Goal: Task Accomplishment & Management: Use online tool/utility

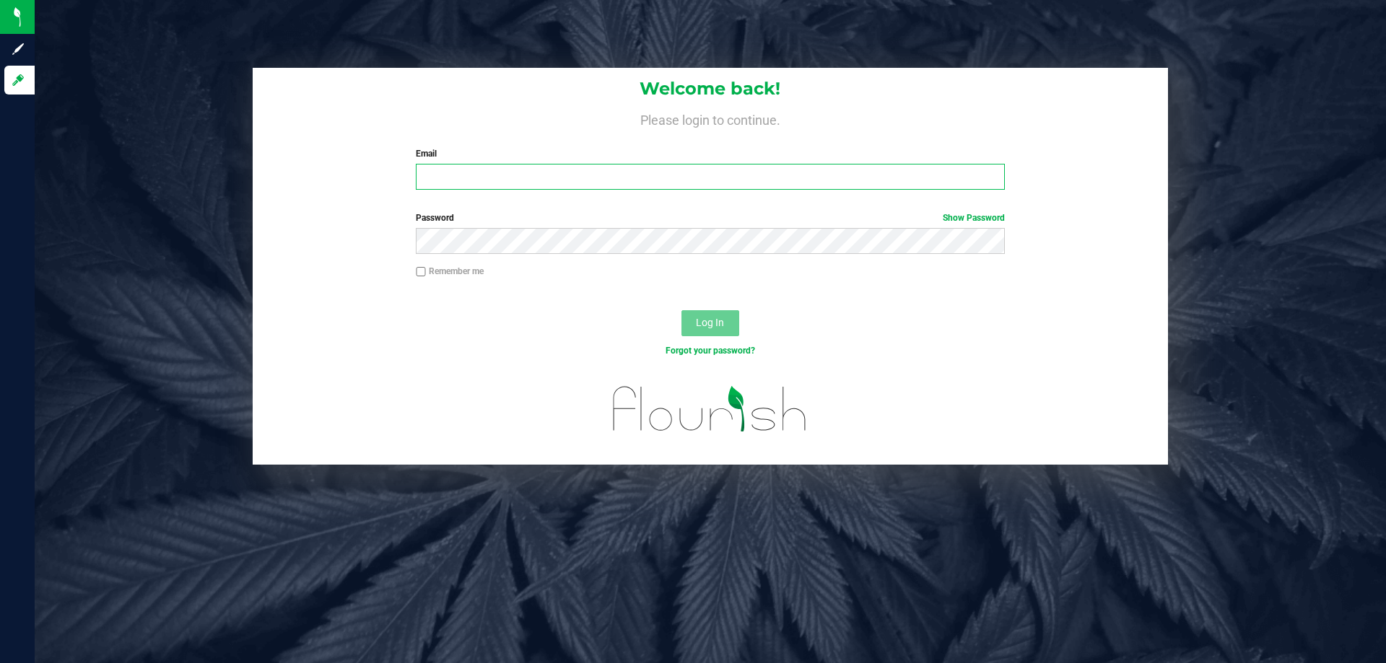
click at [568, 189] on input "Email" at bounding box center [710, 177] width 588 height 26
type input "[EMAIL_ADDRESS][DOMAIN_NAME]"
click at [681, 310] on button "Log In" at bounding box center [710, 323] width 58 height 26
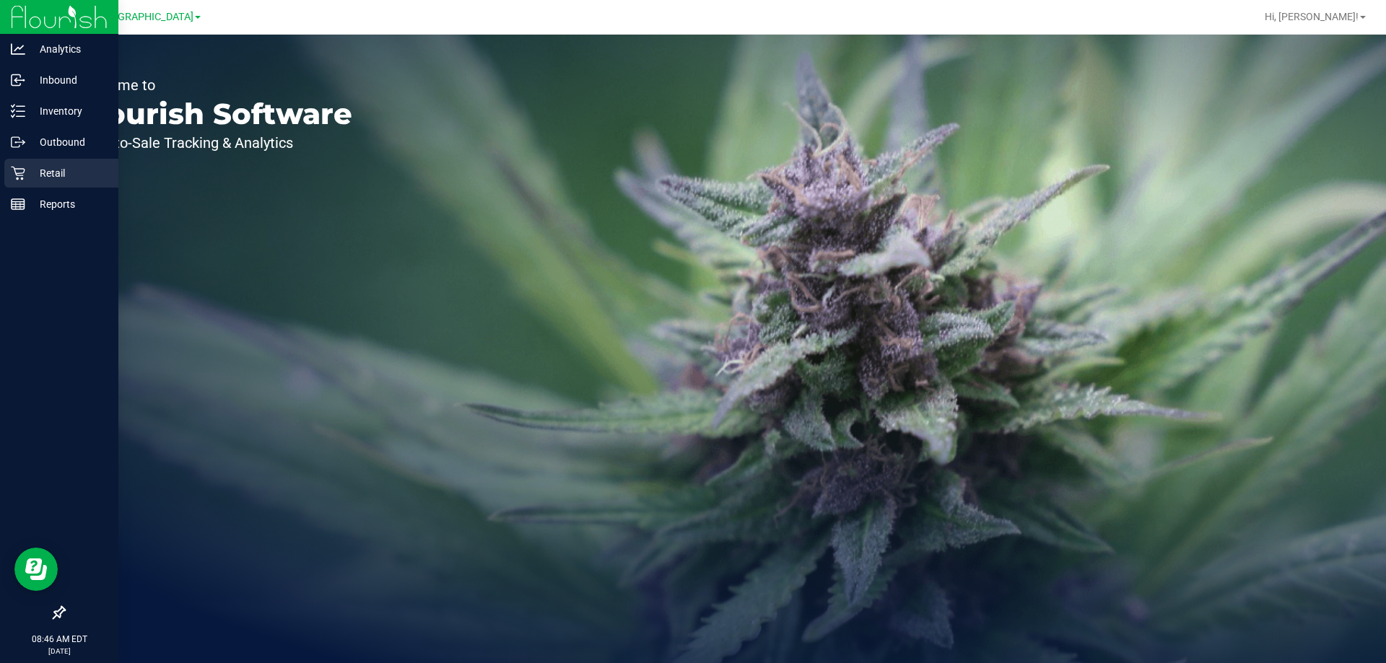
click at [32, 170] on p "Retail" at bounding box center [68, 173] width 87 height 17
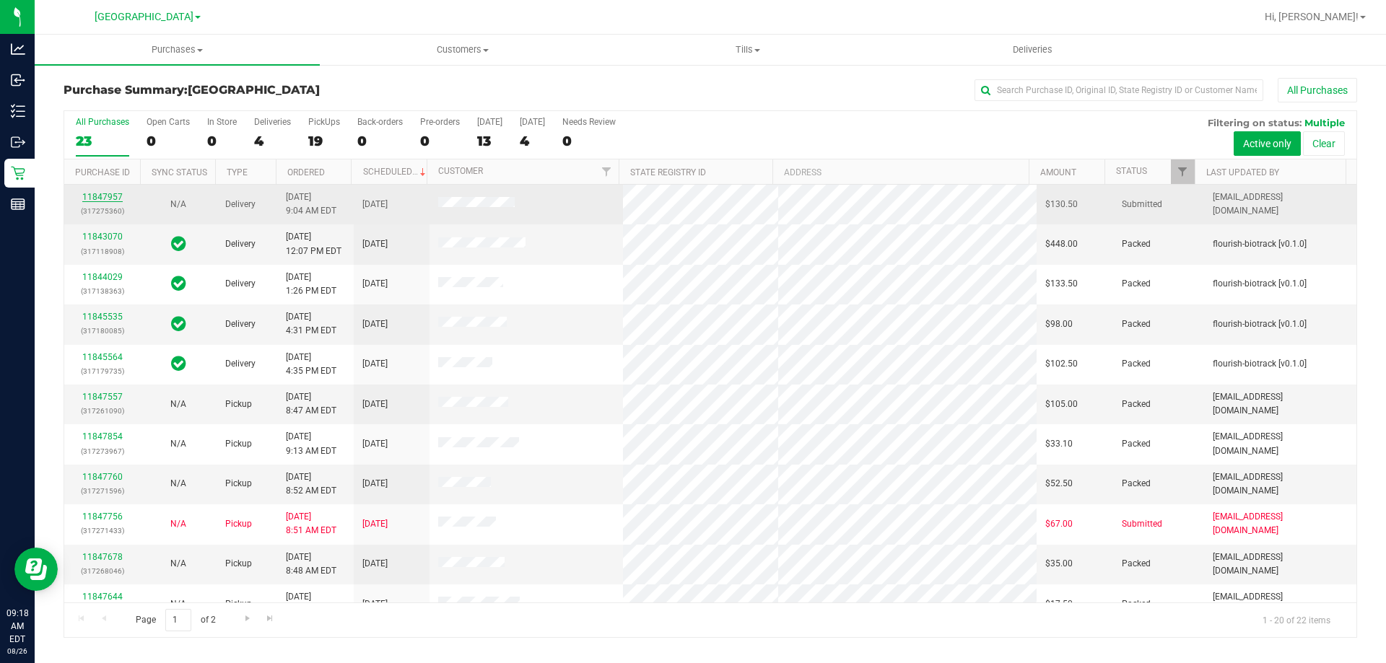
click at [102, 197] on link "11847957" at bounding box center [102, 197] width 40 height 10
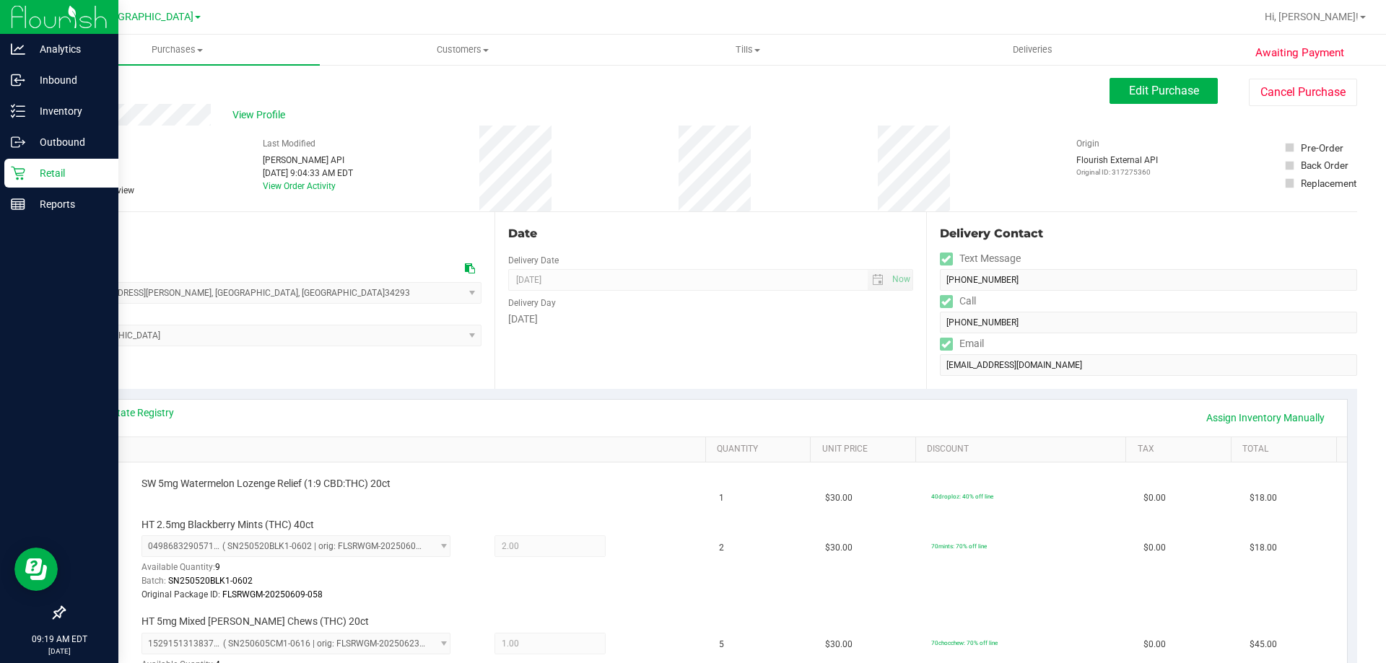
click at [16, 175] on icon at bounding box center [18, 173] width 14 height 14
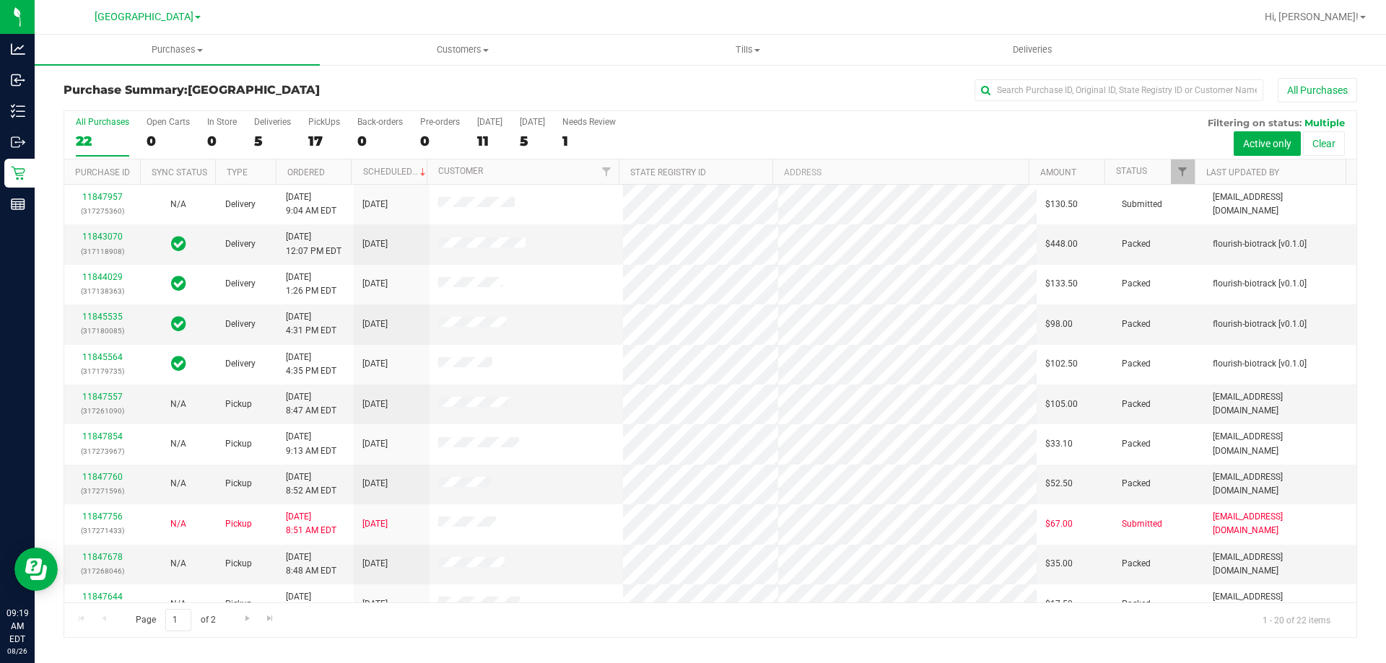
click at [821, 112] on div "All Purchases 22 Open Carts 0 In Store 0 Deliveries 5 PickUps 17 Back-orders 0 …" at bounding box center [710, 117] width 1292 height 12
click at [99, 393] on link "11847557" at bounding box center [102, 397] width 40 height 10
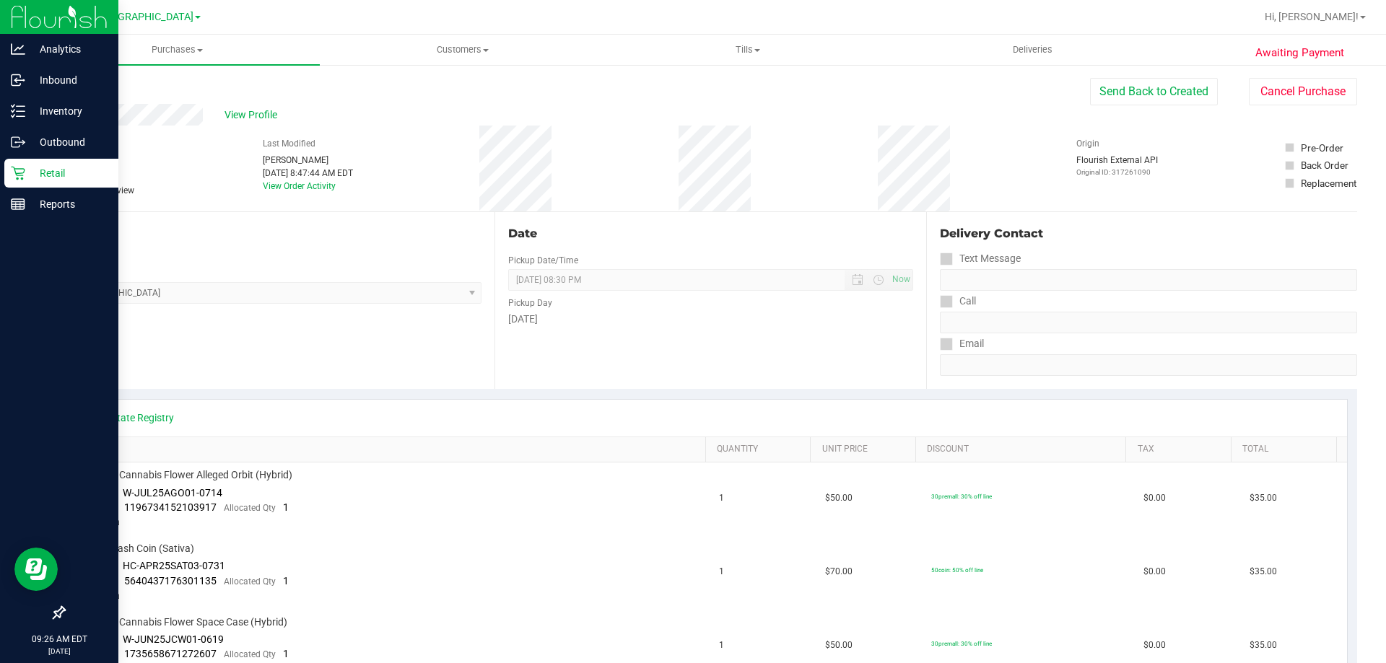
click at [43, 172] on p "Retail" at bounding box center [68, 173] width 87 height 17
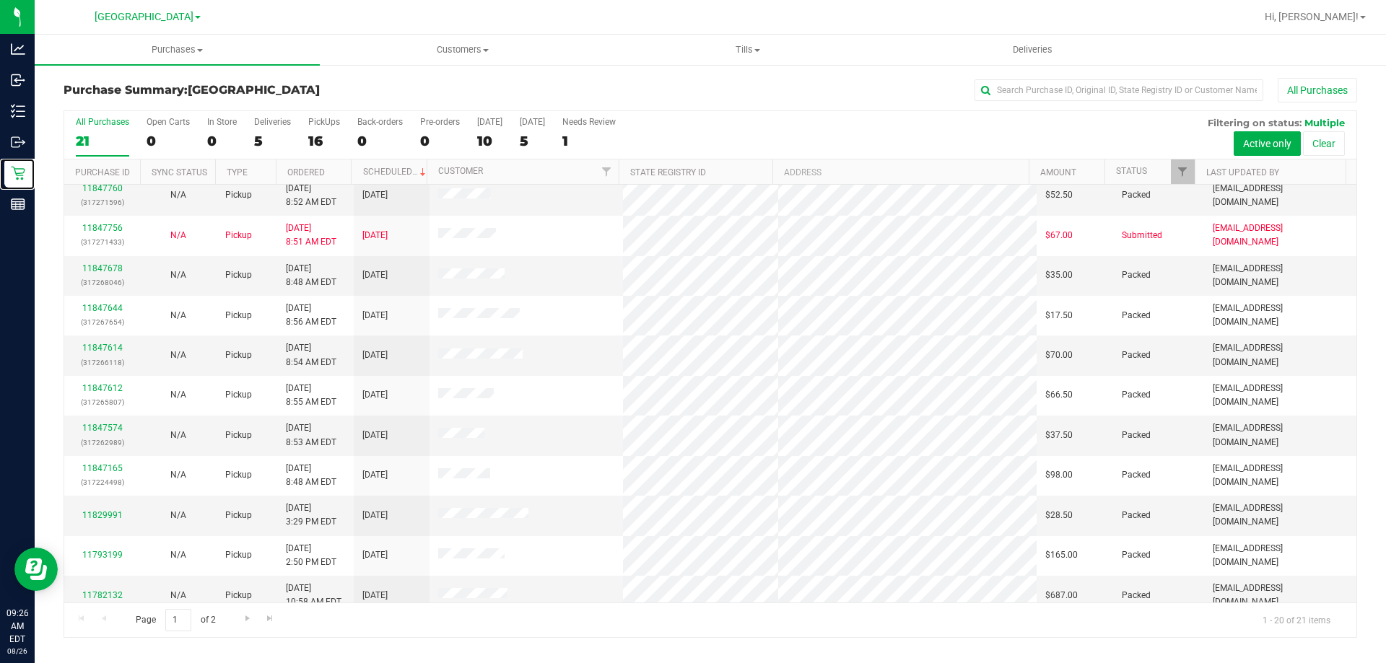
scroll to position [381, 0]
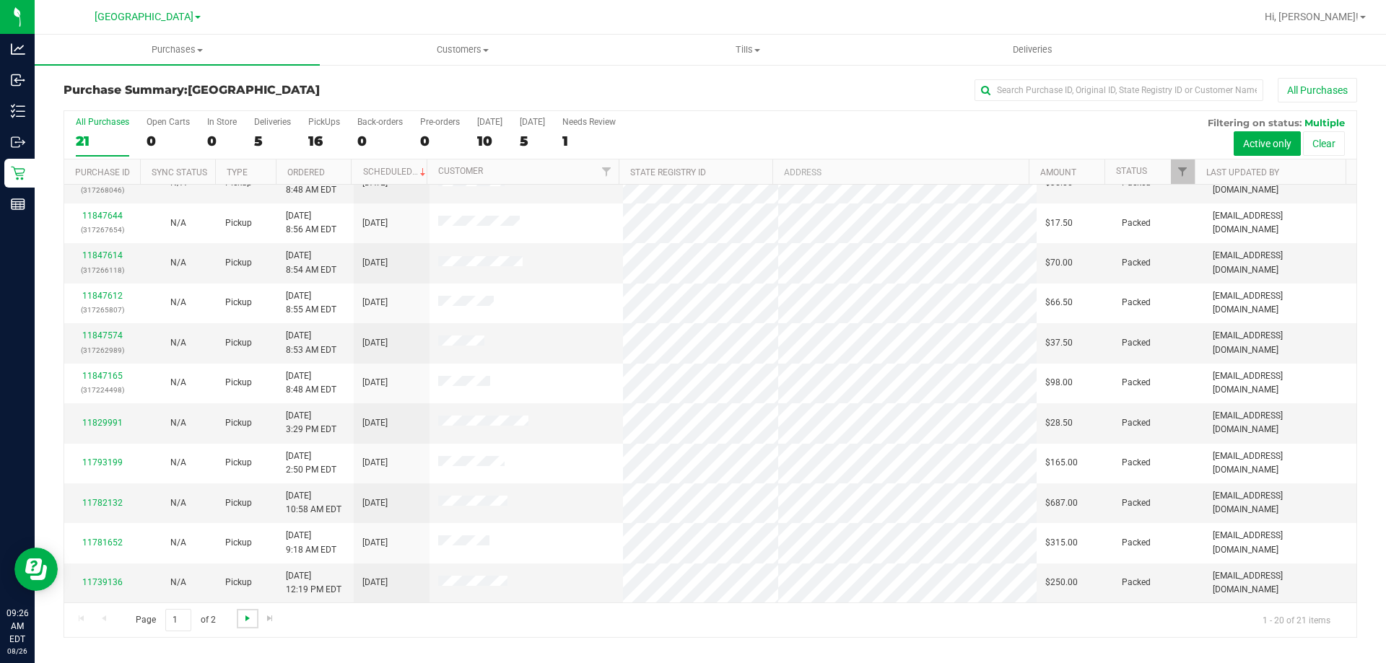
click at [249, 613] on span "Go to the next page" at bounding box center [248, 619] width 12 height 12
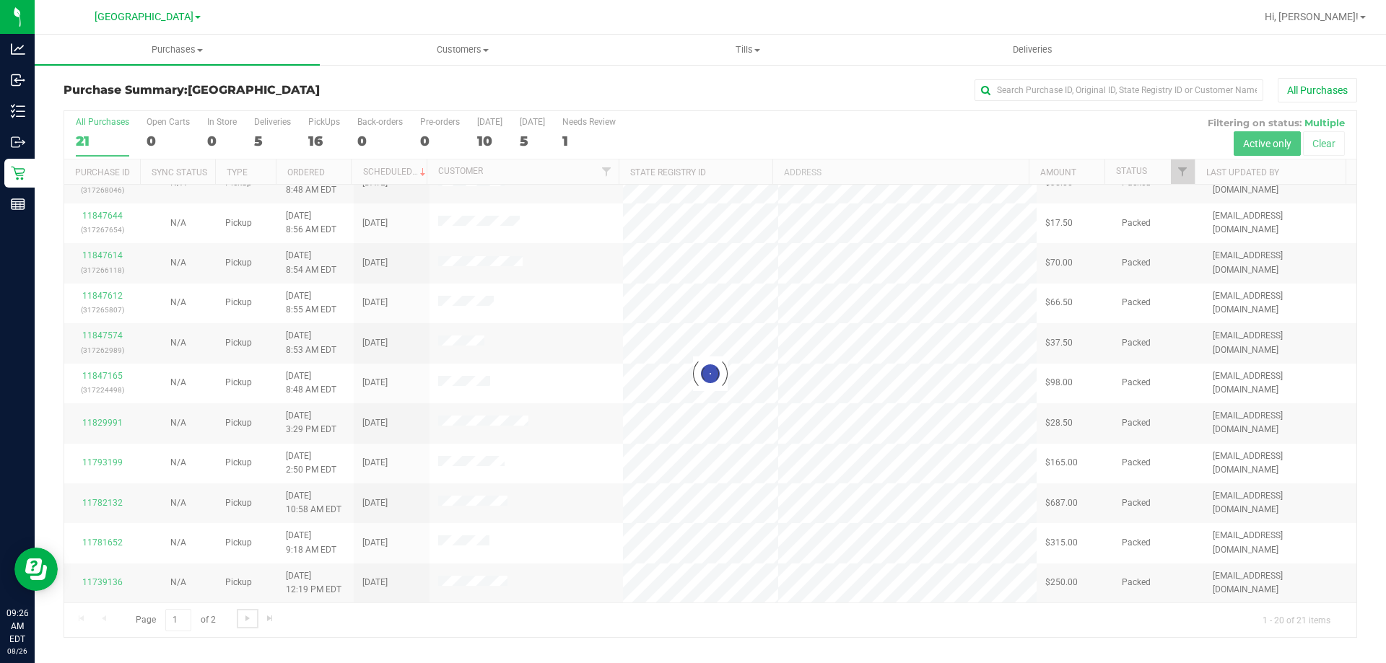
scroll to position [0, 0]
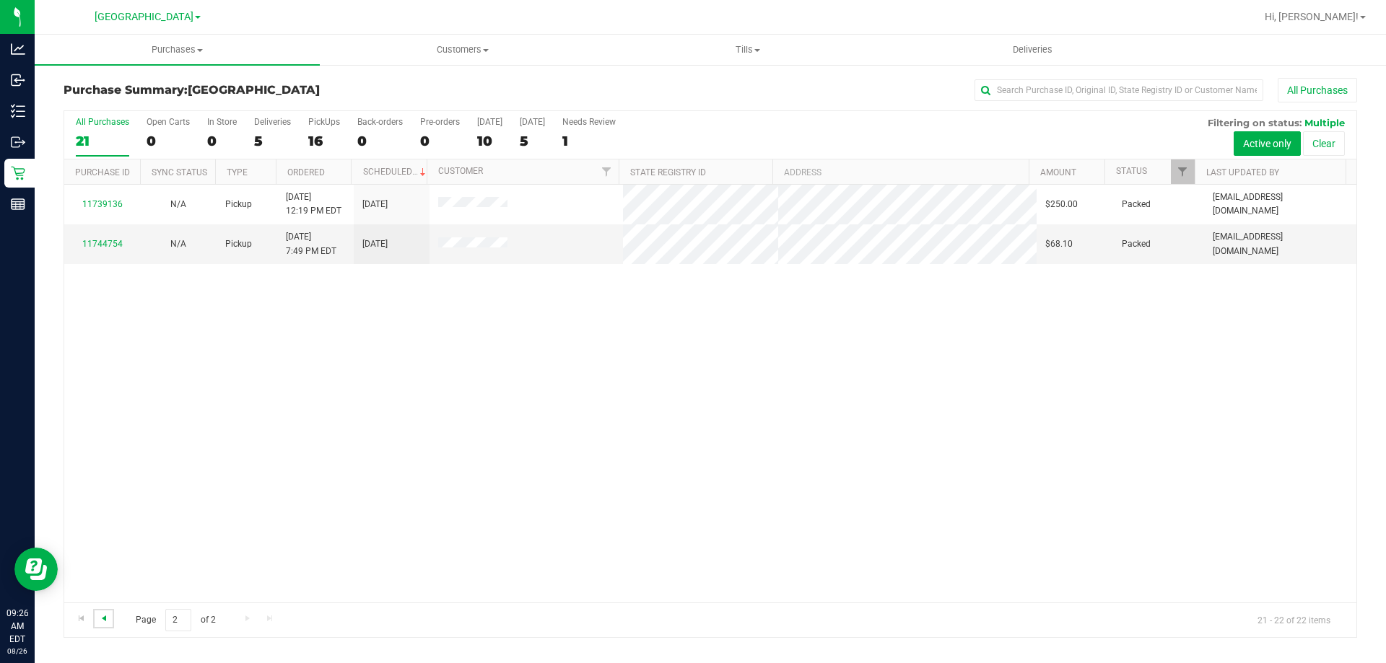
click at [105, 618] on span "Go to the previous page" at bounding box center [104, 619] width 12 height 12
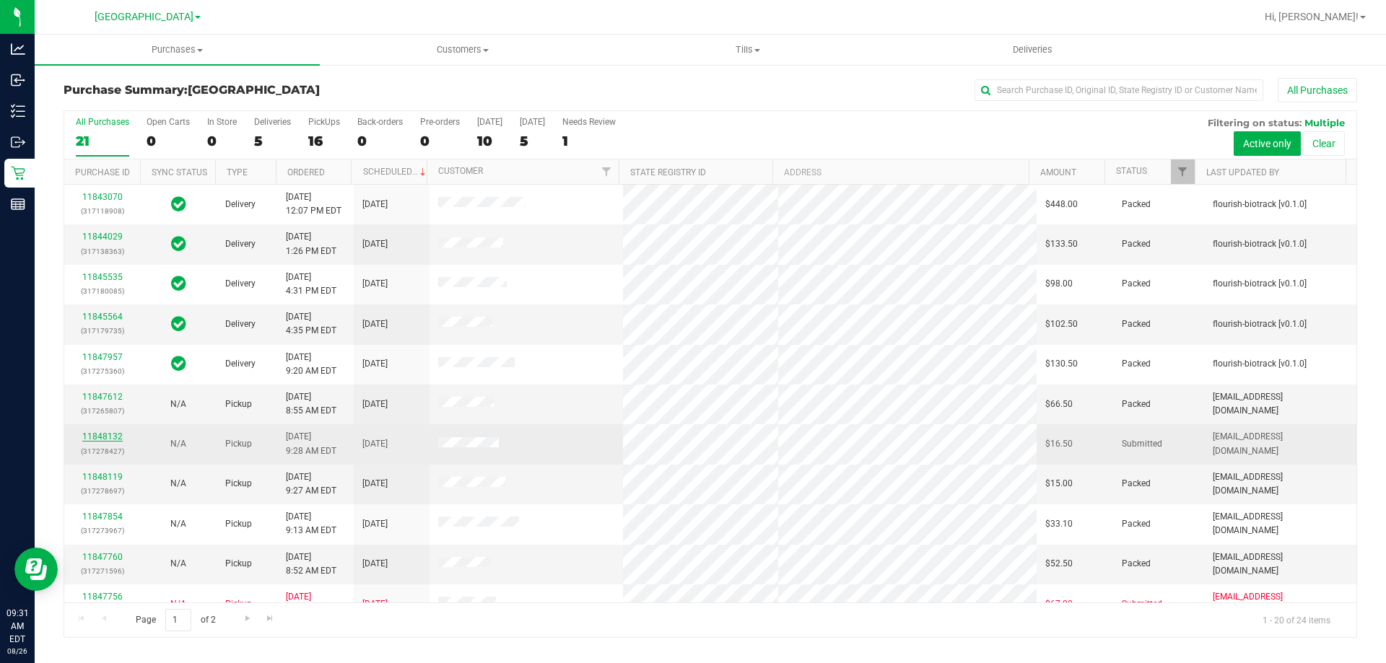
click at [115, 439] on link "11848132" at bounding box center [102, 437] width 40 height 10
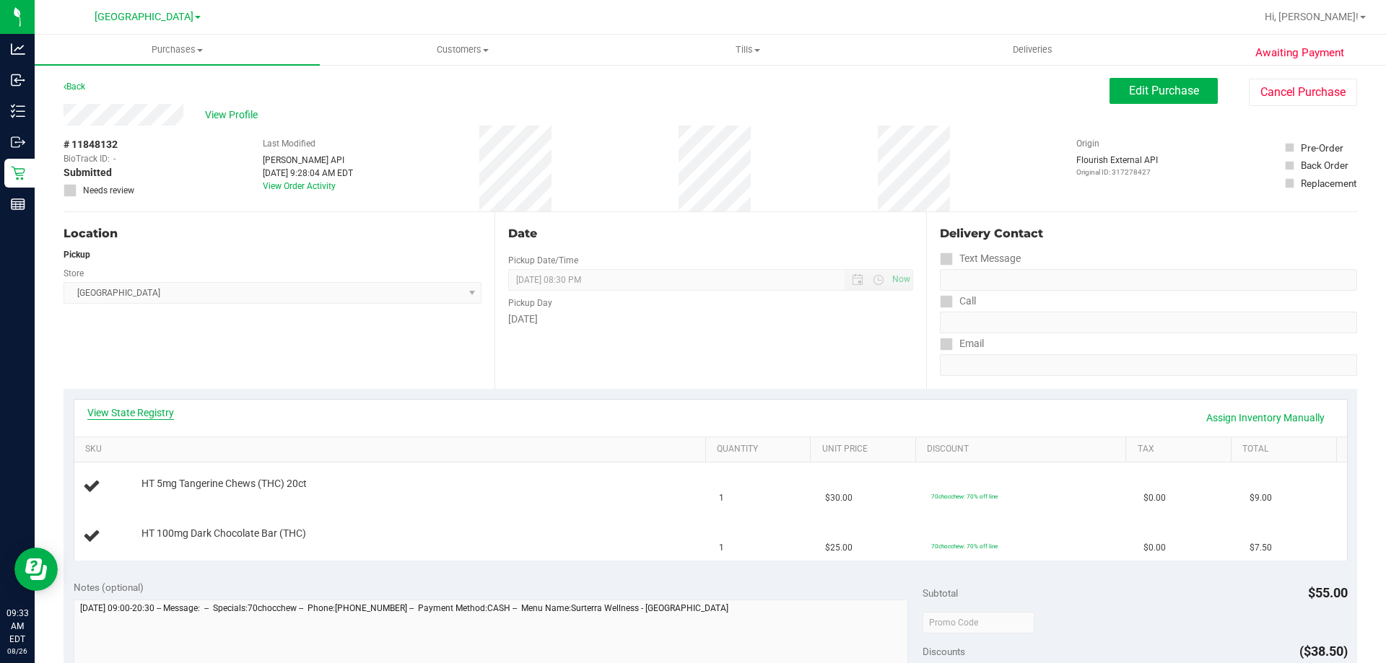
click at [128, 406] on link "View State Registry" at bounding box center [130, 413] width 87 height 14
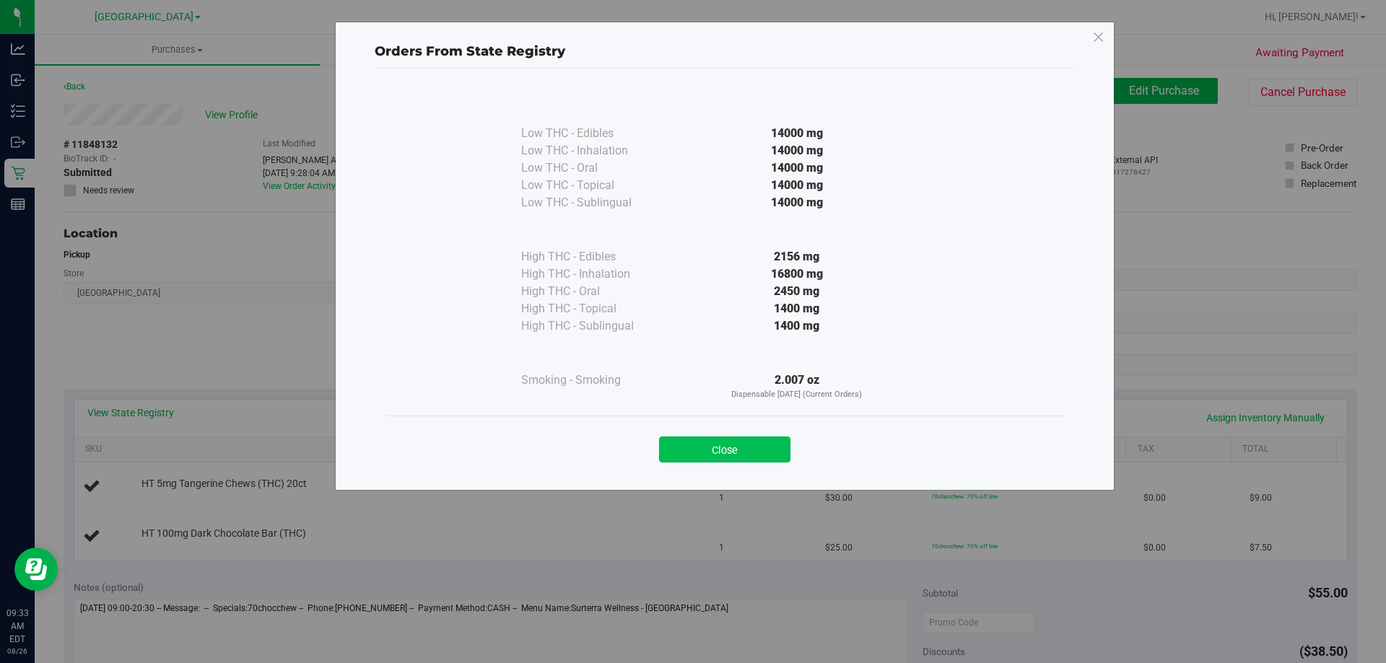
click at [684, 449] on button "Close" at bounding box center [724, 450] width 131 height 26
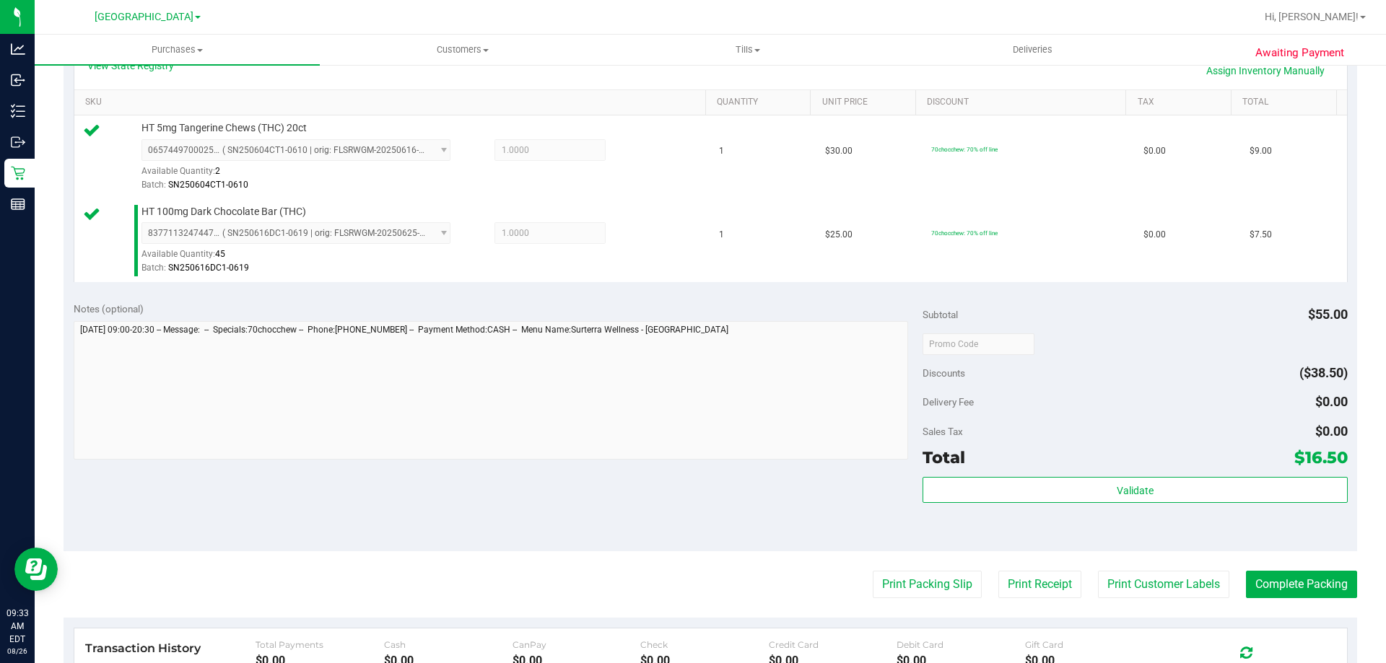
scroll to position [361, 0]
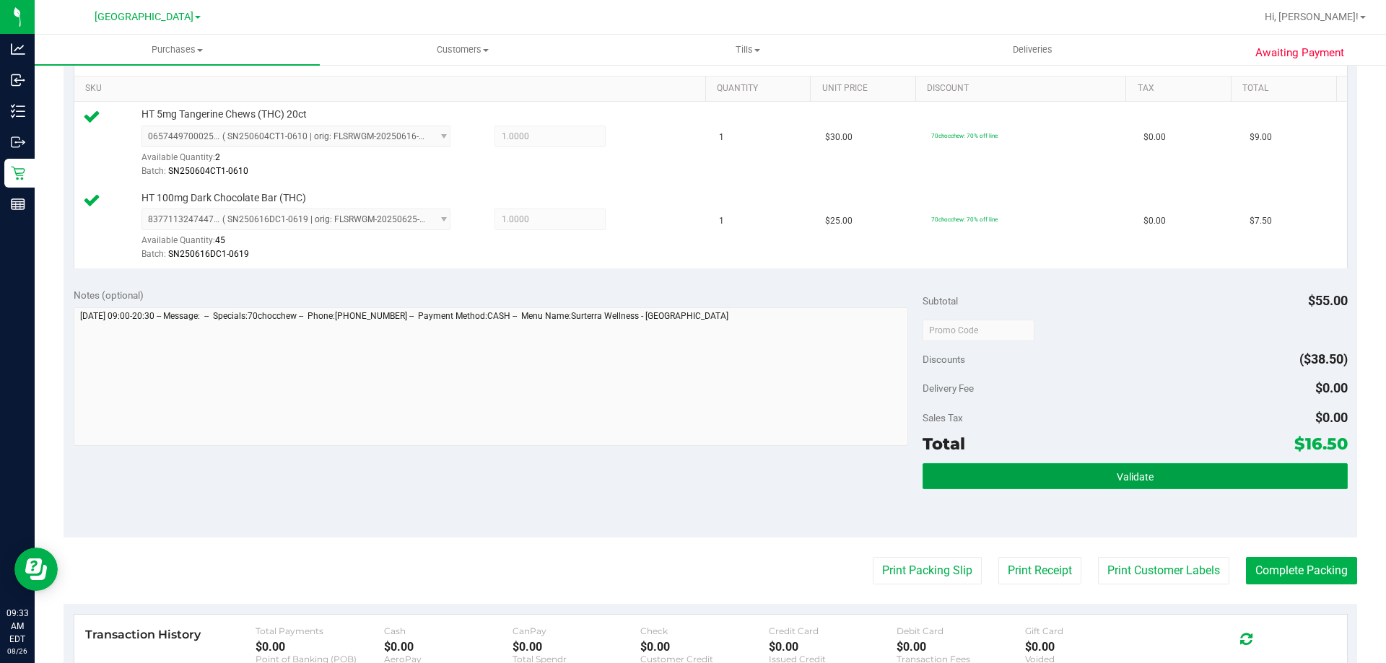
click at [1213, 480] on button "Validate" at bounding box center [1134, 476] width 424 height 26
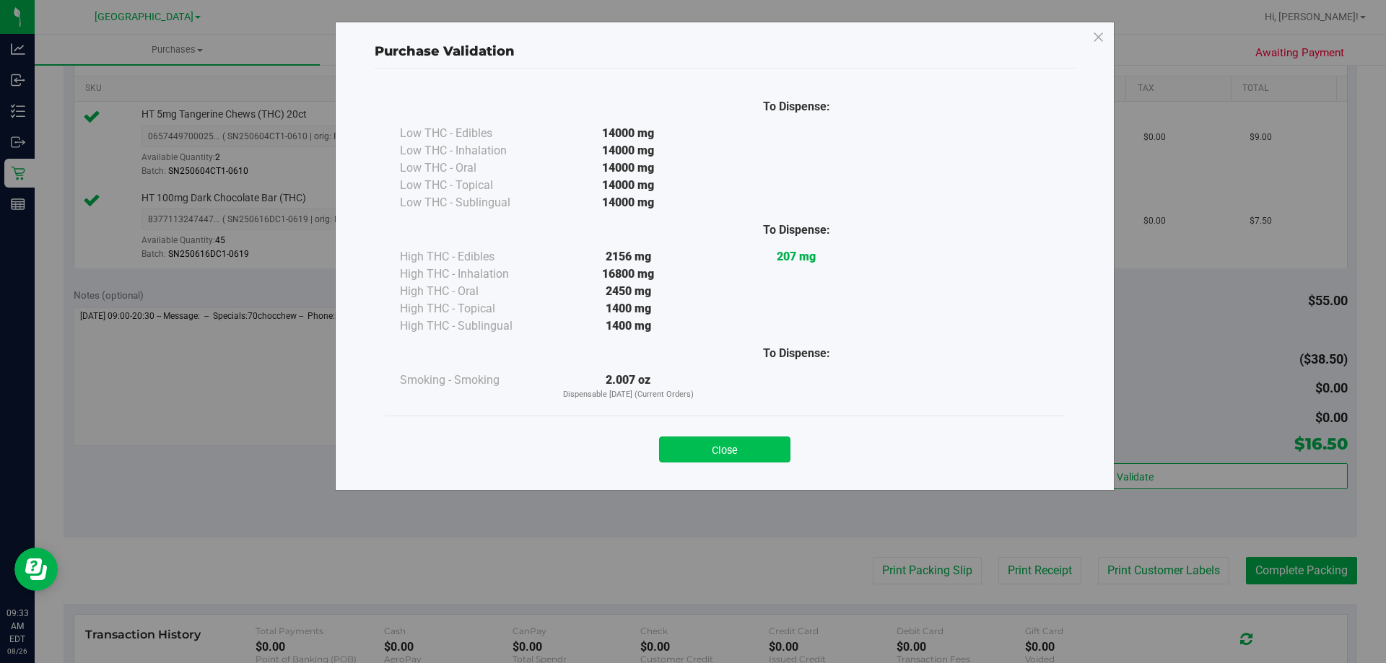
click at [771, 450] on button "Close" at bounding box center [724, 450] width 131 height 26
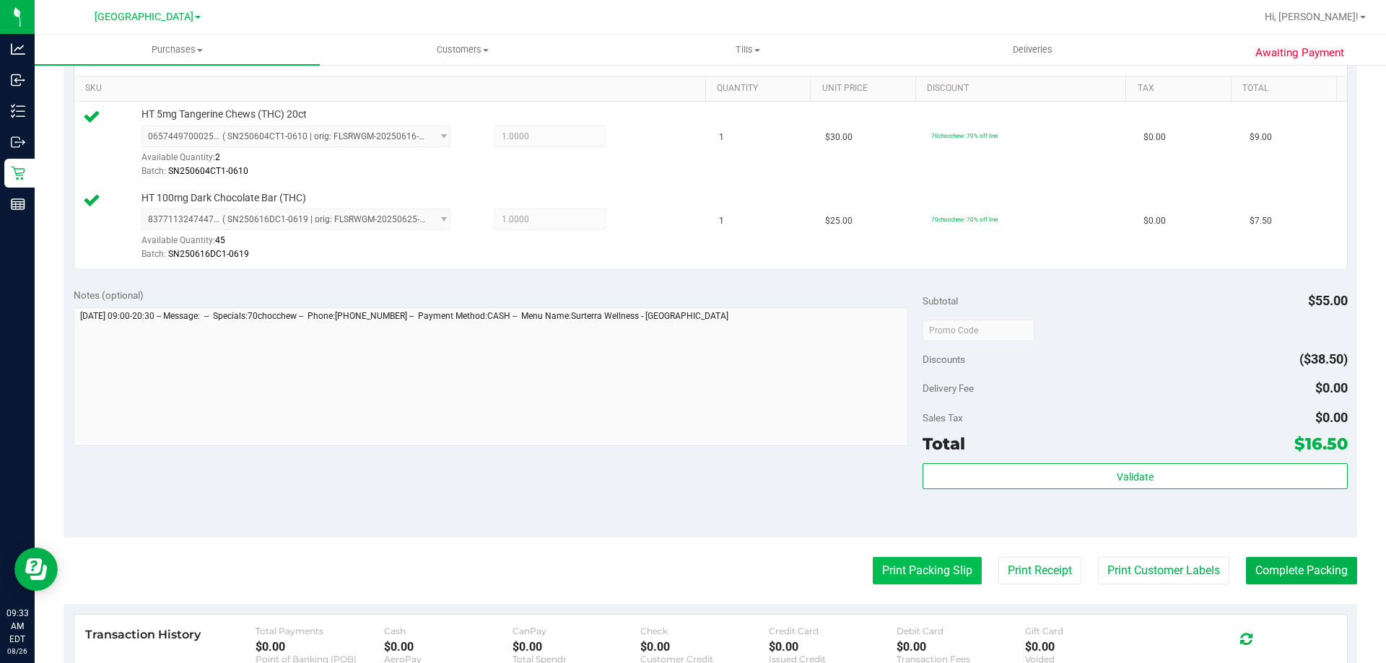
click at [896, 575] on button "Print Packing Slip" at bounding box center [927, 570] width 109 height 27
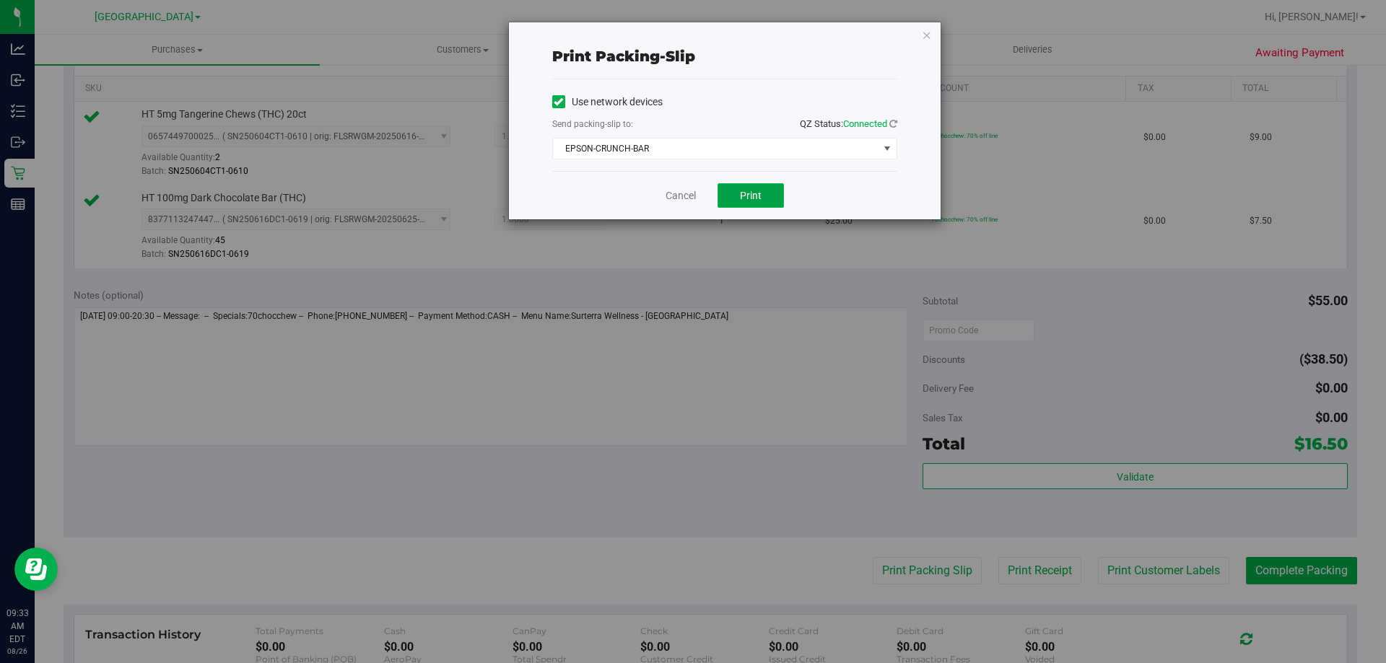
click at [774, 199] on button "Print" at bounding box center [750, 195] width 66 height 25
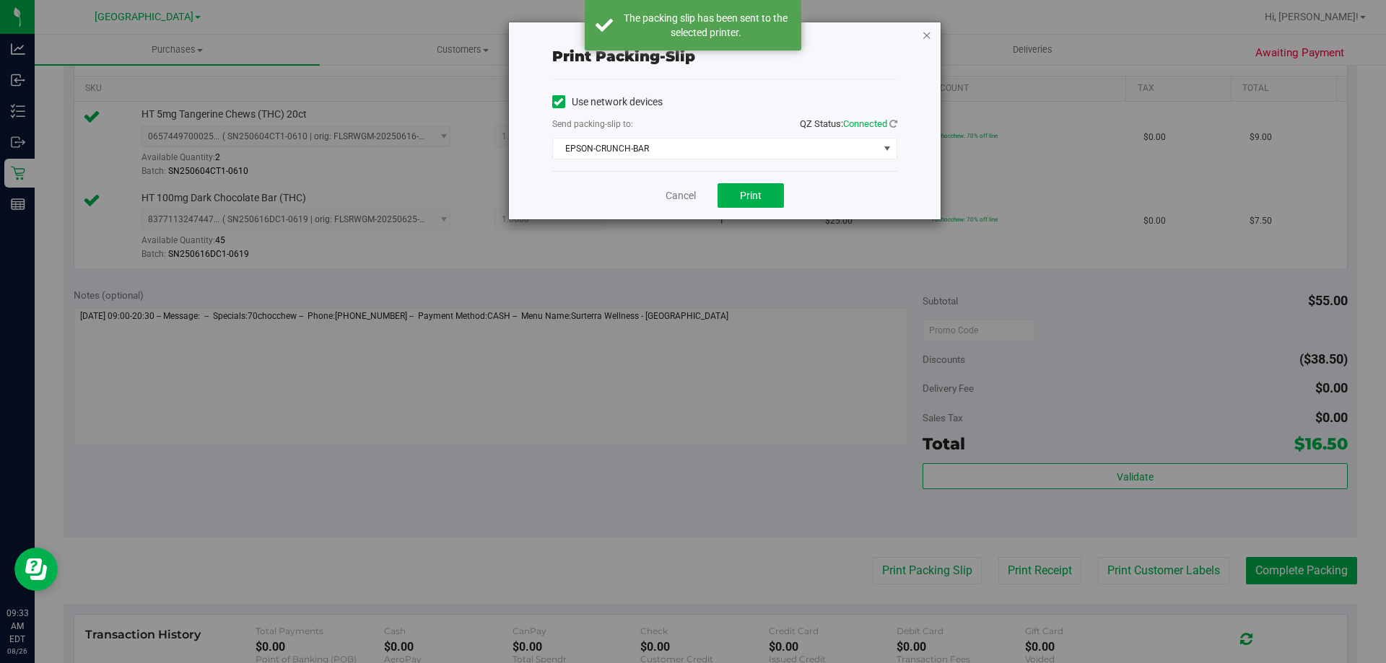
click at [930, 34] on icon "button" at bounding box center [927, 34] width 10 height 17
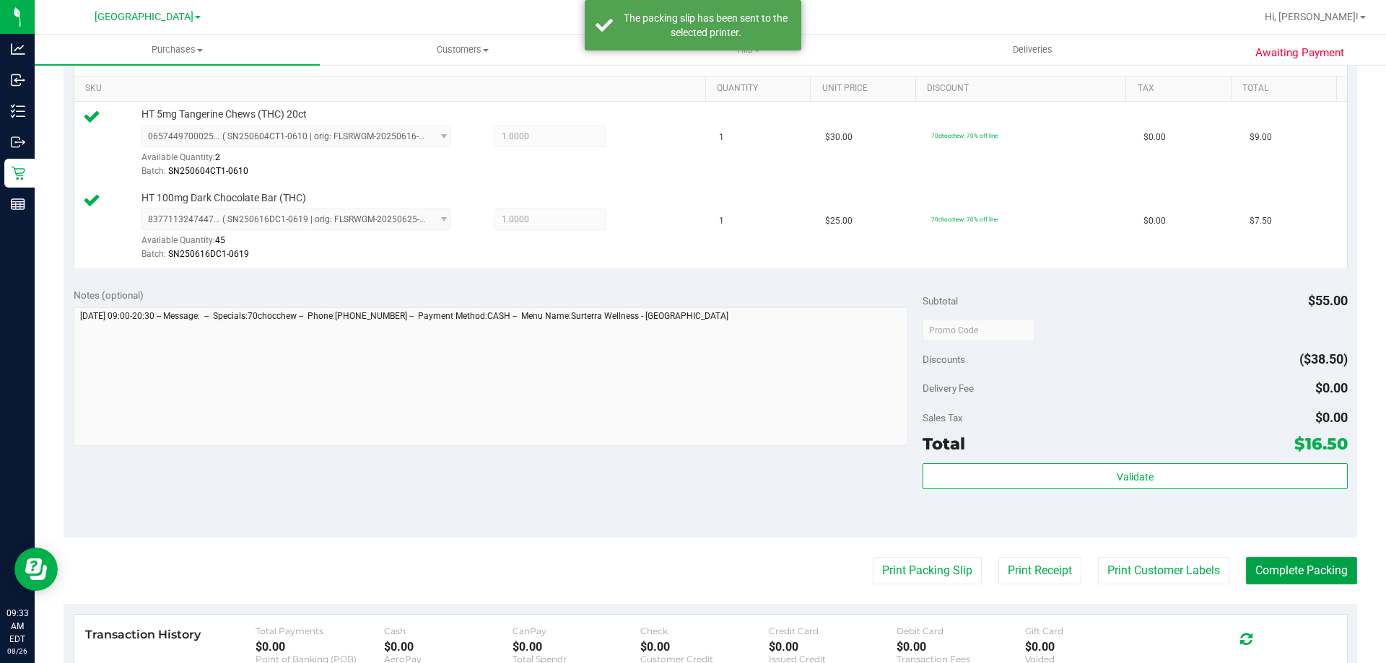
click at [1262, 562] on button "Complete Packing" at bounding box center [1301, 570] width 111 height 27
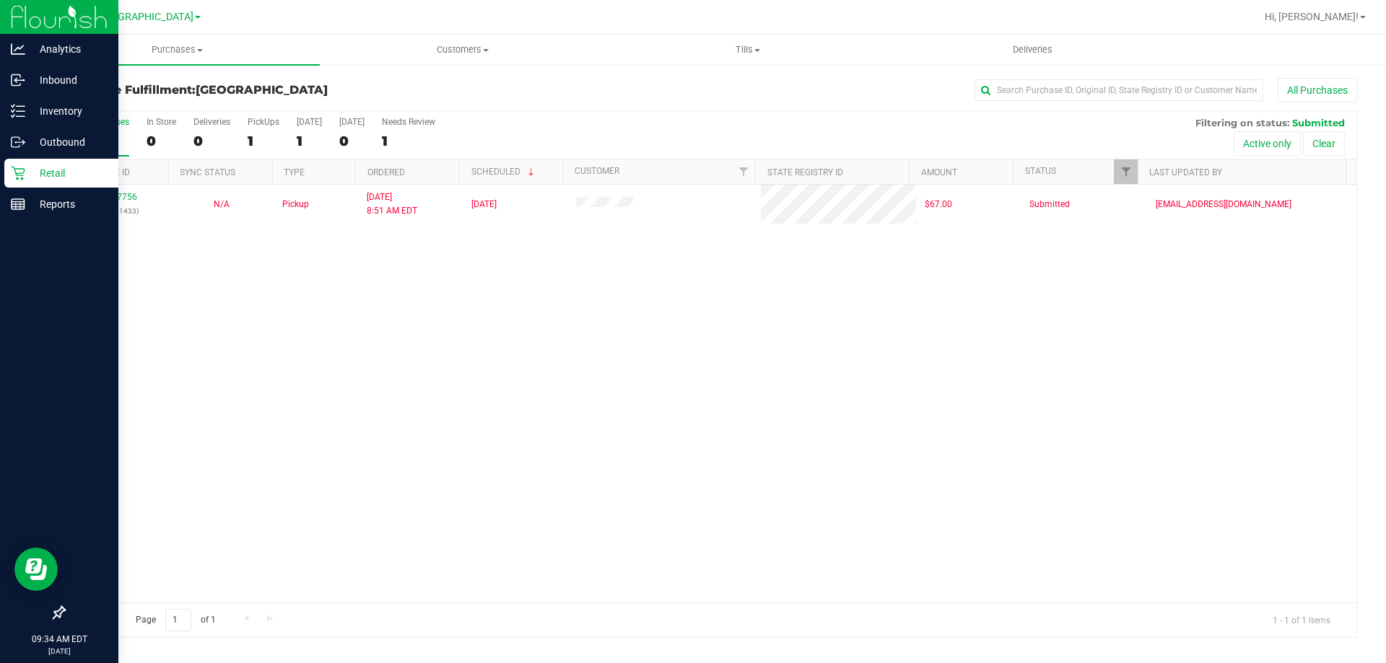
click at [56, 168] on p "Retail" at bounding box center [68, 173] width 87 height 17
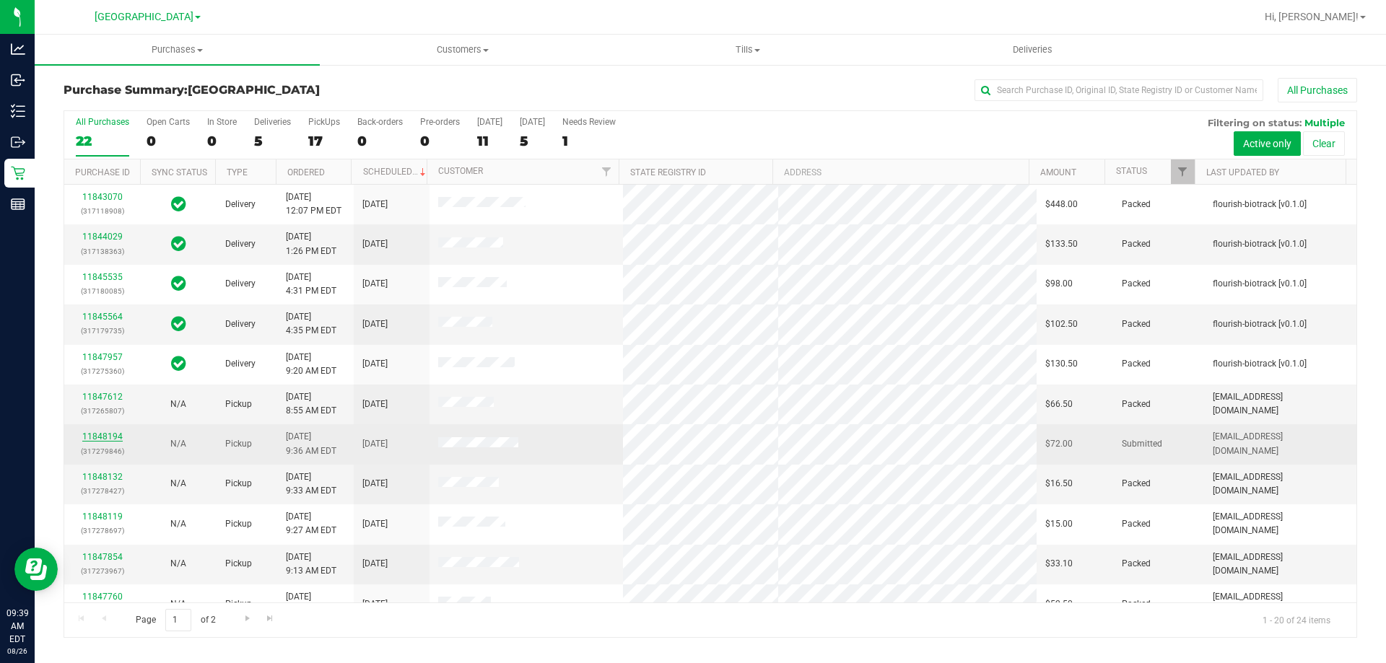
click at [93, 438] on link "11848194" at bounding box center [102, 437] width 40 height 10
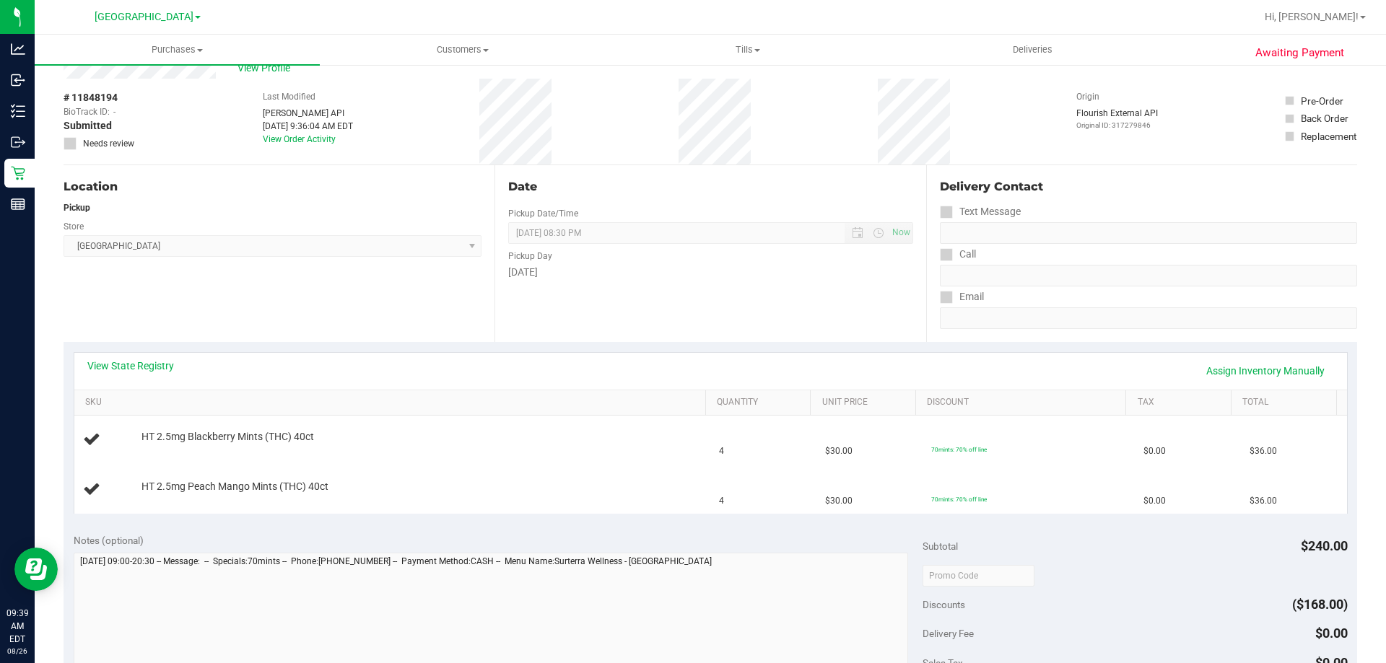
scroll to position [72, 0]
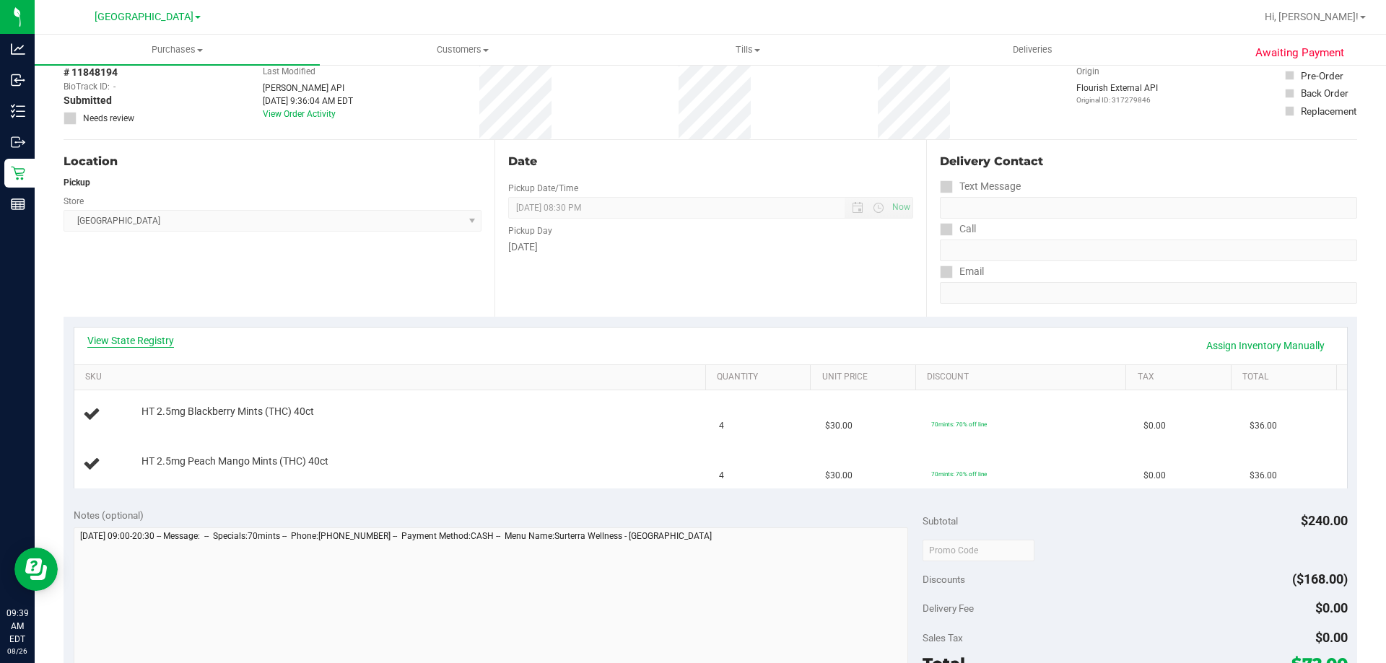
click at [131, 335] on link "View State Registry" at bounding box center [130, 340] width 87 height 14
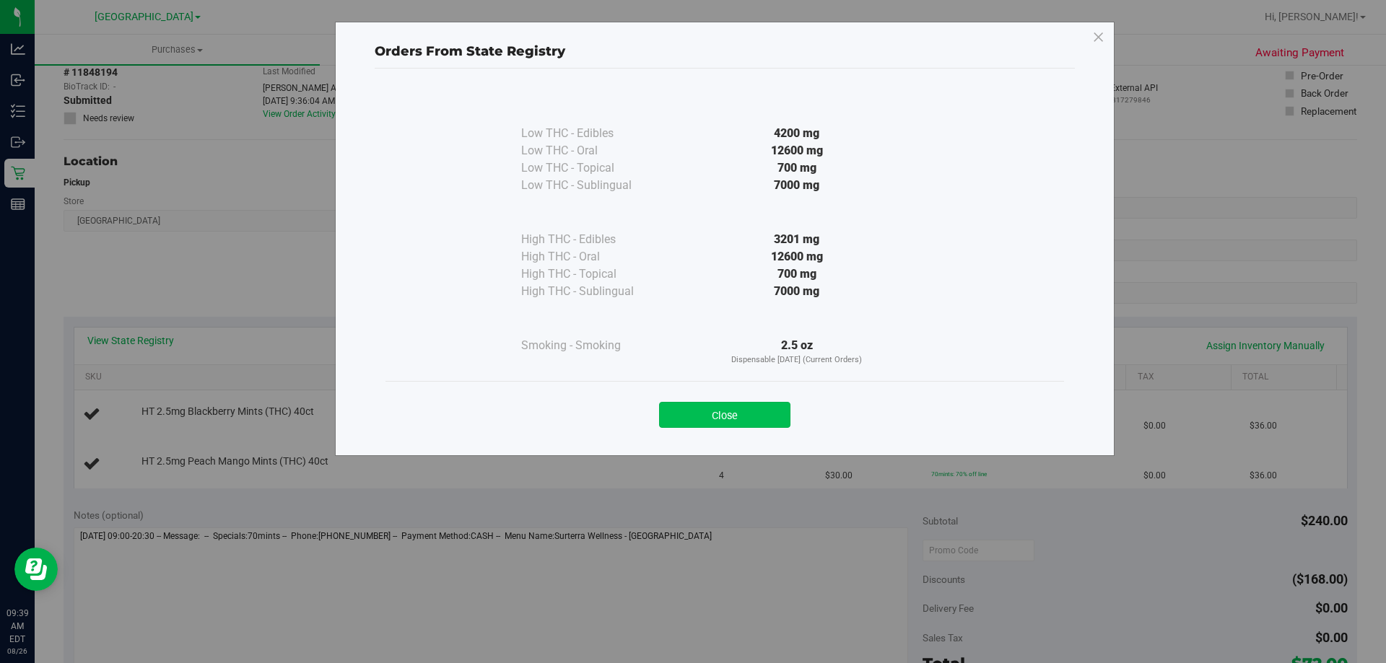
click at [720, 407] on button "Close" at bounding box center [724, 415] width 131 height 26
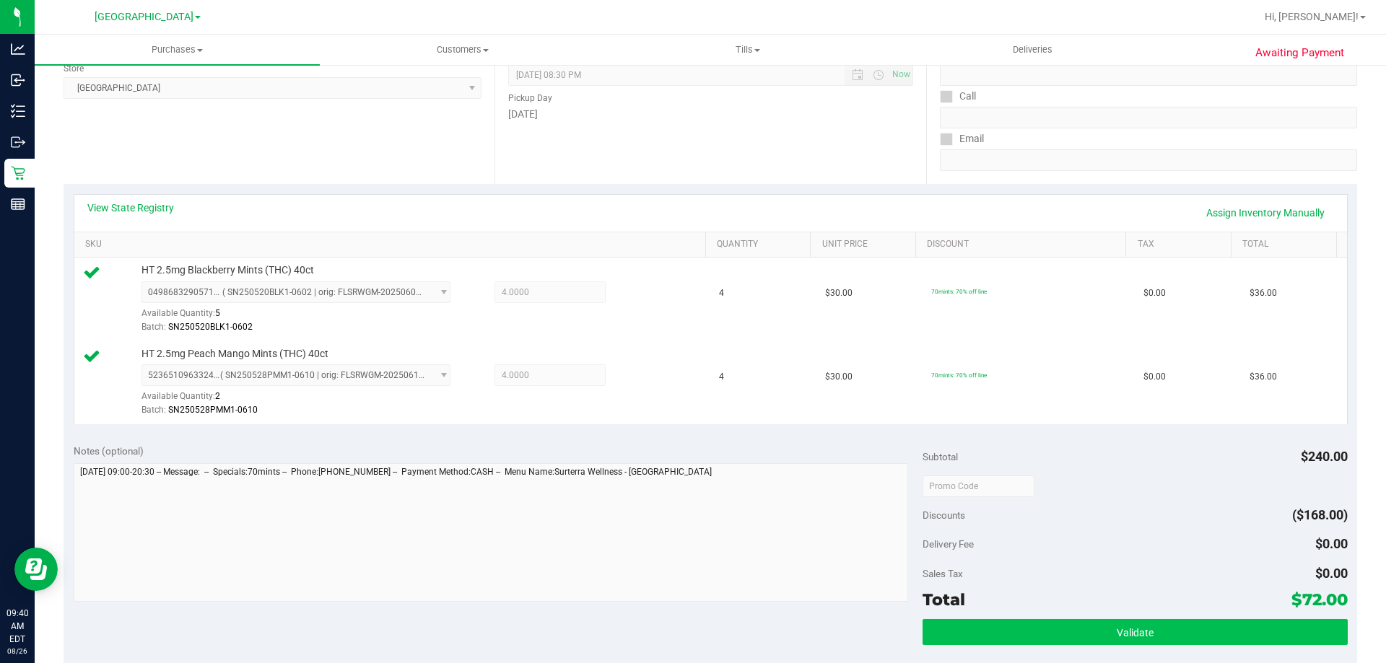
scroll to position [433, 0]
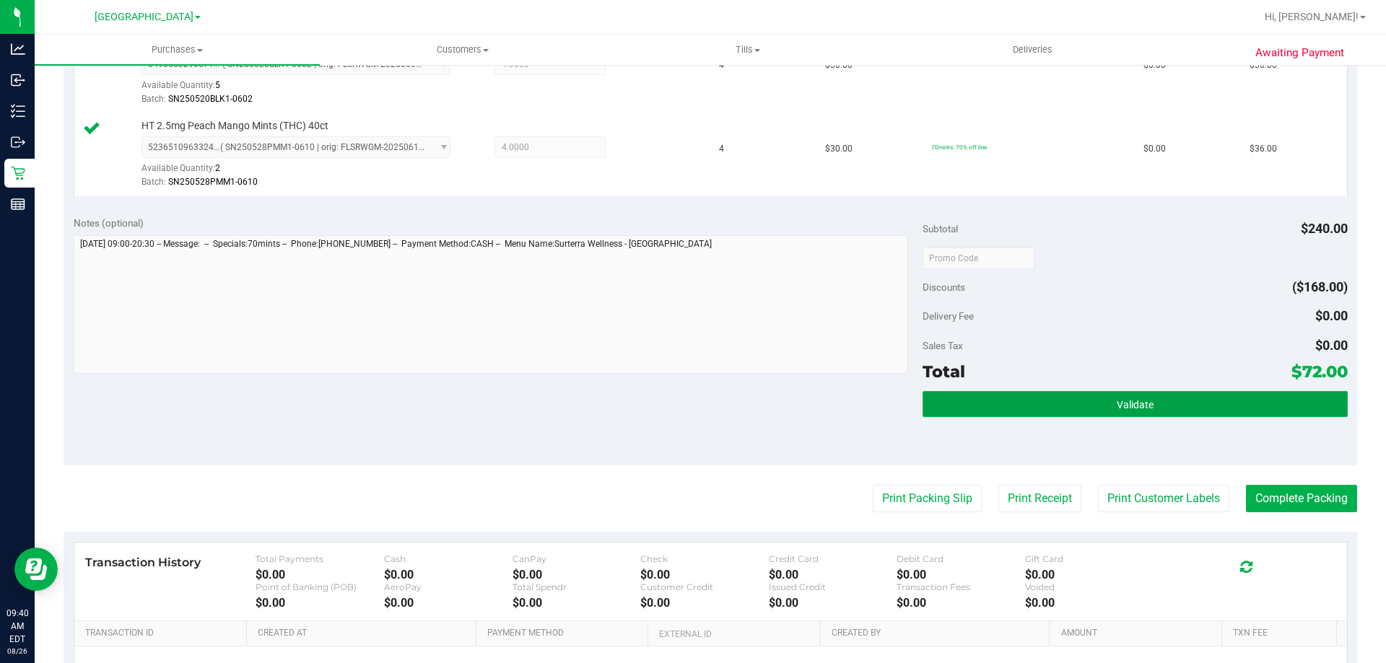
click at [1080, 399] on button "Validate" at bounding box center [1134, 404] width 424 height 26
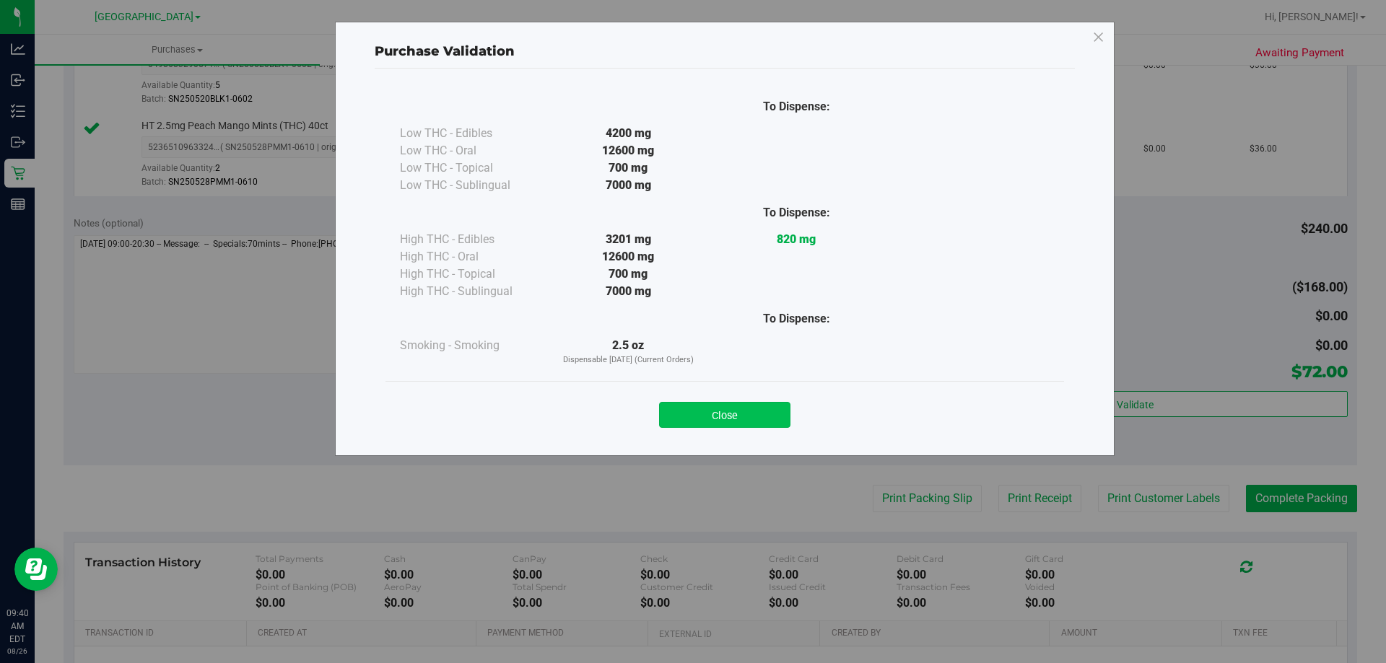
click at [712, 409] on button "Close" at bounding box center [724, 415] width 131 height 26
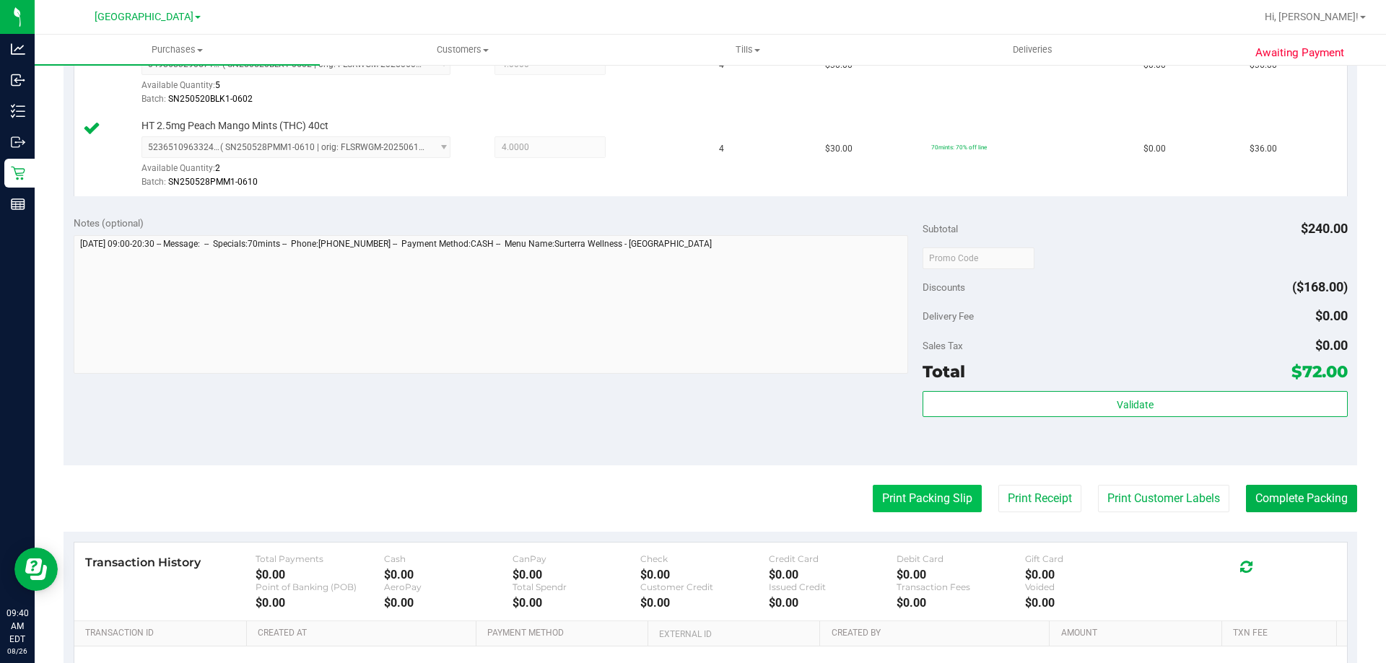
click at [930, 501] on button "Print Packing Slip" at bounding box center [927, 498] width 109 height 27
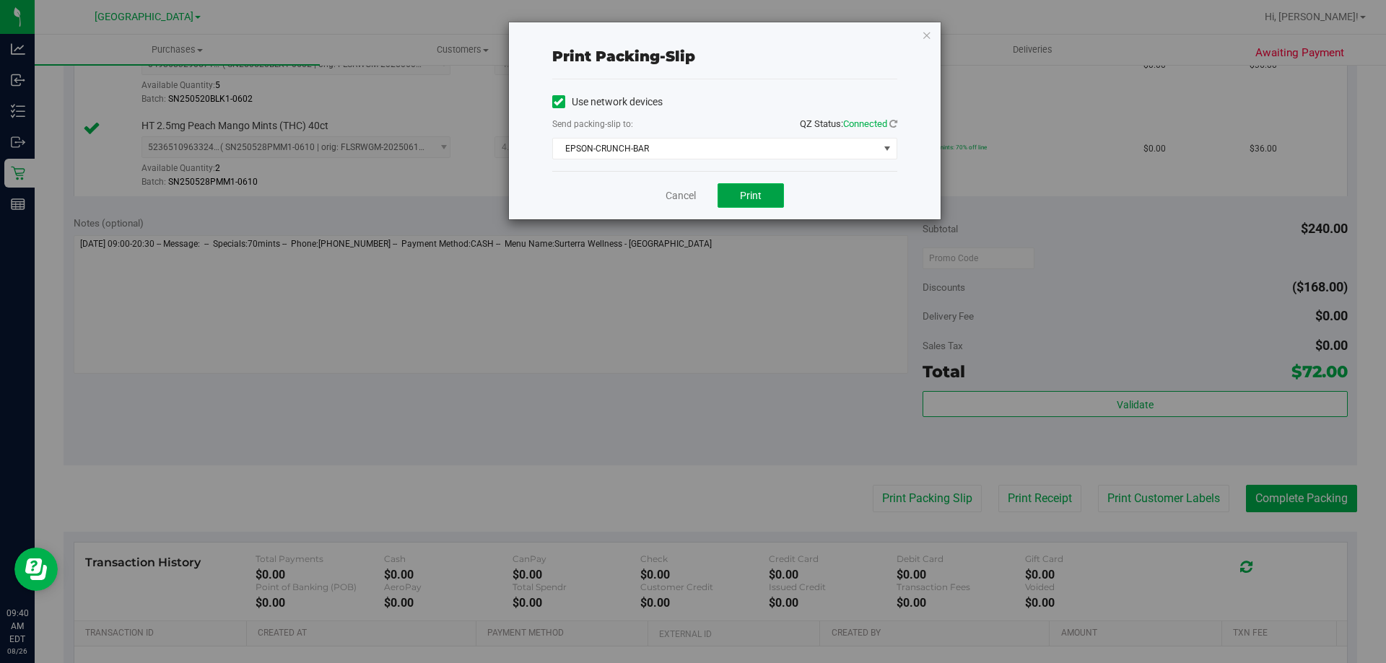
click at [744, 199] on span "Print" at bounding box center [751, 196] width 22 height 12
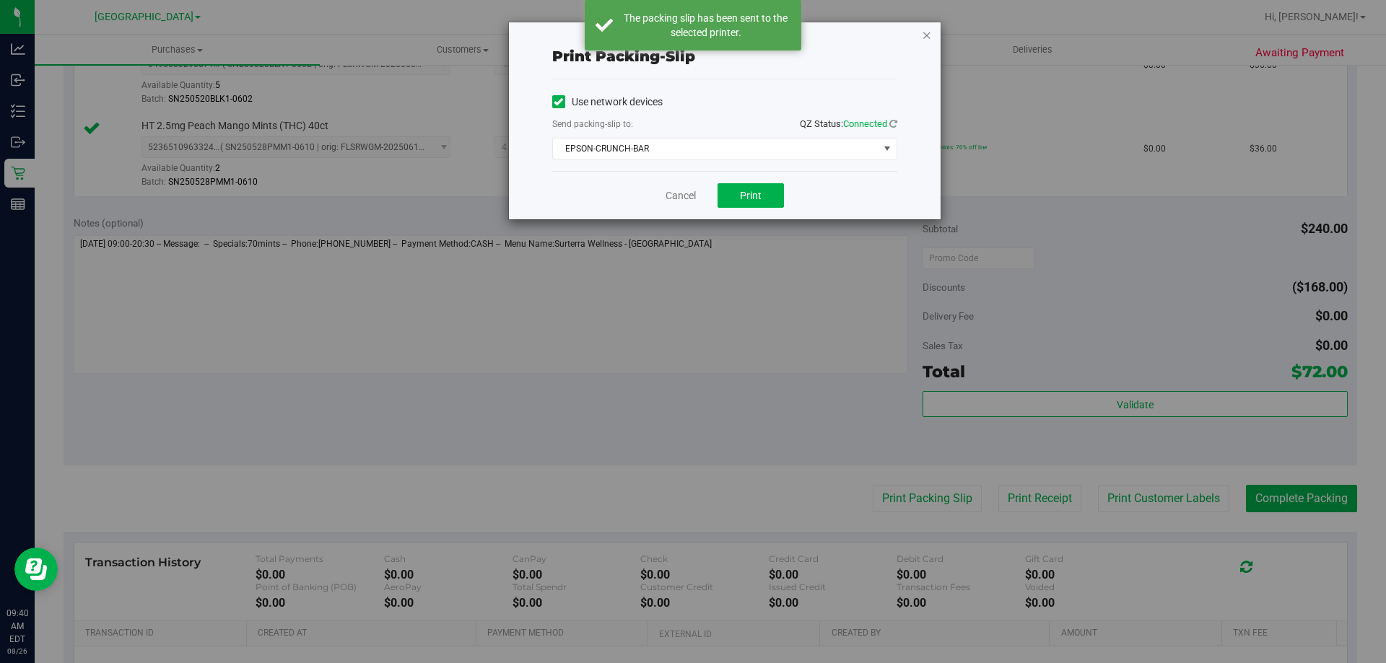
click at [924, 29] on icon "button" at bounding box center [927, 34] width 10 height 17
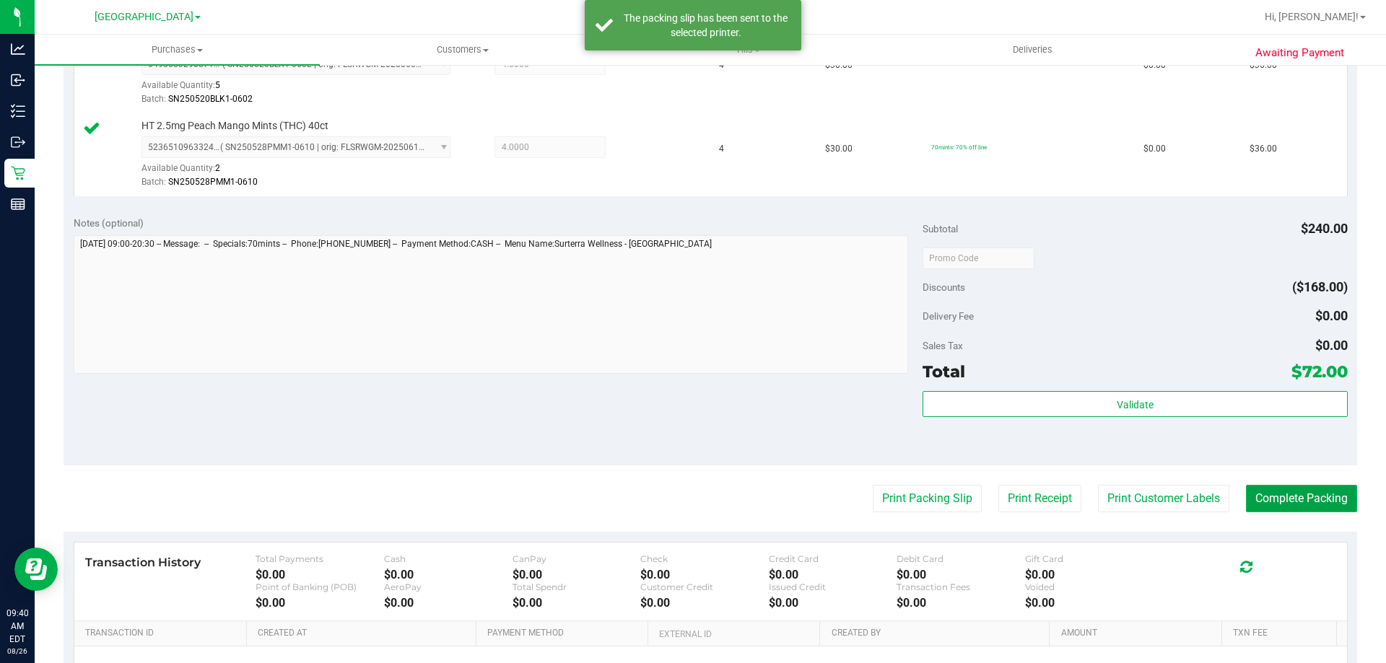
click at [1275, 502] on button "Complete Packing" at bounding box center [1301, 498] width 111 height 27
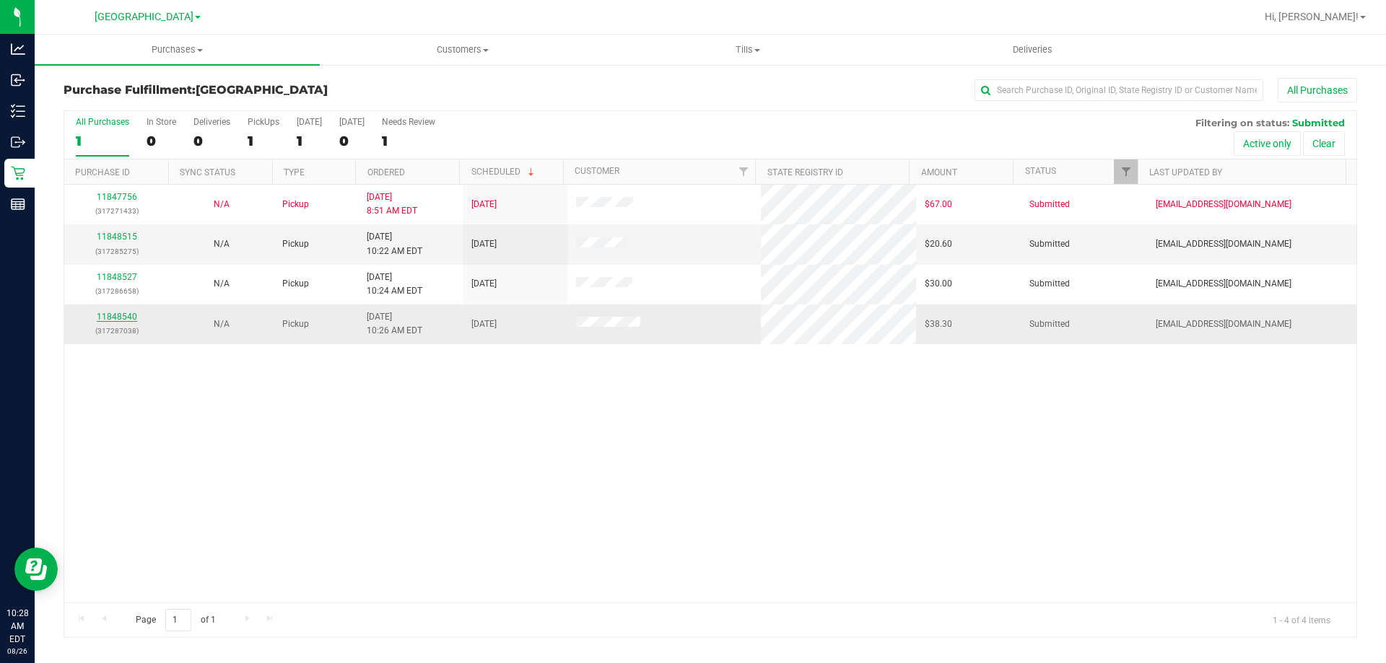
click at [118, 312] on link "11848540" at bounding box center [117, 317] width 40 height 10
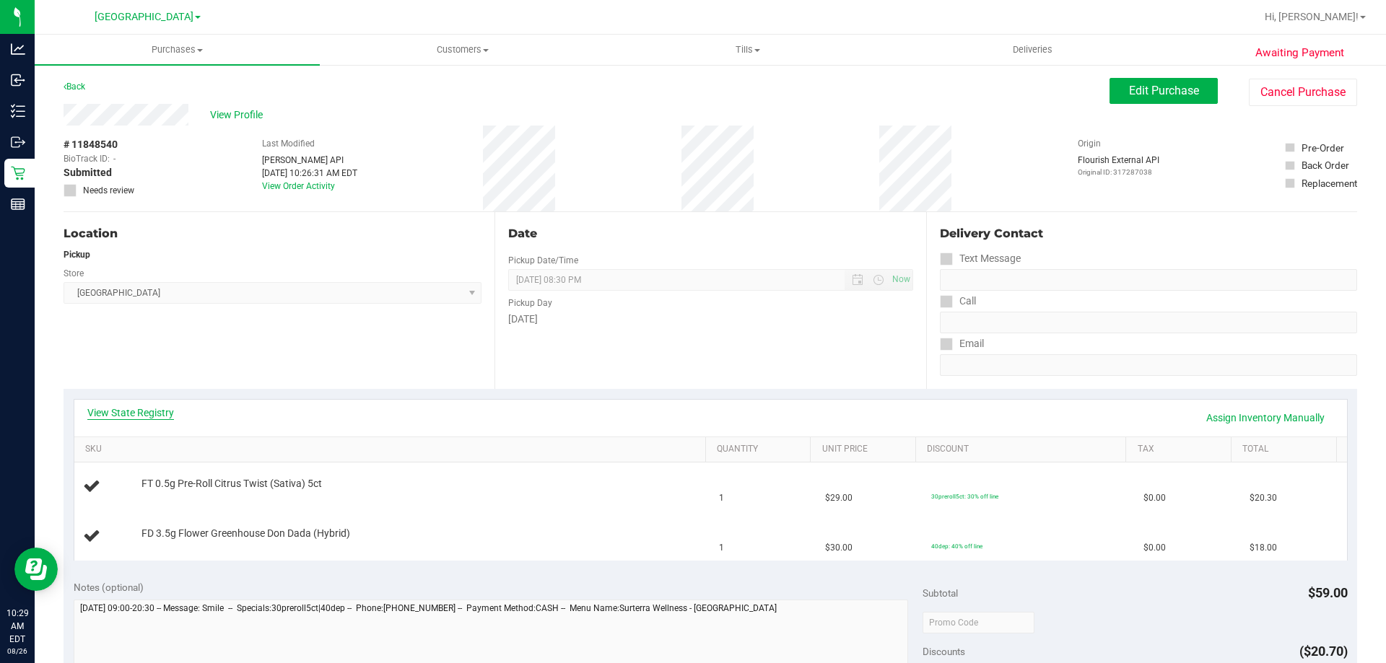
click at [125, 406] on link "View State Registry" at bounding box center [130, 413] width 87 height 14
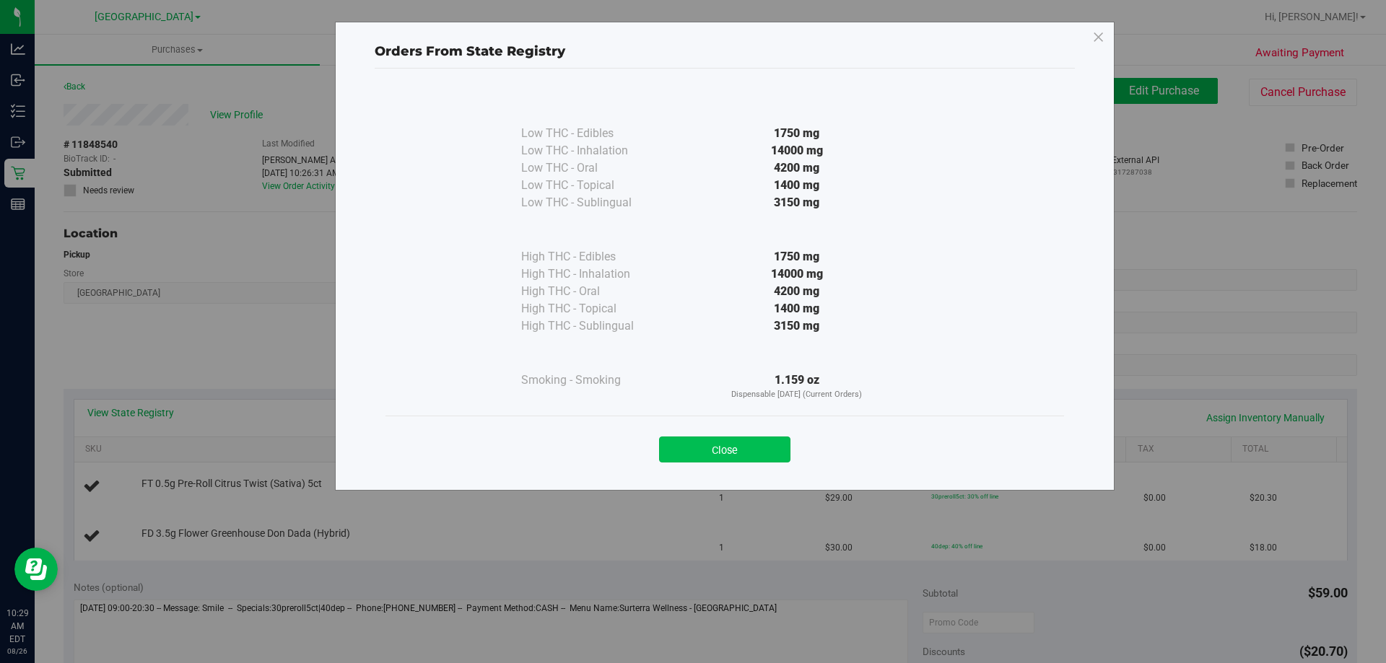
click at [734, 442] on button "Close" at bounding box center [724, 450] width 131 height 26
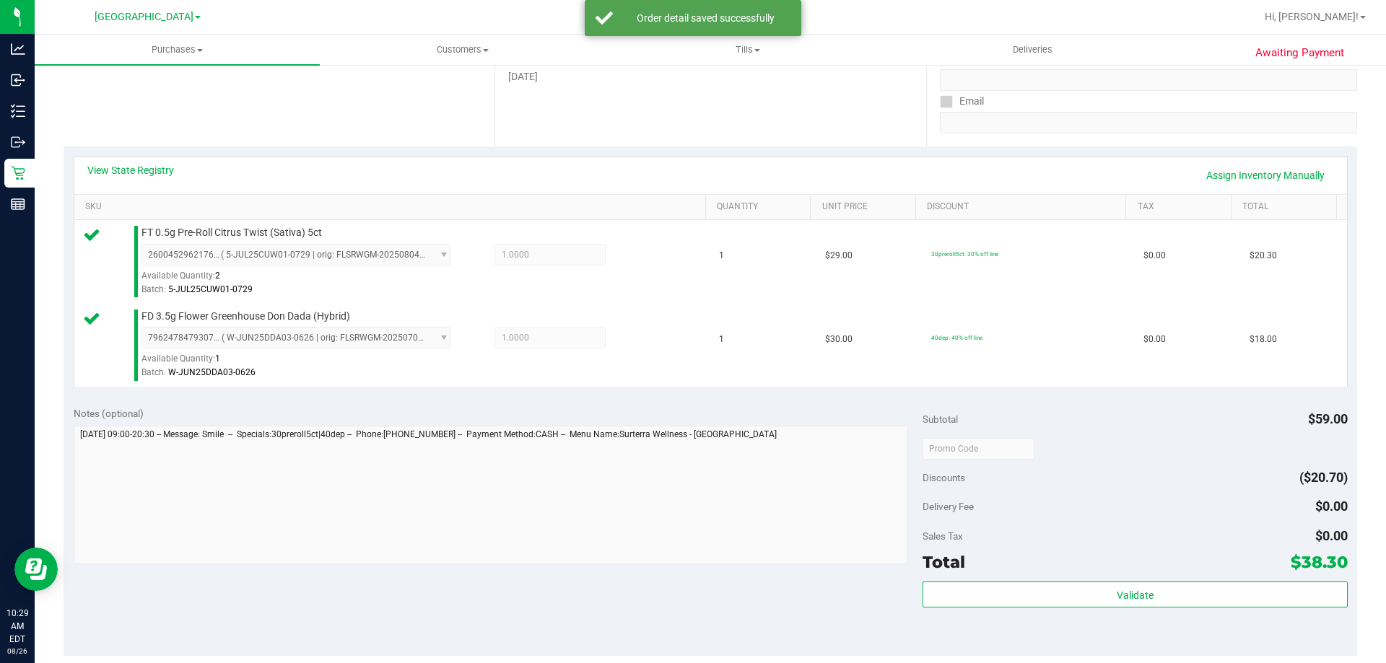
scroll to position [376, 0]
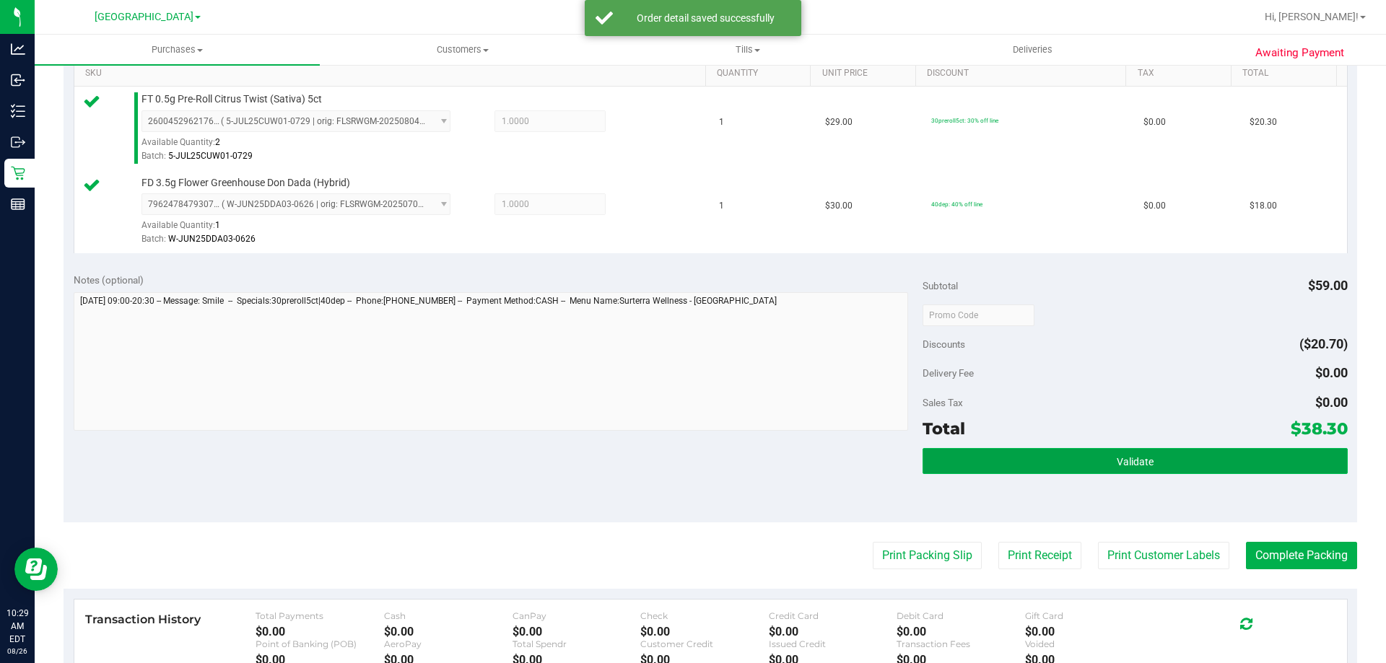
click at [1158, 467] on button "Validate" at bounding box center [1134, 461] width 424 height 26
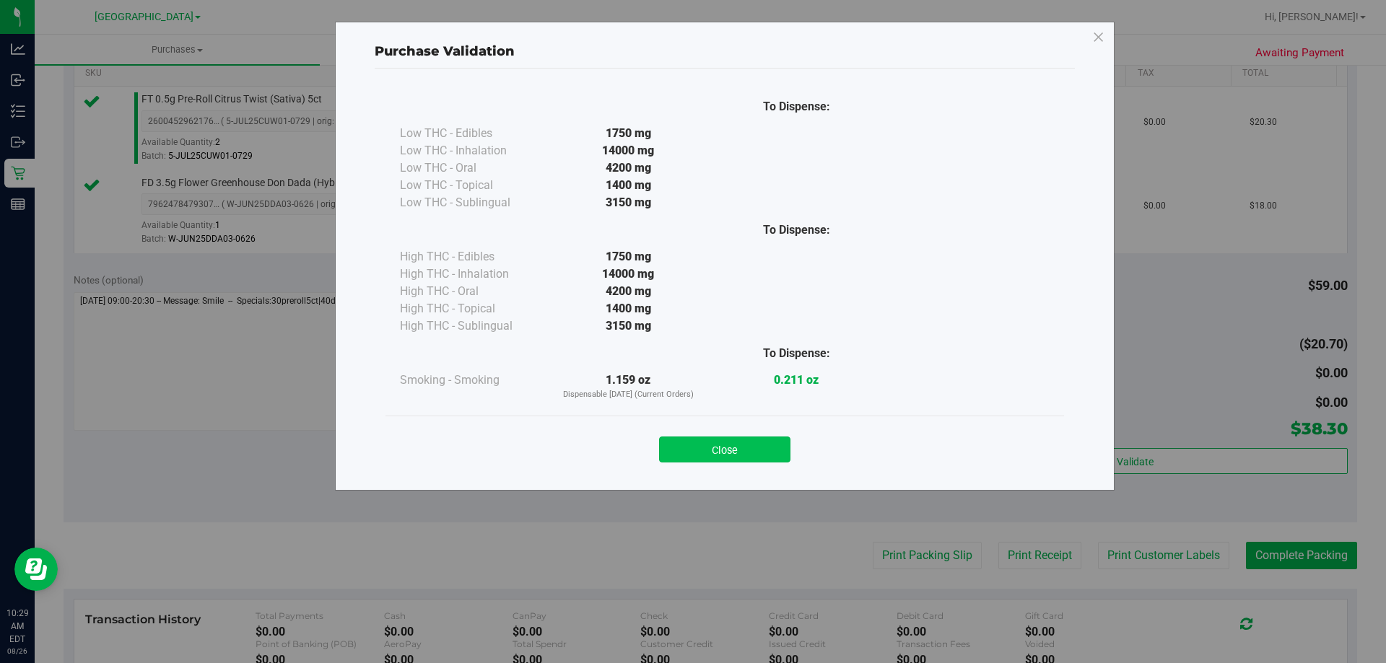
click at [740, 440] on button "Close" at bounding box center [724, 450] width 131 height 26
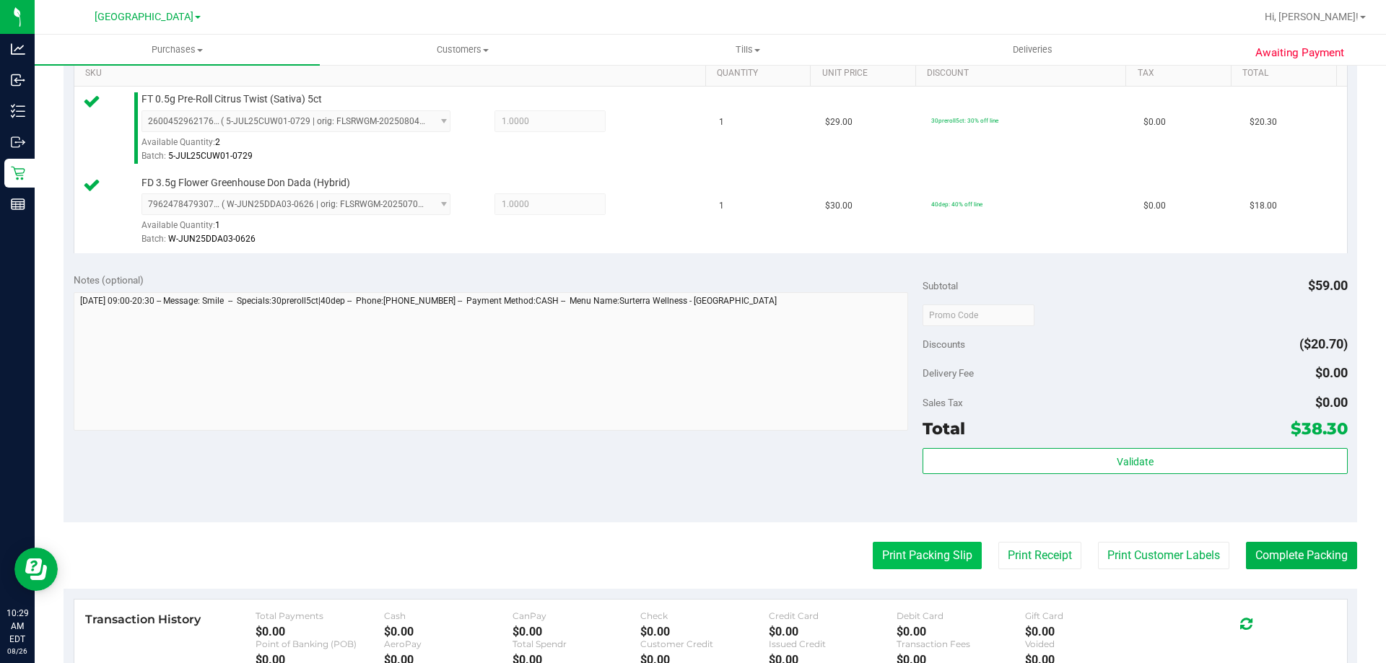
click at [938, 556] on button "Print Packing Slip" at bounding box center [927, 555] width 109 height 27
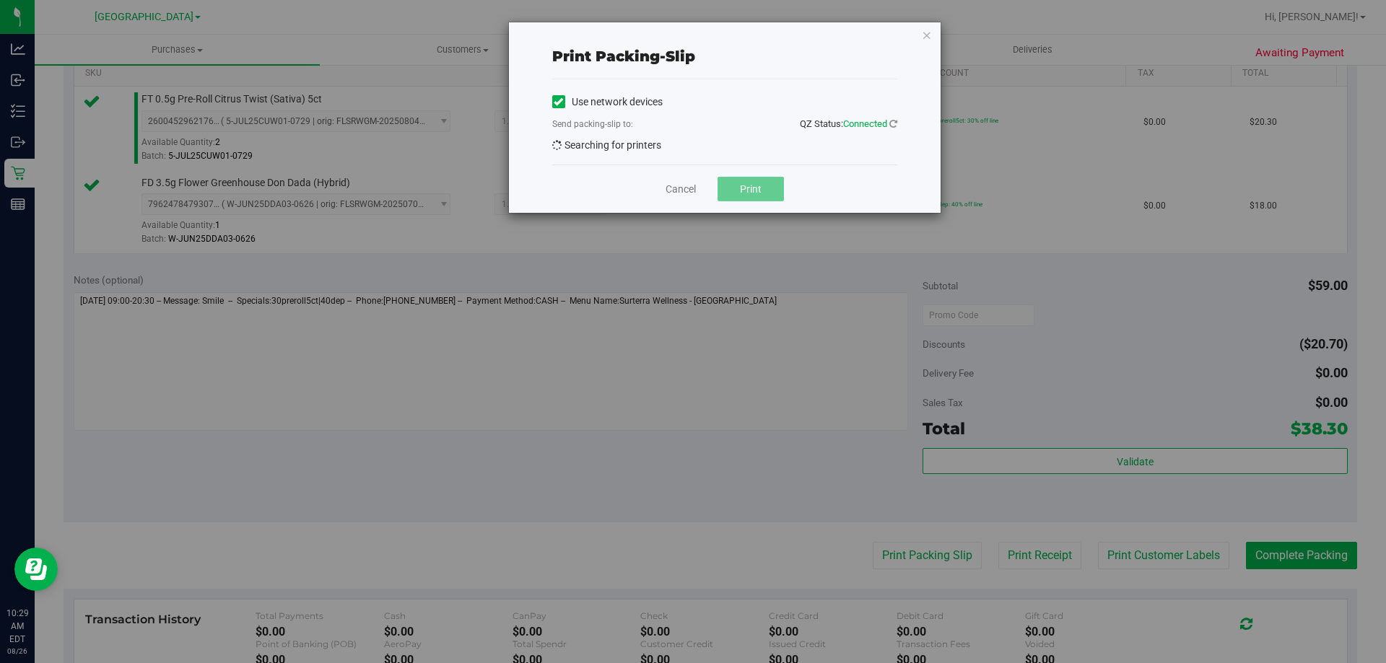
click at [746, 185] on button "Print" at bounding box center [750, 189] width 66 height 25
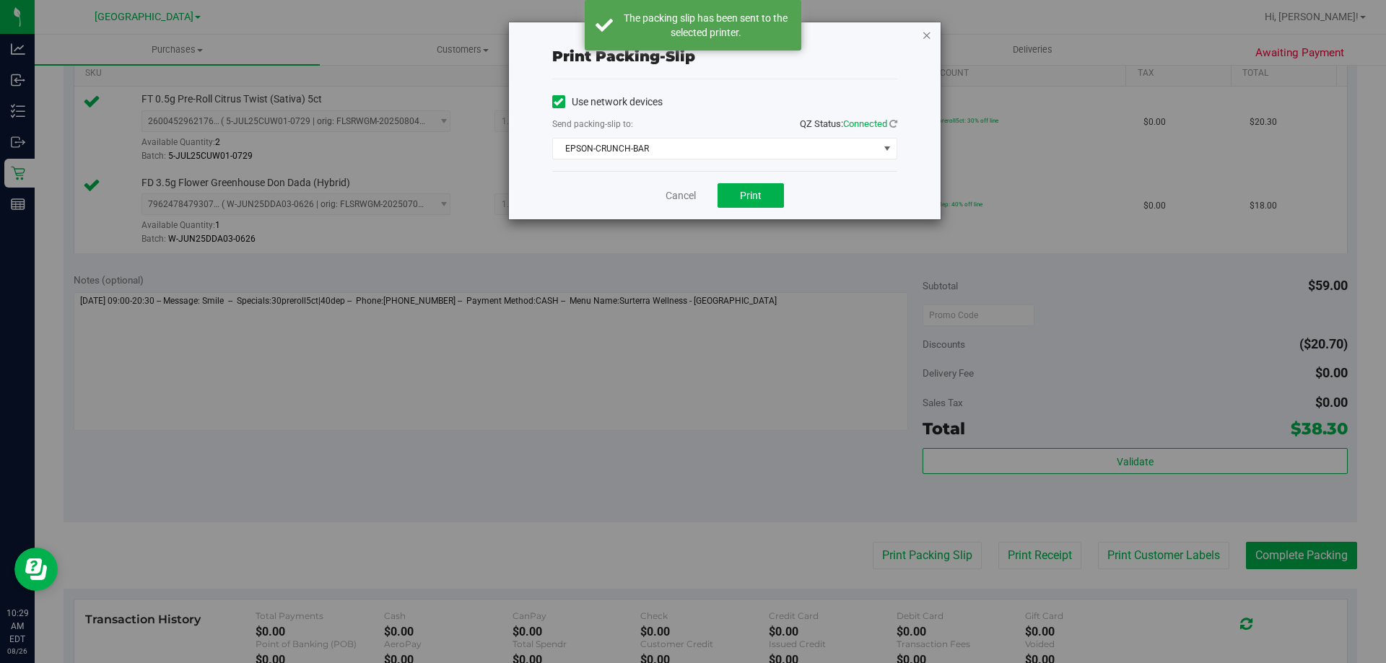
click at [925, 40] on icon "button" at bounding box center [927, 34] width 10 height 17
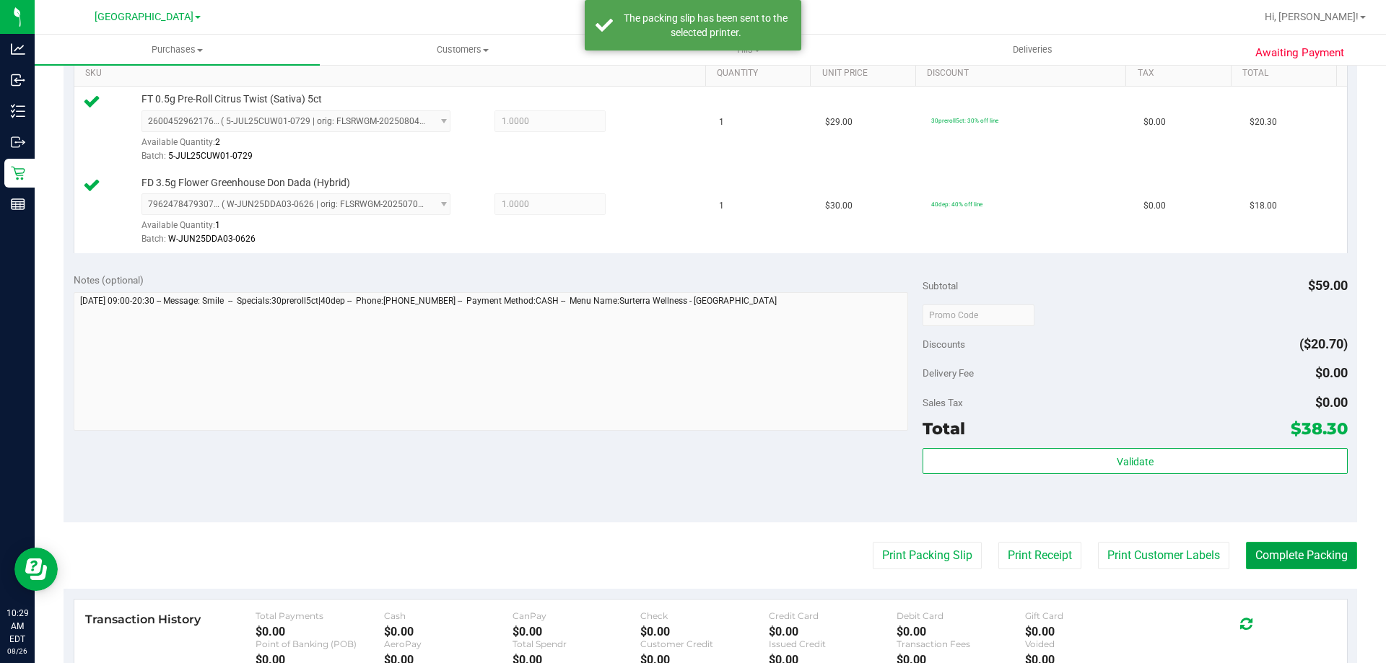
click at [1301, 559] on button "Complete Packing" at bounding box center [1301, 555] width 111 height 27
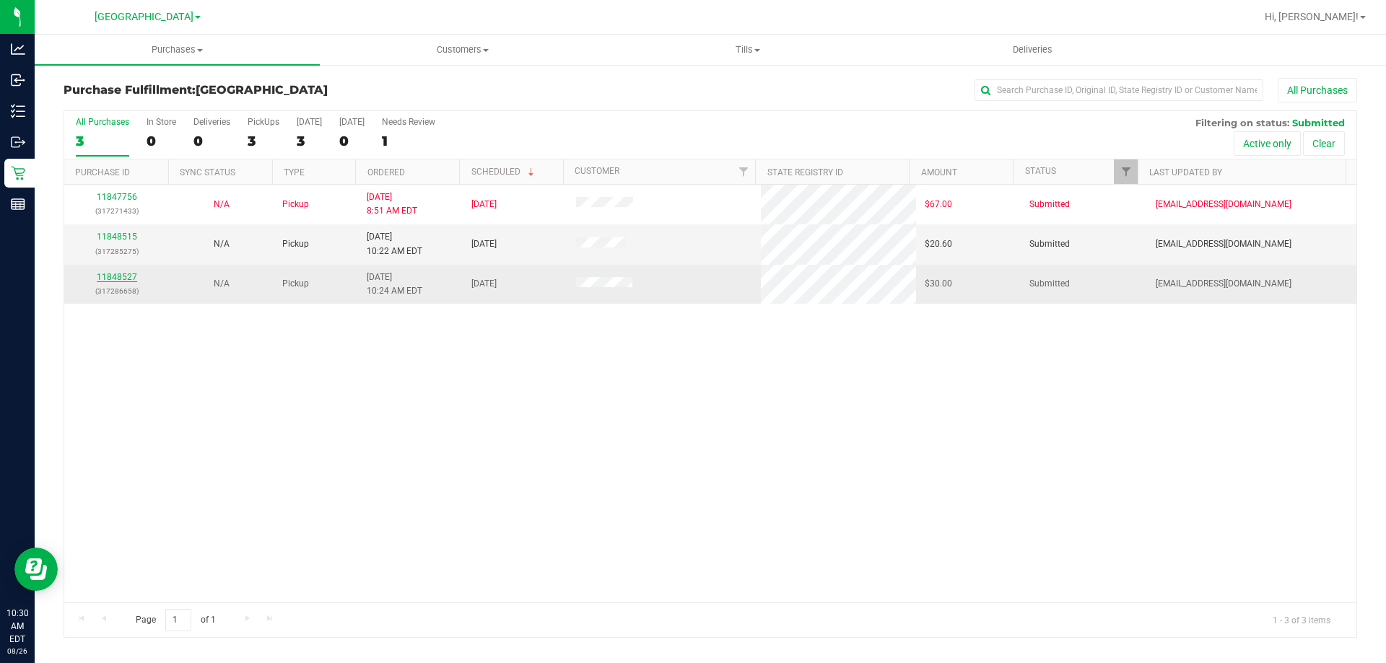
click at [115, 277] on link "11848527" at bounding box center [117, 277] width 40 height 10
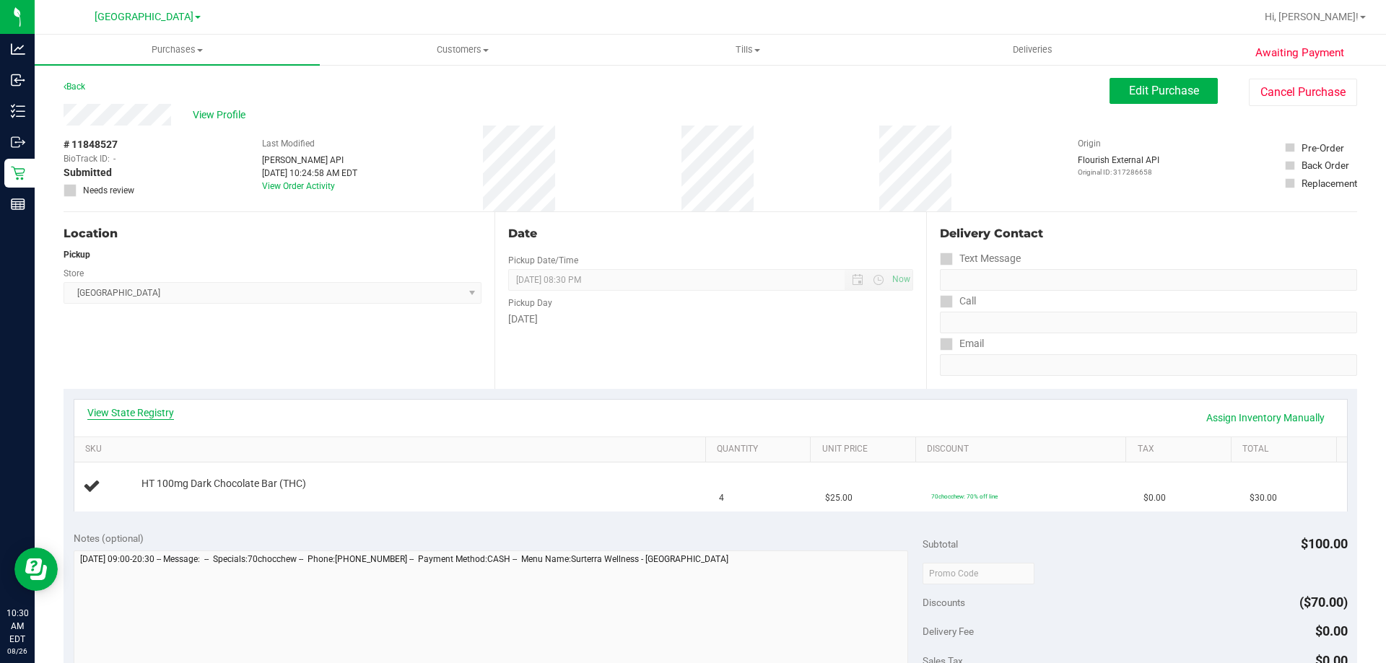
click at [146, 409] on link "View State Registry" at bounding box center [130, 413] width 87 height 14
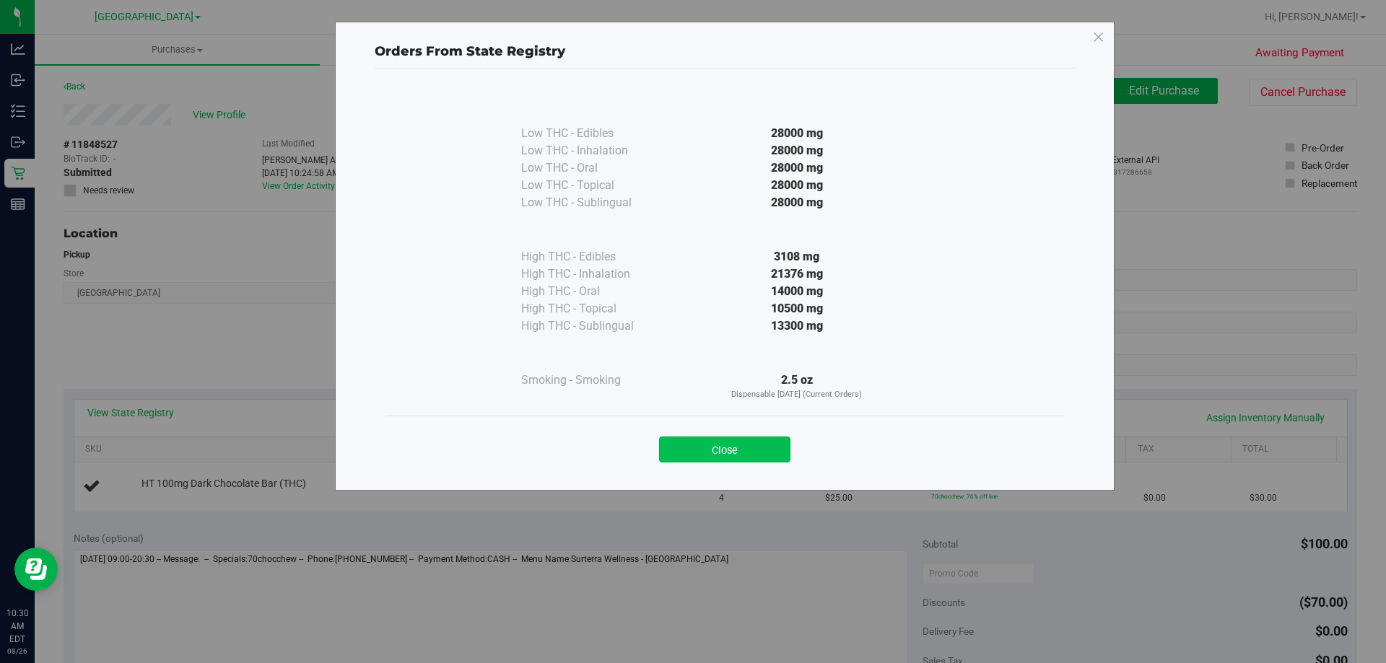
click at [733, 445] on button "Close" at bounding box center [724, 450] width 131 height 26
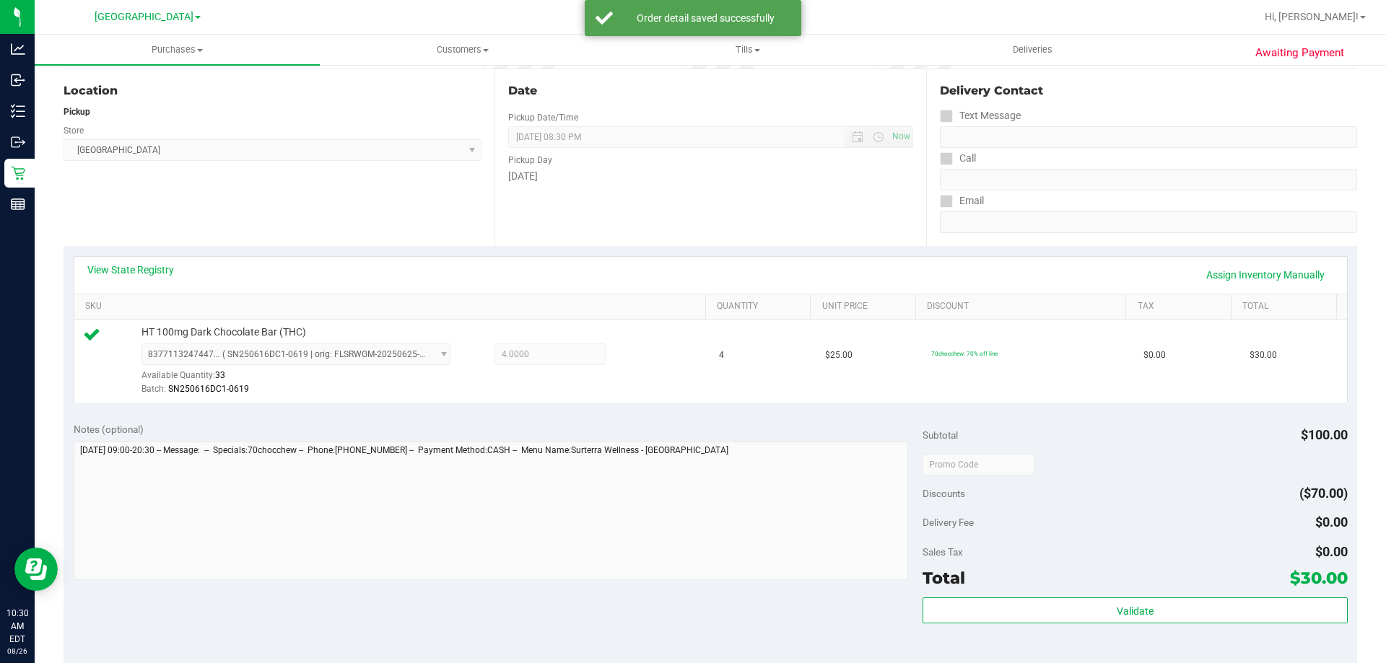
scroll to position [299, 0]
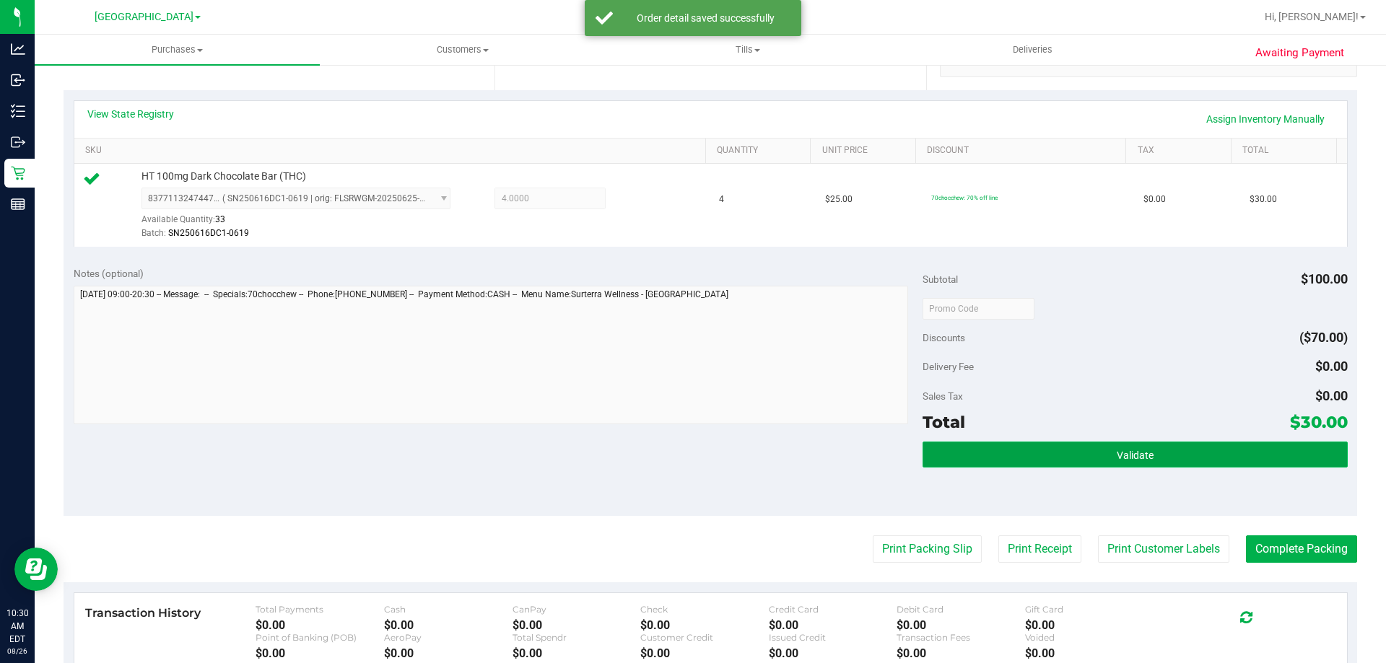
click at [1143, 460] on span "Validate" at bounding box center [1135, 456] width 37 height 12
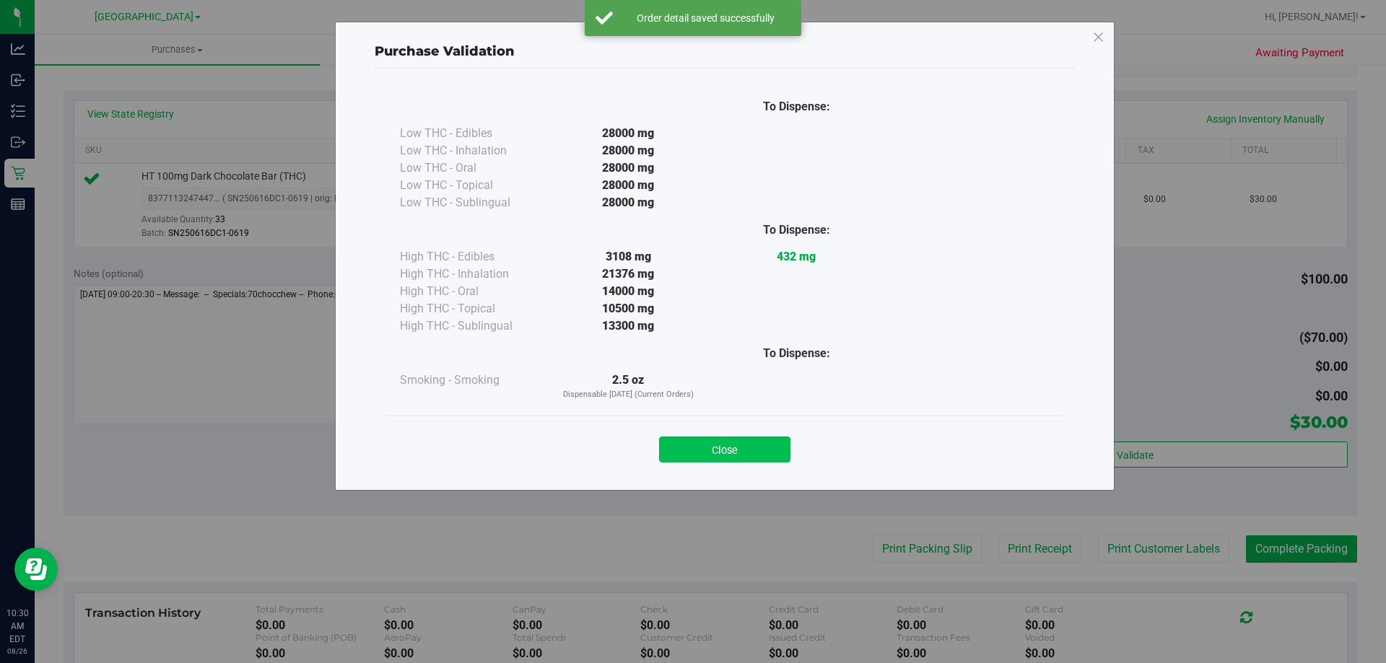
click at [725, 447] on button "Close" at bounding box center [724, 450] width 131 height 26
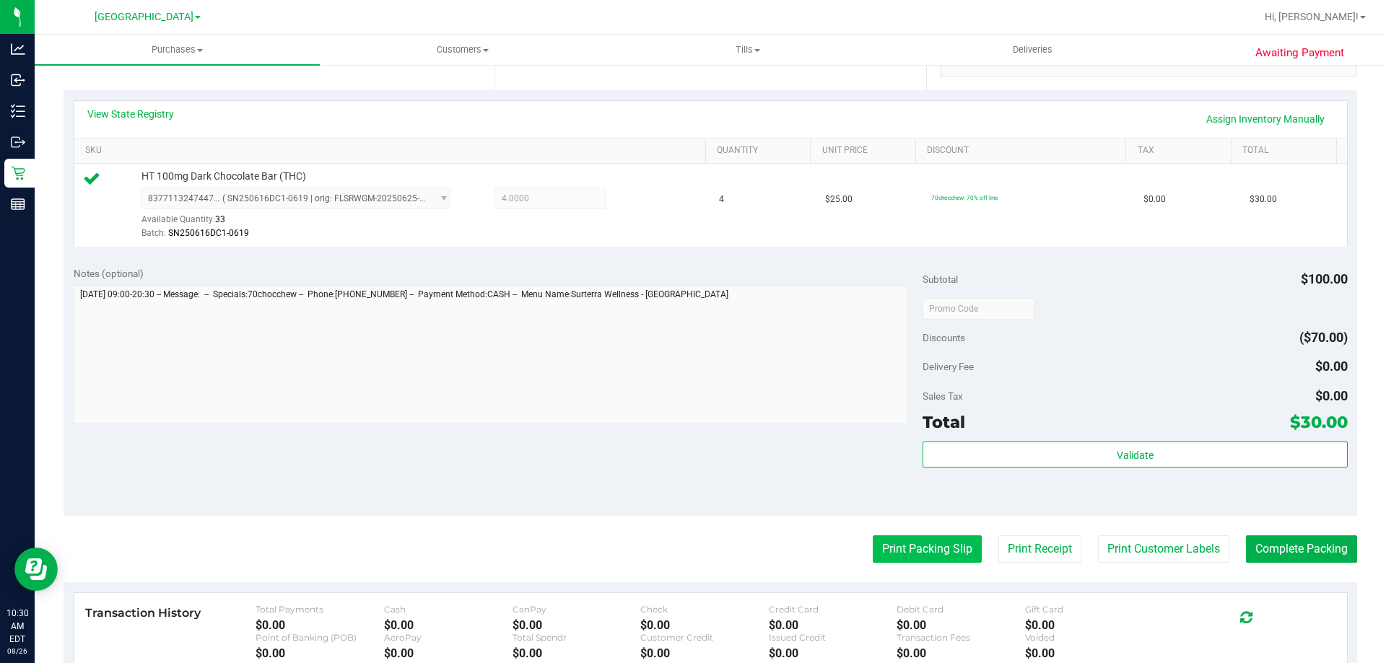
click at [917, 554] on button "Print Packing Slip" at bounding box center [927, 549] width 109 height 27
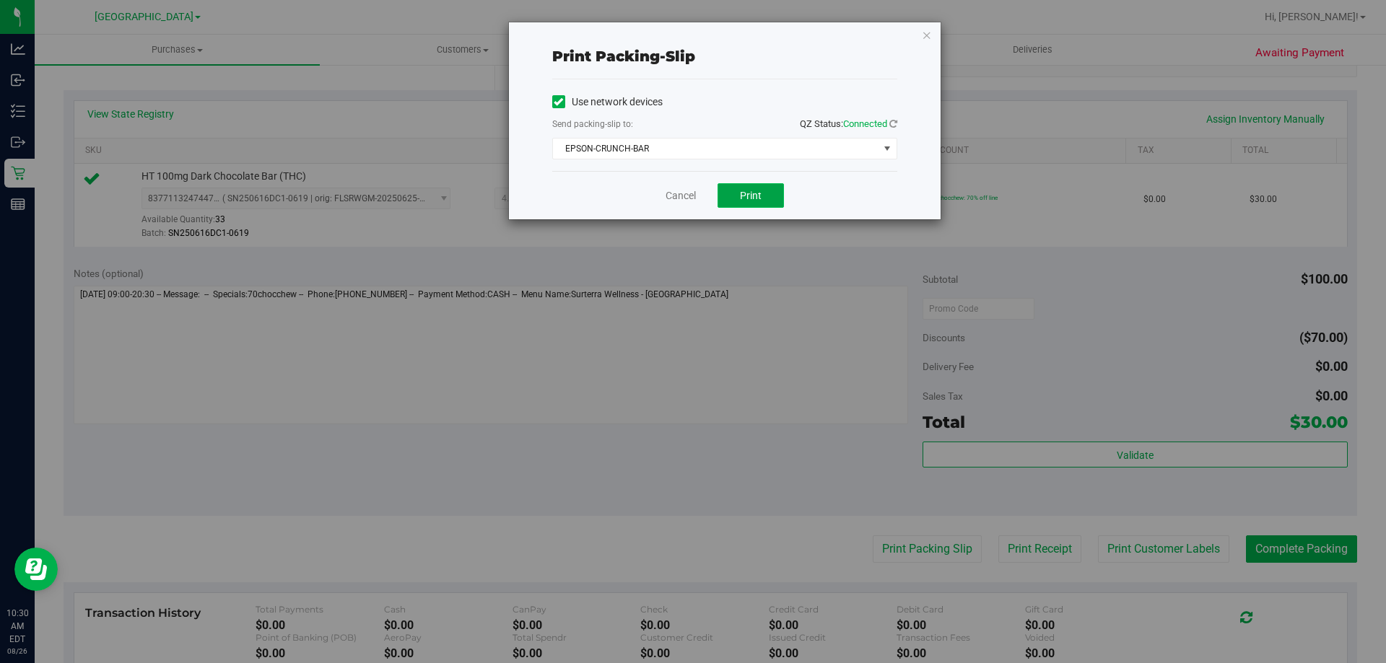
click at [735, 199] on button "Print" at bounding box center [750, 195] width 66 height 25
click at [927, 34] on icon "button" at bounding box center [927, 34] width 10 height 17
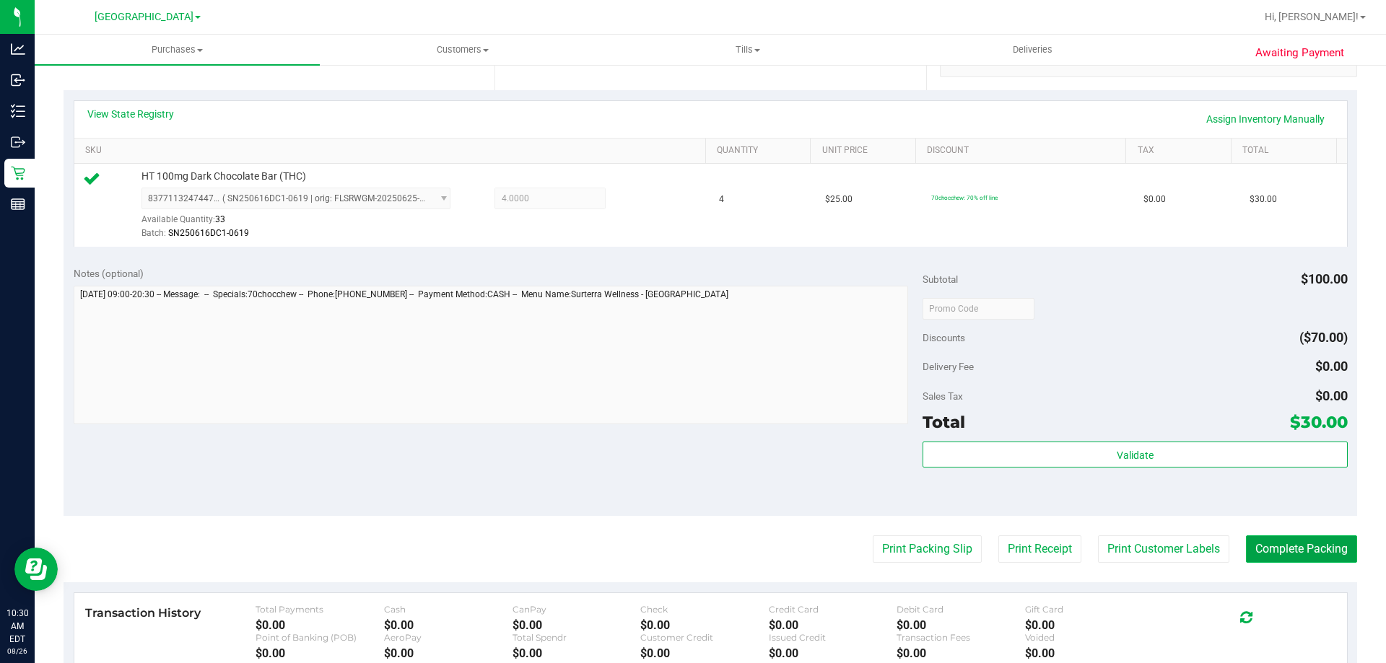
click at [1298, 551] on button "Complete Packing" at bounding box center [1301, 549] width 111 height 27
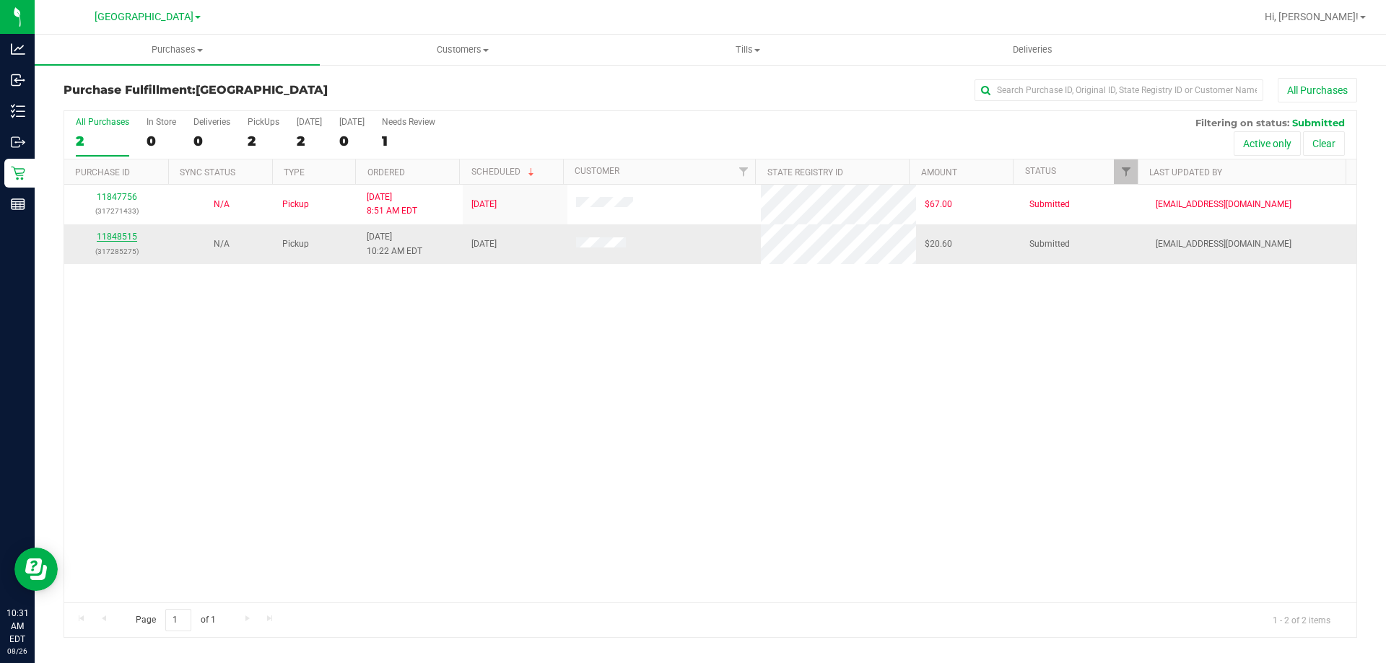
click at [131, 232] on link "11848515" at bounding box center [117, 237] width 40 height 10
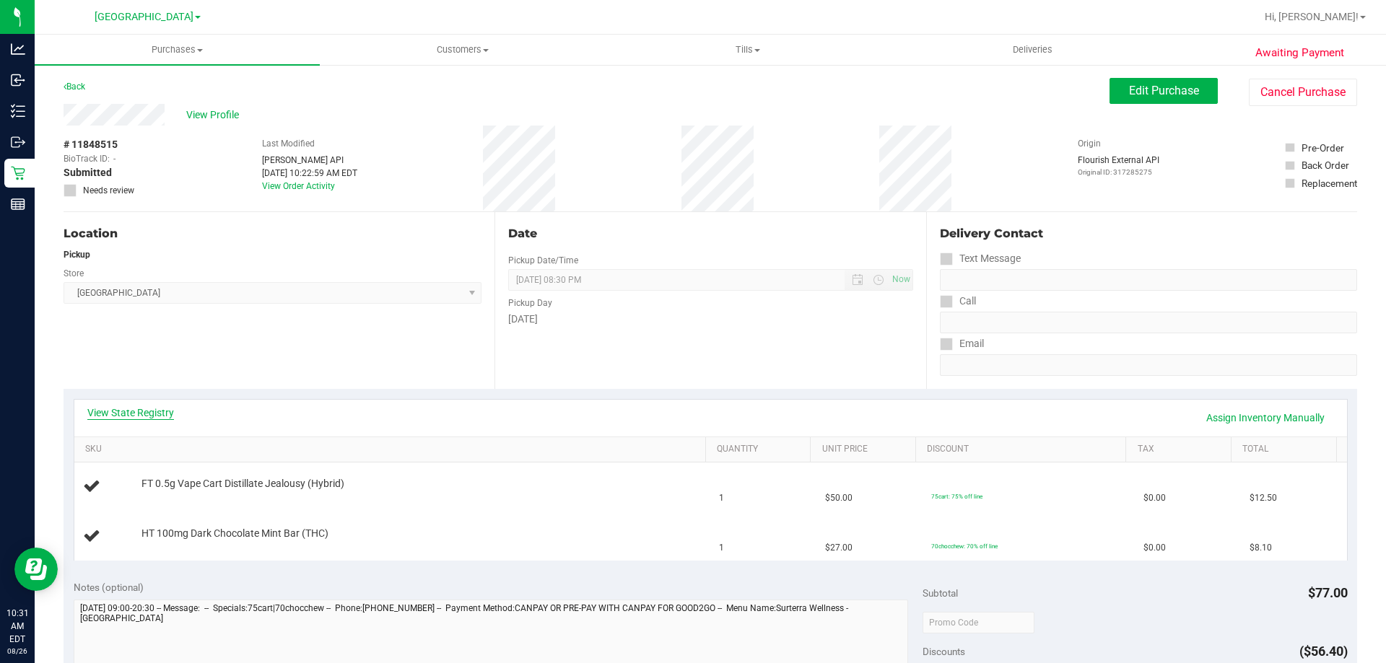
click at [138, 406] on link "View State Registry" at bounding box center [130, 413] width 87 height 14
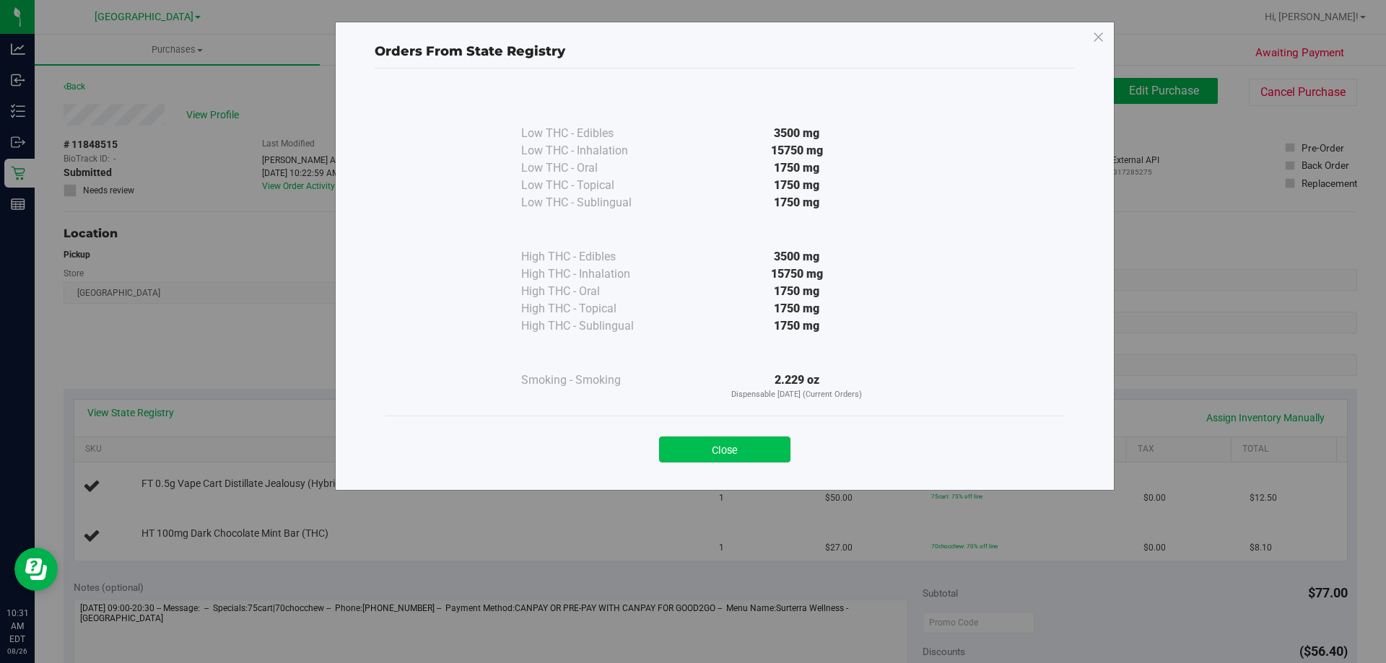
click at [759, 461] on button "Close" at bounding box center [724, 450] width 131 height 26
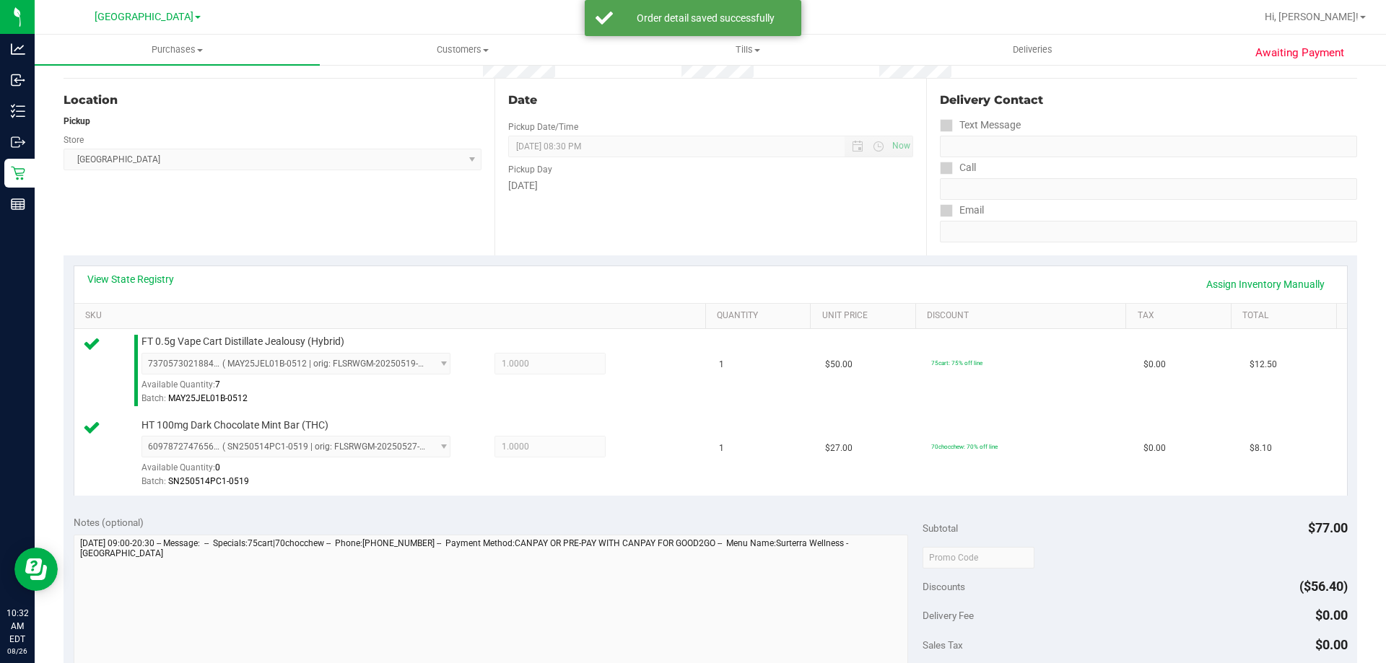
scroll to position [289, 0]
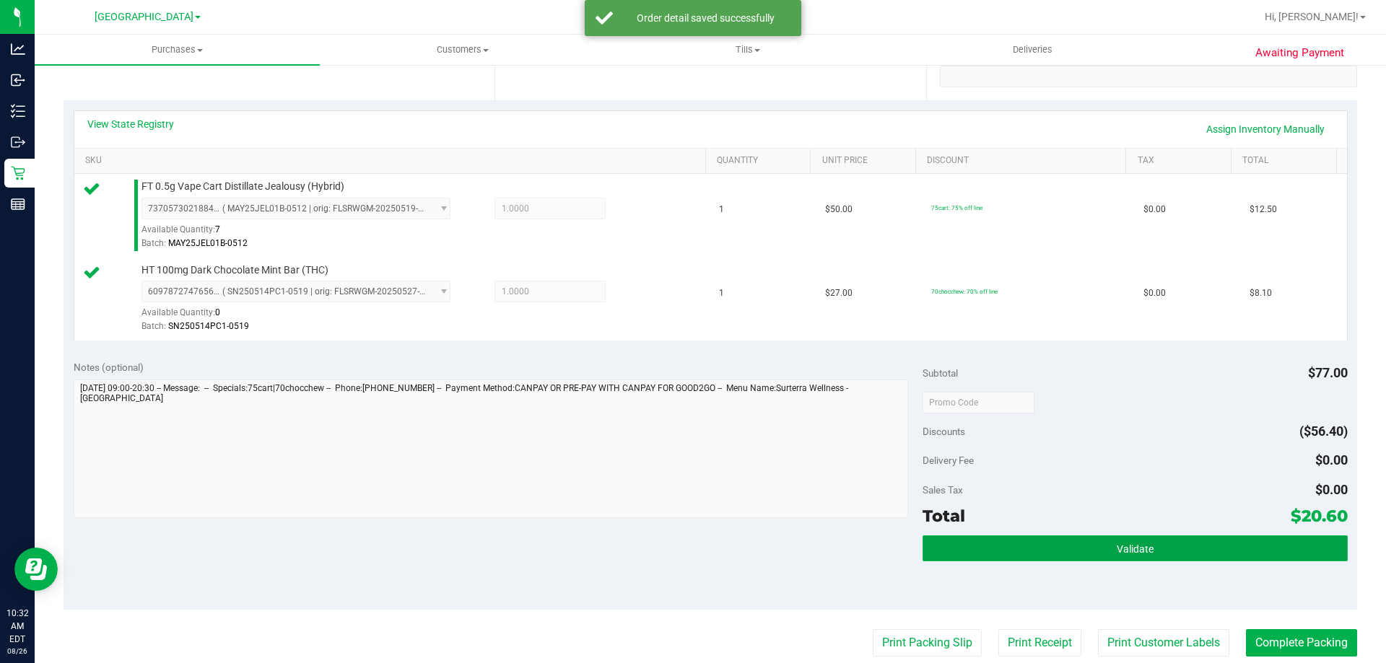
click at [1037, 547] on button "Validate" at bounding box center [1134, 549] width 424 height 26
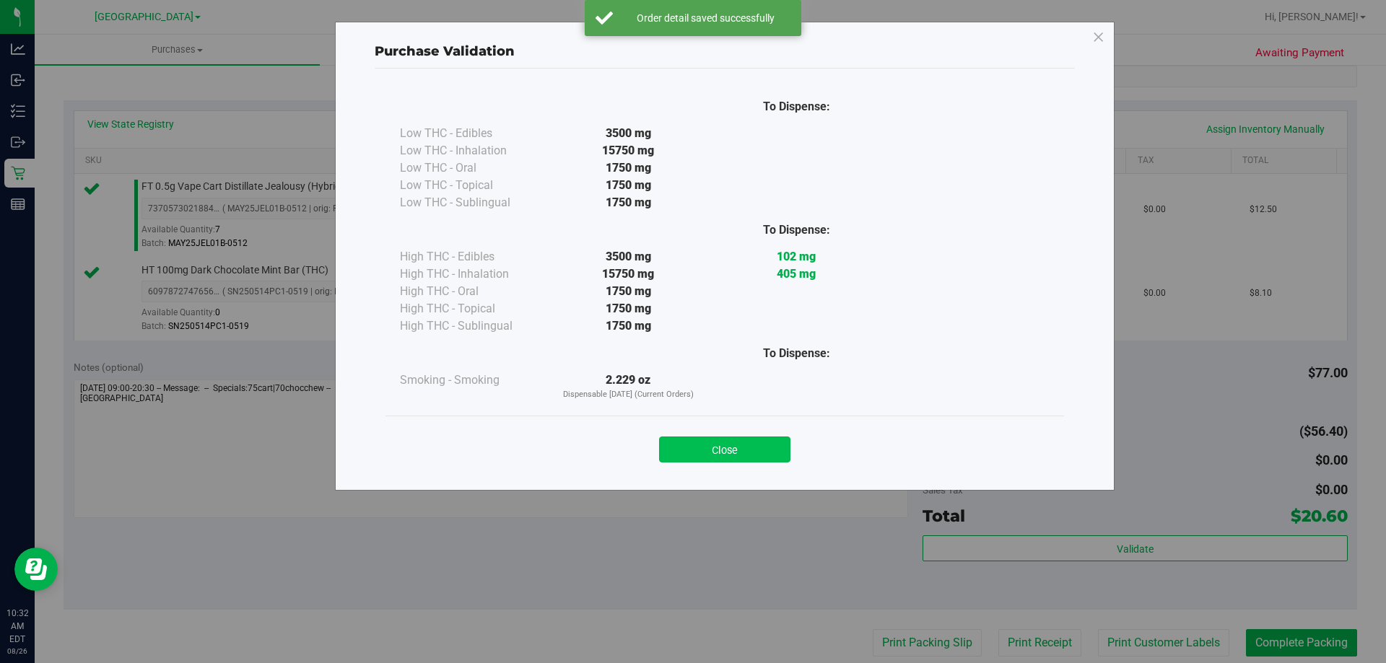
click at [735, 443] on button "Close" at bounding box center [724, 450] width 131 height 26
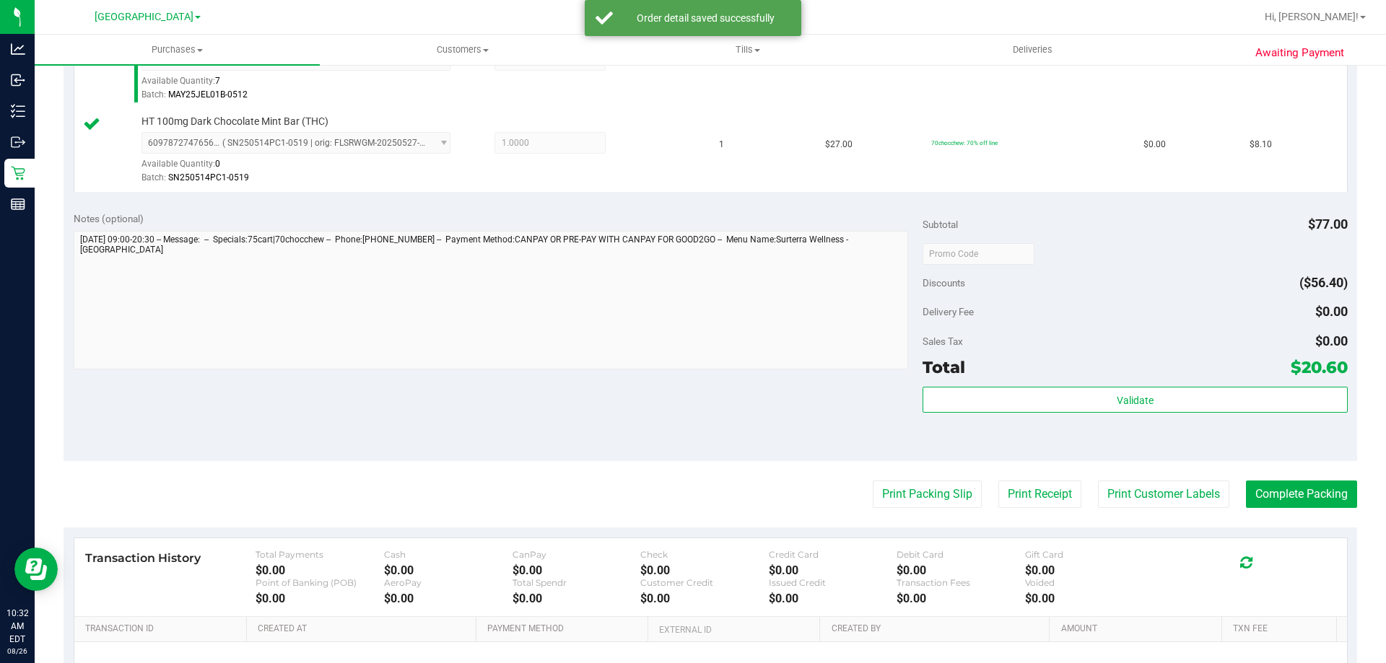
scroll to position [577, 0]
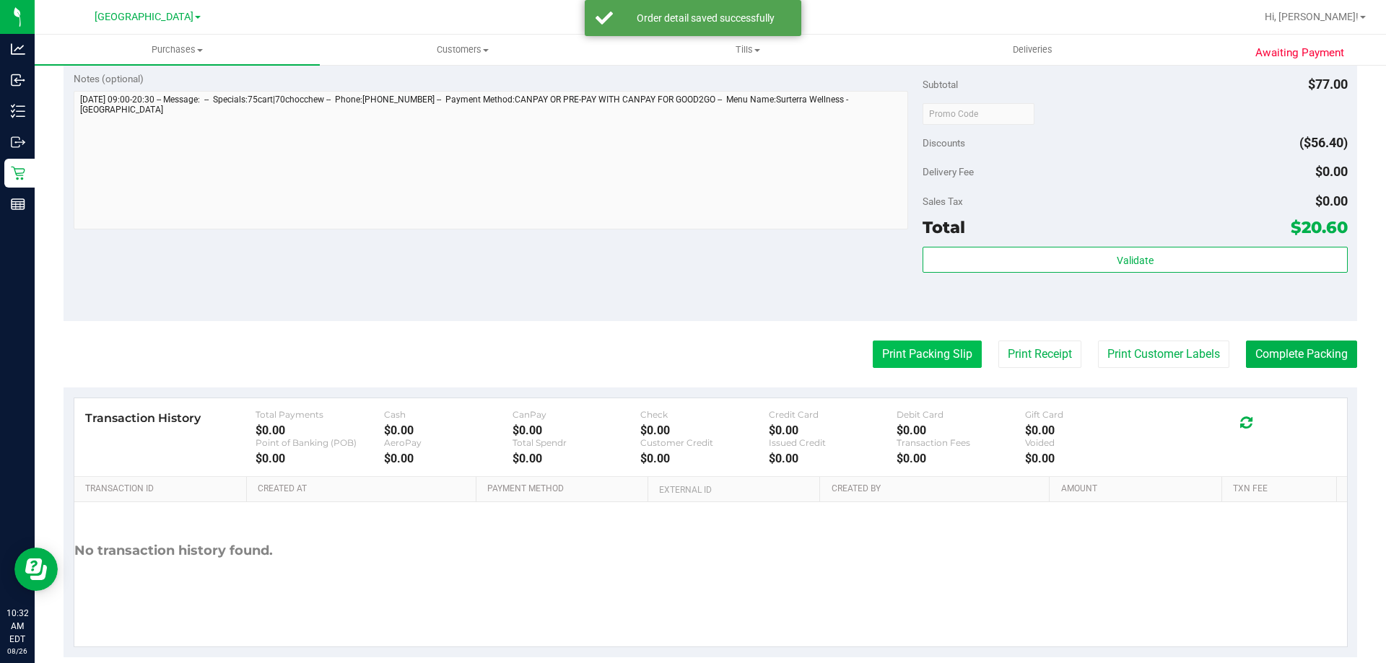
click at [935, 349] on button "Print Packing Slip" at bounding box center [927, 354] width 109 height 27
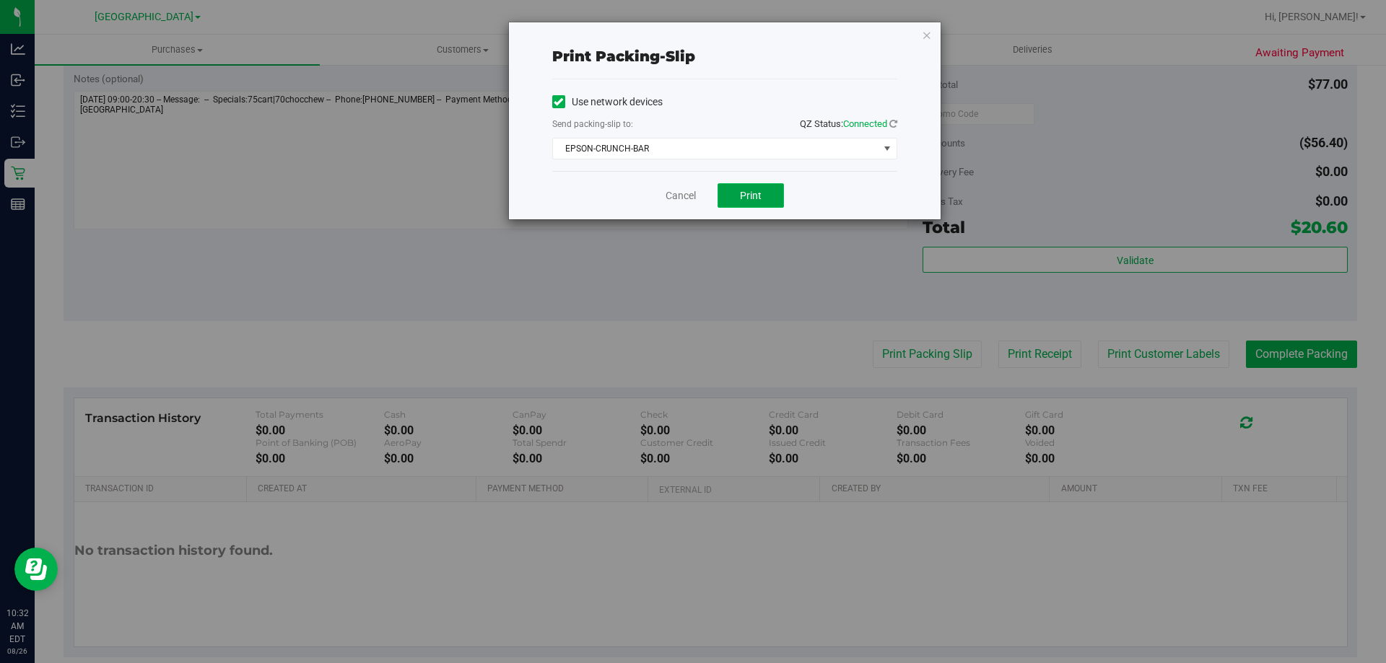
click at [754, 196] on span "Print" at bounding box center [751, 196] width 22 height 12
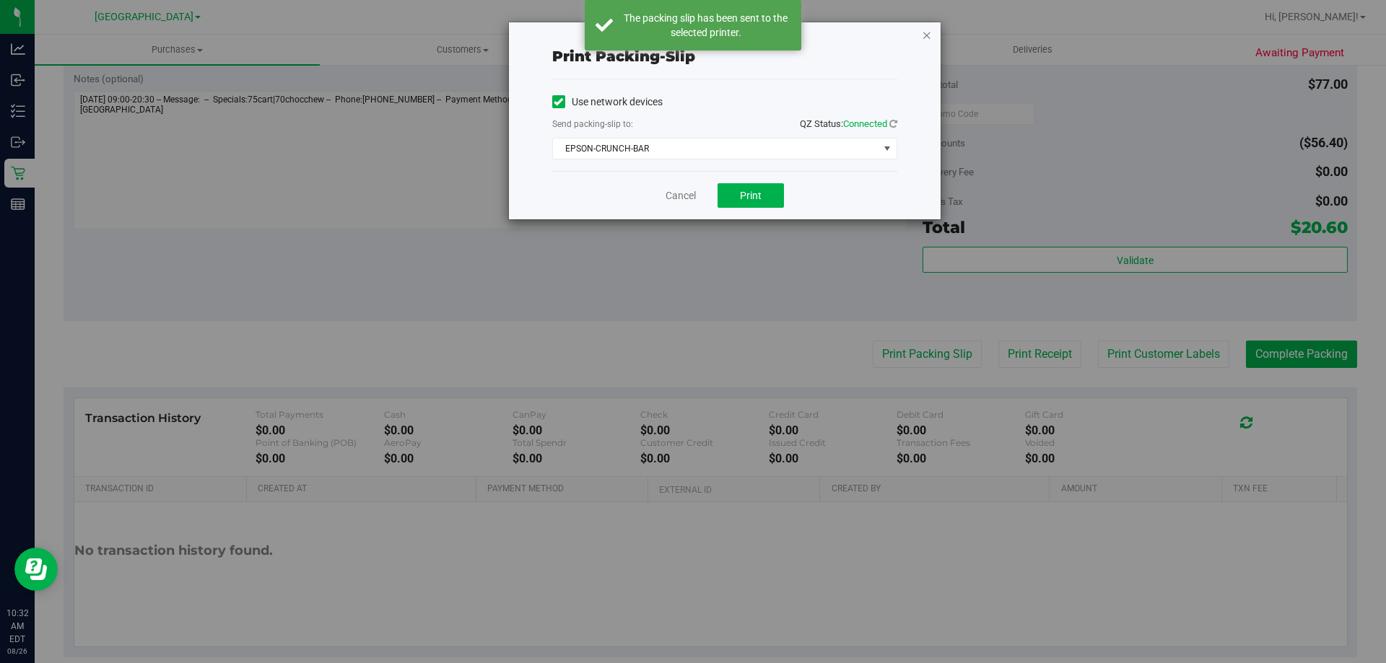
click at [924, 33] on icon "button" at bounding box center [927, 34] width 10 height 17
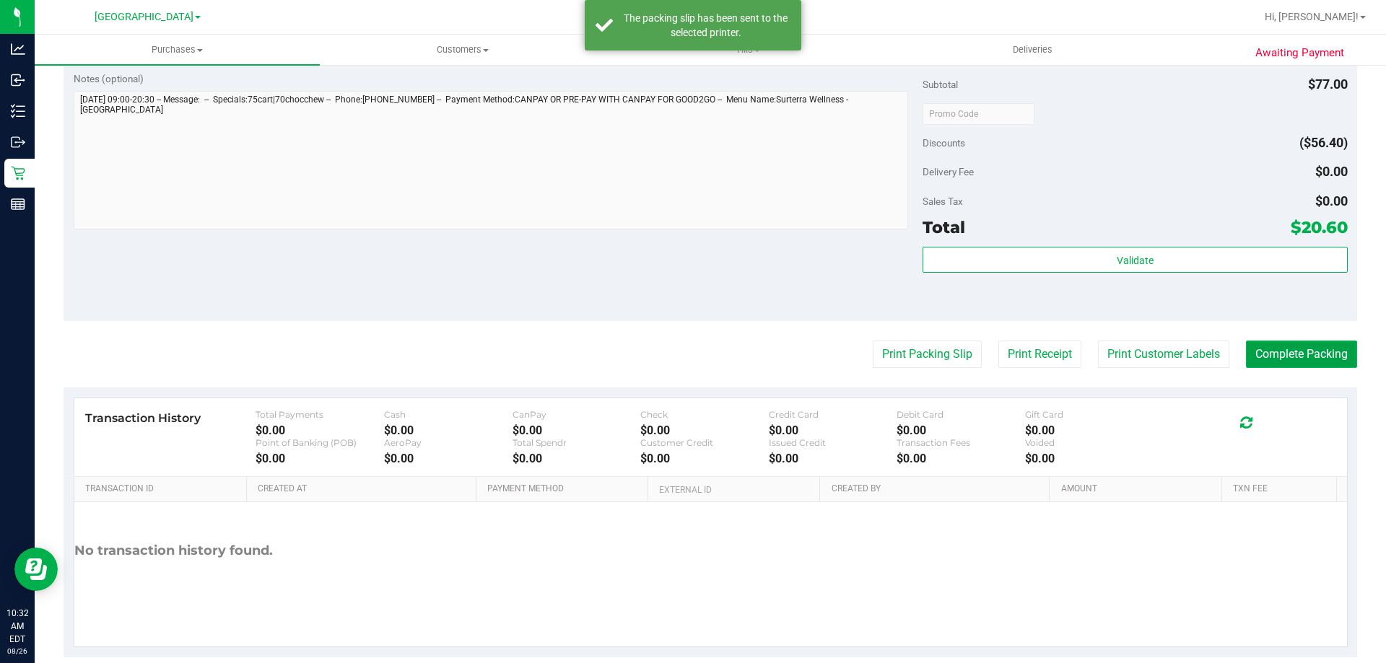
click at [1284, 346] on button "Complete Packing" at bounding box center [1301, 354] width 111 height 27
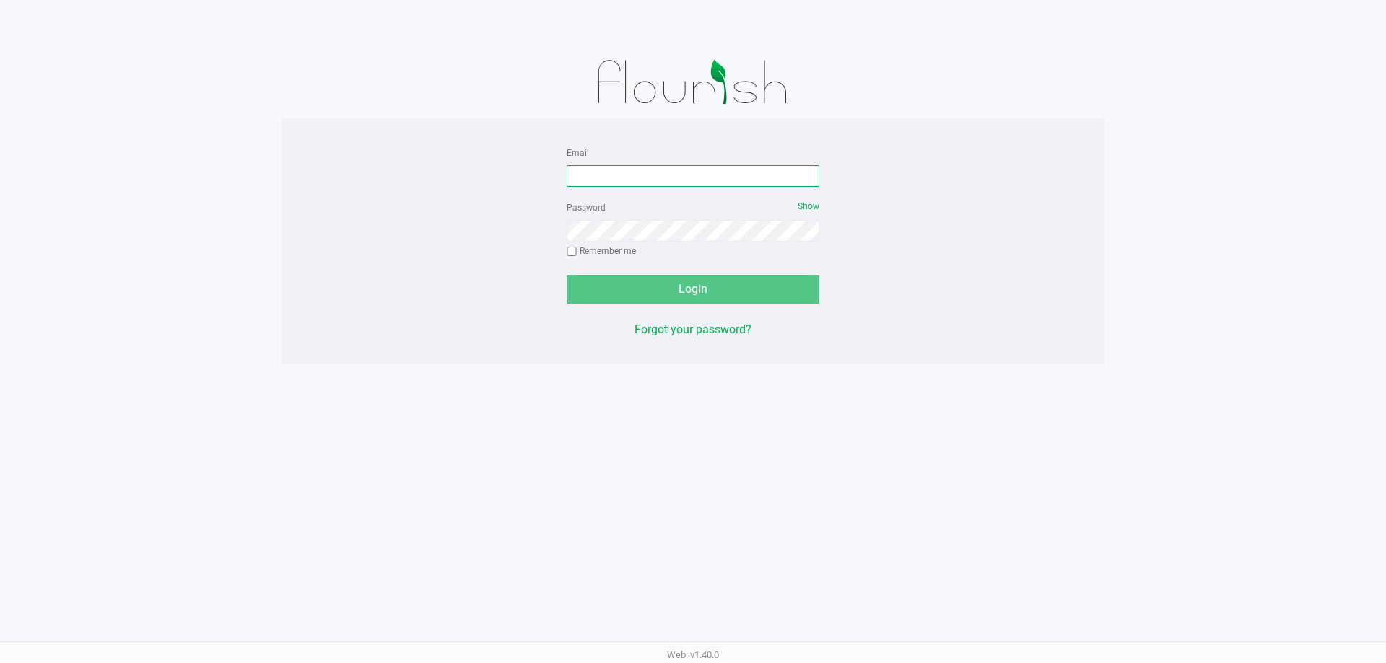
click at [616, 173] on input "Email" at bounding box center [693, 176] width 253 height 22
type input "etutino@liveparallel.com"
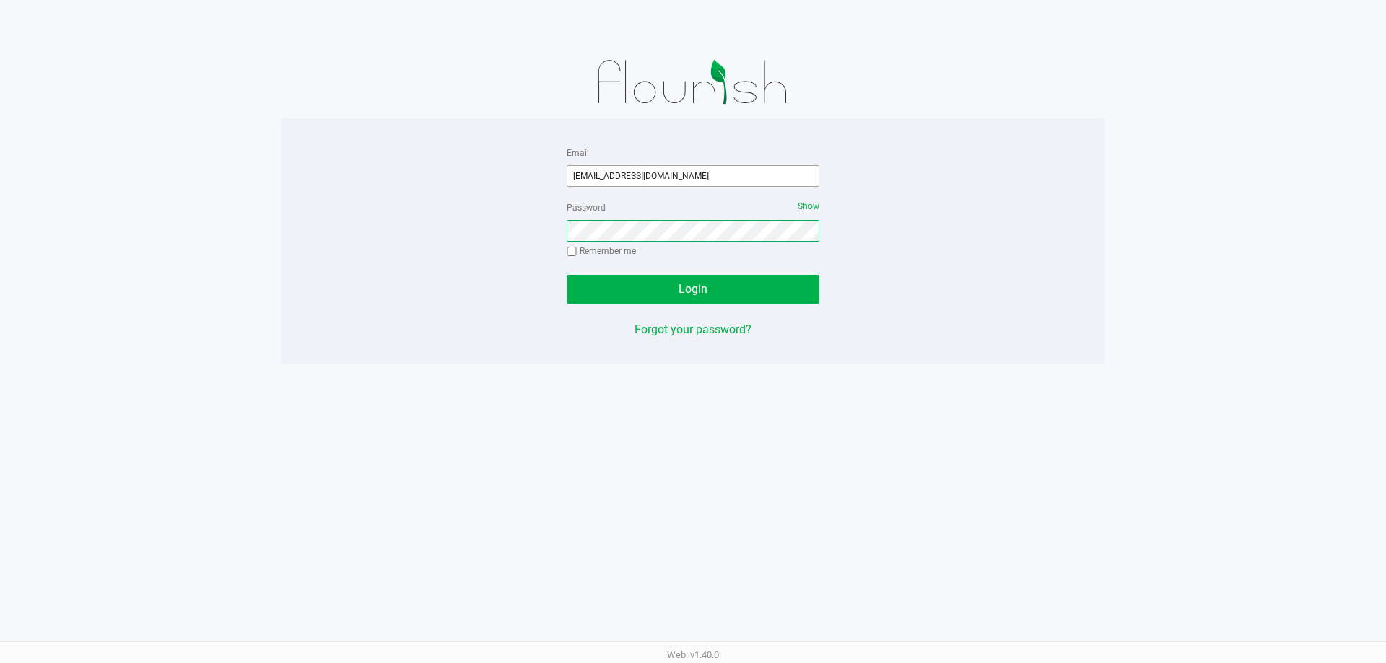
click at [567, 275] on button "Login" at bounding box center [693, 289] width 253 height 29
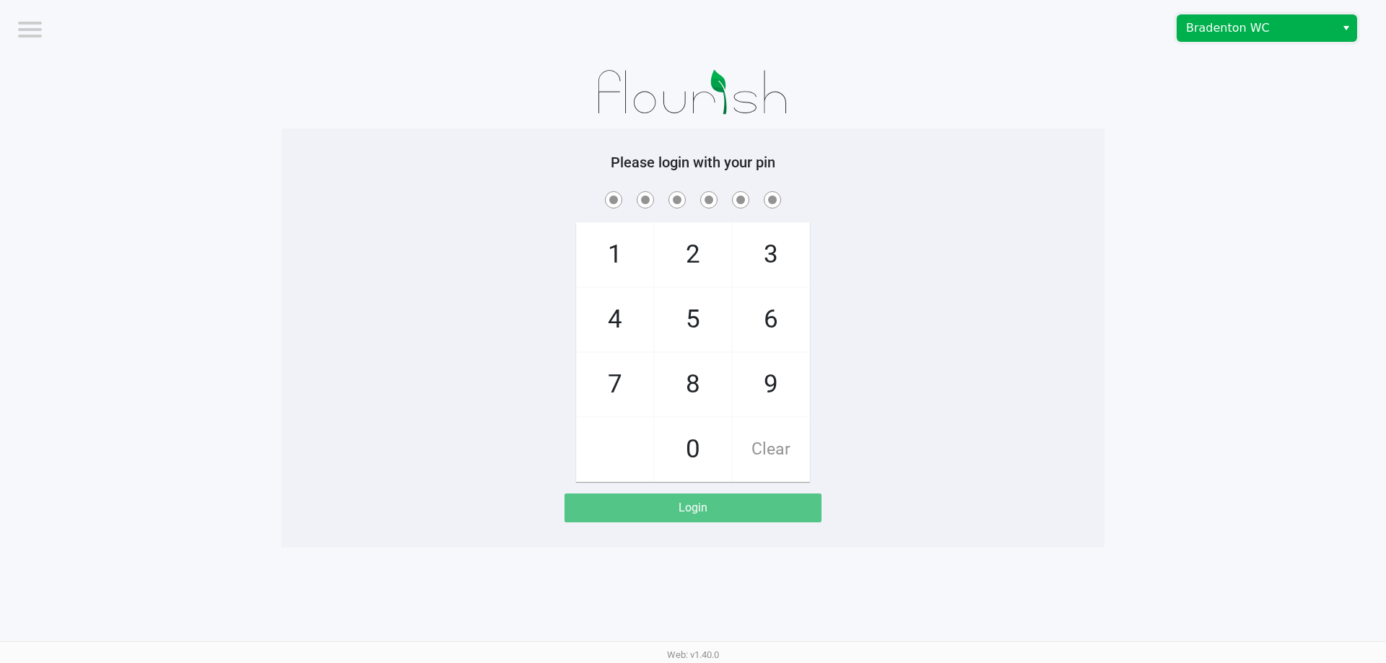
click at [1270, 19] on span "Bradenton WC" at bounding box center [1256, 28] width 158 height 26
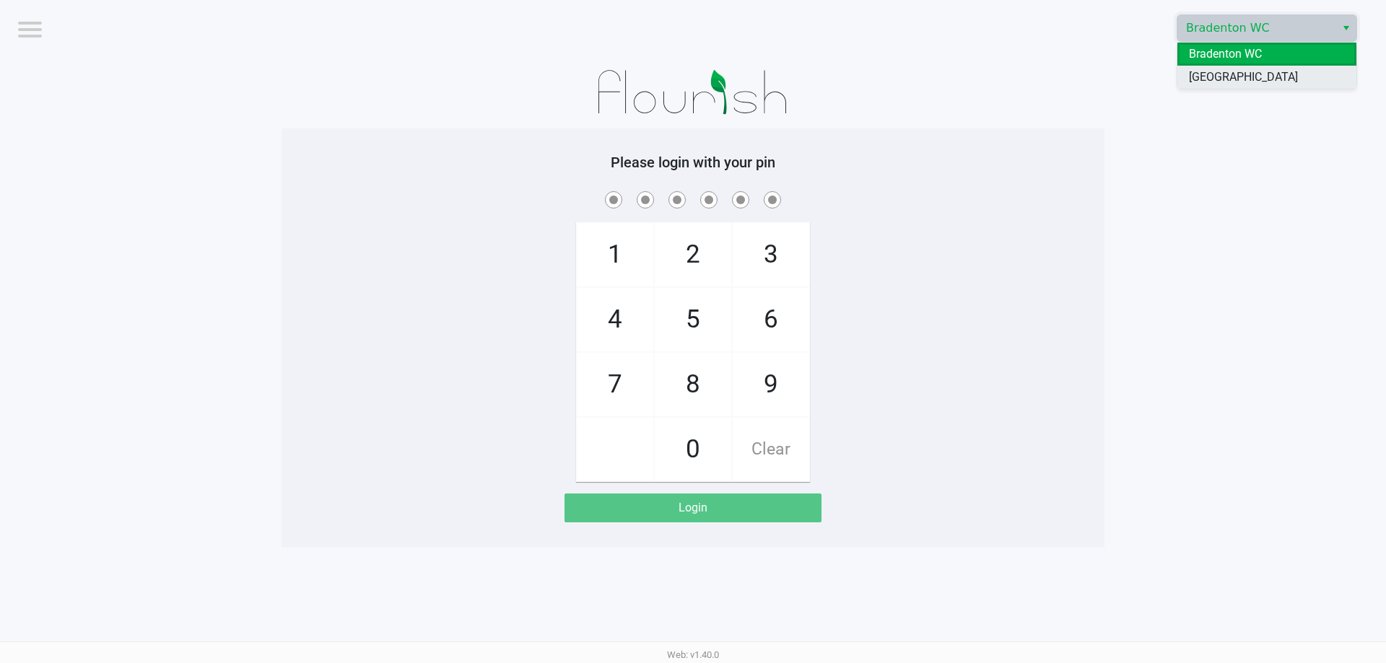
click at [1255, 70] on span "[GEOGRAPHIC_DATA]" at bounding box center [1243, 77] width 109 height 17
click at [614, 319] on span "4" at bounding box center [615, 320] width 77 height 64
checkbox input "true"
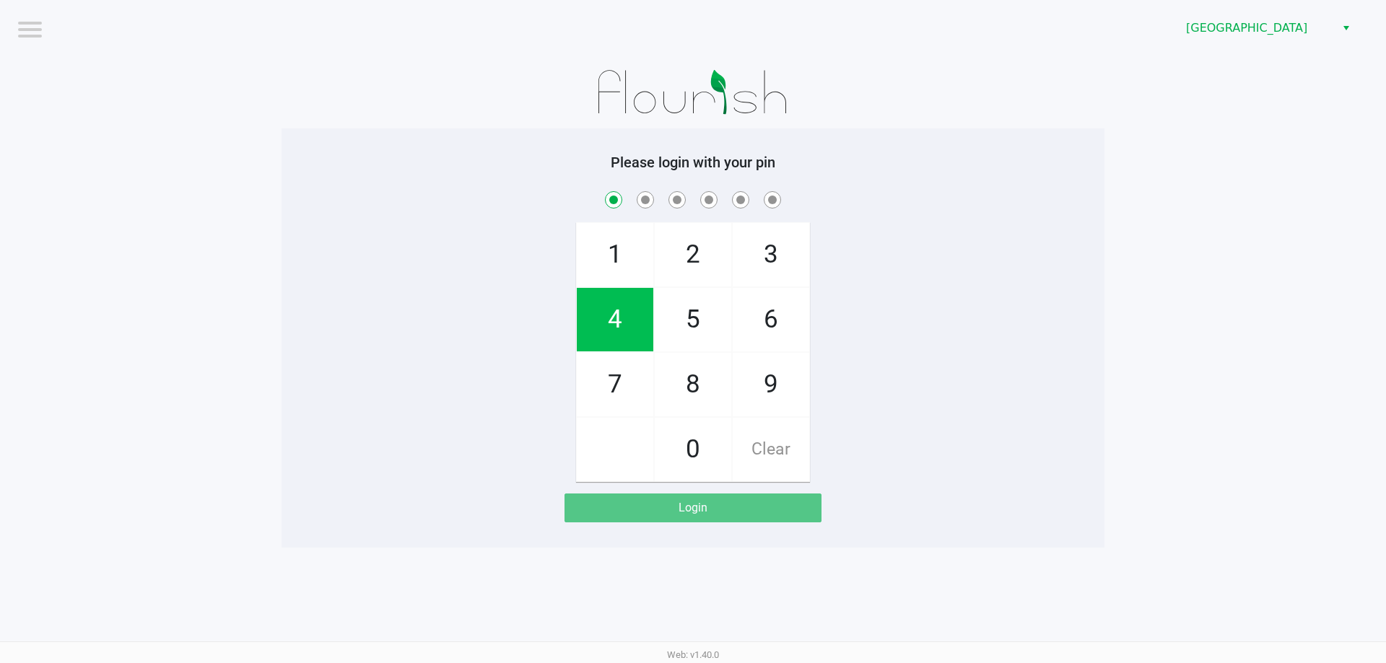
click at [603, 388] on span "7" at bounding box center [615, 385] width 77 height 64
checkbox input "true"
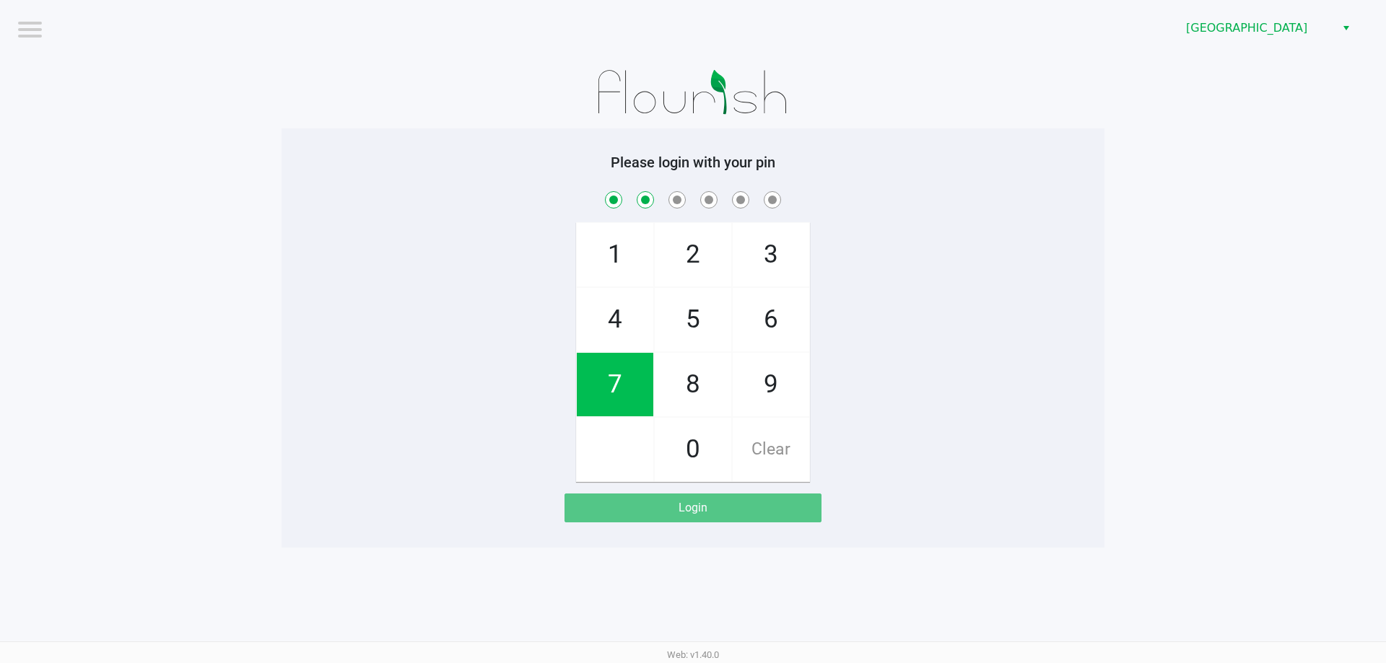
click at [690, 257] on span "2" at bounding box center [693, 255] width 77 height 64
checkbox input "true"
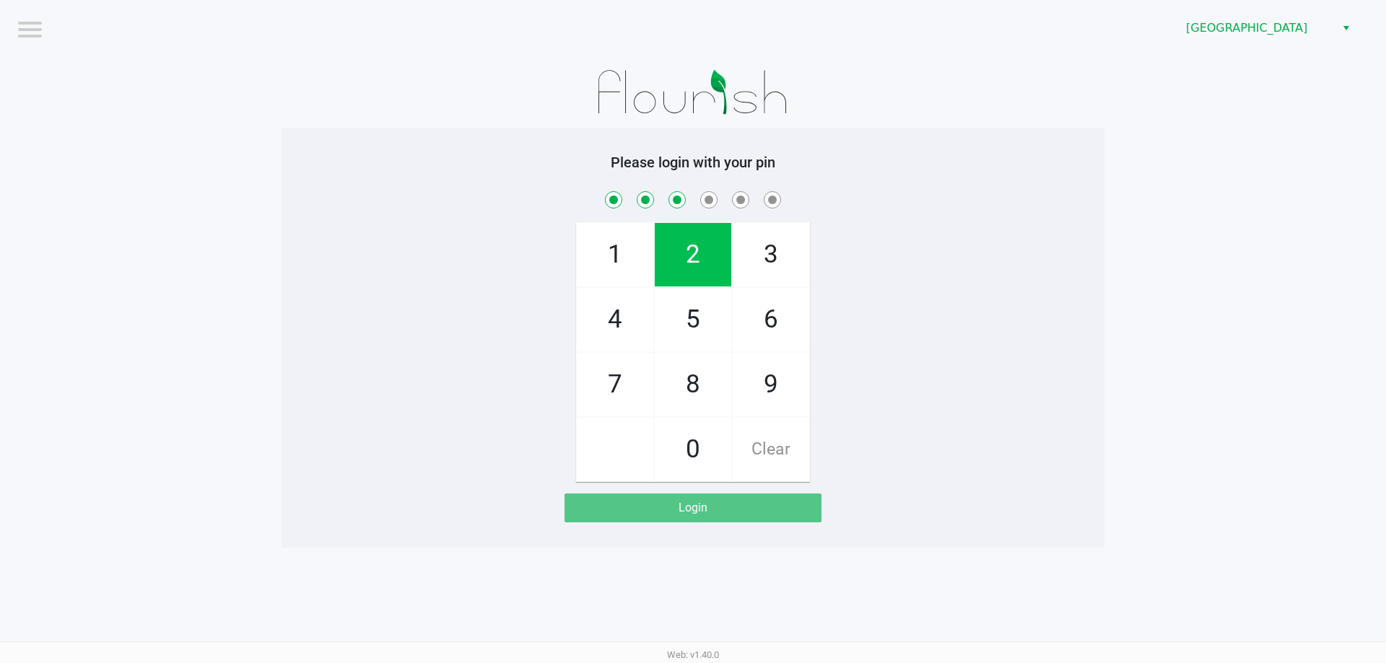
click at [780, 320] on span "6" at bounding box center [771, 320] width 77 height 64
checkbox input "true"
click at [694, 392] on span "8" at bounding box center [693, 385] width 77 height 64
checkbox input "true"
click at [698, 455] on span "0" at bounding box center [693, 450] width 77 height 64
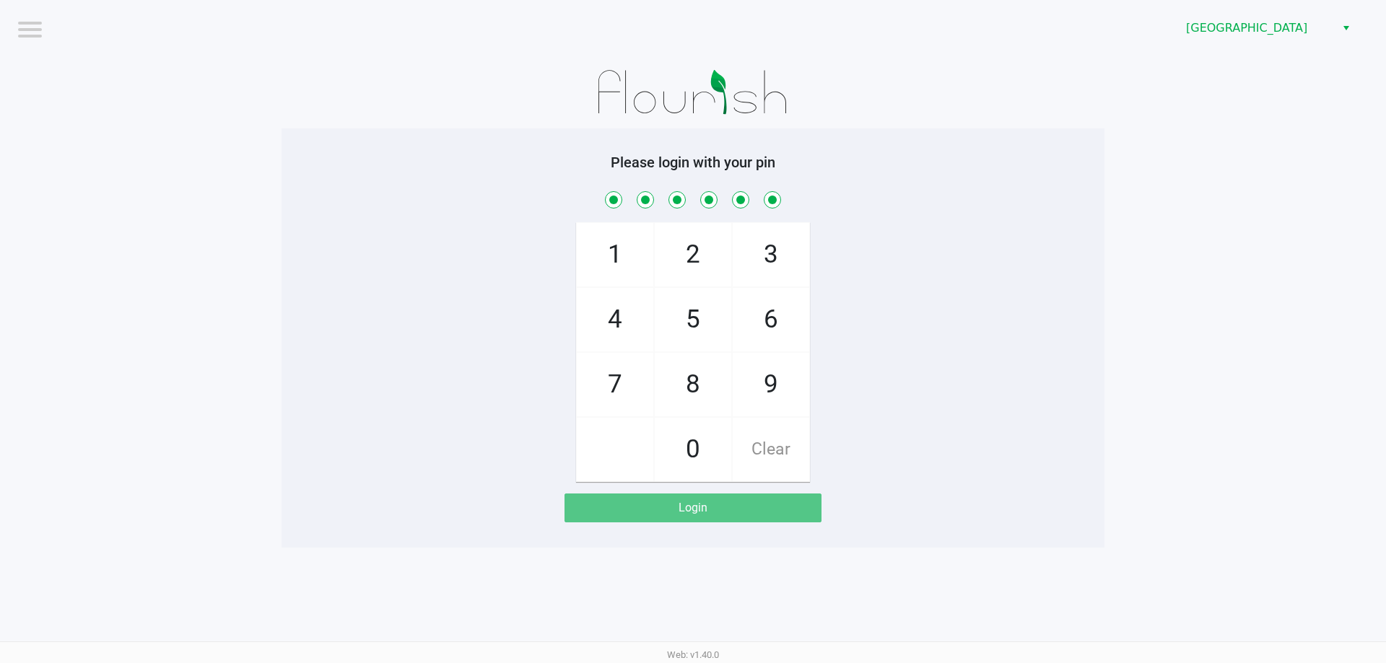
checkbox input "true"
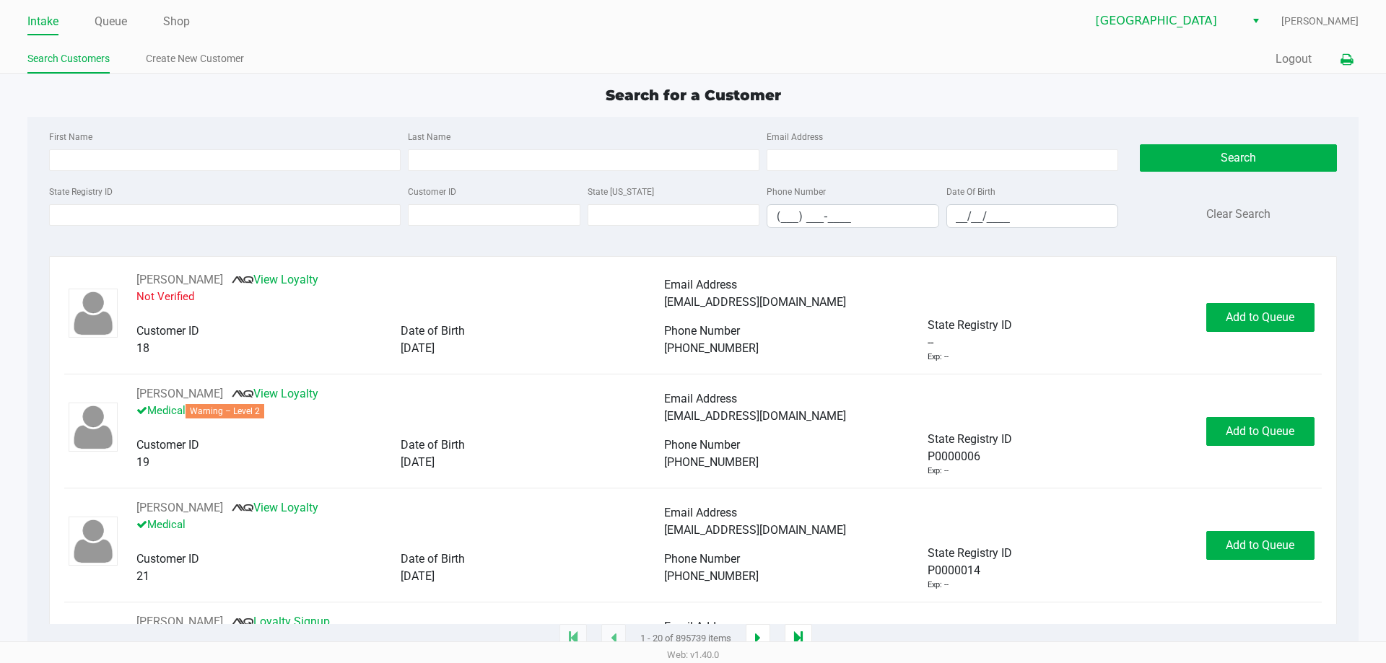
click at [1344, 61] on icon at bounding box center [1346, 60] width 12 height 10
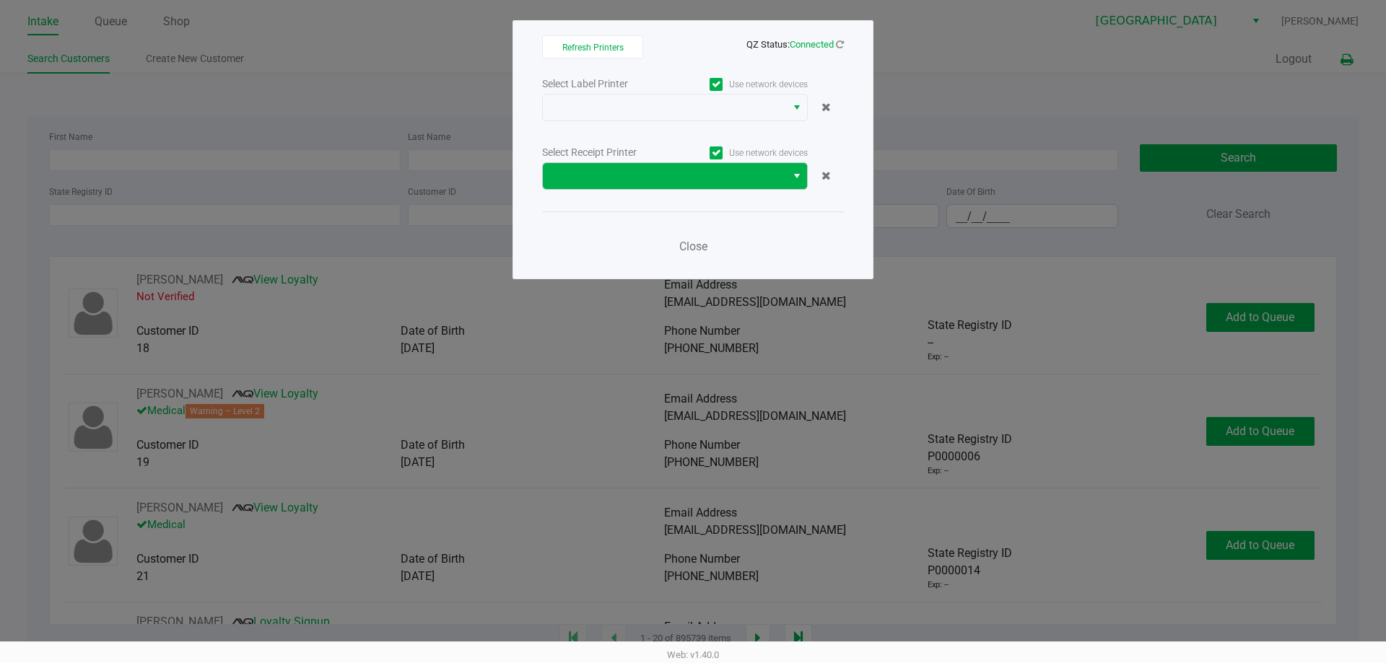
click at [795, 185] on button "Select" at bounding box center [796, 176] width 21 height 26
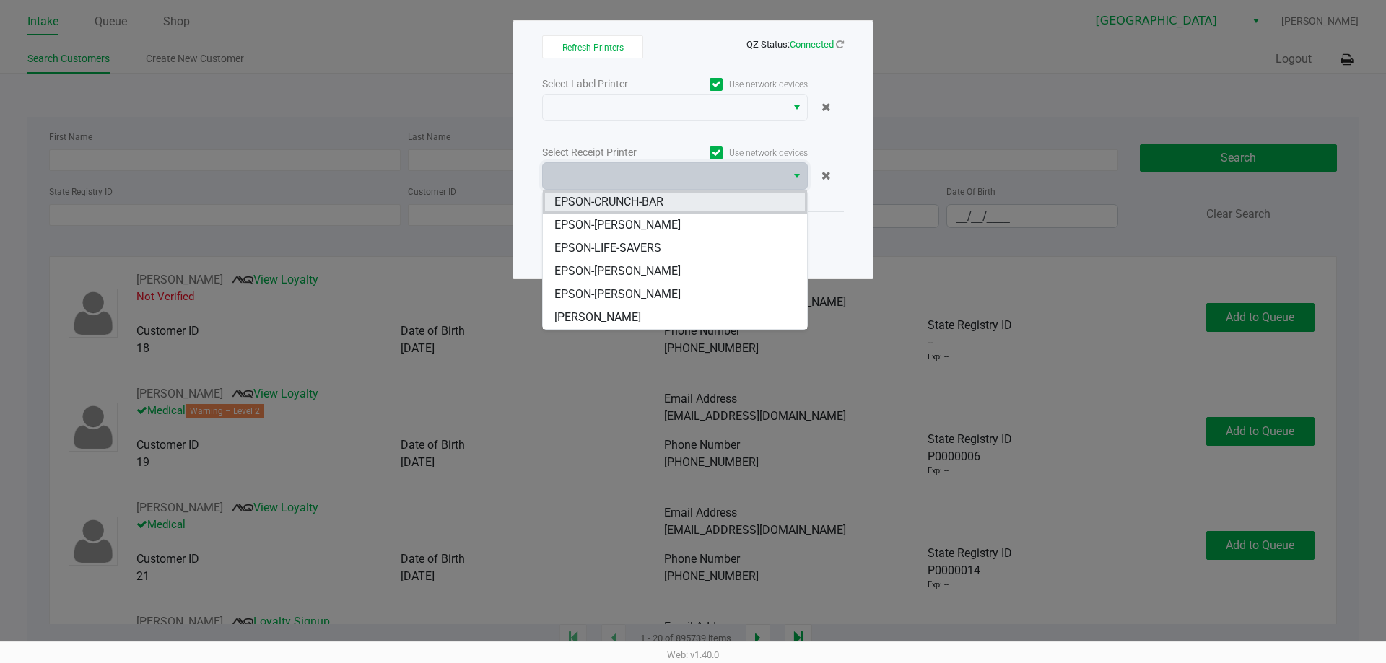
click at [691, 209] on li "EPSON-CRUNCH-BAR" at bounding box center [675, 202] width 264 height 23
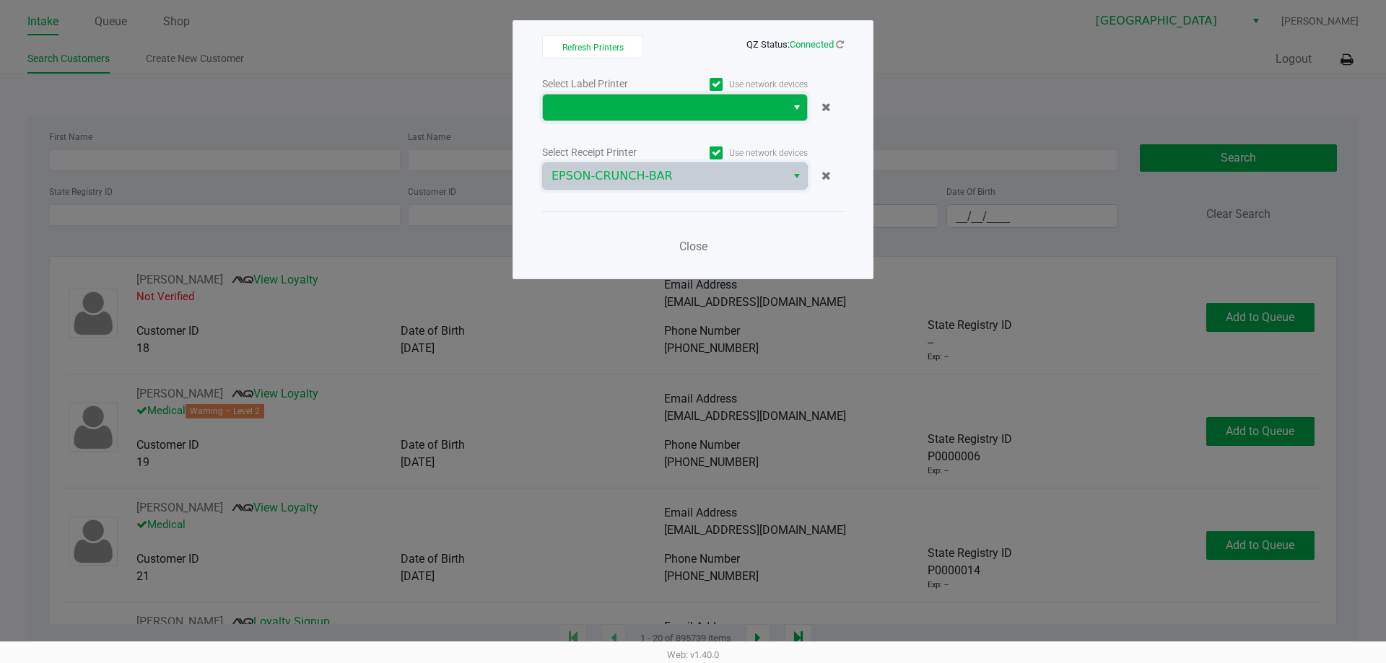
click at [687, 107] on span at bounding box center [664, 107] width 226 height 17
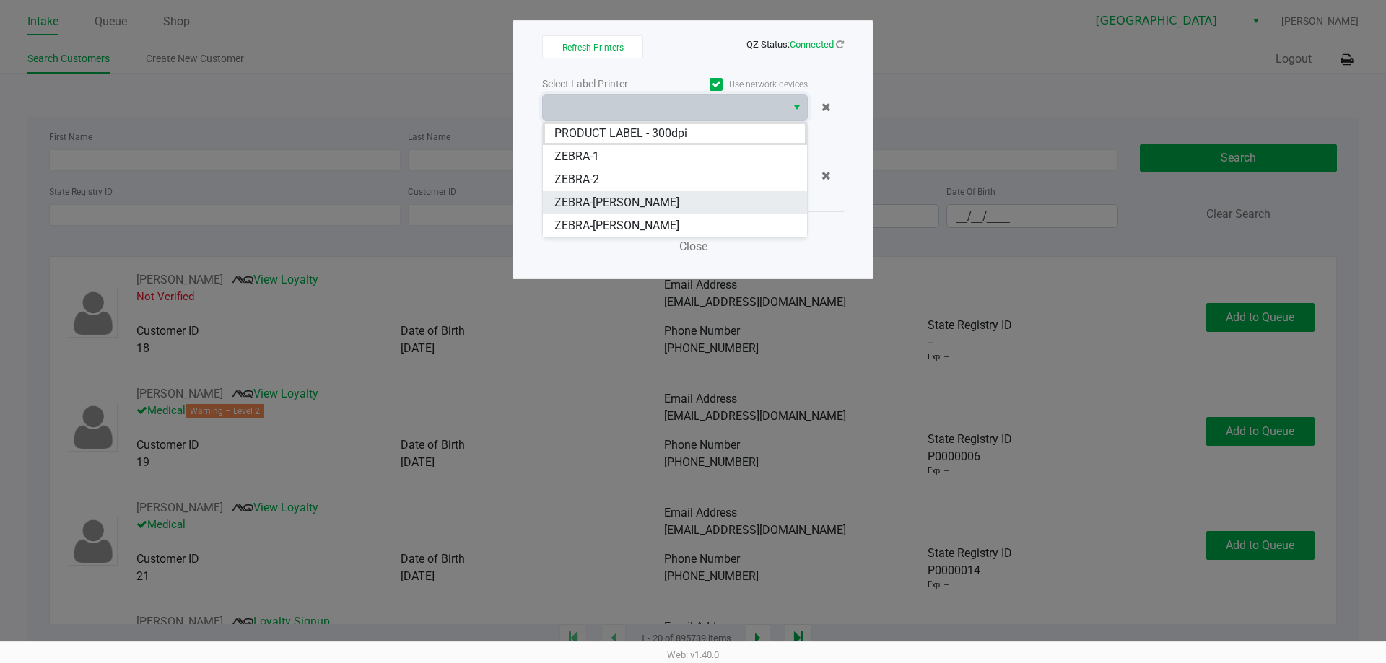
click at [654, 202] on span "ZEBRA-DAVID-COOK" at bounding box center [616, 202] width 125 height 17
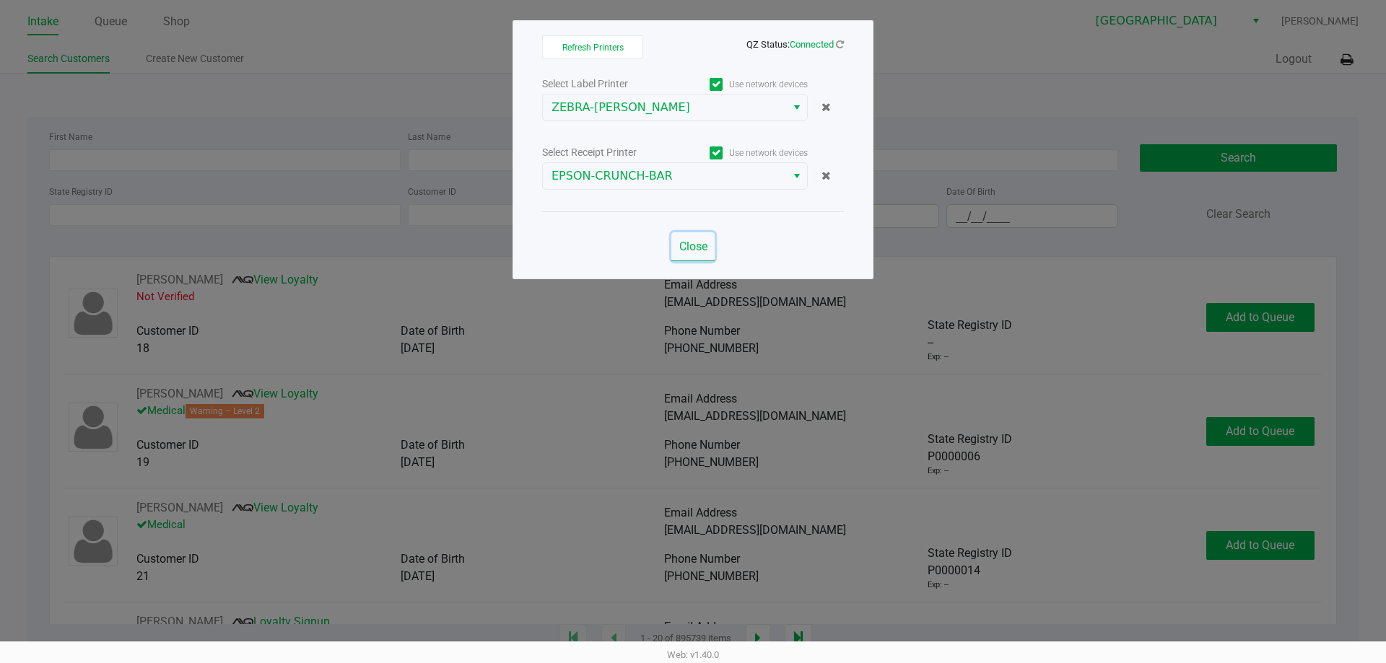
click at [690, 236] on button "Close" at bounding box center [692, 246] width 43 height 29
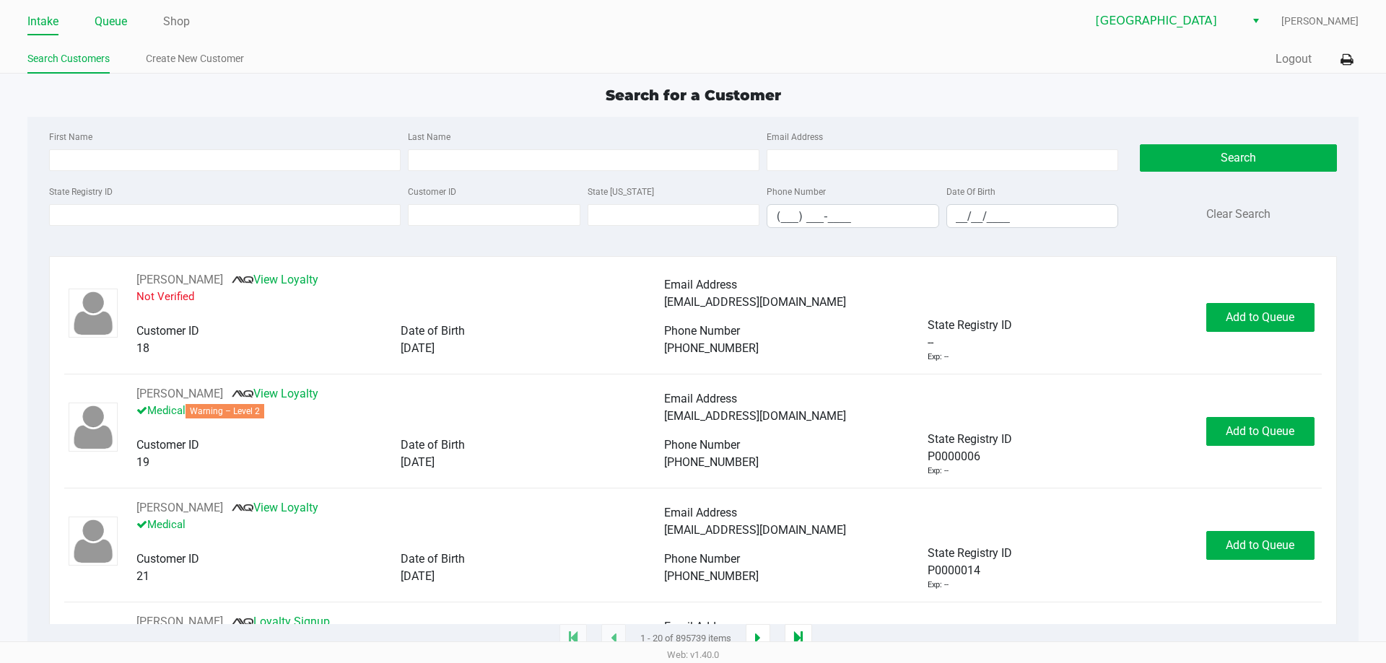
click at [112, 27] on link "Queue" at bounding box center [111, 22] width 32 height 20
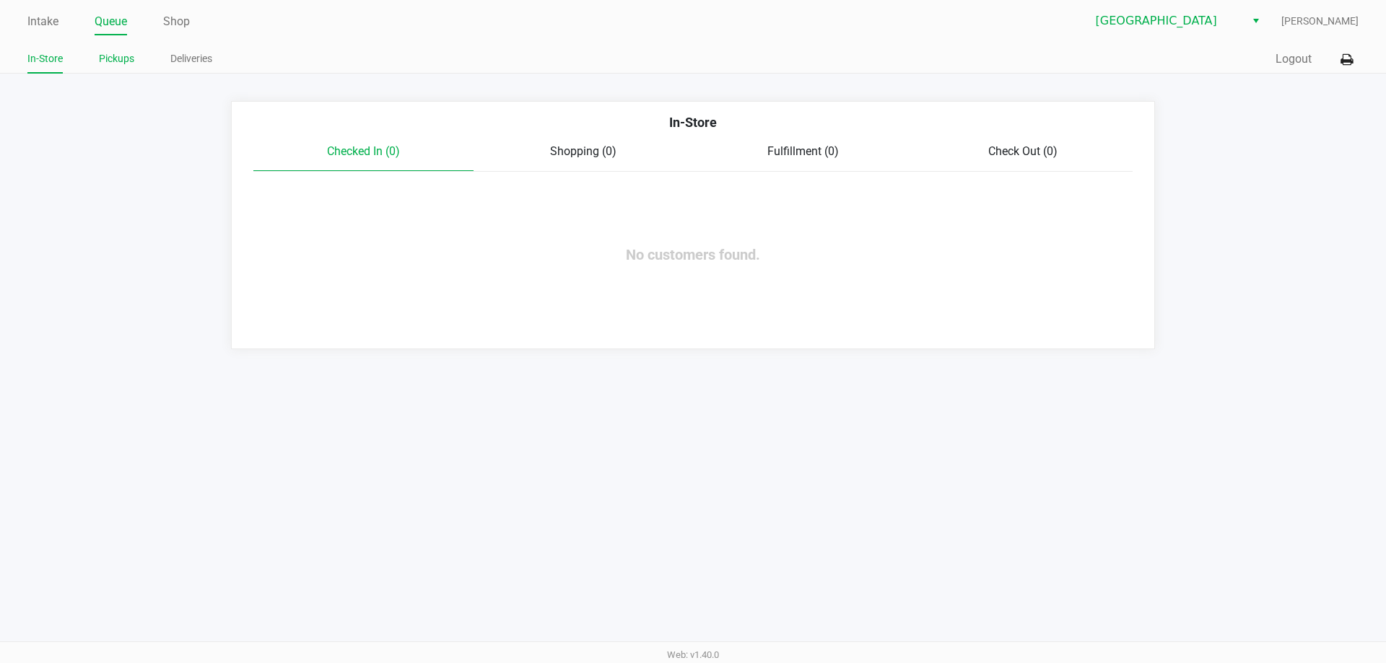
click at [121, 64] on link "Pickups" at bounding box center [116, 59] width 35 height 18
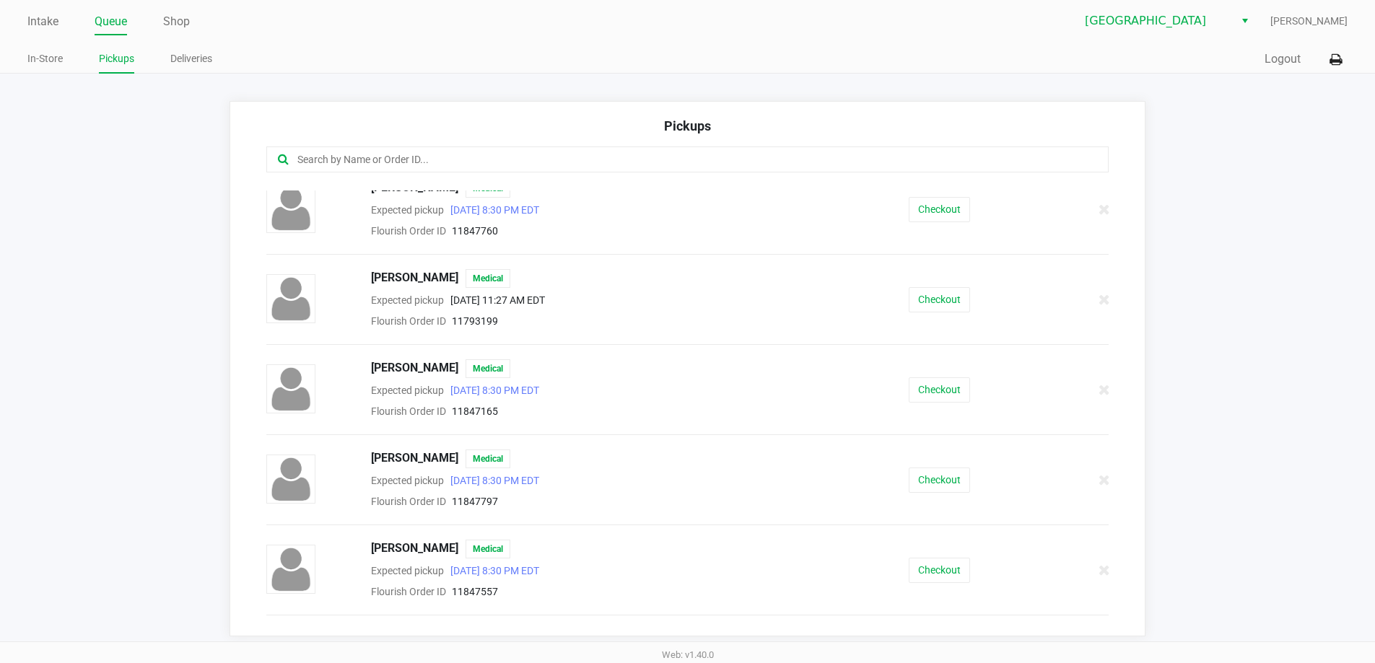
scroll to position [938, 0]
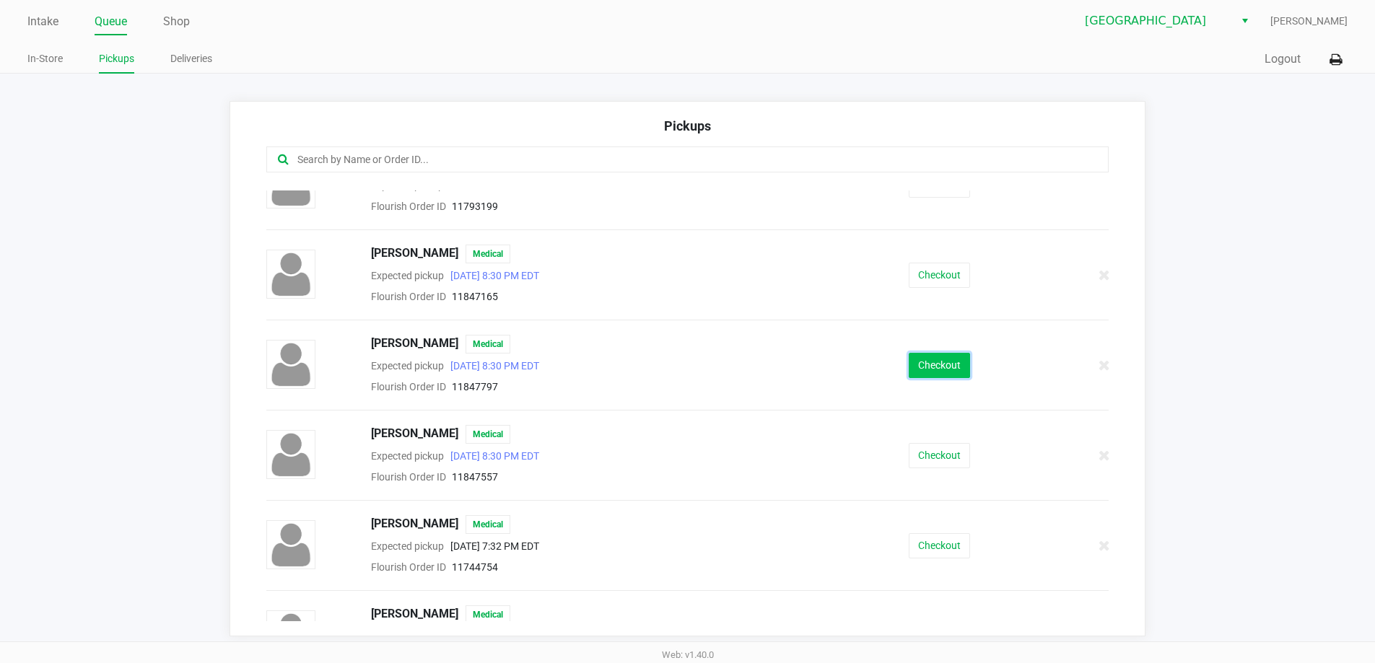
click at [912, 371] on button "Checkout" at bounding box center [939, 365] width 61 height 25
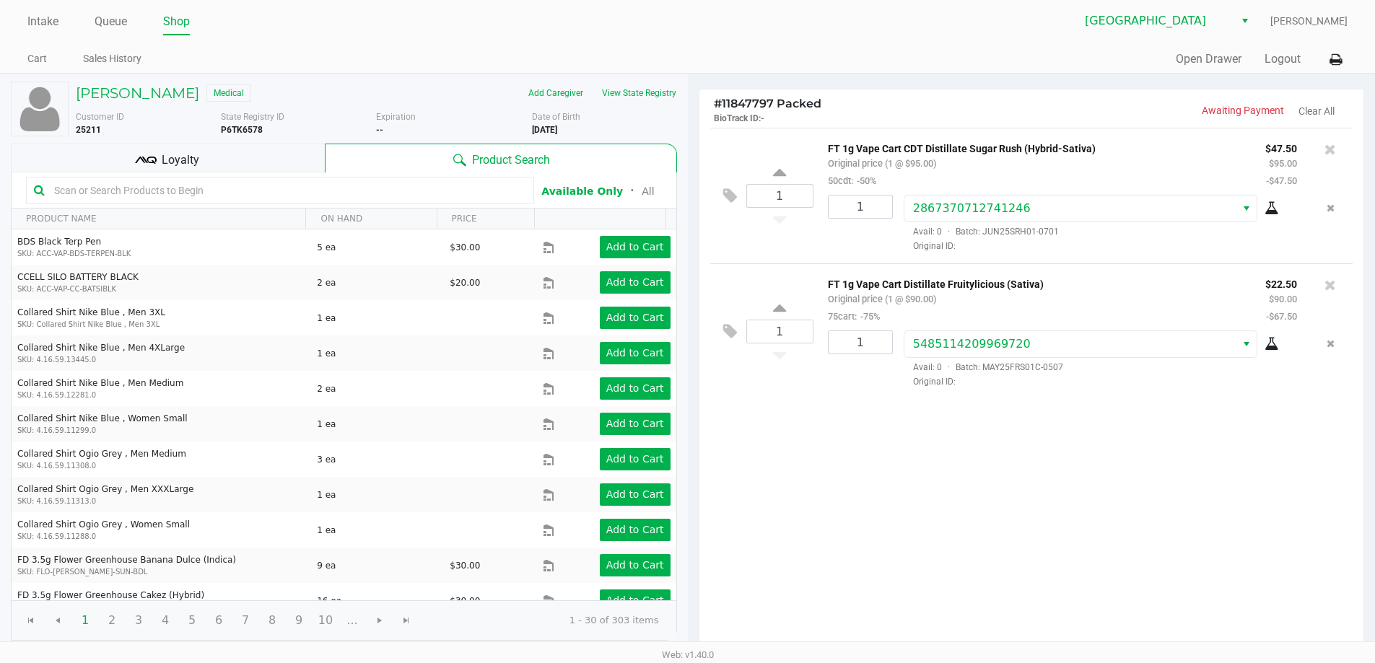
click at [224, 160] on div "Loyalty" at bounding box center [168, 158] width 314 height 29
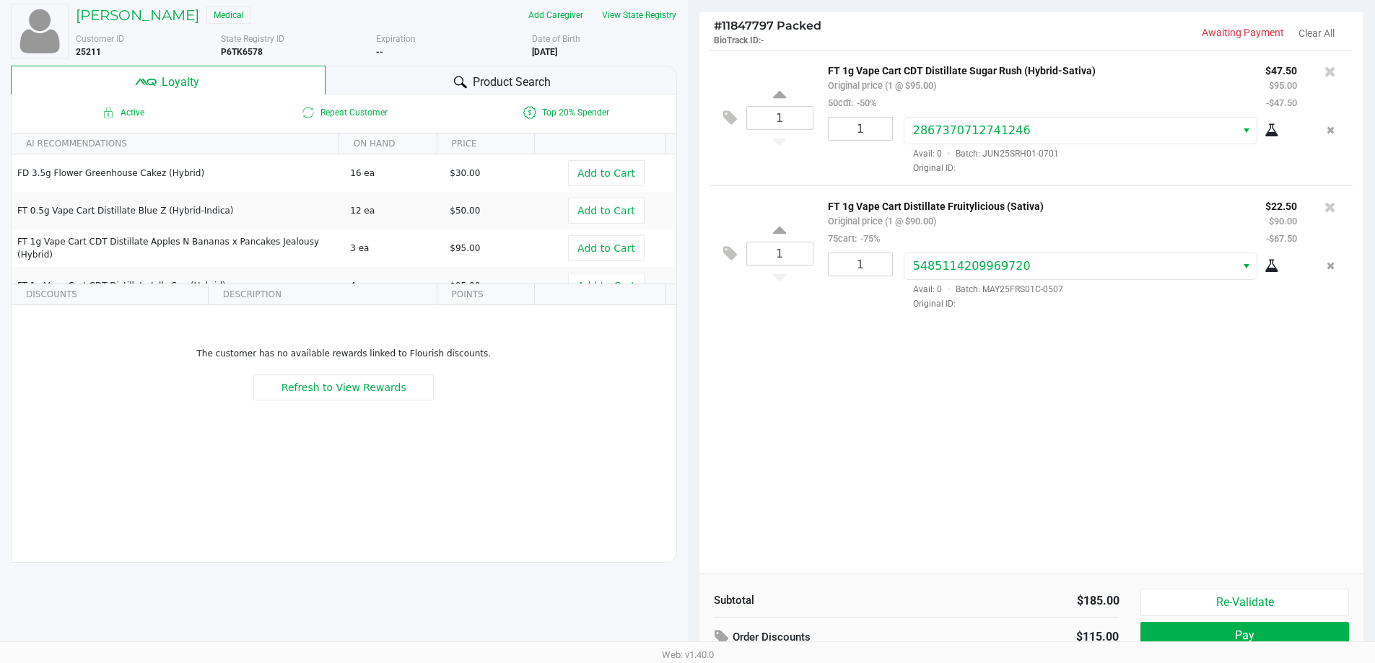
scroll to position [165, 0]
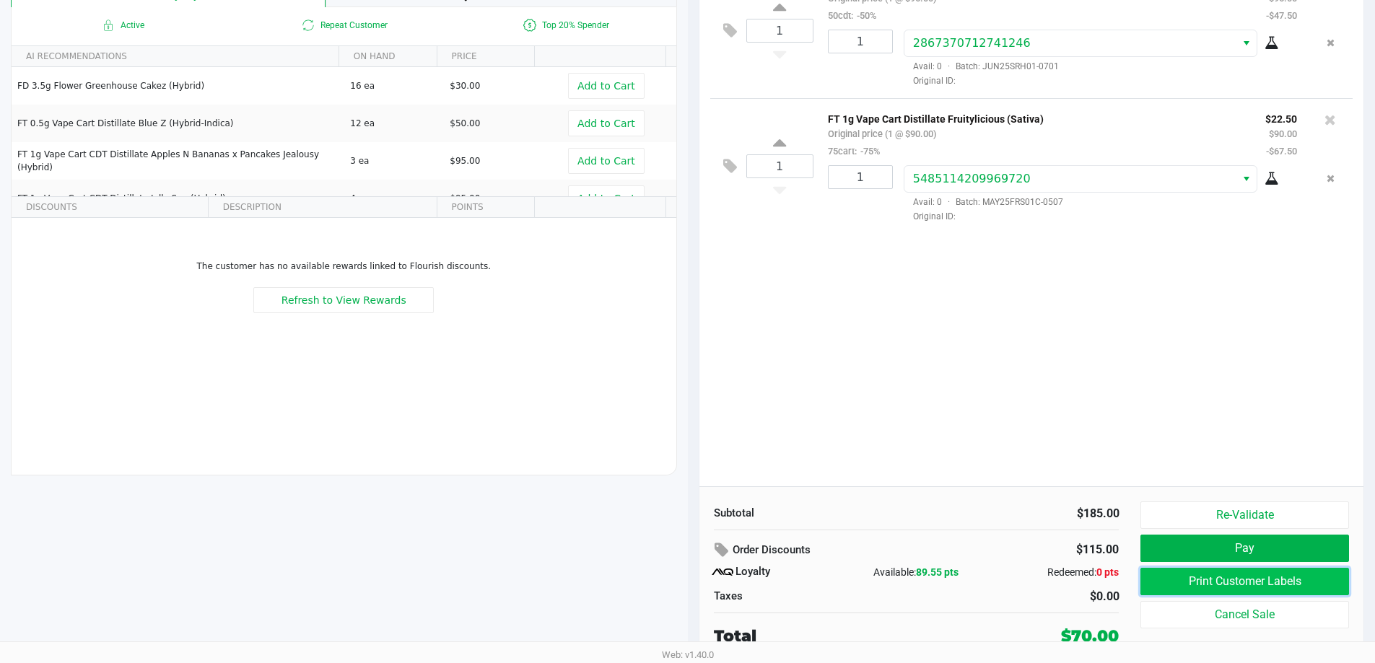
click at [1214, 577] on button "Print Customer Labels" at bounding box center [1244, 581] width 208 height 27
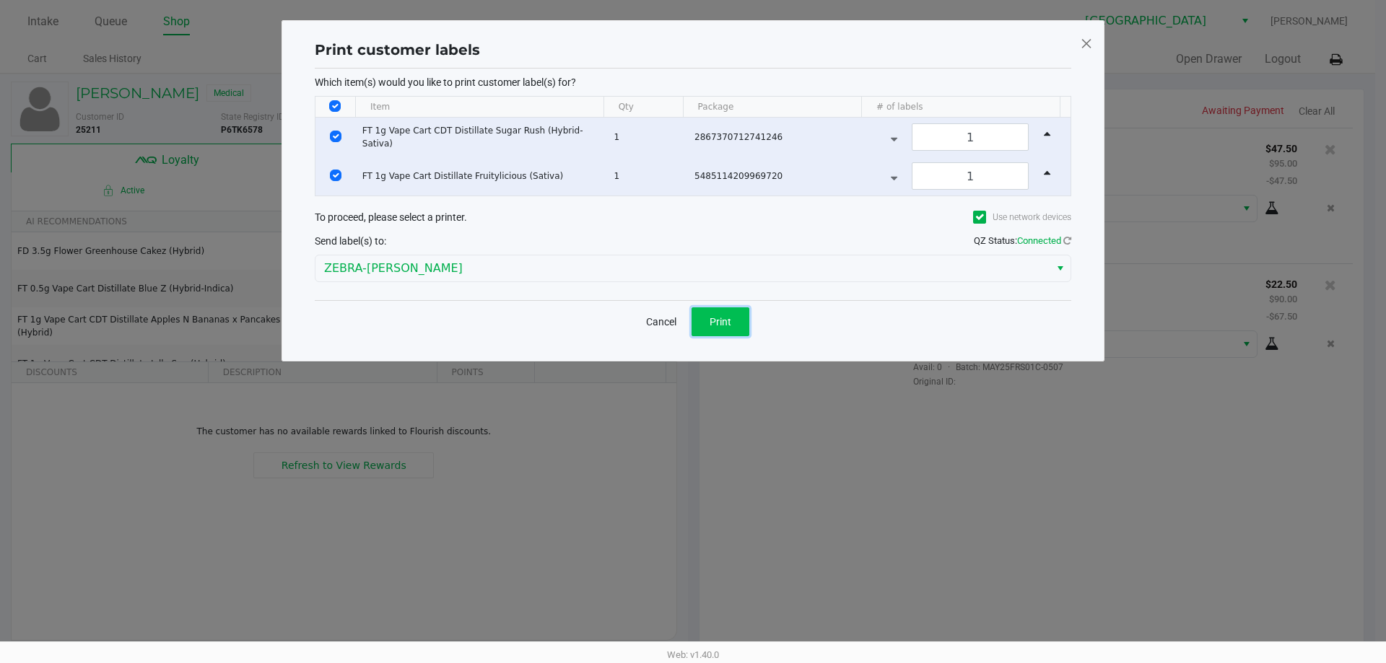
click at [730, 320] on span "Print" at bounding box center [720, 322] width 22 height 12
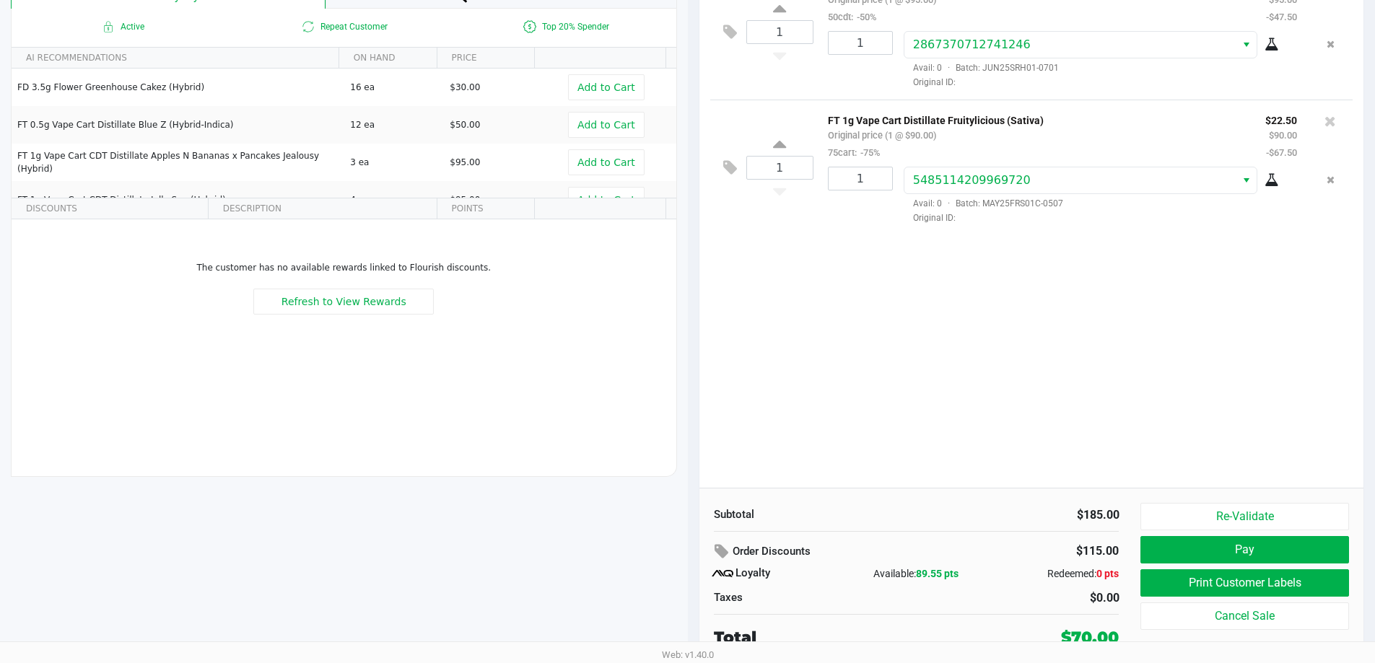
scroll to position [165, 0]
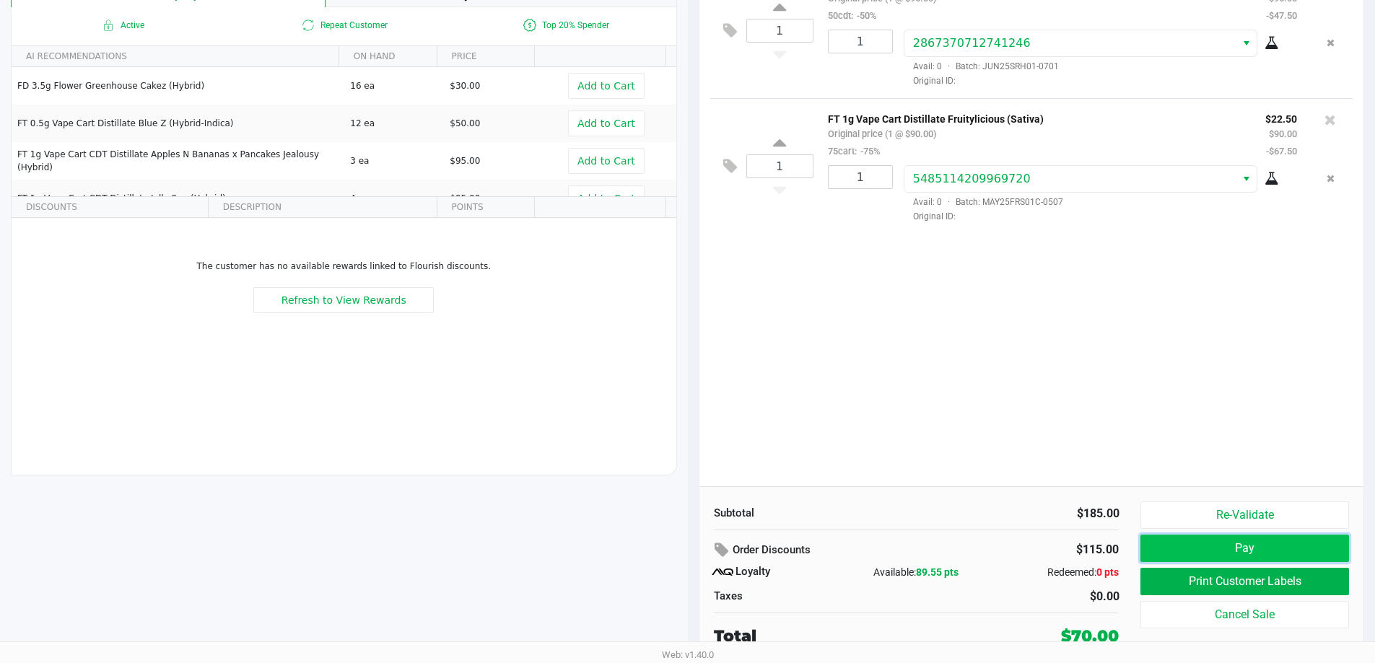
click at [1250, 540] on button "Pay" at bounding box center [1244, 548] width 208 height 27
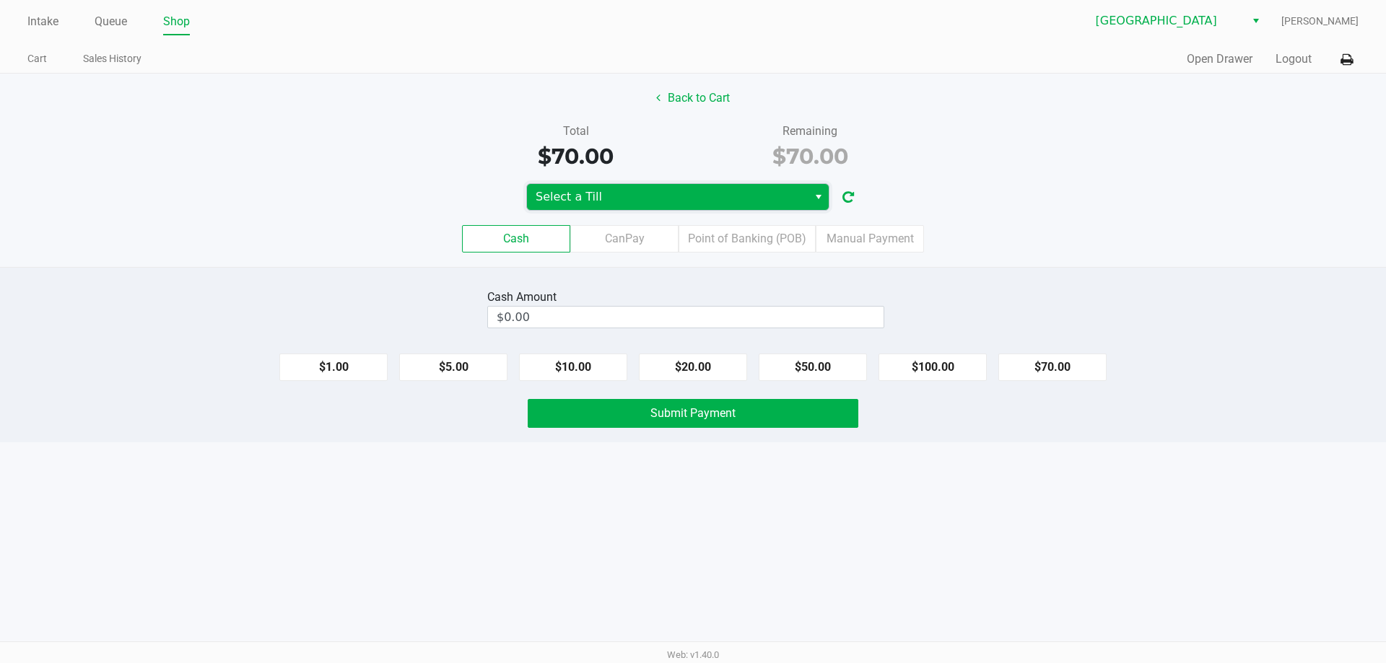
click at [755, 191] on span "Select a Till" at bounding box center [667, 196] width 263 height 17
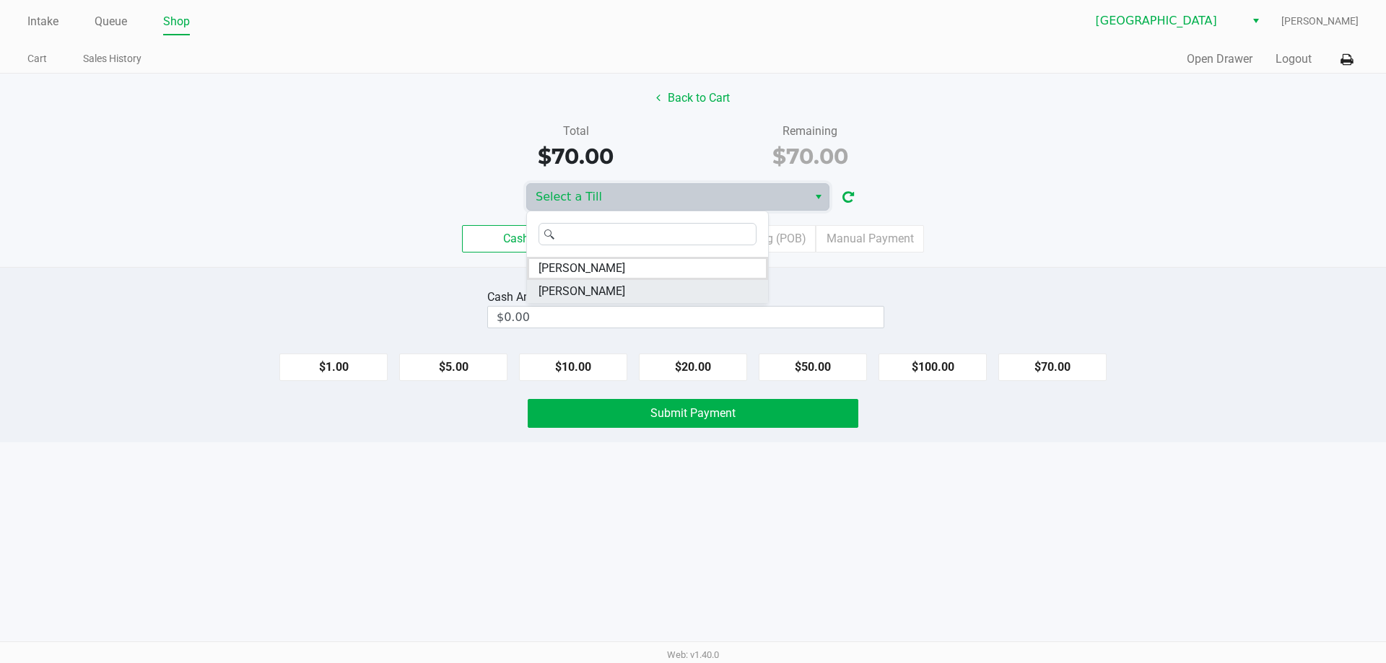
click at [677, 286] on li "VAN-MORRISON" at bounding box center [647, 291] width 241 height 23
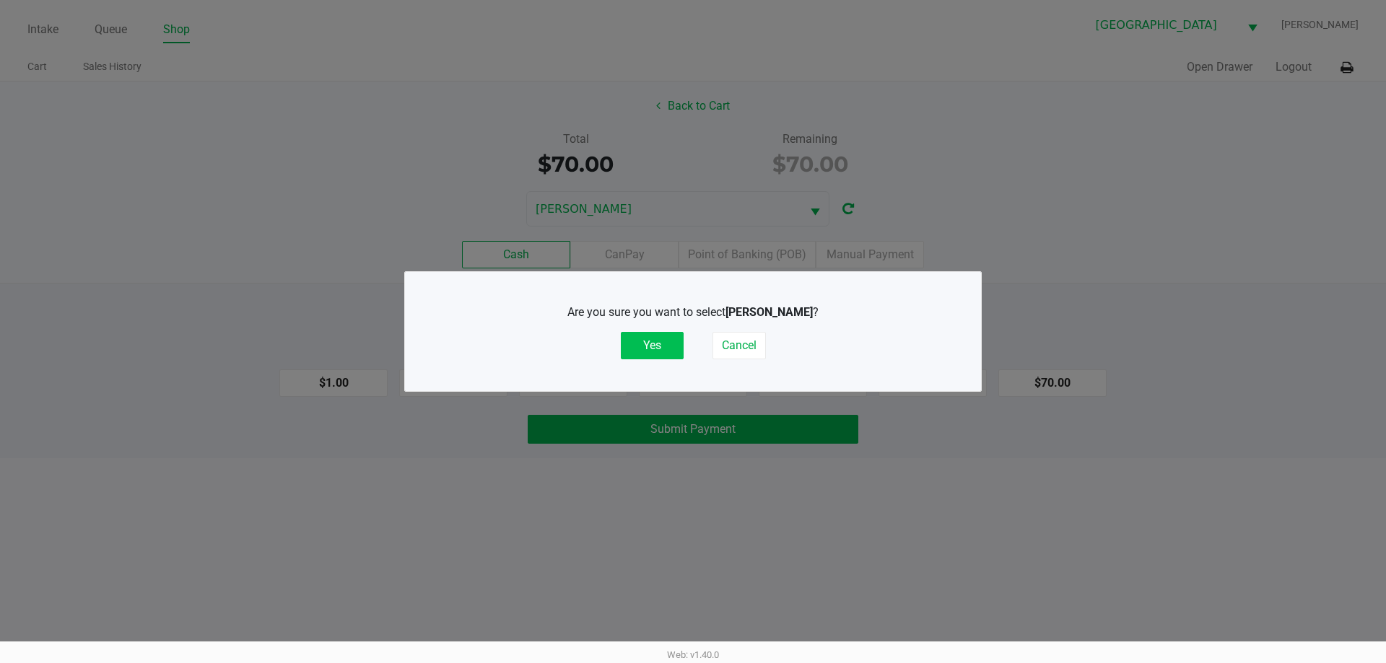
click at [662, 349] on button "Yes" at bounding box center [652, 345] width 63 height 27
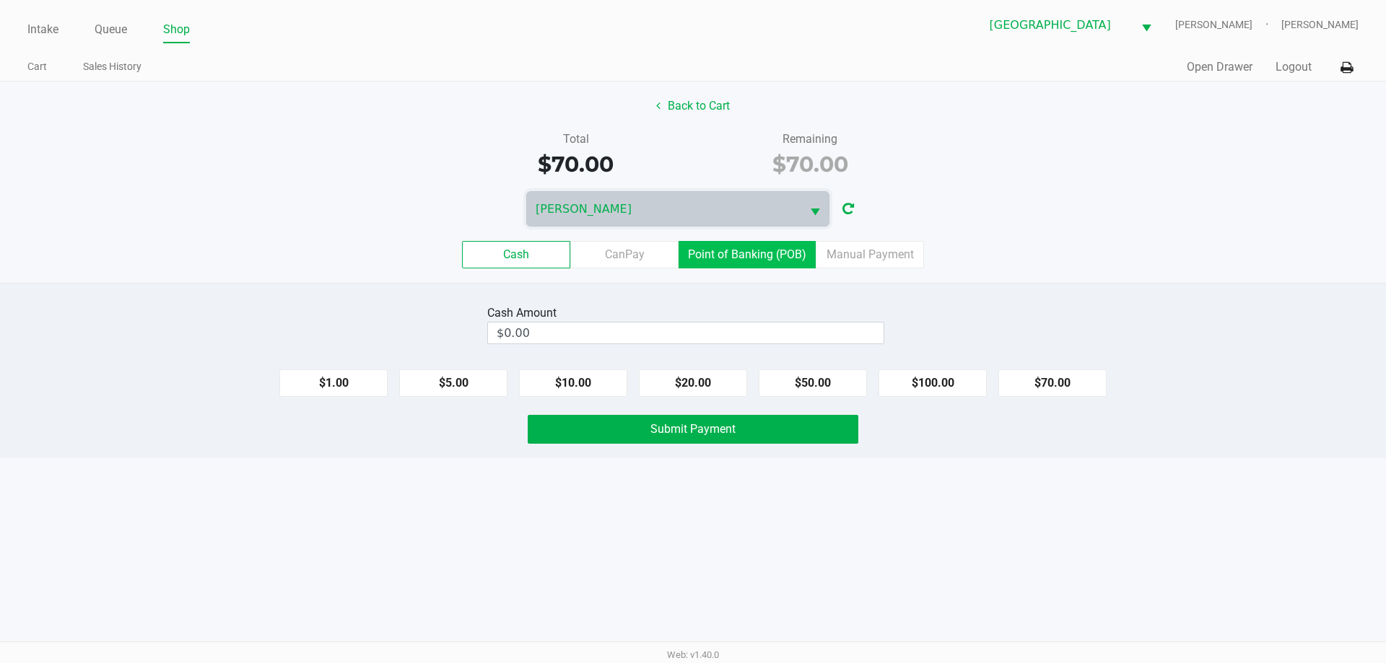
click at [737, 244] on label "Point of Banking (POB)" at bounding box center [746, 254] width 137 height 27
click at [0, 0] on 7 "Point of Banking (POB)" at bounding box center [0, 0] width 0 height 0
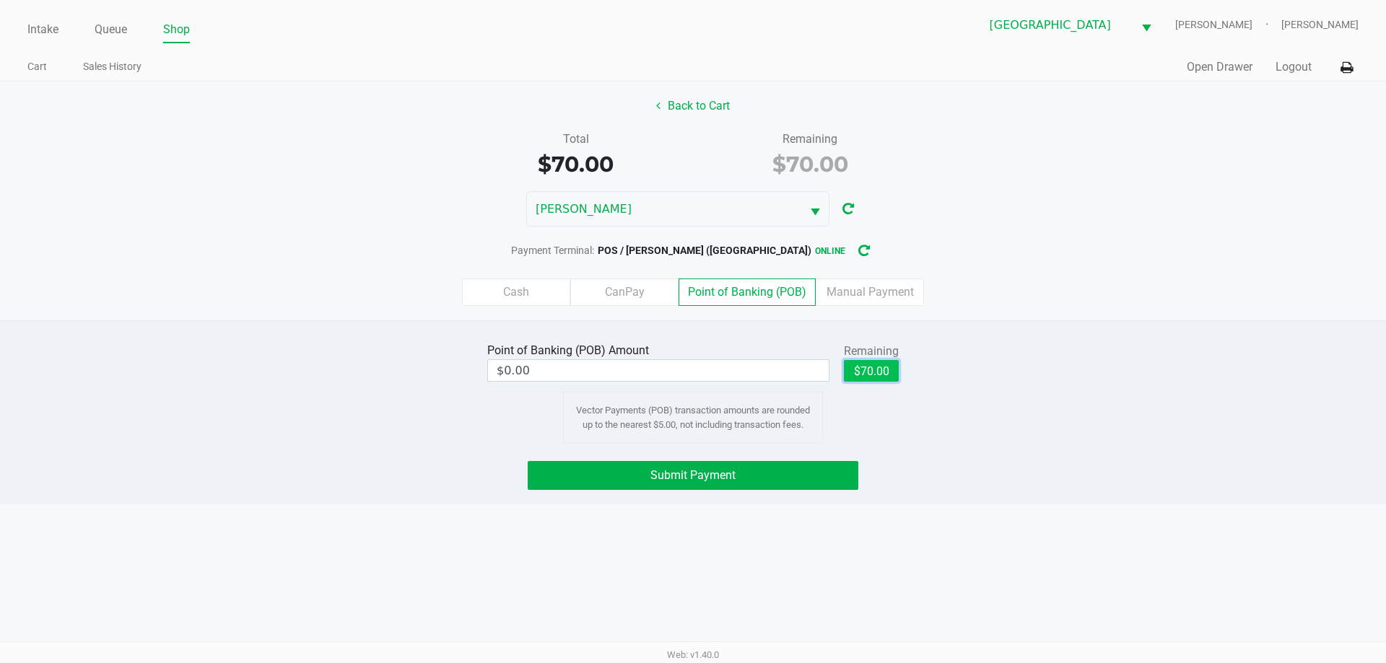
click at [880, 367] on button "$70.00" at bounding box center [871, 371] width 55 height 22
type input "$70.00"
click at [809, 464] on button "Submit Payment" at bounding box center [693, 475] width 331 height 29
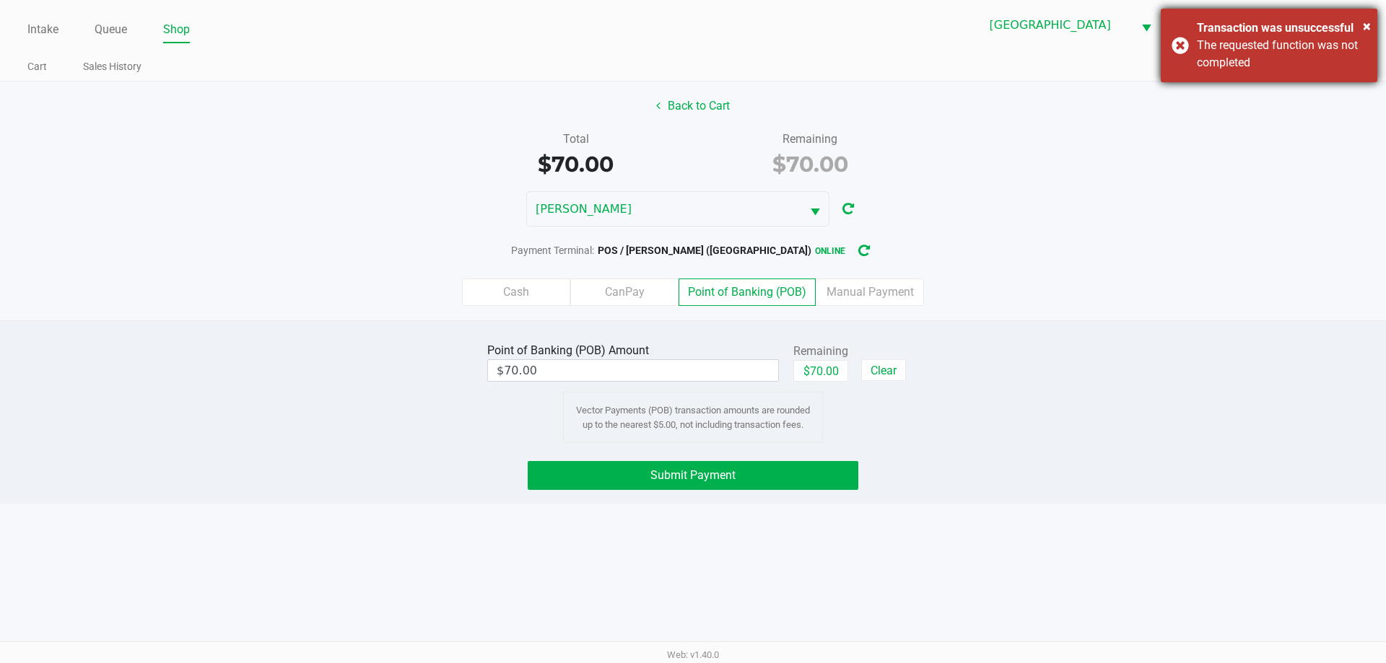
click at [1171, 45] on div "× Transaction was unsuccessful The requested function was not completed" at bounding box center [1269, 46] width 217 height 74
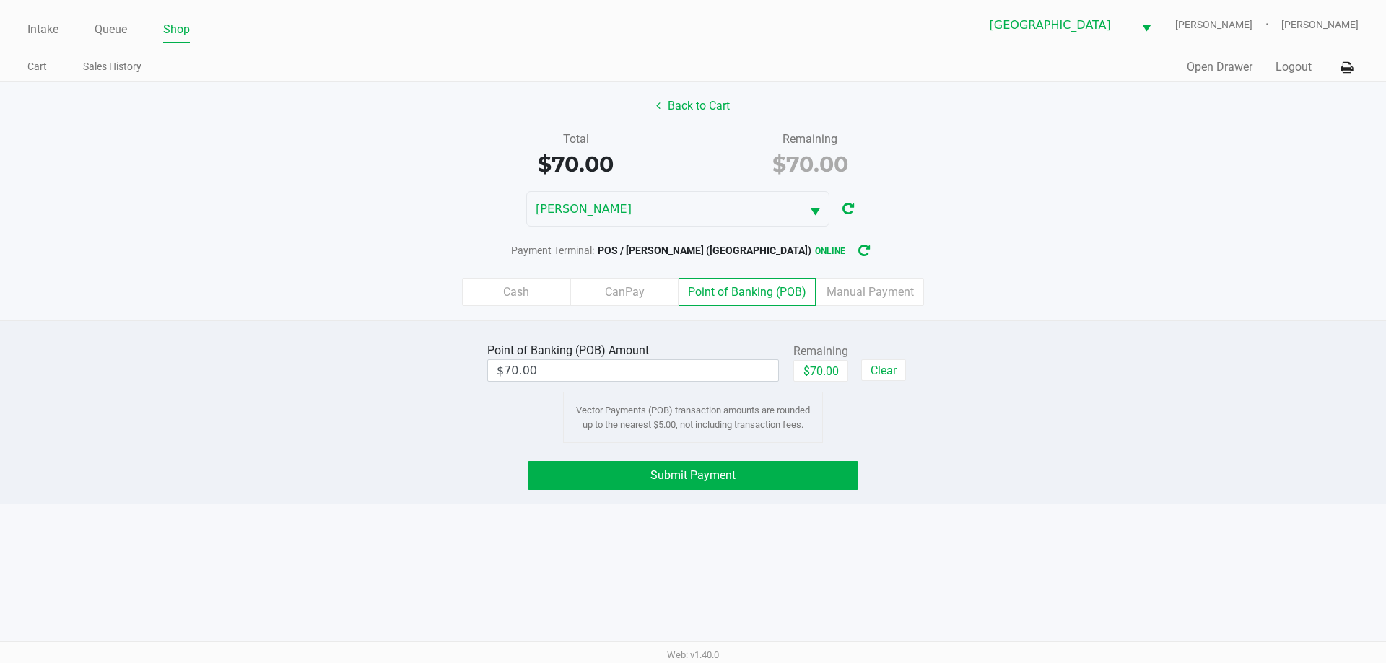
click at [730, 483] on button "Submit Payment" at bounding box center [693, 475] width 331 height 29
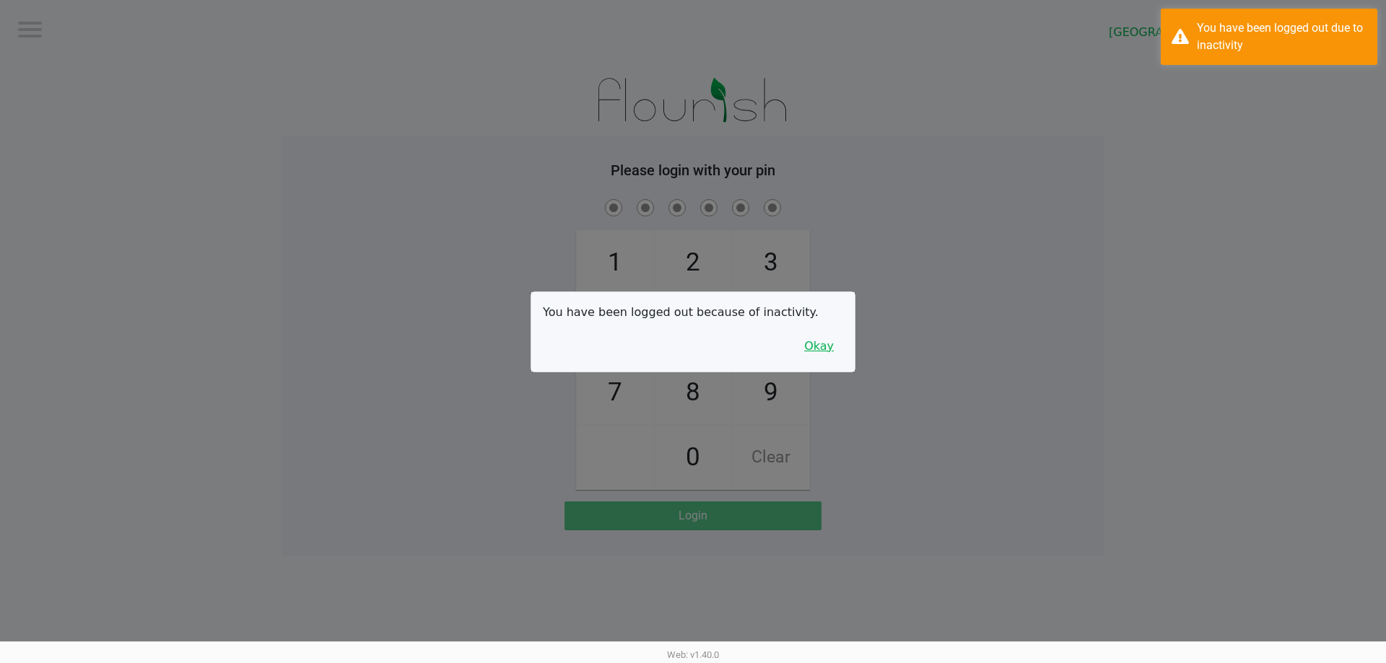
click at [825, 356] on button "Okay" at bounding box center [819, 346] width 48 height 27
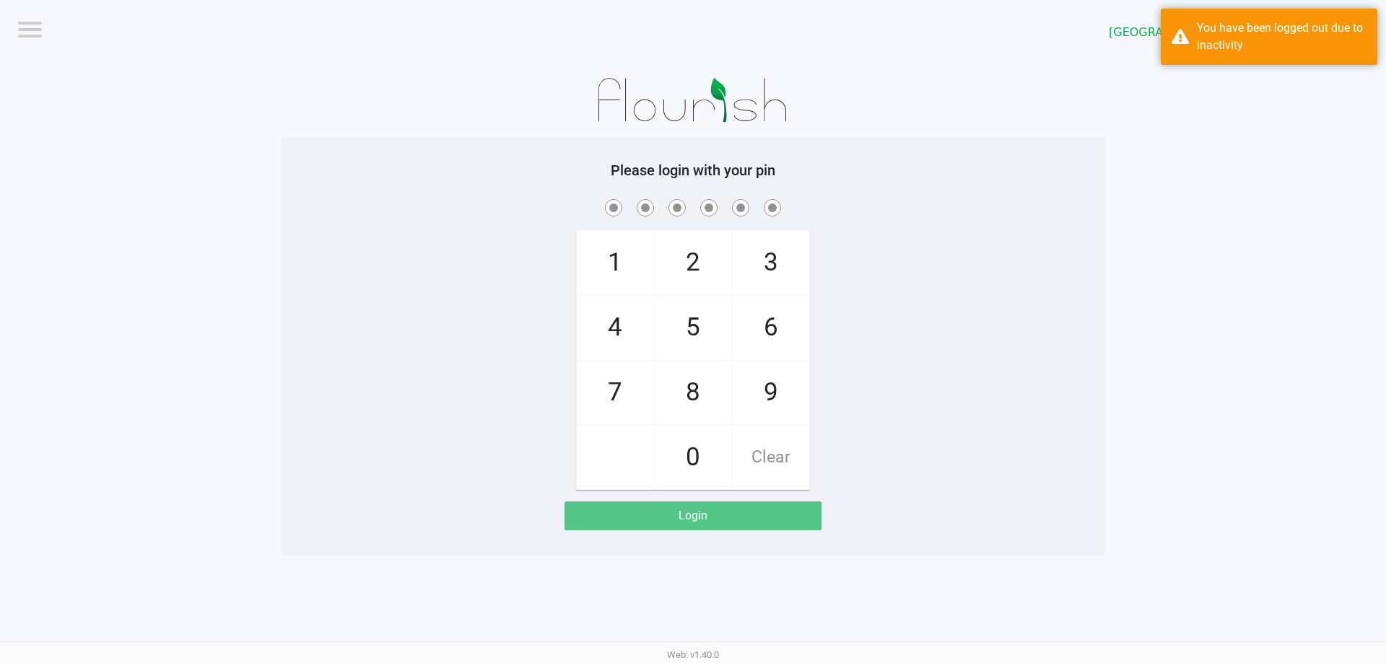
click at [635, 339] on span "4" at bounding box center [615, 328] width 77 height 64
checkbox input "true"
click at [628, 384] on span "7" at bounding box center [615, 393] width 77 height 64
checkbox input "true"
click at [681, 276] on span "2" at bounding box center [693, 263] width 77 height 64
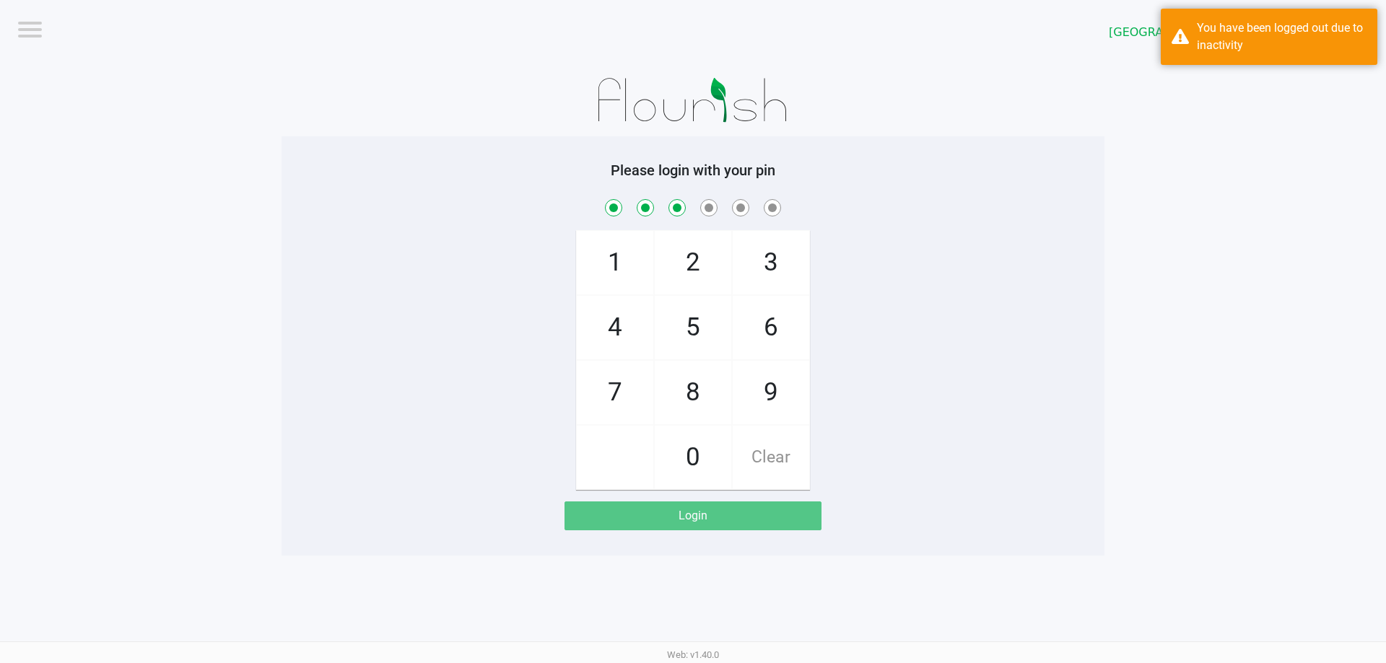
checkbox input "true"
click at [799, 320] on span "6" at bounding box center [771, 328] width 77 height 64
checkbox input "true"
click at [687, 388] on span "8" at bounding box center [693, 393] width 77 height 64
checkbox input "true"
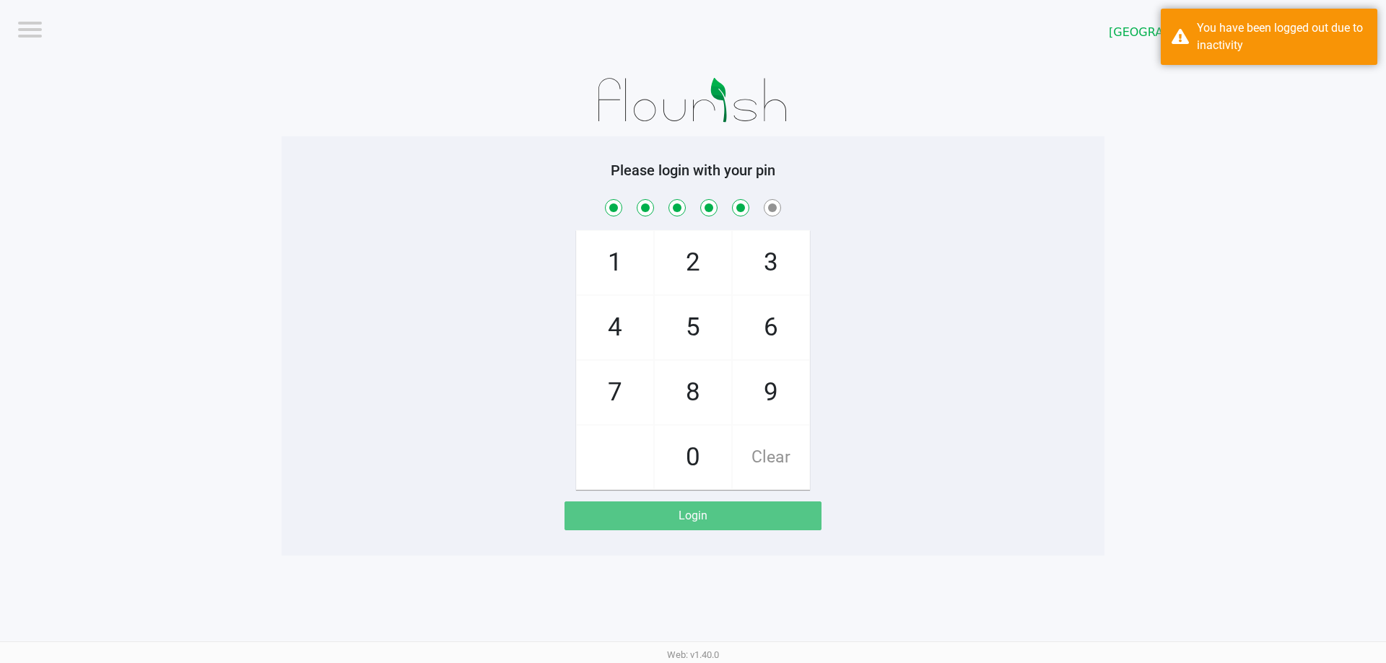
click at [695, 444] on span "0" at bounding box center [693, 458] width 77 height 64
checkbox input "true"
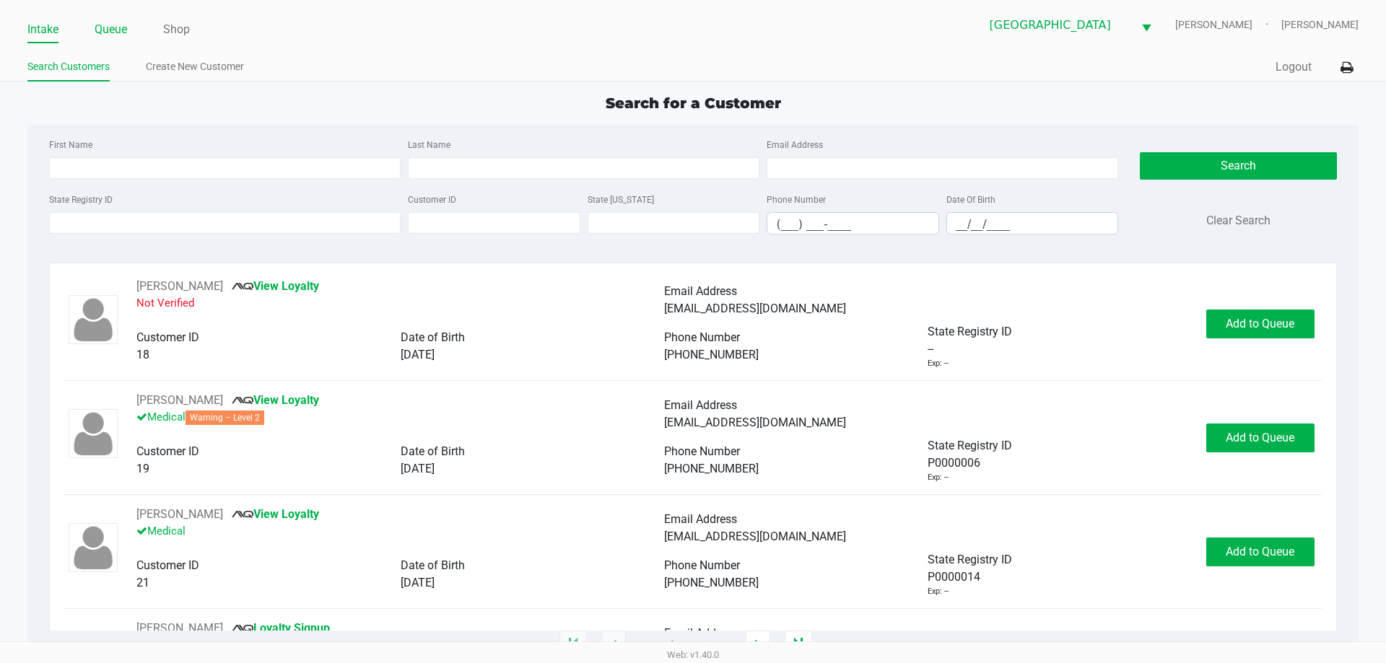
click at [102, 23] on link "Queue" at bounding box center [111, 29] width 32 height 20
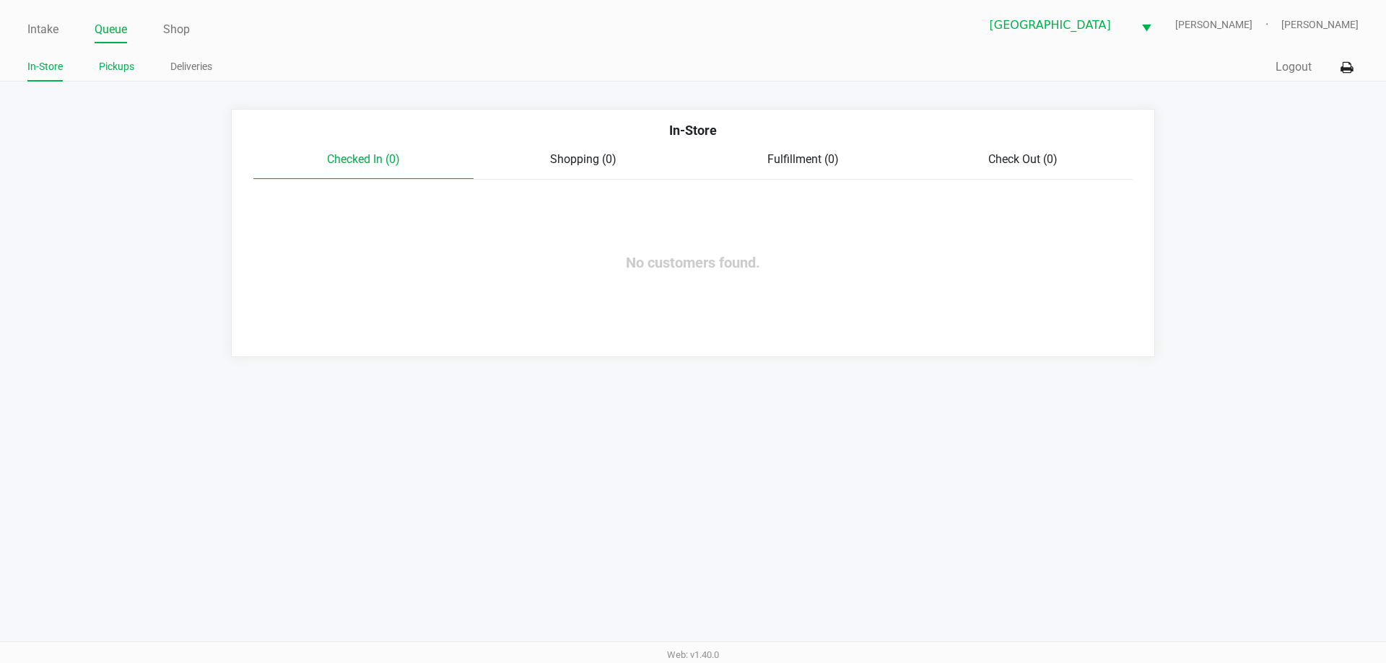
click at [129, 74] on link "Pickups" at bounding box center [116, 67] width 35 height 18
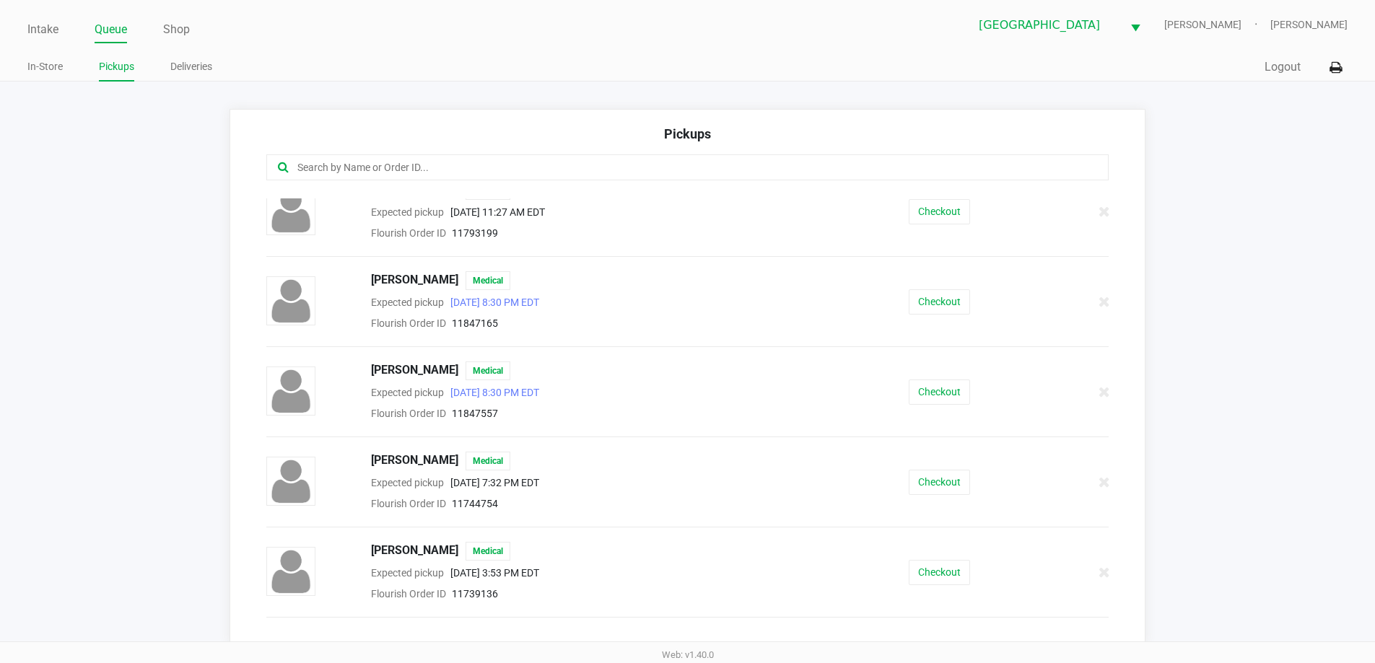
scroll to position [1010, 0]
click at [944, 391] on button "Checkout" at bounding box center [939, 391] width 61 height 25
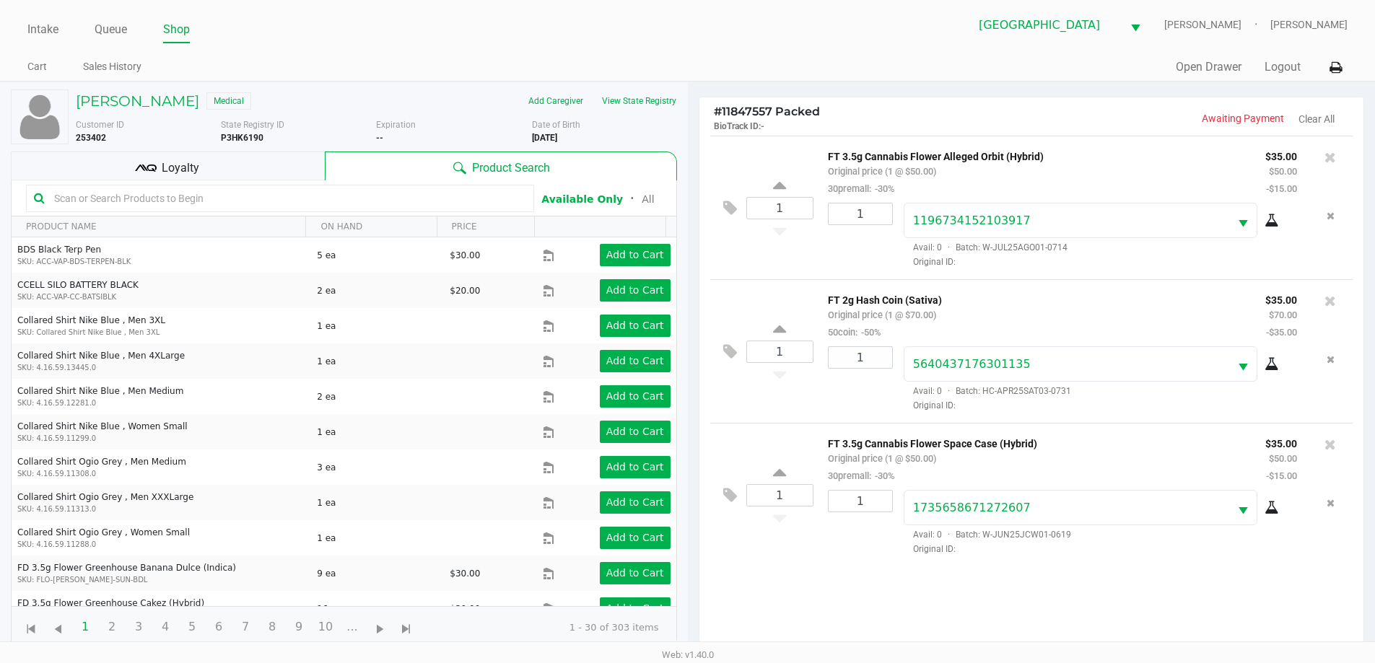
click at [256, 172] on div "Loyalty" at bounding box center [168, 166] width 314 height 29
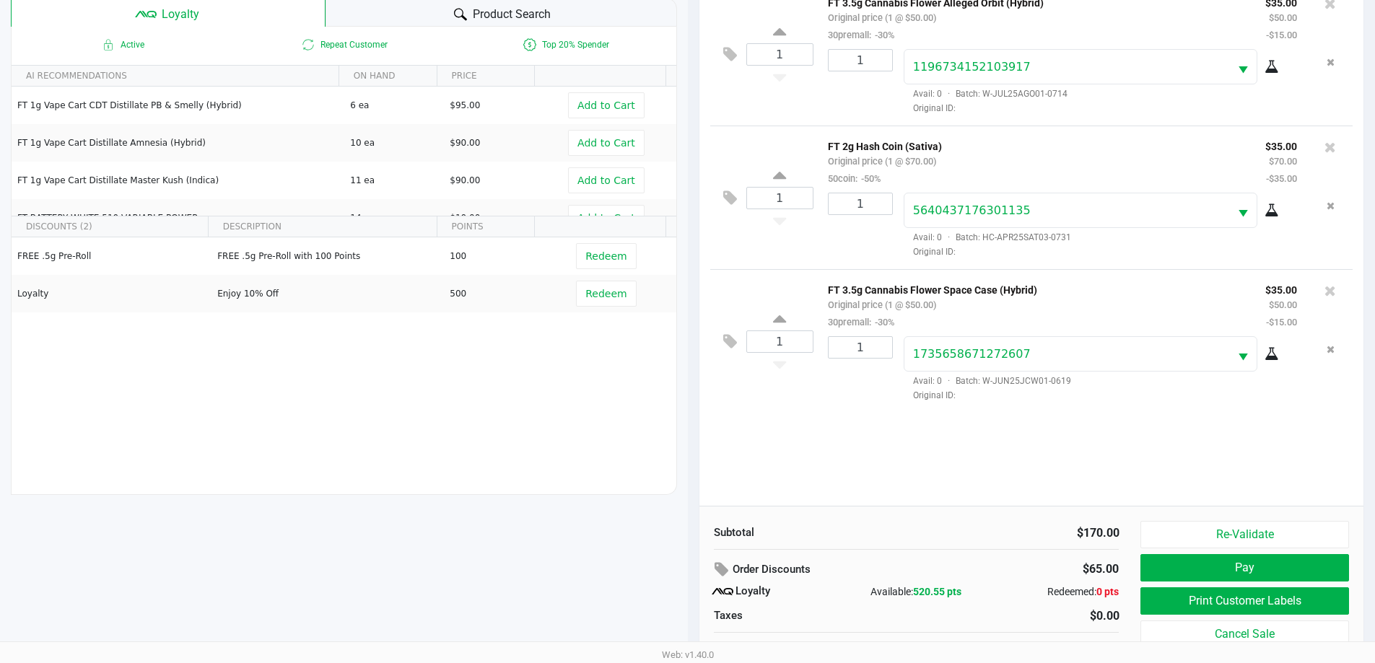
scroll to position [173, 0]
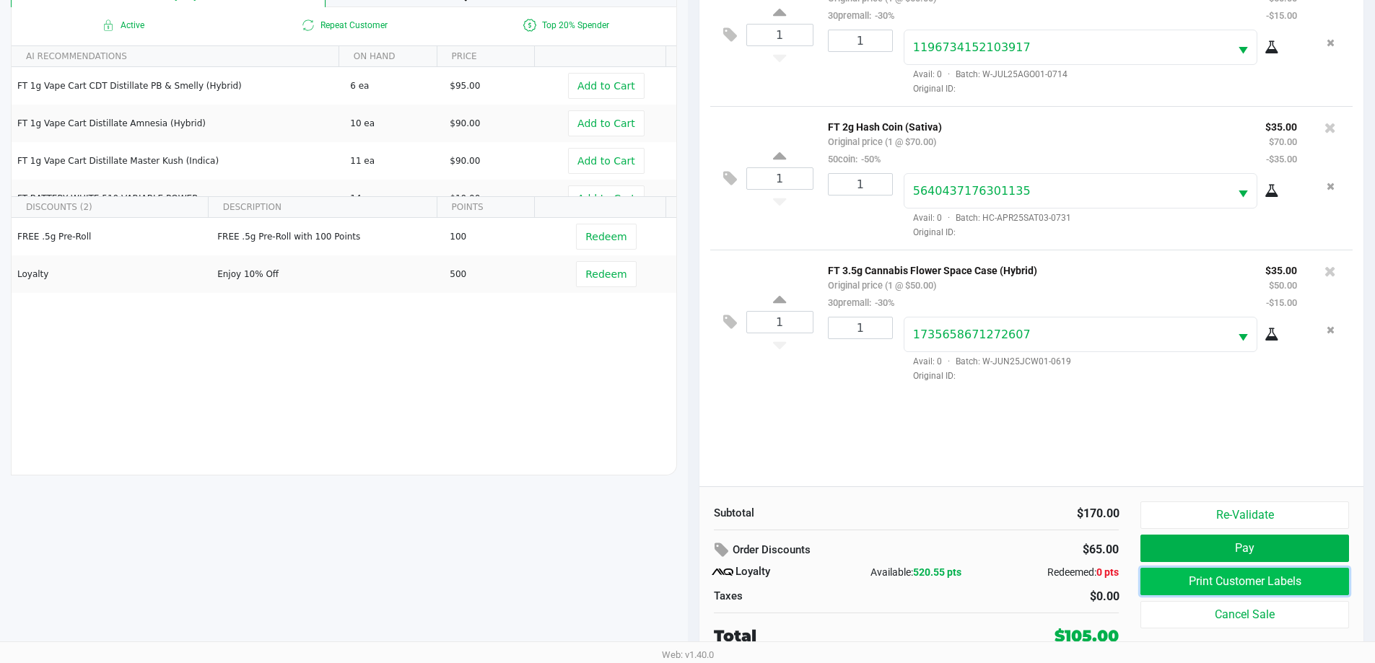
click at [1283, 575] on button "Print Customer Labels" at bounding box center [1244, 581] width 208 height 27
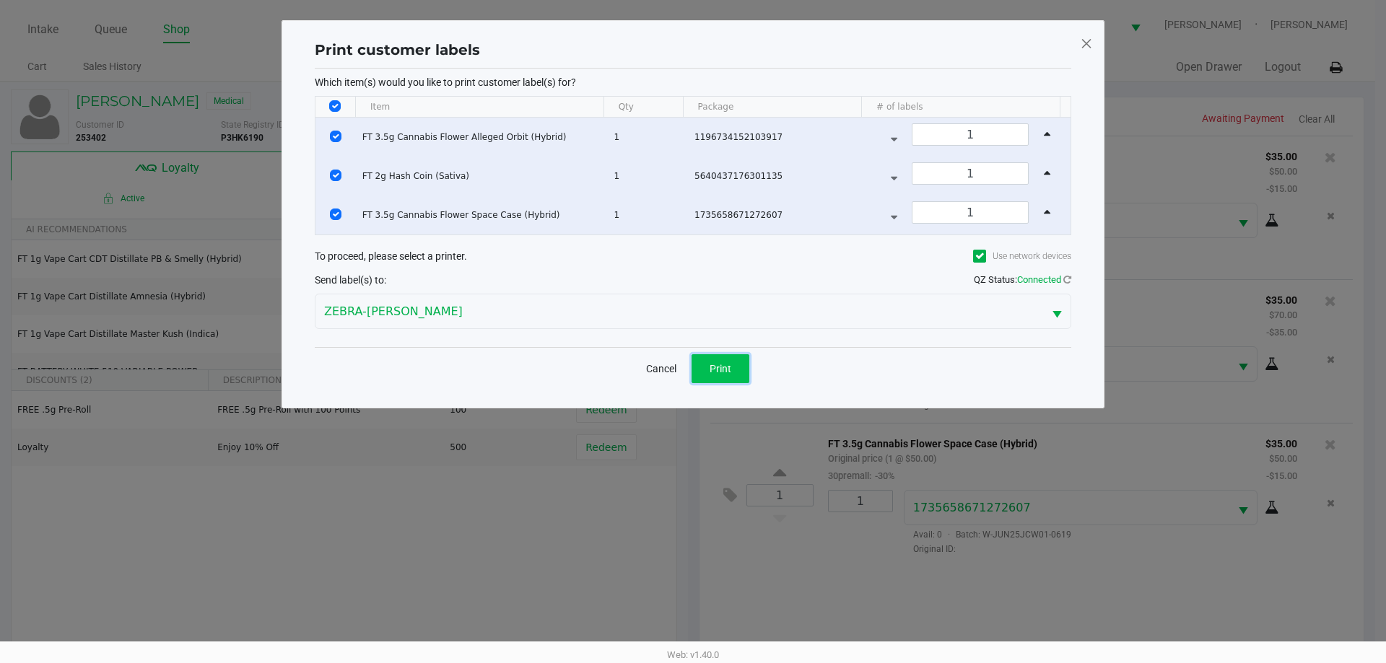
click at [735, 359] on button "Print" at bounding box center [720, 368] width 58 height 29
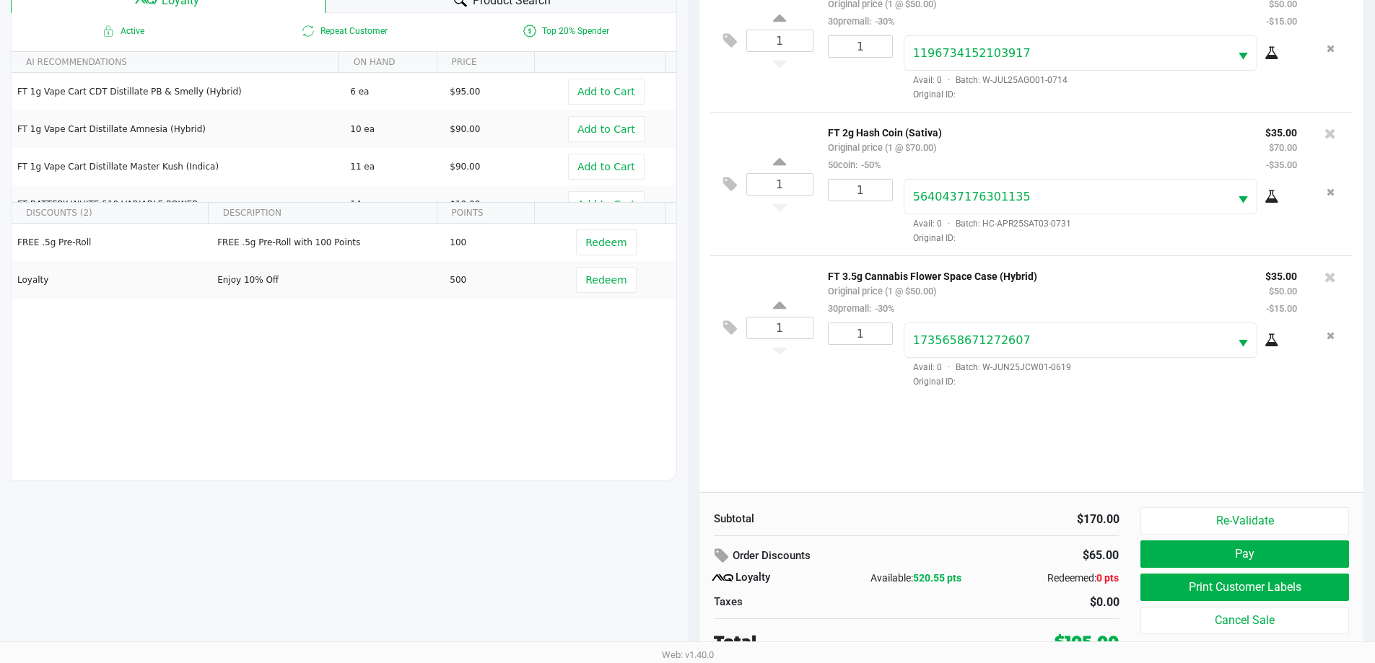
scroll to position [173, 0]
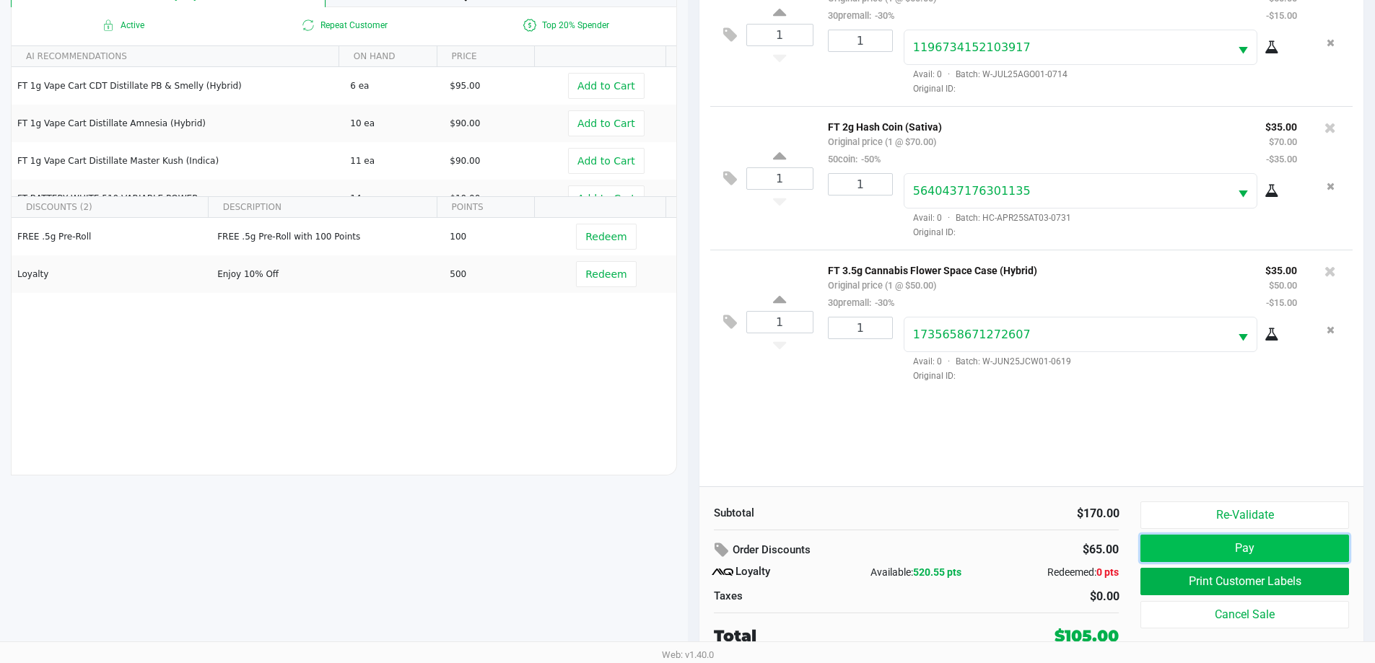
click at [1252, 551] on button "Pay" at bounding box center [1244, 548] width 208 height 27
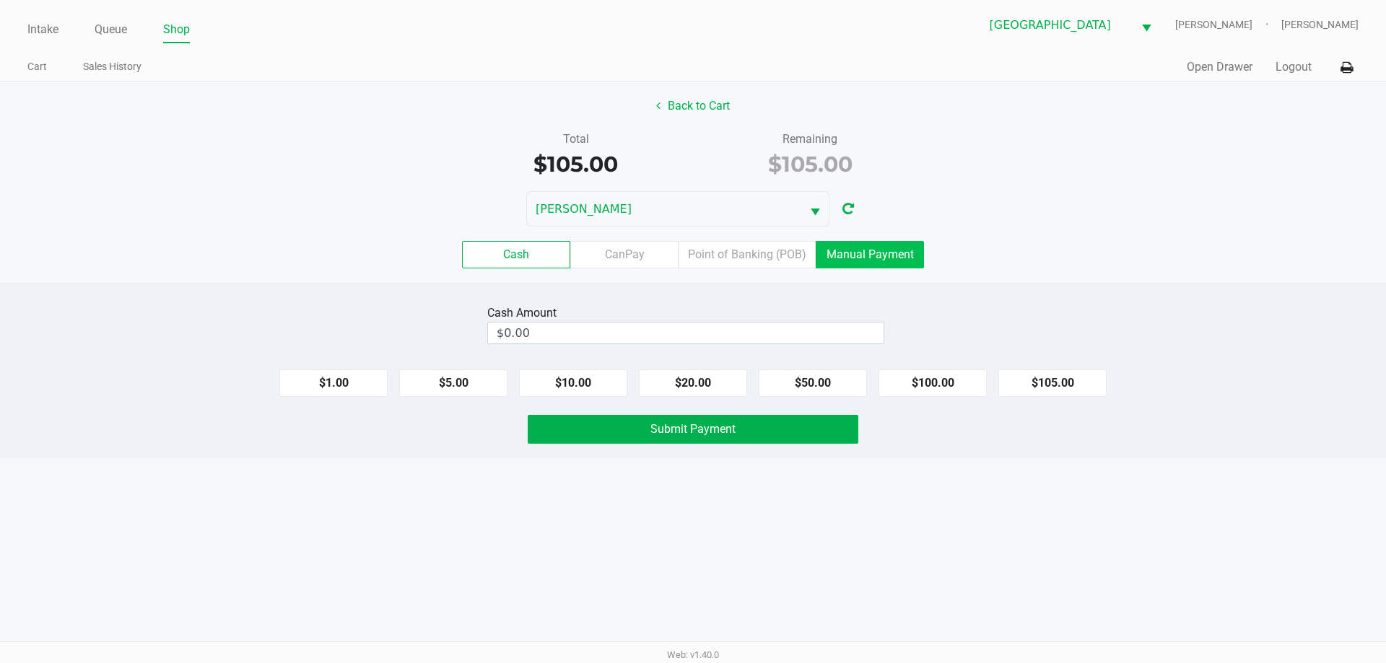
click at [875, 261] on label "Manual Payment" at bounding box center [870, 254] width 108 height 27
click at [0, 0] on 8 "Manual Payment" at bounding box center [0, 0] width 0 height 0
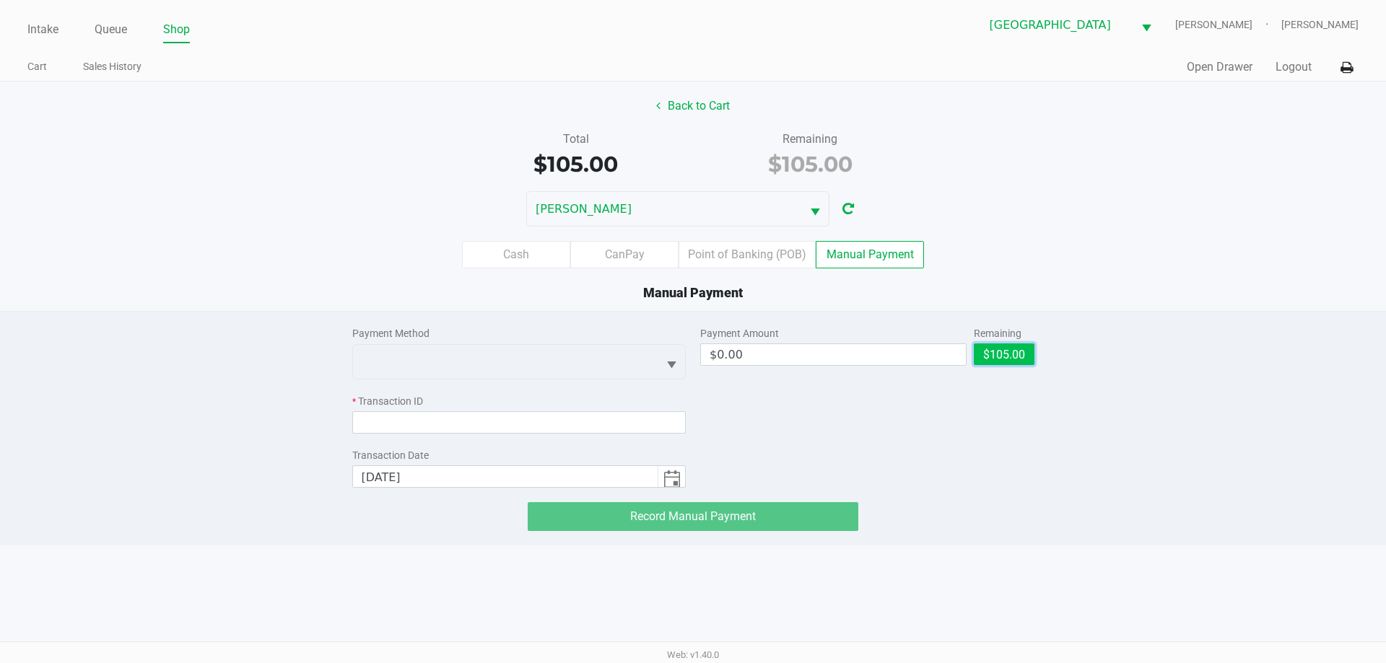
click at [993, 357] on button "$105.00" at bounding box center [1004, 355] width 61 height 22
type input "$105.00"
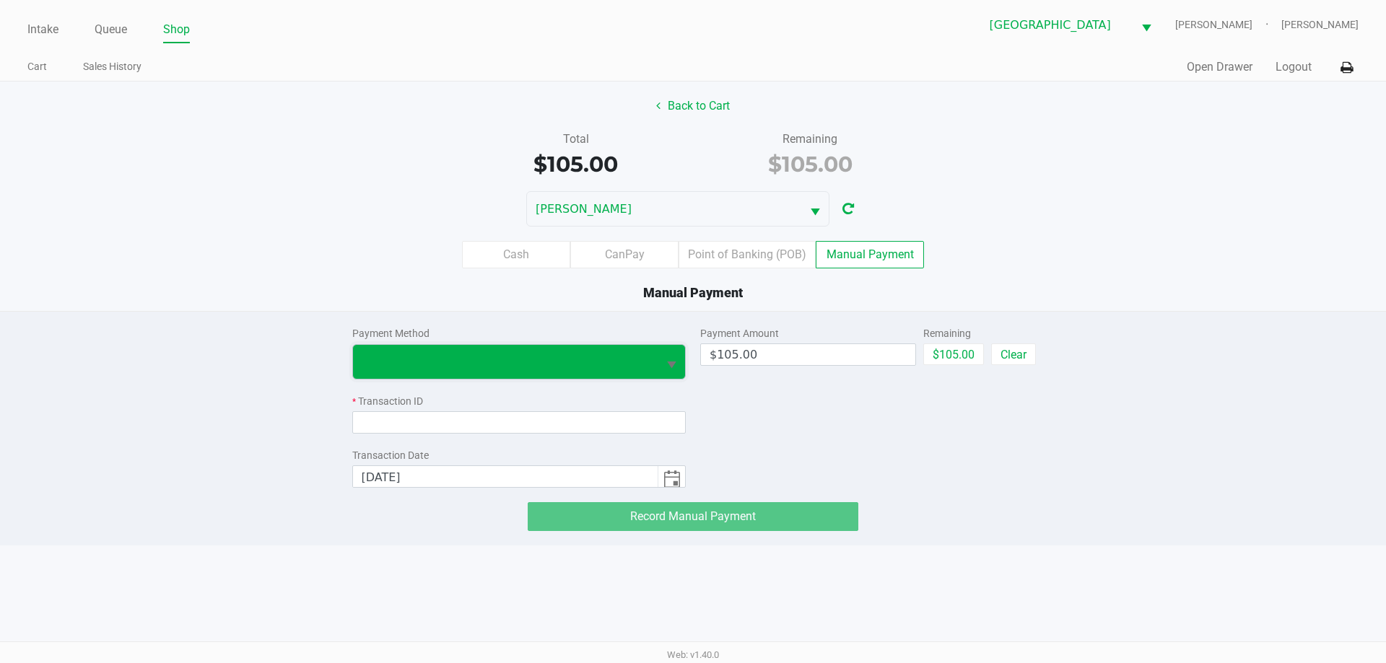
click at [624, 365] on span at bounding box center [506, 361] width 288 height 17
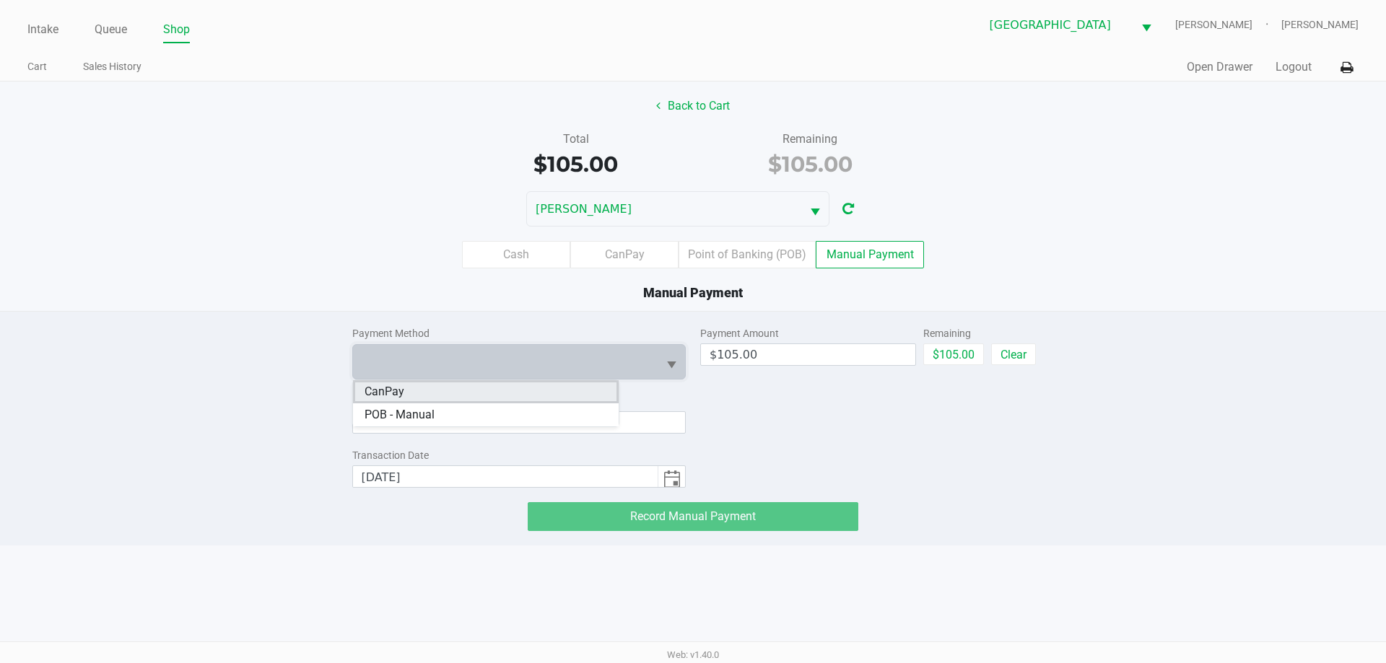
click at [544, 394] on li "CanPay" at bounding box center [486, 391] width 266 height 23
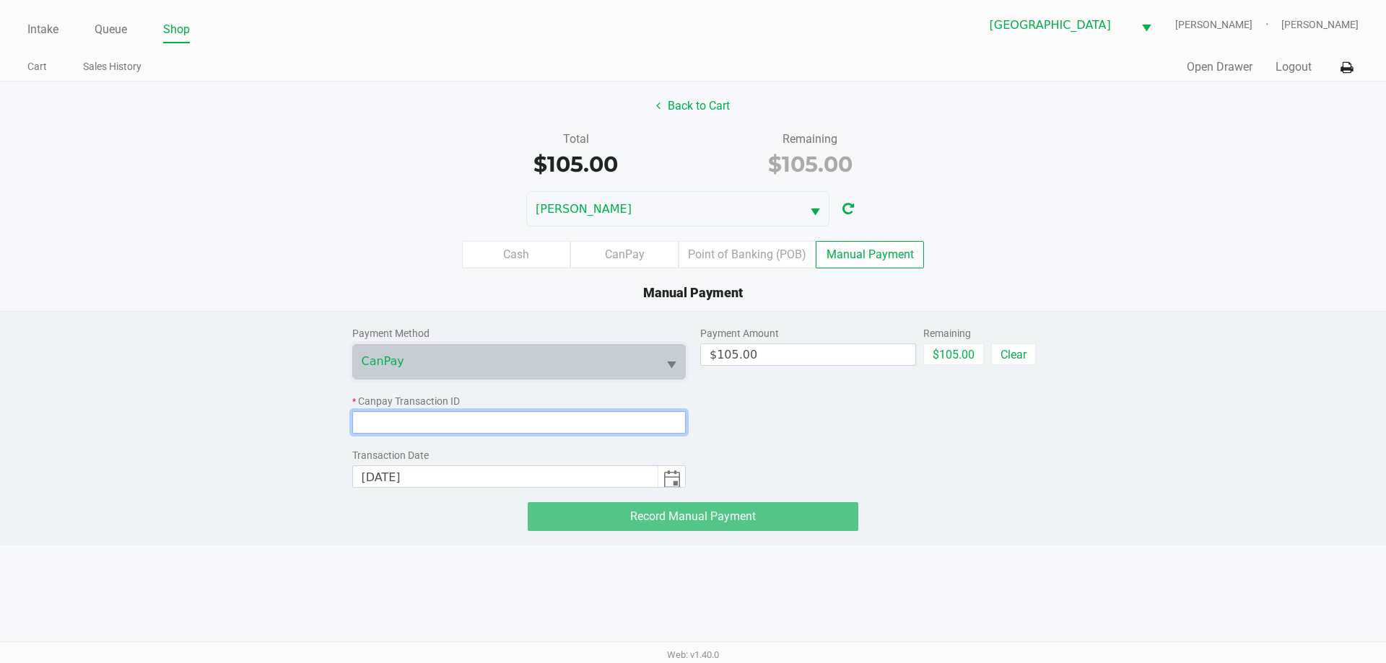
click at [541, 419] on input at bounding box center [519, 422] width 334 height 22
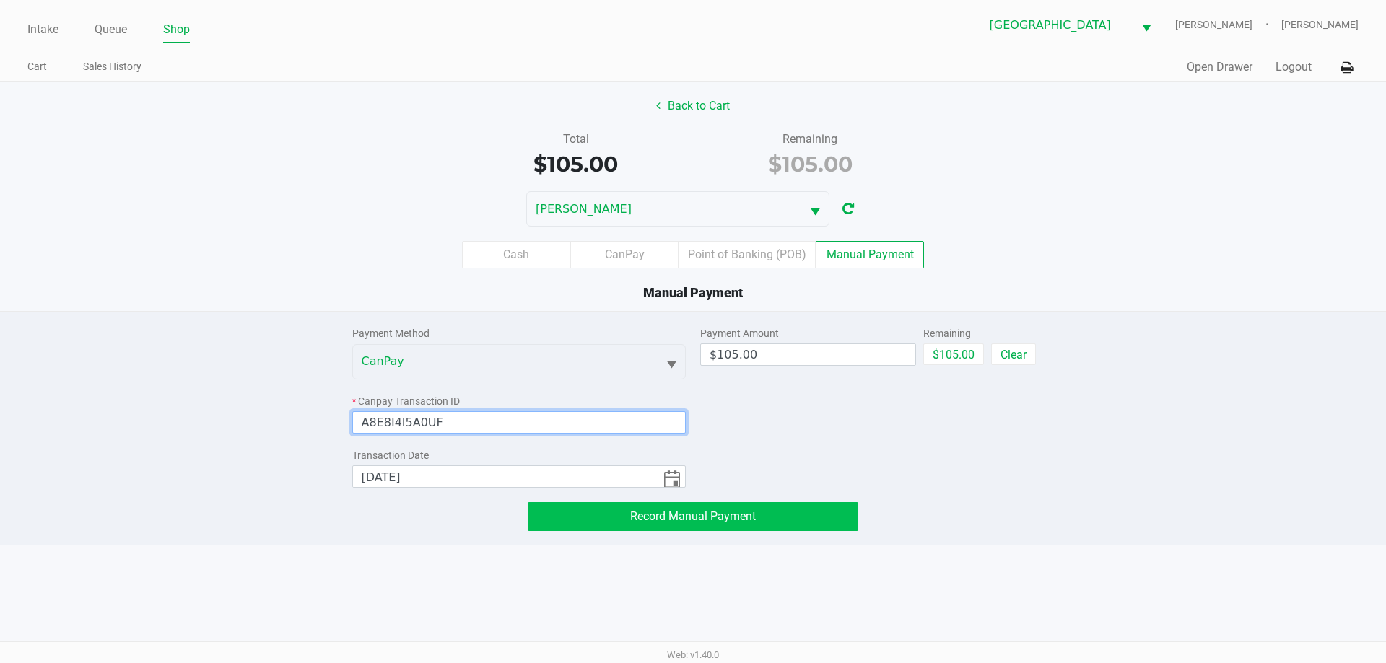
type input "A8E8I4I5A0UF"
click at [759, 523] on button "Record Manual Payment" at bounding box center [693, 516] width 331 height 29
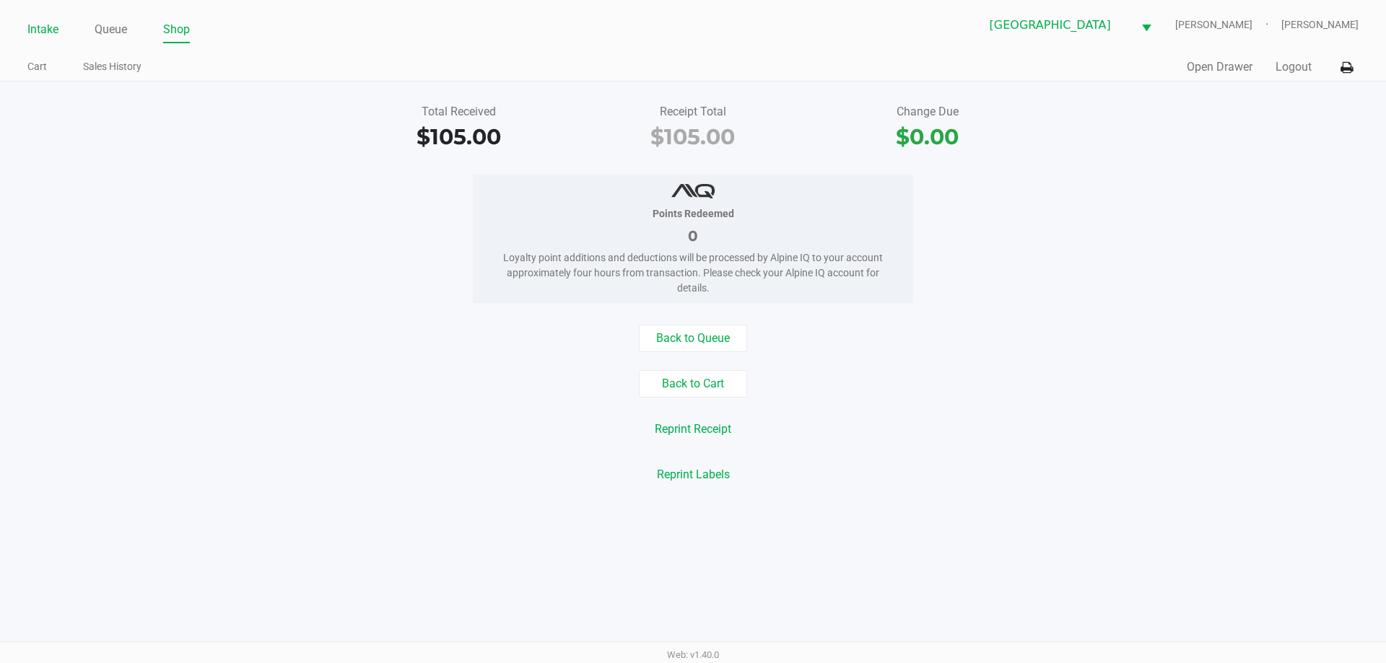
click at [45, 21] on link "Intake" at bounding box center [42, 29] width 31 height 20
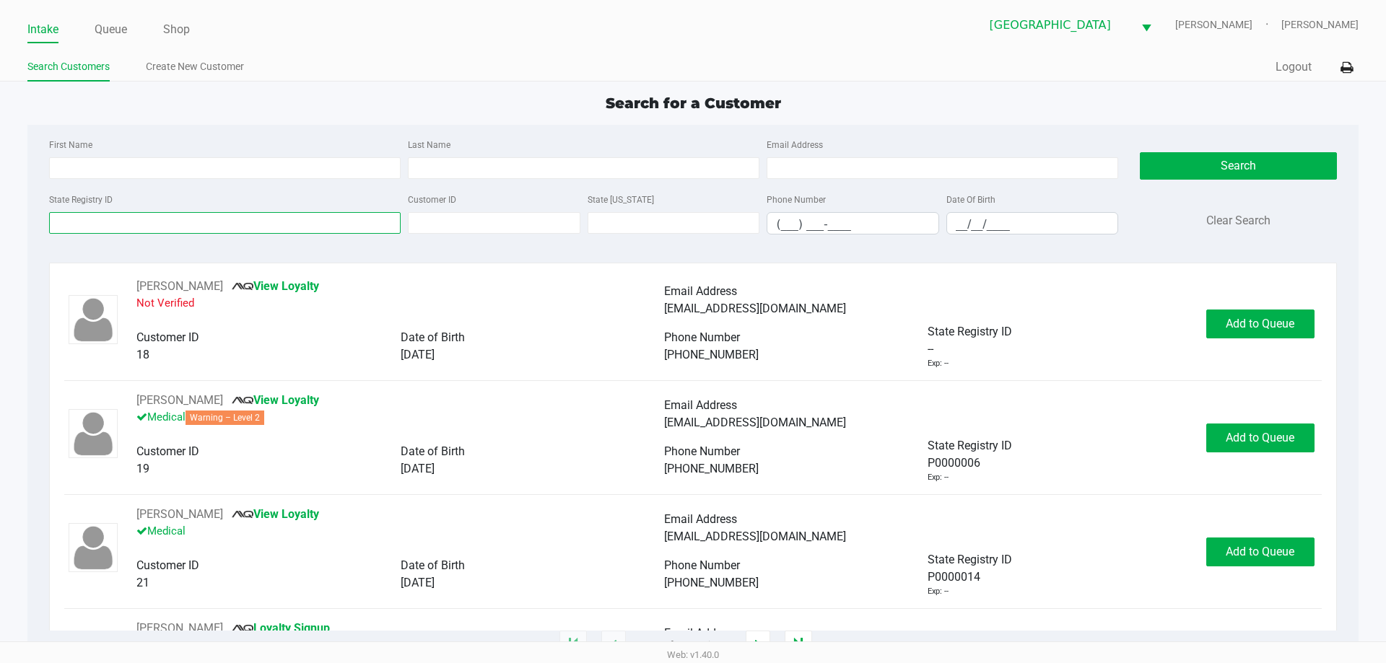
click at [277, 221] on input "State Registry ID" at bounding box center [225, 223] width 352 height 22
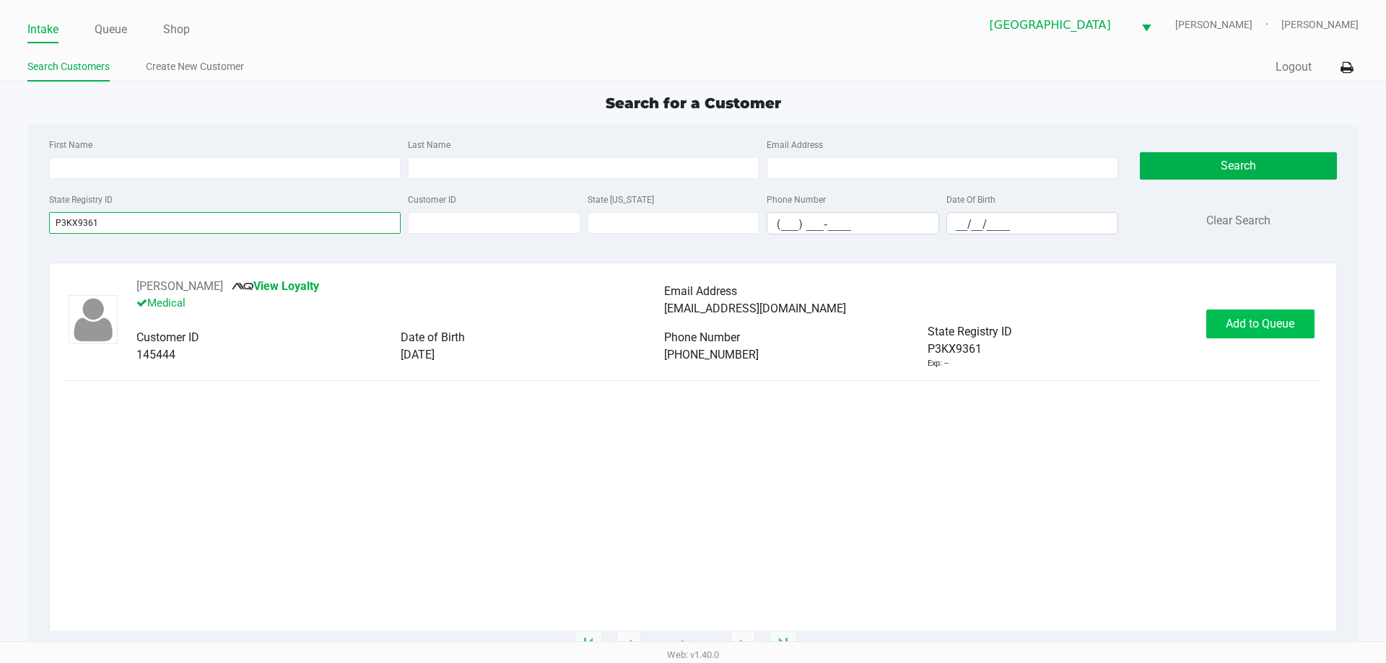
type input "P3KX9361"
click at [1257, 327] on span "Add to Queue" at bounding box center [1260, 324] width 69 height 14
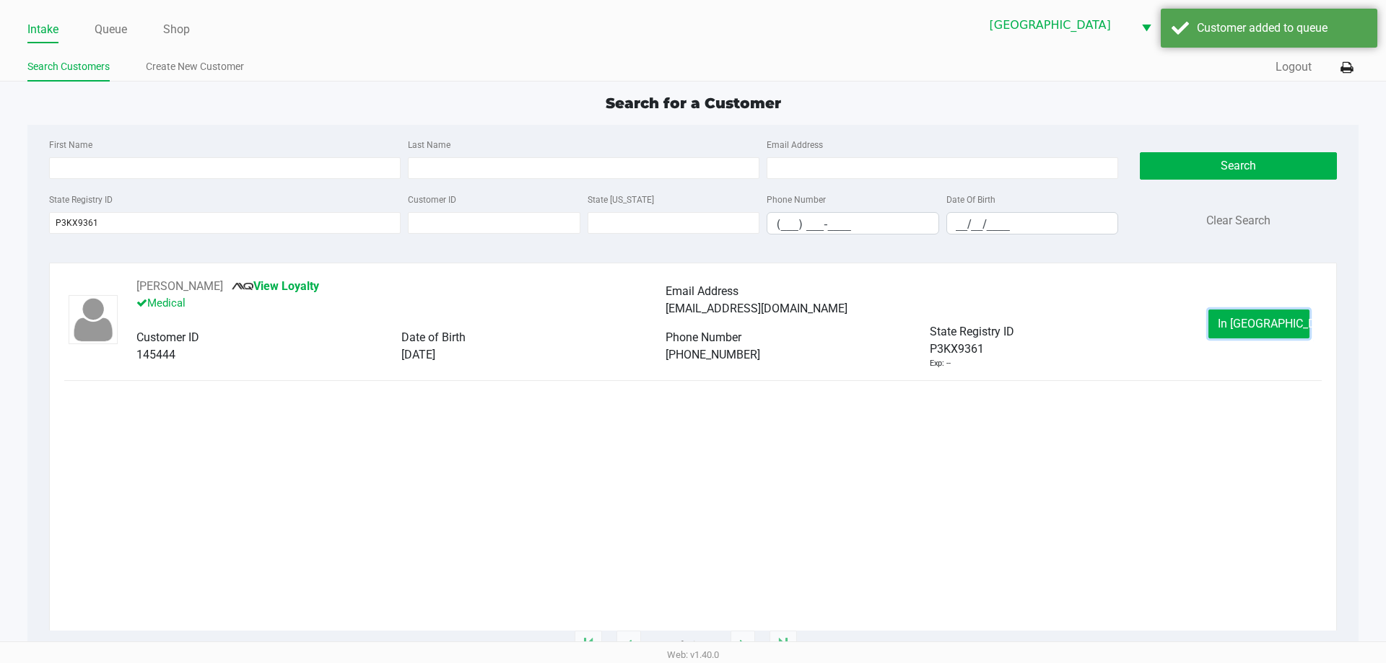
click at [1257, 327] on span "In Queue" at bounding box center [1278, 324] width 121 height 14
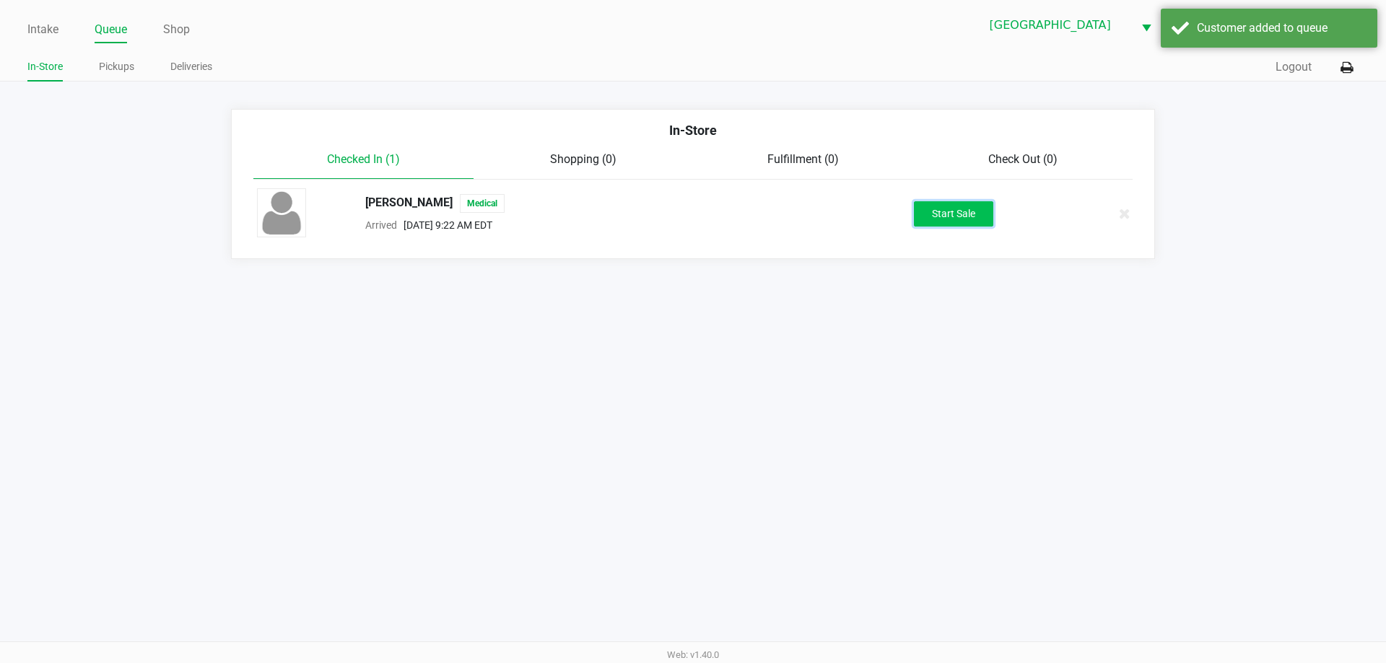
click at [963, 209] on button "Start Sale" at bounding box center [953, 213] width 79 height 25
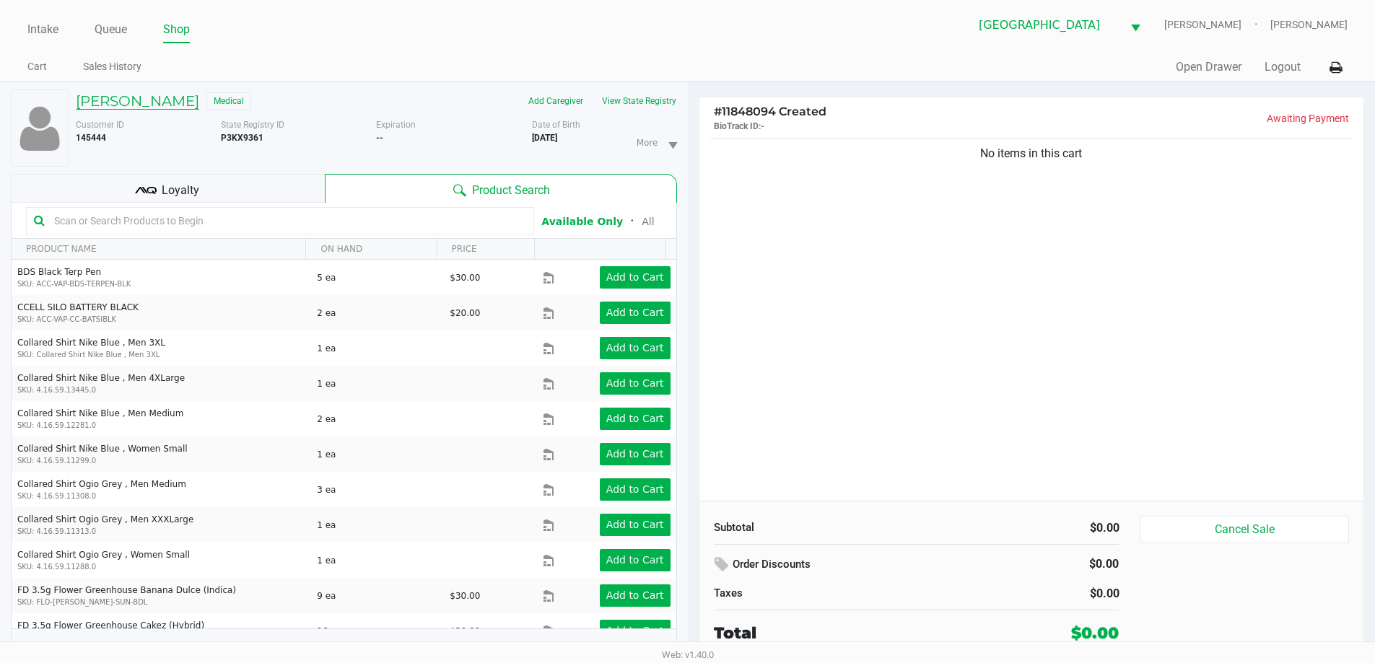
click at [152, 99] on h5 "ROBERT GUTWEIN JR" at bounding box center [137, 100] width 123 height 17
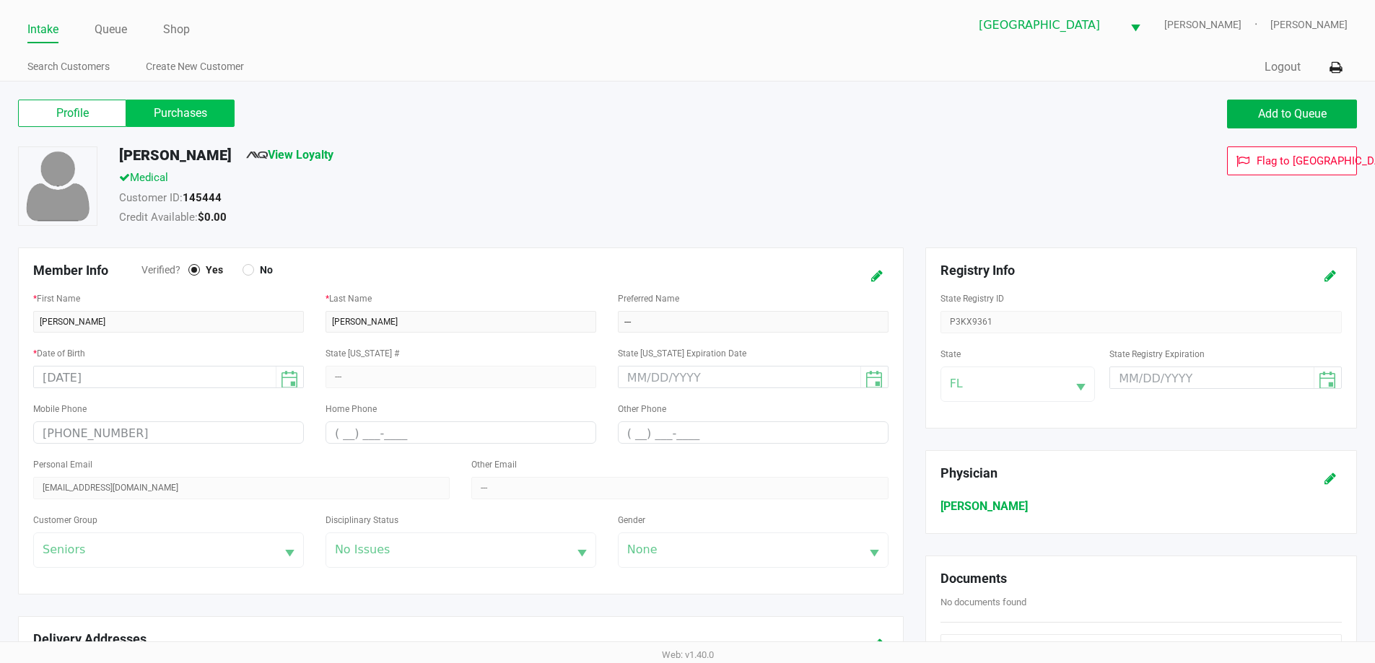
click at [214, 114] on label "Purchases" at bounding box center [180, 113] width 108 height 27
click at [0, 0] on 1 "Purchases" at bounding box center [0, 0] width 0 height 0
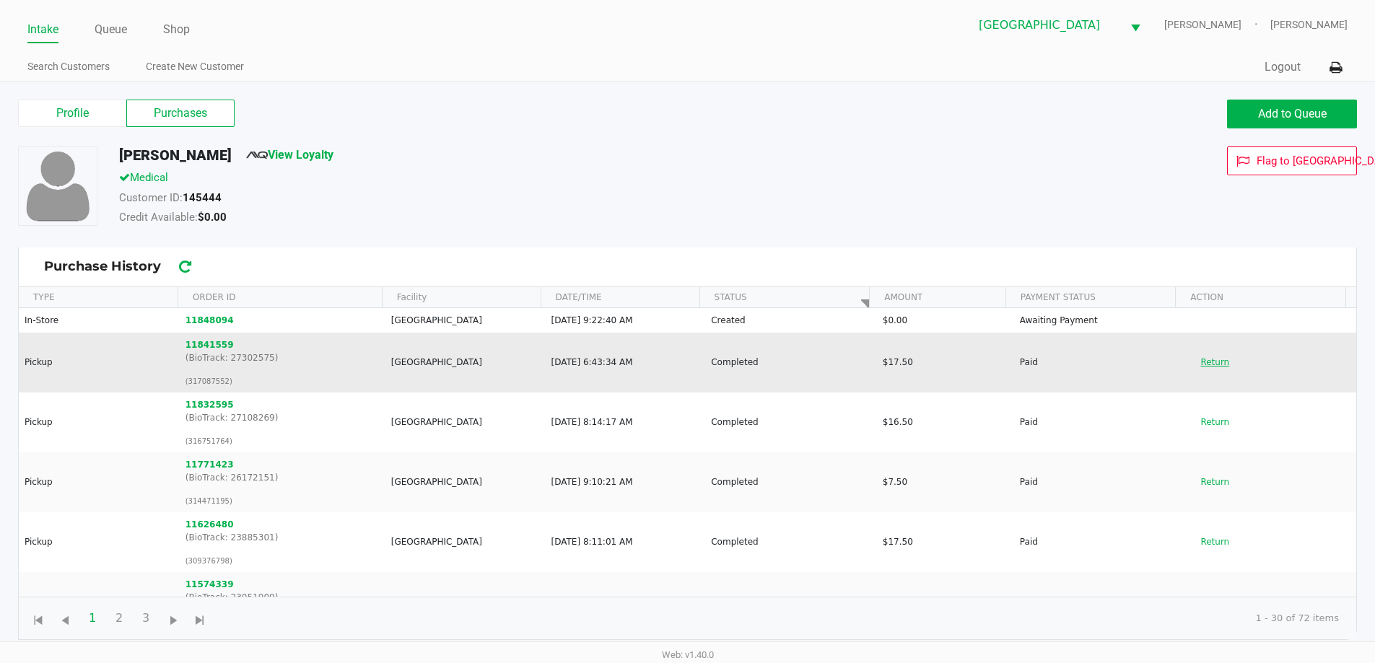
click at [1195, 372] on button "Return" at bounding box center [1215, 362] width 48 height 23
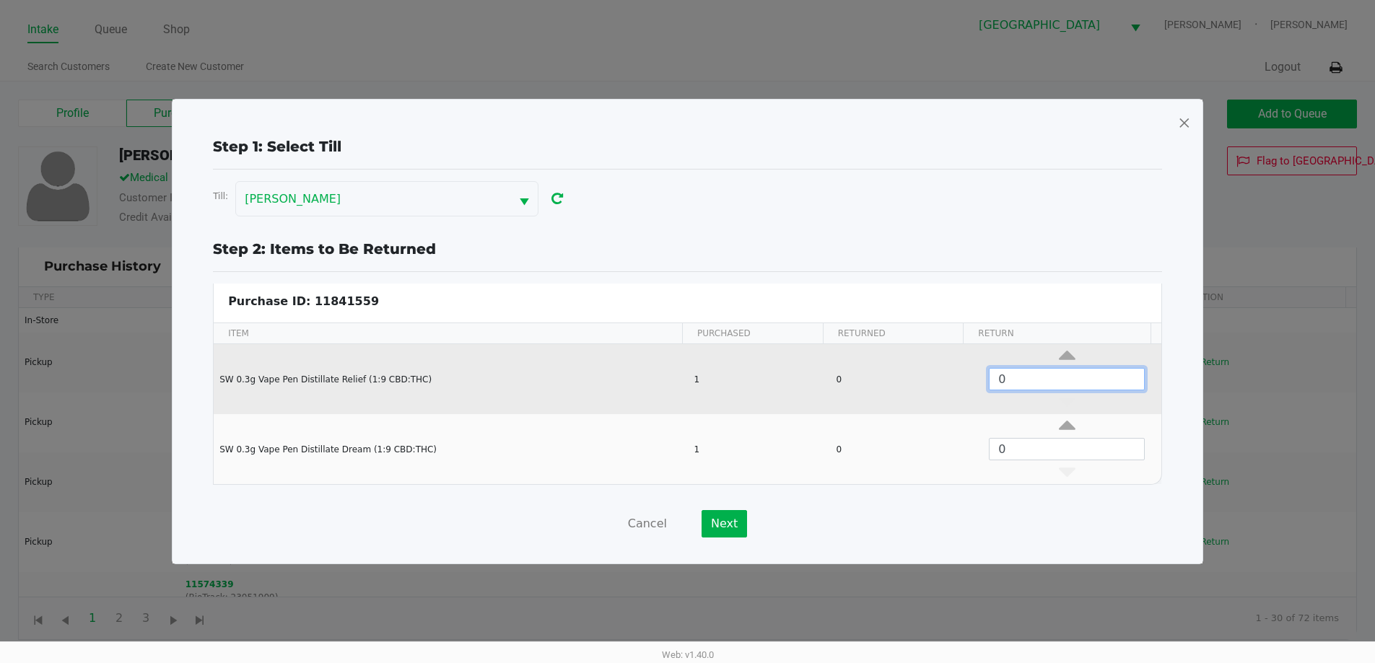
click at [1044, 377] on input "0" at bounding box center [1067, 379] width 154 height 21
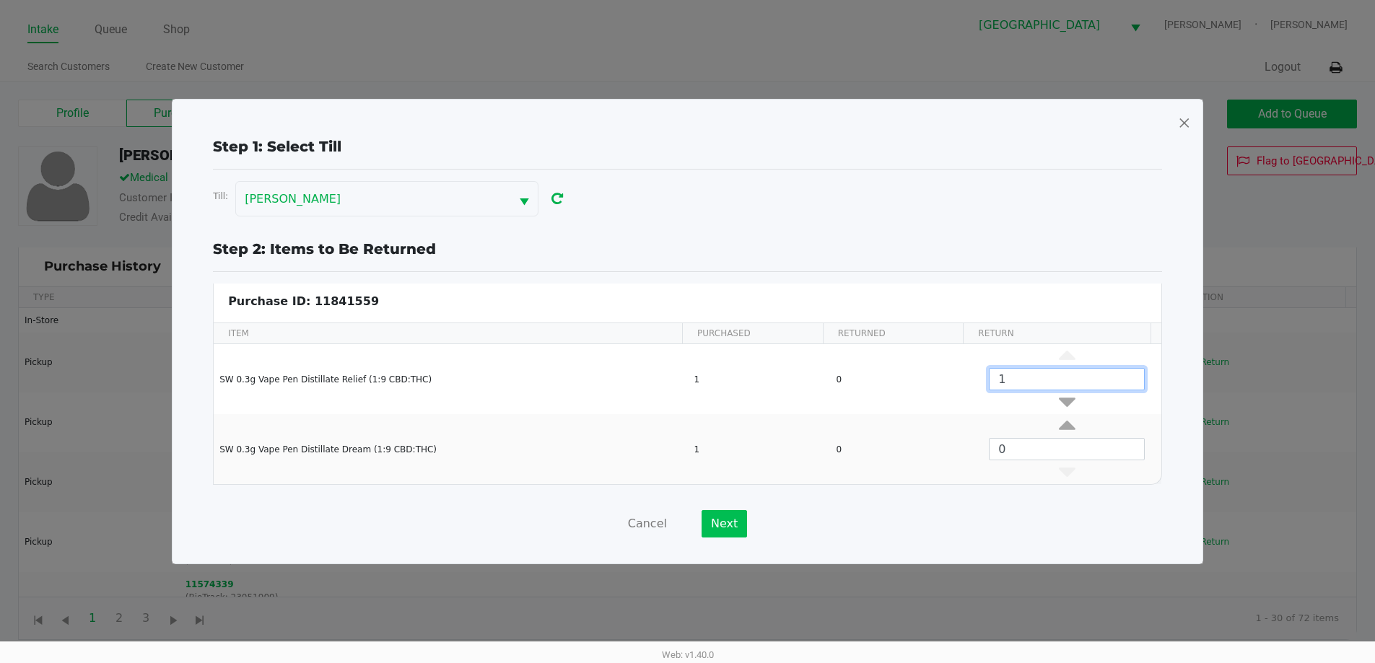
type input "1"
click at [722, 532] on button "Next" at bounding box center [724, 523] width 45 height 27
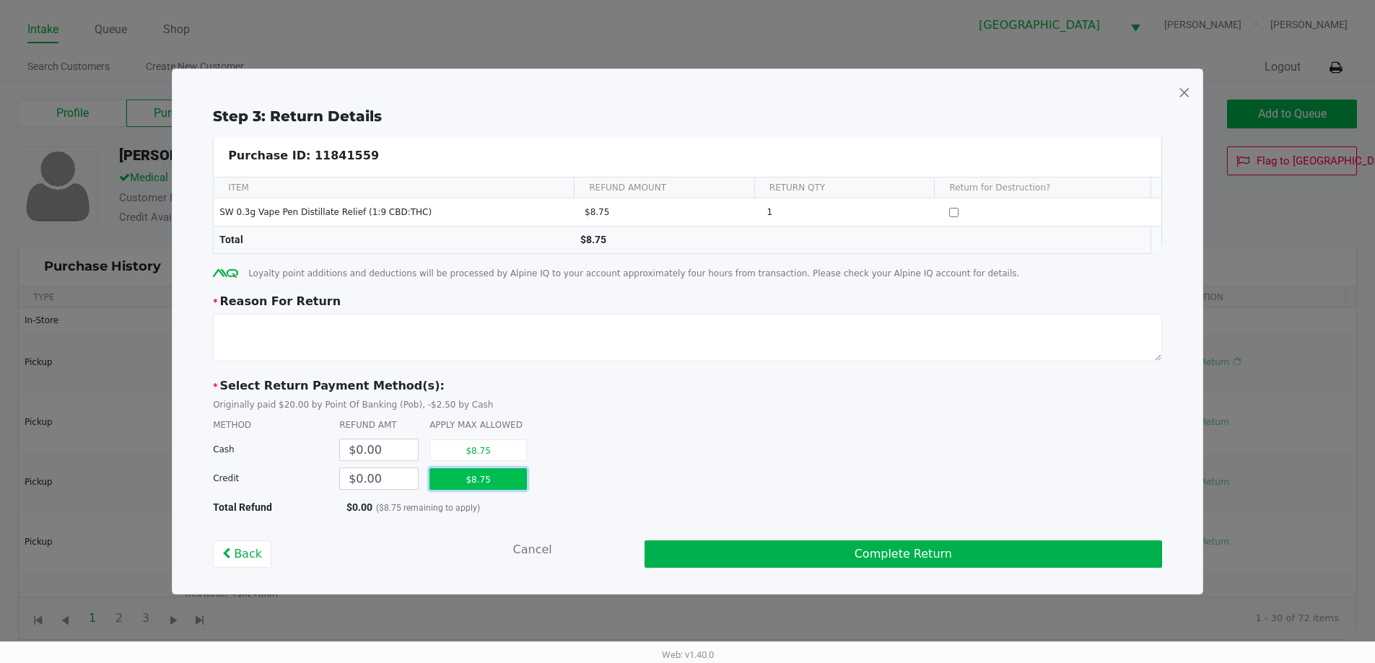
click at [465, 475] on button "$8.75" at bounding box center [477, 479] width 97 height 22
type input "$8.75"
click at [473, 336] on textarea at bounding box center [687, 338] width 949 height 48
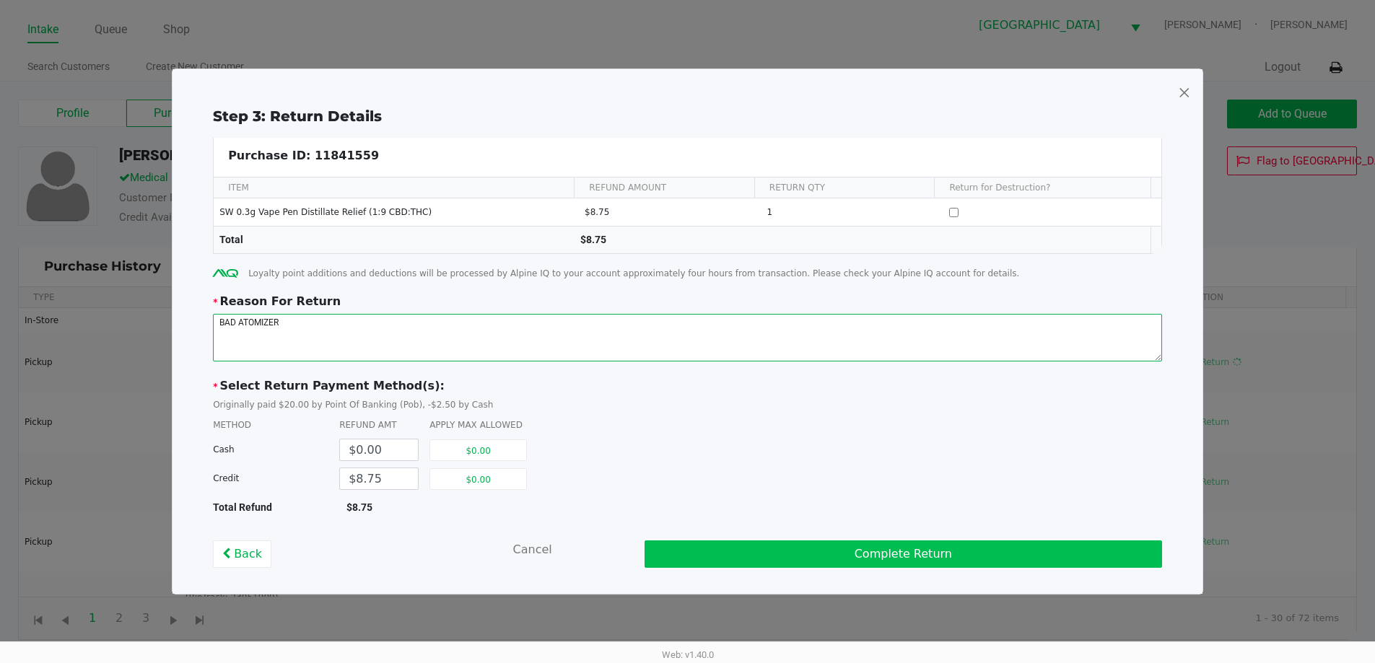
type textarea "BAD ATOMIZER"
click at [931, 551] on button "Complete Return" at bounding box center [904, 554] width 518 height 27
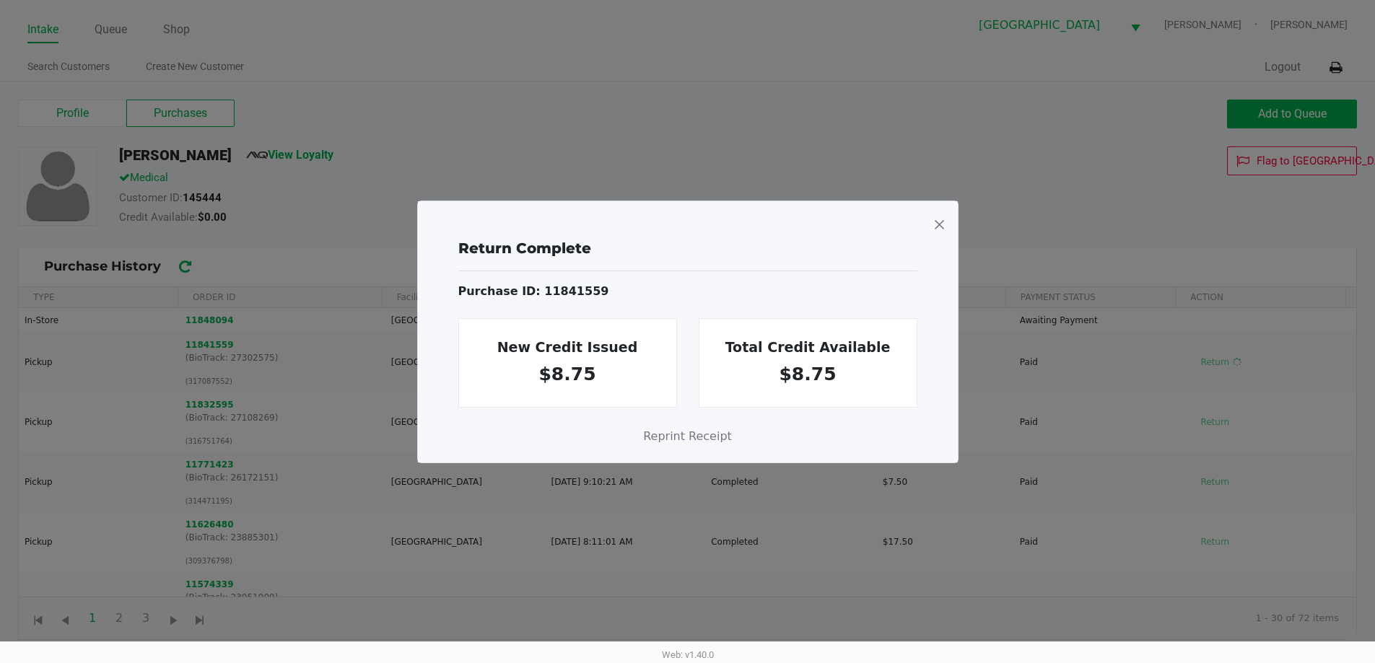
click at [935, 230] on span at bounding box center [939, 224] width 13 height 23
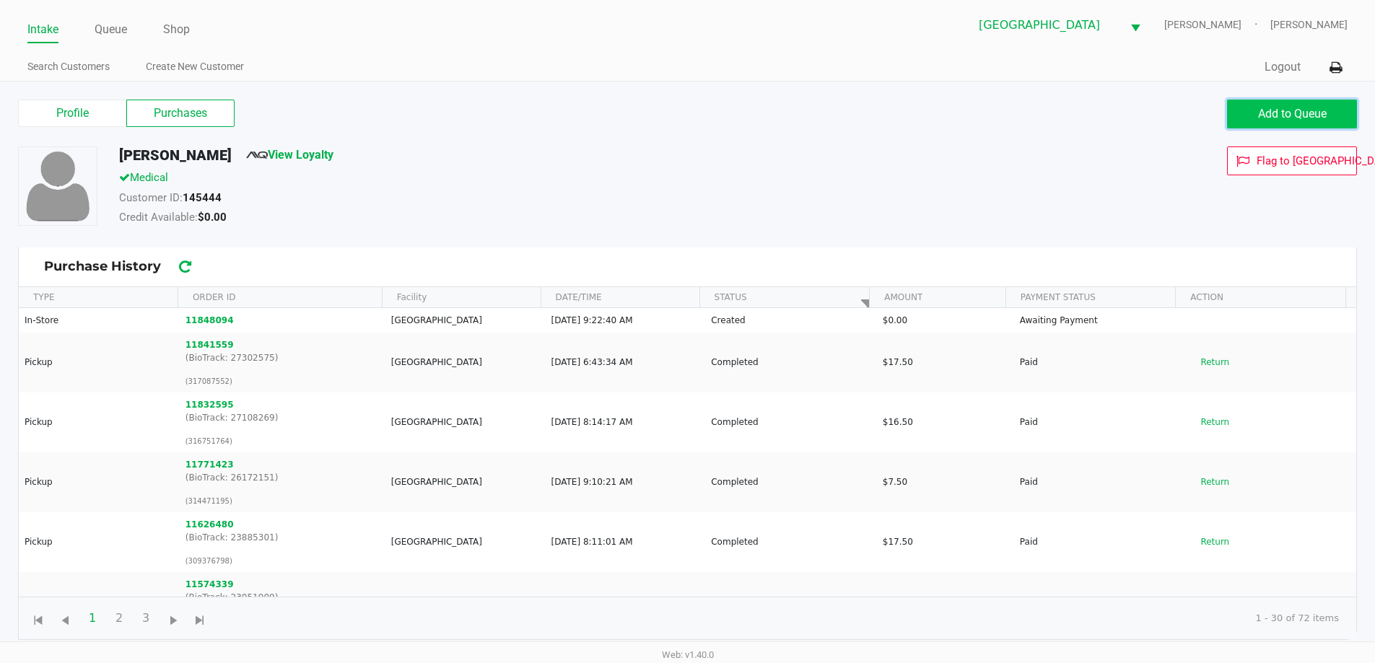
click at [1293, 118] on span "Add to Queue" at bounding box center [1292, 114] width 69 height 14
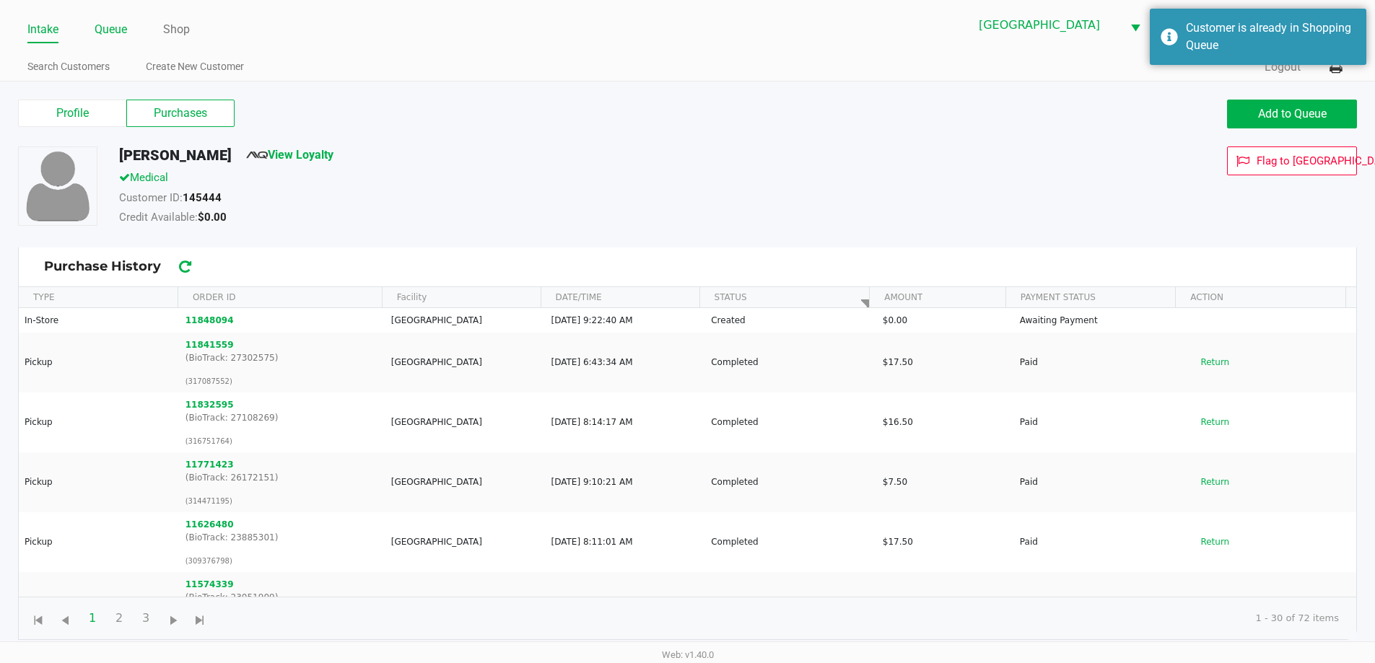
click at [118, 30] on link "Queue" at bounding box center [111, 29] width 32 height 20
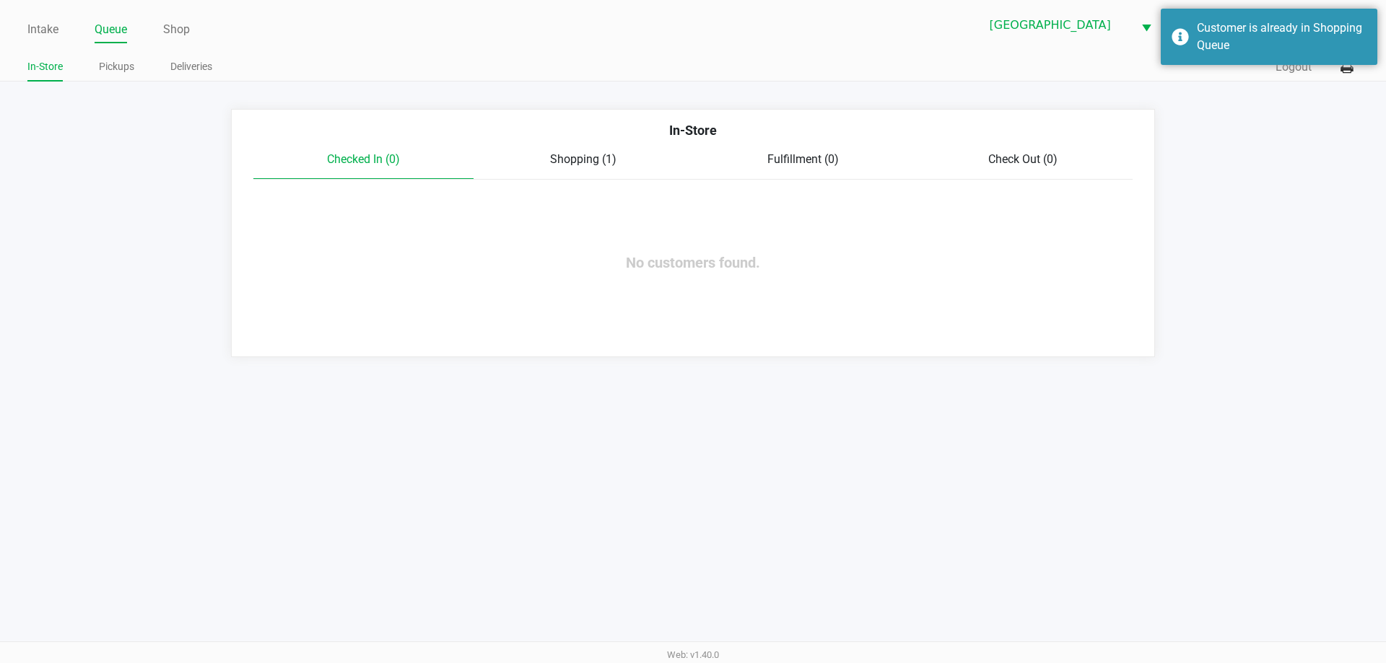
click at [595, 165] on span "Shopping (1)" at bounding box center [583, 159] width 66 height 14
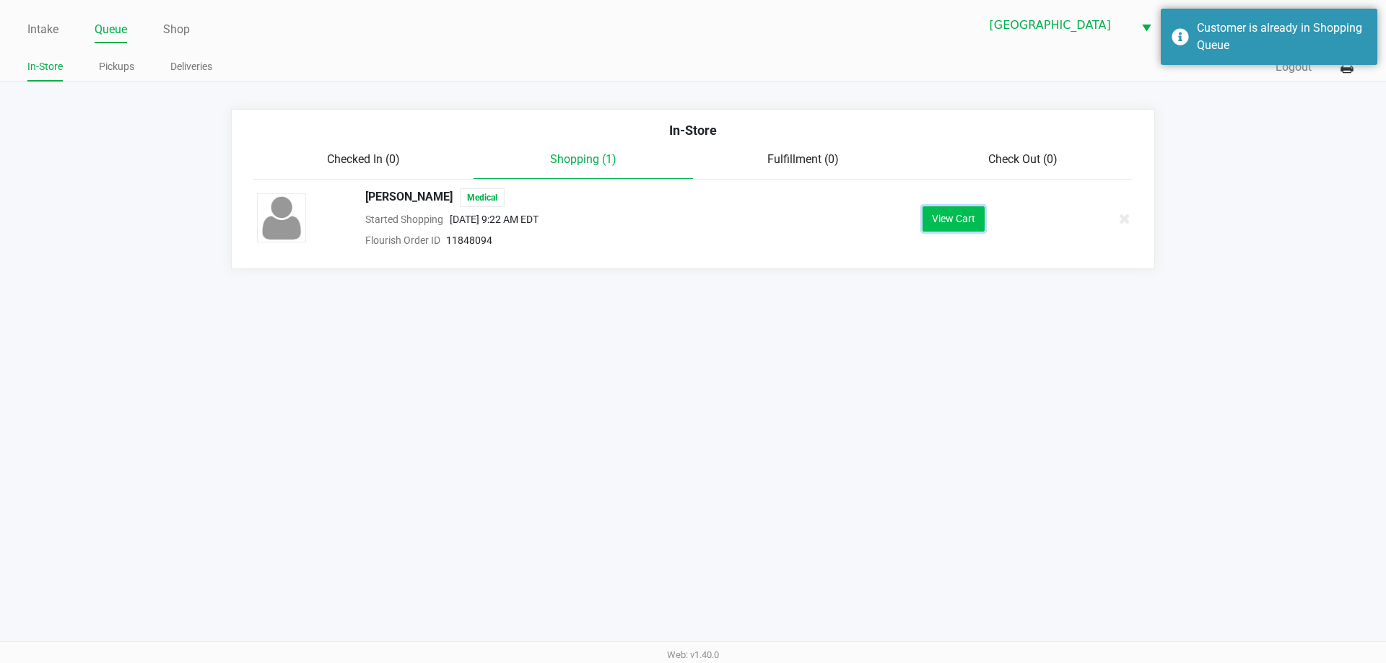
click at [954, 219] on button "View Cart" at bounding box center [953, 218] width 62 height 25
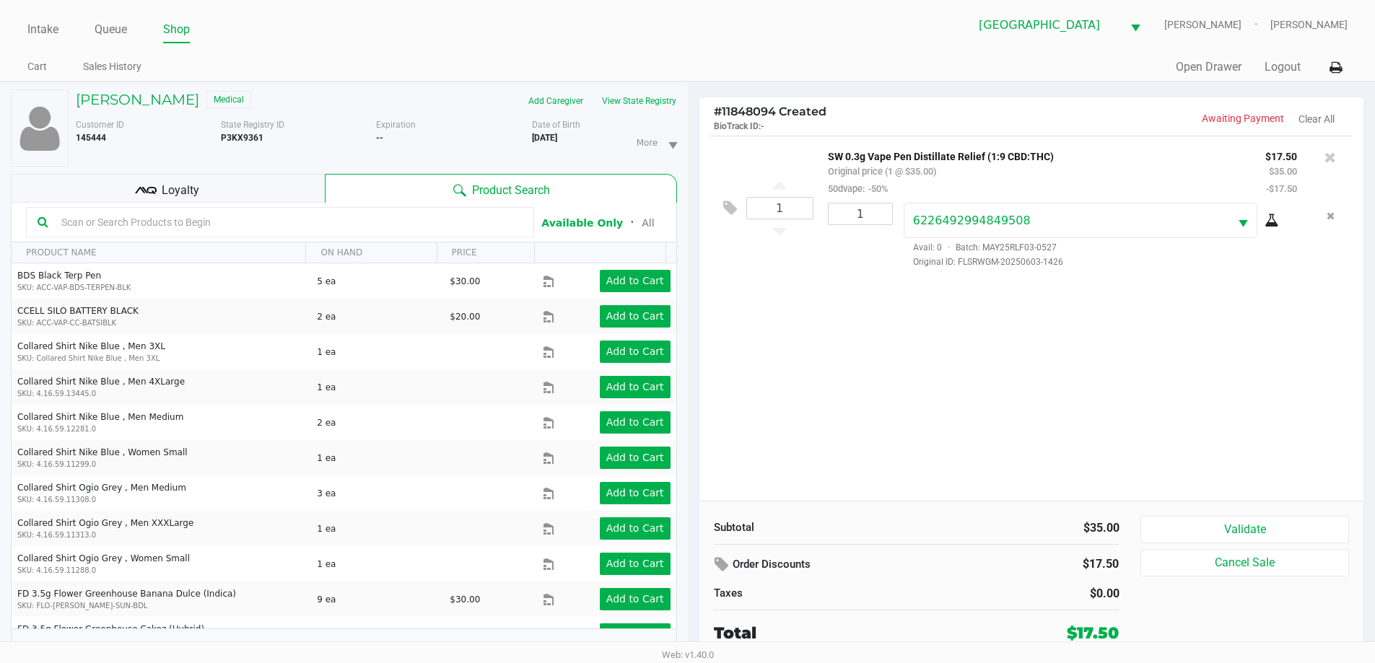
click at [237, 192] on div "Loyalty" at bounding box center [168, 188] width 314 height 29
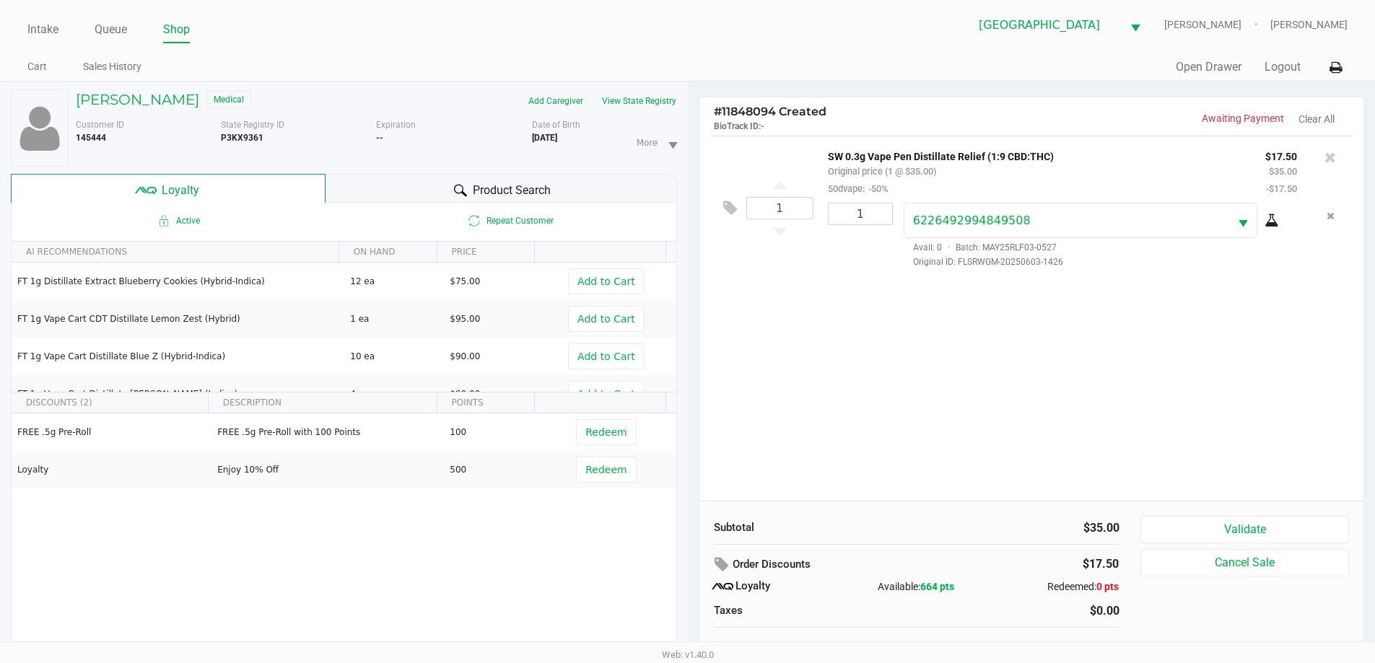
scroll to position [15, 0]
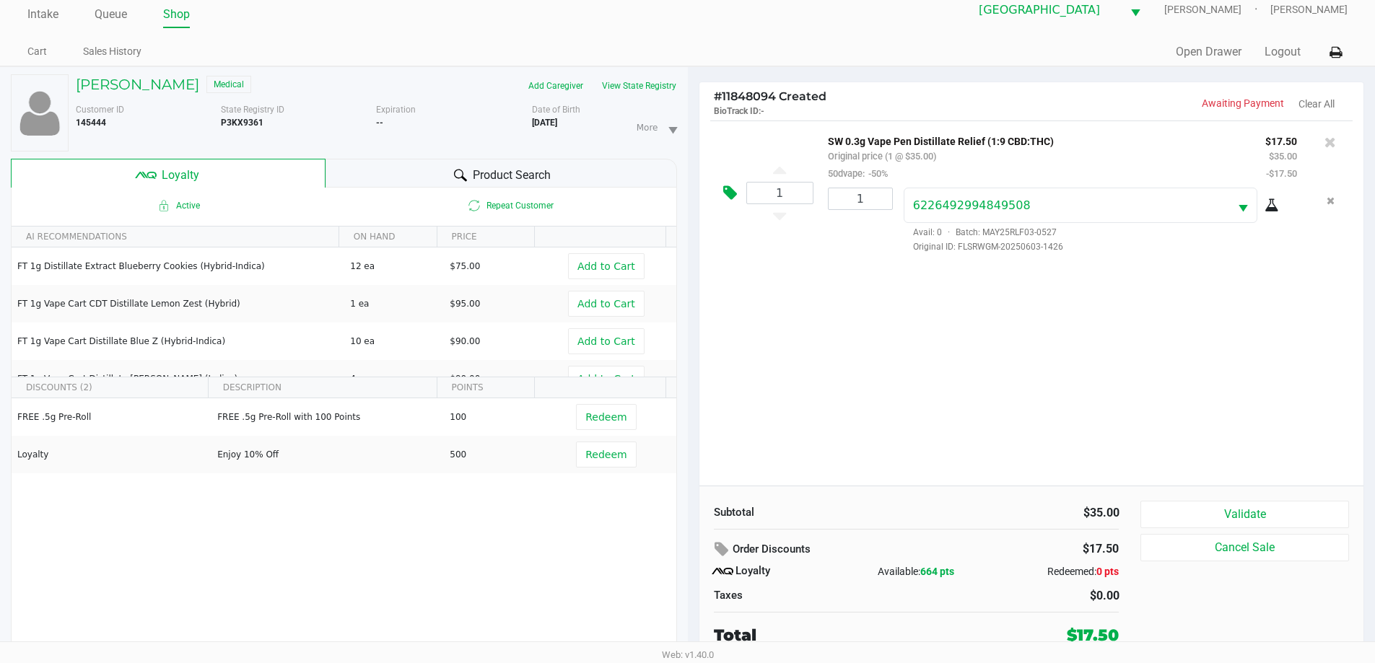
click at [725, 191] on icon at bounding box center [730, 193] width 14 height 17
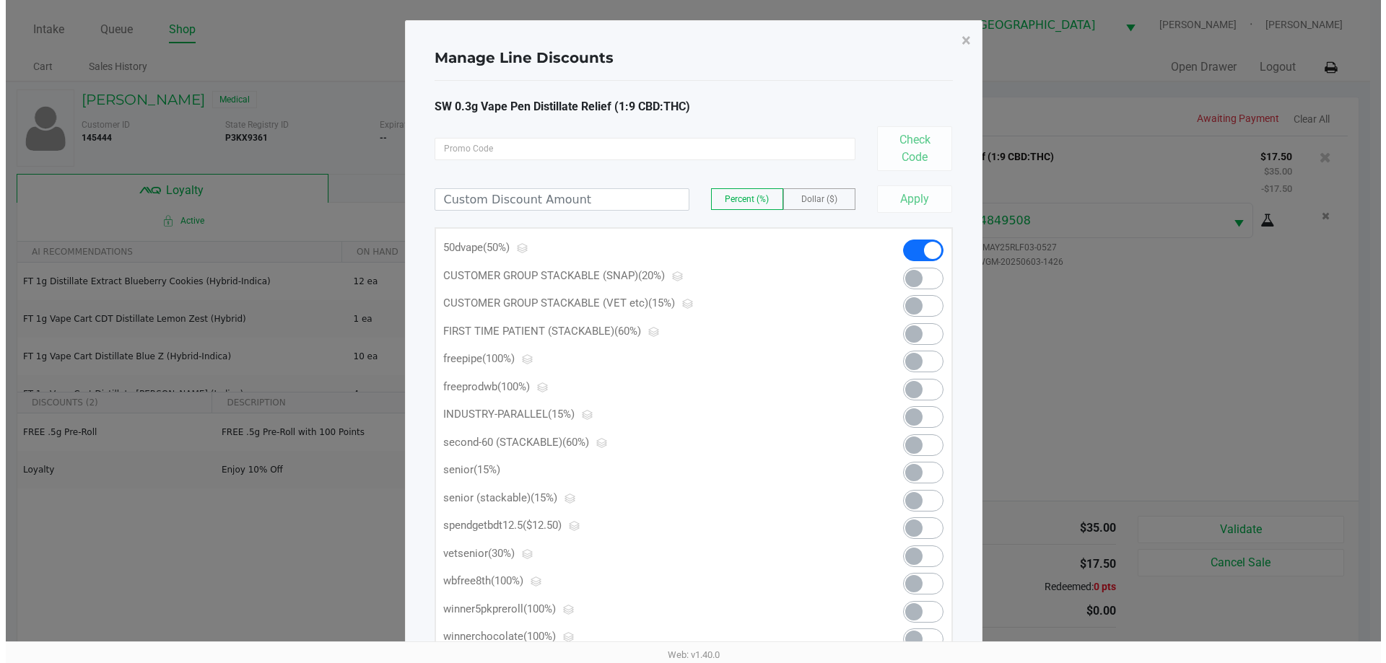
scroll to position [0, 0]
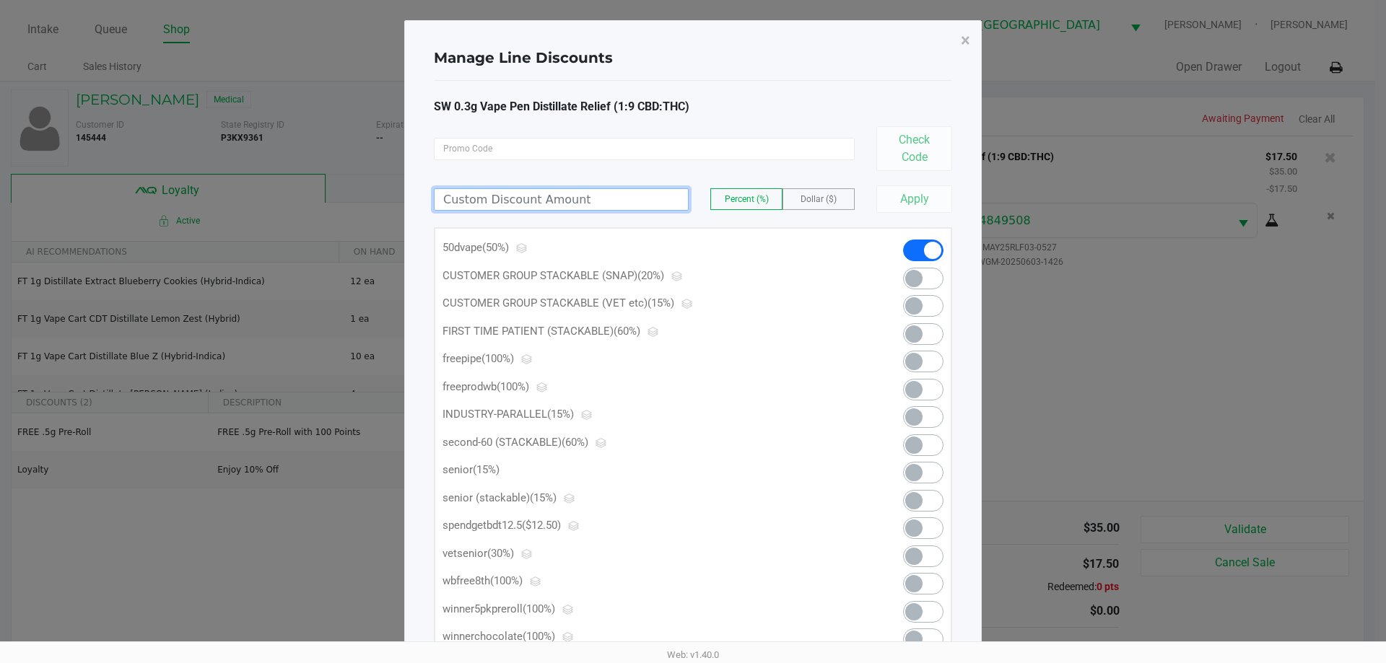
click at [633, 197] on input at bounding box center [561, 199] width 253 height 21
type input "25.00"
click at [923, 209] on button "Apply" at bounding box center [914, 198] width 76 height 27
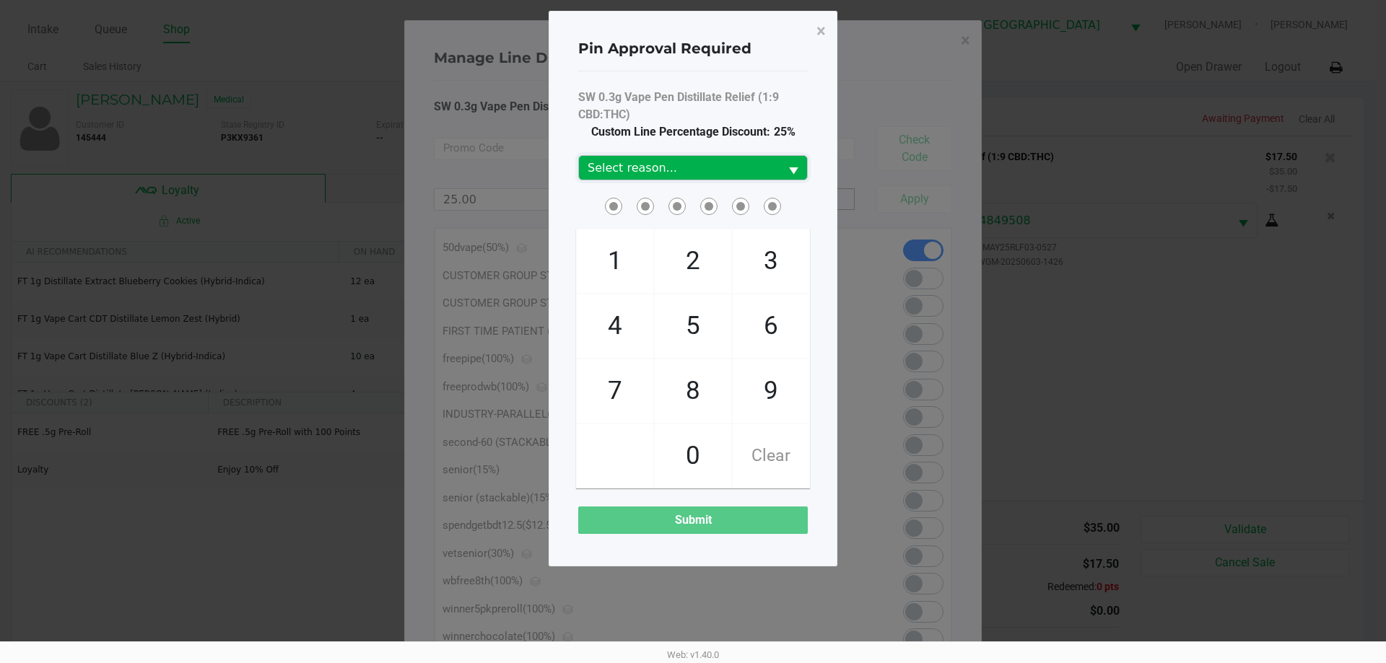
click at [770, 162] on span "Select reason..." at bounding box center [679, 168] width 183 height 17
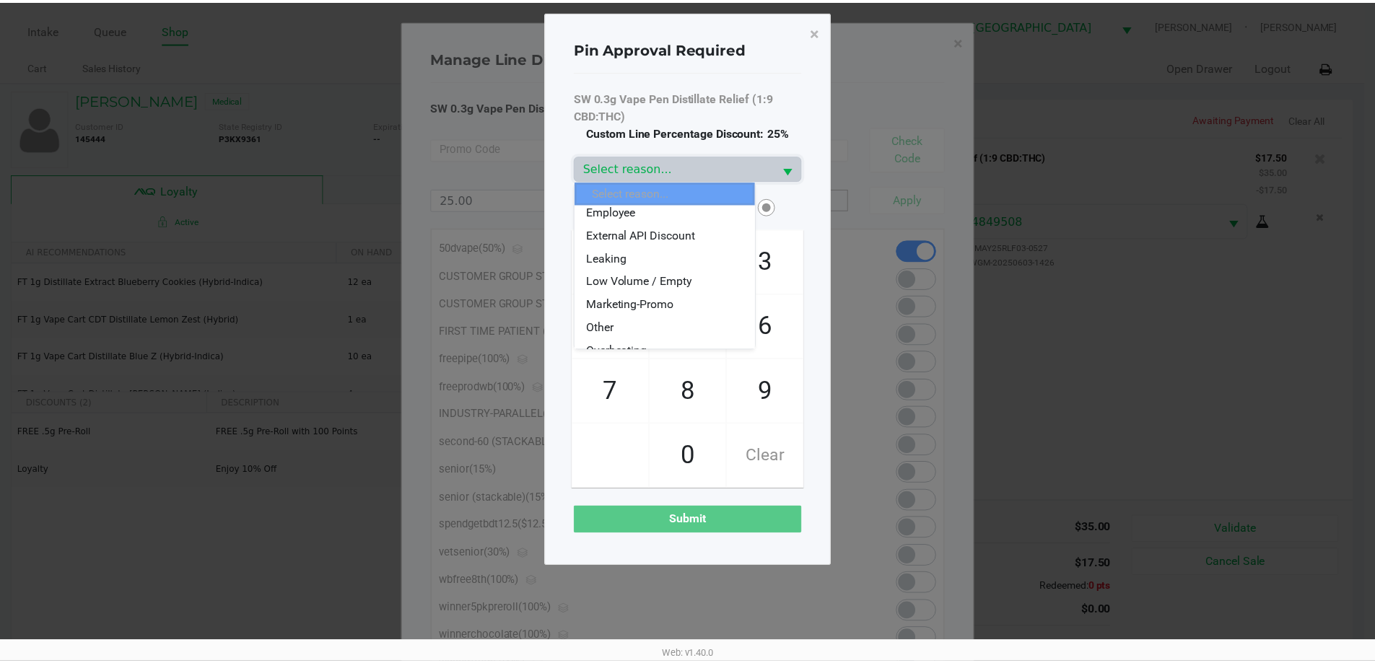
scroll to position [144, 0]
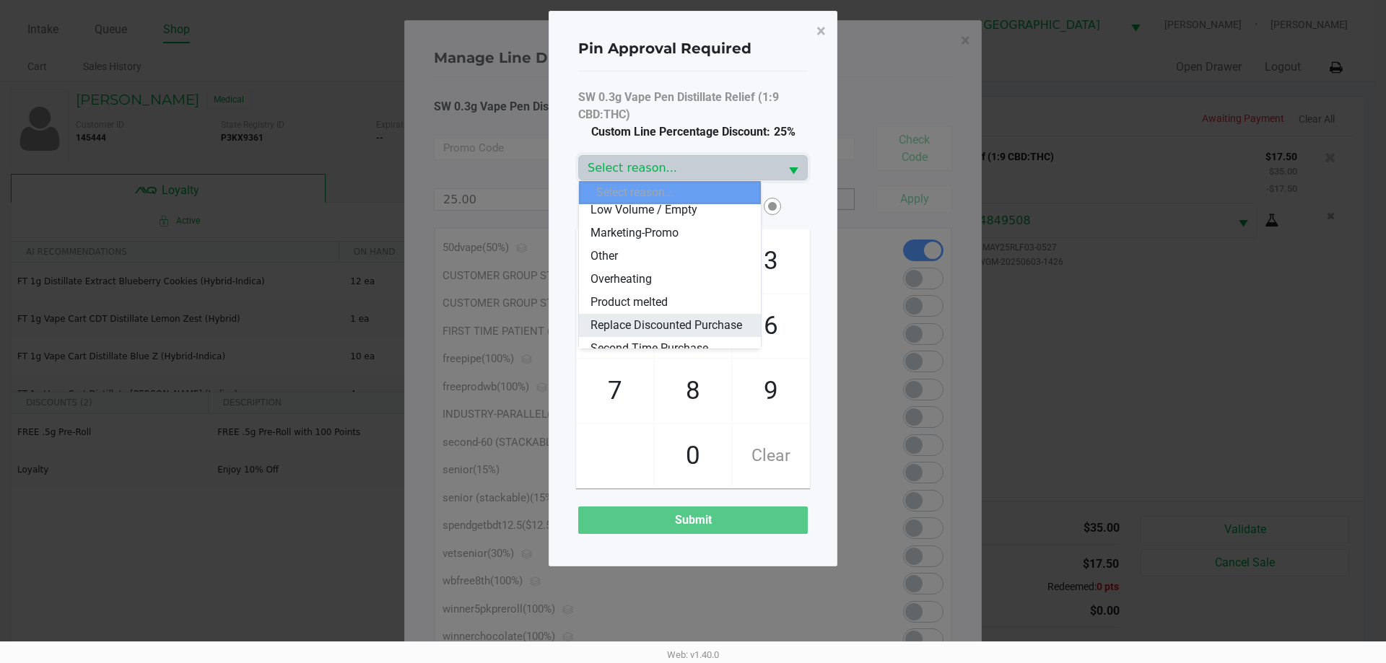
click at [682, 320] on span "Replace Discounted Purchase" at bounding box center [666, 325] width 152 height 17
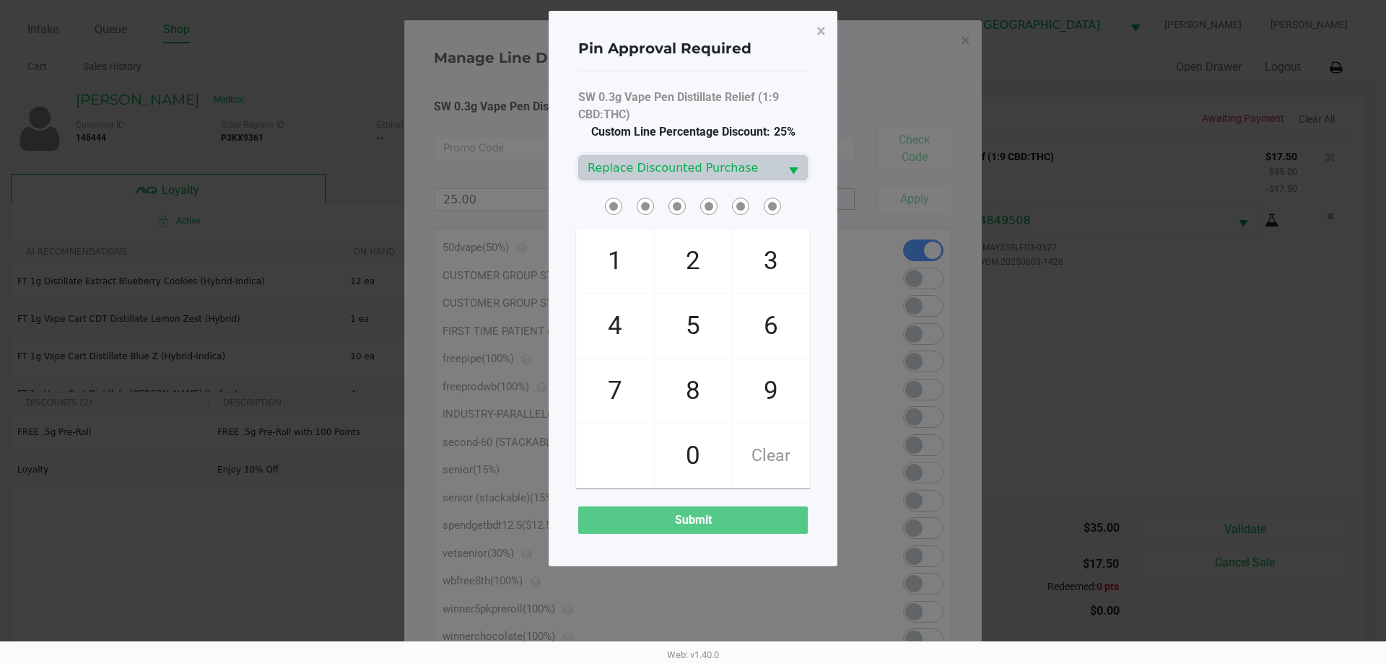
click at [626, 331] on span "4" at bounding box center [615, 326] width 77 height 64
checkbox input "true"
click at [615, 378] on span "7" at bounding box center [615, 391] width 77 height 64
checkbox input "true"
click at [684, 278] on span "2" at bounding box center [693, 262] width 77 height 64
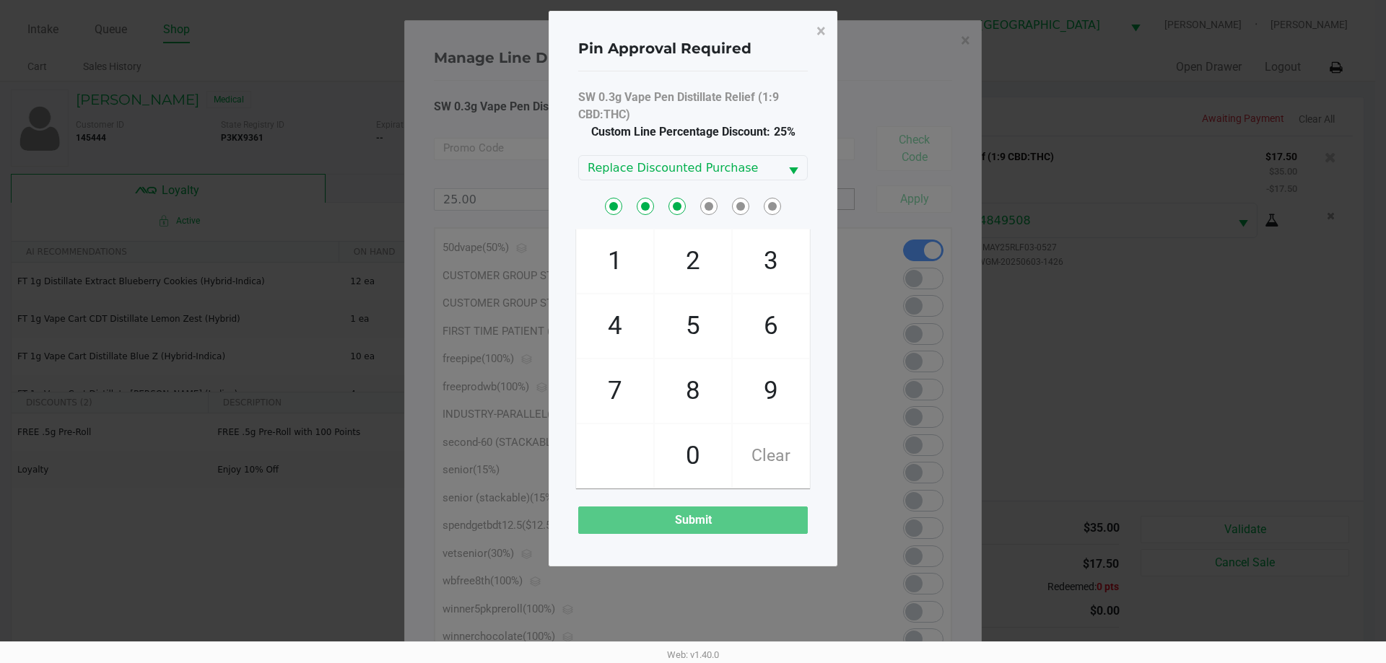
checkbox input "true"
click at [730, 323] on span "5" at bounding box center [693, 326] width 77 height 64
checkbox input "true"
click at [768, 454] on span "Clear" at bounding box center [771, 456] width 77 height 64
checkbox input "false"
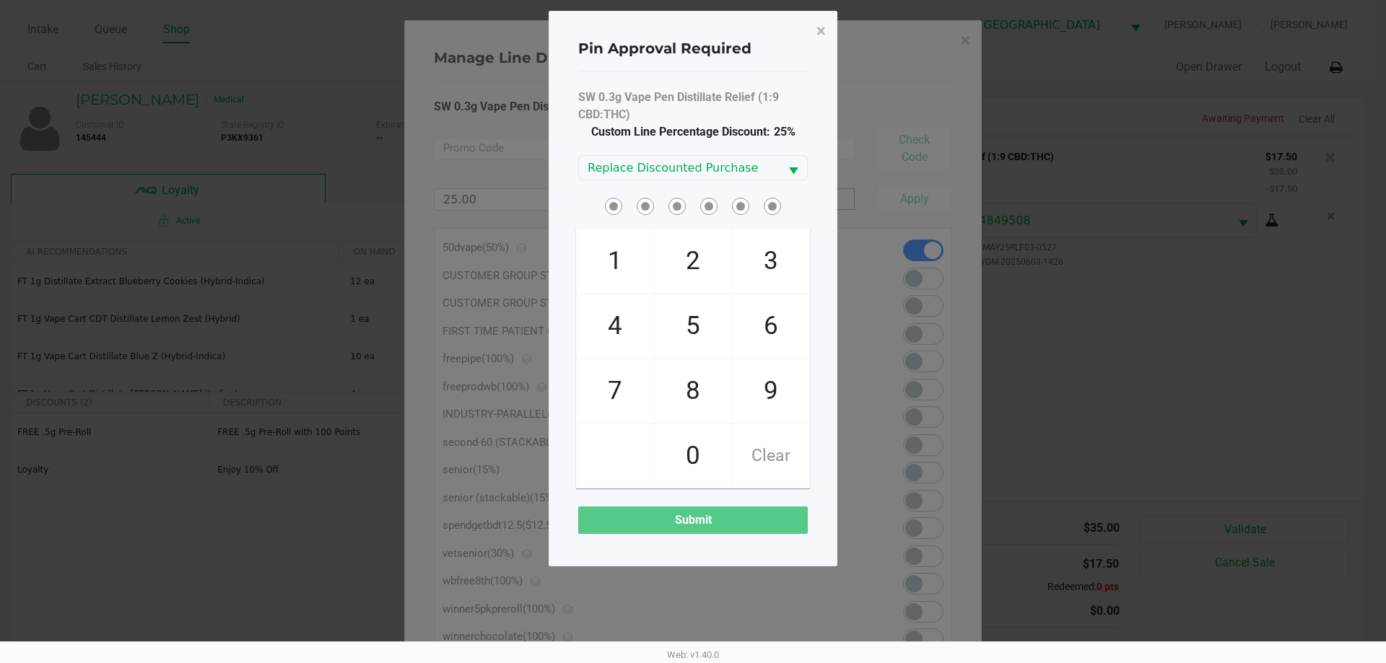
checkbox input "false"
click at [621, 333] on span "4" at bounding box center [615, 326] width 77 height 64
checkbox input "true"
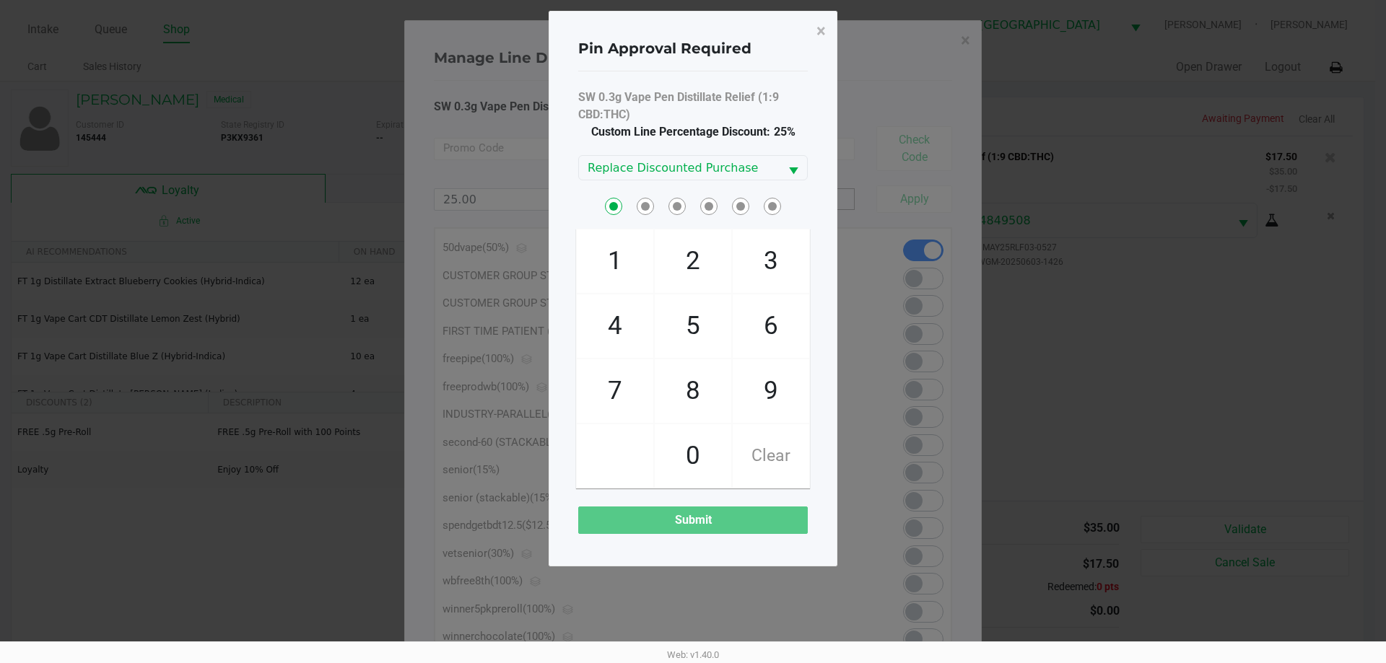
drag, startPoint x: 624, startPoint y: 375, endPoint x: 675, endPoint y: 275, distance: 112.0
click at [625, 375] on span "7" at bounding box center [615, 391] width 77 height 64
checkbox input "true"
click at [684, 253] on span "2" at bounding box center [693, 262] width 77 height 64
checkbox input "true"
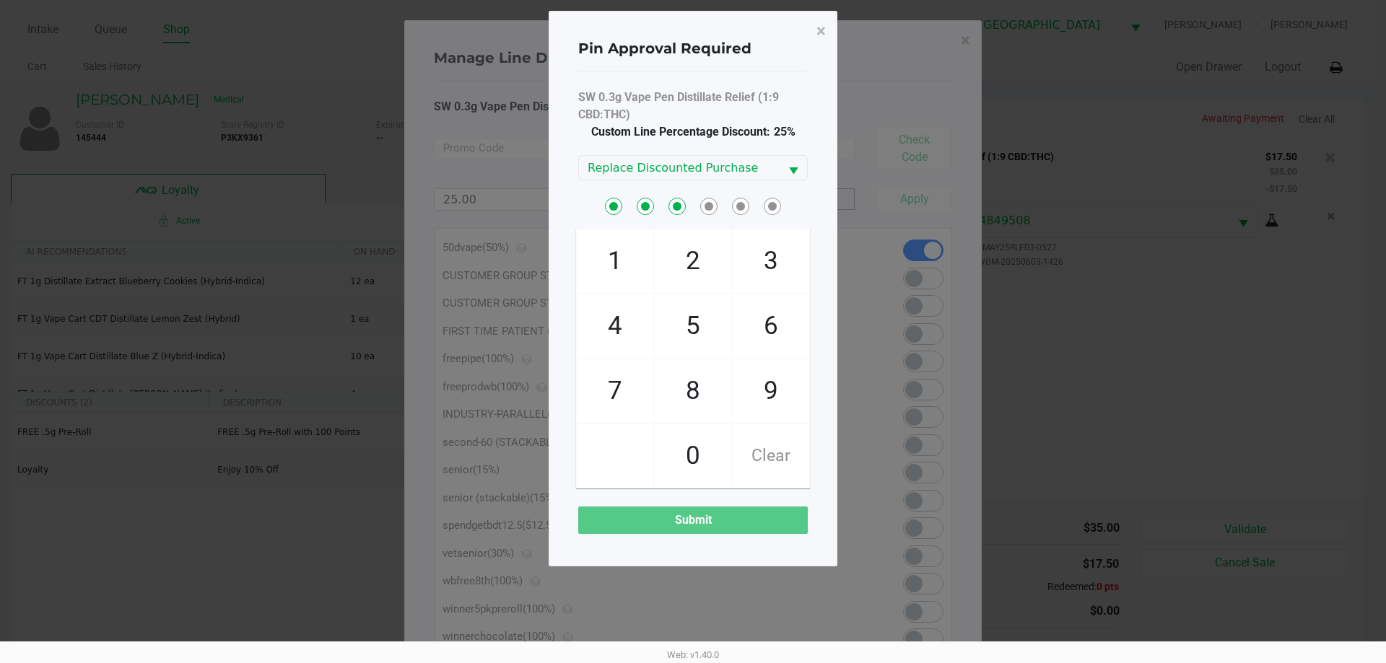
click at [783, 310] on span "6" at bounding box center [771, 326] width 77 height 64
checkbox input "true"
click at [709, 390] on span "8" at bounding box center [693, 391] width 77 height 64
checkbox input "true"
click at [697, 451] on span "0" at bounding box center [693, 456] width 77 height 64
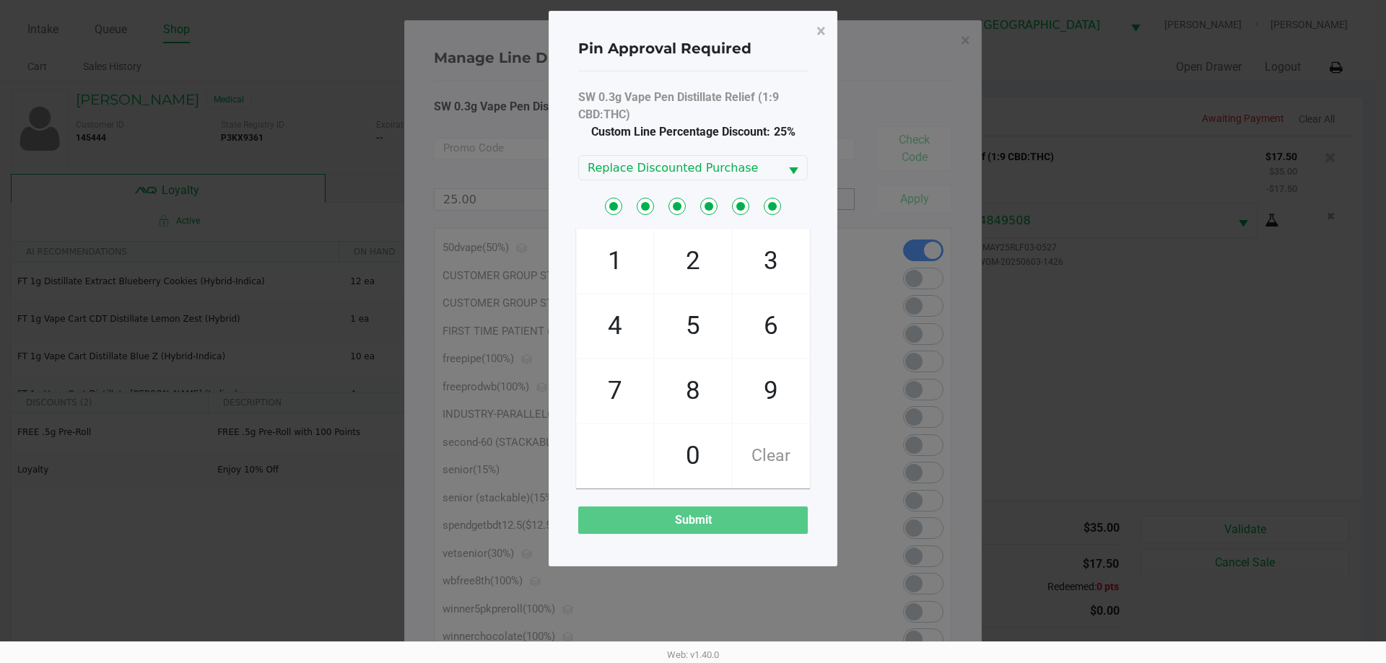
checkbox input "true"
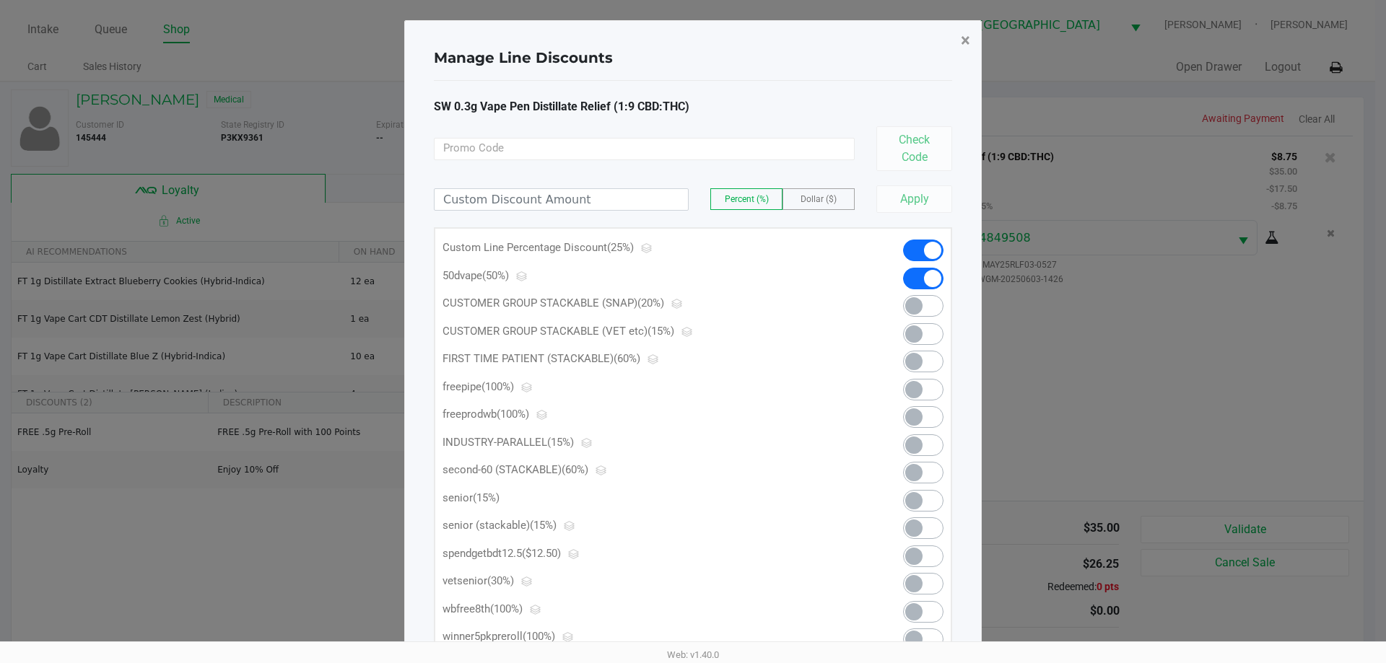
click at [964, 40] on span "×" at bounding box center [965, 40] width 9 height 20
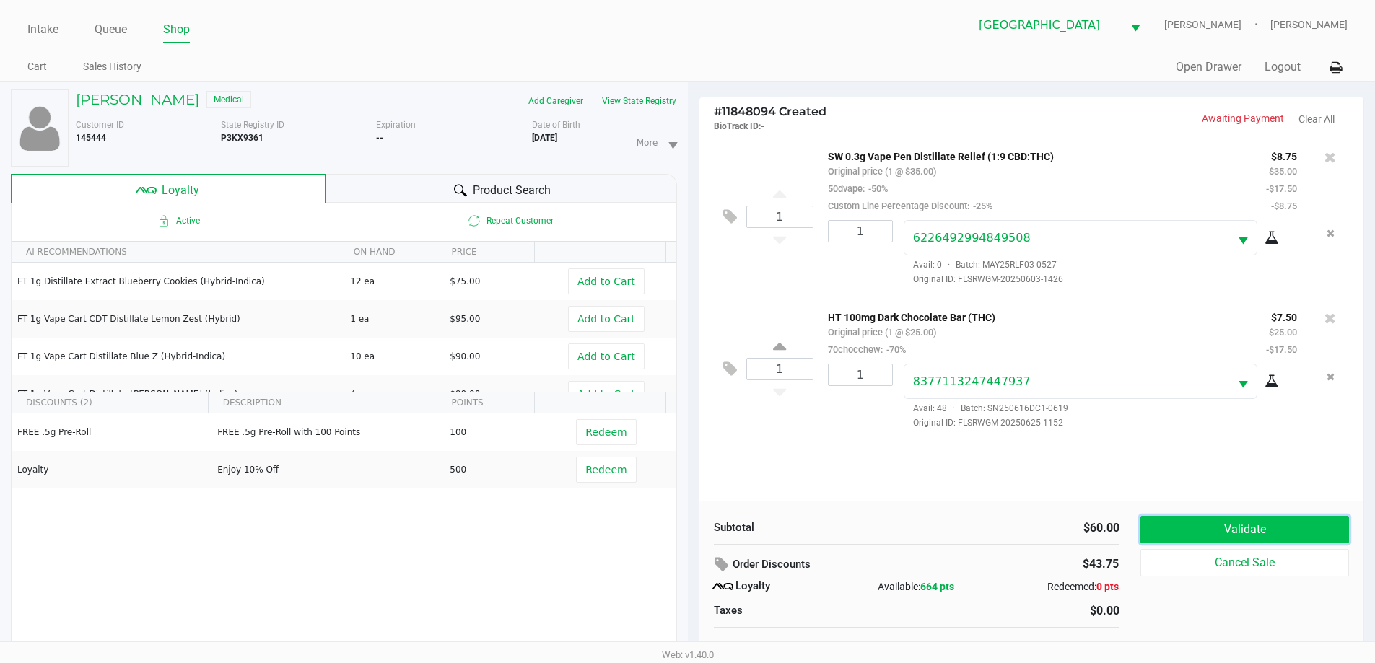
click at [1285, 526] on button "Validate" at bounding box center [1244, 529] width 208 height 27
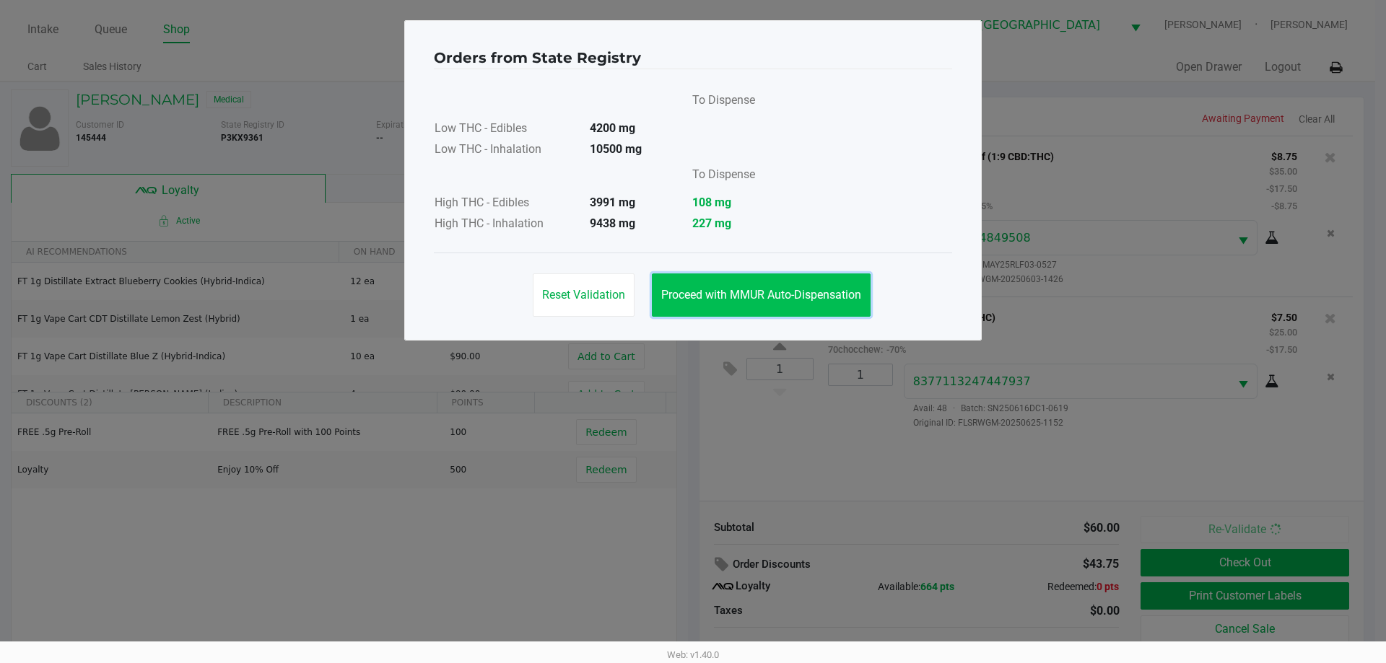
click at [796, 297] on span "Proceed with MMUR Auto-Dispensation" at bounding box center [761, 295] width 200 height 14
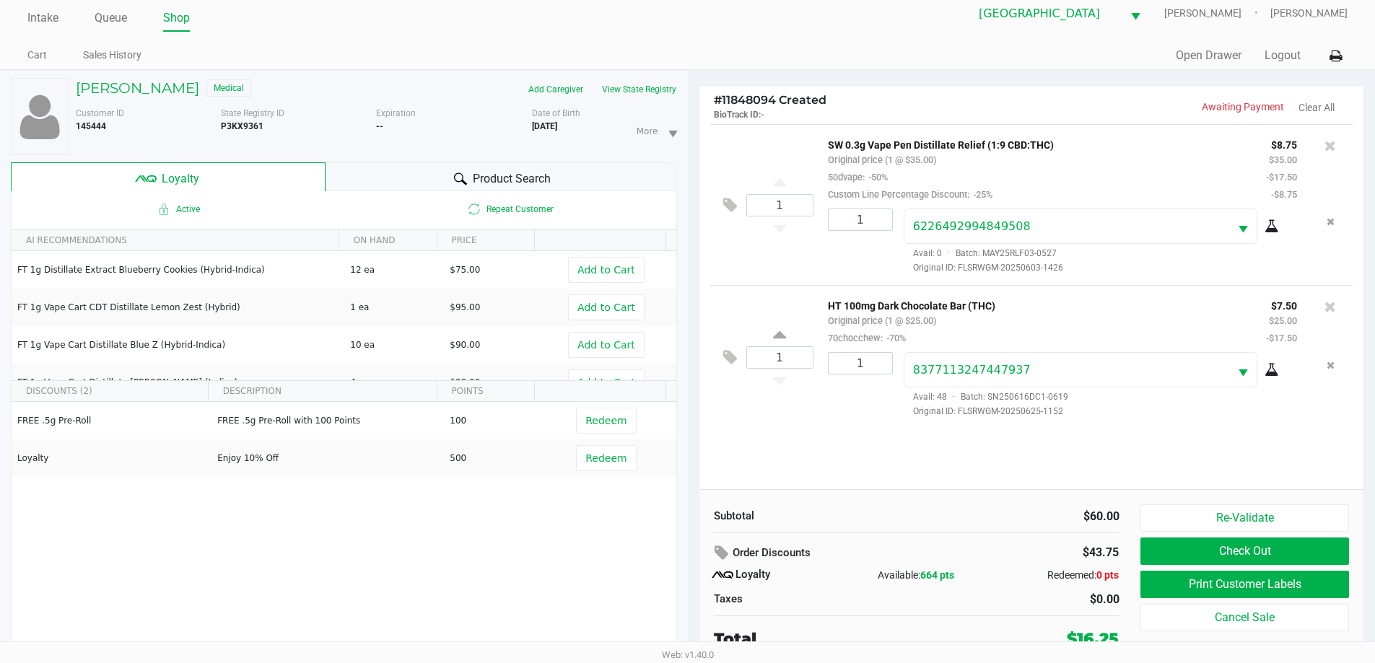
scroll to position [15, 0]
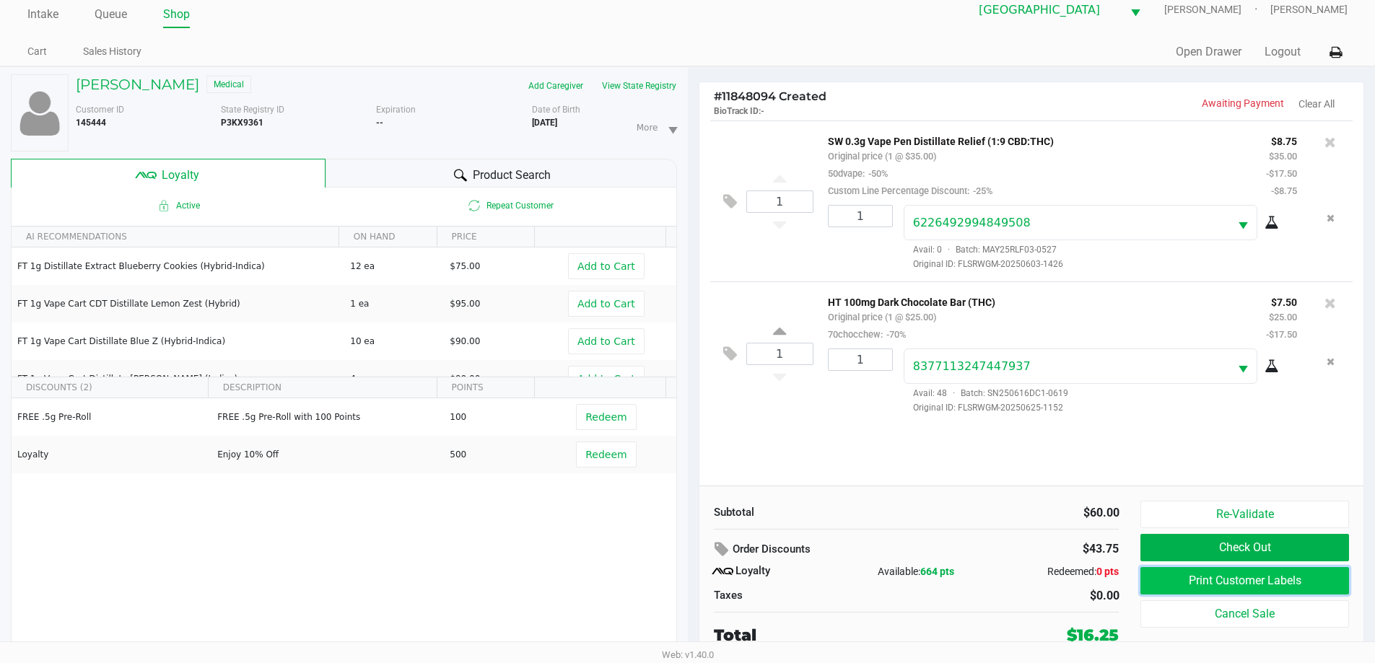
click at [1273, 579] on button "Print Customer Labels" at bounding box center [1244, 580] width 208 height 27
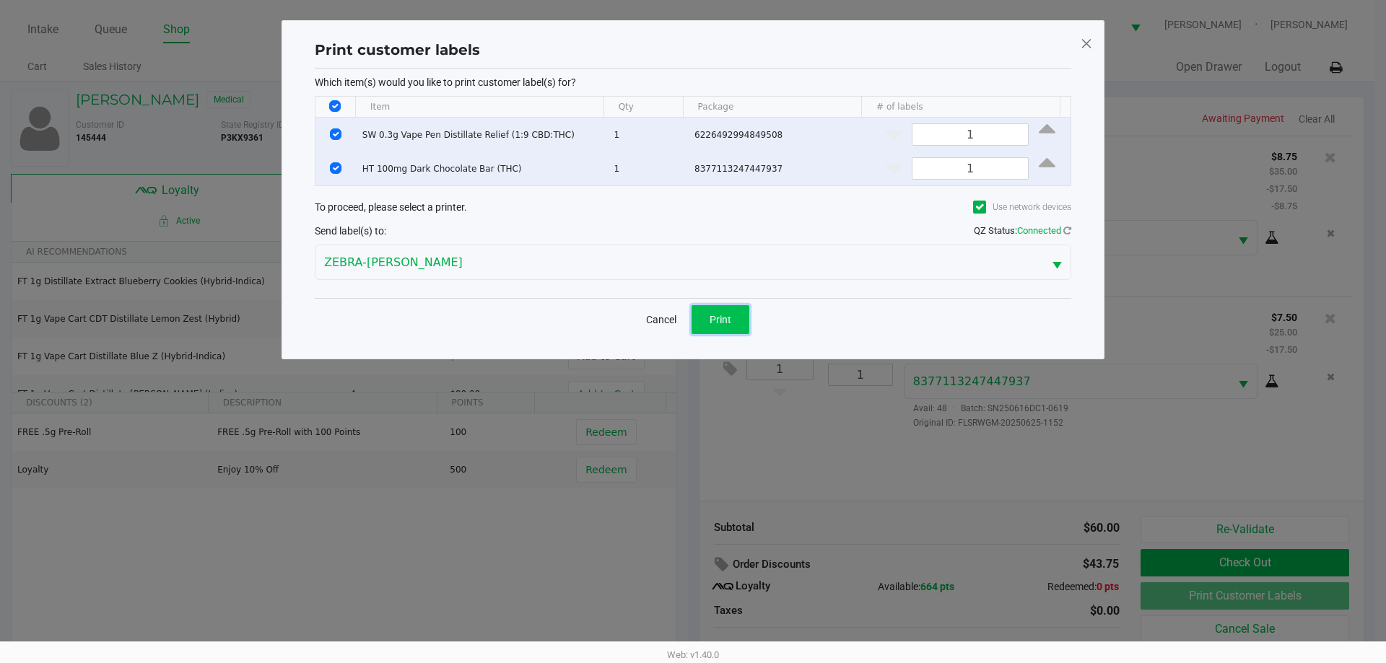
click at [730, 314] on span "Print" at bounding box center [720, 320] width 22 height 12
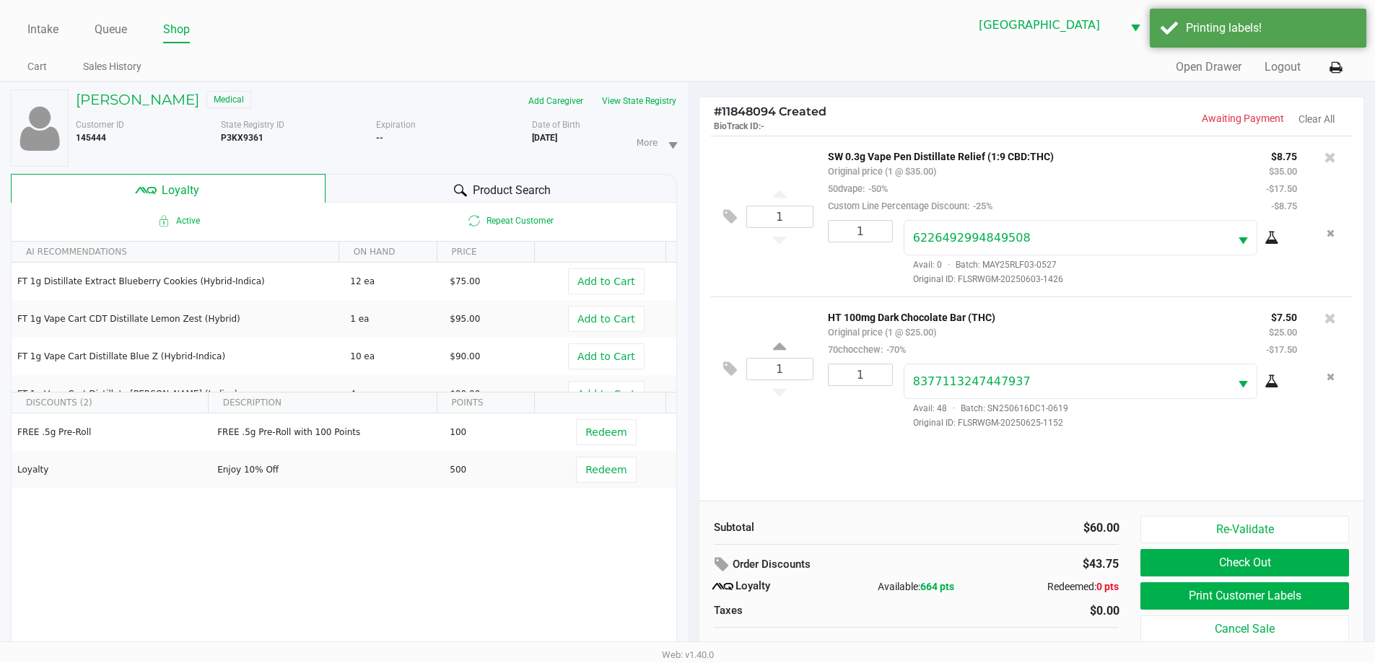
scroll to position [15, 0]
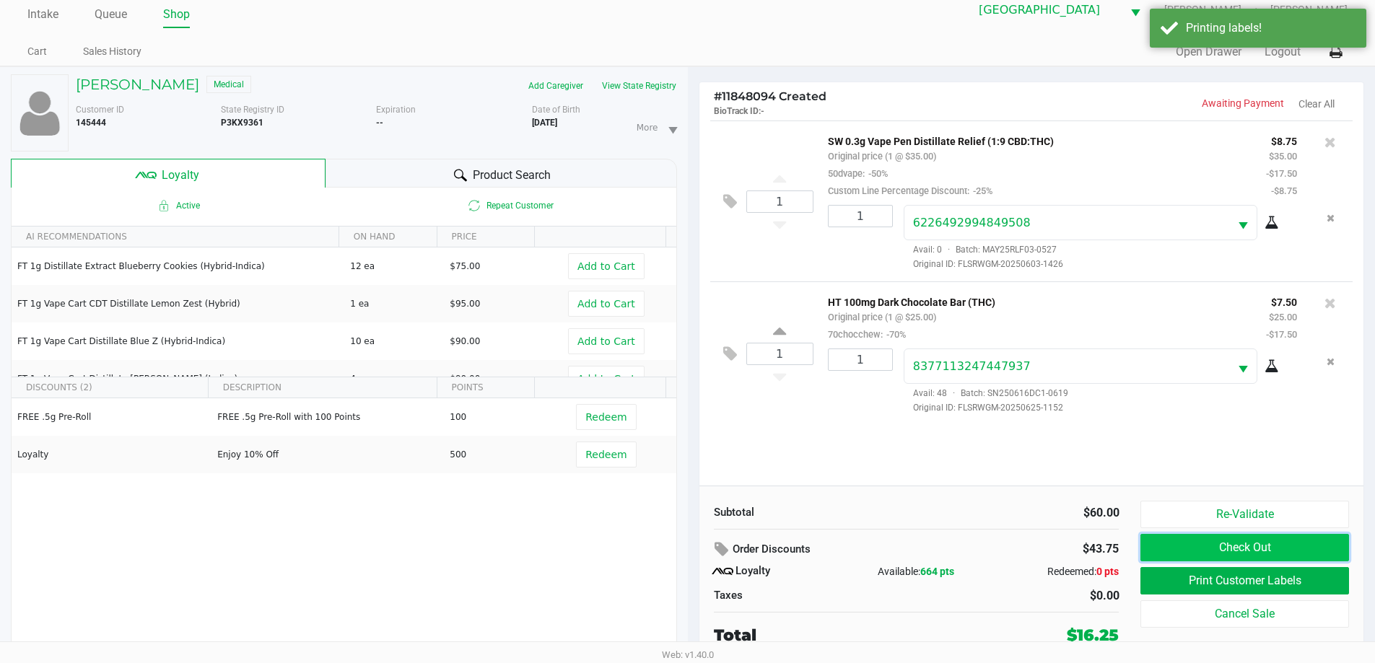
click at [1301, 549] on button "Check Out" at bounding box center [1244, 547] width 208 height 27
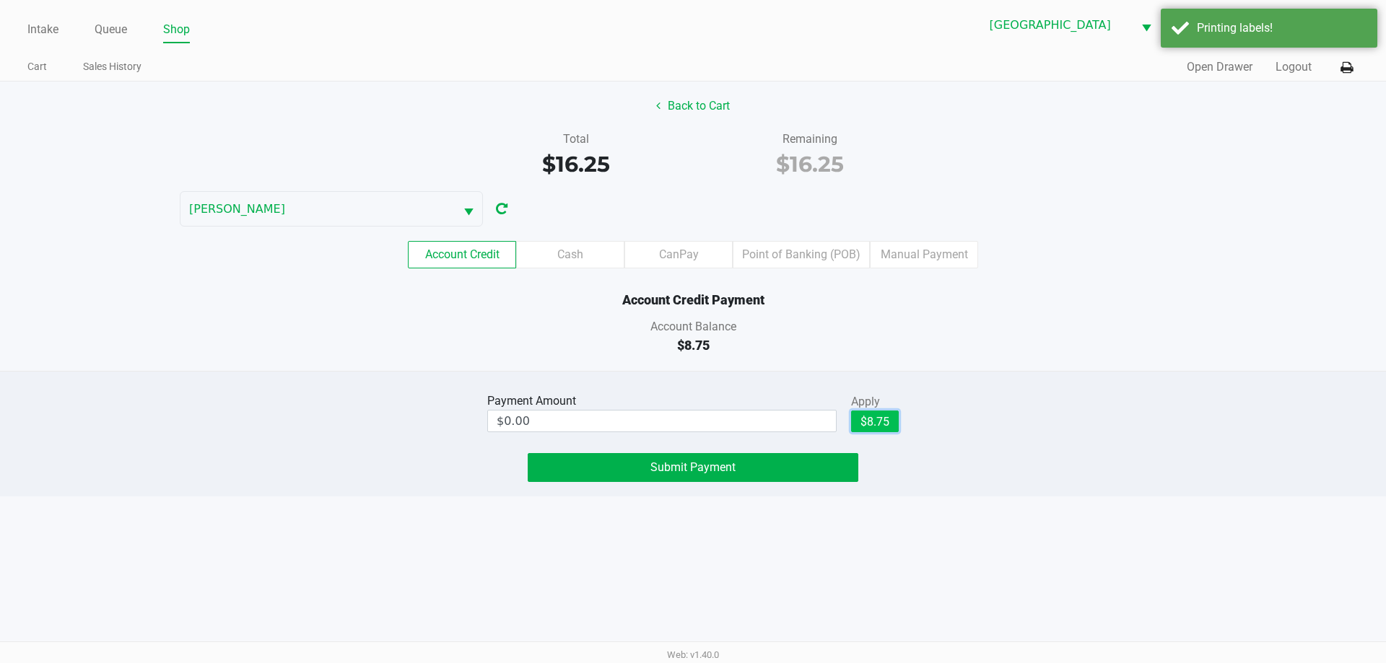
click at [874, 415] on button "$8.75" at bounding box center [875, 422] width 48 height 22
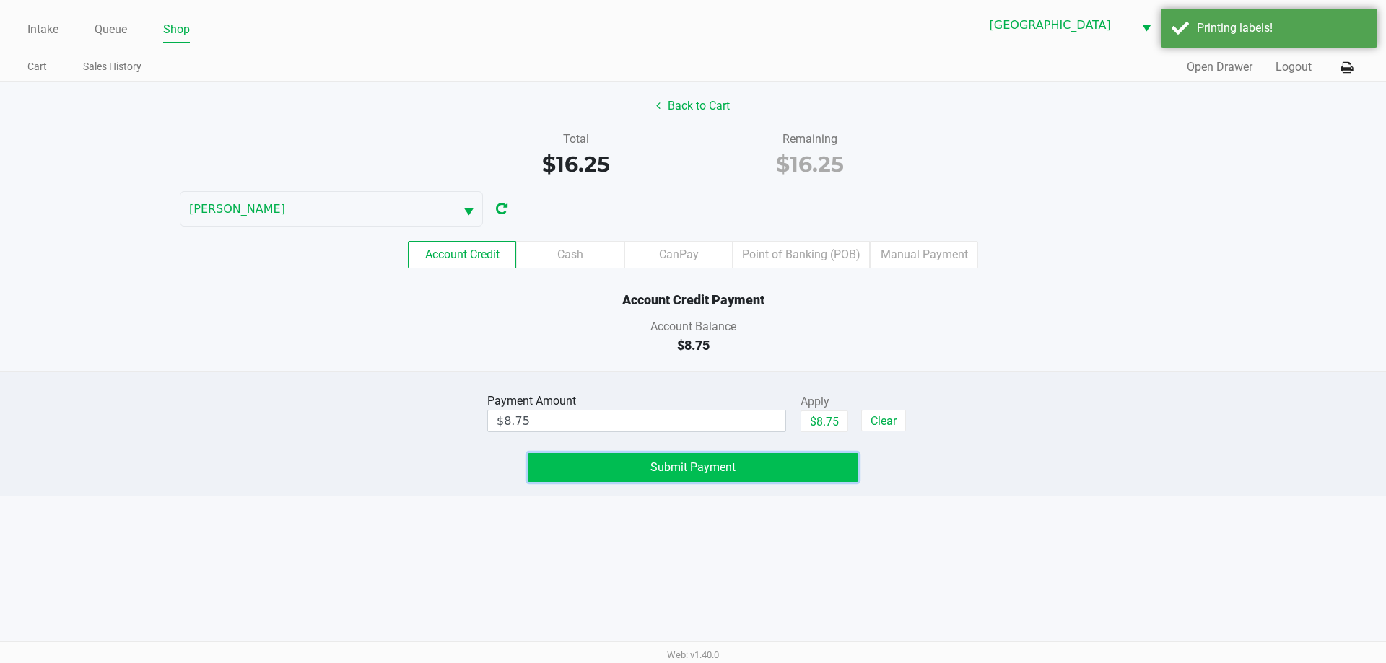
click at [789, 470] on button "Submit Payment" at bounding box center [693, 467] width 331 height 29
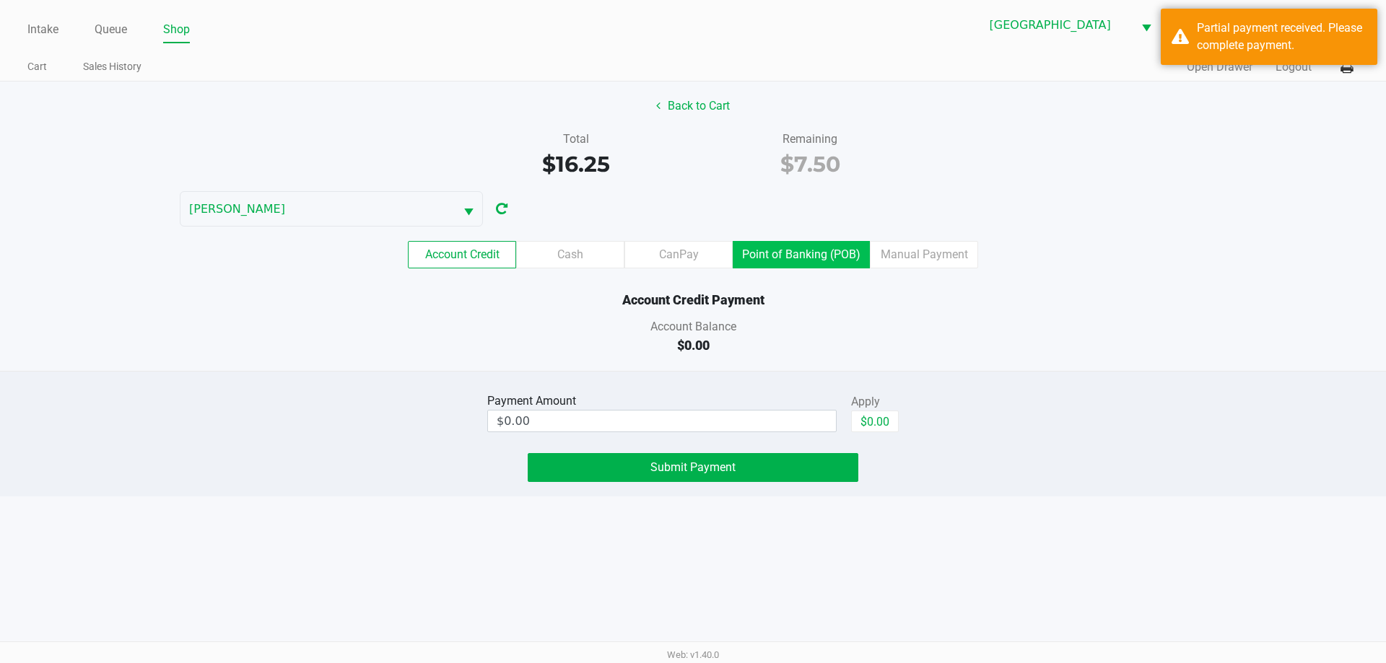
click at [805, 247] on label "Point of Banking (POB)" at bounding box center [801, 254] width 137 height 27
click at [0, 0] on 8 "Point of Banking (POB)" at bounding box center [0, 0] width 0 height 0
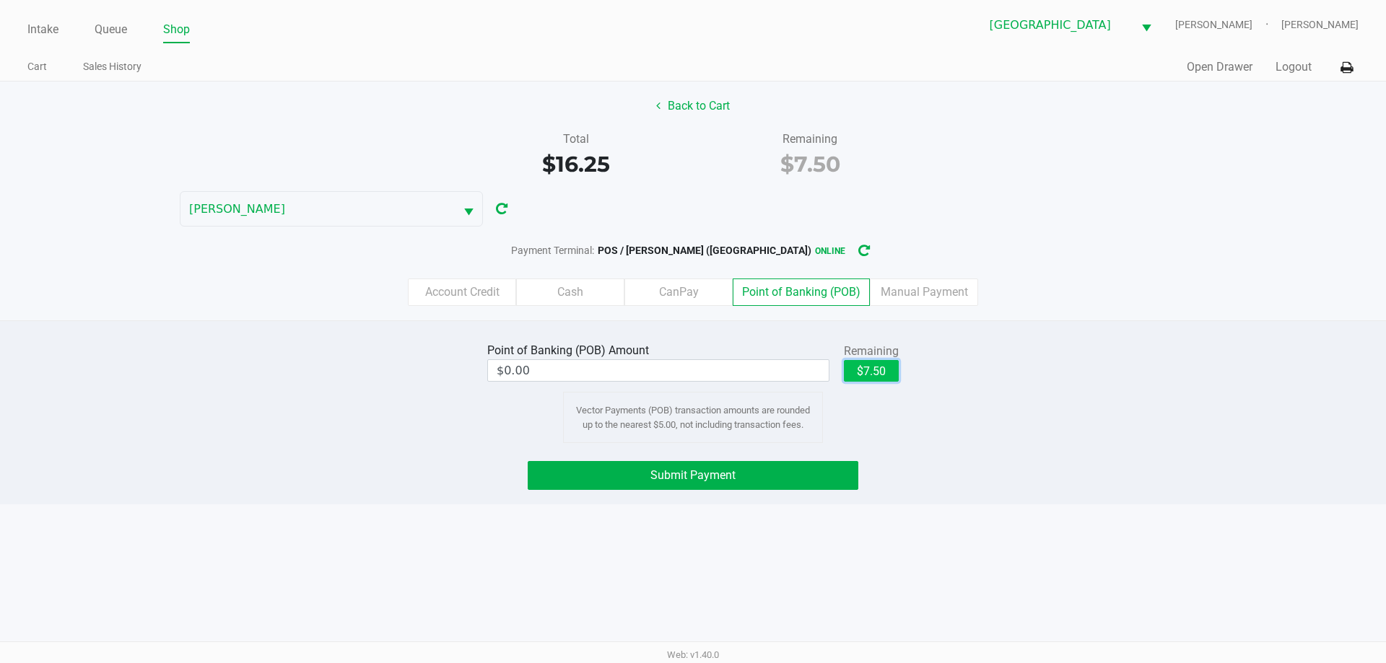
click at [865, 373] on button "$7.50" at bounding box center [871, 371] width 55 height 22
type input "$7.50"
click at [727, 476] on span "Submit Payment" at bounding box center [692, 475] width 85 height 14
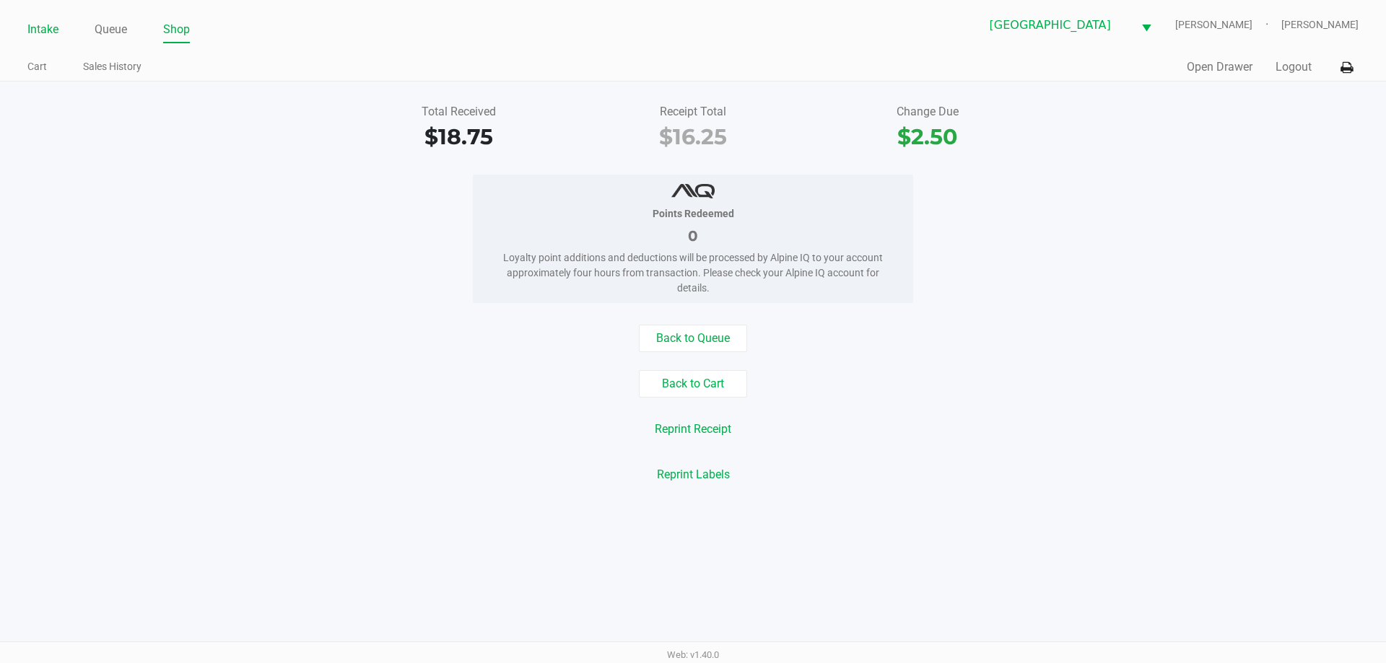
click at [47, 24] on link "Intake" at bounding box center [42, 29] width 31 height 20
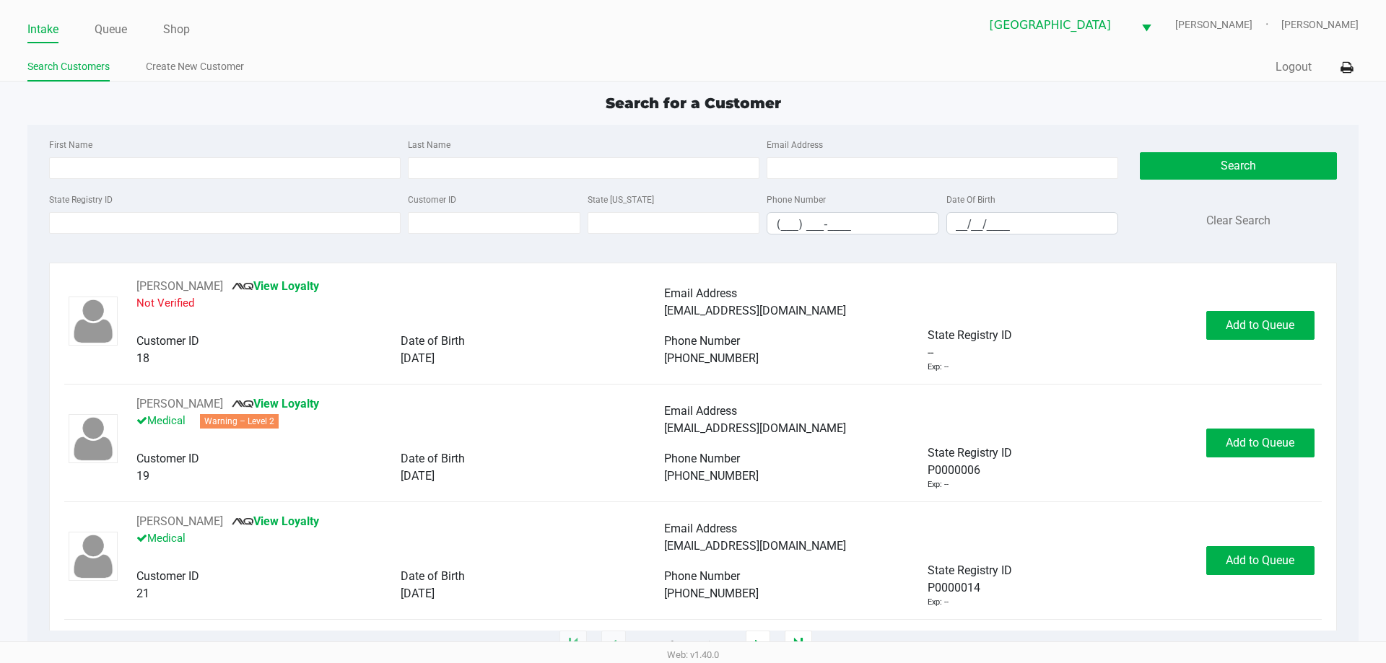
type input "KOREAN"
type input "POWELL"
type input "07/07/1977"
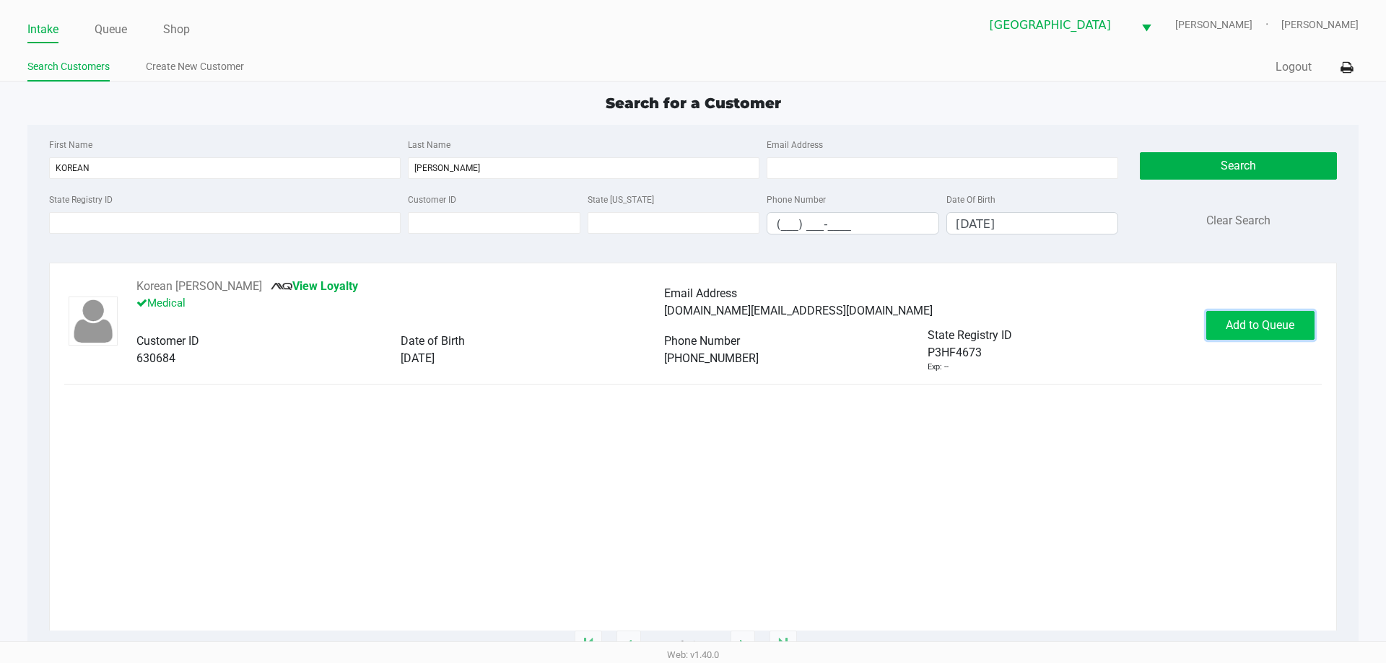
click at [1264, 328] on span "Add to Queue" at bounding box center [1260, 325] width 69 height 14
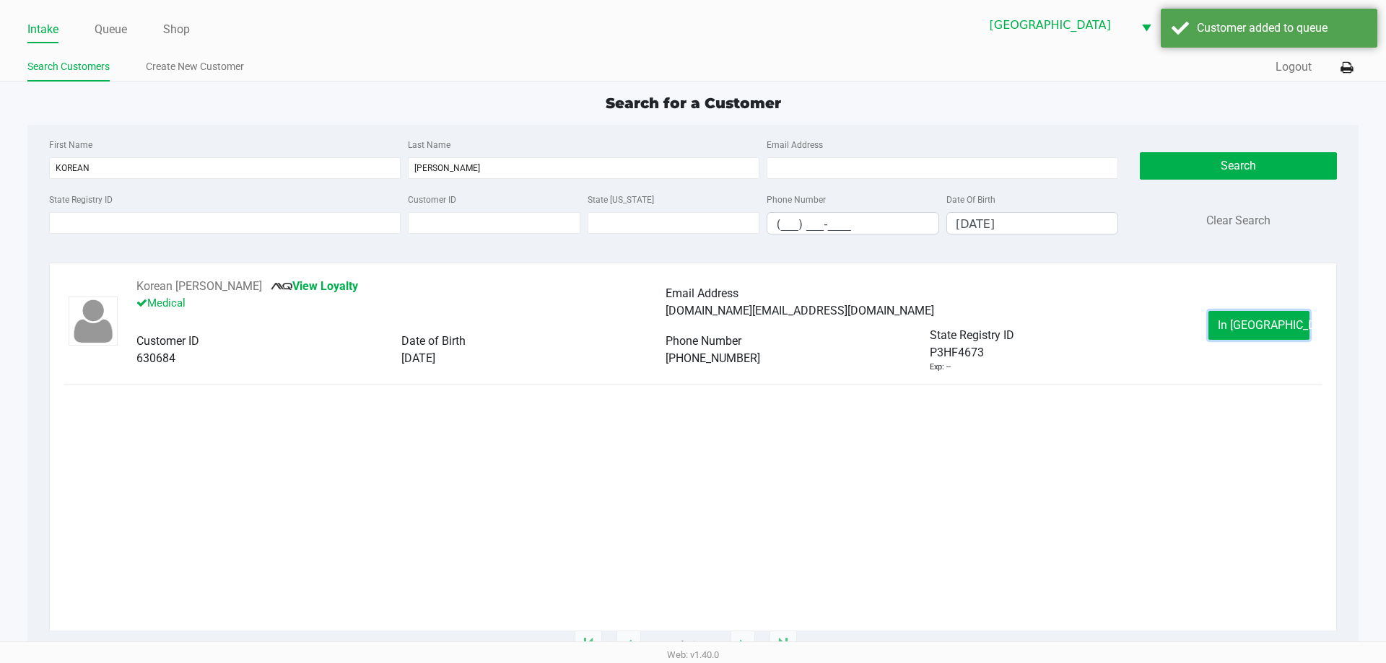
click at [1264, 328] on span "In Queue" at bounding box center [1278, 325] width 121 height 14
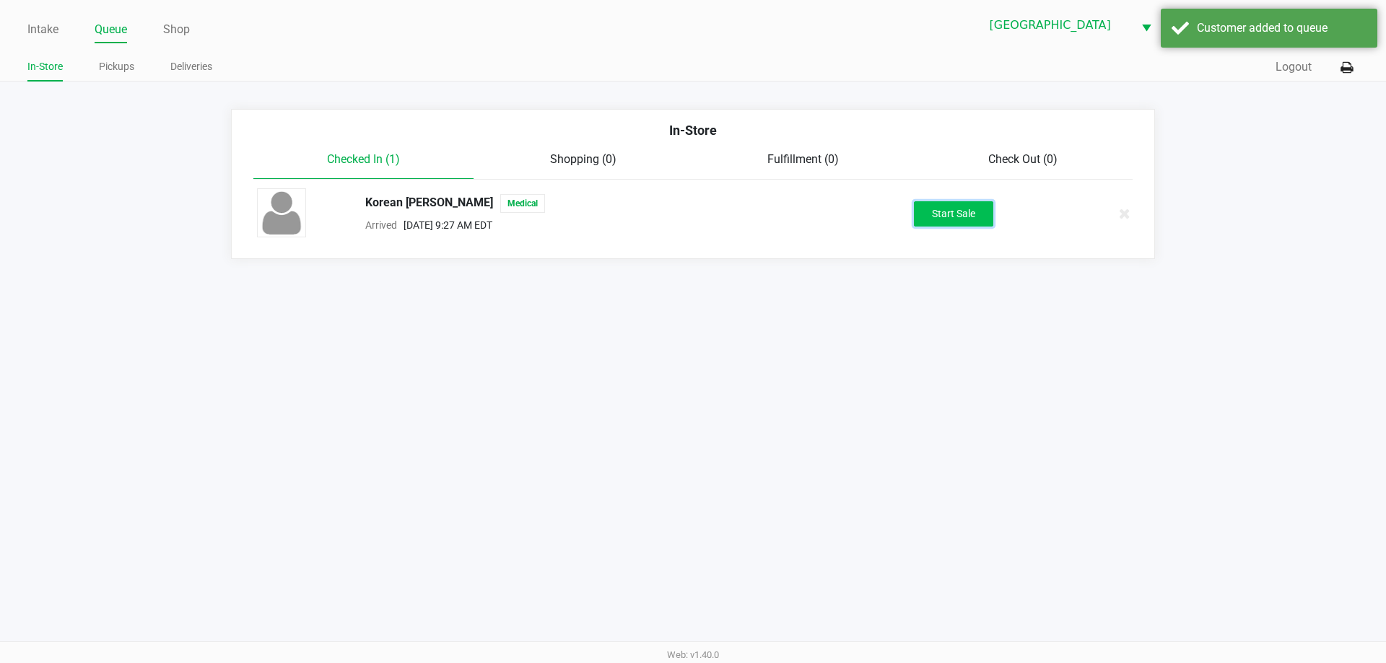
click at [977, 219] on button "Start Sale" at bounding box center [953, 213] width 79 height 25
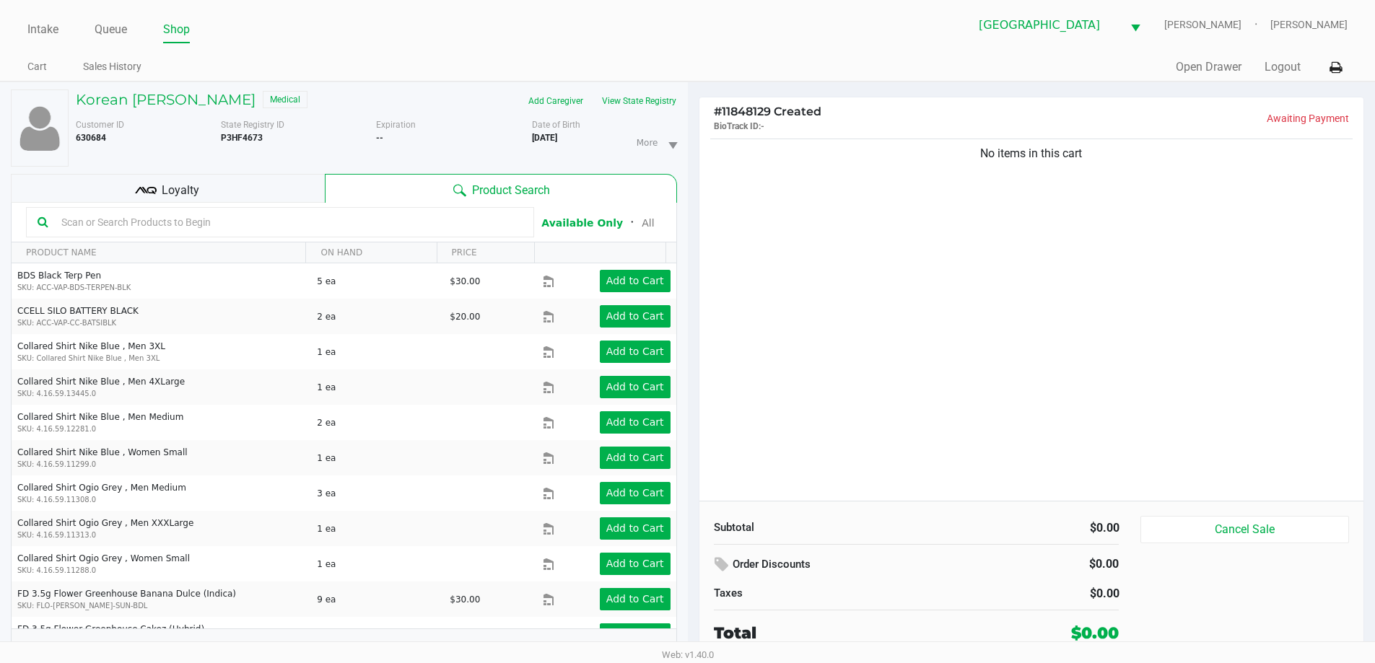
click at [276, 198] on div "Loyalty" at bounding box center [168, 188] width 314 height 29
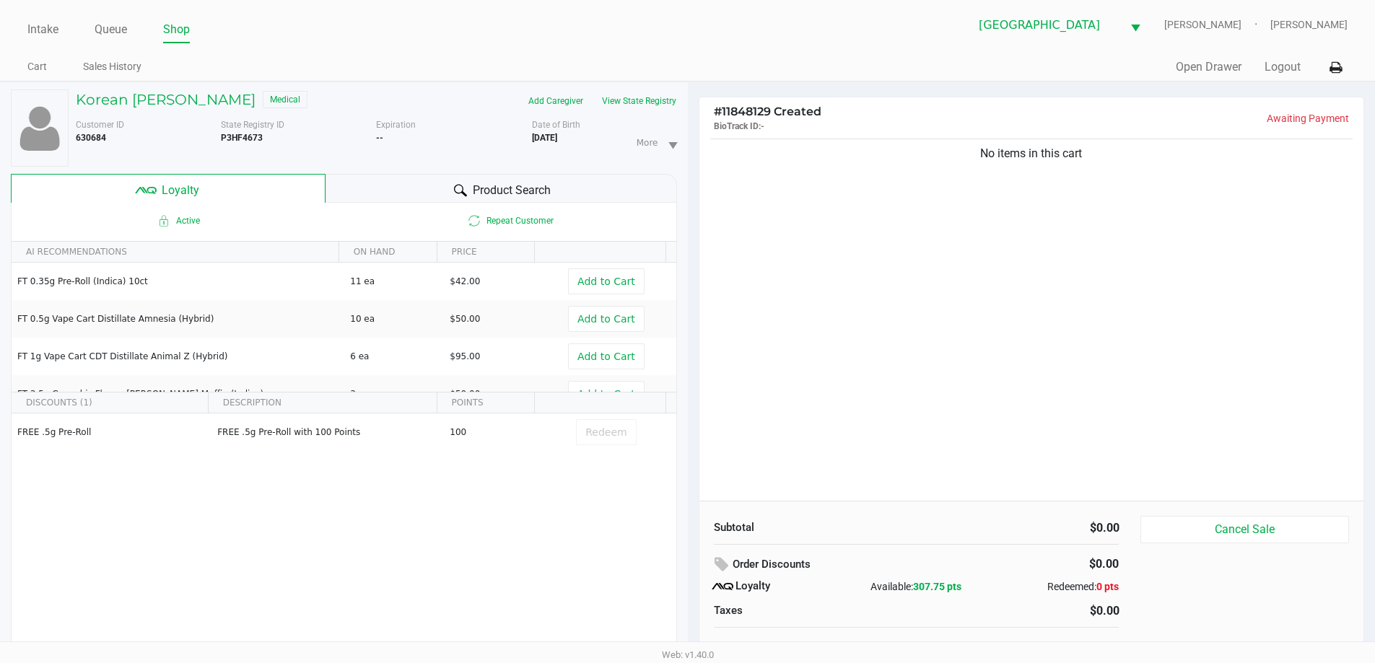
scroll to position [15, 0]
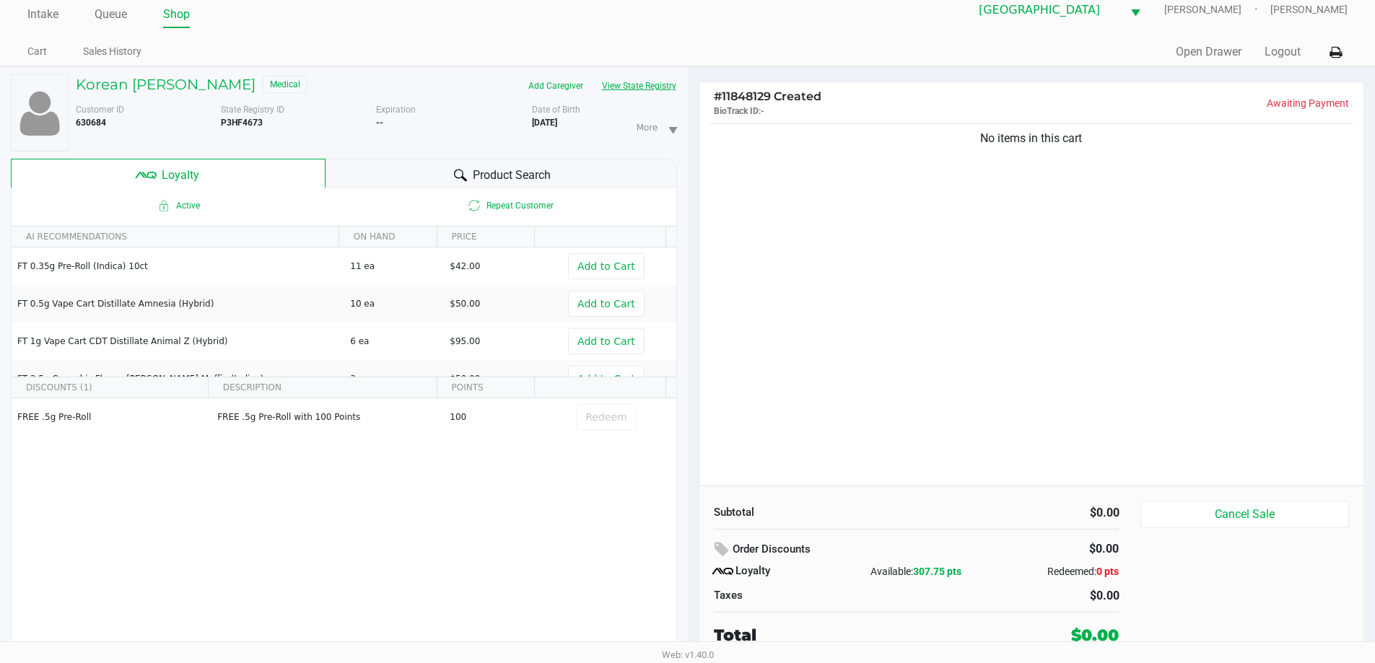
click at [643, 84] on button "View State Registry" at bounding box center [635, 85] width 84 height 23
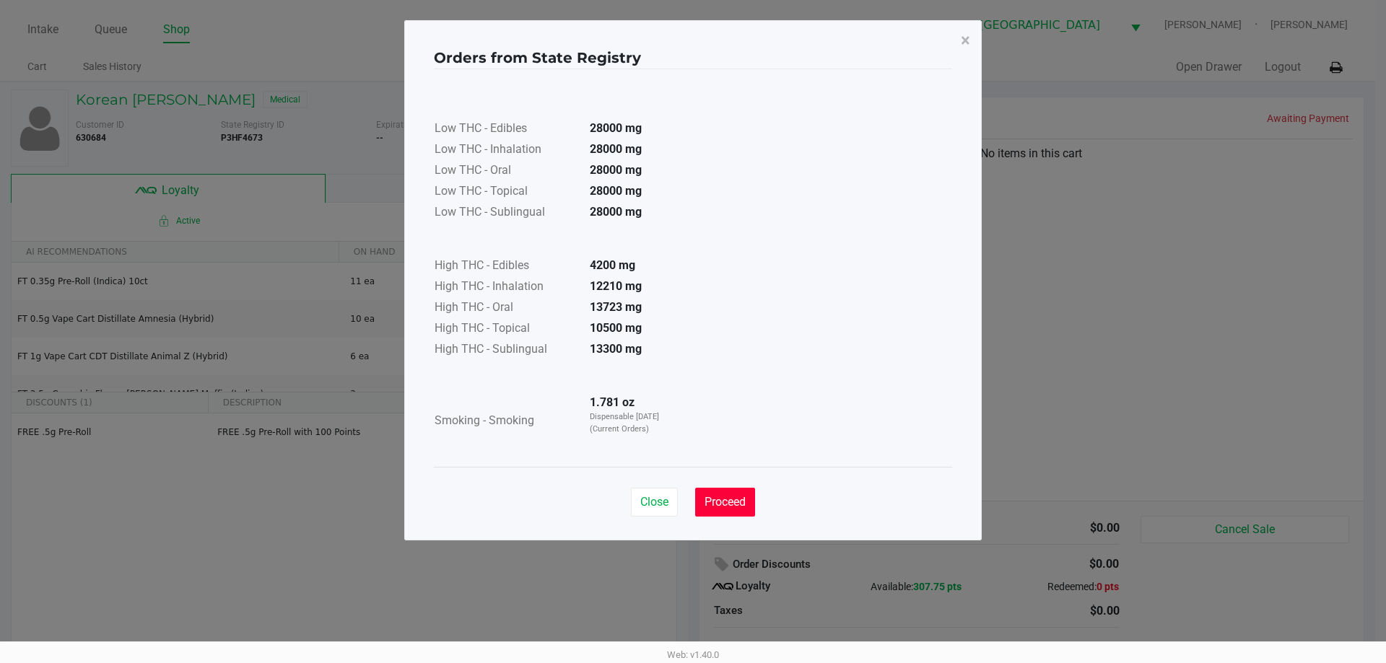
click at [723, 499] on span "Proceed" at bounding box center [724, 502] width 41 height 14
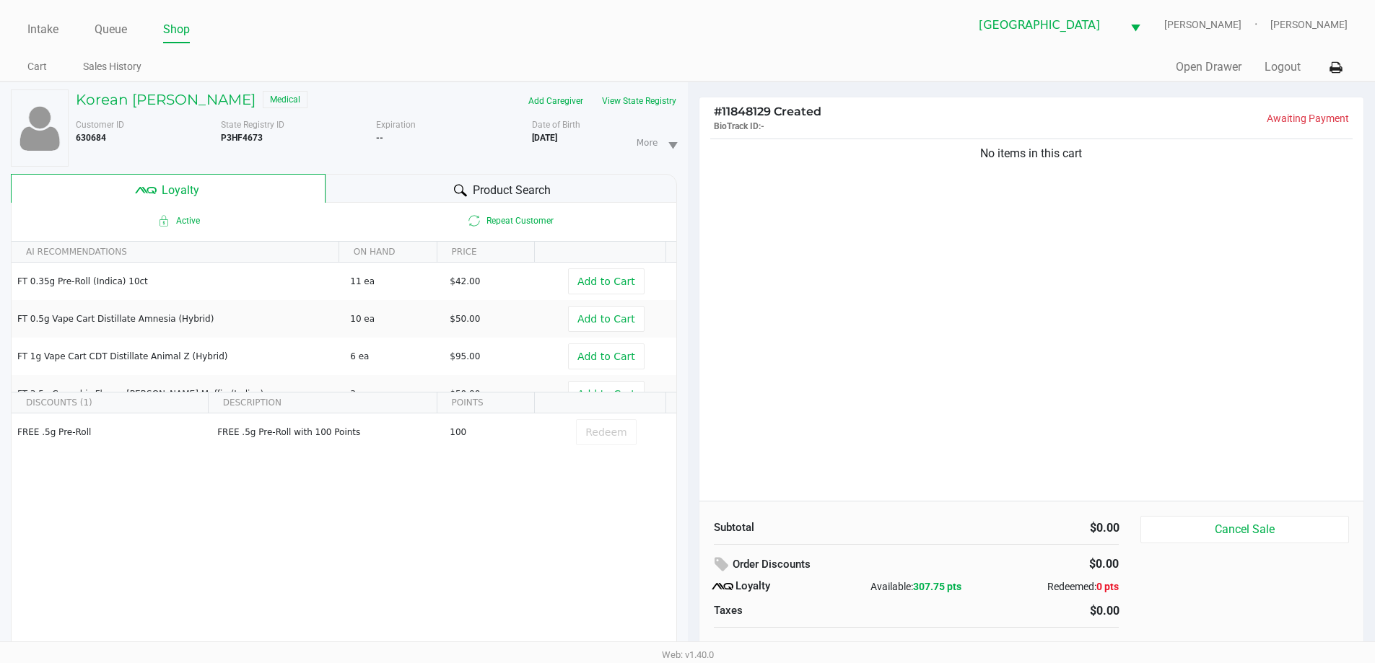
click at [569, 51] on div "Intake Queue Shop North Port WC VAN-MORRISON Ericka Tutino Cart Sales History Q…" at bounding box center [687, 41] width 1375 height 82
click at [625, 102] on button "View State Registry" at bounding box center [635, 100] width 84 height 23
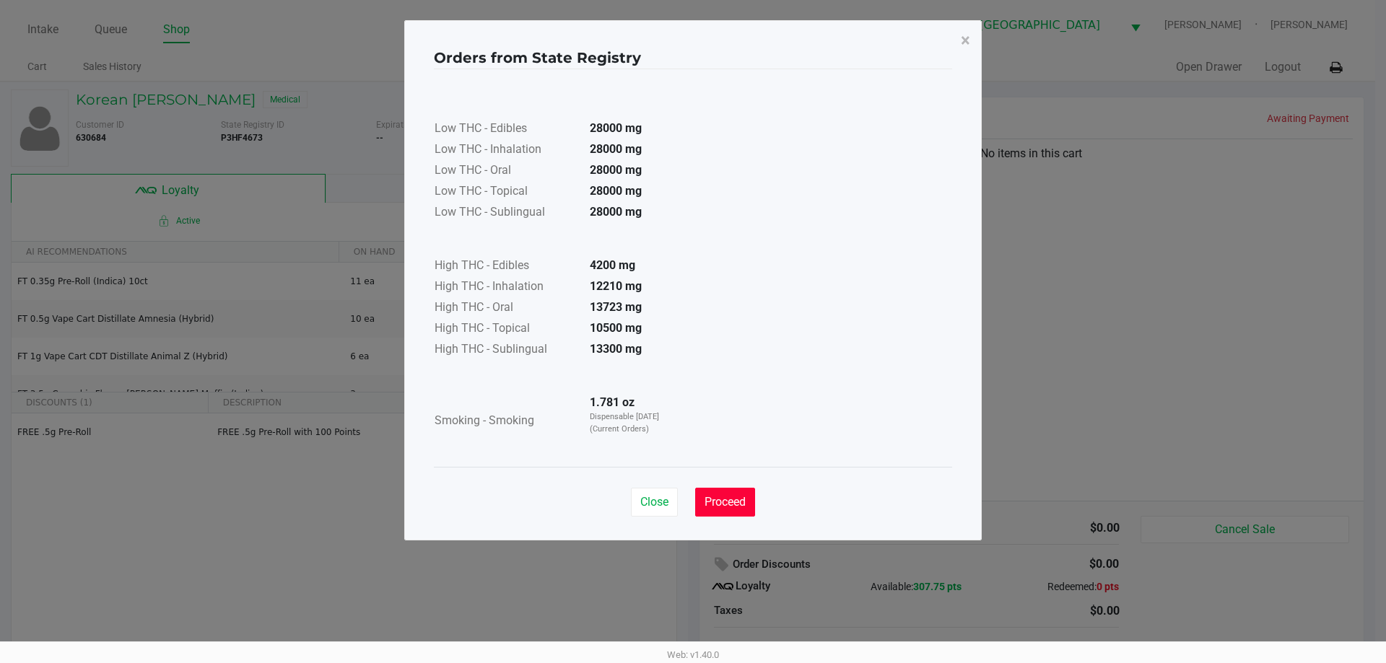
click at [745, 511] on button "Proceed" at bounding box center [725, 502] width 60 height 29
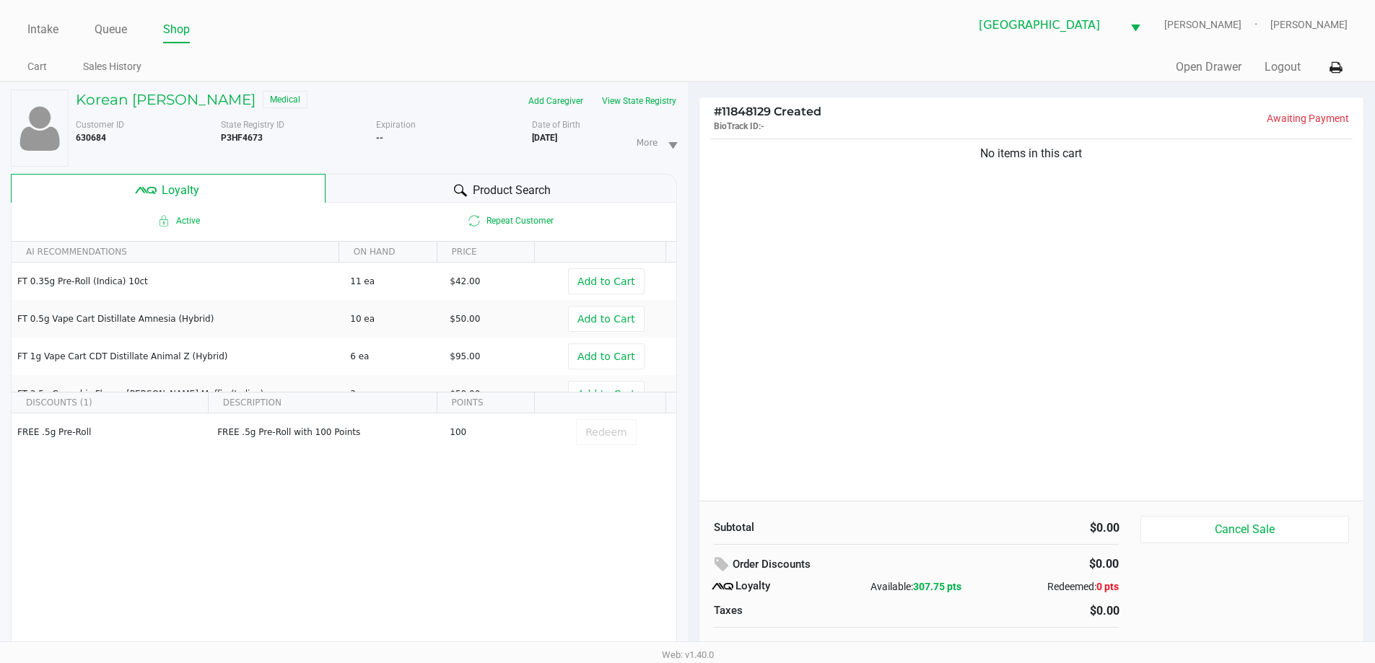
click at [473, 29] on ul "Intake Queue Shop" at bounding box center [357, 30] width 660 height 25
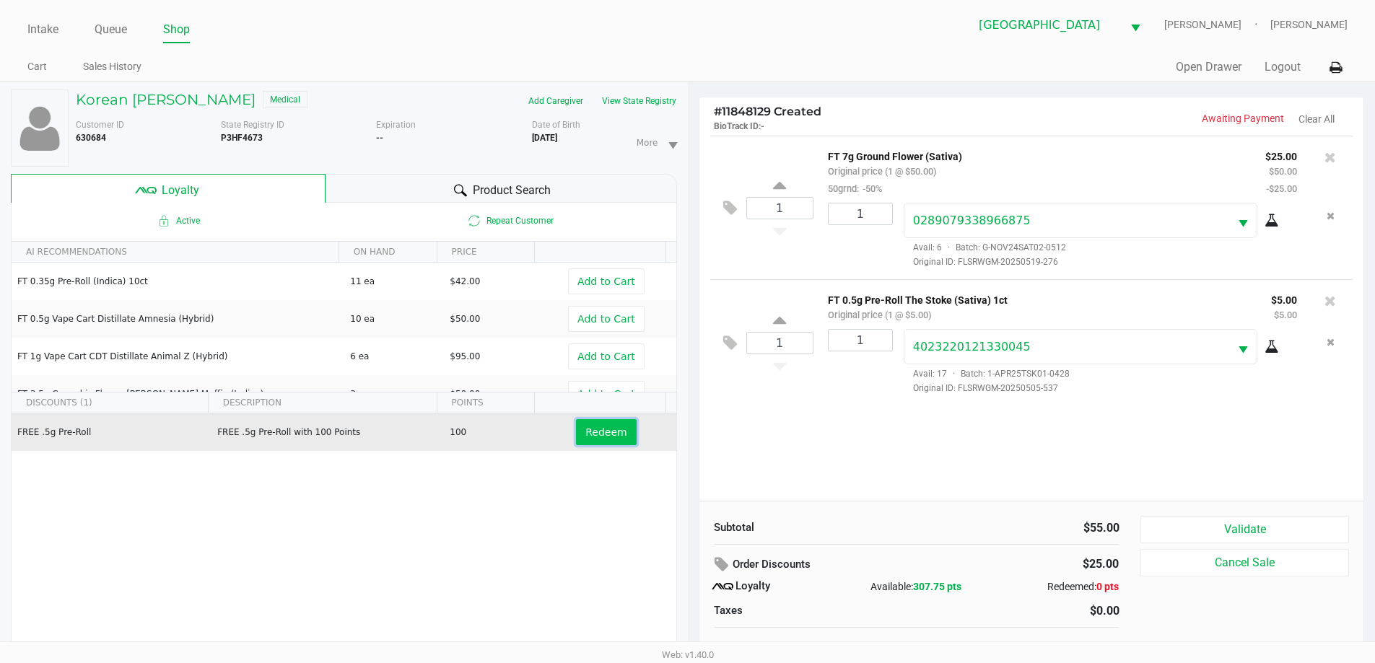
click at [609, 436] on span "Redeem" at bounding box center [605, 433] width 41 height 12
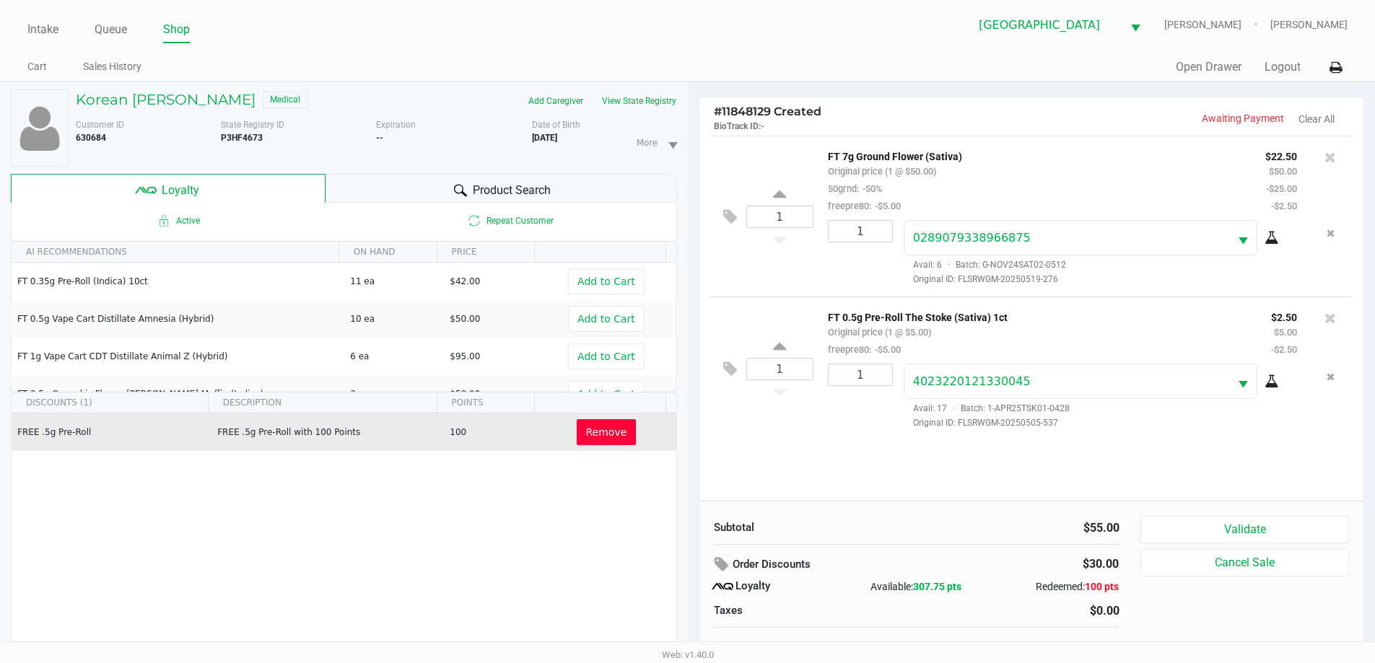
click at [589, 188] on div "Product Search" at bounding box center [502, 188] width 352 height 29
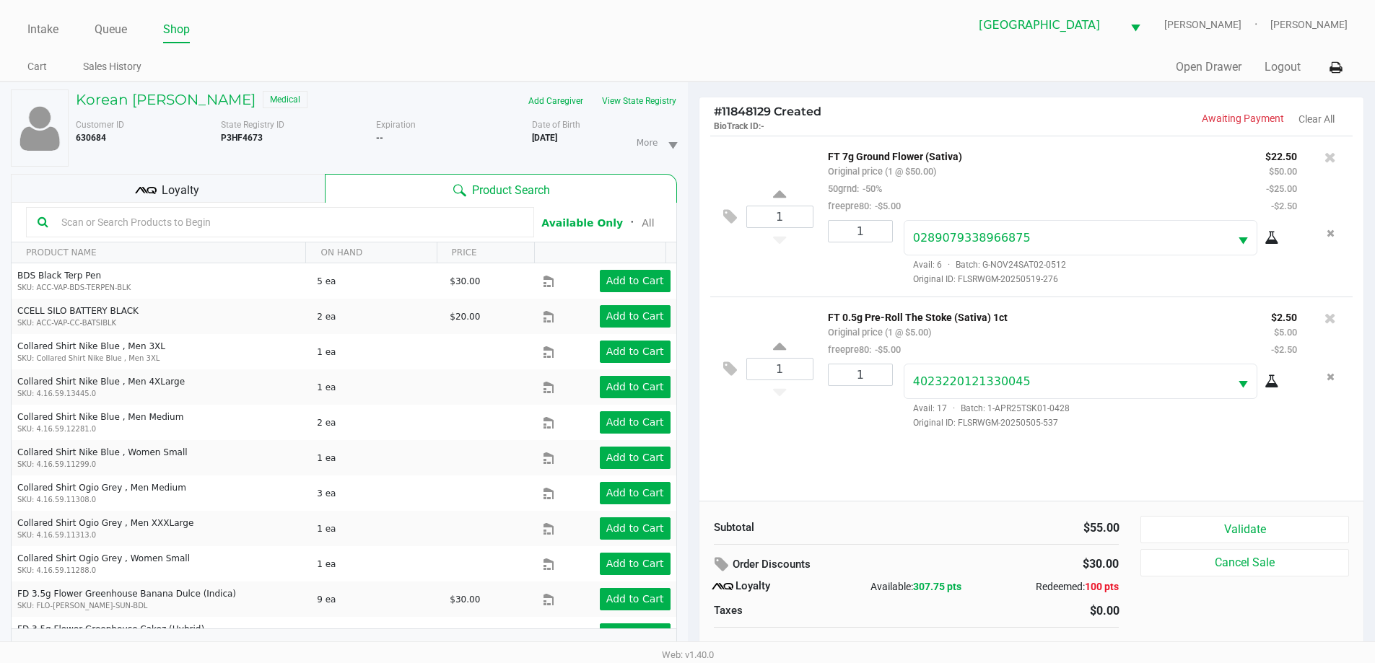
click at [303, 224] on input "text" at bounding box center [289, 222] width 467 height 22
type input "p"
type input "cones"
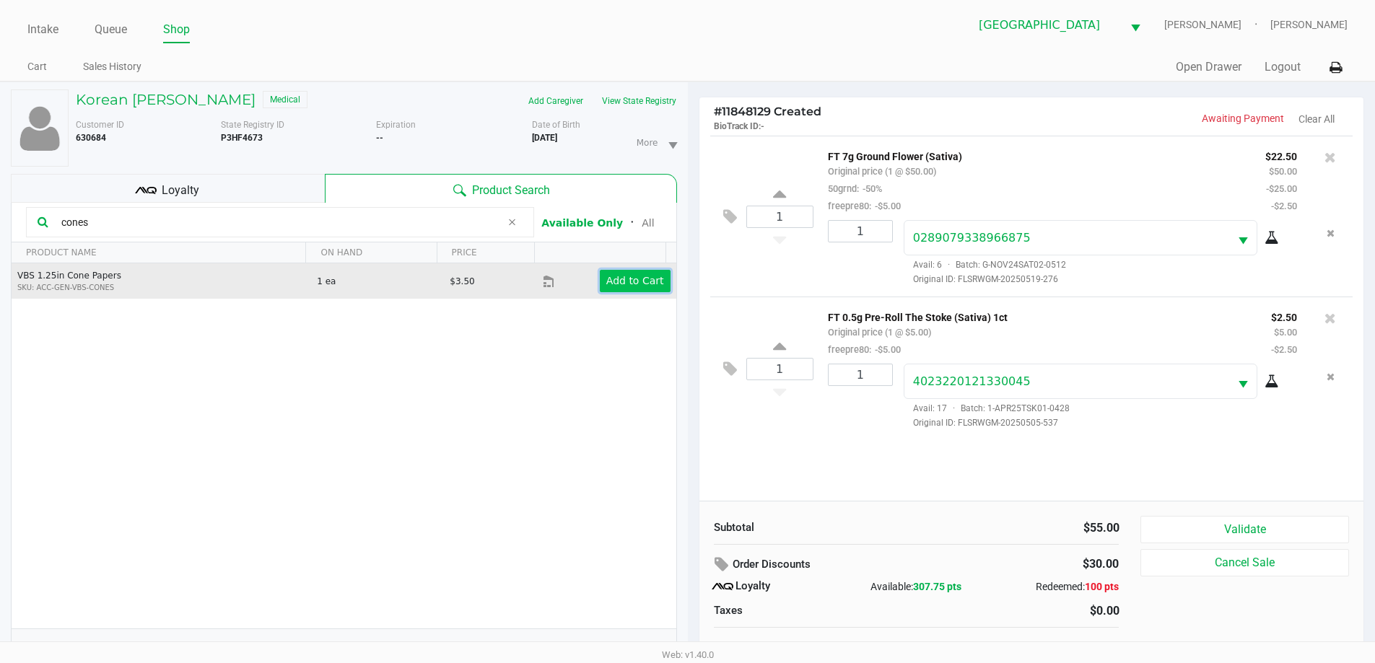
click at [631, 276] on app-button-loader "Add to Cart" at bounding box center [635, 281] width 58 height 12
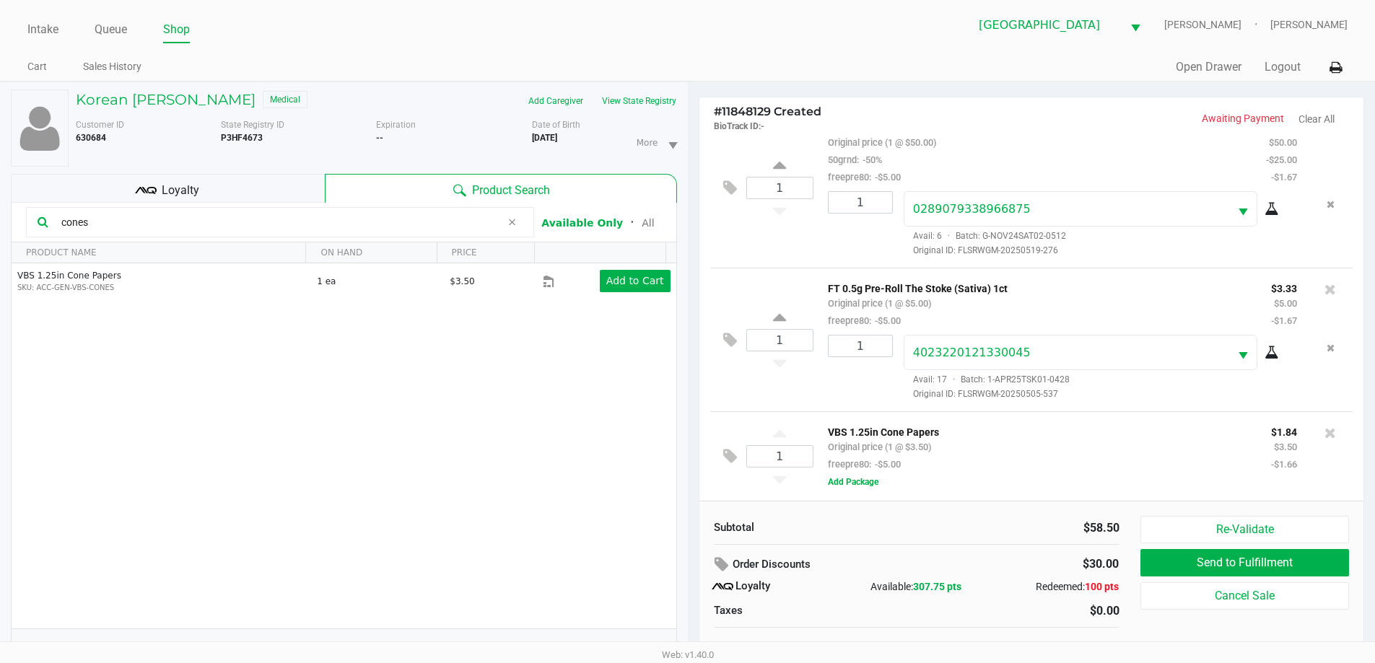
scroll to position [15, 0]
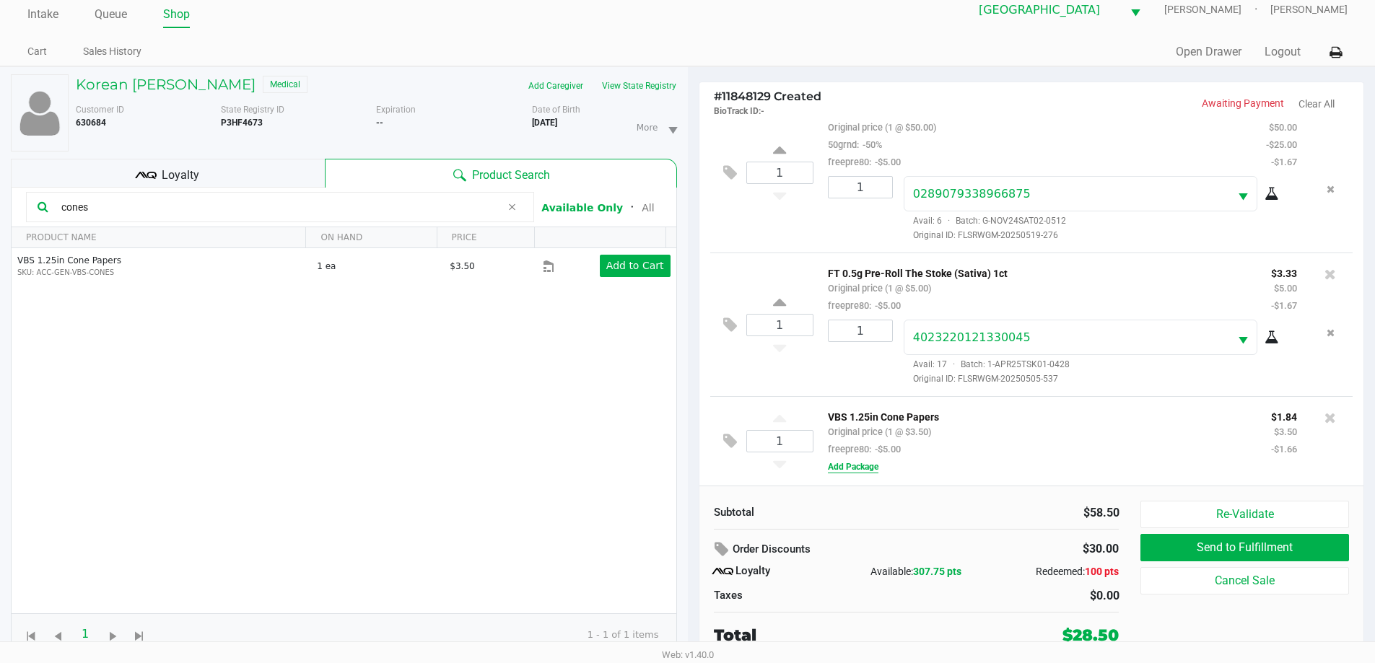
click at [871, 464] on button "Add Package" at bounding box center [853, 466] width 51 height 13
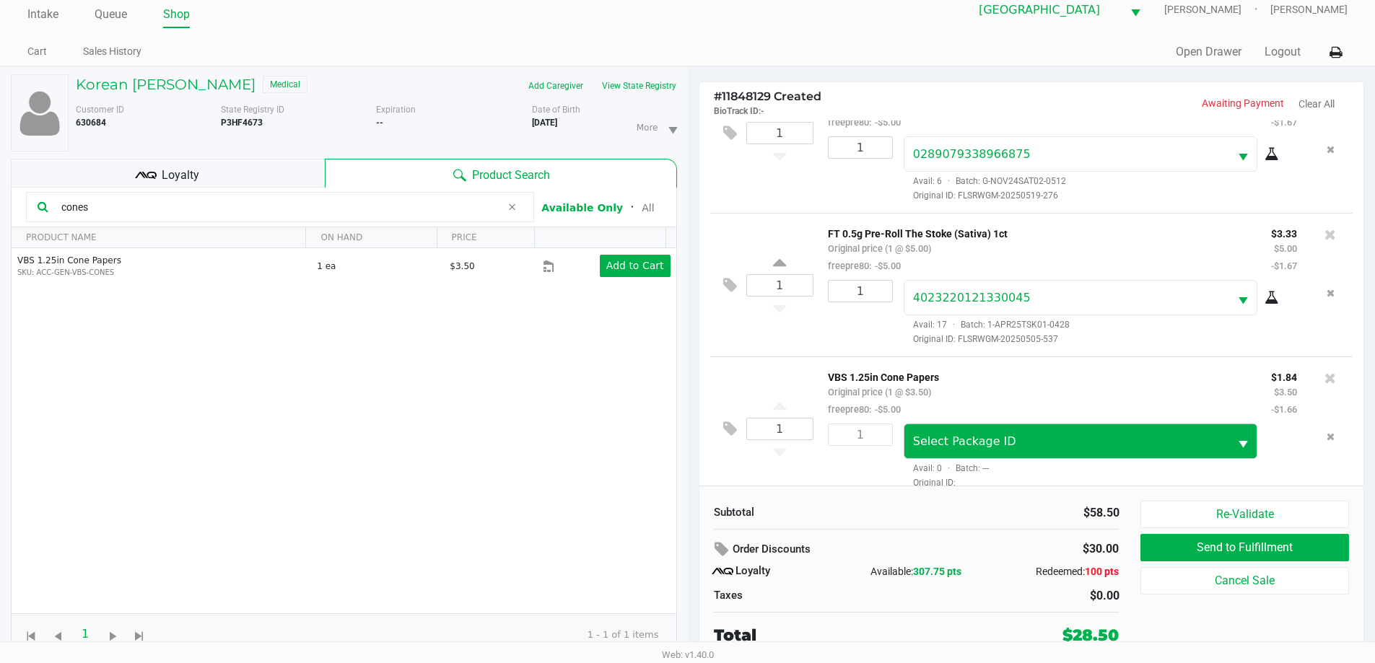
scroll to position [85, 0]
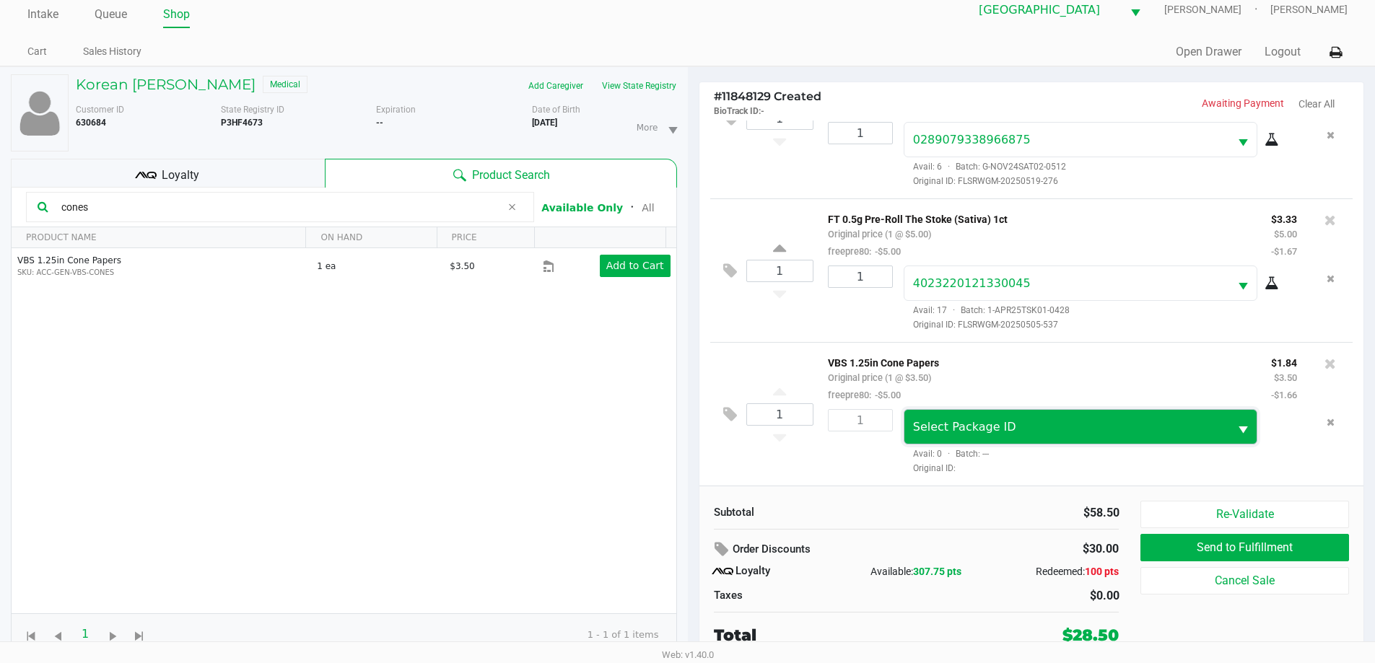
click at [1140, 431] on span "Select Package ID" at bounding box center [1067, 427] width 308 height 17
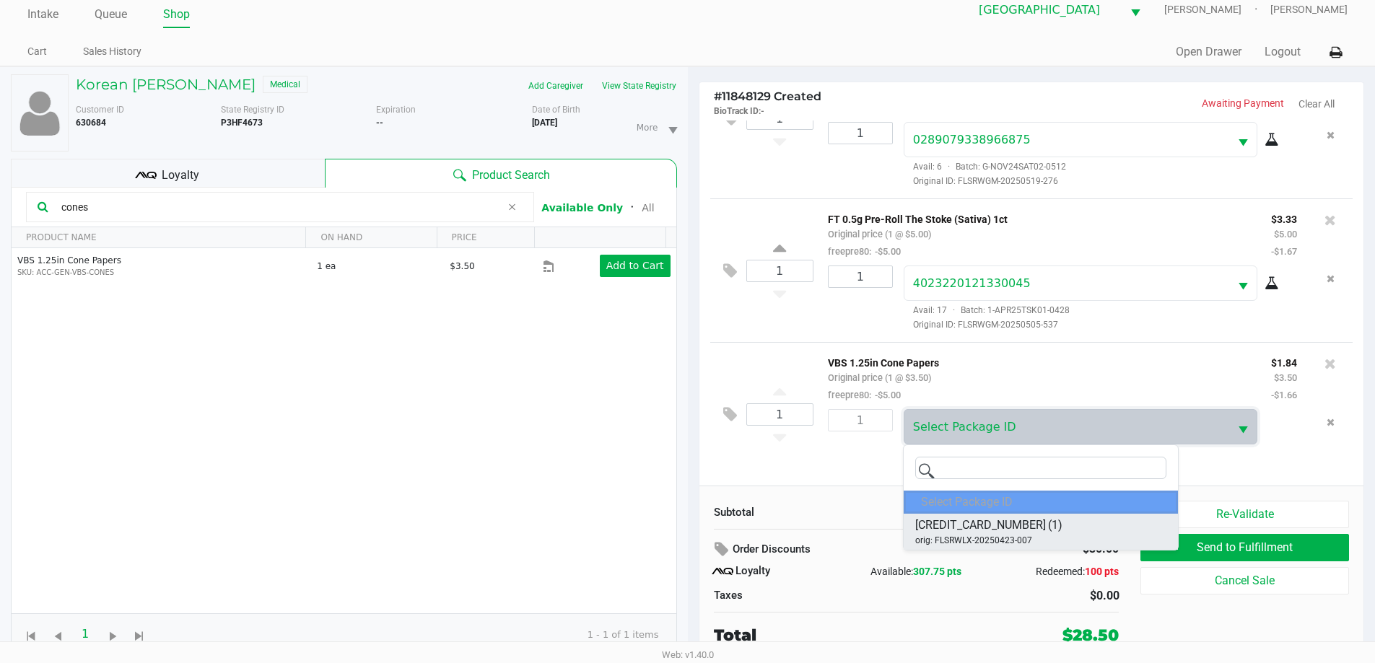
click at [1106, 527] on li "4188715011018511 (1) orig: FLSRWLX-20250423-007" at bounding box center [1041, 532] width 274 height 36
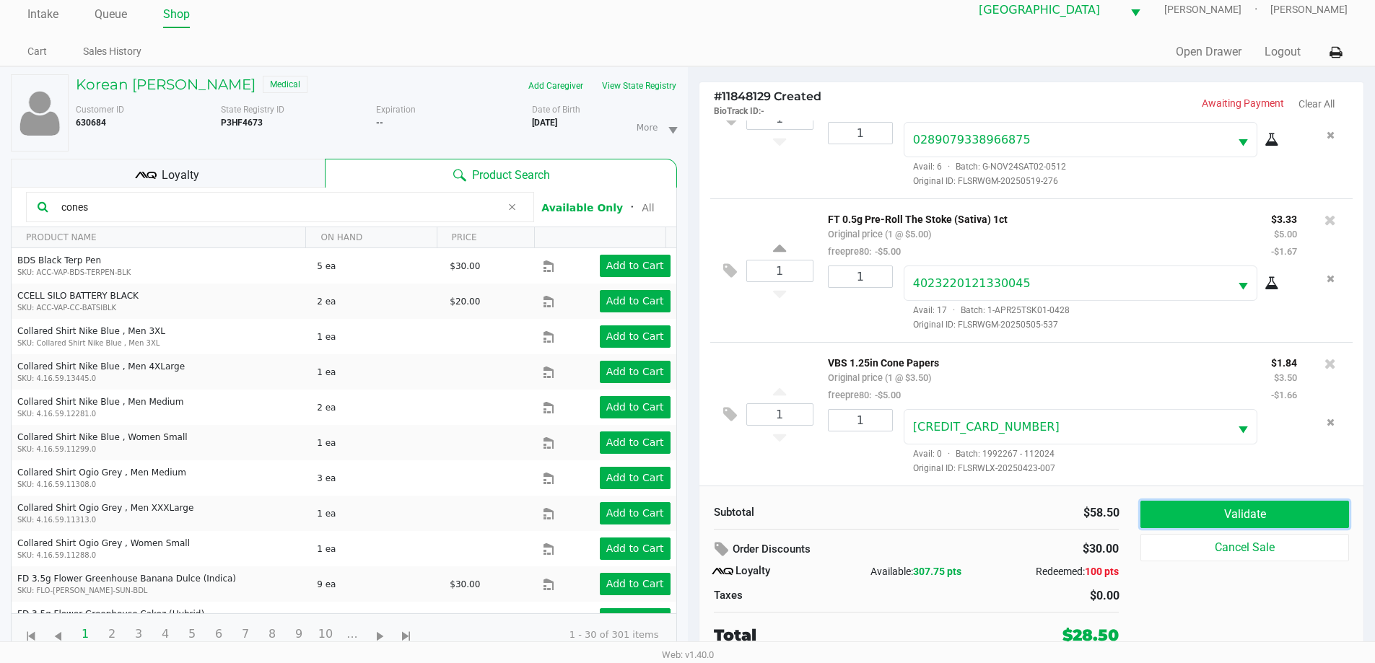
click at [1249, 510] on button "Validate" at bounding box center [1244, 514] width 208 height 27
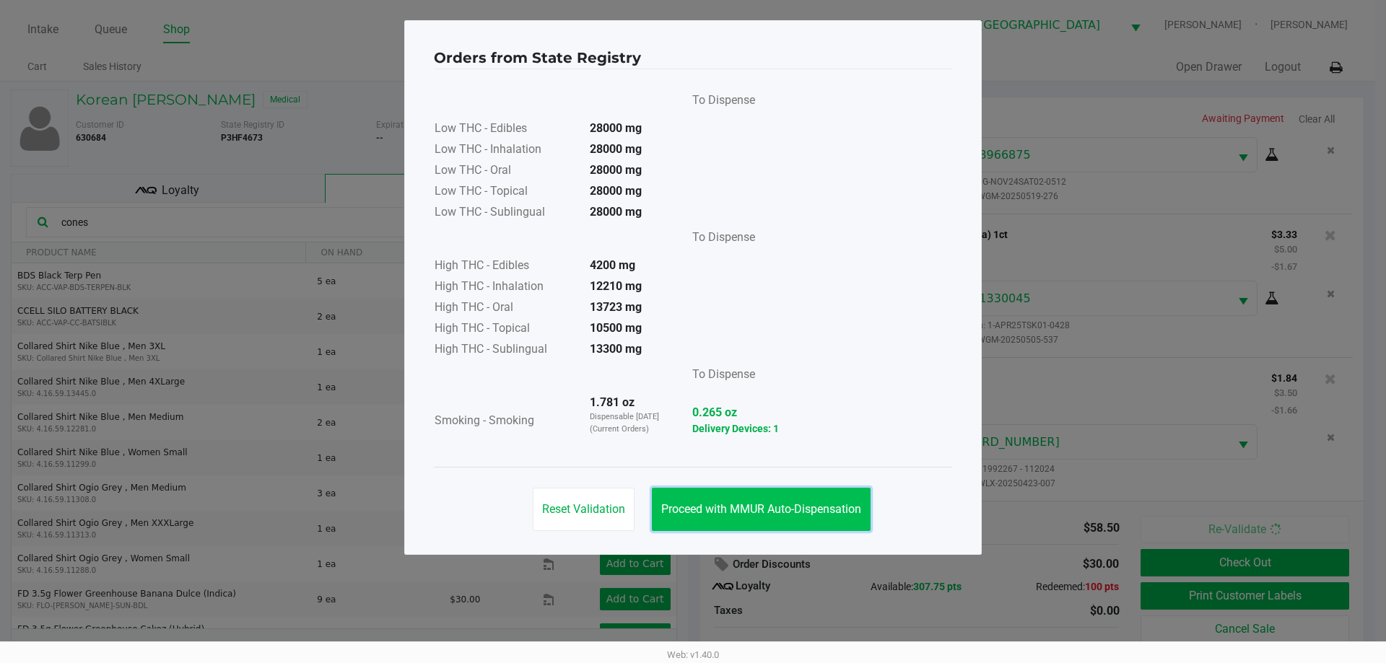
click at [839, 512] on span "Proceed with MMUR Auto-Dispensation" at bounding box center [761, 509] width 200 height 14
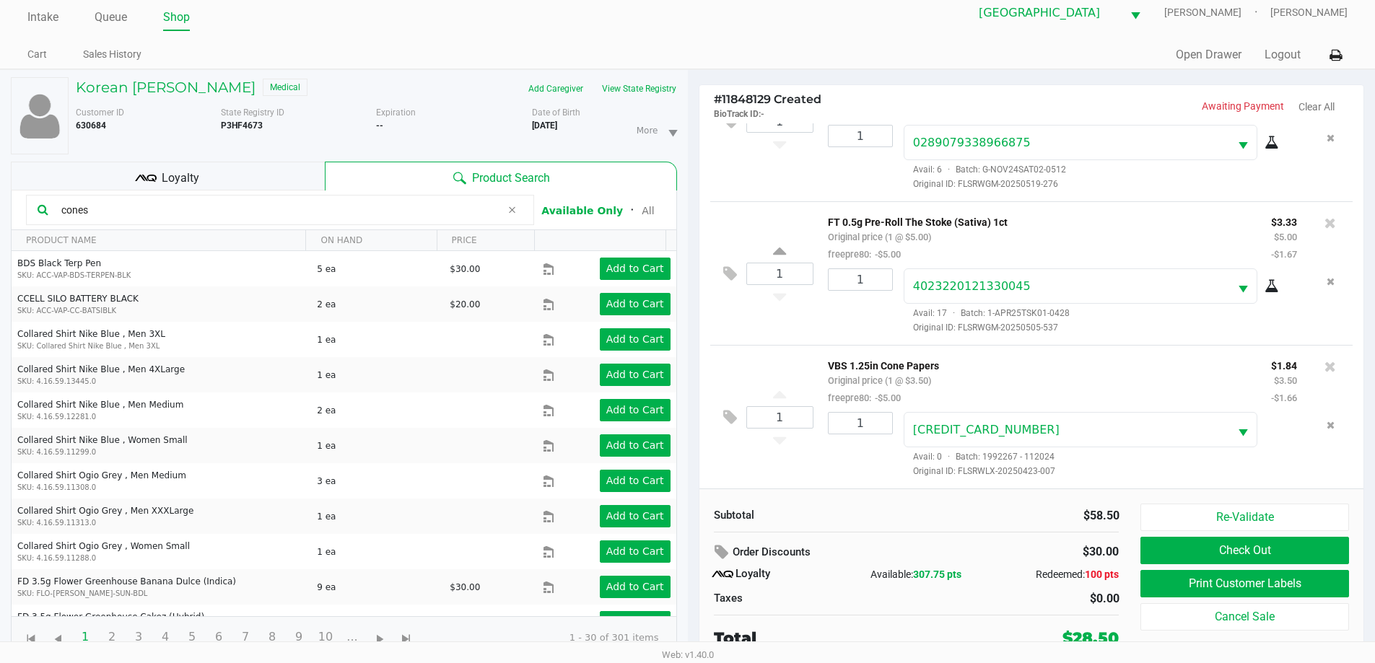
scroll to position [15, 0]
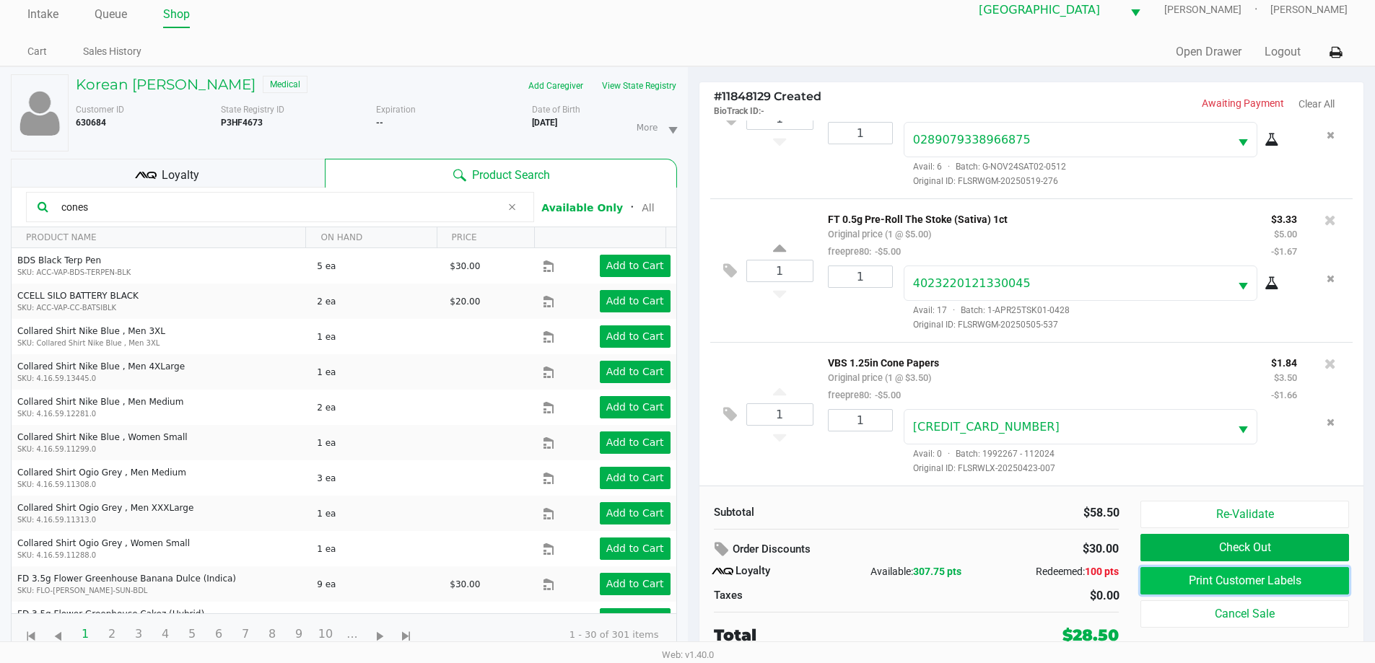
click at [1272, 577] on button "Print Customer Labels" at bounding box center [1244, 580] width 208 height 27
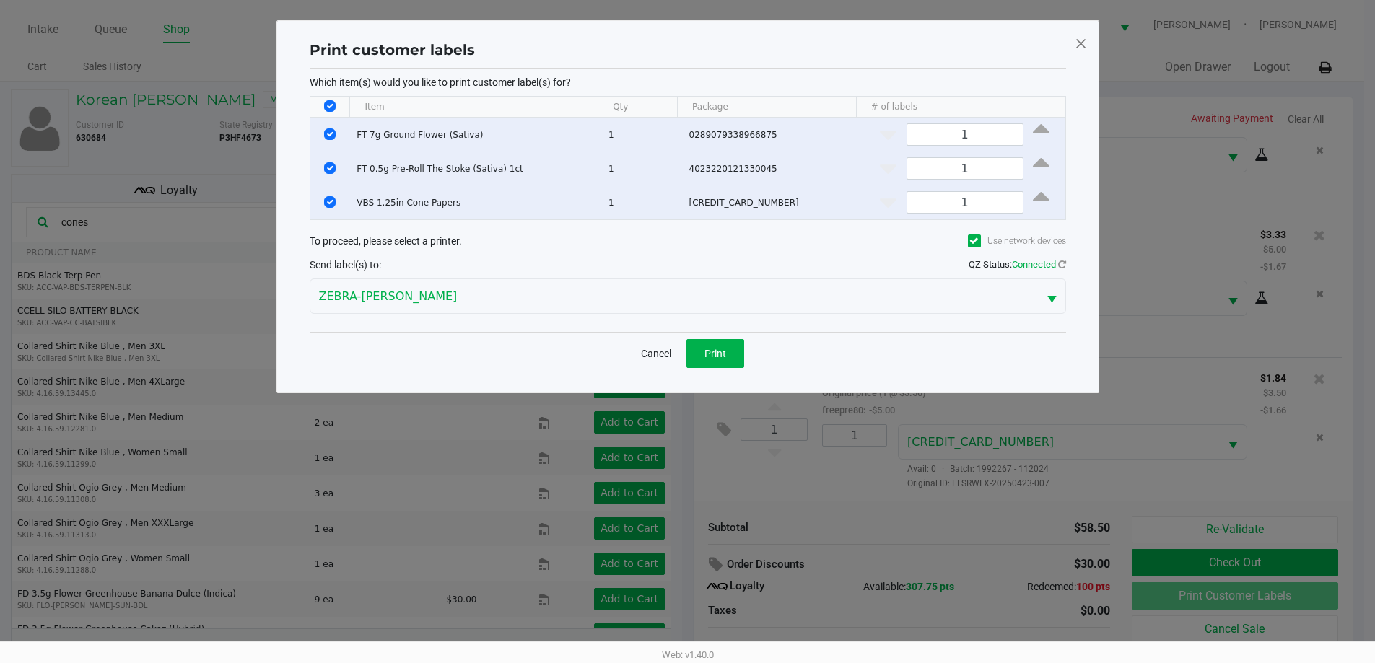
scroll to position [0, 0]
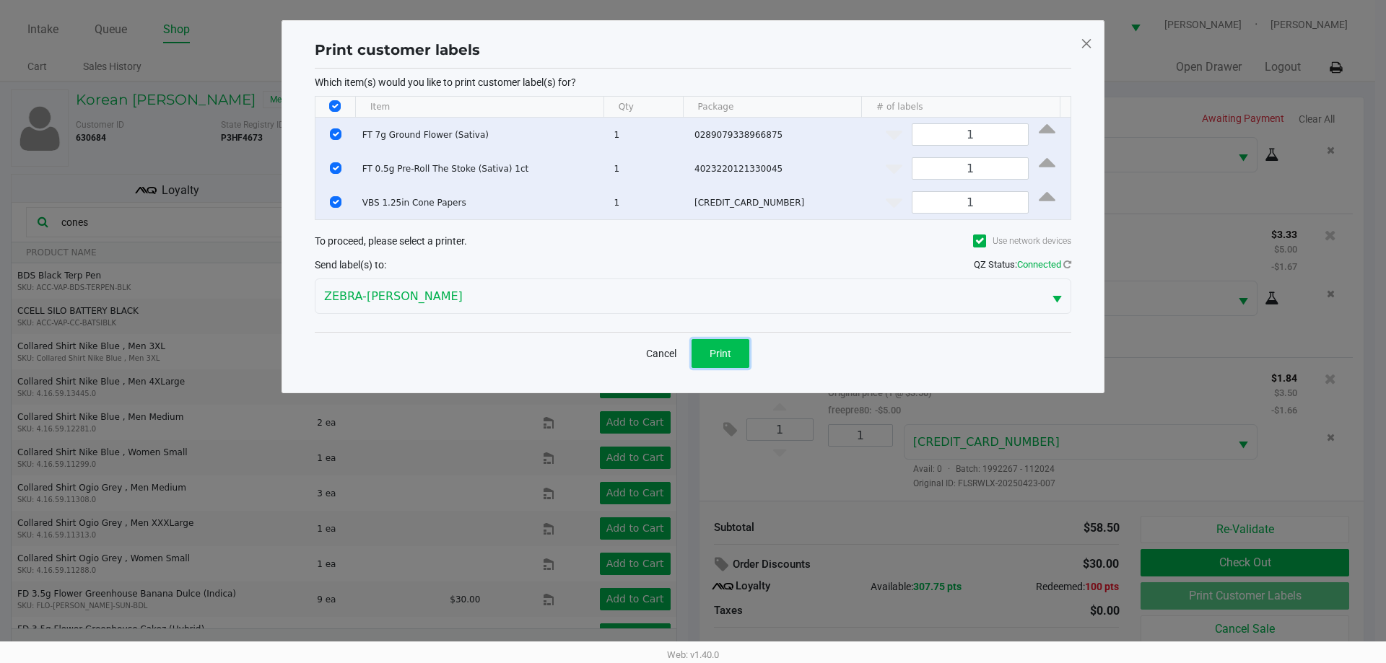
click at [725, 359] on span "Print" at bounding box center [720, 354] width 22 height 12
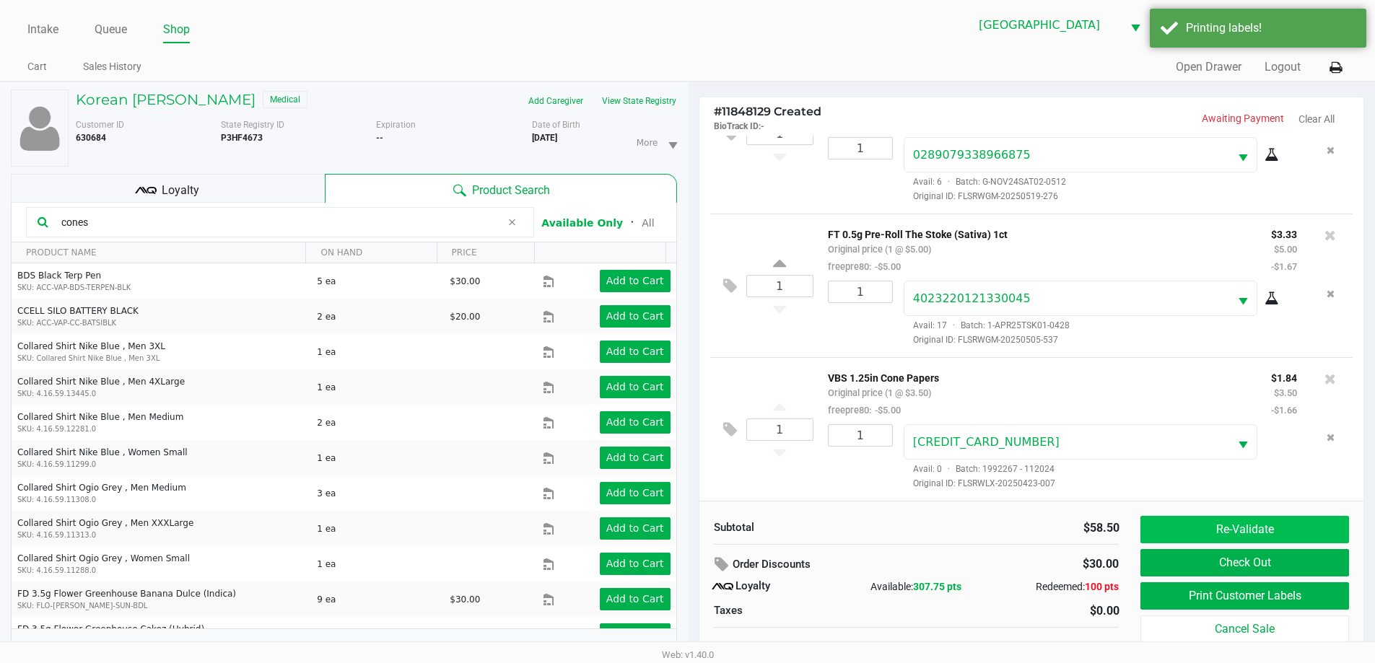
scroll to position [15, 0]
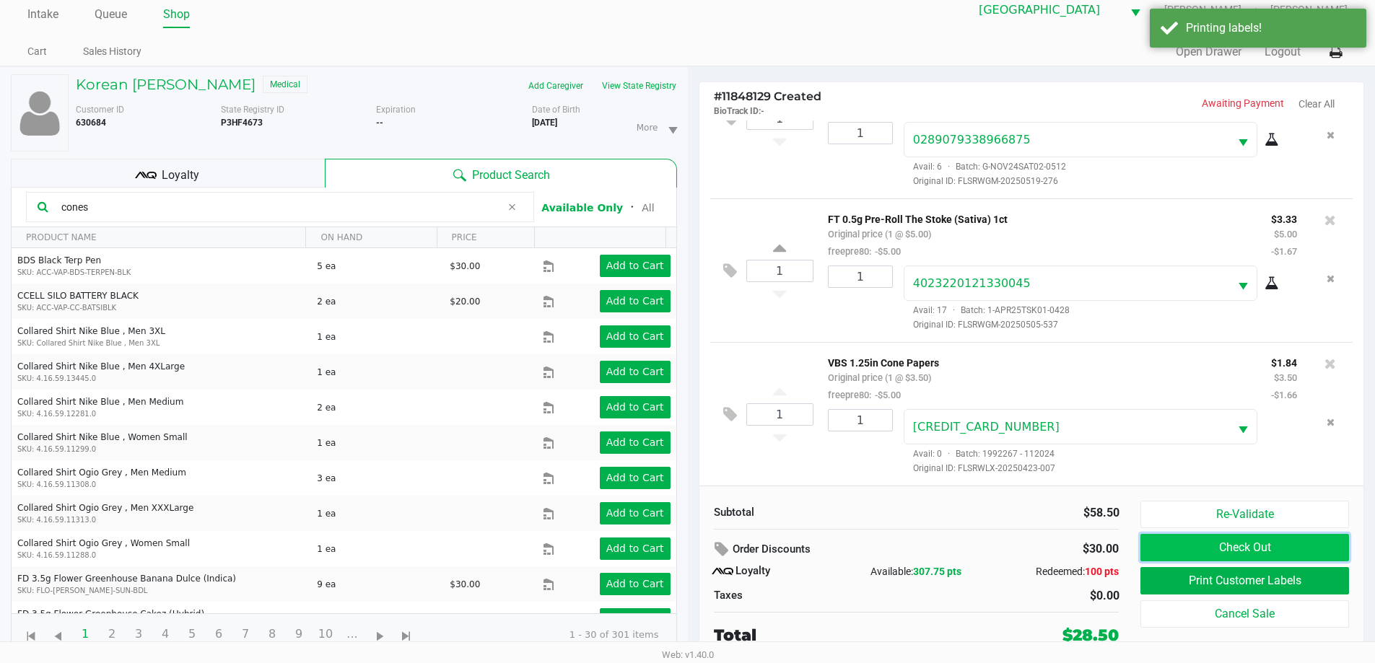
click at [1283, 539] on button "Check Out" at bounding box center [1244, 547] width 208 height 27
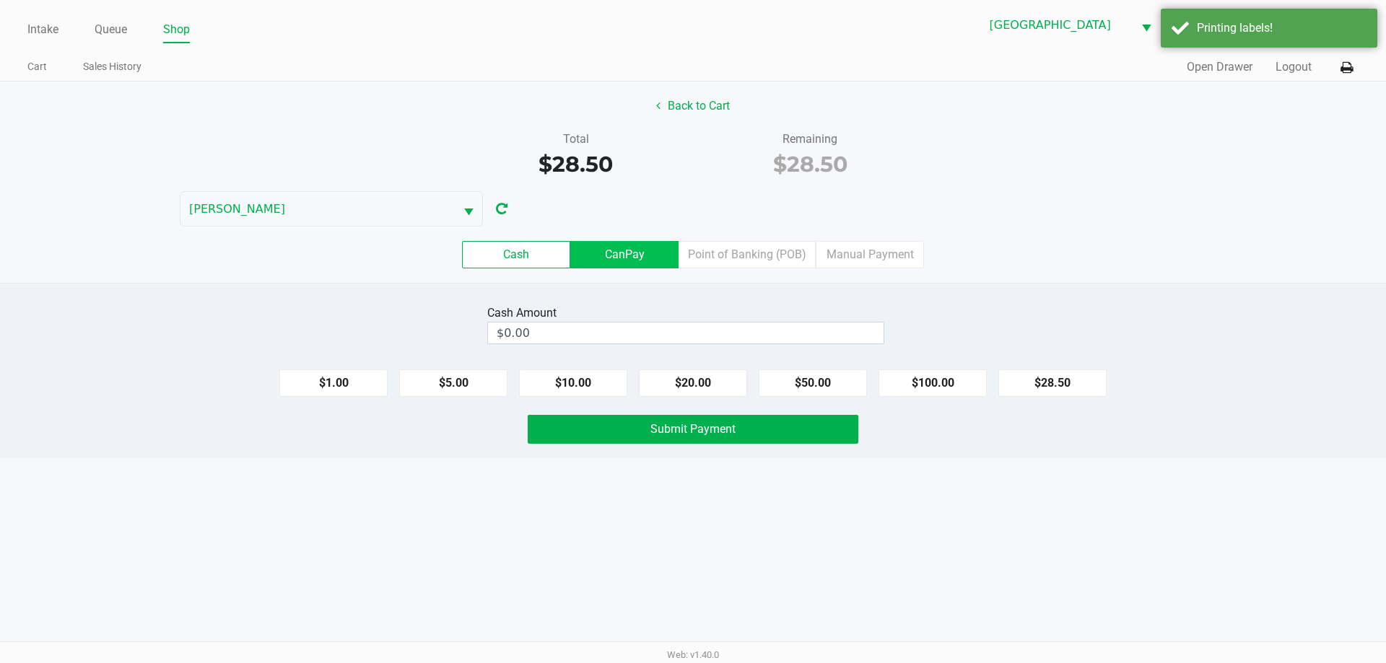
click at [628, 250] on label "CanPay" at bounding box center [624, 254] width 108 height 27
click at [0, 0] on 2 "CanPay" at bounding box center [0, 0] width 0 height 0
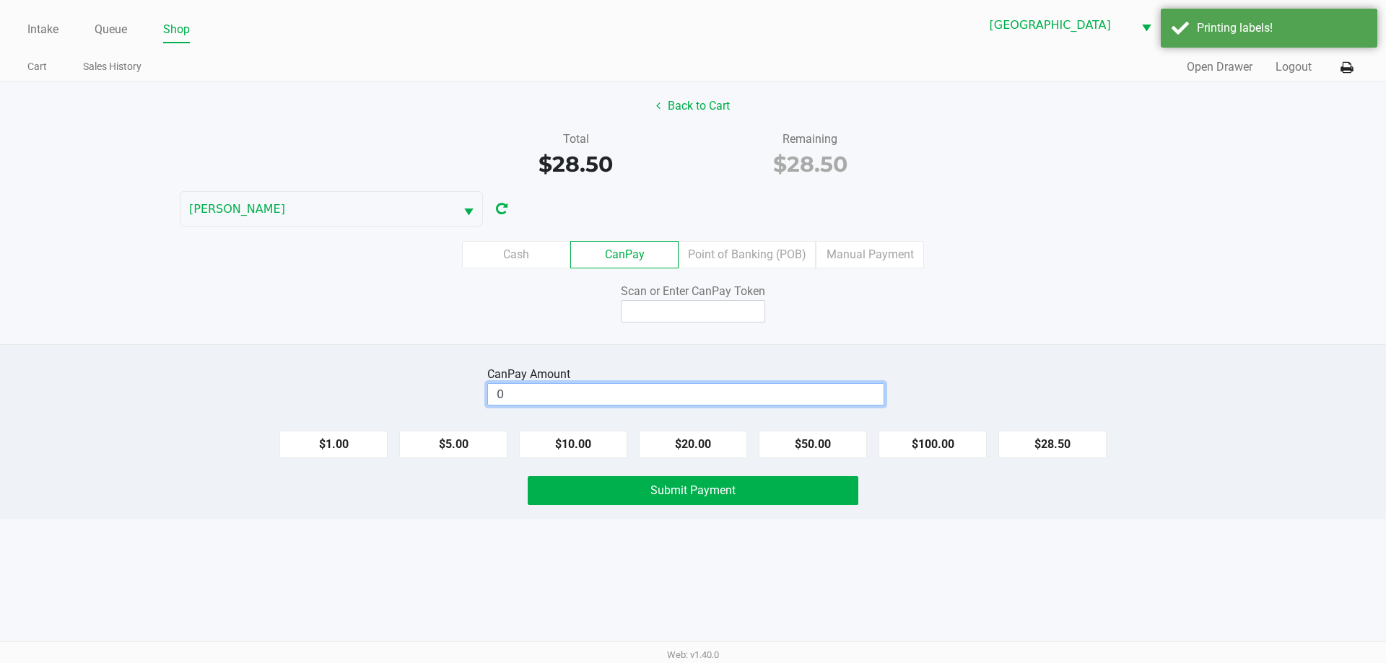
click at [731, 393] on input "0" at bounding box center [686, 394] width 396 height 21
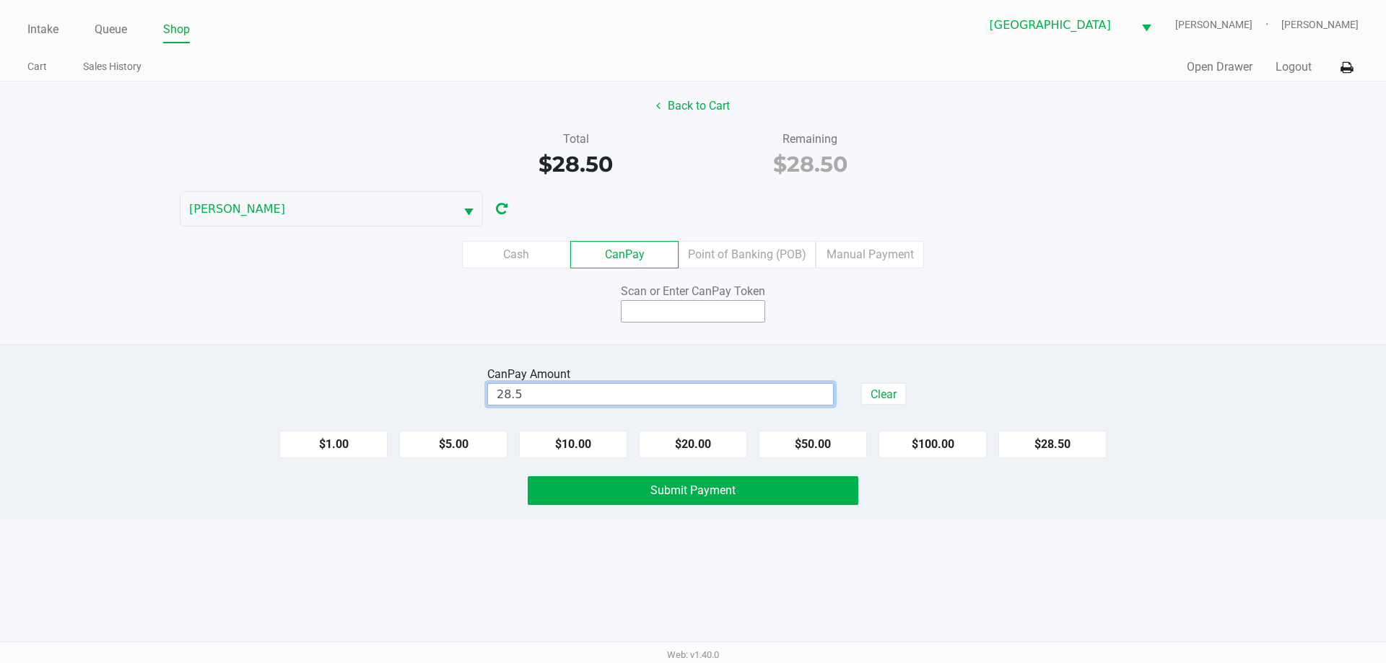
type input "$28.50"
click at [722, 308] on input at bounding box center [693, 311] width 144 height 22
type input "X5732498Q"
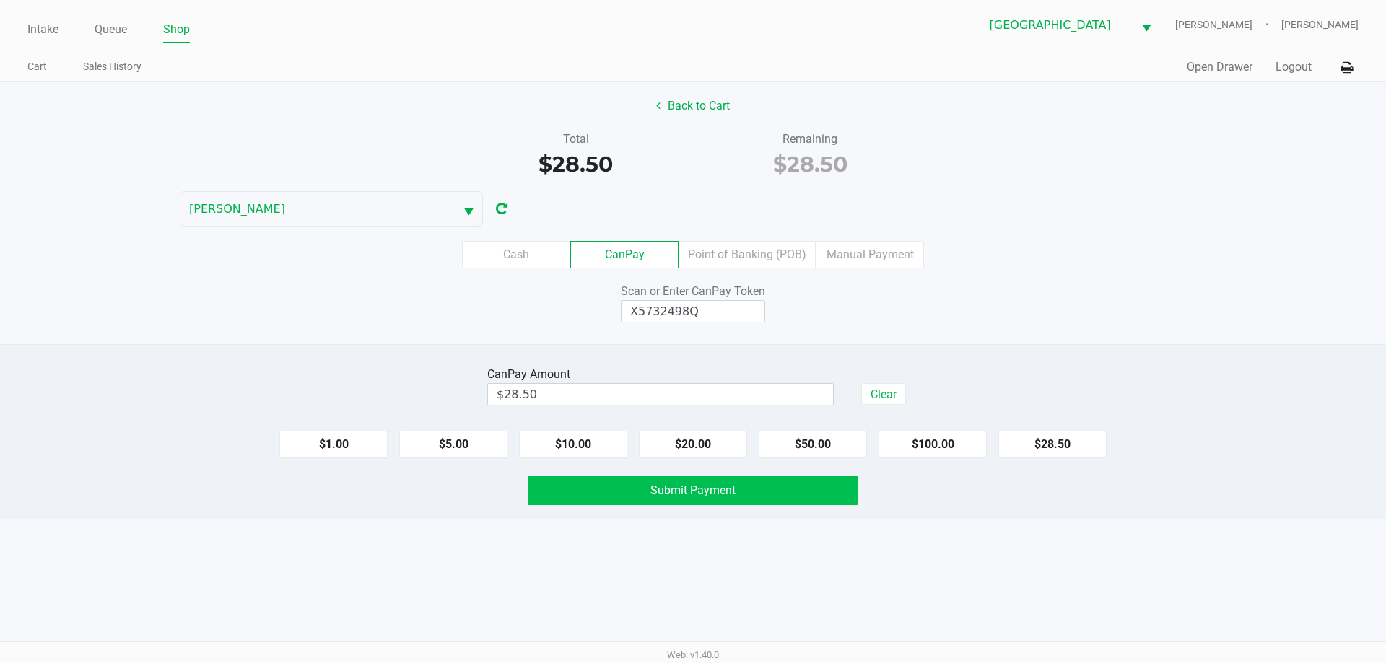
click at [710, 498] on button "Submit Payment" at bounding box center [693, 490] width 331 height 29
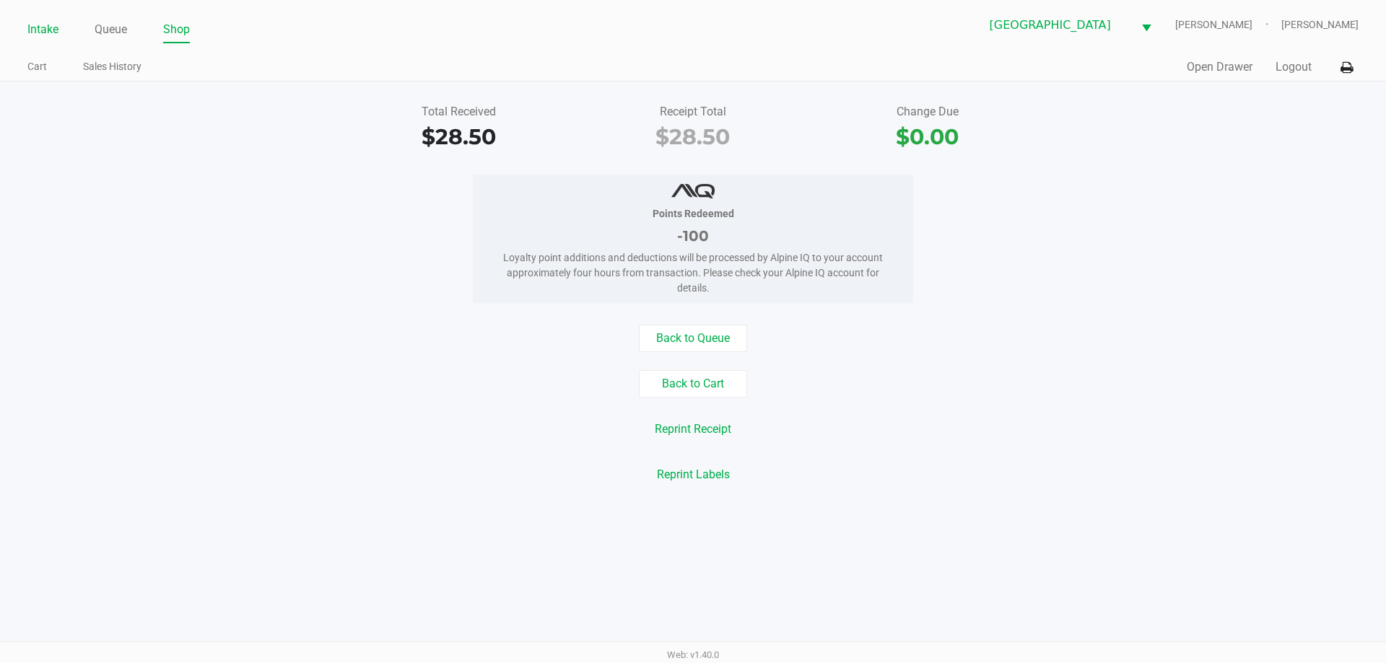
click at [58, 30] on link "Intake" at bounding box center [42, 29] width 31 height 20
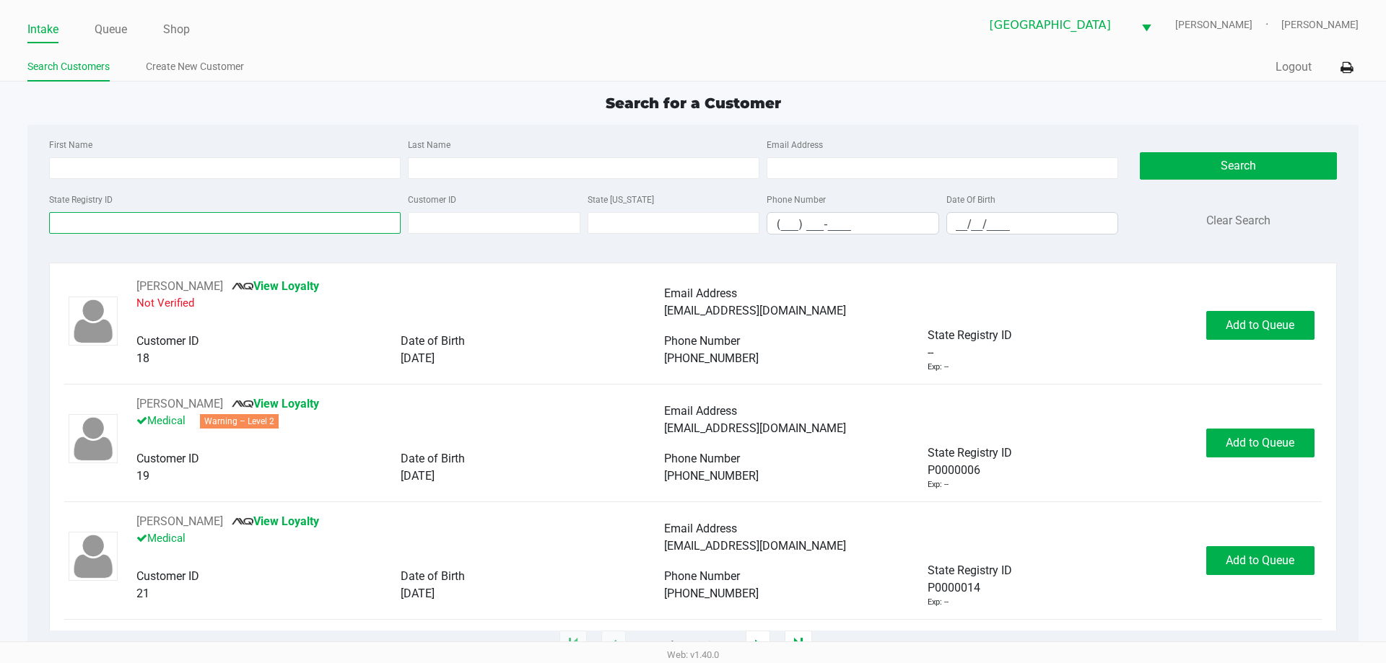
click at [335, 223] on input "State Registry ID" at bounding box center [225, 223] width 352 height 22
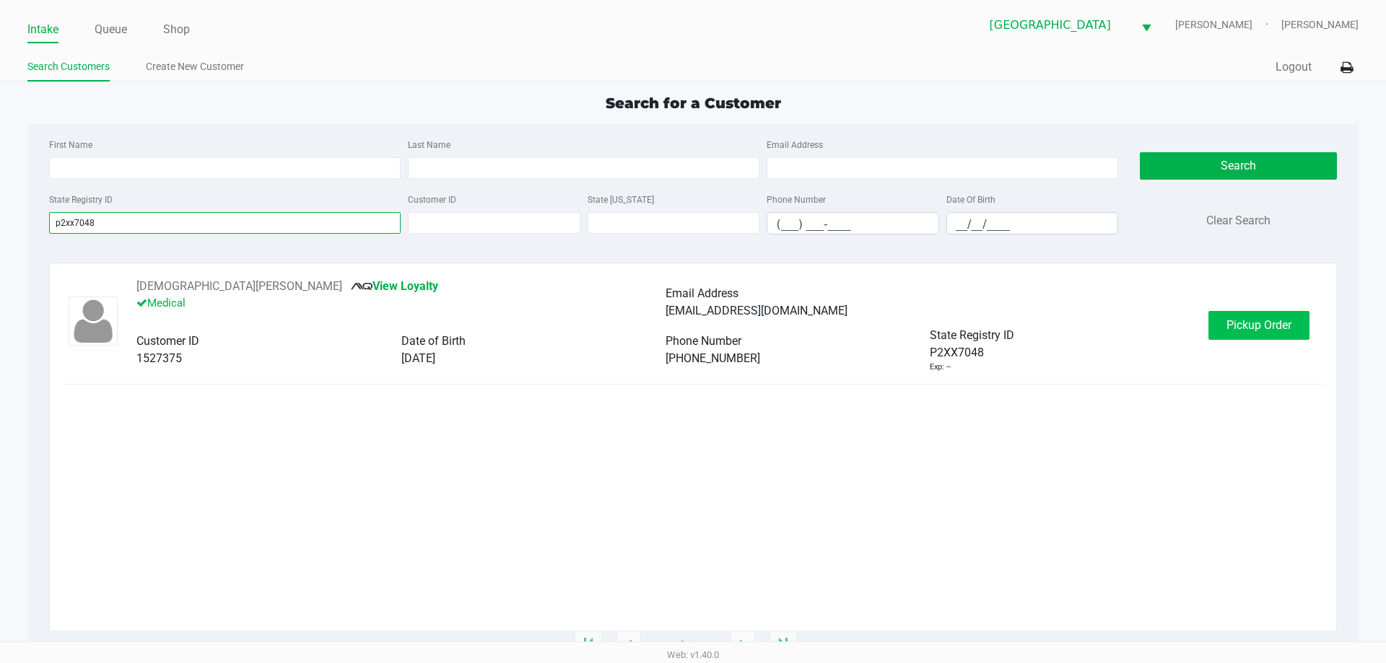
type input "p2xx7048"
click at [1271, 325] on span "Pickup Order" at bounding box center [1258, 325] width 65 height 14
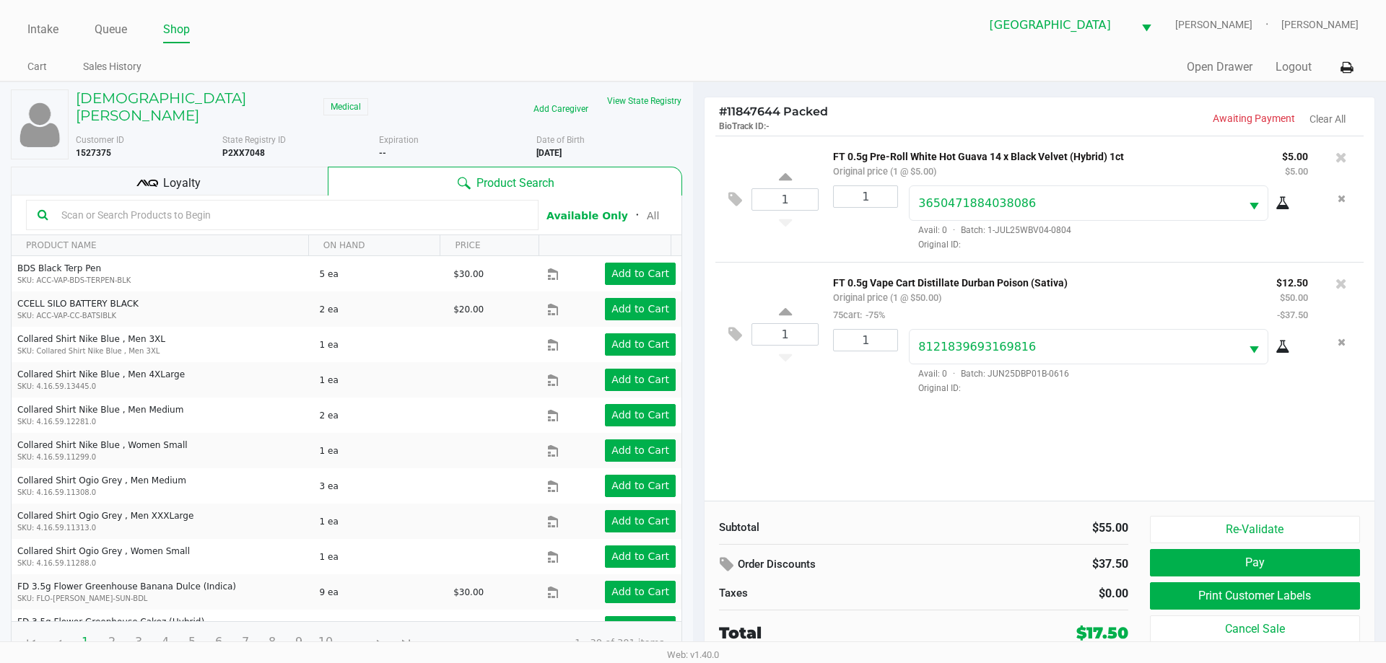
click at [258, 167] on div "Loyalty" at bounding box center [169, 181] width 317 height 29
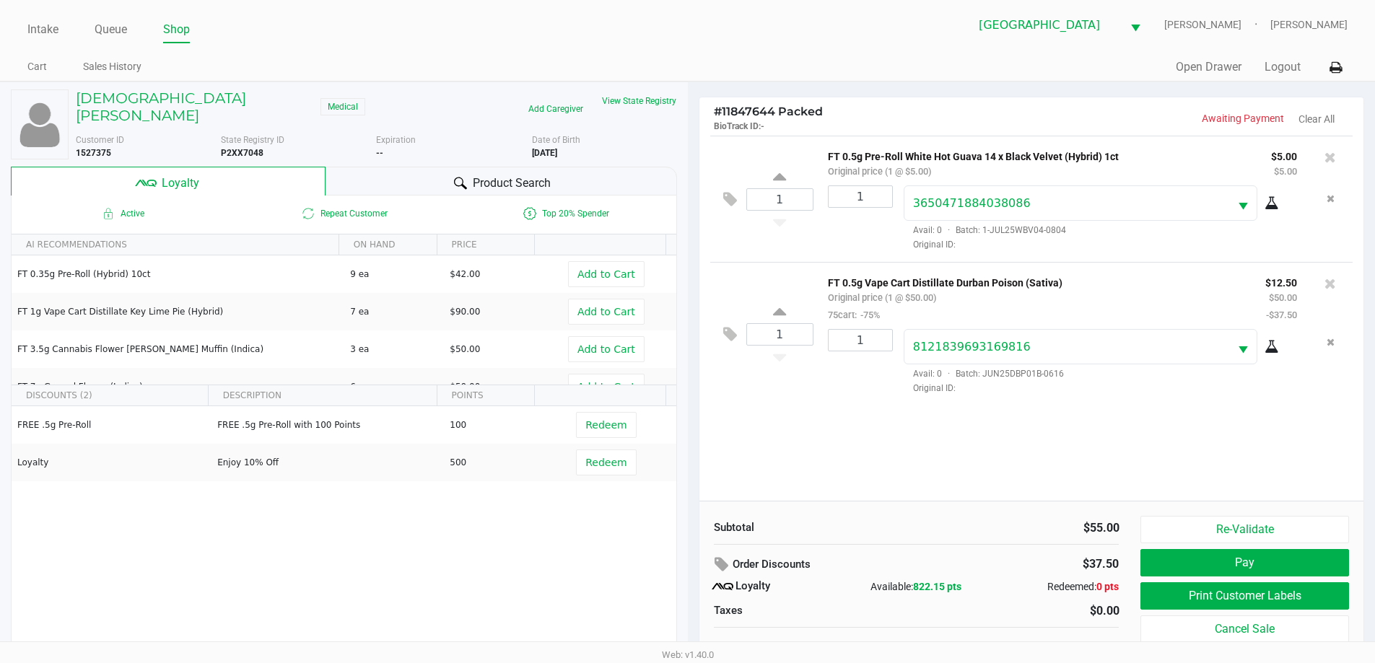
click at [590, 419] on span "Redeem" at bounding box center [605, 425] width 41 height 12
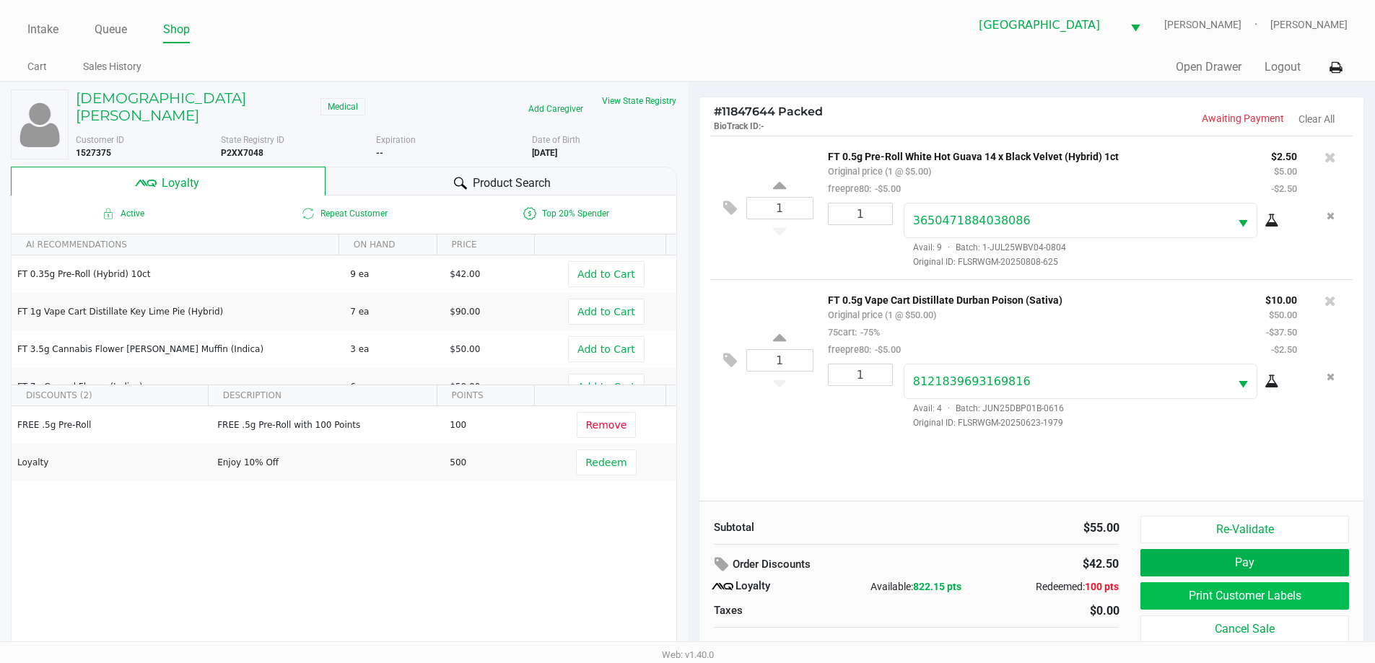
click at [1285, 602] on button "Print Customer Labels" at bounding box center [1244, 595] width 208 height 27
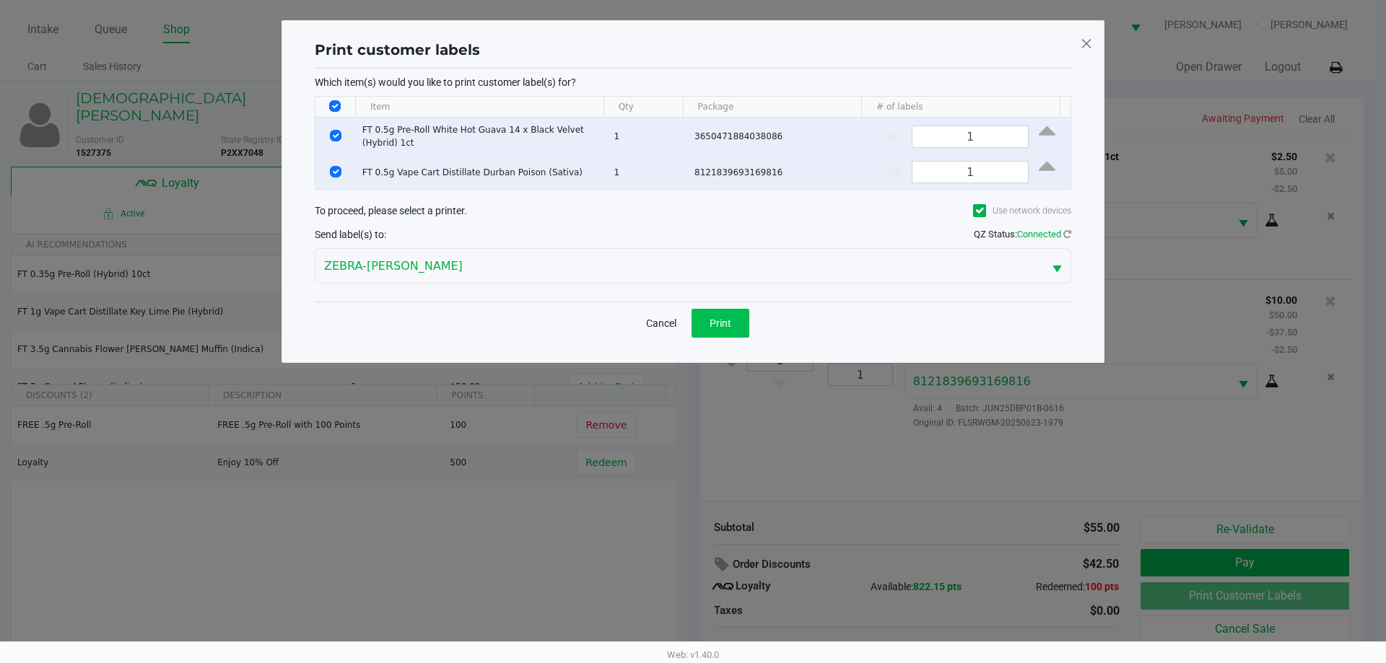
click at [723, 331] on button "Print" at bounding box center [720, 323] width 58 height 29
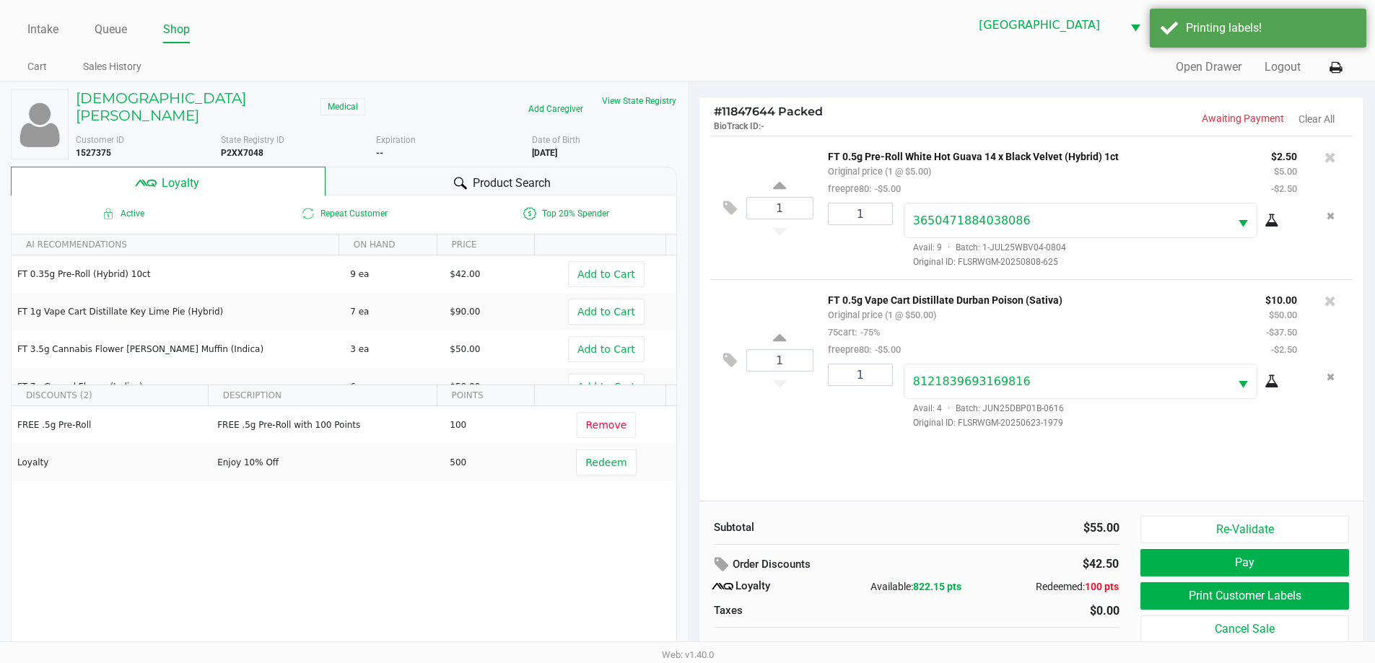
scroll to position [14, 0]
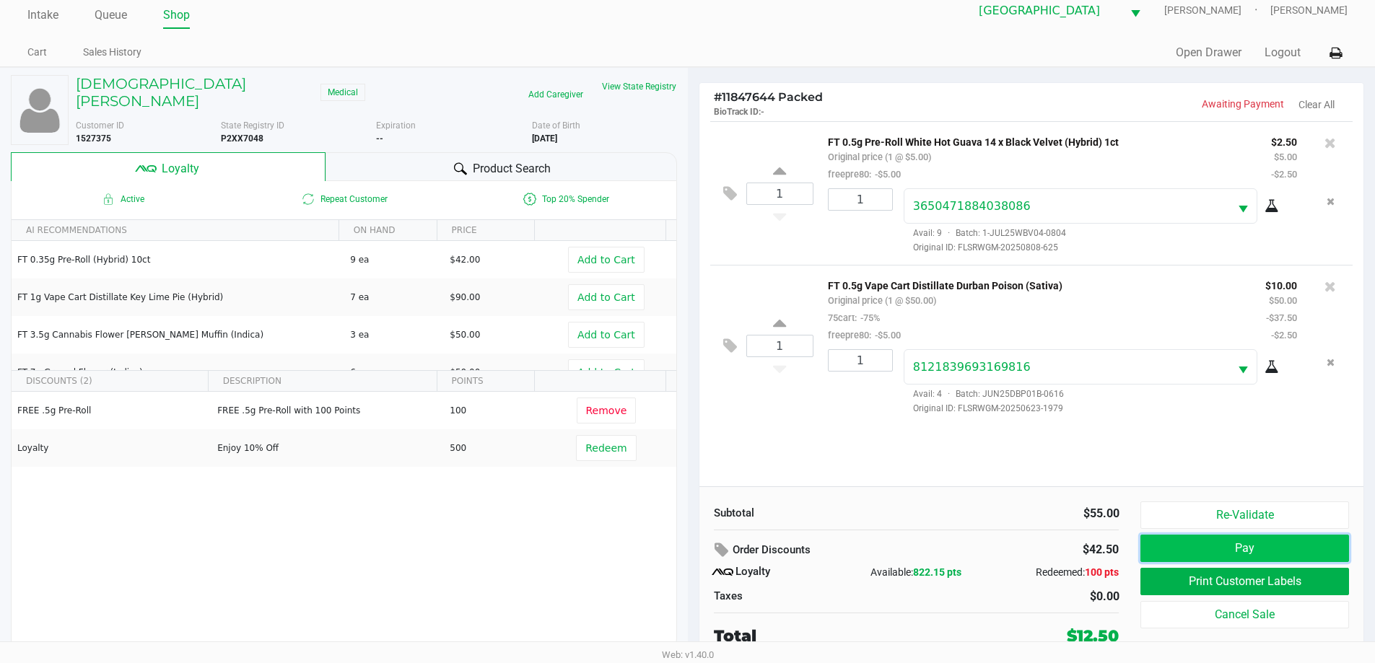
click at [1280, 548] on button "Pay" at bounding box center [1244, 548] width 208 height 27
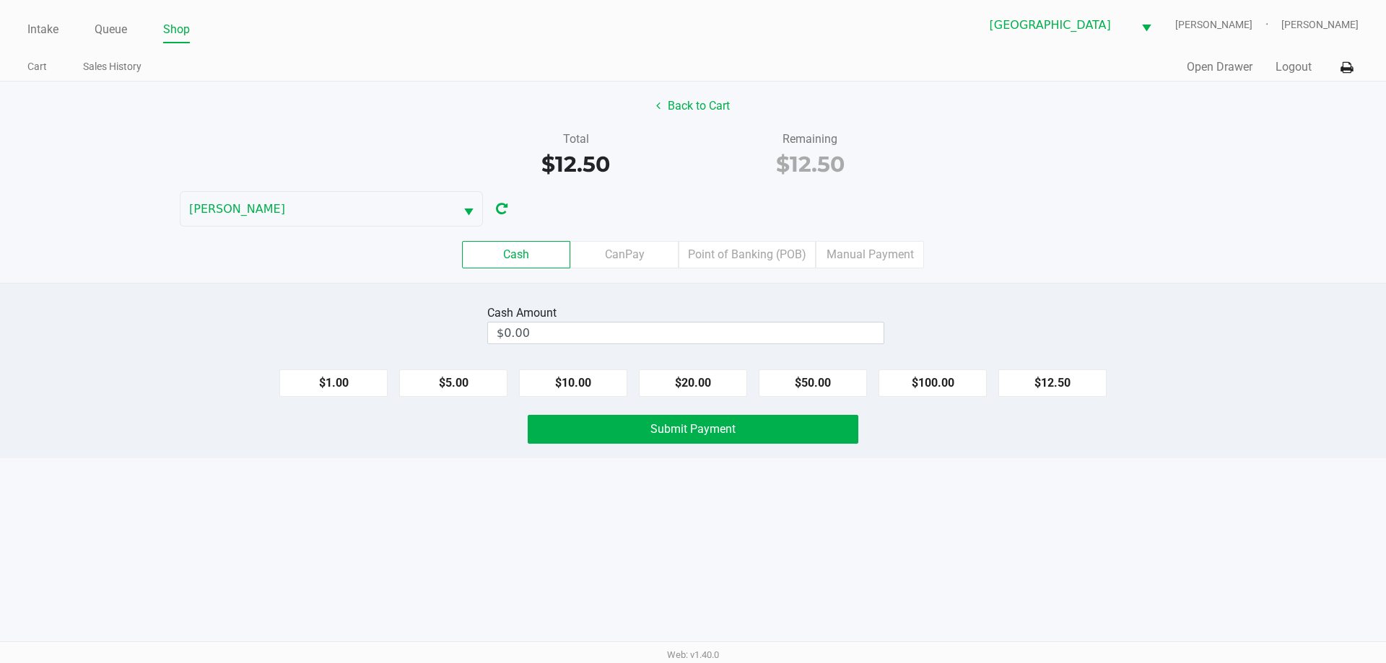
click at [745, 248] on label "Point of Banking (POB)" at bounding box center [746, 254] width 137 height 27
click at [0, 0] on 7 "Point of Banking (POB)" at bounding box center [0, 0] width 0 height 0
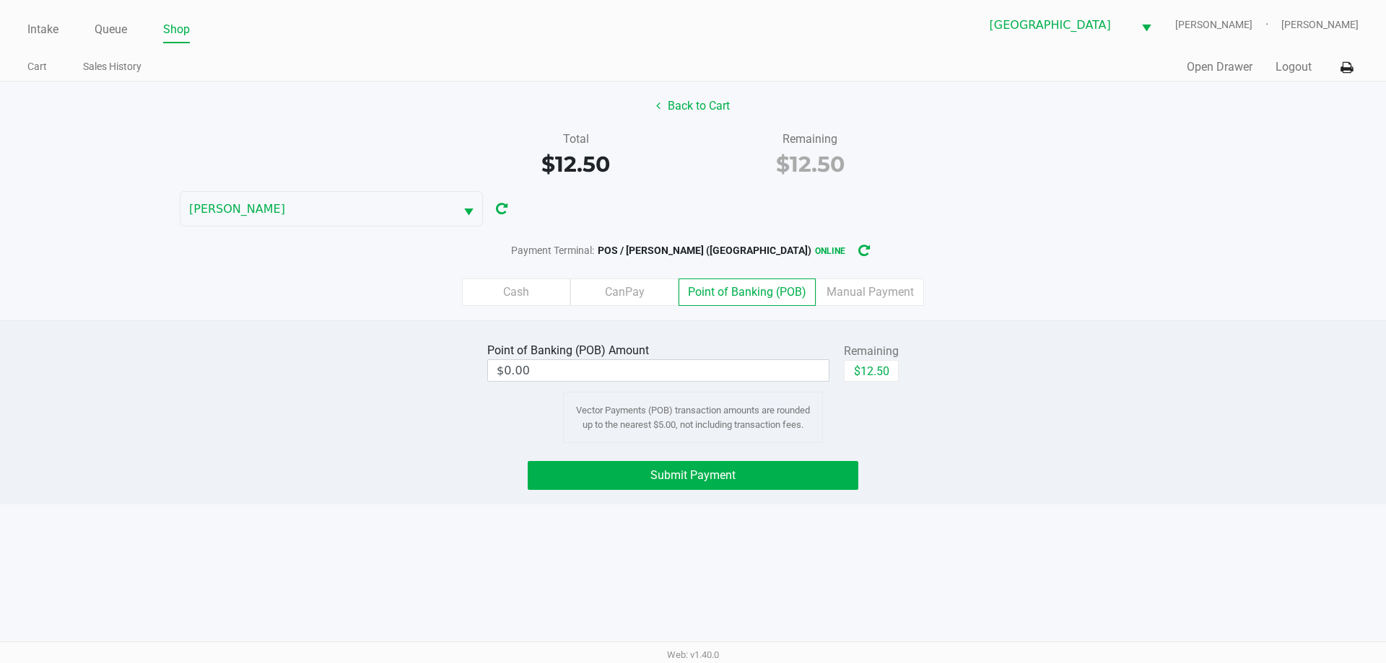
click at [884, 380] on button "$12.50" at bounding box center [871, 371] width 55 height 22
type input "$12.50"
click at [743, 484] on button "Submit Payment" at bounding box center [693, 475] width 331 height 29
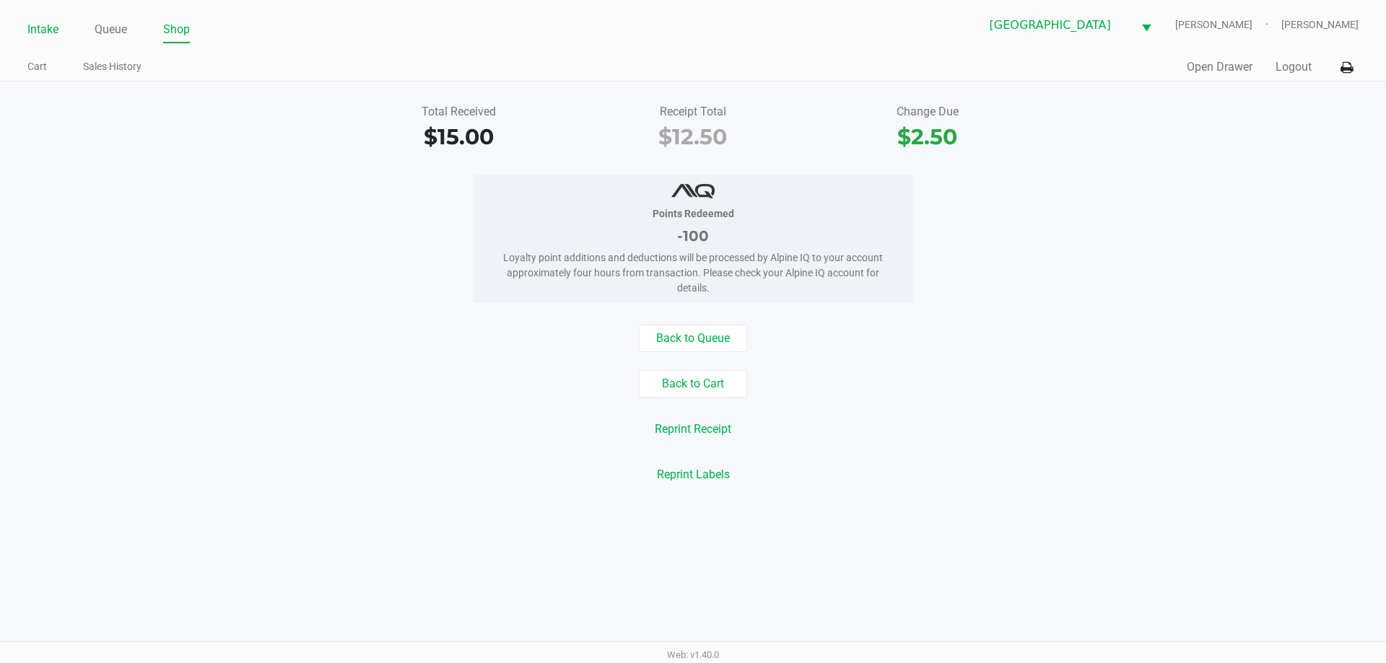
click at [45, 30] on link "Intake" at bounding box center [42, 29] width 31 height 20
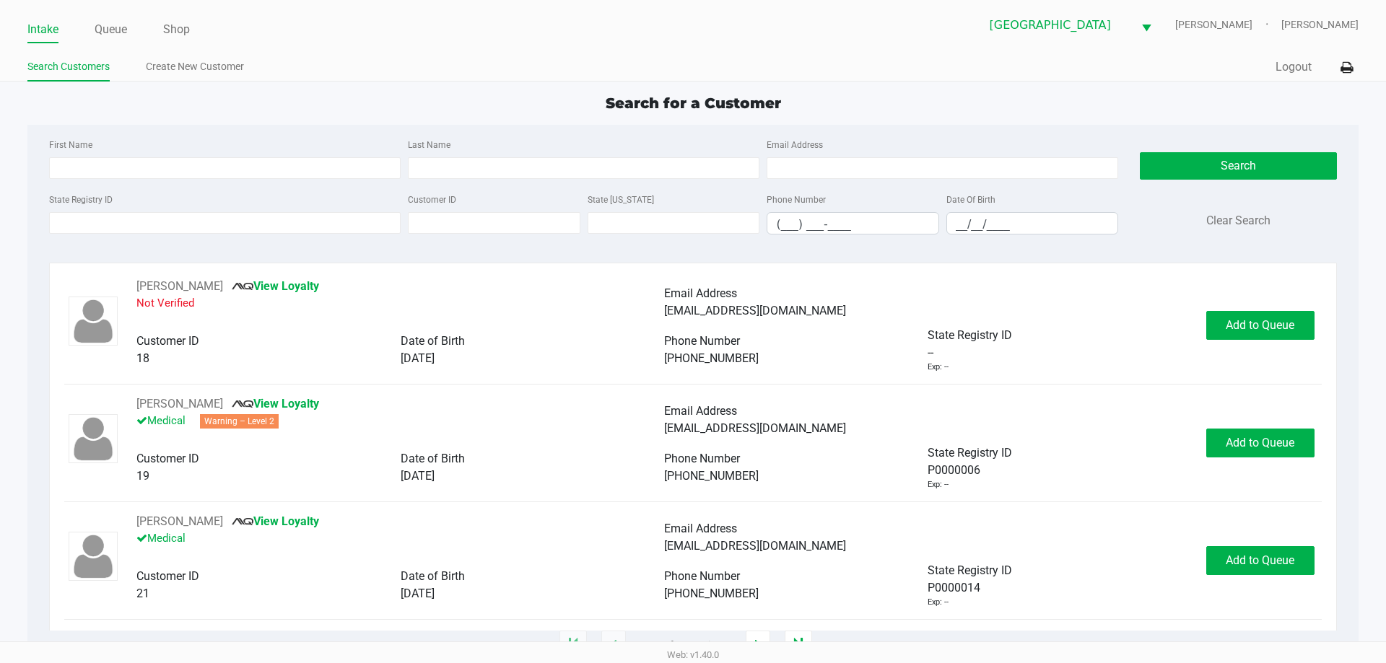
click at [895, 60] on div "Quick Sale Logout" at bounding box center [1025, 67] width 665 height 27
click at [111, 23] on link "Queue" at bounding box center [111, 29] width 32 height 20
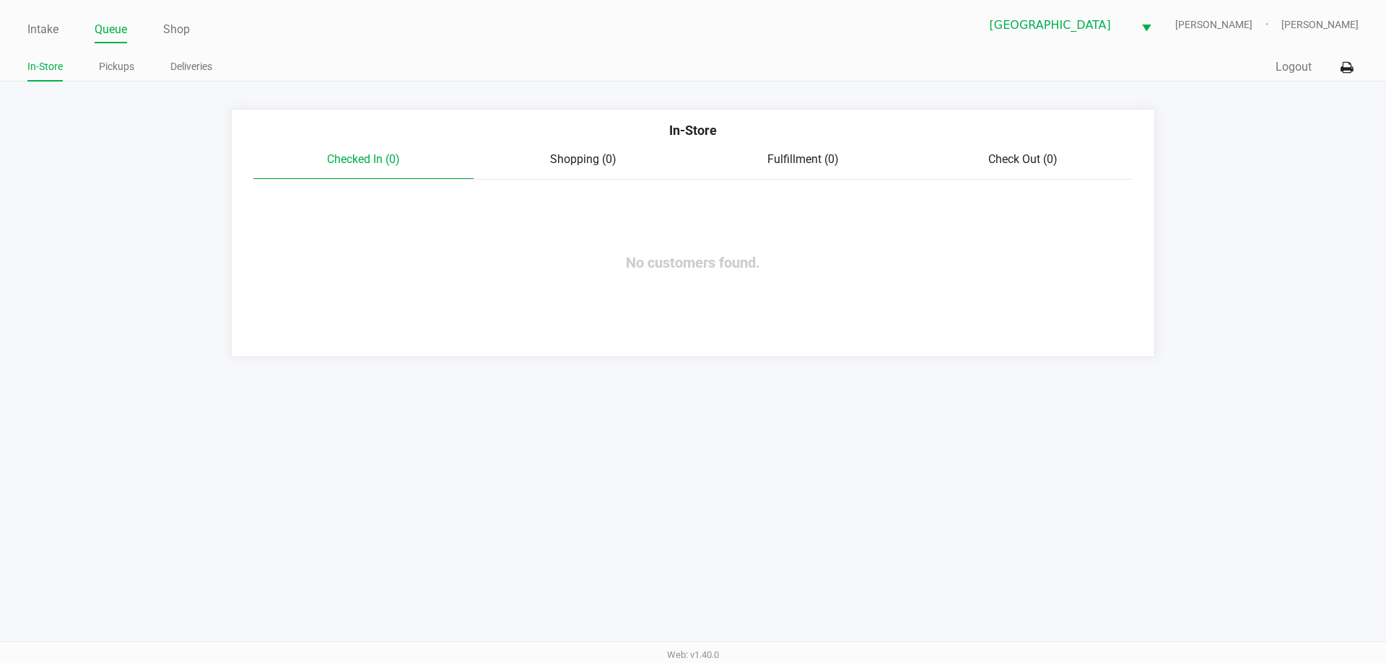
click at [113, 69] on link "Pickups" at bounding box center [116, 67] width 35 height 18
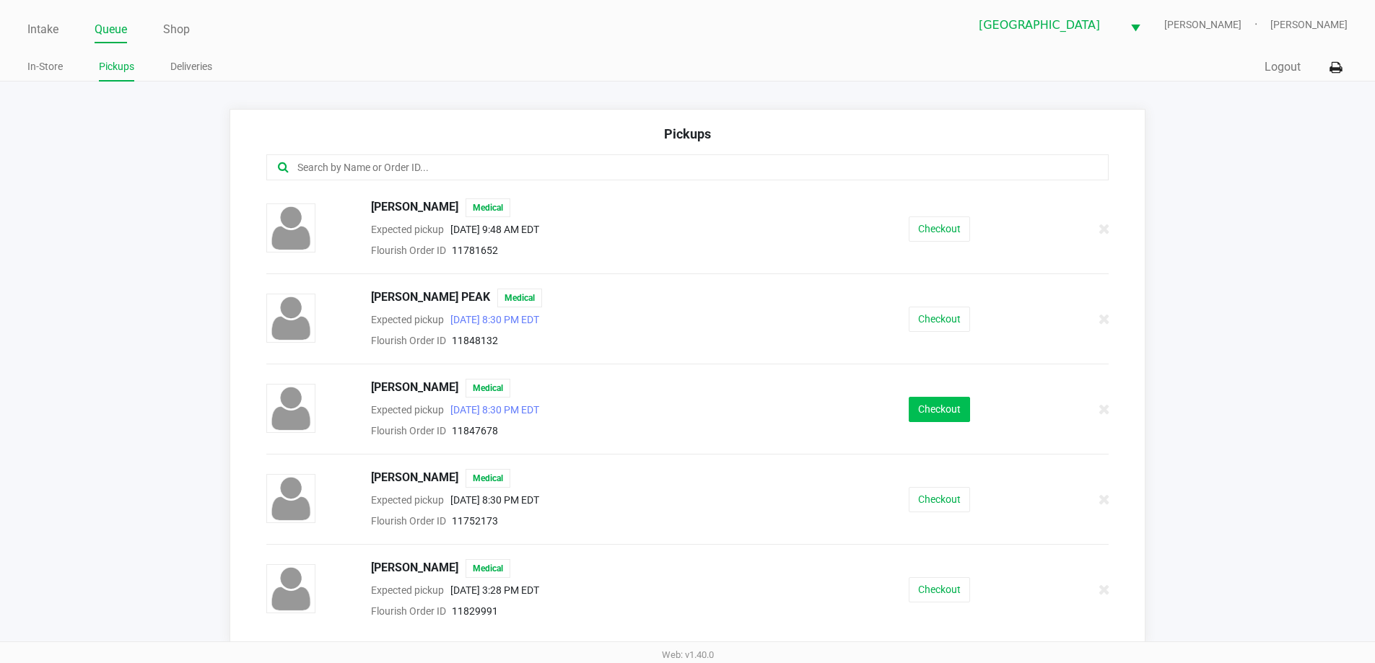
click at [942, 422] on button "Checkout" at bounding box center [939, 409] width 61 height 25
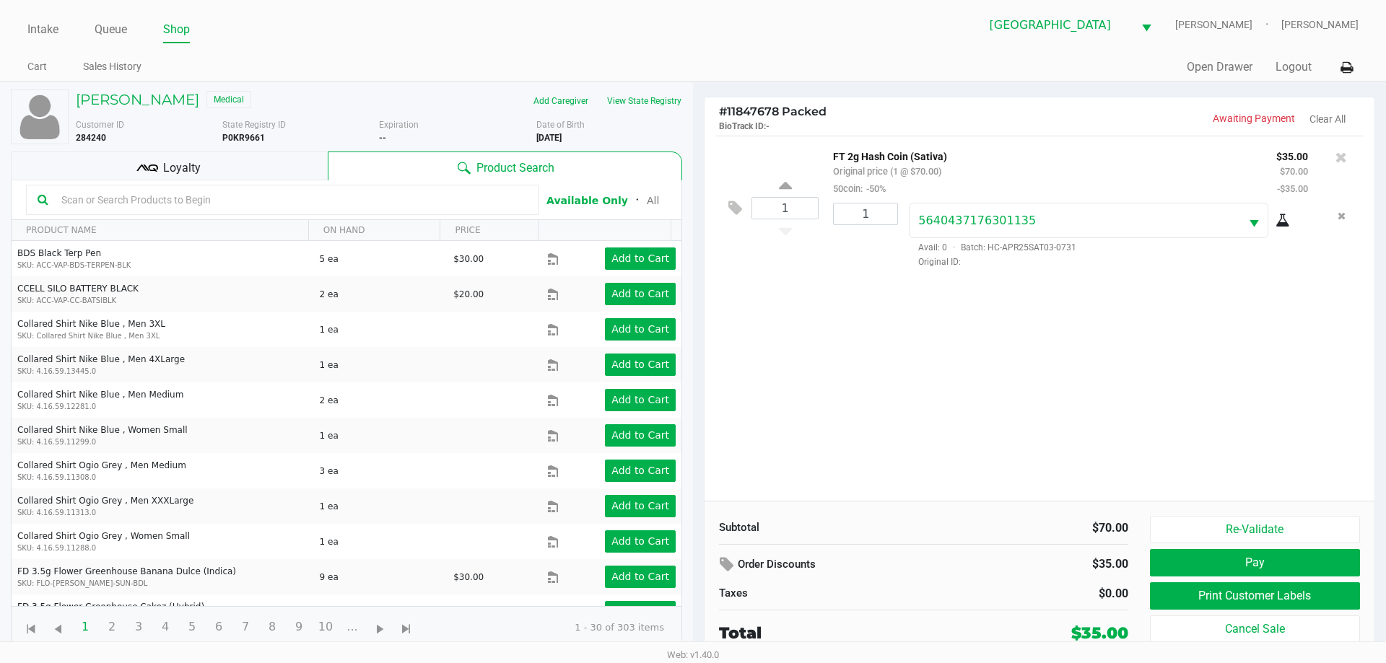
click at [256, 174] on div "Loyalty" at bounding box center [169, 166] width 317 height 29
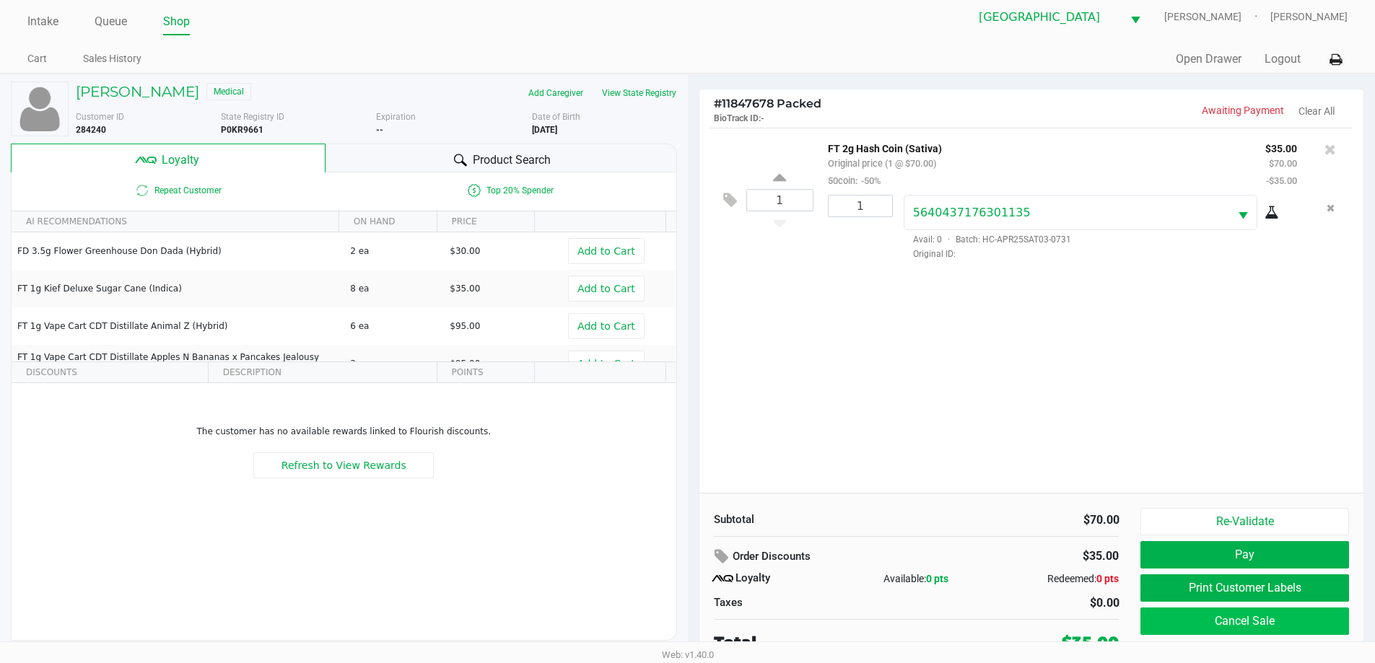
scroll to position [14, 0]
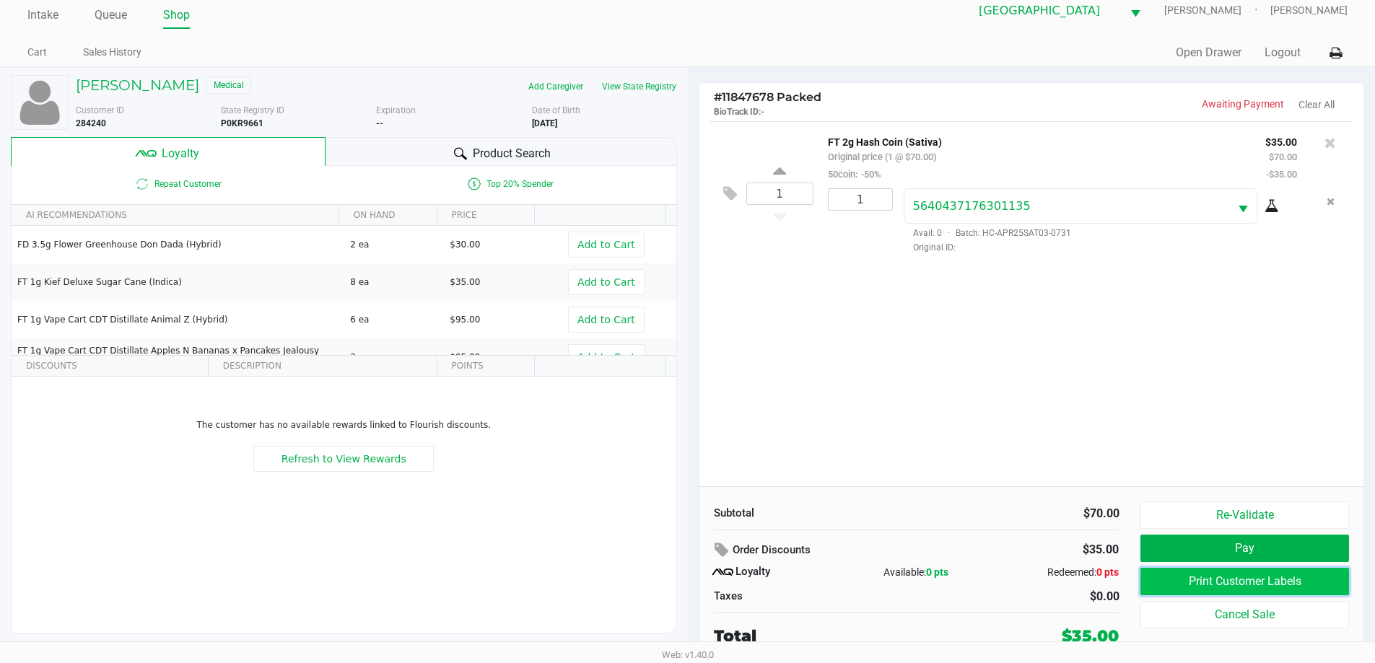
click at [1280, 578] on button "Print Customer Labels" at bounding box center [1244, 581] width 208 height 27
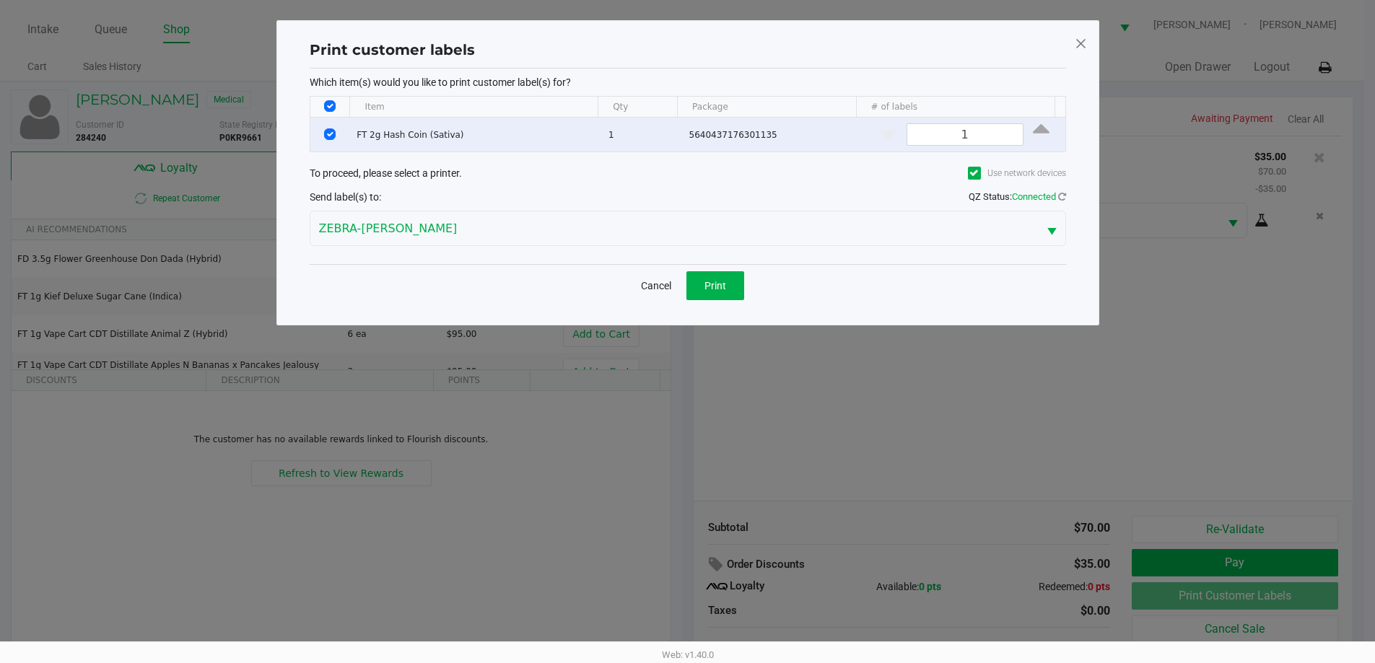
scroll to position [0, 0]
click at [722, 287] on span "Print" at bounding box center [720, 286] width 22 height 12
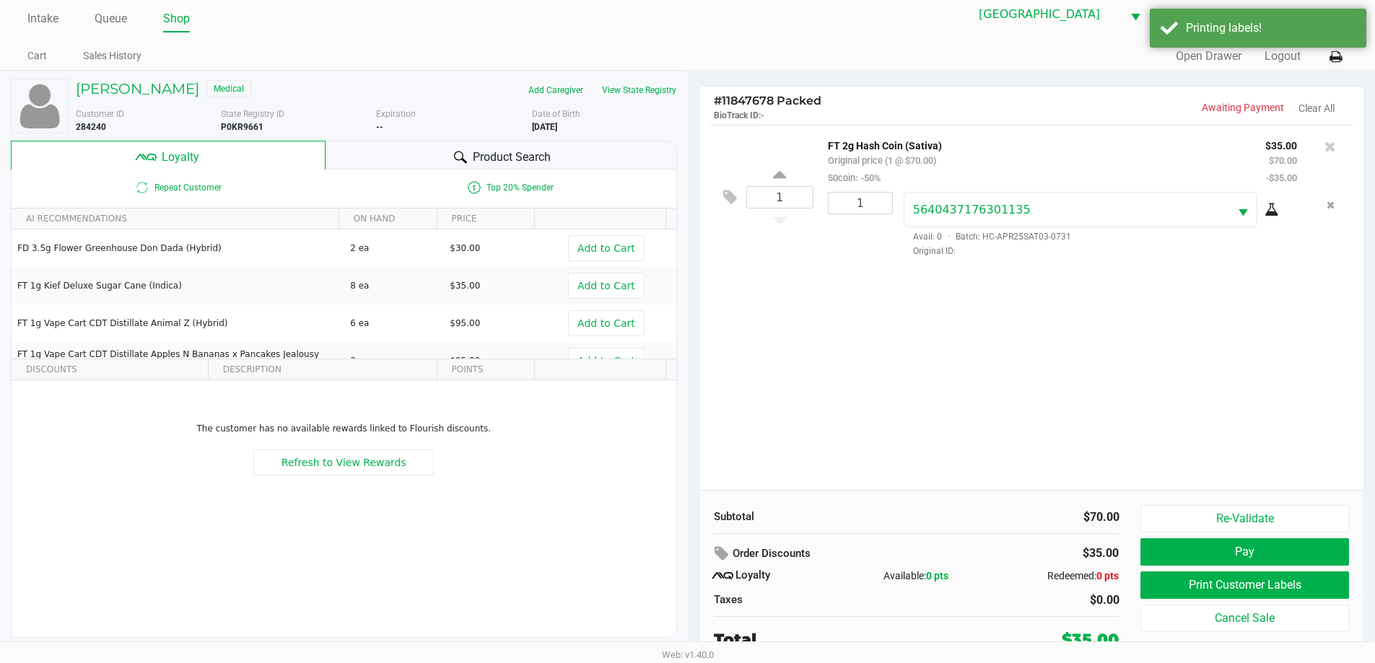
scroll to position [14, 0]
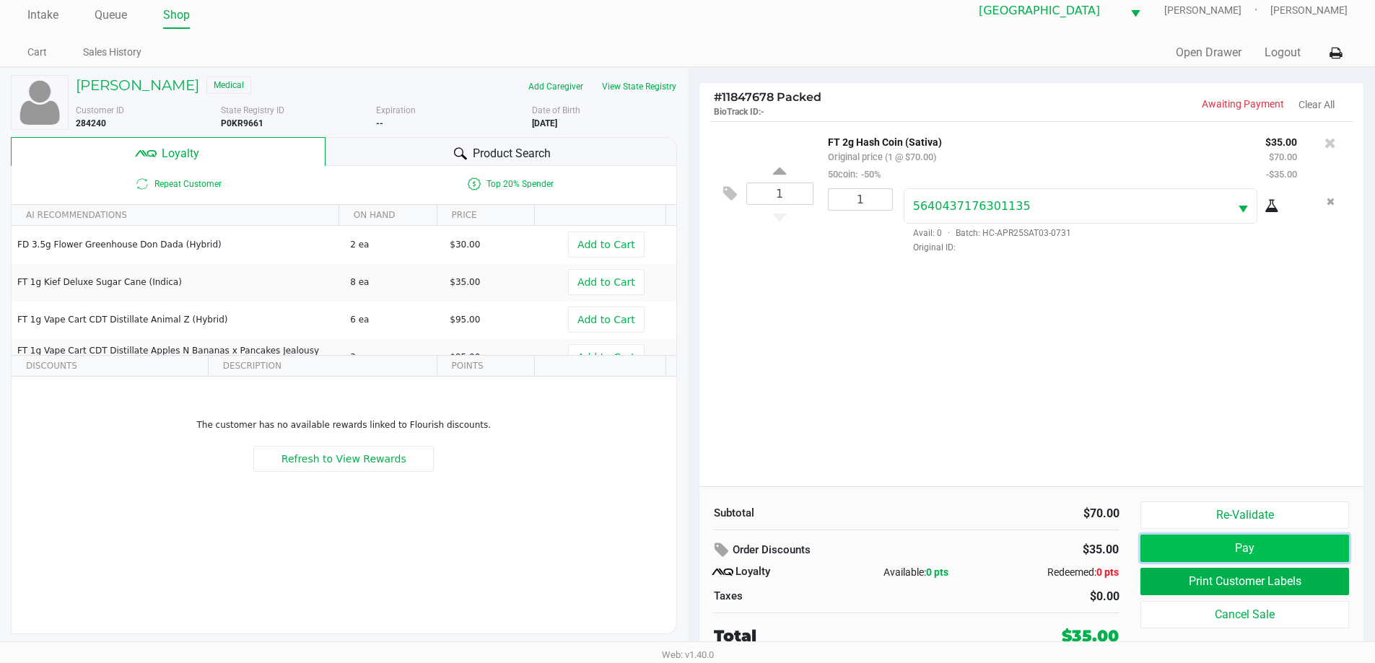
click at [1269, 553] on button "Pay" at bounding box center [1244, 548] width 208 height 27
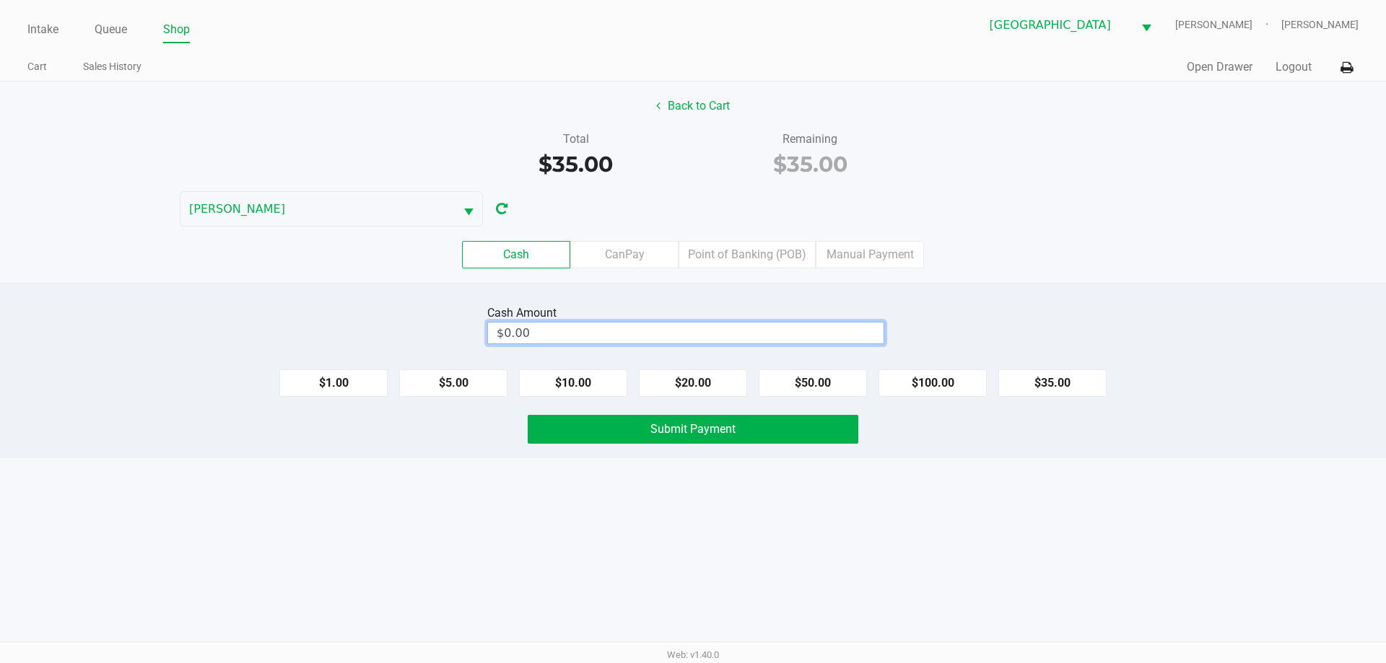
click at [774, 336] on input "$0.00" at bounding box center [686, 333] width 396 height 21
type input "$40.00"
click at [776, 434] on button "Submit Payment" at bounding box center [693, 429] width 331 height 29
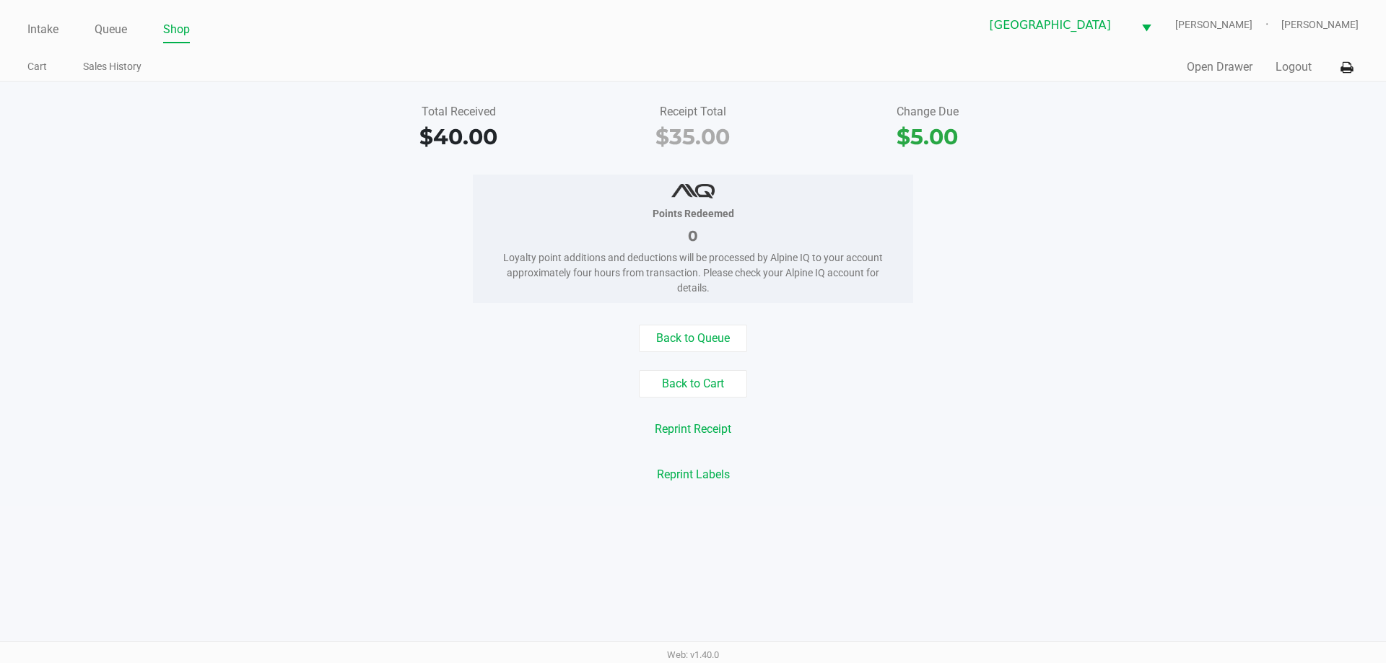
click at [48, 35] on link "Intake" at bounding box center [42, 29] width 31 height 20
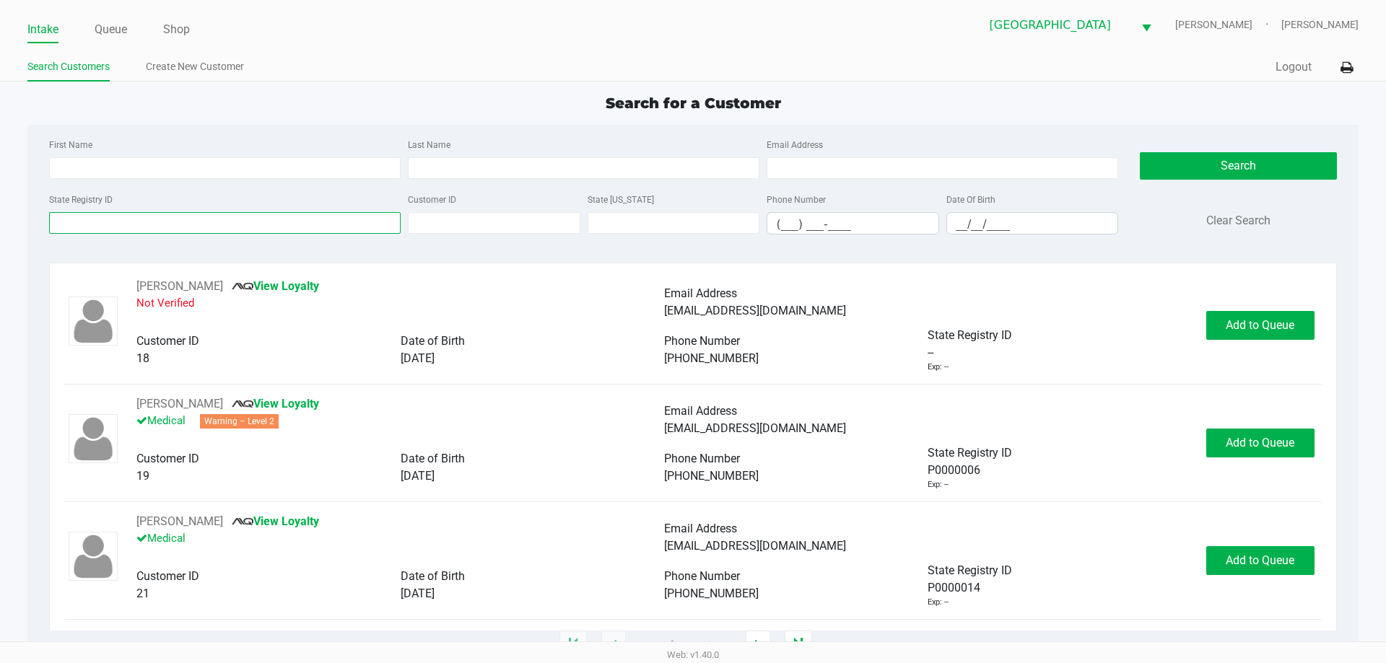
click at [211, 227] on input "State Registry ID" at bounding box center [225, 223] width 352 height 22
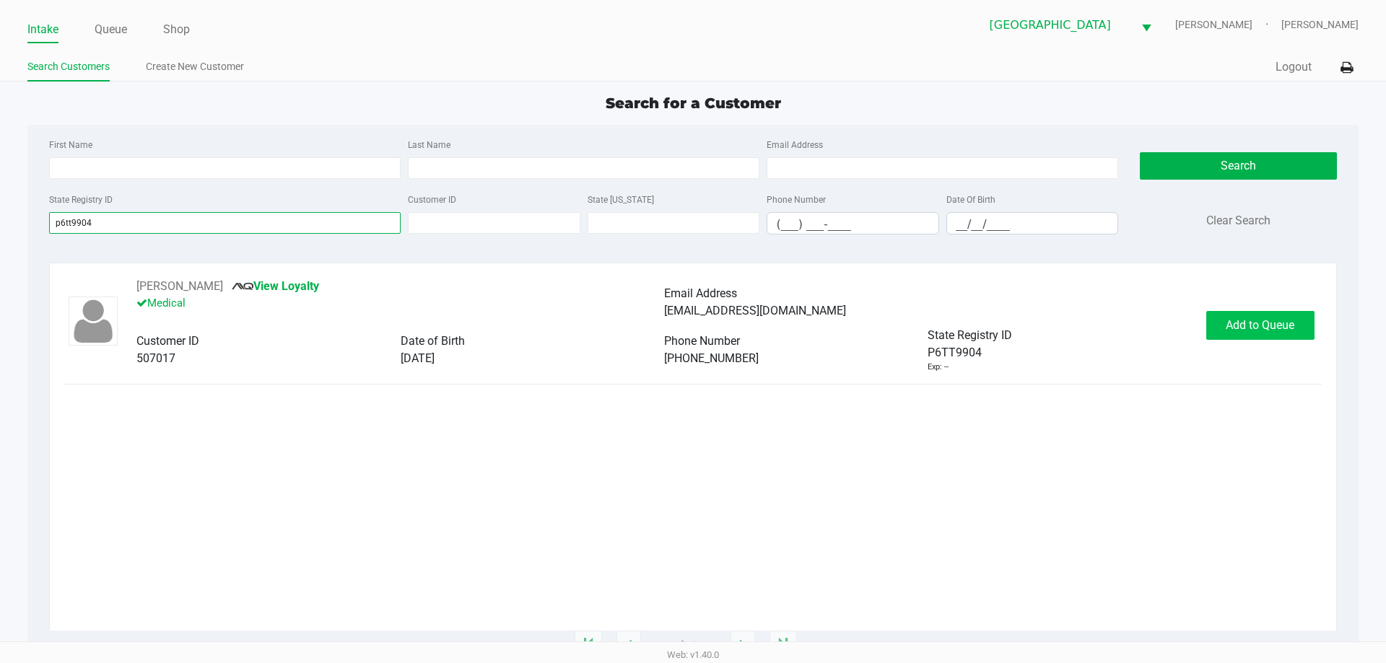
type input "p6tt9904"
click at [1254, 328] on span "Add to Queue" at bounding box center [1260, 325] width 69 height 14
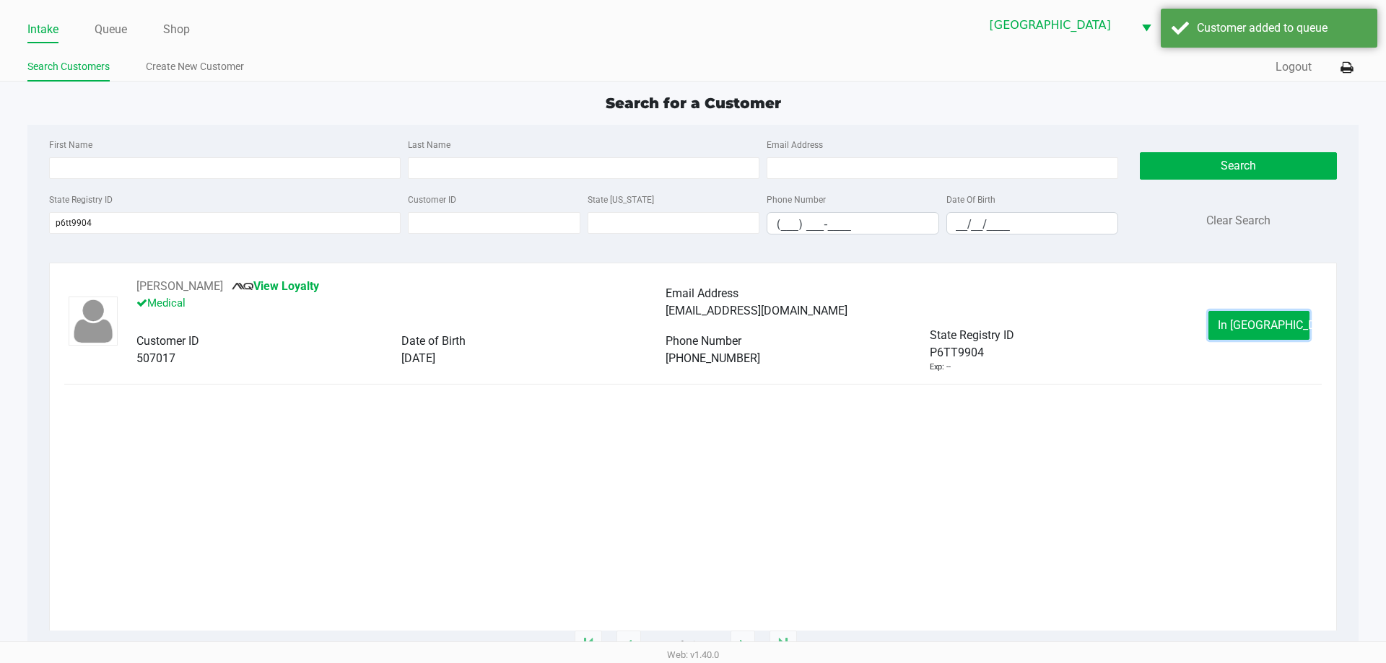
click at [1254, 328] on span "In Queue" at bounding box center [1278, 325] width 121 height 14
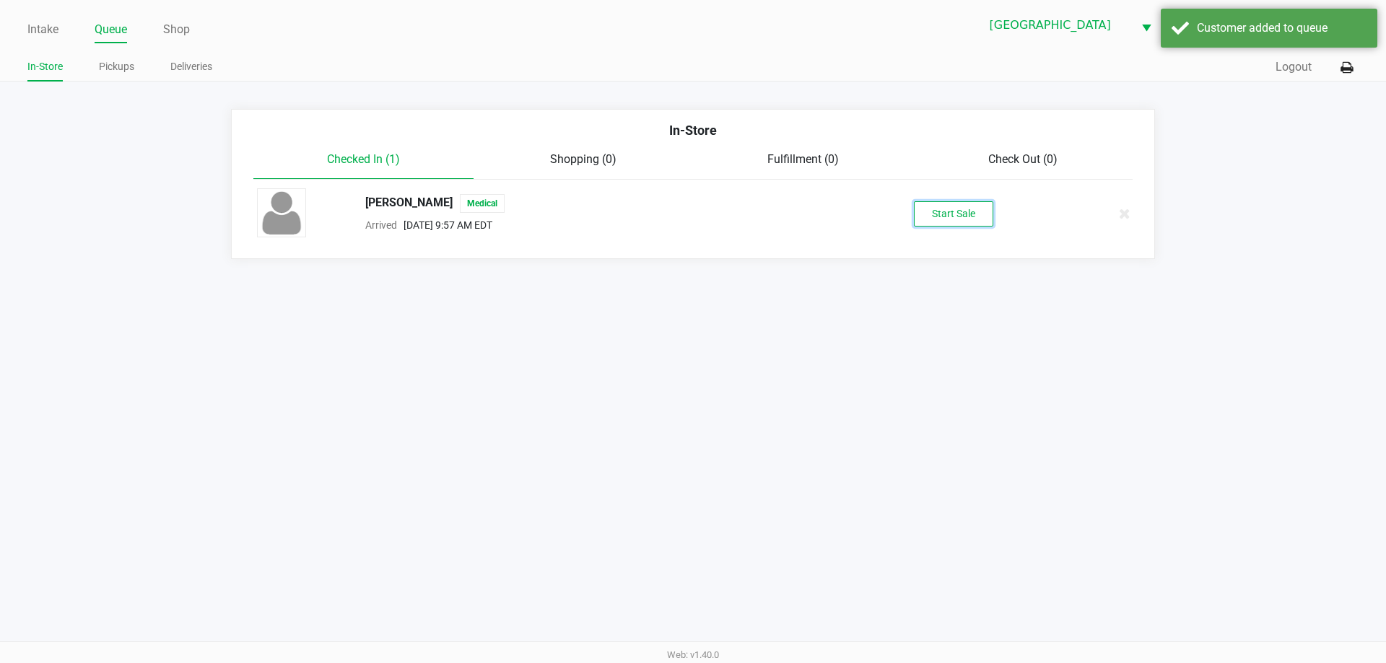
click at [956, 216] on button "Start Sale" at bounding box center [953, 213] width 79 height 25
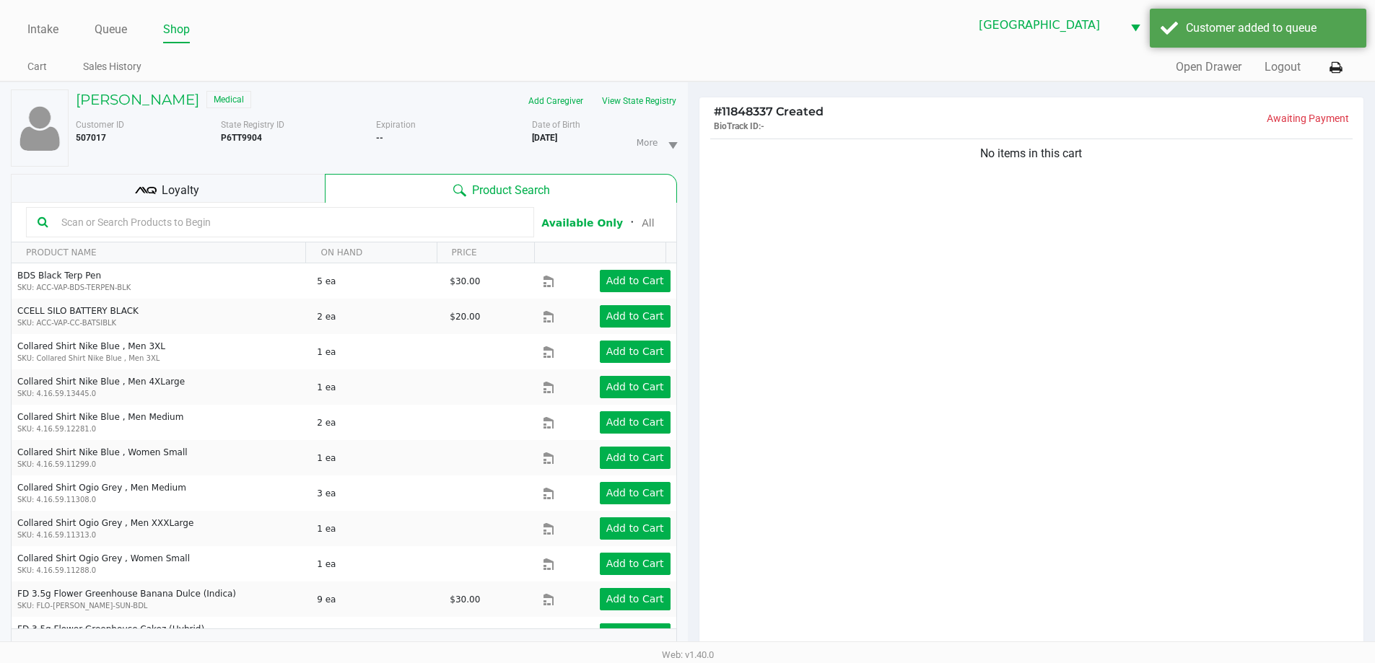
click at [299, 184] on div "Loyalty" at bounding box center [168, 188] width 314 height 29
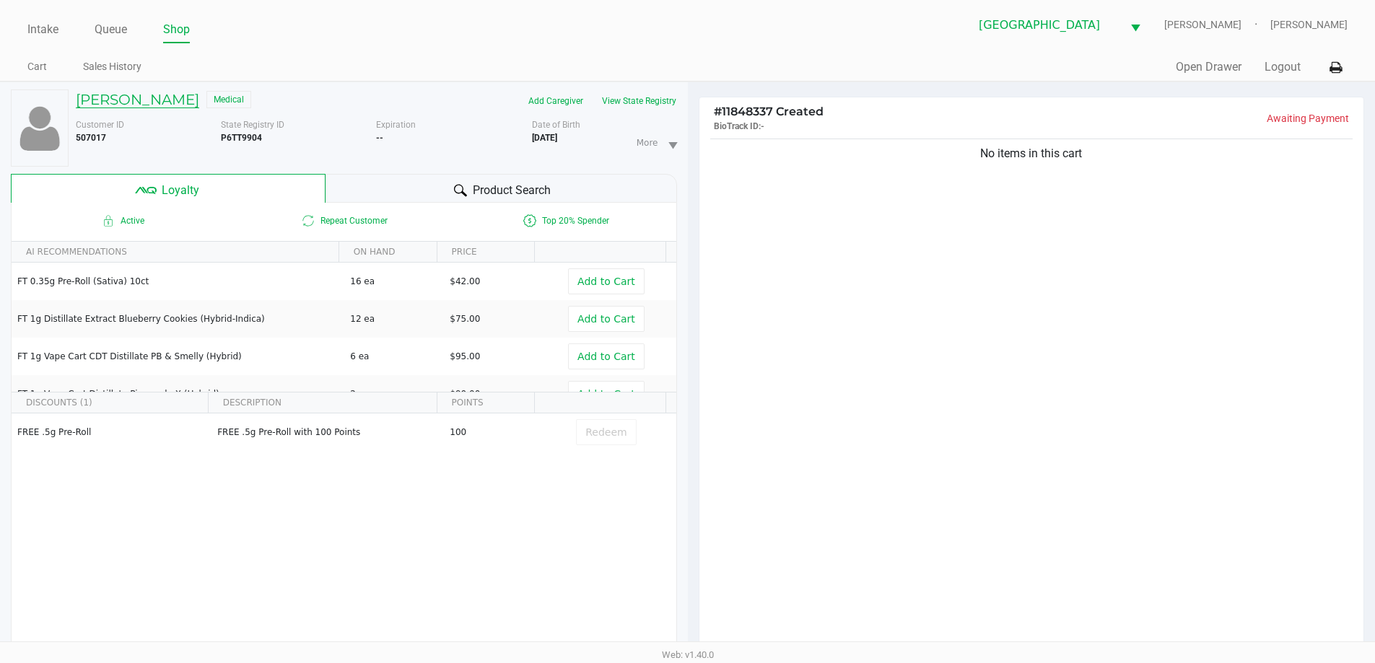
click at [152, 97] on h5 "JAMI GENTILE" at bounding box center [137, 99] width 123 height 17
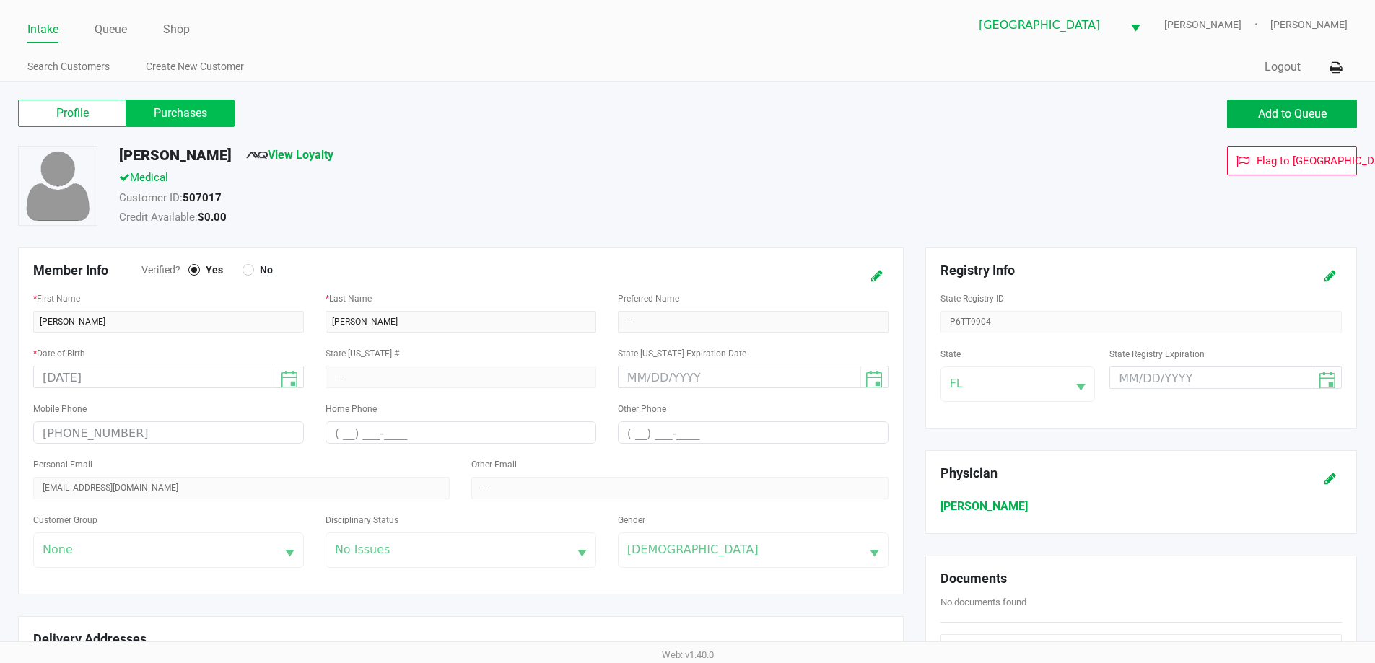
click at [201, 102] on label "Purchases" at bounding box center [180, 113] width 108 height 27
click at [0, 0] on 1 "Purchases" at bounding box center [0, 0] width 0 height 0
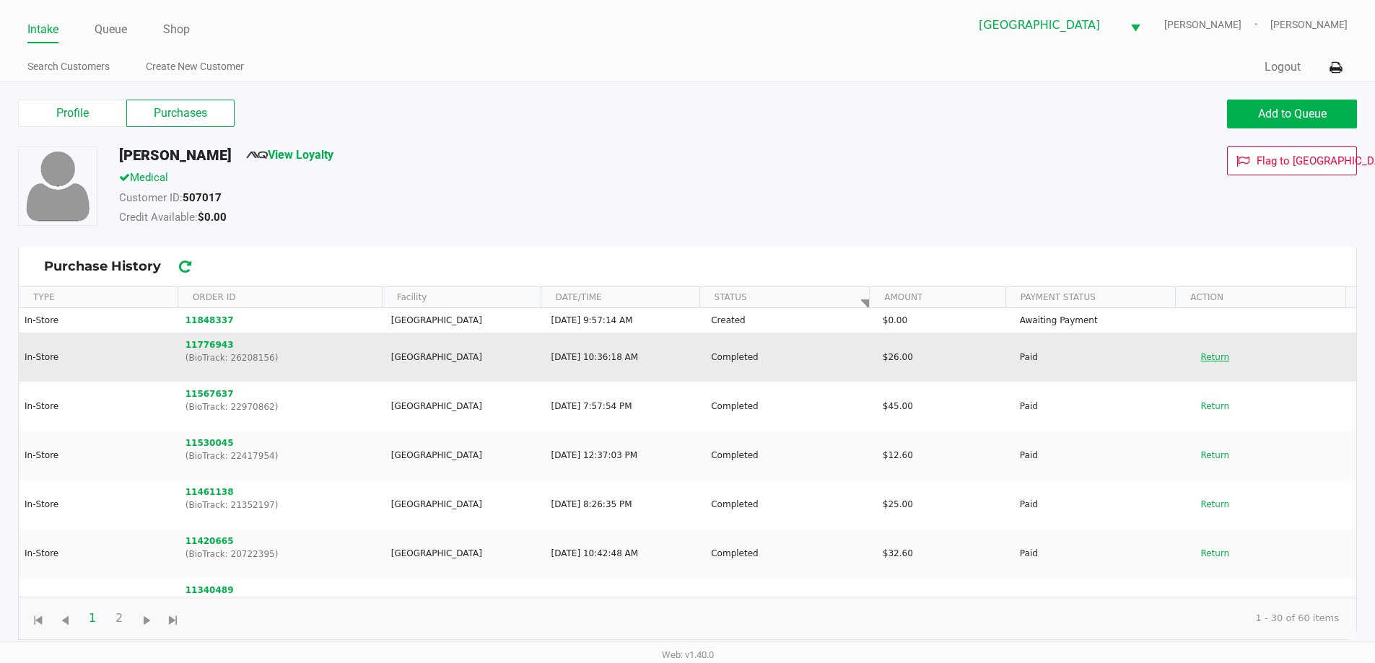
click at [1191, 356] on button "Return" at bounding box center [1215, 357] width 48 height 23
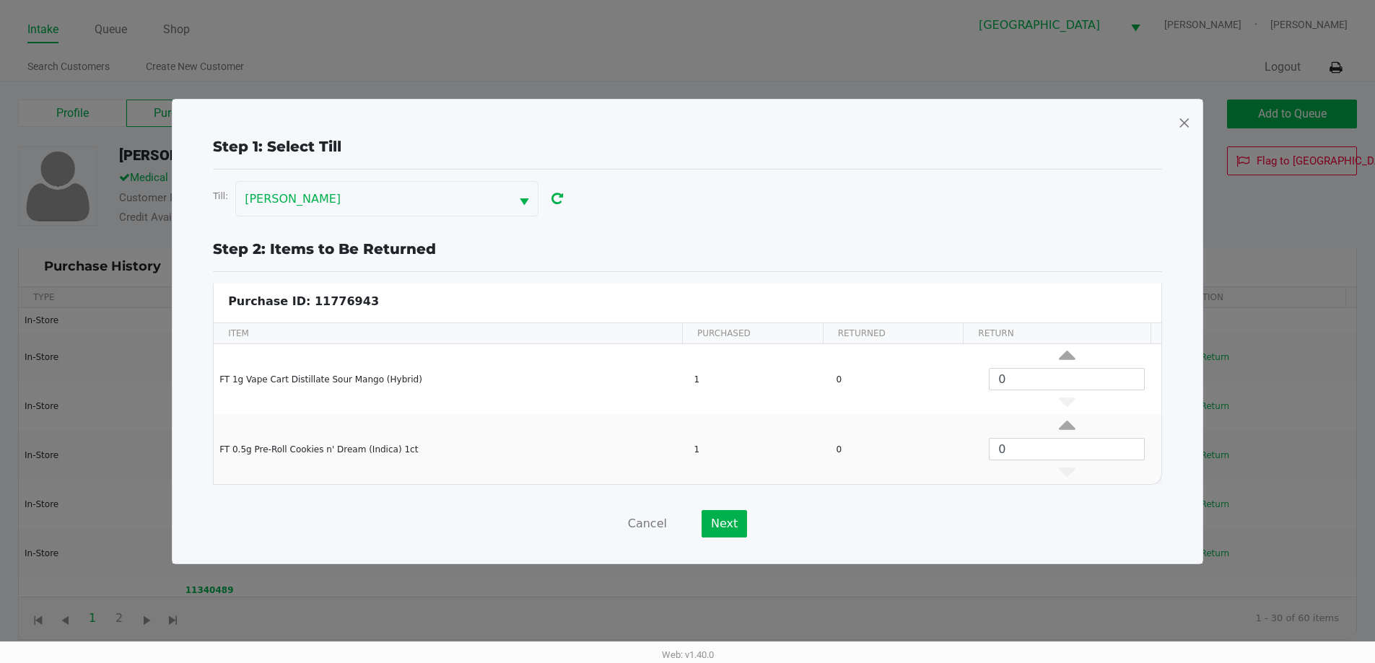
click at [1183, 128] on span at bounding box center [1184, 122] width 13 height 23
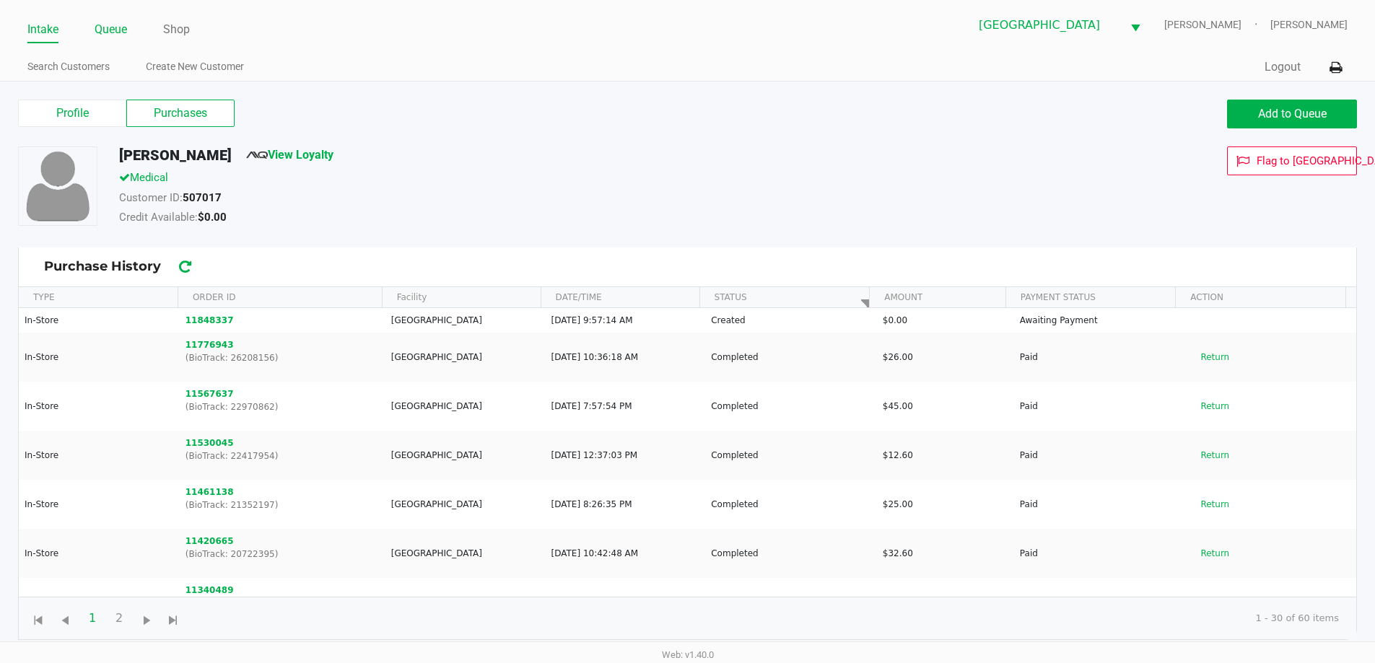
click at [118, 20] on link "Queue" at bounding box center [111, 29] width 32 height 20
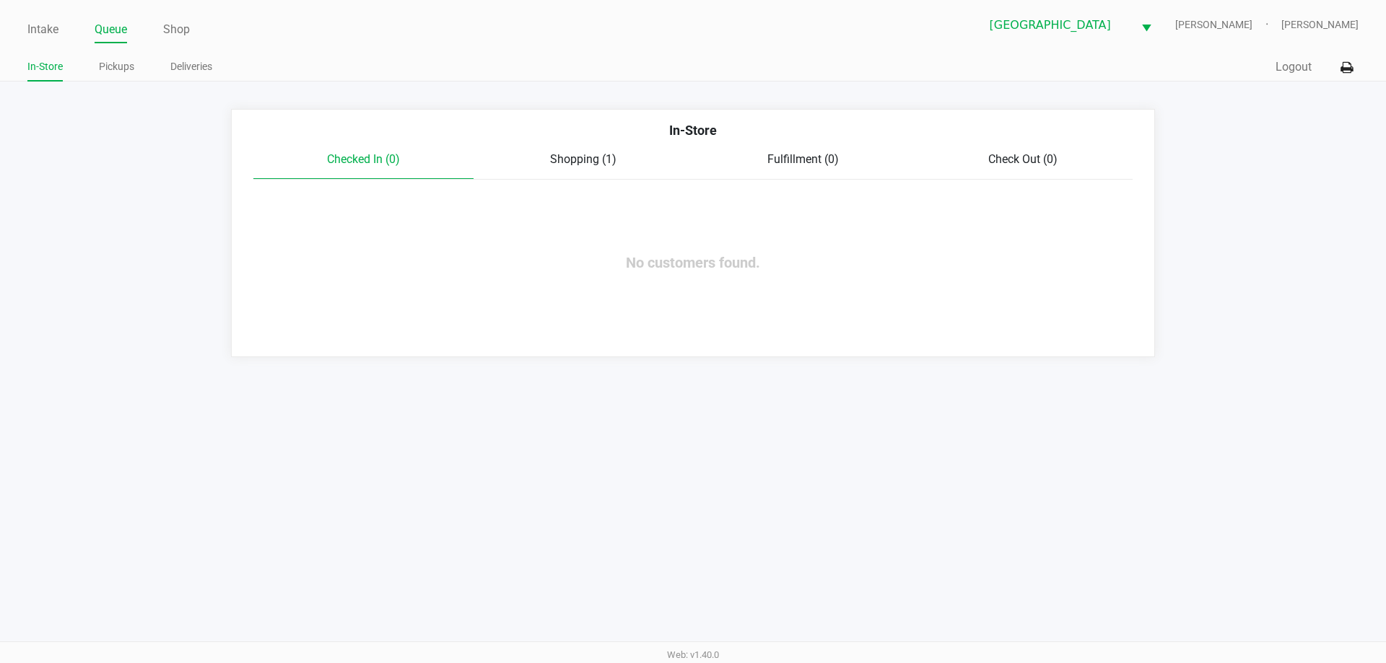
click at [587, 154] on span "Shopping (1)" at bounding box center [583, 159] width 66 height 14
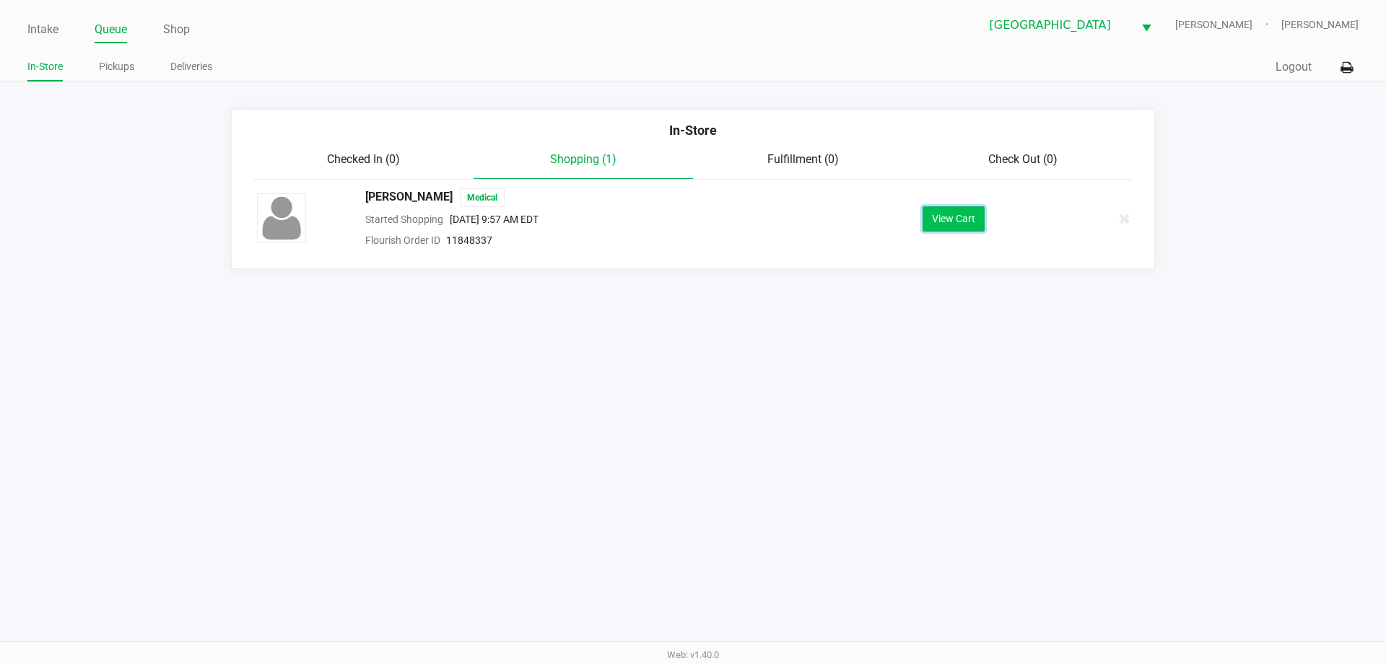
click at [975, 225] on button "View Cart" at bounding box center [953, 218] width 62 height 25
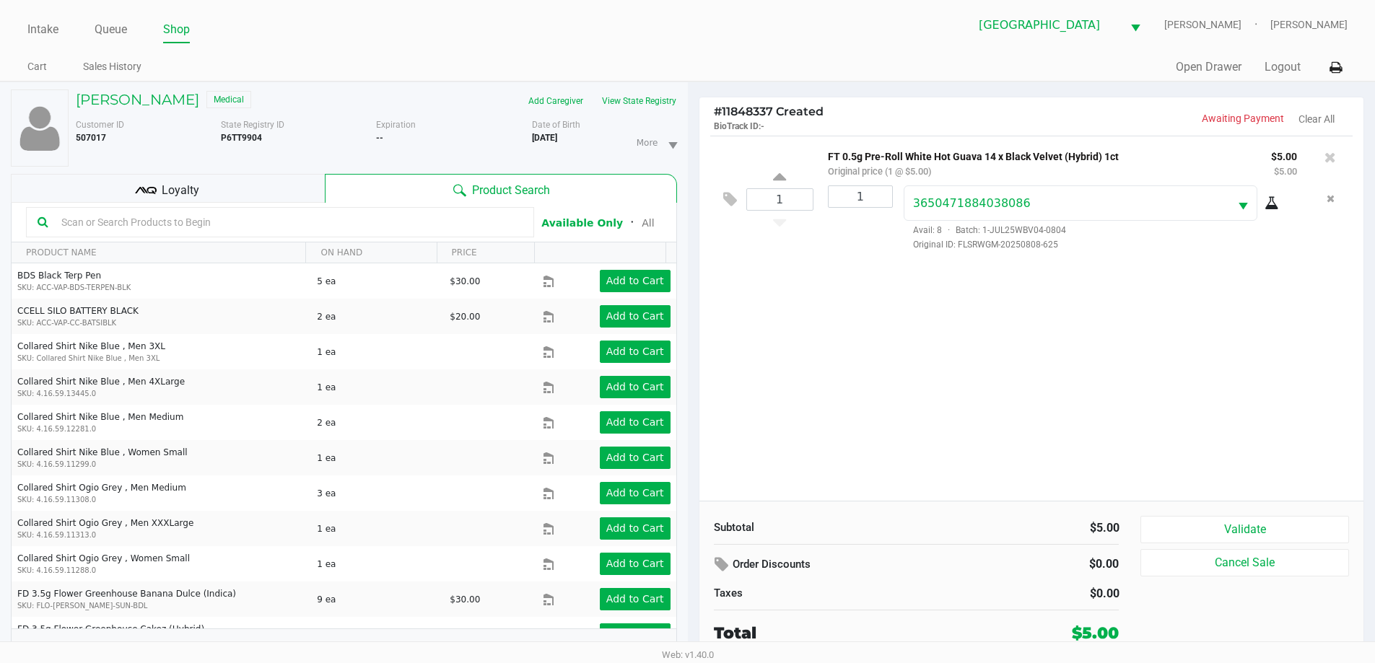
click at [298, 186] on div "Loyalty" at bounding box center [168, 188] width 314 height 29
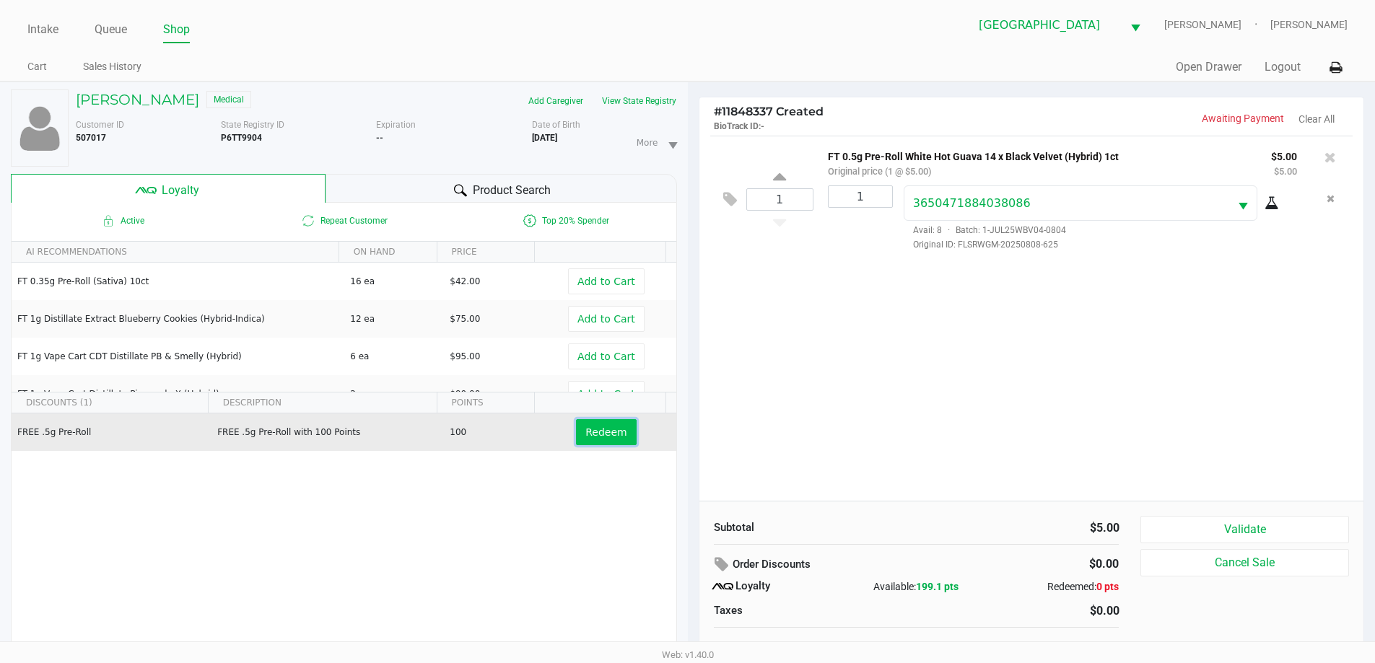
click at [602, 437] on span "Redeem" at bounding box center [605, 433] width 41 height 12
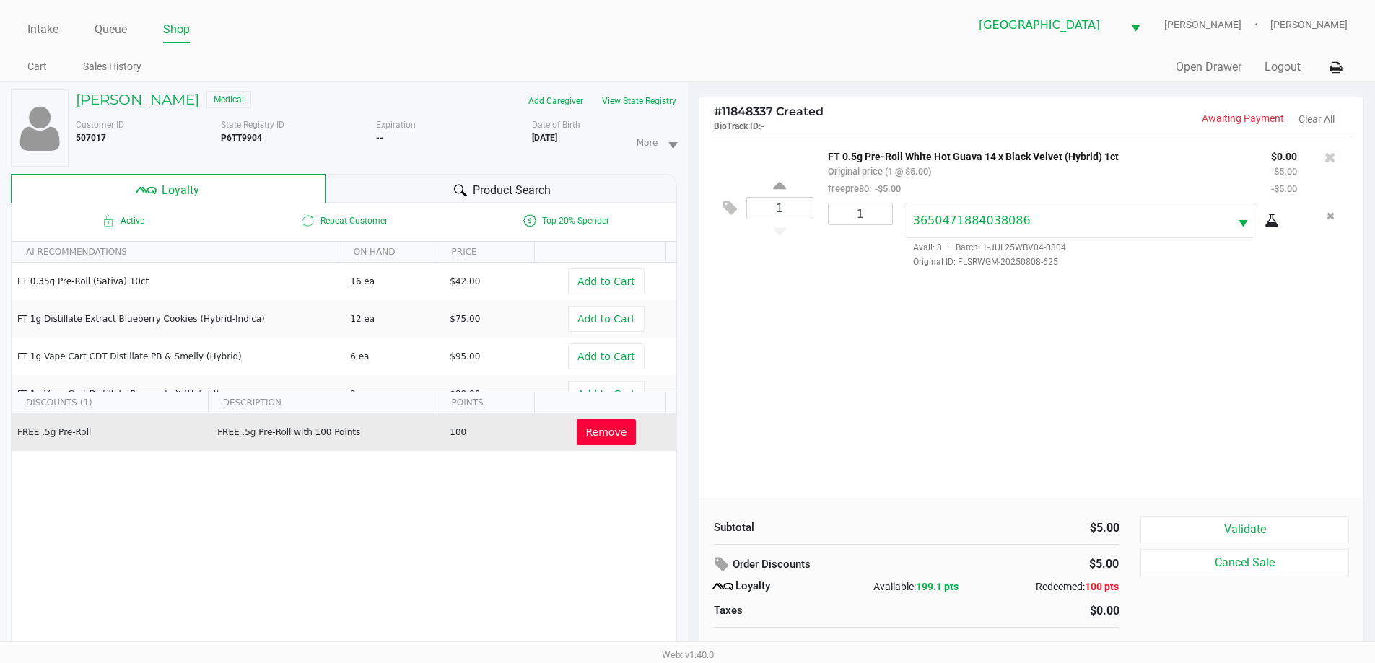
click at [672, 36] on ul "Intake Queue Shop" at bounding box center [357, 30] width 660 height 25
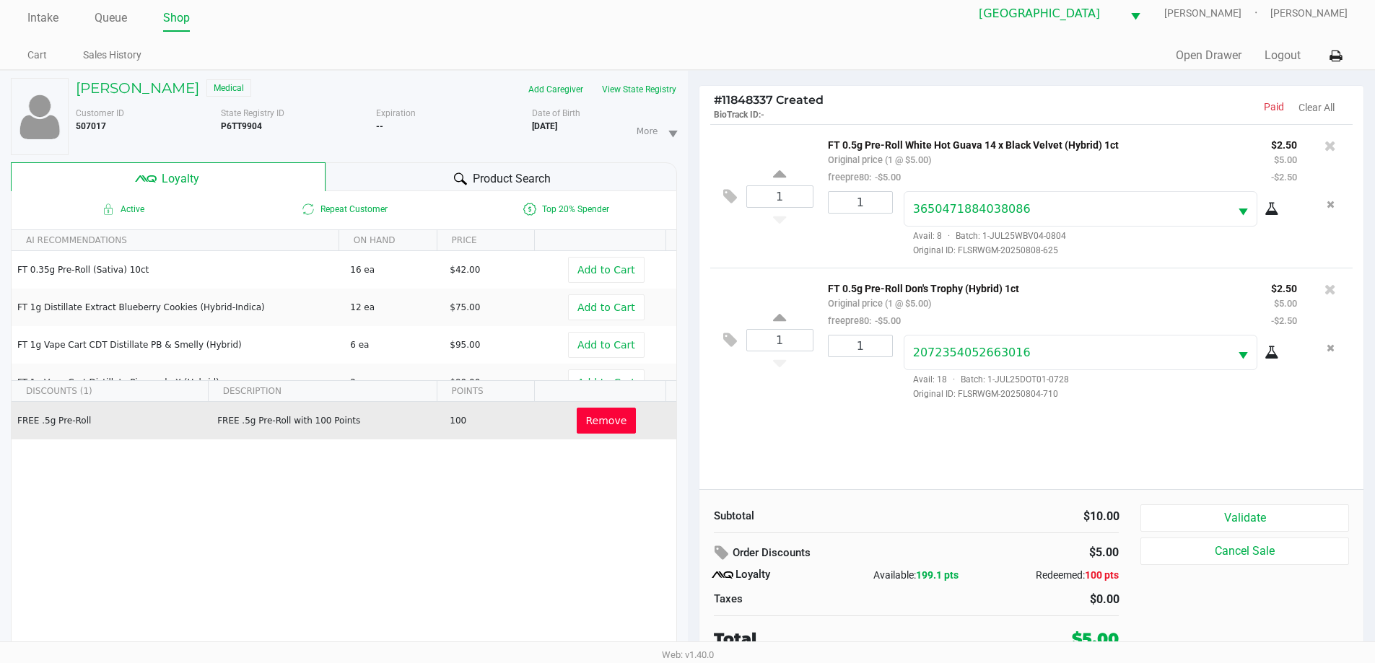
scroll to position [15, 0]
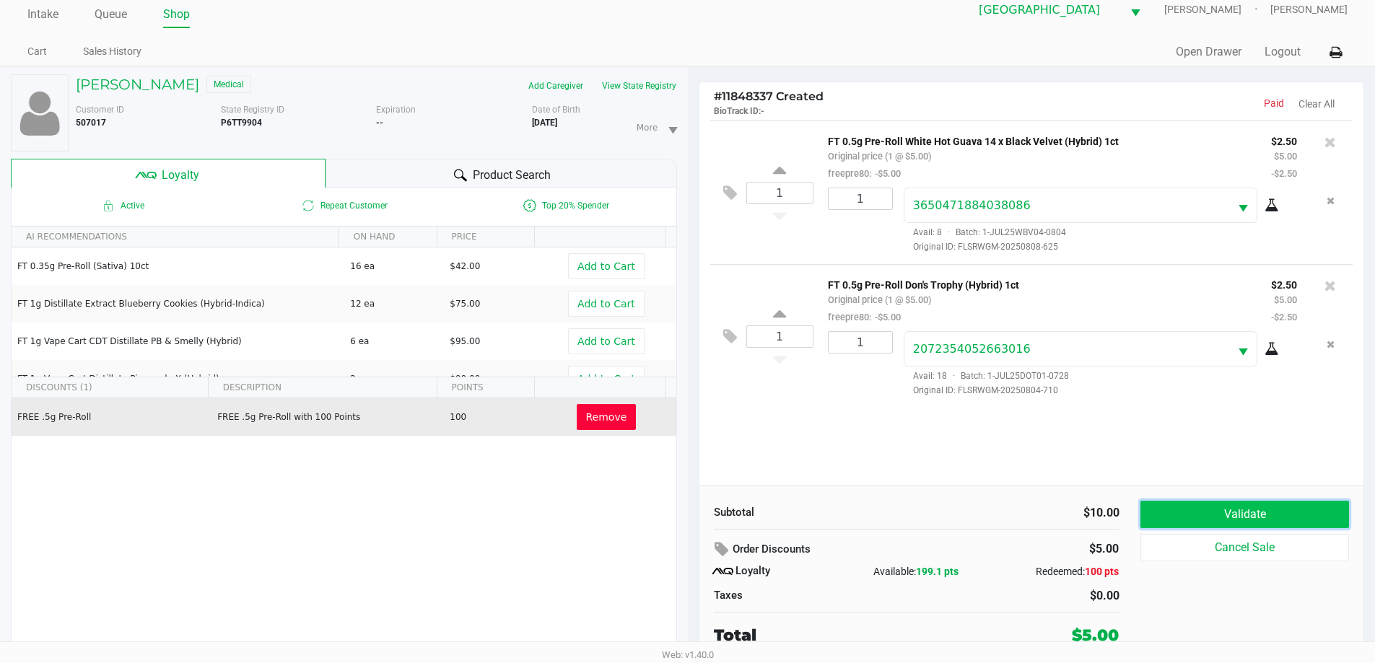
click at [1276, 520] on button "Validate" at bounding box center [1244, 514] width 208 height 27
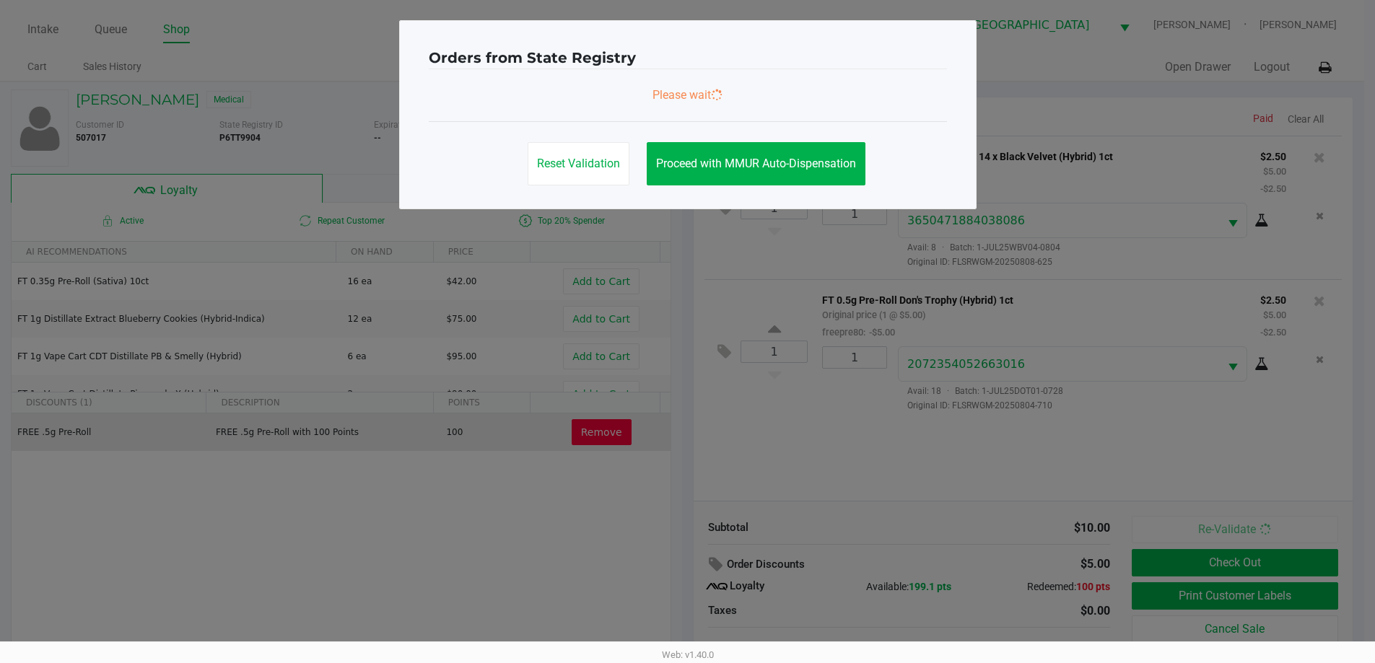
scroll to position [0, 0]
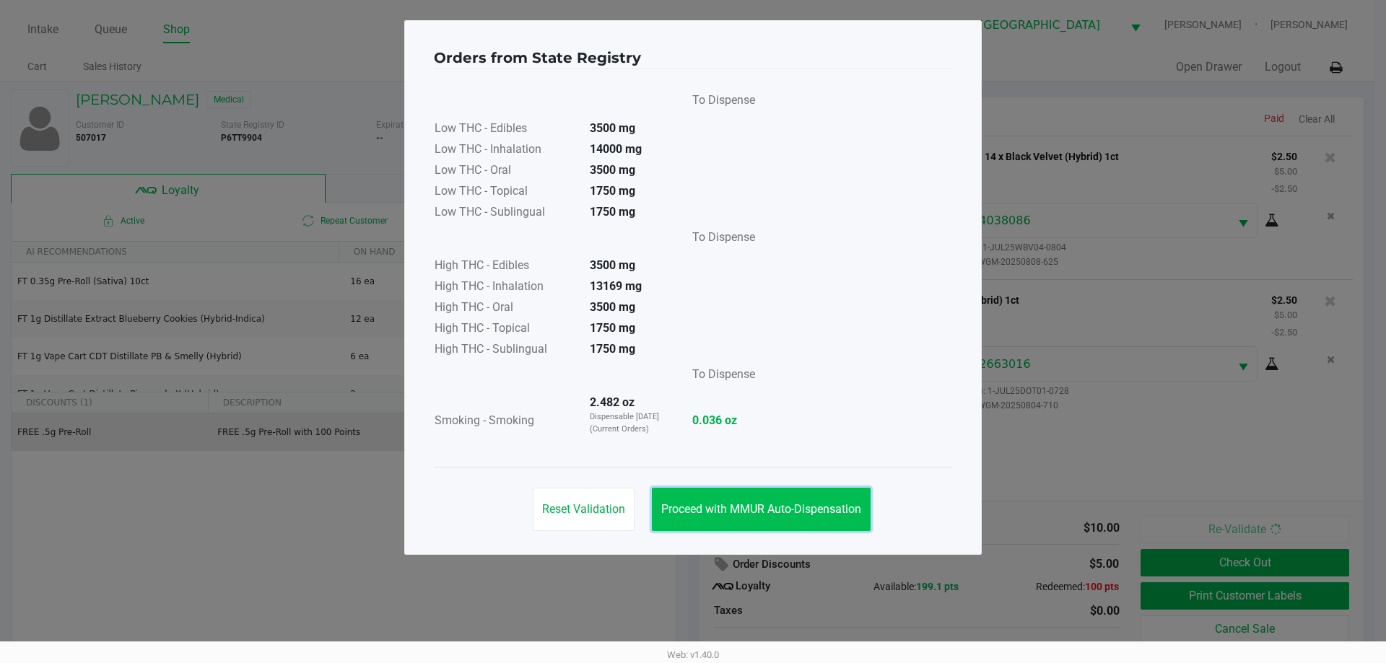
click at [849, 509] on span "Proceed with MMUR Auto-Dispensation" at bounding box center [761, 509] width 200 height 14
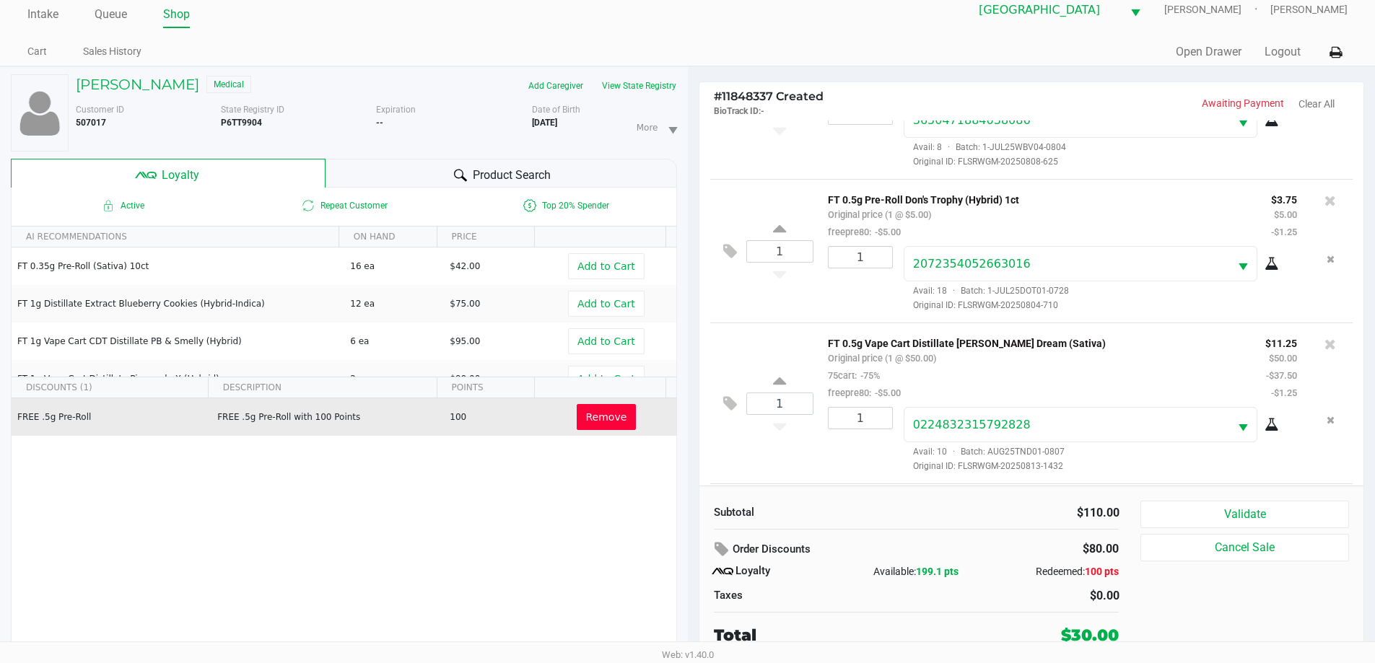
scroll to position [247, 0]
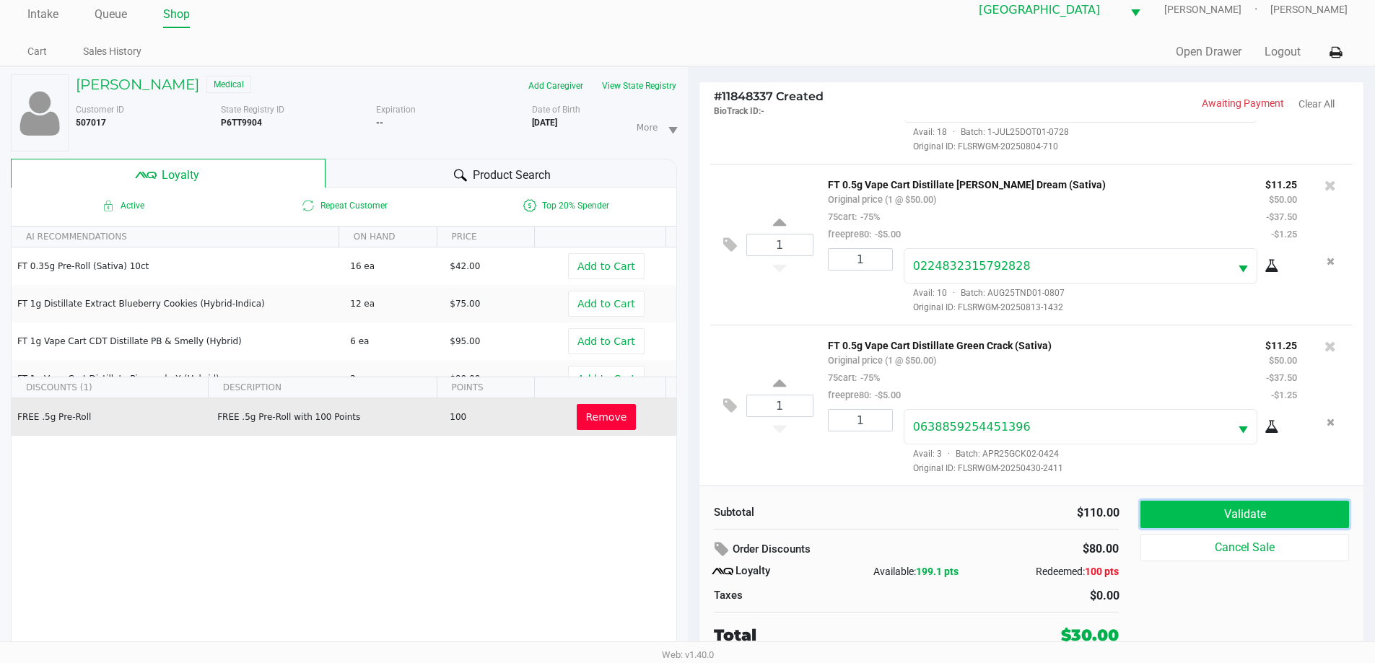
click at [1274, 507] on button "Validate" at bounding box center [1244, 514] width 208 height 27
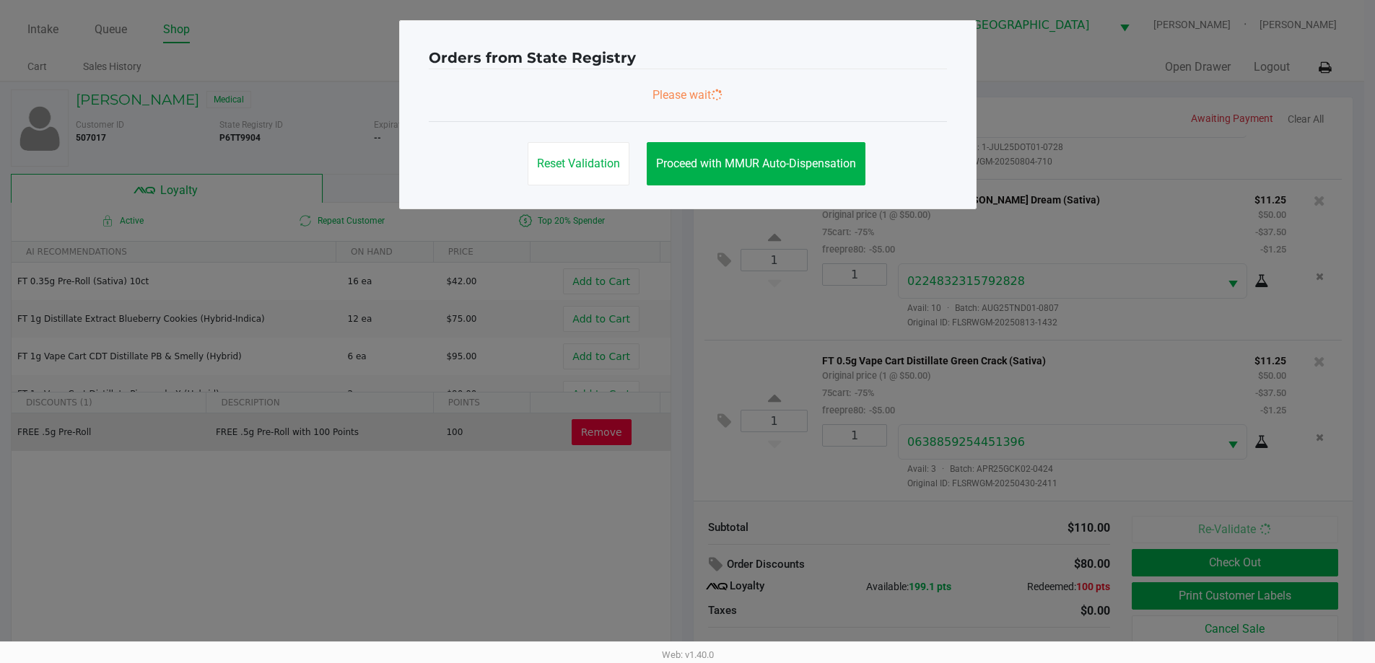
scroll to position [0, 0]
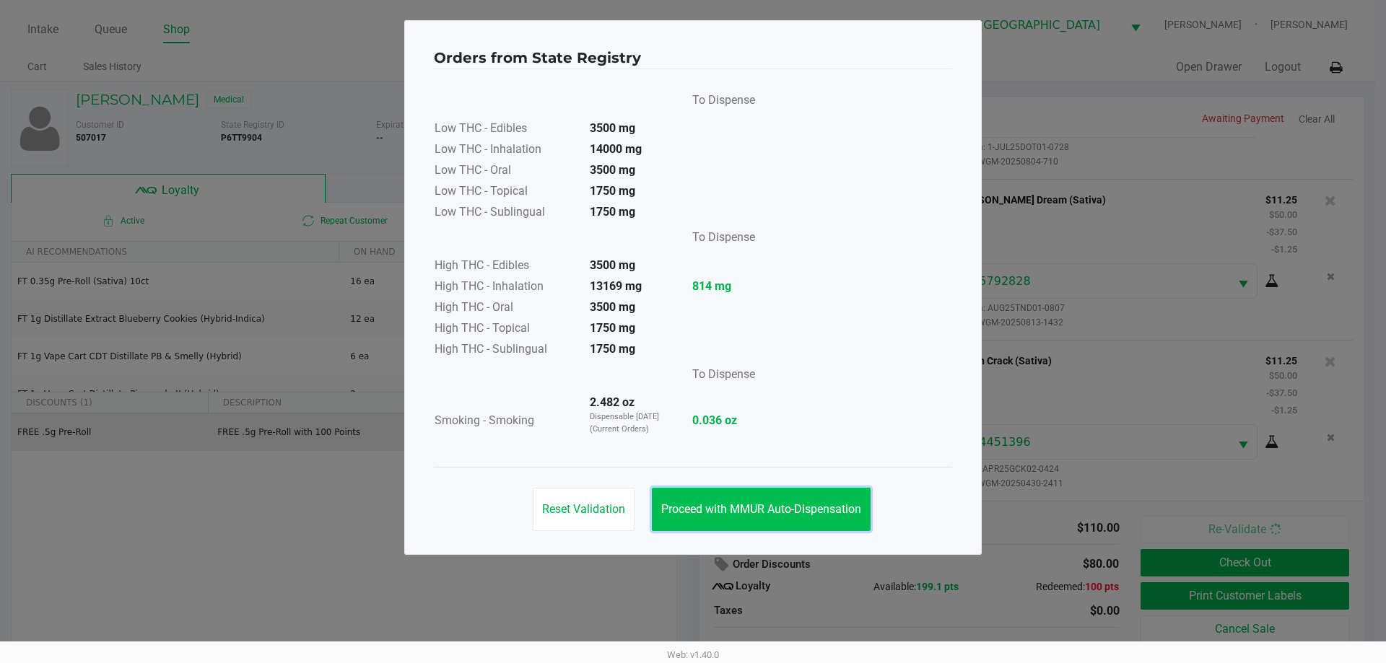
click at [764, 503] on span "Proceed with MMUR Auto-Dispensation" at bounding box center [761, 509] width 200 height 14
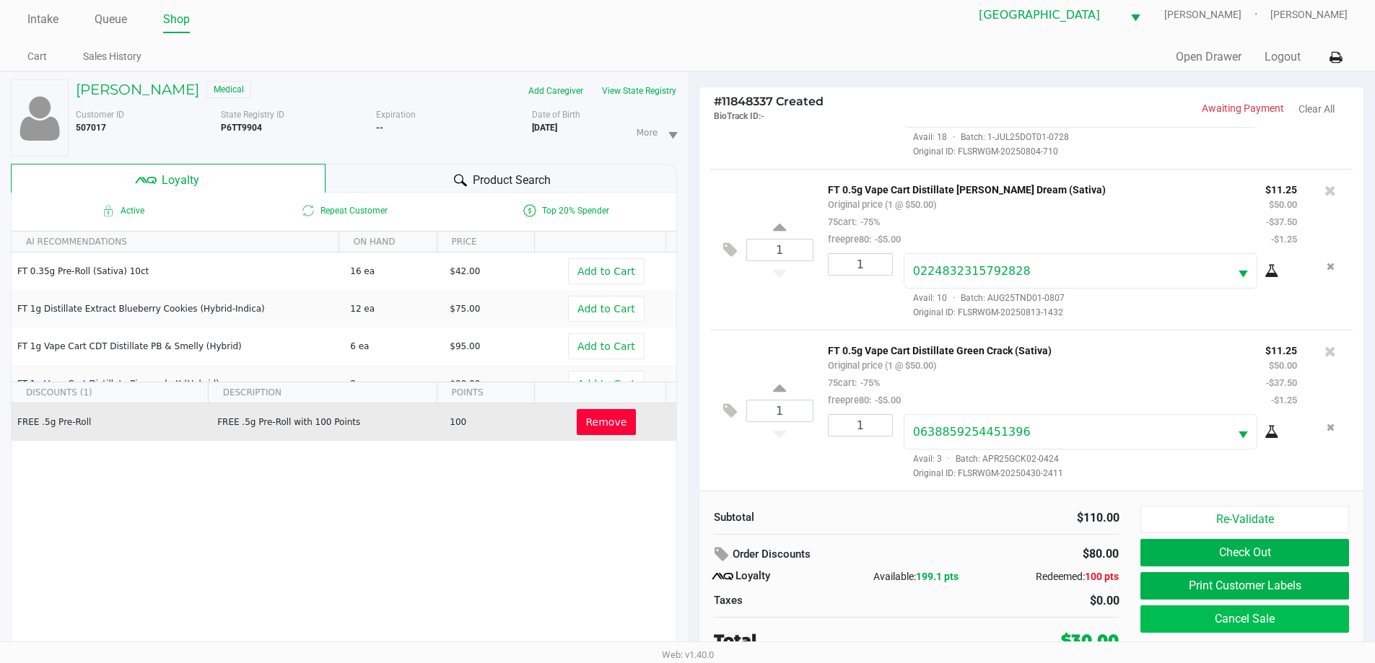
scroll to position [15, 0]
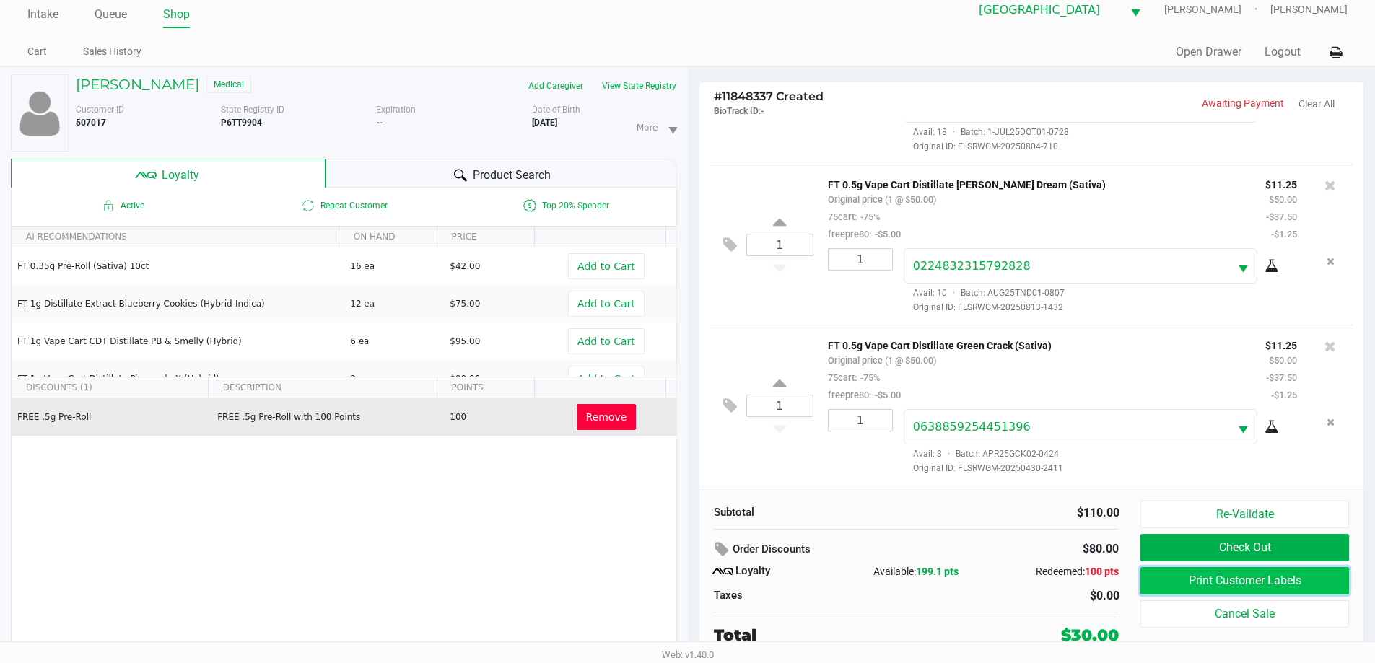
click at [1263, 586] on button "Print Customer Labels" at bounding box center [1244, 580] width 208 height 27
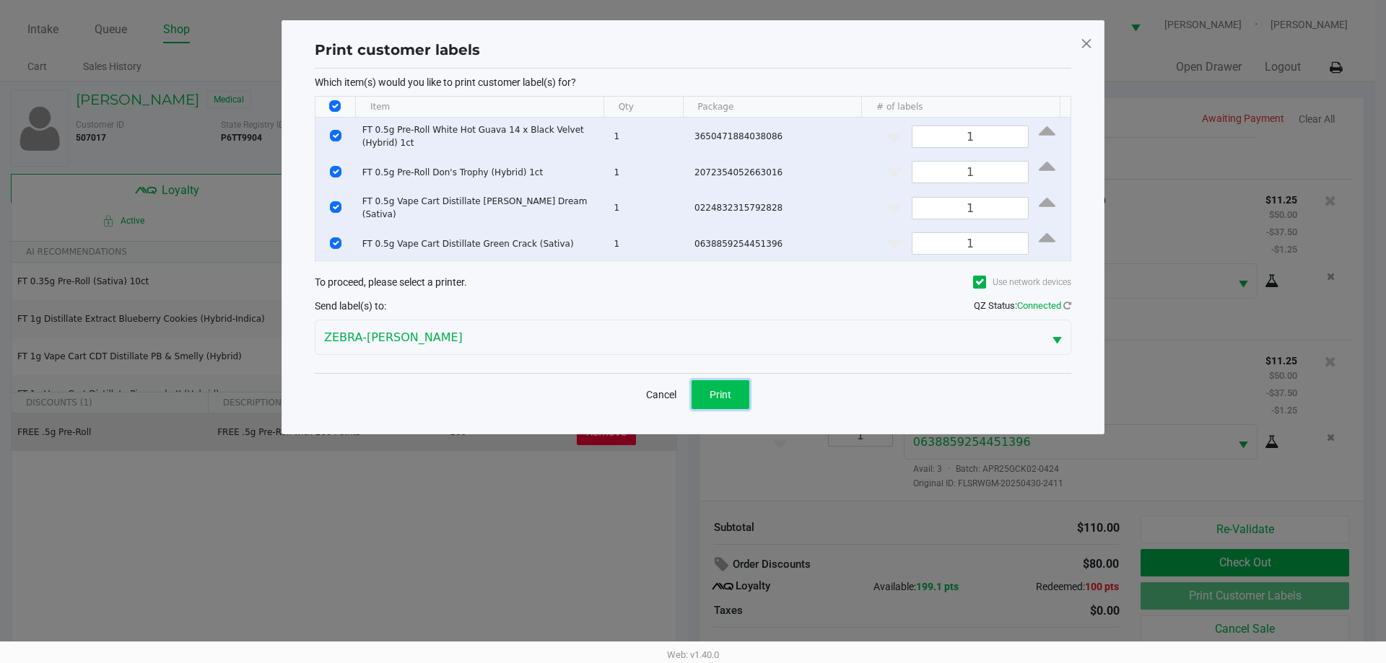
click at [728, 394] on span "Print" at bounding box center [720, 395] width 22 height 12
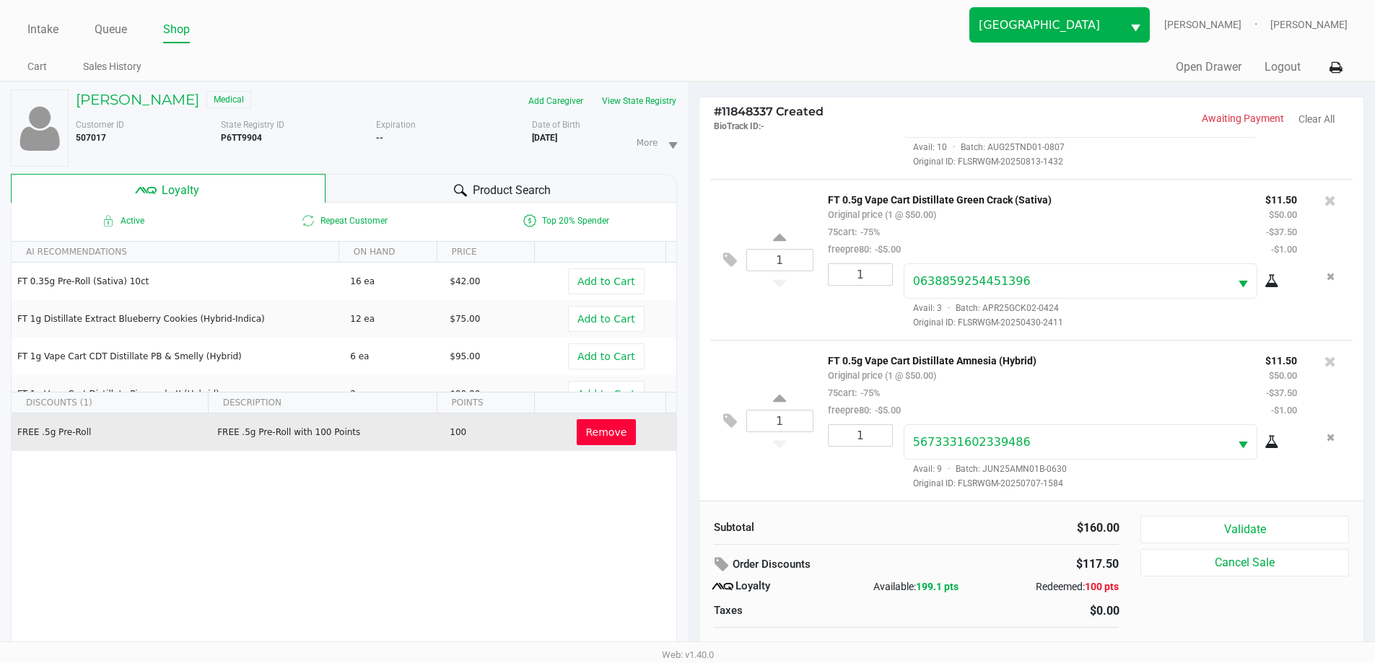
scroll to position [15, 0]
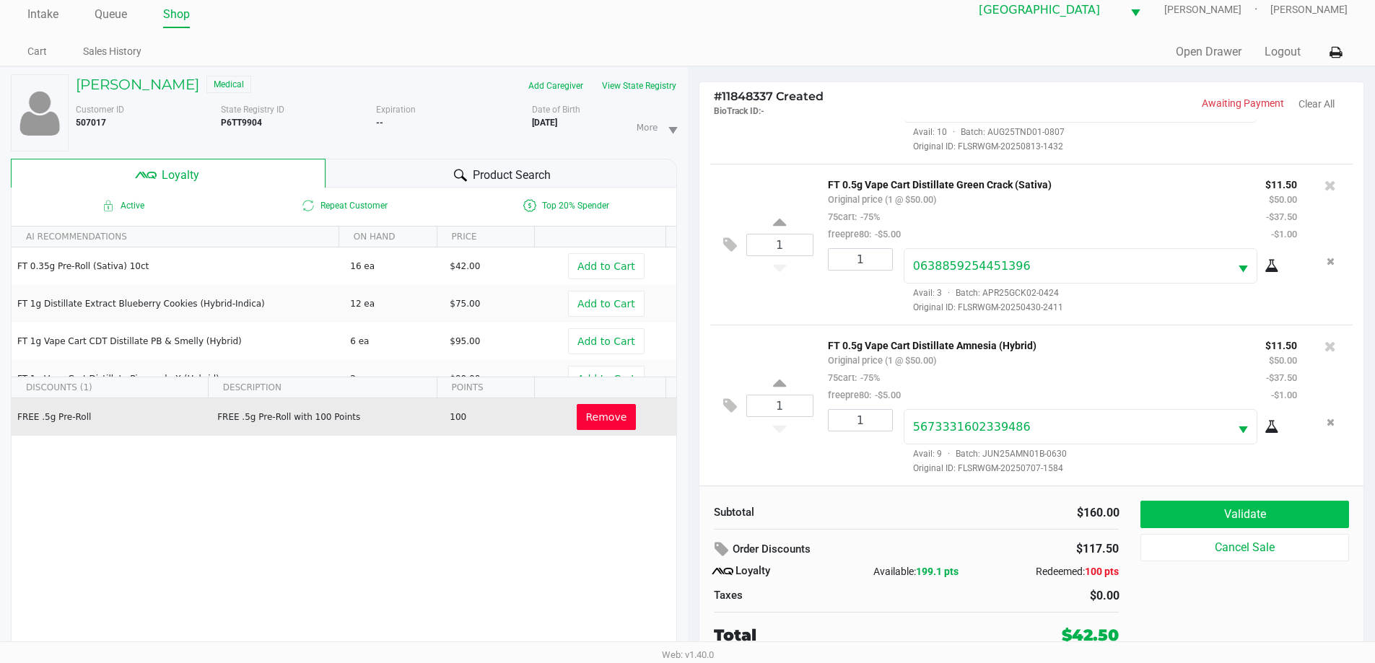
click at [1234, 518] on button "Validate" at bounding box center [1244, 514] width 208 height 27
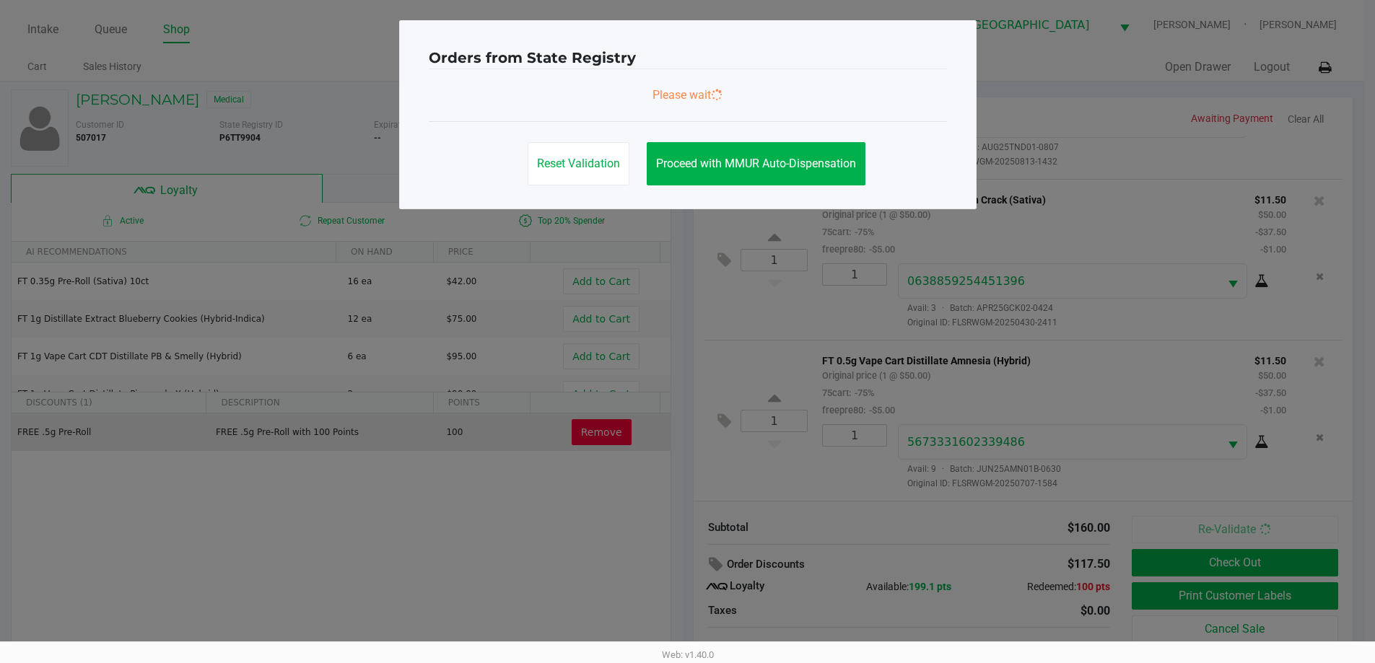
scroll to position [0, 0]
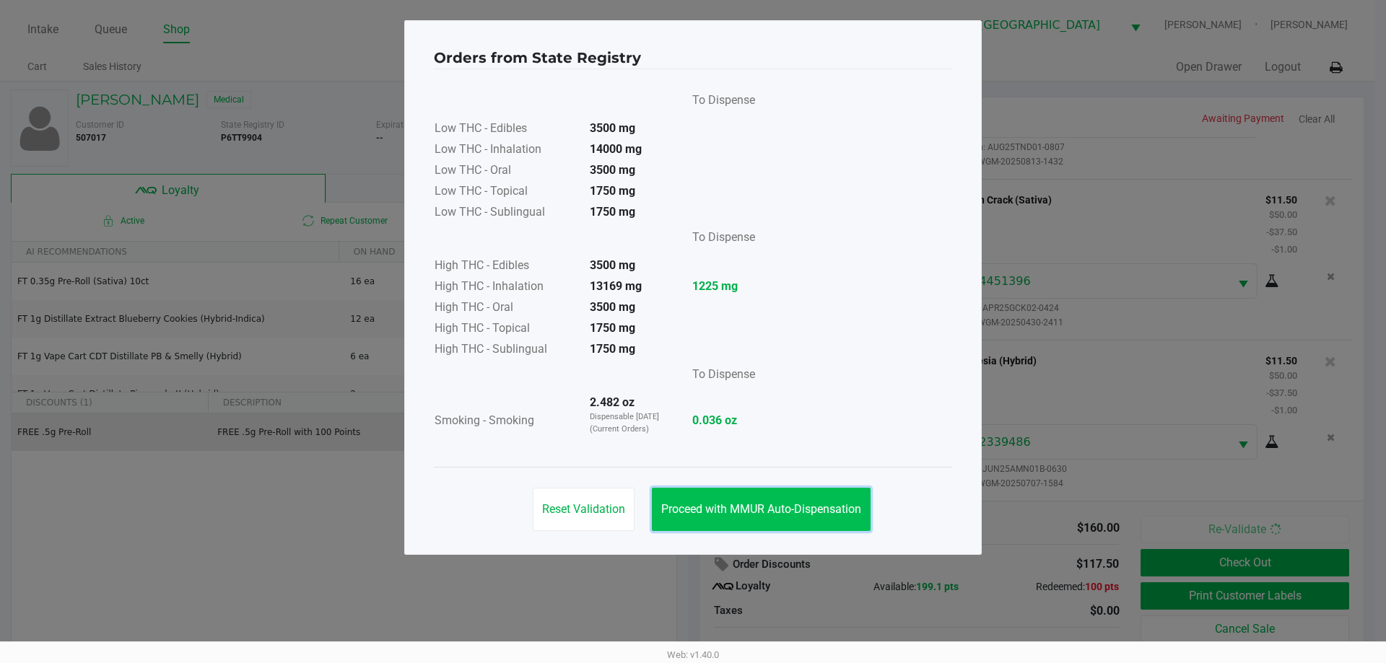
click at [782, 507] on span "Proceed with MMUR Auto-Dispensation" at bounding box center [761, 509] width 200 height 14
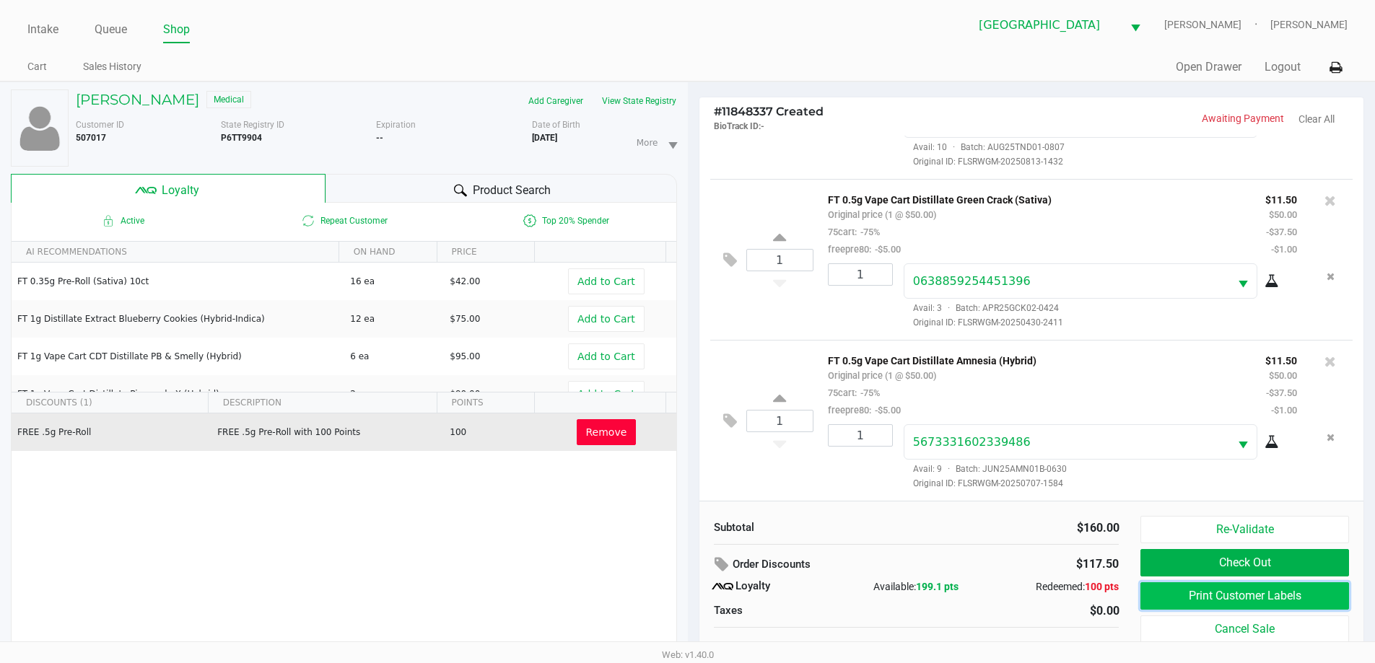
click at [1295, 601] on button "Print Customer Labels" at bounding box center [1244, 595] width 208 height 27
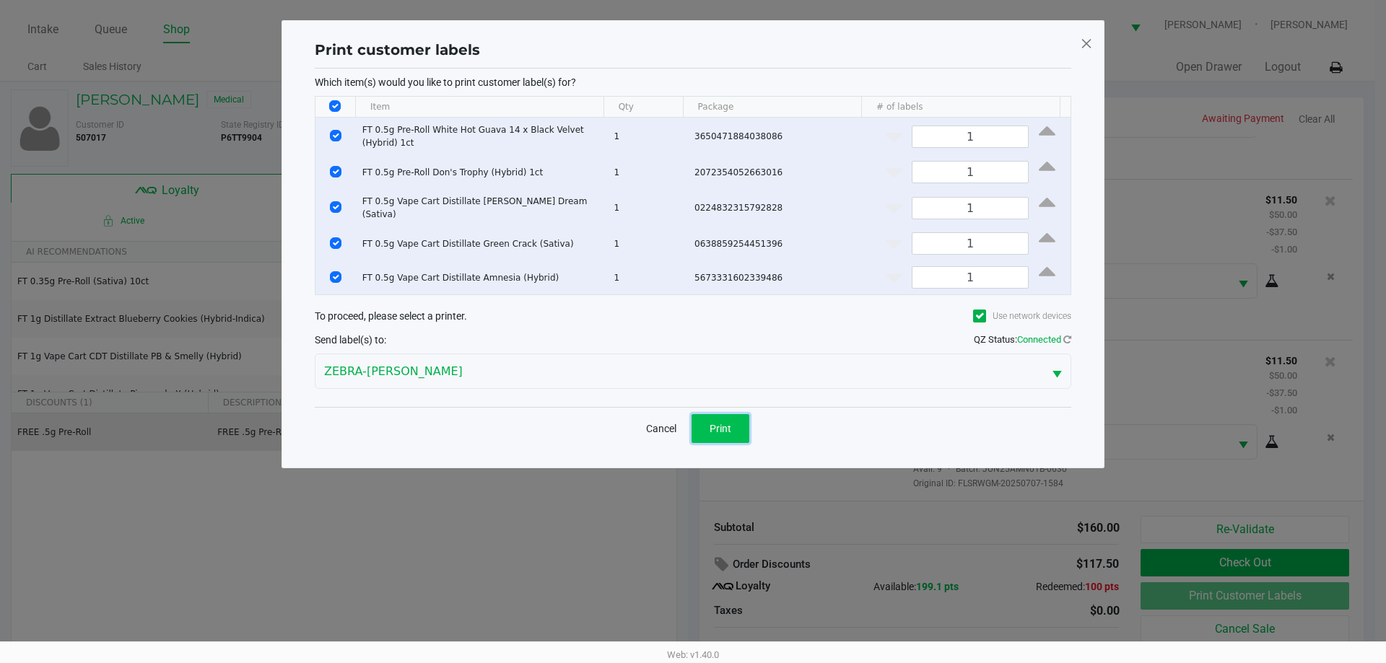
click at [715, 428] on span "Print" at bounding box center [720, 429] width 22 height 12
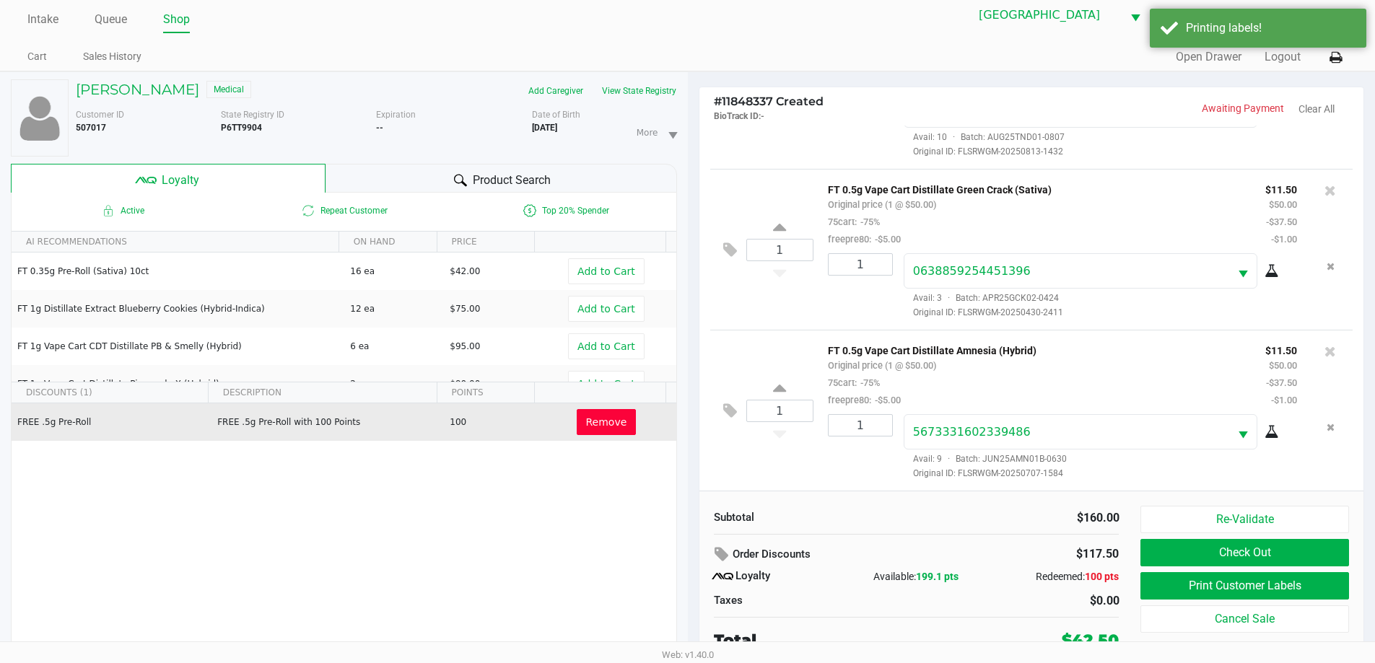
scroll to position [15, 0]
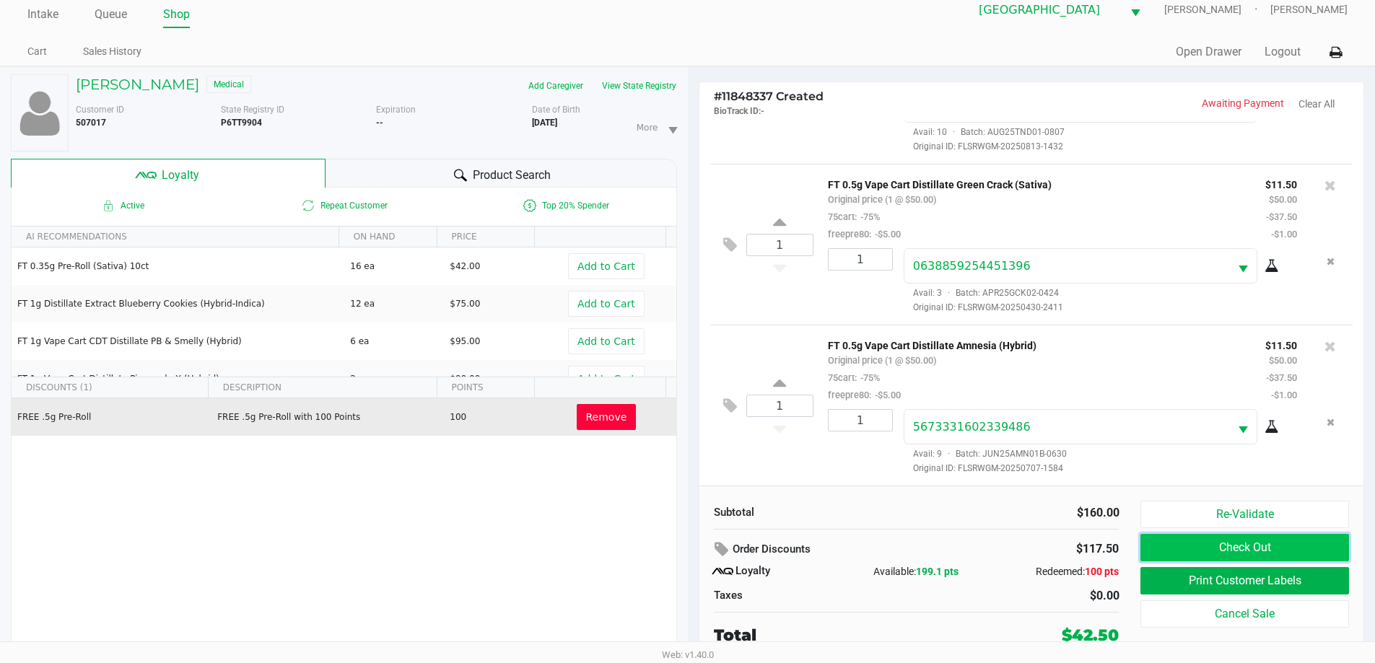
click at [1314, 550] on button "Check Out" at bounding box center [1244, 547] width 208 height 27
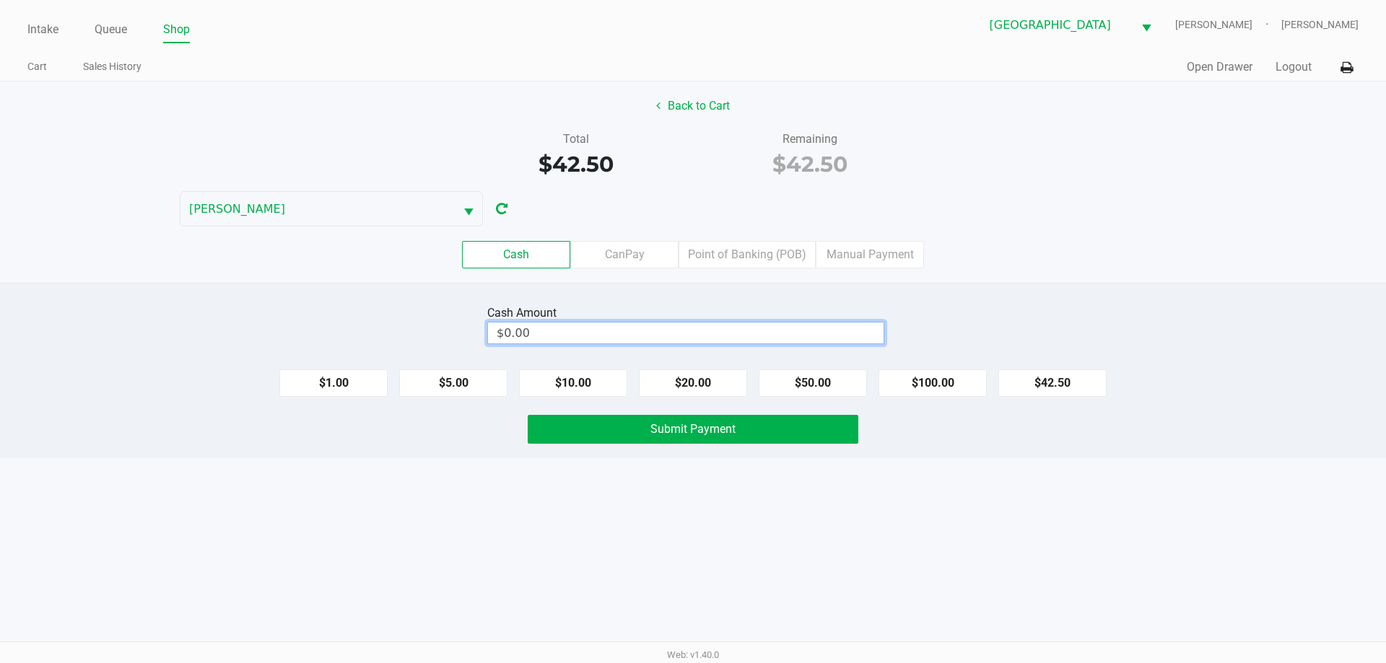
click at [697, 329] on input "$0.00" at bounding box center [686, 333] width 396 height 21
click at [762, 434] on button "Submit Payment" at bounding box center [693, 429] width 331 height 29
type input "$43.00"
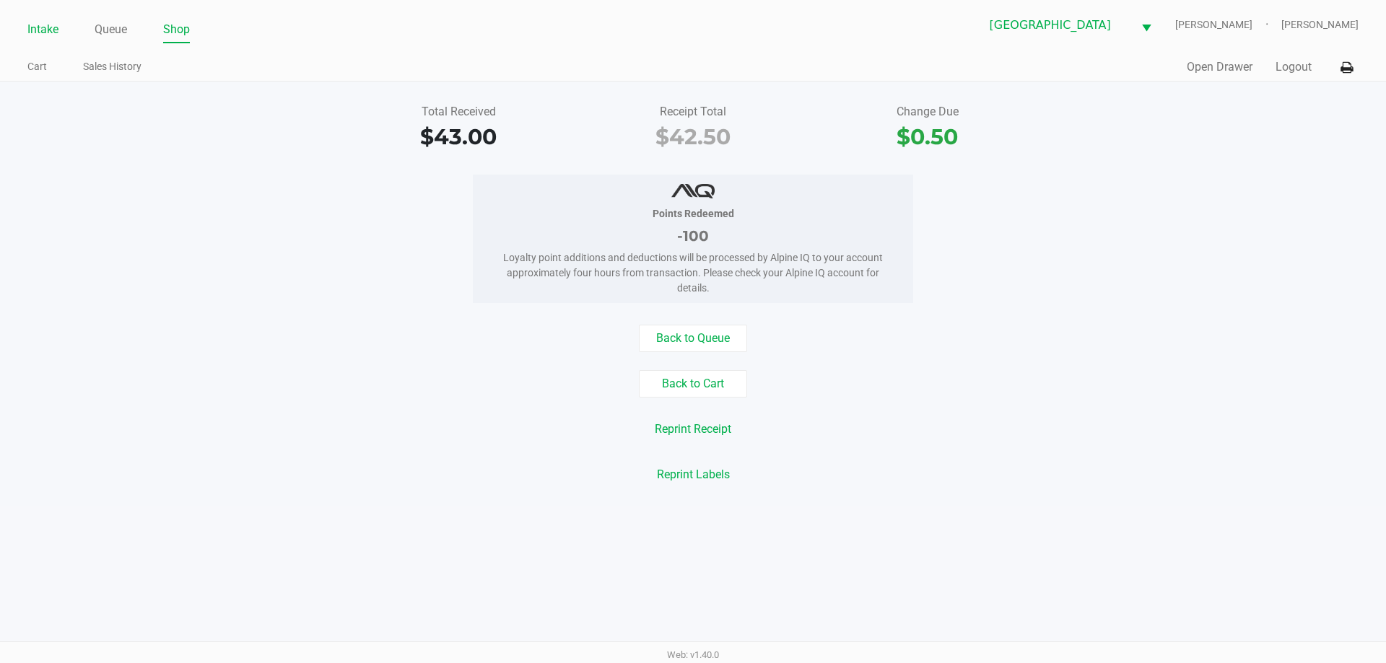
click at [55, 32] on link "Intake" at bounding box center [42, 29] width 31 height 20
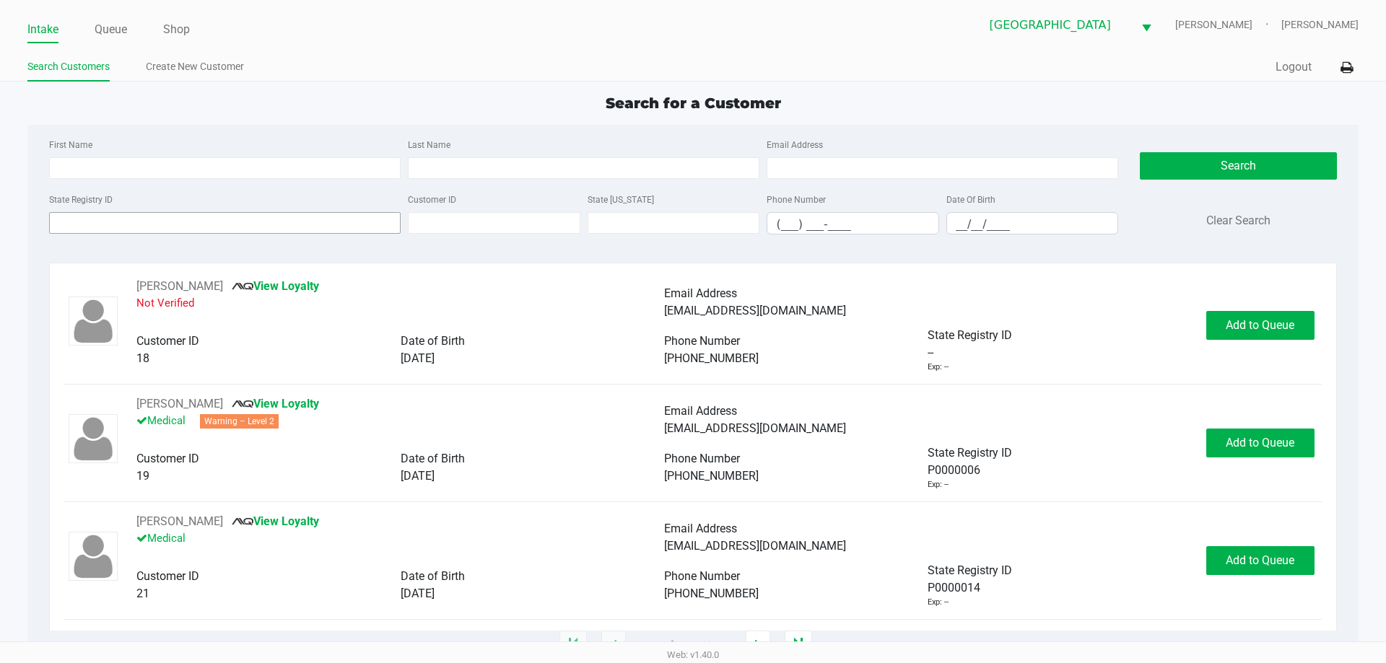
click at [207, 225] on input "State Registry ID" at bounding box center [225, 223] width 352 height 22
click at [97, 32] on link "Queue" at bounding box center [111, 29] width 32 height 20
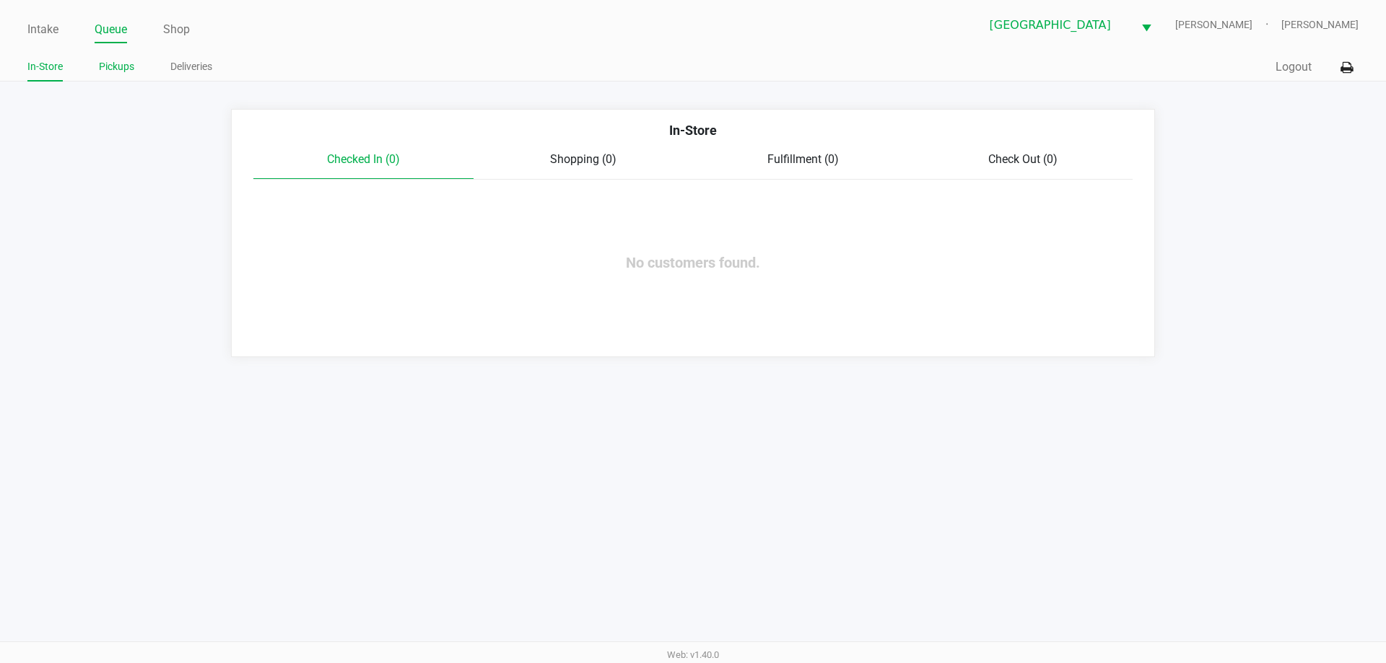
click at [119, 71] on link "Pickups" at bounding box center [116, 67] width 35 height 18
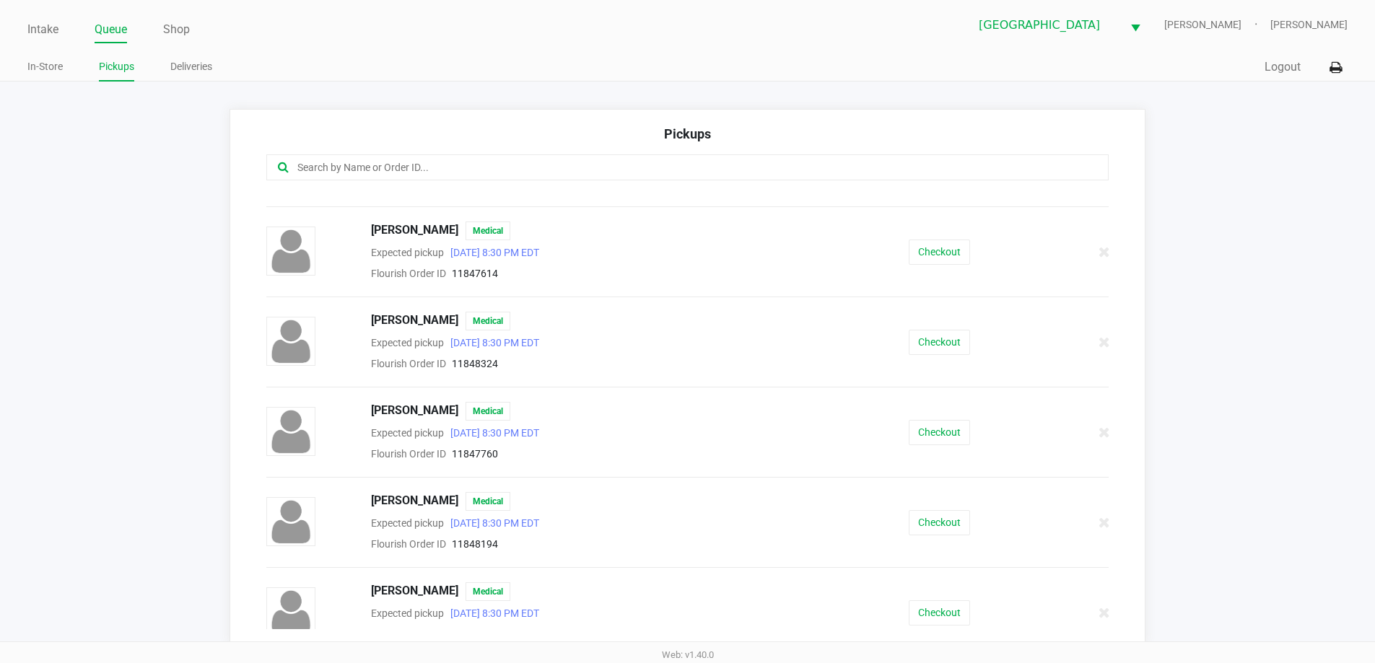
scroll to position [674, 0]
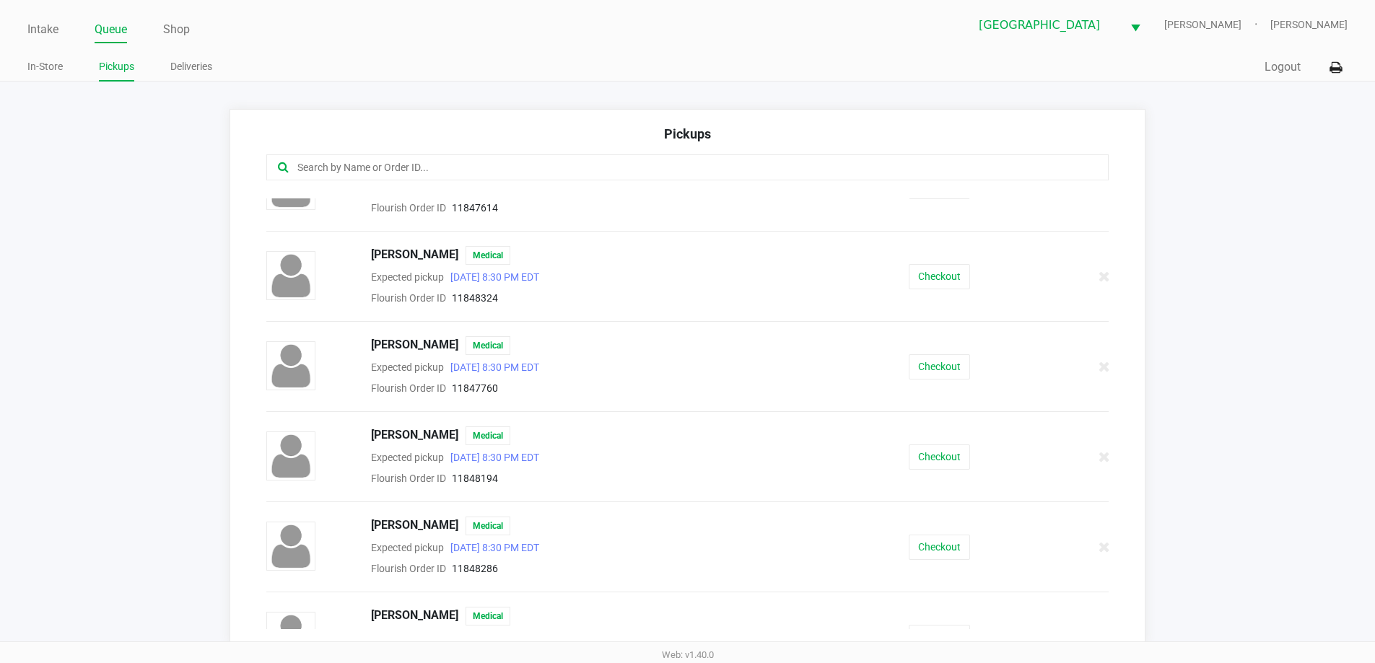
click at [923, 271] on button "Checkout" at bounding box center [939, 276] width 61 height 25
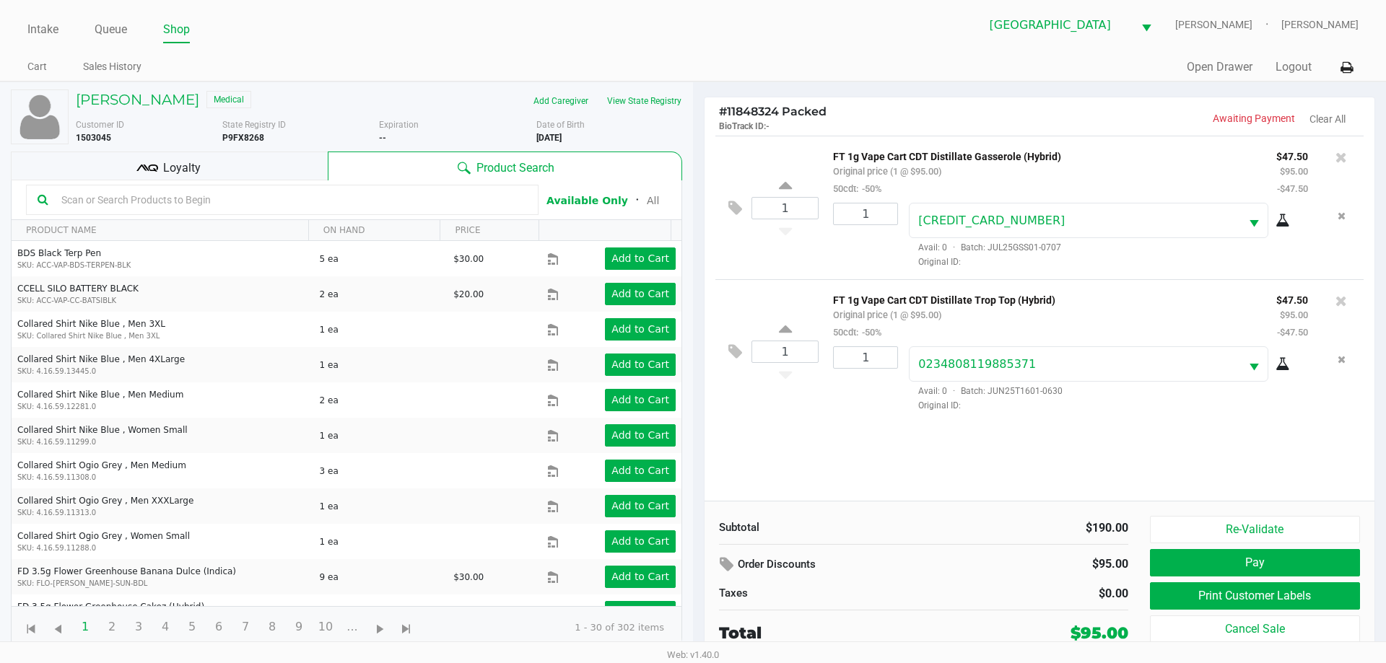
click at [240, 157] on div "Loyalty" at bounding box center [169, 166] width 317 height 29
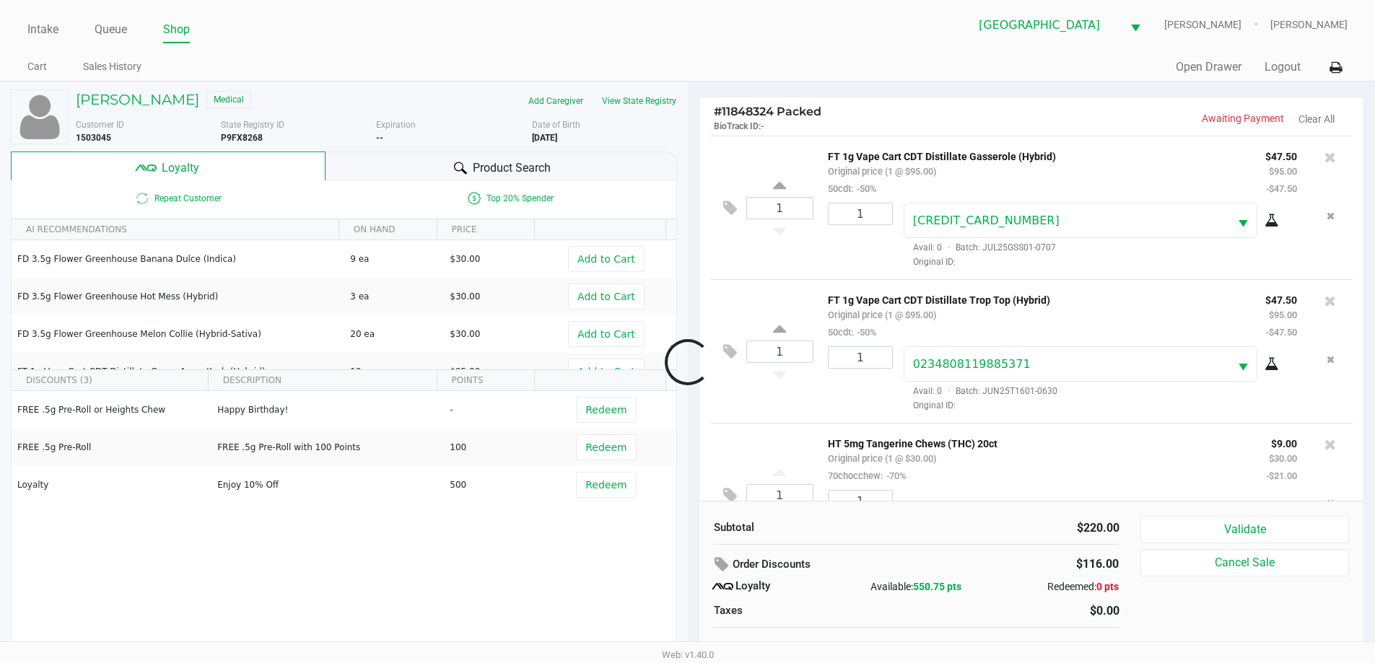
scroll to position [68, 0]
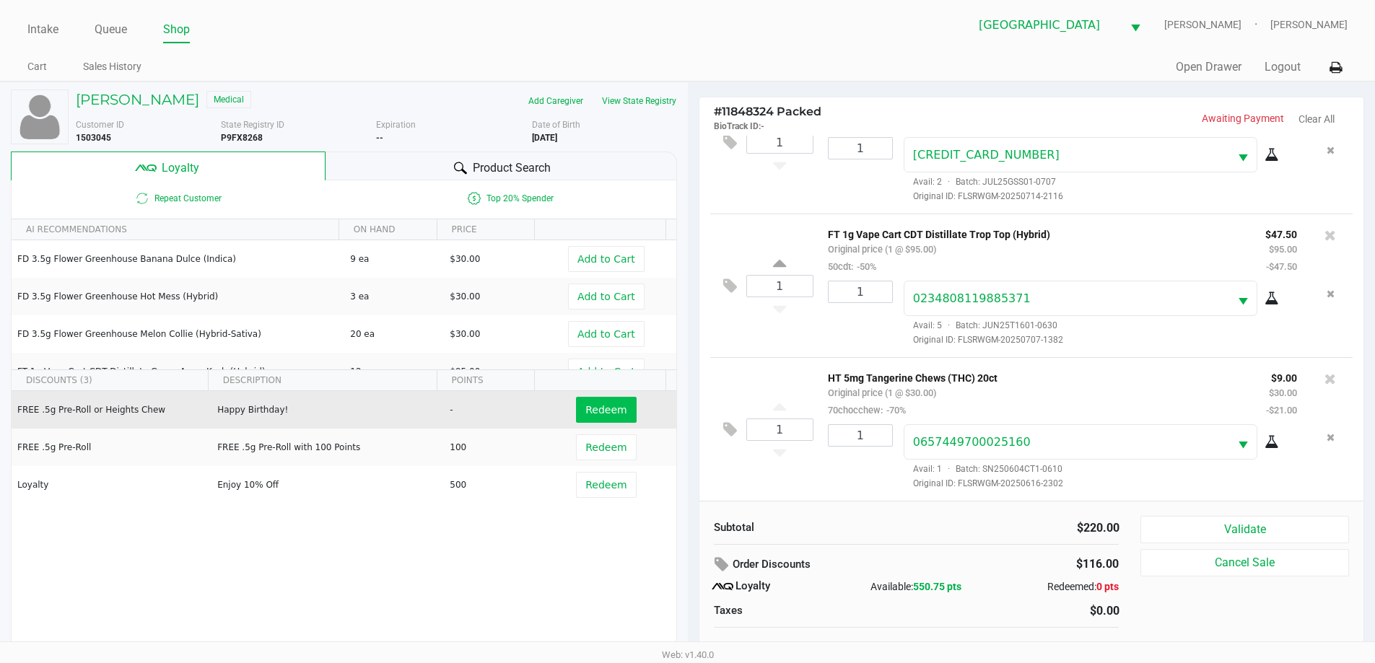
click at [606, 414] on span "Redeem" at bounding box center [605, 410] width 41 height 12
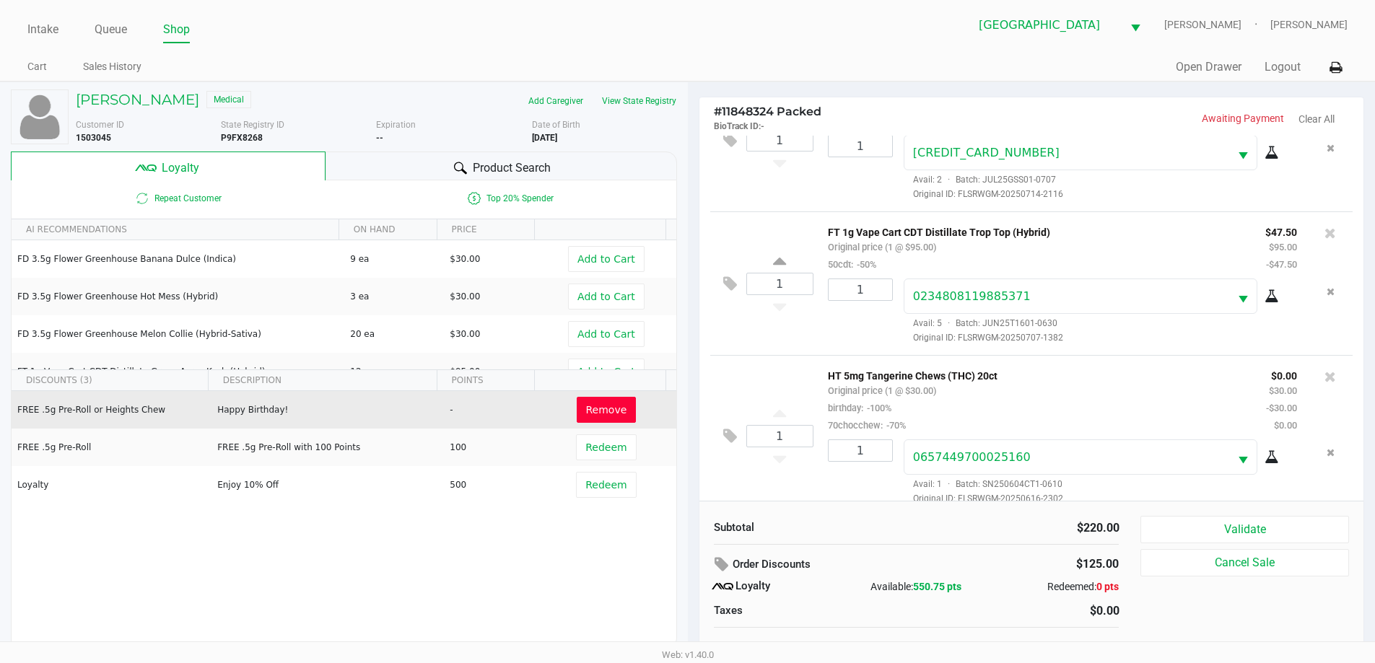
scroll to position [85, 0]
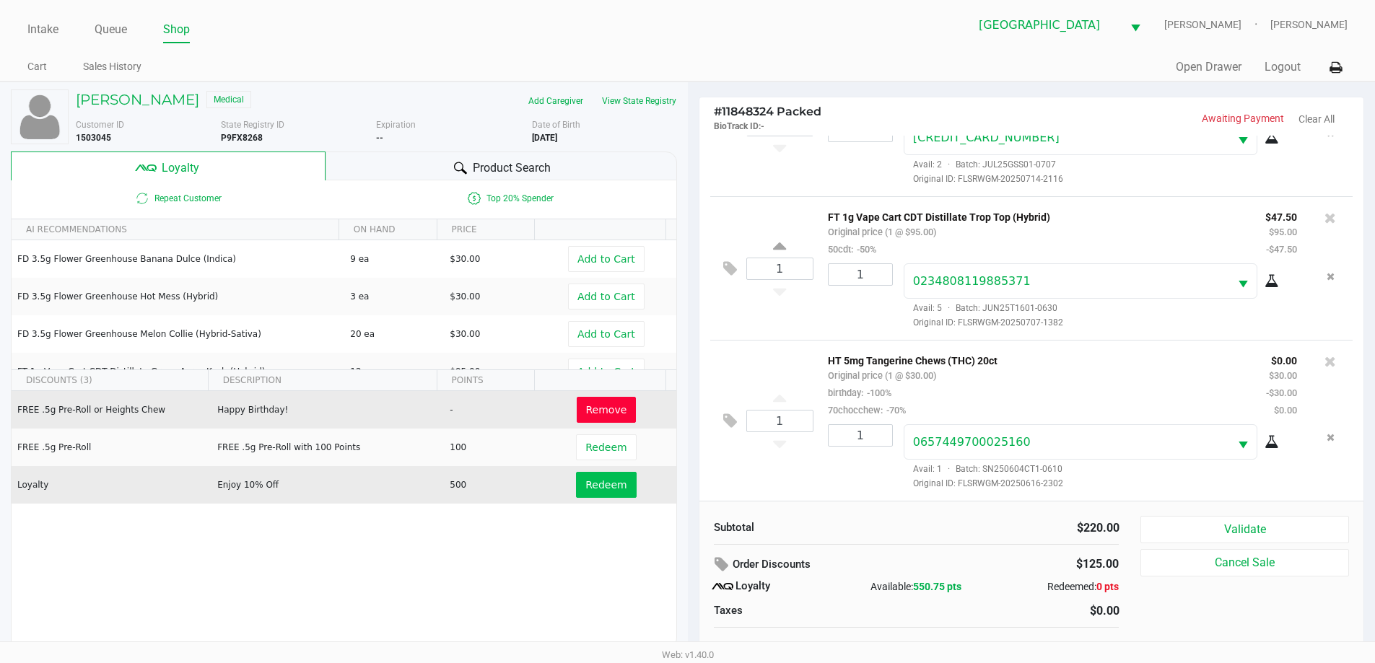
click at [603, 487] on span "Redeem" at bounding box center [605, 485] width 41 height 12
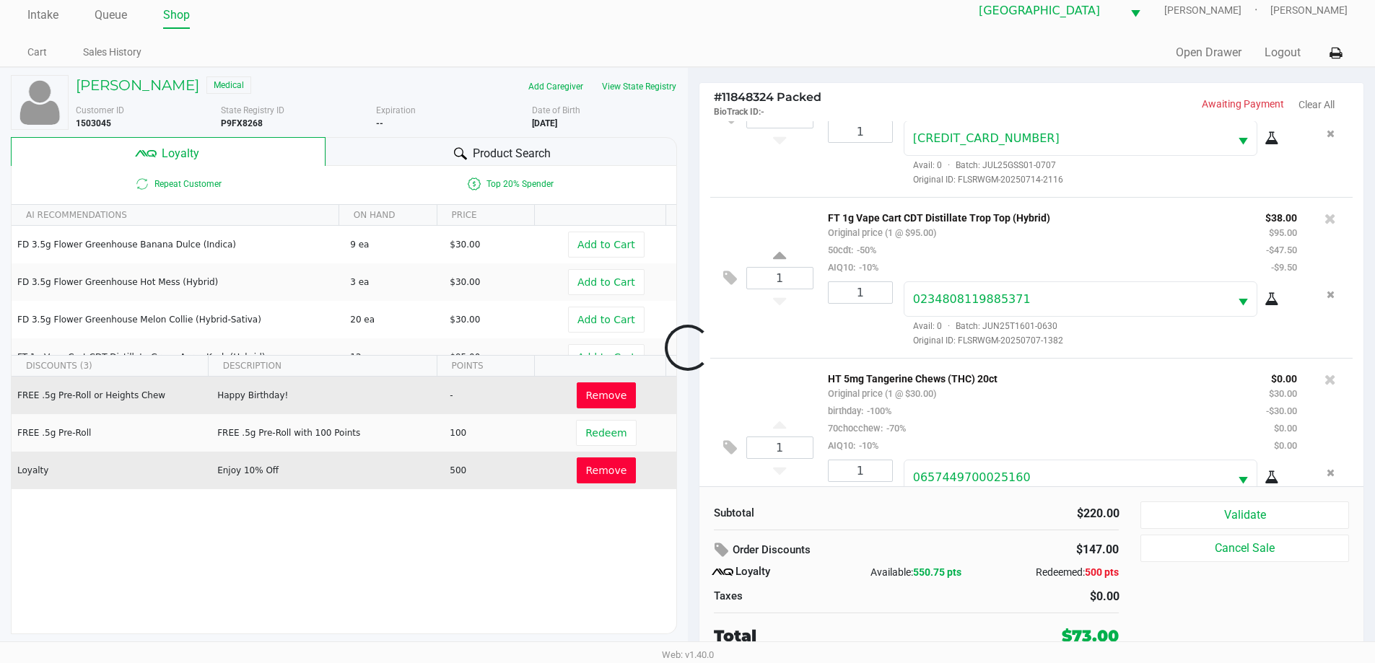
scroll to position [137, 0]
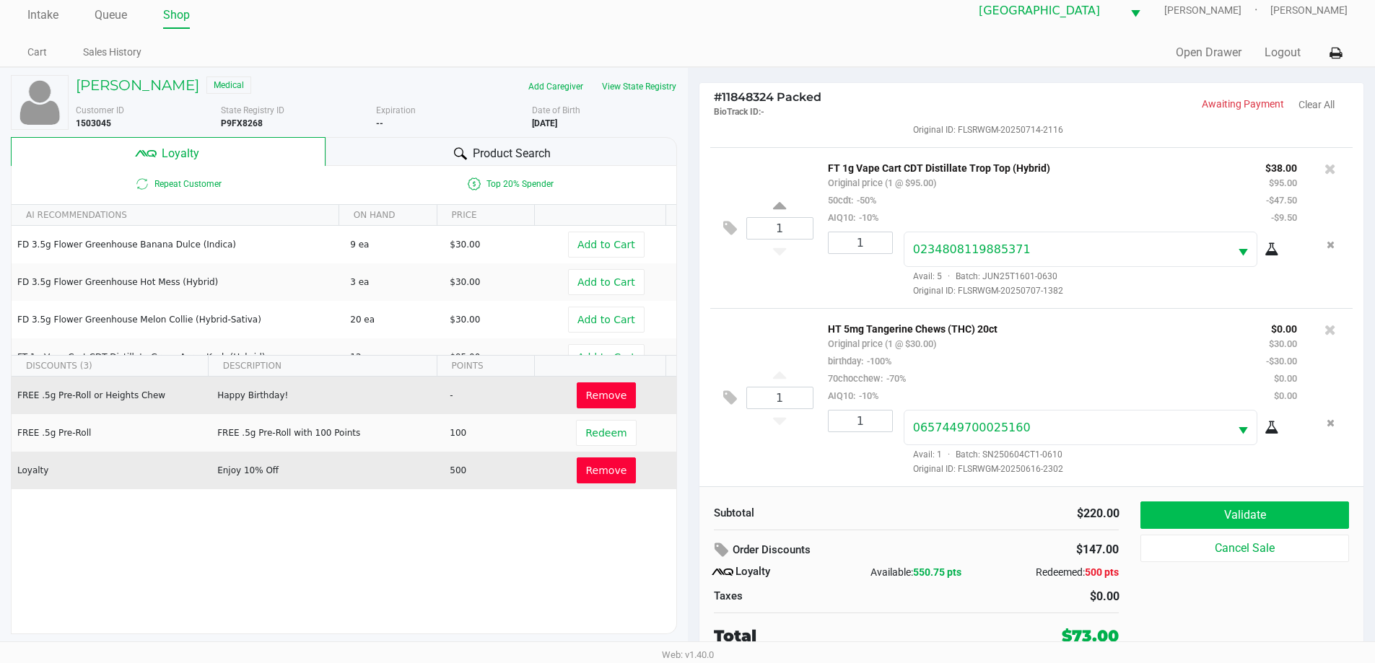
click at [1274, 515] on button "Validate" at bounding box center [1244, 515] width 208 height 27
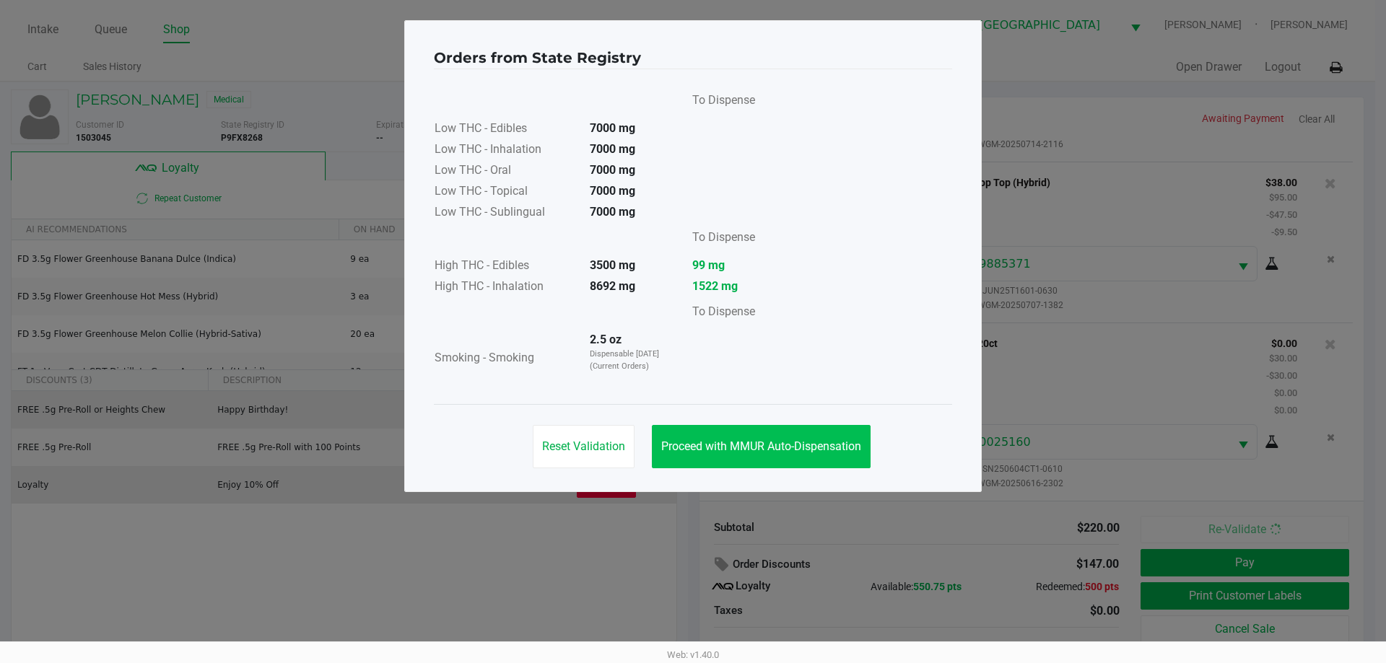
click at [758, 445] on span "Proceed with MMUR Auto-Dispensation" at bounding box center [761, 447] width 200 height 14
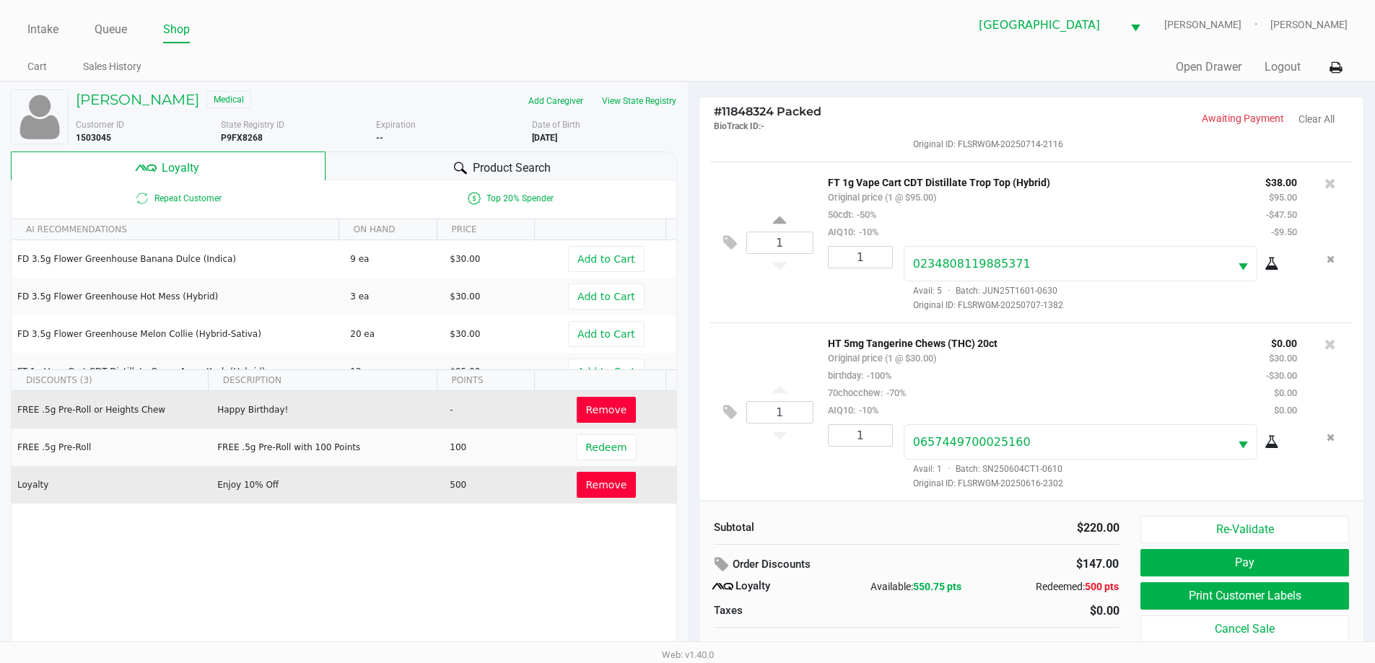
scroll to position [14, 0]
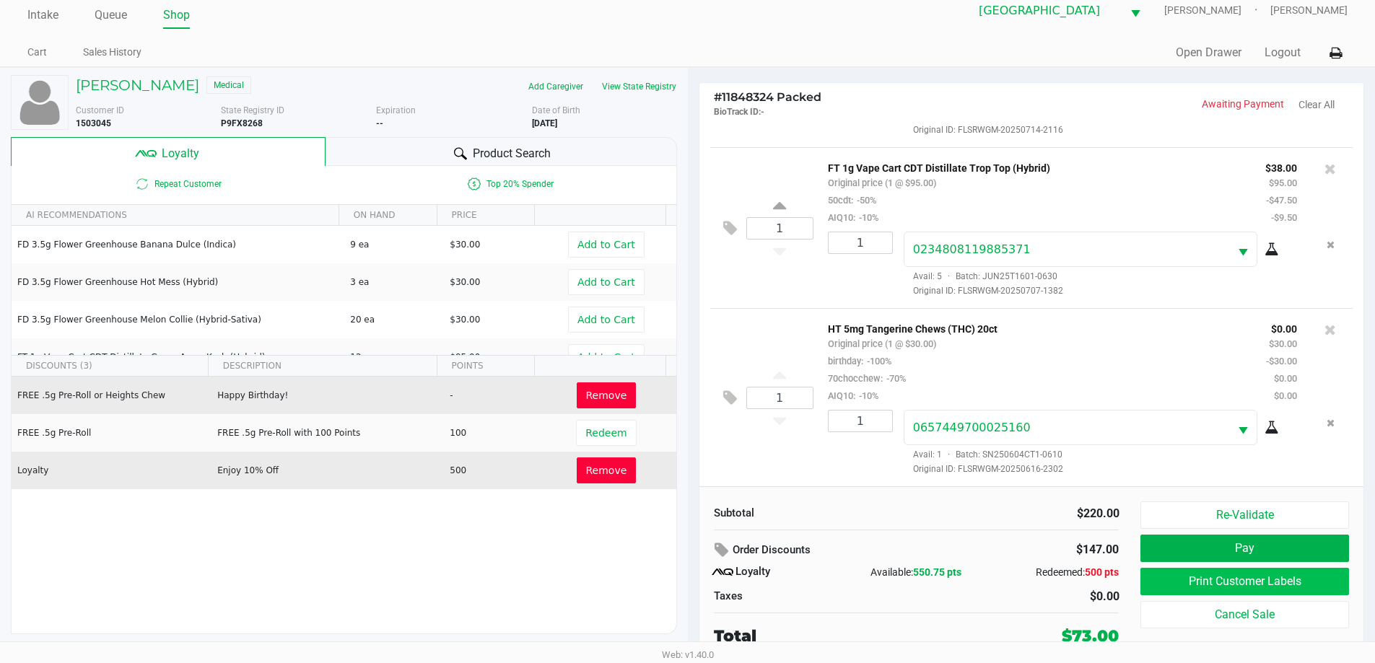
click at [1315, 585] on button "Print Customer Labels" at bounding box center [1244, 581] width 208 height 27
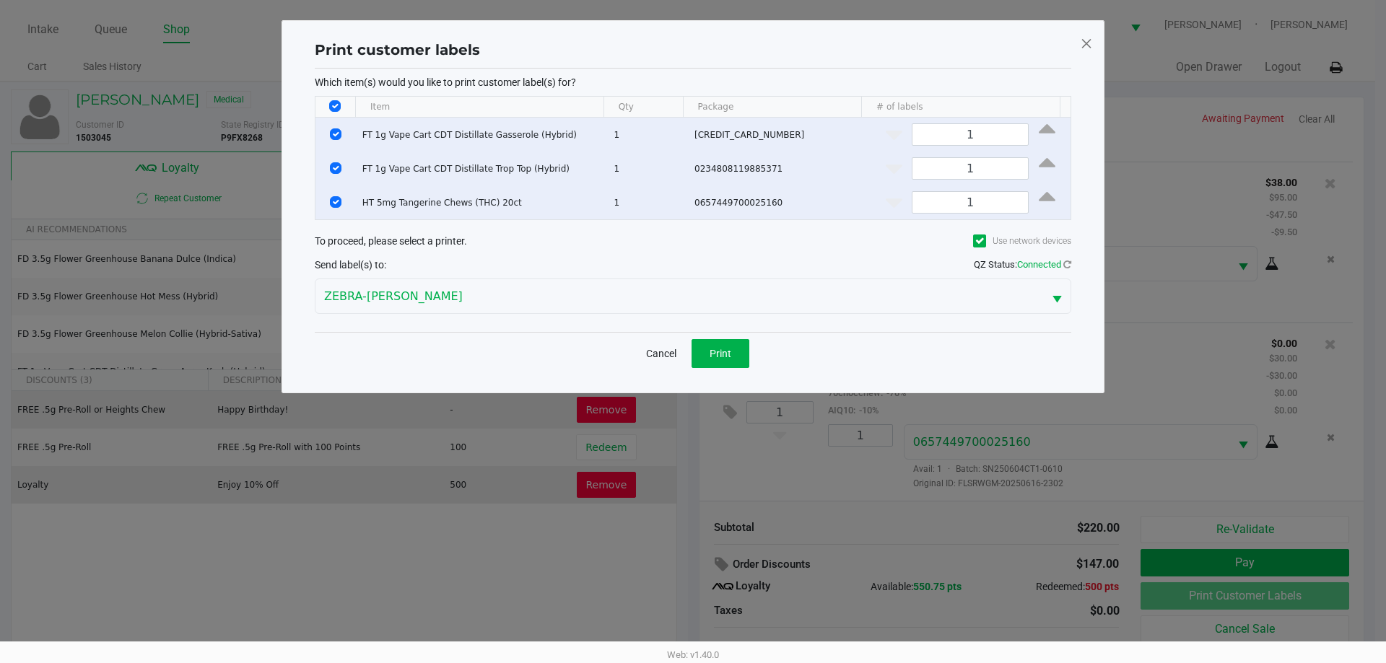
click at [329, 110] on input "Select All Rows" at bounding box center [335, 106] width 12 height 12
checkbox input "false"
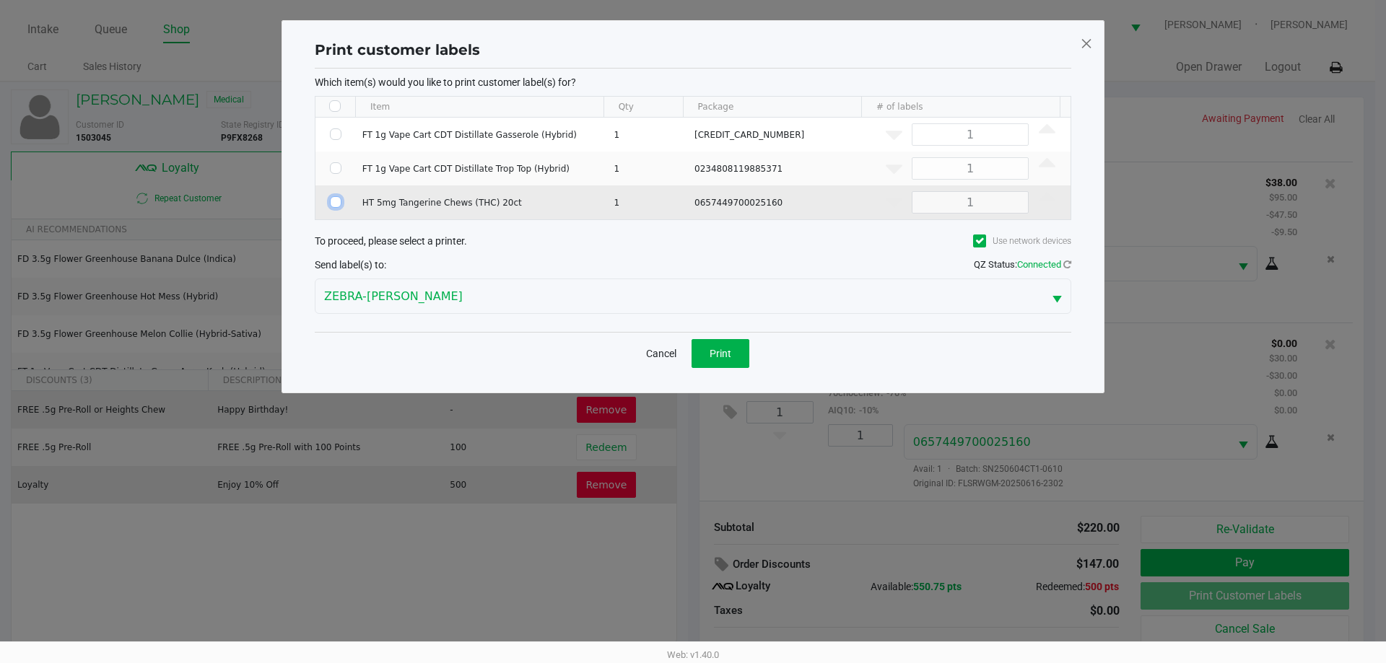
click at [333, 202] on input "Select Row" at bounding box center [336, 202] width 12 height 12
checkbox input "true"
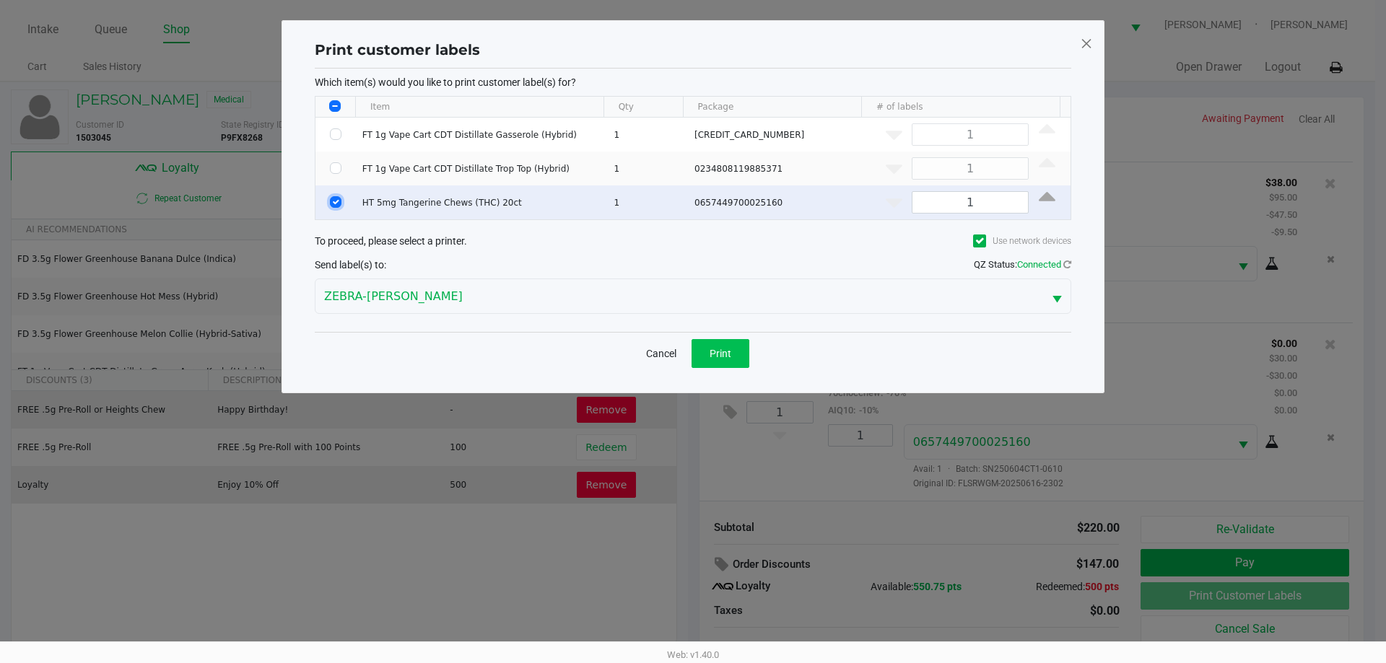
click at [722, 349] on span "Print" at bounding box center [720, 354] width 22 height 12
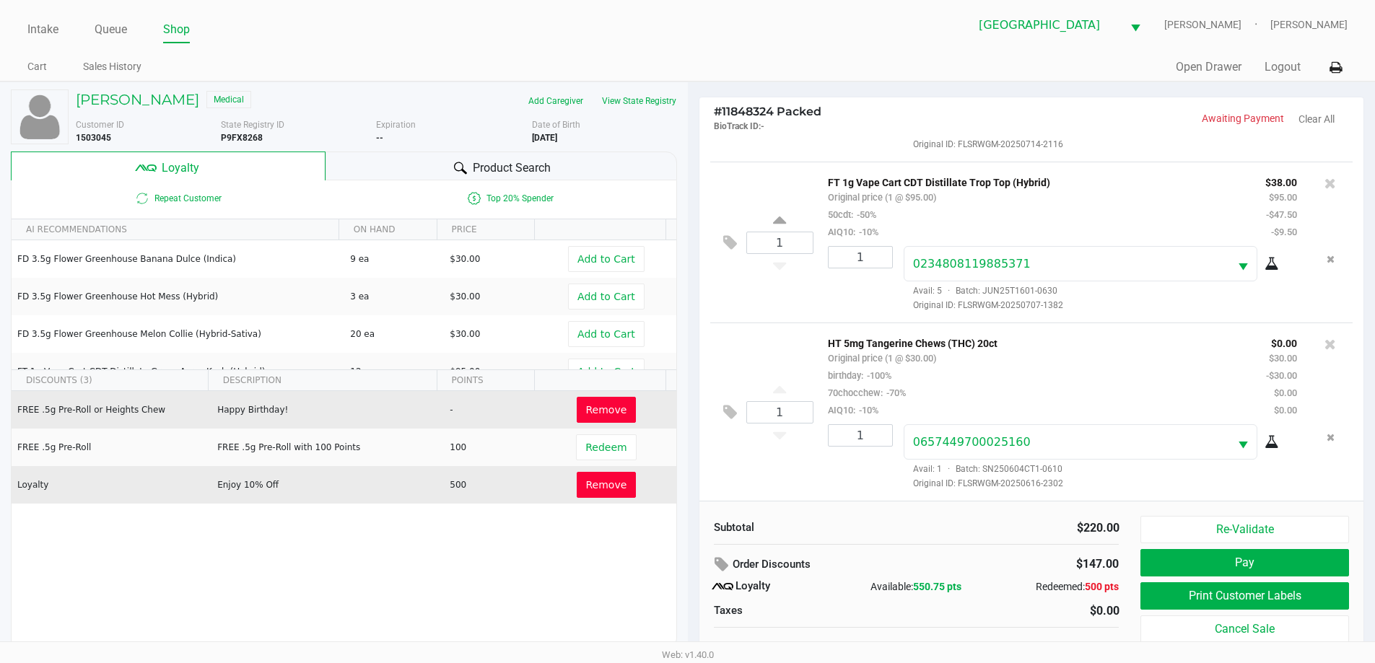
scroll to position [14, 0]
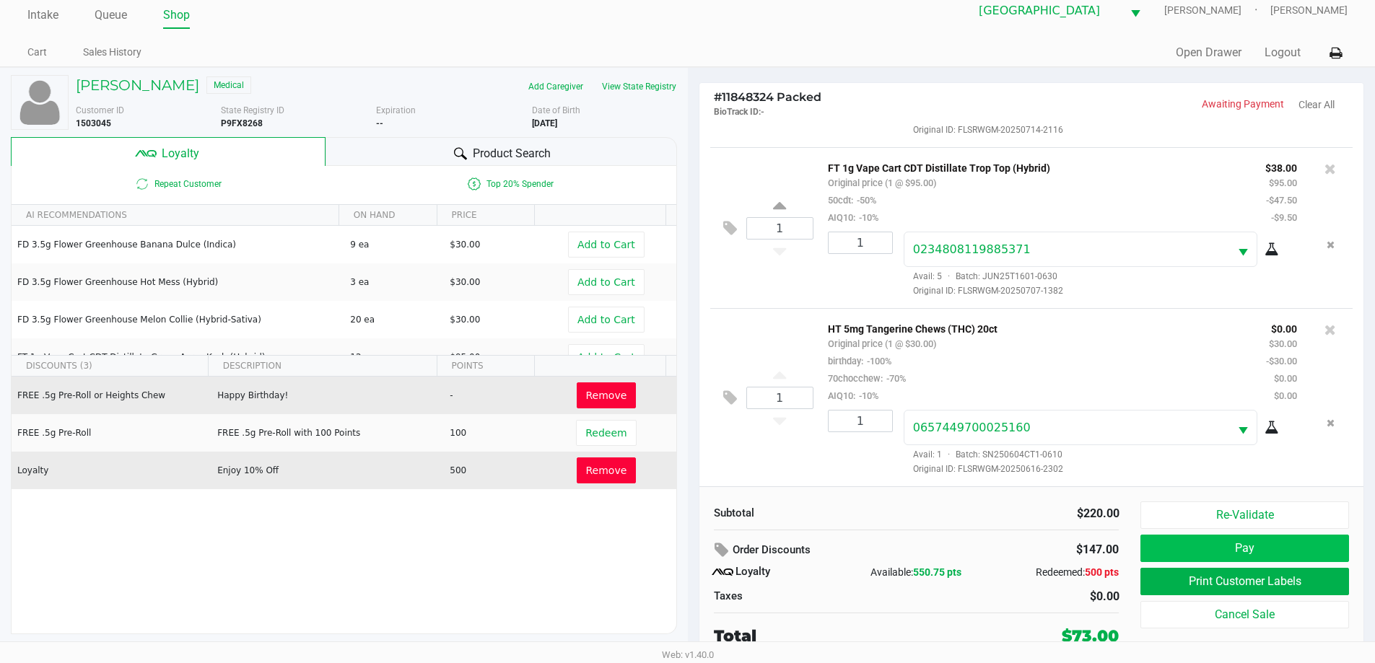
click at [1242, 541] on button "Pay" at bounding box center [1244, 548] width 208 height 27
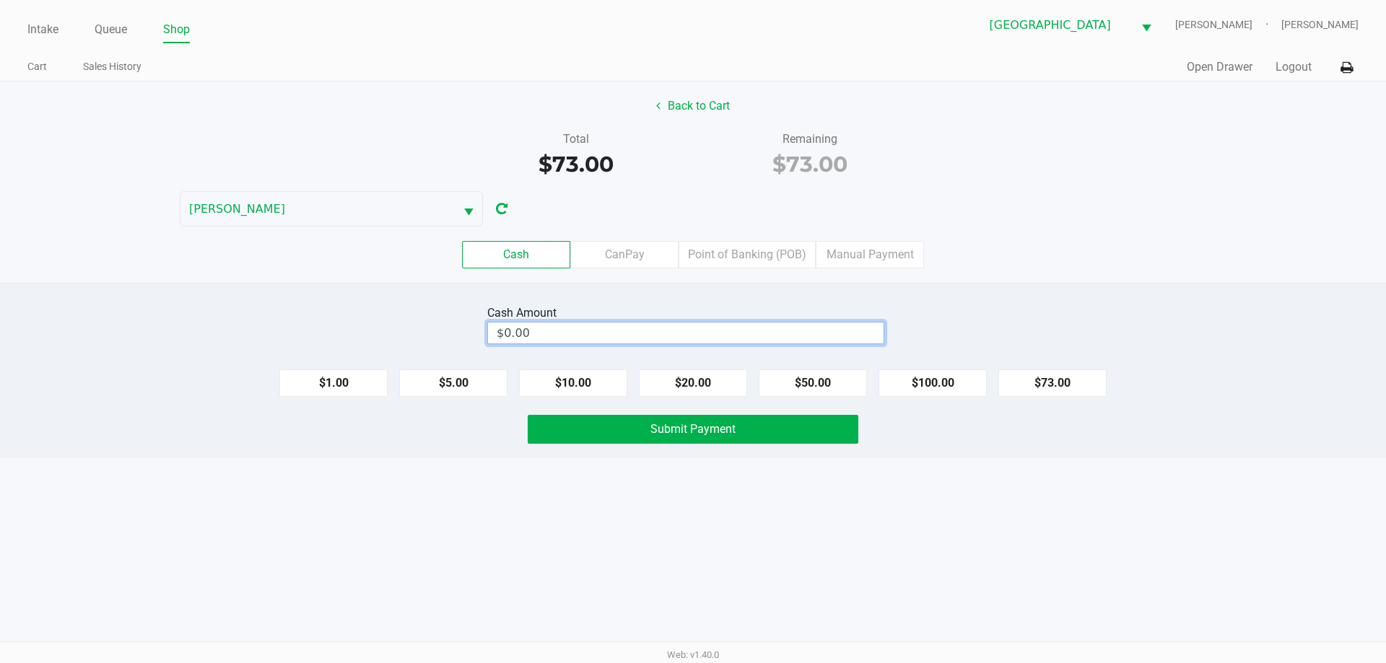
click at [788, 330] on input "$0.00" at bounding box center [686, 333] width 396 height 21
type input "$80.00"
click at [727, 436] on button "Submit Payment" at bounding box center [693, 429] width 331 height 29
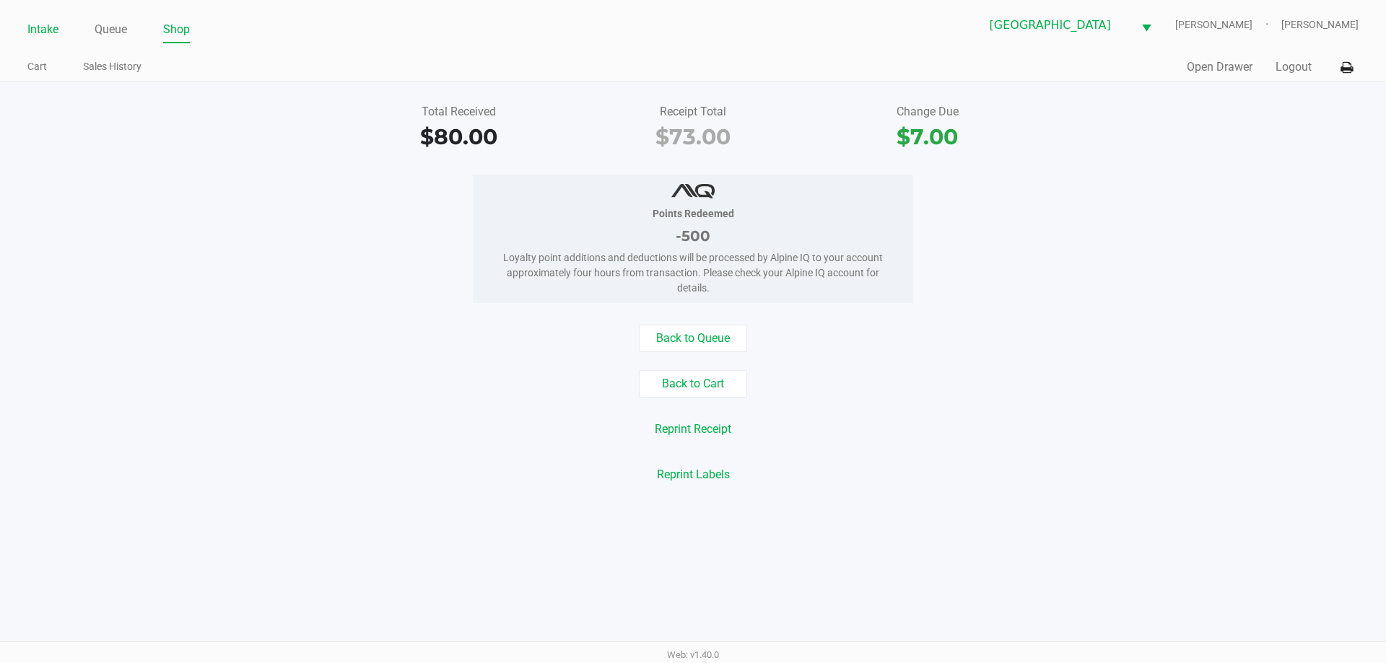
click at [34, 22] on link "Intake" at bounding box center [42, 29] width 31 height 20
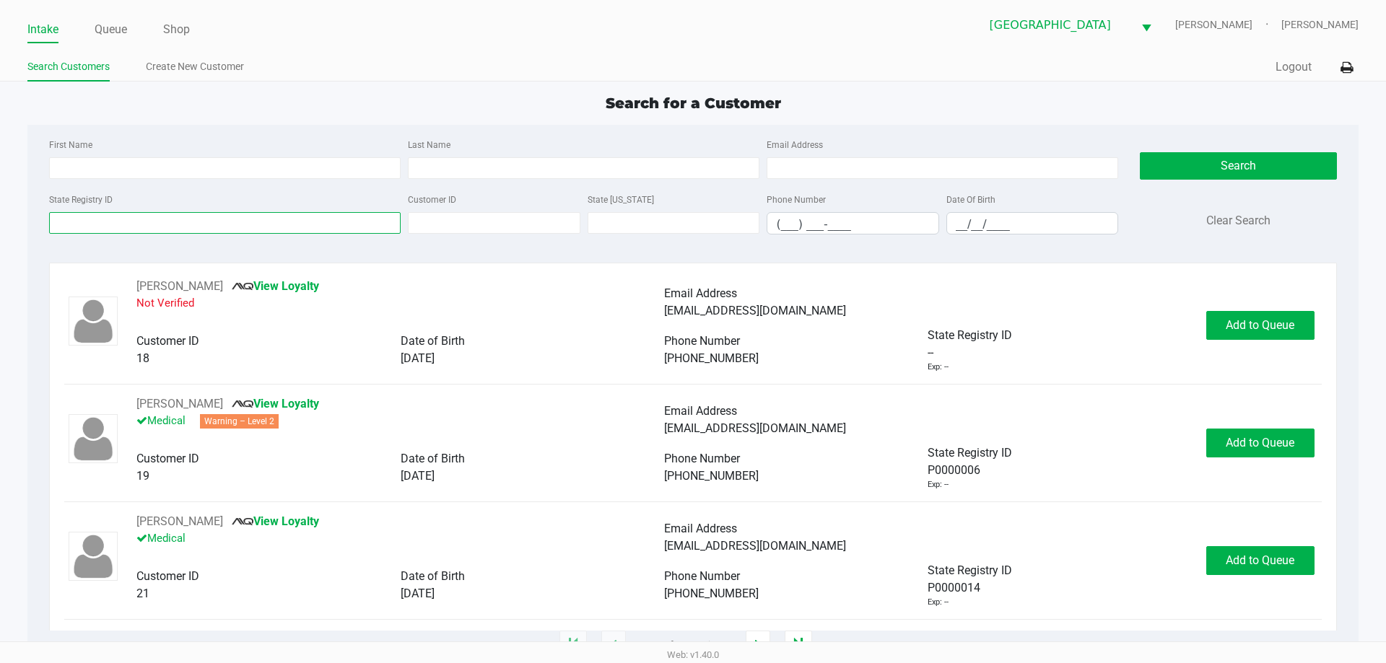
click at [195, 223] on input "State Registry ID" at bounding box center [225, 223] width 352 height 22
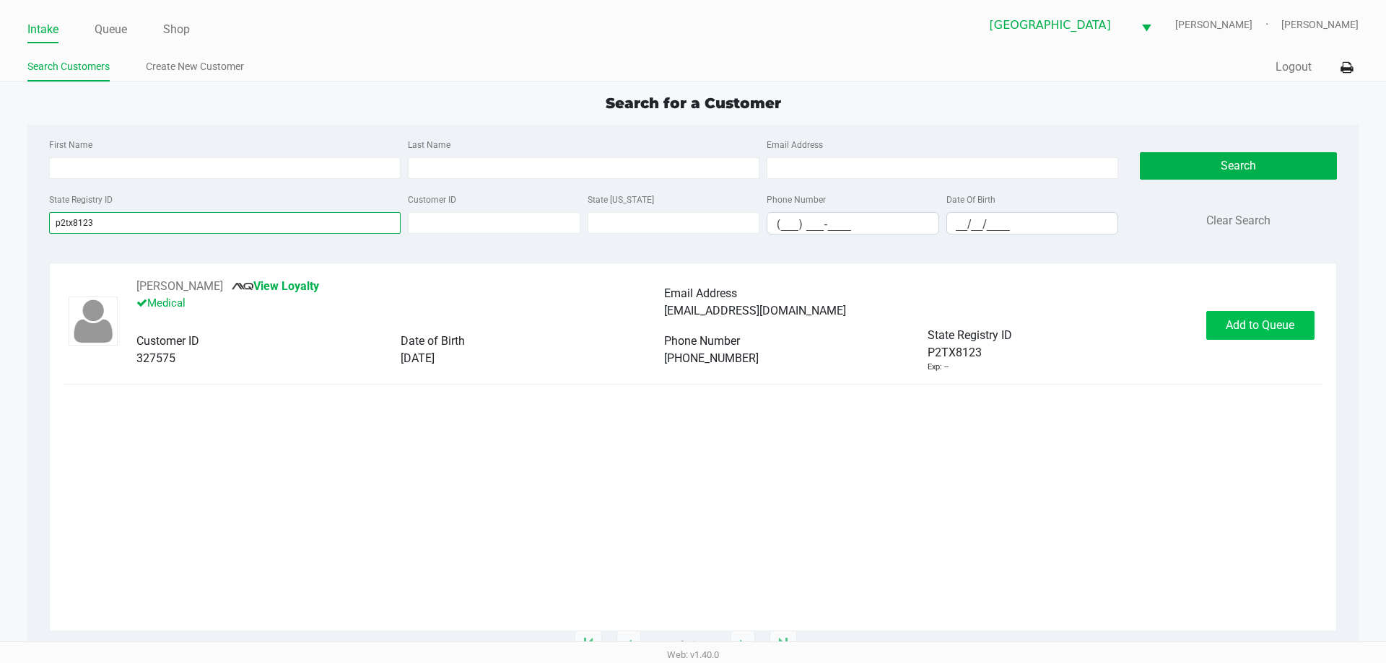
type input "p2tx8123"
click at [1267, 336] on button "Add to Queue" at bounding box center [1260, 325] width 108 height 29
click at [1285, 323] on button "In Queue" at bounding box center [1258, 325] width 101 height 29
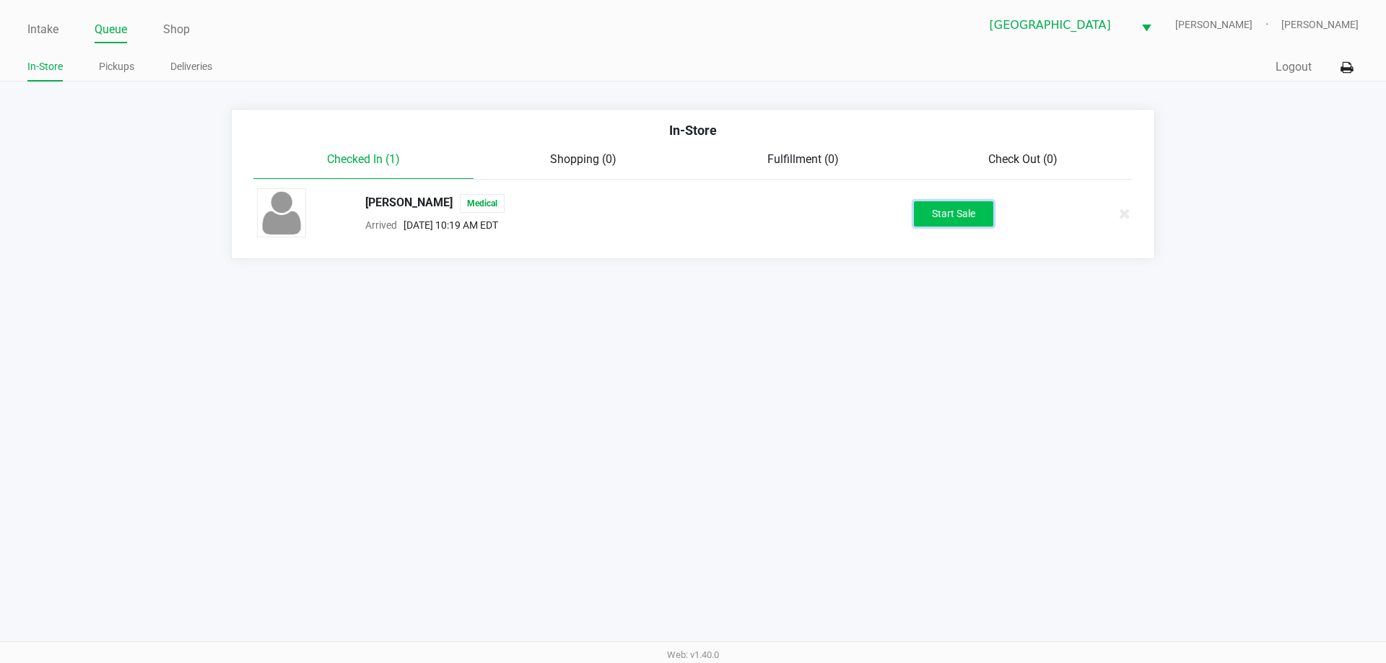
click at [946, 222] on button "Start Sale" at bounding box center [953, 213] width 79 height 25
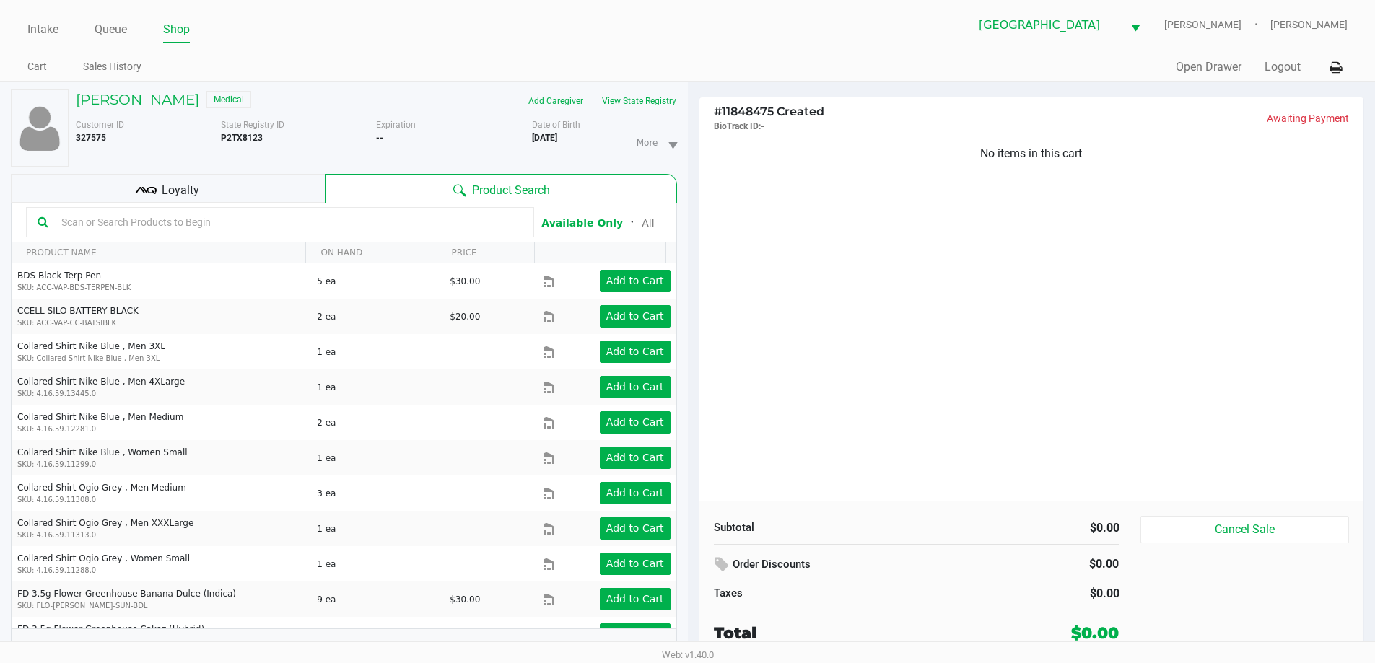
click at [276, 197] on div "Loyalty" at bounding box center [168, 188] width 314 height 29
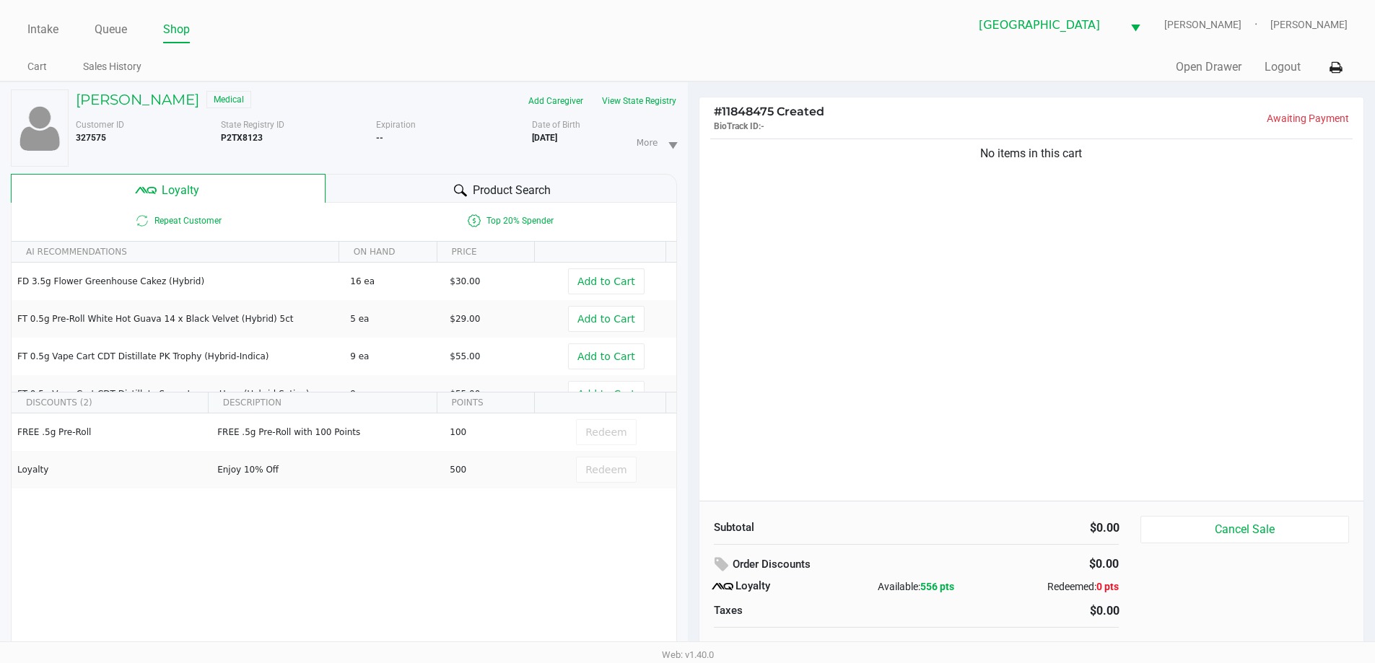
scroll to position [15, 0]
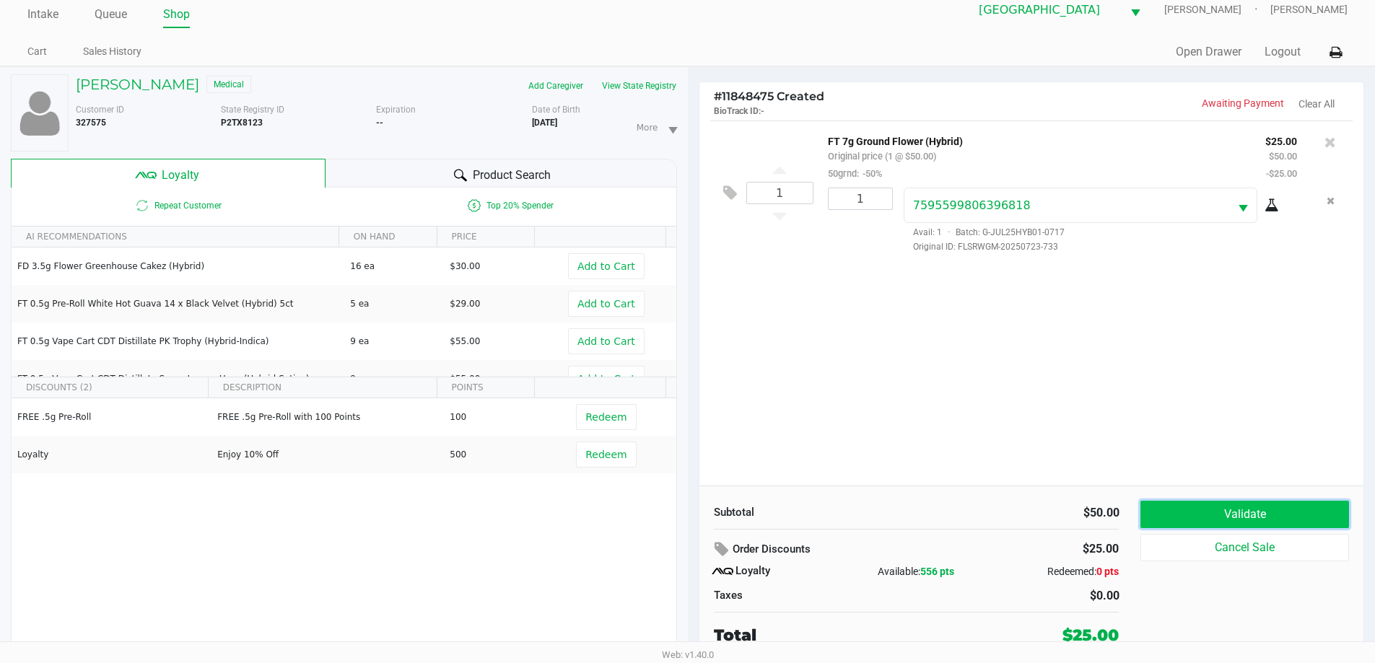
click at [1283, 512] on button "Validate" at bounding box center [1244, 514] width 208 height 27
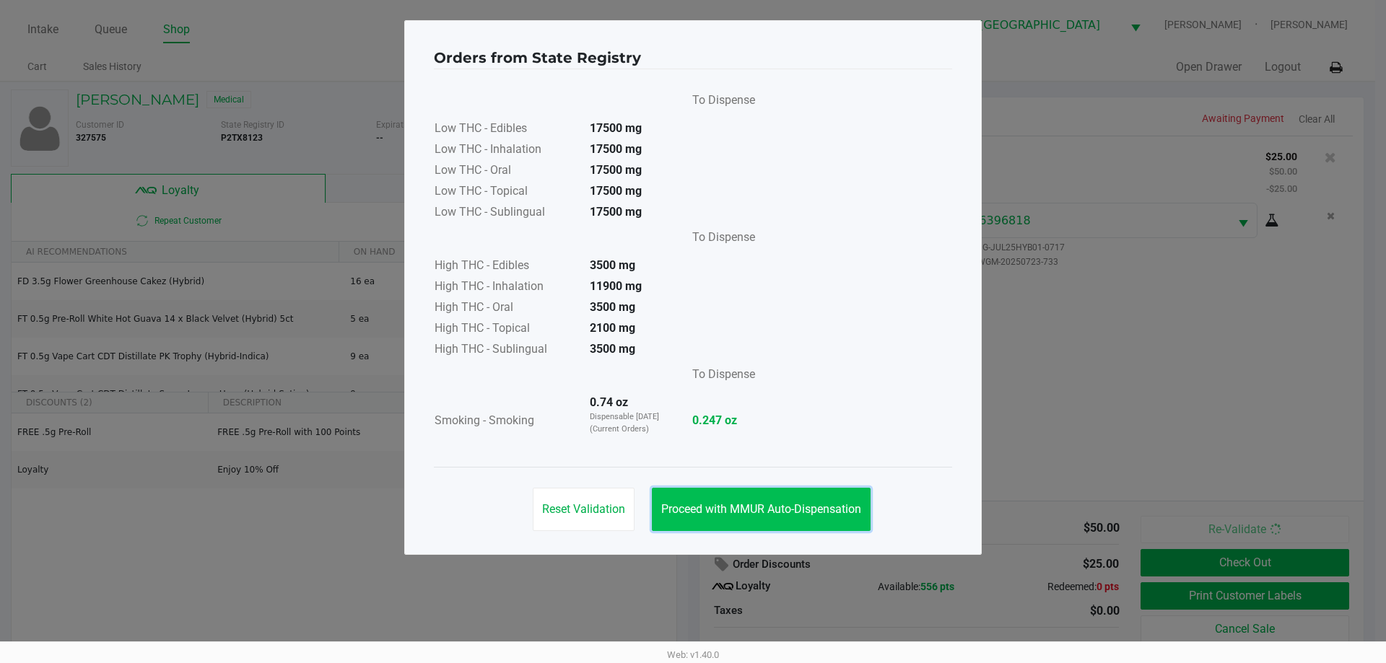
click at [791, 499] on button "Proceed with MMUR Auto-Dispensation" at bounding box center [761, 509] width 219 height 43
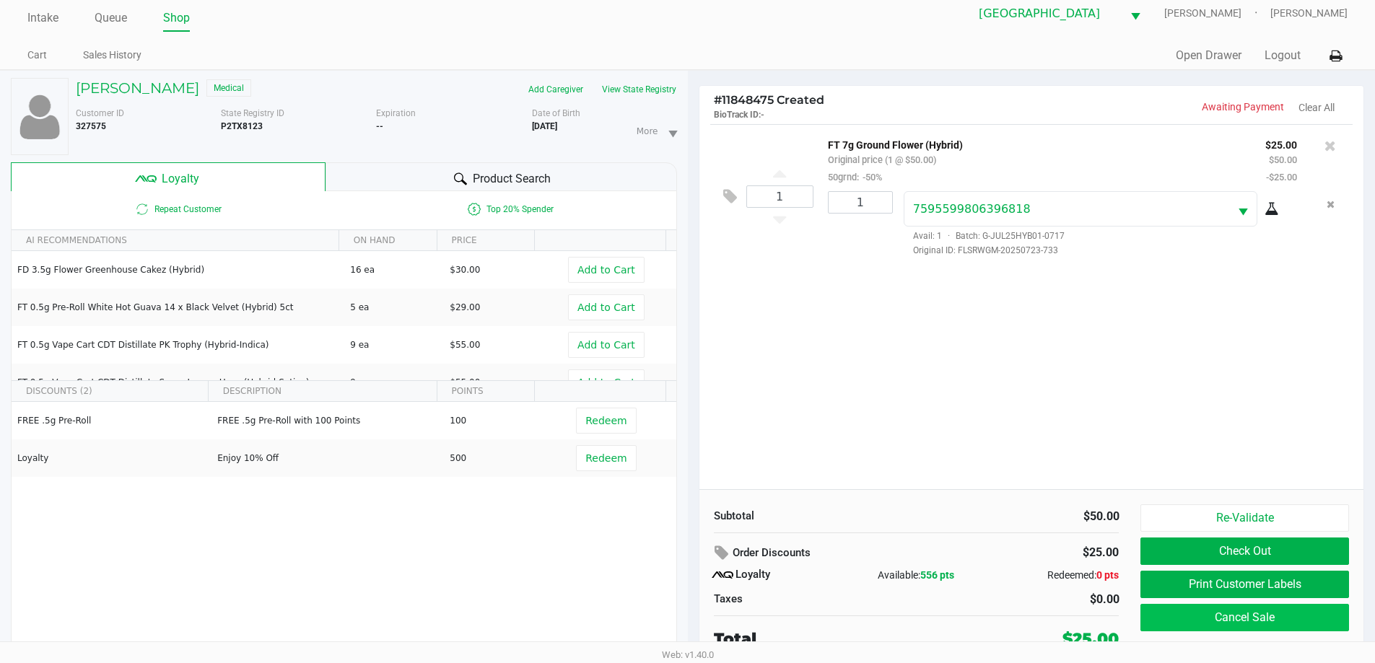
scroll to position [15, 0]
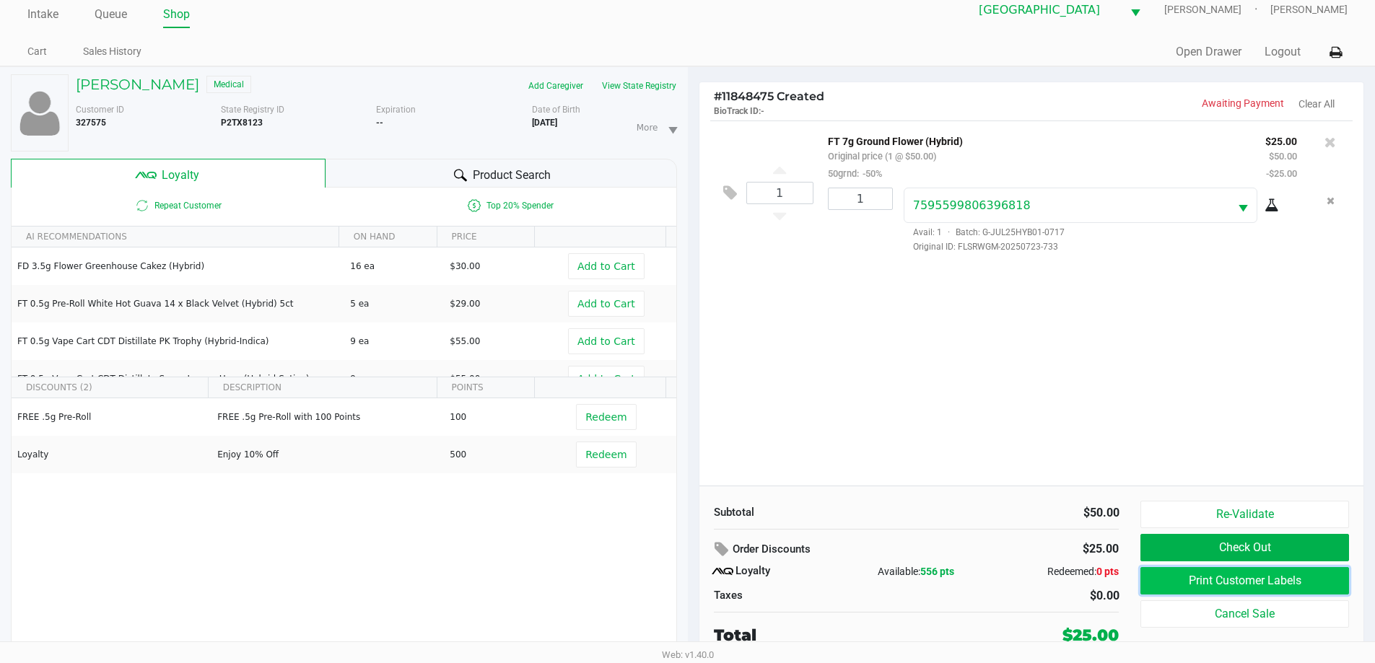
click at [1315, 580] on button "Print Customer Labels" at bounding box center [1244, 580] width 208 height 27
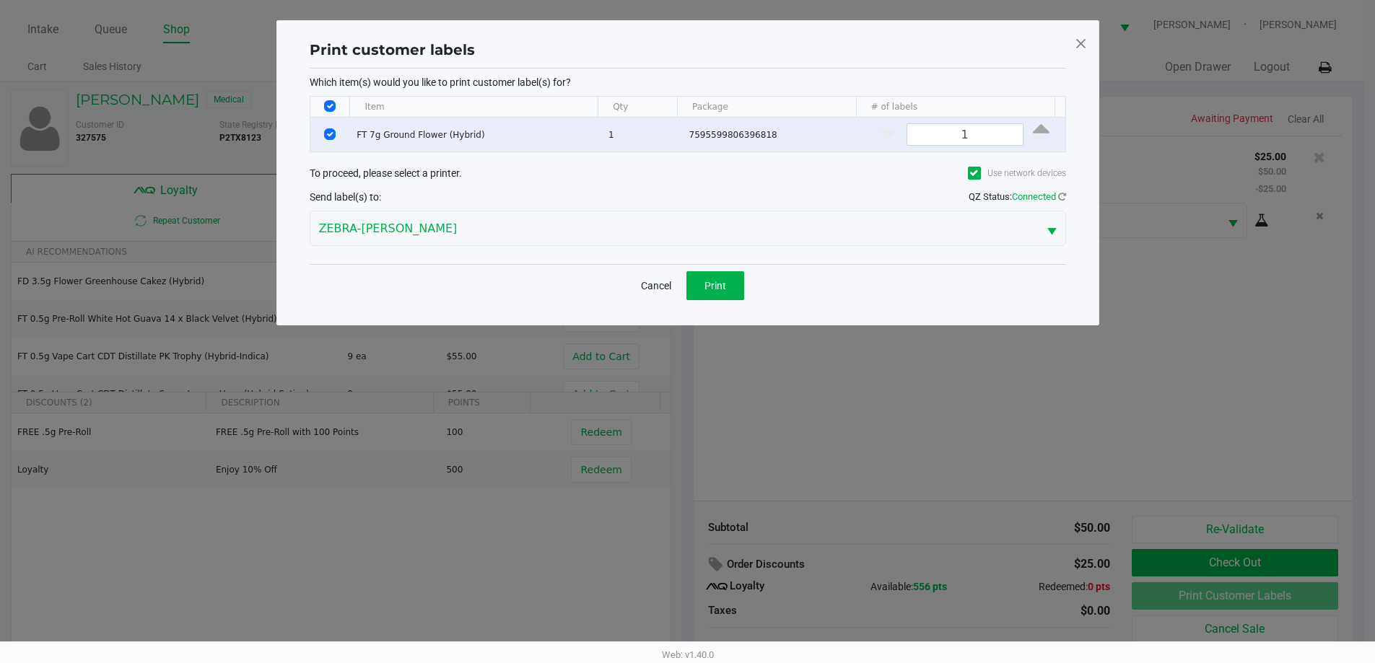
scroll to position [0, 0]
click at [732, 297] on button "Print" at bounding box center [720, 285] width 58 height 29
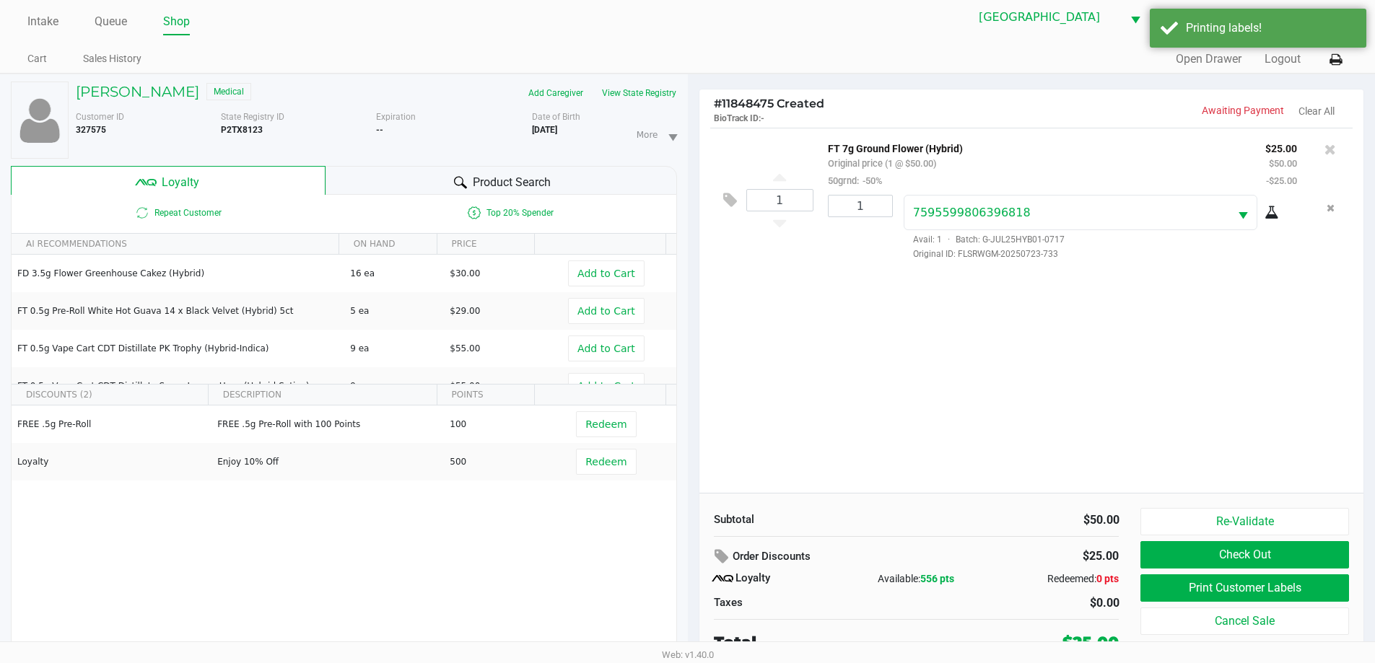
scroll to position [15, 0]
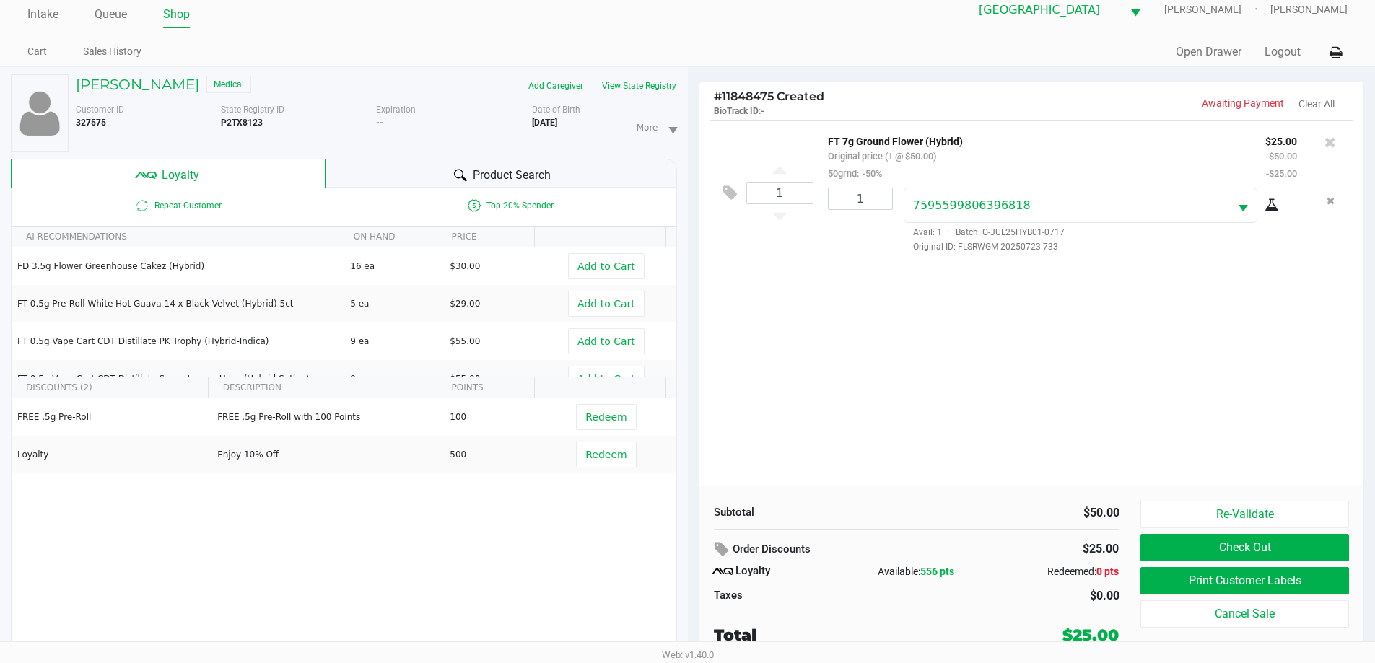
click at [1283, 554] on button "Check Out" at bounding box center [1244, 547] width 208 height 27
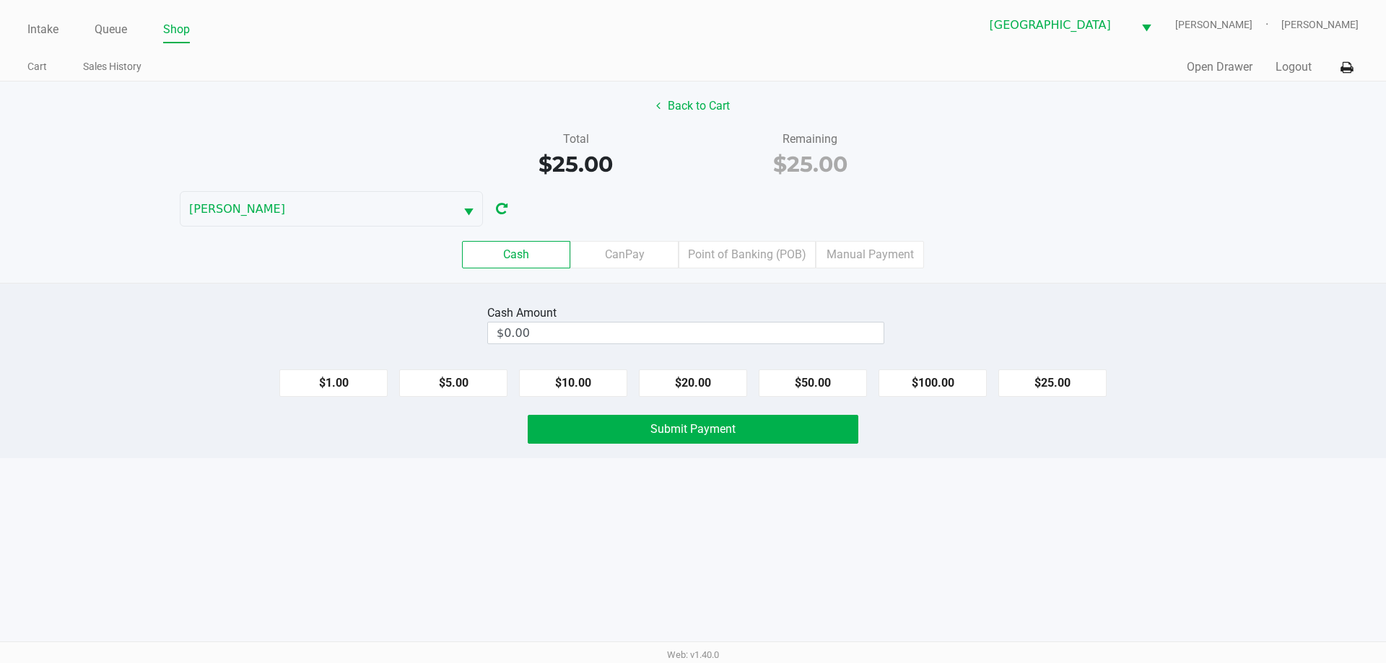
click at [1050, 381] on button "$25.00" at bounding box center [1052, 383] width 108 height 27
type input "$25.00"
click at [741, 429] on button "Submit Payment" at bounding box center [693, 429] width 331 height 29
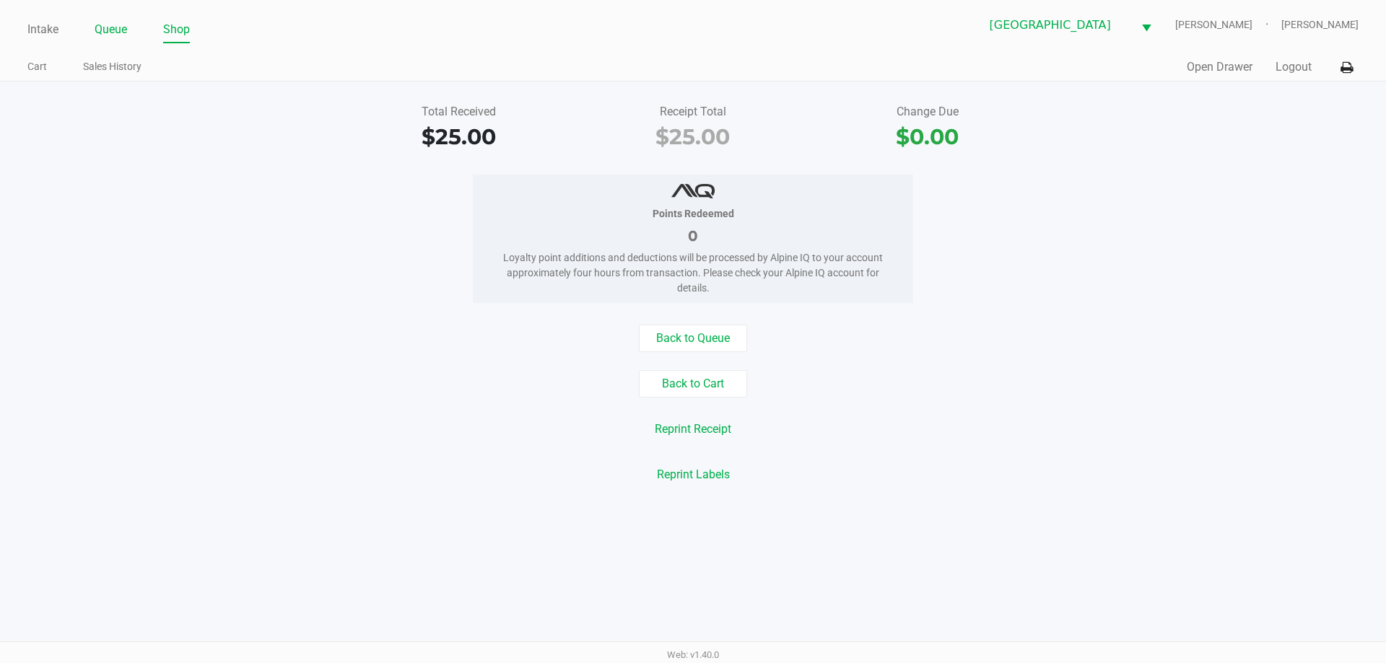
click at [111, 25] on link "Queue" at bounding box center [111, 29] width 32 height 20
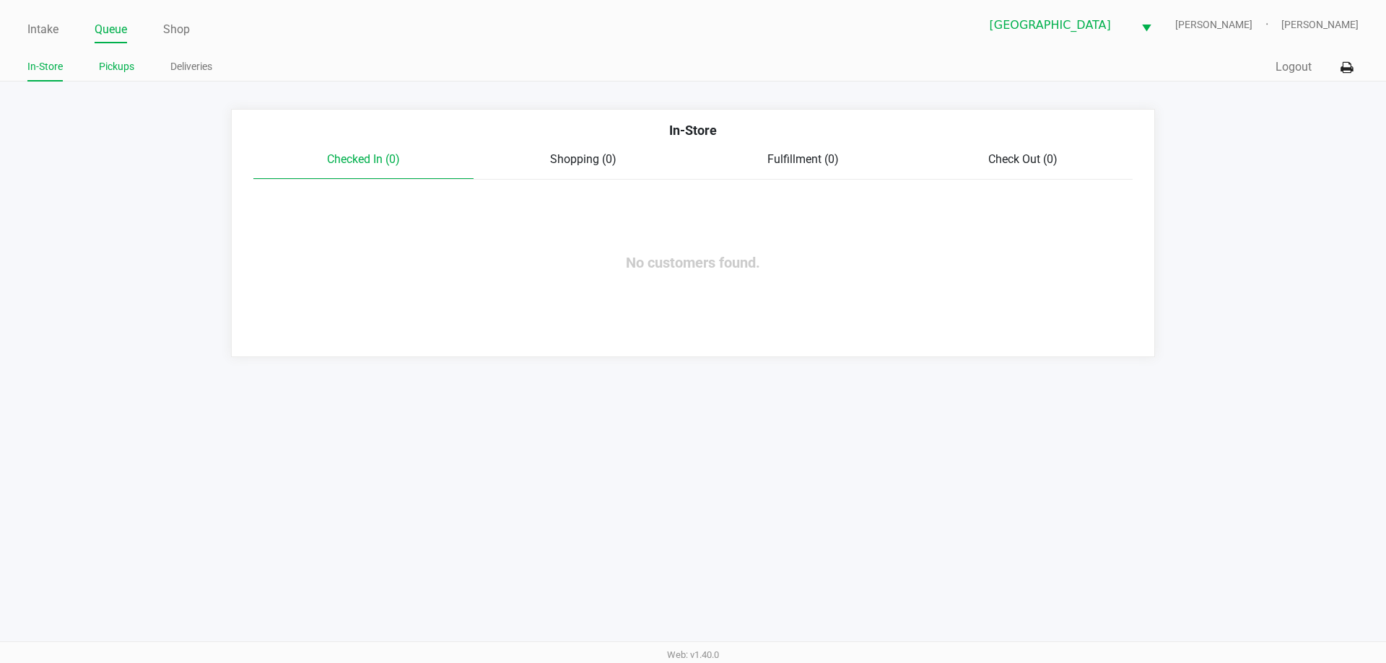
click at [121, 66] on link "Pickups" at bounding box center [116, 67] width 35 height 18
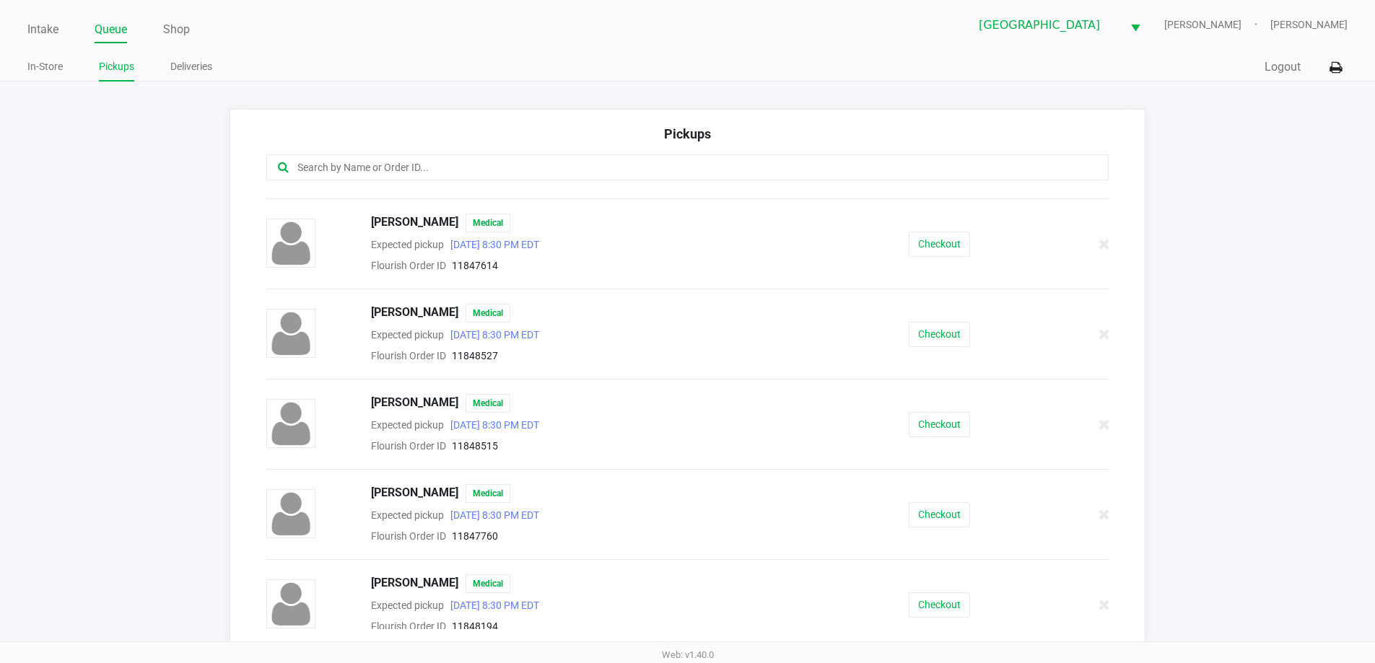
scroll to position [722, 0]
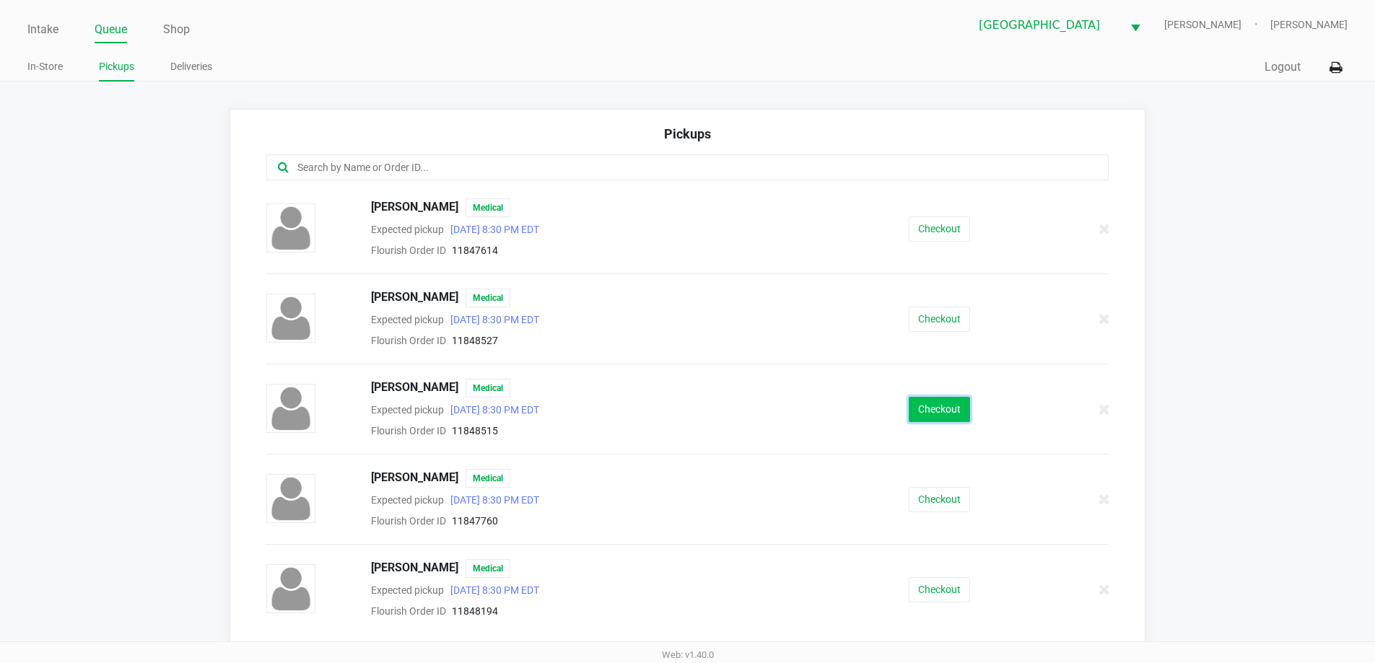
click at [926, 403] on button "Checkout" at bounding box center [939, 409] width 61 height 25
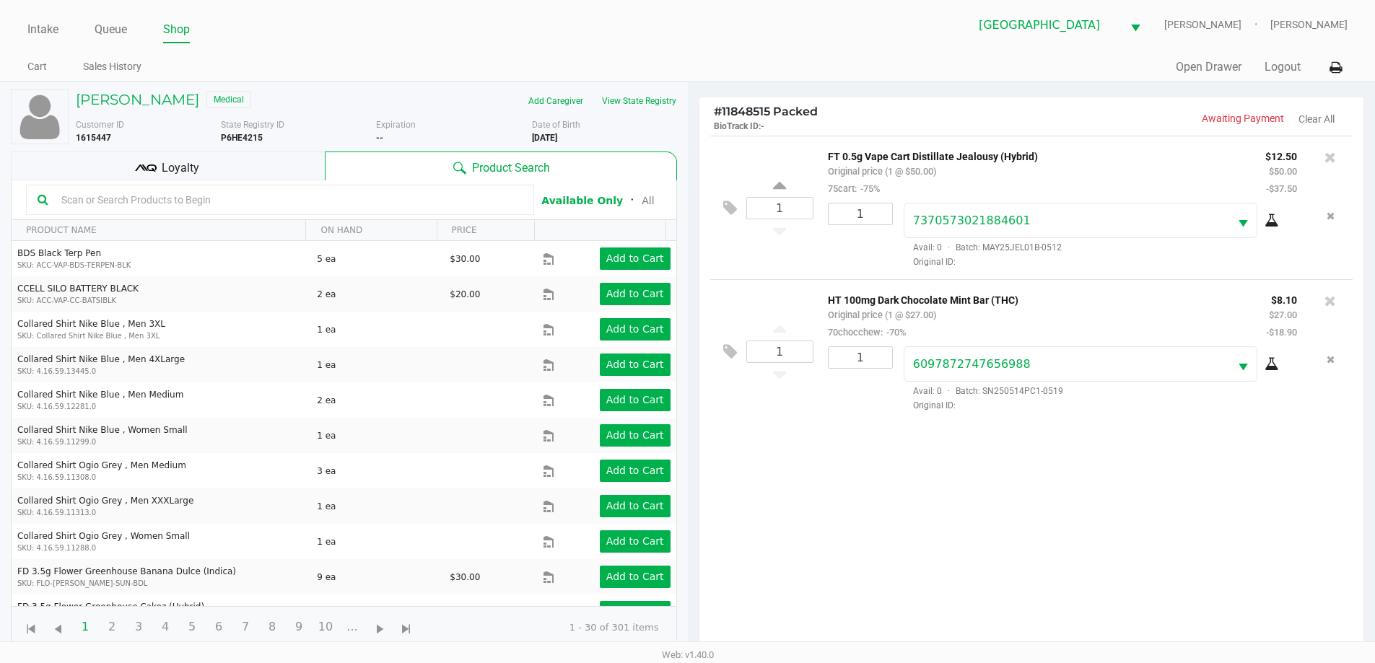
click at [278, 171] on div "Loyalty" at bounding box center [168, 166] width 314 height 29
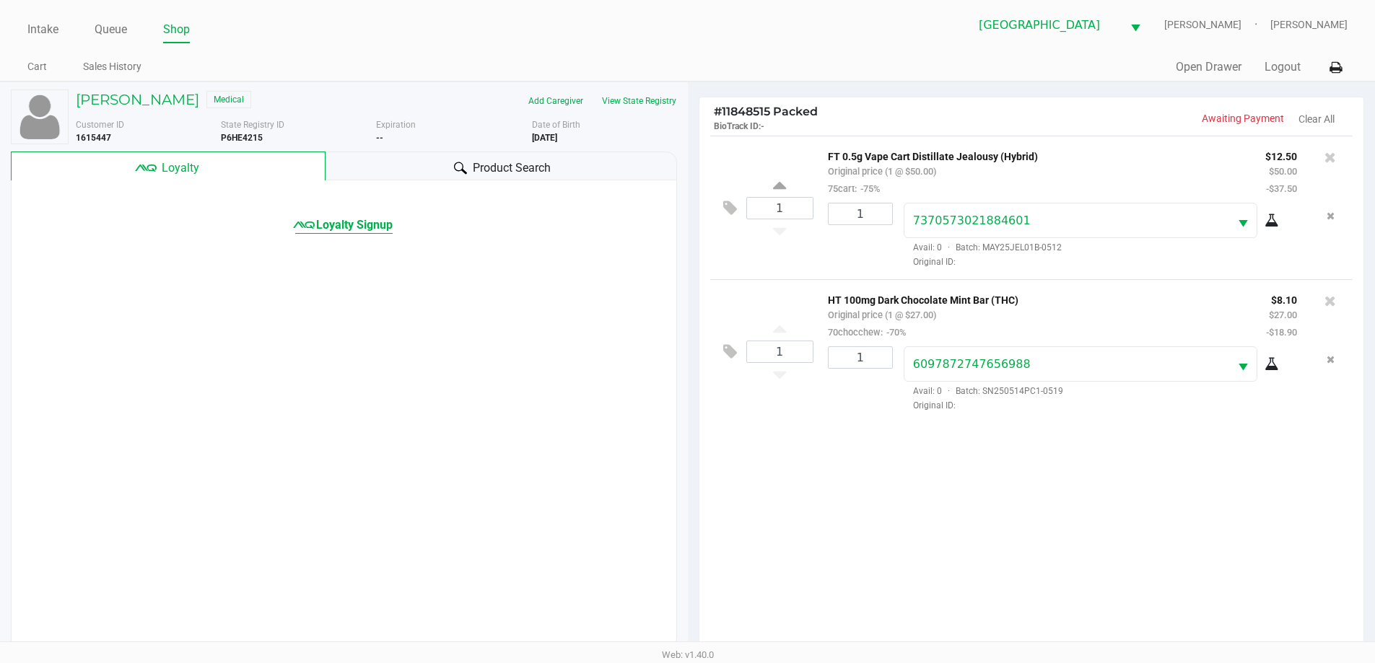
click at [364, 224] on span "Loyalty Signup" at bounding box center [354, 225] width 77 height 17
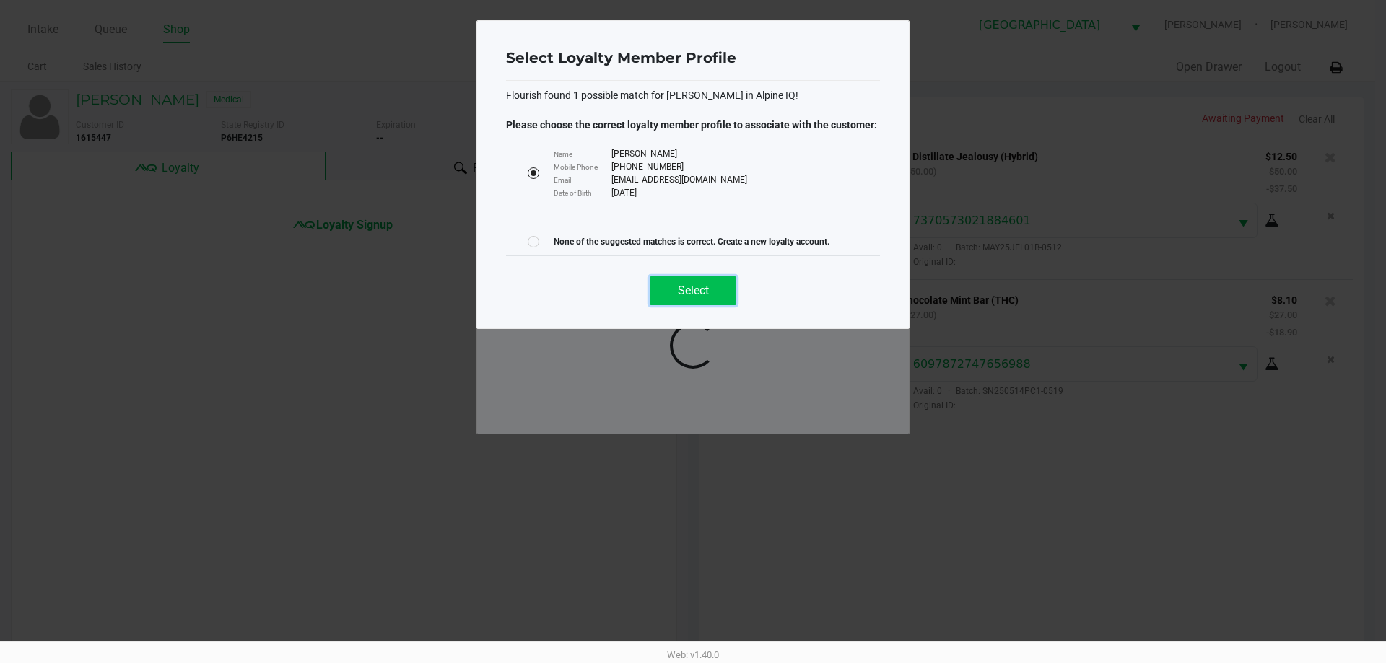
click at [700, 291] on span "Select" at bounding box center [693, 291] width 31 height 14
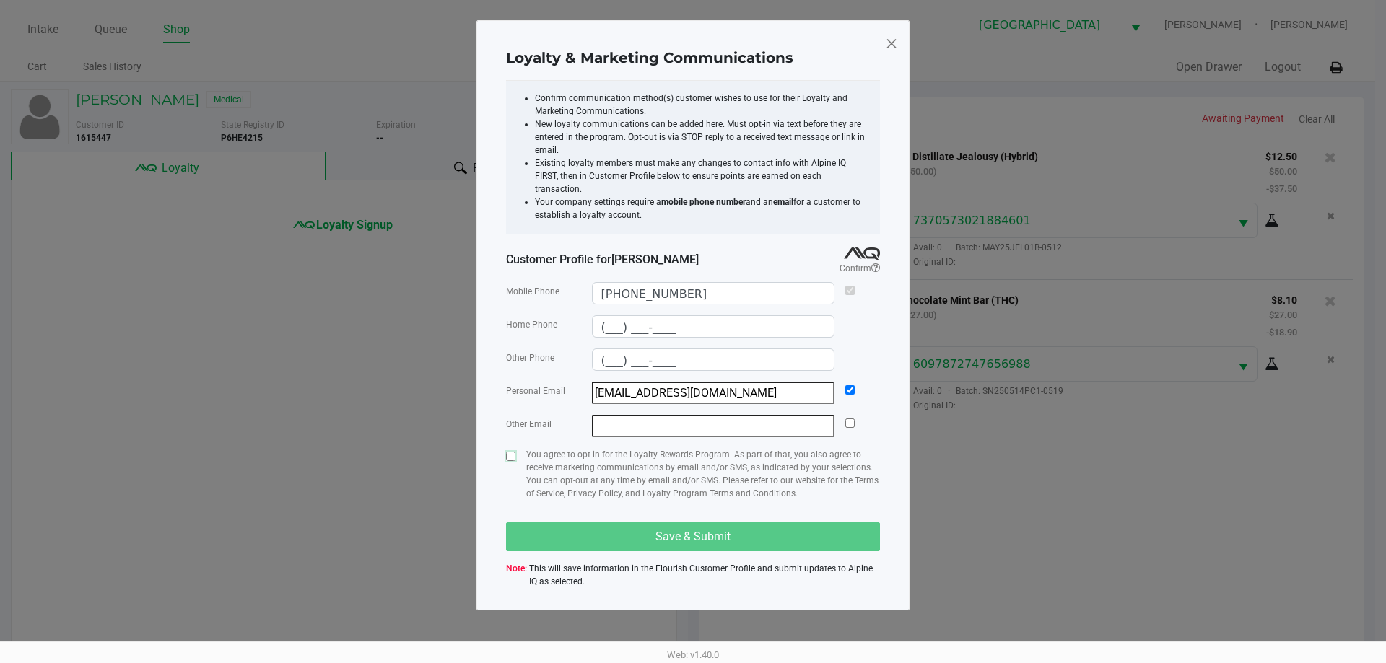
click at [511, 452] on input "checkbox" at bounding box center [510, 456] width 9 height 9
checkbox input "true"
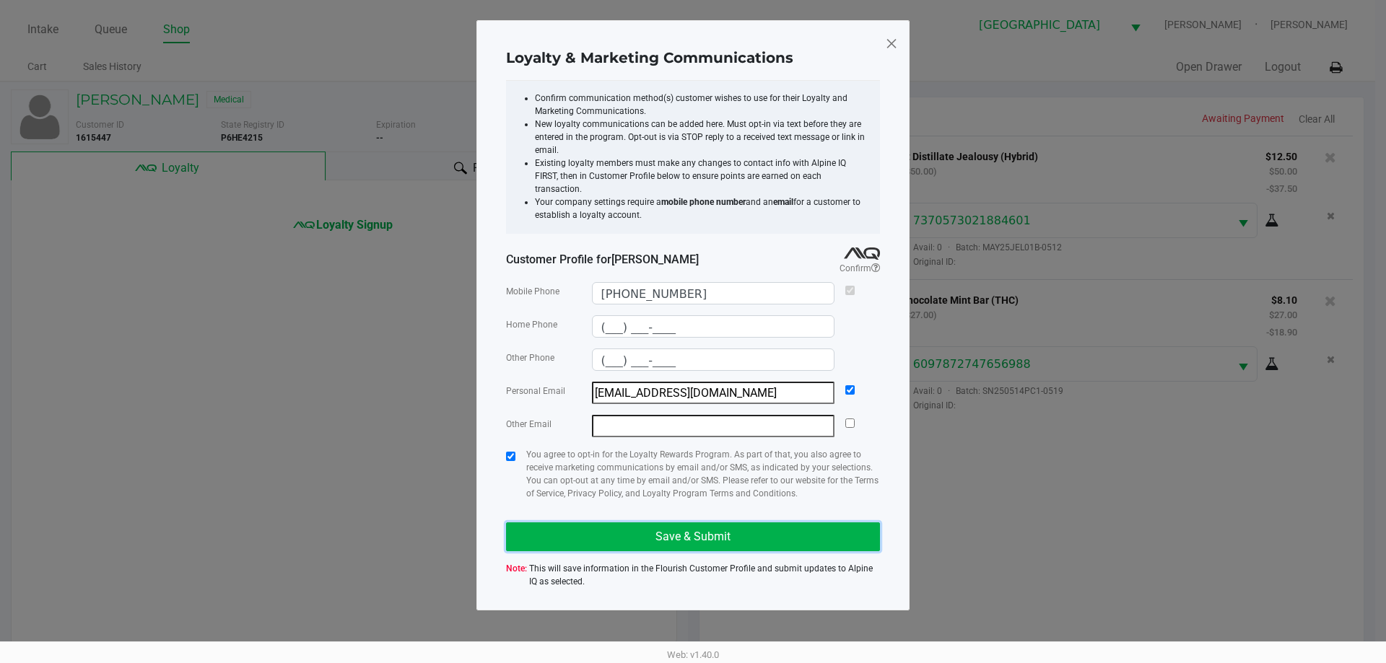
click at [800, 530] on button "Save & Submit" at bounding box center [693, 537] width 374 height 29
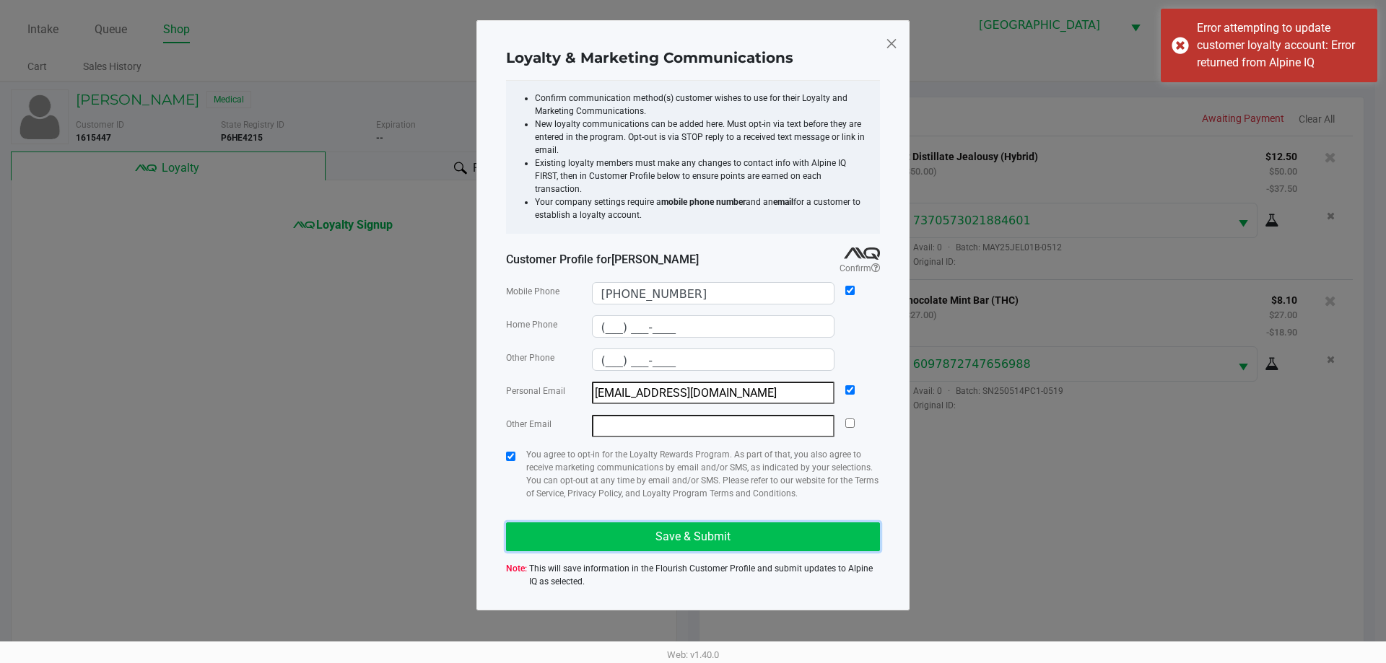
click at [774, 526] on button "Save & Submit" at bounding box center [693, 537] width 374 height 29
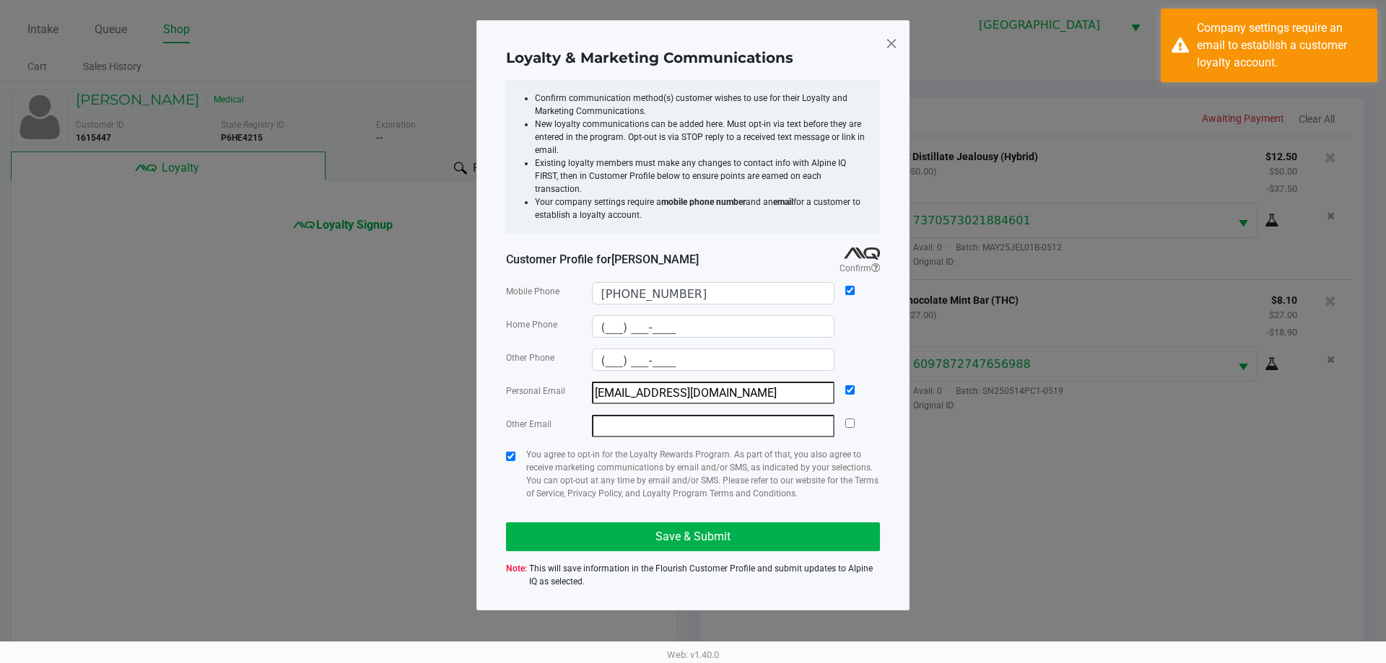
click at [886, 33] on span at bounding box center [891, 43] width 13 height 23
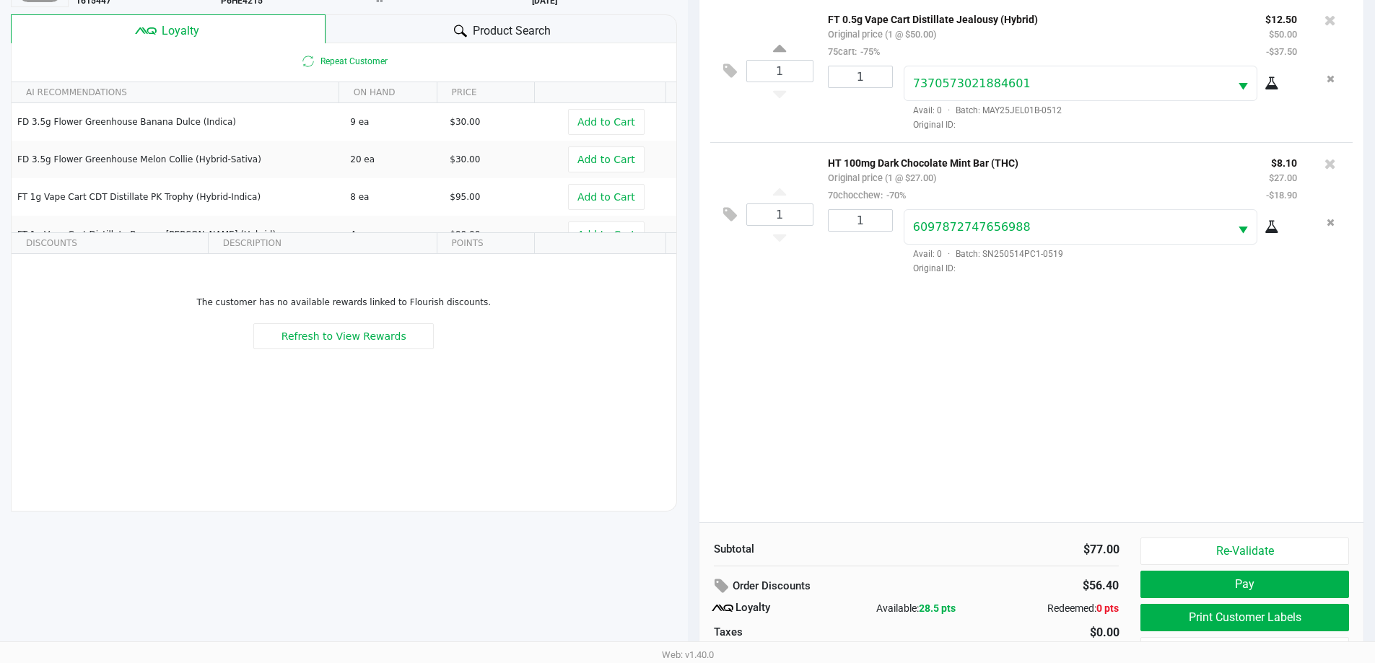
scroll to position [173, 0]
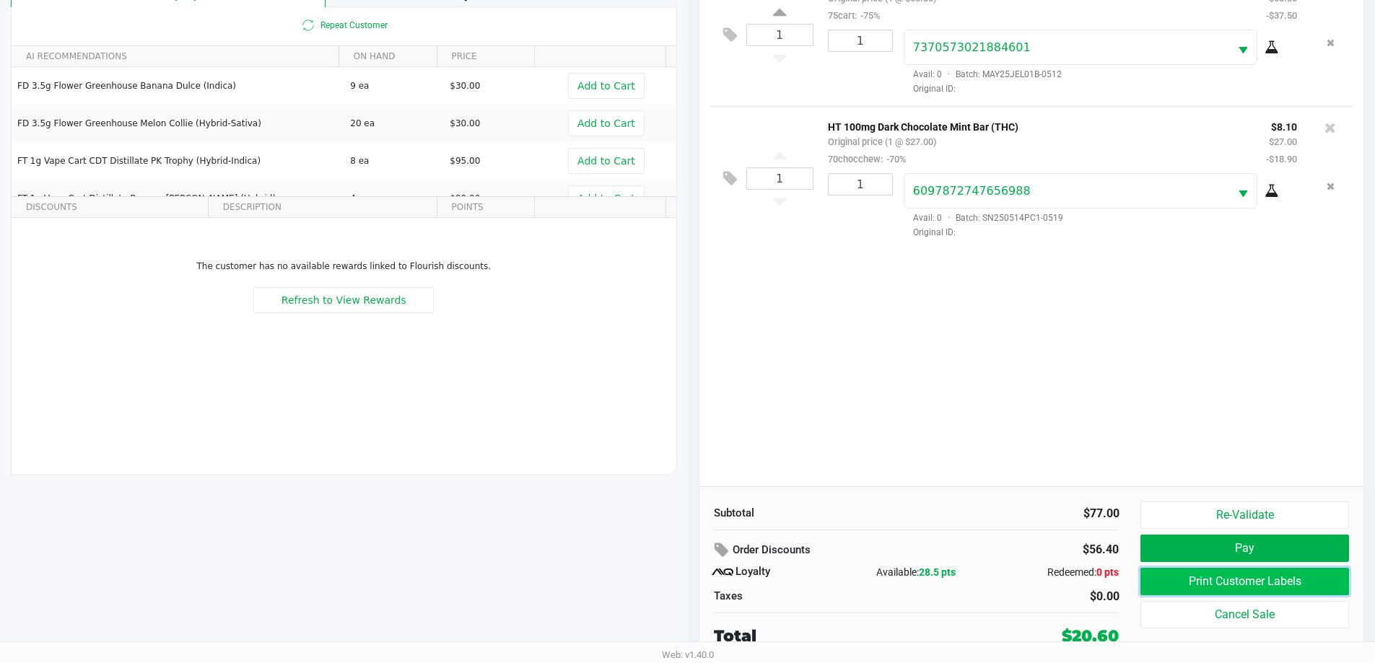
click at [1231, 583] on button "Print Customer Labels" at bounding box center [1244, 581] width 208 height 27
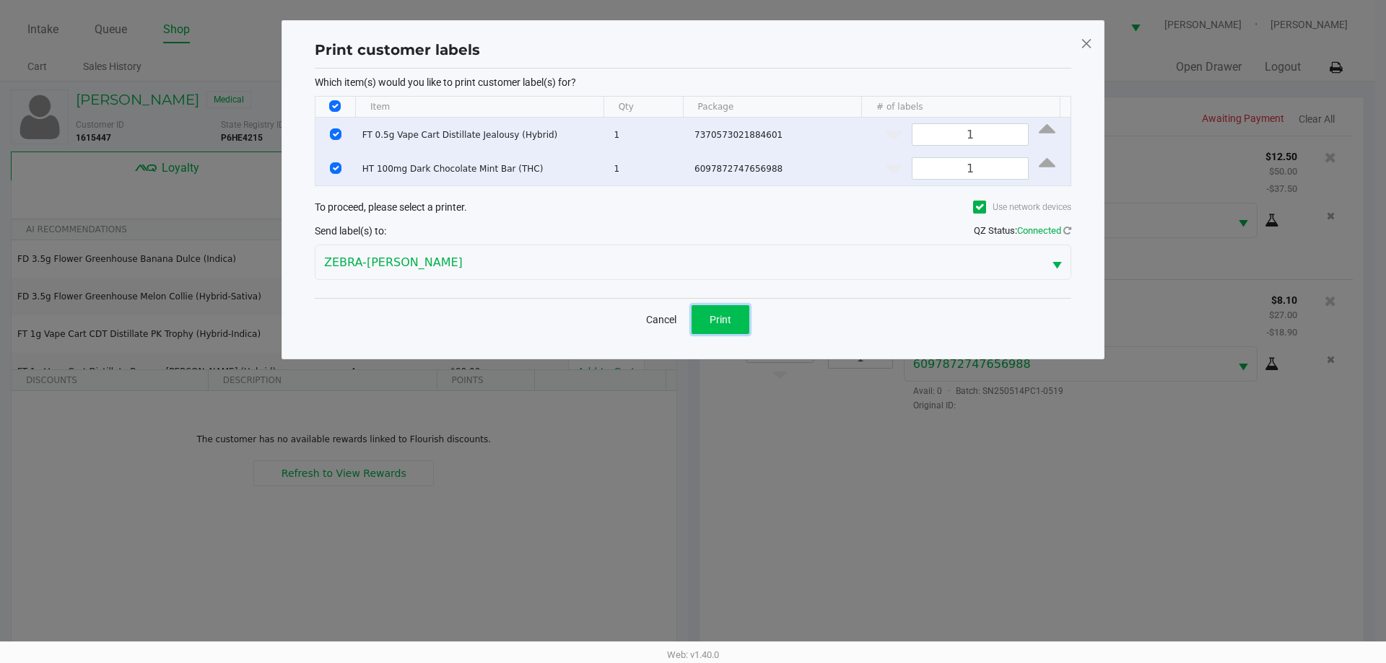
click at [745, 329] on button "Print" at bounding box center [720, 319] width 58 height 29
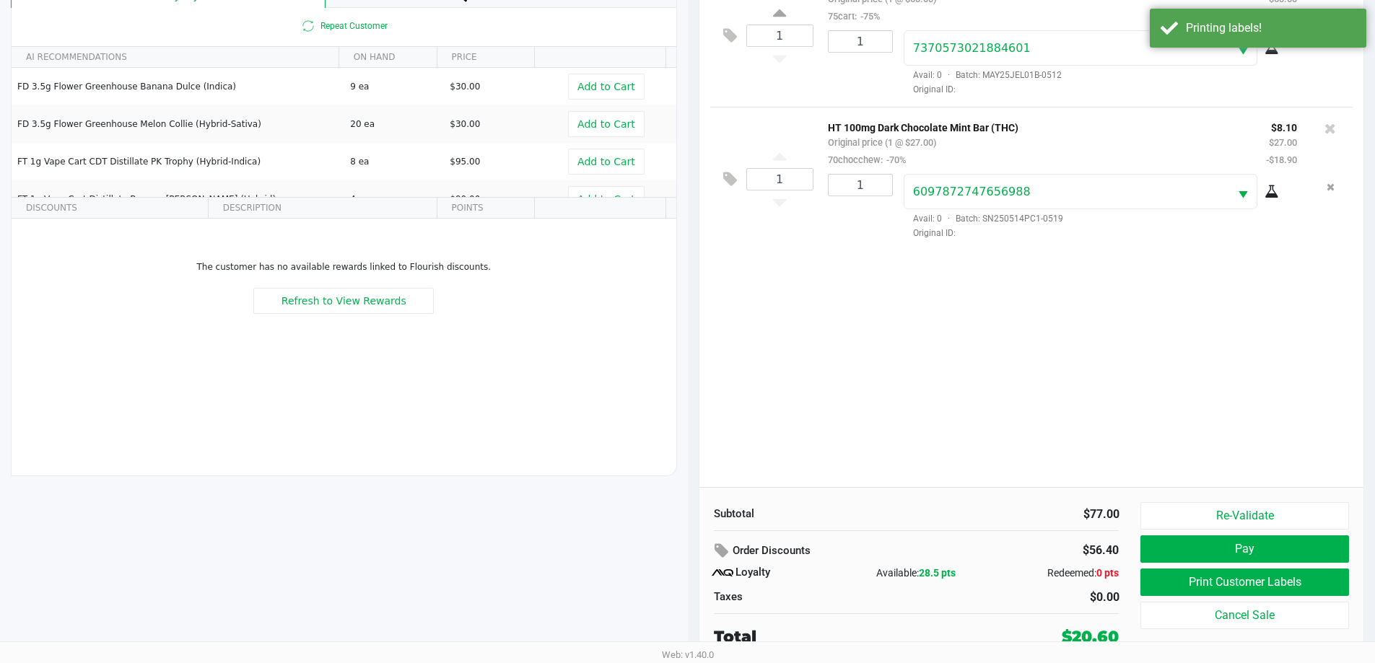
scroll to position [173, 0]
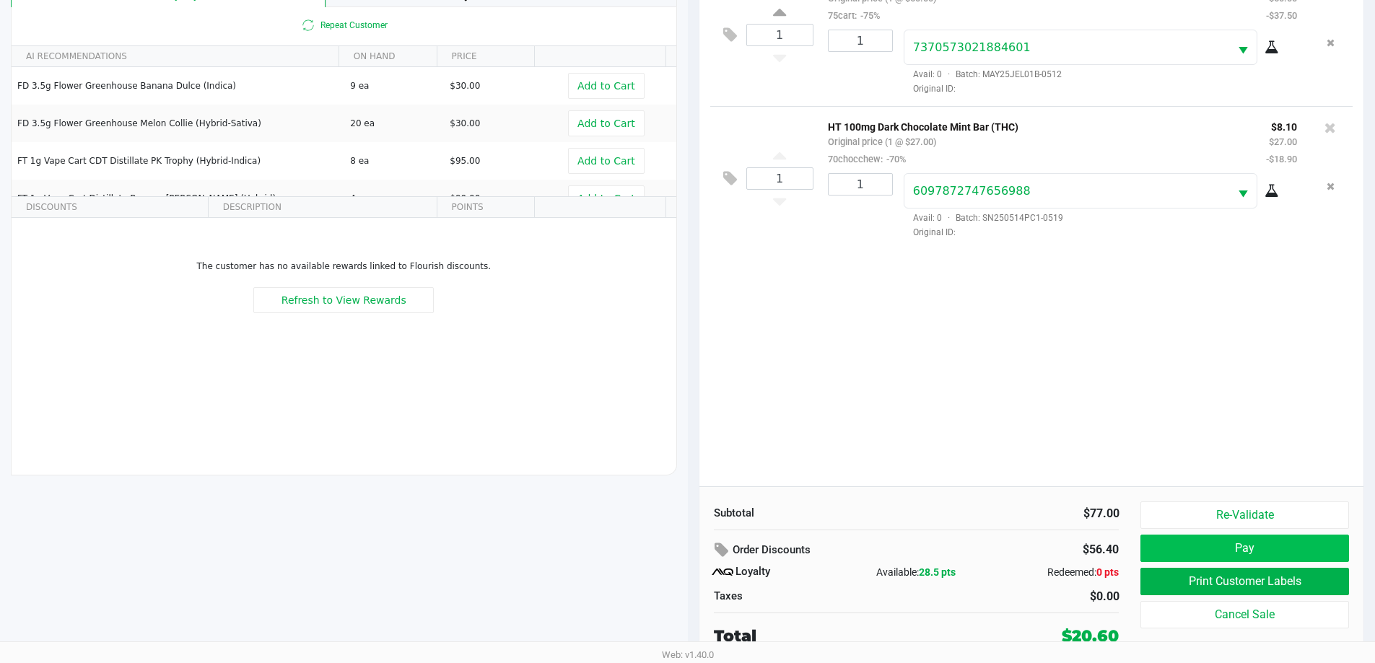
click at [1304, 553] on button "Pay" at bounding box center [1244, 548] width 208 height 27
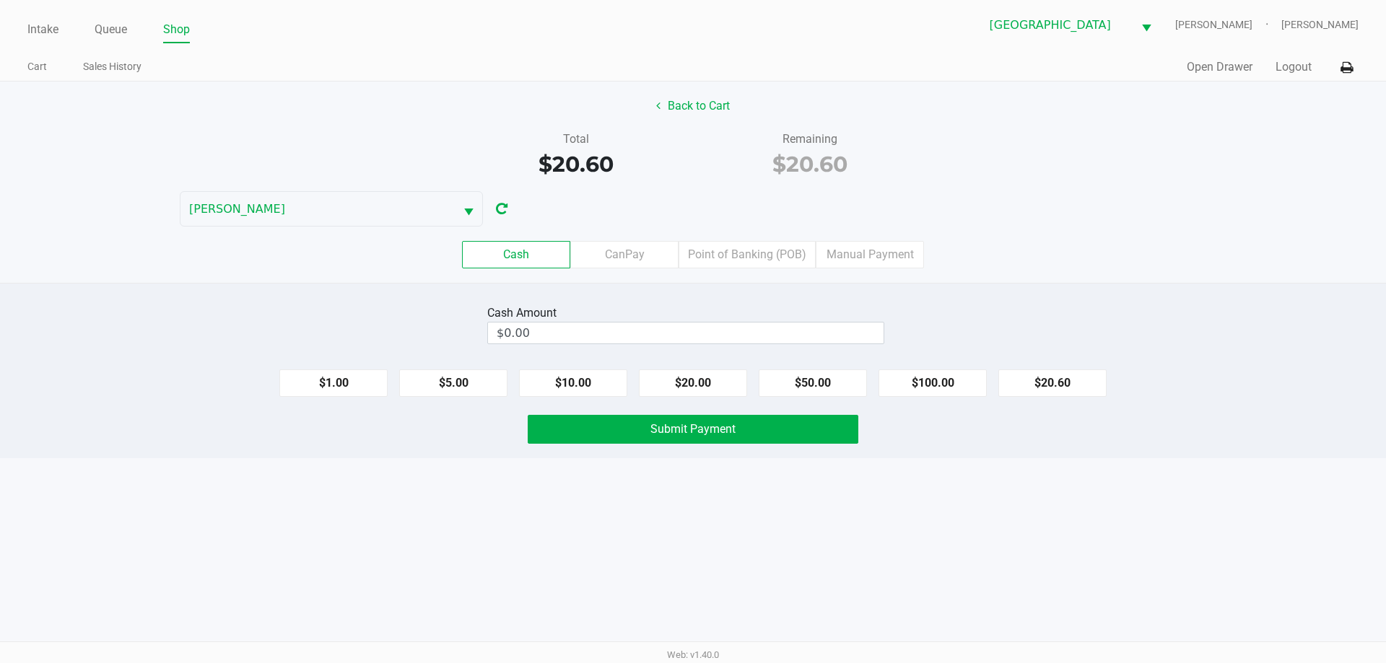
click at [896, 252] on label "Manual Payment" at bounding box center [870, 254] width 108 height 27
click at [0, 0] on 8 "Manual Payment" at bounding box center [0, 0] width 0 height 0
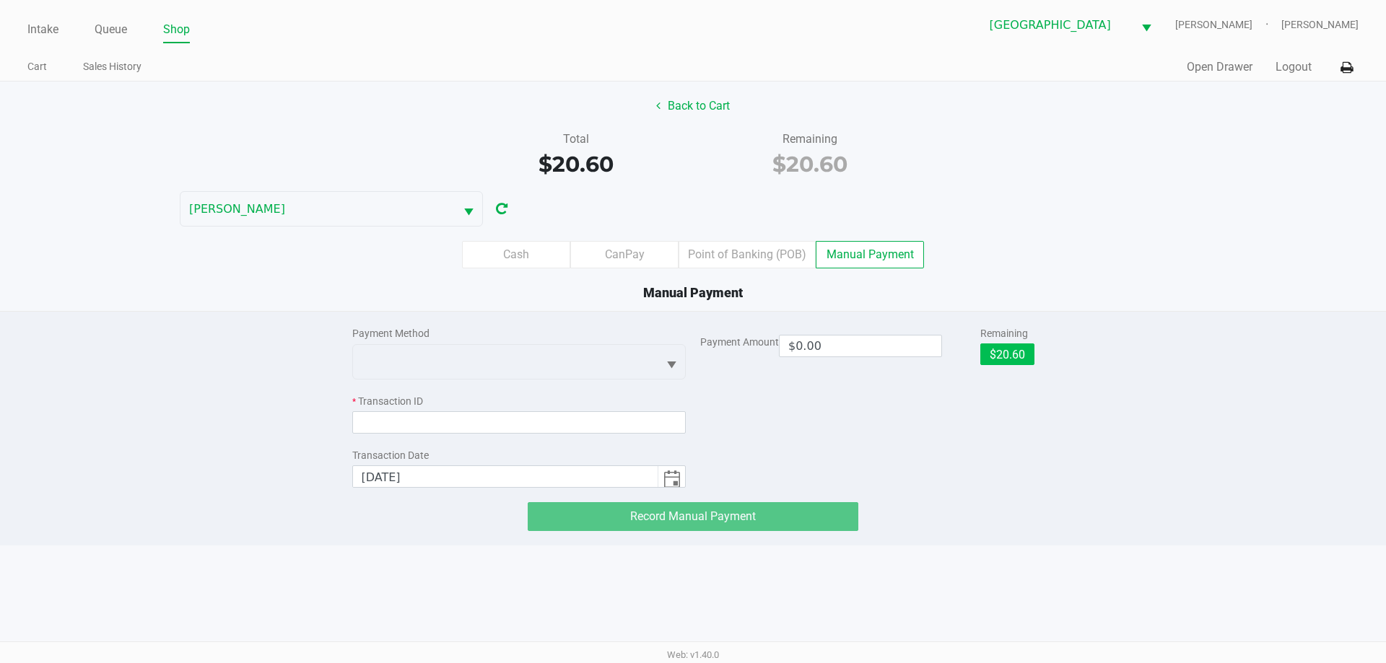
click at [1001, 362] on button "$20.60" at bounding box center [1007, 355] width 54 height 22
type input "$20.60"
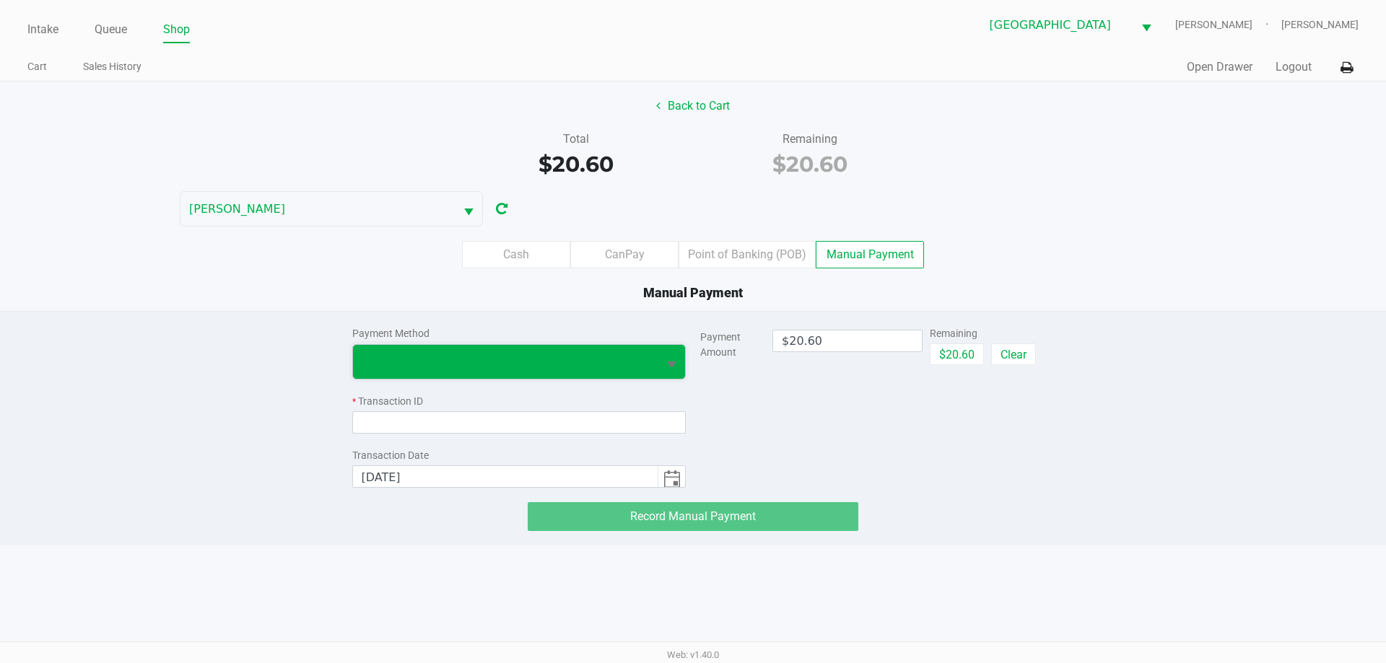
click at [580, 359] on span at bounding box center [506, 361] width 288 height 17
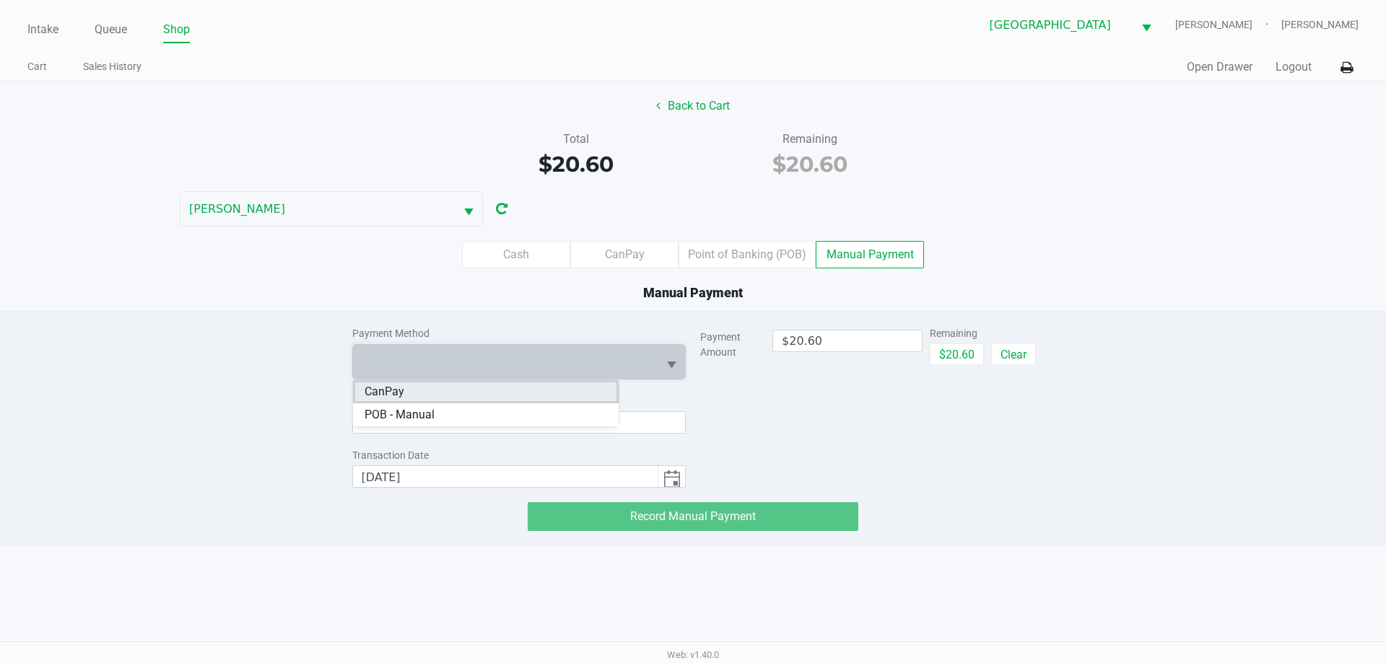
click at [471, 393] on li "CanPay" at bounding box center [486, 391] width 266 height 23
click at [502, 427] on input at bounding box center [519, 422] width 334 height 22
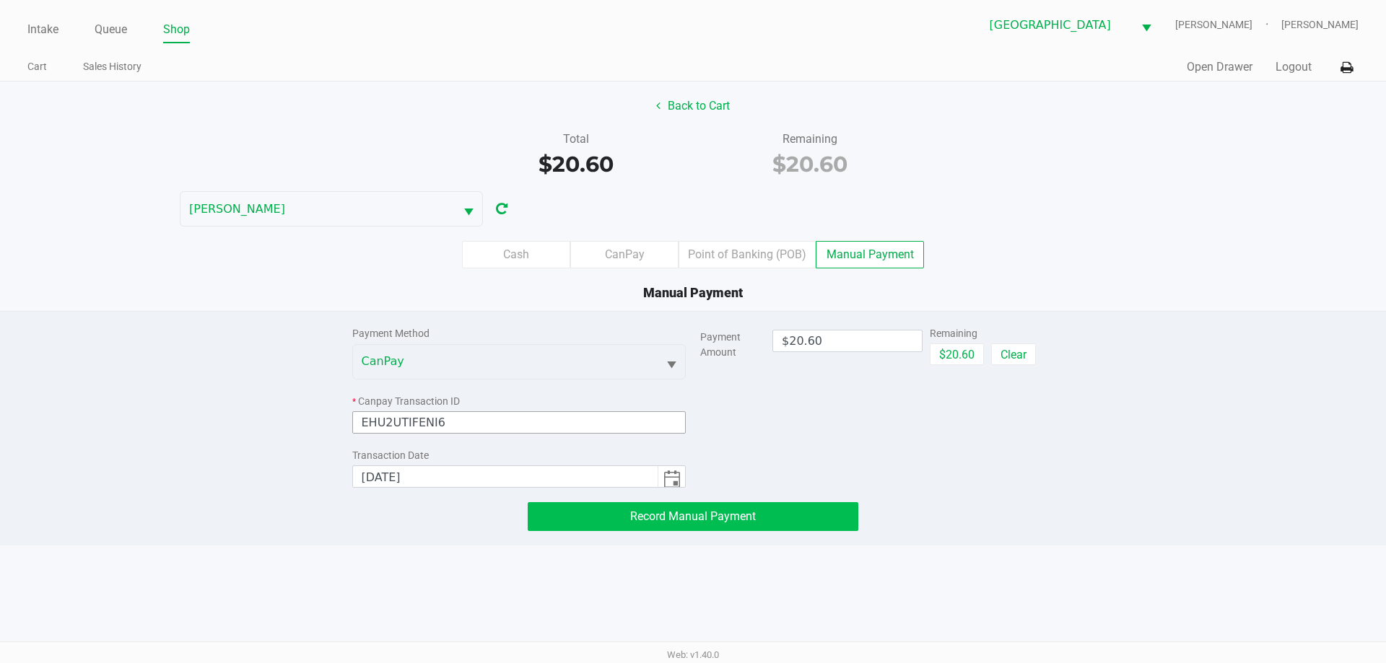
type input "EHU2UTIFENI6"
click at [782, 515] on button "Record Manual Payment" at bounding box center [693, 516] width 331 height 29
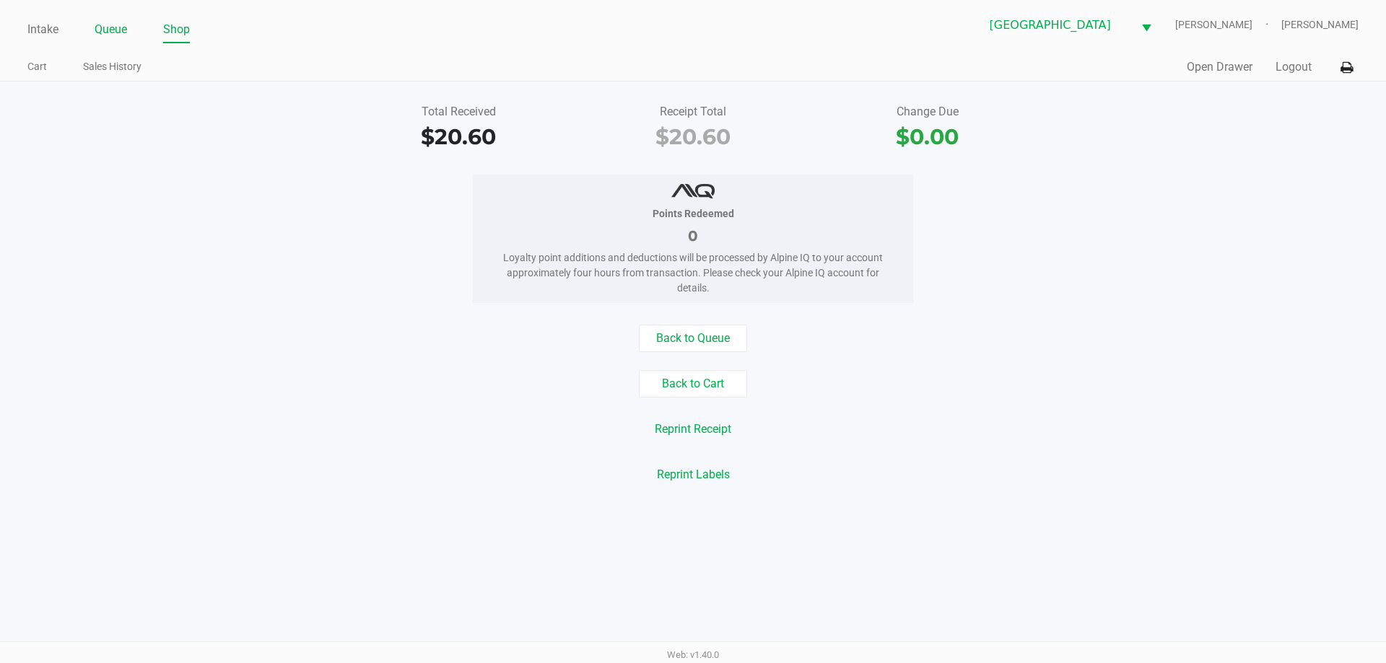
click at [113, 26] on link "Queue" at bounding box center [111, 29] width 32 height 20
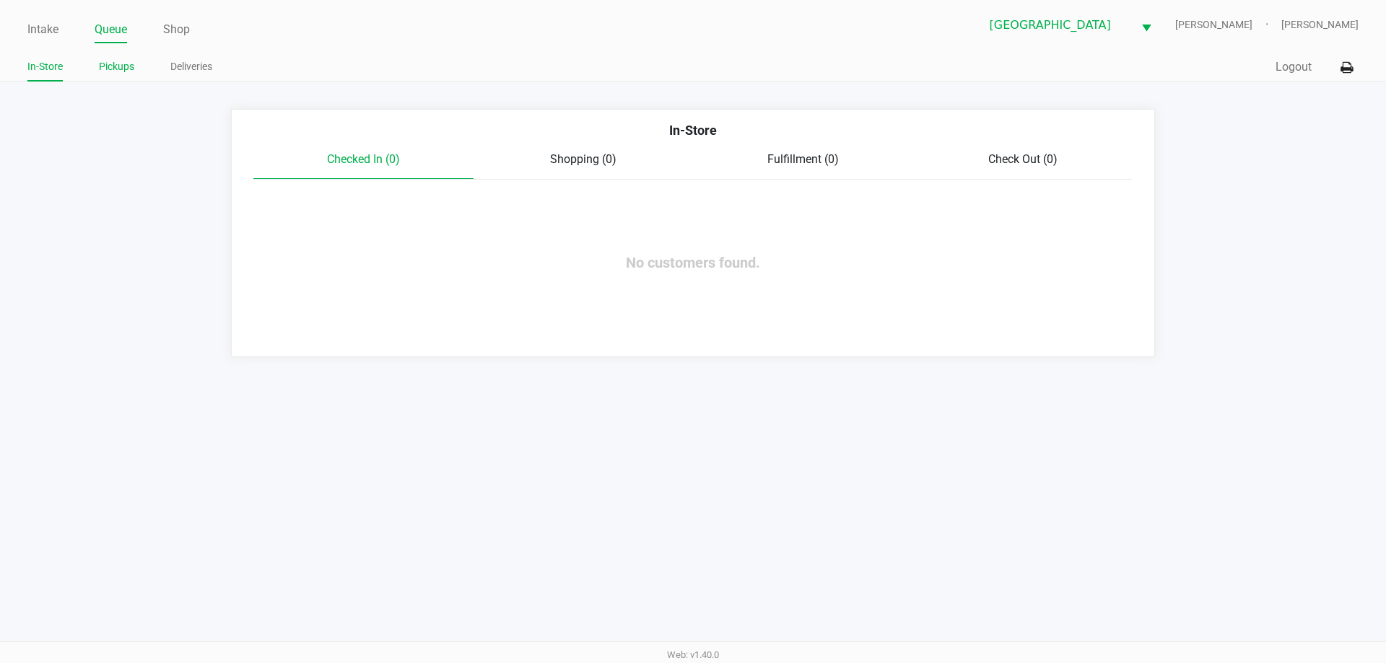
click at [119, 65] on link "Pickups" at bounding box center [116, 67] width 35 height 18
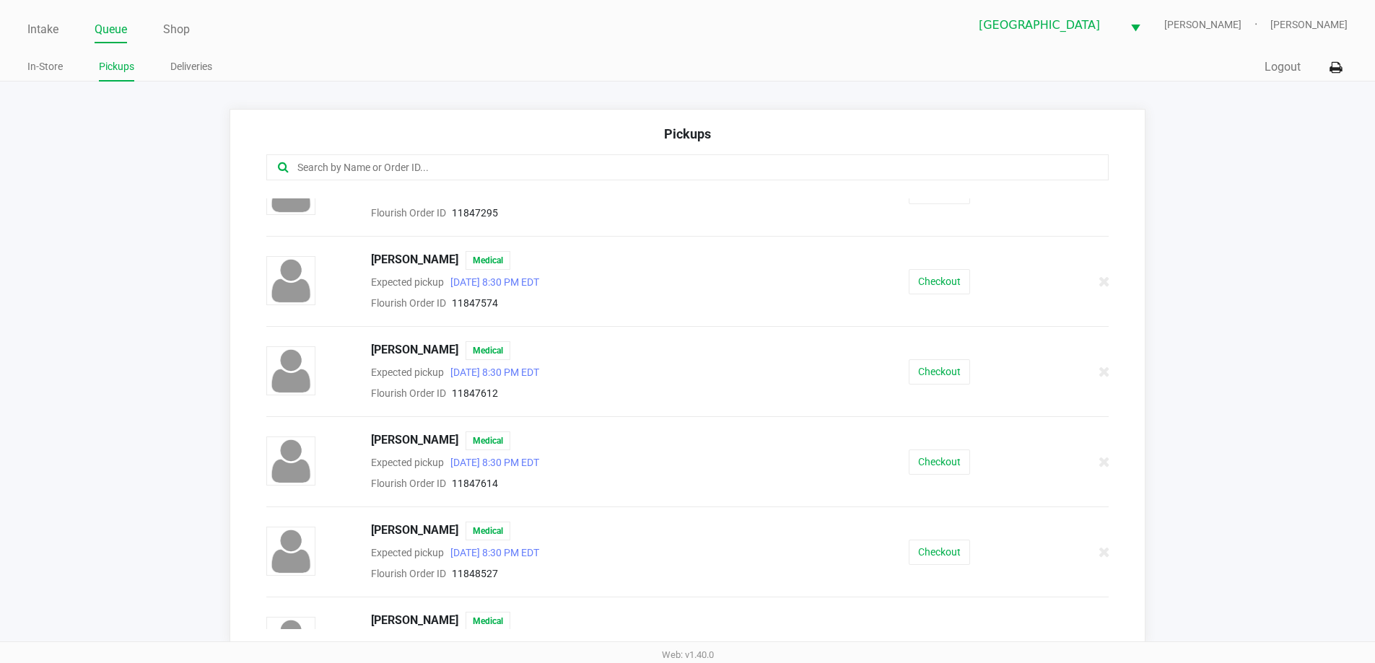
scroll to position [504, 0]
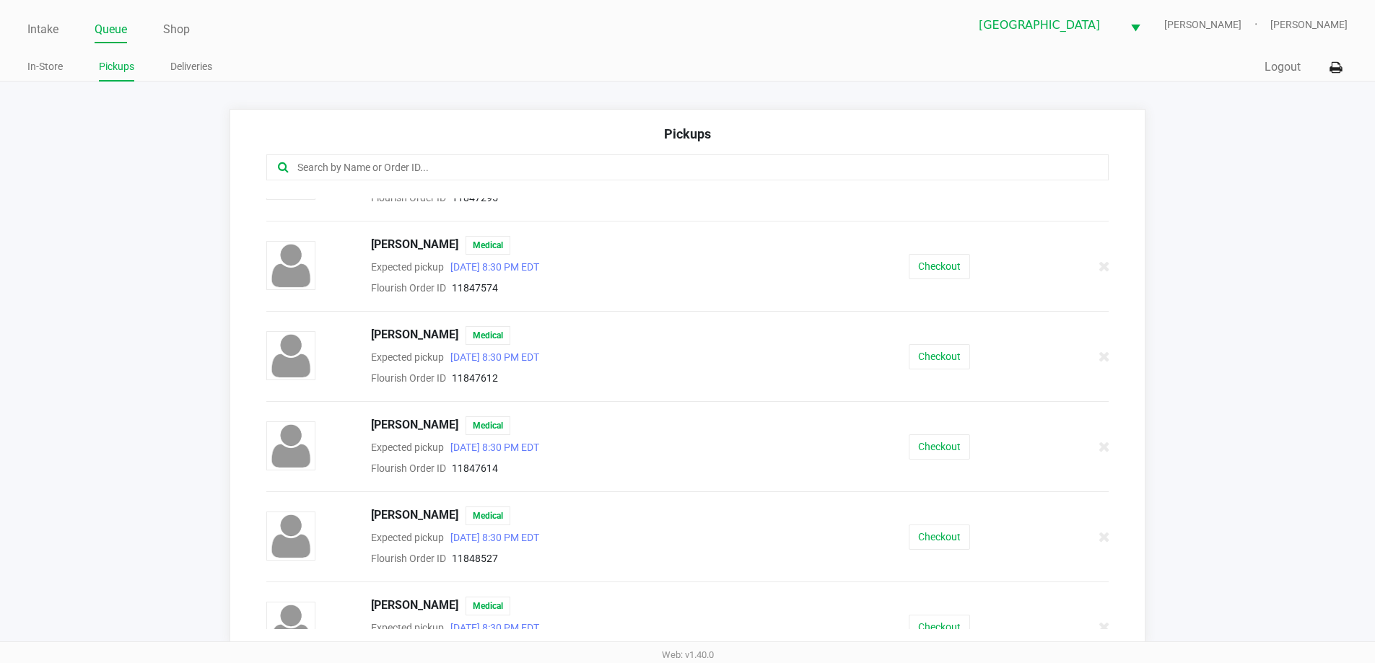
click at [946, 354] on button "Checkout" at bounding box center [939, 356] width 61 height 25
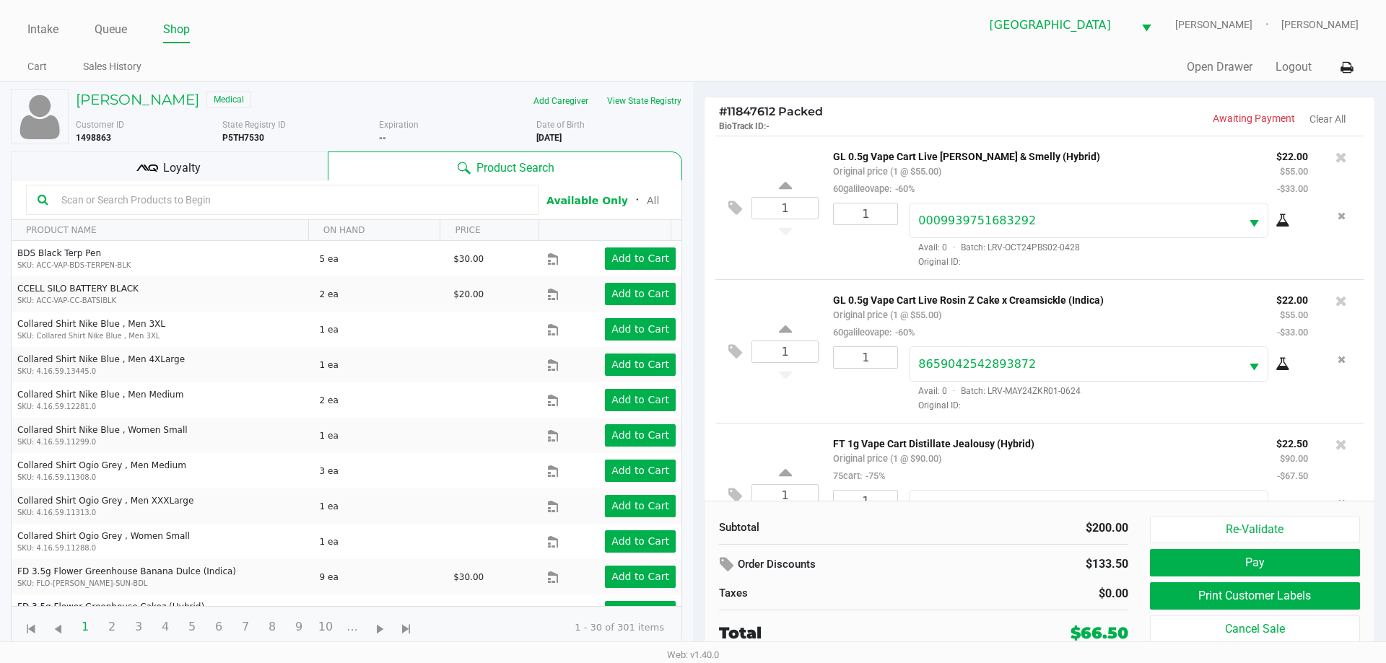
click at [252, 152] on div "Loyalty" at bounding box center [169, 166] width 317 height 29
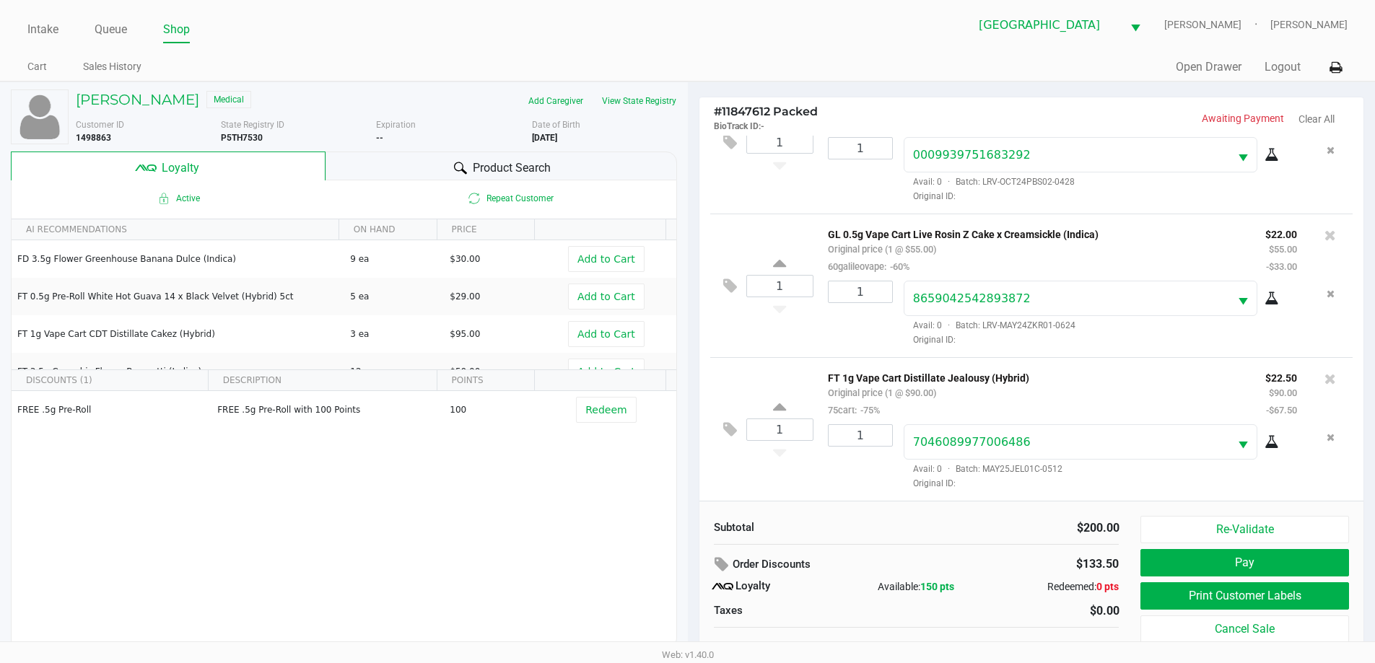
scroll to position [14, 0]
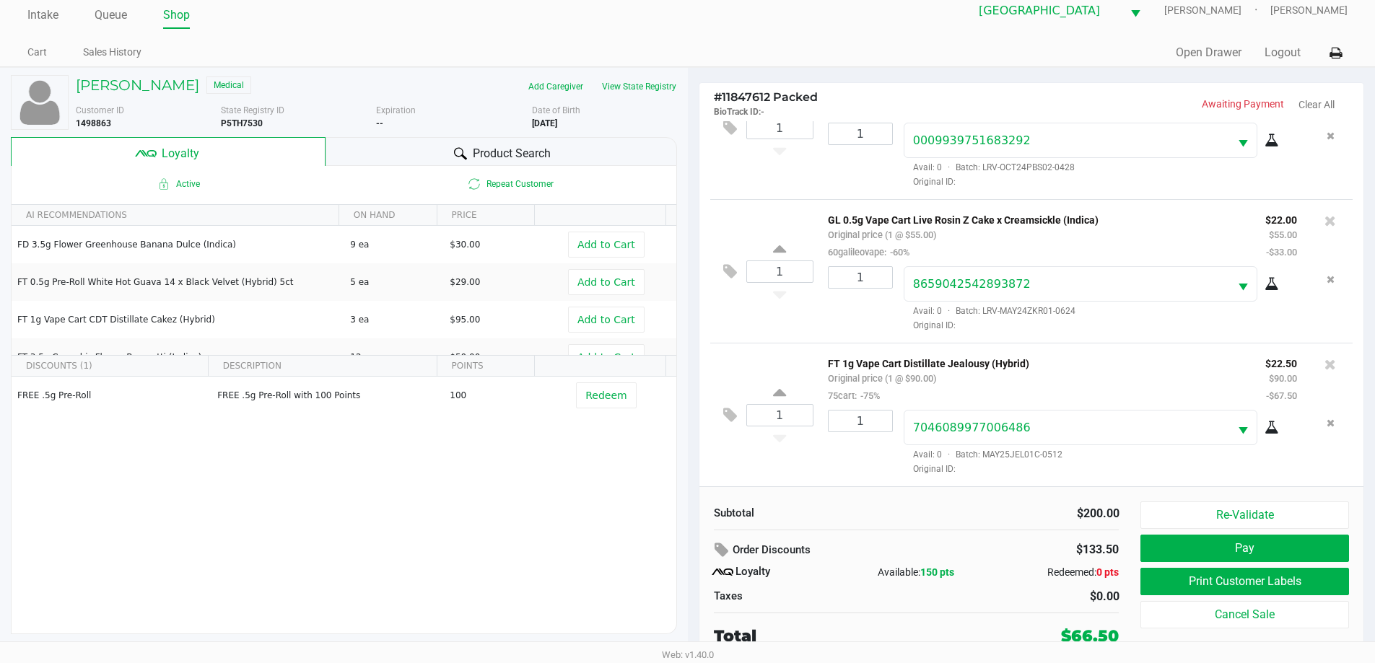
click at [1301, 554] on button "Pay" at bounding box center [1244, 548] width 208 height 27
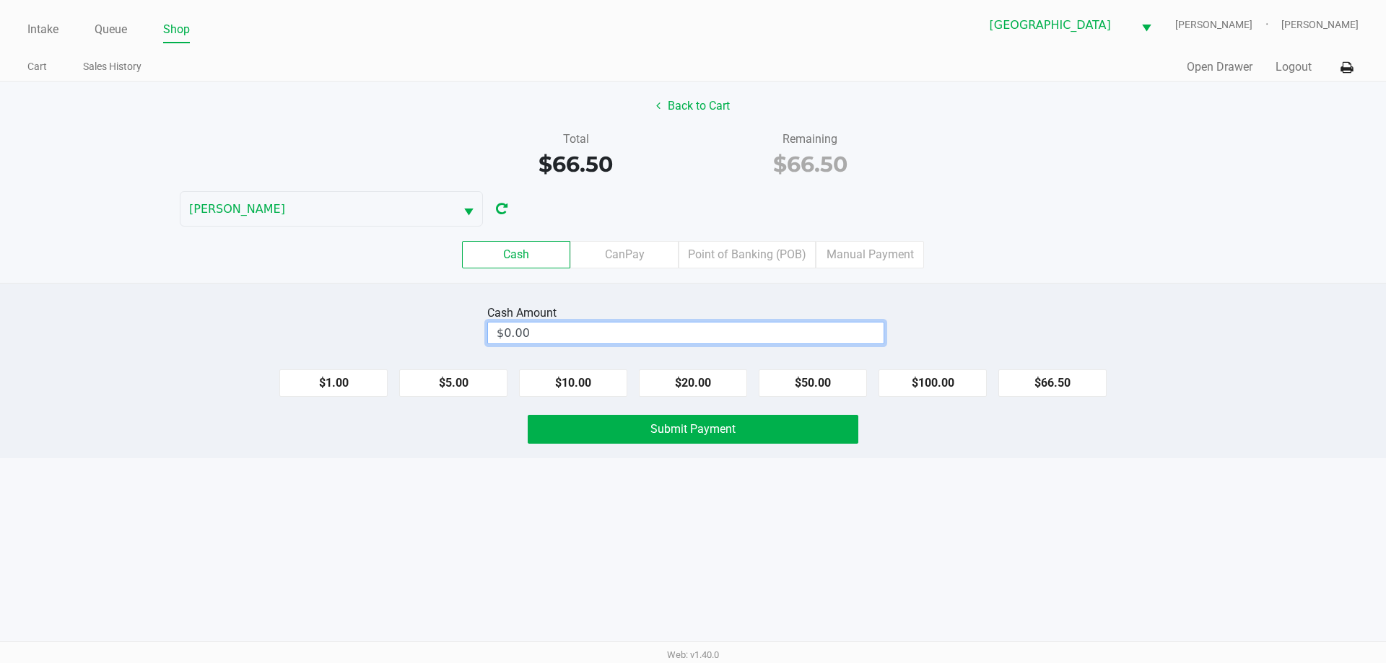
click at [796, 331] on input "$0.00" at bounding box center [686, 333] width 396 height 21
click at [712, 422] on span "Submit Payment" at bounding box center [692, 429] width 85 height 14
type input "$67.00"
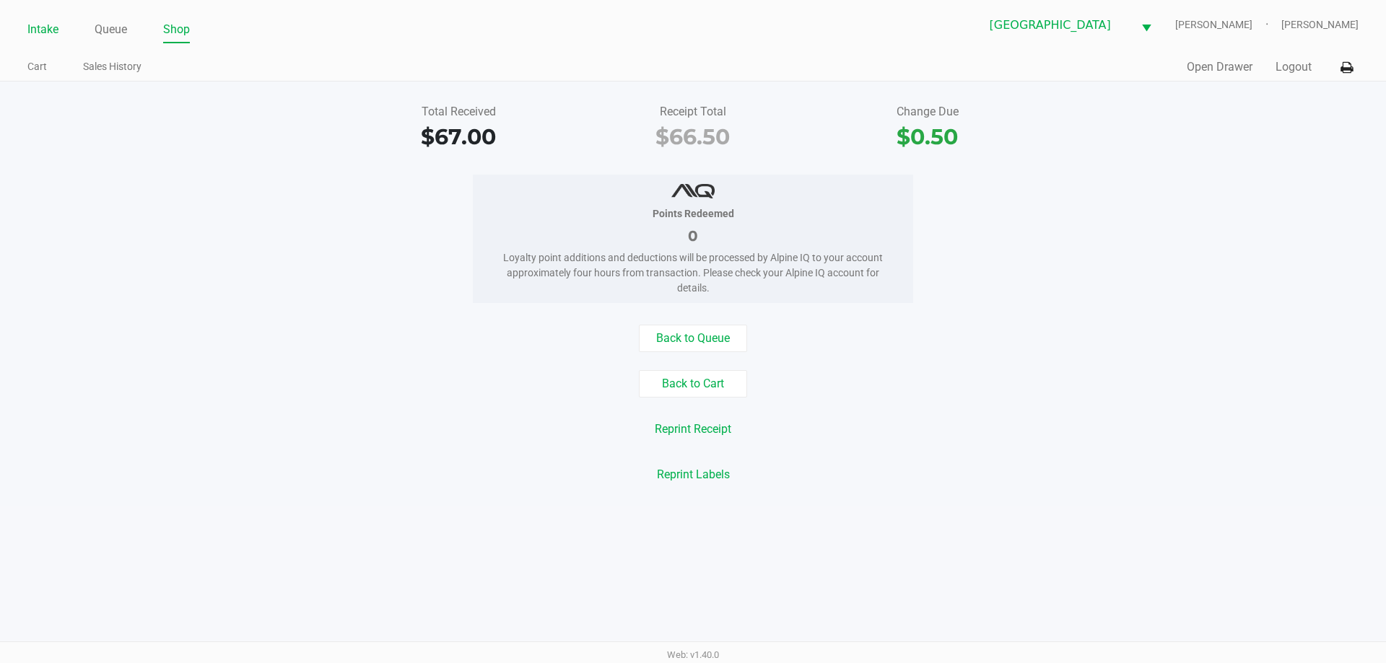
click at [48, 30] on link "Intake" at bounding box center [42, 29] width 31 height 20
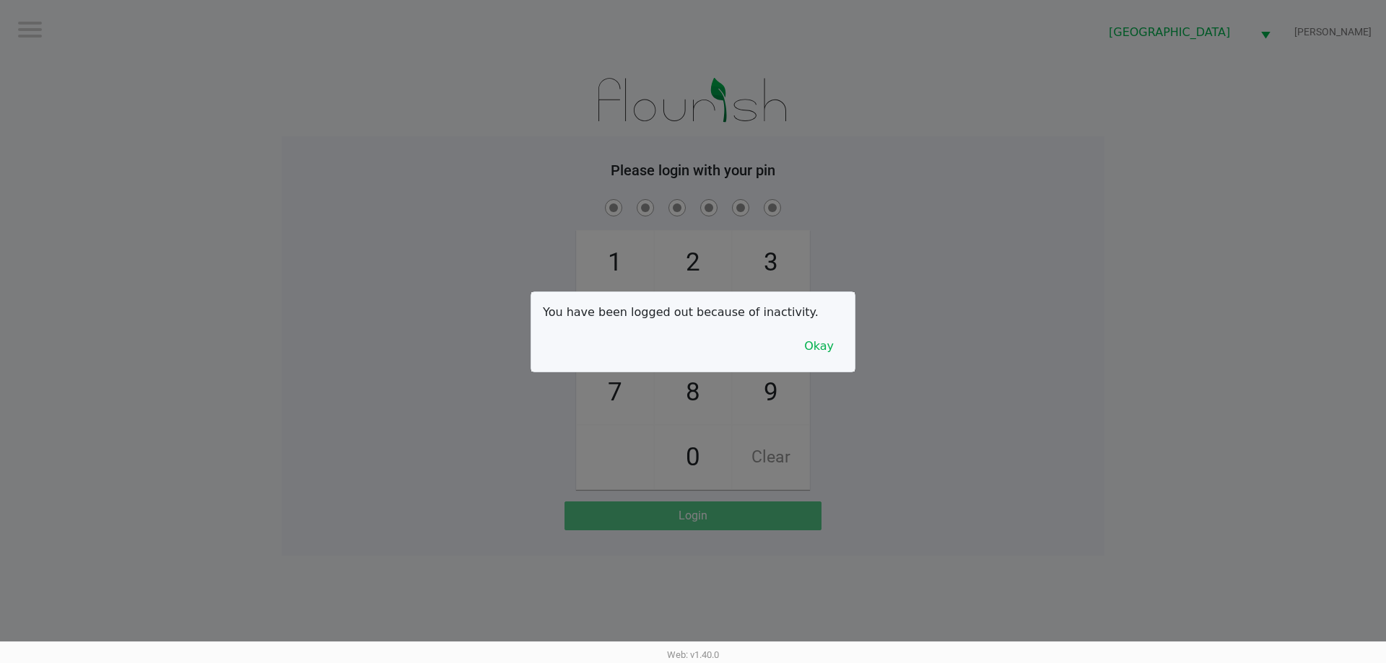
click at [818, 353] on button "Okay" at bounding box center [819, 346] width 48 height 27
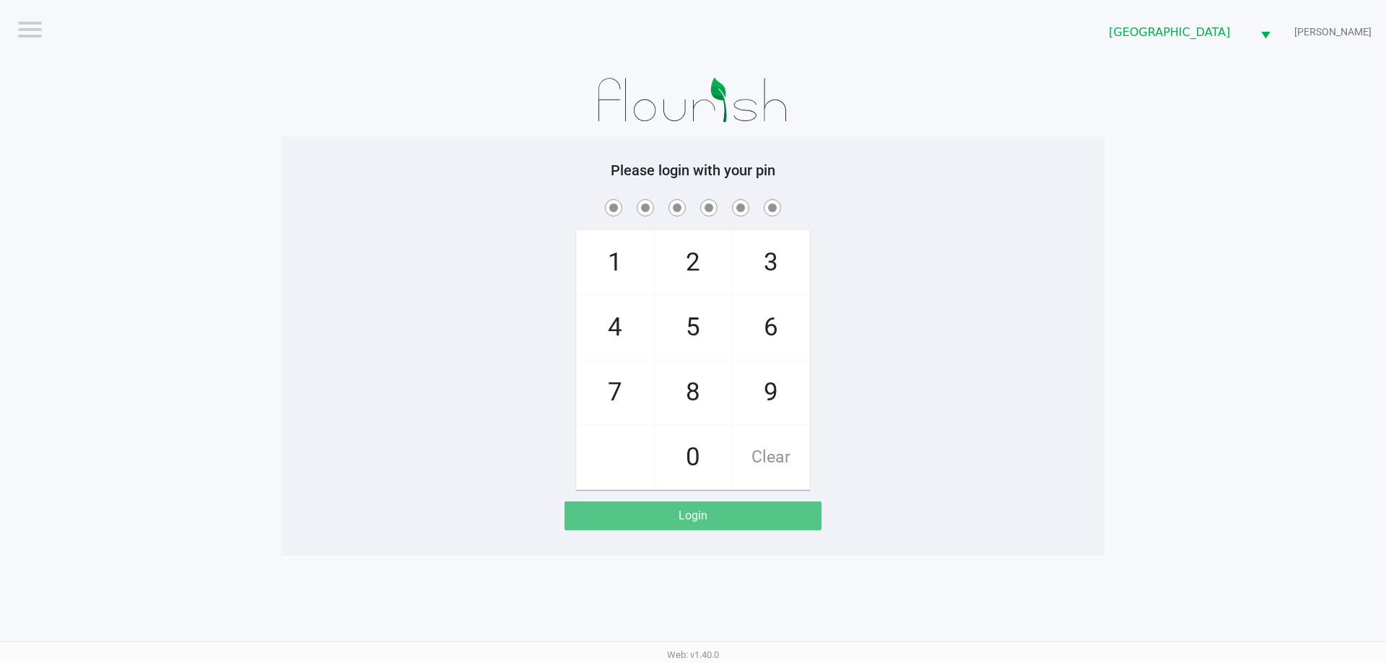
click at [606, 331] on span "4" at bounding box center [615, 328] width 77 height 64
checkbox input "true"
click at [606, 397] on span "7" at bounding box center [615, 393] width 77 height 64
checkbox input "true"
click at [689, 270] on span "2" at bounding box center [693, 263] width 77 height 64
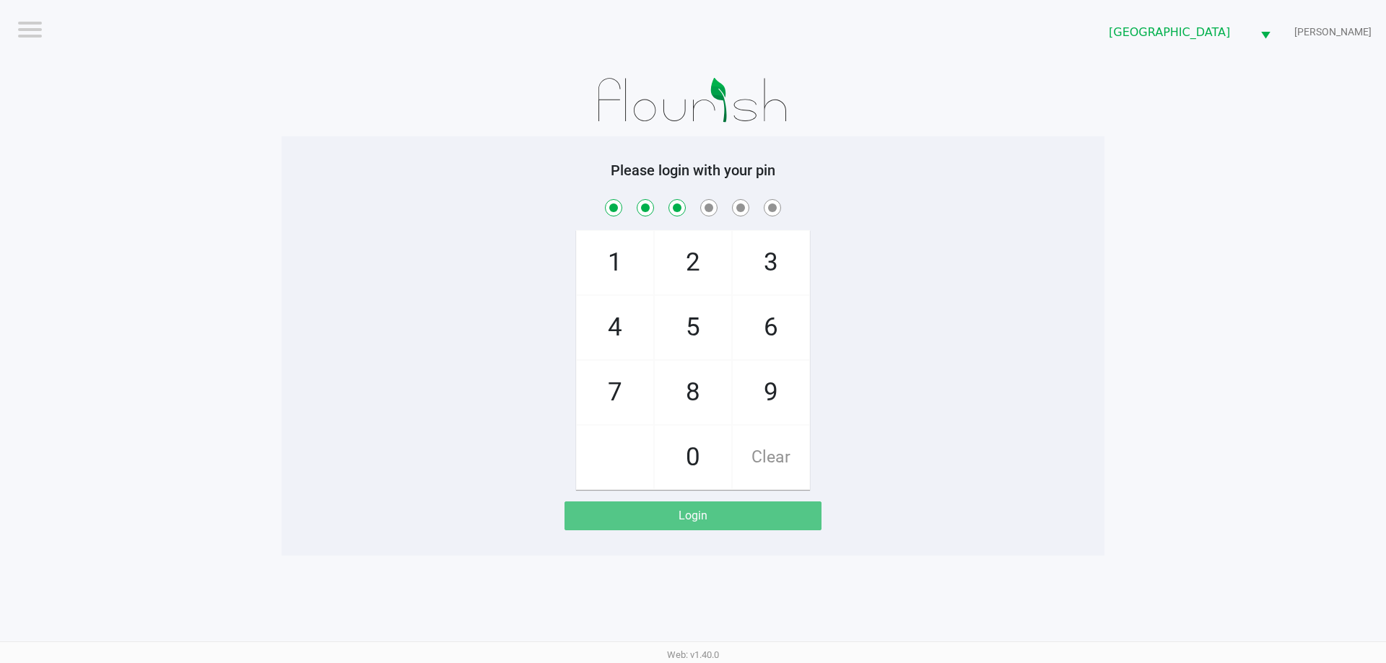
checkbox input "true"
click at [767, 326] on span "6" at bounding box center [771, 328] width 77 height 64
checkbox input "true"
click at [704, 384] on span "8" at bounding box center [693, 393] width 77 height 64
checkbox input "true"
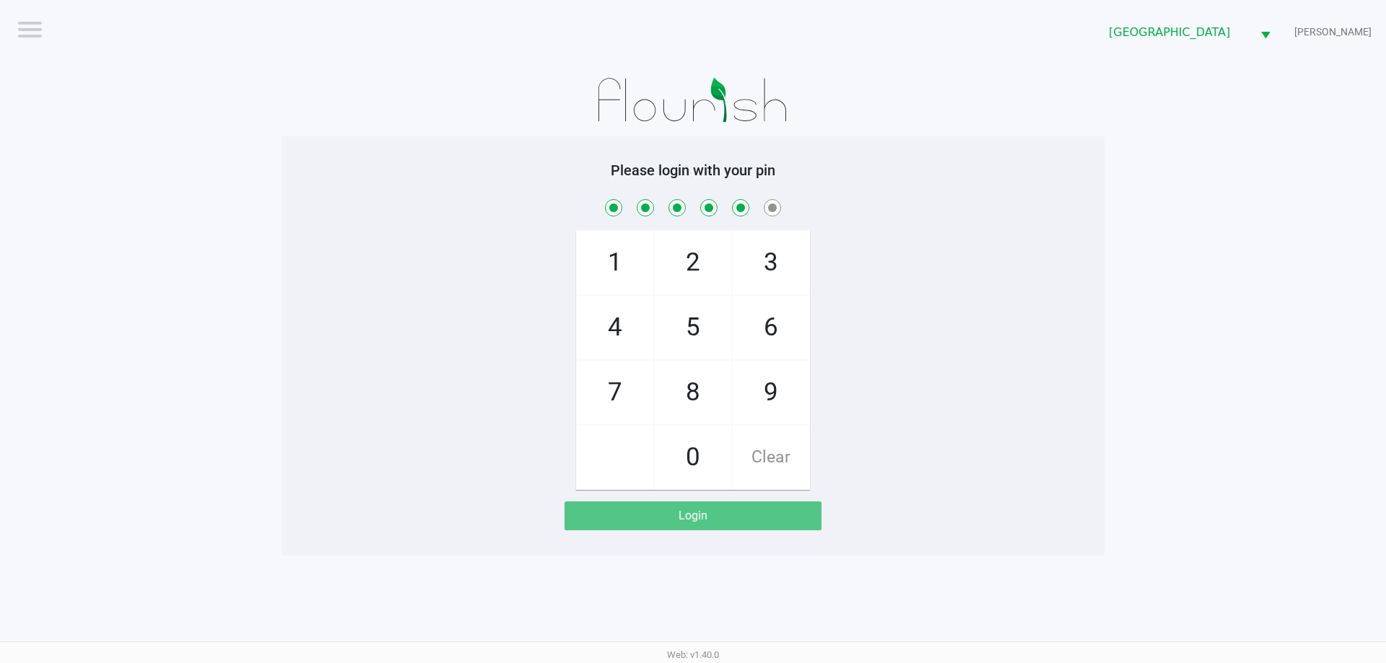
click at [684, 451] on span "0" at bounding box center [693, 458] width 77 height 64
checkbox input "true"
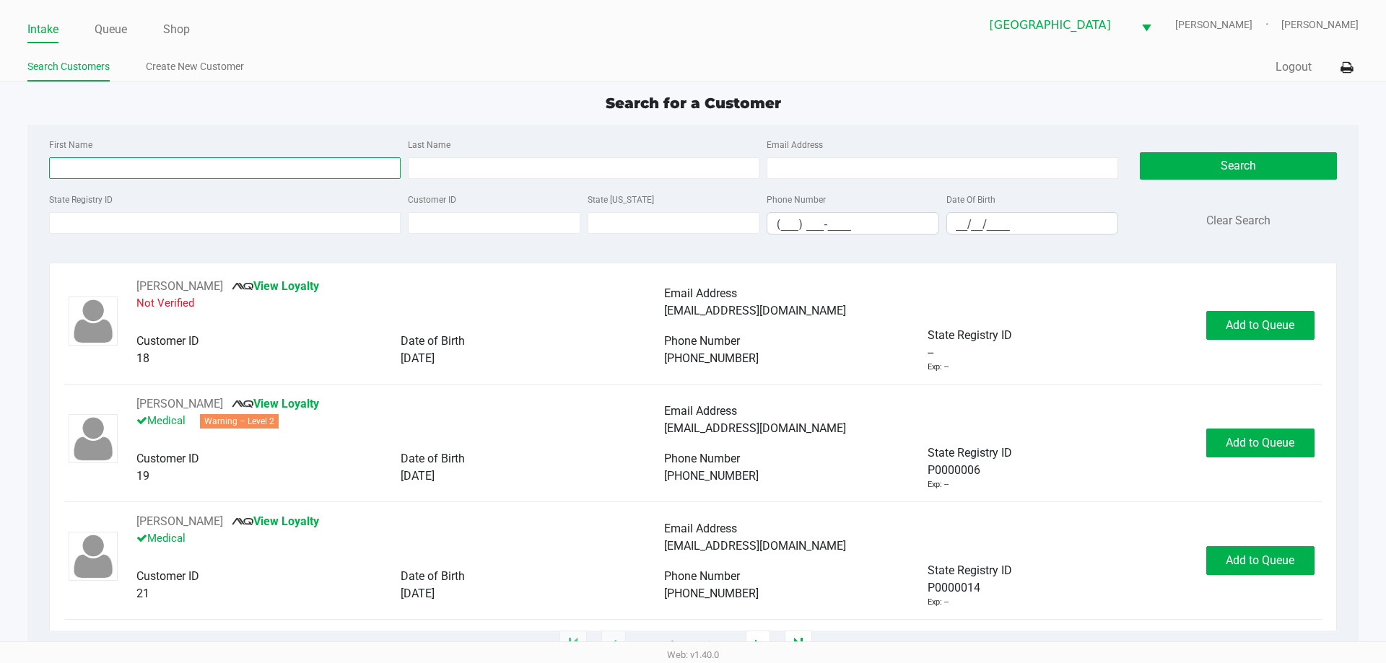
click at [268, 164] on input "First Name" at bounding box center [225, 168] width 352 height 22
type input "ANGELICO"
click at [520, 167] on input "Last Name" at bounding box center [584, 168] width 352 height 22
drag, startPoint x: 92, startPoint y: 165, endPoint x: 49, endPoint y: 162, distance: 42.6
click at [49, 162] on input "ANGELICO" at bounding box center [225, 168] width 352 height 22
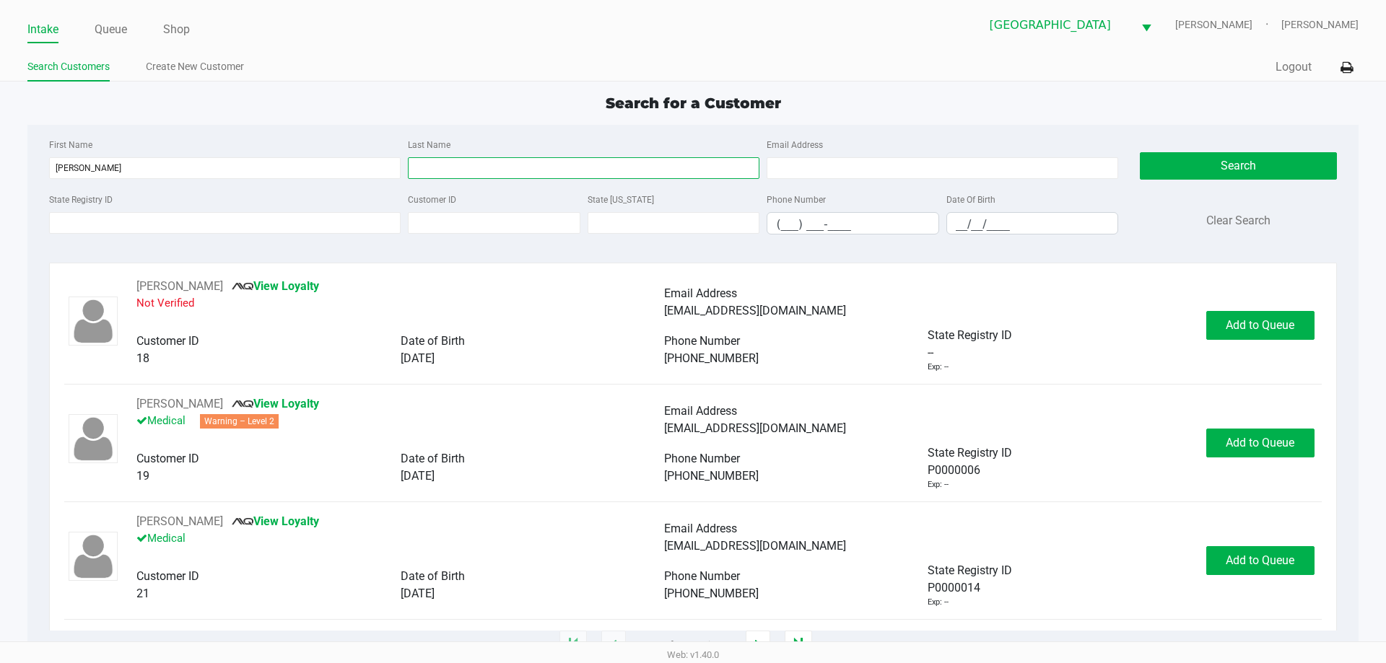
click at [425, 172] on input "Last Name" at bounding box center [584, 168] width 352 height 22
paste input "ANGELICO"
type input "ANGELICO"
drag, startPoint x: 83, startPoint y: 168, endPoint x: 45, endPoint y: 175, distance: 38.1
click at [45, 175] on div "First Name ANGELICO" at bounding box center [224, 157] width 359 height 43
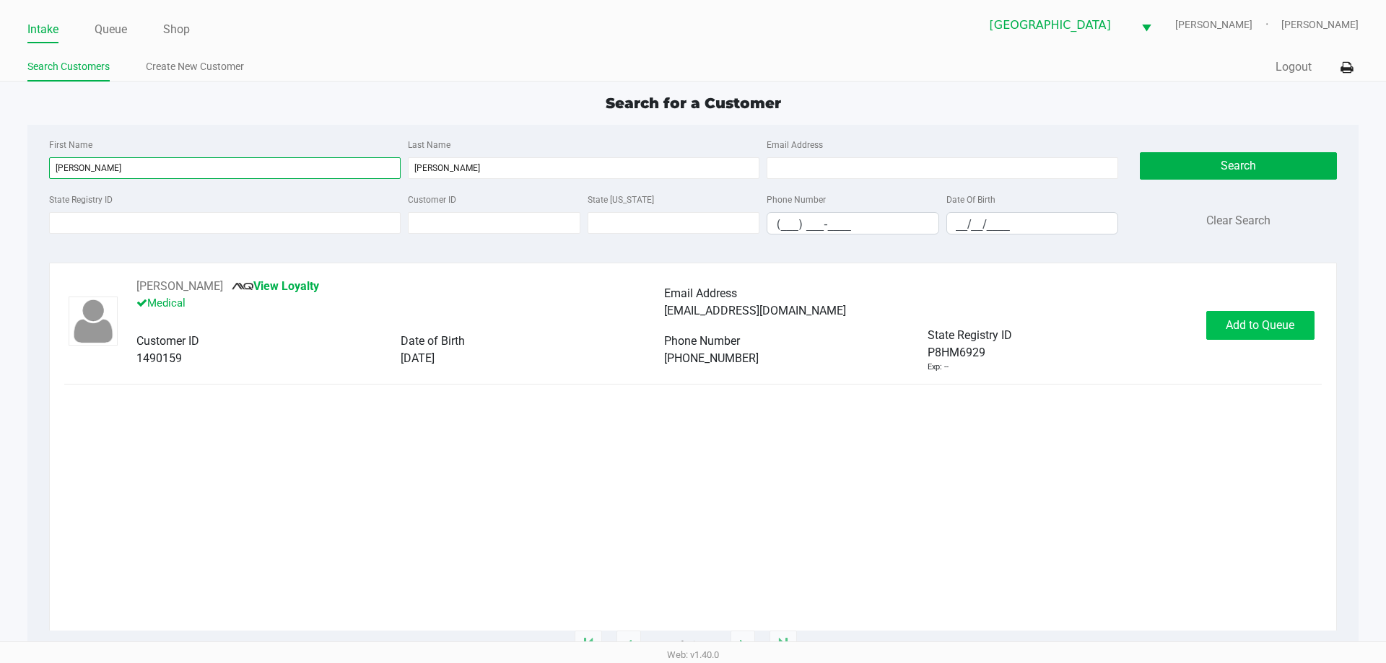
type input "DAVID"
click at [1287, 333] on button "Add to Queue" at bounding box center [1260, 325] width 108 height 29
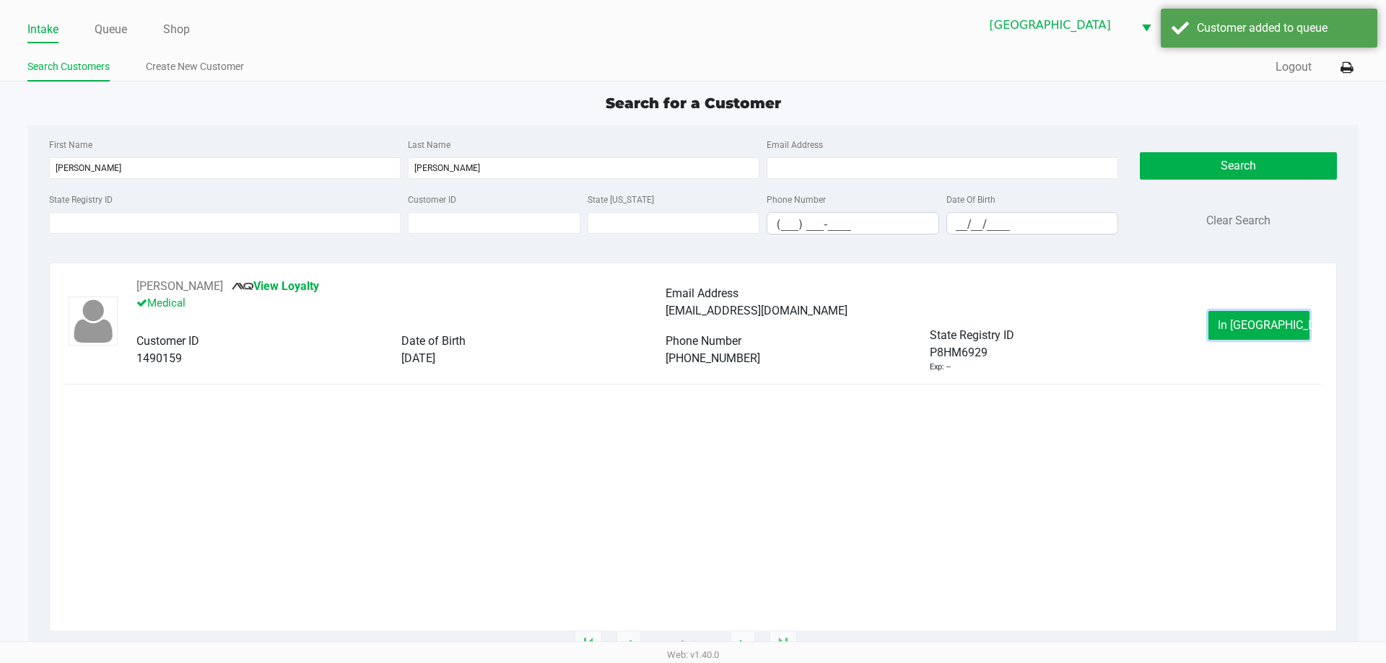
click at [1270, 330] on span "In Queue" at bounding box center [1278, 325] width 121 height 14
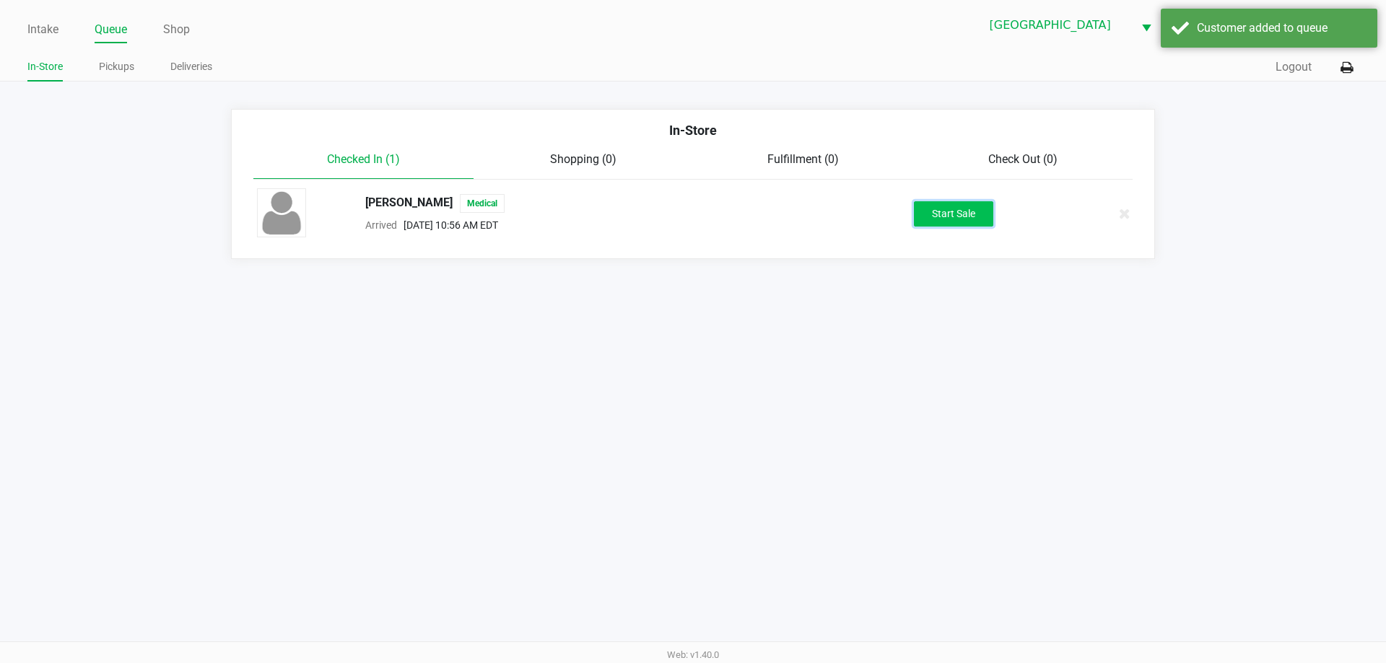
click at [974, 212] on button "Start Sale" at bounding box center [953, 213] width 79 height 25
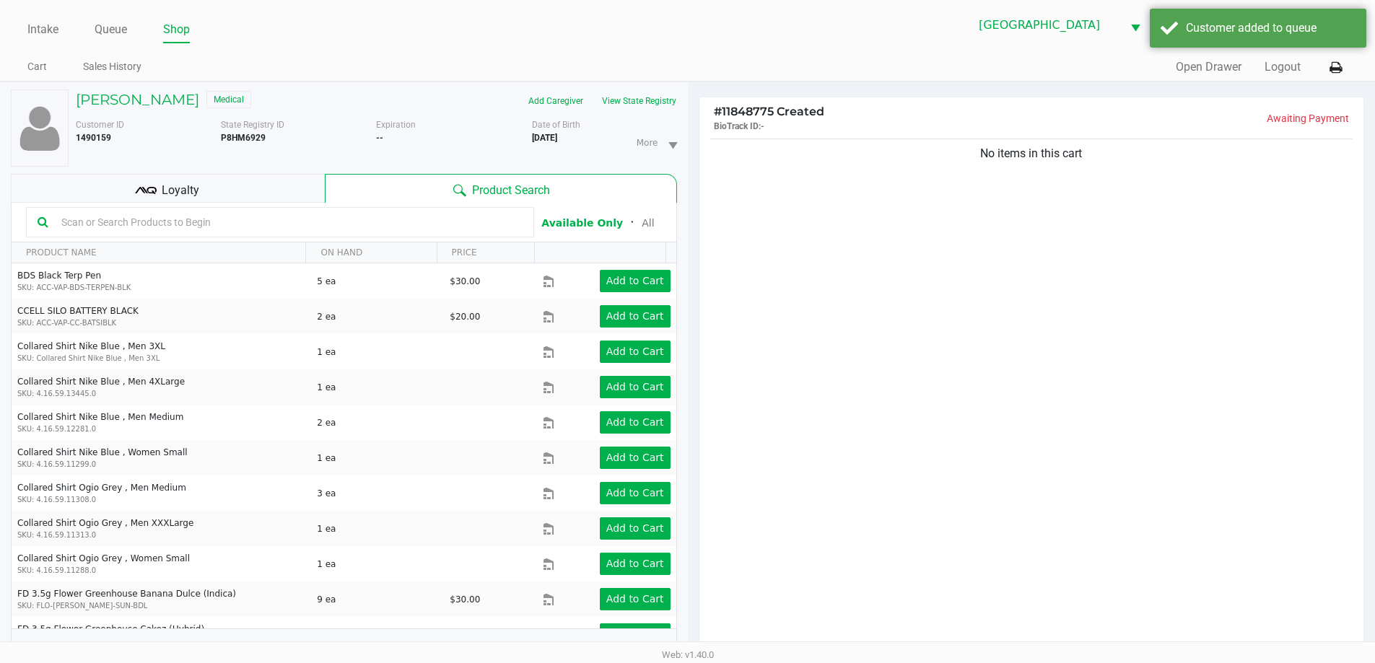
click at [299, 182] on div "Loyalty" at bounding box center [168, 188] width 314 height 29
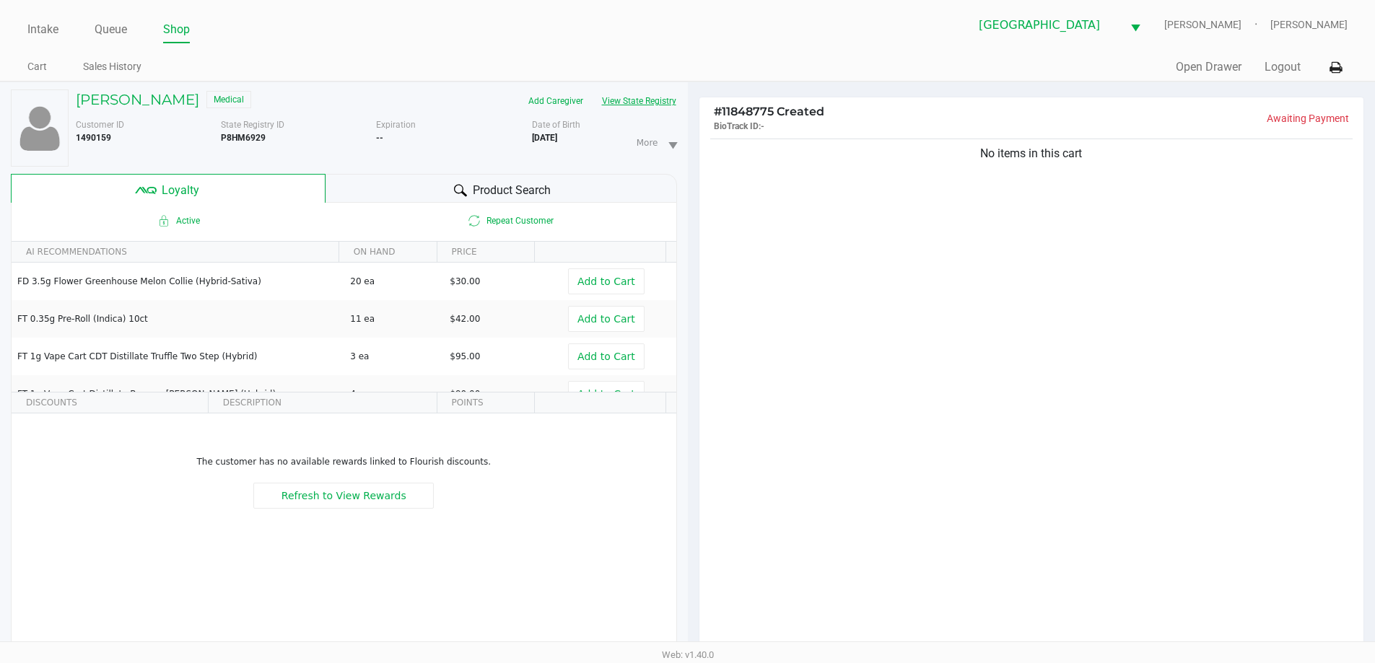
click at [675, 105] on button "View State Registry" at bounding box center [635, 100] width 84 height 23
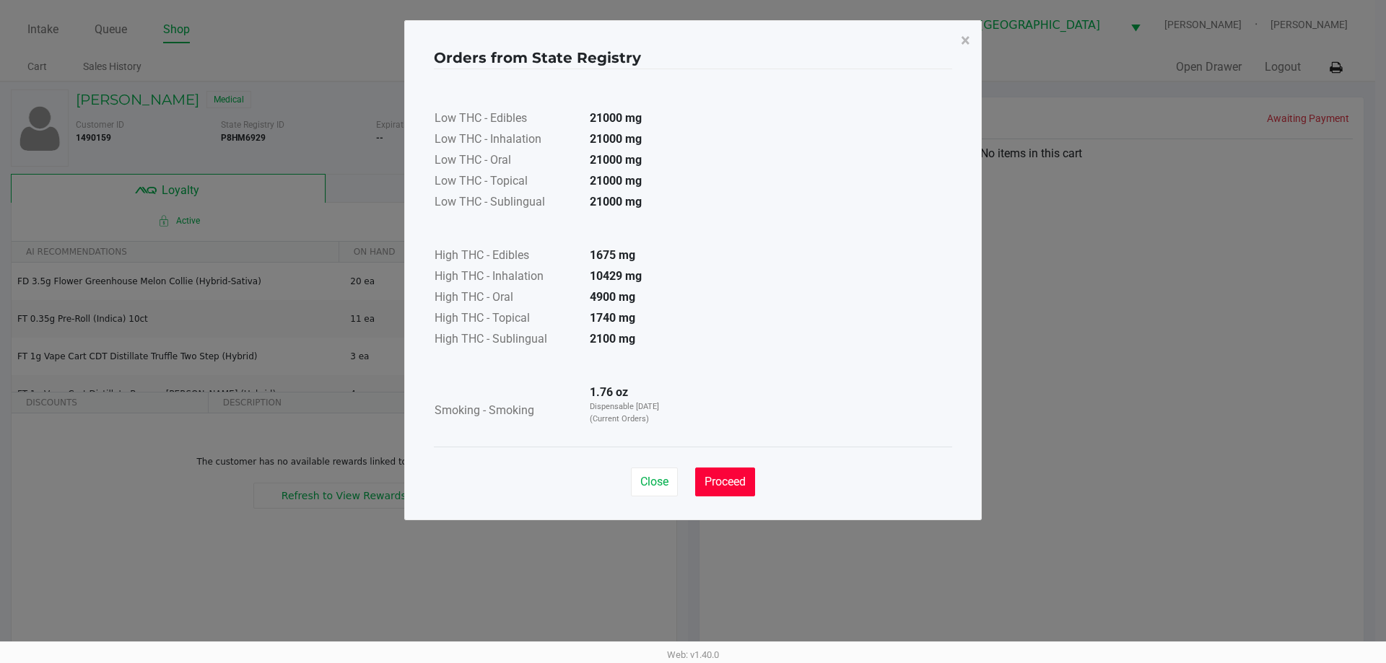
click at [741, 477] on span "Proceed" at bounding box center [724, 482] width 41 height 14
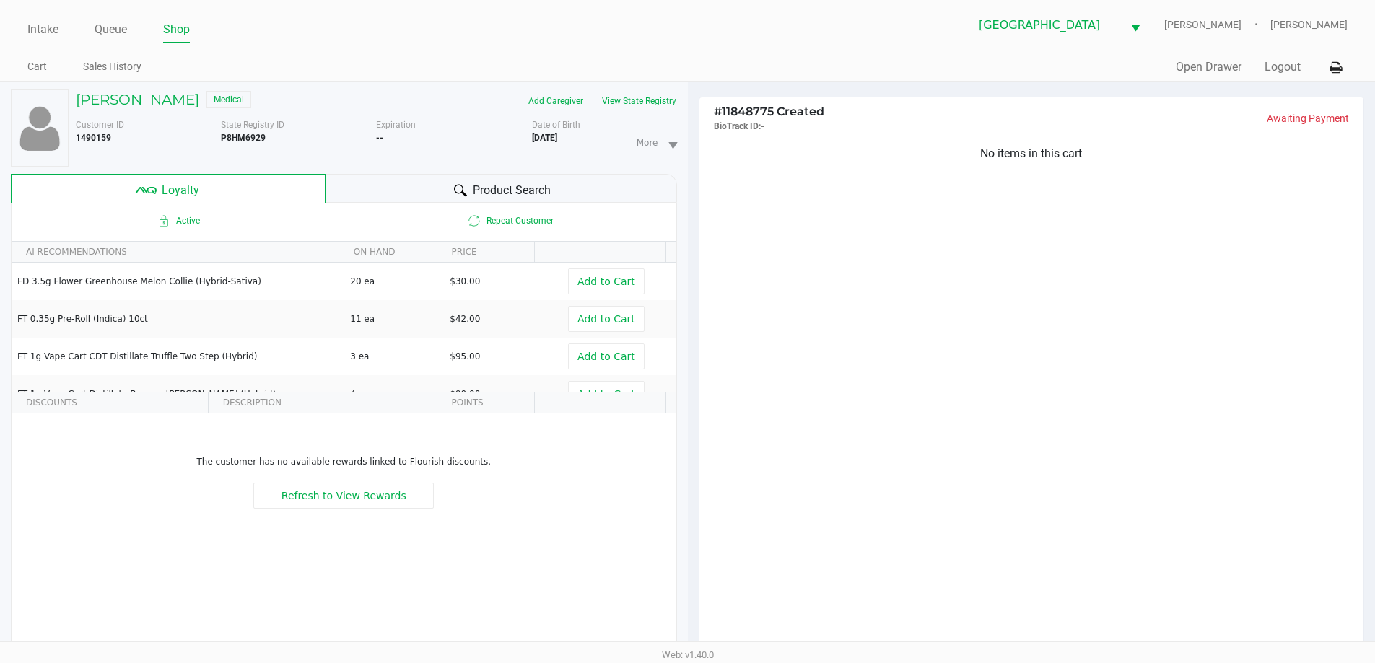
click at [716, 60] on div "Quick Sale Open Drawer Logout" at bounding box center [1018, 67] width 660 height 27
click at [639, 99] on button "View State Registry" at bounding box center [635, 100] width 84 height 23
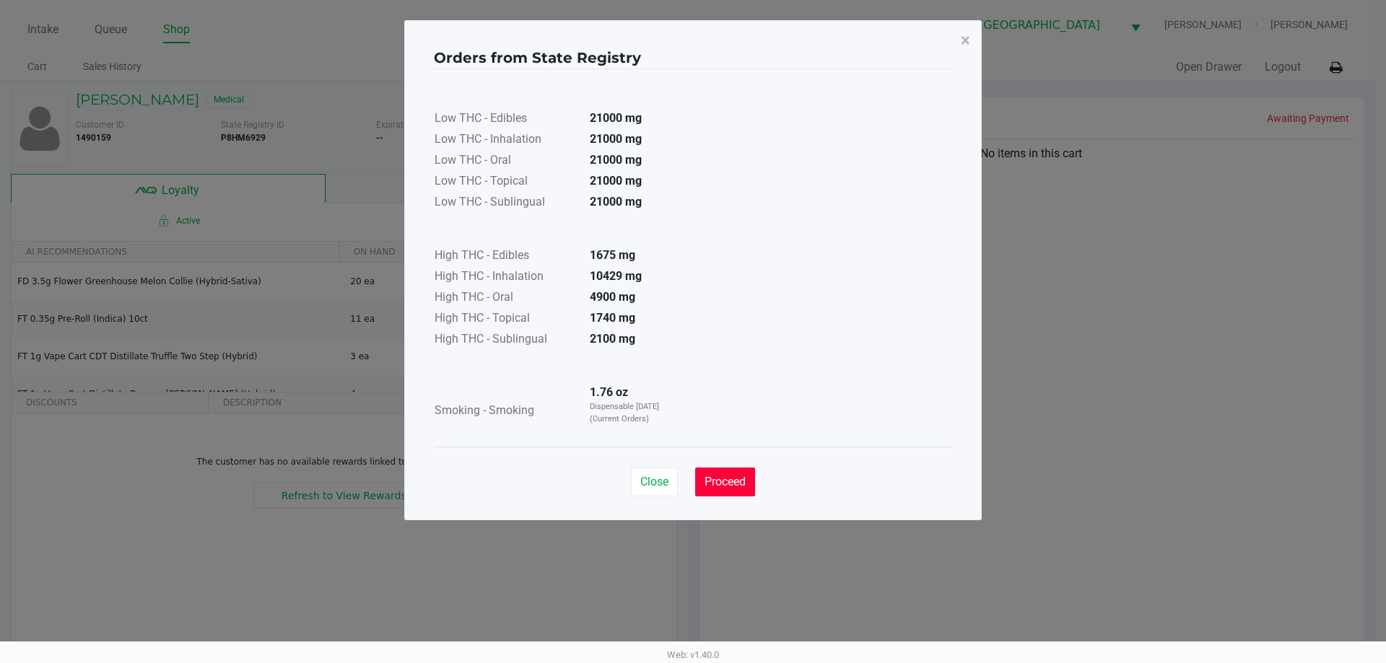
click at [712, 485] on span "Proceed" at bounding box center [724, 482] width 41 height 14
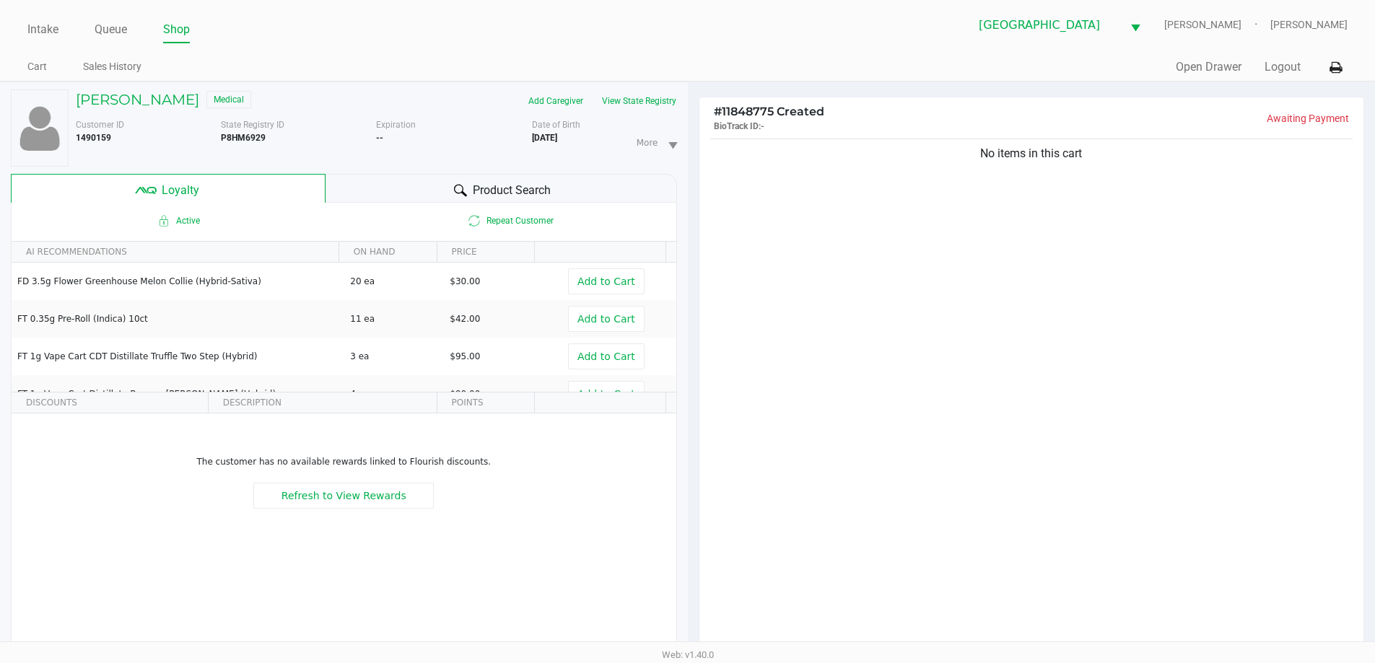
click at [596, 52] on div "Intake Queue Shop North Port WC VAN-MORRISON Ericka Tutino Cart Sales History Q…" at bounding box center [687, 41] width 1375 height 82
click at [665, 100] on button "View State Registry" at bounding box center [635, 100] width 84 height 23
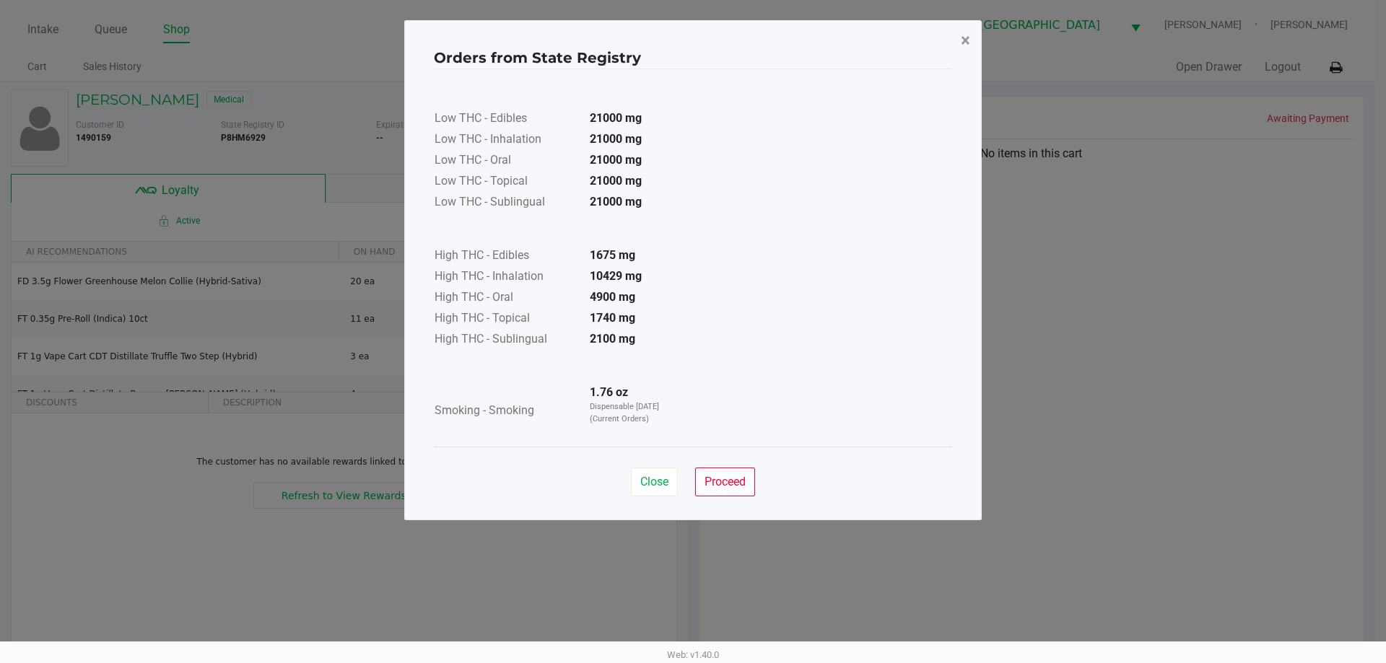
click at [970, 38] on button "×" at bounding box center [965, 40] width 32 height 40
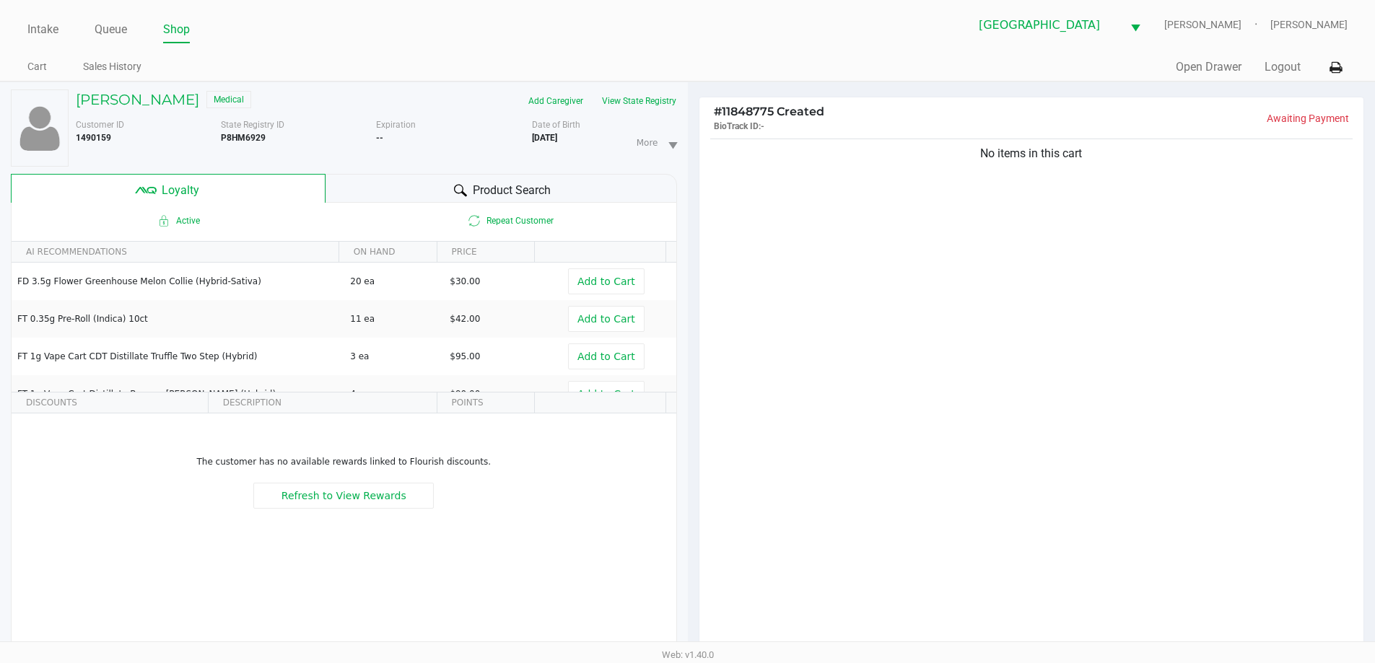
click at [839, 27] on div "North Port WC VAN-MORRISON Ericka Tutino" at bounding box center [1018, 24] width 660 height 35
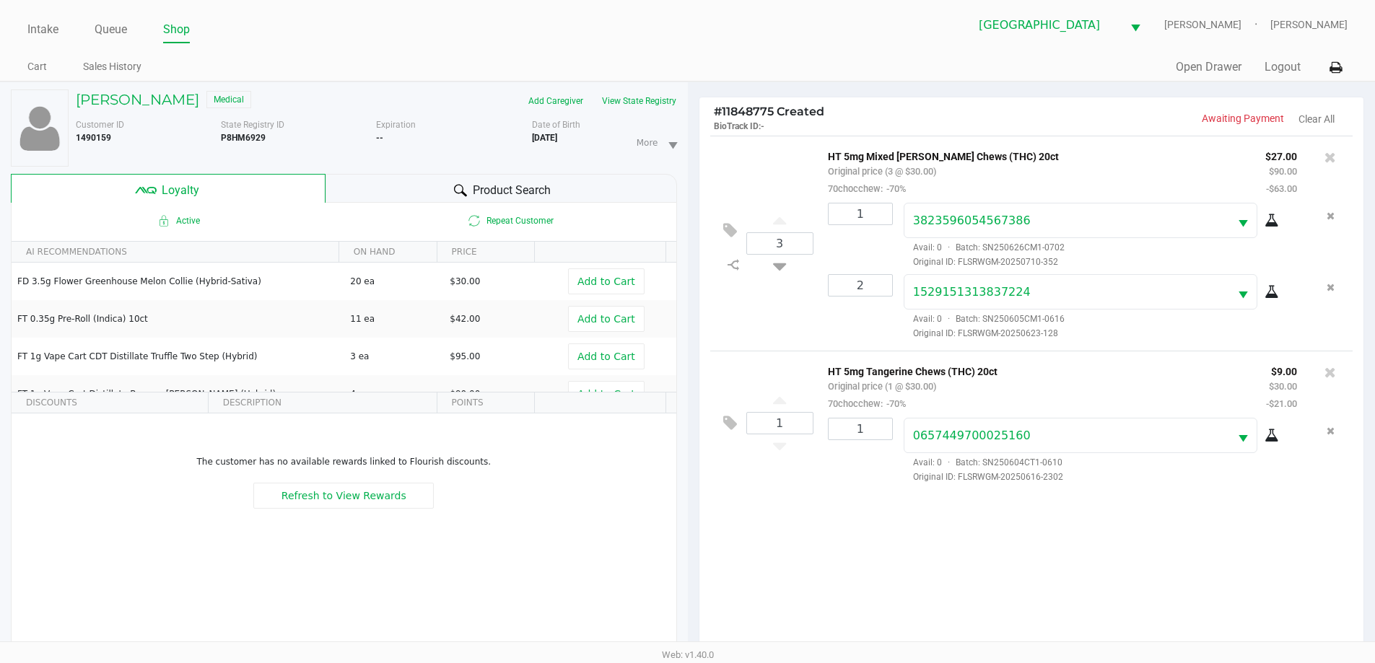
click at [650, 191] on div "Product Search" at bounding box center [502, 188] width 352 height 29
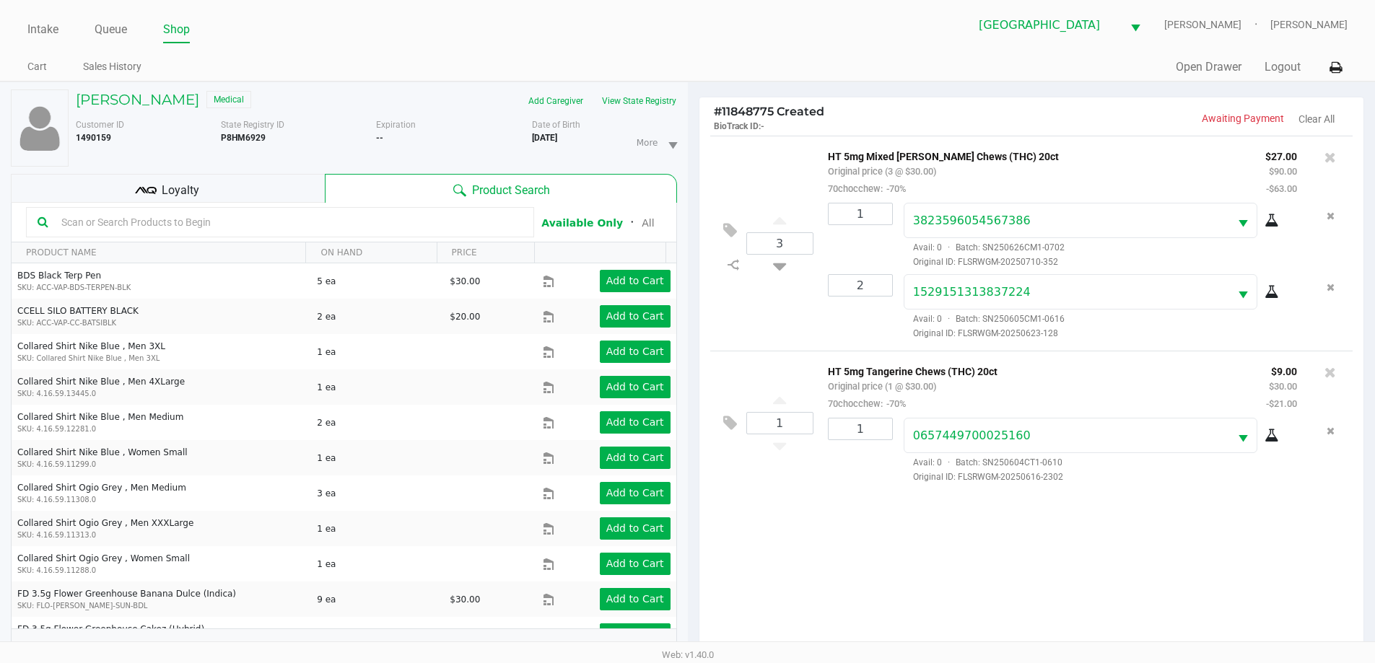
click at [378, 222] on input "text" at bounding box center [289, 222] width 467 height 22
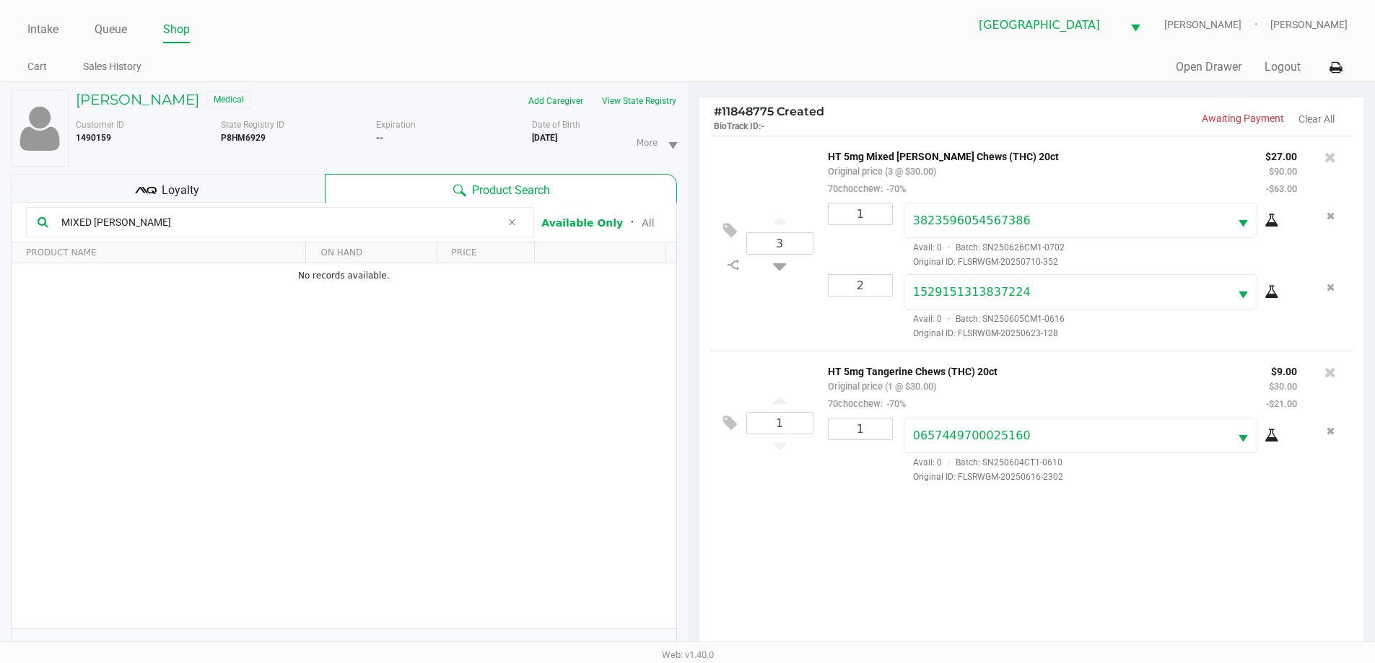
drag, startPoint x: 137, startPoint y: 224, endPoint x: 37, endPoint y: 224, distance: 100.3
click at [37, 224] on div "MIXED BERRY" at bounding box center [280, 222] width 508 height 30
type input "TANGERINE"
click at [513, 223] on icon at bounding box center [511, 223] width 9 height 12
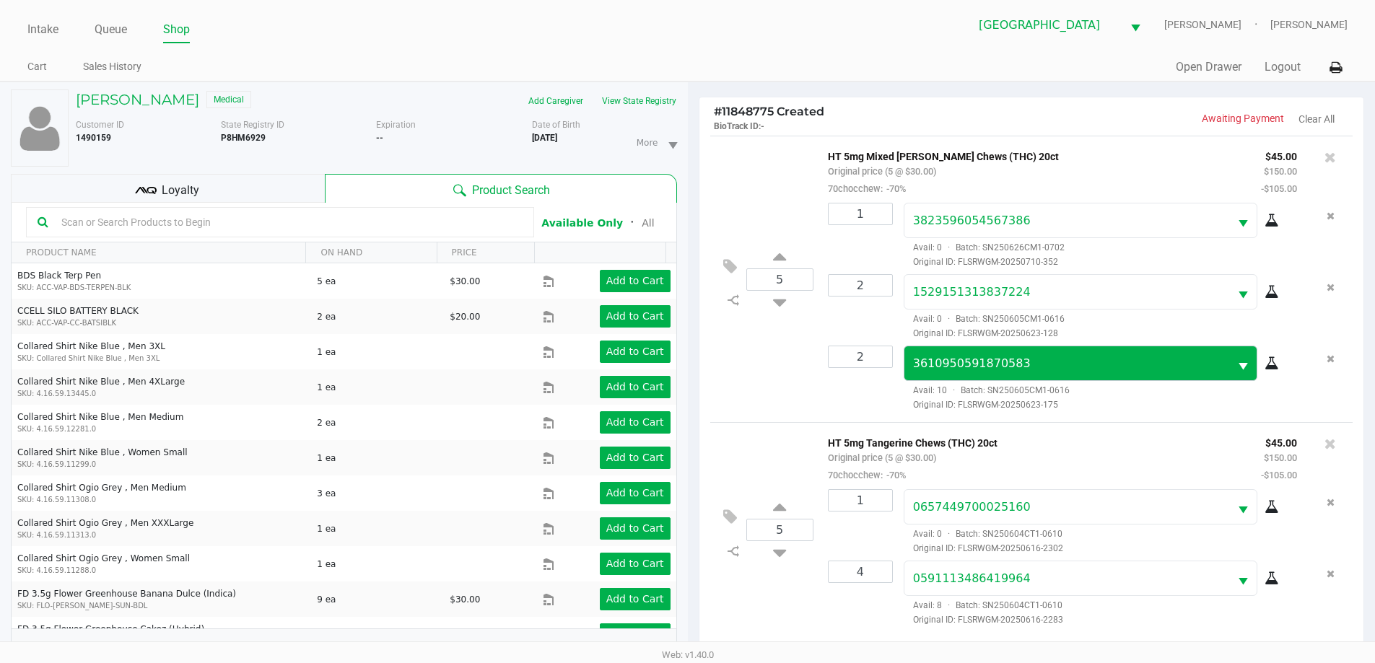
scroll to position [173, 0]
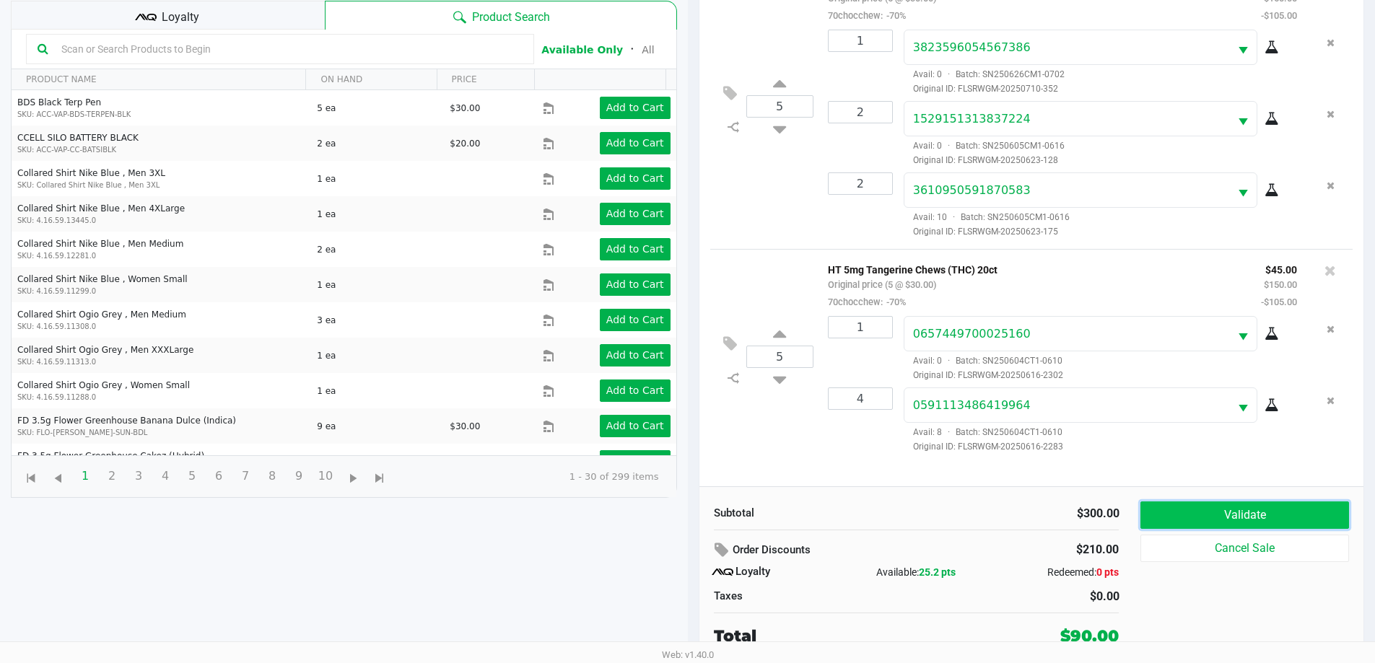
click at [1286, 515] on button "Validate" at bounding box center [1244, 515] width 208 height 27
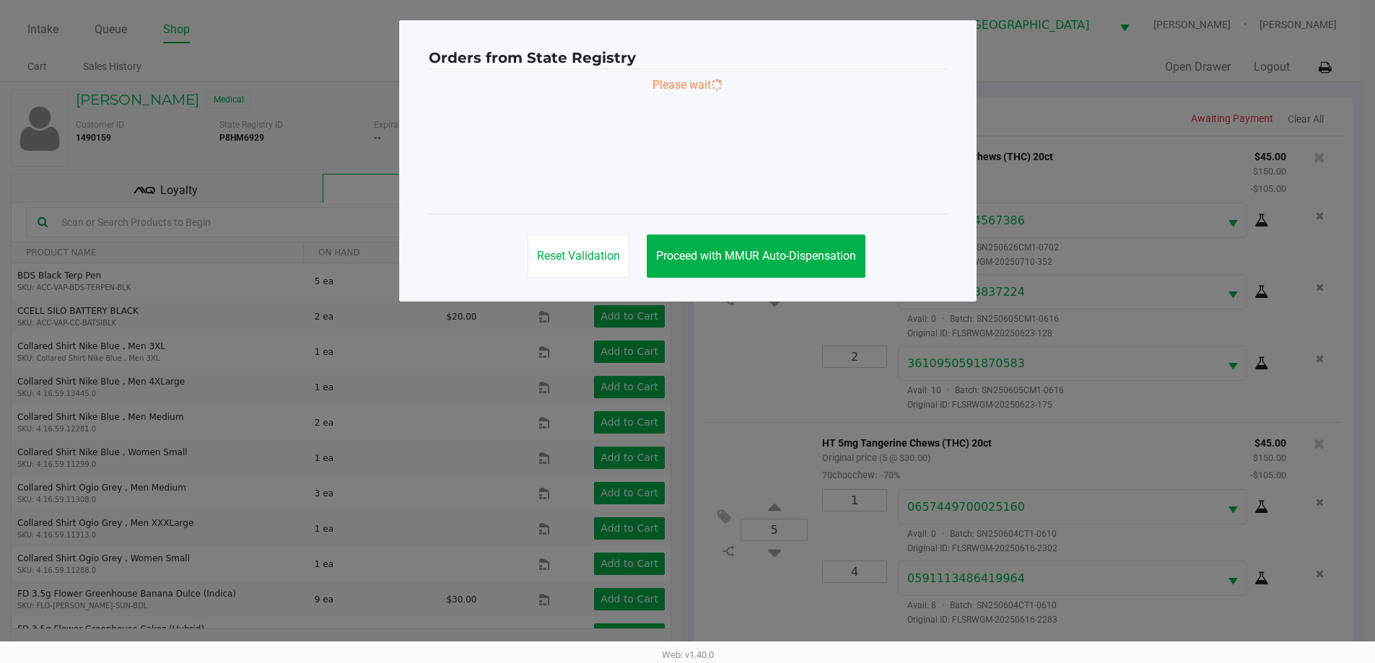
scroll to position [0, 0]
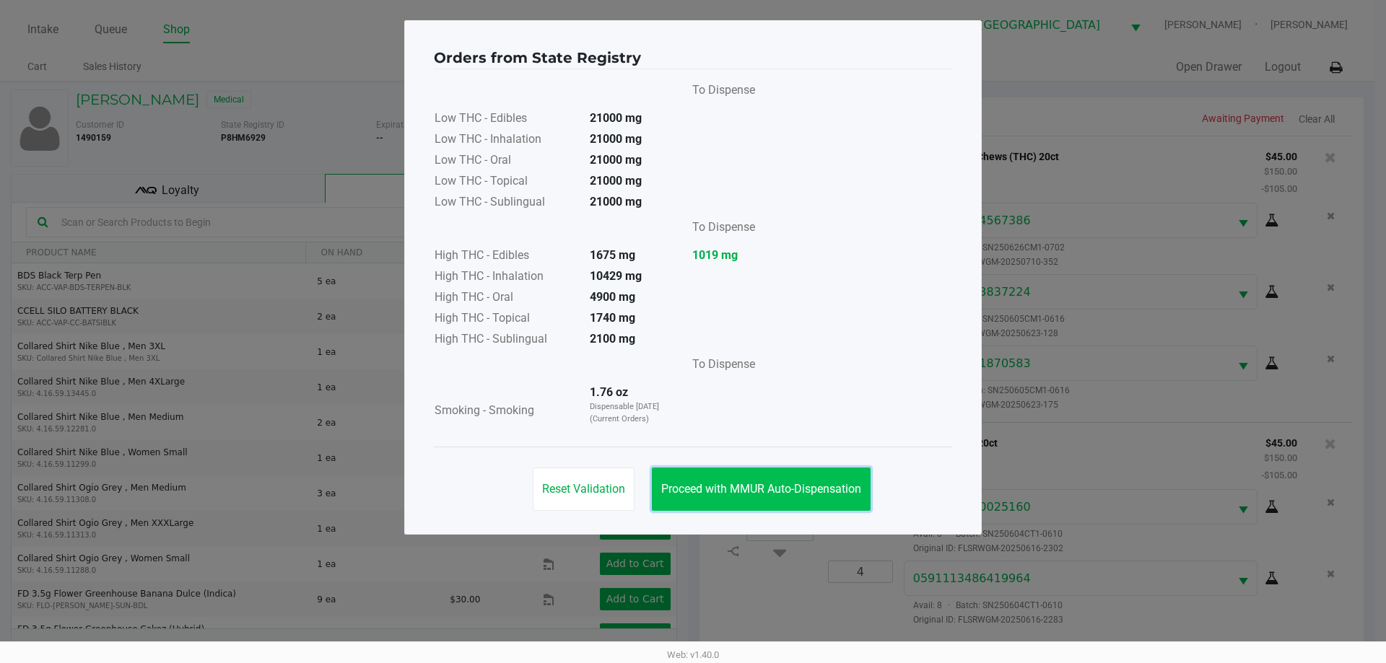
click at [768, 497] on button "Proceed with MMUR Auto-Dispensation" at bounding box center [761, 489] width 219 height 43
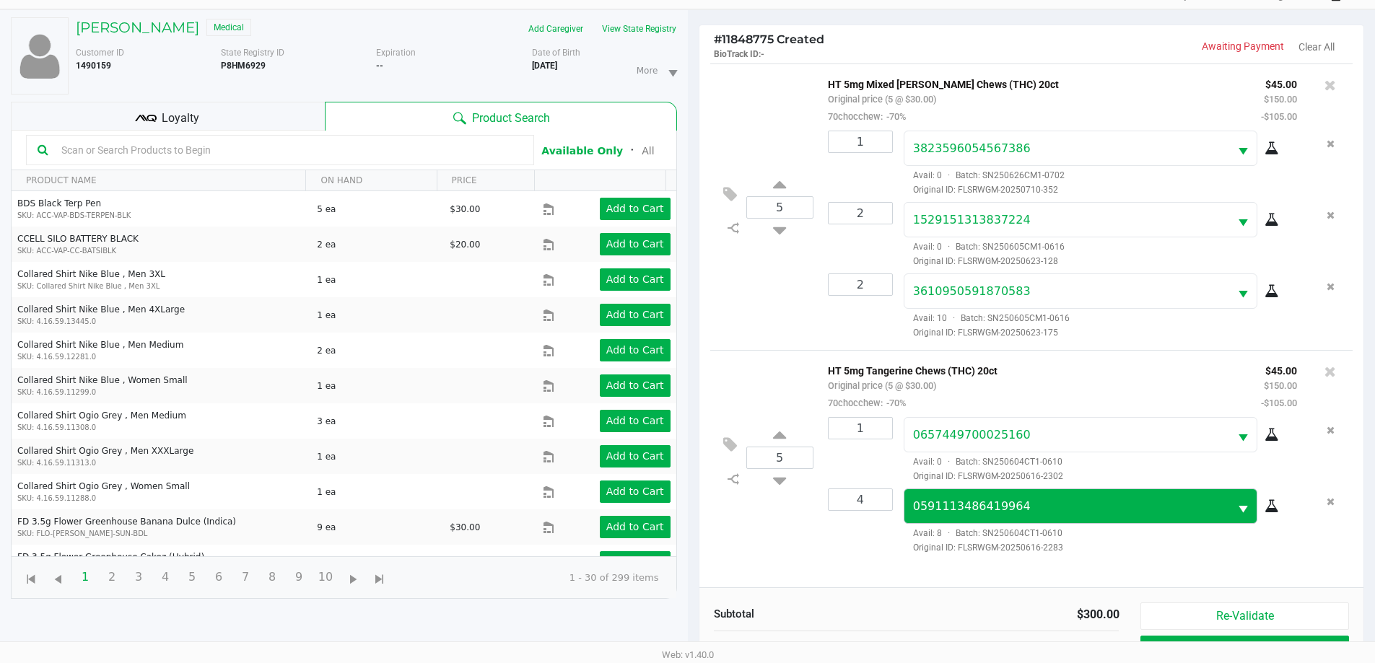
scroll to position [173, 0]
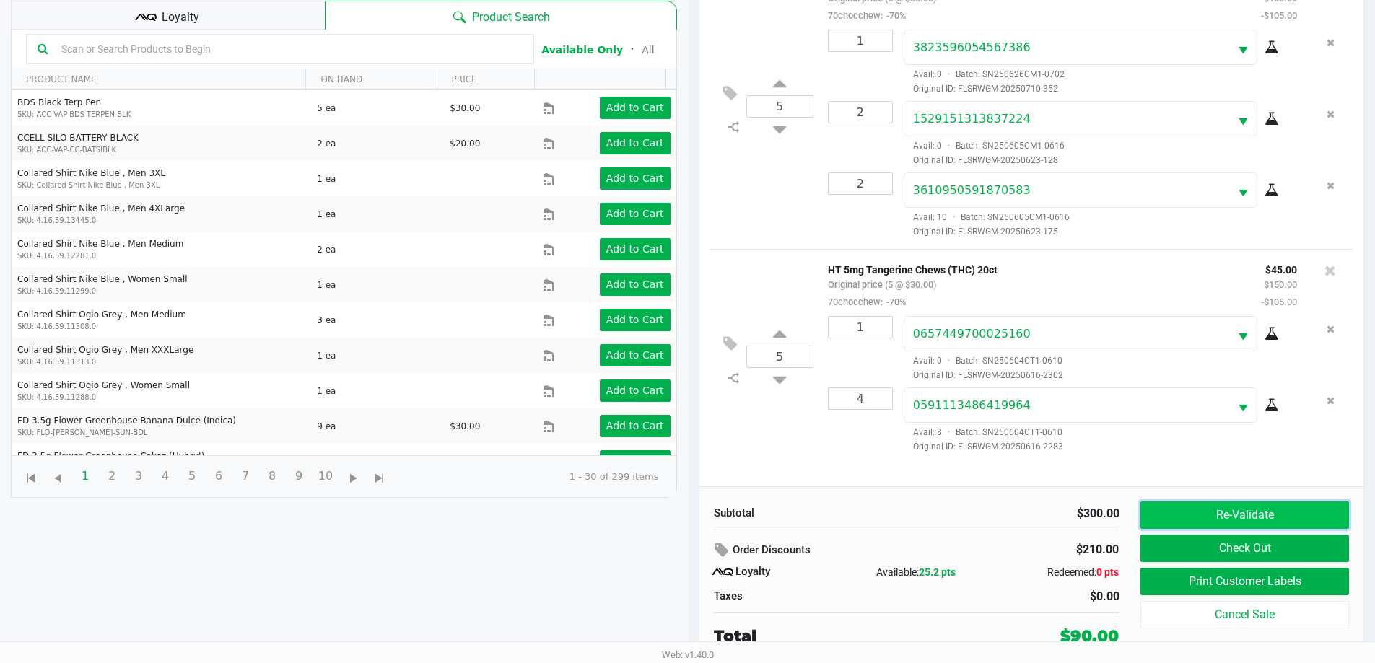
click at [1252, 523] on button "Re-Validate" at bounding box center [1244, 515] width 208 height 27
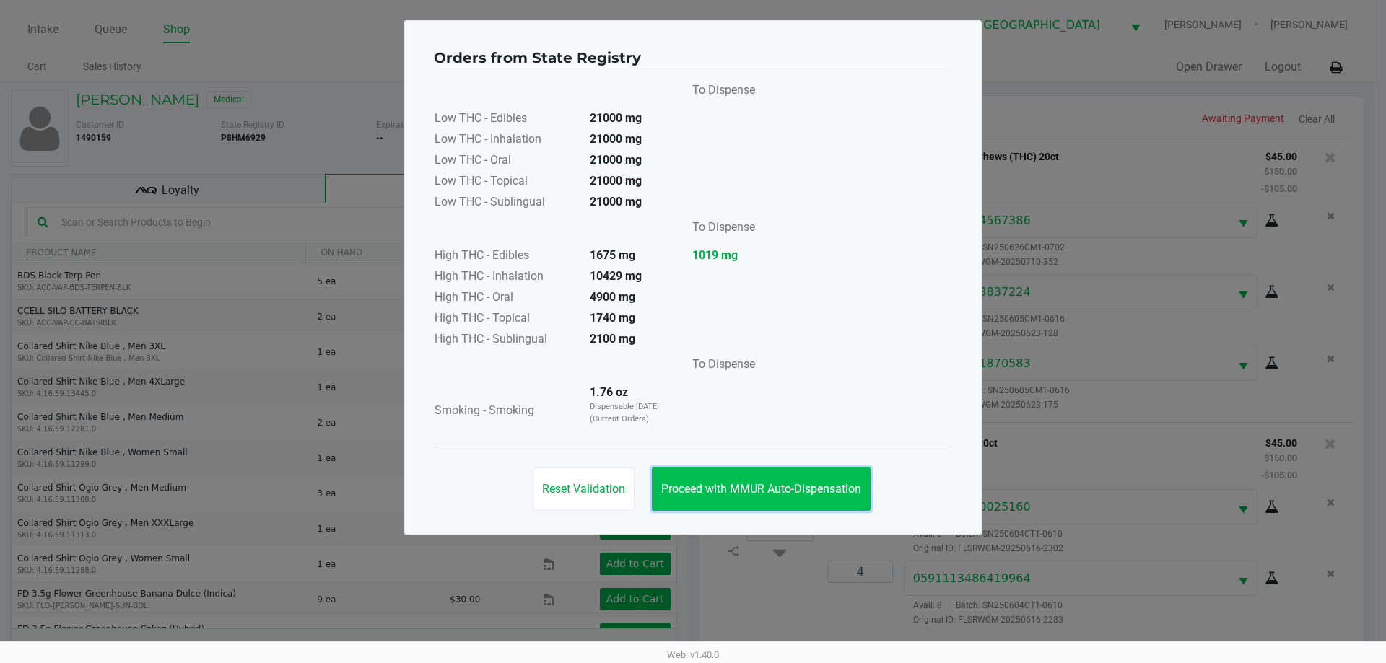
click at [823, 494] on span "Proceed with MMUR Auto-Dispensation" at bounding box center [761, 489] width 200 height 14
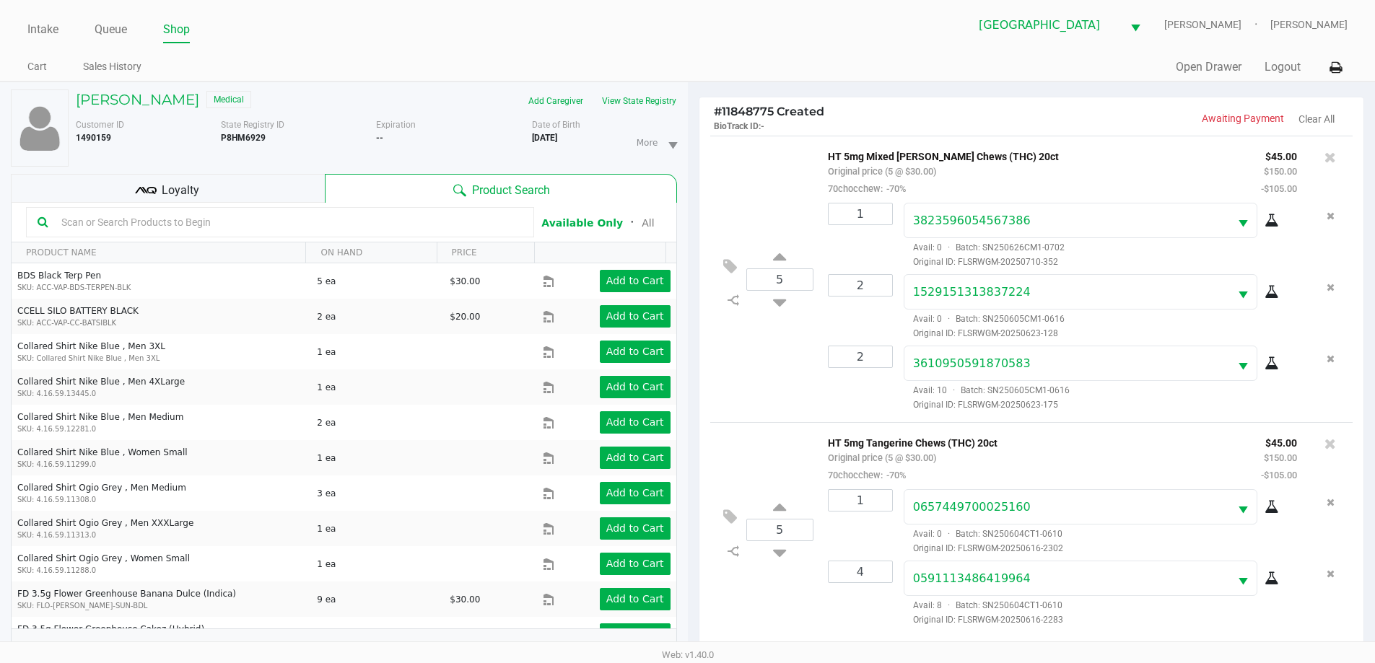
click at [302, 175] on div "Loyalty" at bounding box center [168, 188] width 314 height 29
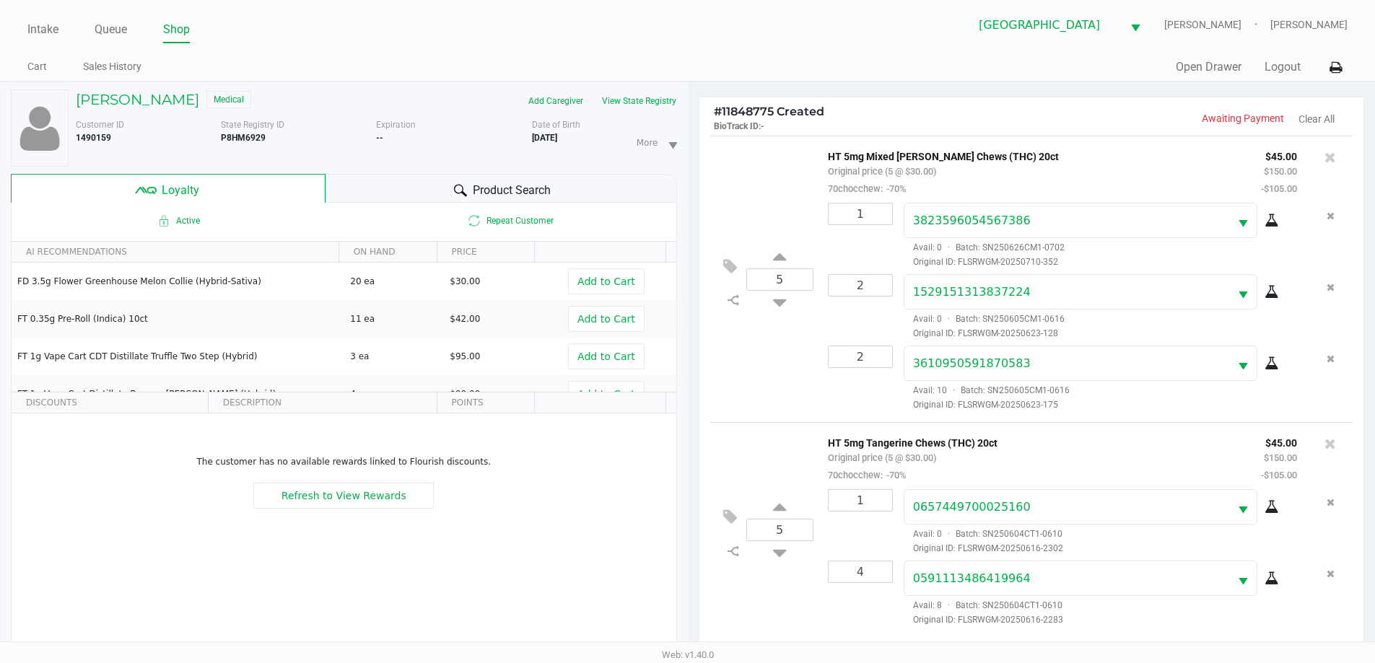
click at [633, 42] on ul "Intake Queue Shop" at bounding box center [357, 30] width 660 height 25
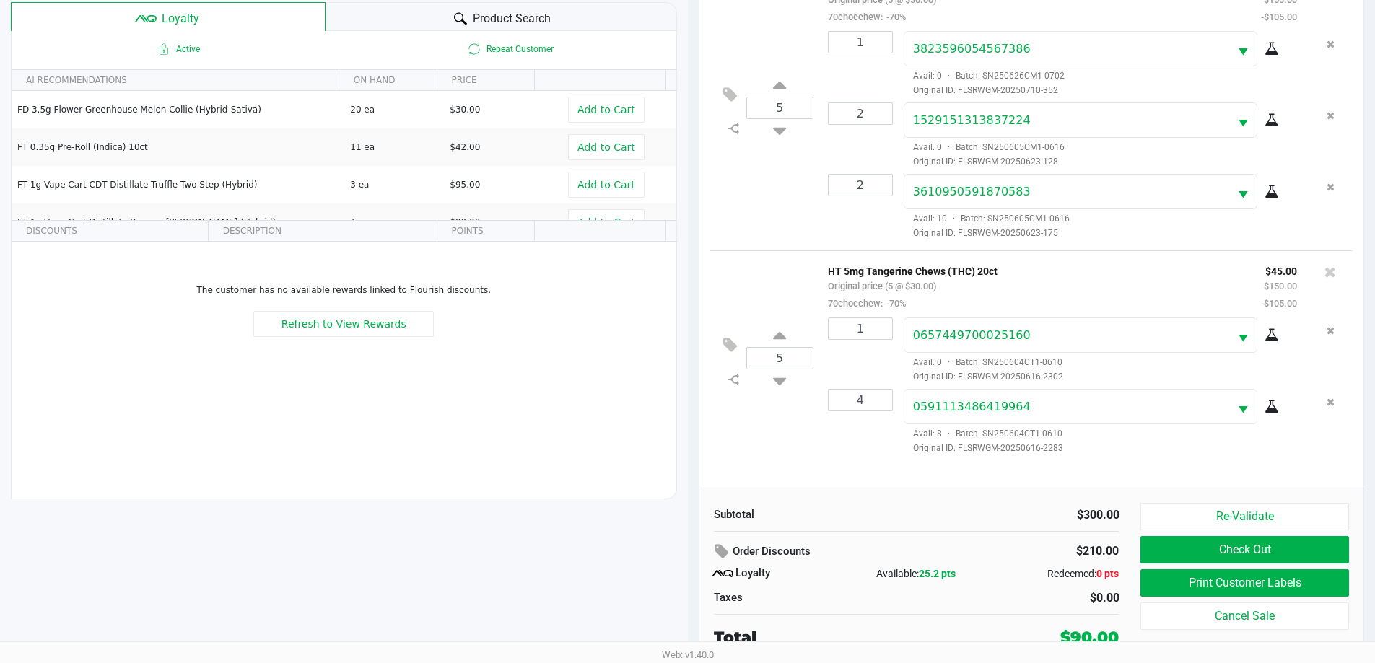
scroll to position [173, 0]
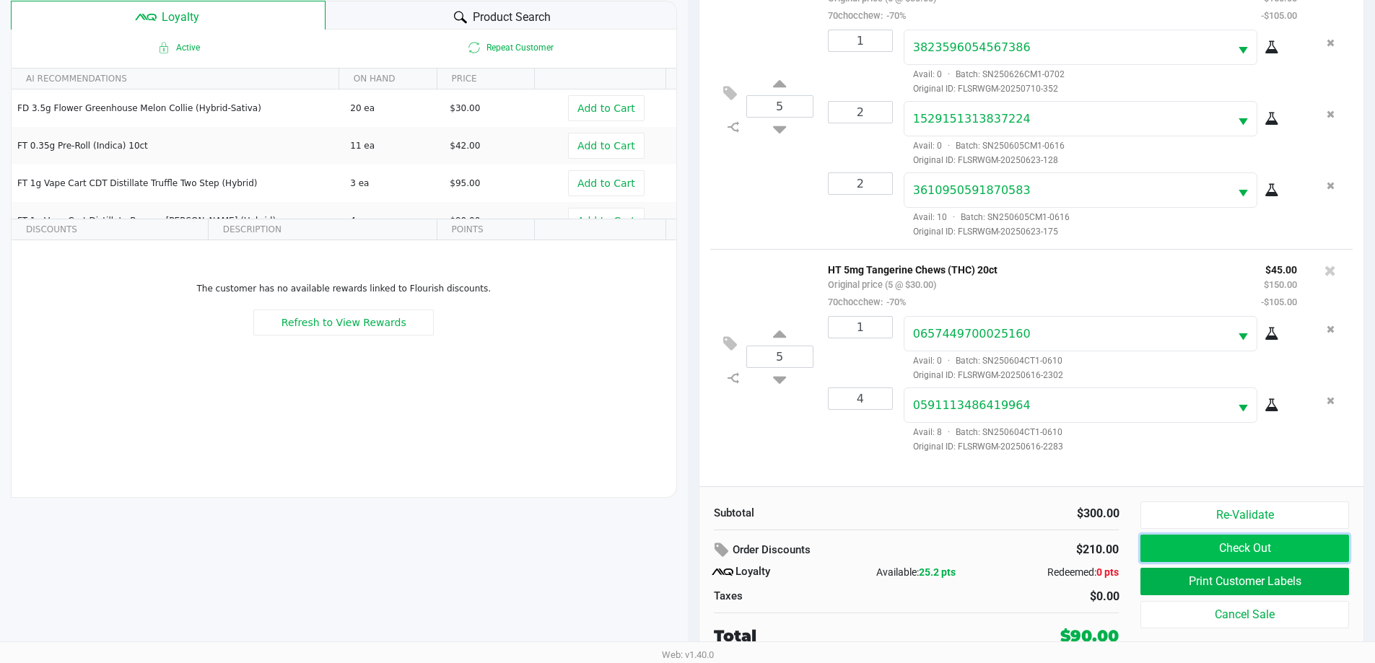
click at [1284, 552] on button "Check Out" at bounding box center [1244, 548] width 208 height 27
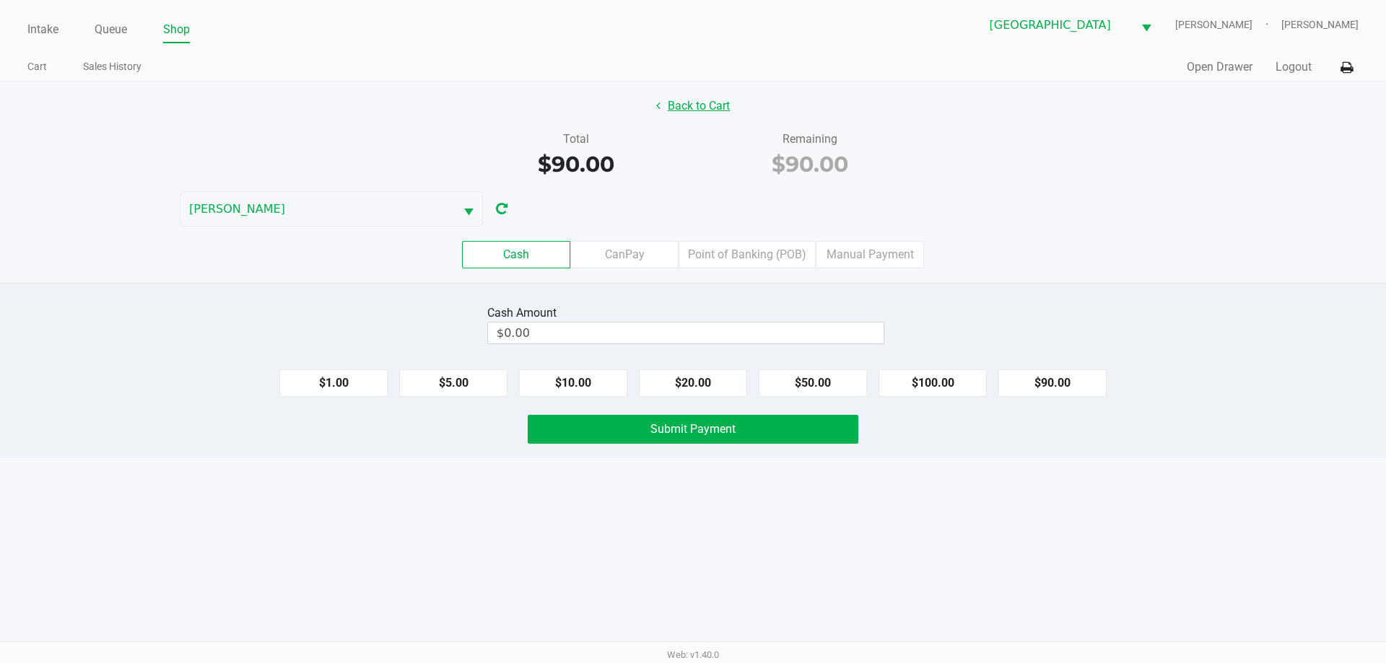
click at [691, 99] on button "Back to Cart" at bounding box center [693, 105] width 92 height 27
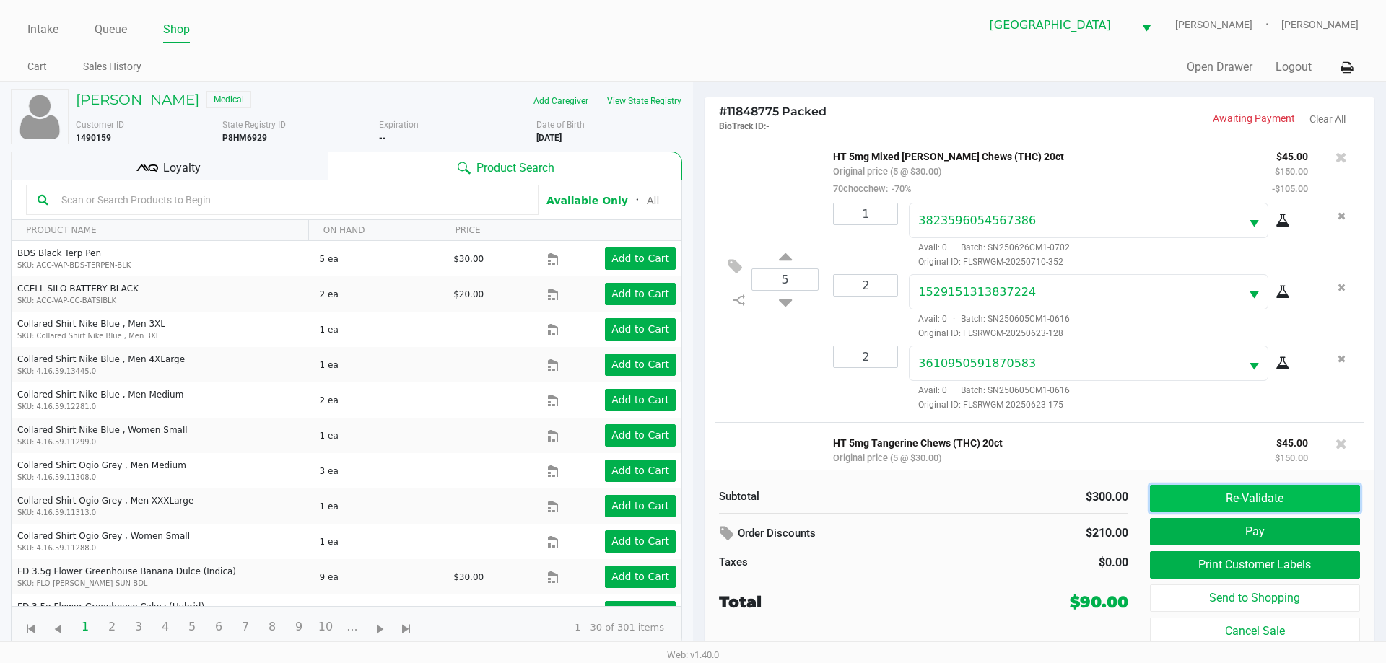
click at [1224, 494] on button "Re-Validate" at bounding box center [1255, 498] width 210 height 27
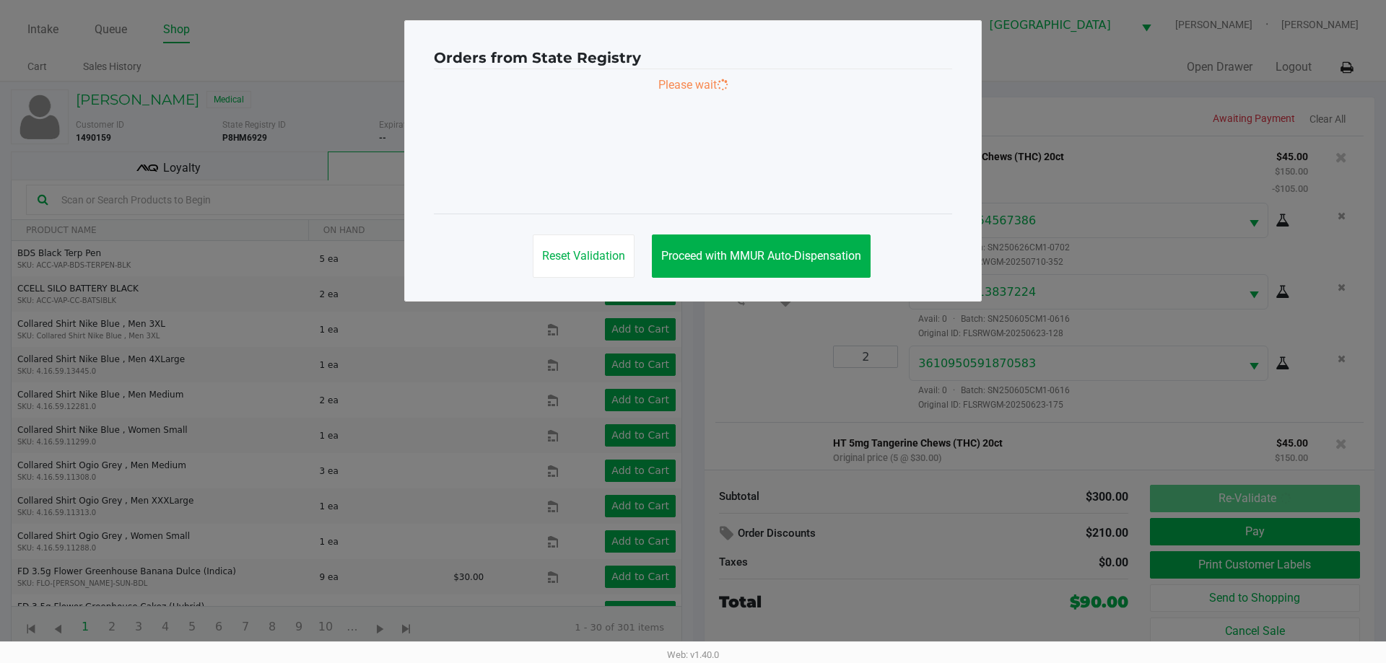
scroll to position [169, 0]
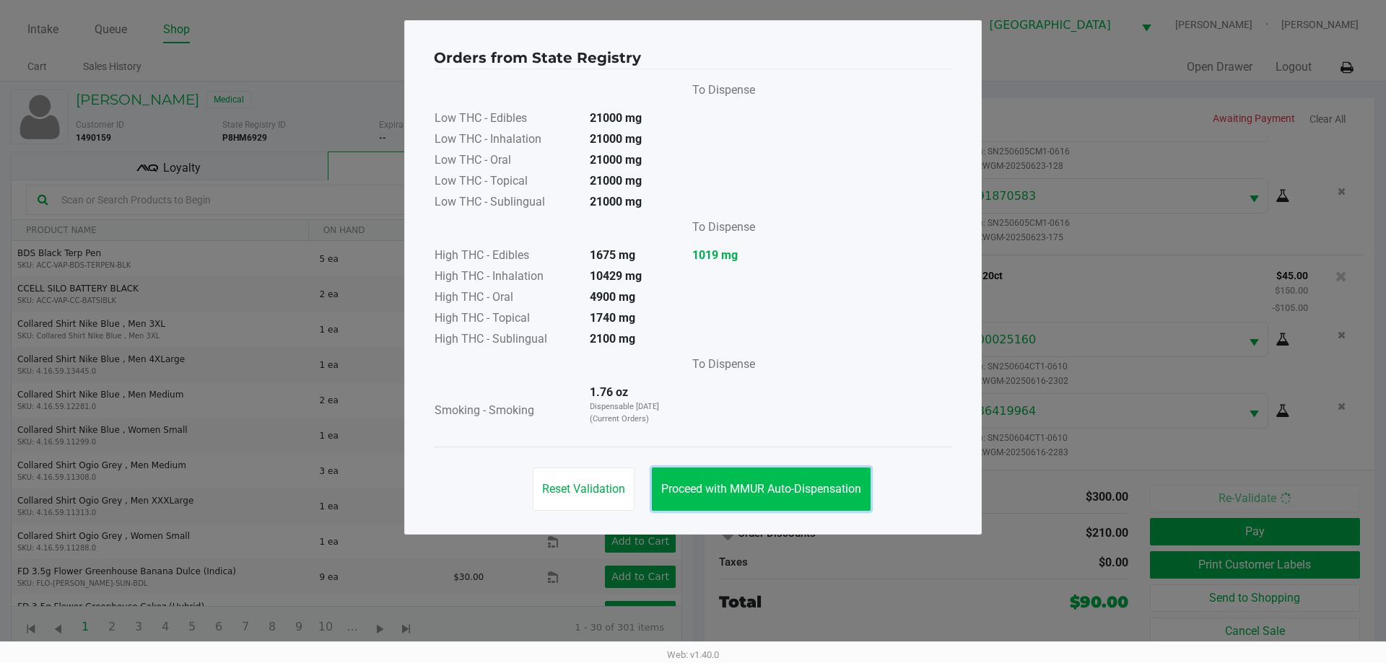
click at [772, 481] on button "Proceed with MMUR Auto-Dispensation" at bounding box center [761, 489] width 219 height 43
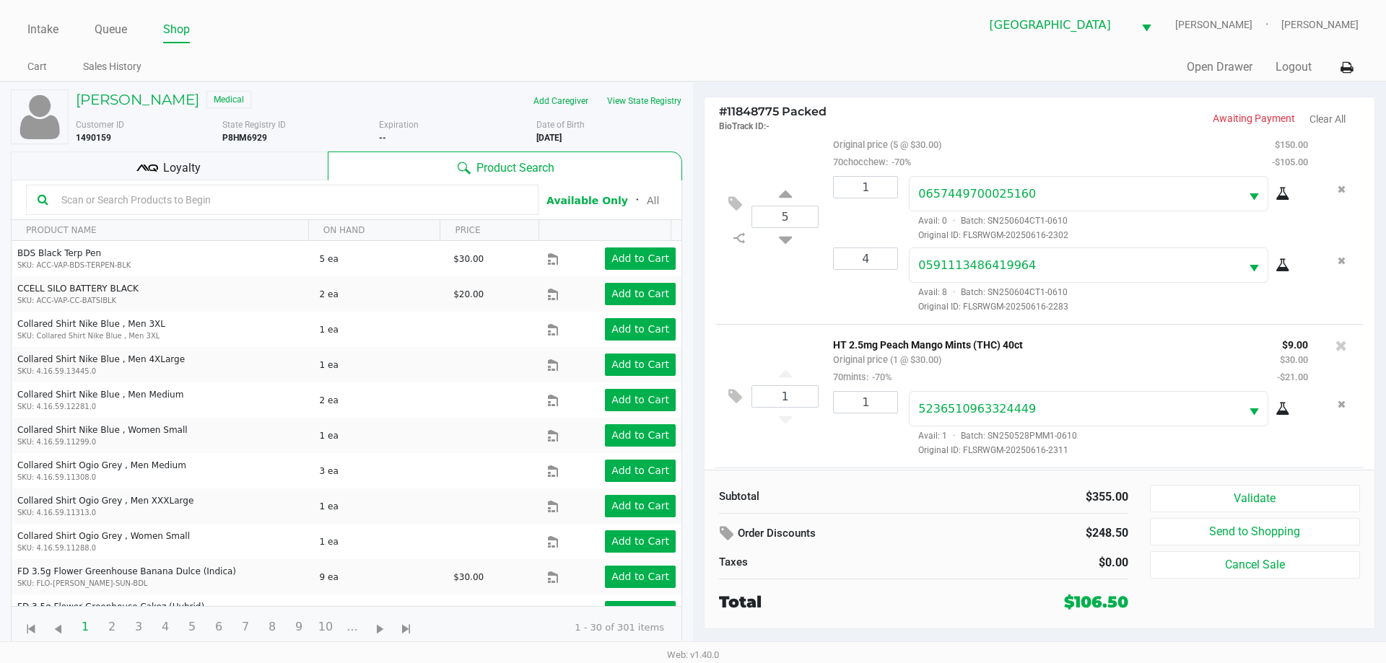
scroll to position [458, 0]
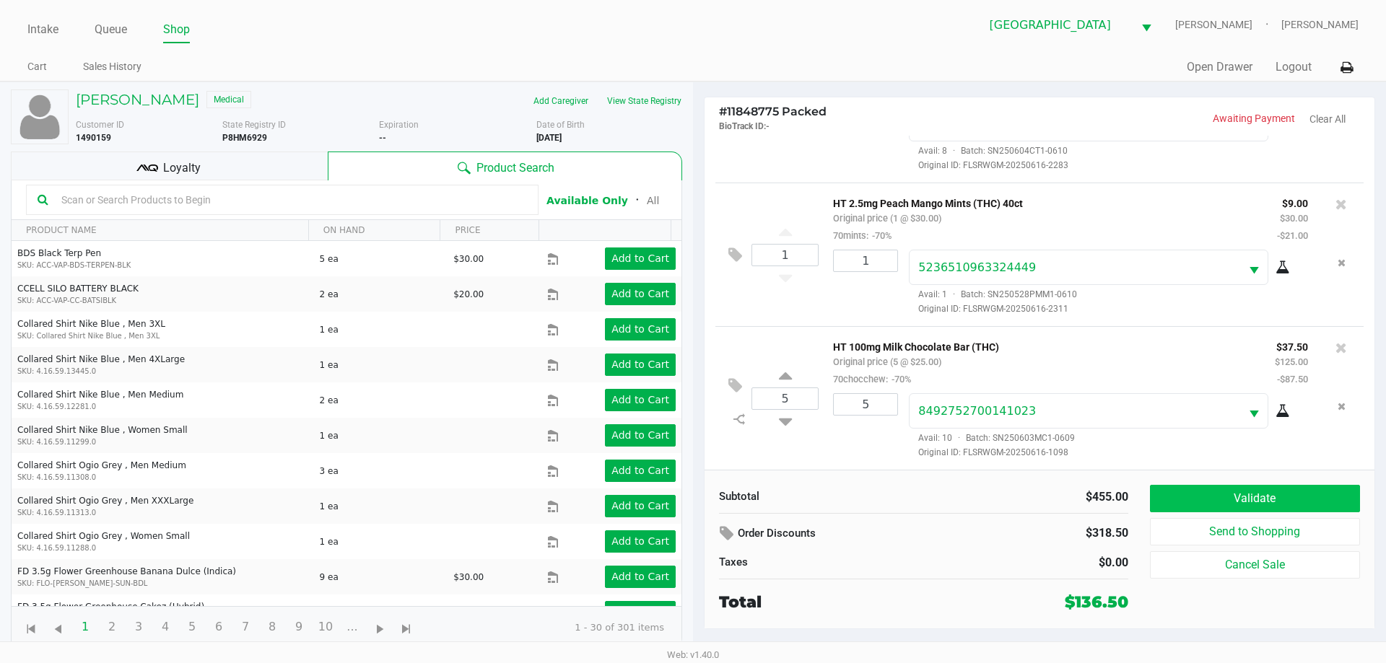
click at [1259, 497] on button "Validate" at bounding box center [1255, 498] width 210 height 27
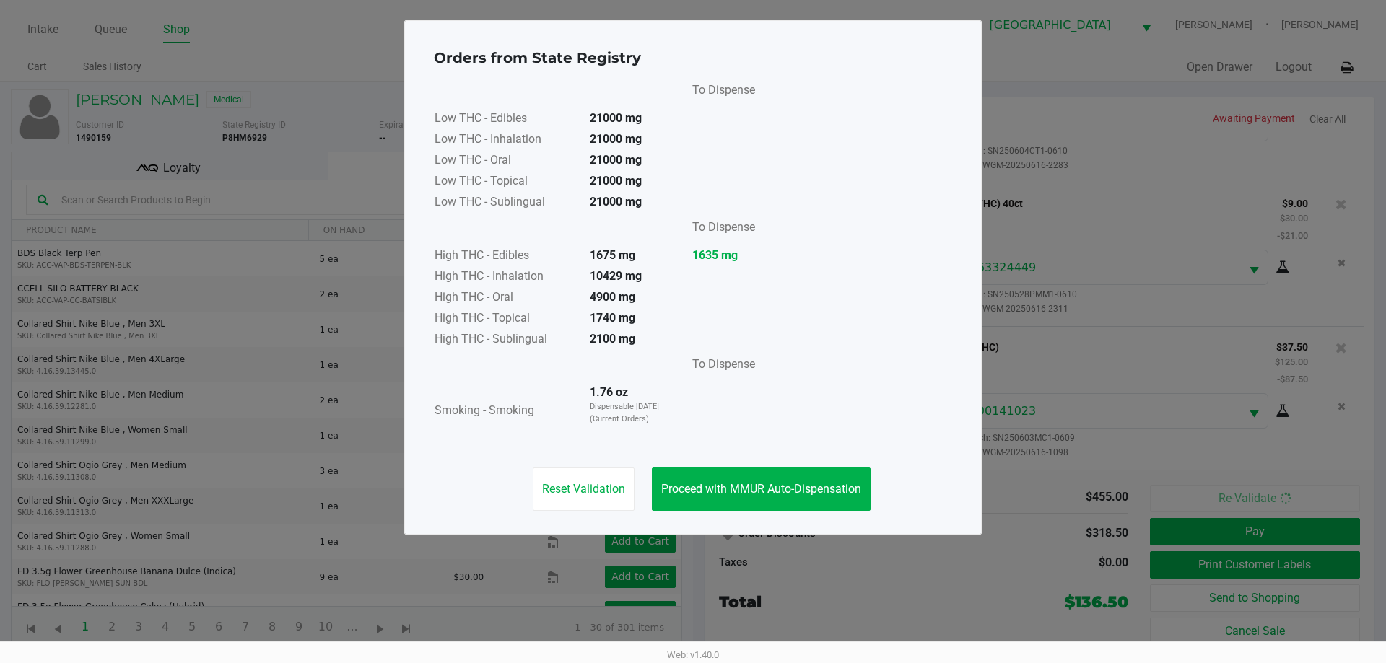
click at [748, 484] on span "Proceed with MMUR Auto-Dispensation" at bounding box center [761, 489] width 200 height 14
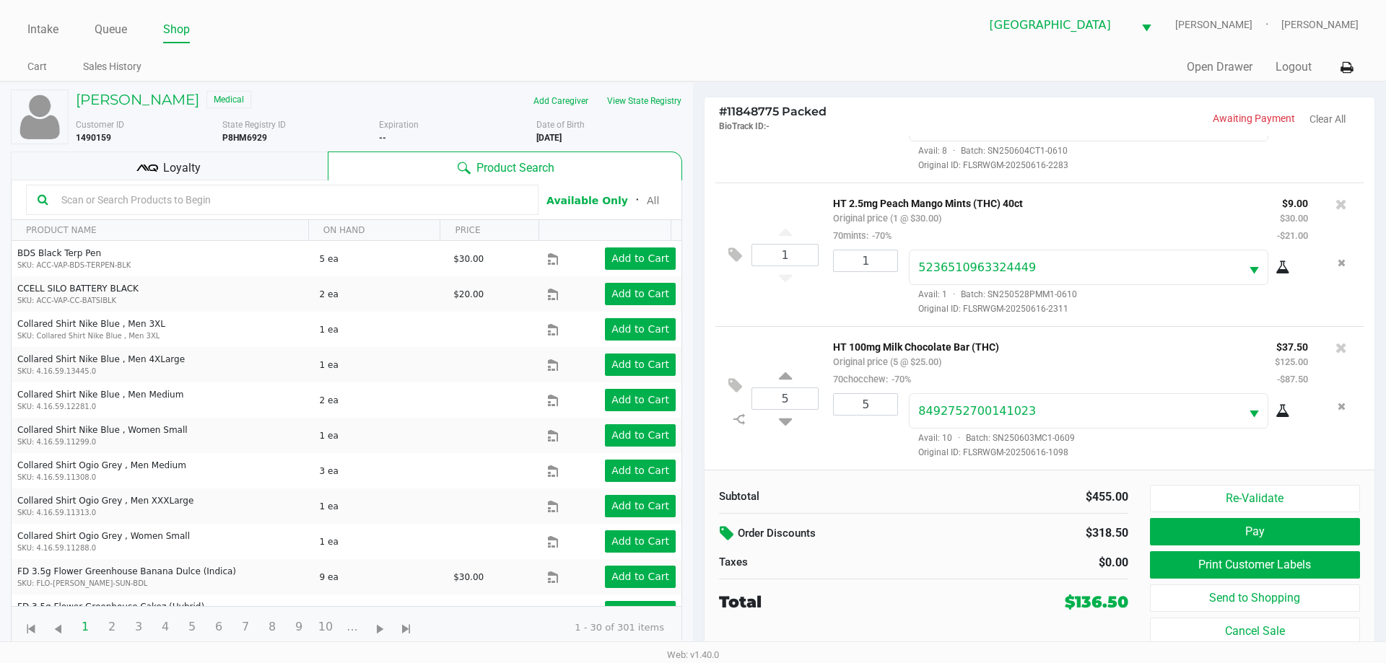
click at [723, 545] on button at bounding box center [728, 534] width 19 height 26
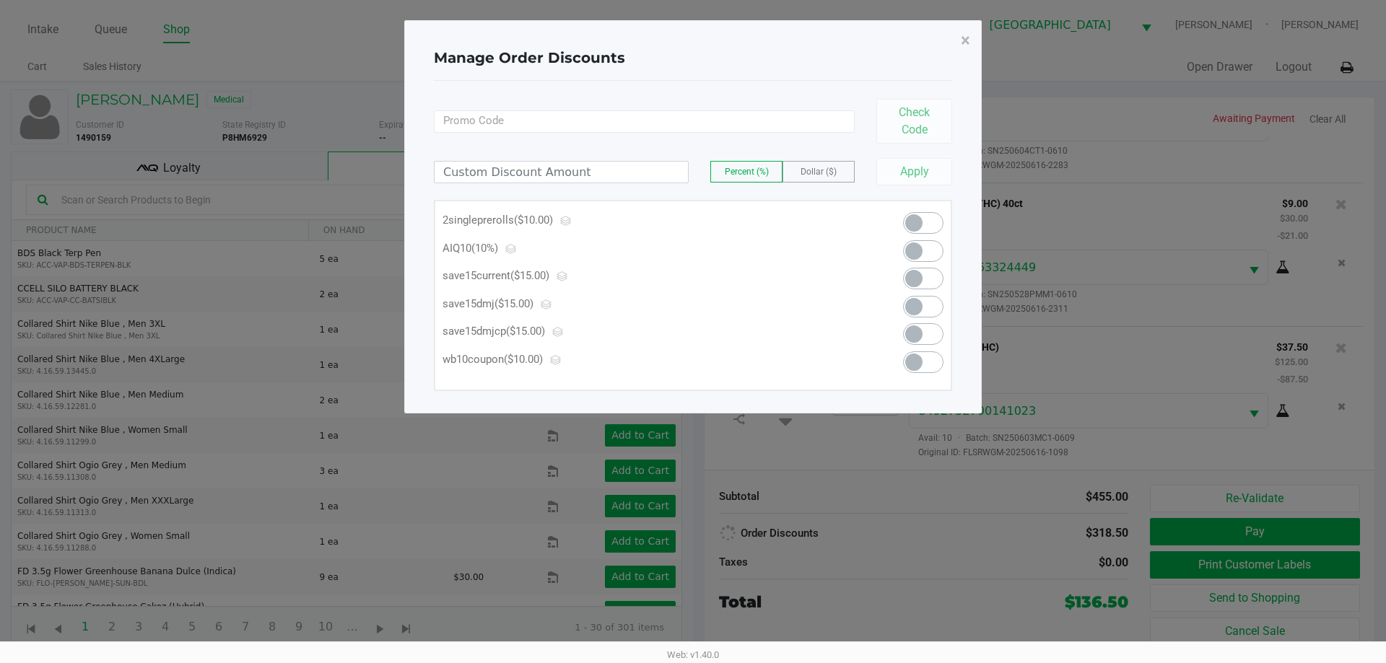
click at [934, 241] on span at bounding box center [923, 251] width 40 height 22
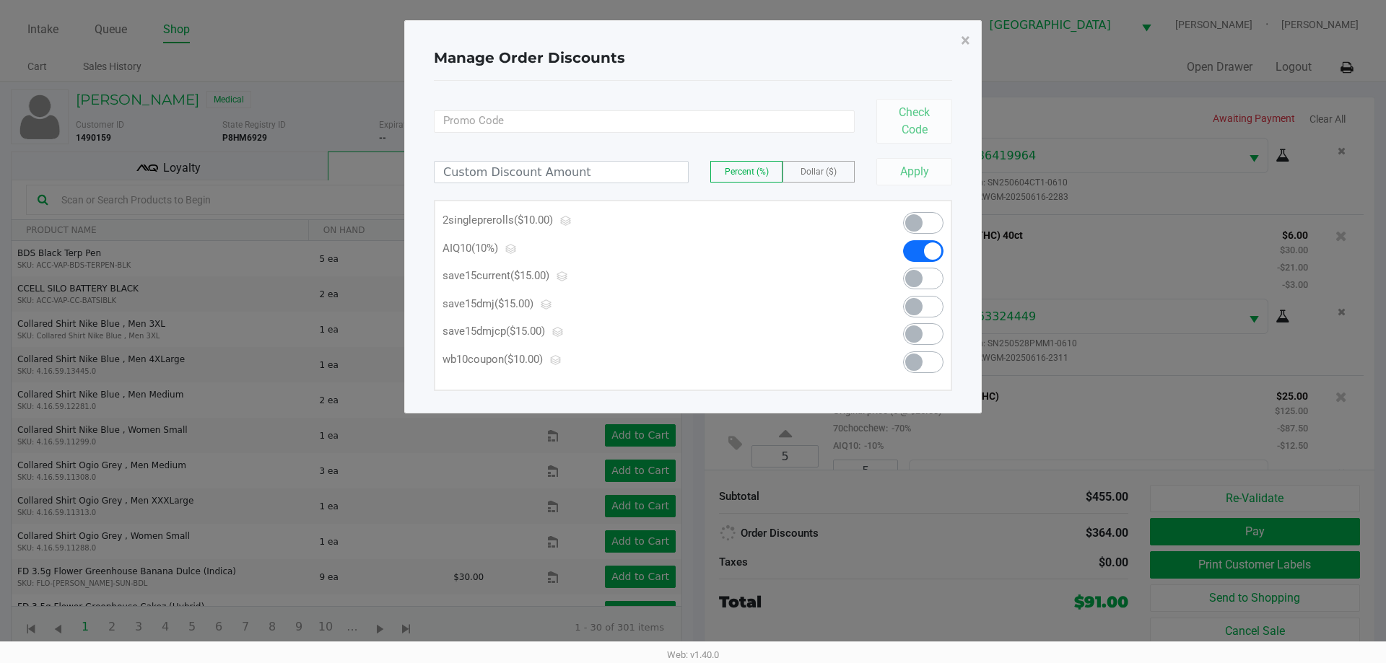
click at [967, 38] on span "×" at bounding box center [965, 40] width 9 height 20
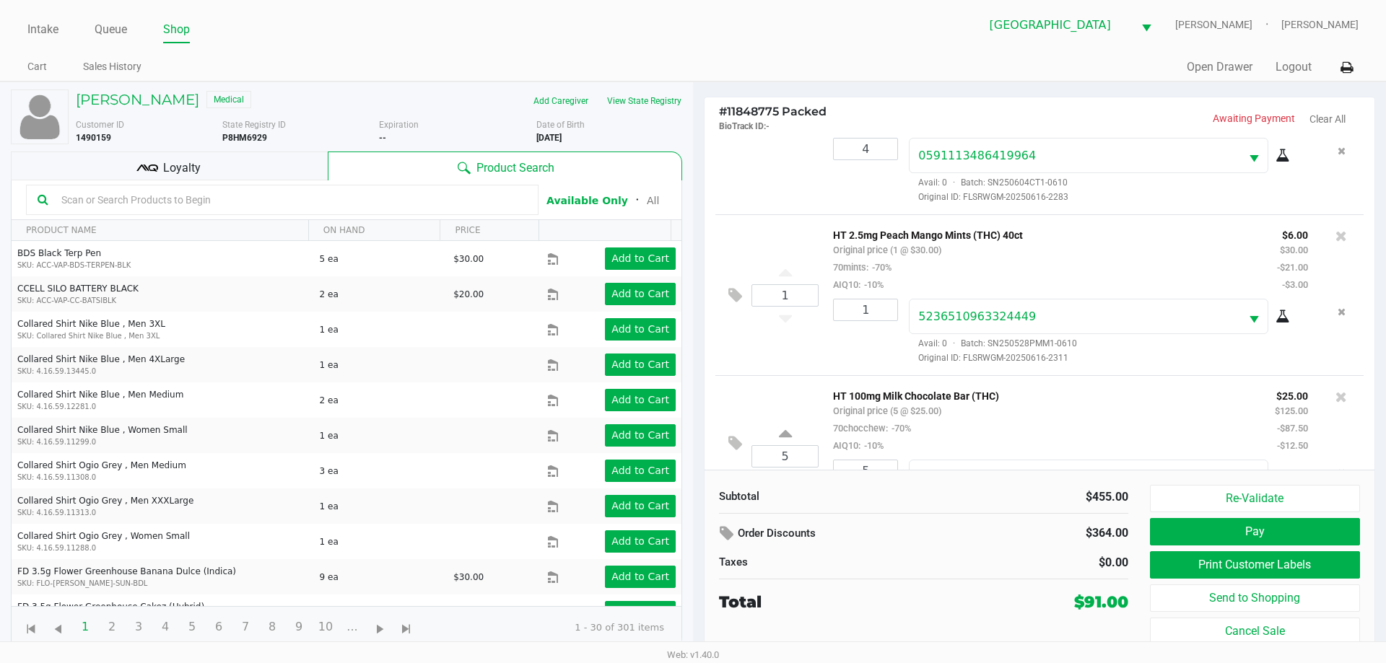
click at [259, 169] on div "Loyalty" at bounding box center [169, 166] width 317 height 29
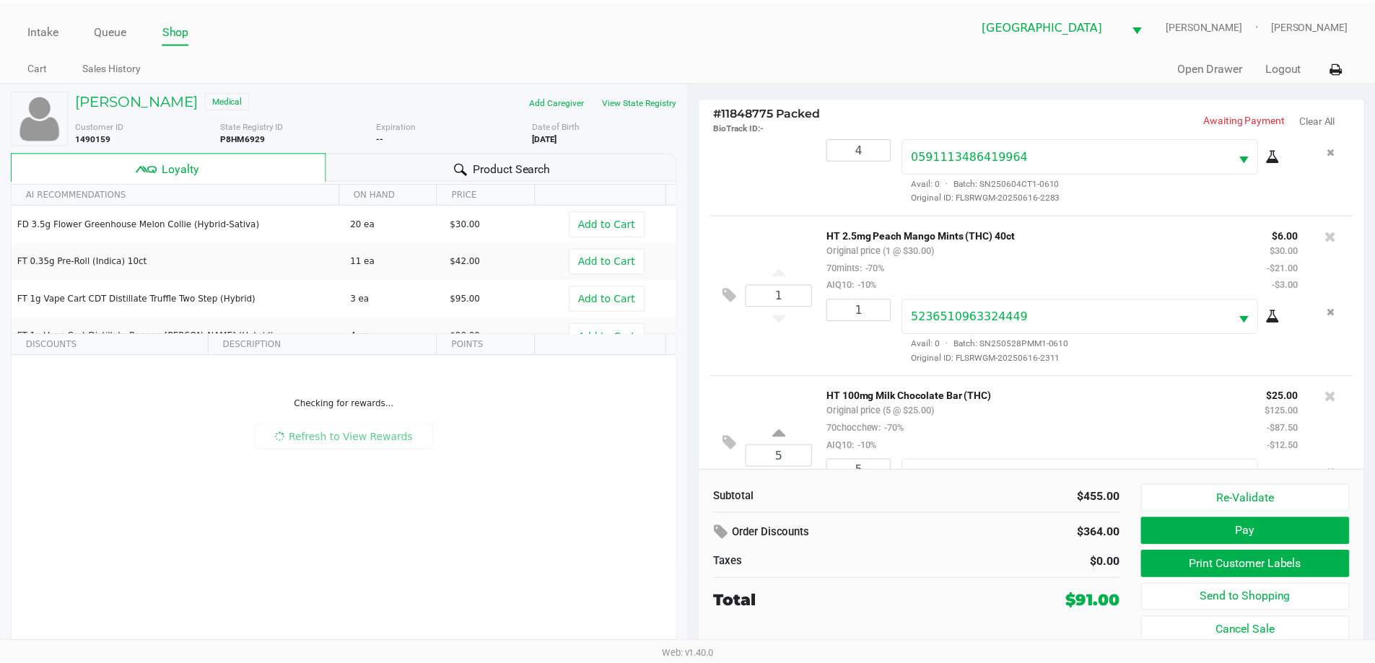
scroll to position [527, 0]
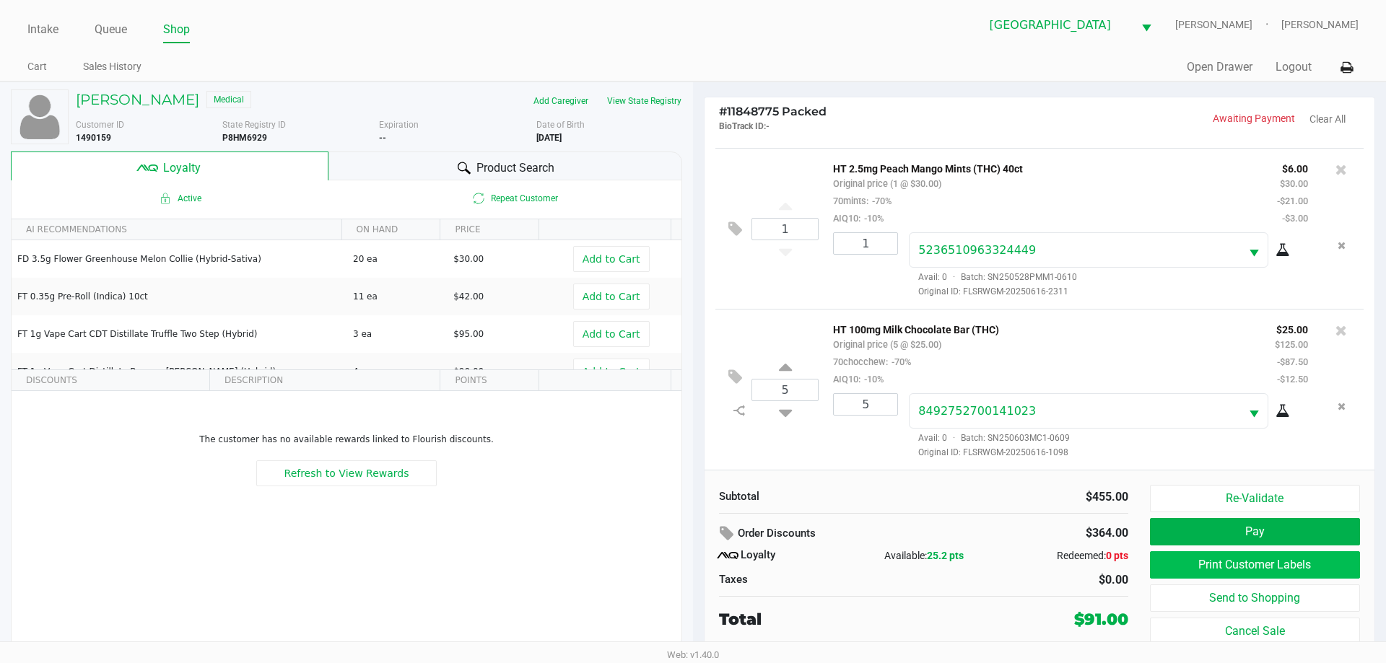
click at [1303, 573] on button "Print Customer Labels" at bounding box center [1255, 564] width 210 height 27
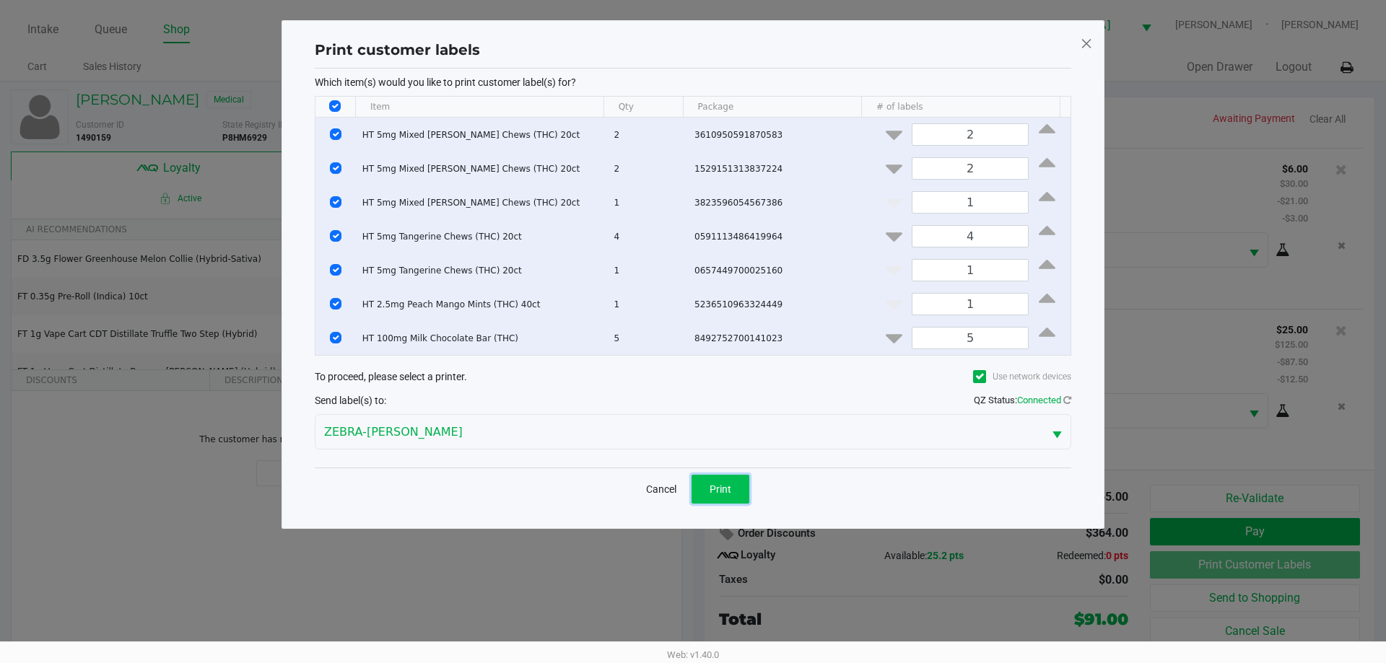
click at [711, 486] on span "Print" at bounding box center [720, 490] width 22 height 12
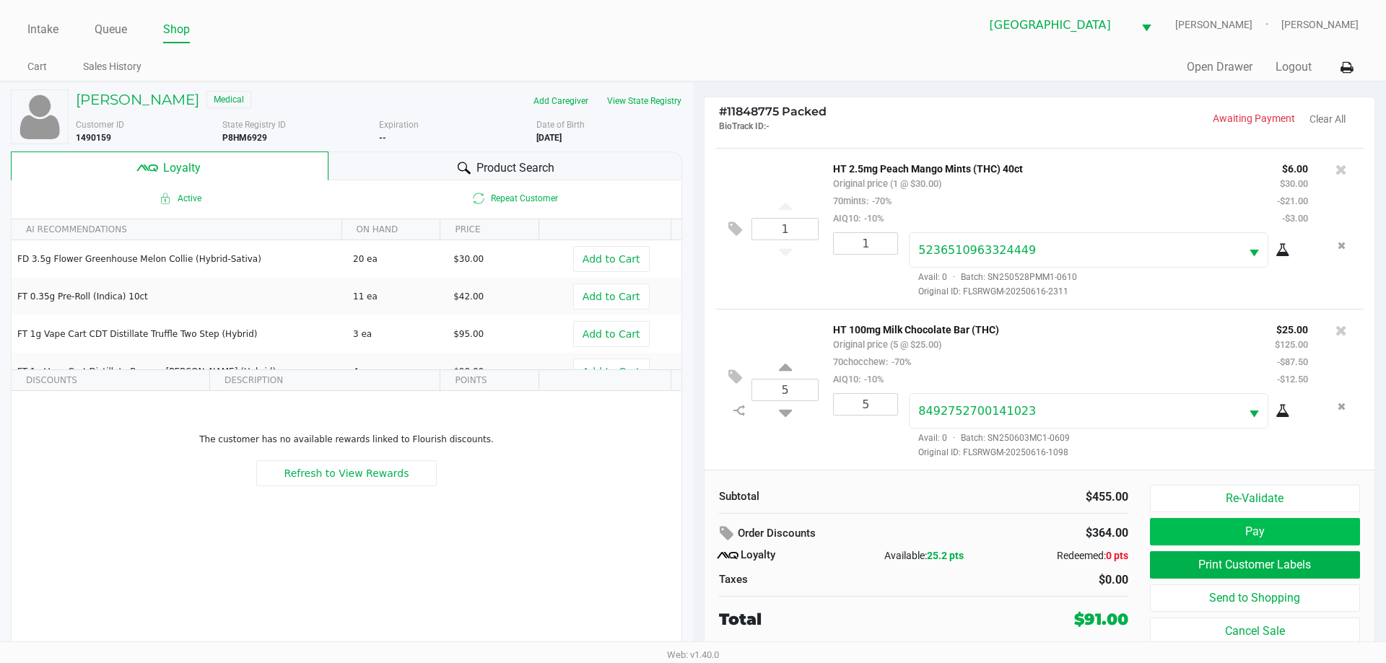
click at [1285, 534] on button "Pay" at bounding box center [1255, 531] width 210 height 27
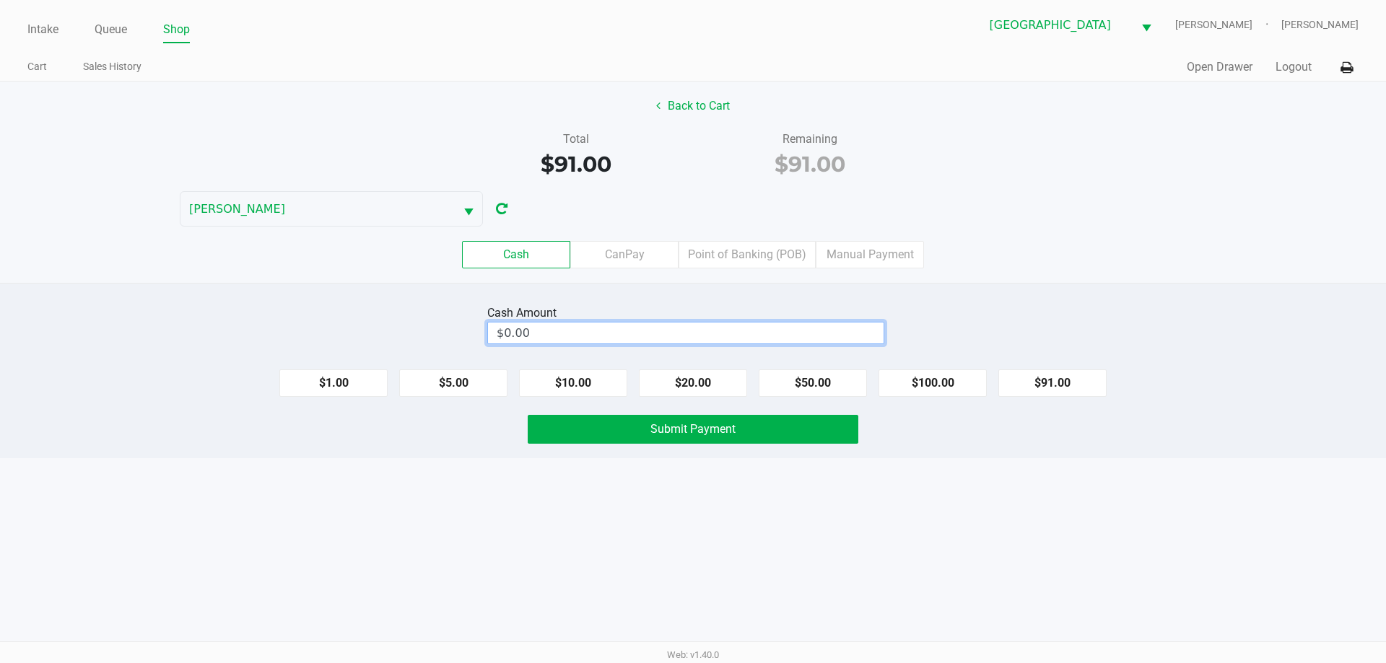
click at [752, 336] on input "$0.00" at bounding box center [686, 333] width 396 height 21
type input "$100.00"
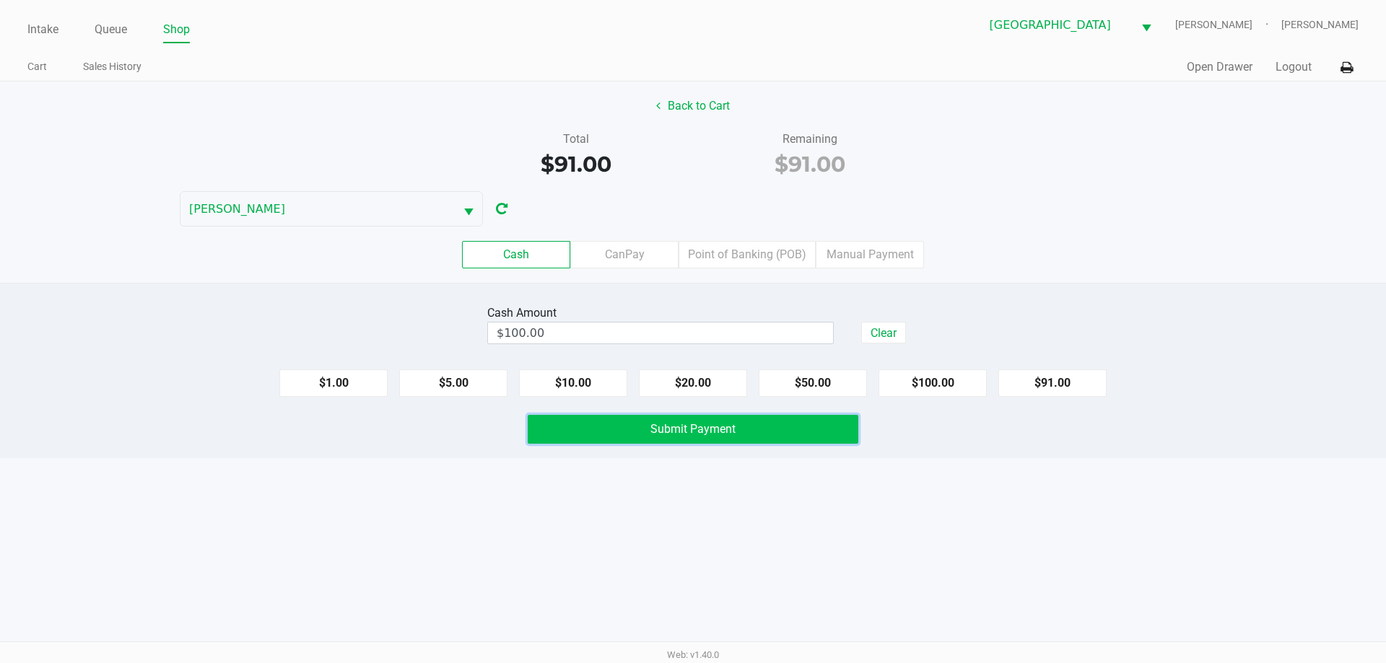
click at [729, 437] on button "Submit Payment" at bounding box center [693, 429] width 331 height 29
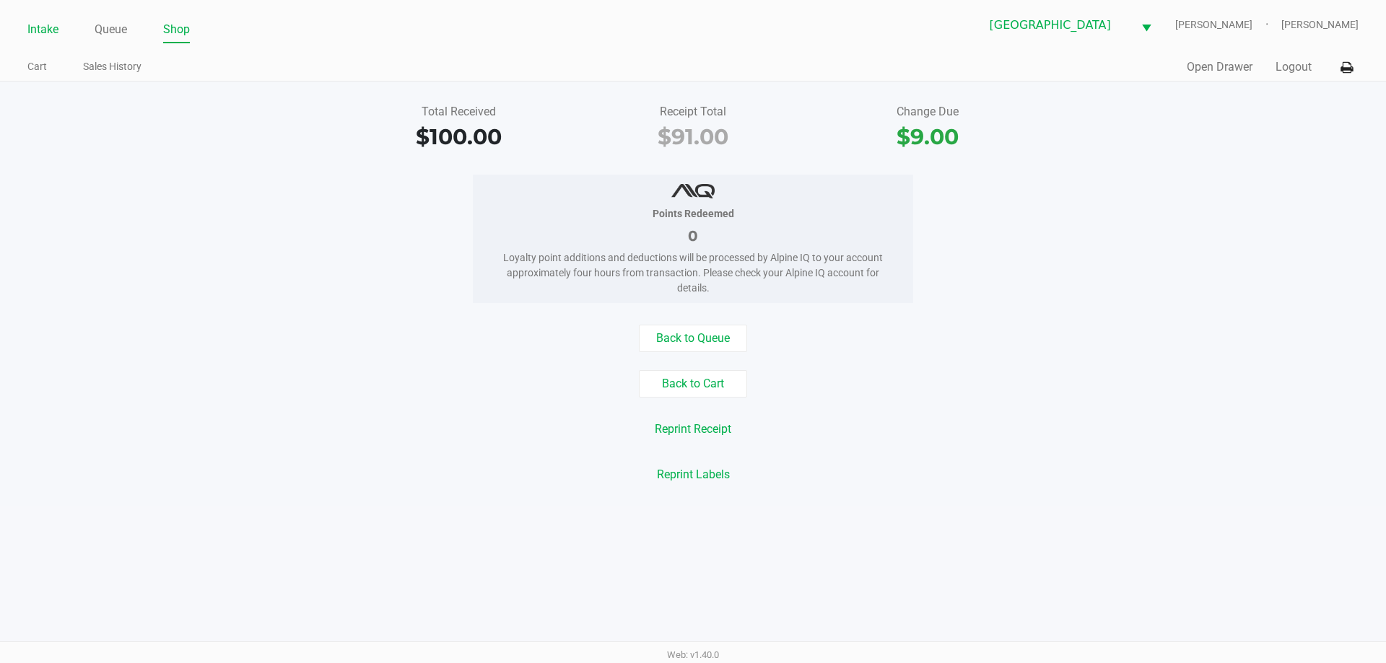
click at [49, 28] on link "Intake" at bounding box center [42, 29] width 31 height 20
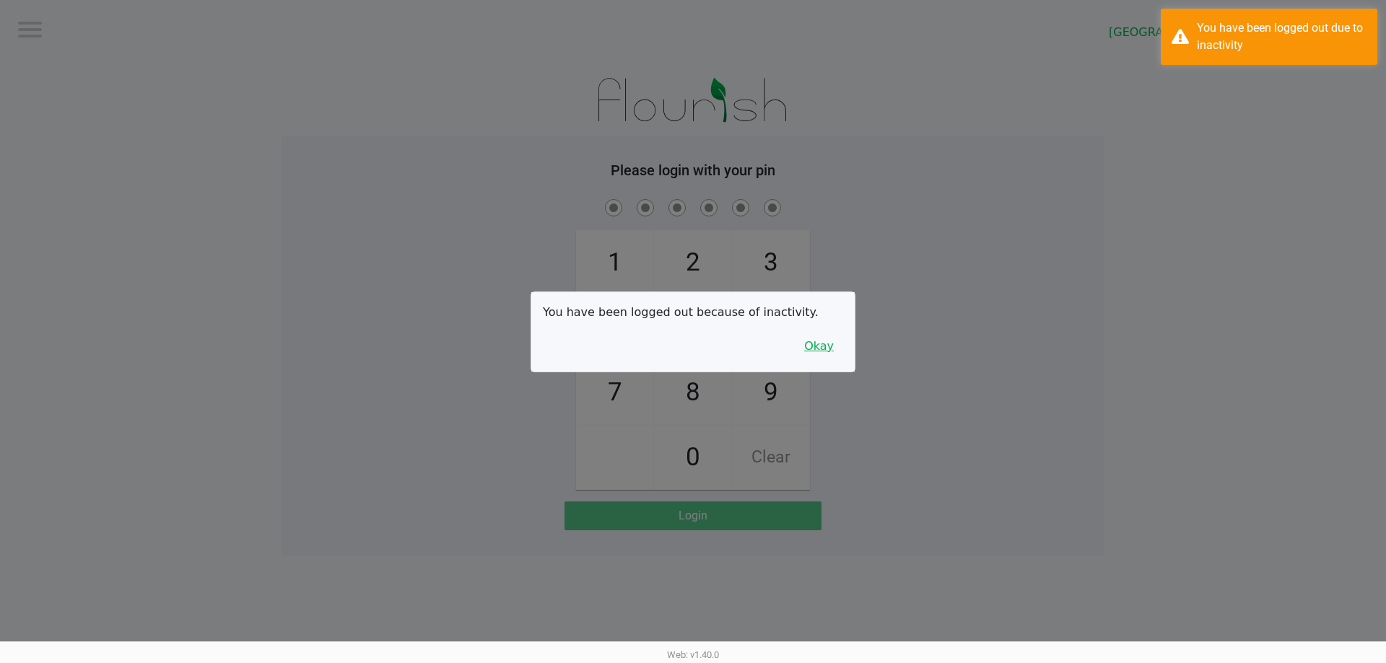
click at [807, 350] on button "Okay" at bounding box center [819, 346] width 48 height 27
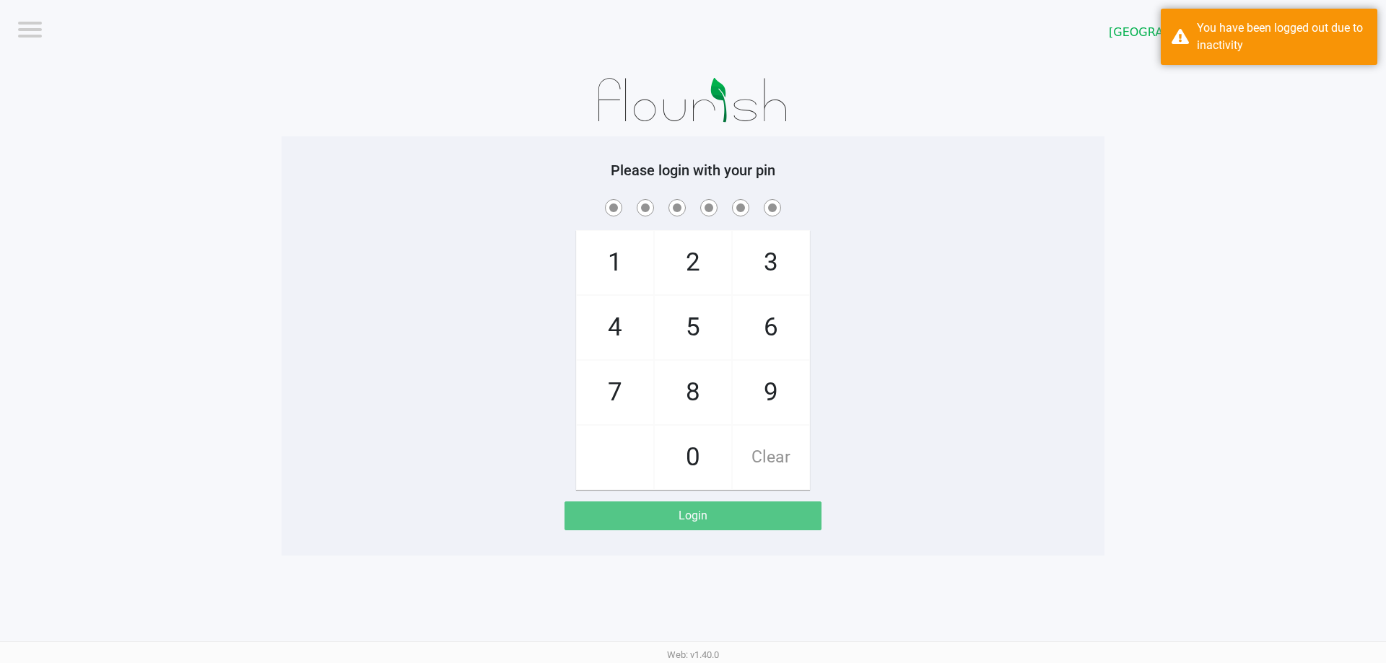
click at [606, 331] on span "4" at bounding box center [615, 328] width 77 height 64
checkbox input "true"
click at [609, 396] on span "7" at bounding box center [615, 393] width 77 height 64
checkbox input "true"
click at [689, 268] on span "2" at bounding box center [693, 263] width 77 height 64
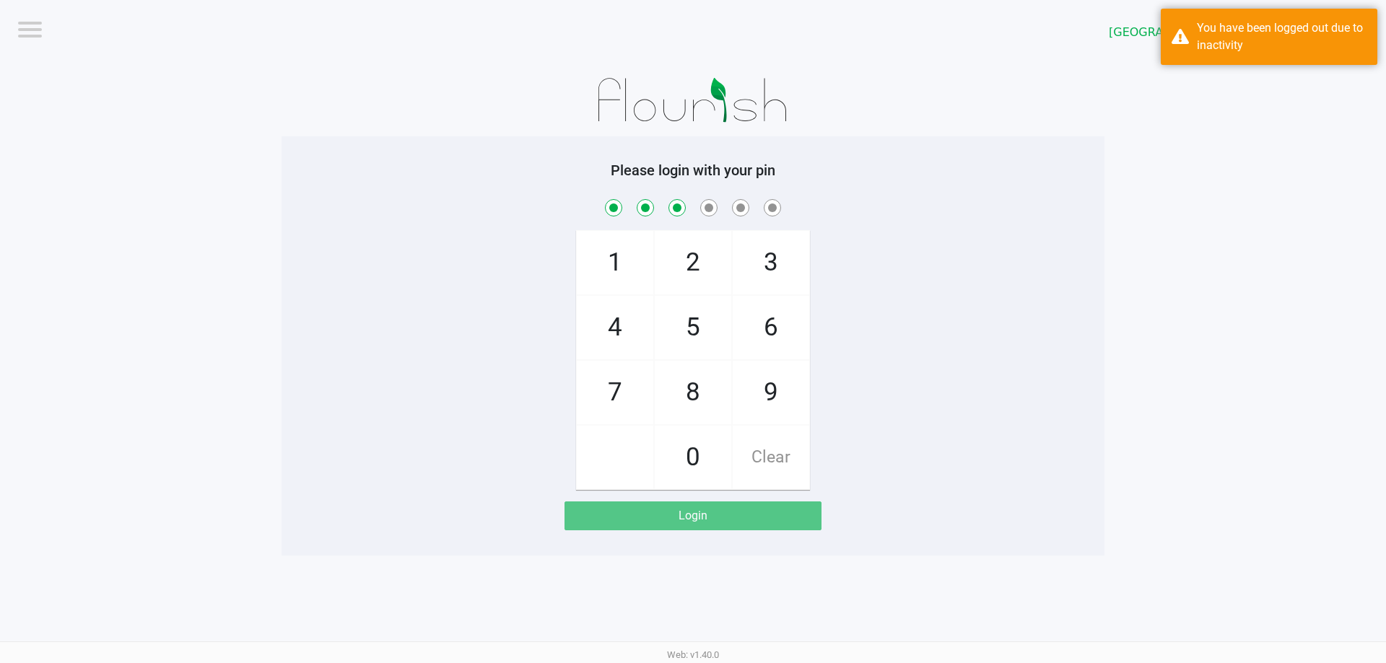
checkbox input "true"
click at [772, 330] on span "6" at bounding box center [771, 328] width 77 height 64
checkbox input "true"
click at [691, 402] on span "8" at bounding box center [693, 393] width 77 height 64
checkbox input "true"
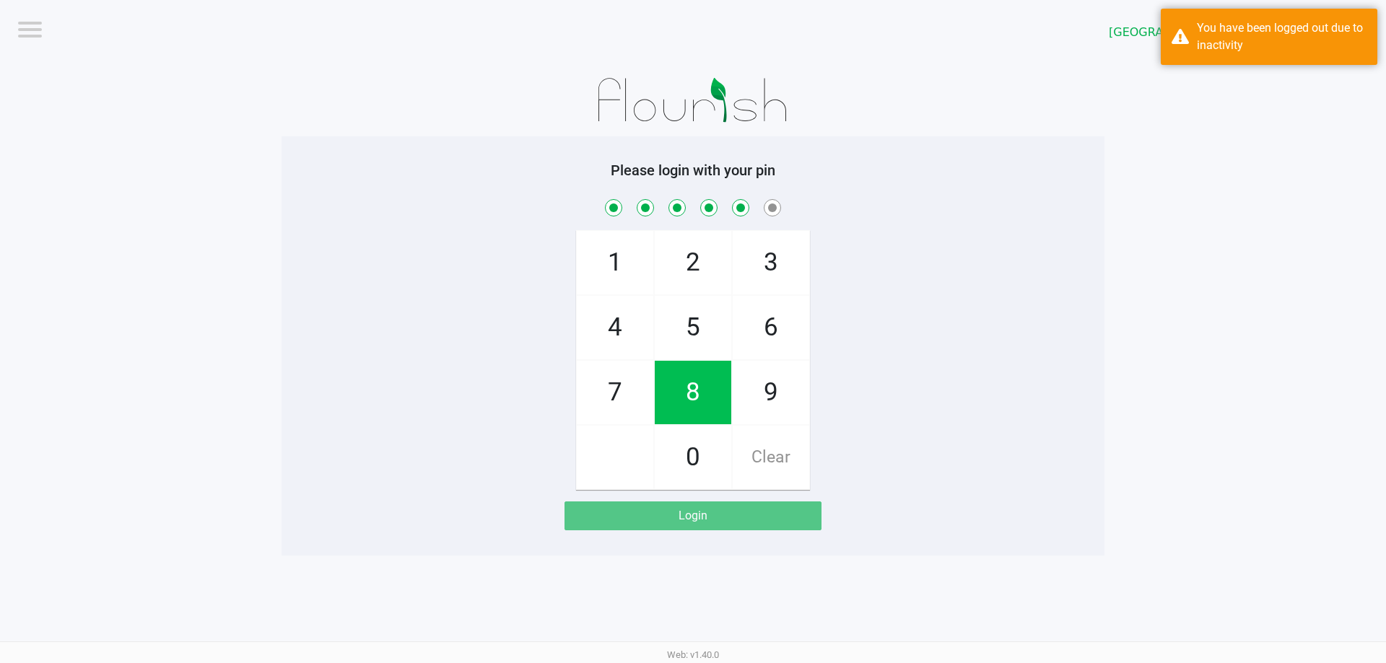
click at [703, 466] on span "0" at bounding box center [693, 458] width 77 height 64
checkbox input "true"
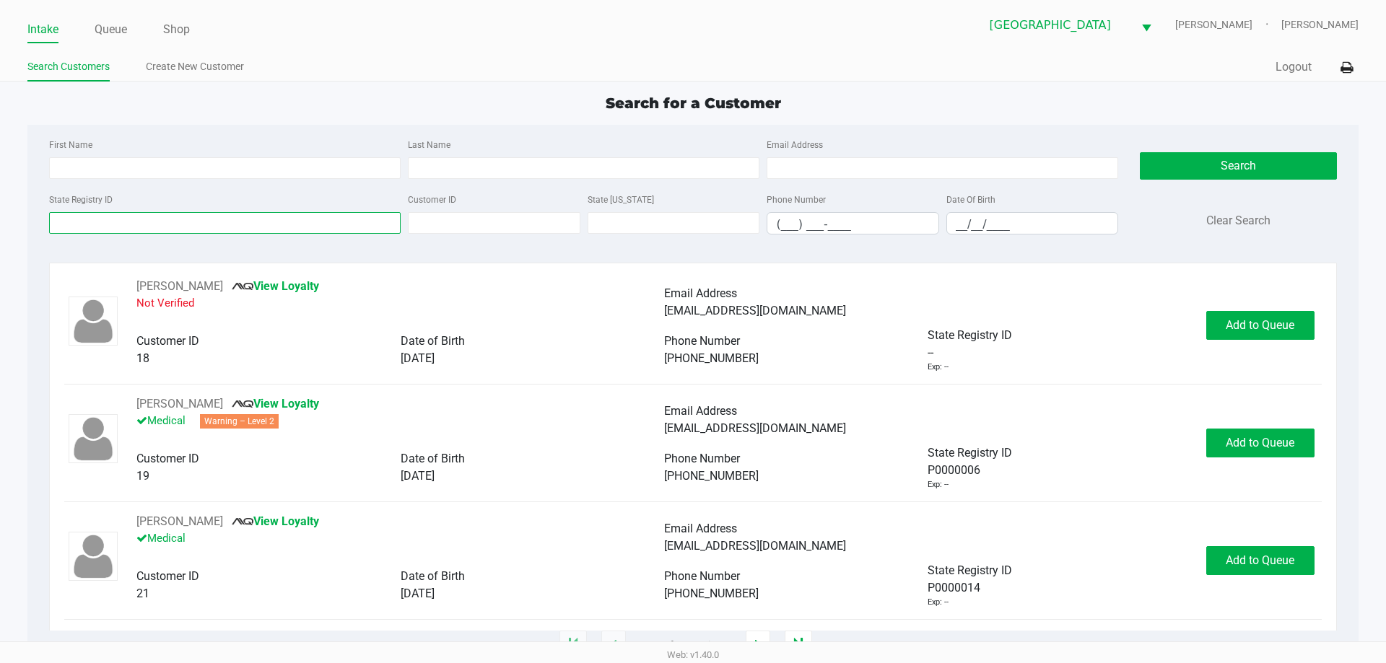
click at [284, 220] on input "State Registry ID" at bounding box center [225, 223] width 352 height 22
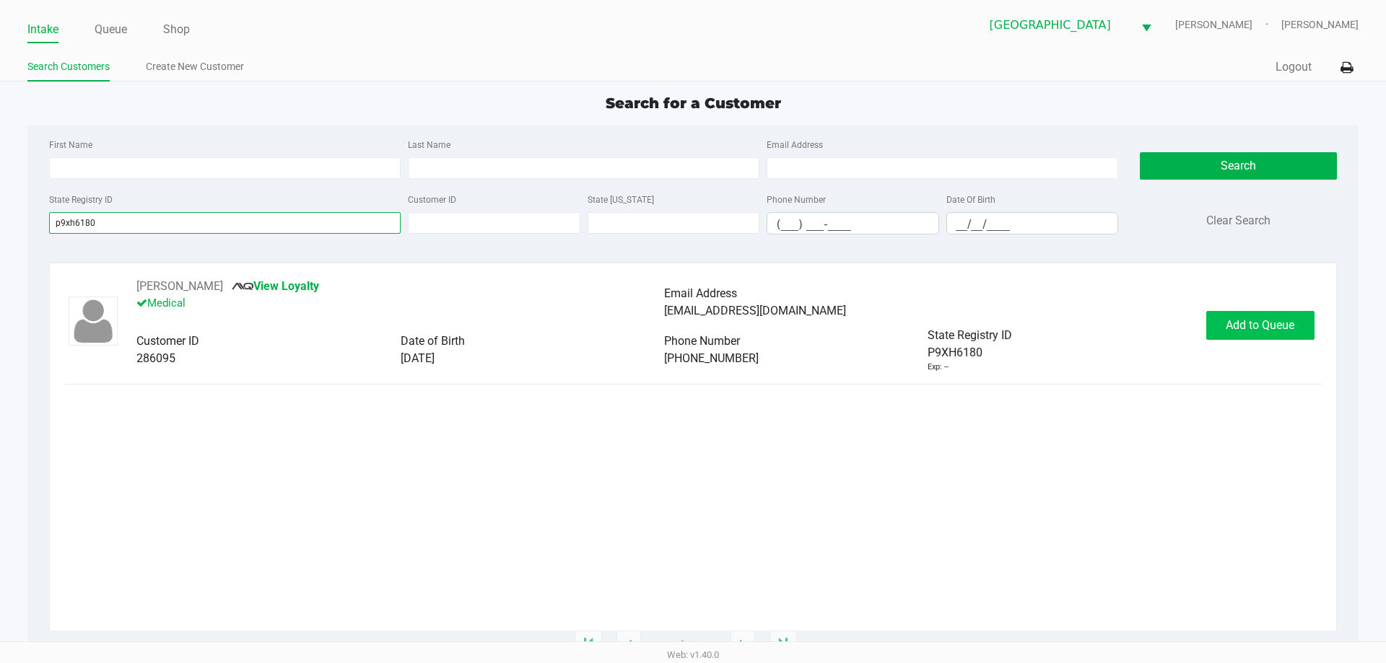
type input "p9xh6180"
click at [1256, 326] on span "Add to Queue" at bounding box center [1260, 325] width 69 height 14
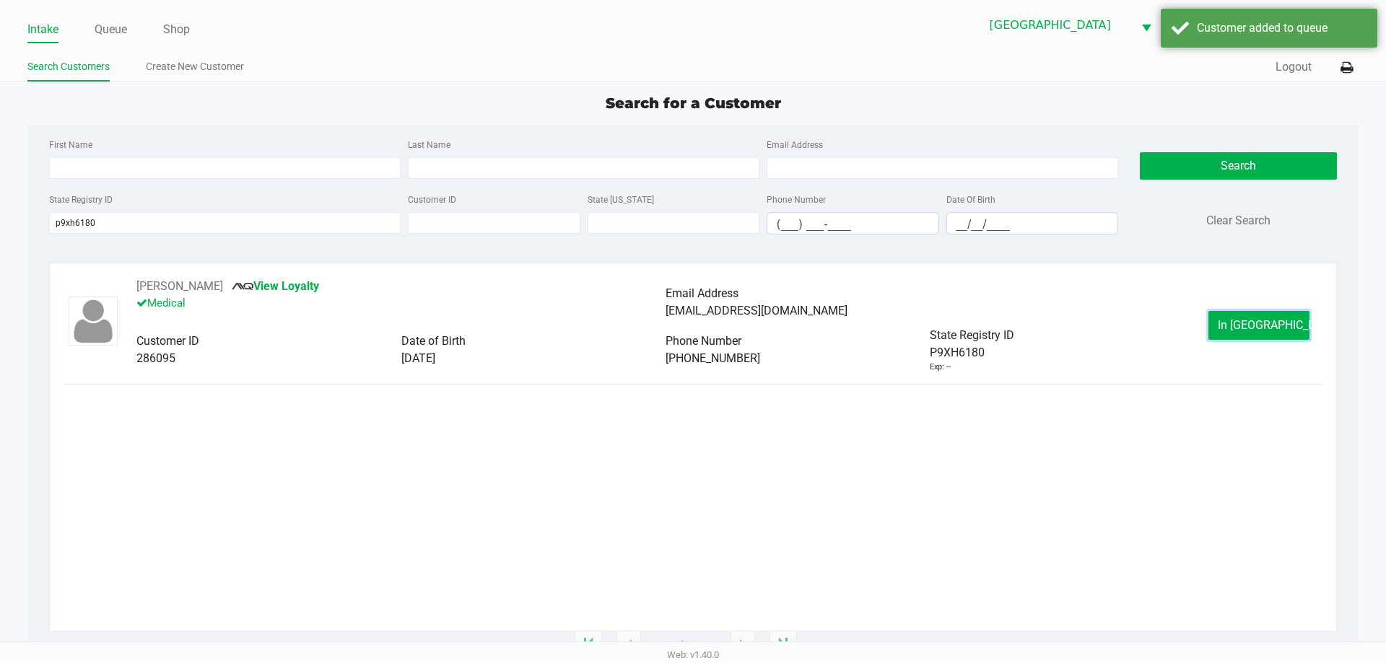
click at [1256, 326] on span "In Queue" at bounding box center [1278, 325] width 121 height 14
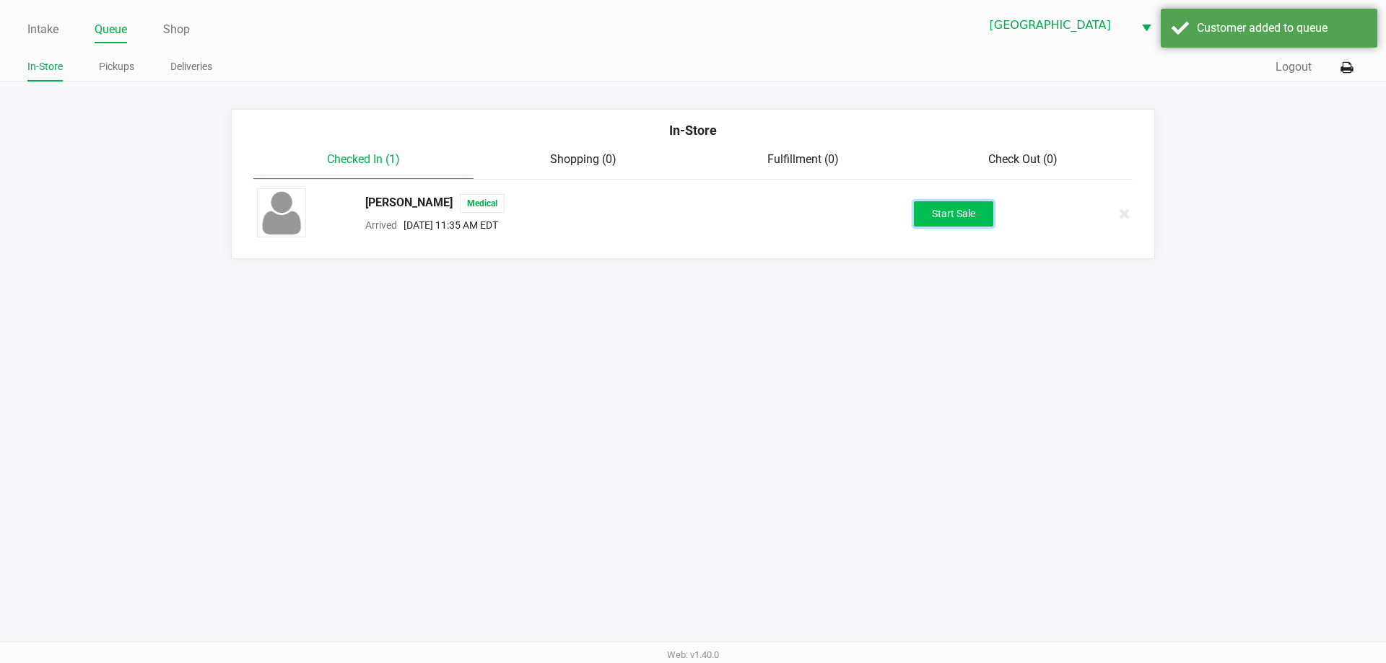
click at [961, 219] on button "Start Sale" at bounding box center [953, 213] width 79 height 25
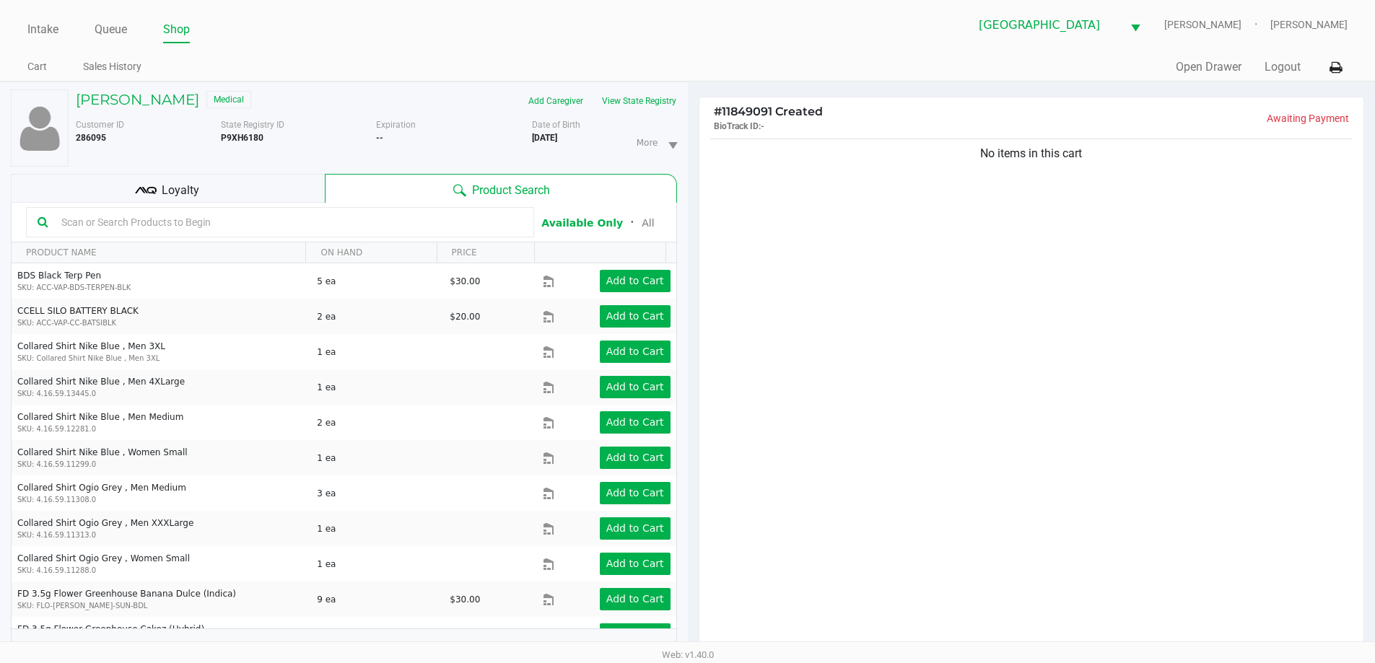
click at [281, 188] on div "Loyalty" at bounding box center [168, 188] width 314 height 29
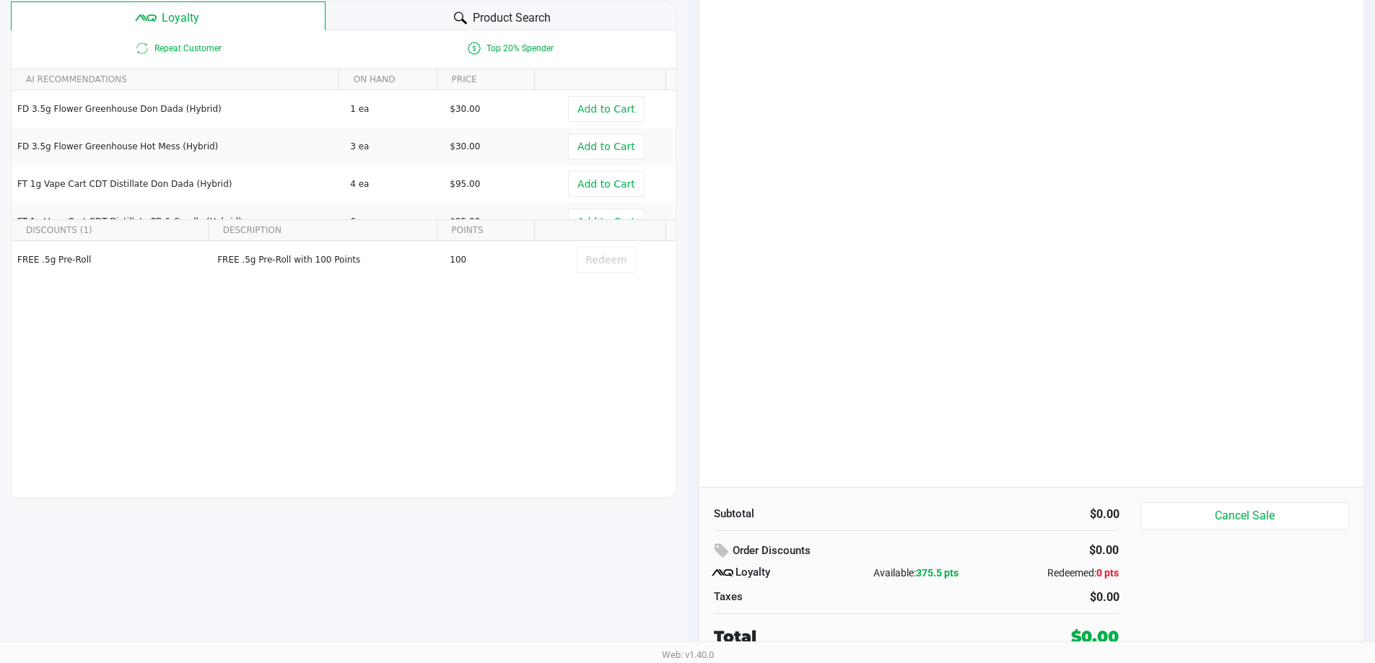
scroll to position [173, 0]
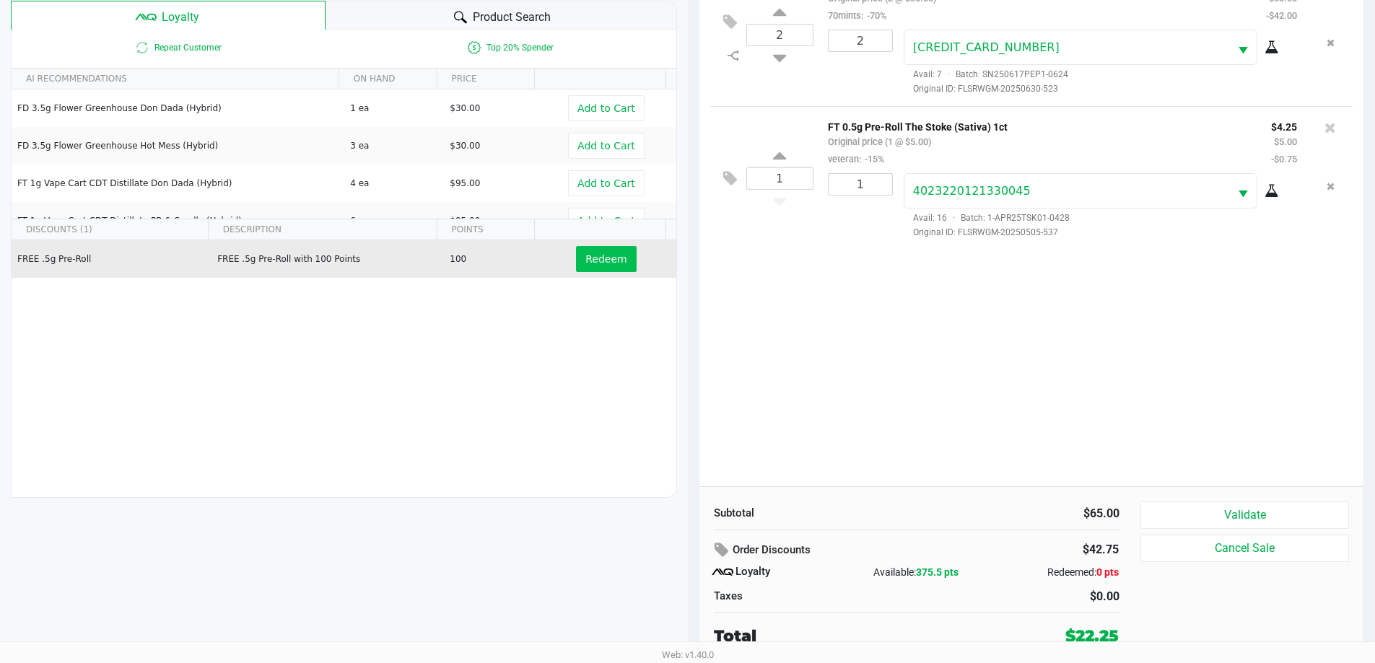
click at [595, 255] on span "Redeem" at bounding box center [605, 259] width 41 height 12
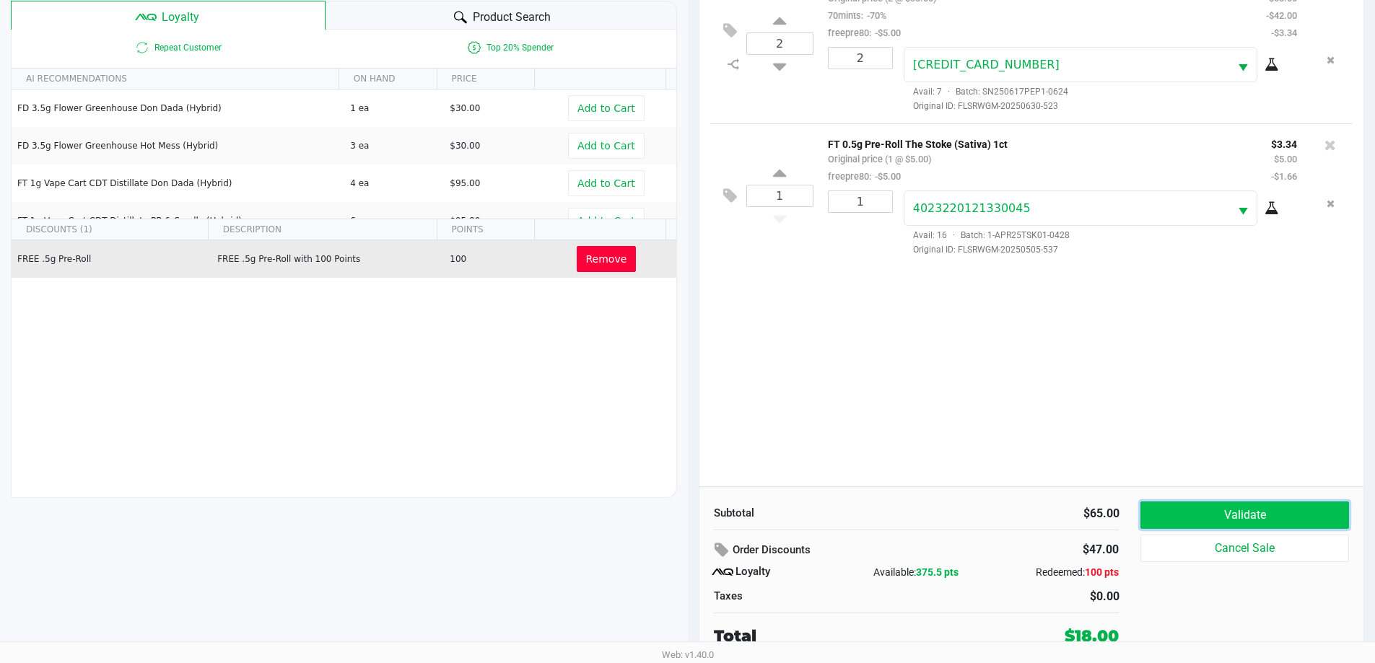
click at [1280, 517] on button "Validate" at bounding box center [1244, 515] width 208 height 27
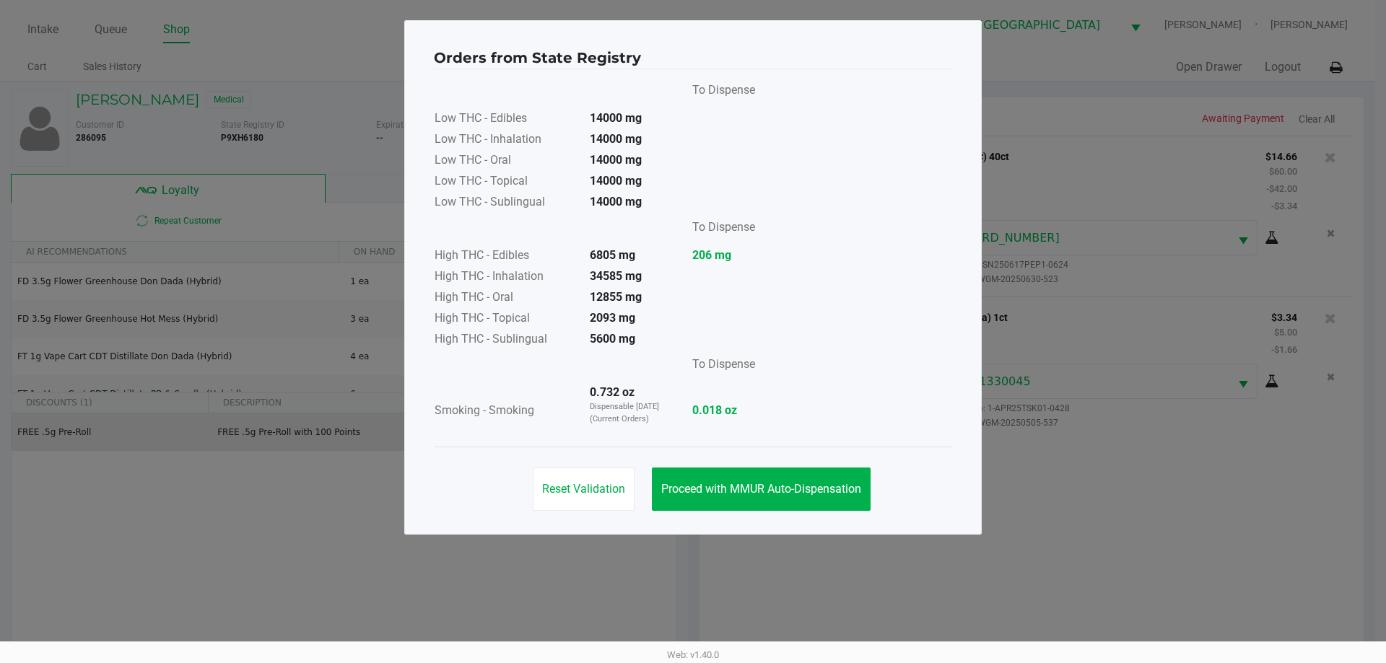
click at [732, 494] on span "Proceed with MMUR Auto-Dispensation" at bounding box center [761, 489] width 200 height 14
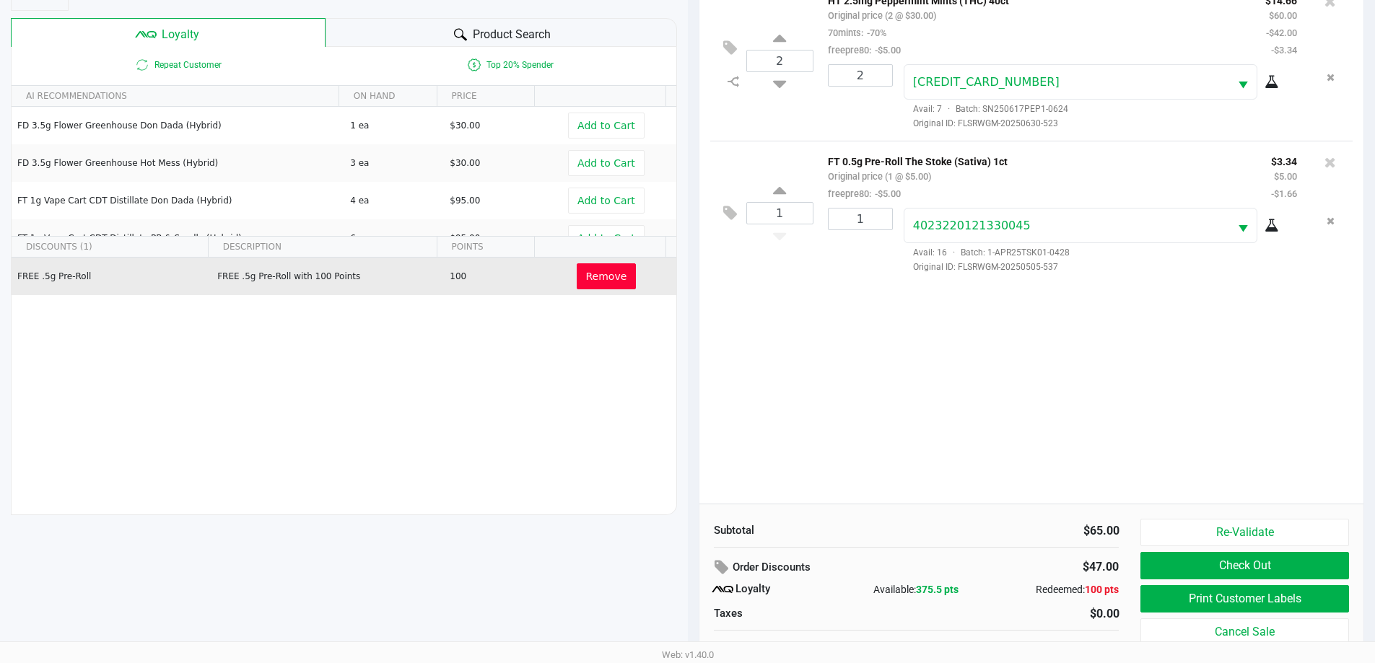
scroll to position [173, 0]
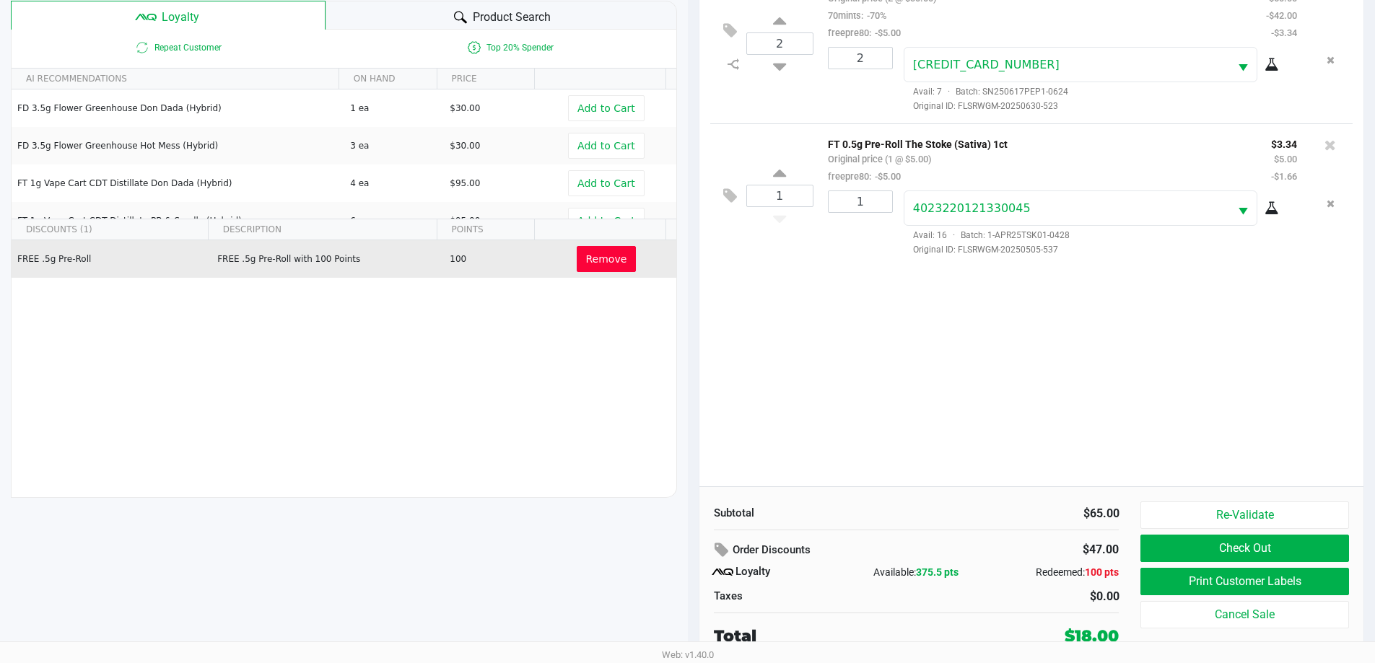
click at [1291, 584] on button "Print Customer Labels" at bounding box center [1244, 581] width 208 height 27
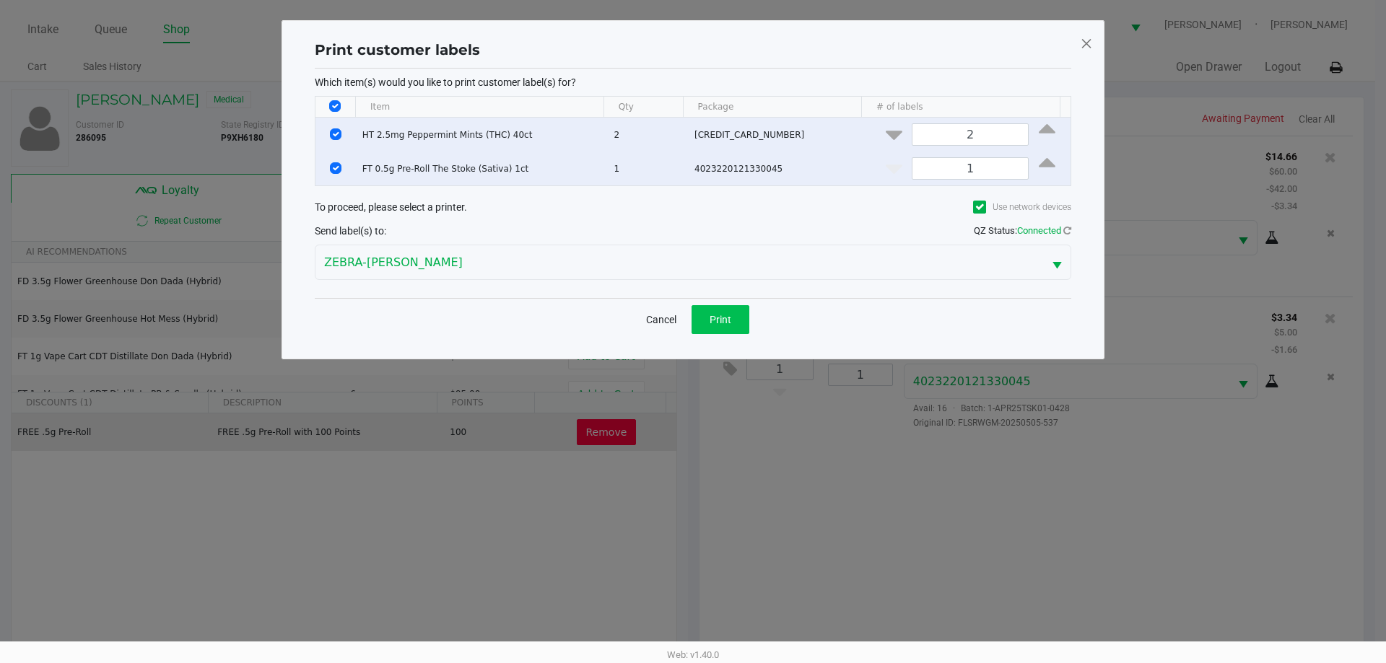
click at [714, 328] on button "Print" at bounding box center [720, 319] width 58 height 29
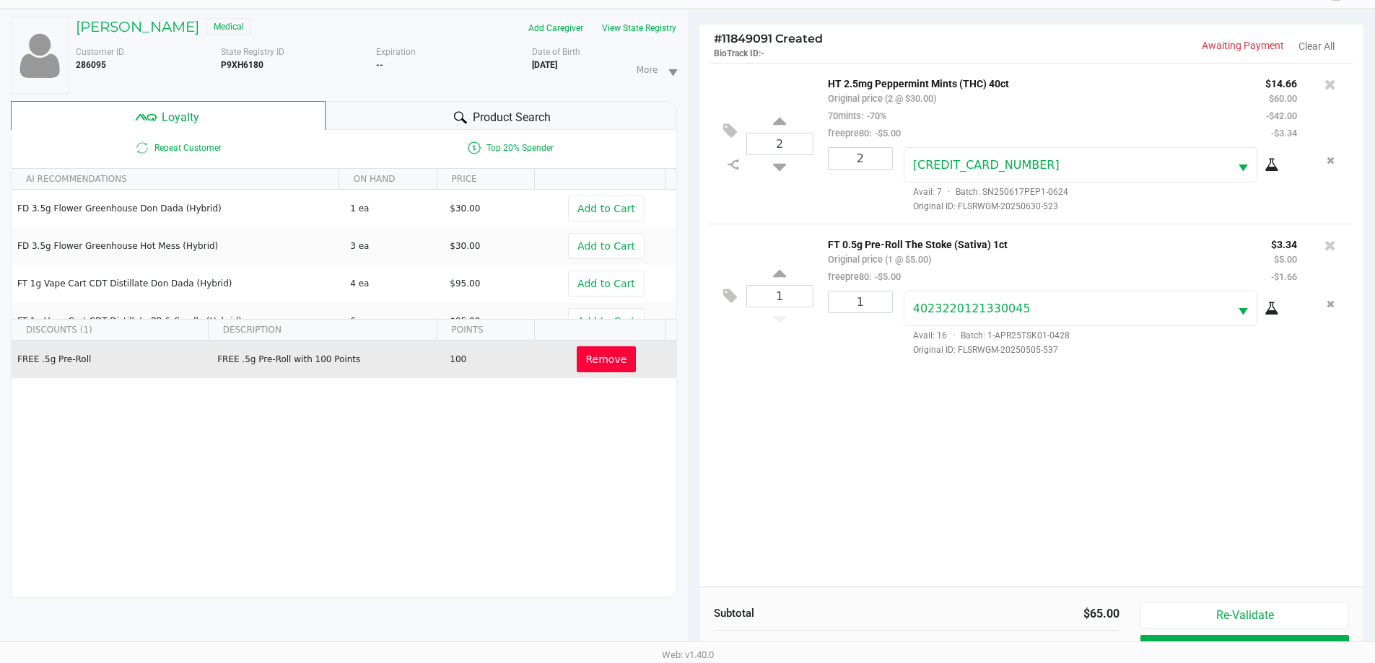
scroll to position [173, 0]
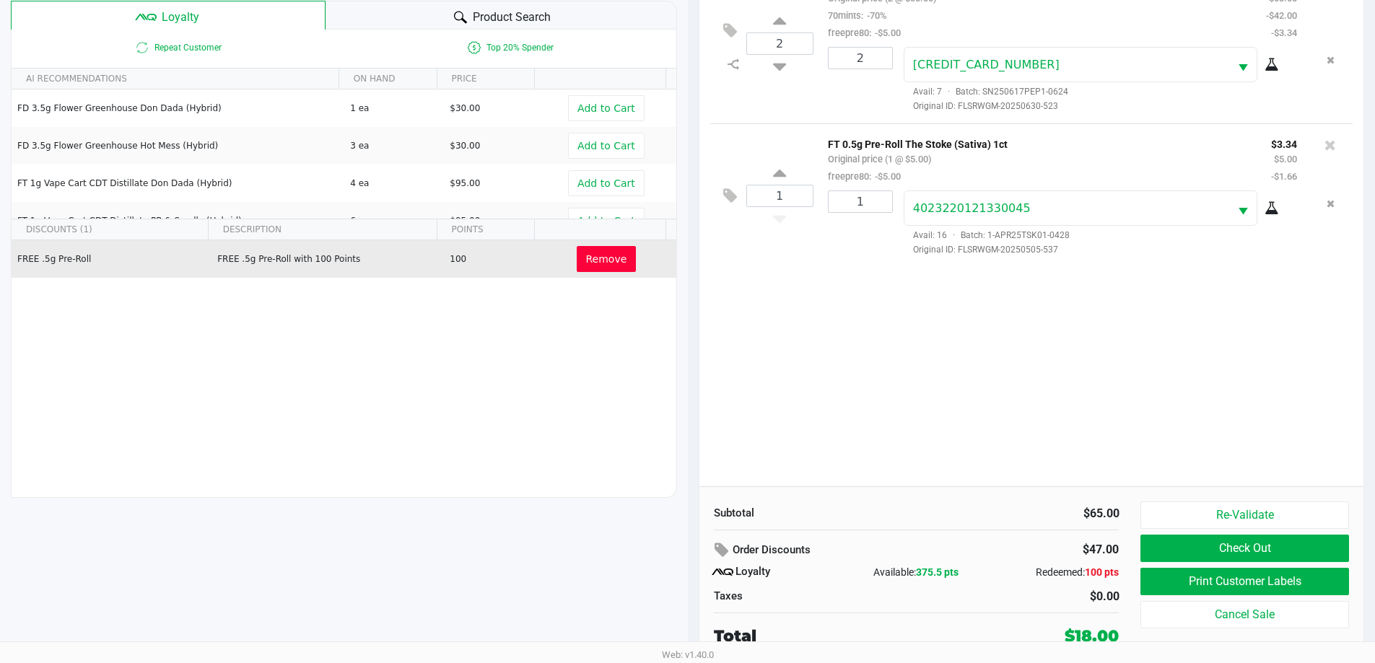
click at [1317, 550] on button "Check Out" at bounding box center [1244, 548] width 208 height 27
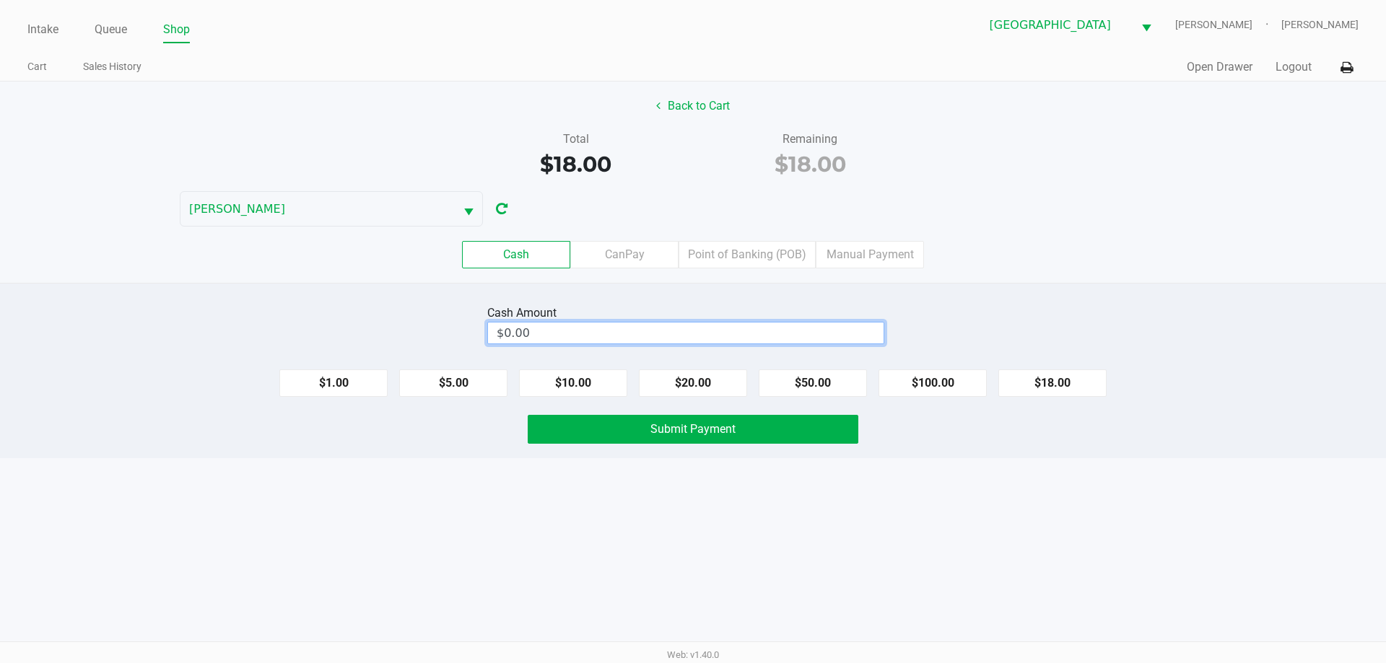
click at [700, 335] on input "$0.00" at bounding box center [686, 333] width 396 height 21
type input "$20.00"
click at [680, 422] on span "Submit Payment" at bounding box center [692, 429] width 85 height 14
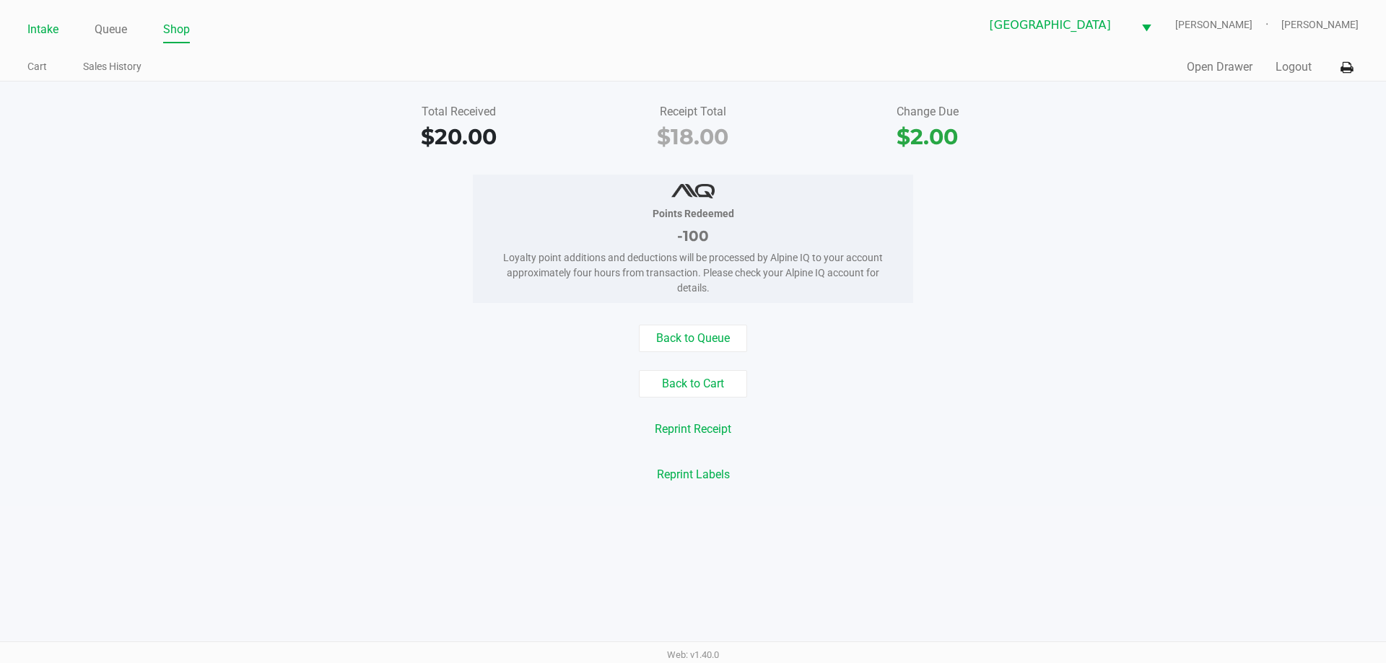
click at [57, 38] on link "Intake" at bounding box center [42, 29] width 31 height 20
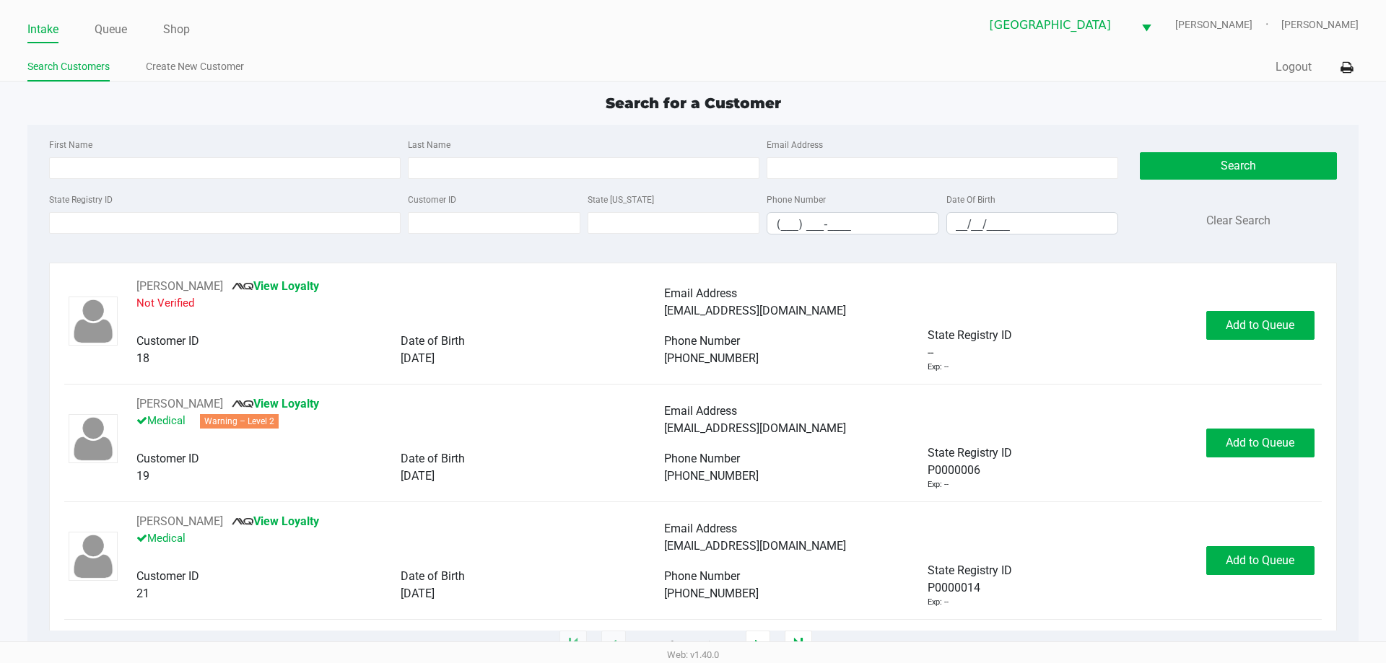
type input "BILLY"
type input "GRAVES"
type input "02/05/1953"
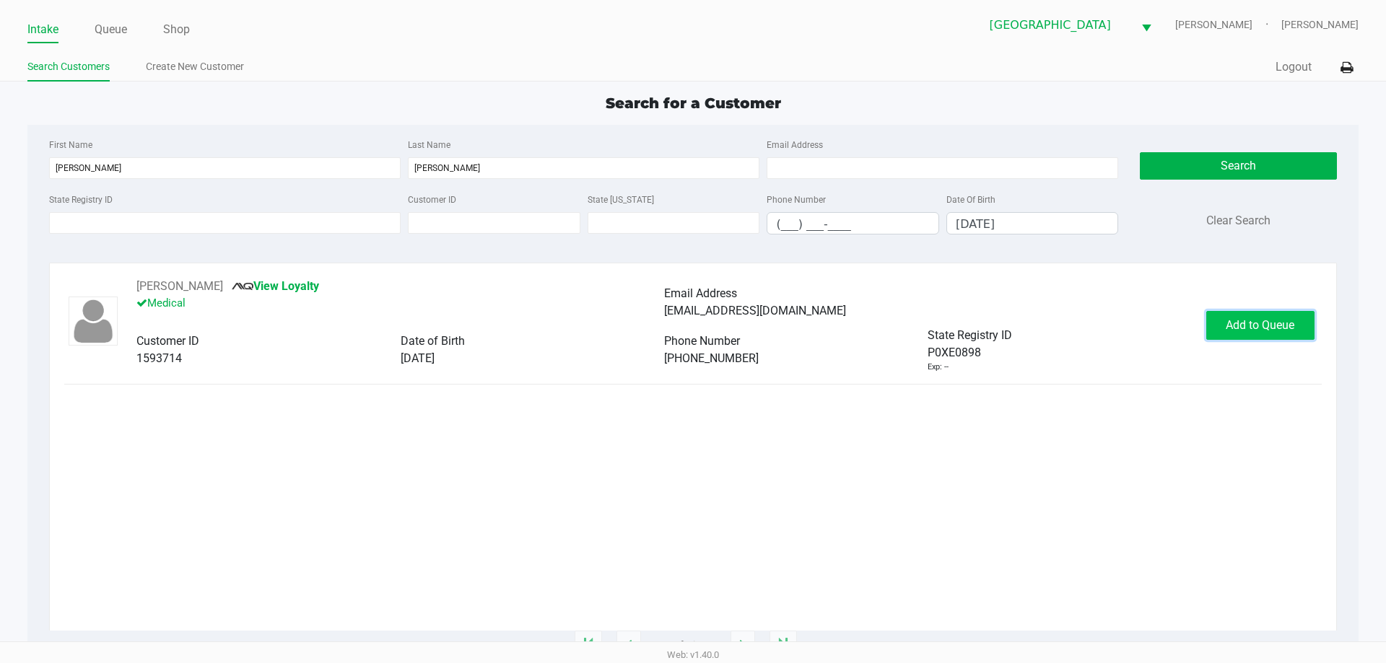
click at [1245, 327] on span "Add to Queue" at bounding box center [1260, 325] width 69 height 14
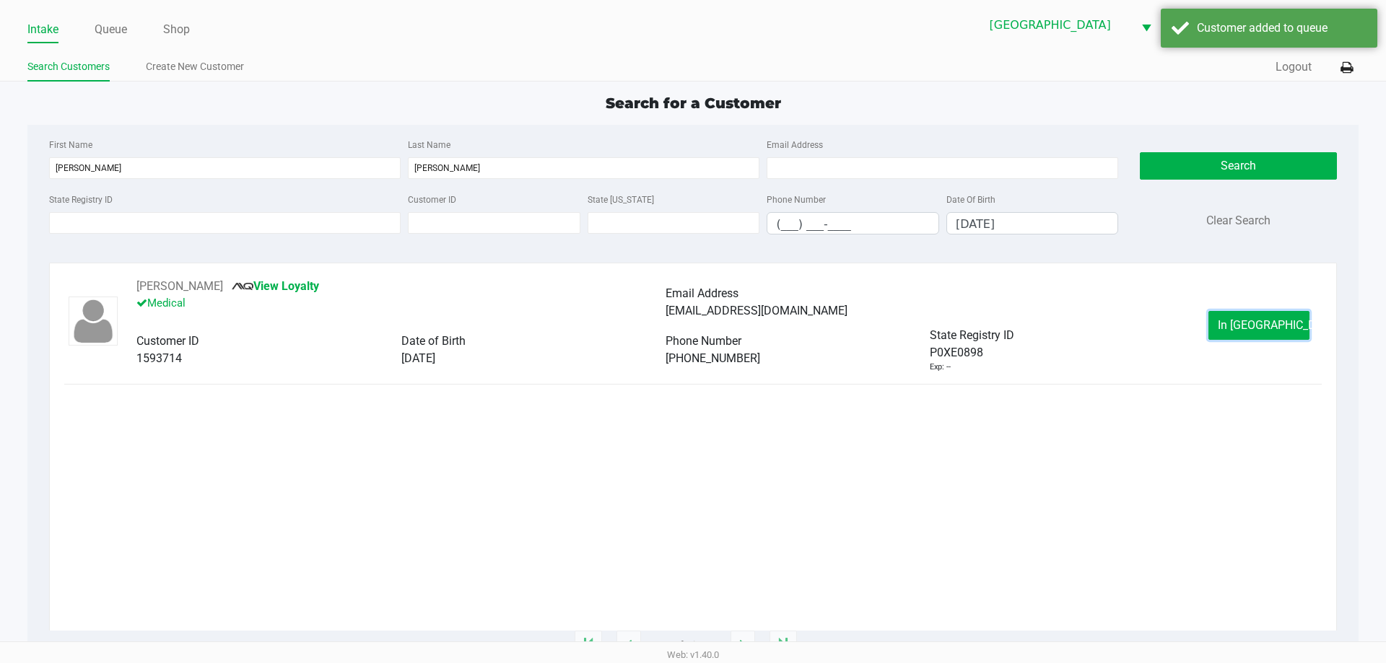
click at [1245, 327] on span "In Queue" at bounding box center [1278, 325] width 121 height 14
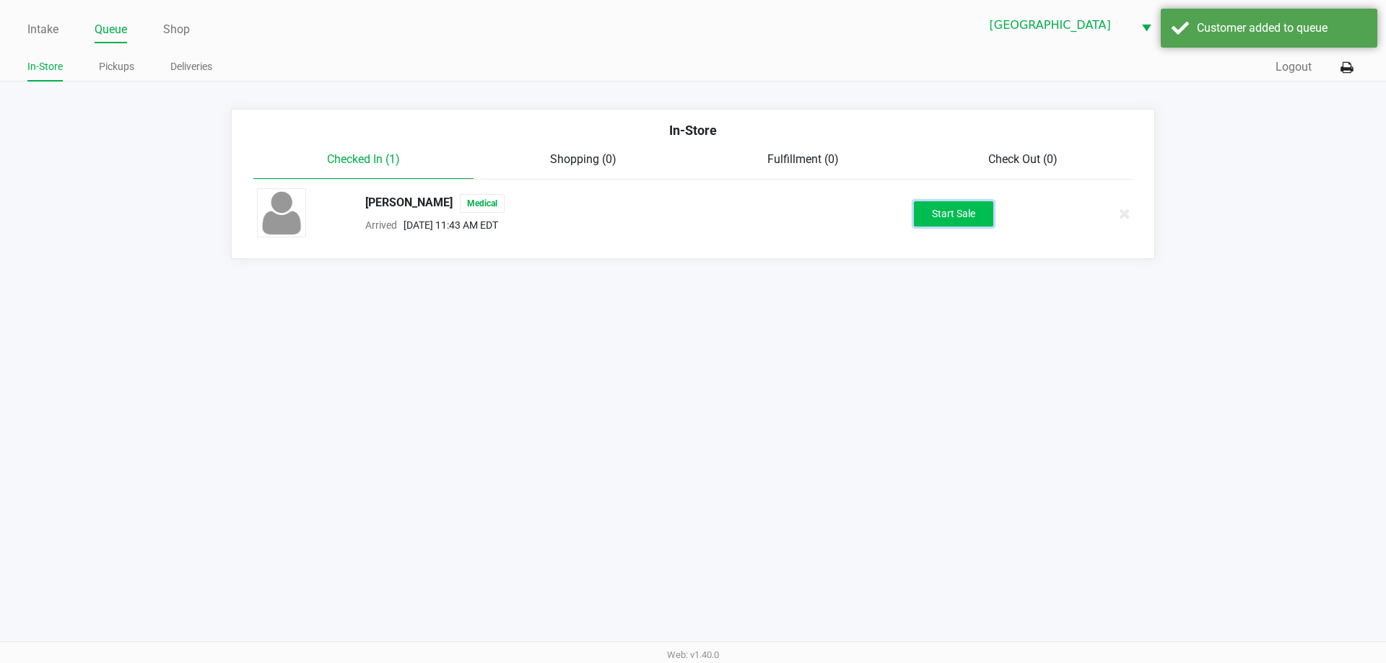
click at [963, 208] on button "Start Sale" at bounding box center [953, 213] width 79 height 25
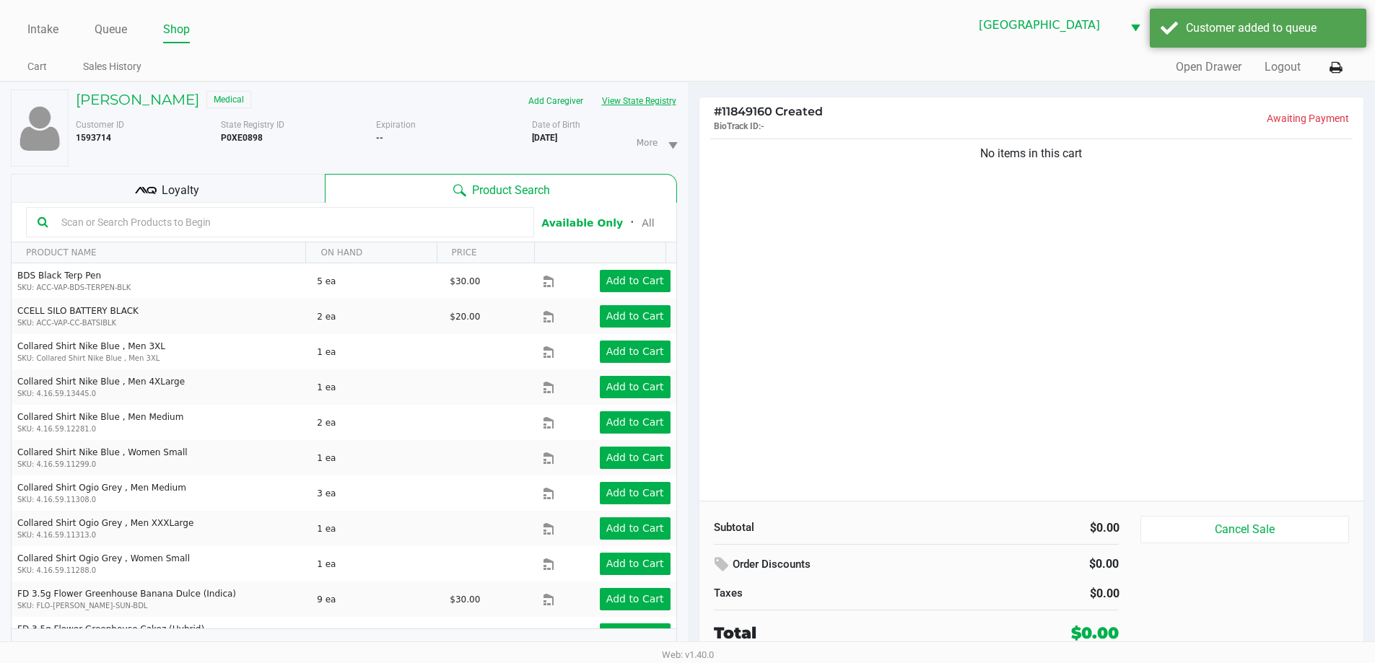
click at [641, 104] on button "View State Registry" at bounding box center [635, 100] width 84 height 23
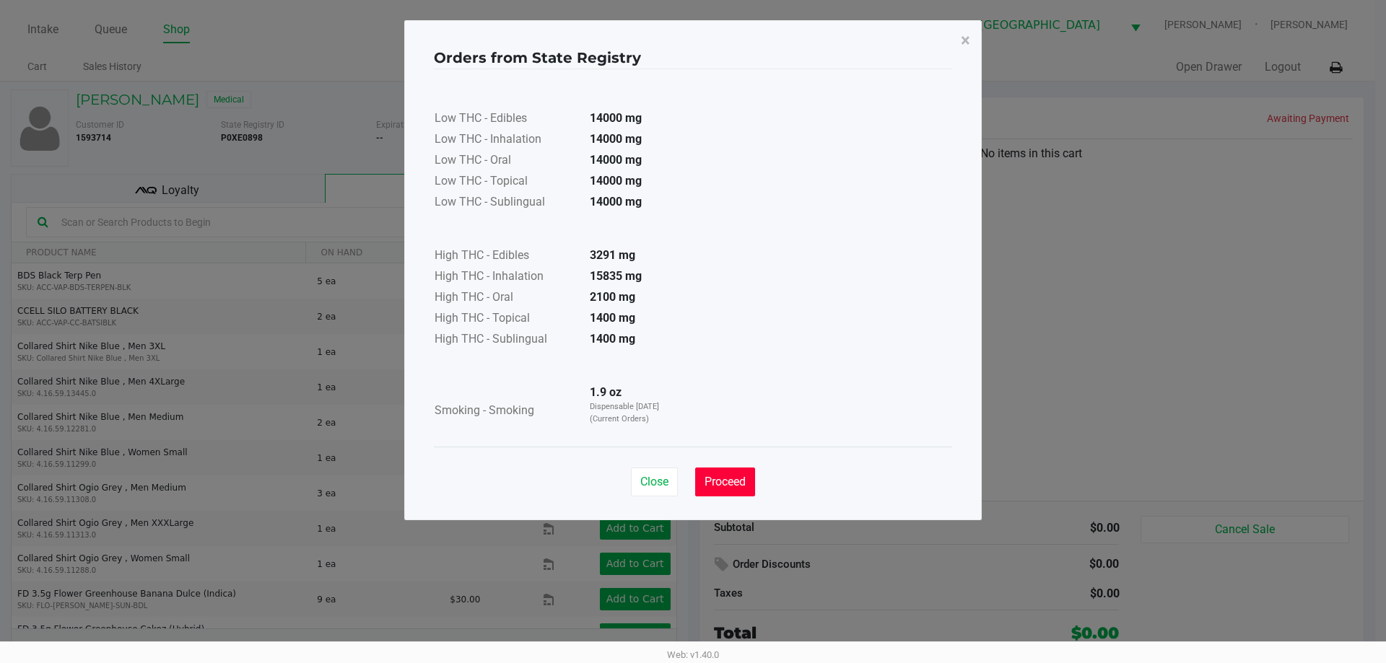
click at [734, 483] on span "Proceed" at bounding box center [724, 482] width 41 height 14
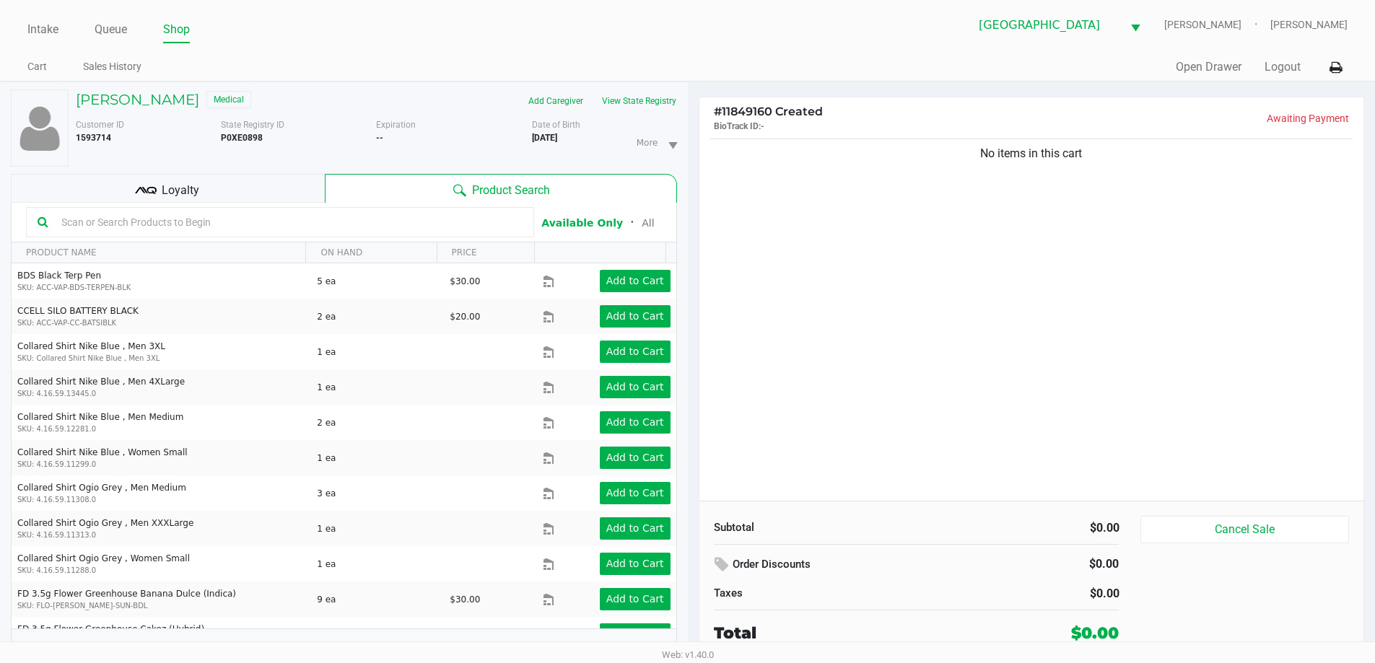
click at [758, 50] on div "Intake Queue Shop North Port WC VAN-MORRISON Ericka Tutino Cart Sales History Q…" at bounding box center [687, 41] width 1375 height 82
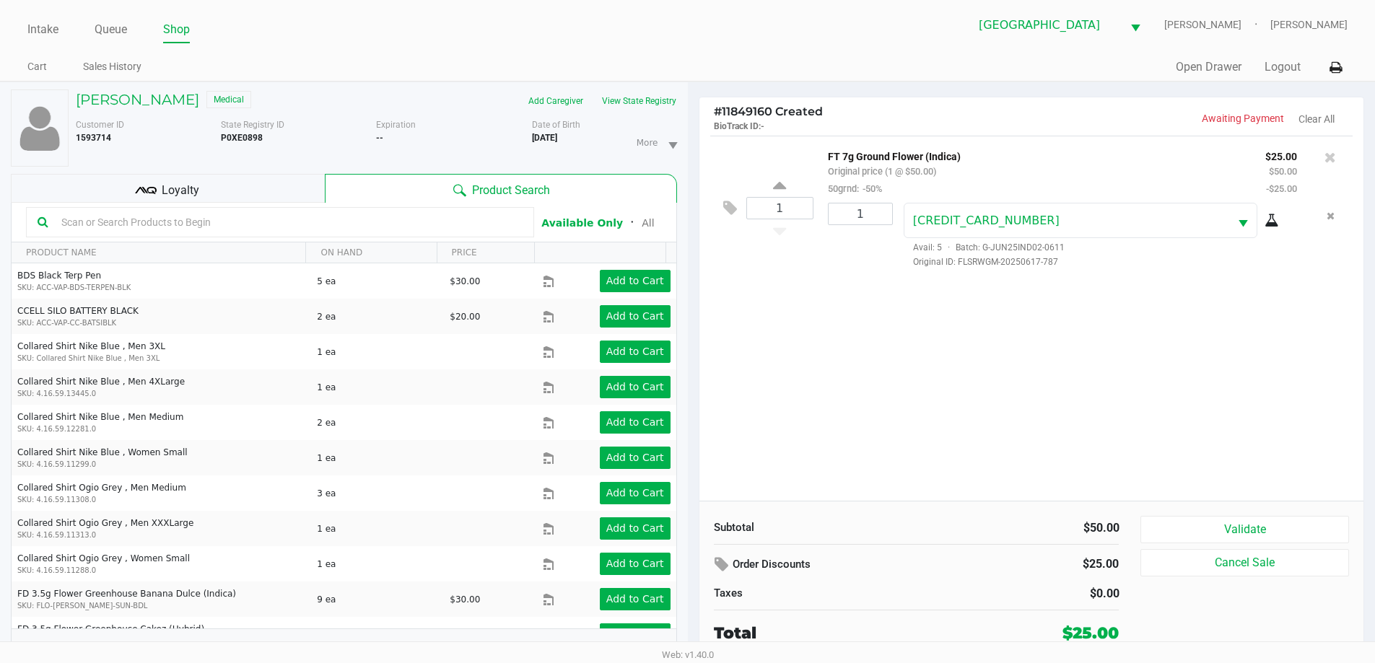
click at [245, 179] on div "Loyalty" at bounding box center [168, 188] width 314 height 29
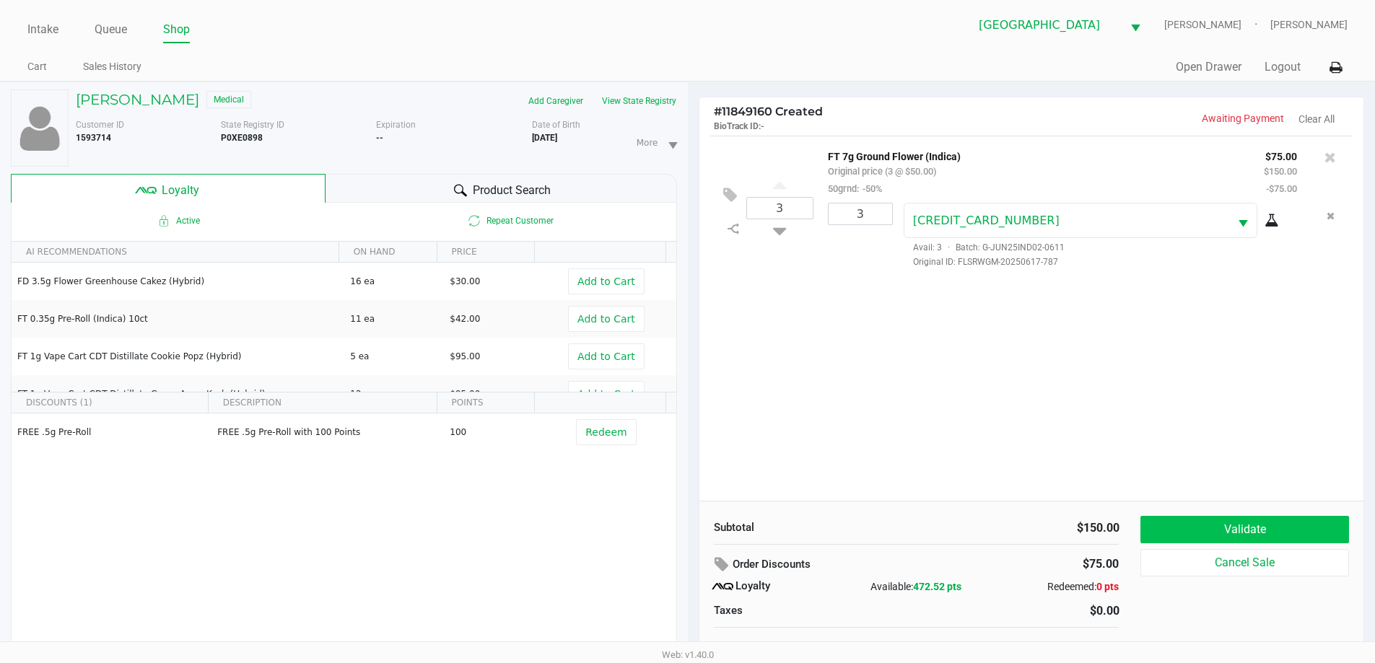
click at [1288, 536] on button "Validate" at bounding box center [1244, 529] width 208 height 27
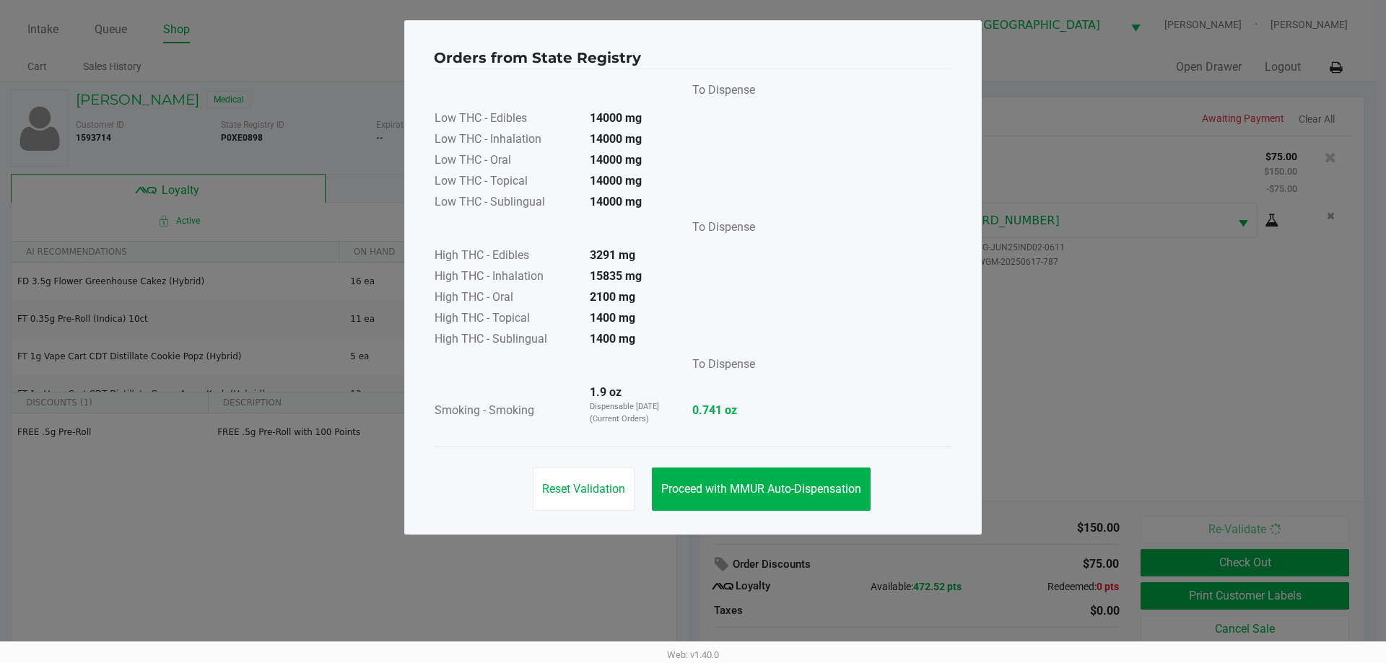
click at [813, 494] on span "Proceed with MMUR Auto-Dispensation" at bounding box center [761, 489] width 200 height 14
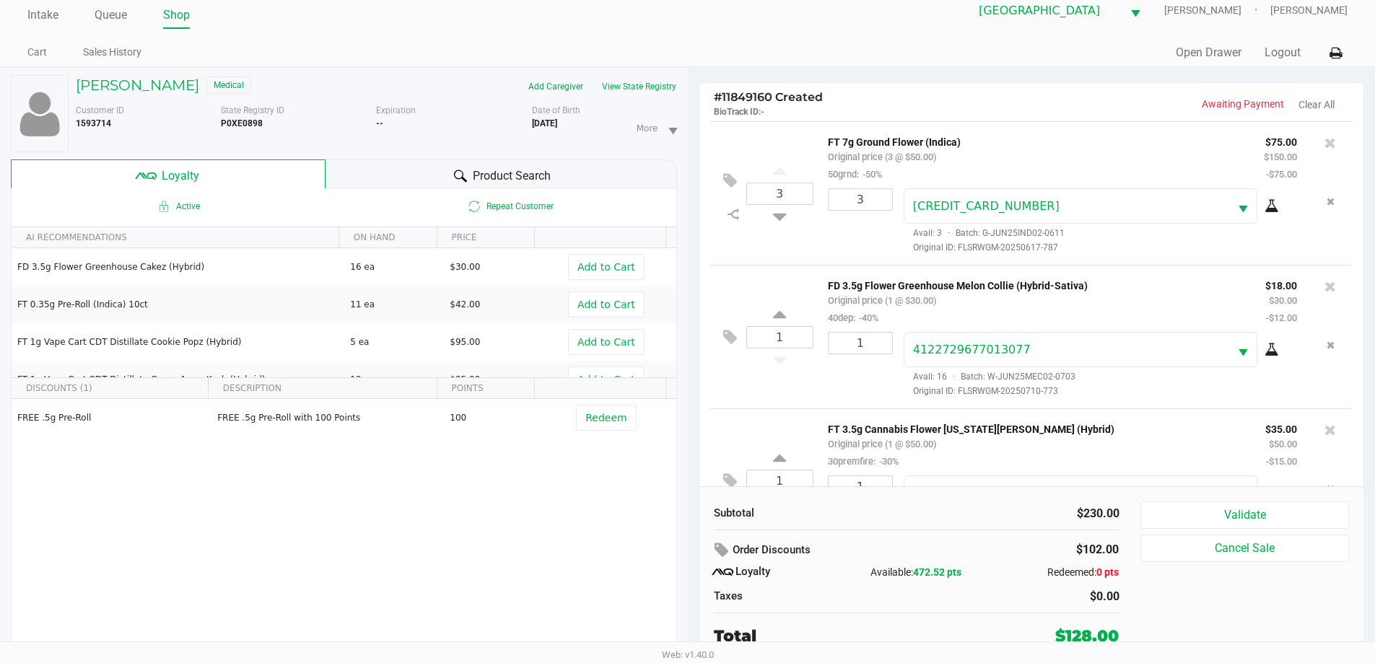
scroll to position [68, 0]
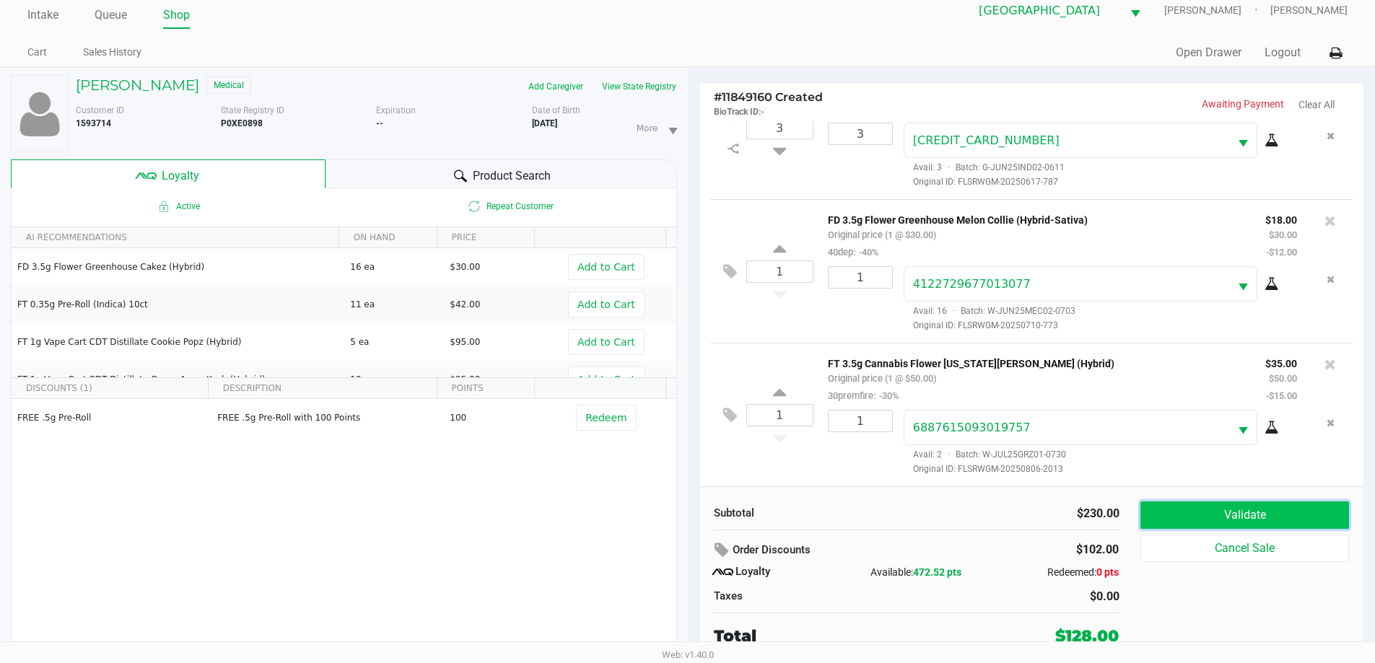
click at [1282, 521] on button "Validate" at bounding box center [1244, 515] width 208 height 27
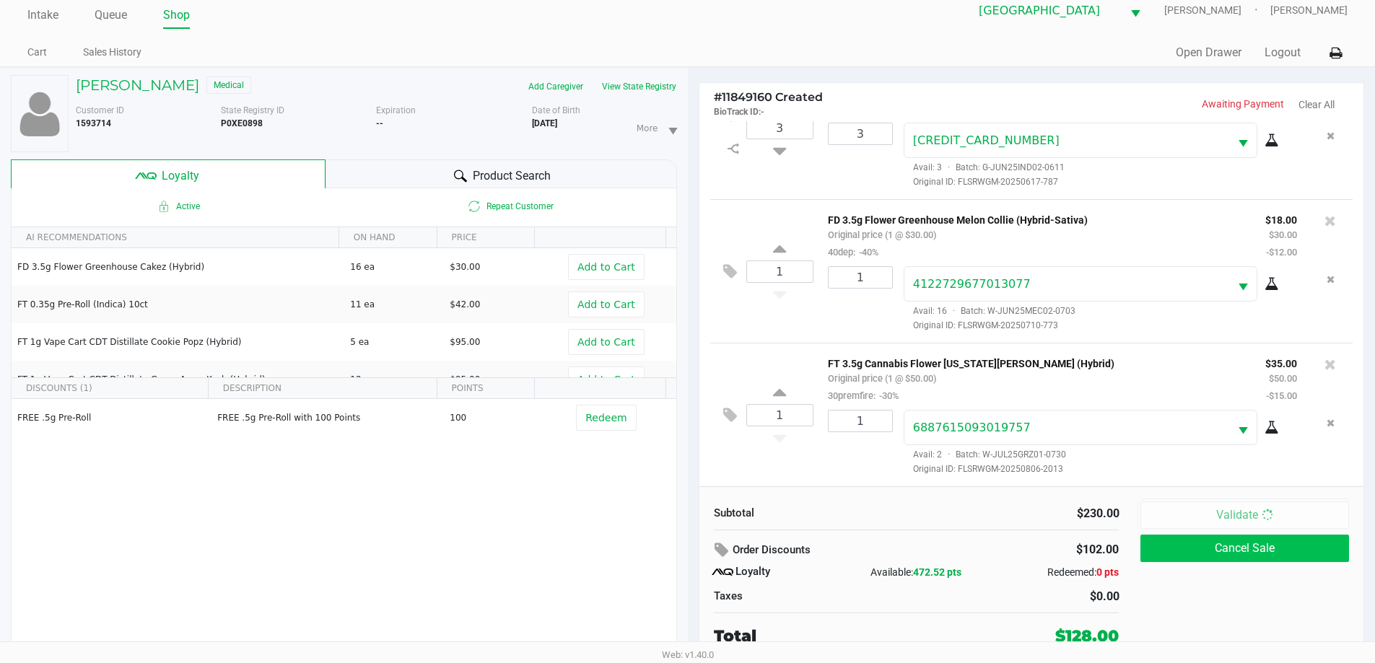
scroll to position [0, 0]
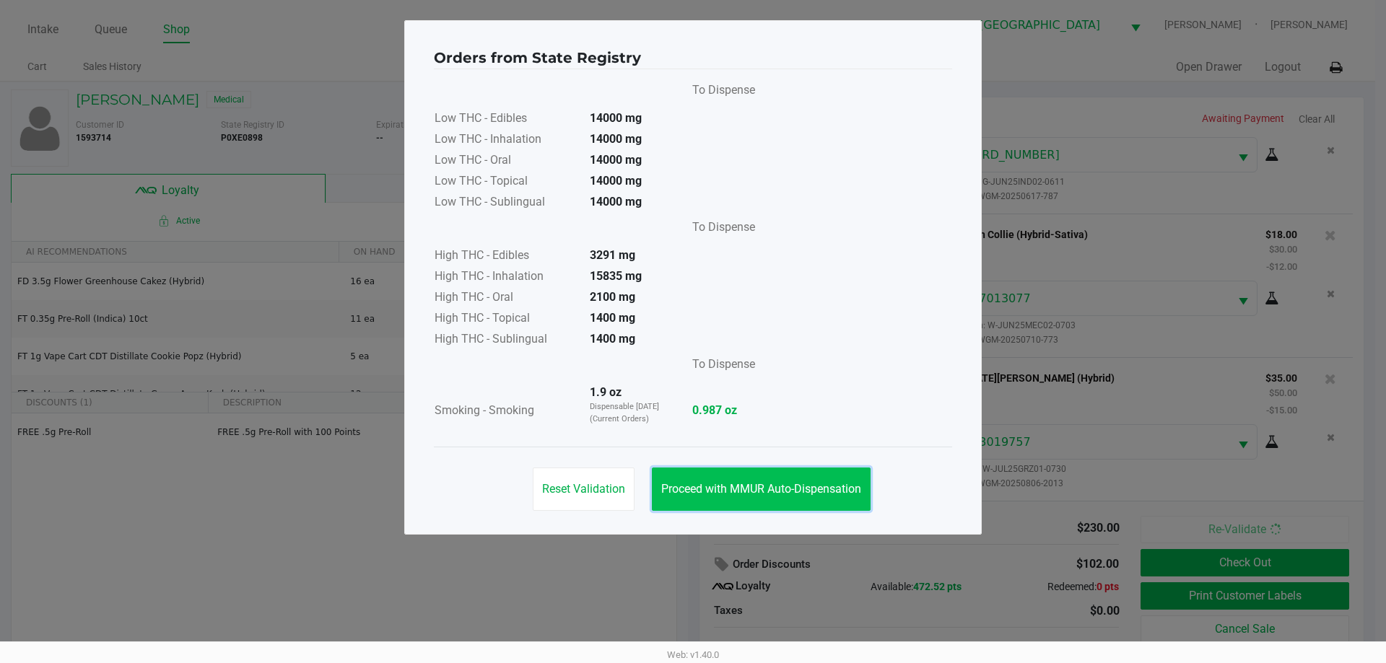
click at [840, 489] on span "Proceed with MMUR Auto-Dispensation" at bounding box center [761, 489] width 200 height 14
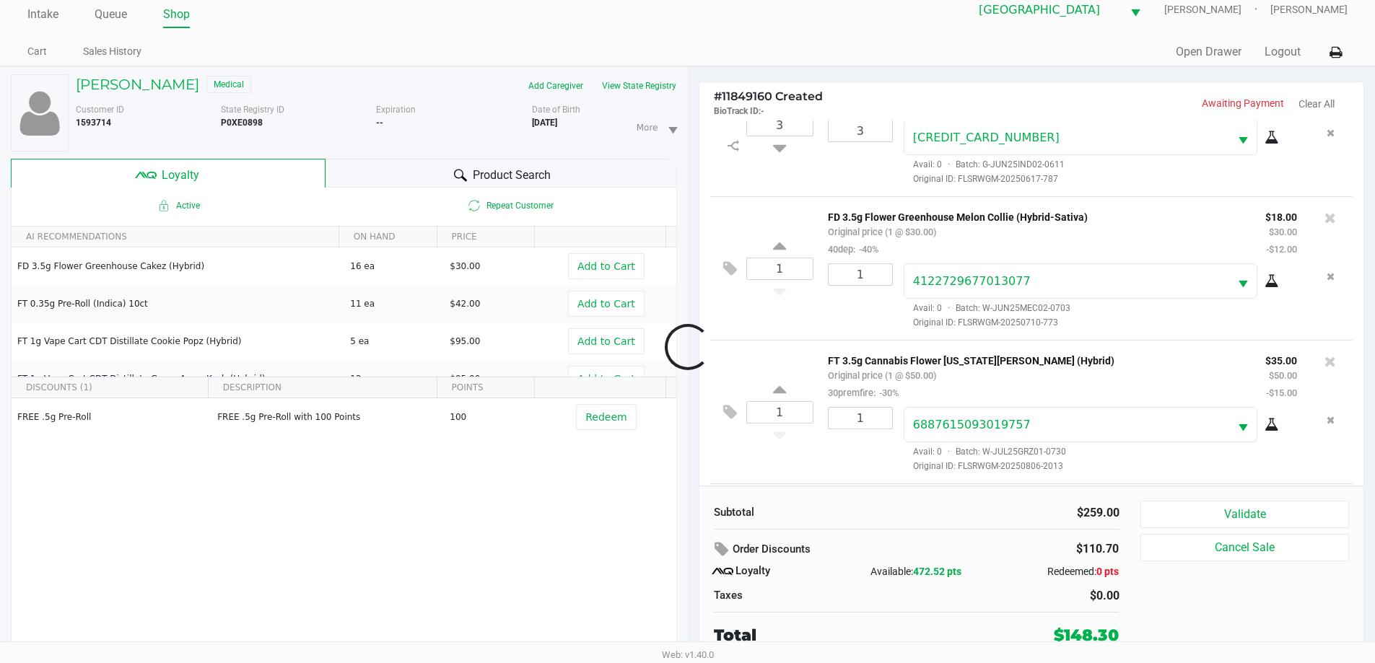
scroll to position [212, 0]
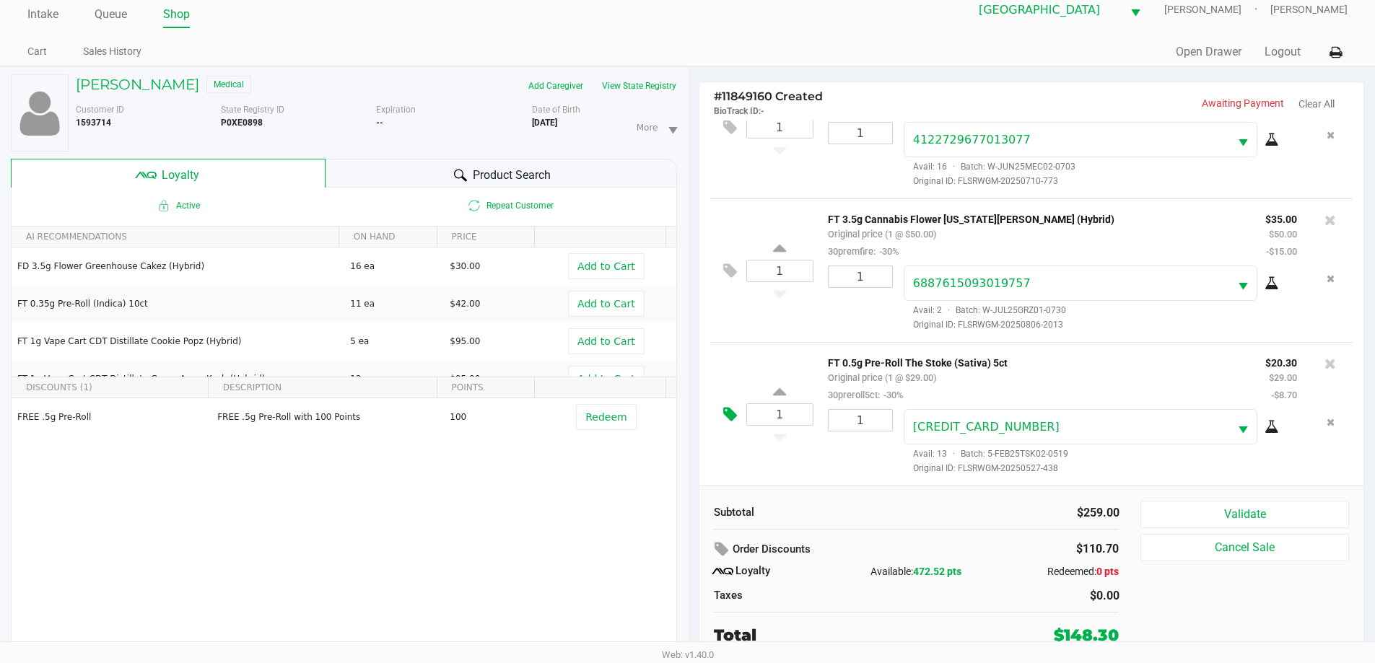
click at [722, 410] on button at bounding box center [733, 415] width 25 height 35
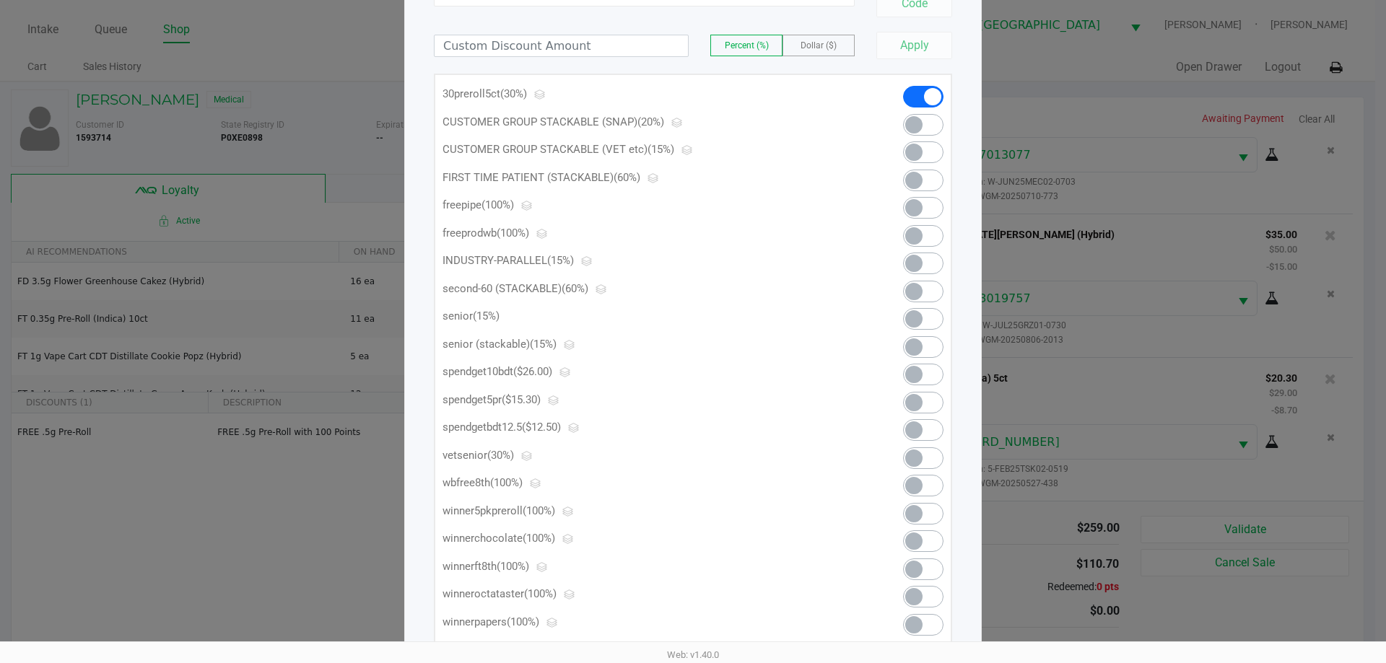
scroll to position [144, 0]
click at [917, 406] on span at bounding box center [913, 401] width 17 height 17
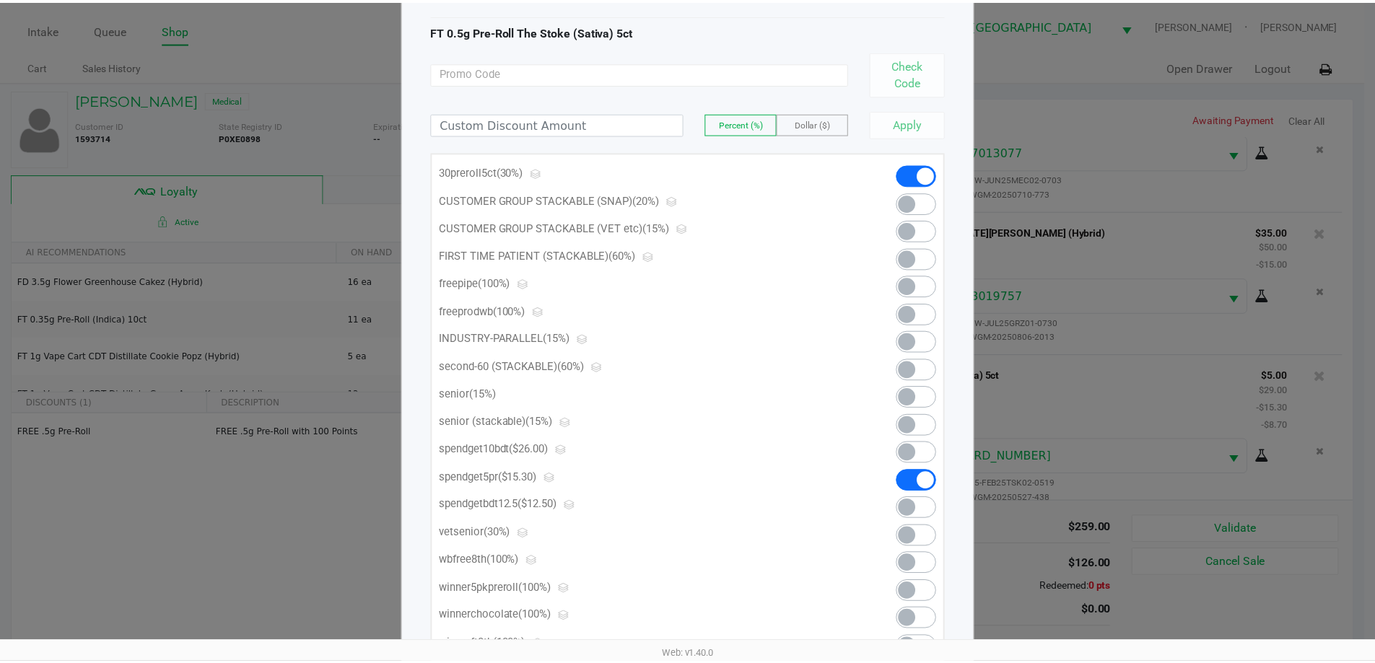
scroll to position [0, 0]
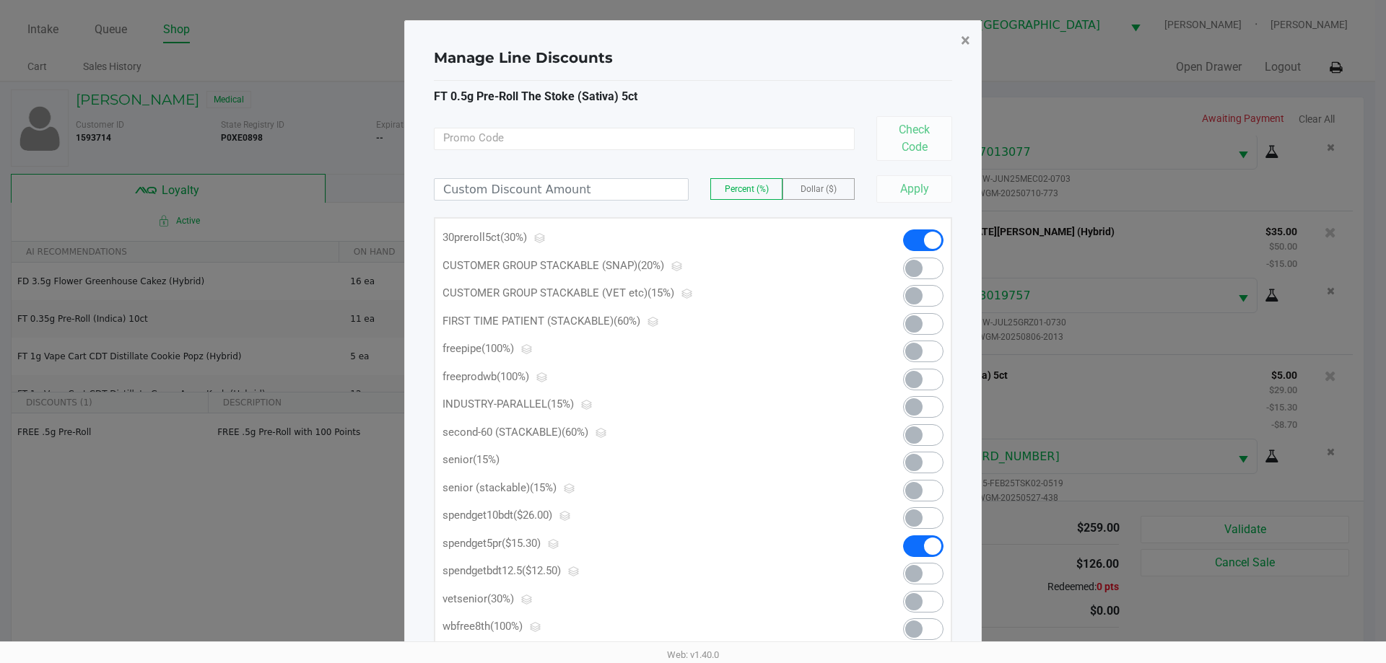
click at [964, 44] on span "×" at bounding box center [965, 40] width 9 height 20
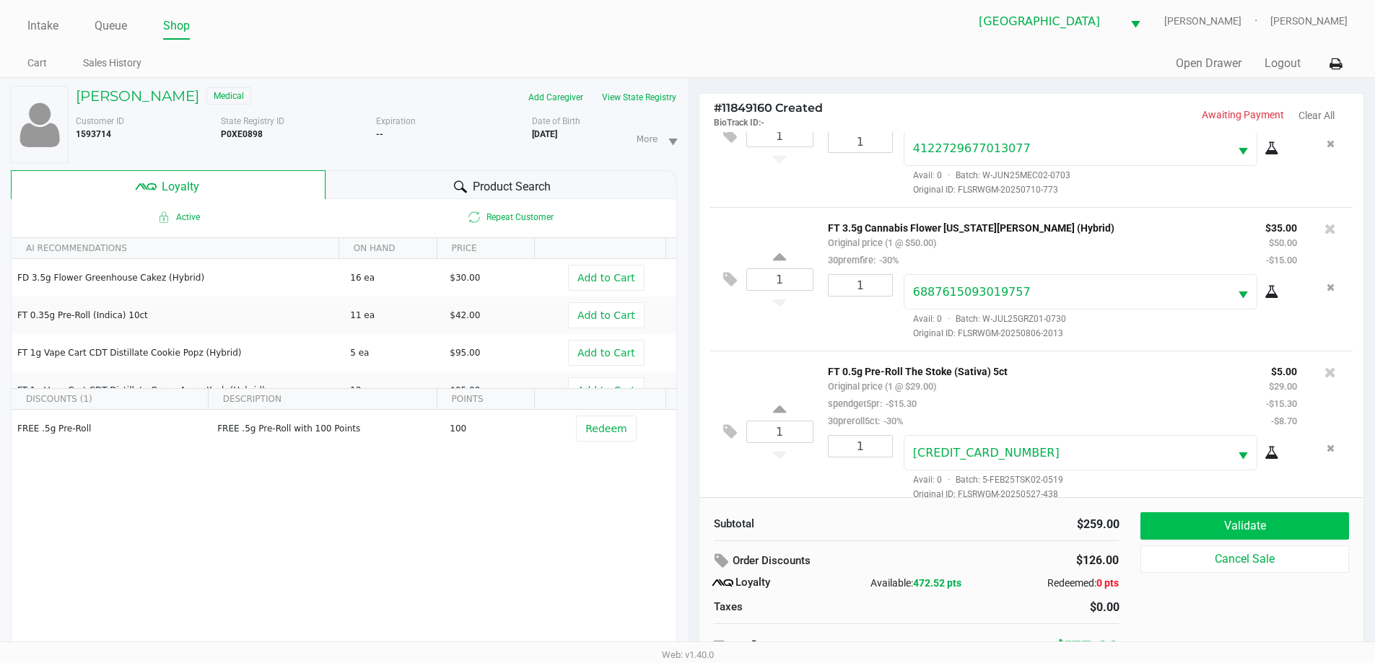
scroll to position [15, 0]
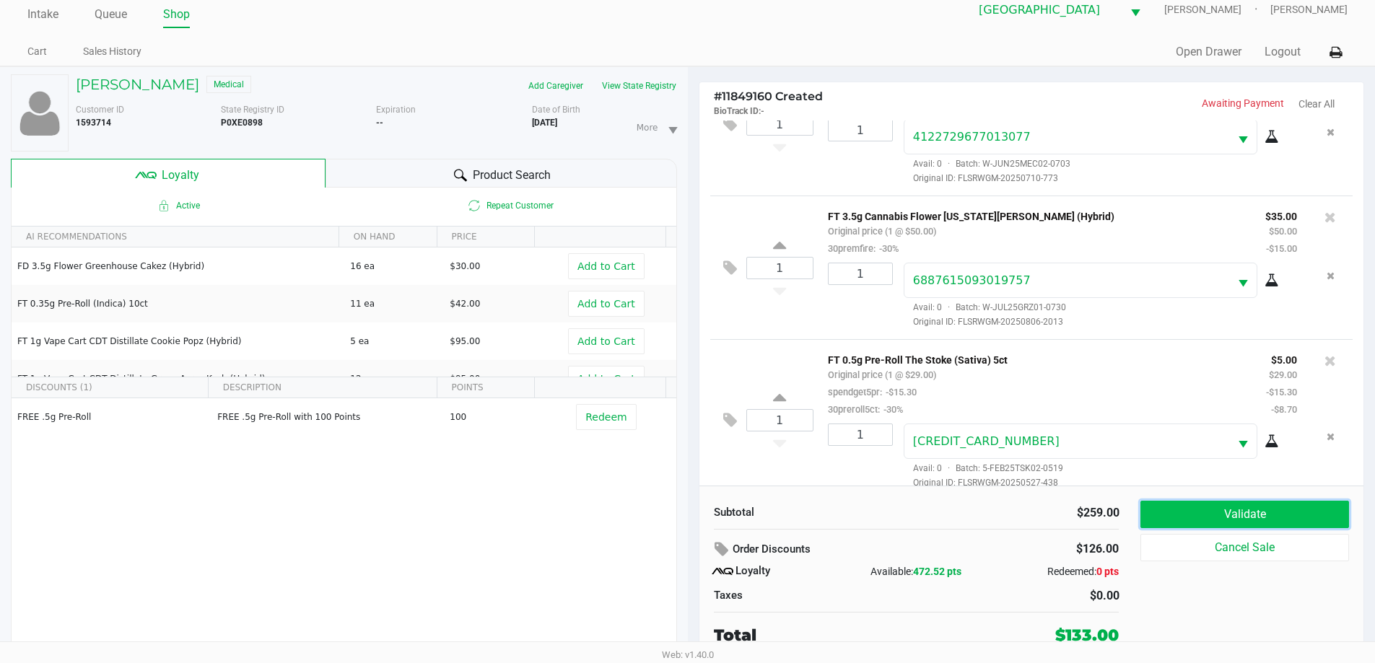
click at [1284, 515] on button "Validate" at bounding box center [1244, 514] width 208 height 27
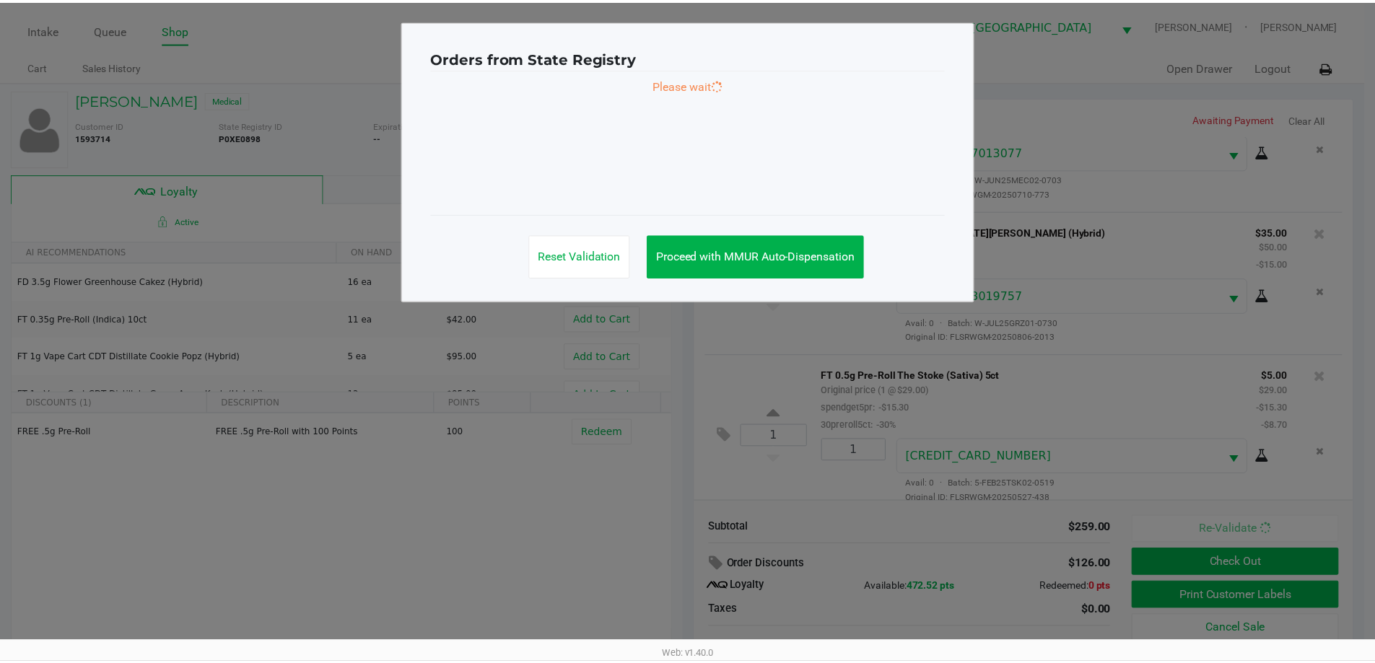
scroll to position [230, 0]
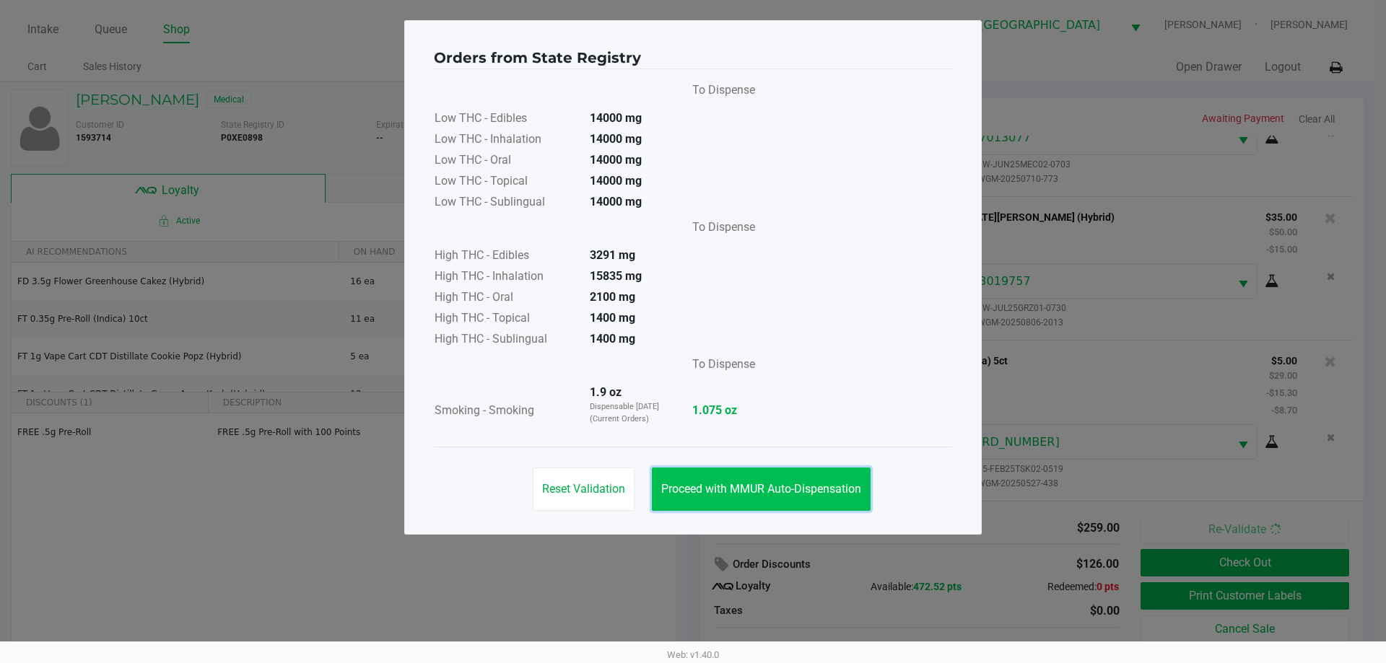
click at [840, 474] on button "Proceed with MMUR Auto-Dispensation" at bounding box center [761, 489] width 219 height 43
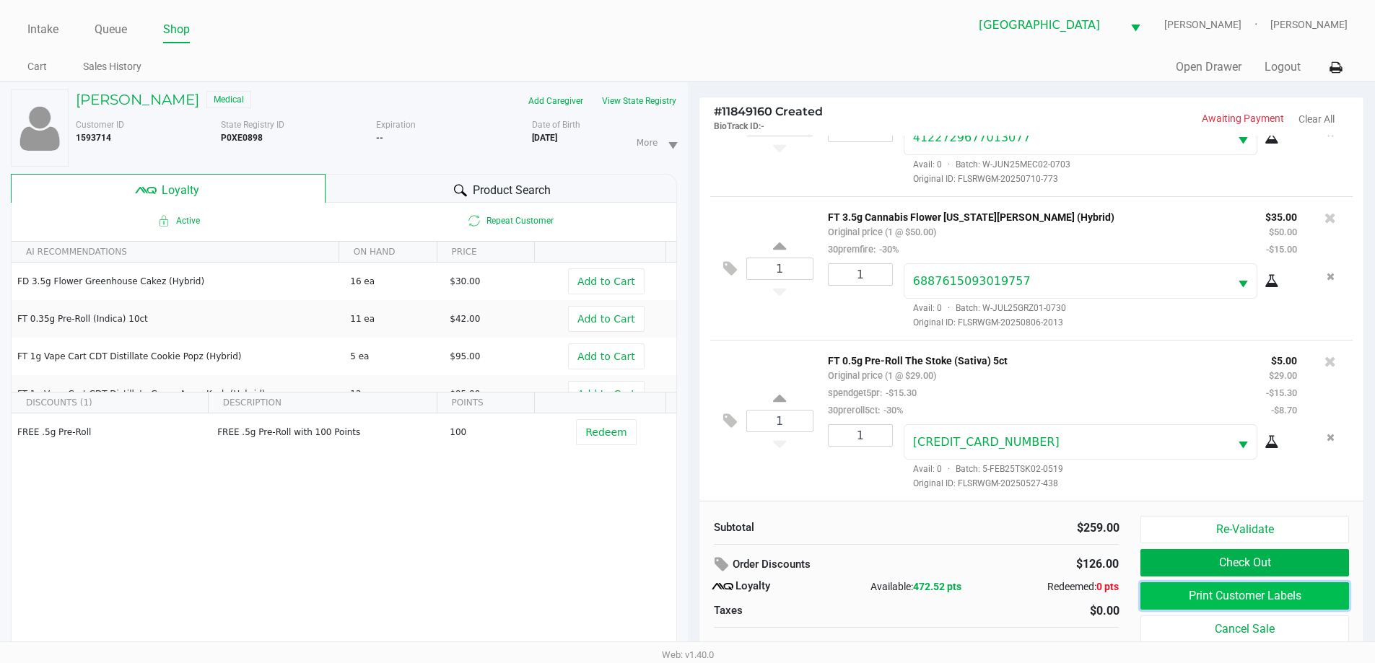
click at [1306, 595] on button "Print Customer Labels" at bounding box center [1244, 595] width 208 height 27
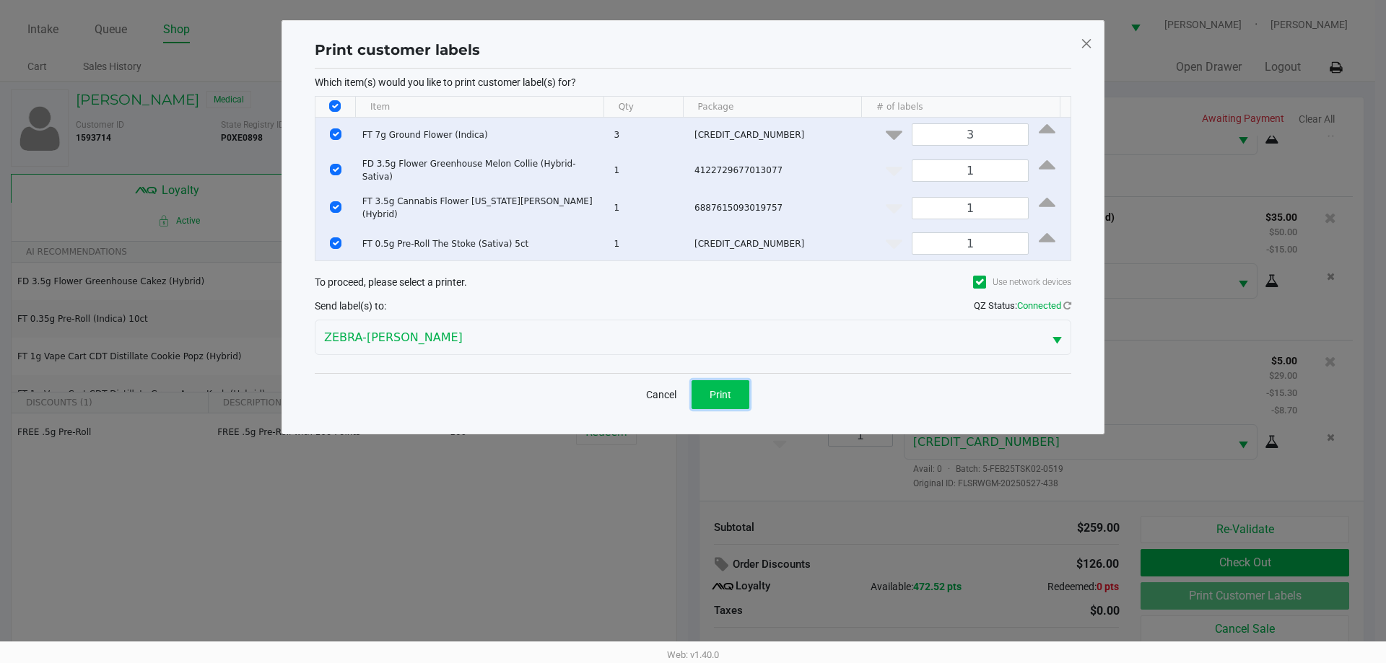
click at [739, 383] on button "Print" at bounding box center [720, 394] width 58 height 29
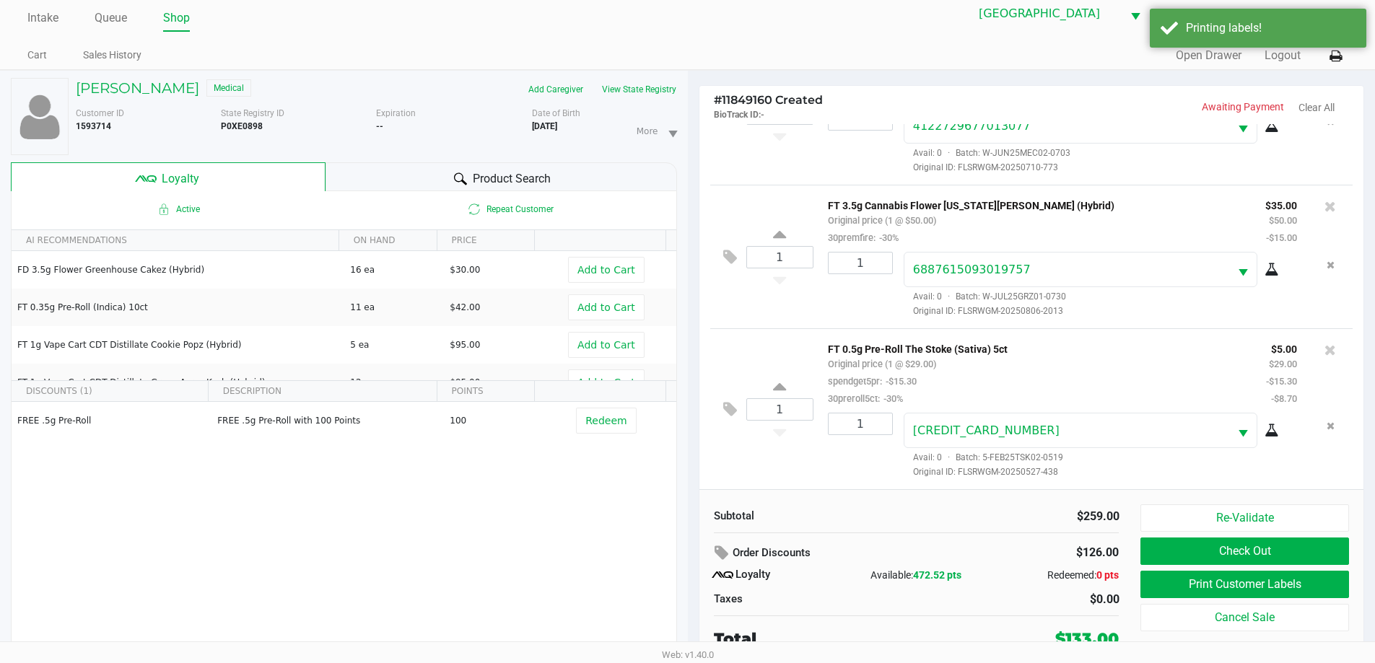
scroll to position [15, 0]
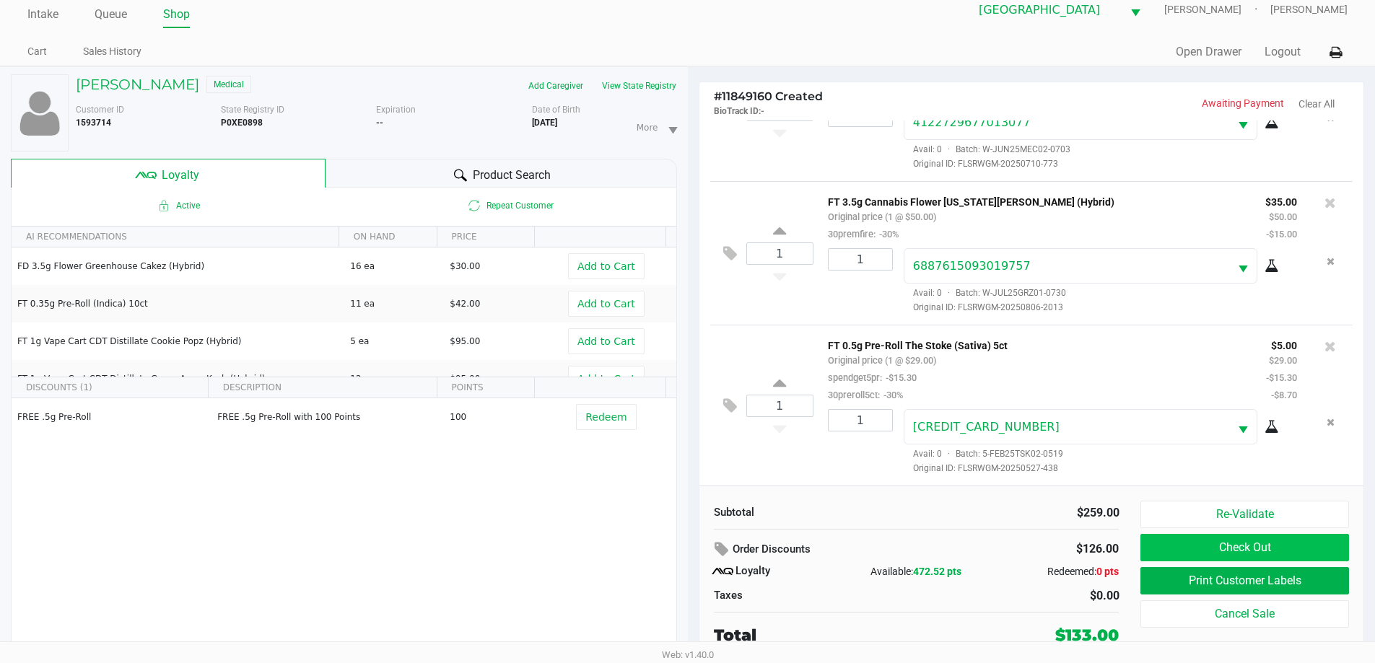
click at [1272, 549] on button "Check Out" at bounding box center [1244, 547] width 208 height 27
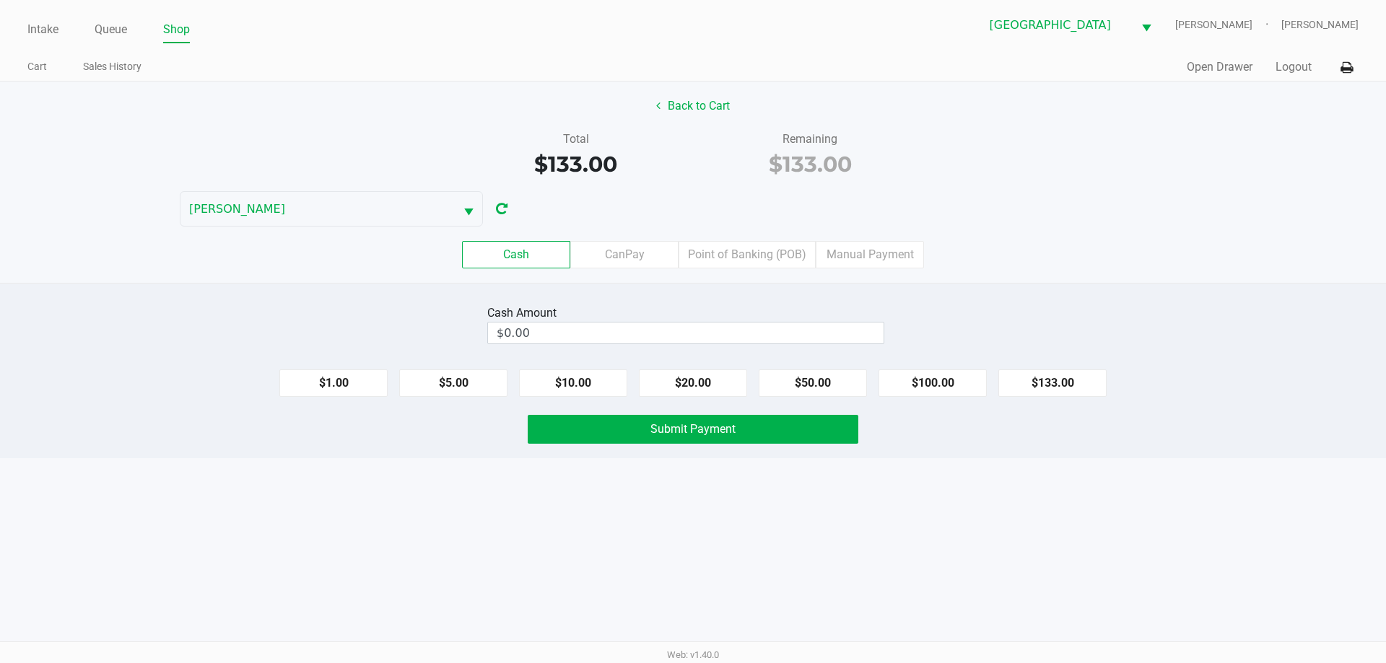
click at [738, 257] on label "Point of Banking (POB)" at bounding box center [746, 254] width 137 height 27
click at [0, 0] on 7 "Point of Banking (POB)" at bounding box center [0, 0] width 0 height 0
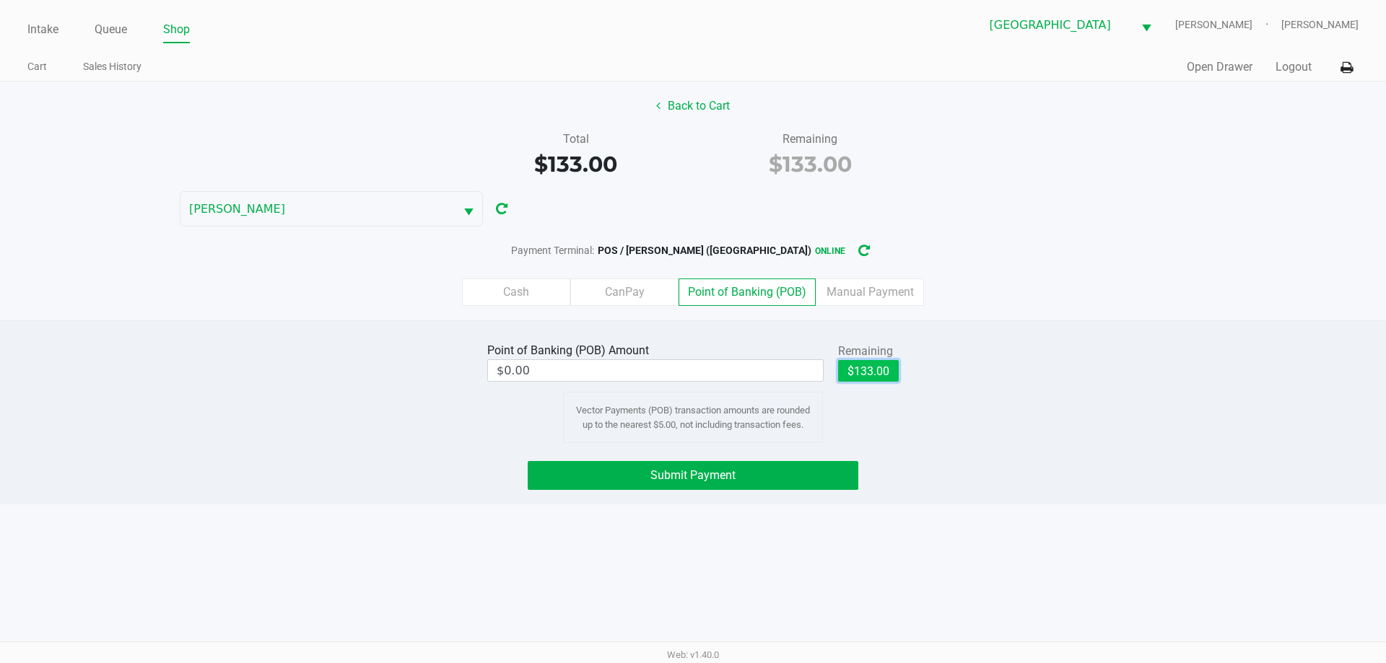
click at [877, 370] on button "$133.00" at bounding box center [868, 371] width 61 height 22
type input "$133.00"
click at [725, 482] on button "Submit Payment" at bounding box center [693, 475] width 331 height 29
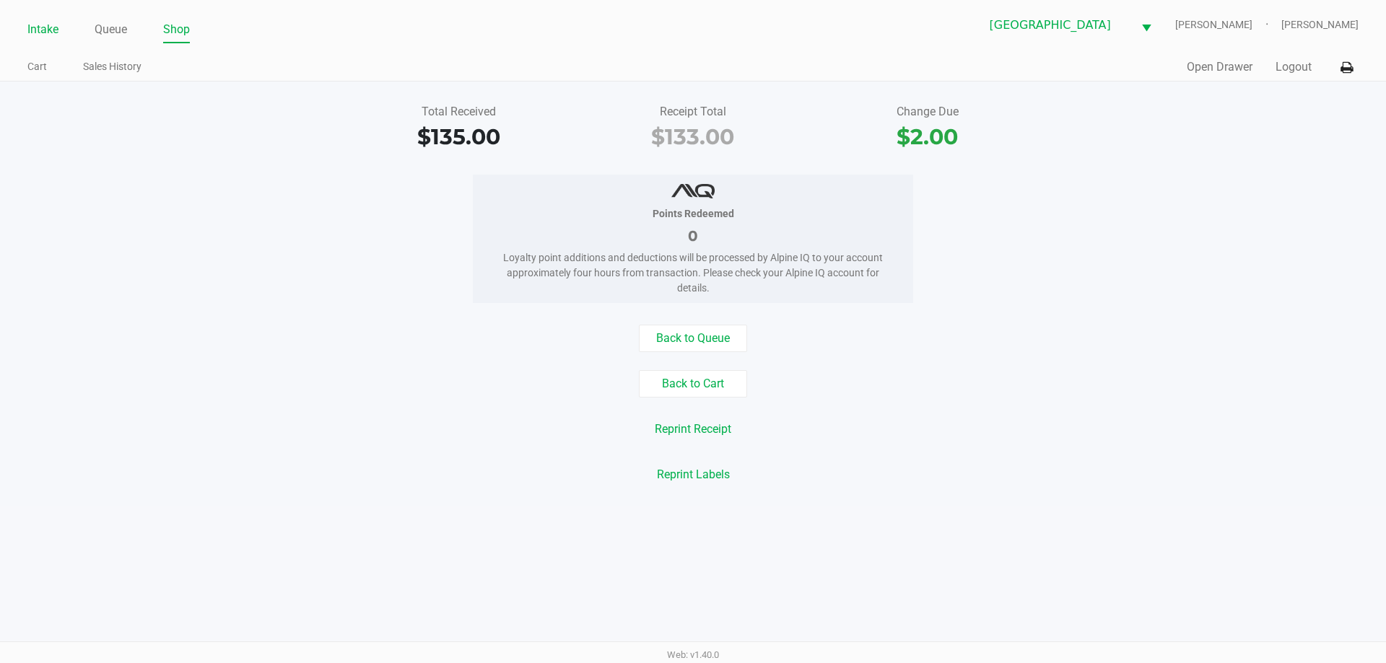
click at [43, 30] on link "Intake" at bounding box center [42, 29] width 31 height 20
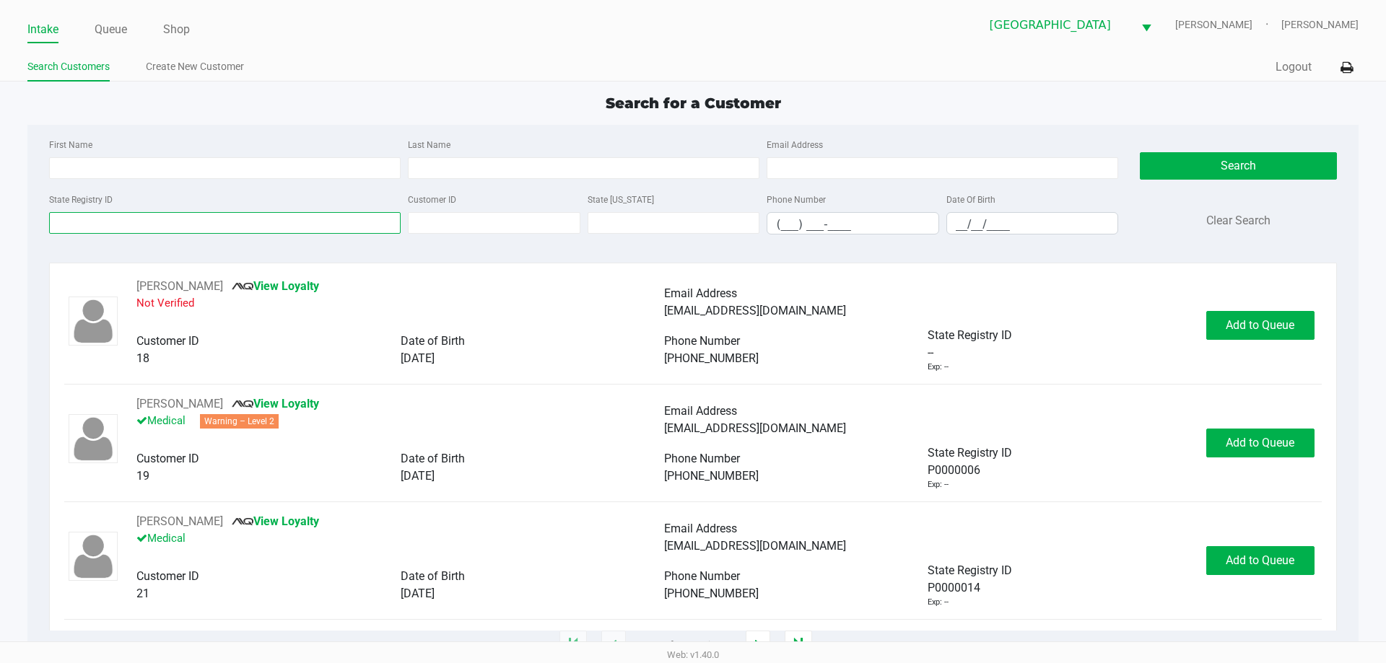
click at [223, 224] on input "State Registry ID" at bounding box center [225, 223] width 352 height 22
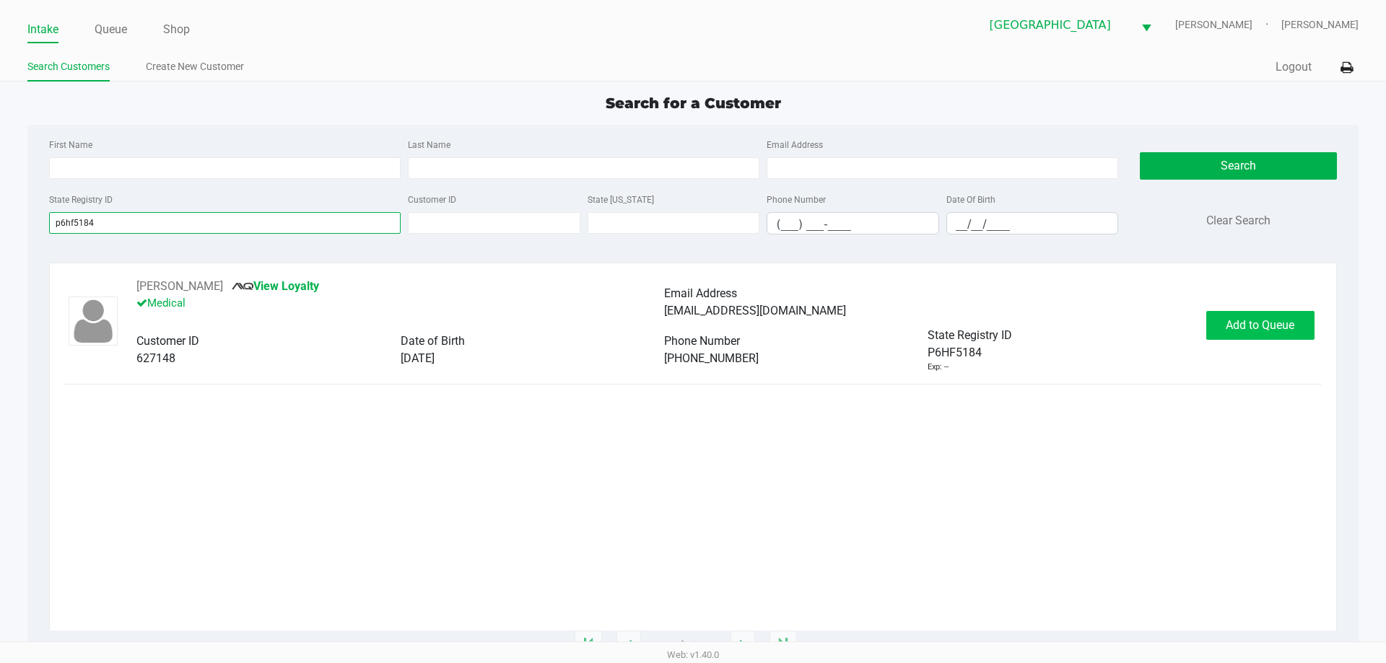
type input "p6hf5184"
click at [1242, 325] on span "Add to Queue" at bounding box center [1260, 325] width 69 height 14
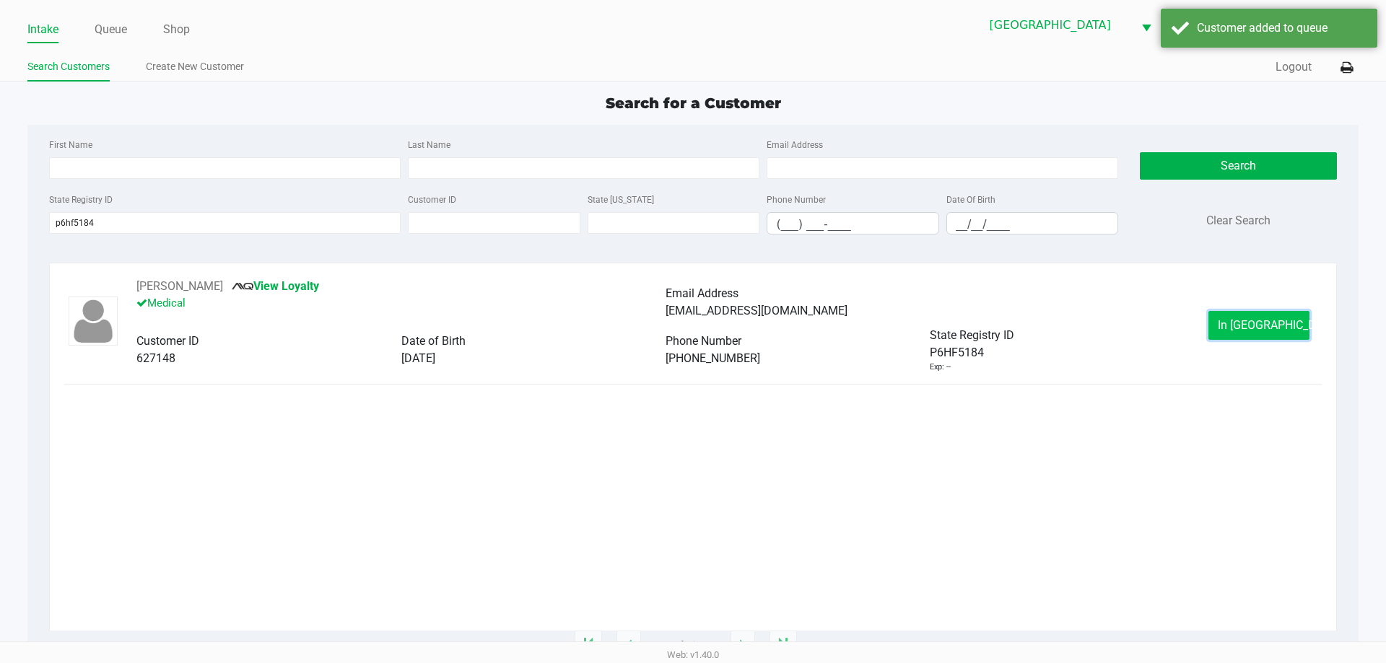
click at [1241, 325] on span "In Queue" at bounding box center [1278, 325] width 121 height 14
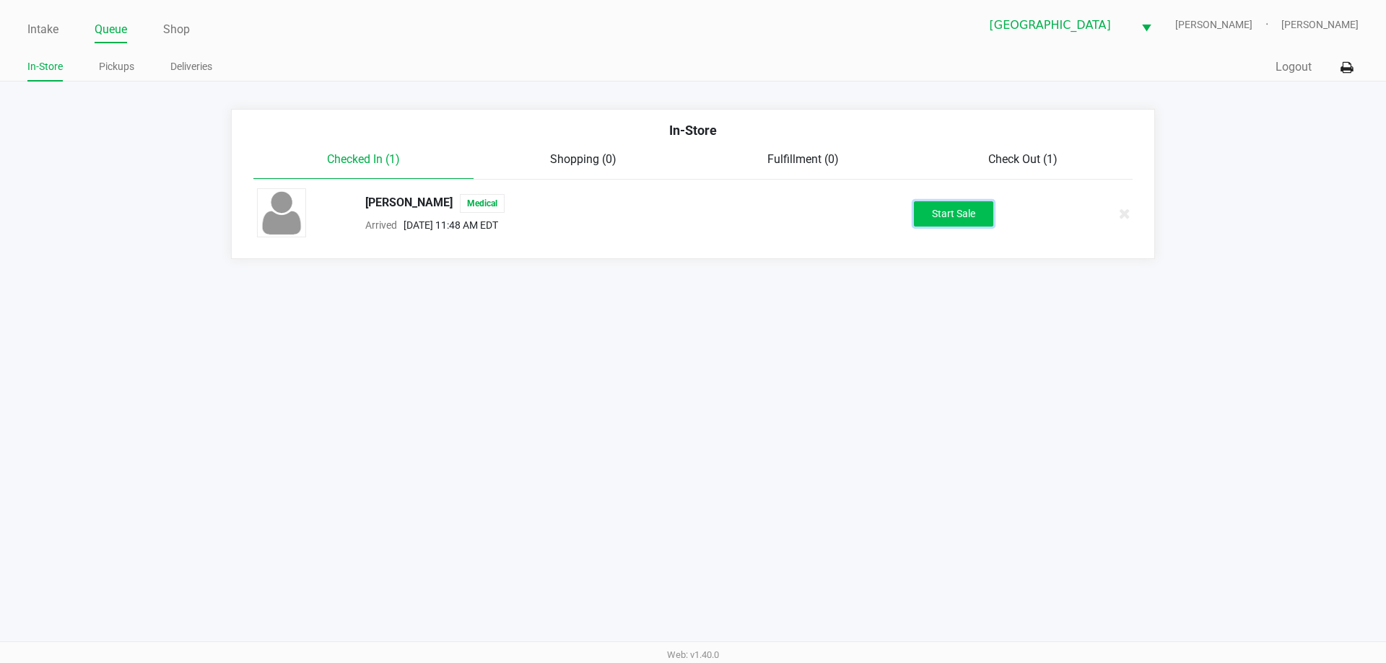
click at [947, 211] on button "Start Sale" at bounding box center [953, 213] width 79 height 25
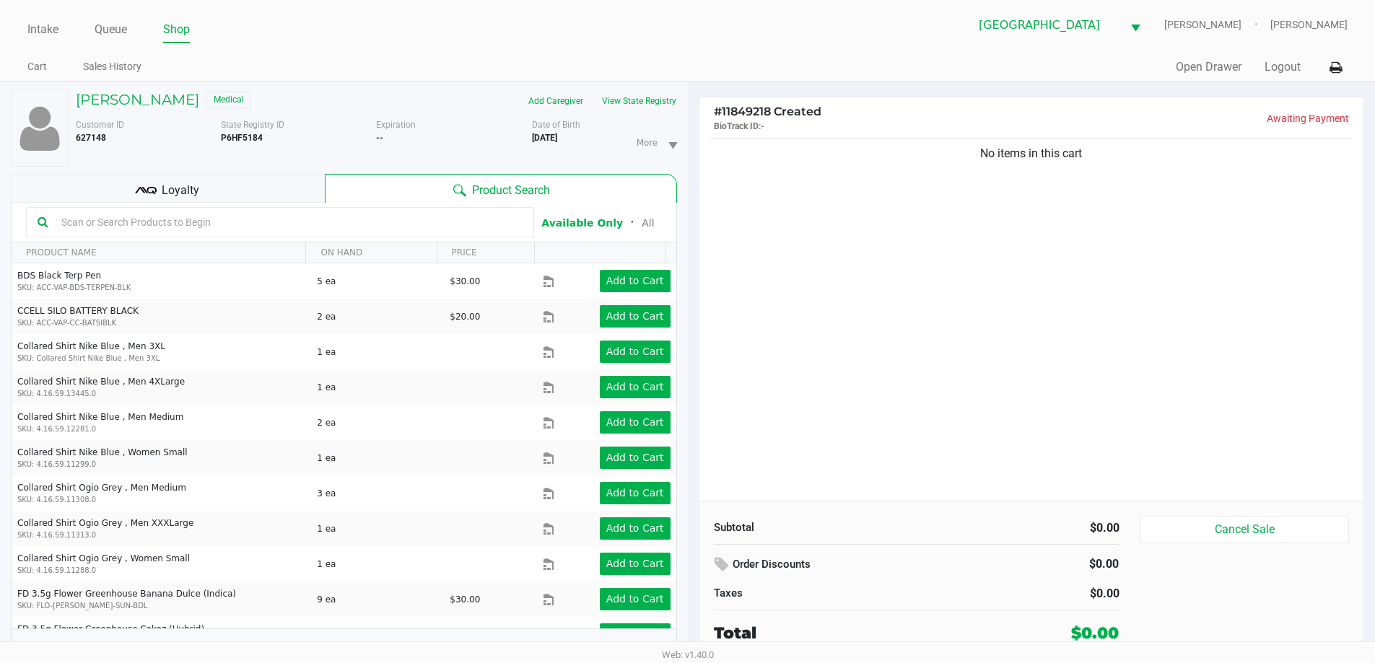
click at [224, 189] on div "Loyalty" at bounding box center [168, 188] width 314 height 29
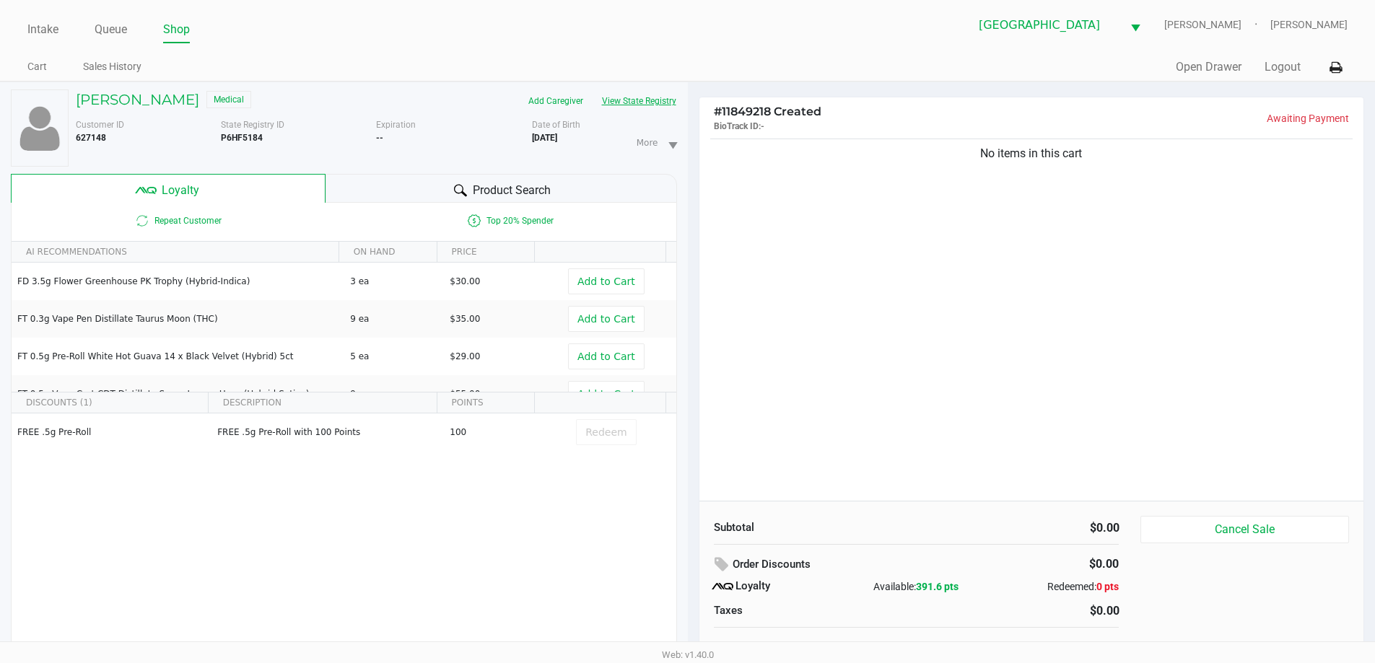
click at [634, 94] on button "View State Registry" at bounding box center [635, 100] width 84 height 23
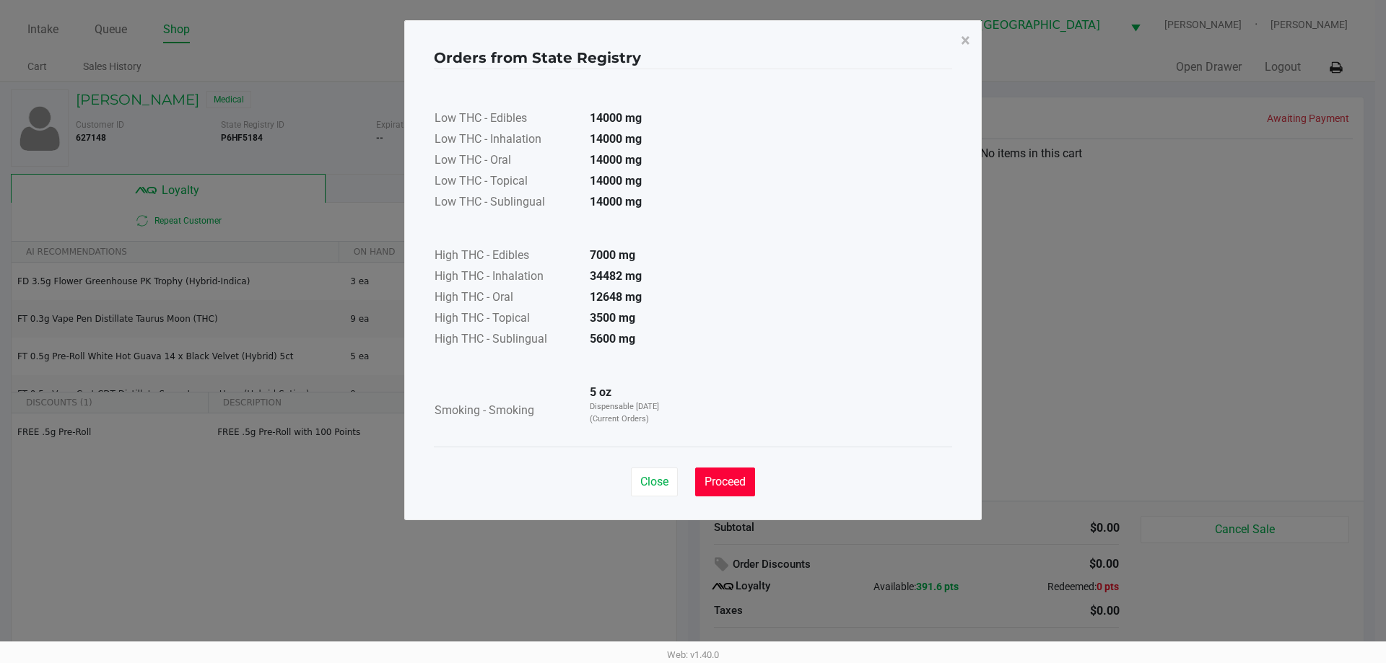
click at [737, 473] on button "Proceed" at bounding box center [725, 482] width 60 height 29
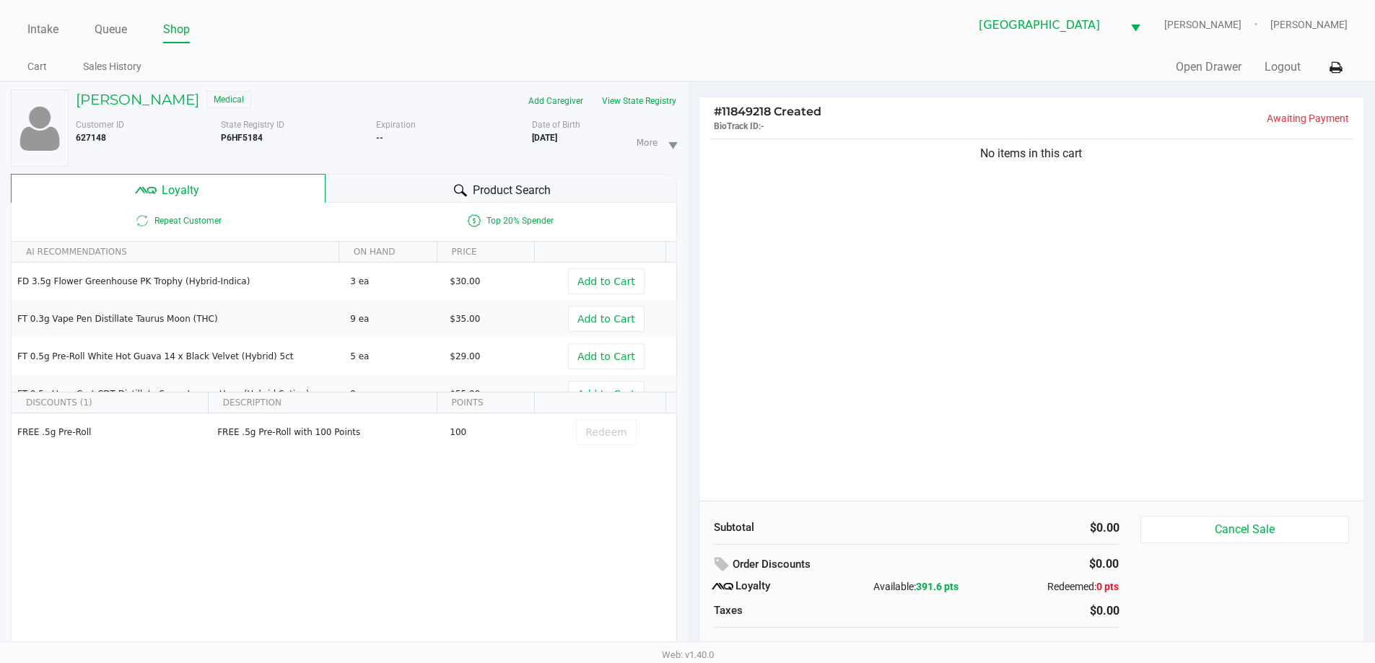
click at [538, 39] on ul "Intake Queue Shop" at bounding box center [357, 30] width 660 height 25
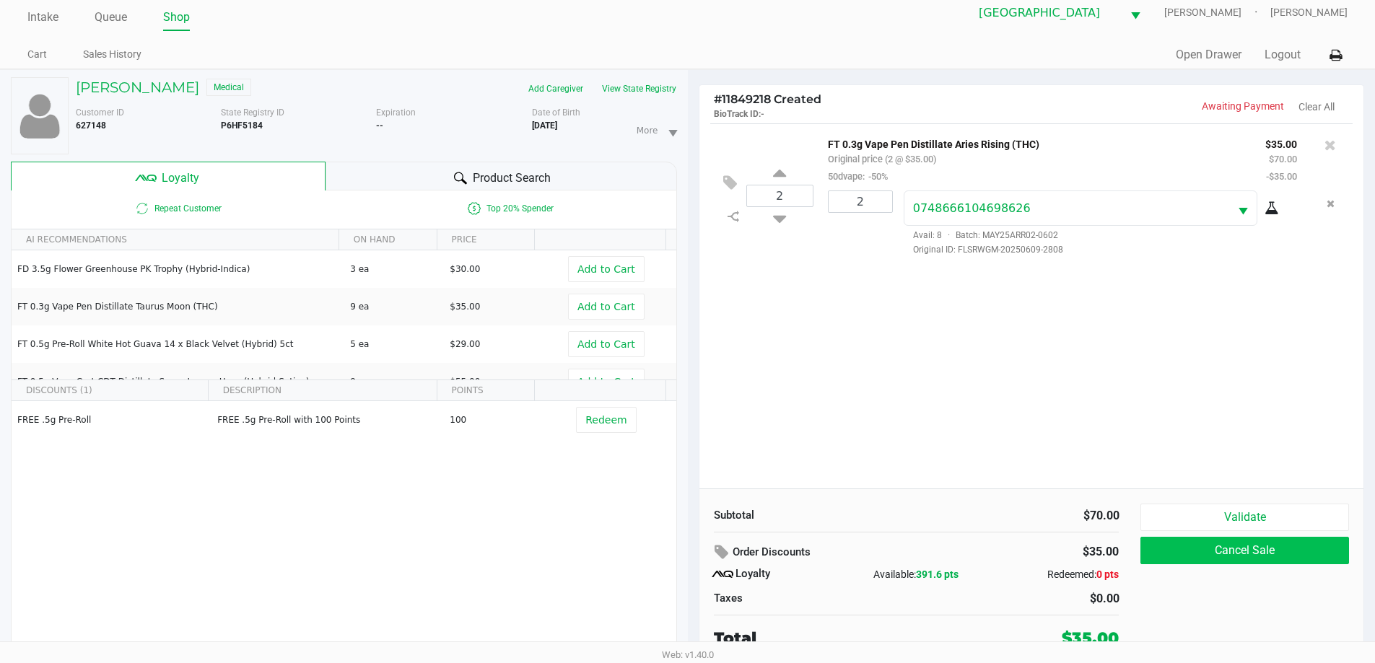
scroll to position [15, 0]
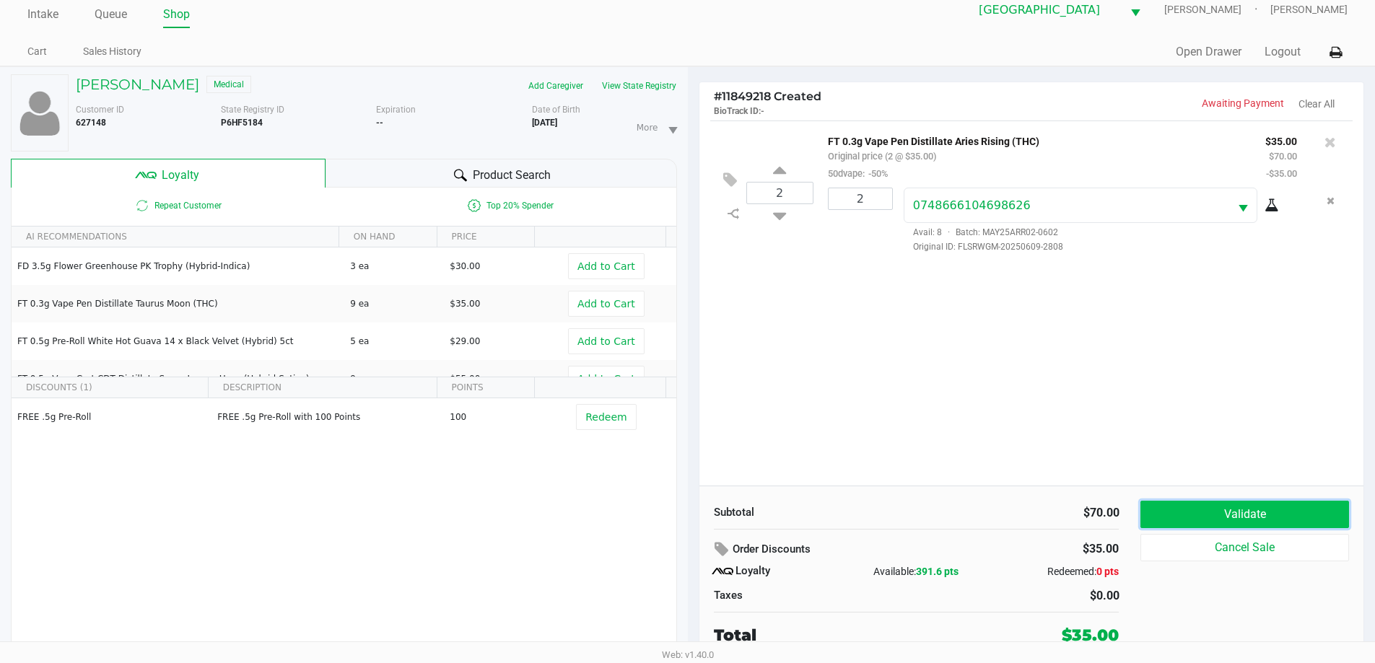
click at [1285, 517] on button "Validate" at bounding box center [1244, 514] width 208 height 27
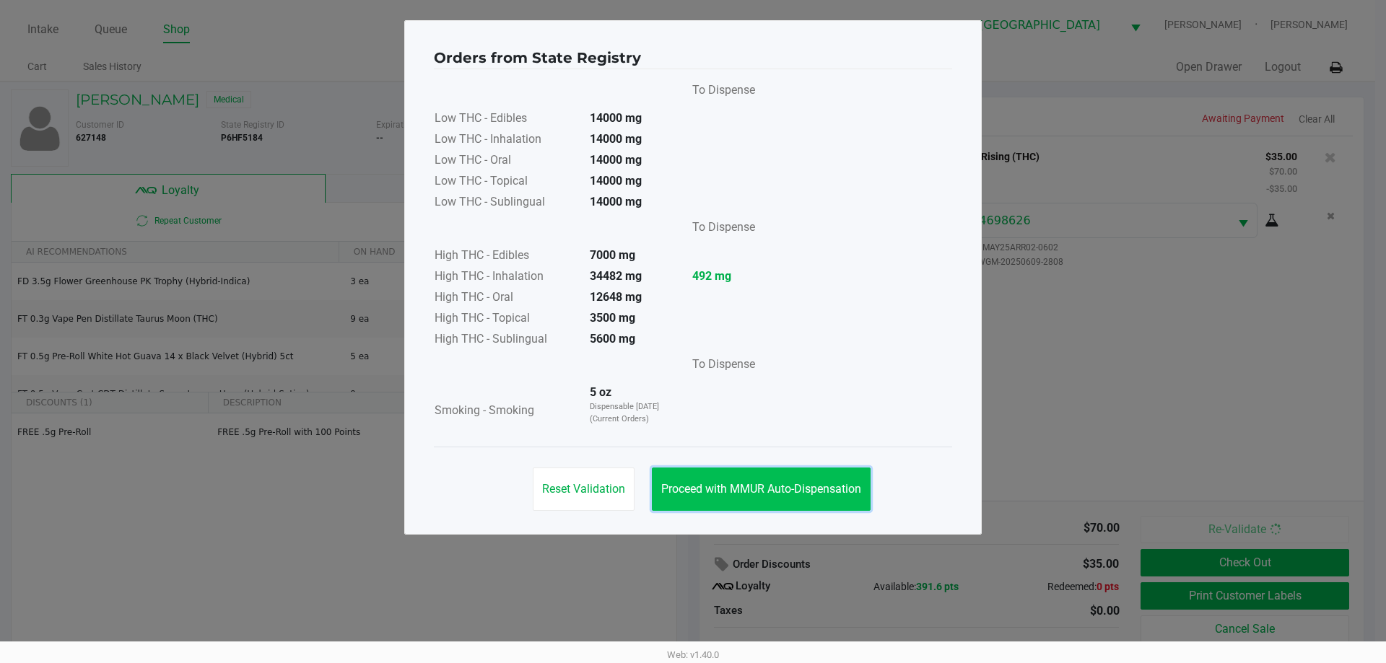
click at [756, 486] on span "Proceed with MMUR Auto-Dispensation" at bounding box center [761, 489] width 200 height 14
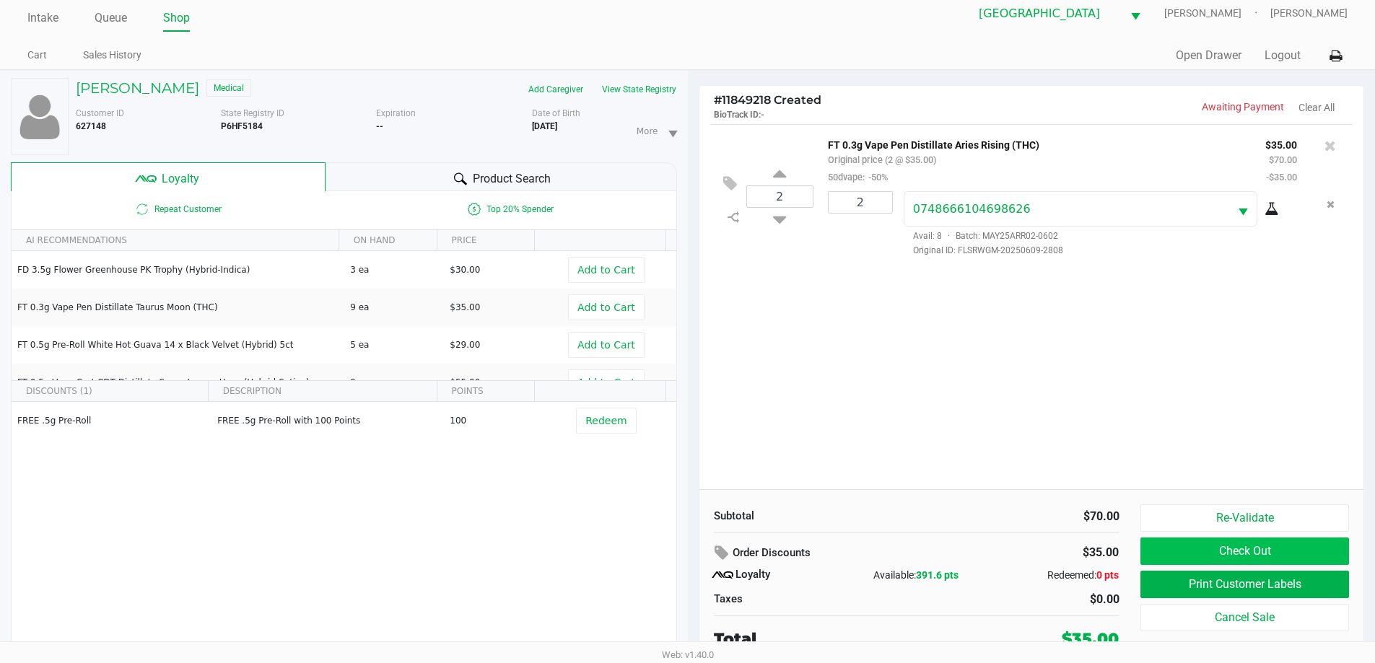
scroll to position [15, 0]
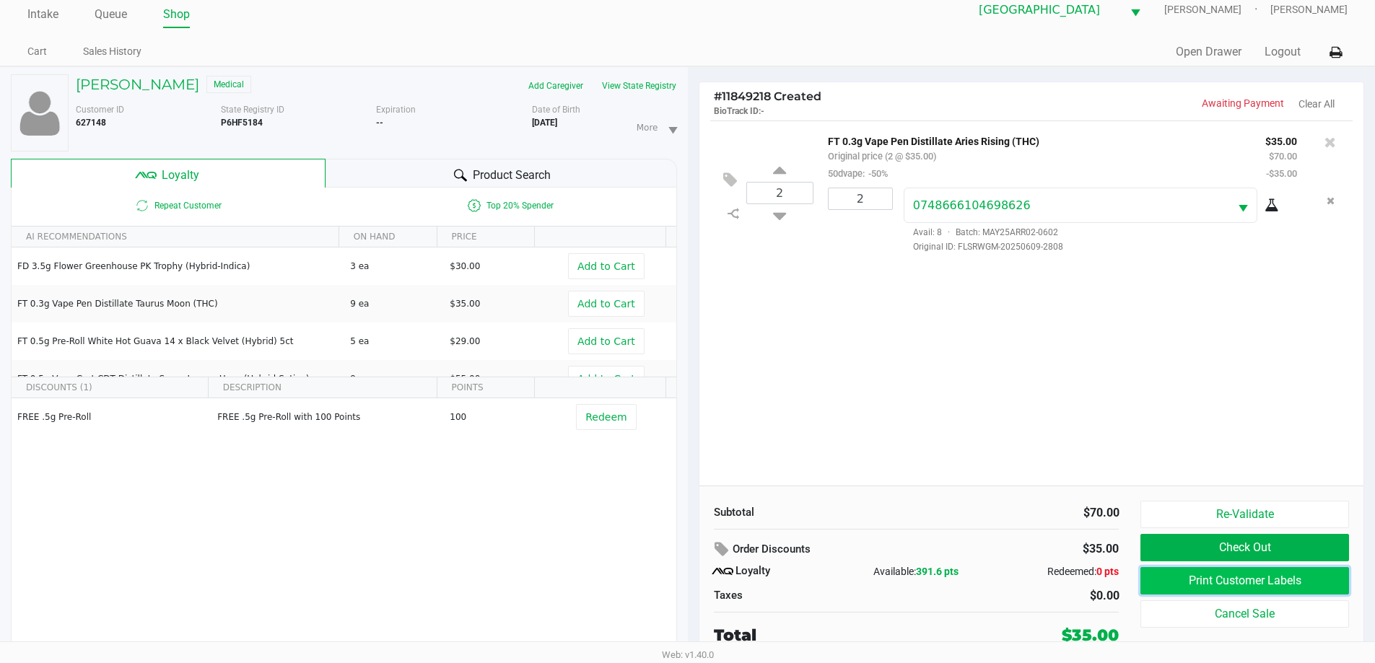
click at [1204, 574] on button "Print Customer Labels" at bounding box center [1244, 580] width 208 height 27
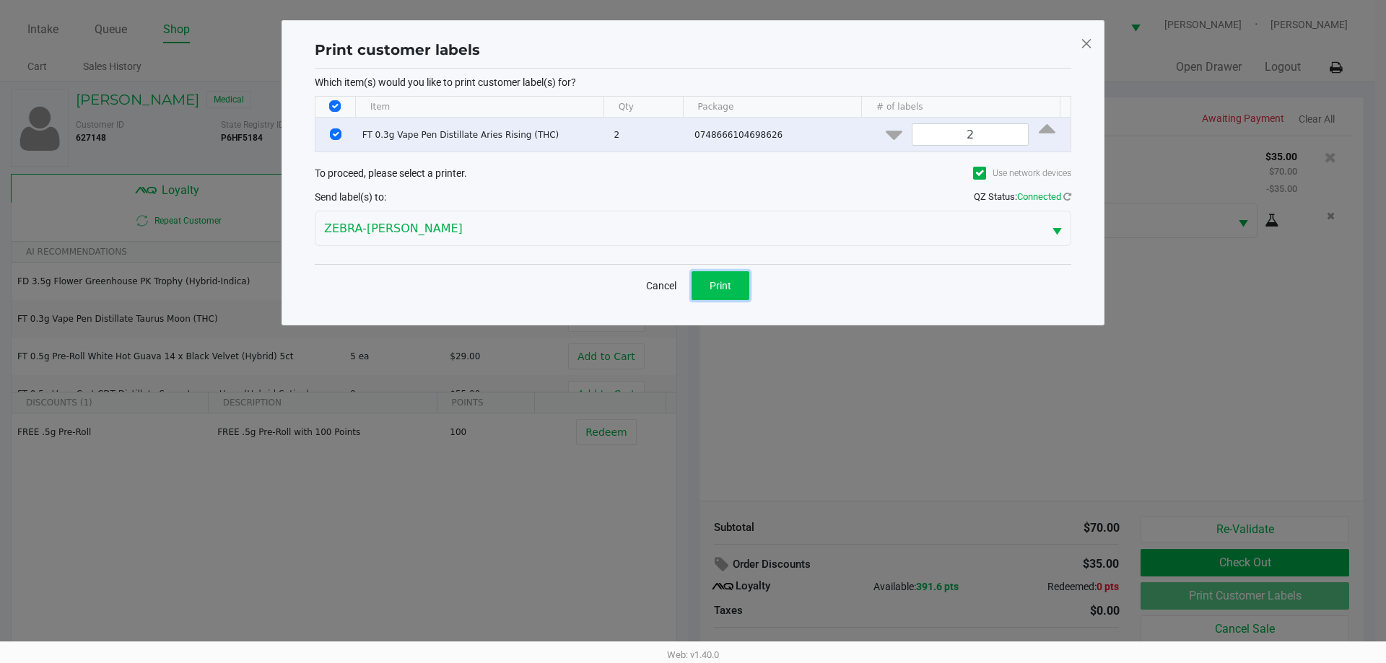
click at [743, 286] on button "Print" at bounding box center [720, 285] width 58 height 29
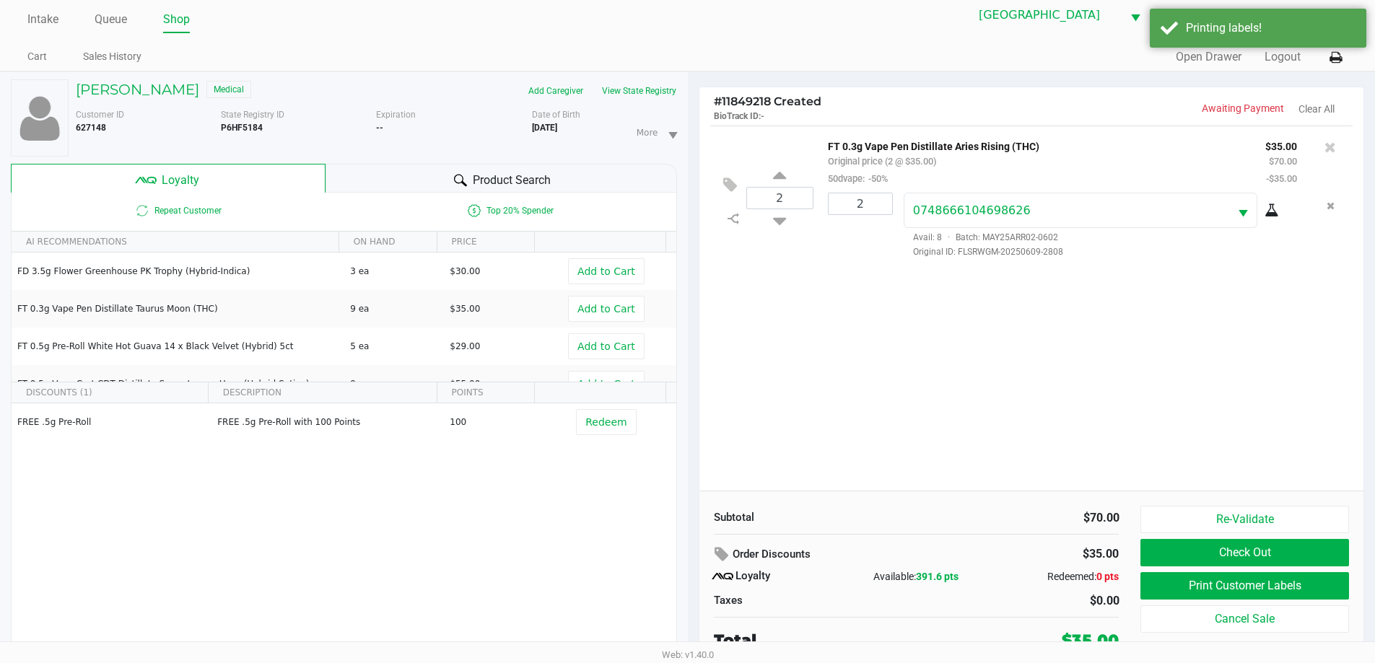
scroll to position [15, 0]
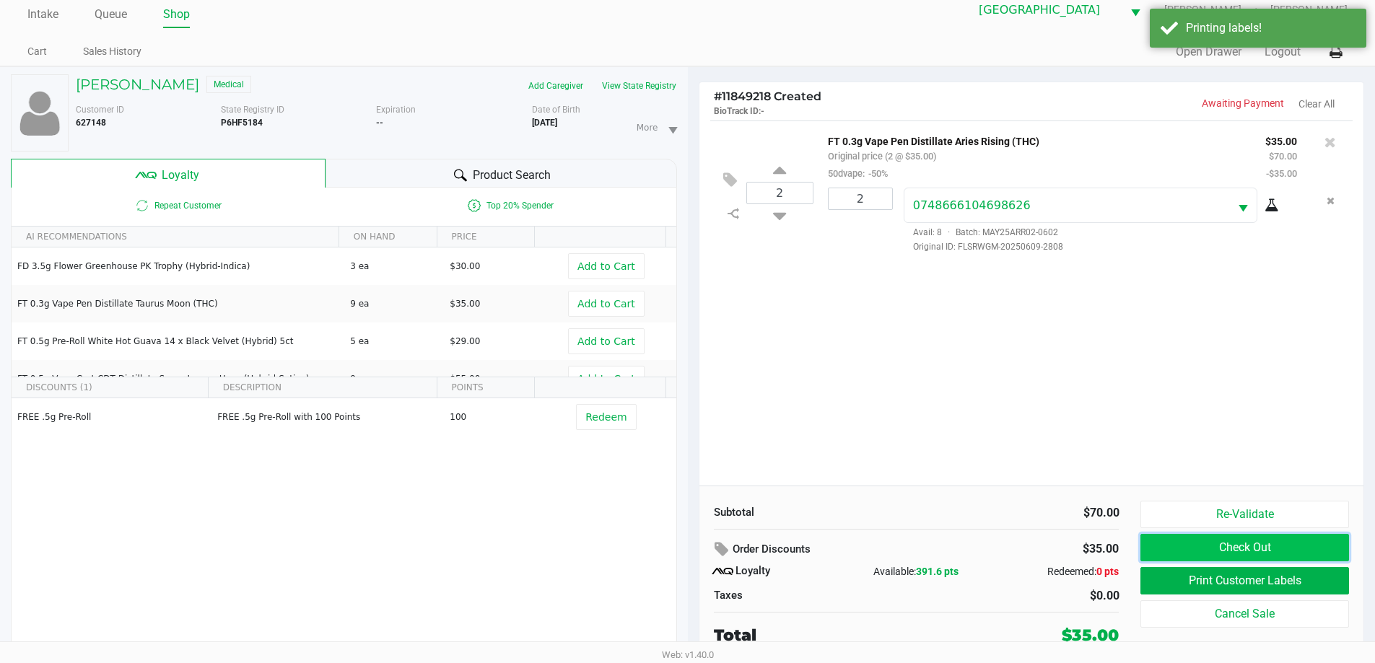
click at [1278, 543] on button "Check Out" at bounding box center [1244, 547] width 208 height 27
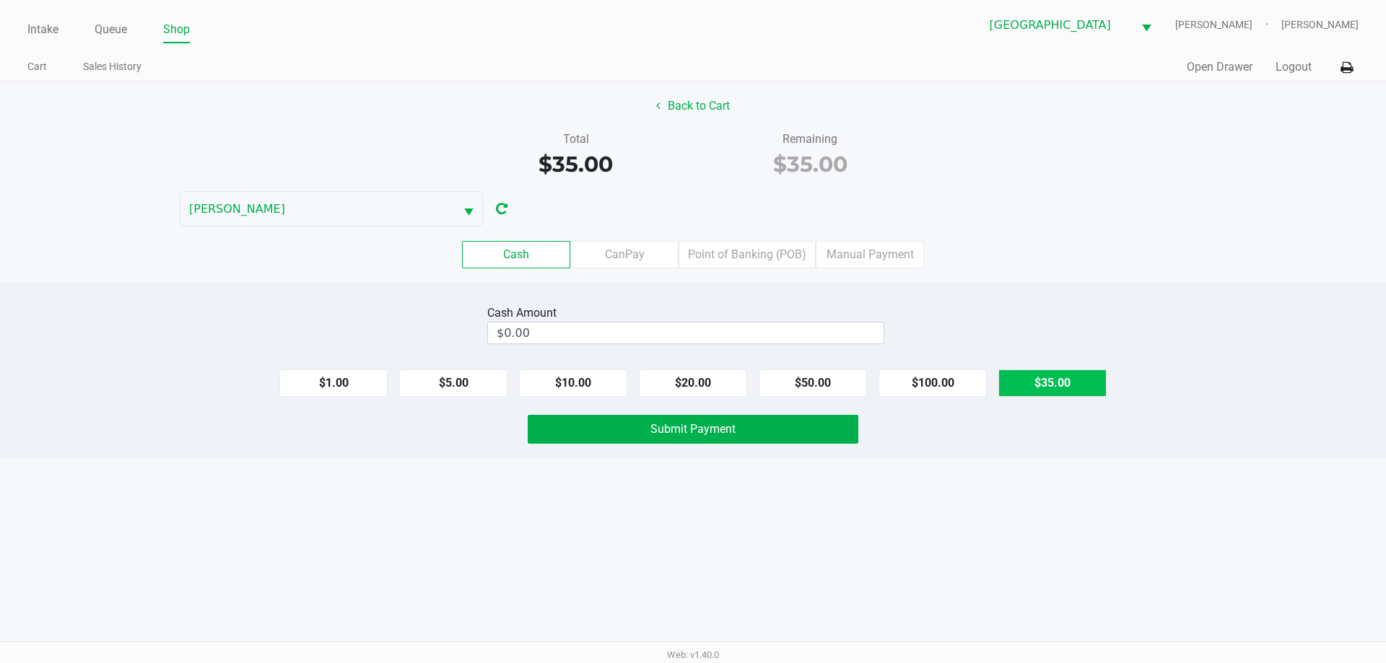
click at [1067, 383] on button "$35.00" at bounding box center [1052, 383] width 108 height 27
type input "$35.00"
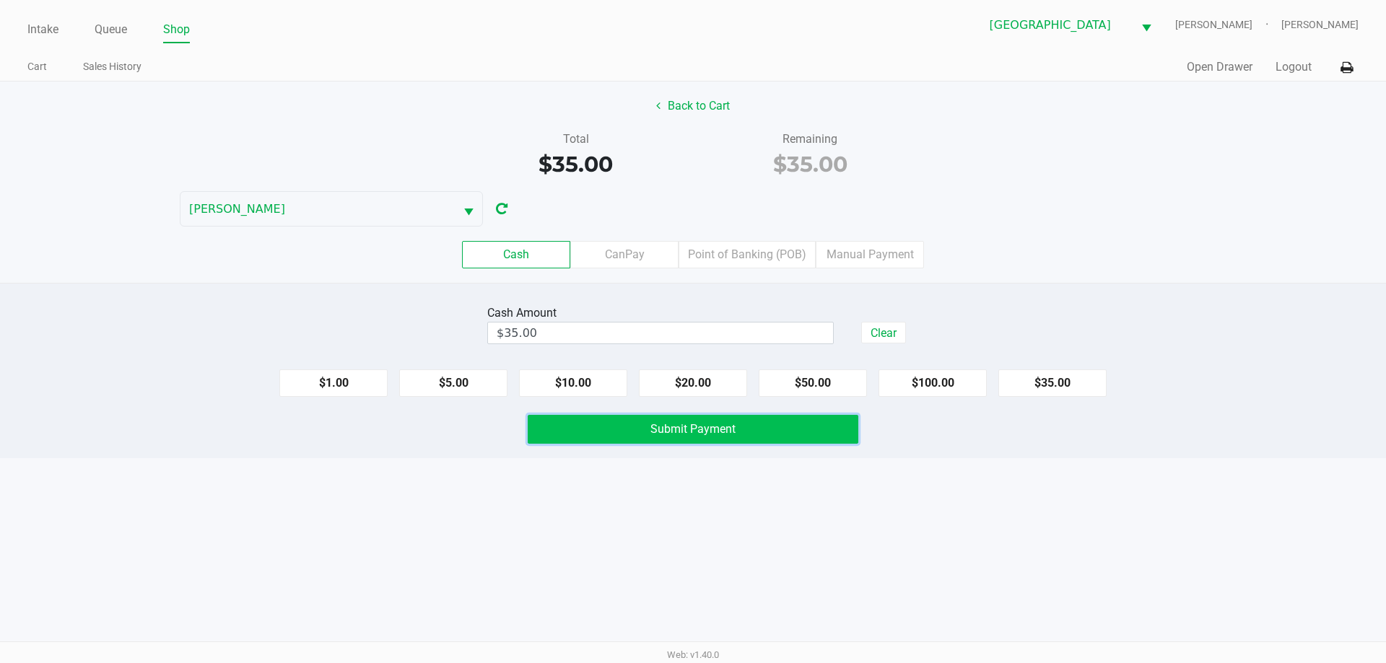
click at [793, 432] on button "Submit Payment" at bounding box center [693, 429] width 331 height 29
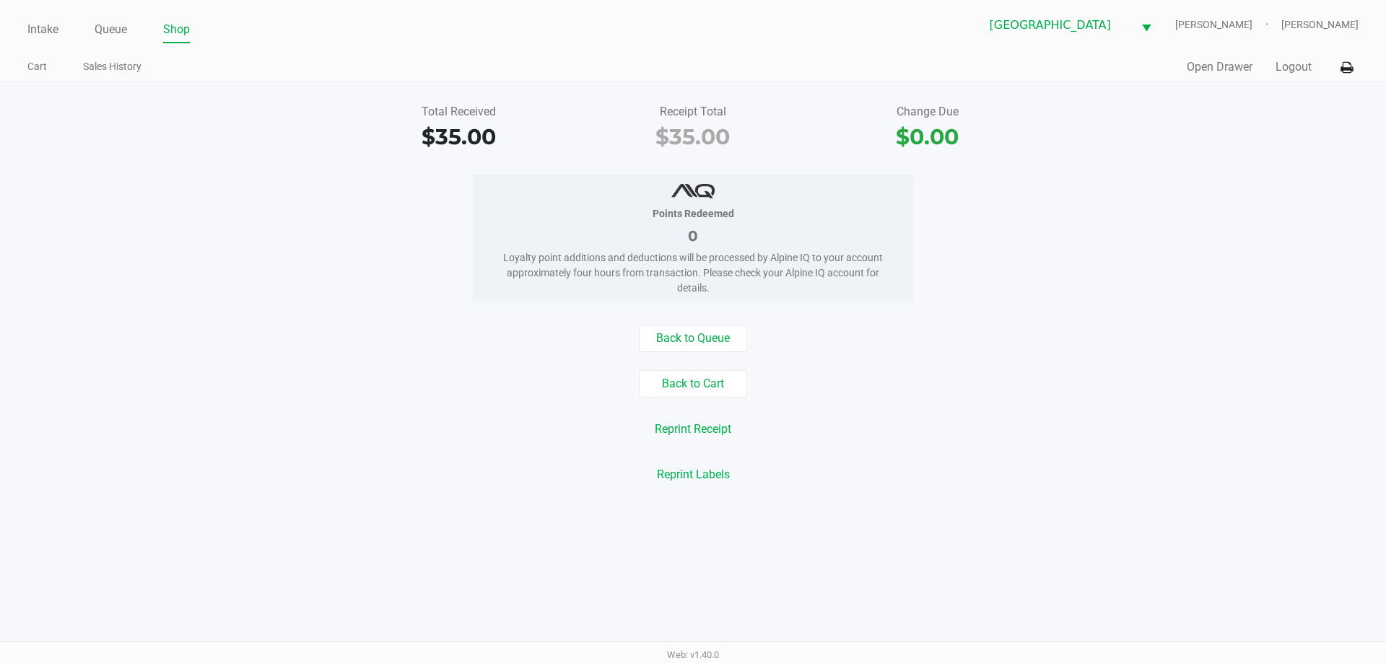
click at [42, 26] on link "Intake" at bounding box center [42, 29] width 31 height 20
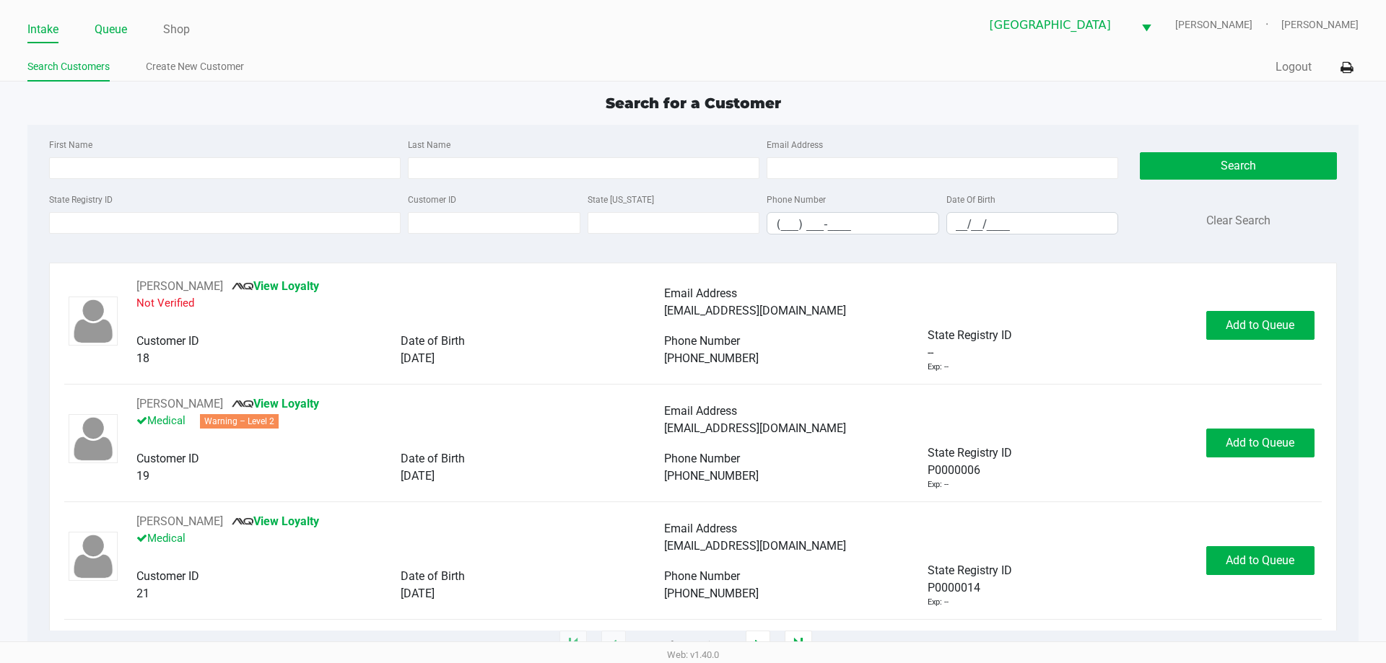
click at [110, 32] on link "Queue" at bounding box center [111, 29] width 32 height 20
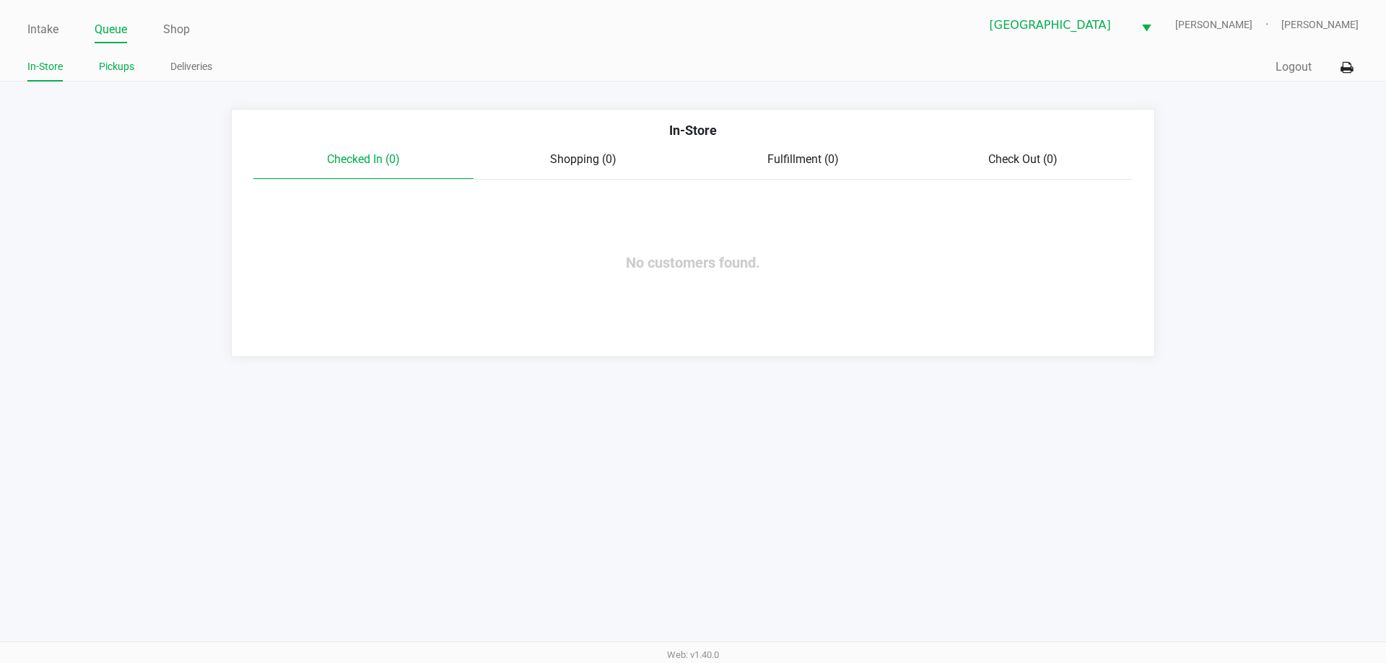
click at [126, 69] on link "Pickups" at bounding box center [116, 67] width 35 height 18
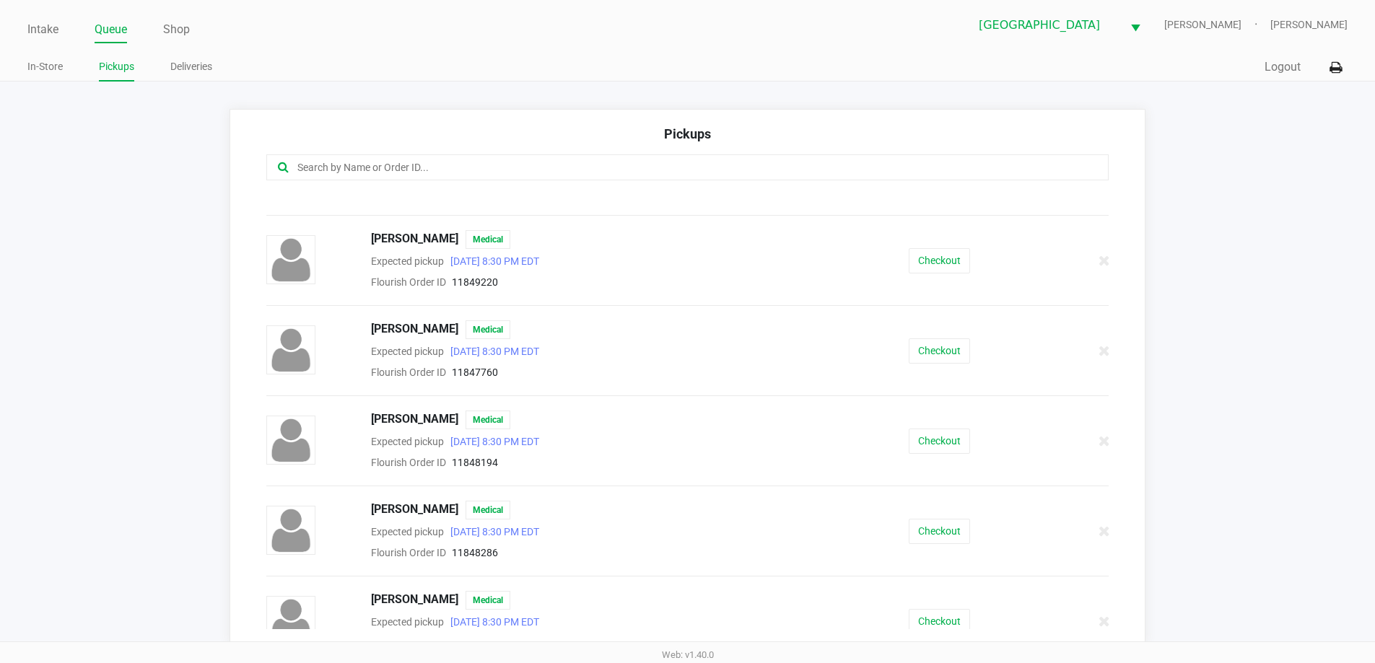
scroll to position [691, 0]
click at [951, 357] on button "Checkout" at bounding box center [939, 349] width 61 height 25
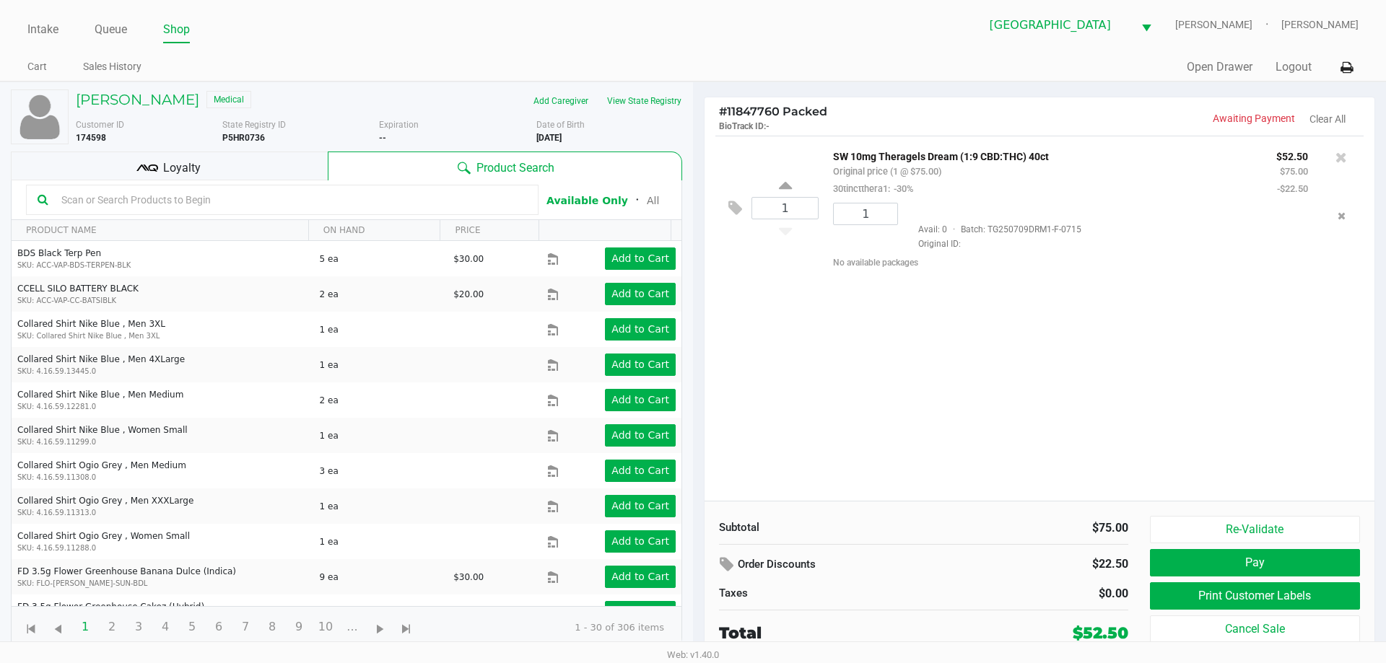
click at [240, 172] on div "Loyalty" at bounding box center [169, 166] width 317 height 29
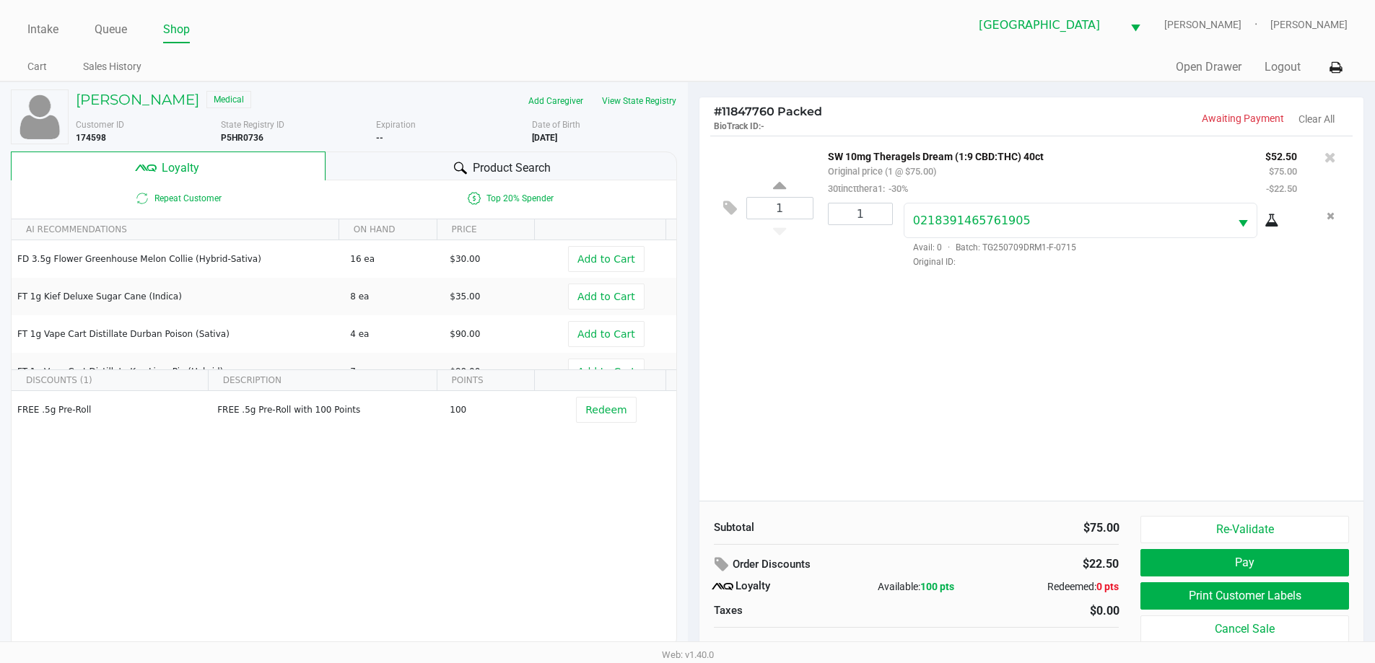
scroll to position [14, 0]
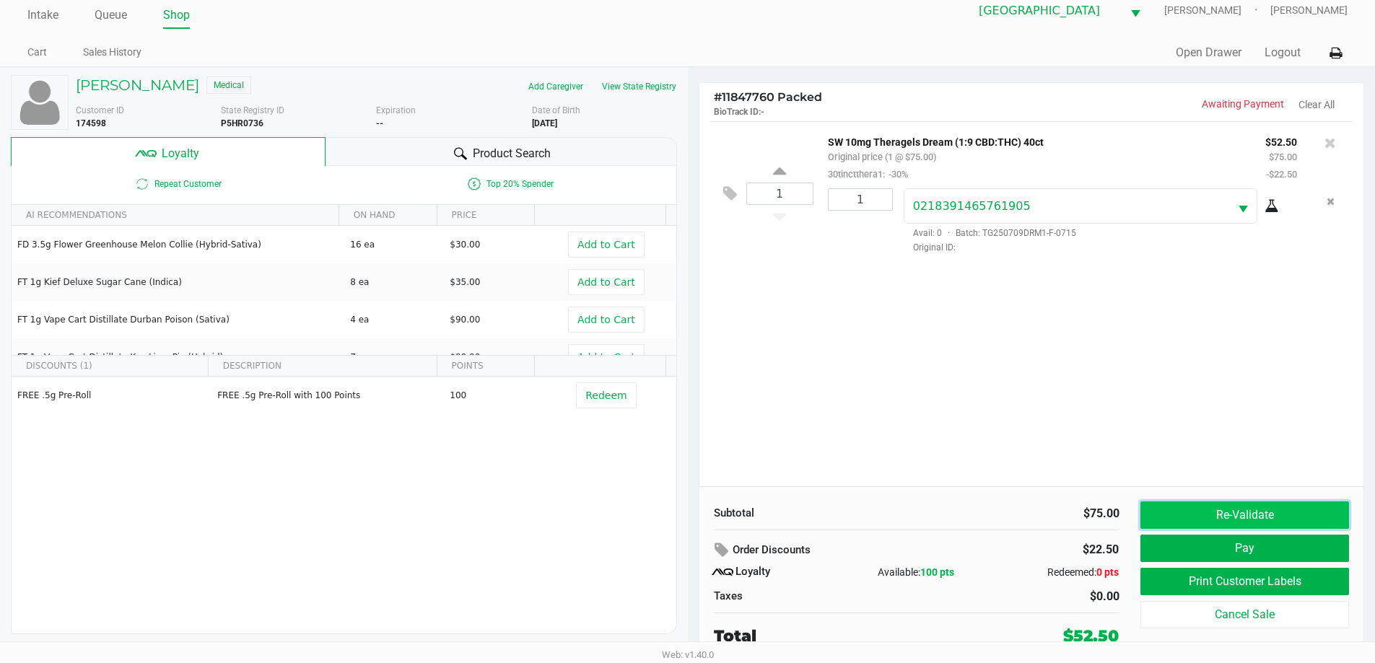
click at [1251, 514] on button "Re-Validate" at bounding box center [1244, 515] width 208 height 27
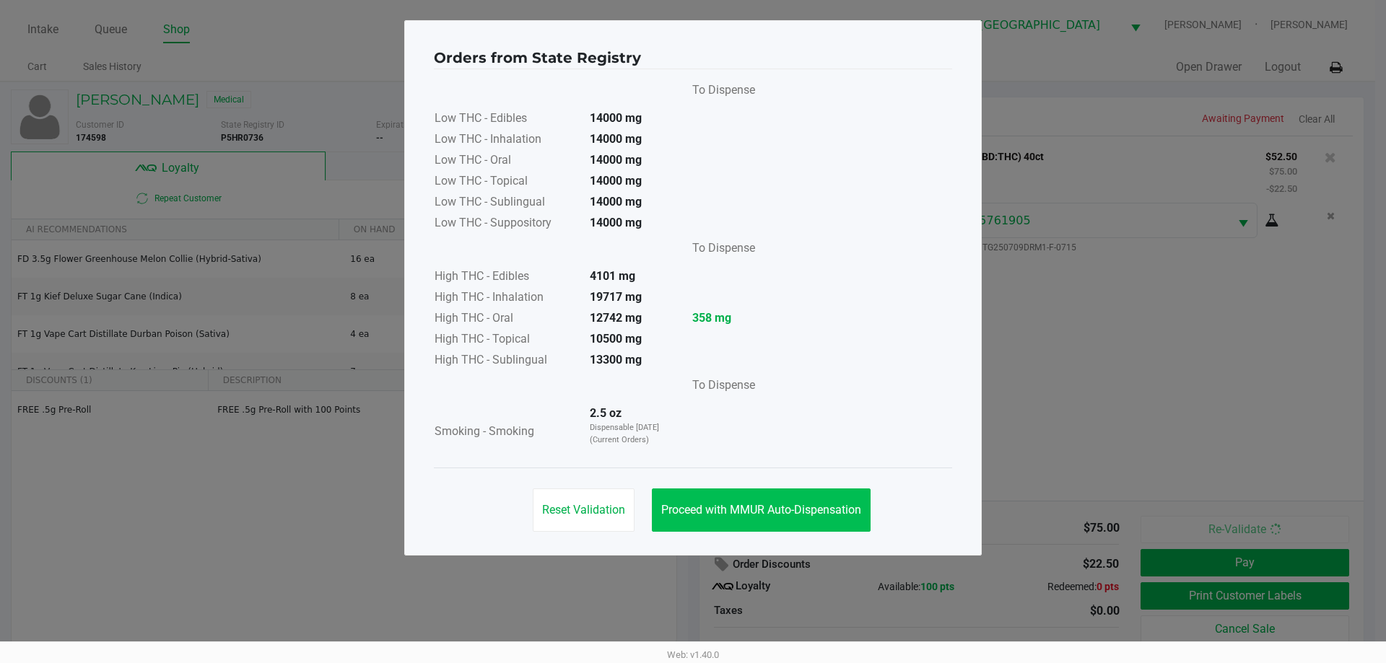
click at [764, 518] on button "Proceed with MMUR Auto-Dispensation" at bounding box center [761, 510] width 219 height 43
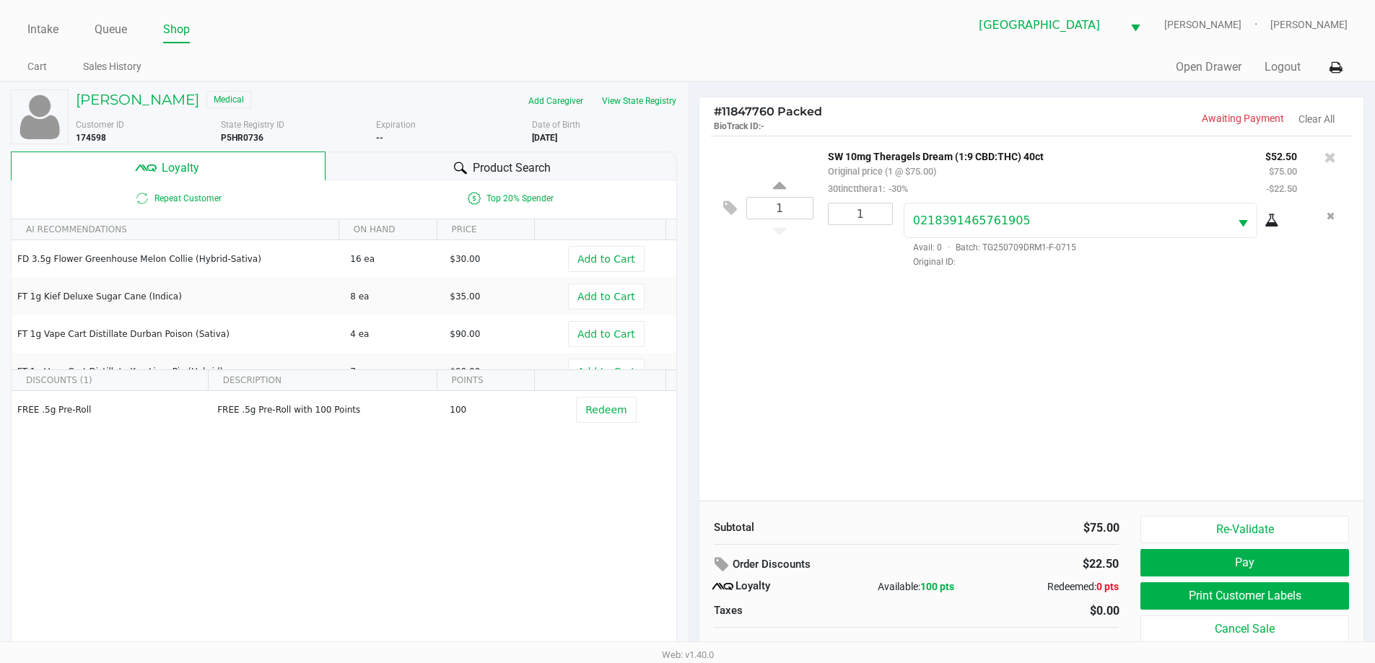
click at [1301, 597] on button "Print Customer Labels" at bounding box center [1244, 595] width 208 height 27
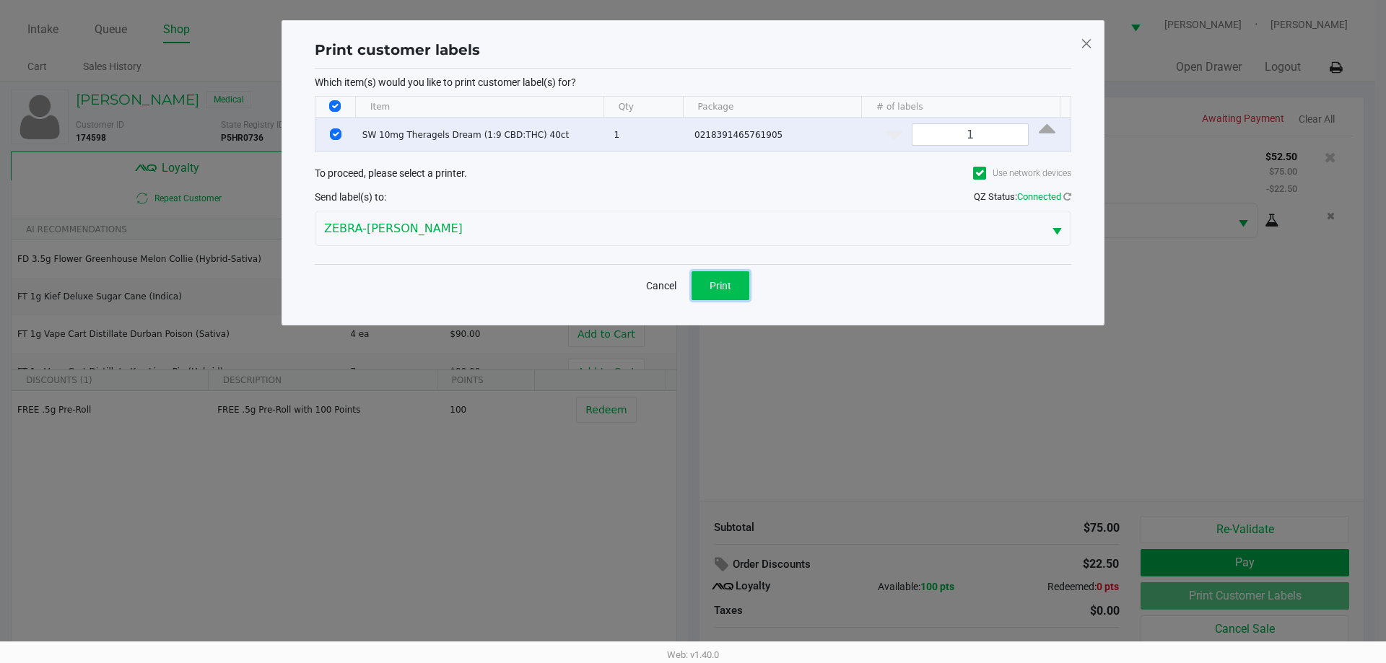
click at [718, 287] on span "Print" at bounding box center [720, 286] width 22 height 12
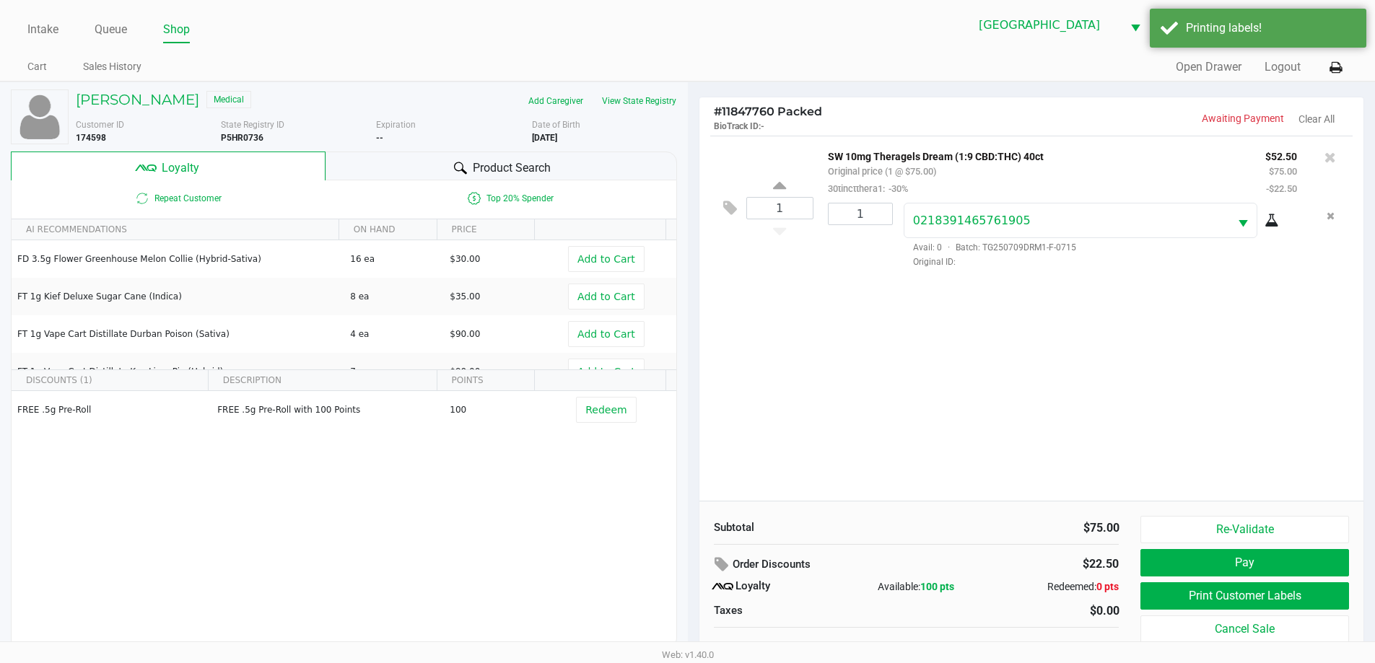
scroll to position [14, 0]
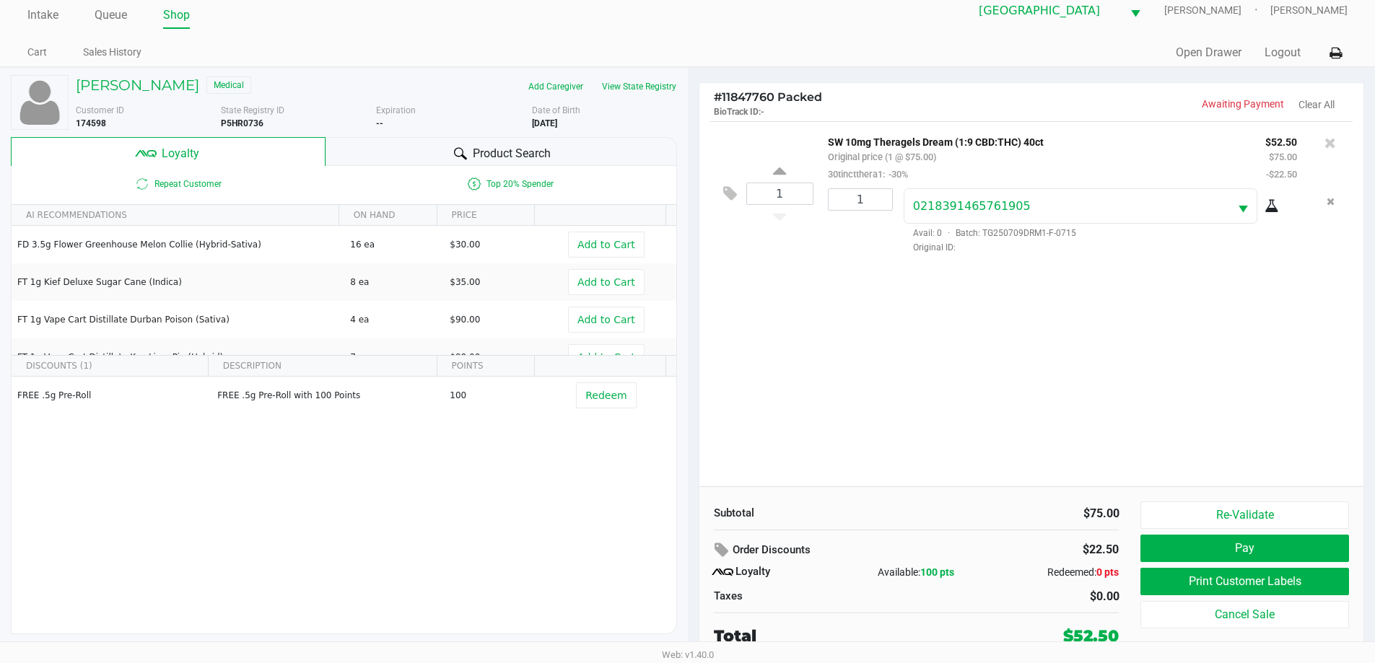
click at [1305, 543] on button "Pay" at bounding box center [1244, 548] width 208 height 27
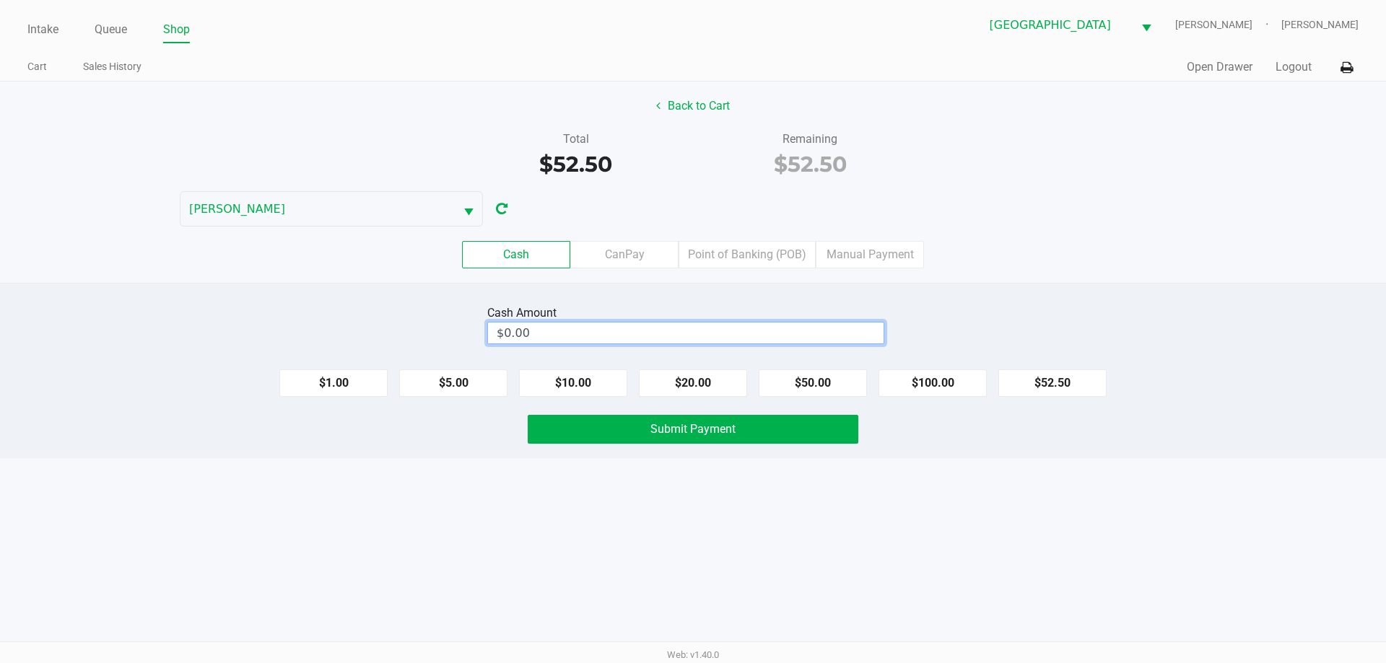
click at [703, 329] on input "$0.00" at bounding box center [686, 333] width 396 height 21
click at [756, 438] on button "Submit Payment" at bounding box center [693, 429] width 331 height 29
type input "$53.00"
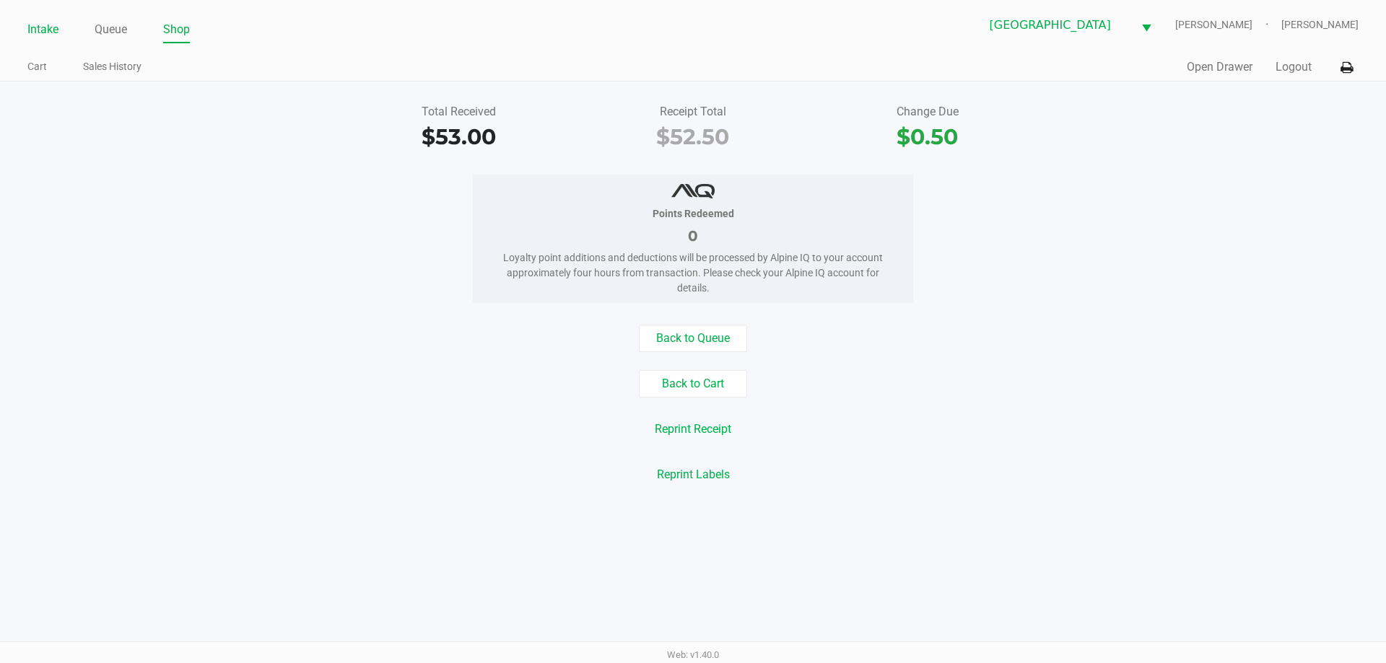
click at [41, 29] on link "Intake" at bounding box center [42, 29] width 31 height 20
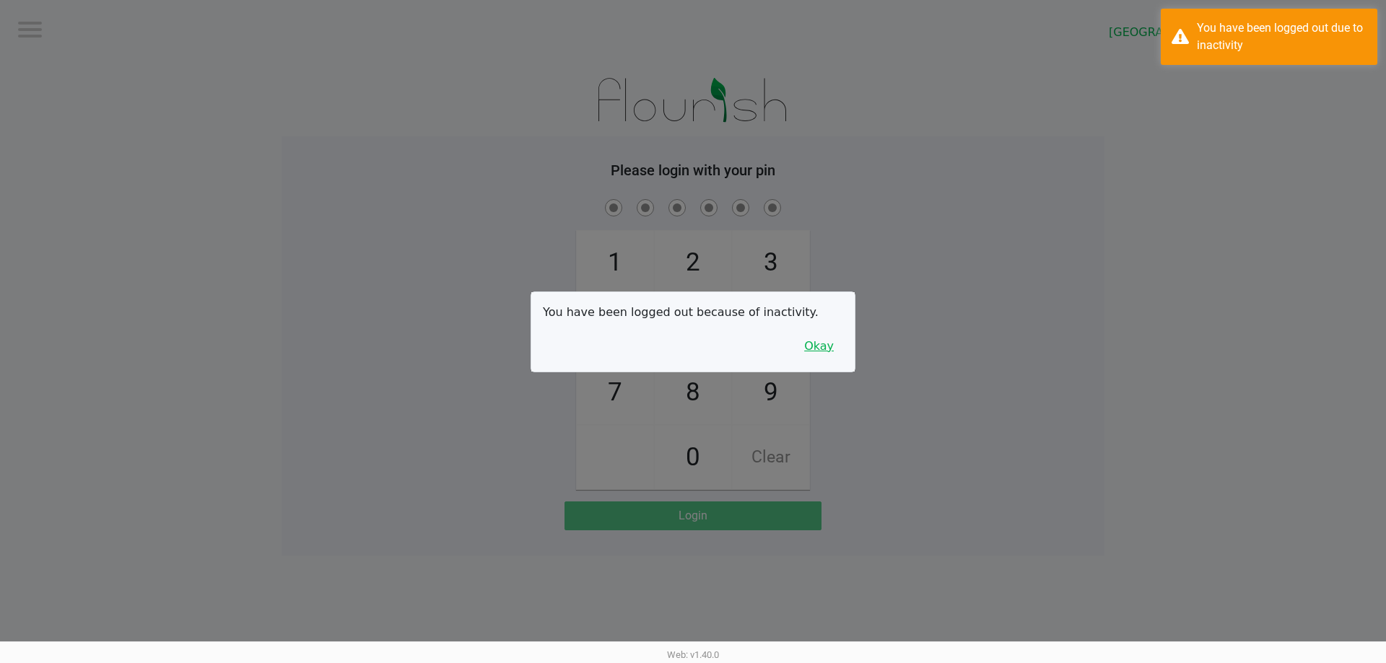
click at [829, 347] on button "Okay" at bounding box center [819, 346] width 48 height 27
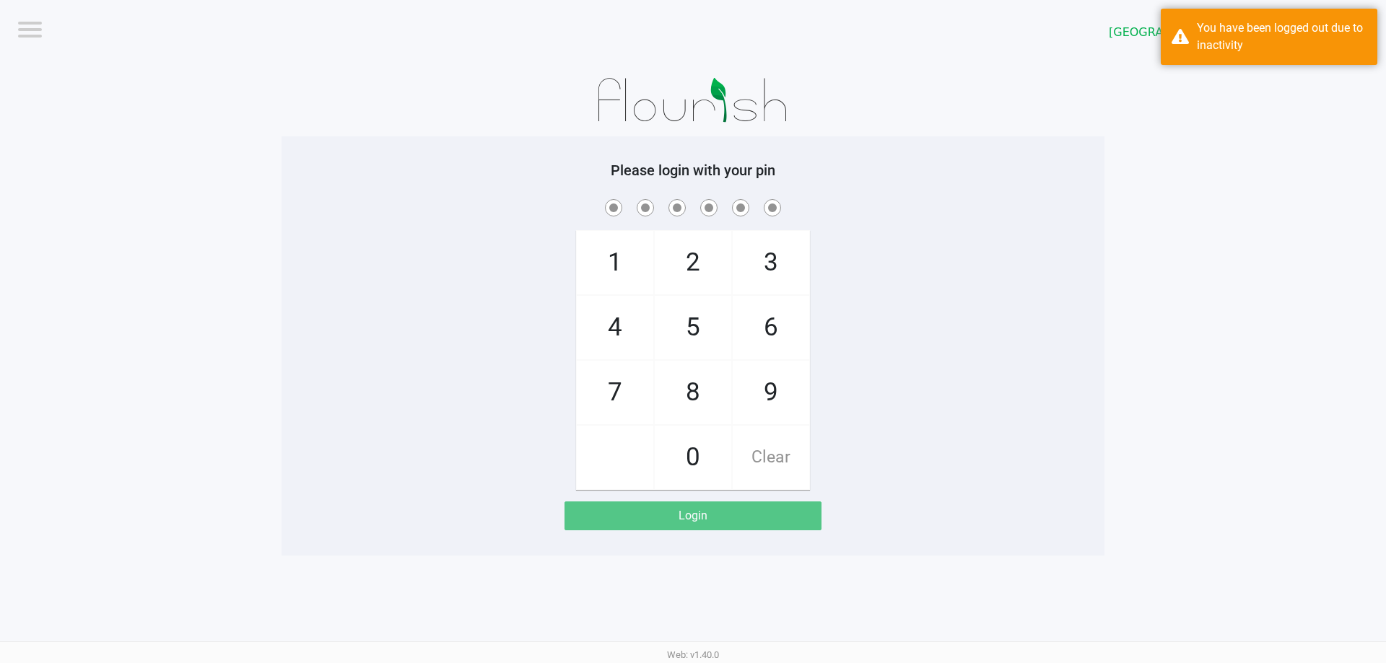
click at [614, 334] on span "4" at bounding box center [615, 328] width 77 height 64
checkbox input "true"
click at [619, 396] on span "7" at bounding box center [615, 393] width 77 height 64
checkbox input "true"
click at [795, 328] on span "6" at bounding box center [771, 328] width 77 height 64
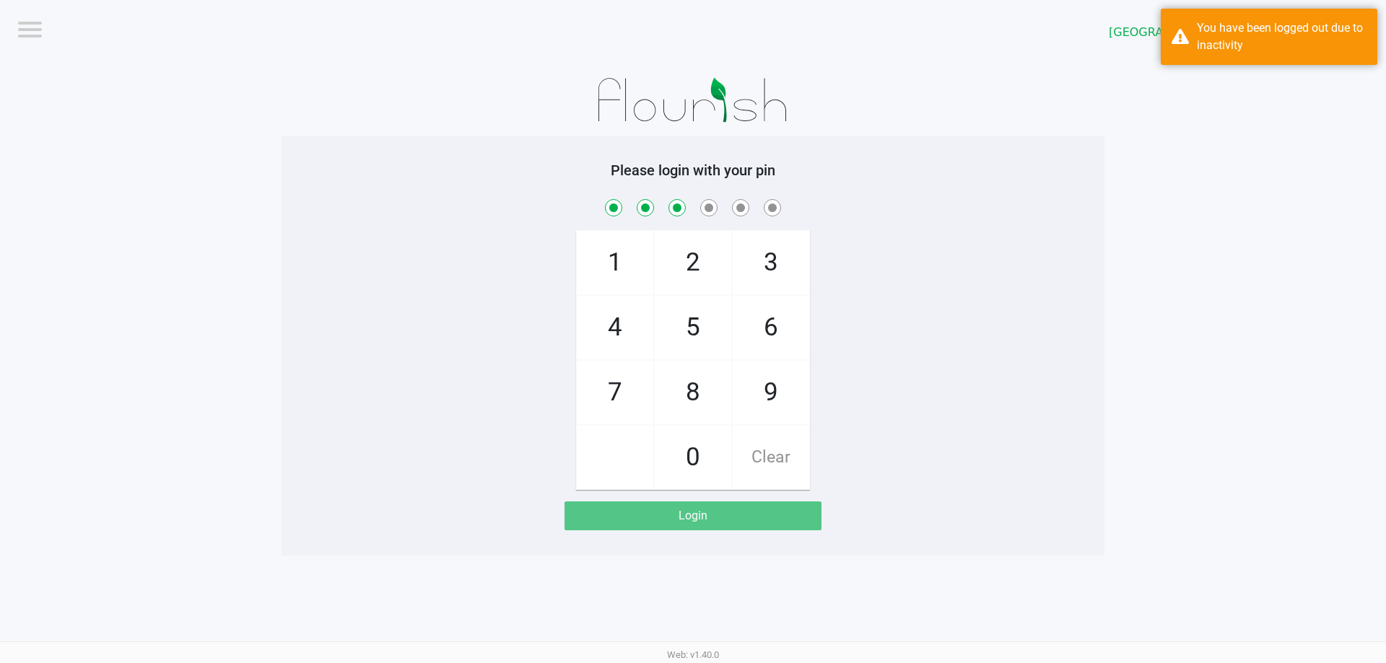
checkbox input "true"
click at [700, 383] on span "8" at bounding box center [693, 393] width 77 height 64
checkbox input "true"
click at [686, 457] on span "0" at bounding box center [693, 458] width 77 height 64
checkbox input "true"
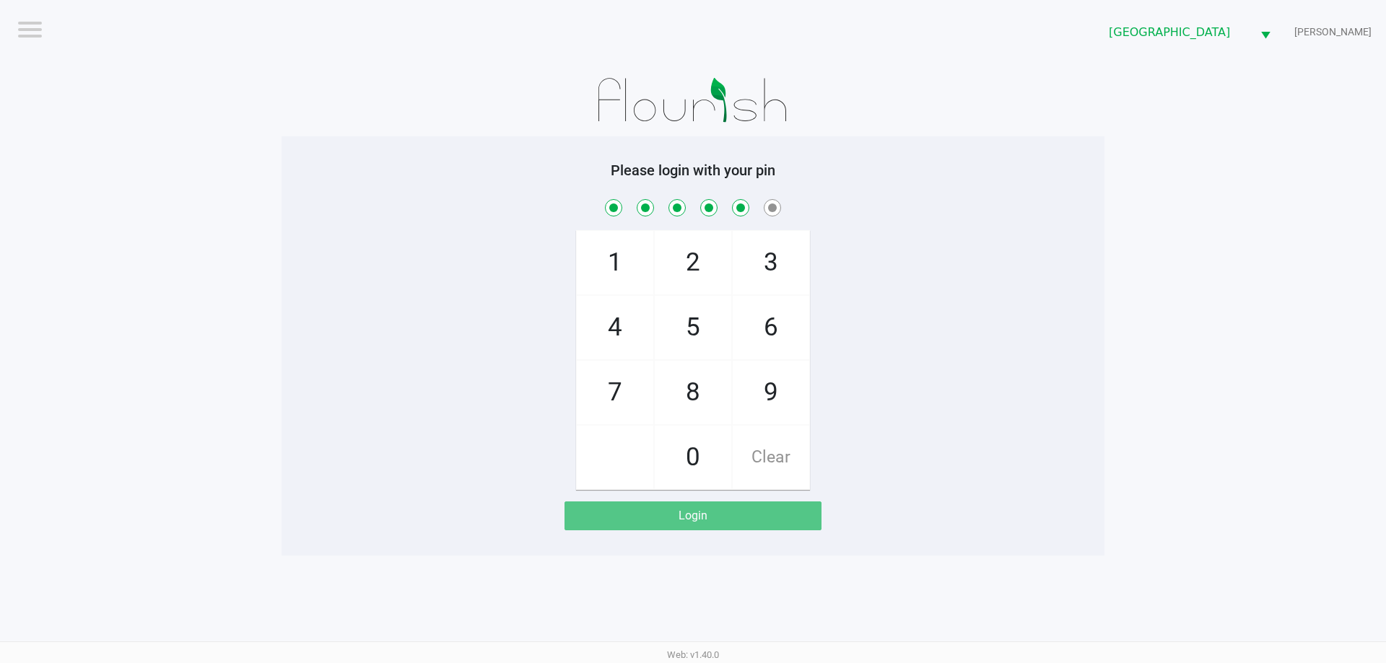
click at [780, 457] on span "Clear" at bounding box center [771, 458] width 77 height 64
checkbox input "false"
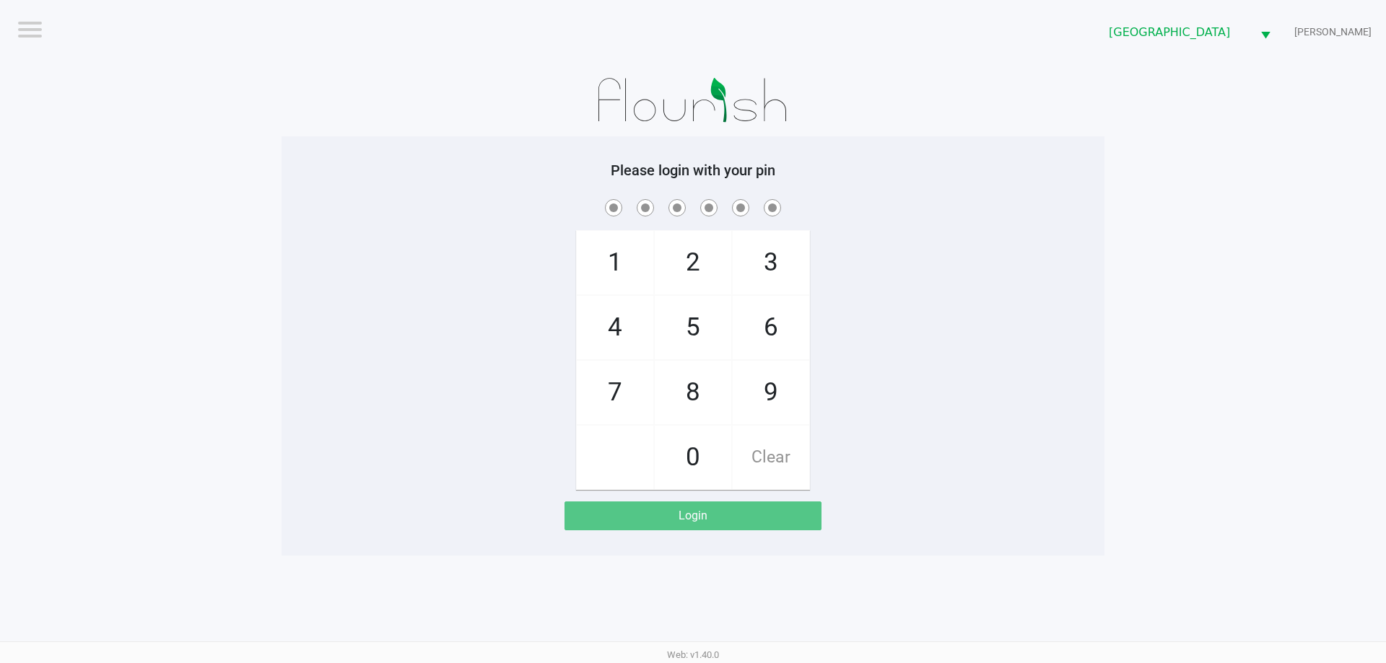
checkbox input "false"
click at [792, 458] on span "Clear" at bounding box center [771, 458] width 77 height 64
click at [795, 466] on span "Clear" at bounding box center [771, 458] width 77 height 64
click at [601, 331] on span "4" at bounding box center [615, 328] width 77 height 64
checkbox input "true"
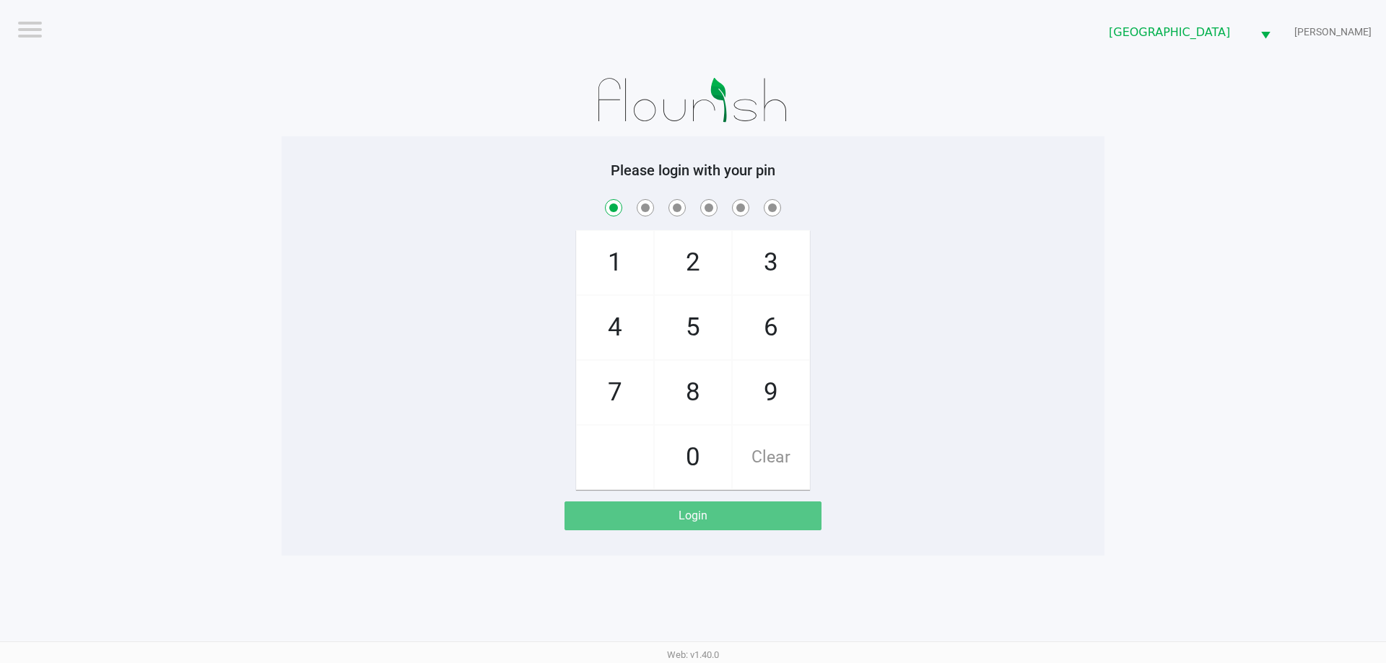
click at [616, 380] on span "7" at bounding box center [615, 393] width 77 height 64
checkbox input "true"
click at [674, 264] on span "2" at bounding box center [693, 263] width 77 height 64
checkbox input "true"
click at [767, 326] on span "6" at bounding box center [771, 328] width 77 height 64
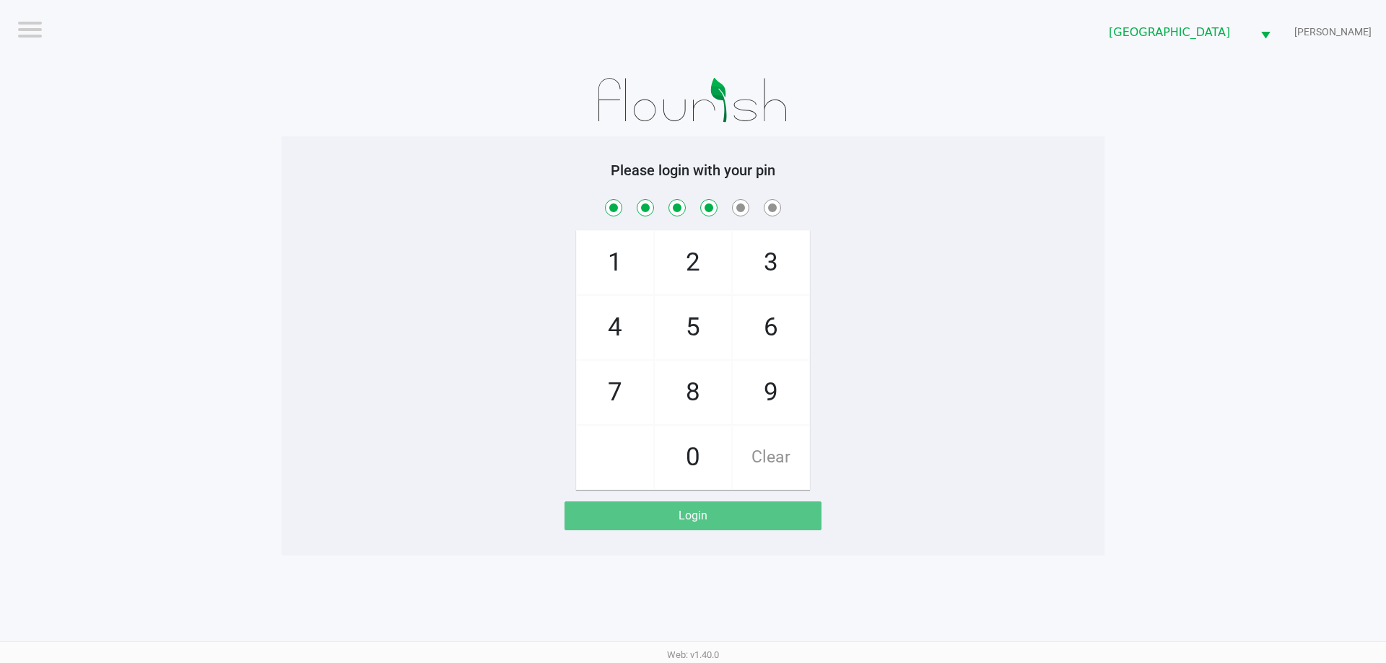
checkbox input "true"
click at [694, 395] on span "8" at bounding box center [693, 393] width 77 height 64
checkbox input "true"
click at [695, 454] on span "0" at bounding box center [693, 458] width 77 height 64
checkbox input "true"
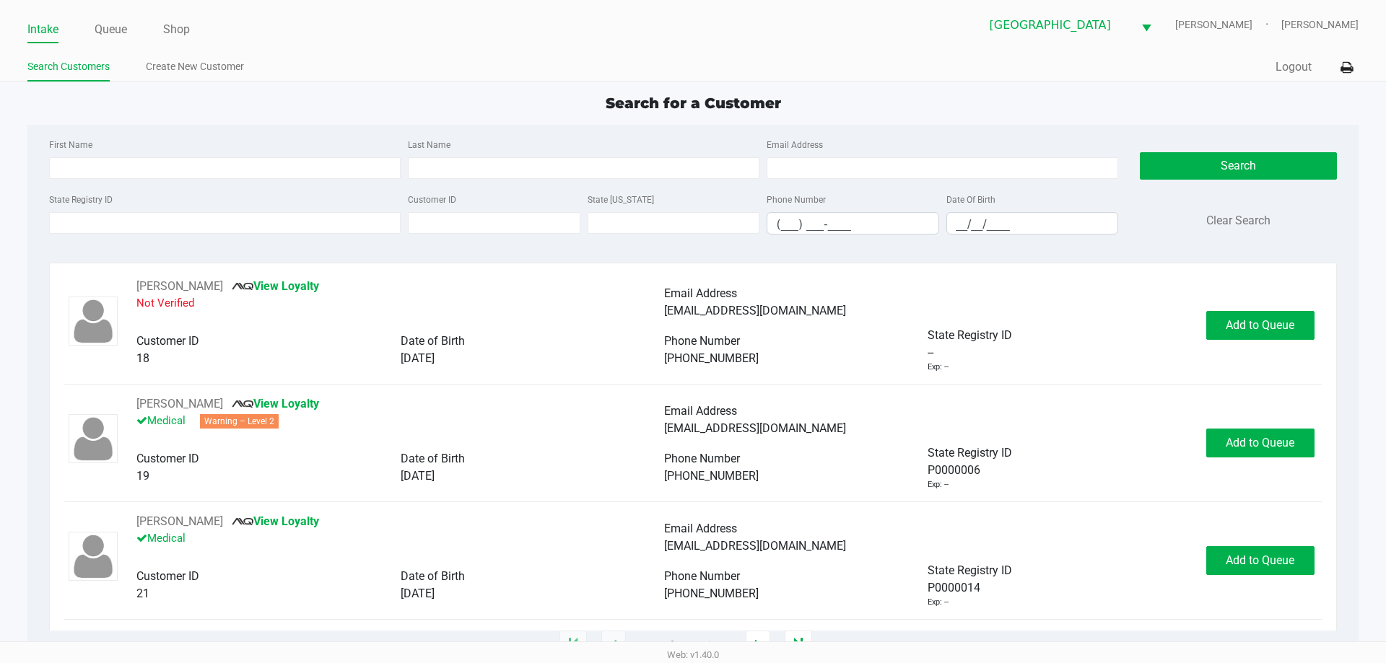
type input "MARCIA"
type input "MASIERO"
type input "09/07/1954"
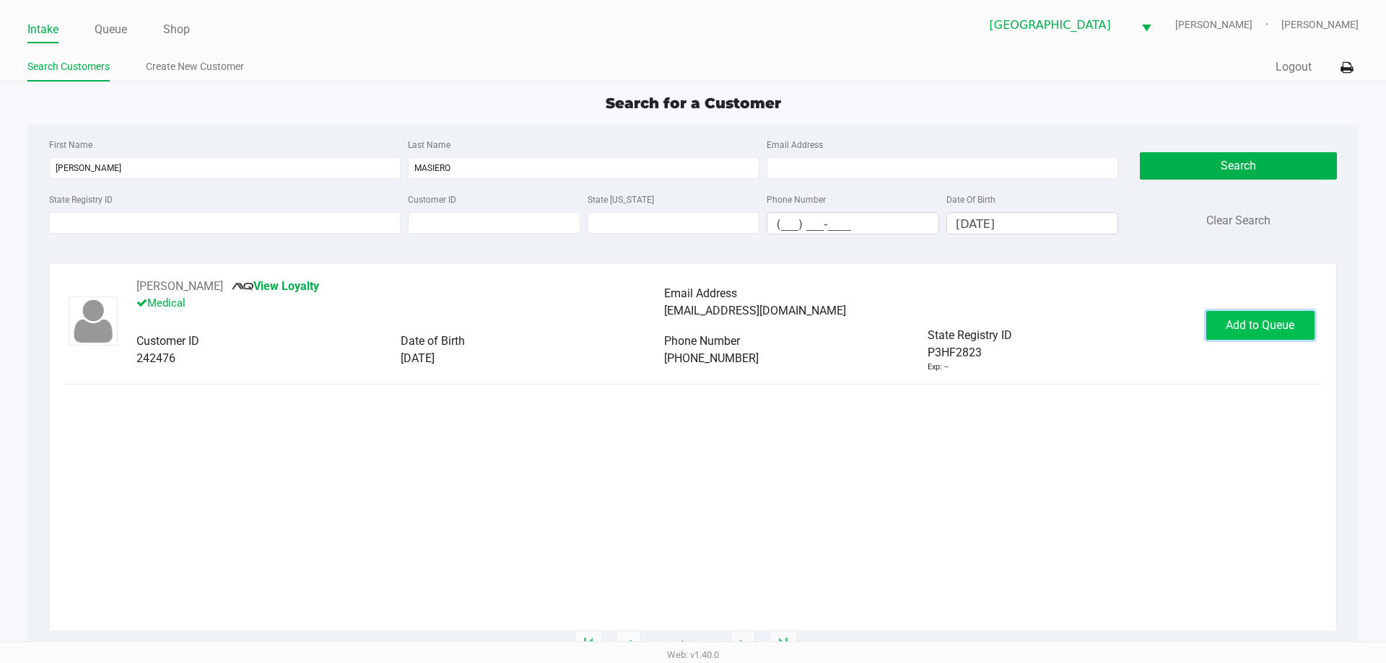
click at [1258, 318] on button "Add to Queue" at bounding box center [1260, 325] width 108 height 29
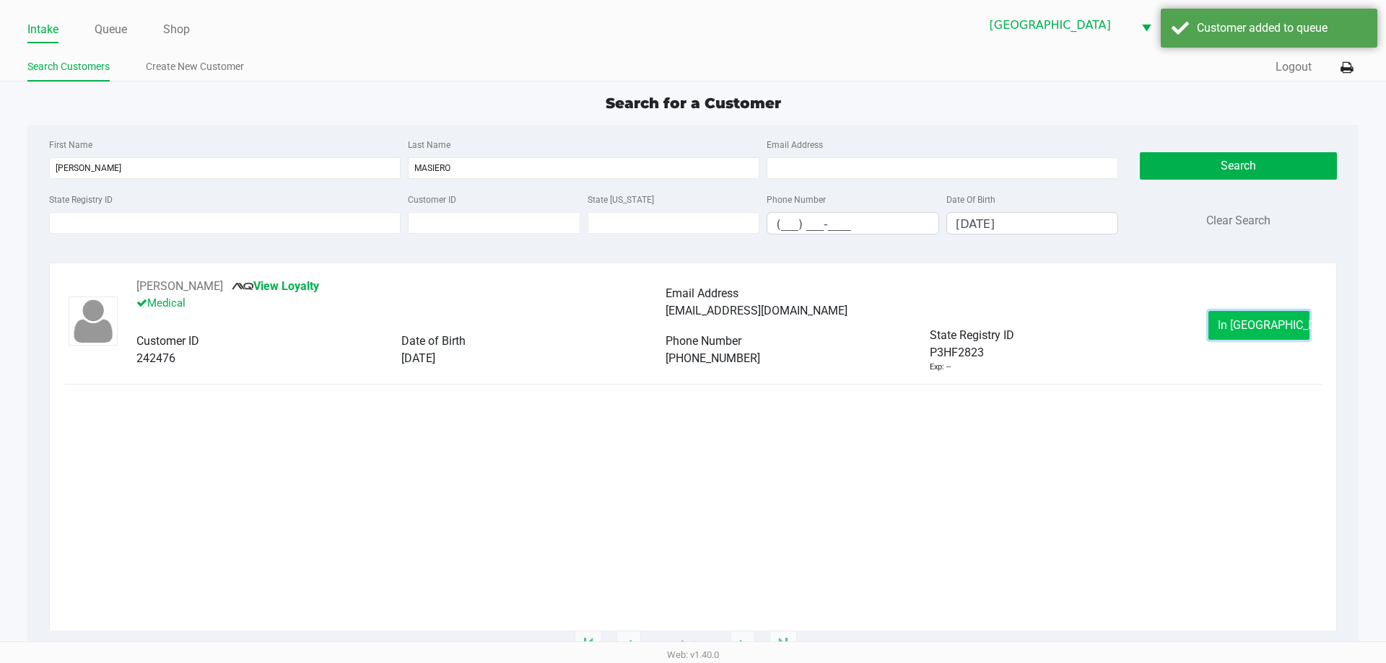
click at [1240, 323] on span "In Queue" at bounding box center [1278, 325] width 121 height 14
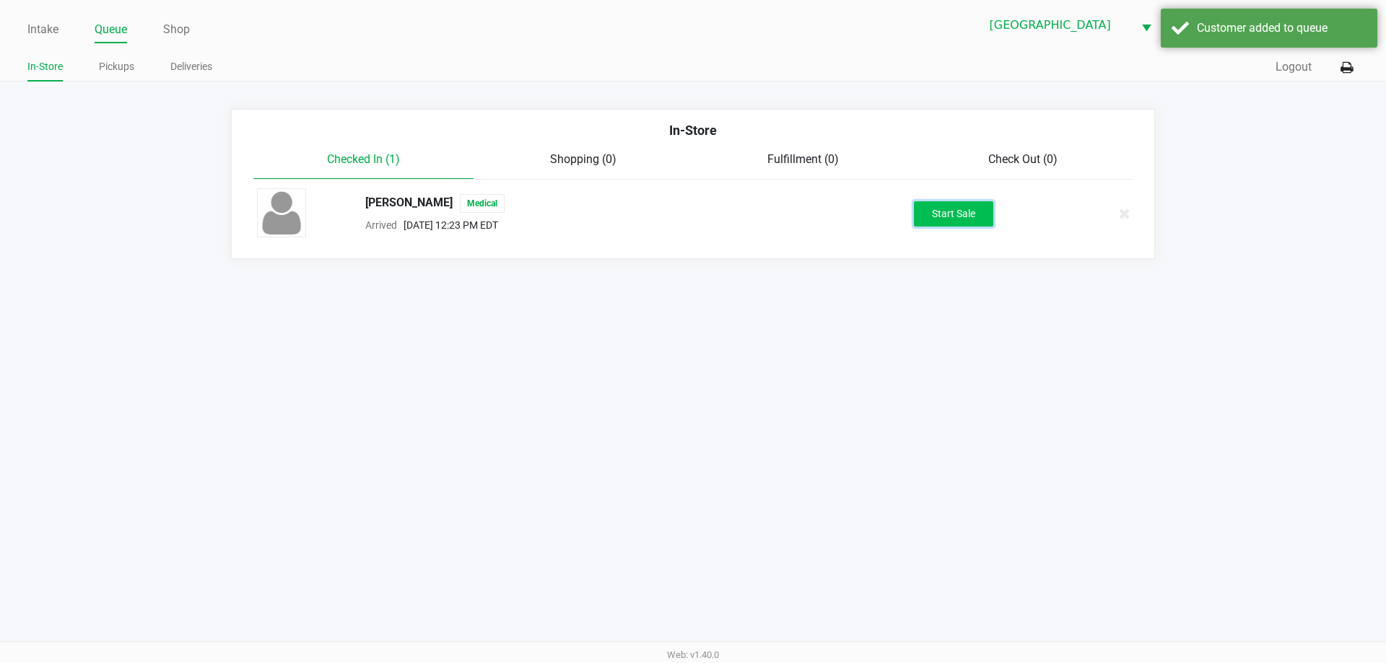
click at [984, 211] on button "Start Sale" at bounding box center [953, 213] width 79 height 25
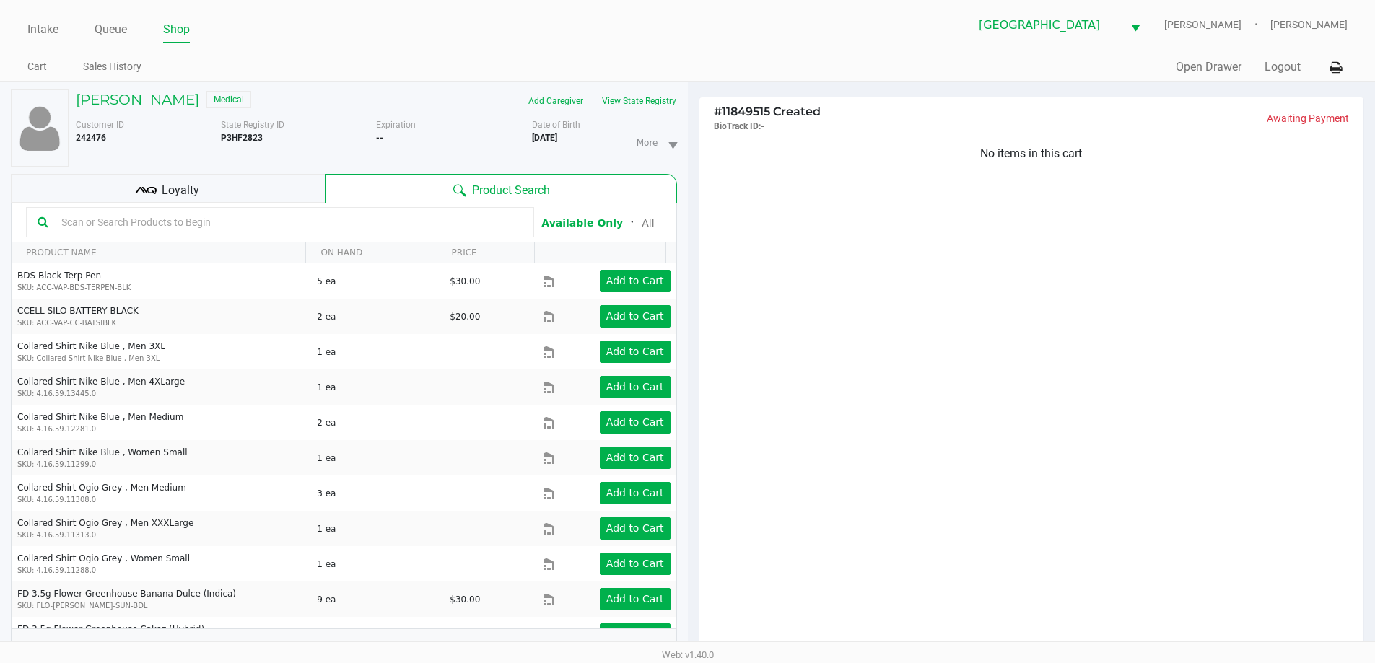
click at [257, 175] on div "Loyalty" at bounding box center [168, 188] width 314 height 29
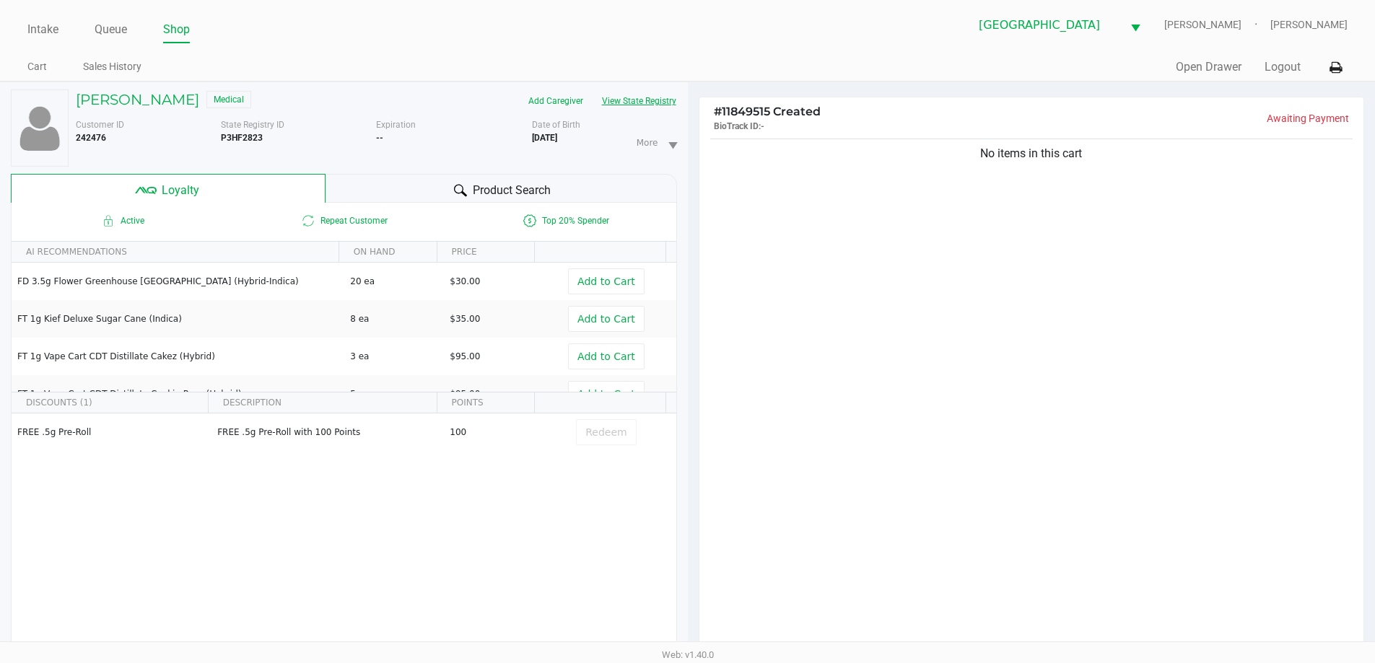
click at [652, 100] on button "View State Registry" at bounding box center [635, 100] width 84 height 23
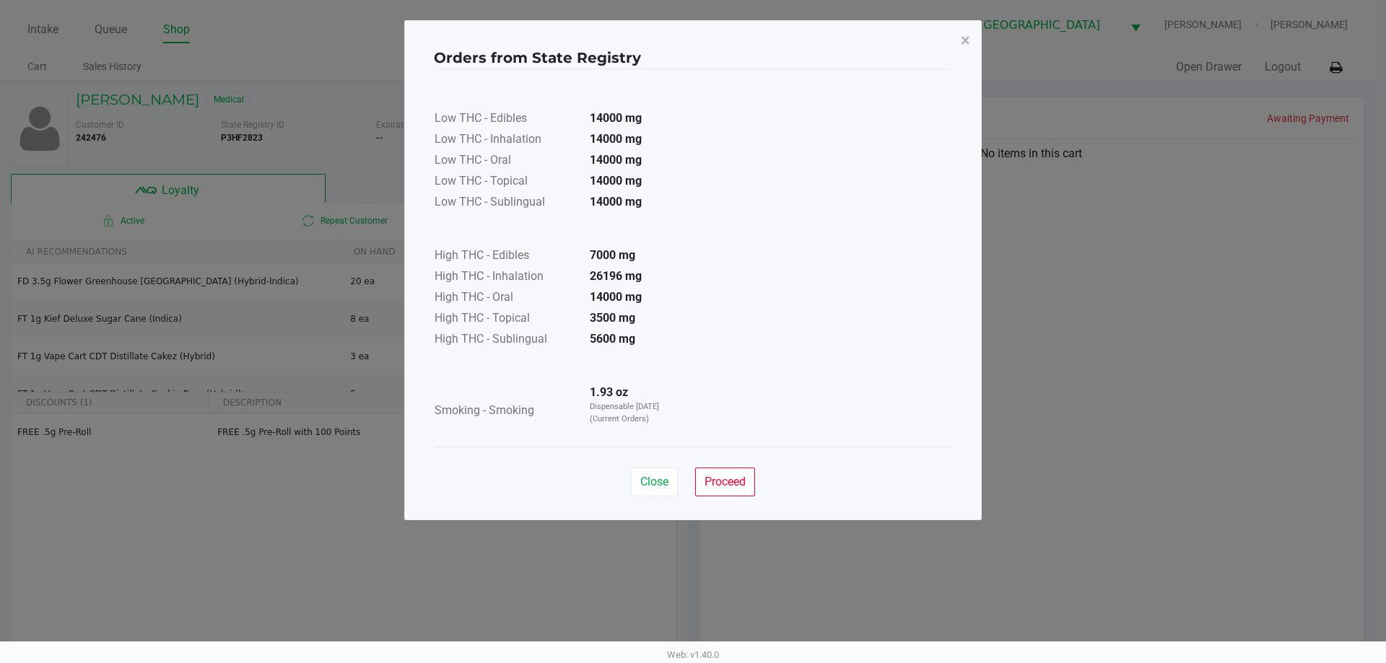
click at [709, 473] on button "Proceed" at bounding box center [725, 482] width 60 height 29
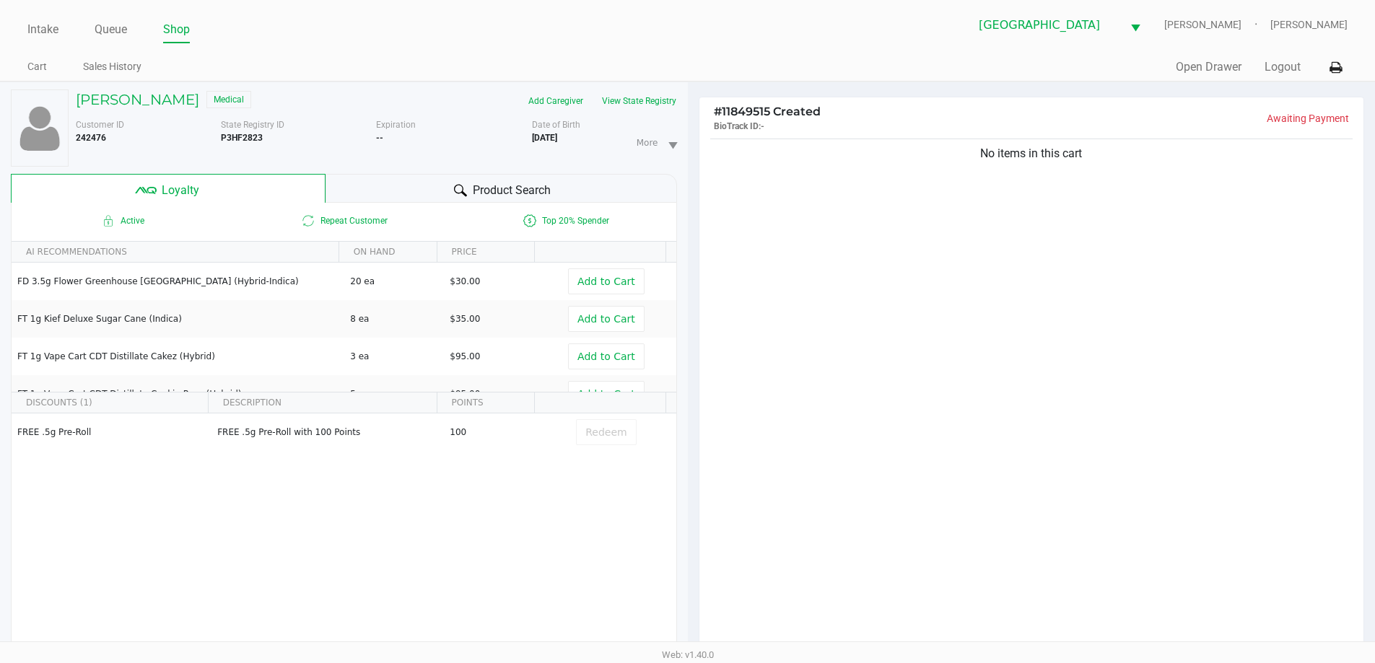
click at [632, 36] on ul "Intake Queue Shop" at bounding box center [357, 30] width 660 height 25
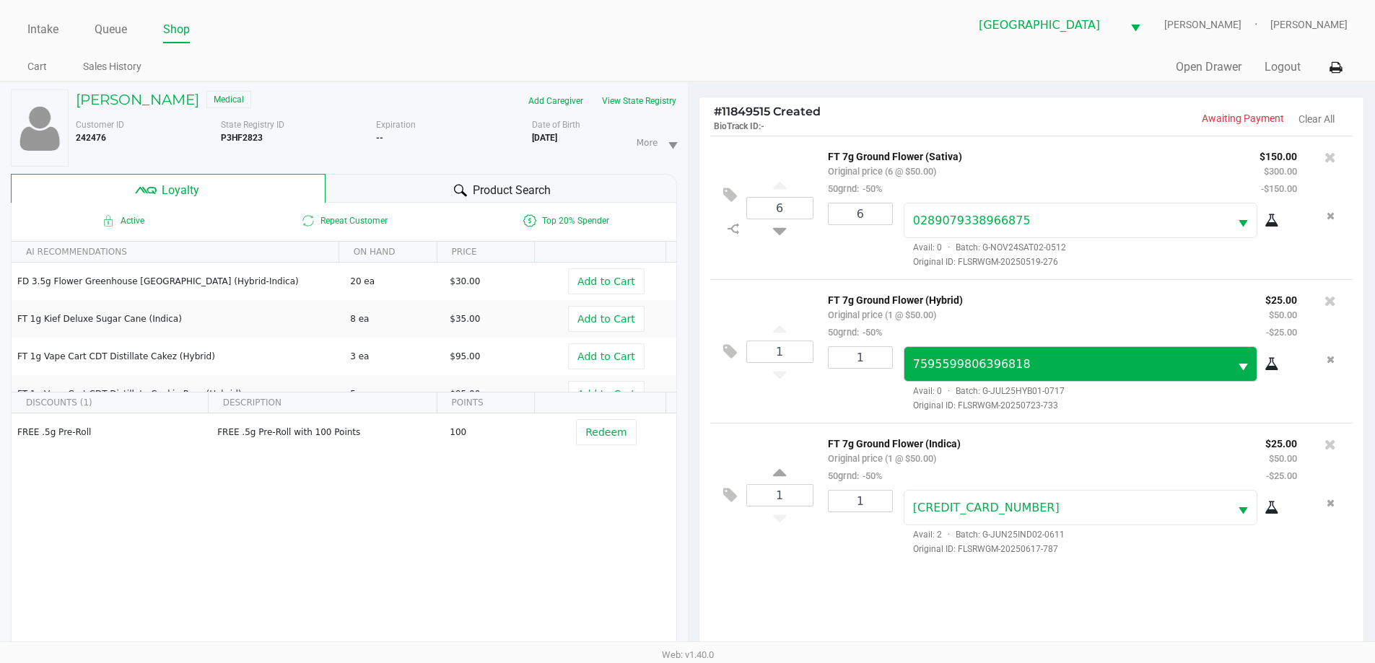
scroll to position [173, 0]
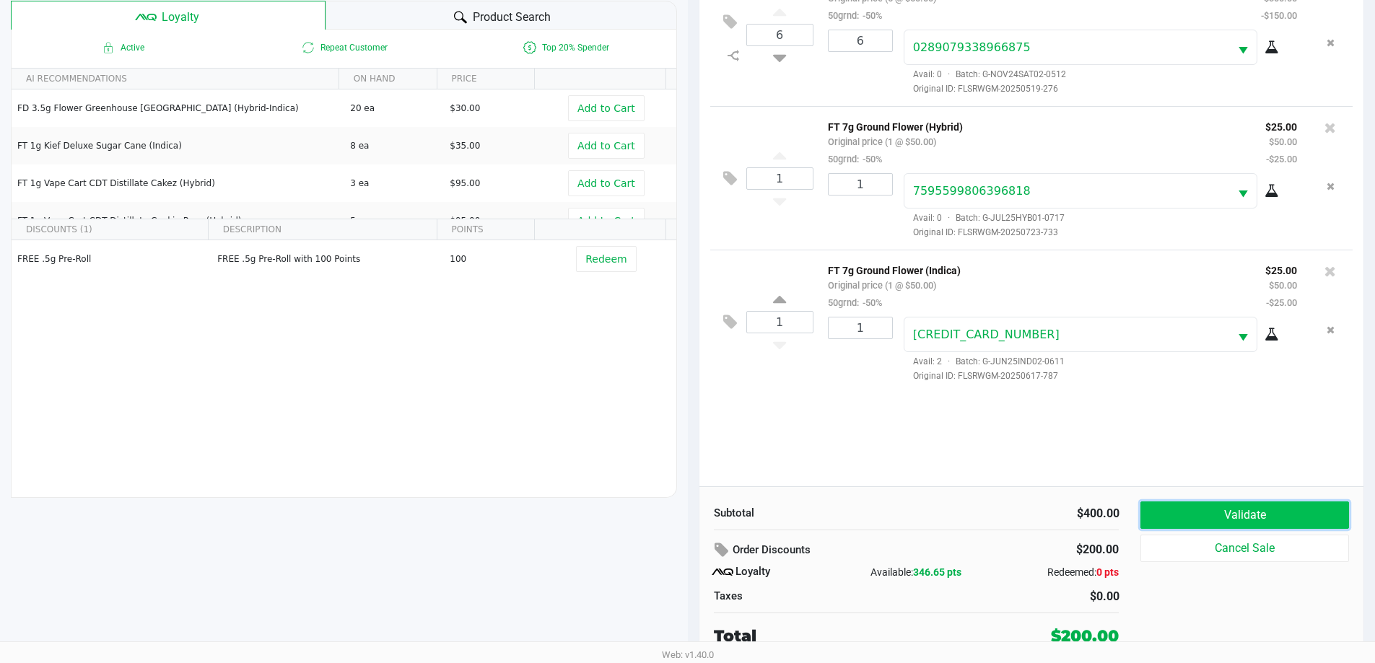
click at [1226, 518] on button "Validate" at bounding box center [1244, 515] width 208 height 27
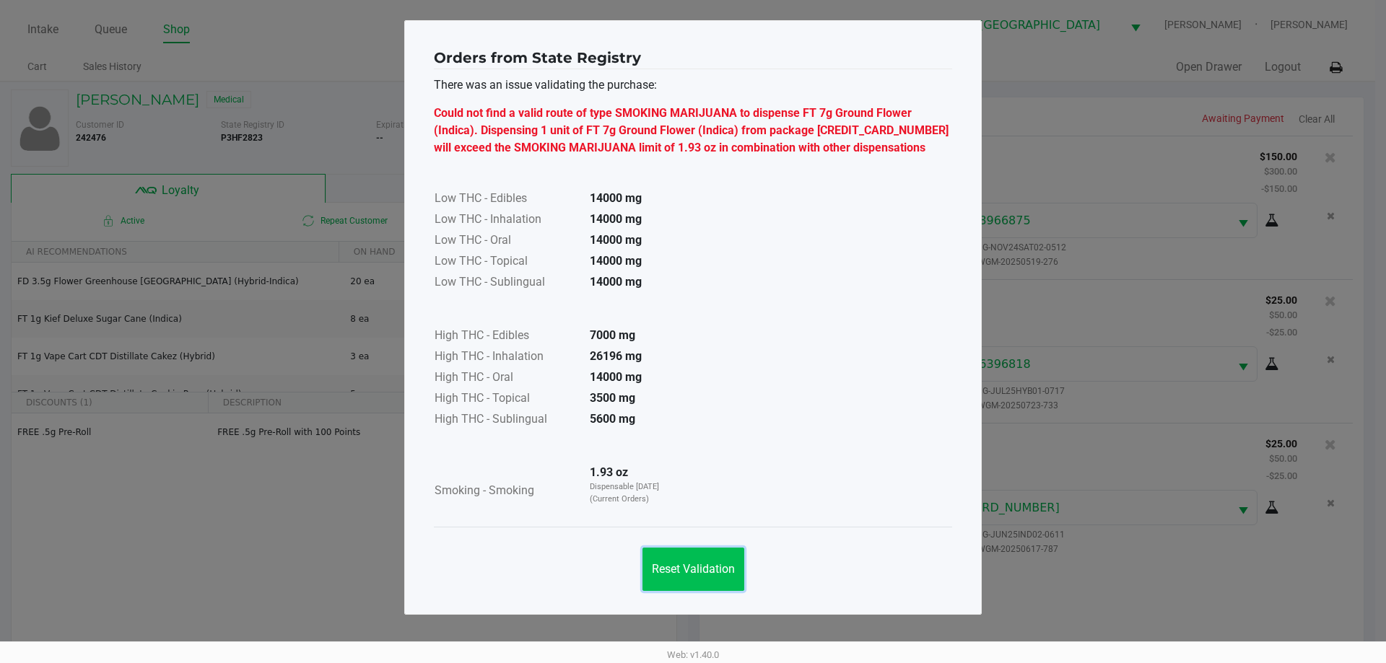
click at [702, 568] on span "Reset Validation" at bounding box center [693, 569] width 83 height 14
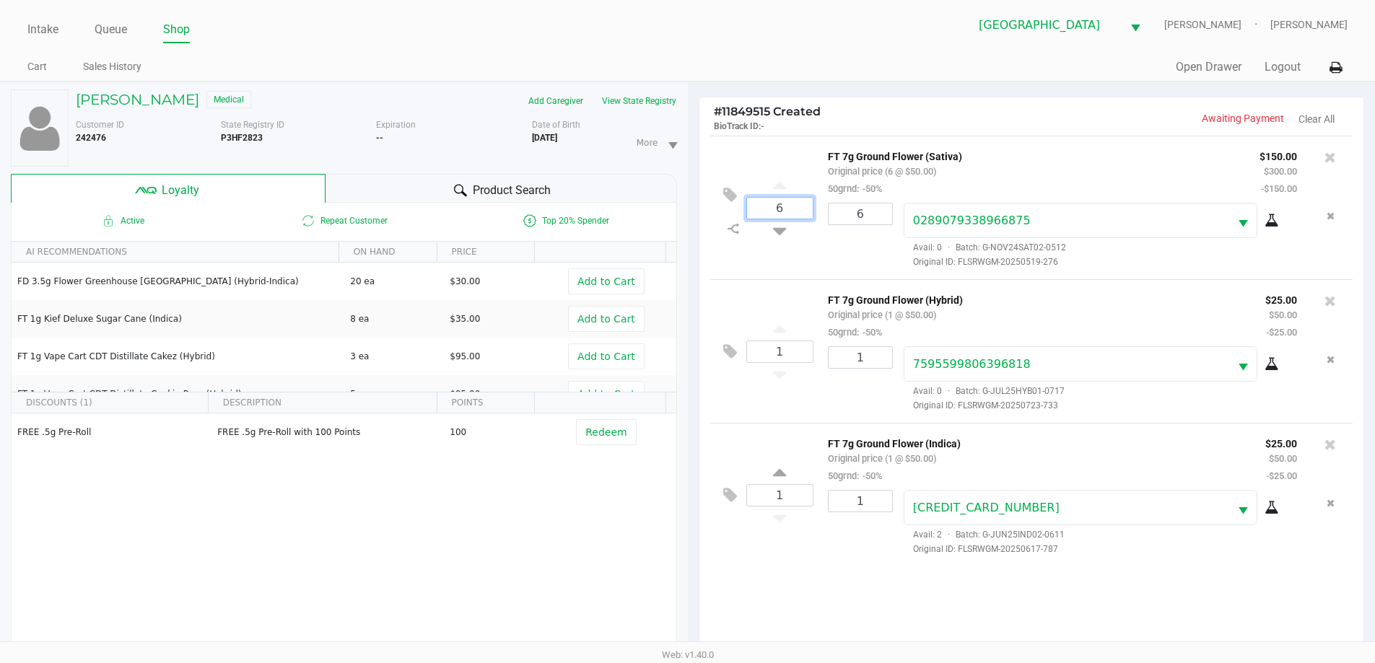
click at [807, 206] on input "6" at bounding box center [780, 208] width 66 height 21
type input "6"
click at [869, 215] on input "6" at bounding box center [861, 214] width 64 height 21
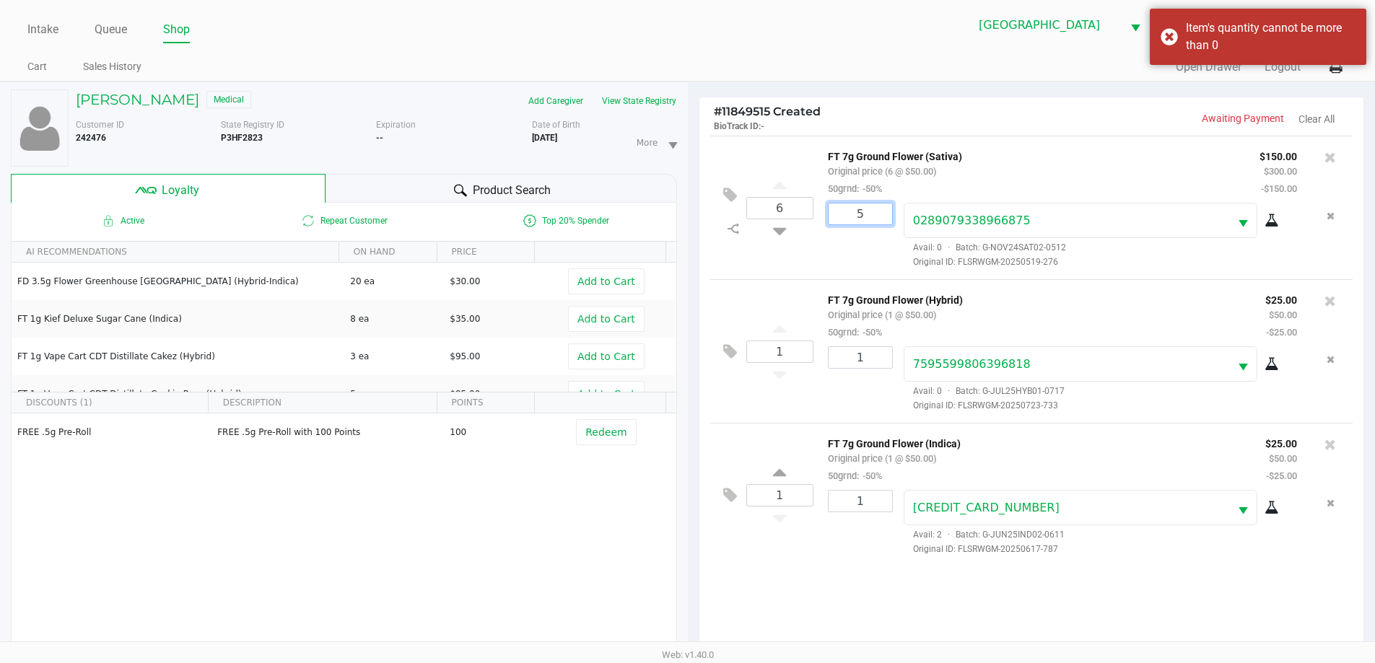
type input "5"
click at [848, 258] on div "MARSHA MASIERO Medical Add Caregiver View State Registry Customer ID 242476 Sta…" at bounding box center [687, 459] width 1375 height 755
click at [787, 209] on input "6" at bounding box center [780, 208] width 66 height 21
type input "6"
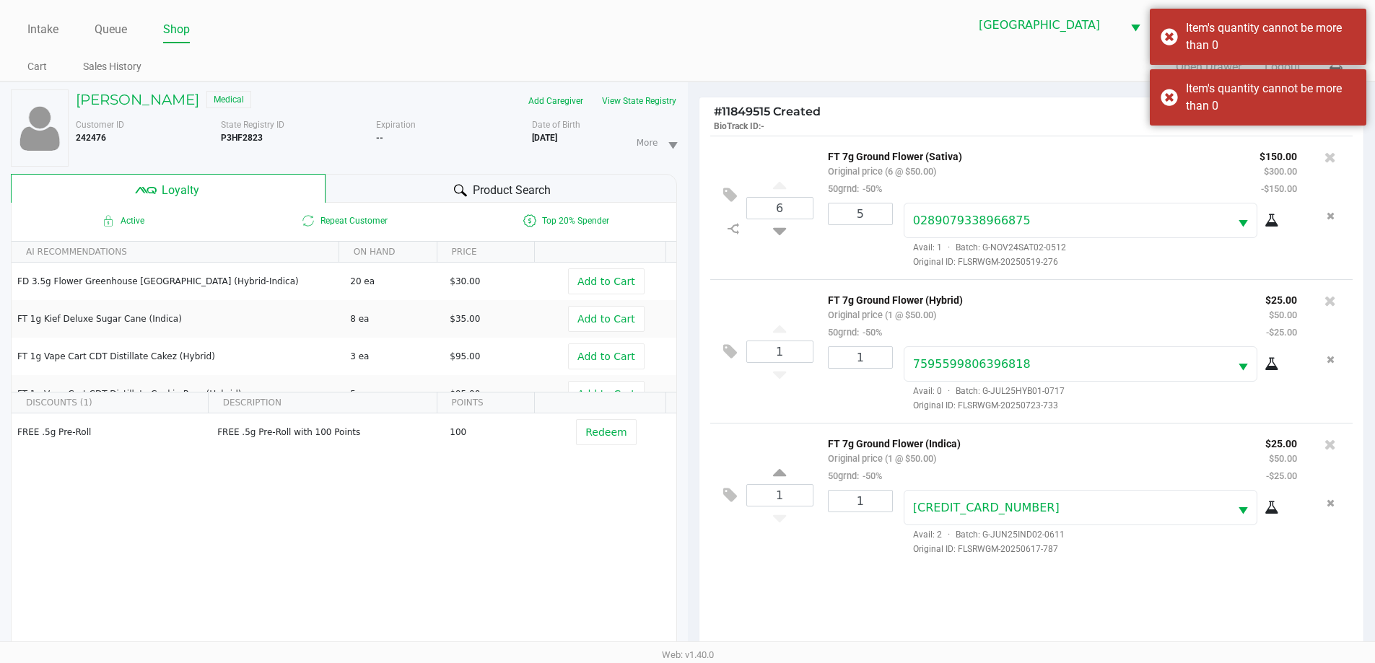
click at [1049, 133] on div "# 11849515 Created BioTrack ID: - Awaiting Payment Clear All" at bounding box center [1031, 116] width 665 height 38
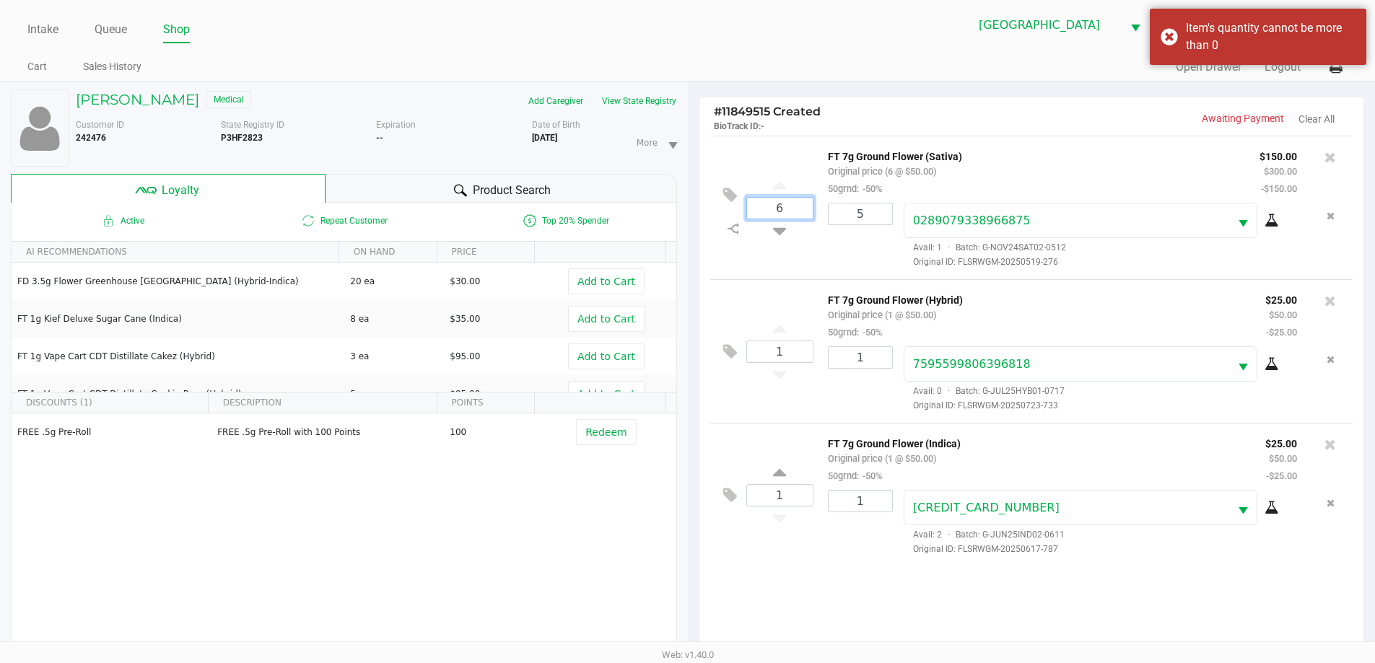
click at [789, 209] on input "6" at bounding box center [780, 208] width 66 height 21
click at [738, 226] on icon at bounding box center [734, 229] width 12 height 12
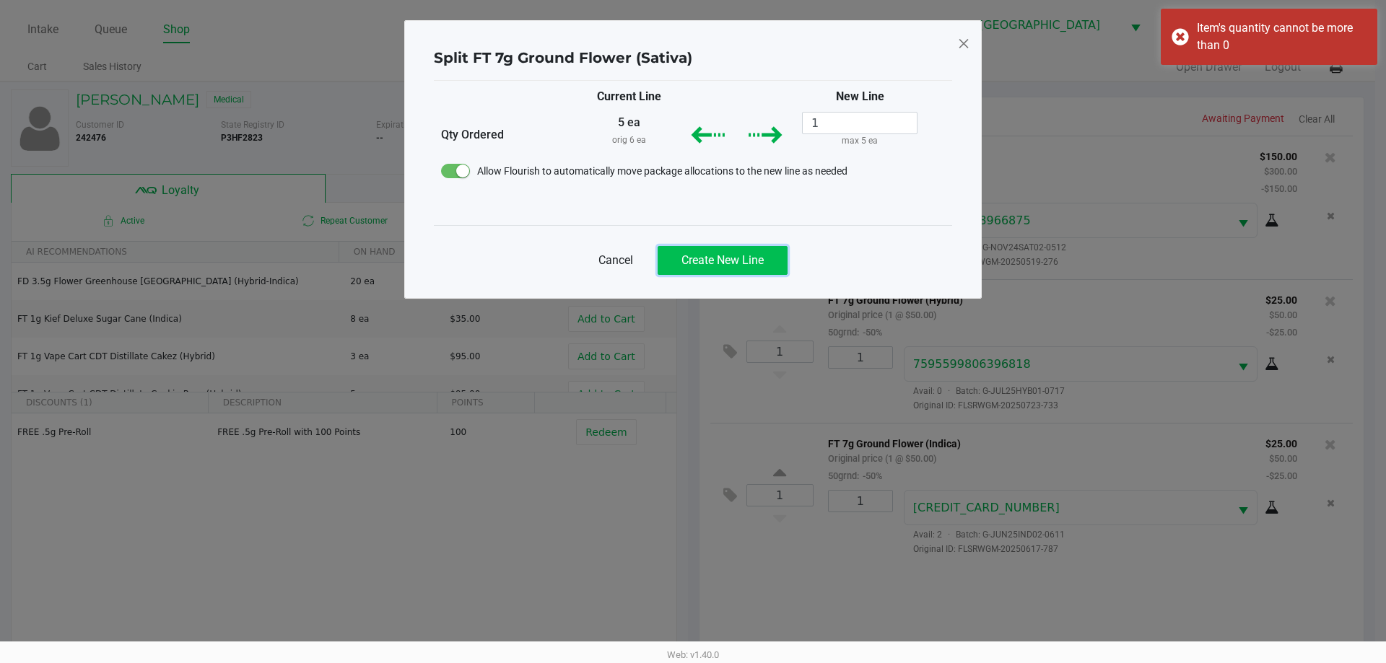
click at [740, 261] on span "Create New Line" at bounding box center [722, 260] width 82 height 14
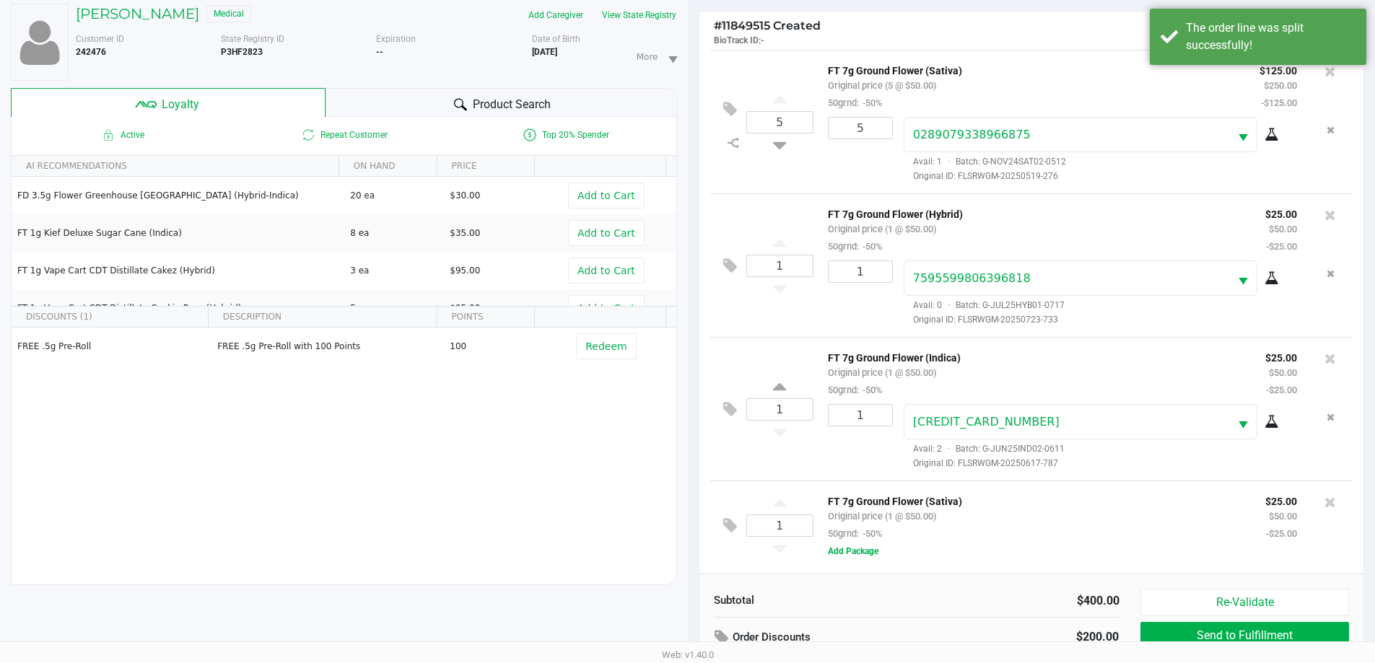
scroll to position [173, 0]
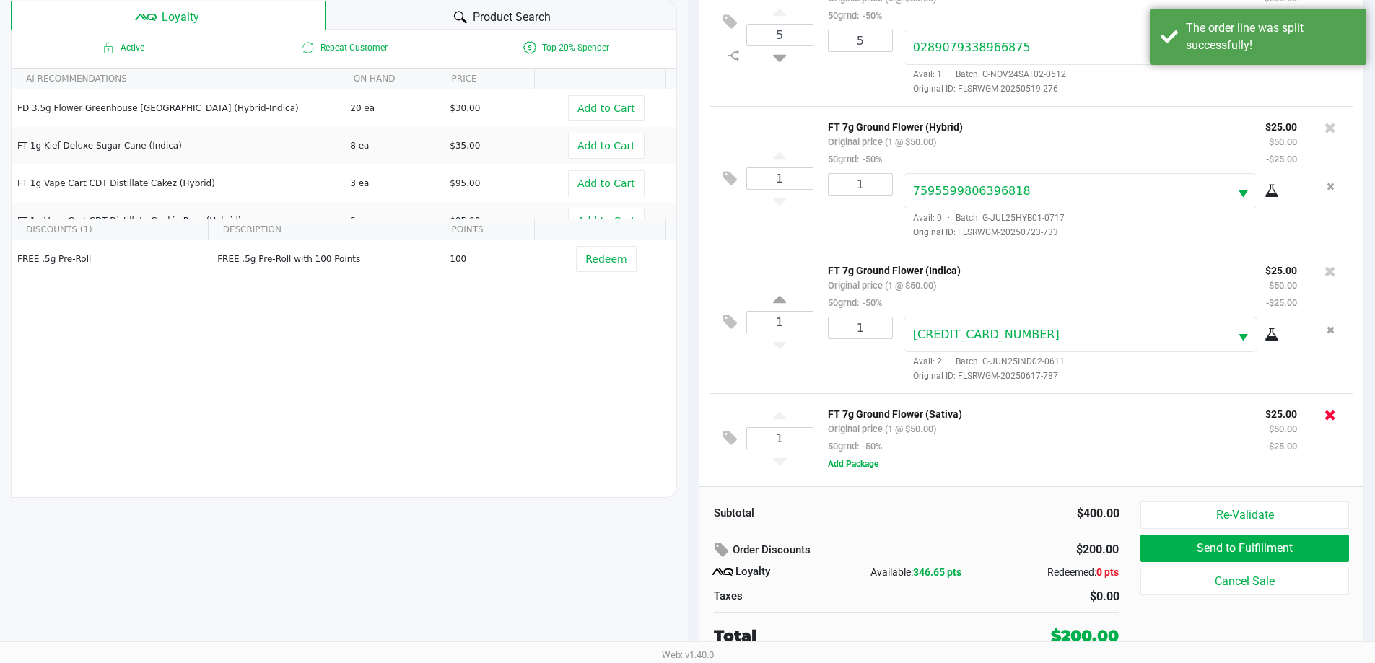
click at [1334, 414] on icon at bounding box center [1330, 415] width 12 height 14
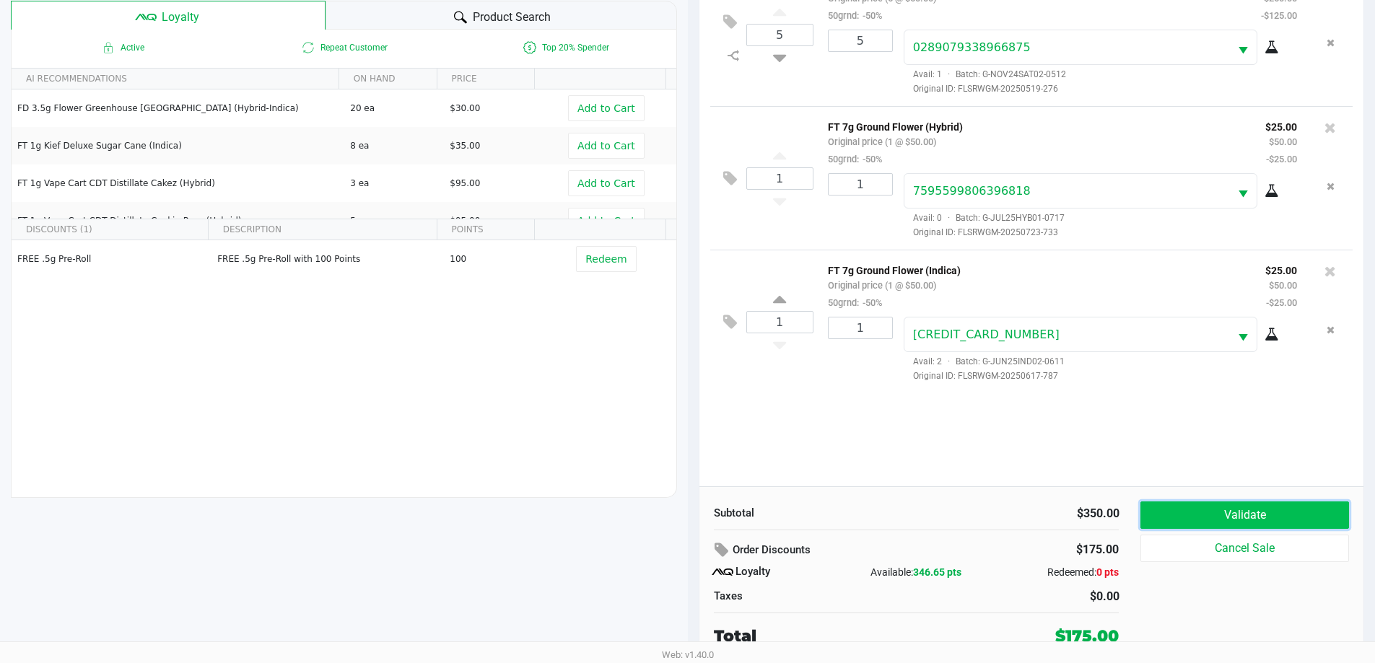
click at [1221, 517] on button "Validate" at bounding box center [1244, 515] width 208 height 27
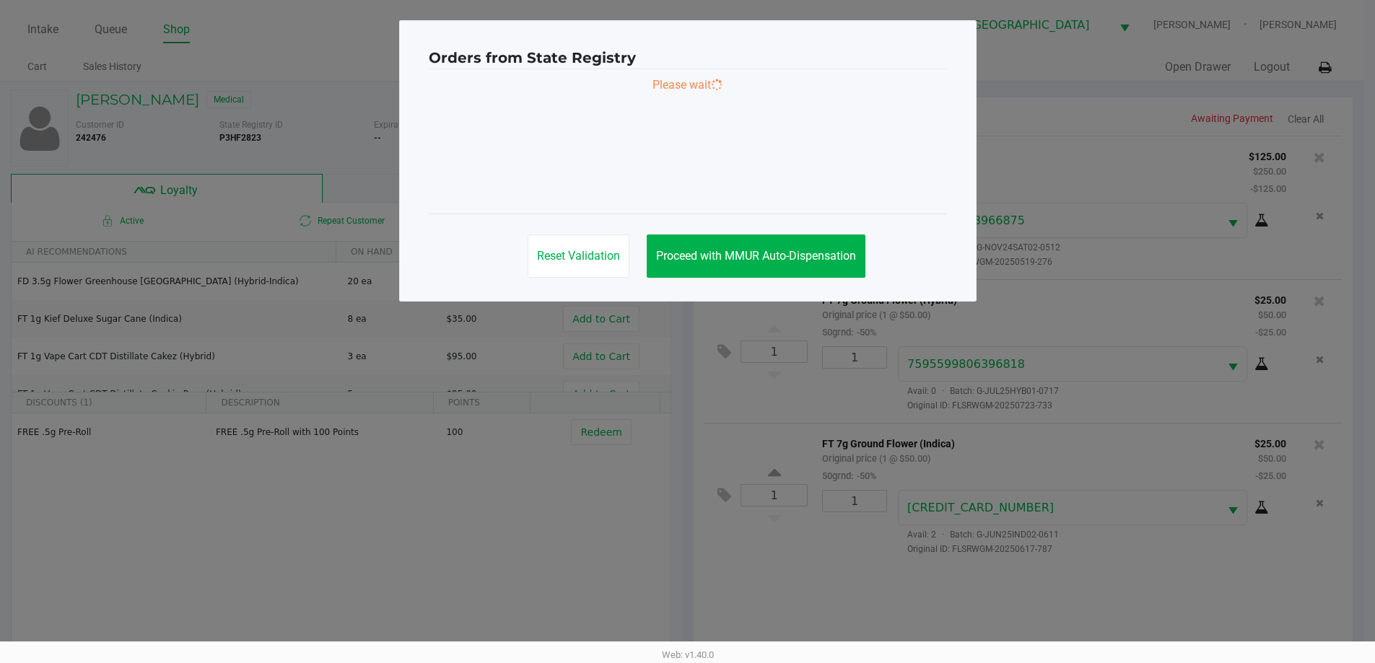
scroll to position [0, 0]
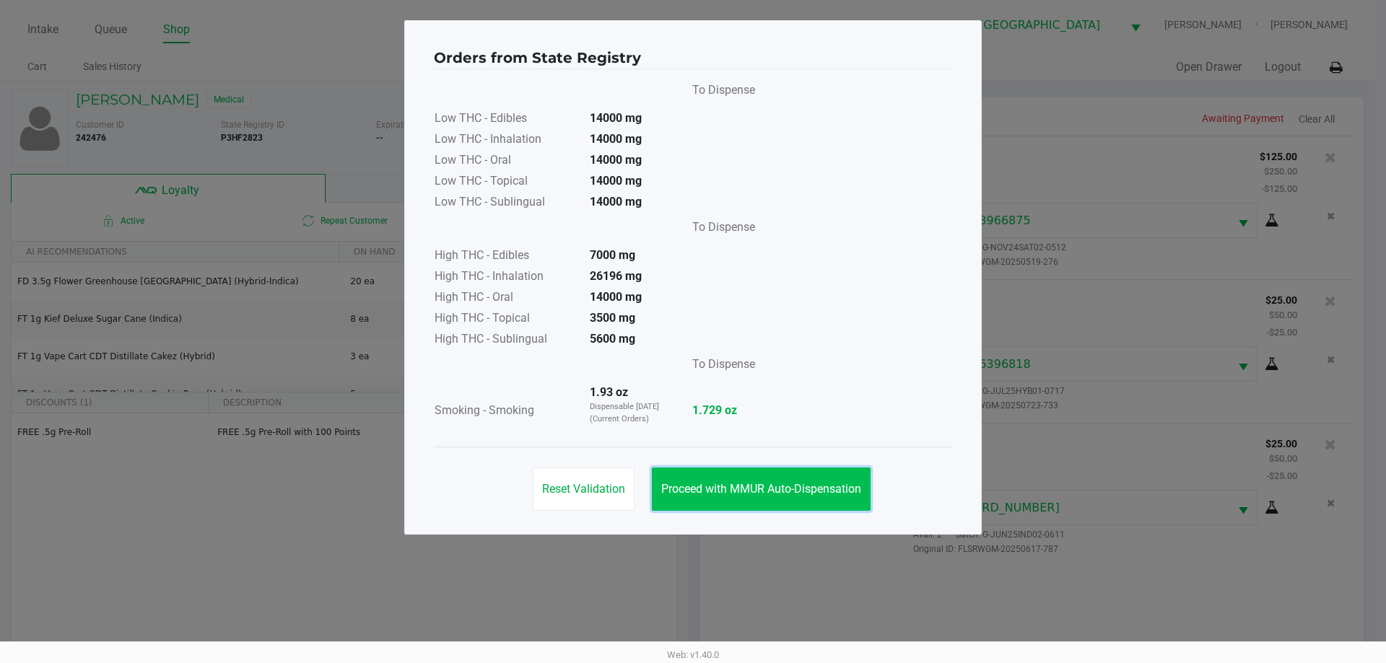
click at [762, 491] on span "Proceed with MMUR Auto-Dispensation" at bounding box center [761, 489] width 200 height 14
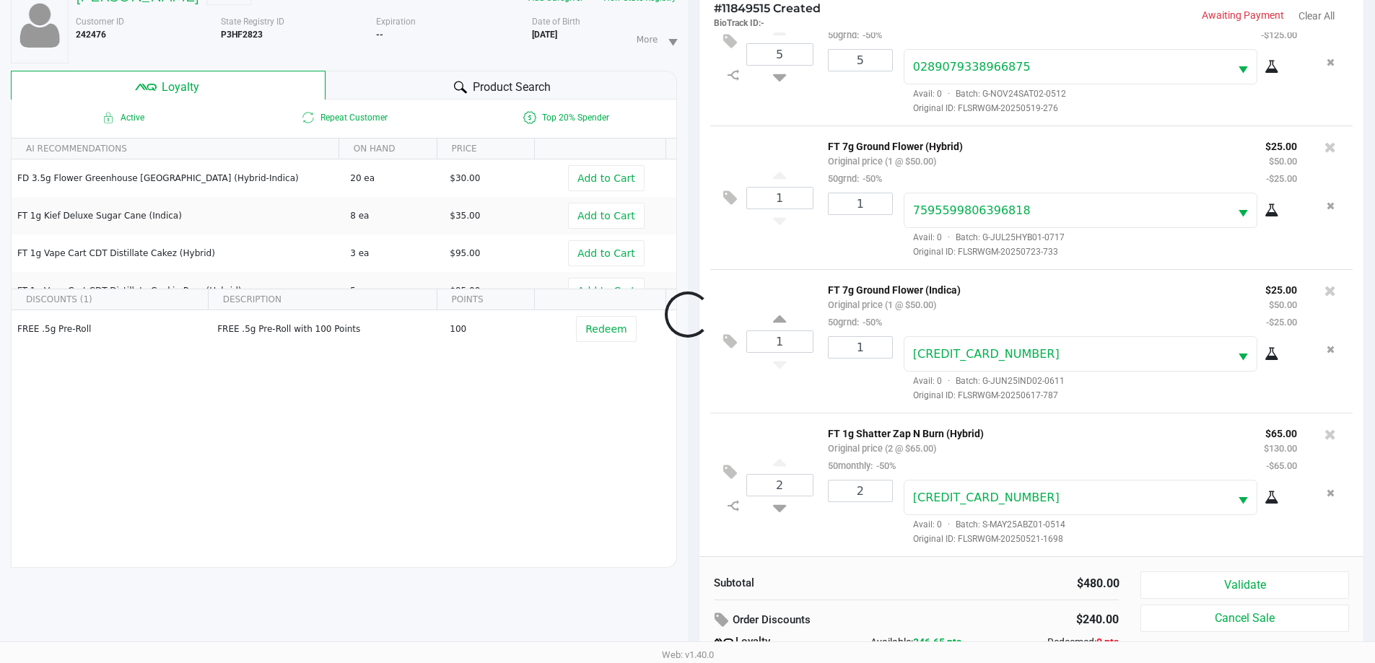
scroll to position [173, 0]
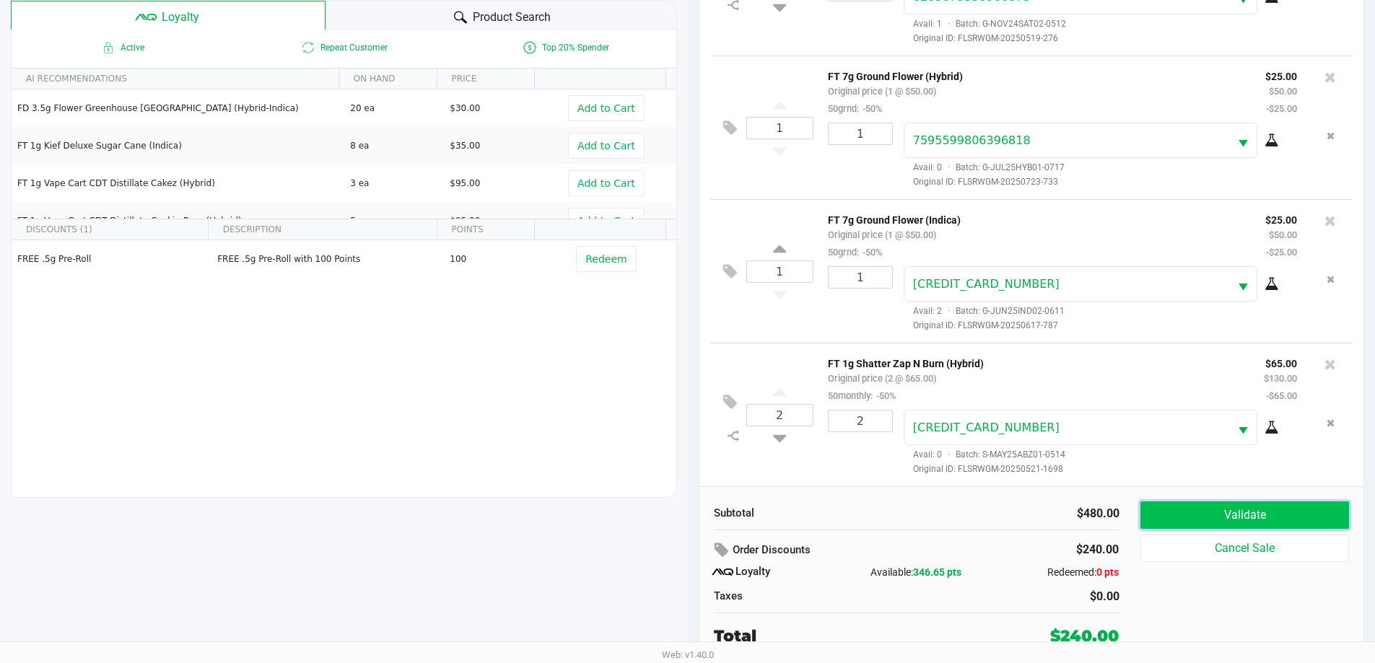
click at [1255, 512] on button "Validate" at bounding box center [1244, 515] width 208 height 27
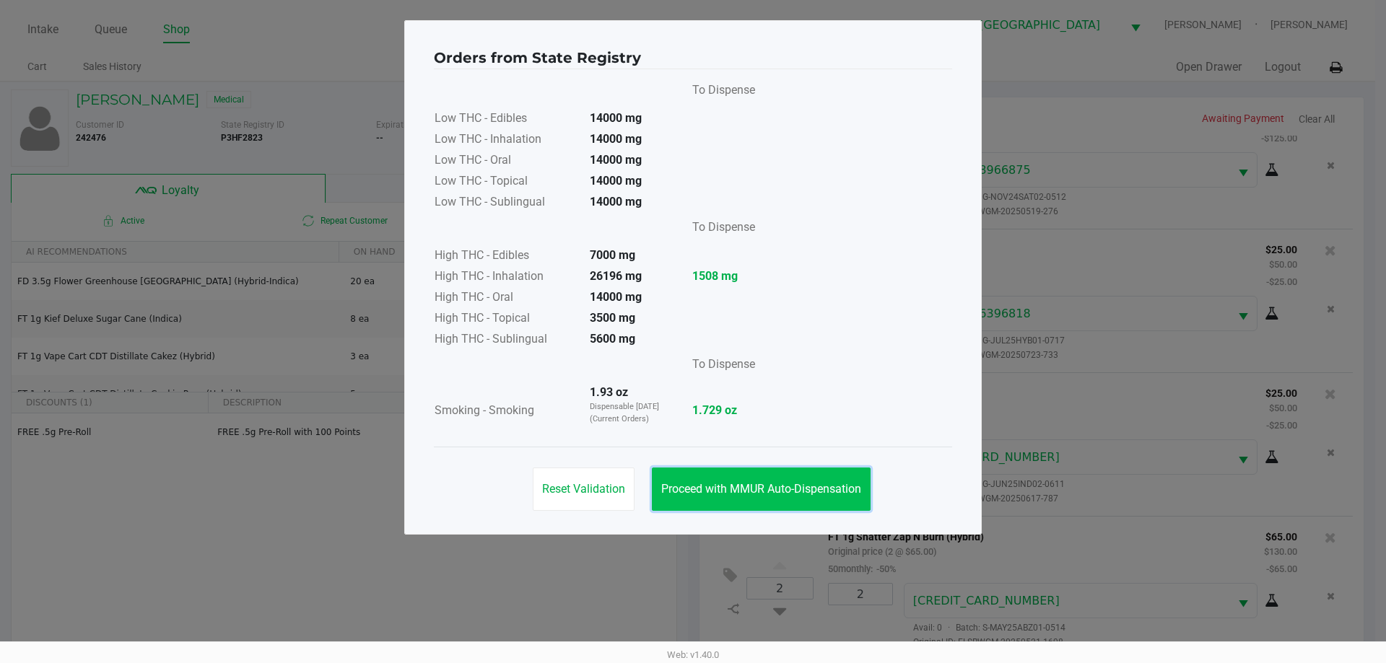
click at [765, 471] on button "Proceed with MMUR Auto-Dispensation" at bounding box center [761, 489] width 219 height 43
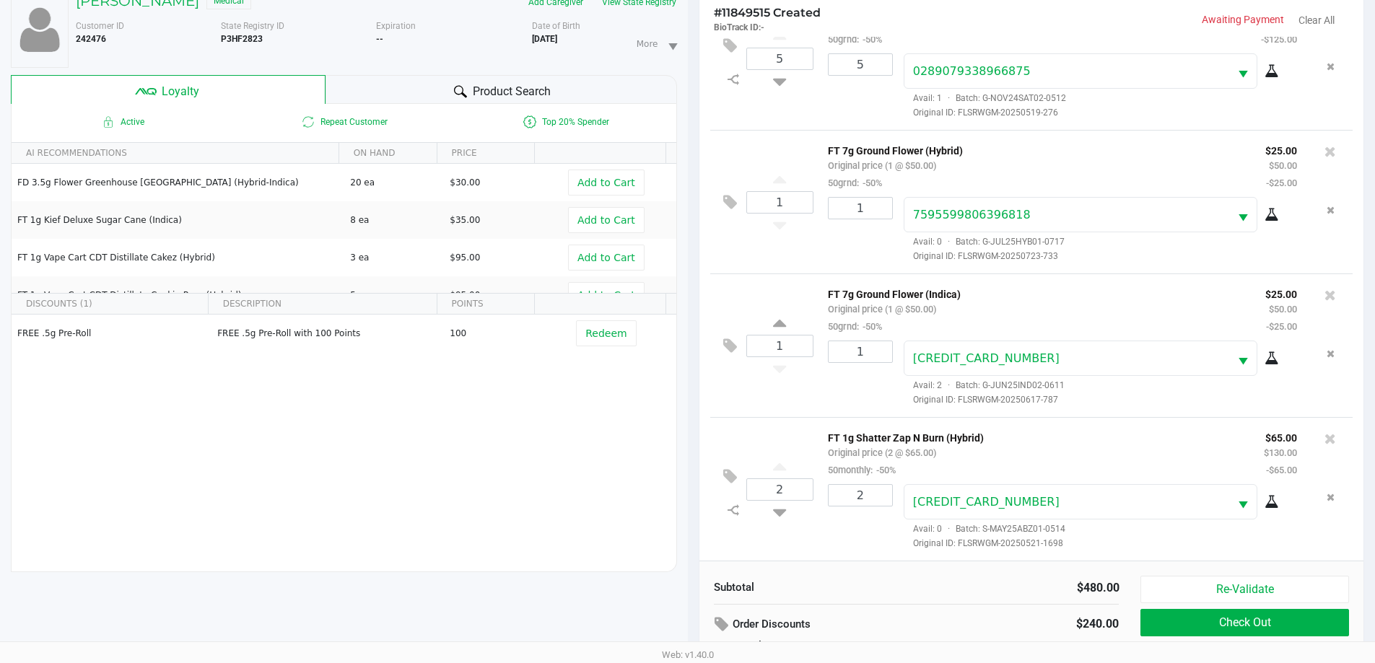
scroll to position [173, 0]
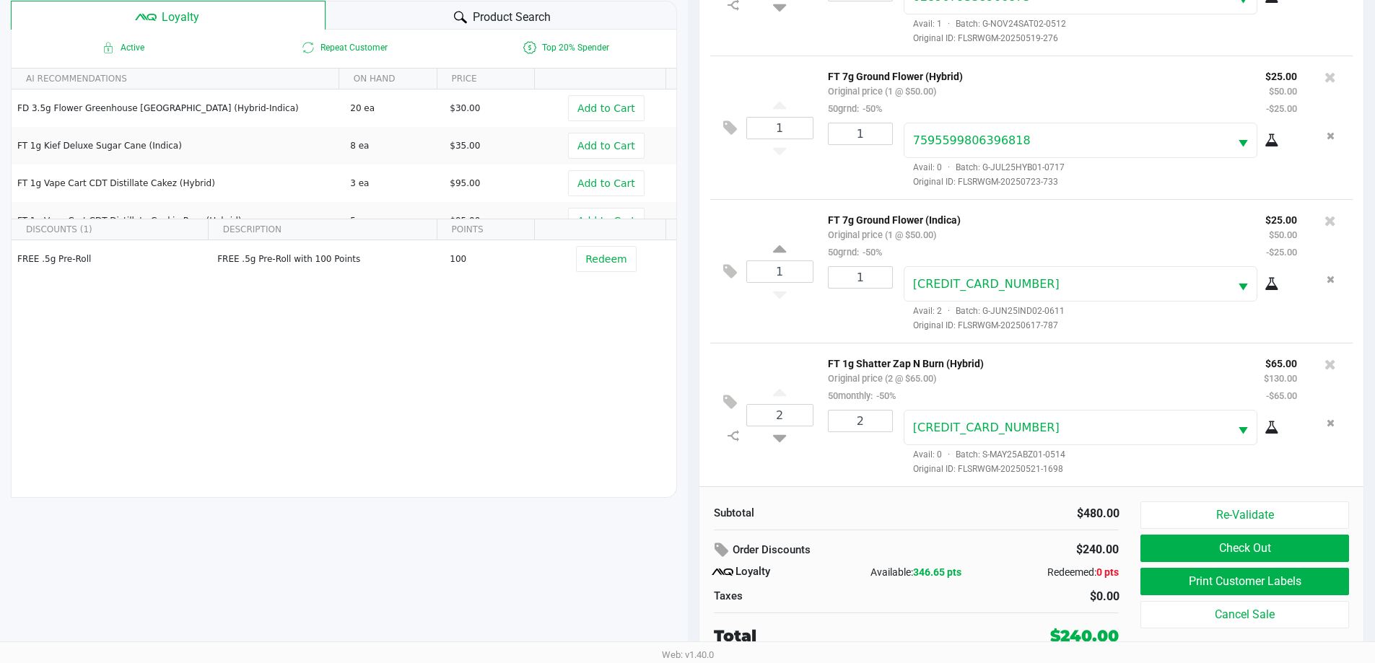
click at [575, 19] on div "Product Search" at bounding box center [502, 15] width 352 height 29
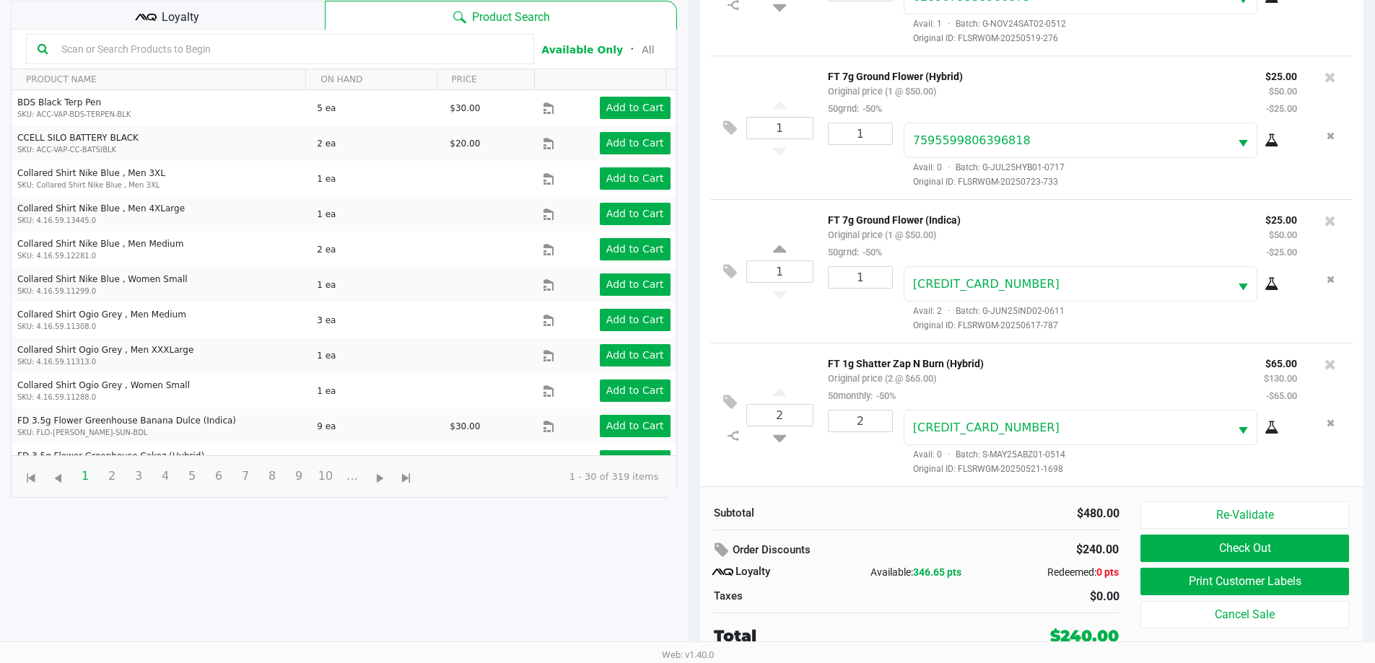
click at [227, 50] on input "text" at bounding box center [289, 49] width 467 height 22
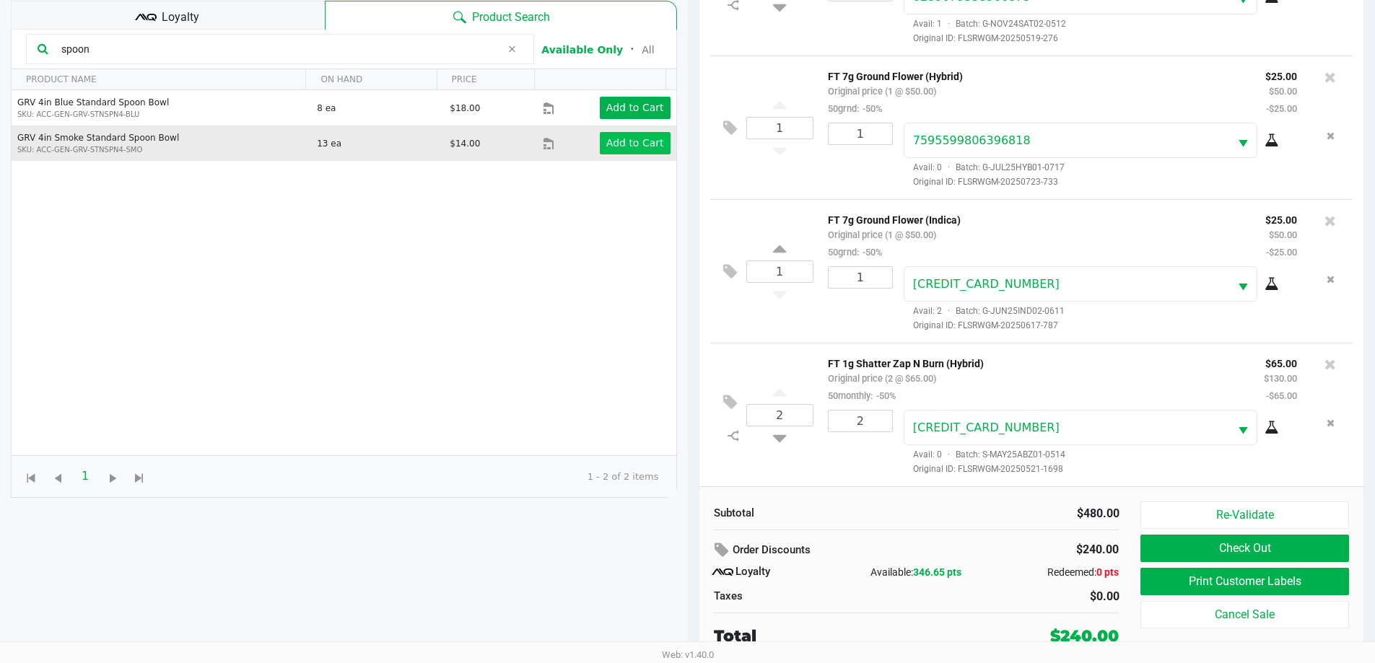
type input "spoon"
click at [621, 143] on app-button-loader "Add to Cart" at bounding box center [635, 143] width 58 height 12
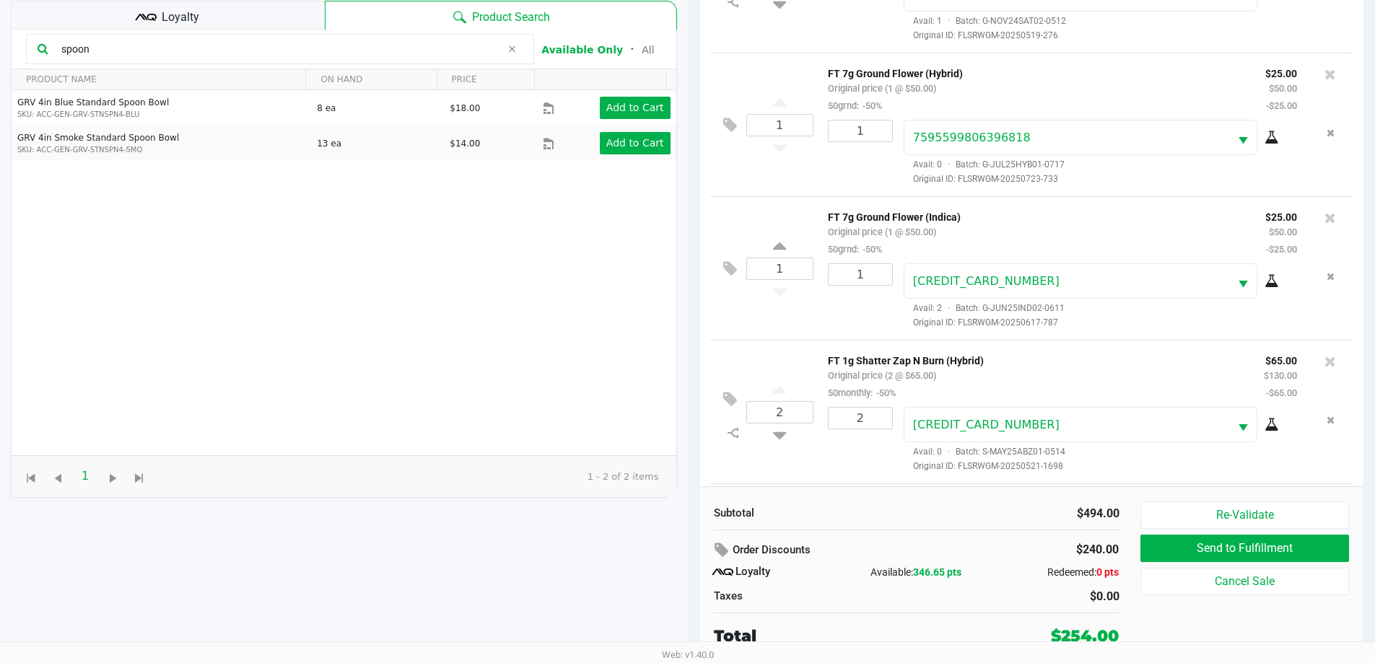
scroll to position [134, 0]
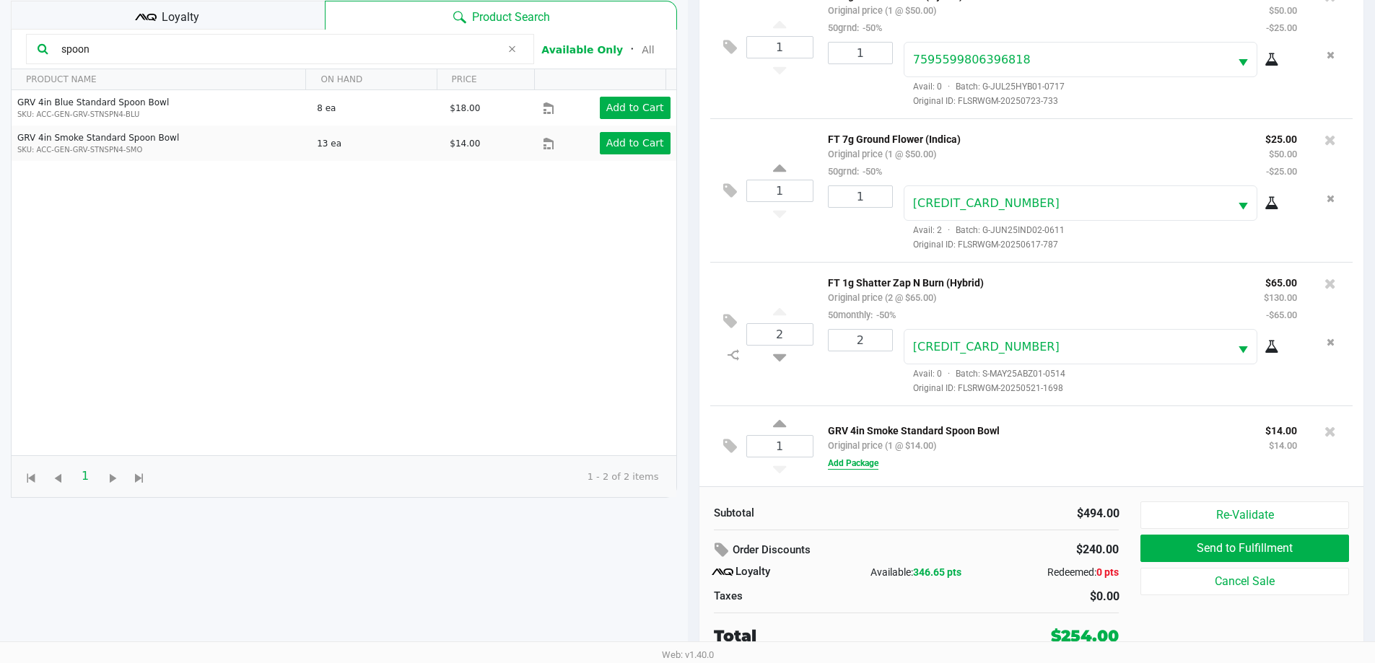
click at [851, 463] on button "Add Package" at bounding box center [853, 463] width 51 height 13
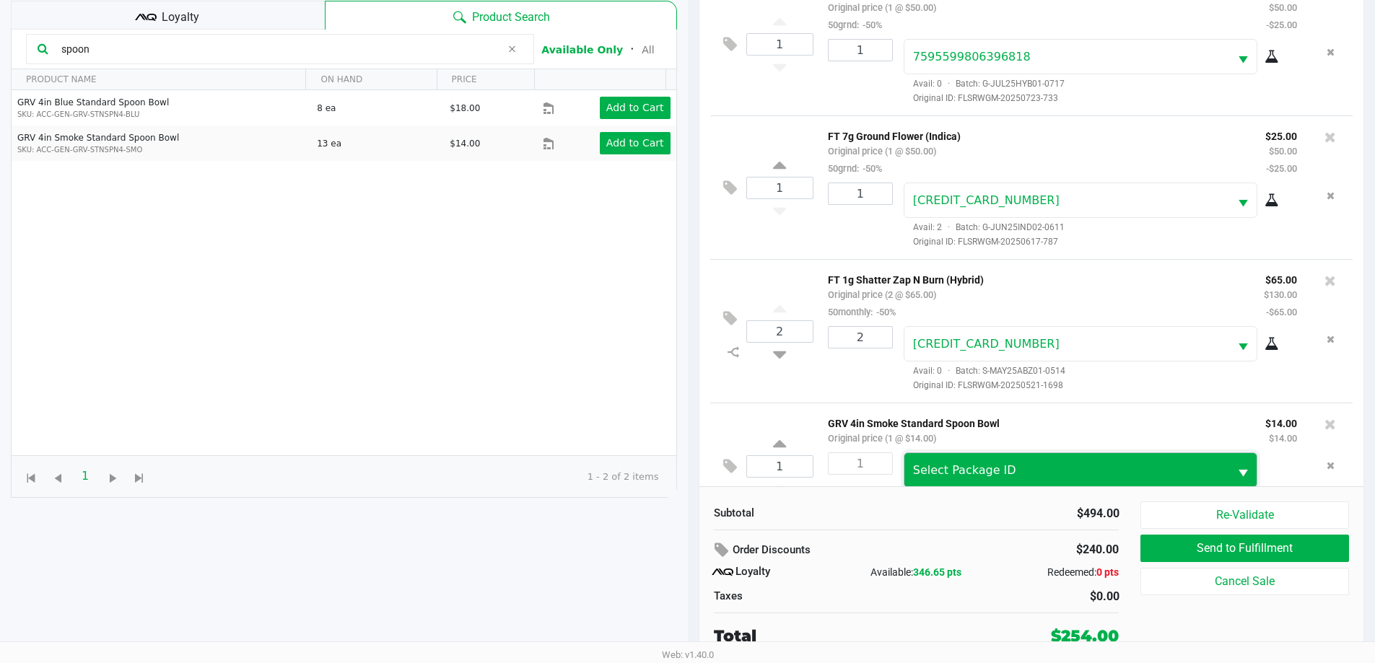
click at [1045, 471] on span "Select Package ID" at bounding box center [1067, 470] width 308 height 17
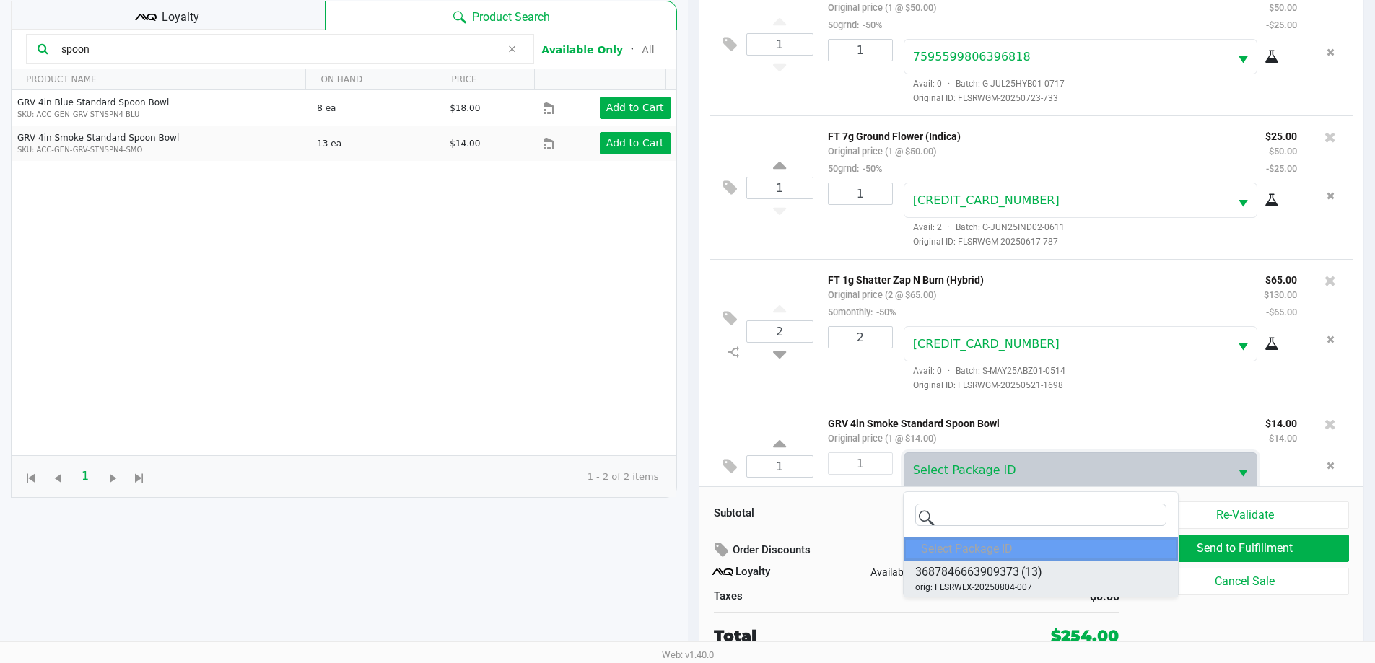
click at [1039, 572] on span "(13)" at bounding box center [1031, 572] width 21 height 17
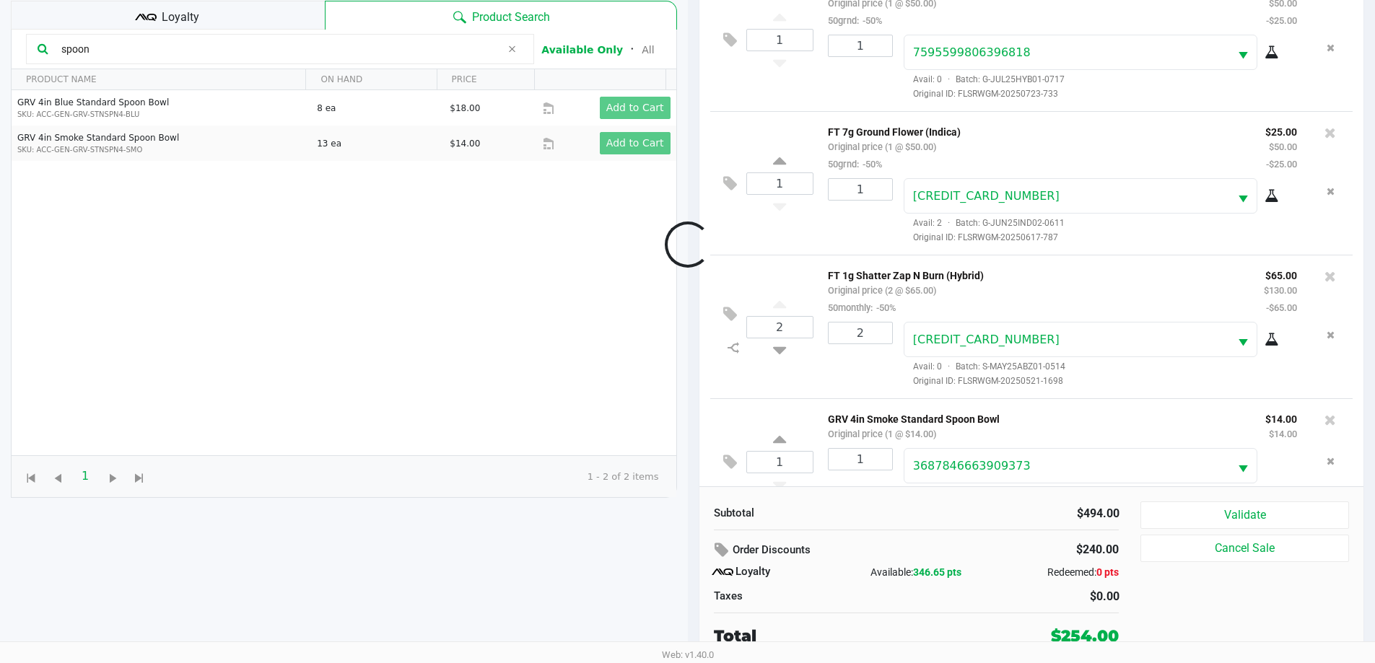
scroll to position [180, 0]
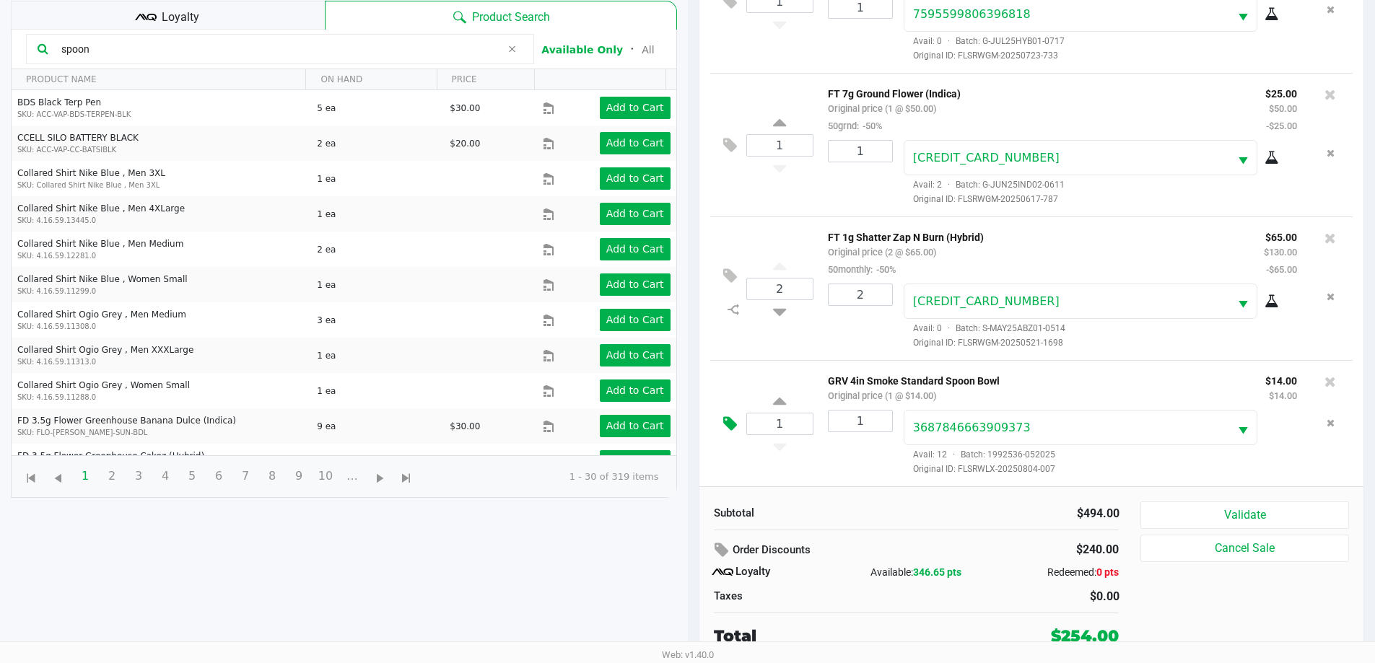
click at [734, 426] on icon at bounding box center [730, 424] width 14 height 17
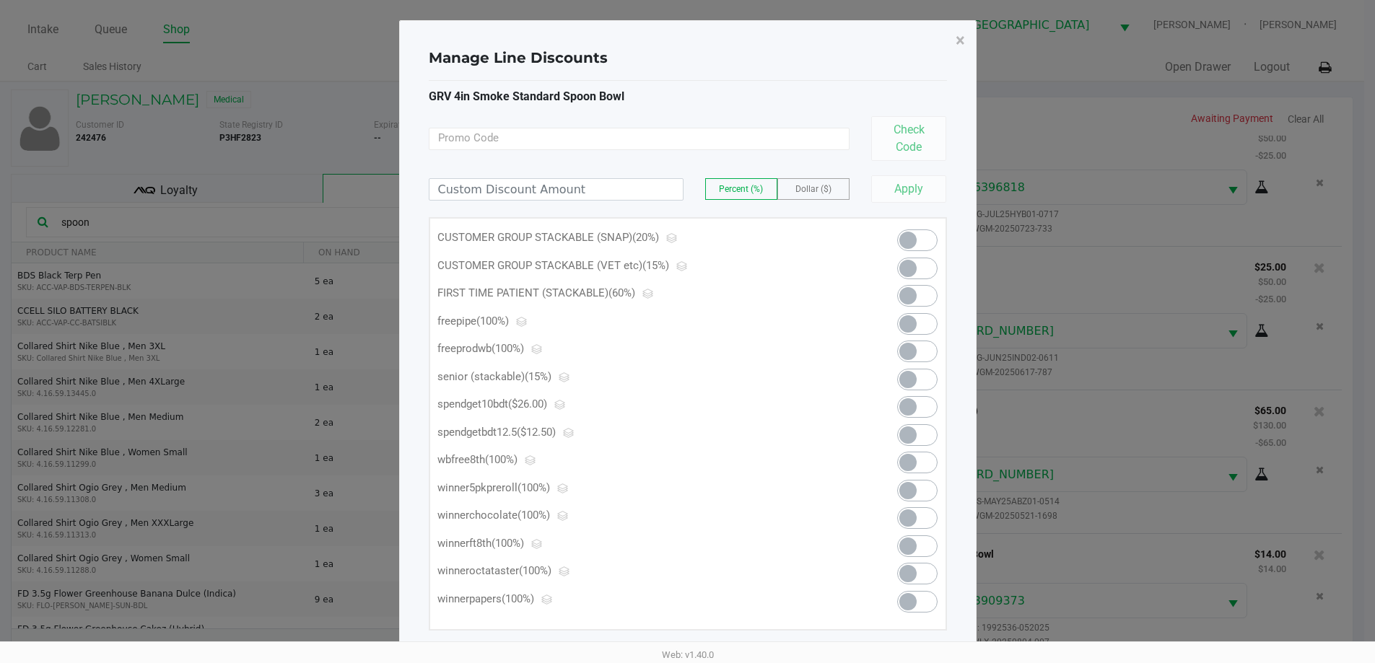
scroll to position [0, 0]
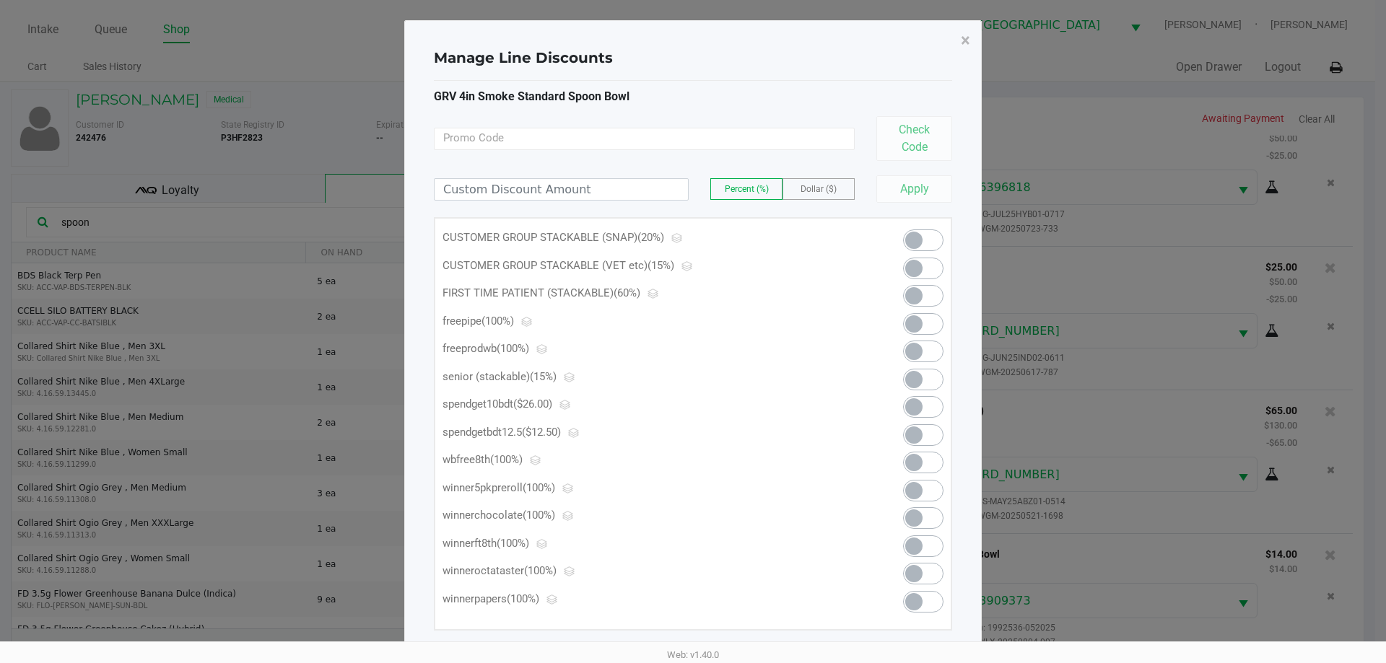
click at [927, 326] on span at bounding box center [923, 324] width 40 height 22
click at [964, 45] on span "×" at bounding box center [965, 40] width 9 height 20
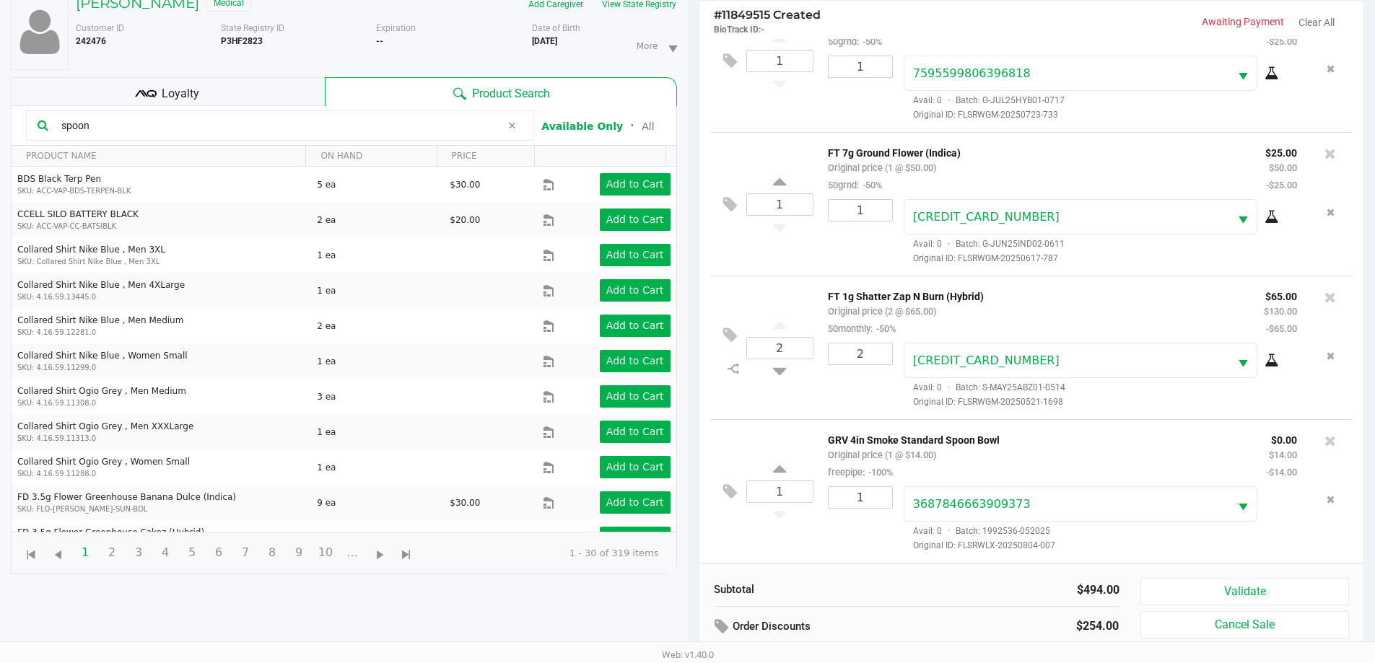
scroll to position [173, 0]
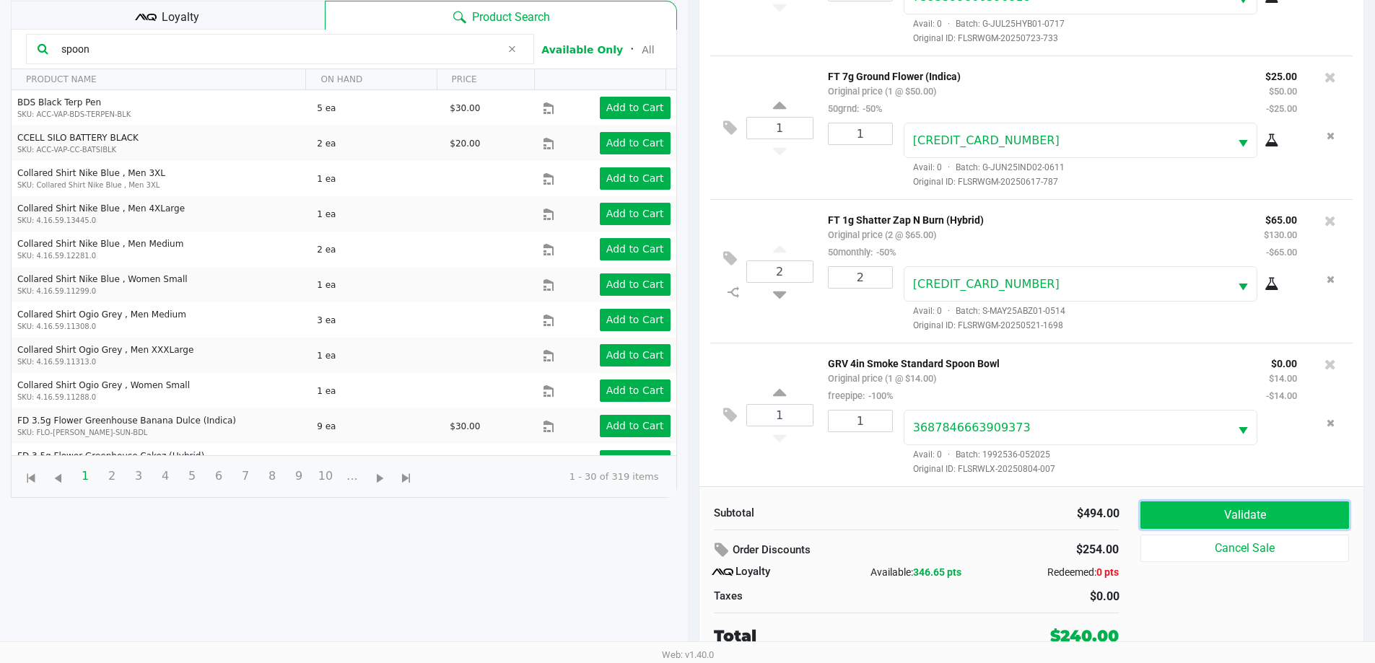
click at [1244, 515] on button "Validate" at bounding box center [1244, 515] width 208 height 27
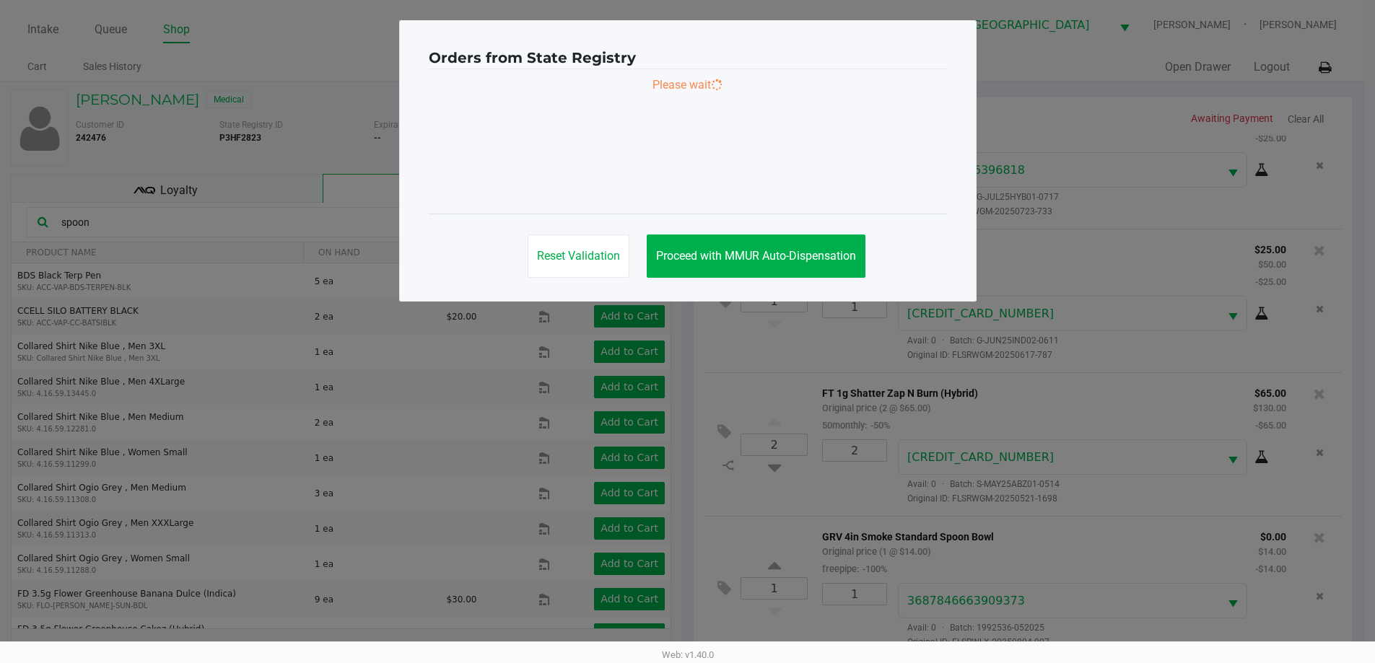
scroll to position [0, 0]
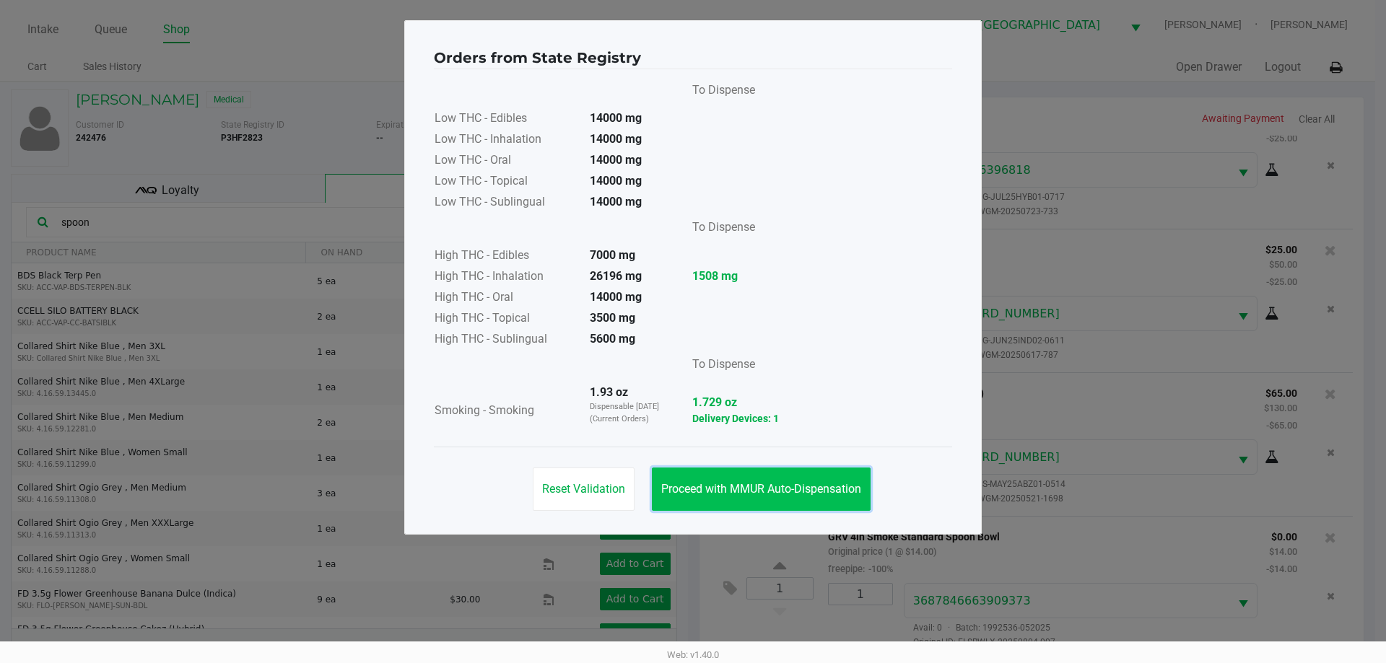
click at [835, 503] on button "Proceed with MMUR Auto-Dispensation" at bounding box center [761, 489] width 219 height 43
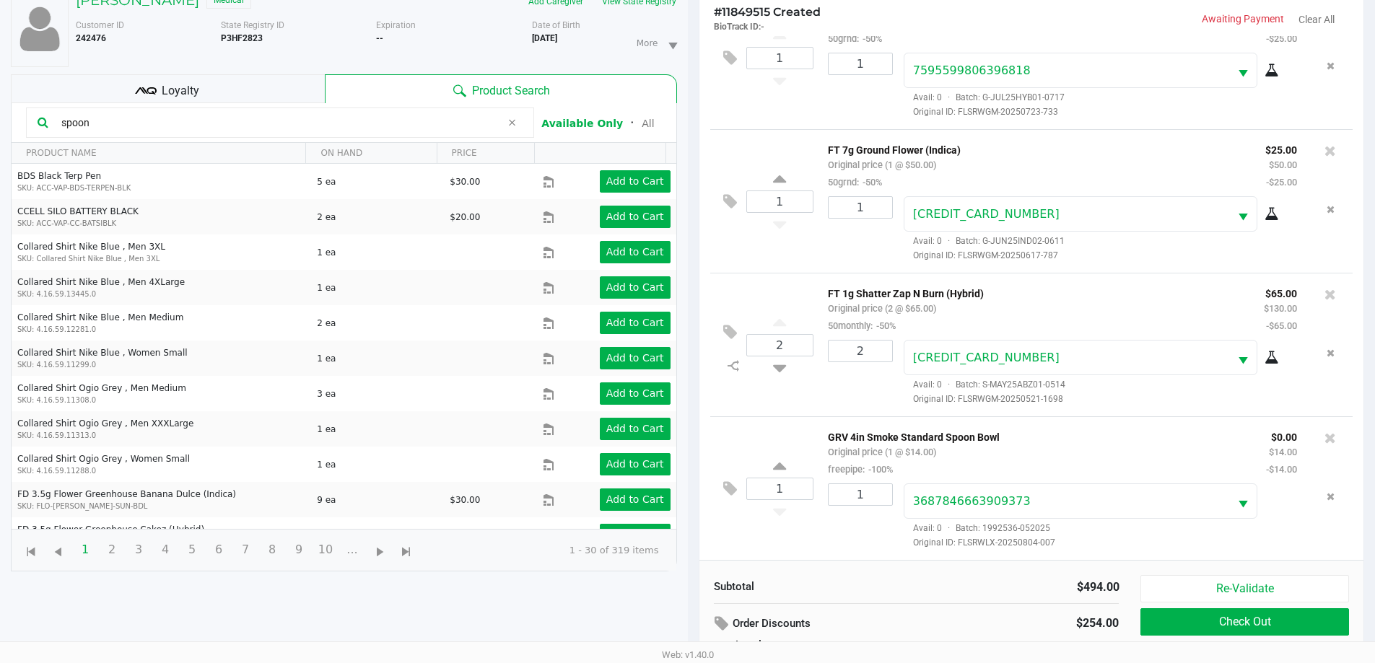
scroll to position [173, 0]
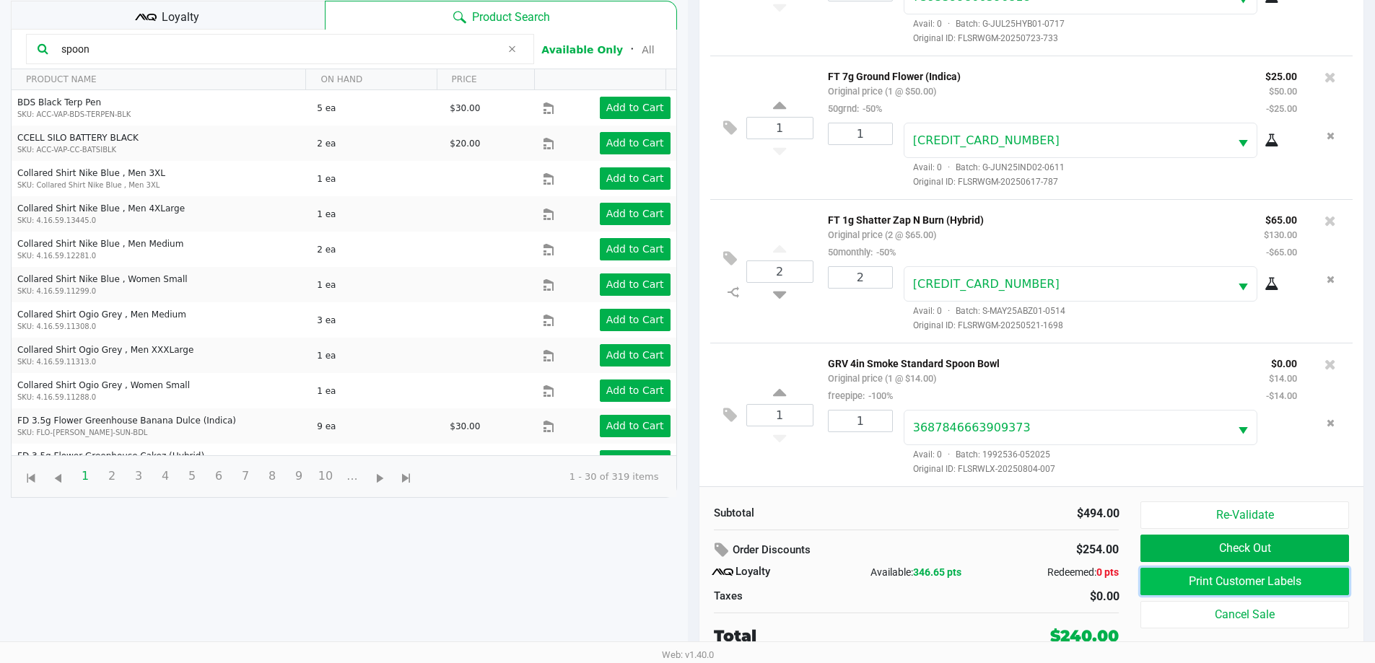
click at [1213, 587] on button "Print Customer Labels" at bounding box center [1244, 581] width 208 height 27
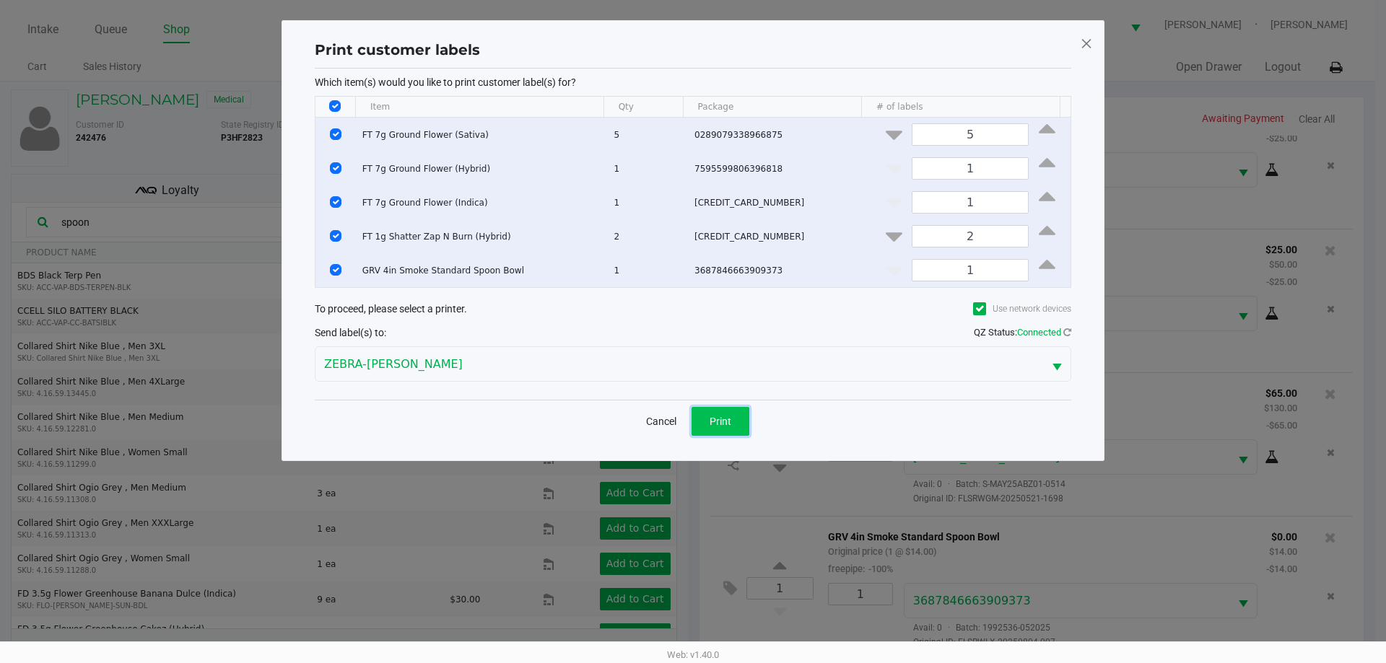
click at [718, 419] on span "Print" at bounding box center [720, 422] width 22 height 12
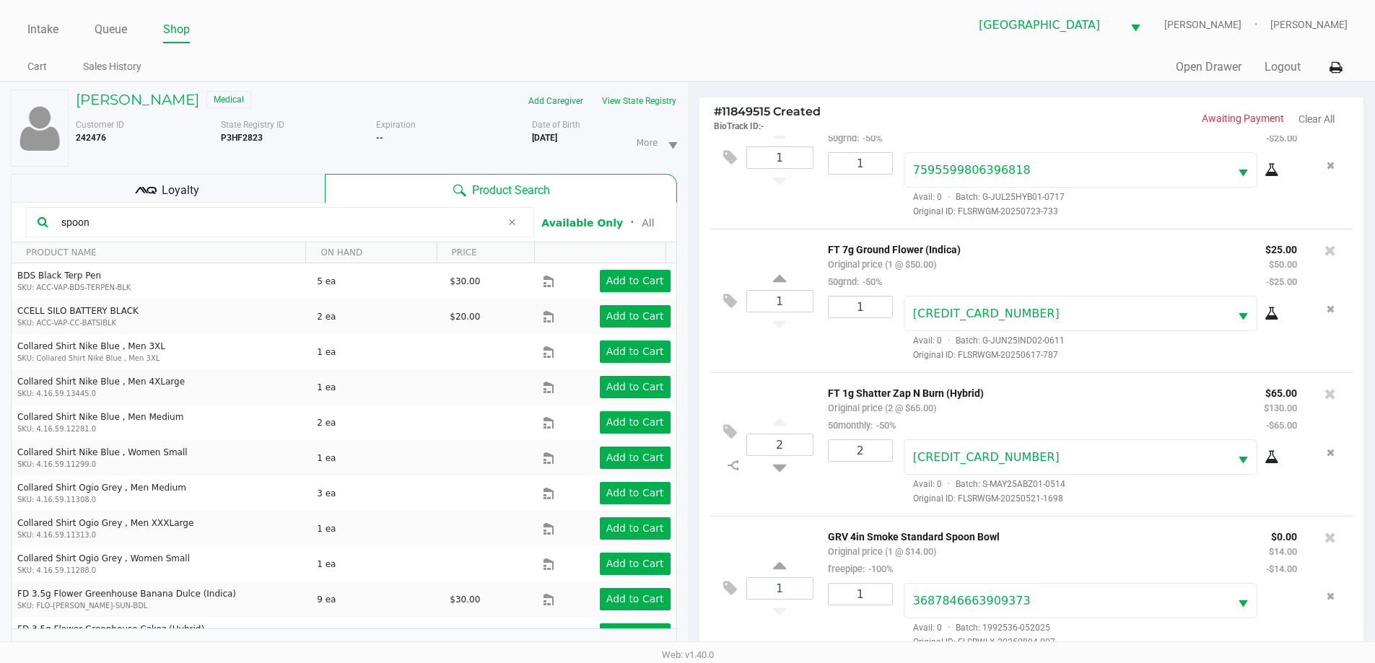
scroll to position [173, 0]
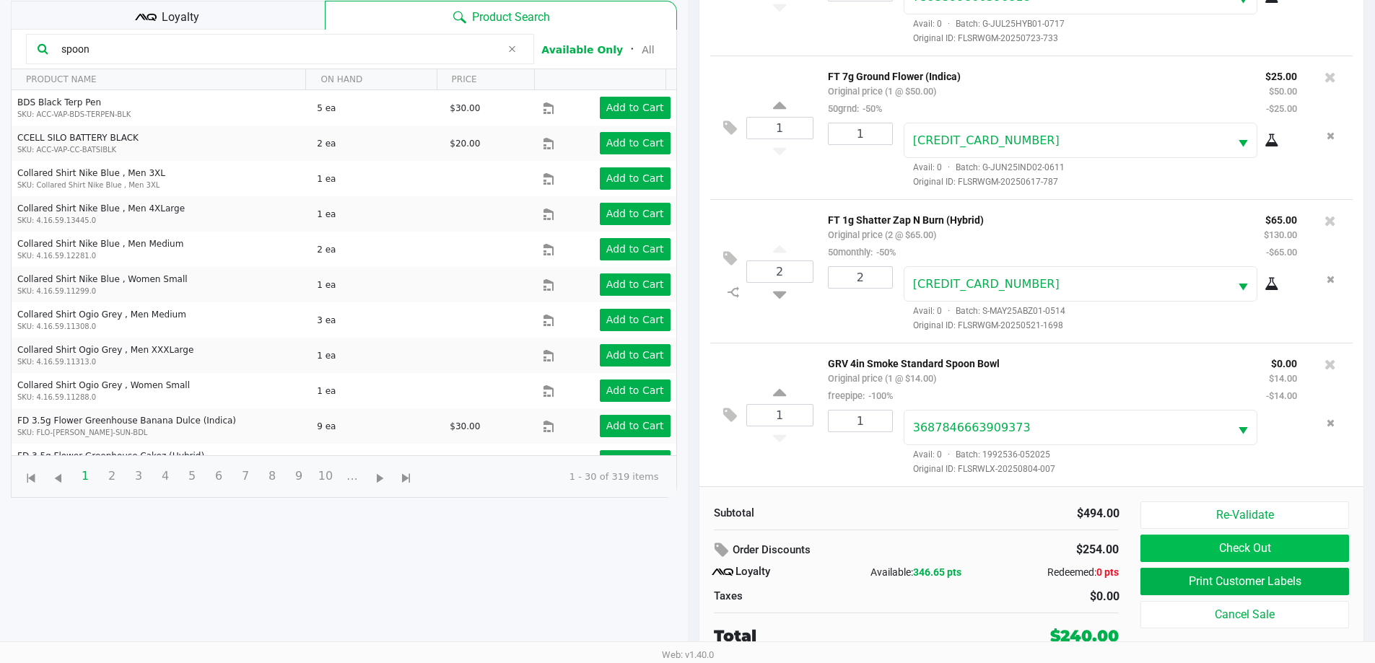
click at [1267, 553] on button "Check Out" at bounding box center [1244, 548] width 208 height 27
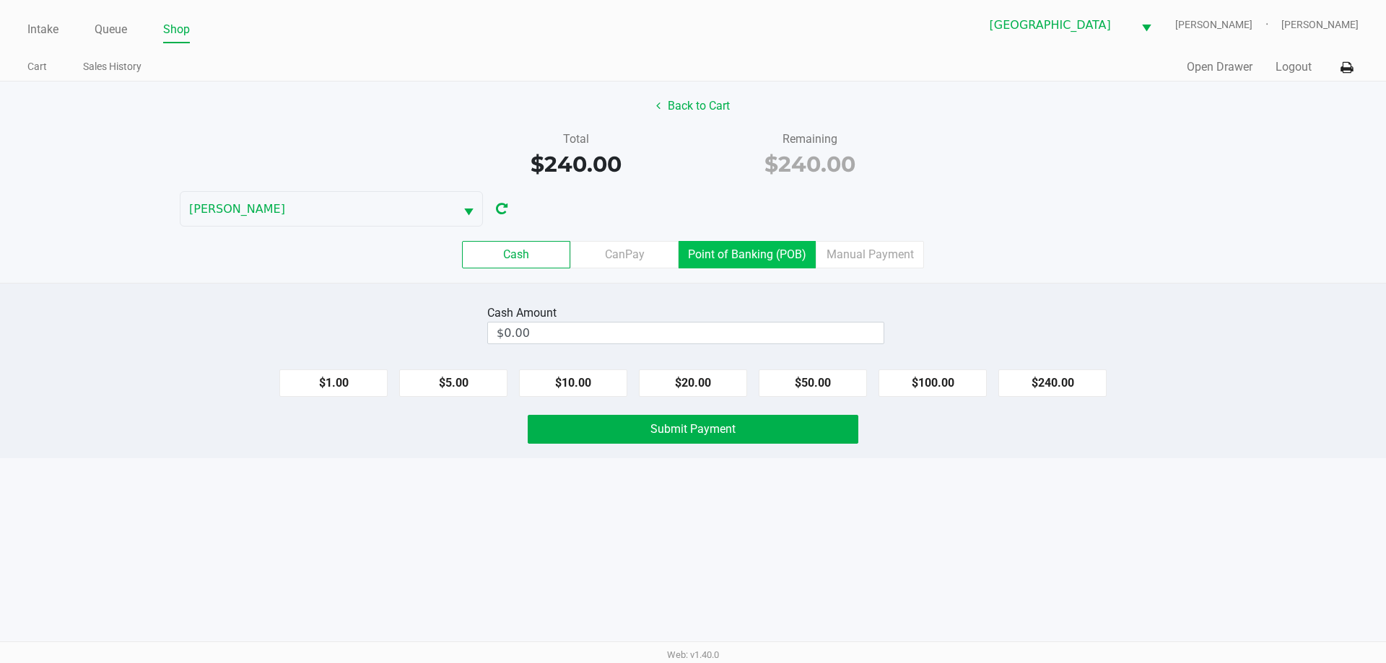
click at [740, 251] on label "Point of Banking (POB)" at bounding box center [746, 254] width 137 height 27
click at [0, 0] on 7 "Point of Banking (POB)" at bounding box center [0, 0] width 0 height 0
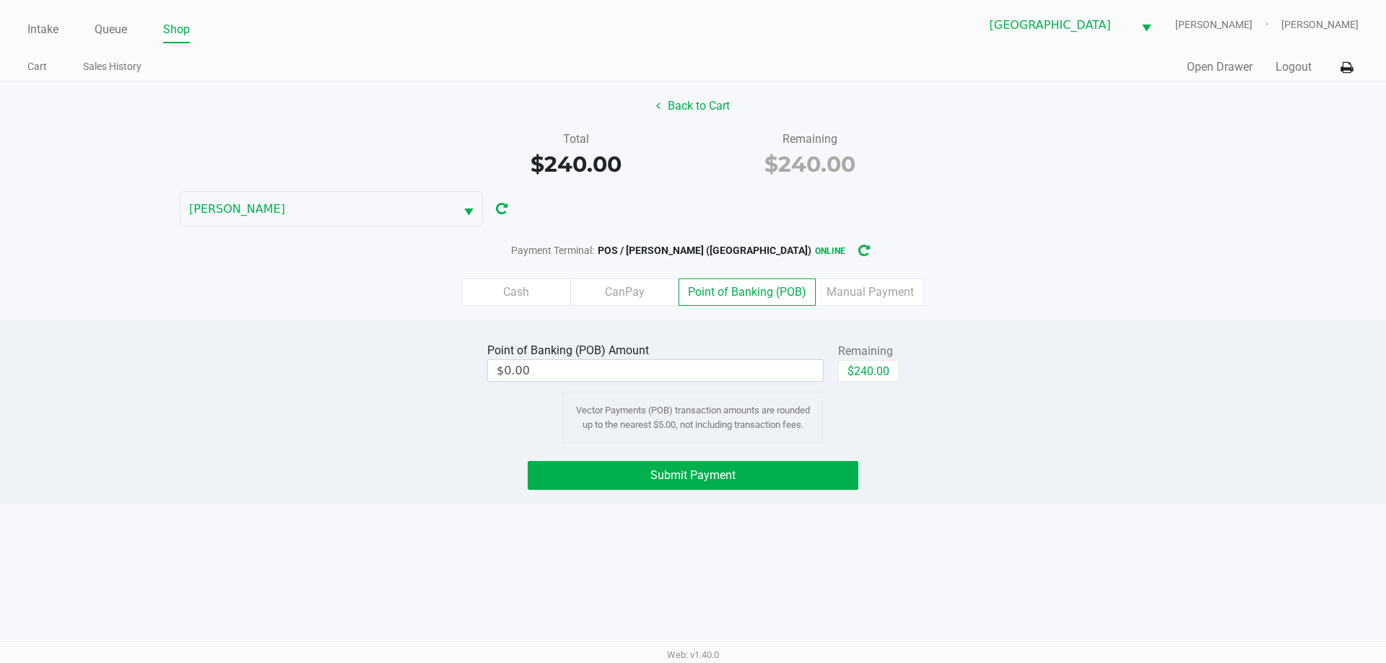
click at [879, 374] on button "$240.00" at bounding box center [868, 371] width 61 height 22
type input "$240.00"
click at [712, 481] on span "Submit Payment" at bounding box center [692, 475] width 85 height 14
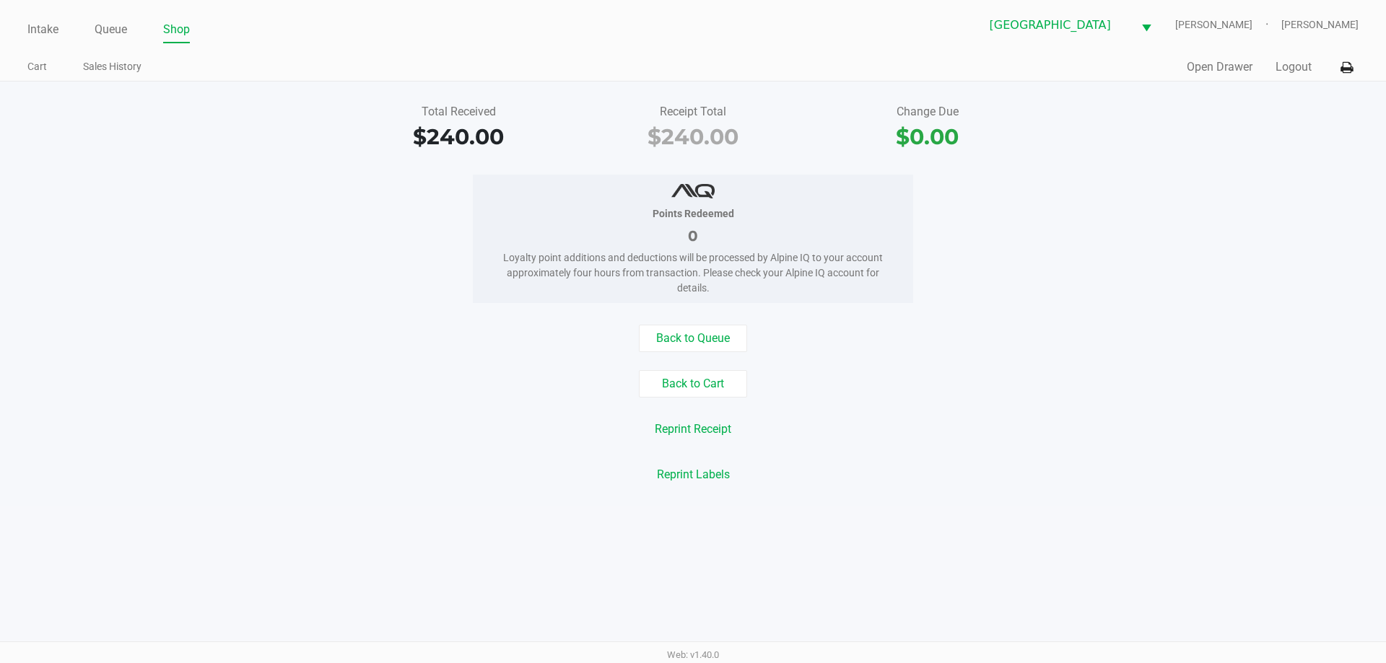
click at [129, 31] on ul "Intake Queue Shop" at bounding box center [359, 30] width 665 height 25
click at [122, 30] on link "Queue" at bounding box center [111, 29] width 32 height 20
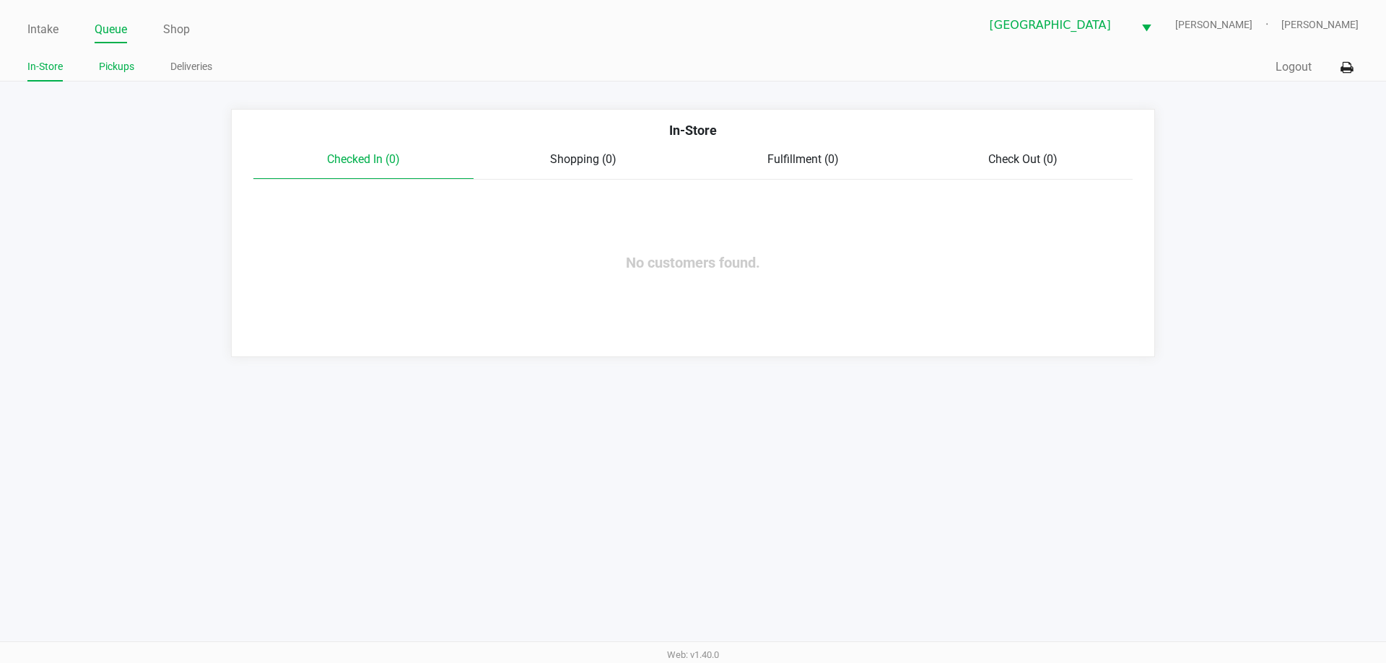
click at [124, 69] on link "Pickups" at bounding box center [116, 67] width 35 height 18
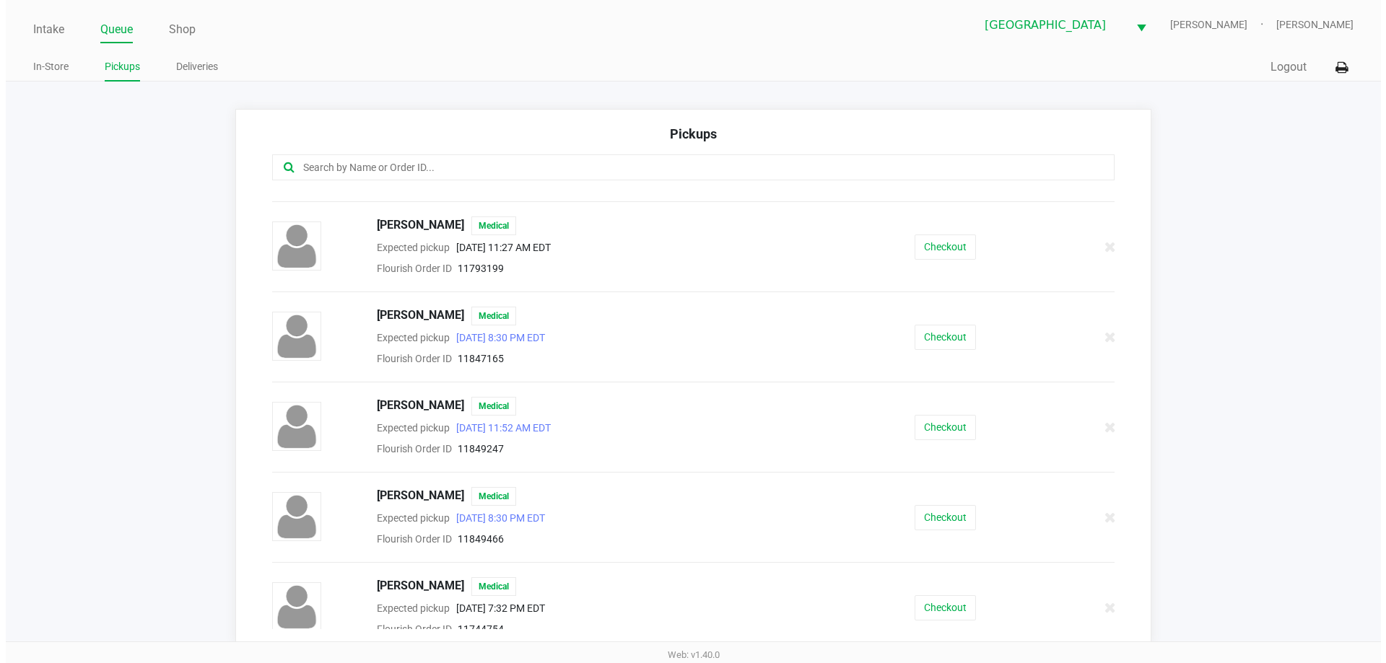
scroll to position [1299, 0]
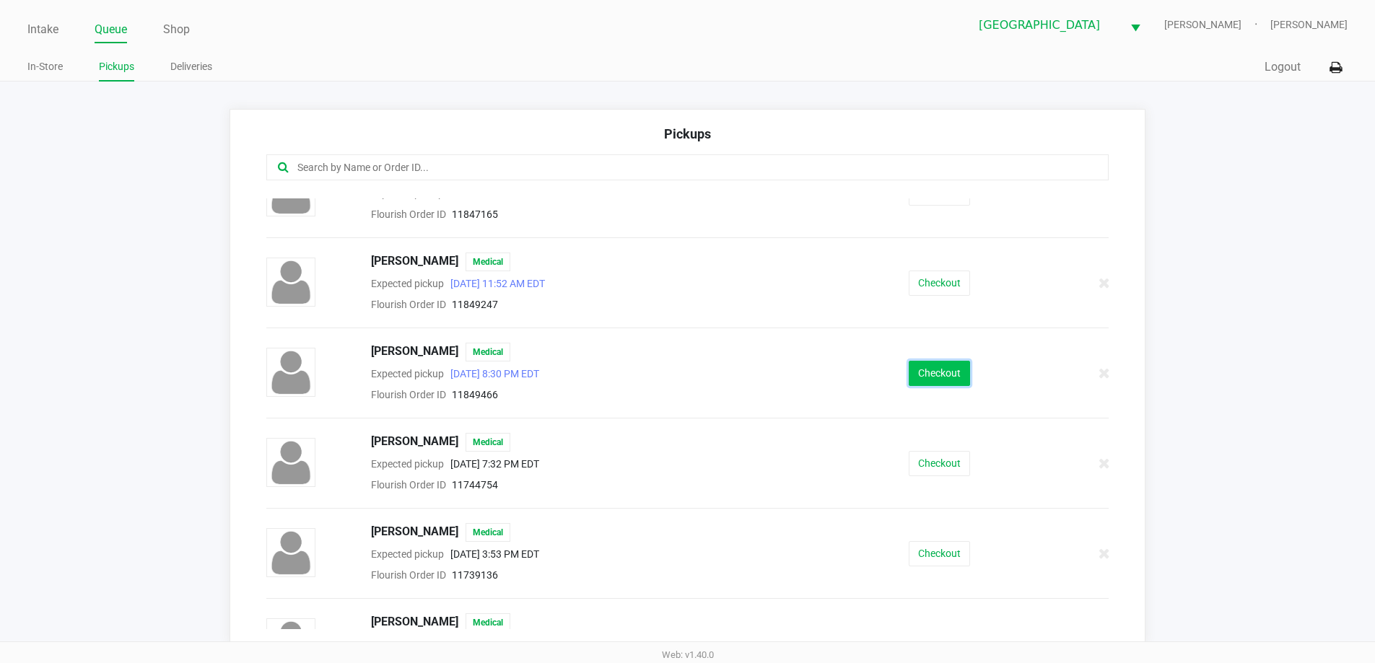
click at [921, 372] on button "Checkout" at bounding box center [939, 373] width 61 height 25
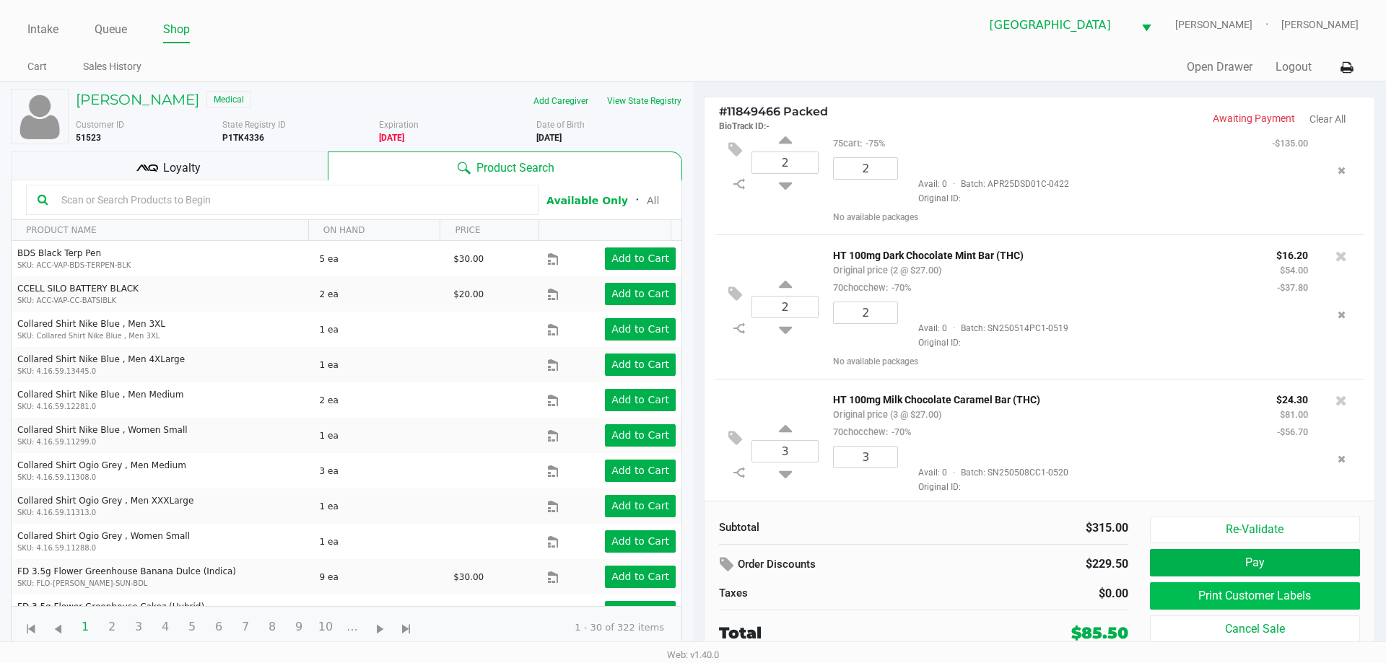
scroll to position [70, 0]
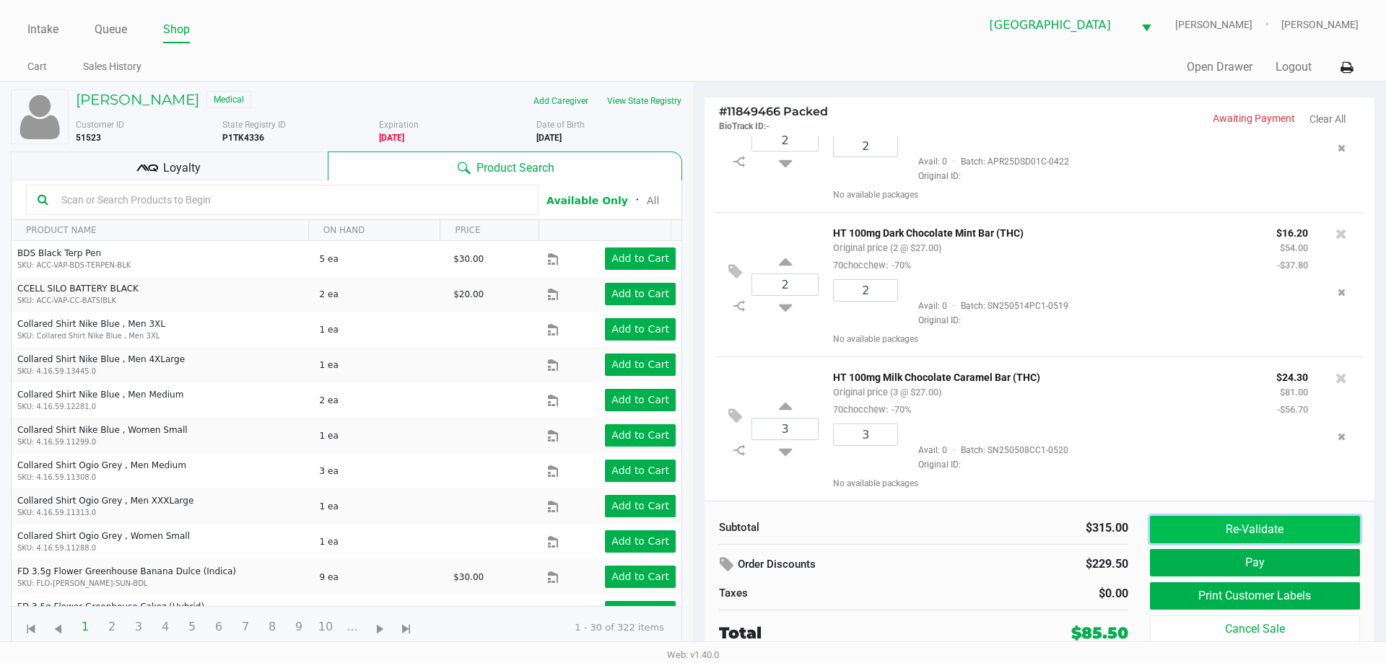
click at [1303, 533] on button "Re-Validate" at bounding box center [1255, 529] width 210 height 27
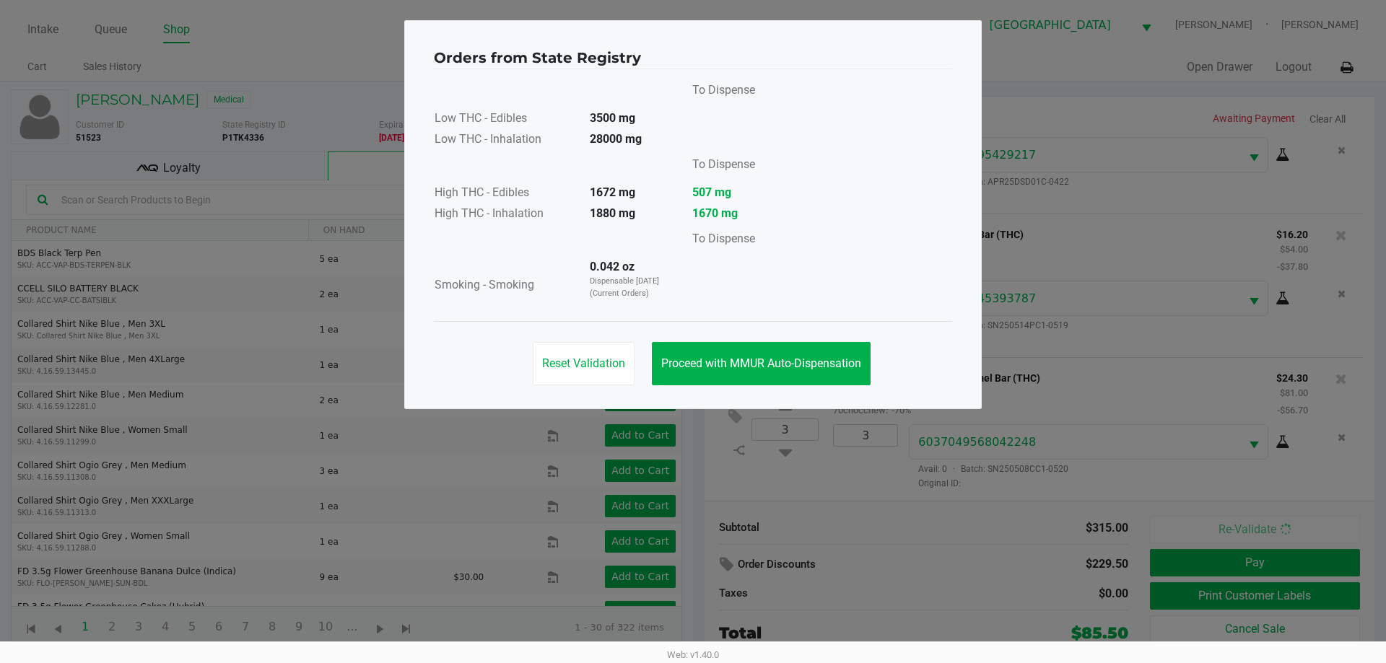
scroll to position [68, 0]
click at [796, 375] on button "Proceed with MMUR Auto-Dispensation" at bounding box center [761, 363] width 219 height 43
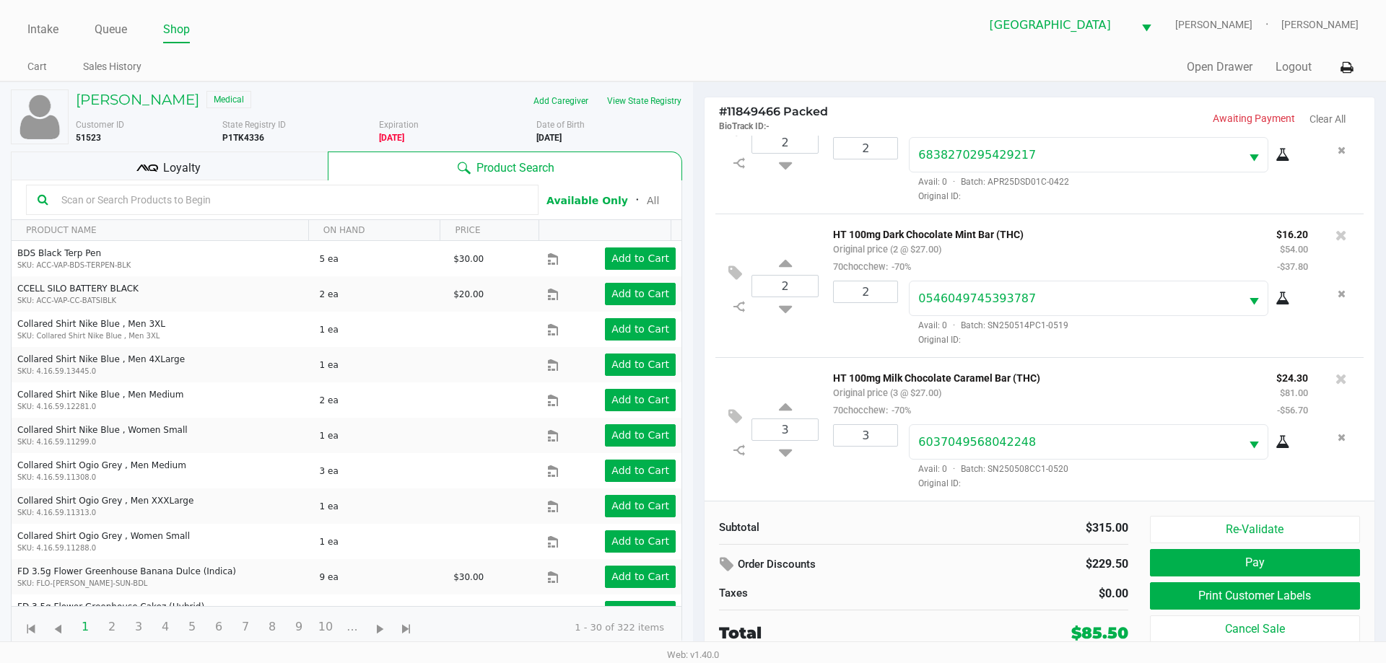
scroll to position [0, 0]
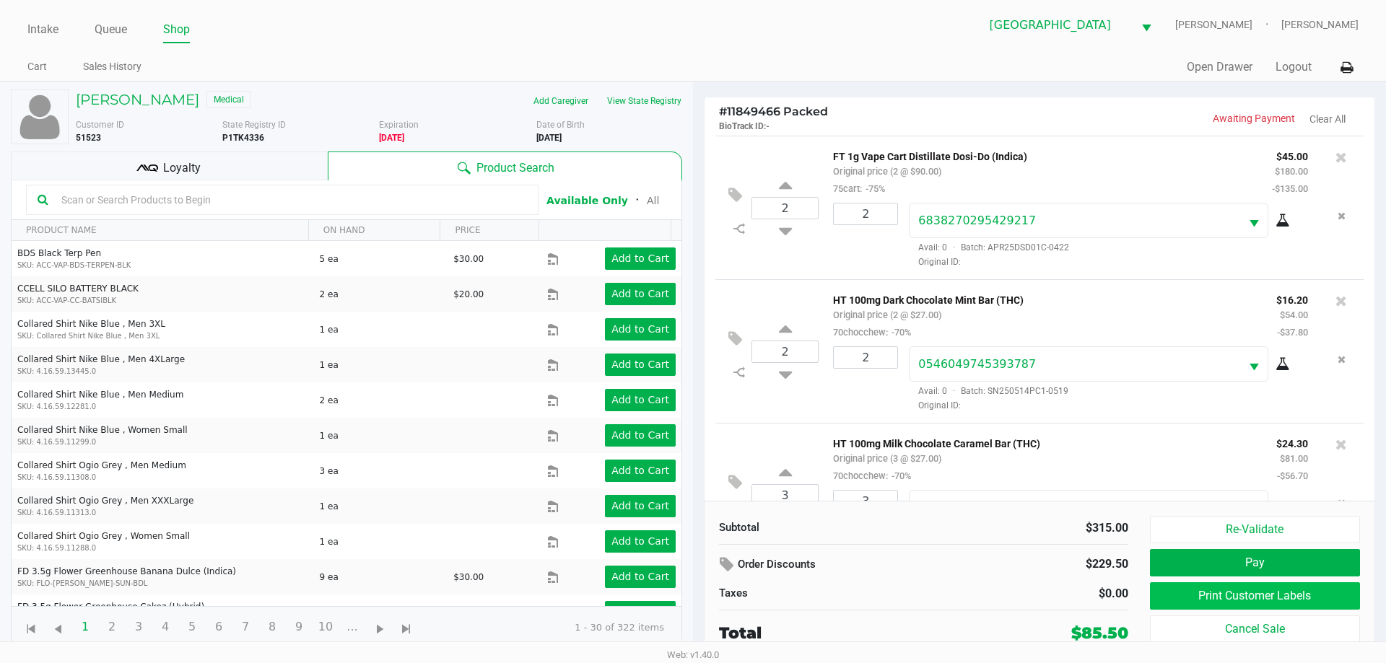
click at [1312, 607] on button "Print Customer Labels" at bounding box center [1255, 595] width 210 height 27
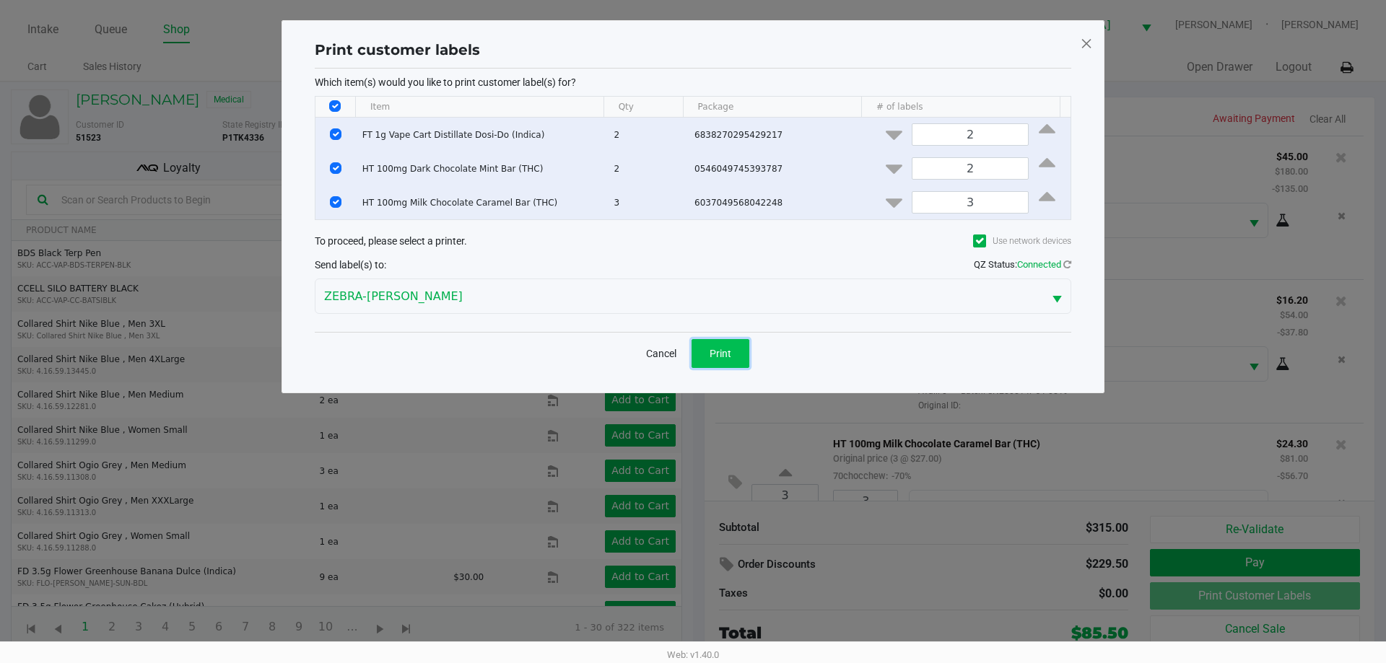
click at [719, 356] on span "Print" at bounding box center [720, 354] width 22 height 12
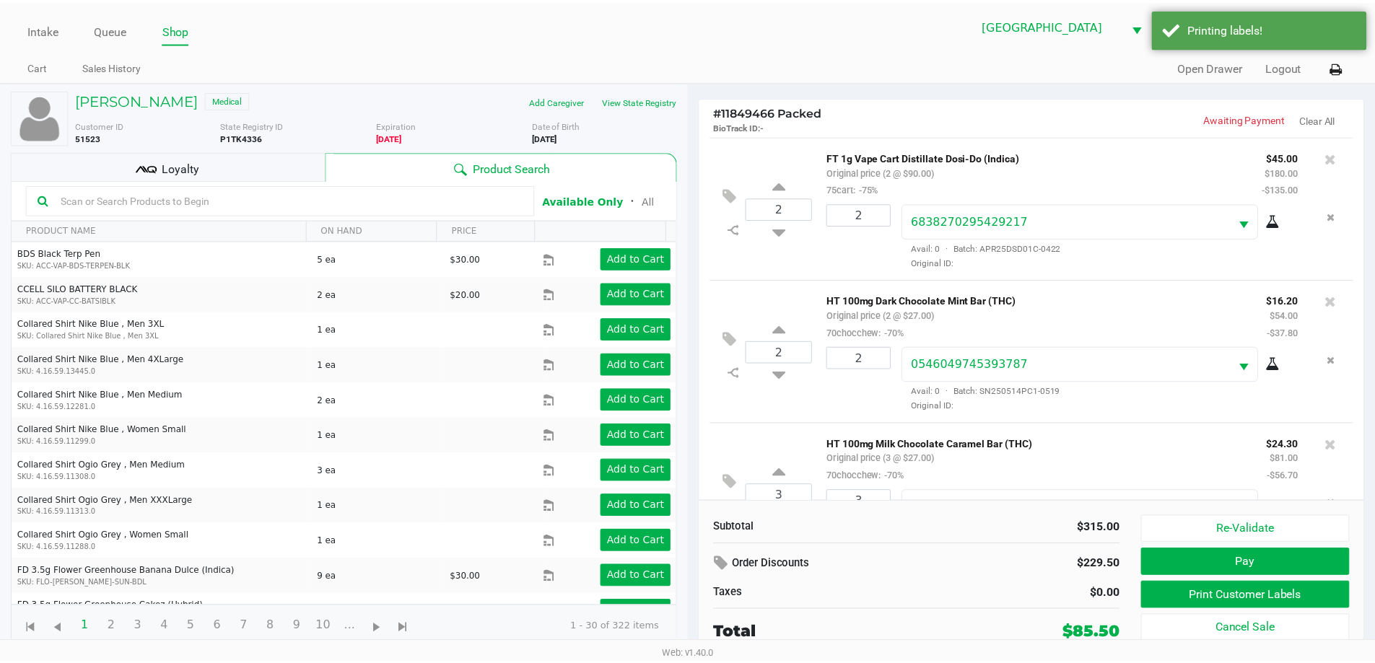
scroll to position [68, 0]
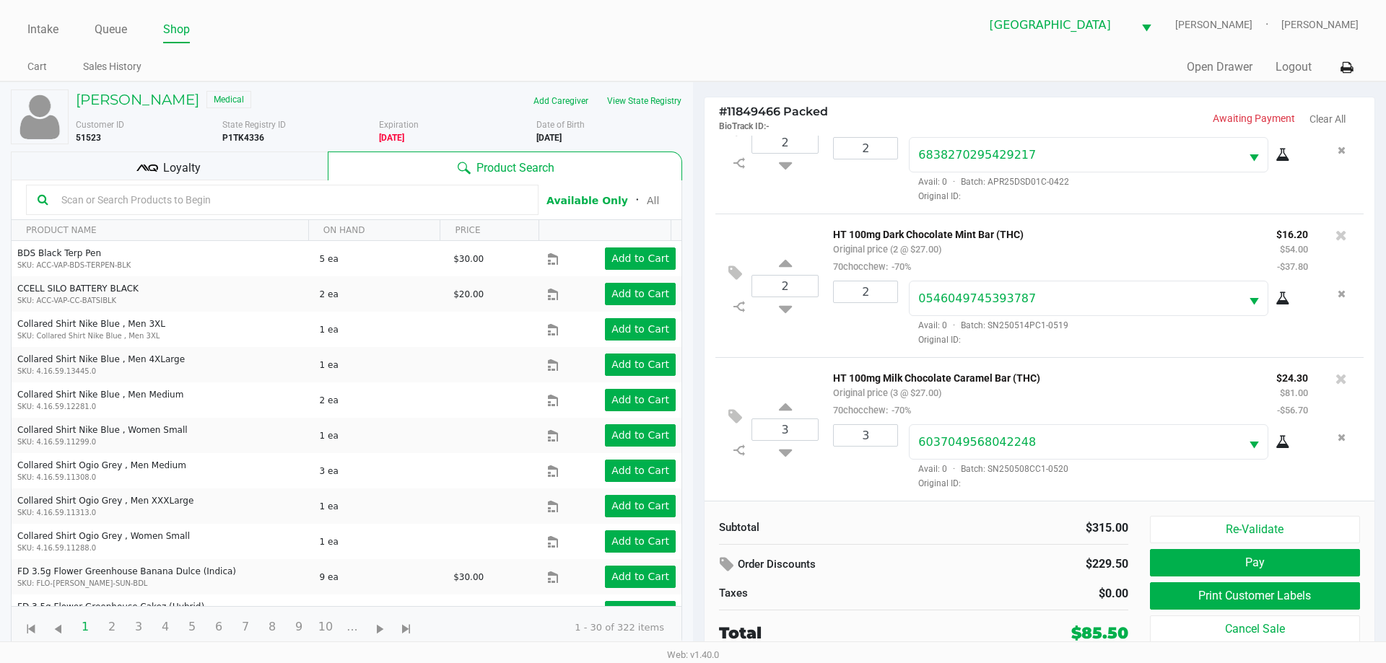
click at [252, 158] on div "Loyalty" at bounding box center [169, 166] width 317 height 29
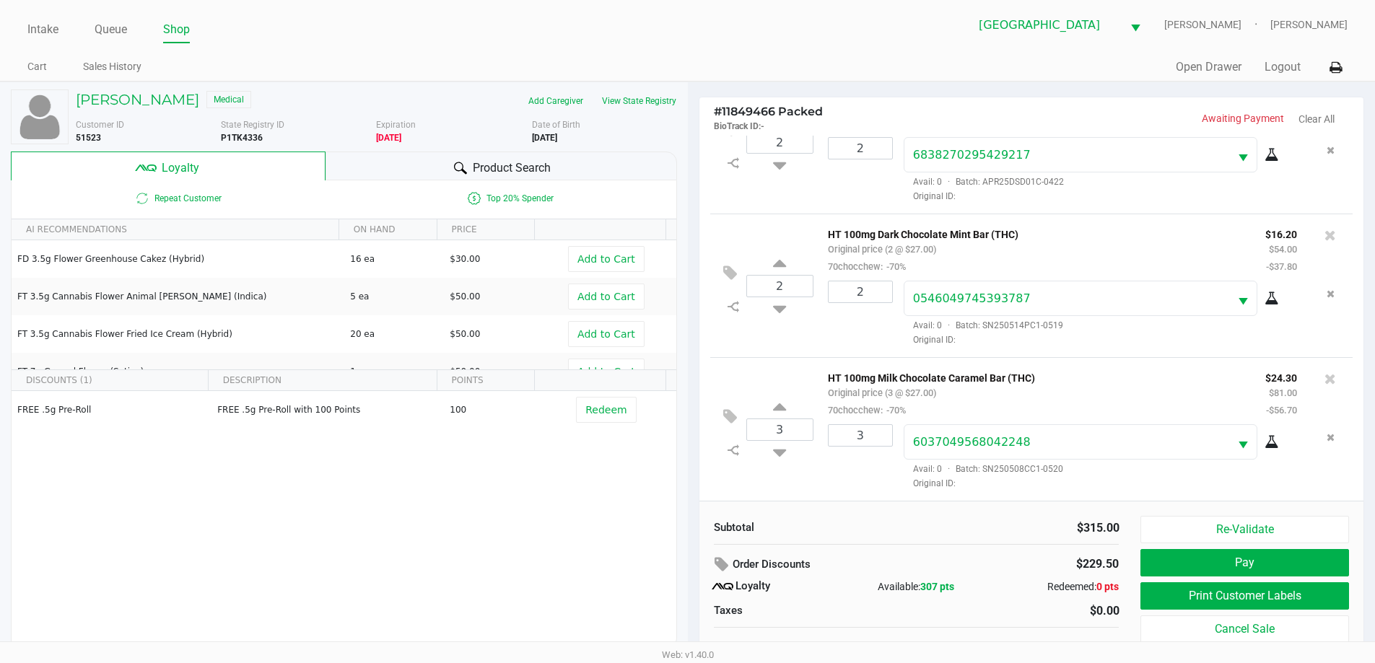
scroll to position [14, 0]
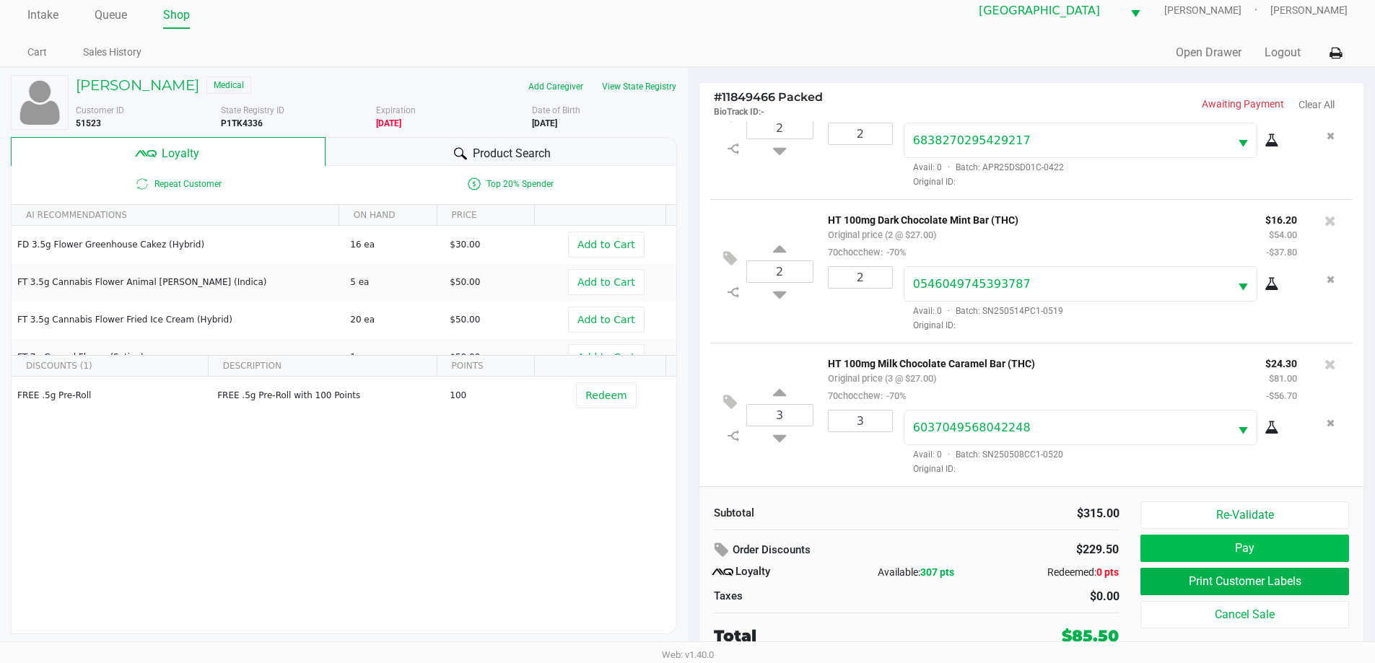
click at [1301, 554] on button "Pay" at bounding box center [1244, 548] width 208 height 27
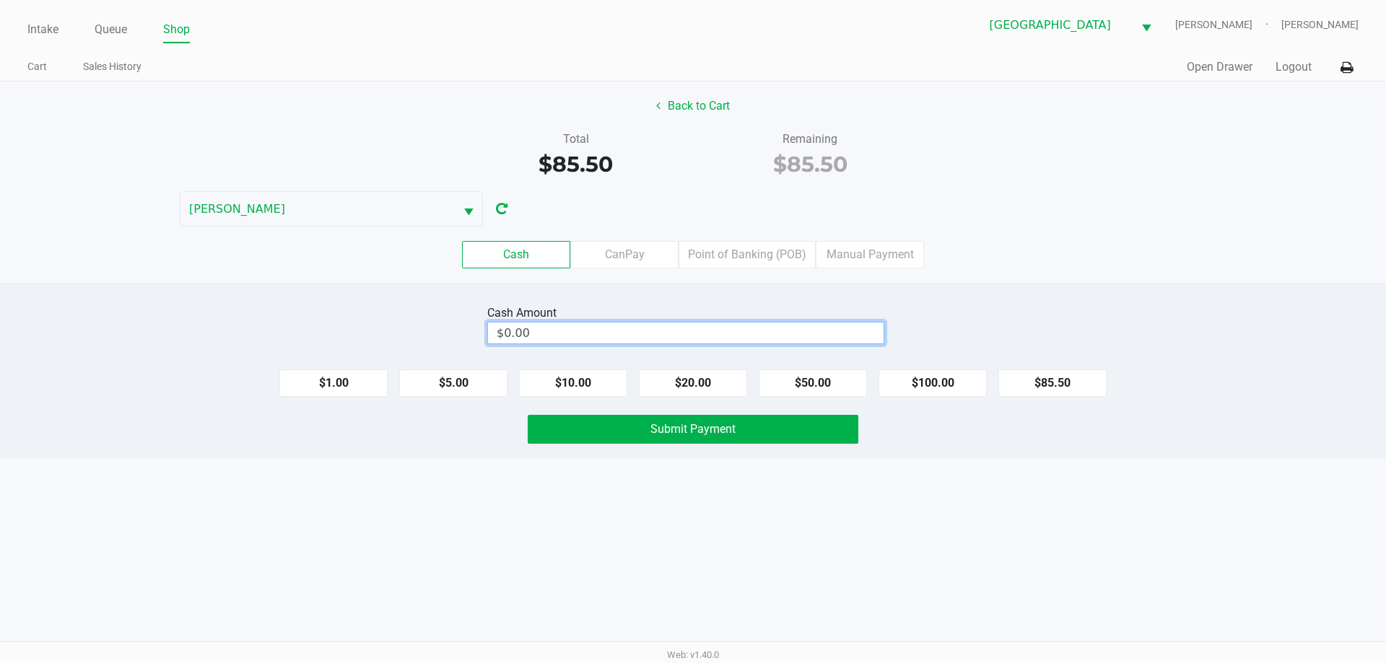
click at [793, 336] on input "$0.00" at bounding box center [686, 333] width 396 height 21
type input "$100.00"
click at [720, 432] on span "Submit Payment" at bounding box center [692, 429] width 85 height 14
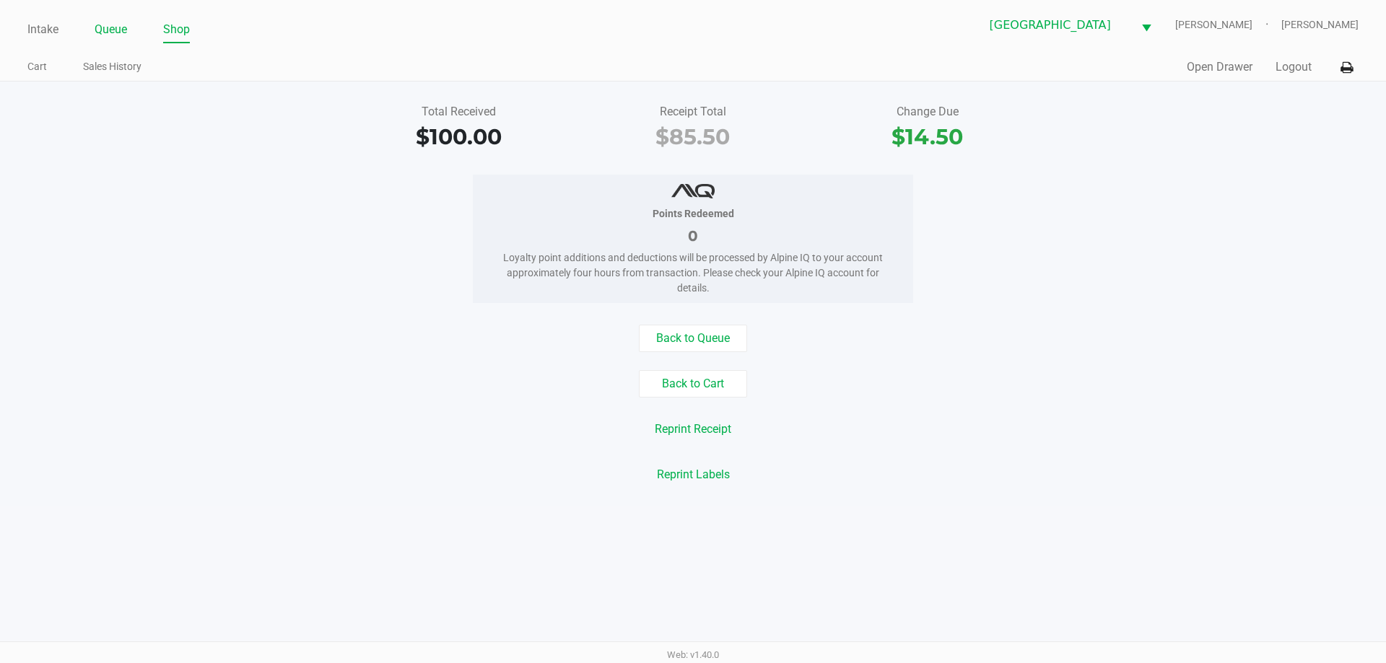
click at [111, 35] on link "Queue" at bounding box center [111, 29] width 32 height 20
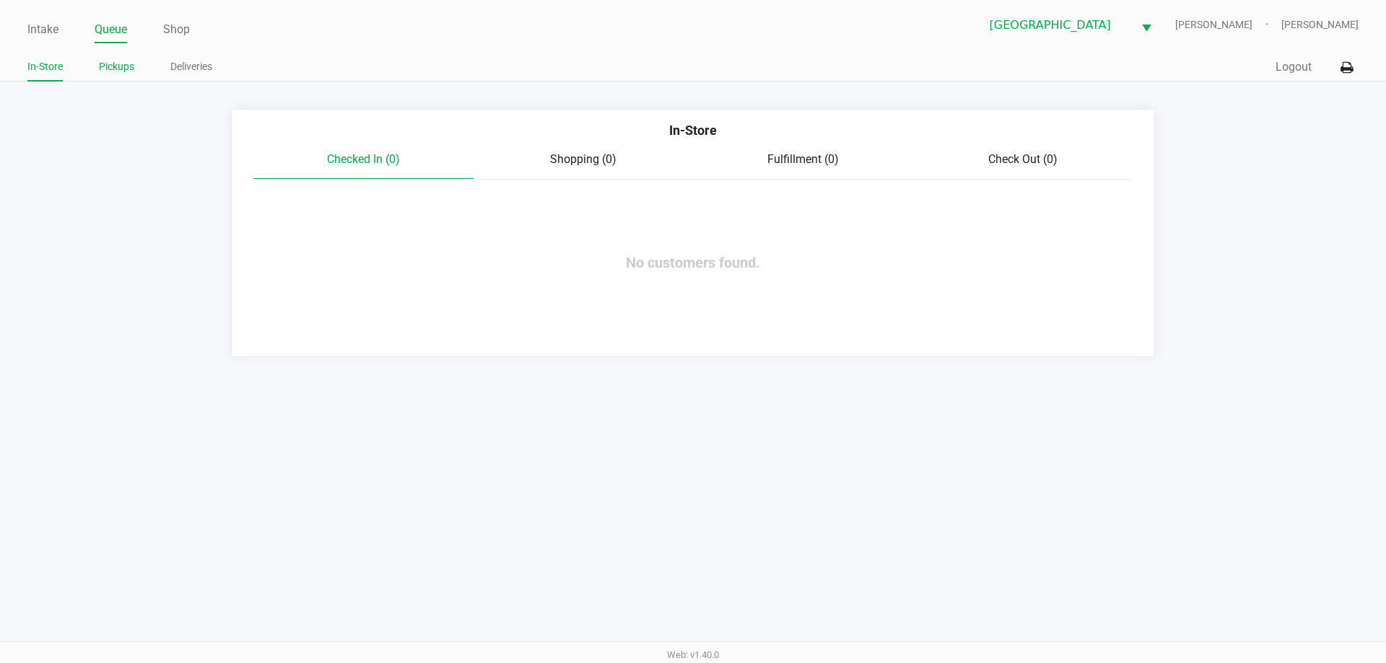
click at [121, 72] on link "Pickups" at bounding box center [116, 67] width 35 height 18
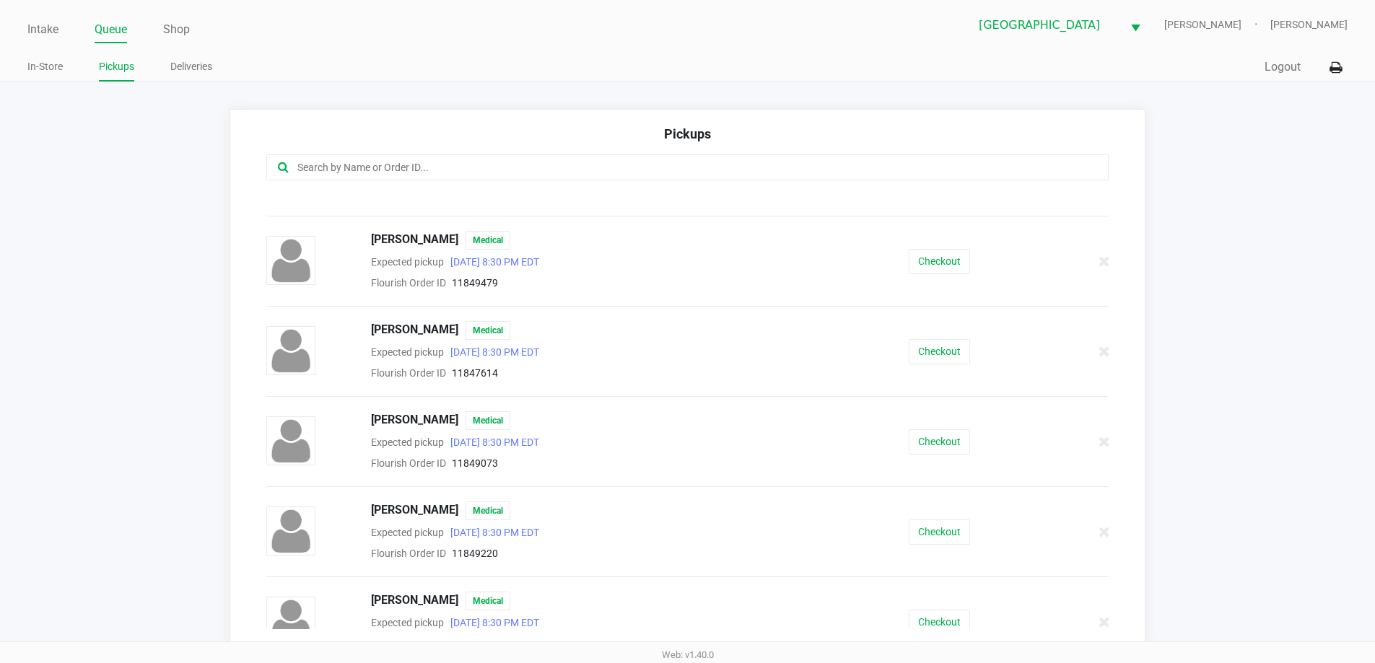
scroll to position [507, 0]
click at [931, 445] on button "Checkout" at bounding box center [939, 443] width 61 height 25
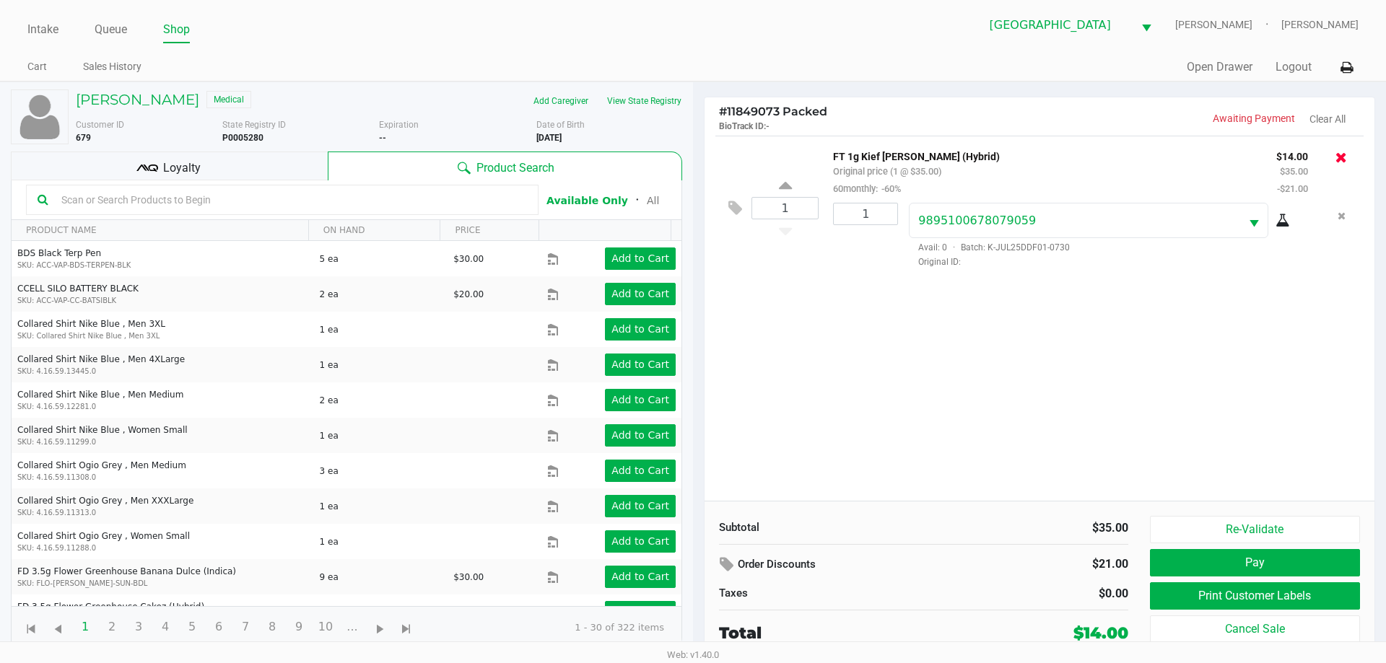
click at [1344, 161] on icon at bounding box center [1341, 157] width 12 height 14
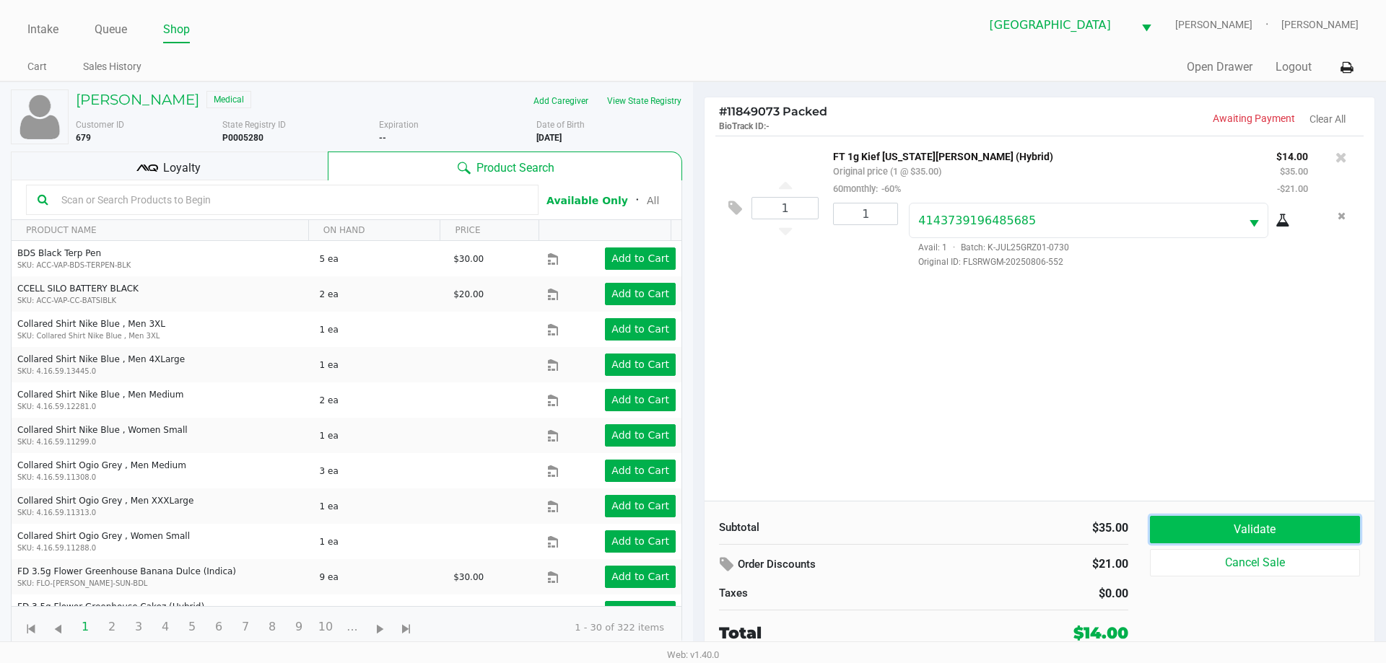
click at [1221, 531] on button "Validate" at bounding box center [1255, 529] width 210 height 27
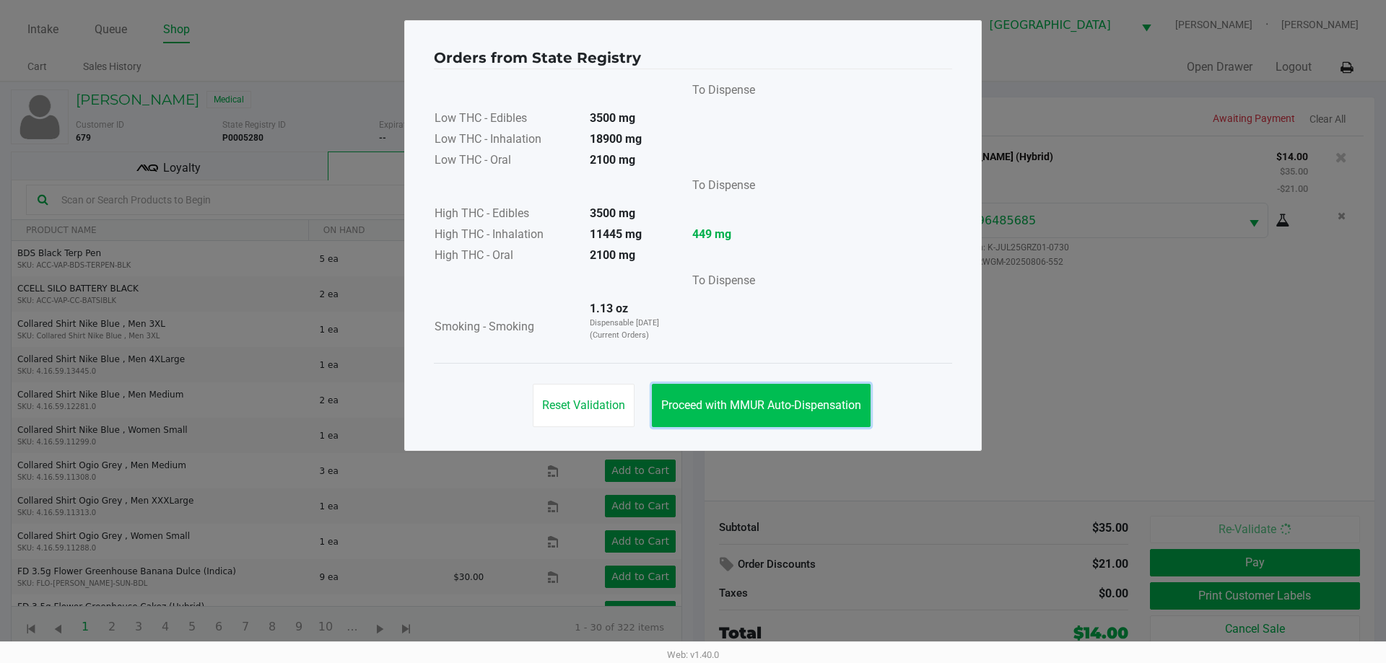
click at [734, 396] on button "Proceed with MMUR Auto-Dispensation" at bounding box center [761, 405] width 219 height 43
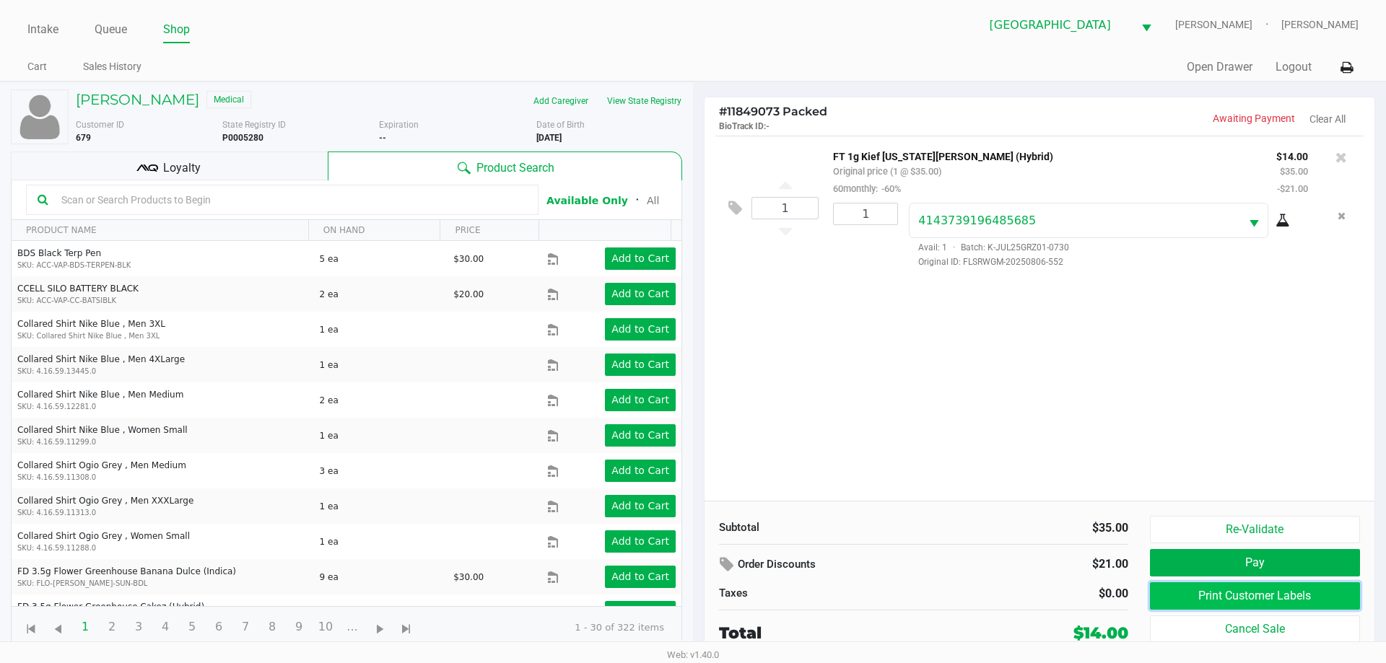
click at [1210, 598] on button "Print Customer Labels" at bounding box center [1255, 595] width 210 height 27
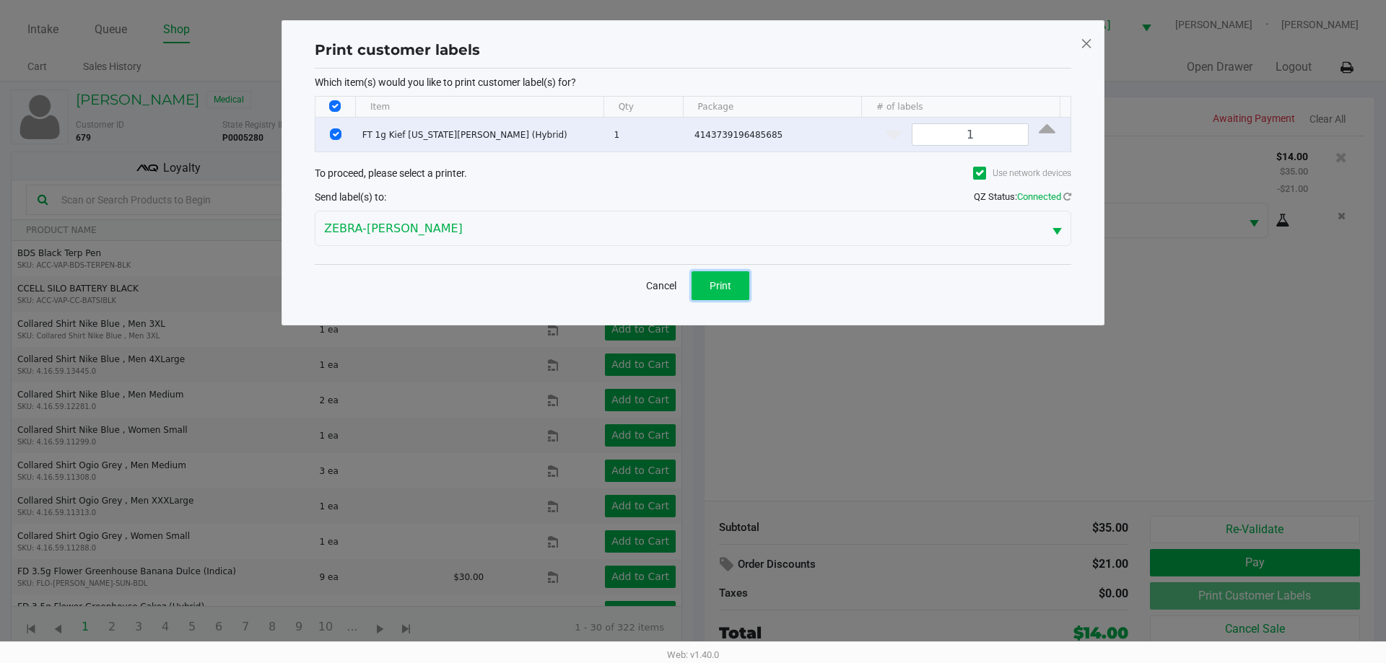
click at [732, 281] on button "Print" at bounding box center [720, 285] width 58 height 29
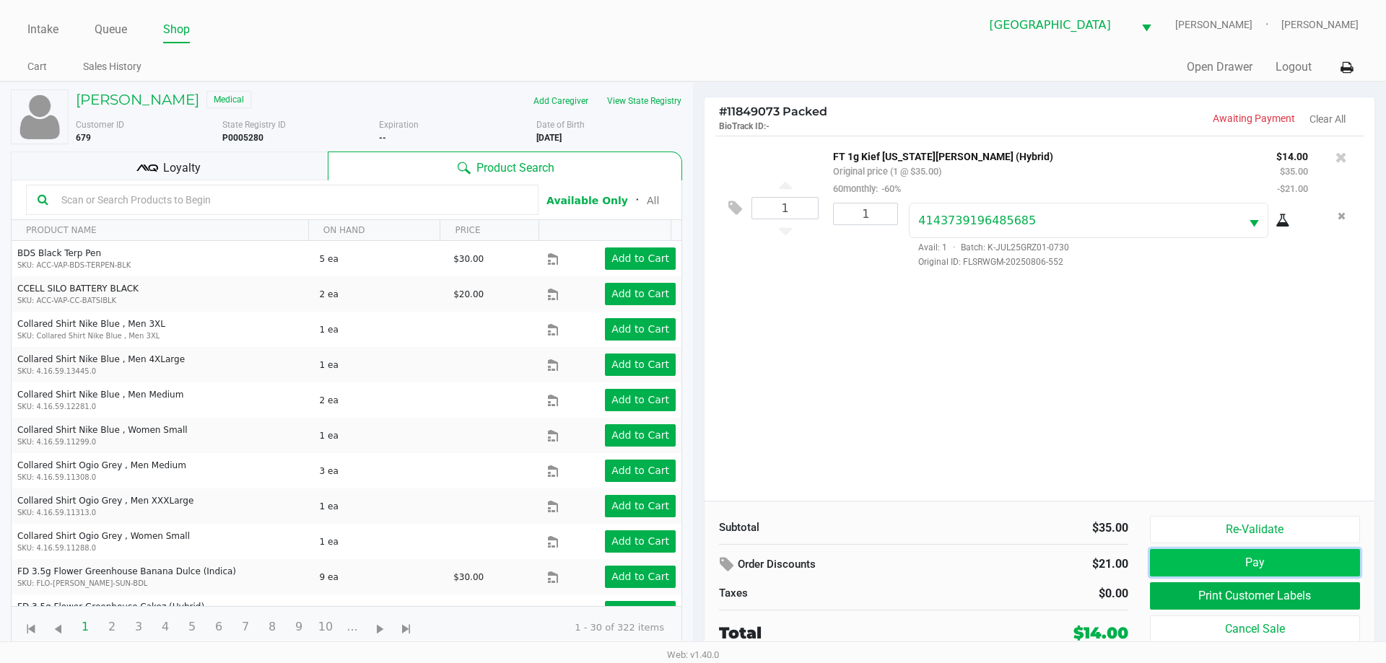
click at [1293, 566] on button "Pay" at bounding box center [1255, 562] width 210 height 27
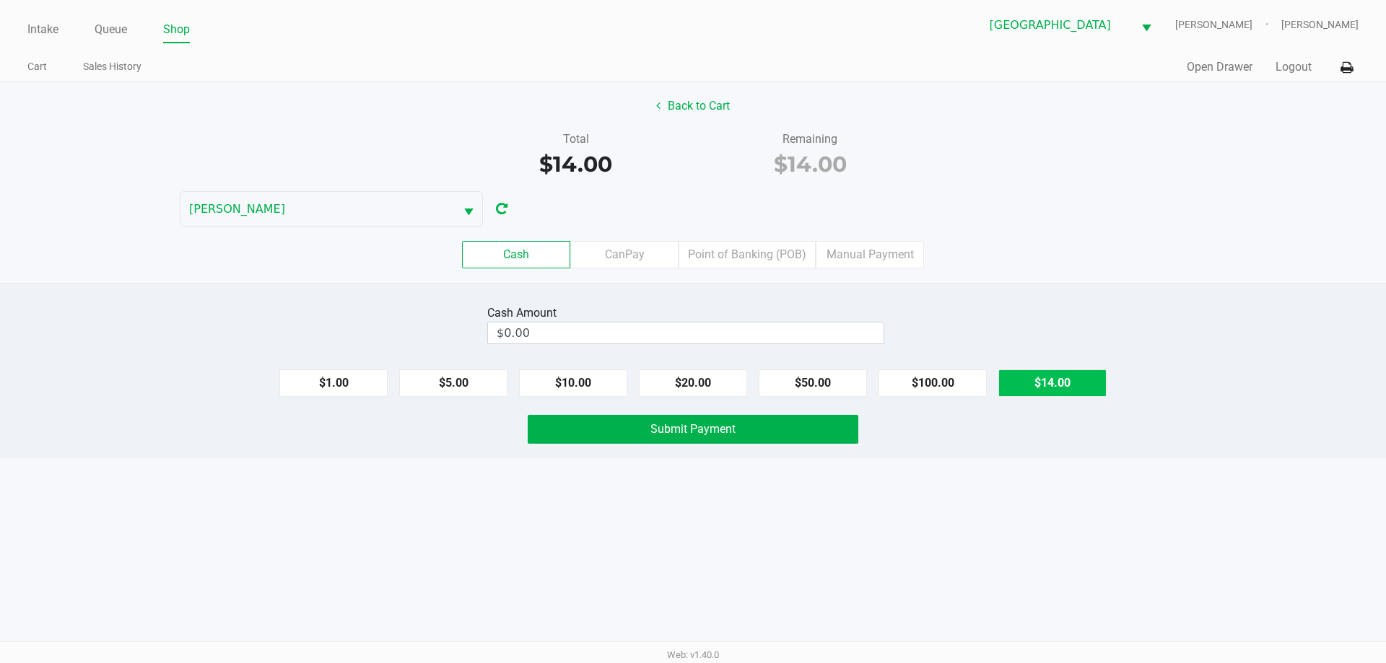
click at [1066, 390] on button "$14.00" at bounding box center [1052, 383] width 108 height 27
type input "$14.00"
click at [702, 424] on span "Submit Payment" at bounding box center [692, 429] width 85 height 14
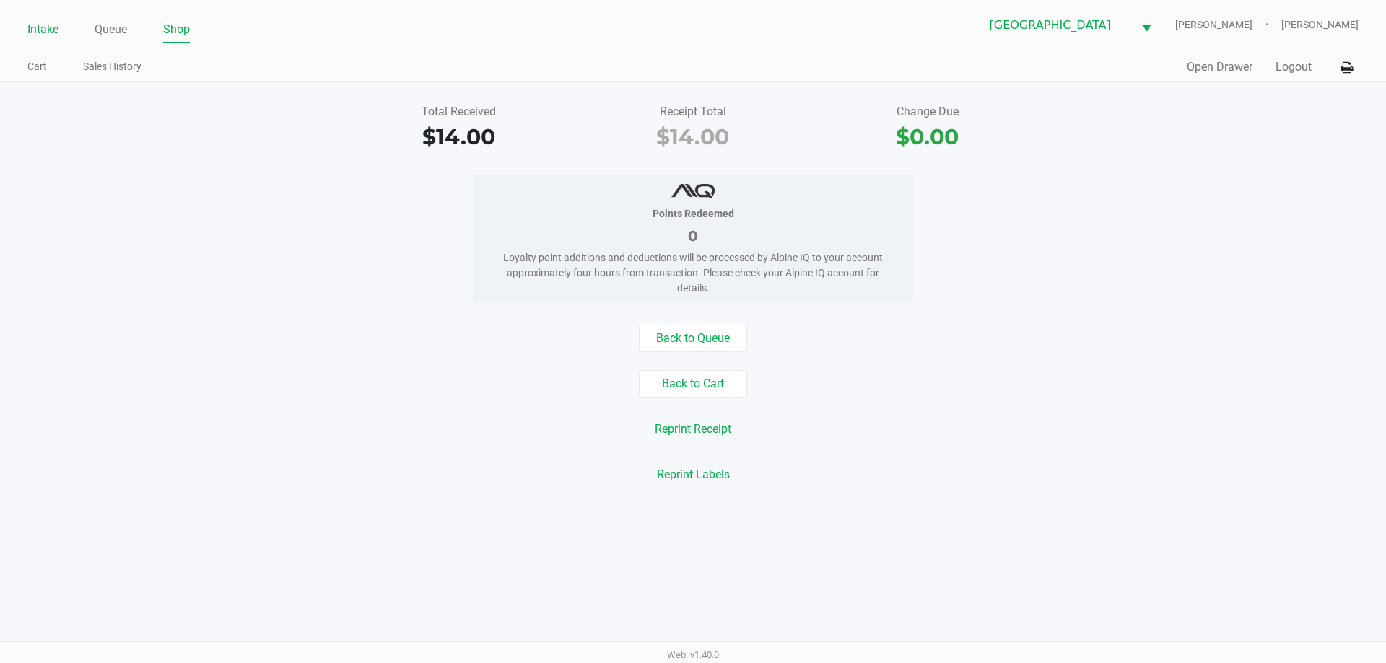
click at [33, 33] on link "Intake" at bounding box center [42, 29] width 31 height 20
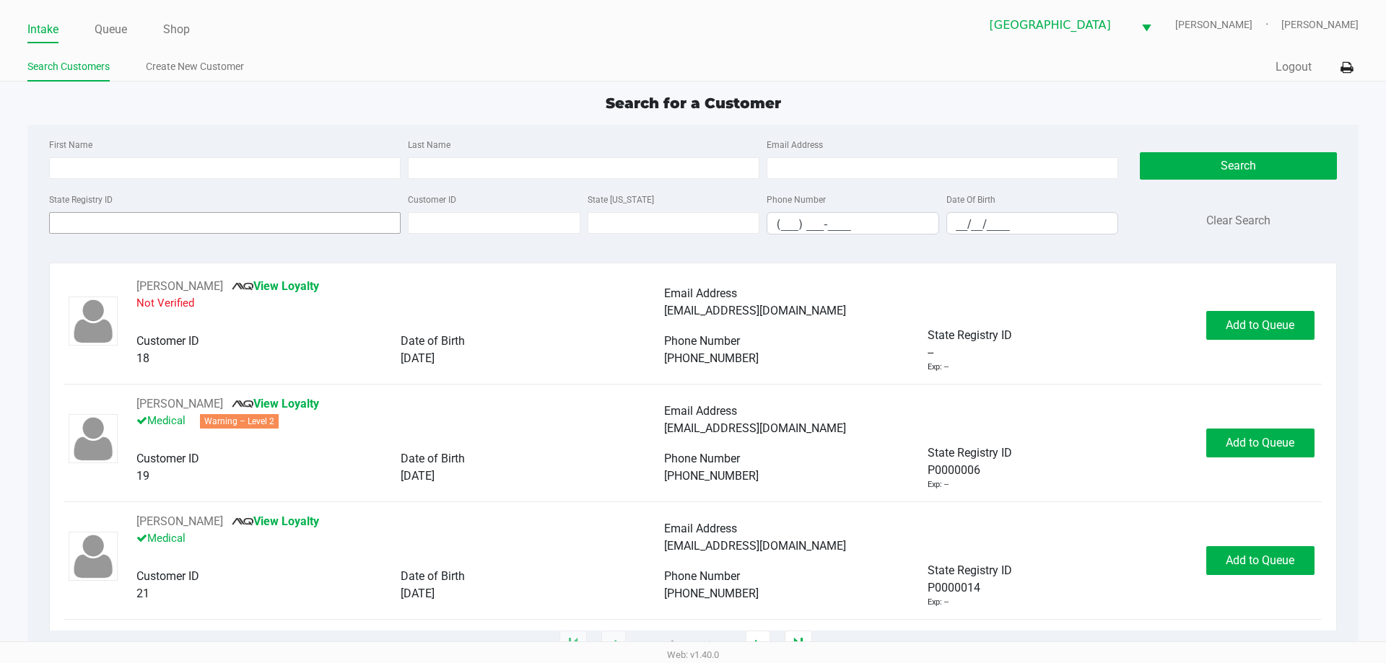
click at [255, 221] on input "State Registry ID" at bounding box center [225, 223] width 352 height 22
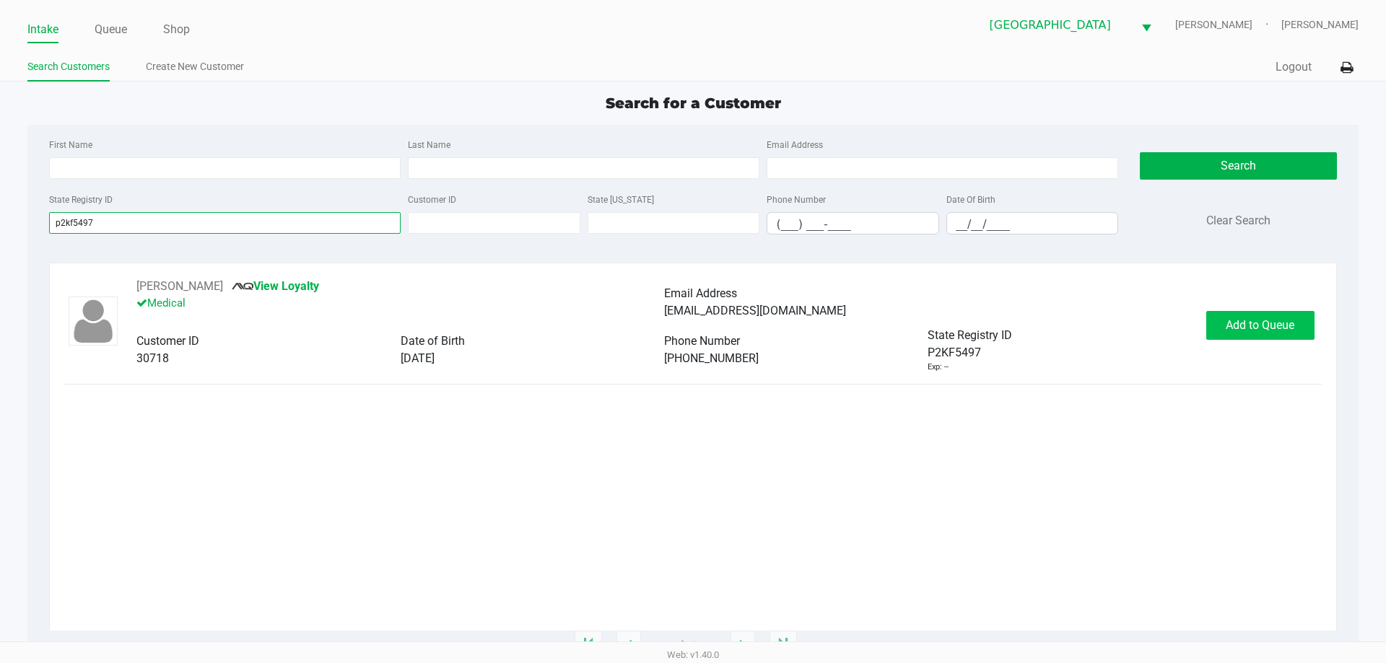
type input "p2kf5497"
click at [1289, 320] on span "Add to Queue" at bounding box center [1260, 325] width 69 height 14
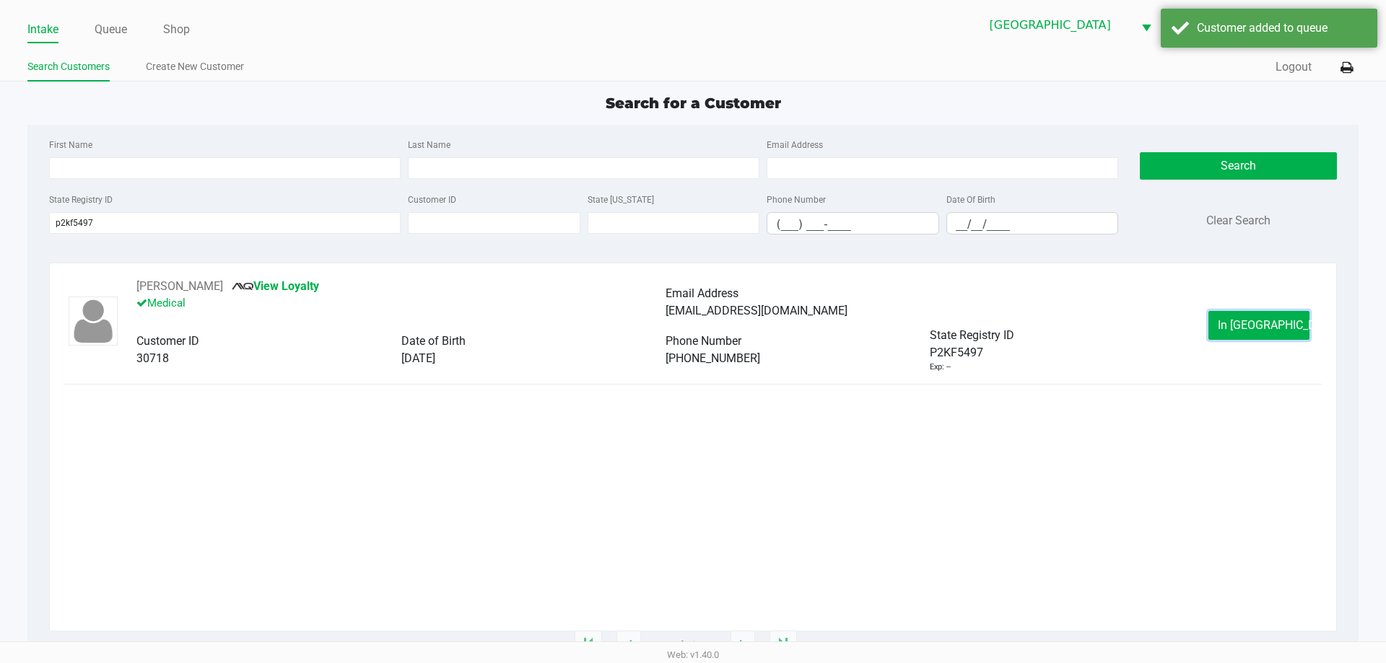
click at [1289, 320] on button "In Queue" at bounding box center [1258, 325] width 101 height 29
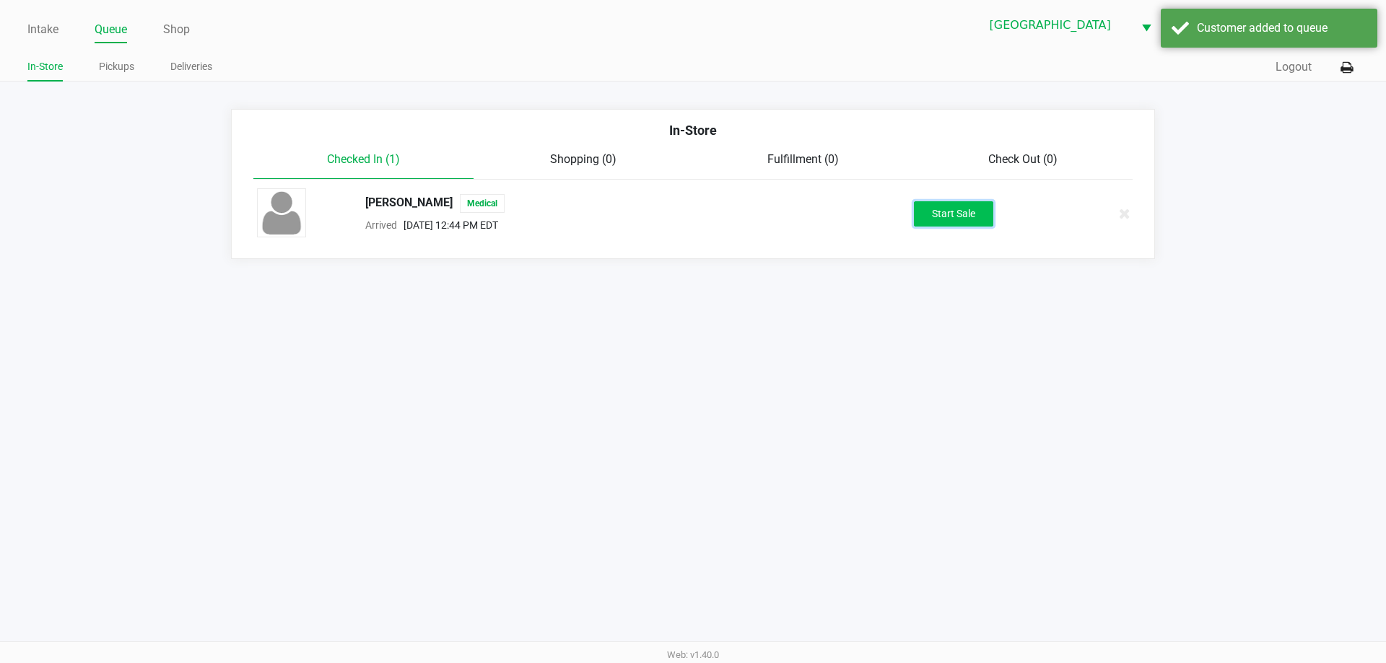
click at [987, 217] on button "Start Sale" at bounding box center [953, 213] width 79 height 25
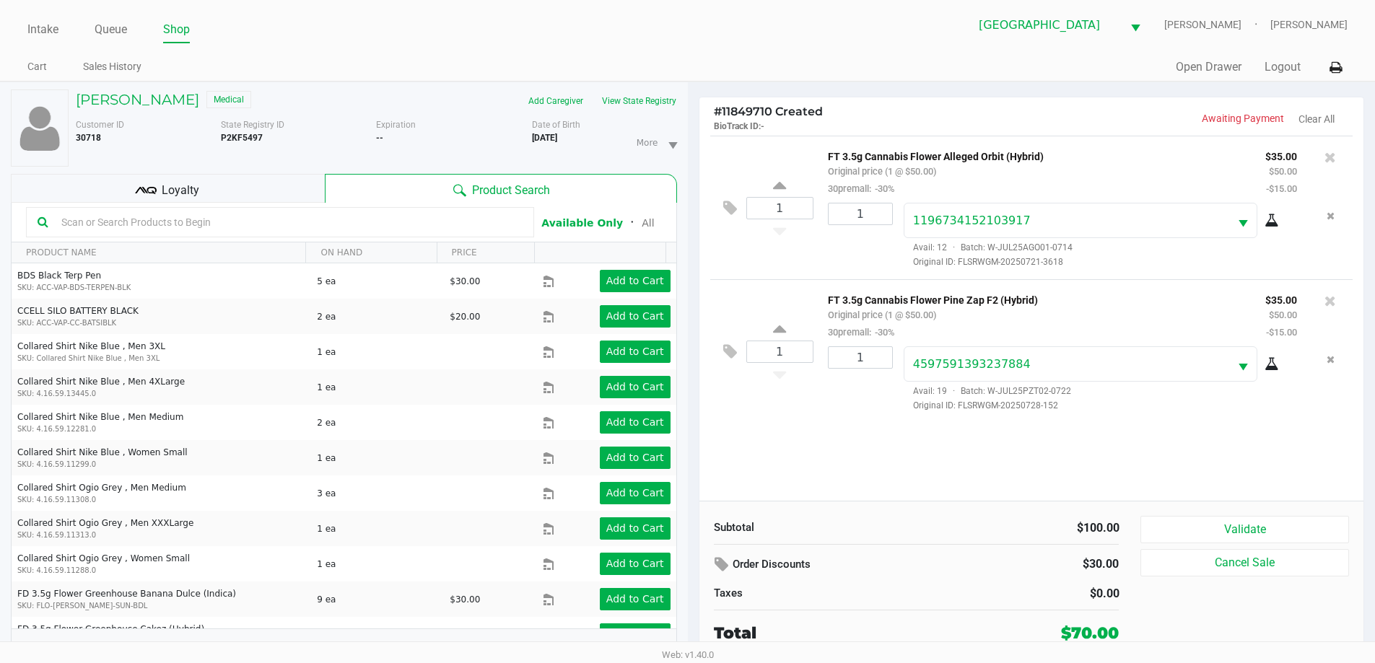
click at [289, 188] on div "Loyalty" at bounding box center [168, 188] width 314 height 29
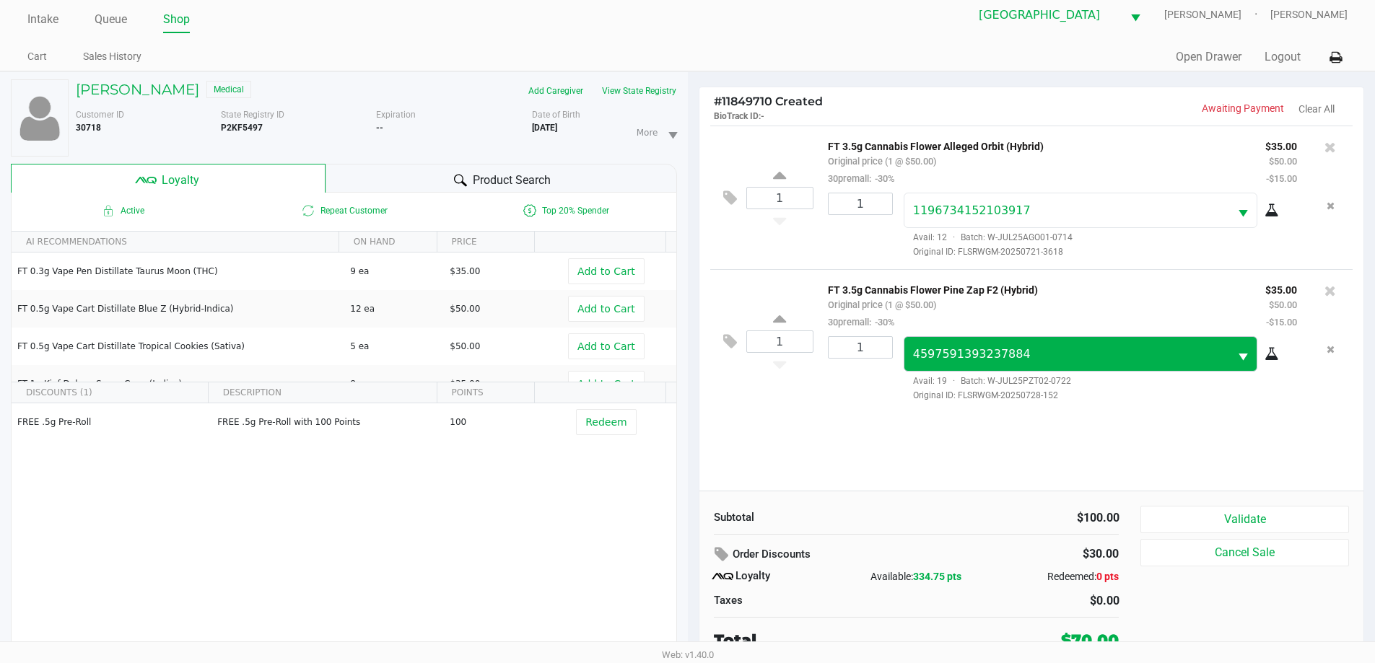
scroll to position [15, 0]
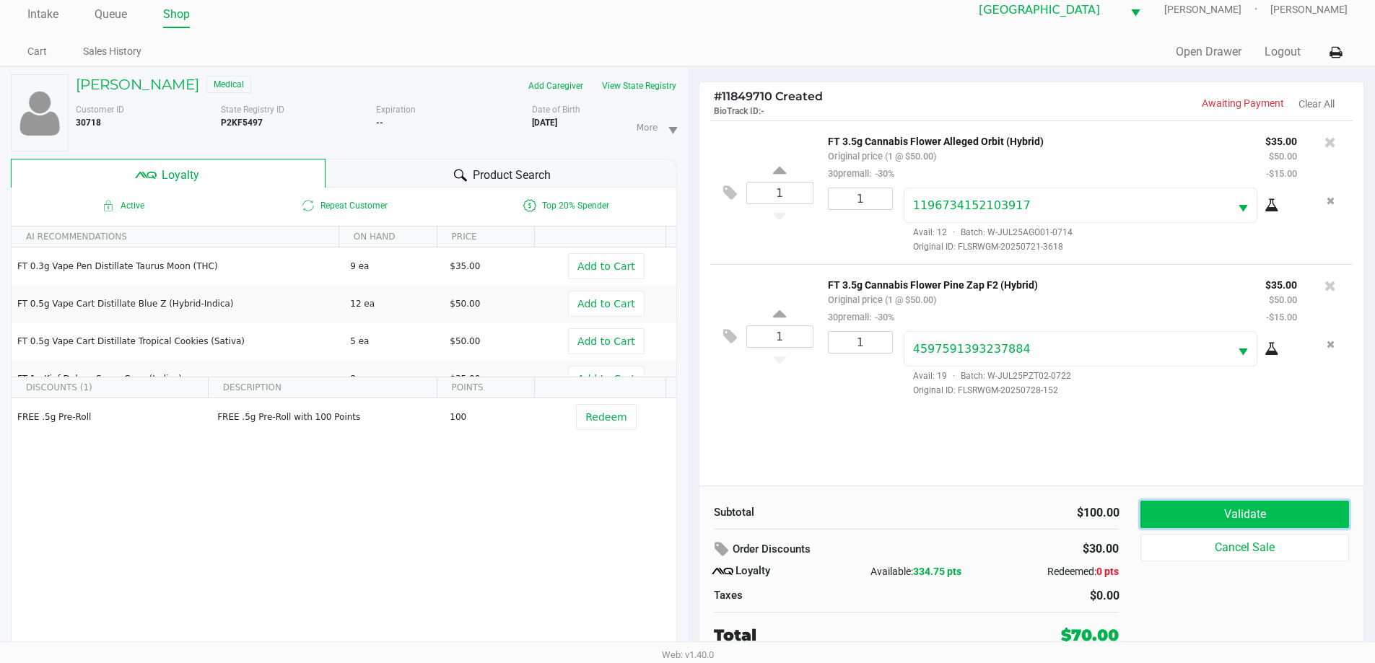
click at [1249, 523] on button "Validate" at bounding box center [1244, 514] width 208 height 27
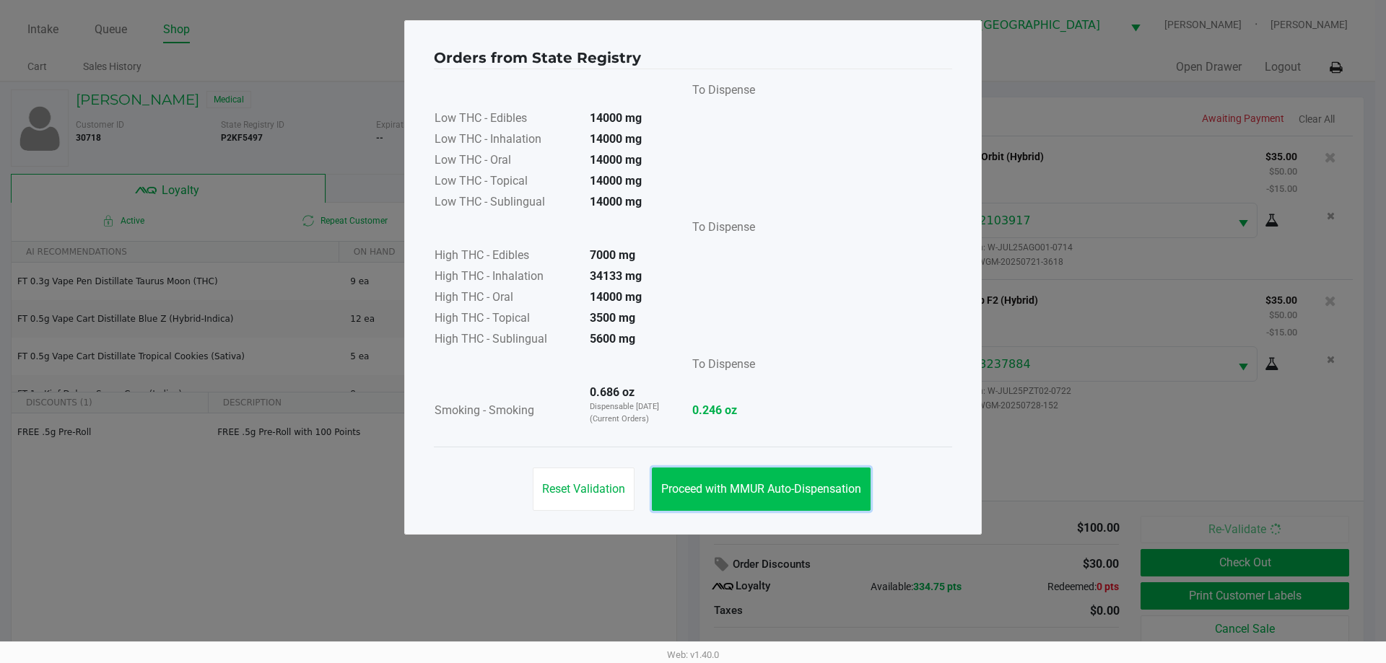
click at [861, 495] on span "Proceed with MMUR Auto-Dispensation" at bounding box center [761, 489] width 200 height 14
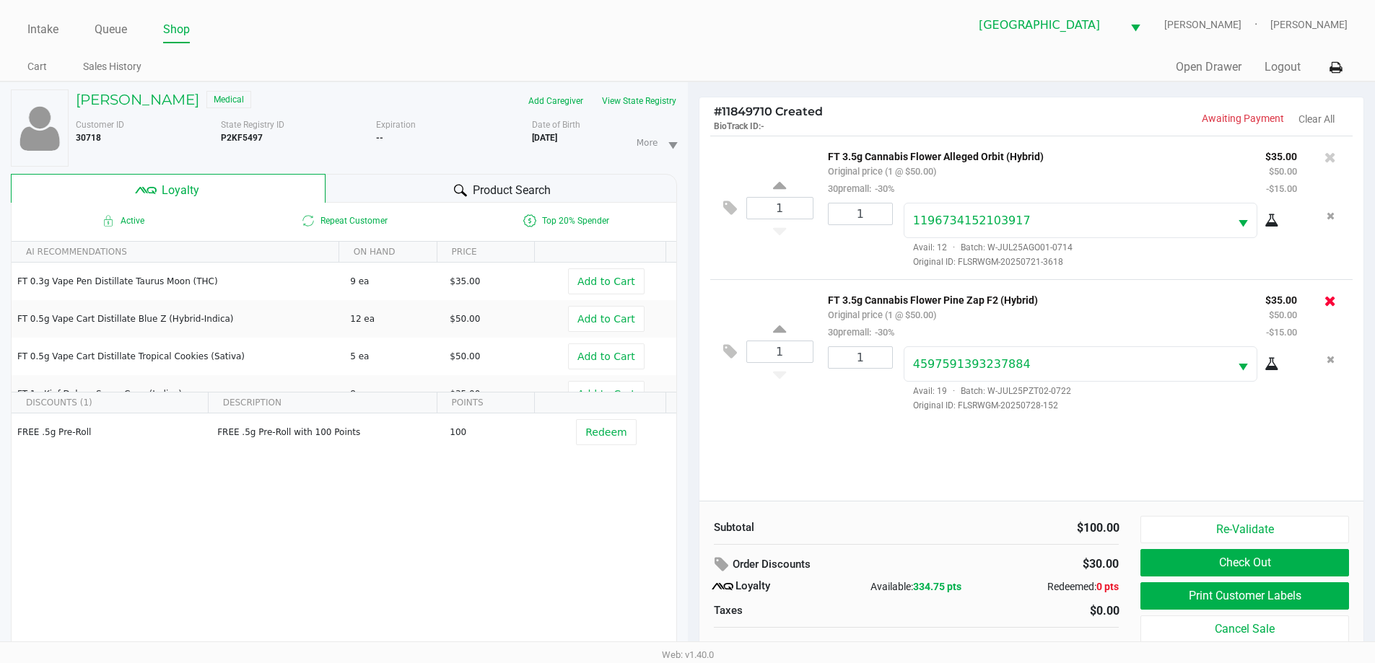
click at [1334, 301] on icon at bounding box center [1330, 301] width 12 height 14
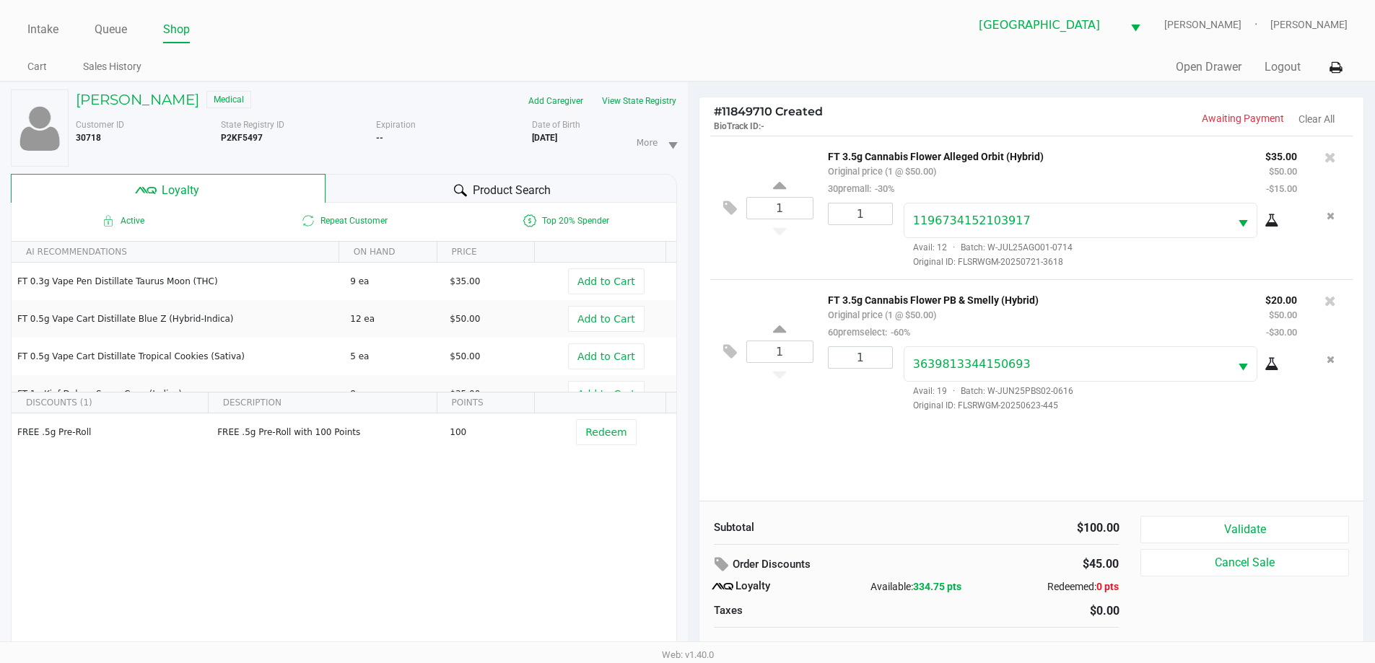
click at [1330, 305] on icon at bounding box center [1330, 301] width 12 height 14
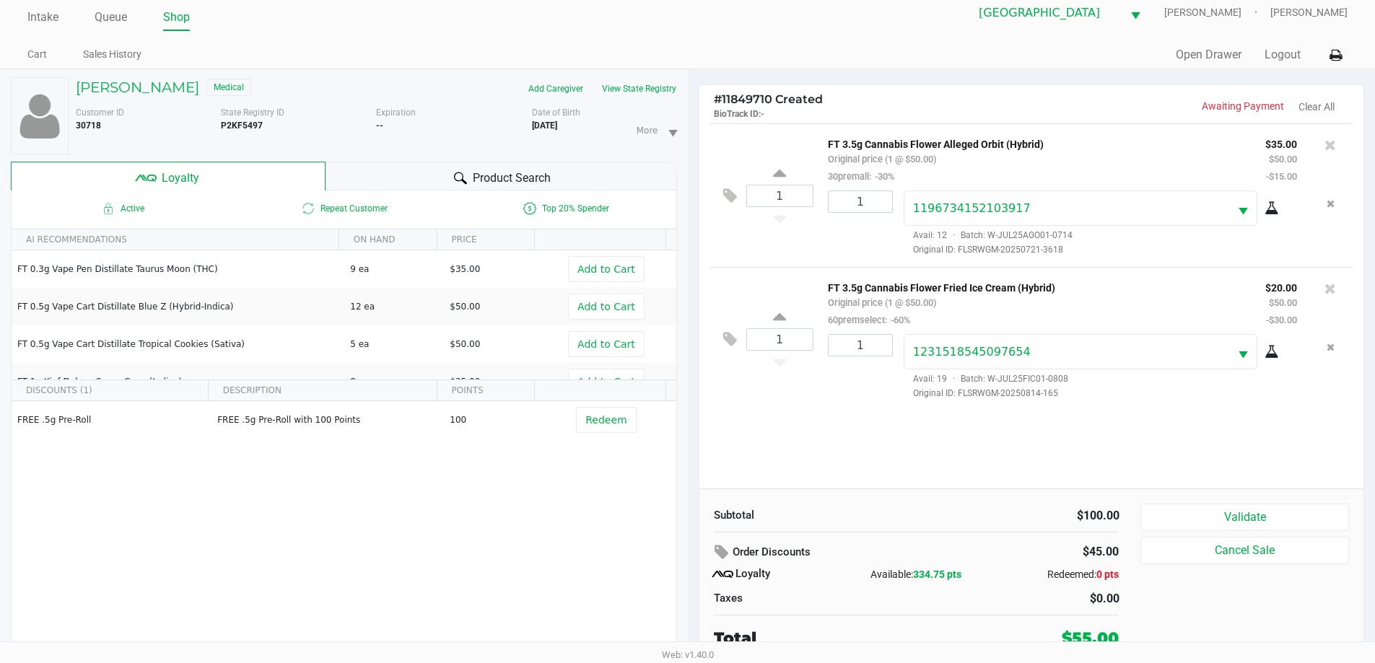
scroll to position [15, 0]
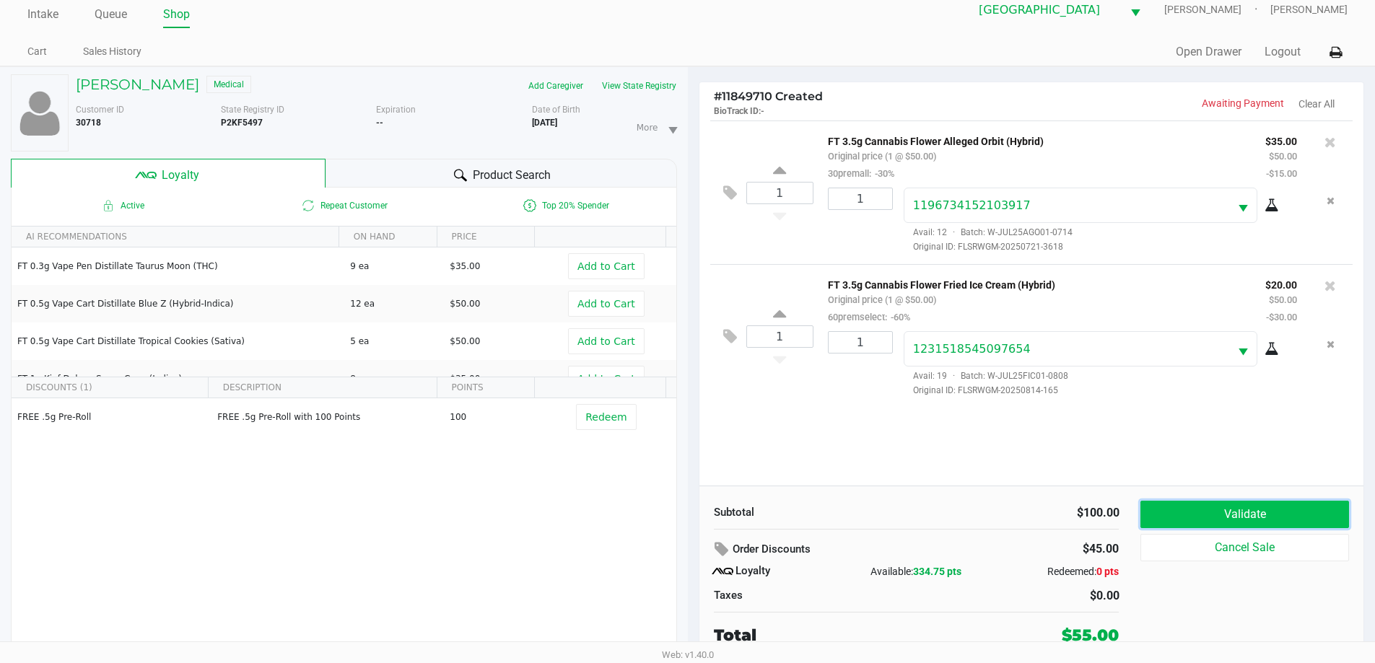
click at [1229, 508] on button "Validate" at bounding box center [1244, 514] width 208 height 27
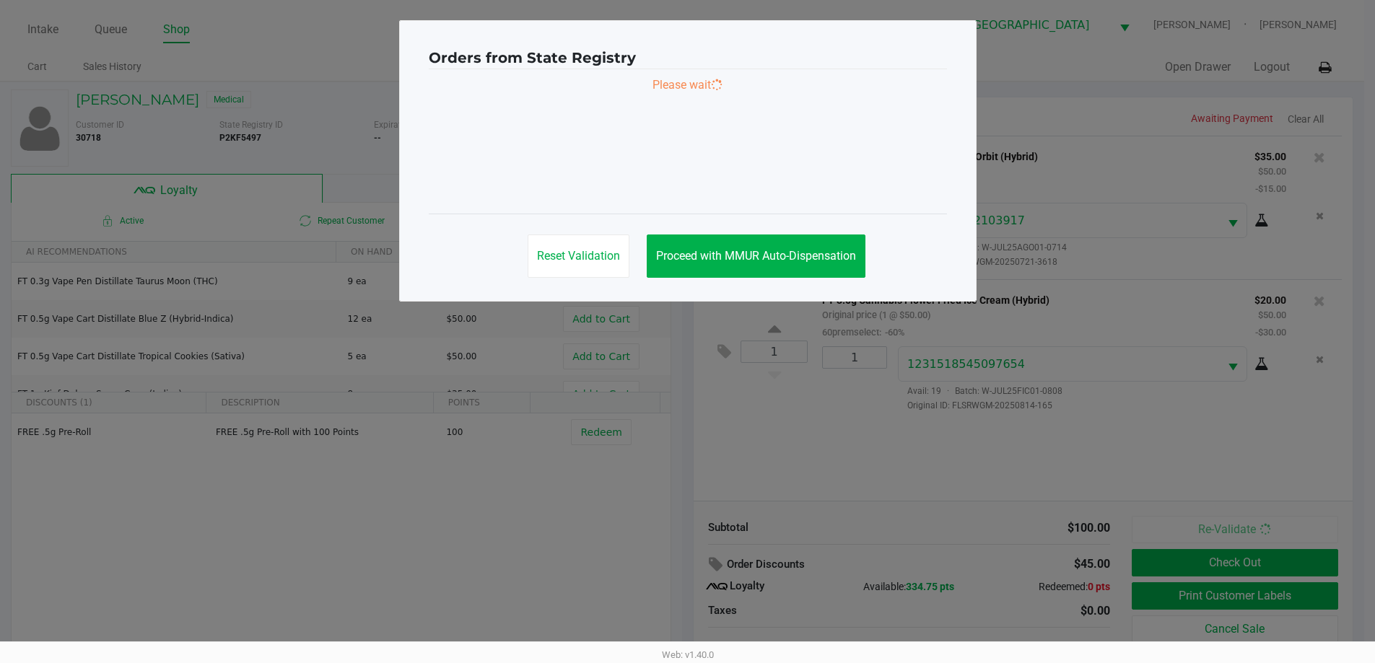
scroll to position [0, 0]
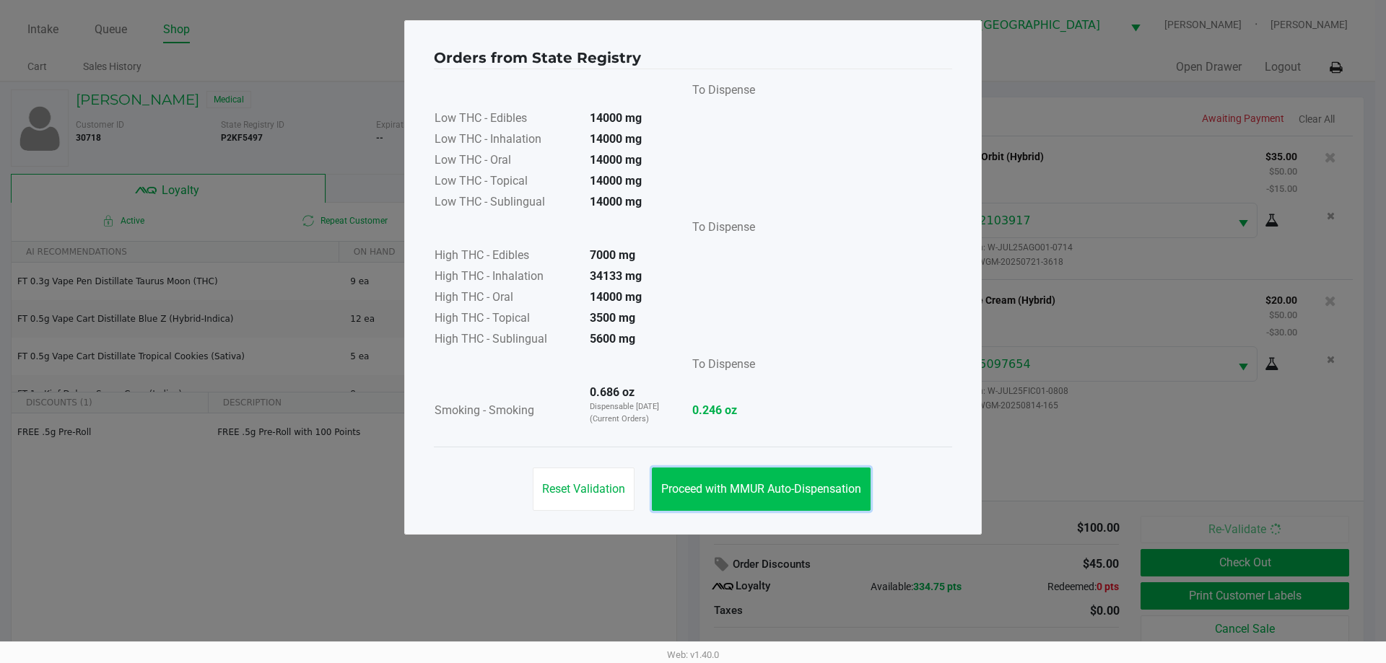
click at [818, 484] on span "Proceed with MMUR Auto-Dispensation" at bounding box center [761, 489] width 200 height 14
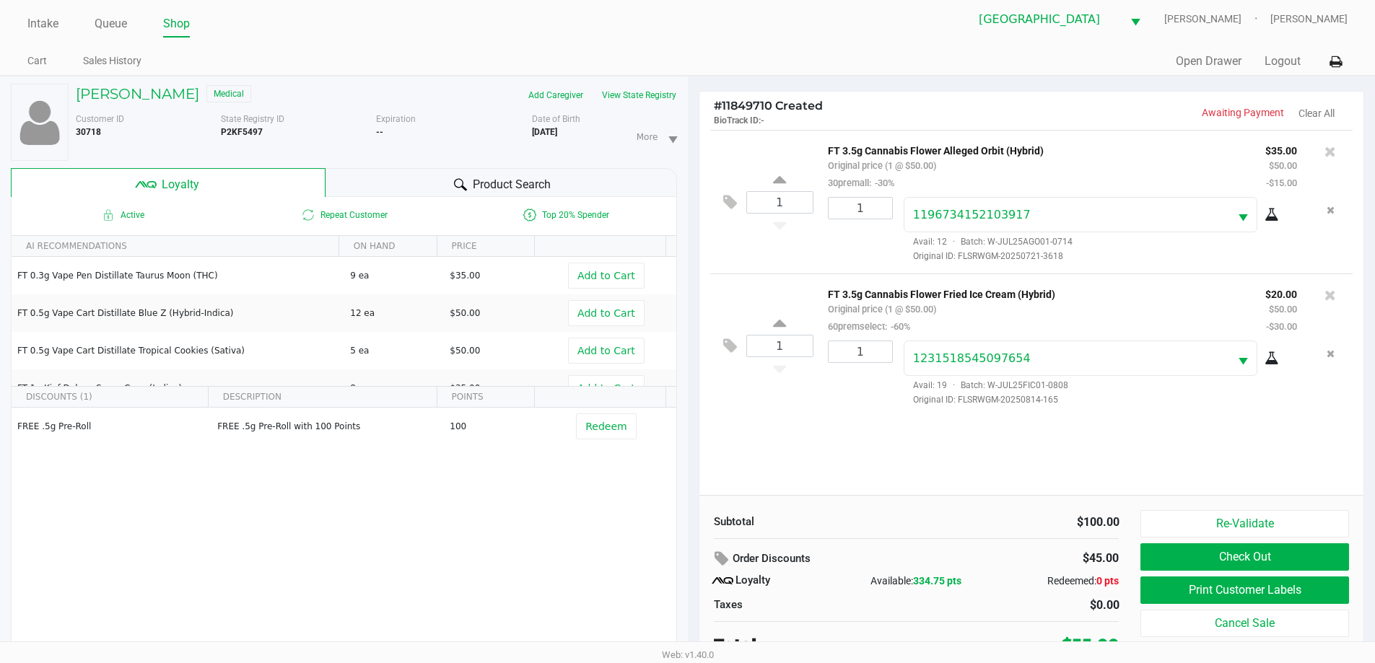
scroll to position [15, 0]
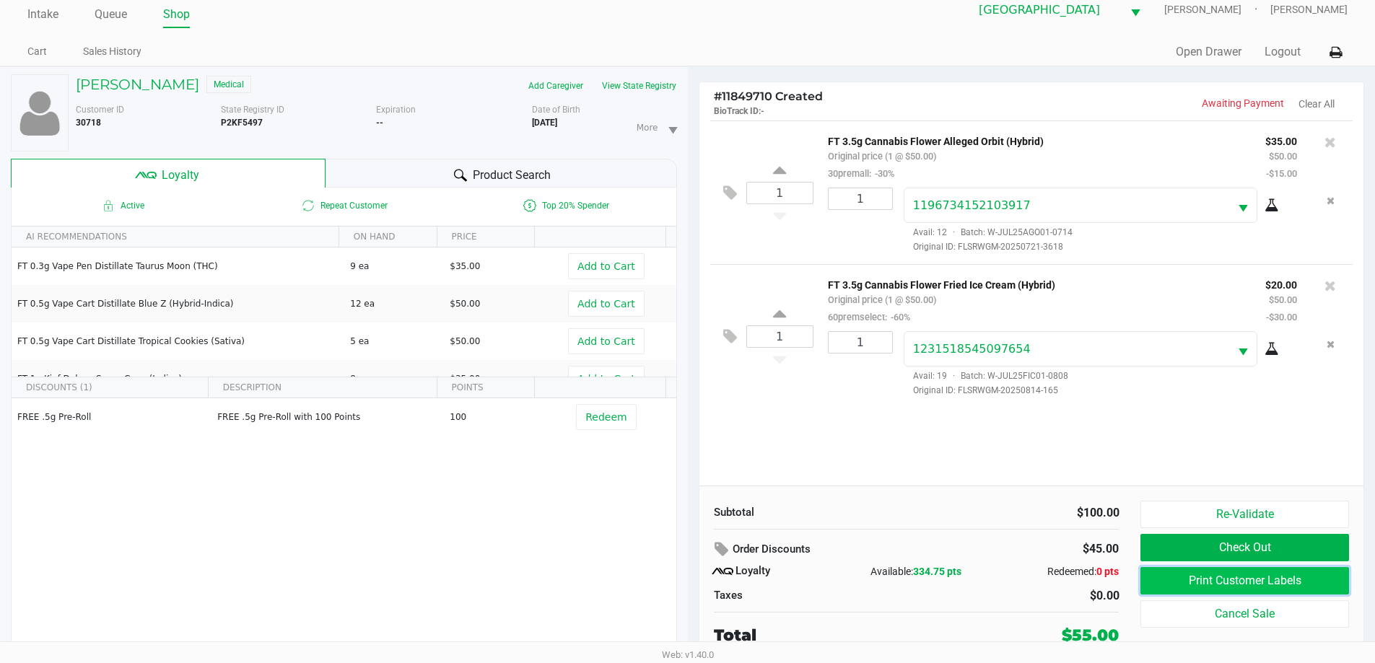
click at [1322, 583] on button "Print Customer Labels" at bounding box center [1244, 580] width 208 height 27
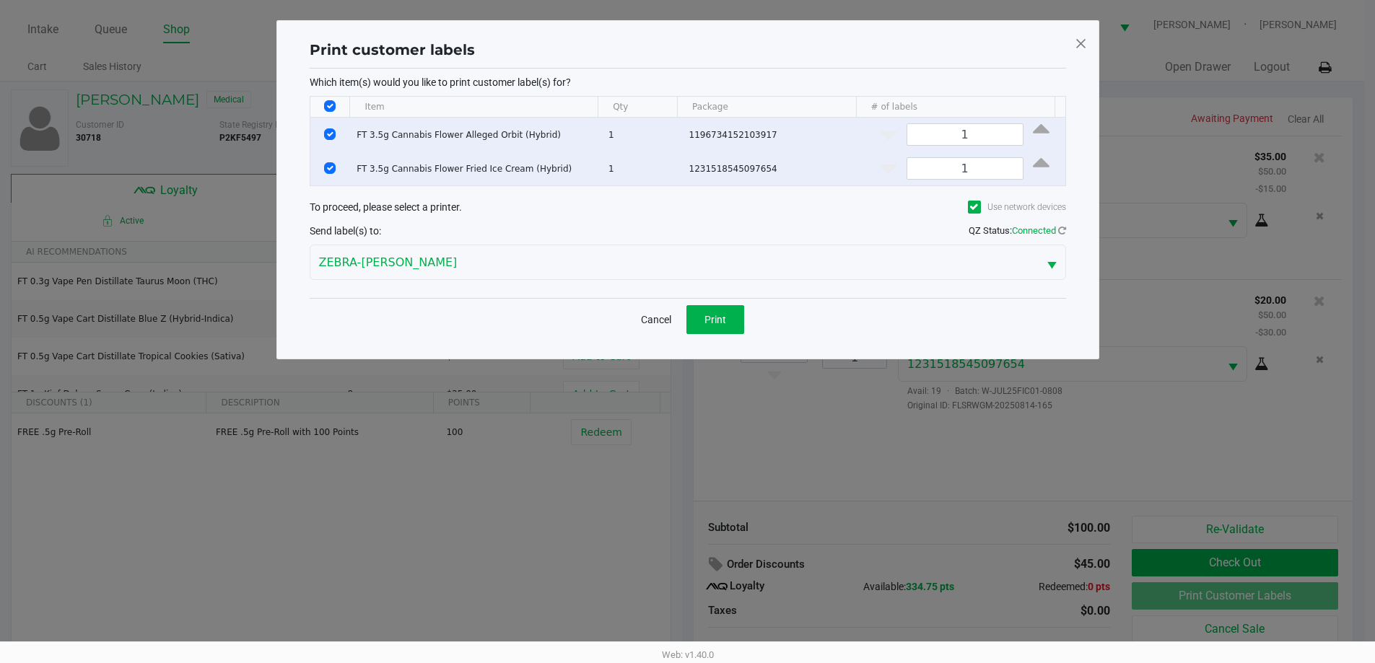
scroll to position [0, 0]
click at [736, 315] on button "Print" at bounding box center [720, 319] width 58 height 29
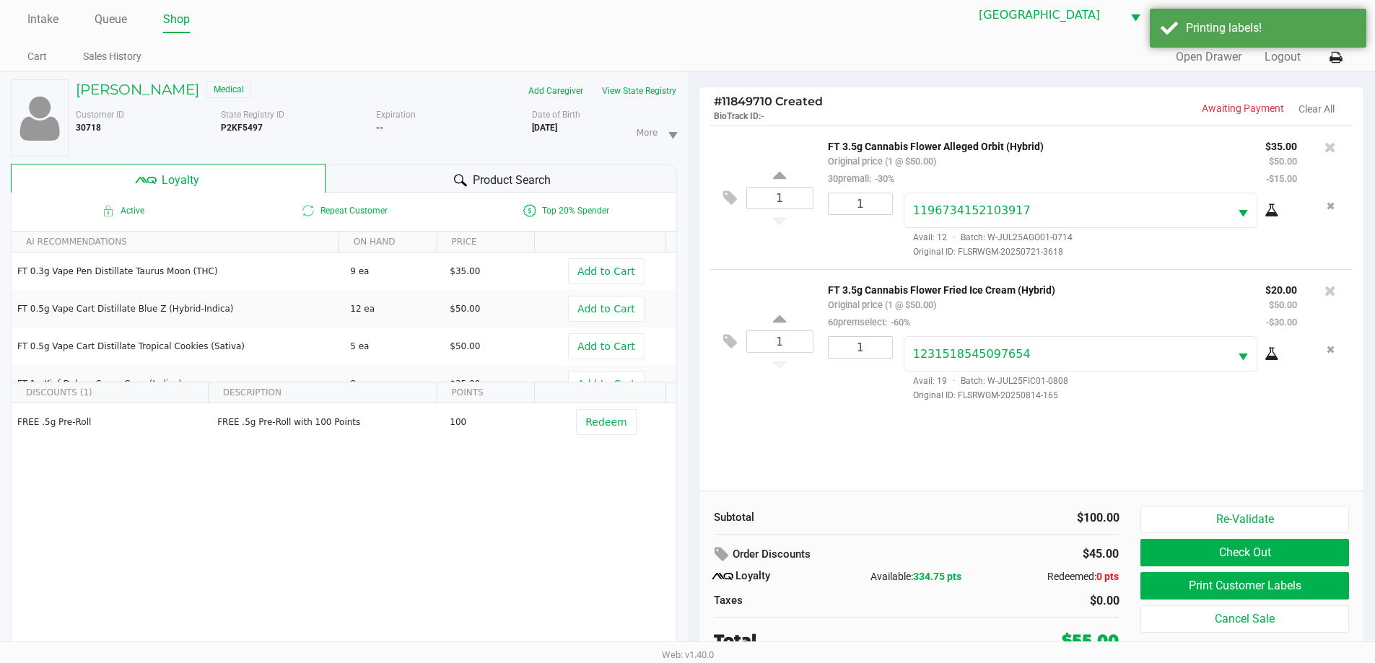
scroll to position [15, 0]
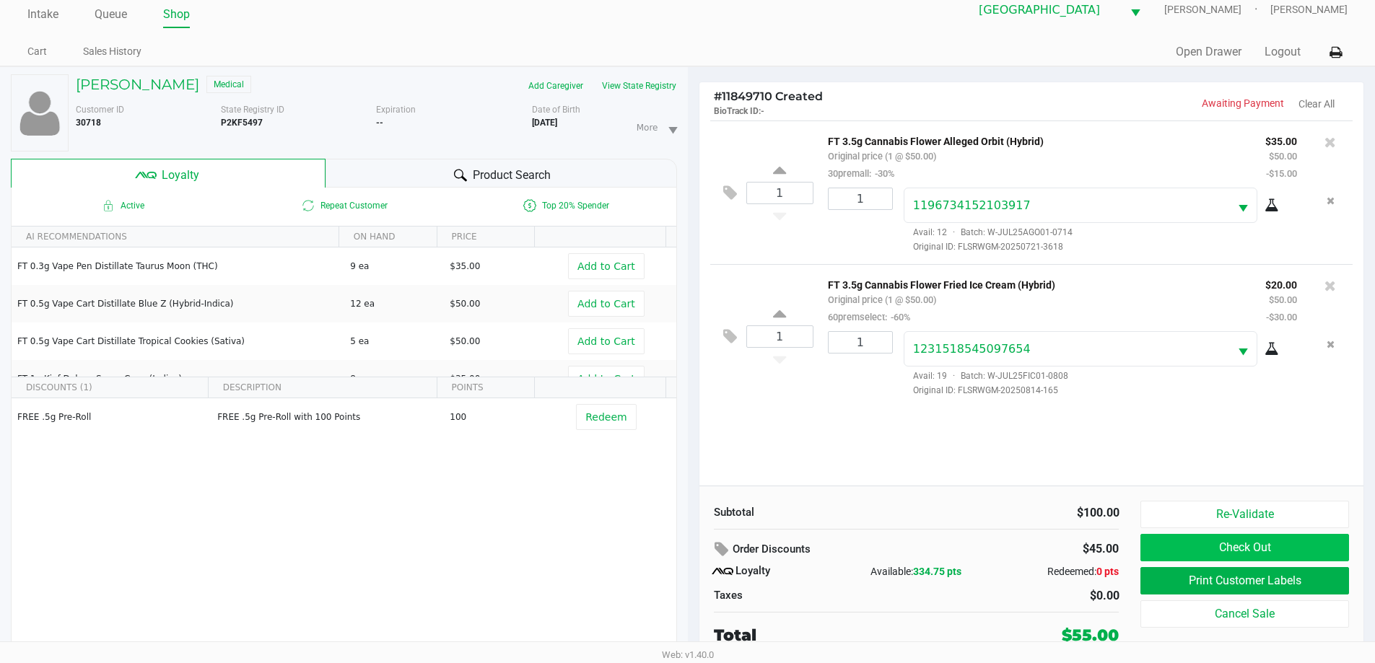
click at [1303, 555] on button "Check Out" at bounding box center [1244, 547] width 208 height 27
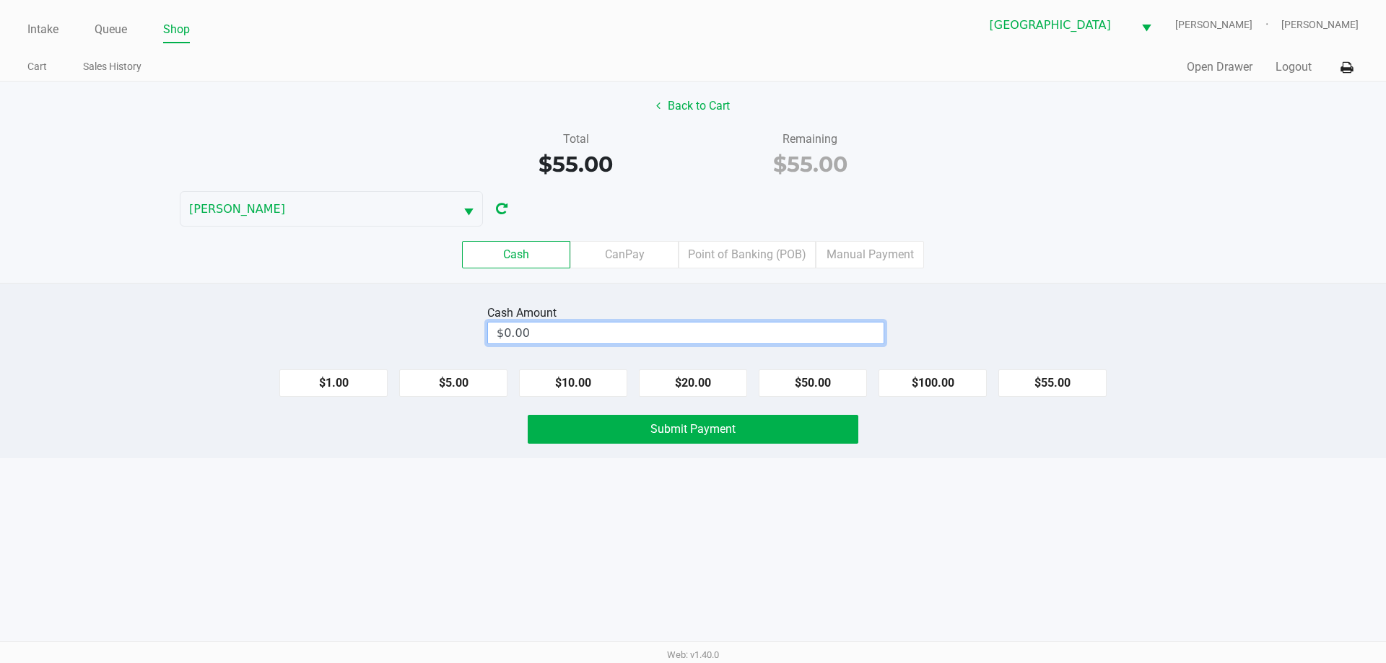
click at [761, 339] on input "$0.00" at bounding box center [686, 333] width 396 height 21
type input "$60.00"
click at [795, 422] on button "Submit Payment" at bounding box center [693, 429] width 331 height 29
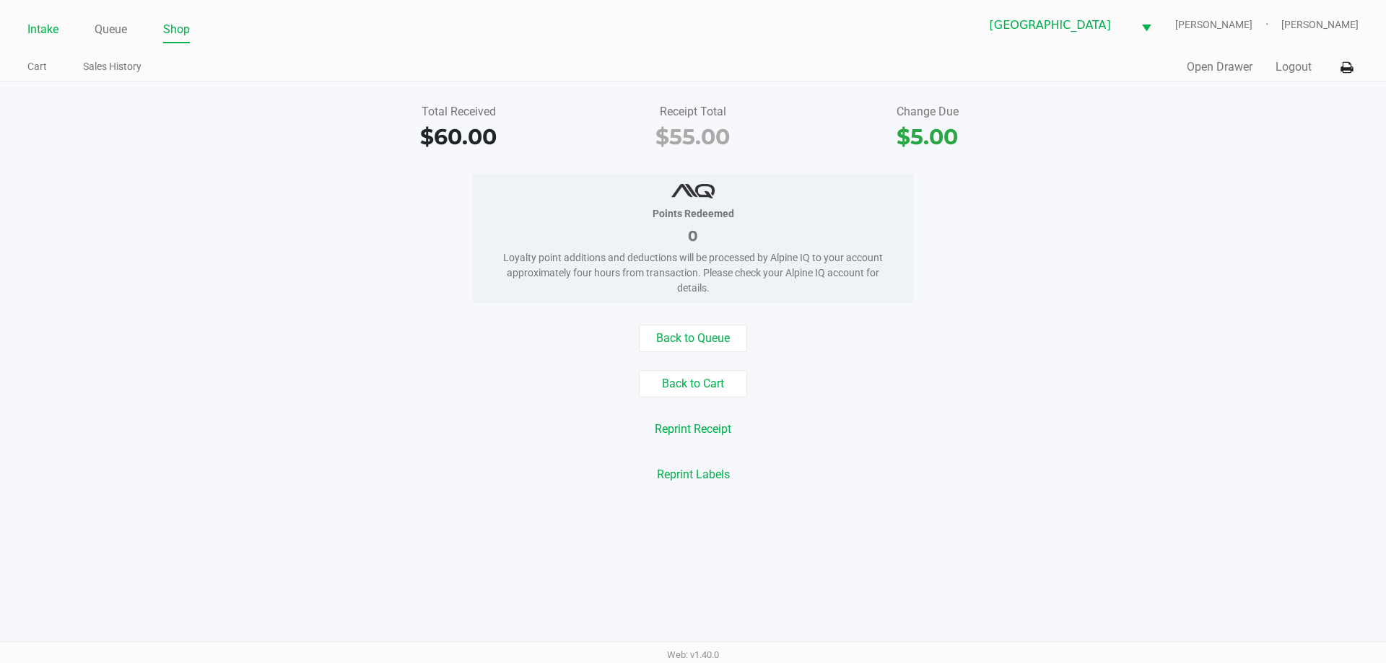
click at [45, 35] on link "Intake" at bounding box center [42, 29] width 31 height 20
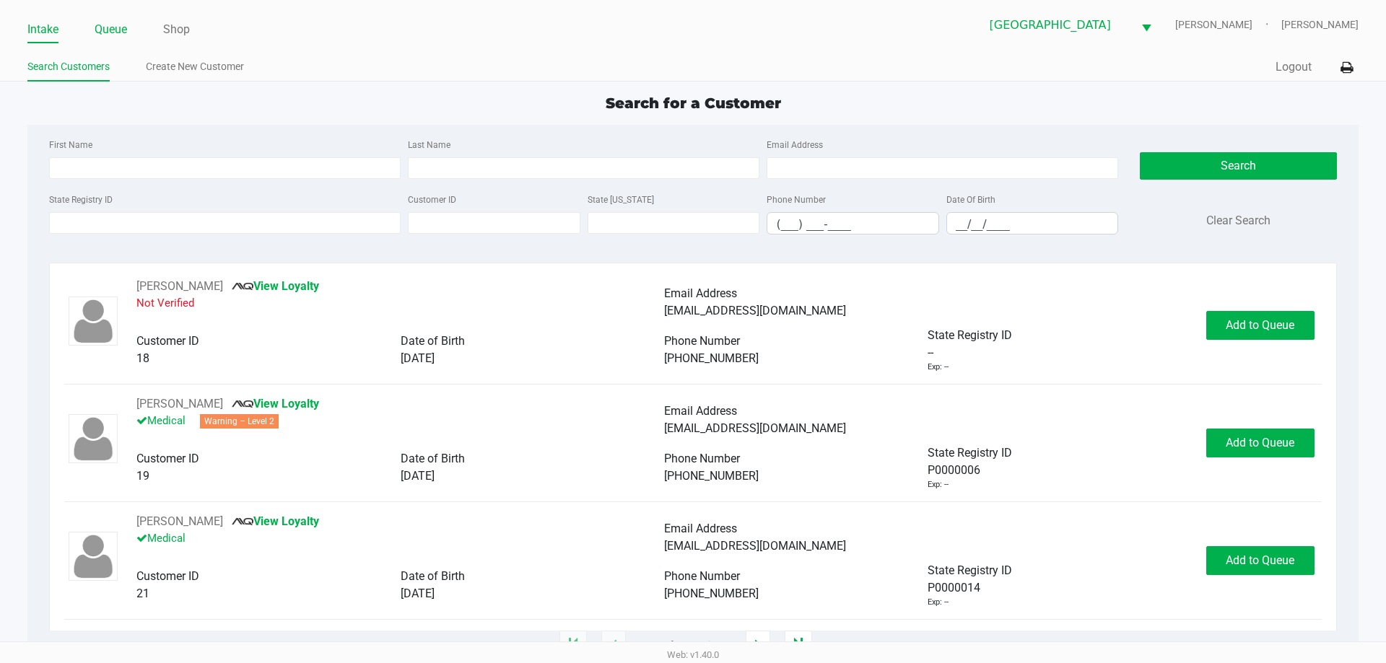
click at [104, 25] on link "Queue" at bounding box center [111, 29] width 32 height 20
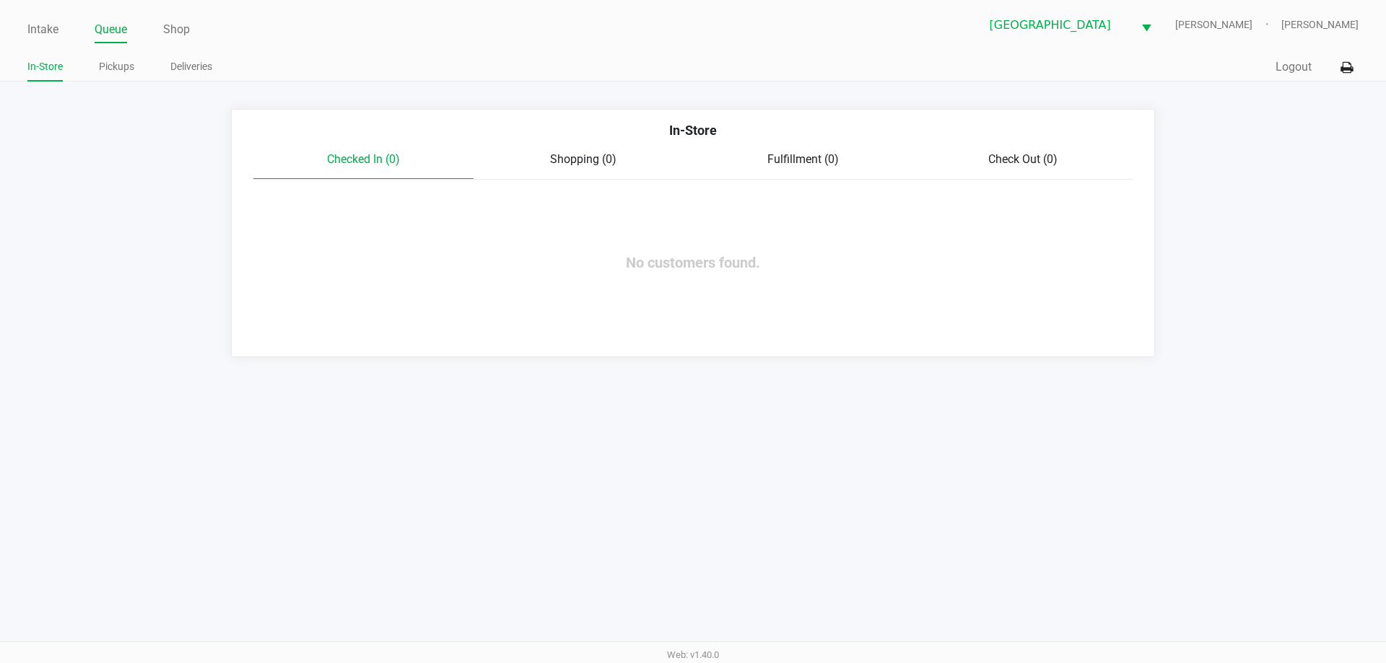
click at [110, 66] on link "Pickups" at bounding box center [116, 67] width 35 height 18
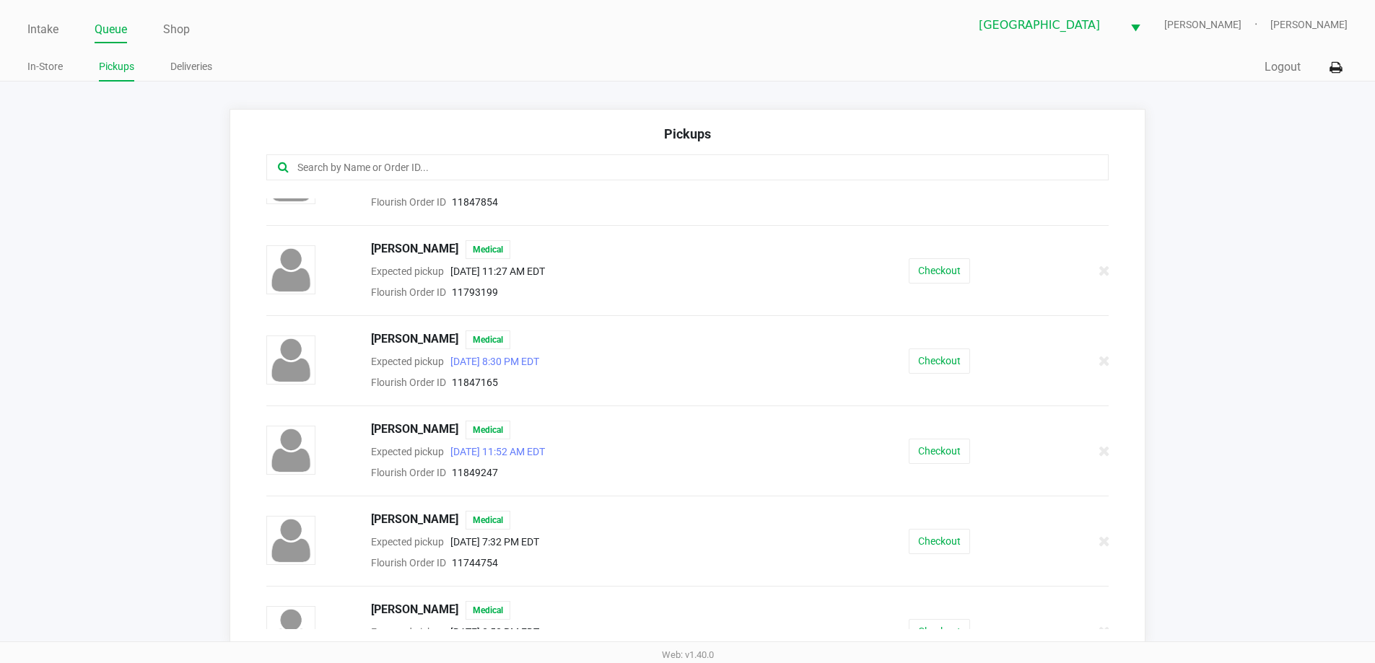
scroll to position [1149, 0]
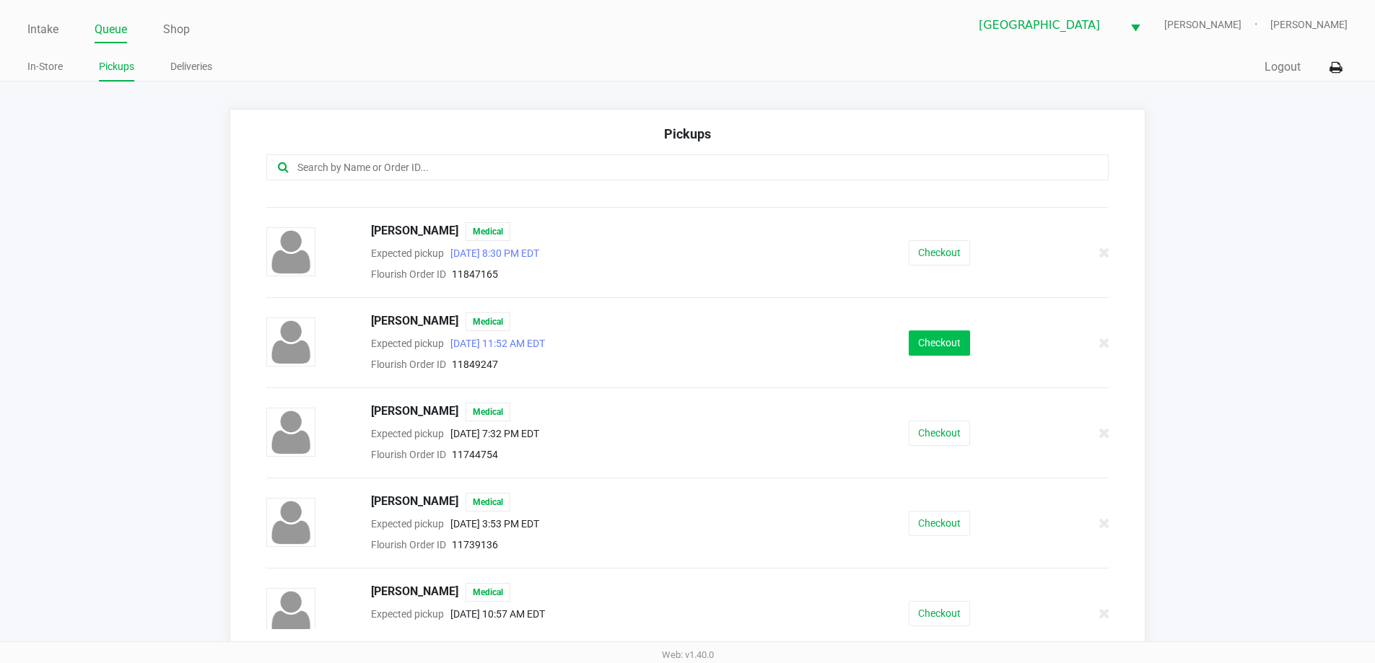
click at [917, 346] on button "Checkout" at bounding box center [939, 343] width 61 height 25
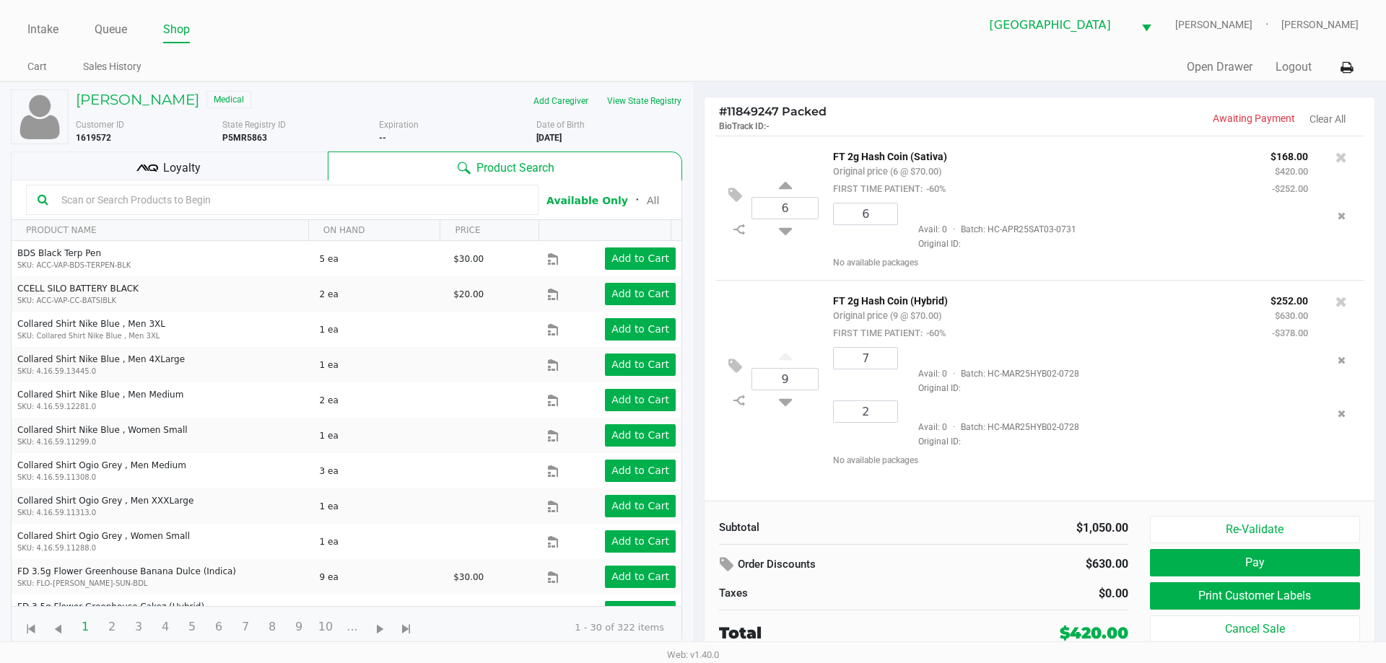
click at [263, 162] on div "Loyalty" at bounding box center [169, 166] width 317 height 29
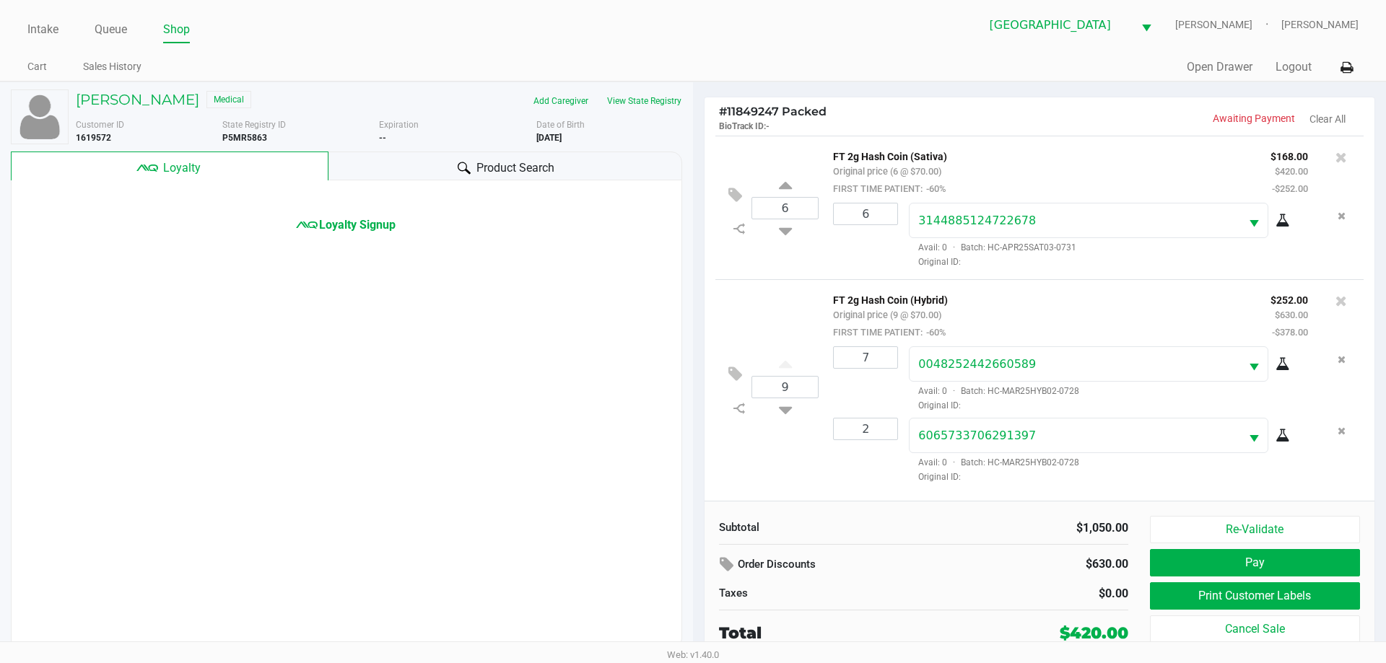
click at [318, 216] on div "Loyalty Signup" at bounding box center [347, 206] width 670 height 53
click at [332, 223] on span "Loyalty Signup" at bounding box center [357, 225] width 77 height 17
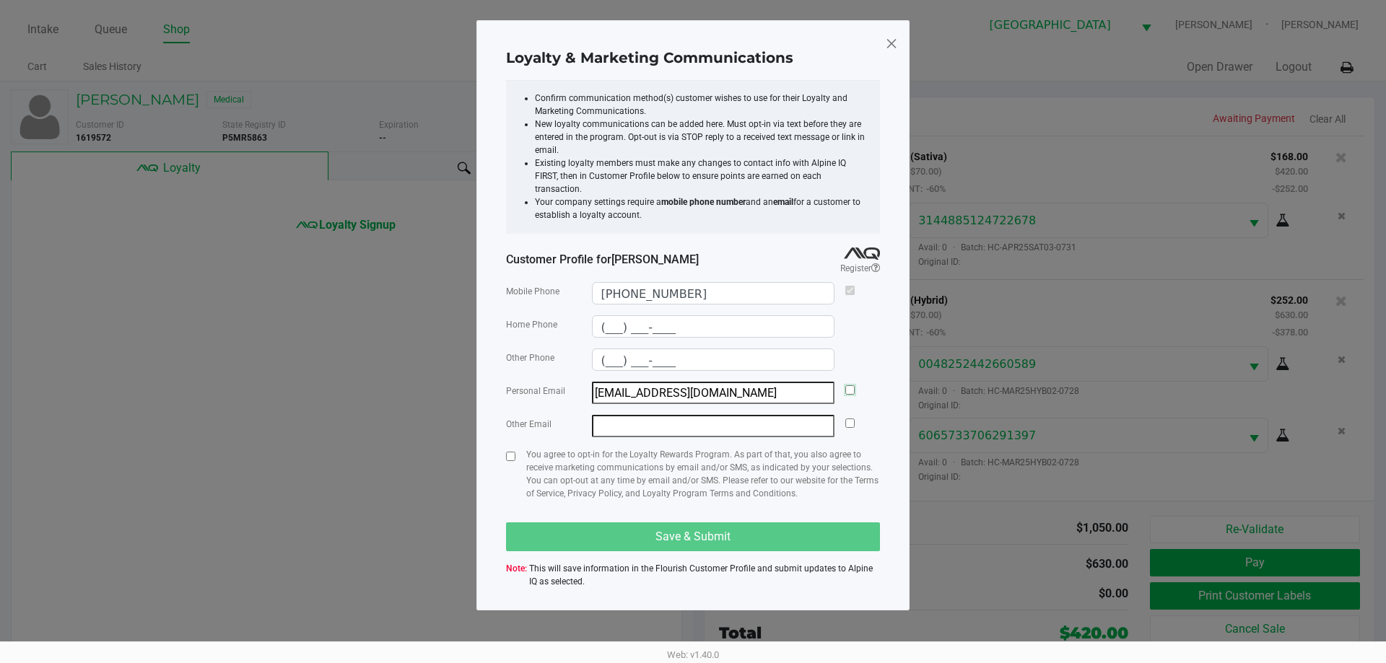
click at [847, 385] on input "checkbox" at bounding box center [849, 389] width 9 height 9
checkbox input "true"
click at [508, 452] on input "checkbox" at bounding box center [510, 456] width 9 height 9
checkbox input "true"
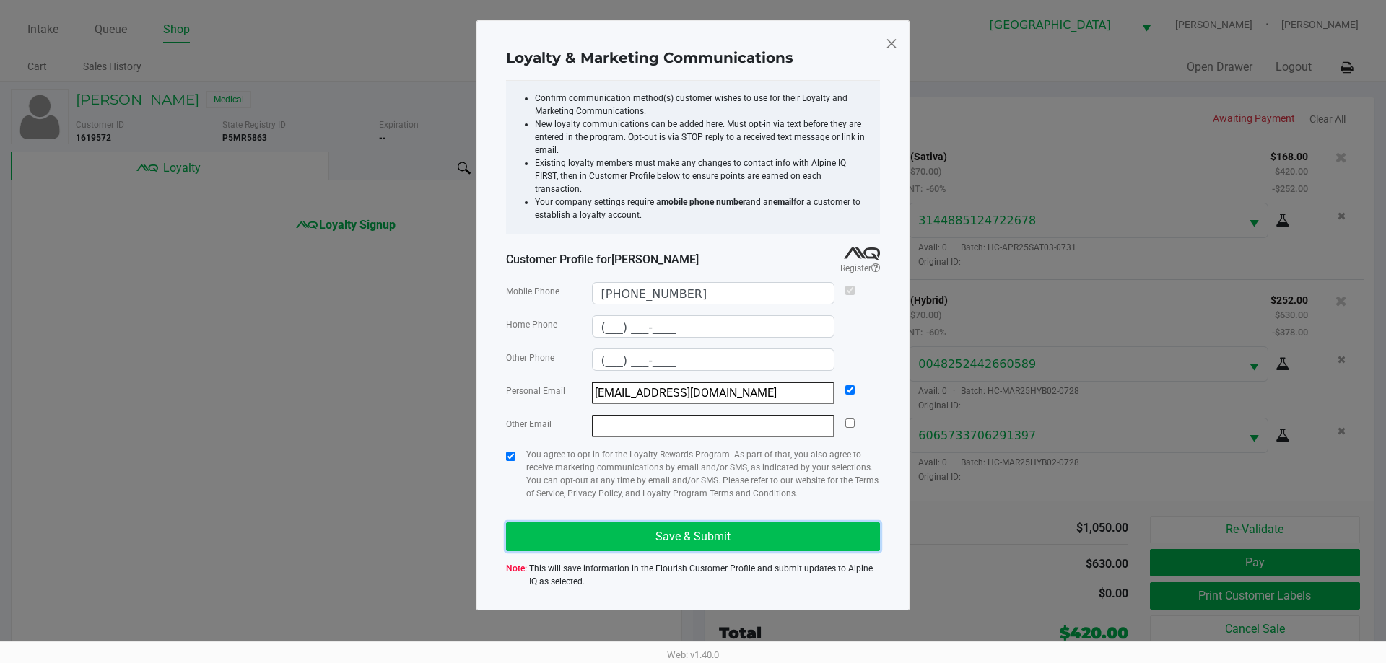
click at [697, 523] on button "Save & Submit" at bounding box center [693, 537] width 374 height 29
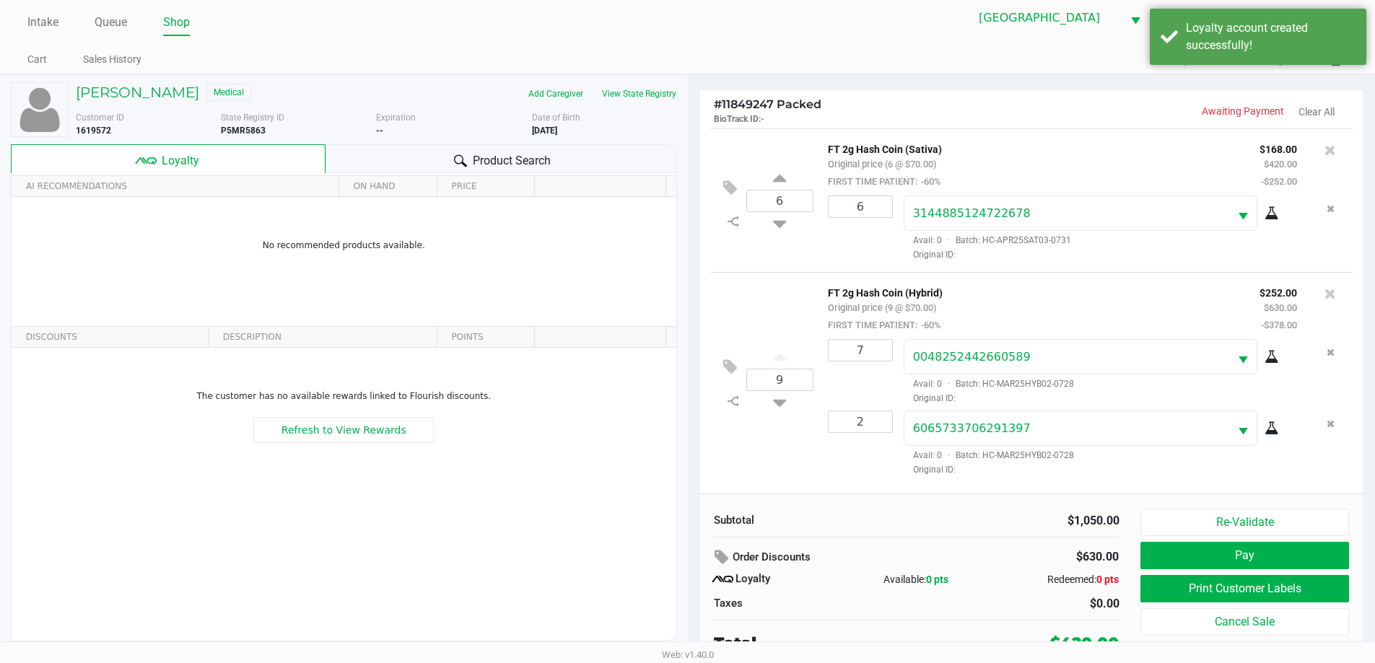
scroll to position [14, 0]
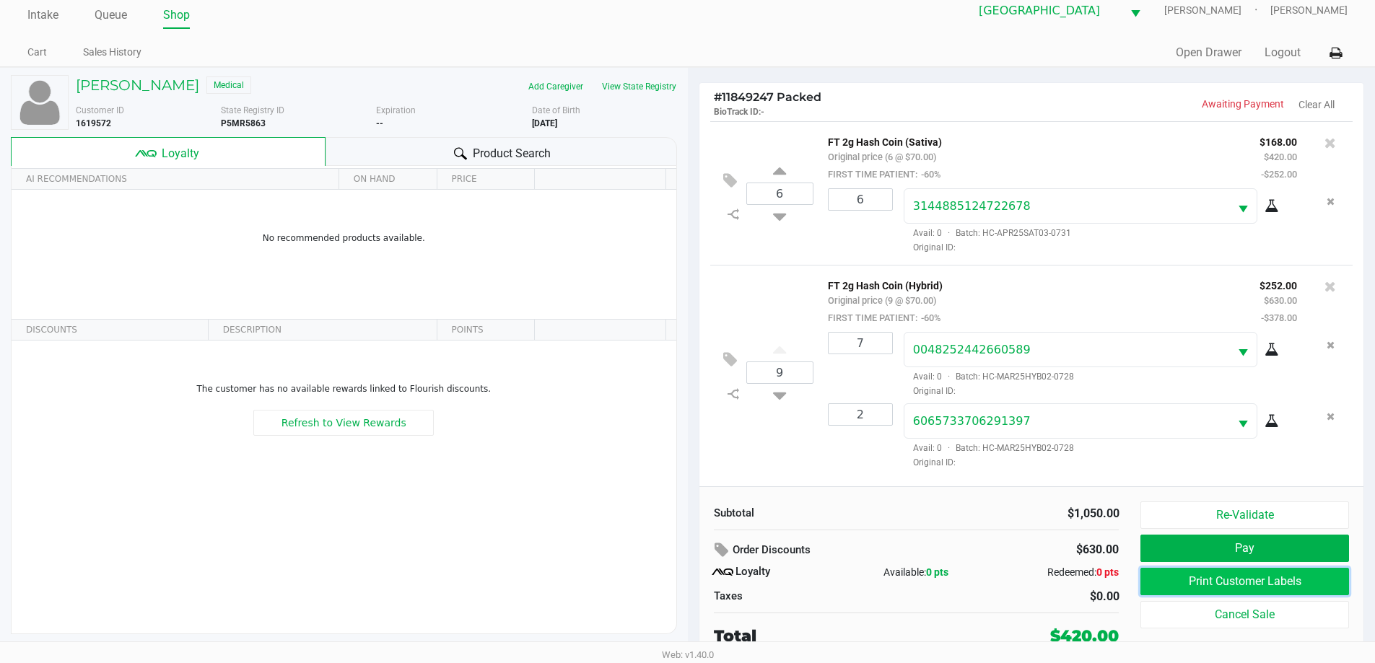
click at [1298, 581] on button "Print Customer Labels" at bounding box center [1244, 581] width 208 height 27
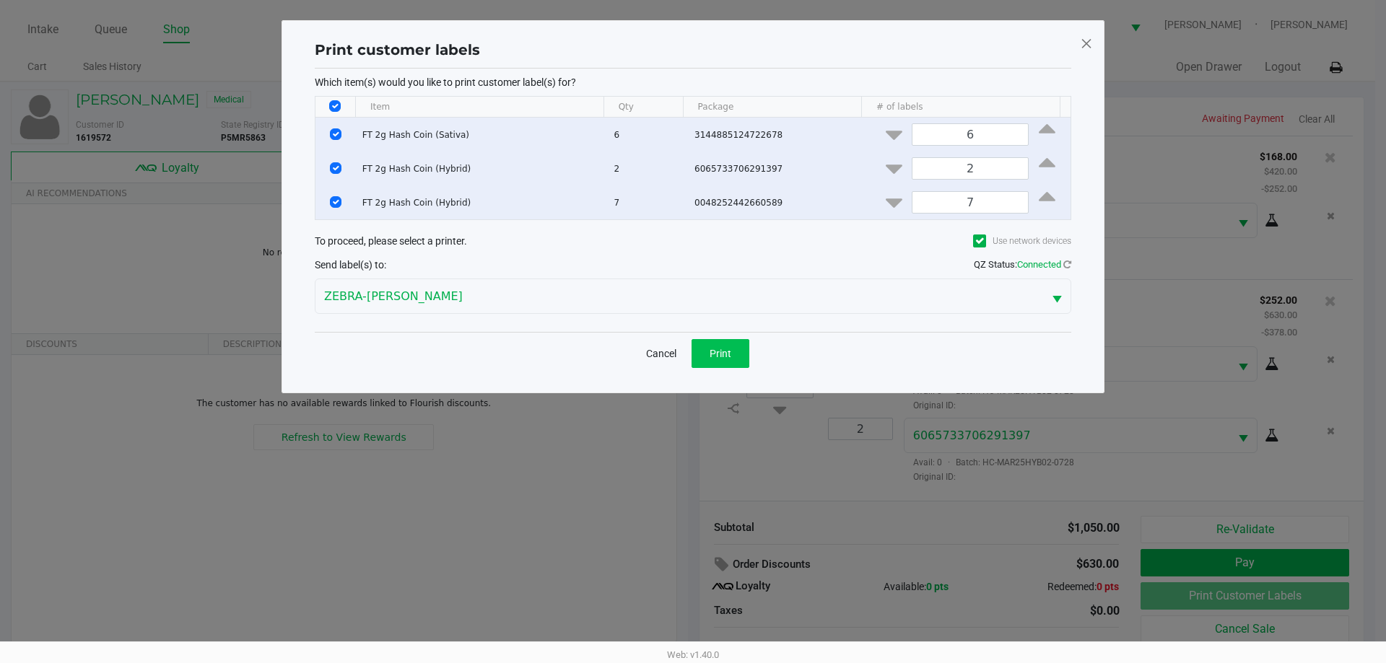
click at [729, 354] on span "Print" at bounding box center [720, 354] width 22 height 12
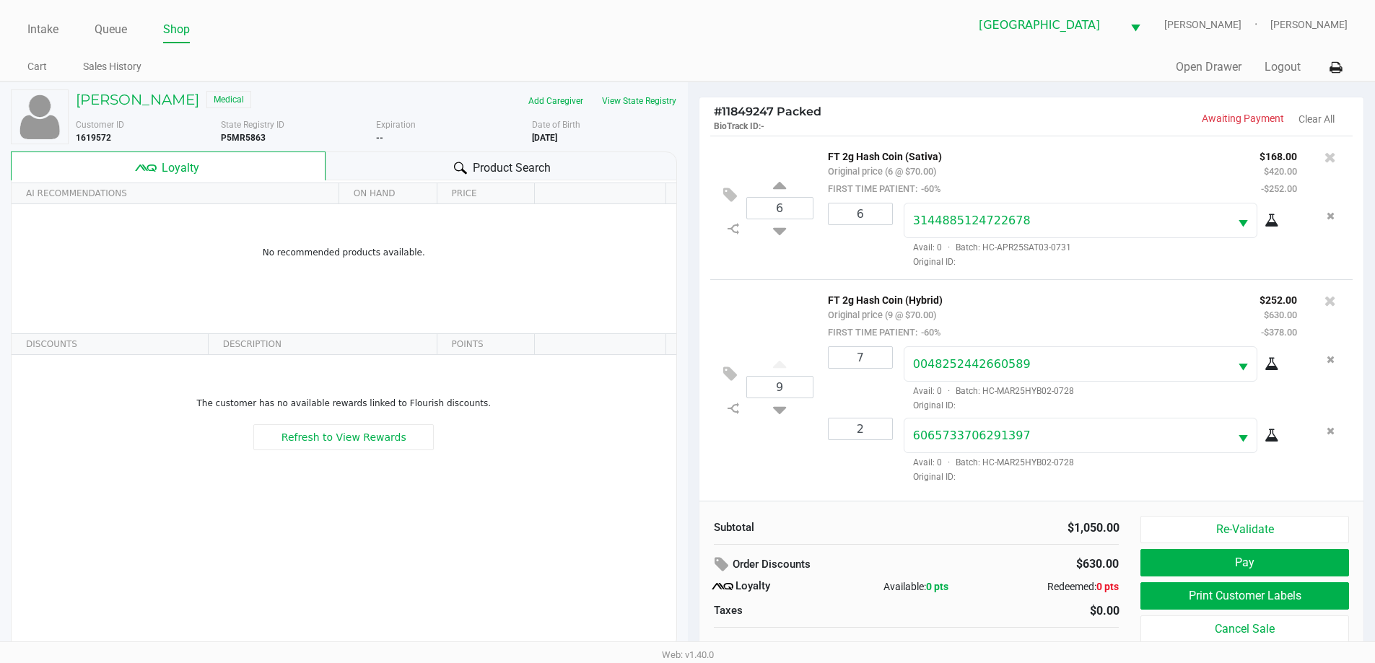
scroll to position [14, 0]
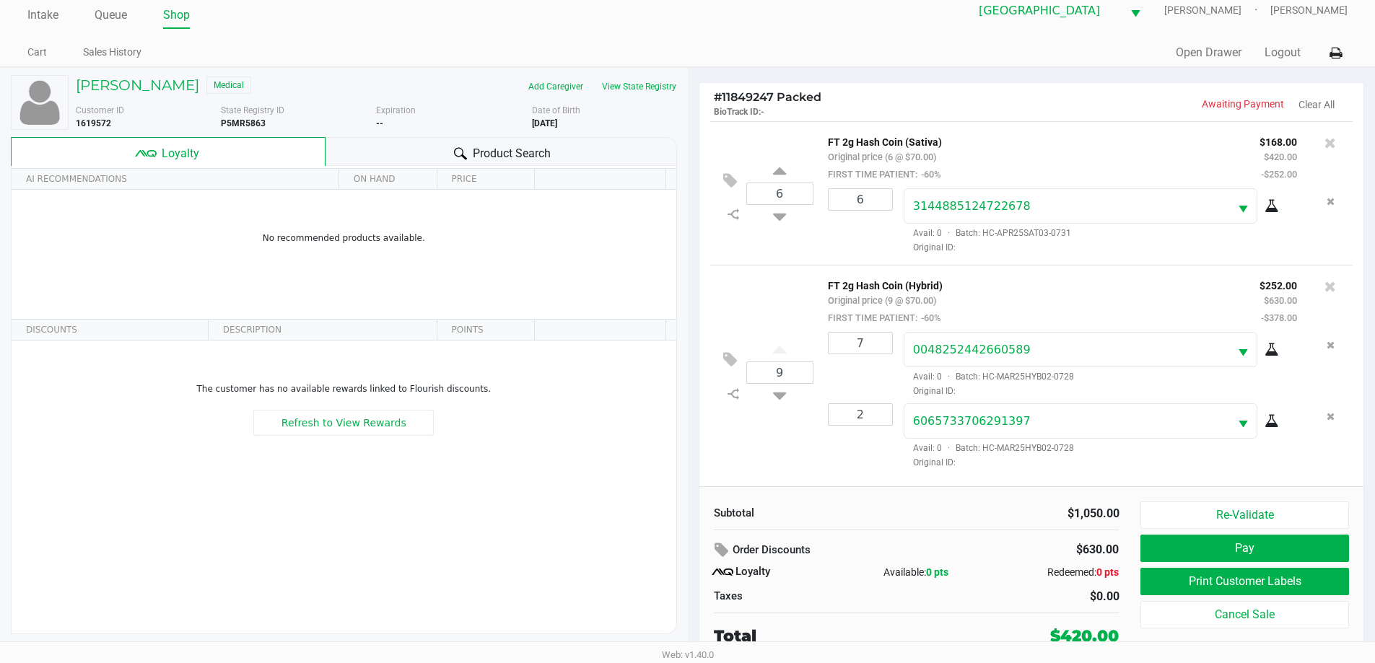
click at [1298, 542] on button "Pay" at bounding box center [1244, 548] width 208 height 27
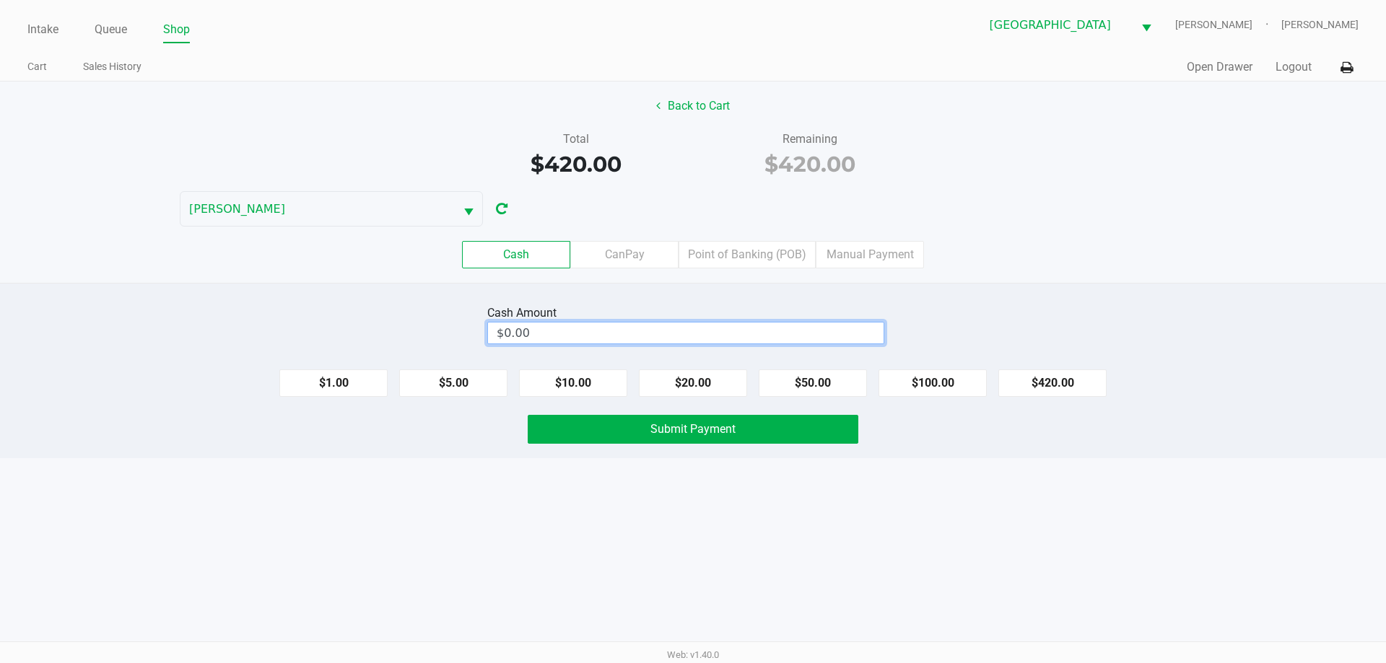
click at [788, 329] on input "$0.00" at bounding box center [686, 333] width 396 height 21
type input "$450.00"
click at [806, 424] on button "Submit Payment" at bounding box center [693, 429] width 331 height 29
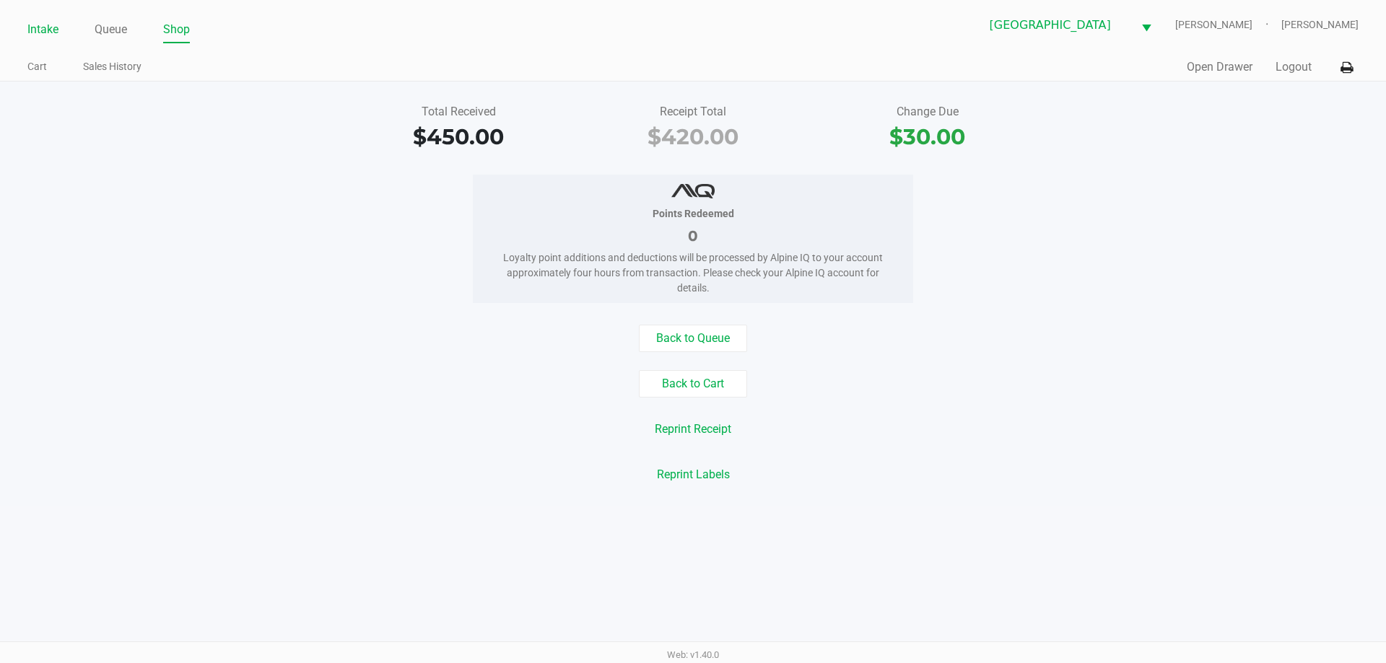
click at [43, 30] on link "Intake" at bounding box center [42, 29] width 31 height 20
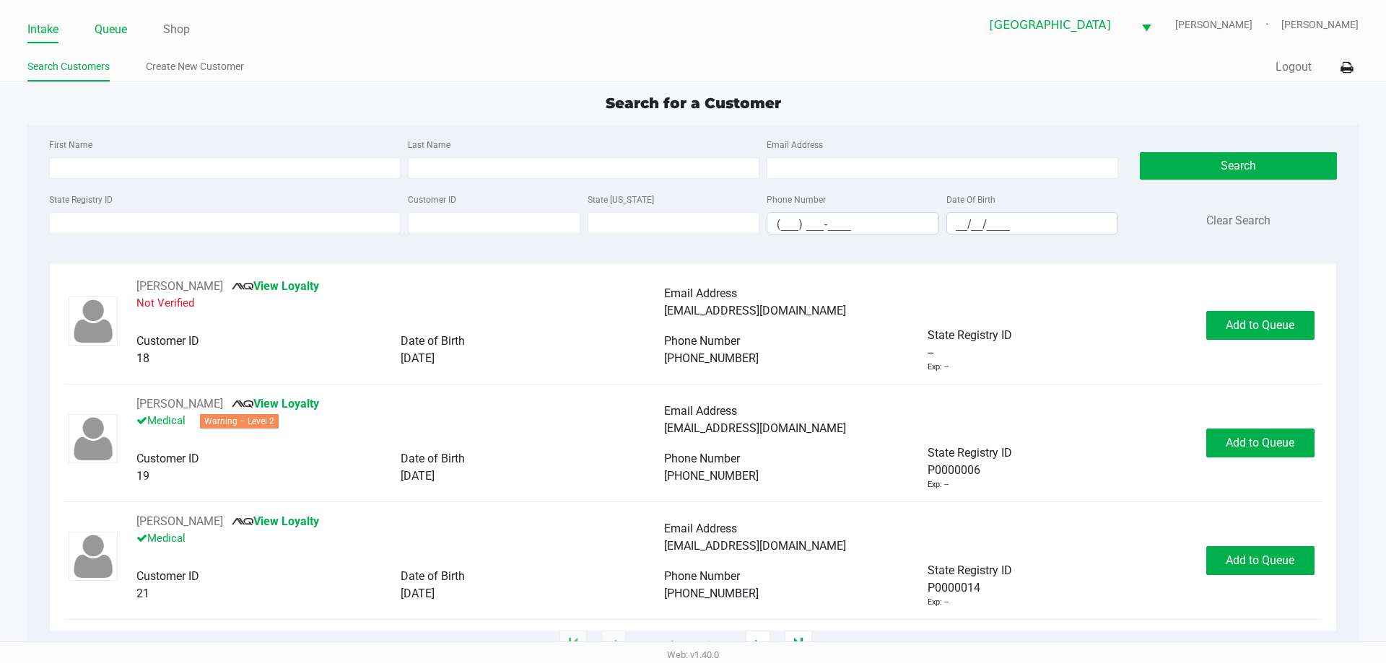
click at [119, 25] on link "Queue" at bounding box center [111, 29] width 32 height 20
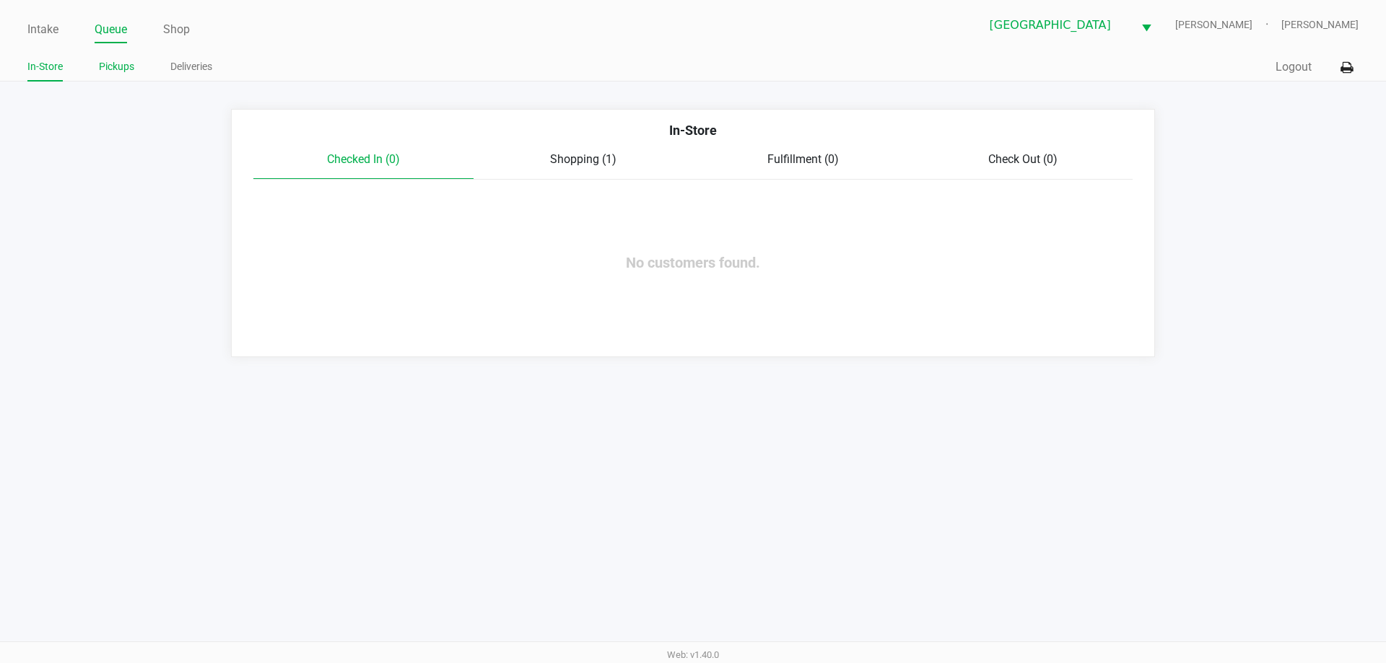
click at [118, 60] on link "Pickups" at bounding box center [116, 67] width 35 height 18
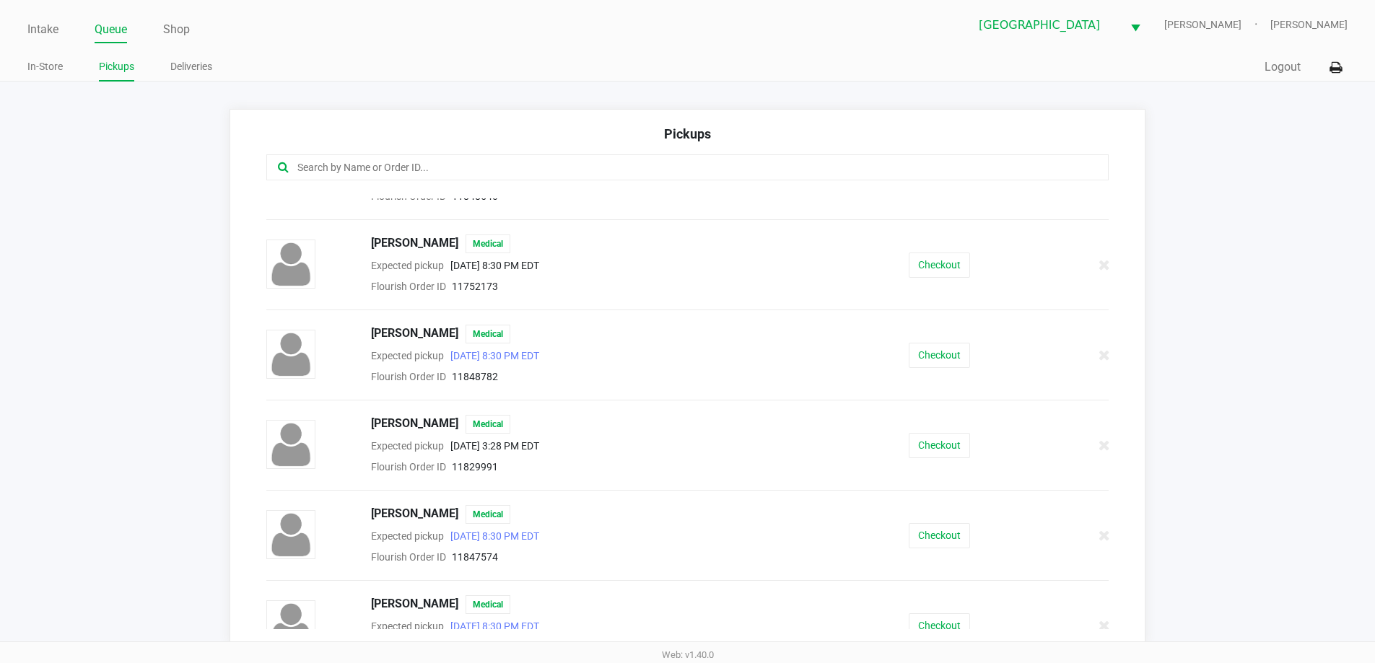
scroll to position [361, 0]
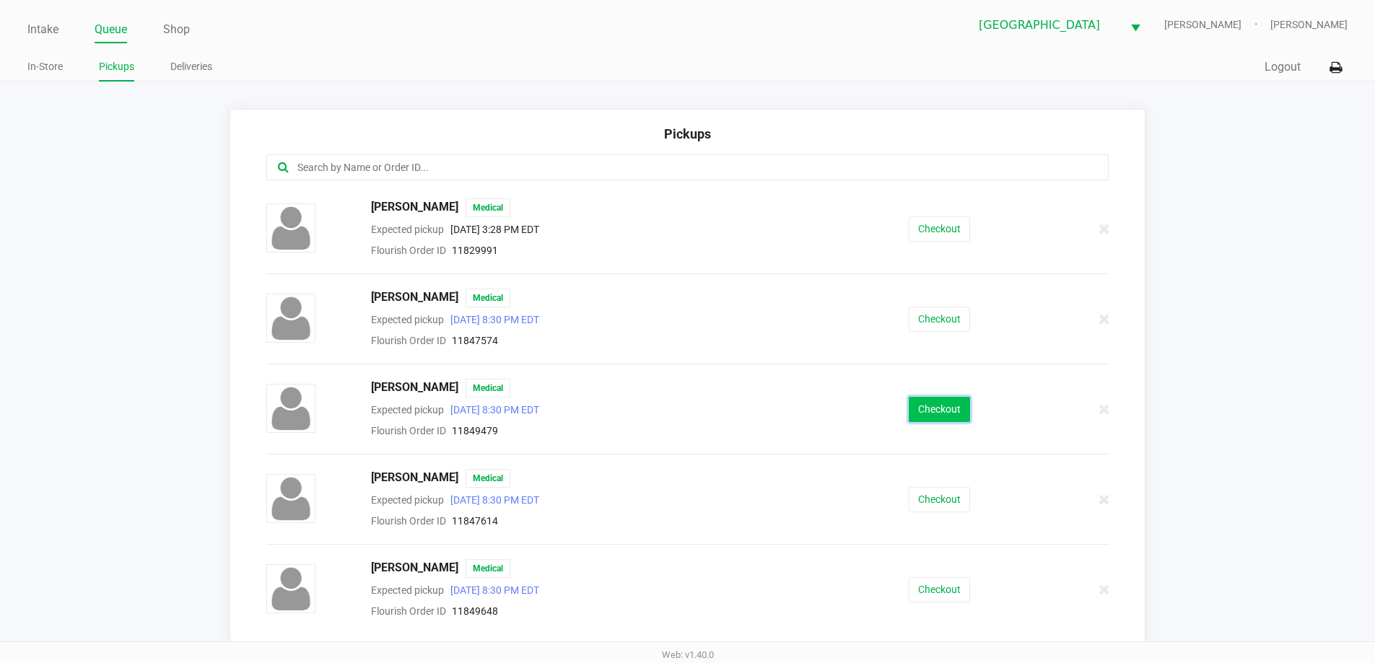
click at [945, 414] on button "Checkout" at bounding box center [939, 409] width 61 height 25
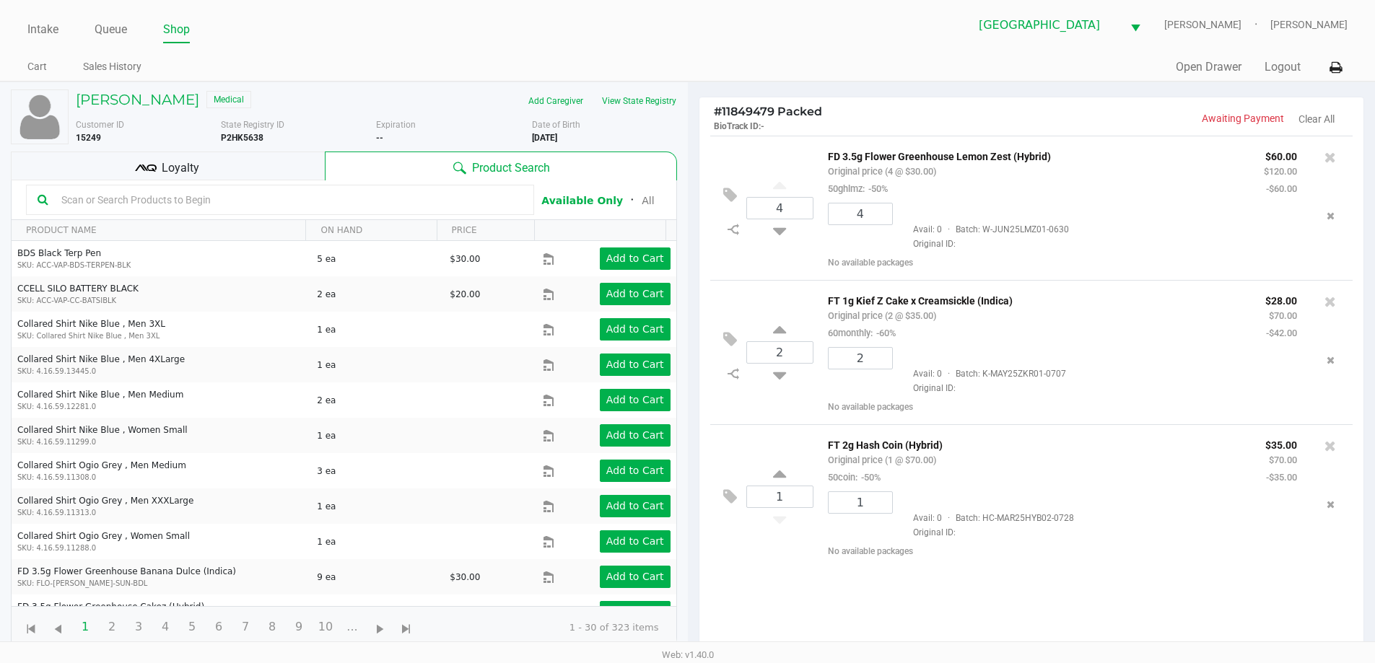
click at [288, 162] on div "Loyalty" at bounding box center [168, 166] width 314 height 29
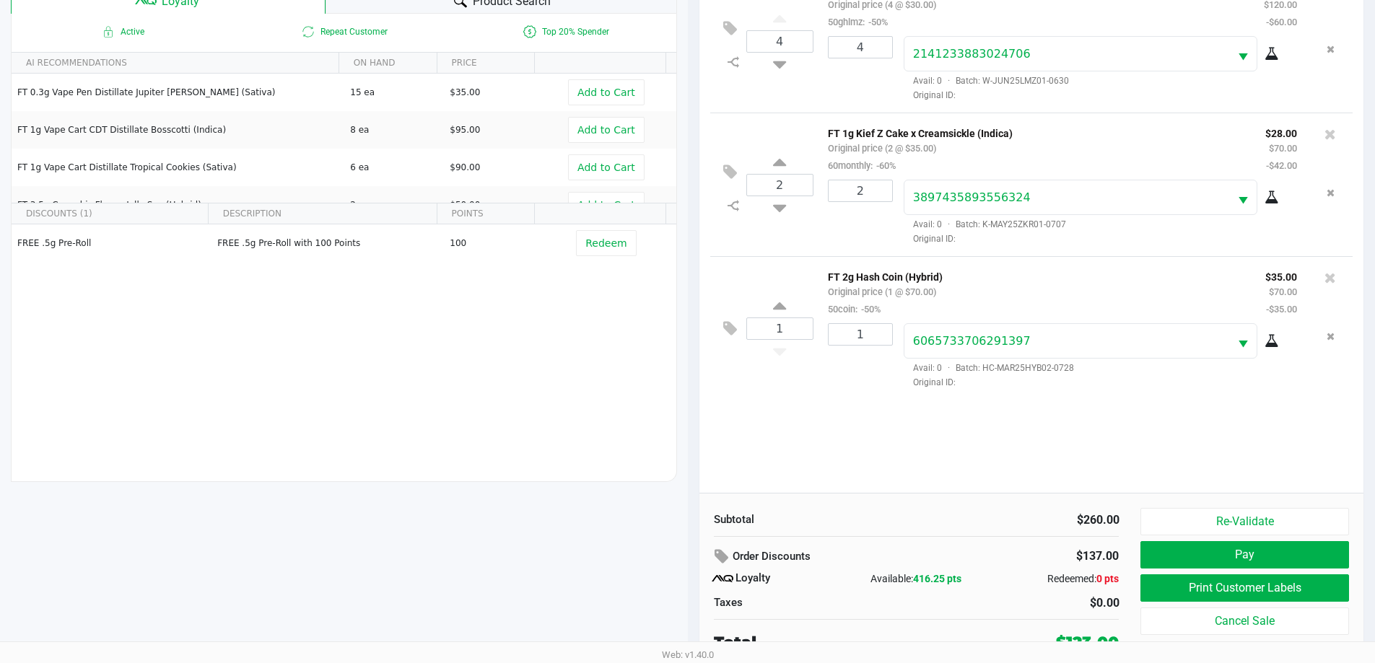
scroll to position [173, 0]
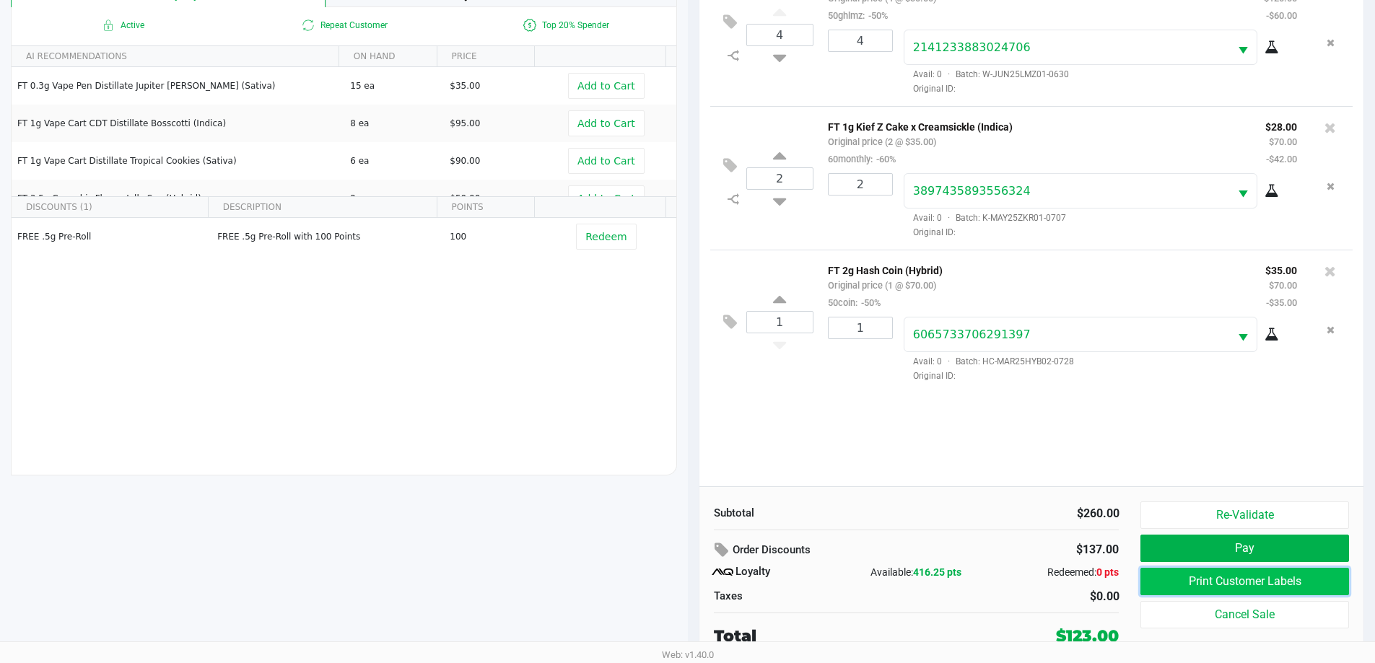
click at [1291, 580] on button "Print Customer Labels" at bounding box center [1244, 581] width 208 height 27
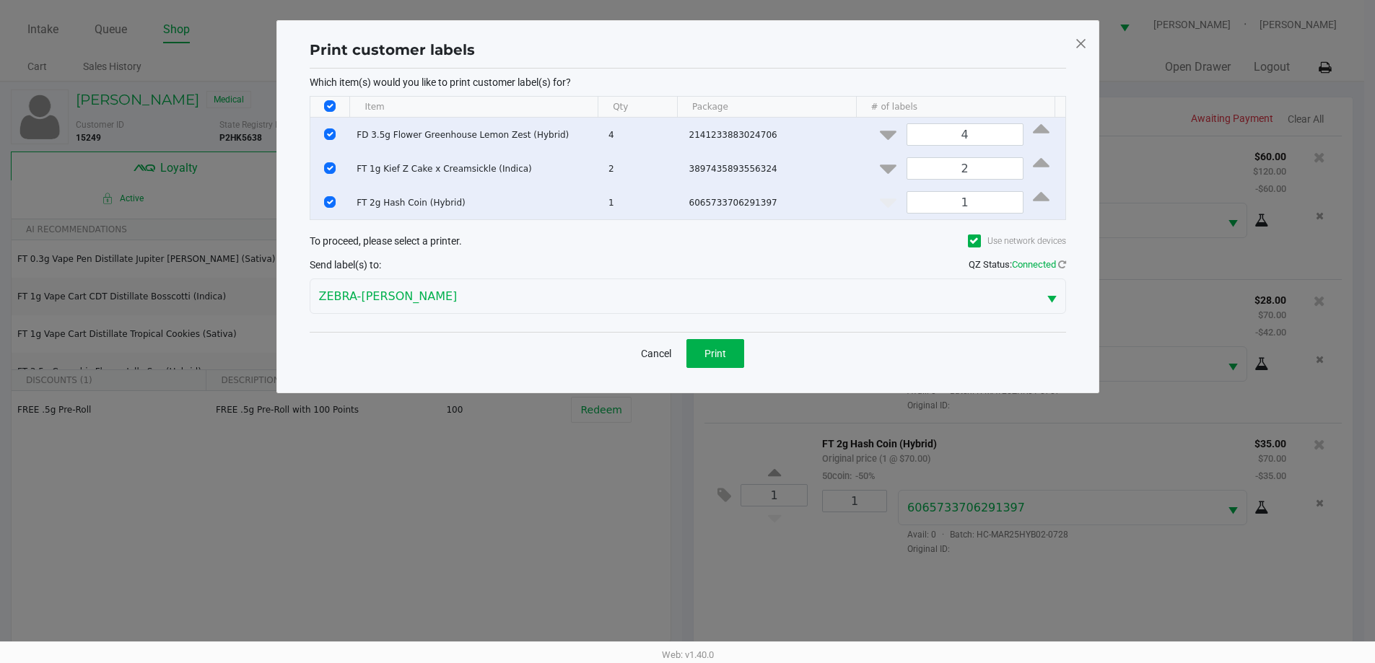
scroll to position [0, 0]
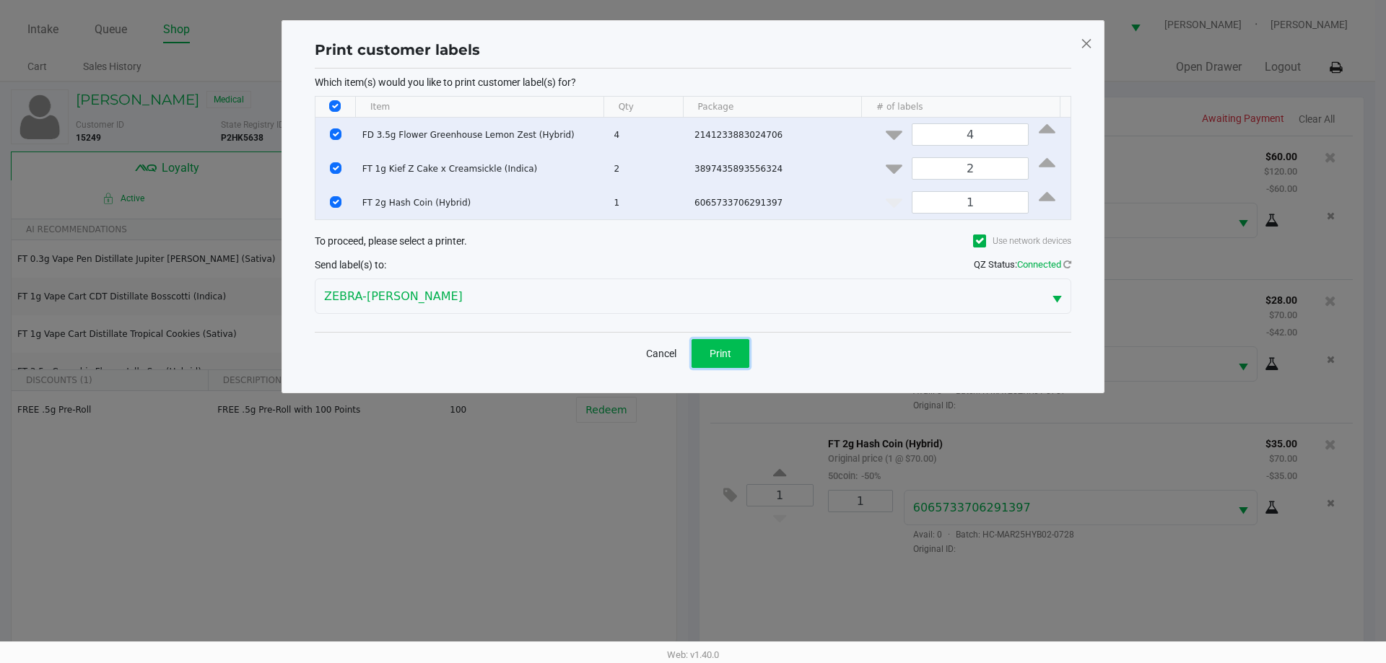
click at [733, 348] on button "Print" at bounding box center [720, 353] width 58 height 29
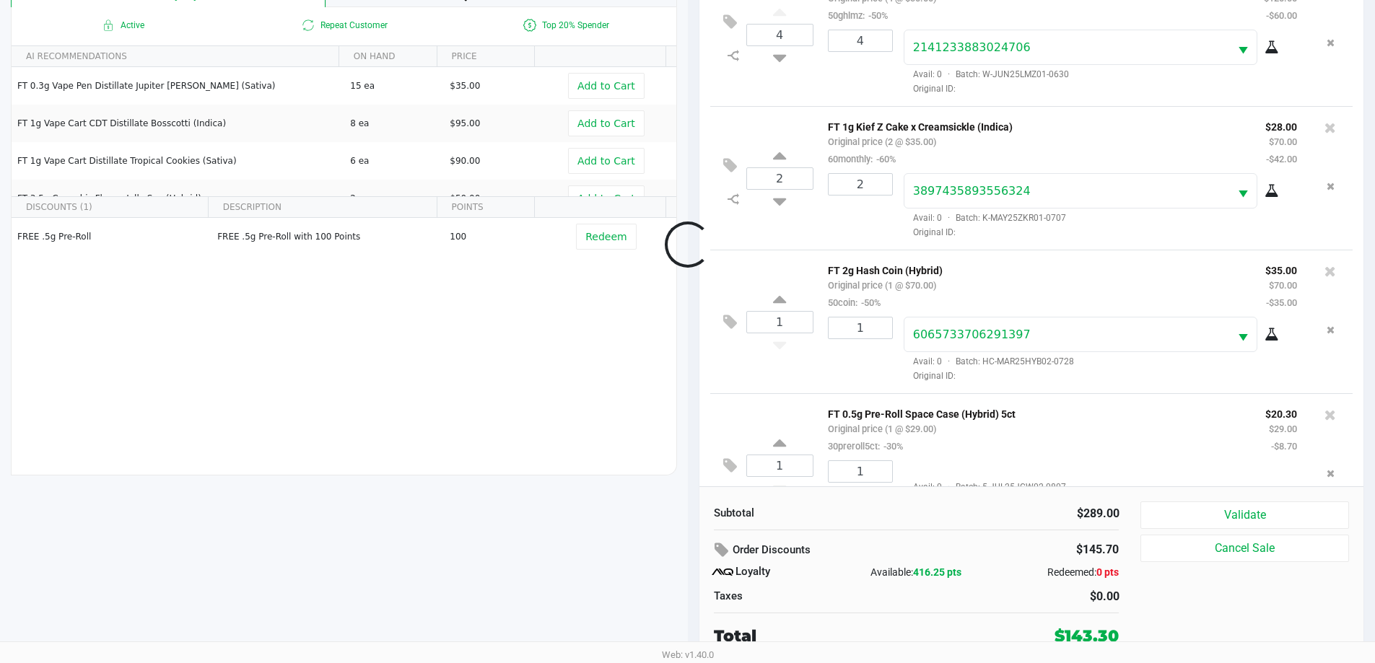
scroll to position [53, 0]
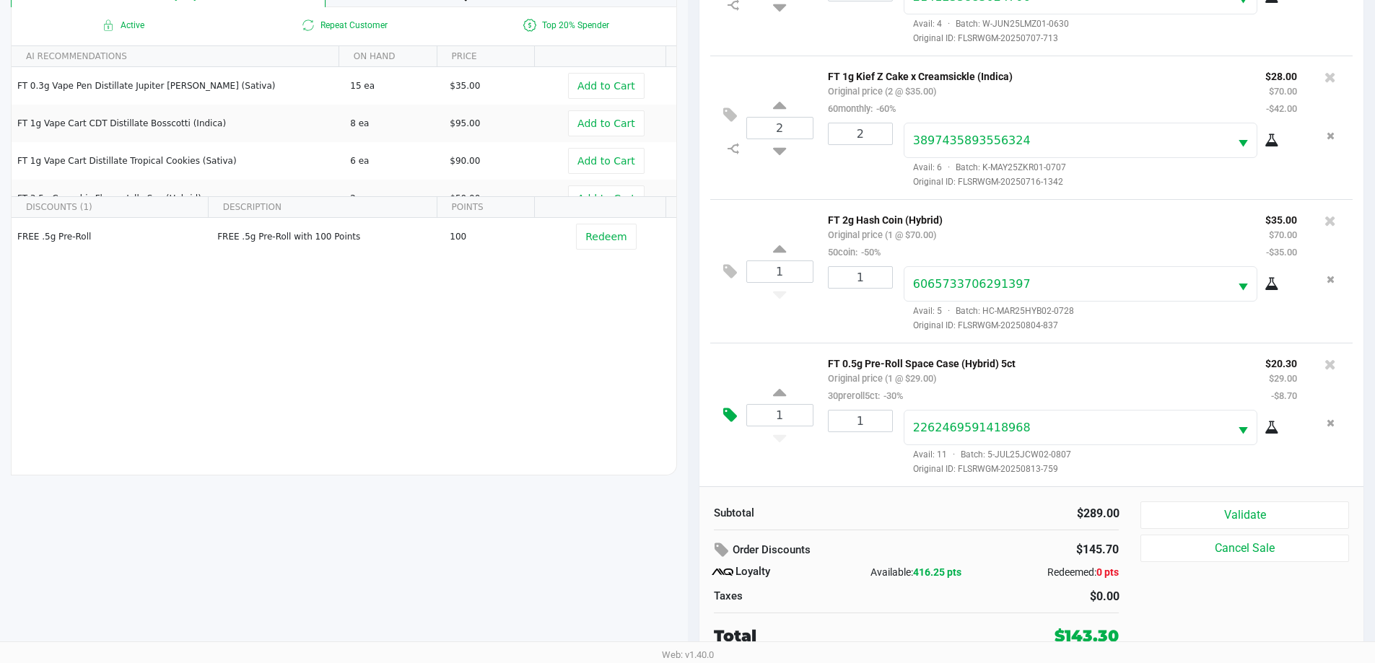
click at [732, 407] on icon at bounding box center [730, 415] width 14 height 17
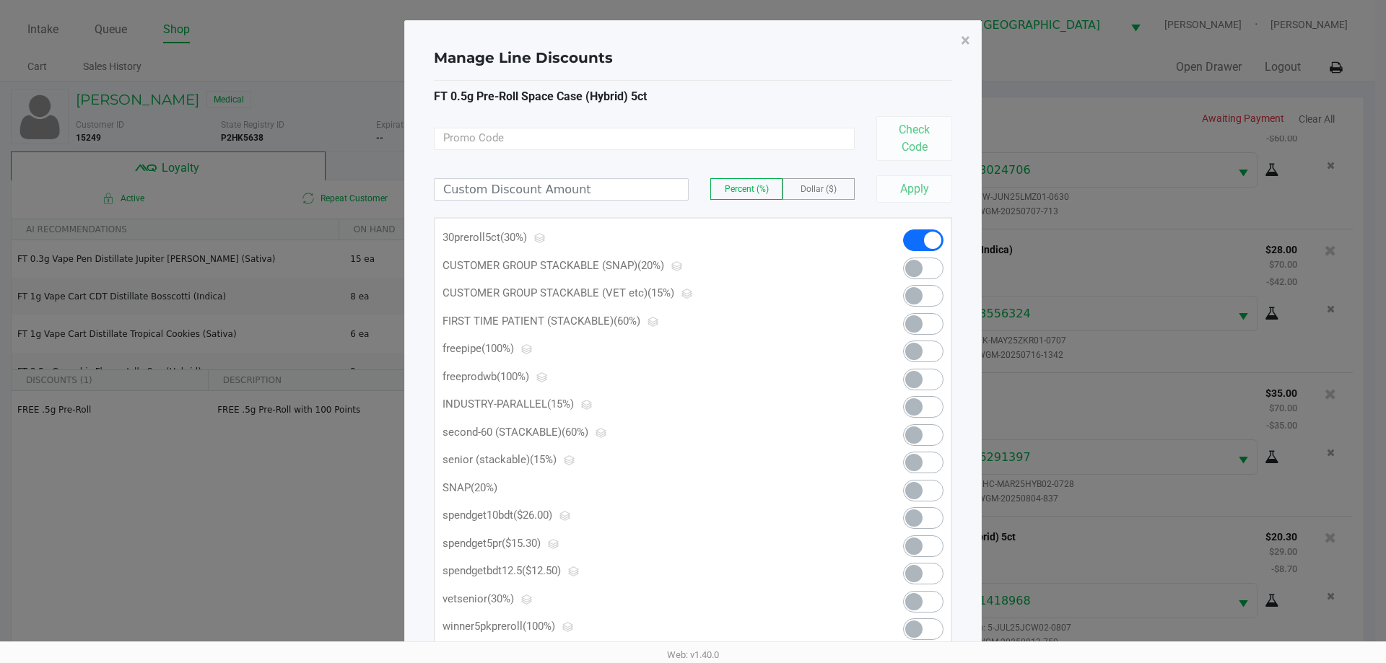
click at [923, 553] on span at bounding box center [923, 547] width 40 height 22
click at [957, 40] on button "×" at bounding box center [965, 40] width 32 height 40
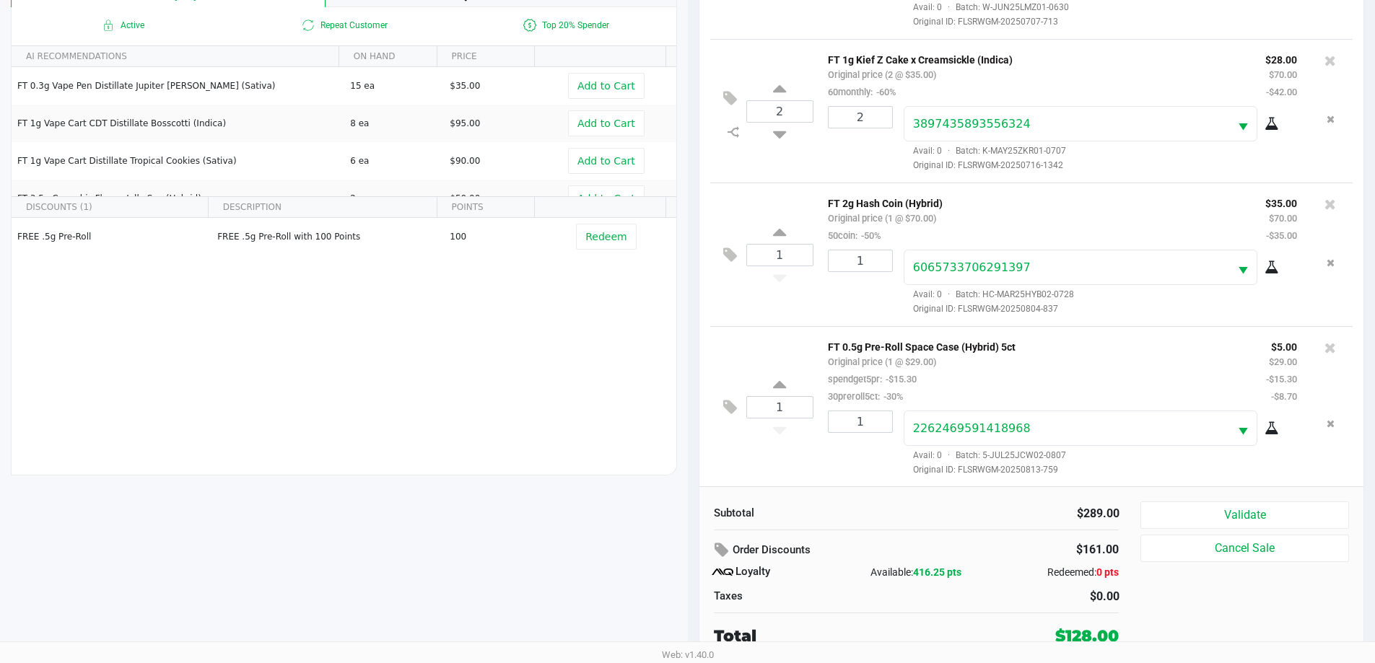
scroll to position [71, 0]
click at [1285, 515] on button "Validate" at bounding box center [1244, 515] width 208 height 27
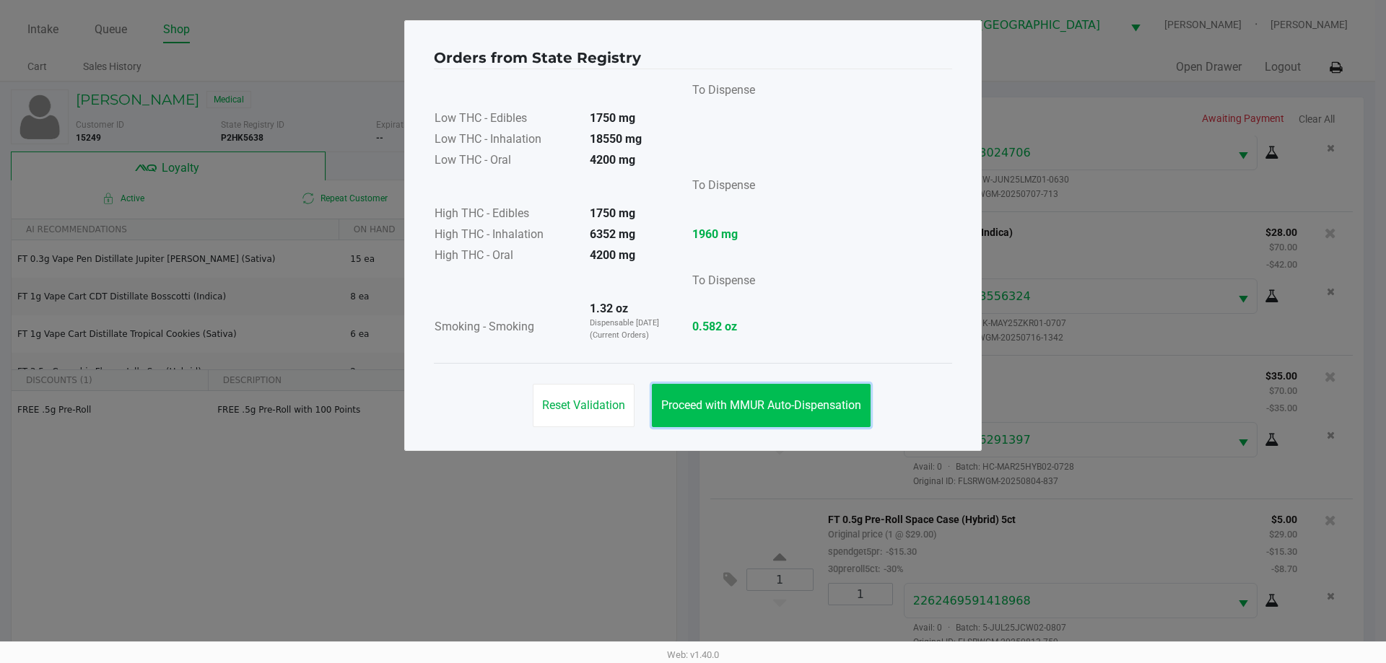
click at [790, 409] on span "Proceed with MMUR Auto-Dispensation" at bounding box center [761, 405] width 200 height 14
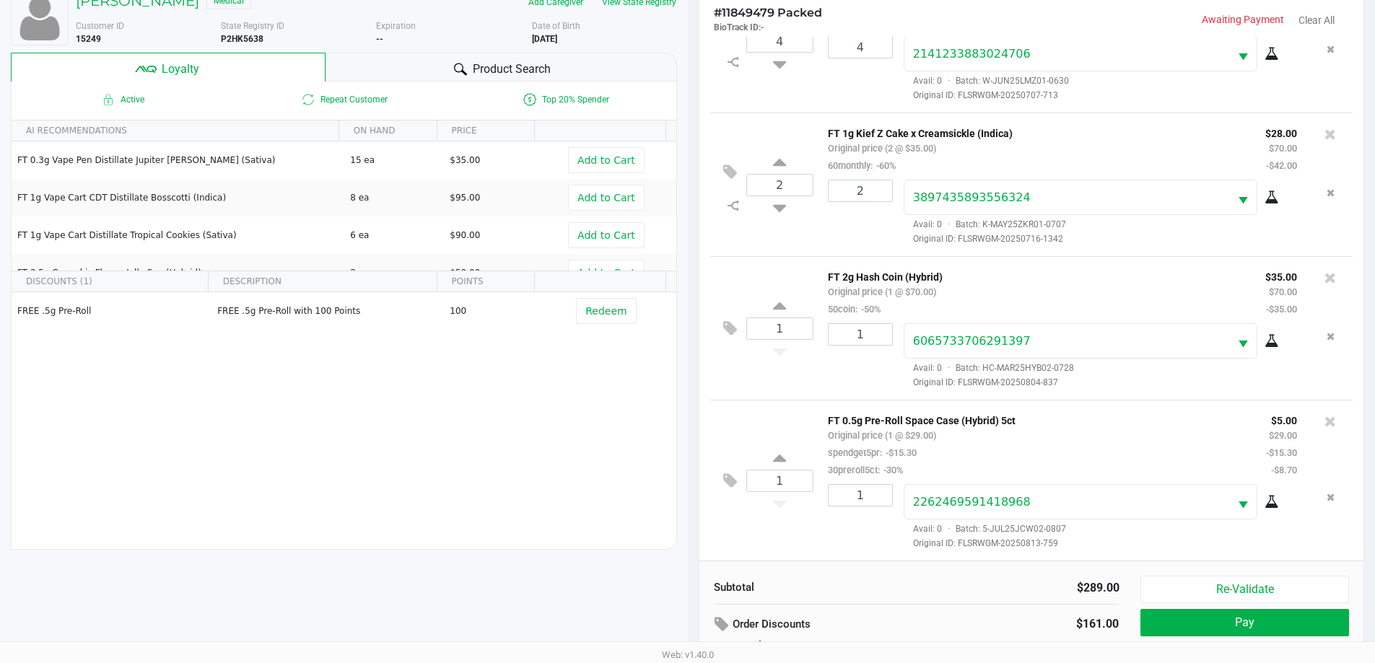
scroll to position [173, 0]
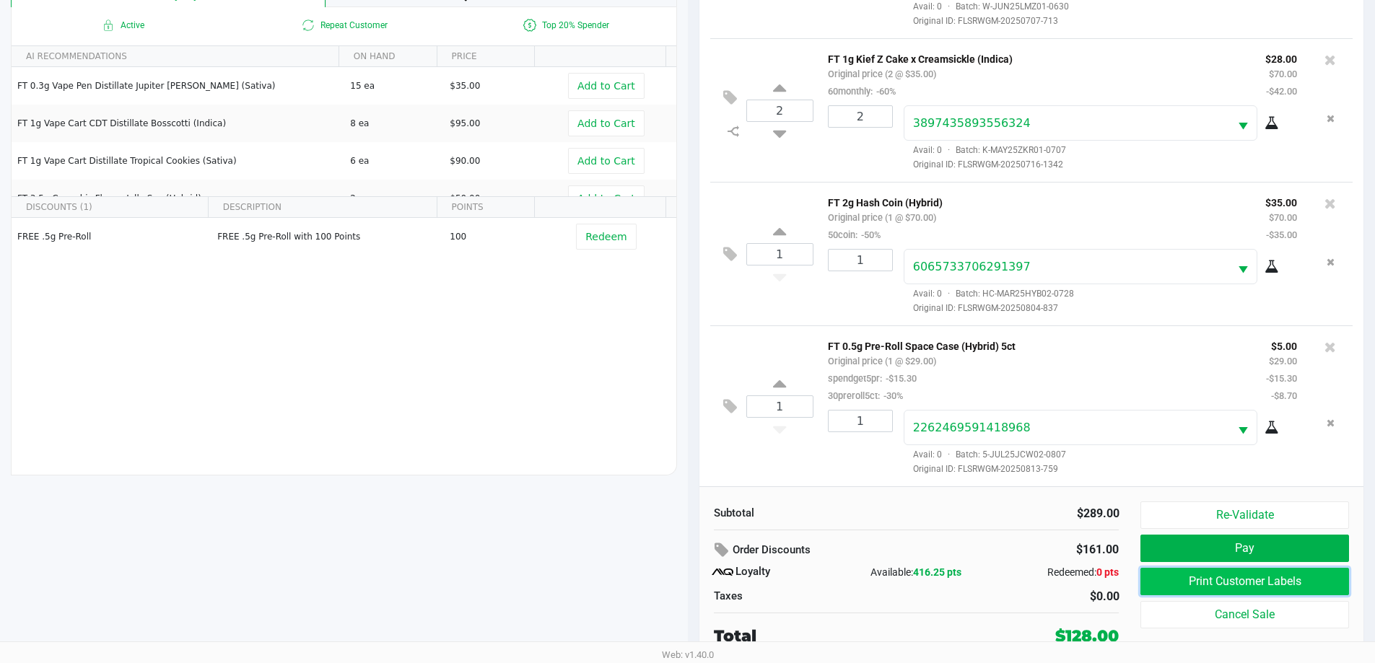
click at [1280, 577] on button "Print Customer Labels" at bounding box center [1244, 581] width 208 height 27
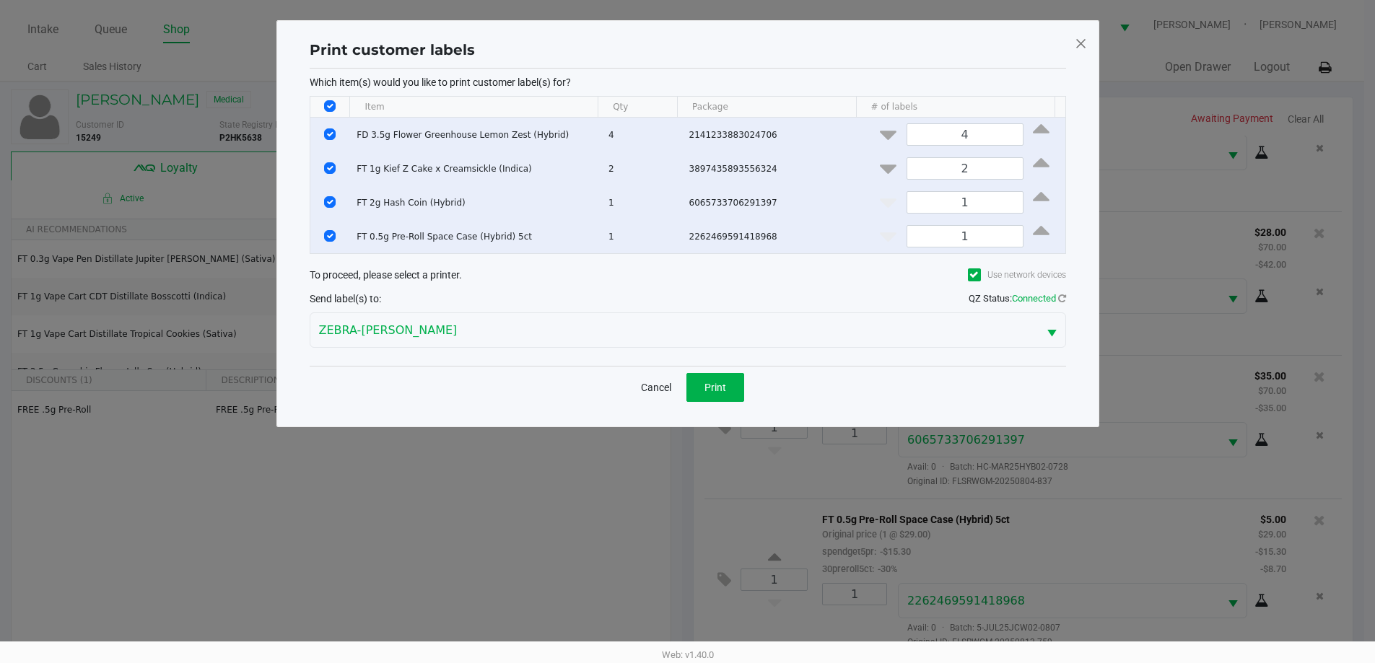
scroll to position [0, 0]
click at [338, 102] on input "Select All Rows" at bounding box center [335, 106] width 12 height 12
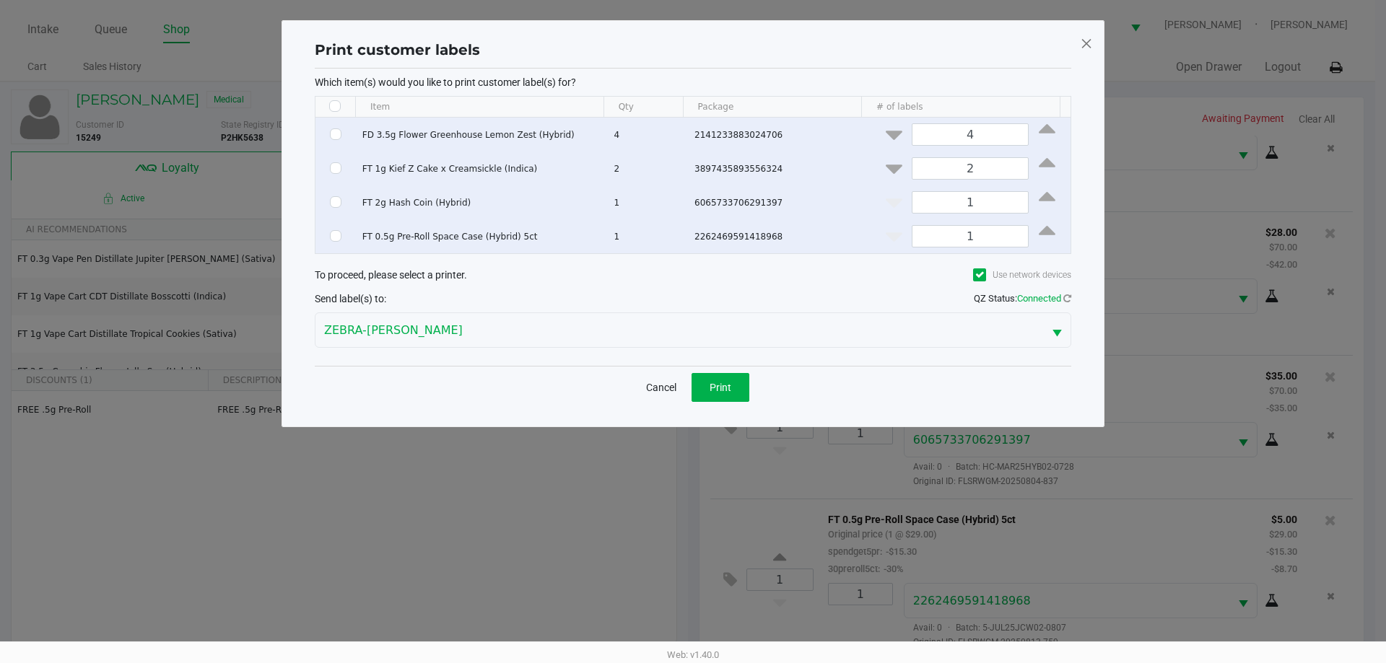
checkbox input "false"
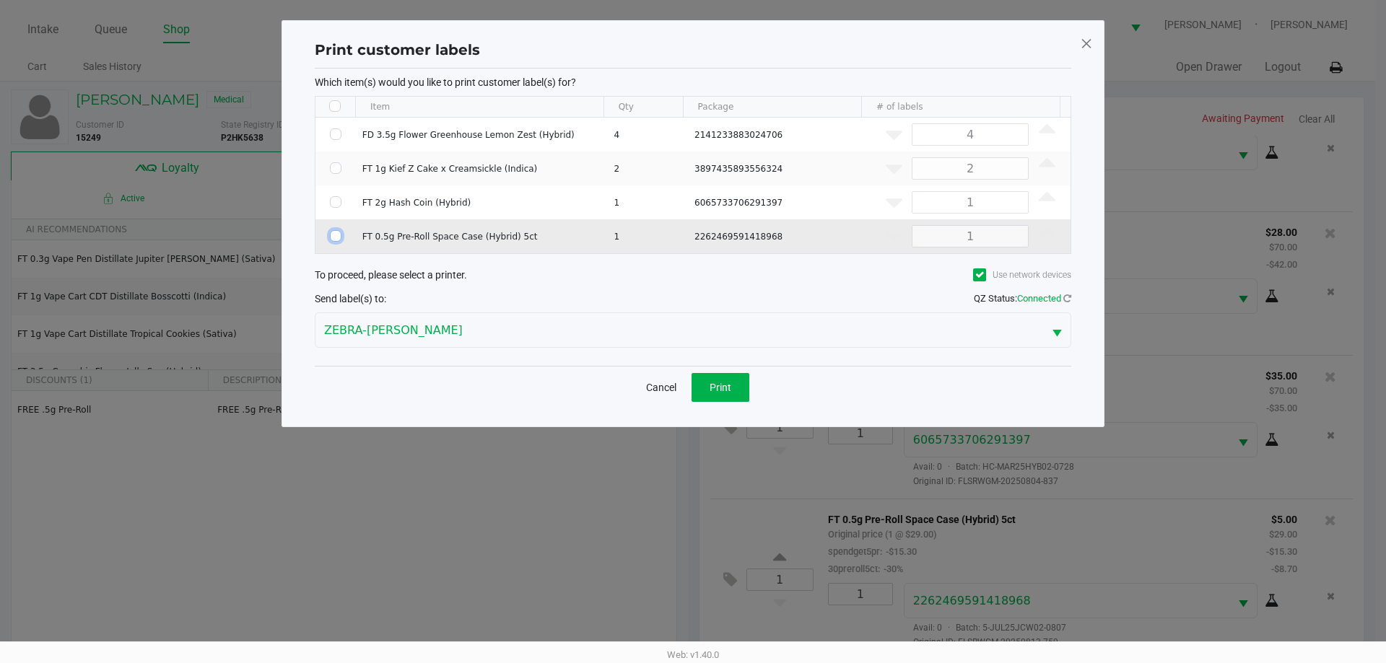
click at [331, 234] on input "Select Row" at bounding box center [336, 236] width 12 height 12
checkbox input "true"
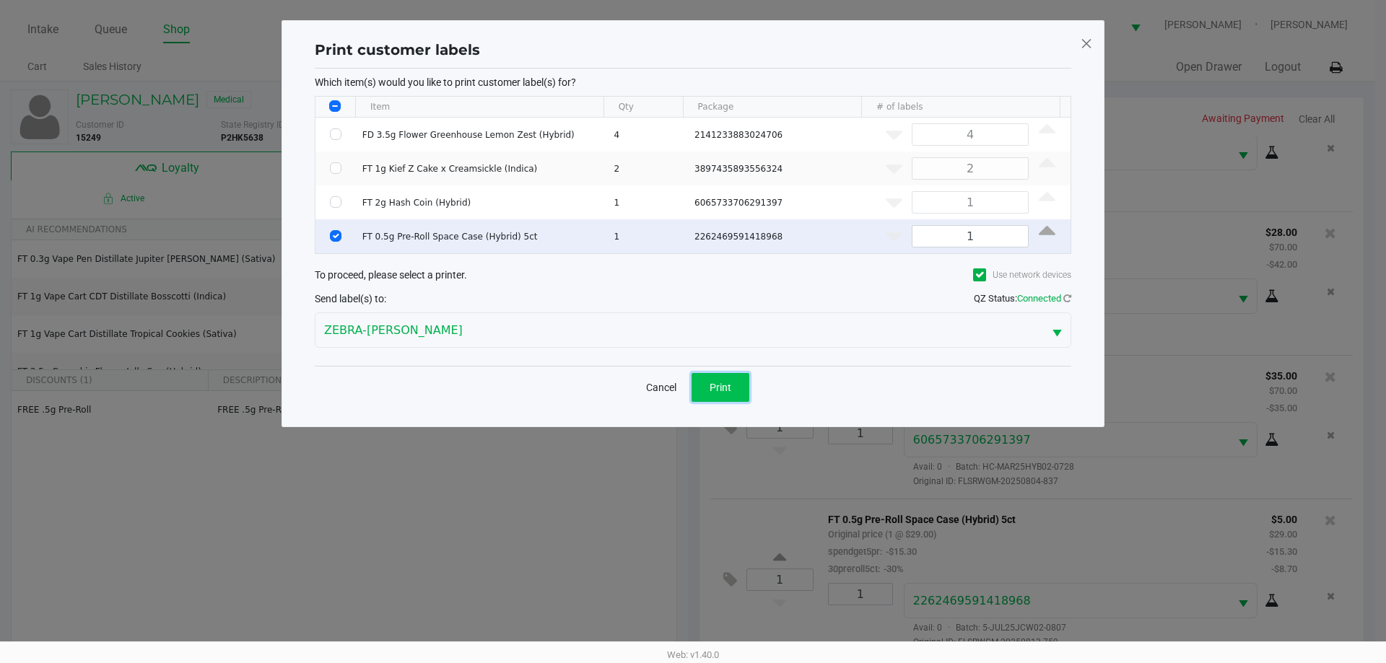
click at [723, 392] on span "Print" at bounding box center [720, 388] width 22 height 12
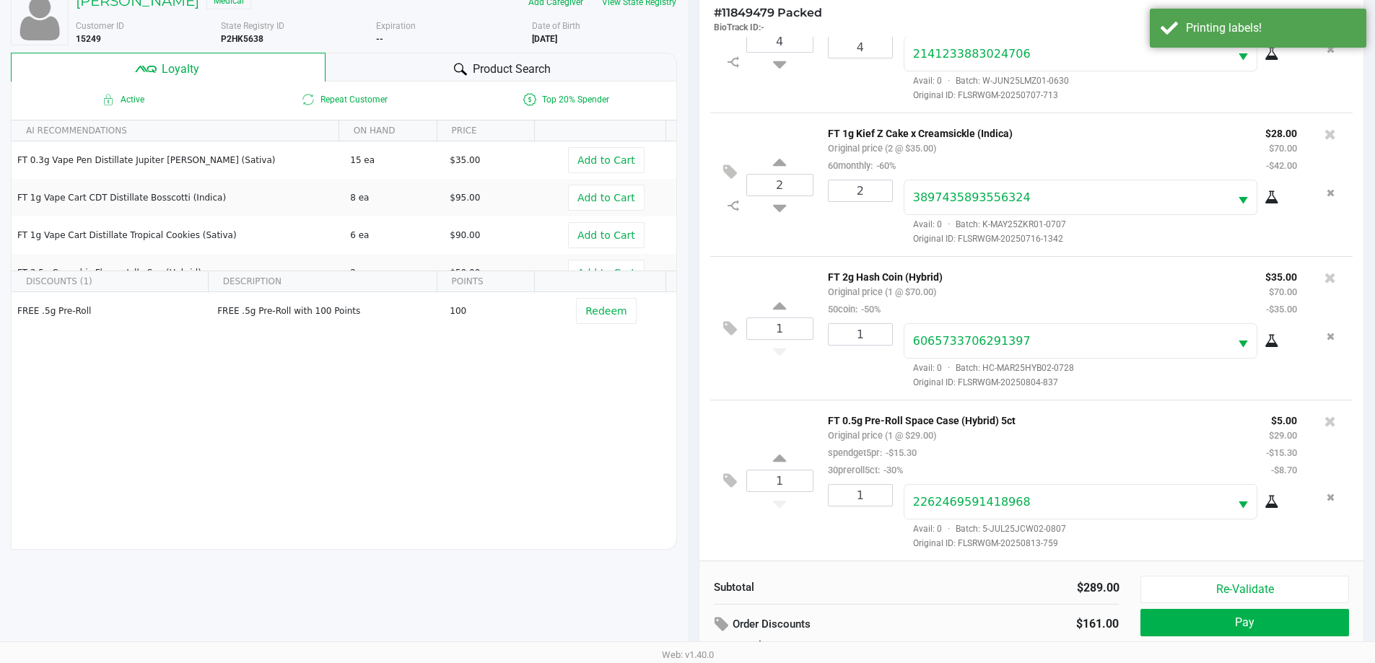
scroll to position [173, 0]
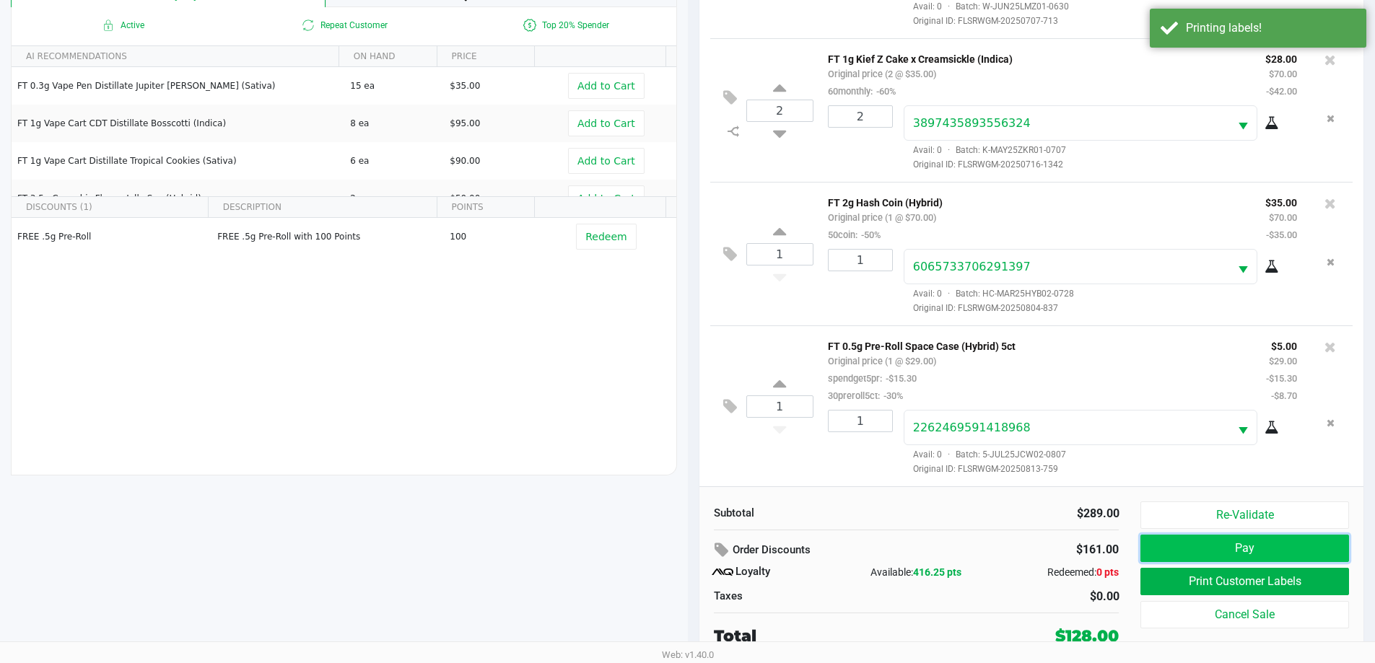
click at [1239, 546] on button "Pay" at bounding box center [1244, 548] width 208 height 27
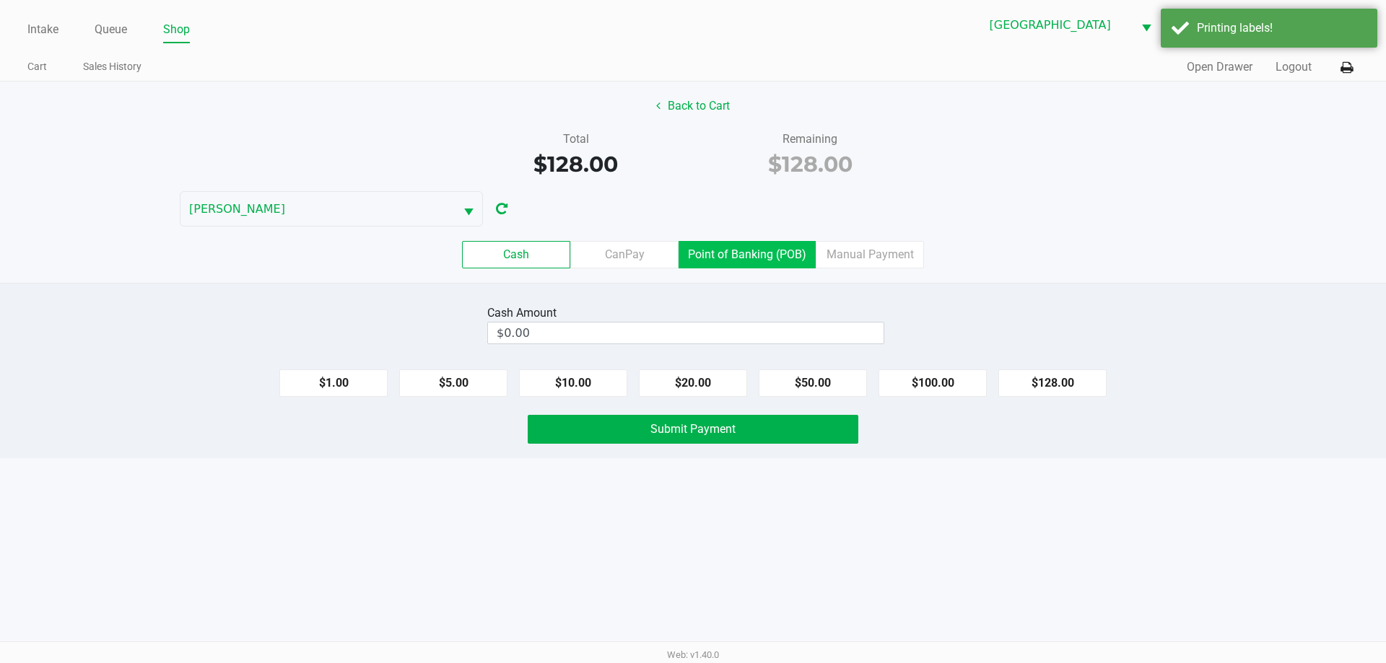
click at [755, 250] on label "Point of Banking (POB)" at bounding box center [746, 254] width 137 height 27
click at [0, 0] on 7 "Point of Banking (POB)" at bounding box center [0, 0] width 0 height 0
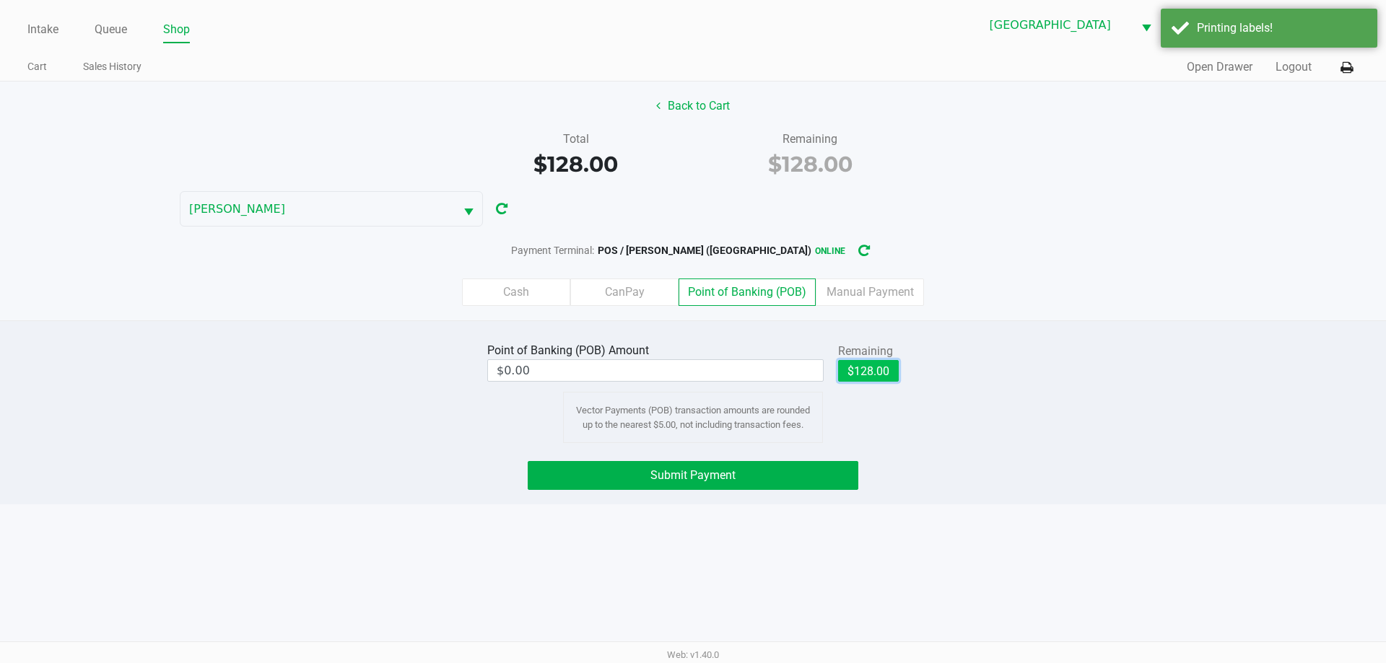
click at [888, 372] on button "$128.00" at bounding box center [868, 371] width 61 height 22
type input "$128.00"
click at [826, 484] on button "Submit Payment" at bounding box center [693, 475] width 331 height 29
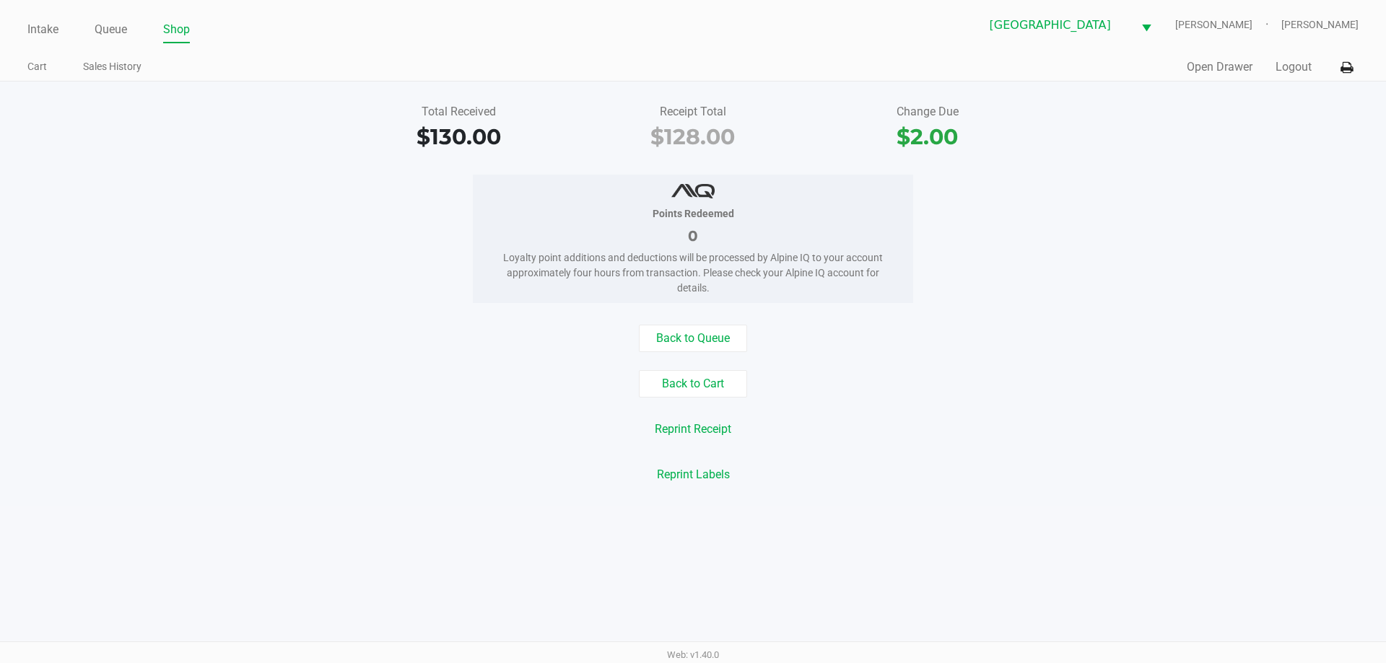
click at [59, 34] on ul "Intake Queue Shop" at bounding box center [359, 30] width 665 height 25
click at [54, 29] on link "Intake" at bounding box center [42, 29] width 31 height 20
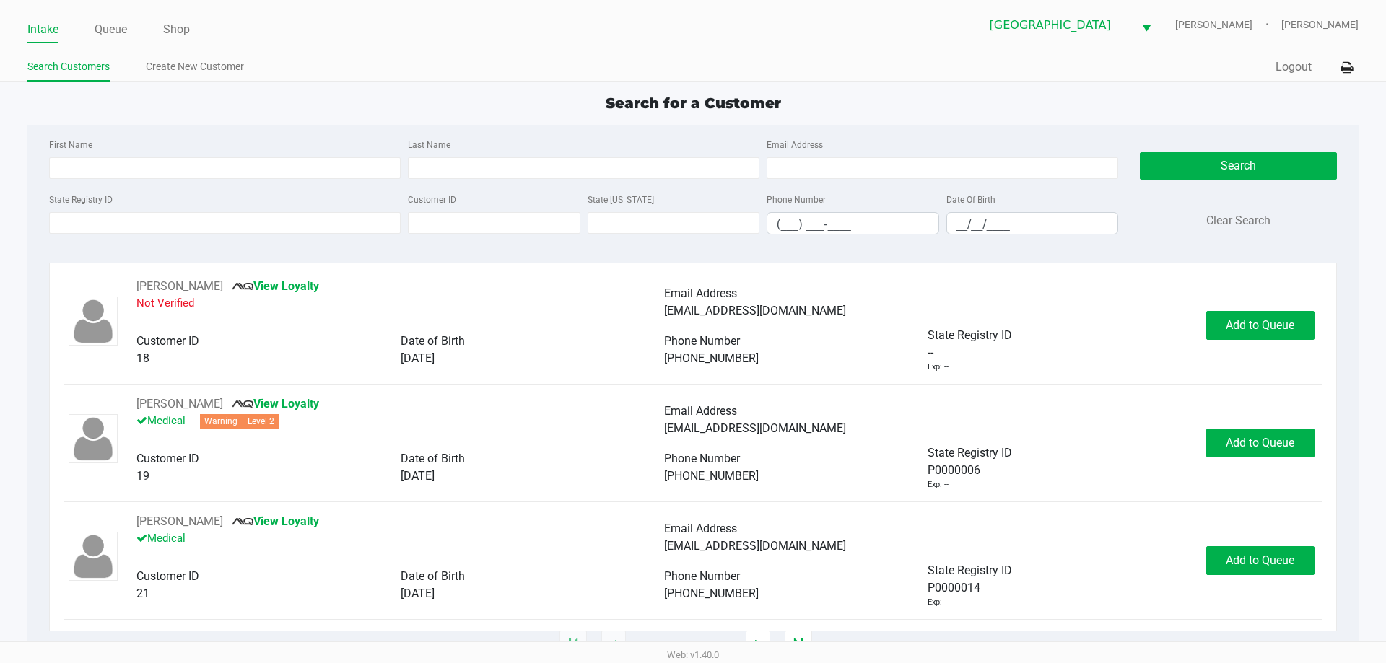
click at [906, 89] on app-point-of-sale "Intake Queue Shop North Port WC VAN-MORRISON Ericka Tutino Search Customers Cre…" at bounding box center [693, 323] width 1386 height 646
click at [224, 225] on input "State Registry ID" at bounding box center [225, 223] width 352 height 22
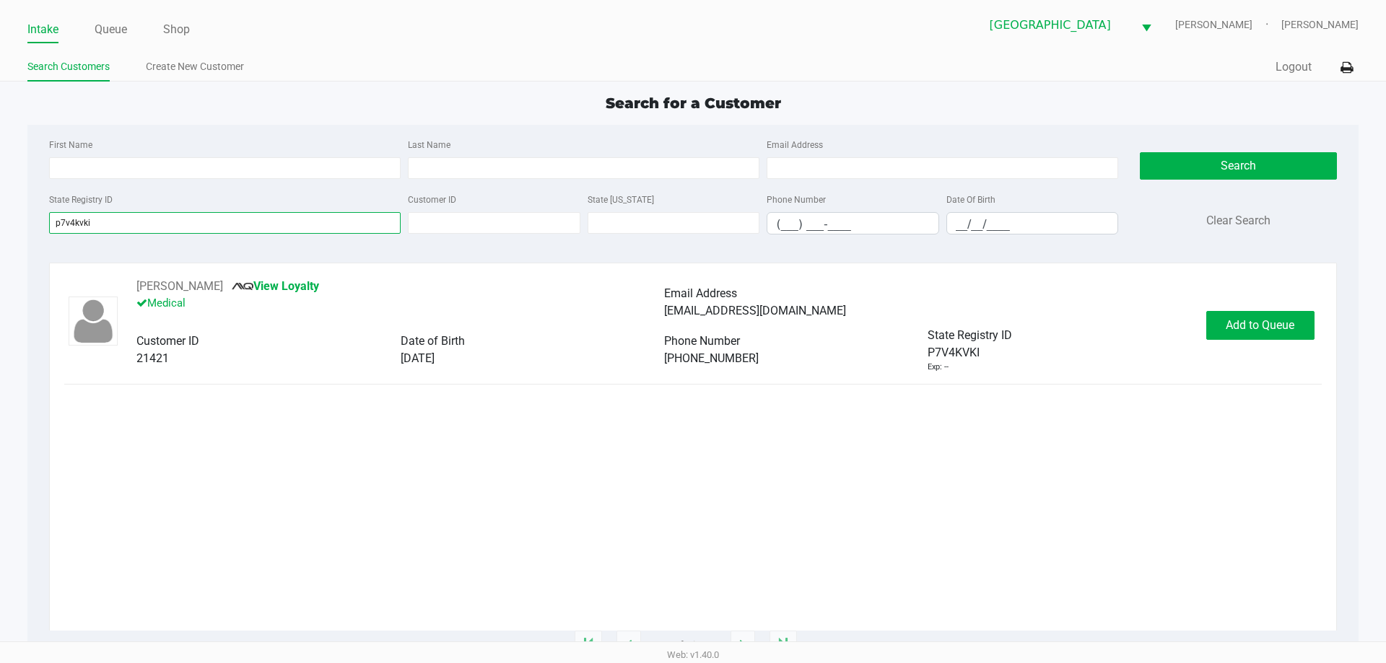
type input "p7v4kvki"
click at [1263, 320] on span "Add to Queue" at bounding box center [1260, 325] width 69 height 14
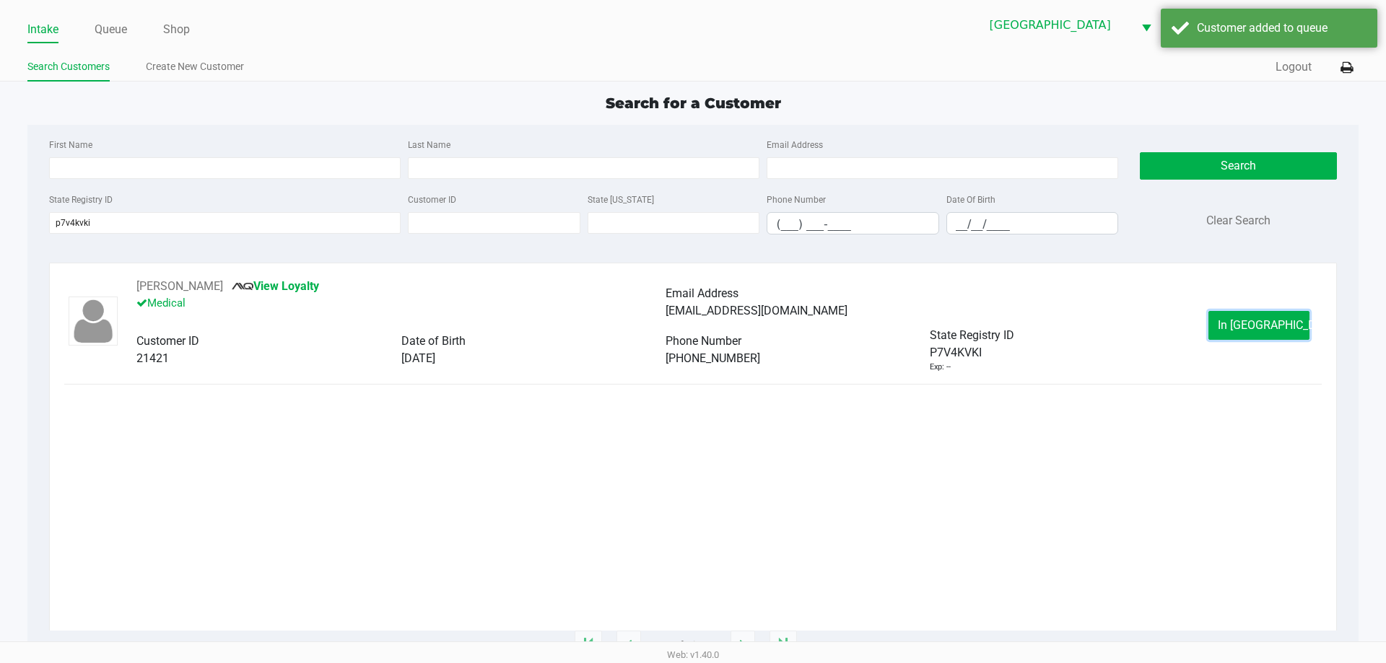
click at [1263, 320] on span "In Queue" at bounding box center [1278, 325] width 121 height 14
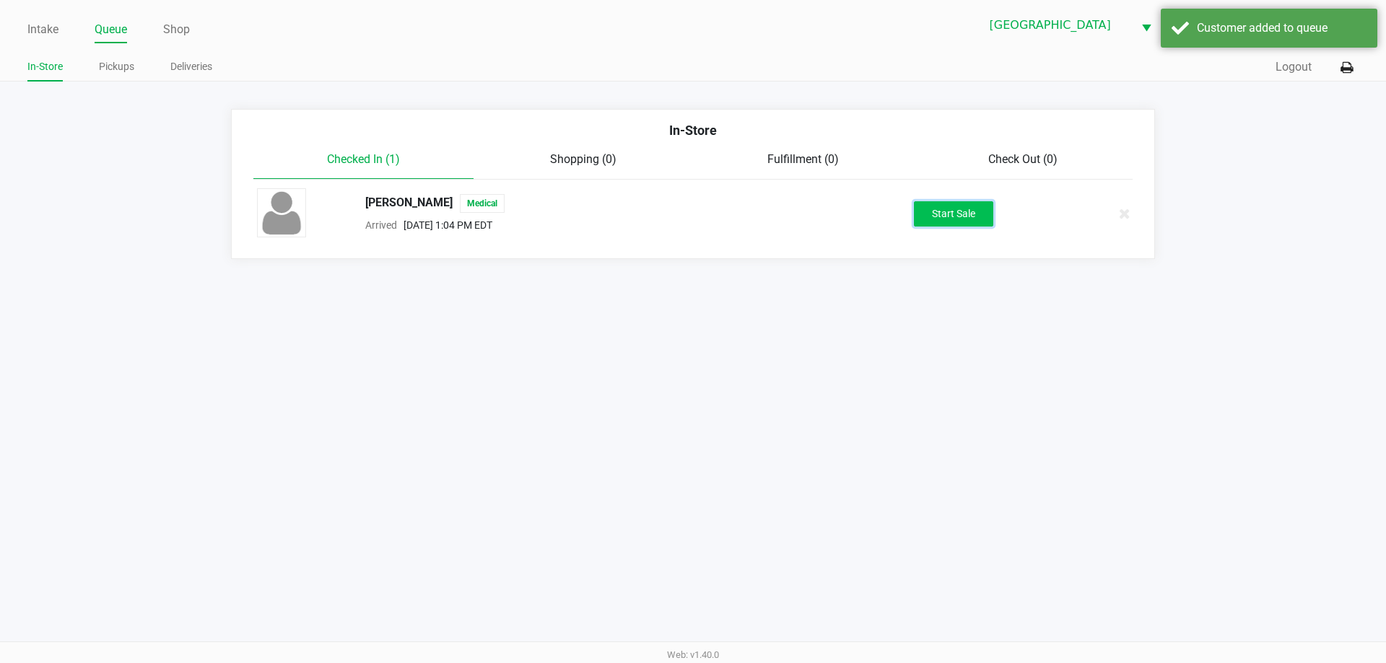
click at [983, 208] on button "Start Sale" at bounding box center [953, 213] width 79 height 25
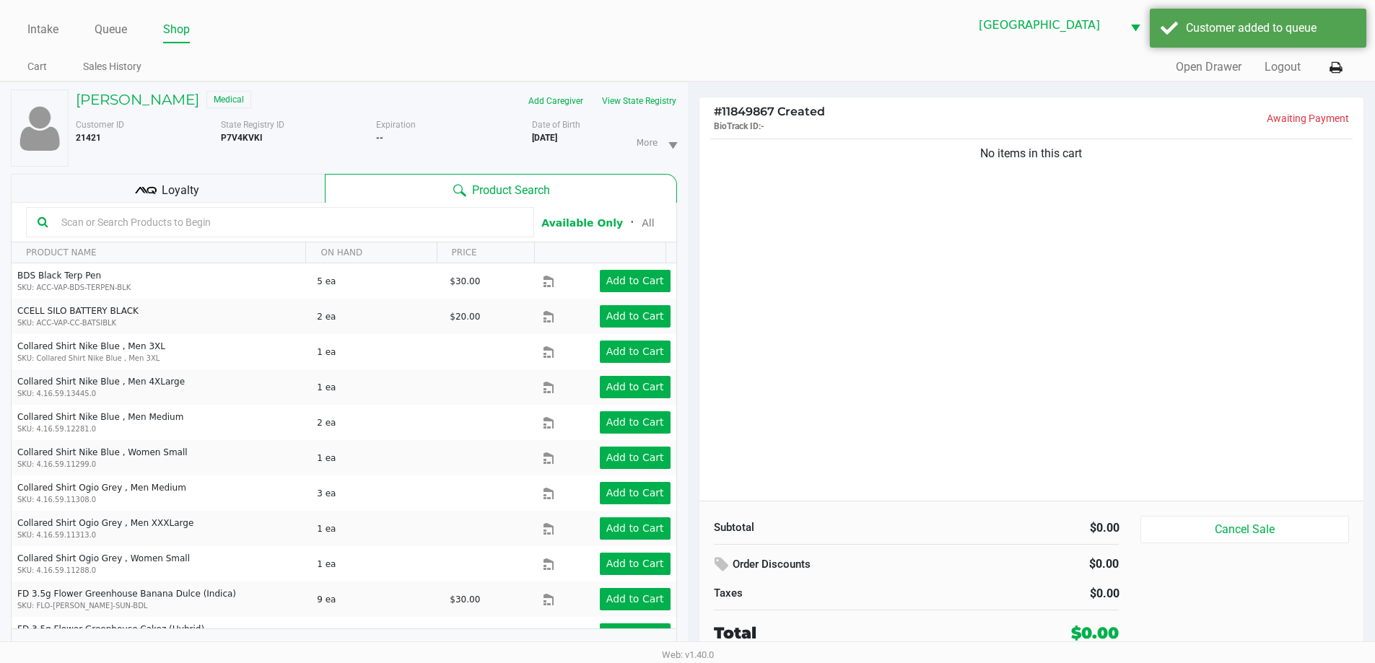
click at [266, 185] on div "Loyalty" at bounding box center [168, 188] width 314 height 29
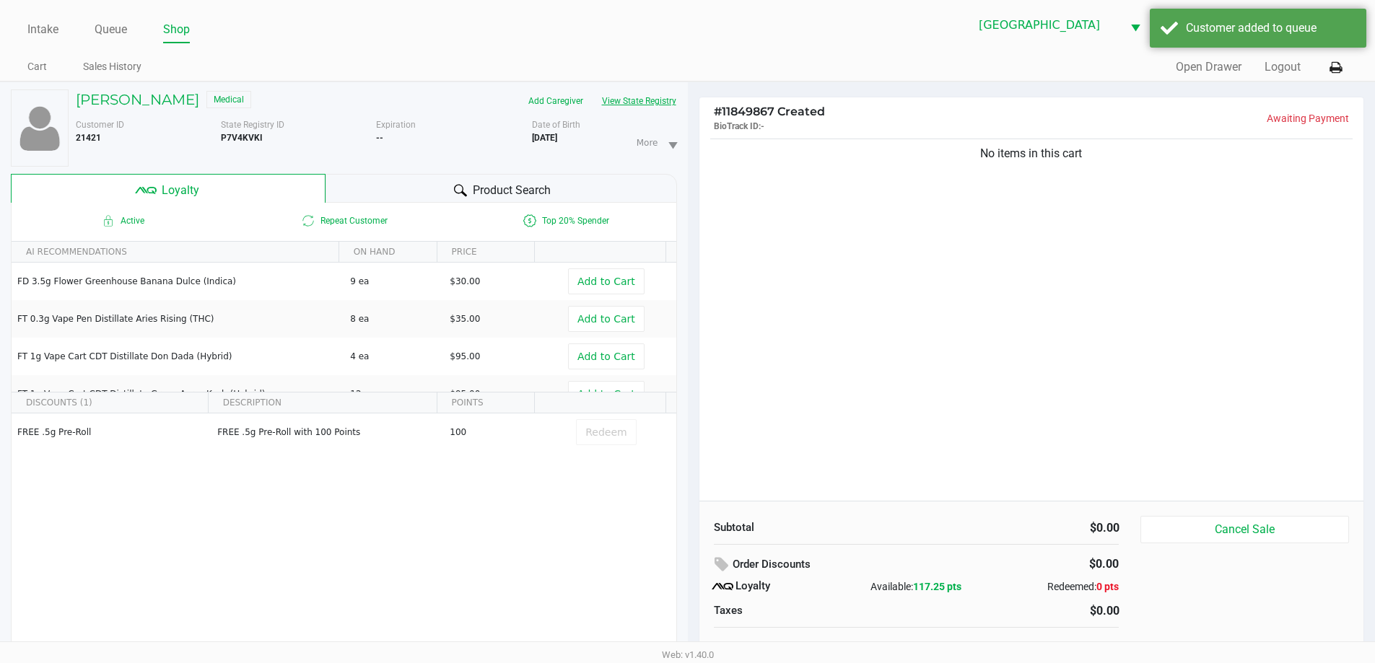
click at [632, 100] on button "View State Registry" at bounding box center [635, 100] width 84 height 23
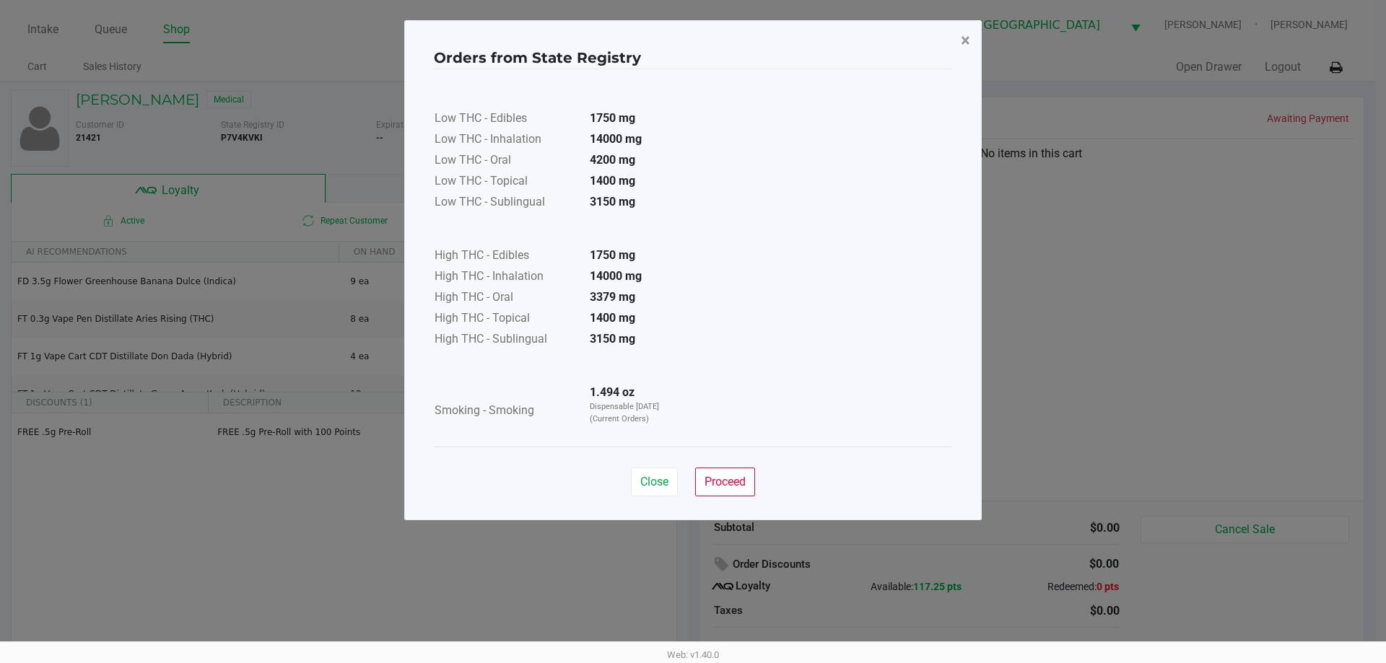
click at [959, 43] on button "×" at bounding box center [965, 40] width 32 height 40
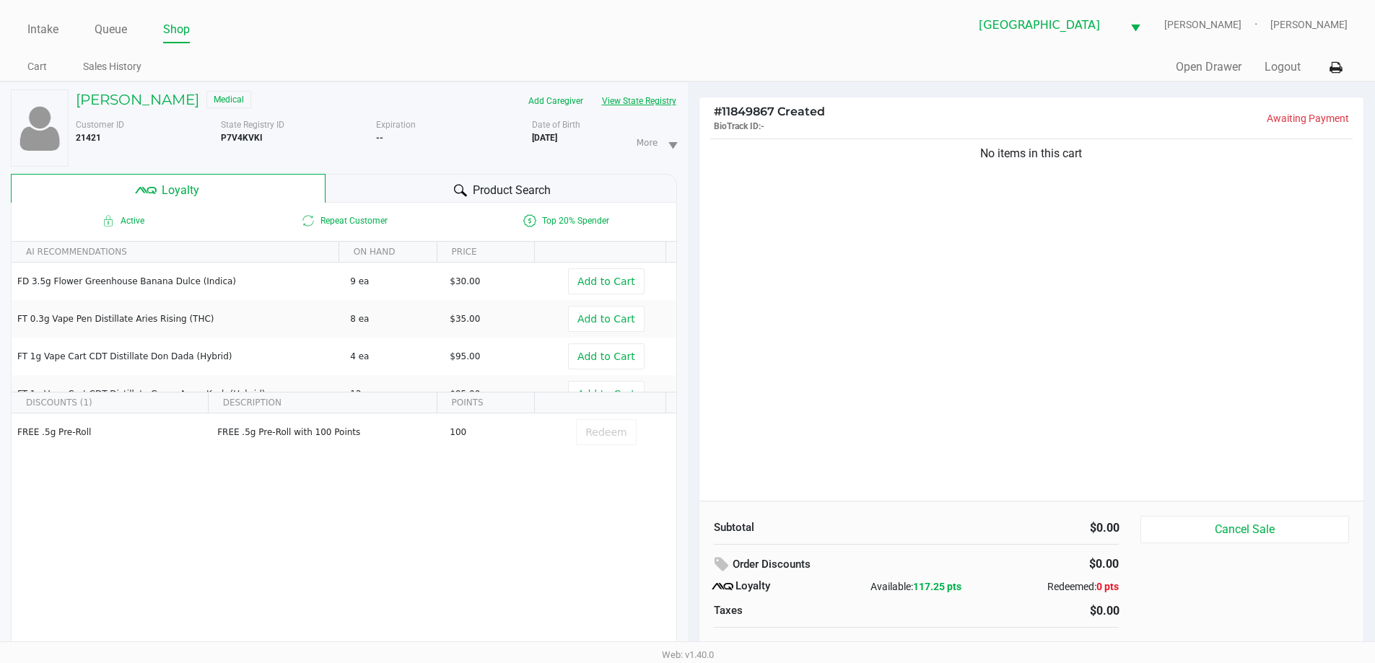
click at [593, 89] on button "View State Registry" at bounding box center [635, 100] width 84 height 23
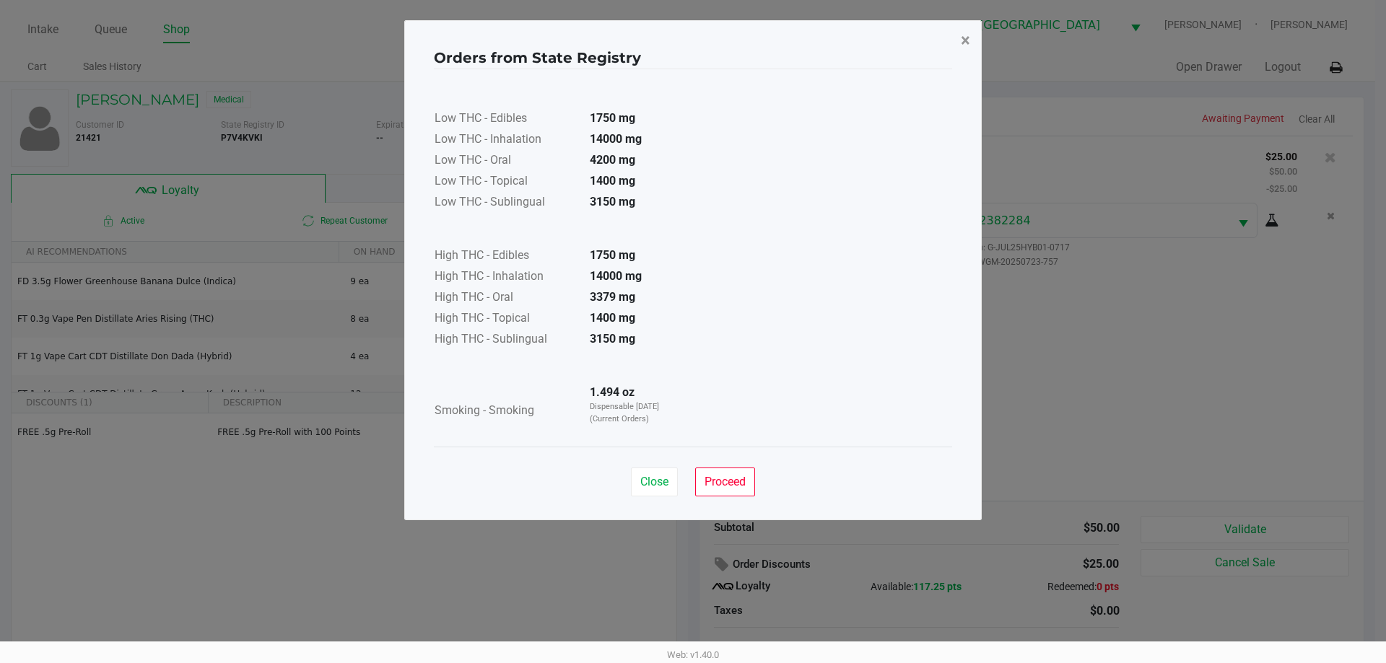
click at [966, 33] on span "×" at bounding box center [965, 40] width 9 height 20
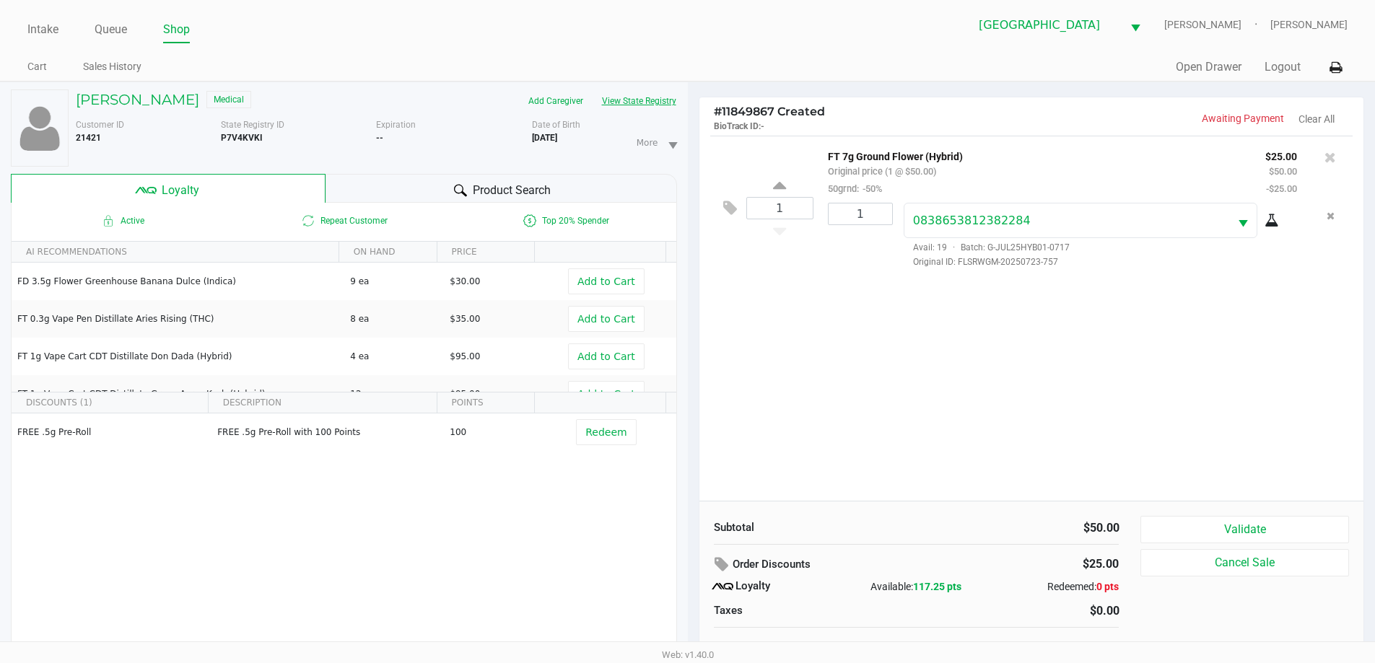
click at [839, 46] on div "Intake Queue Shop North Port WC VAN-MORRISON Ericka Tutino Cart Sales History Q…" at bounding box center [687, 41] width 1375 height 82
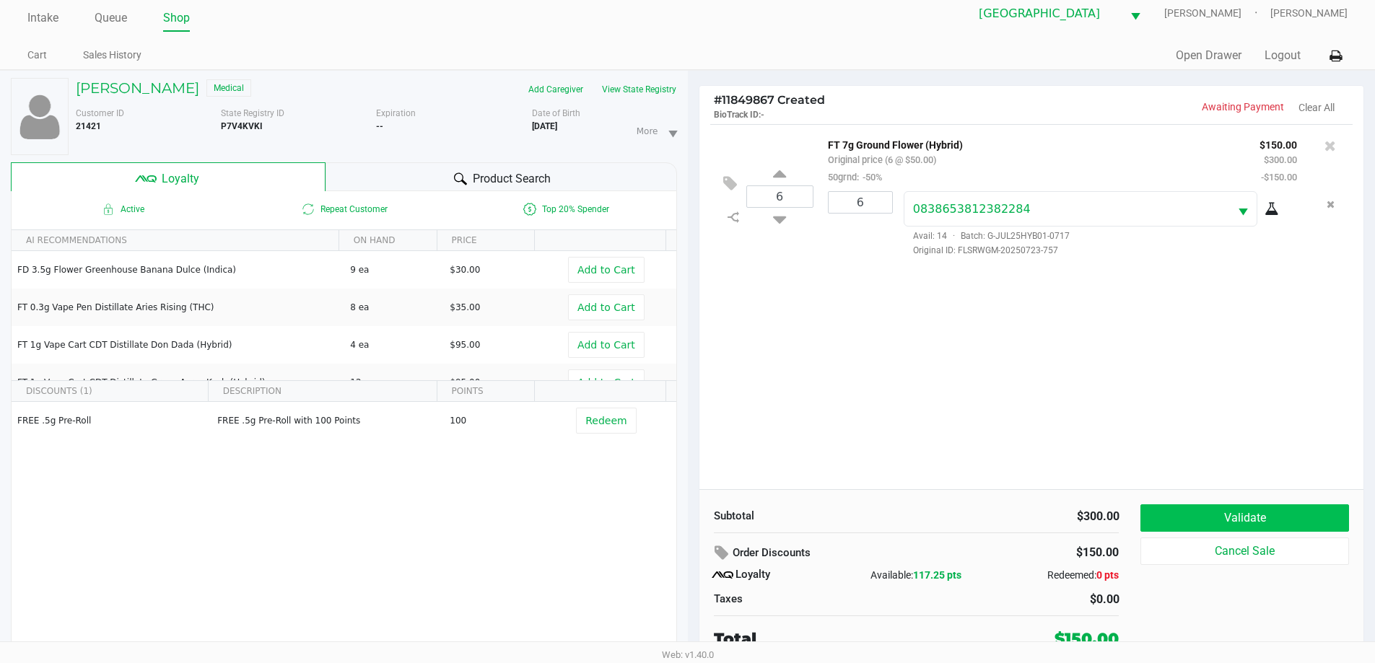
scroll to position [15, 0]
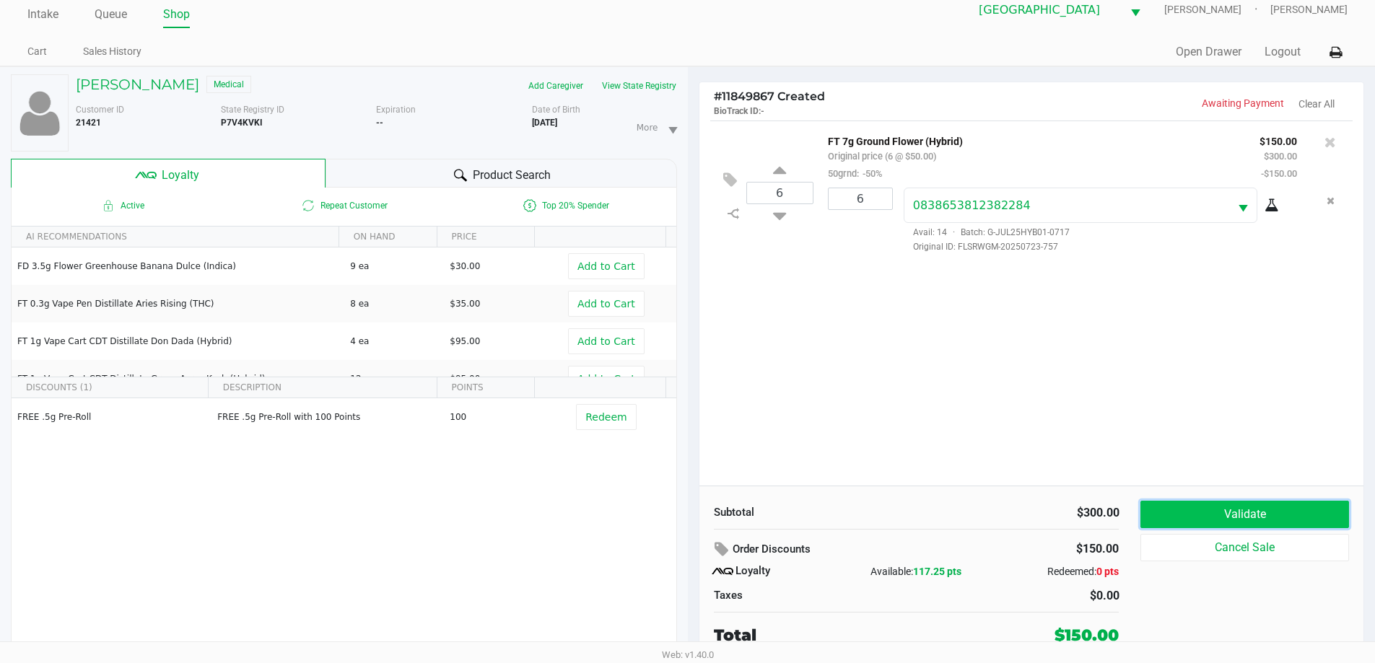
click at [1271, 518] on button "Validate" at bounding box center [1244, 514] width 208 height 27
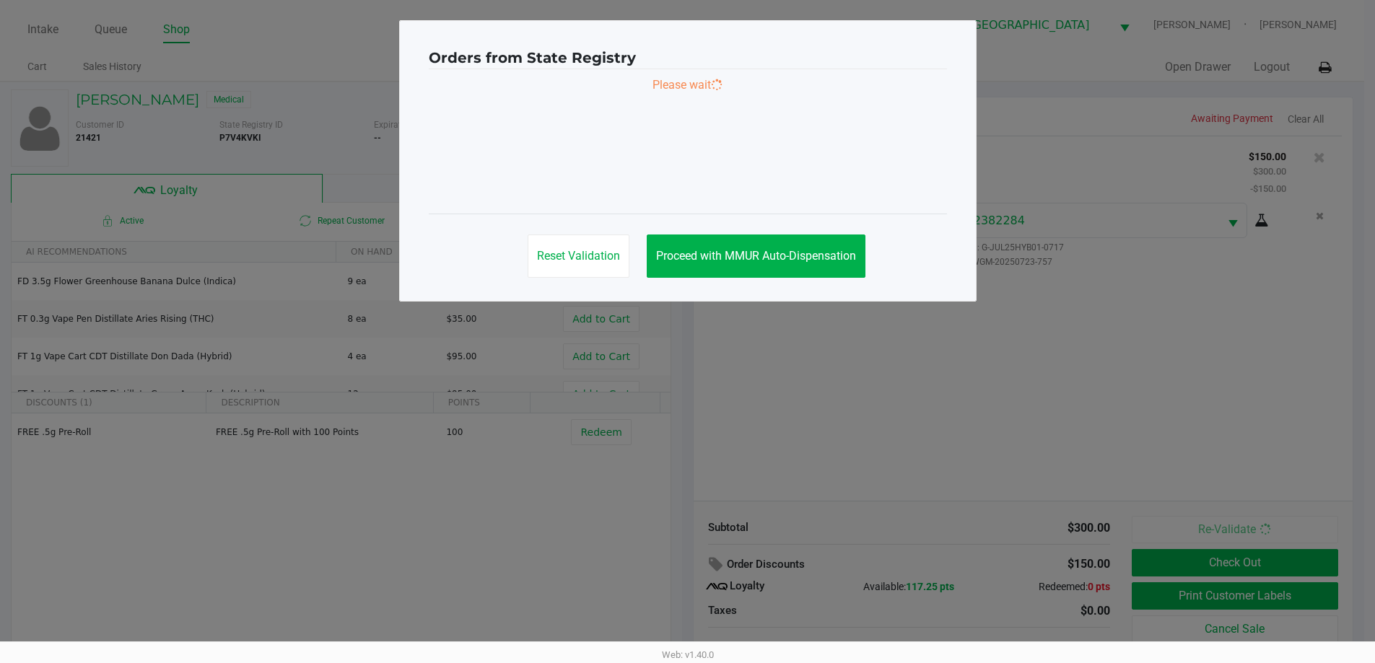
scroll to position [0, 0]
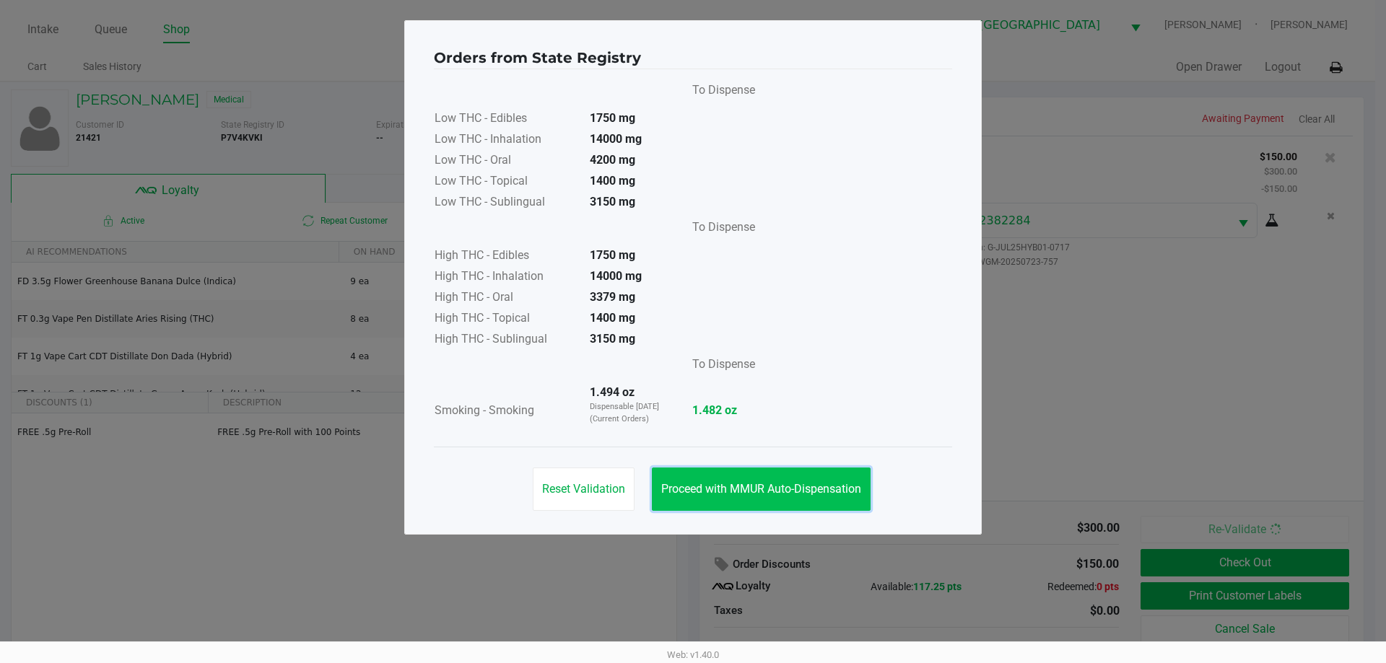
click at [823, 486] on span "Proceed with MMUR Auto-Dispensation" at bounding box center [761, 489] width 200 height 14
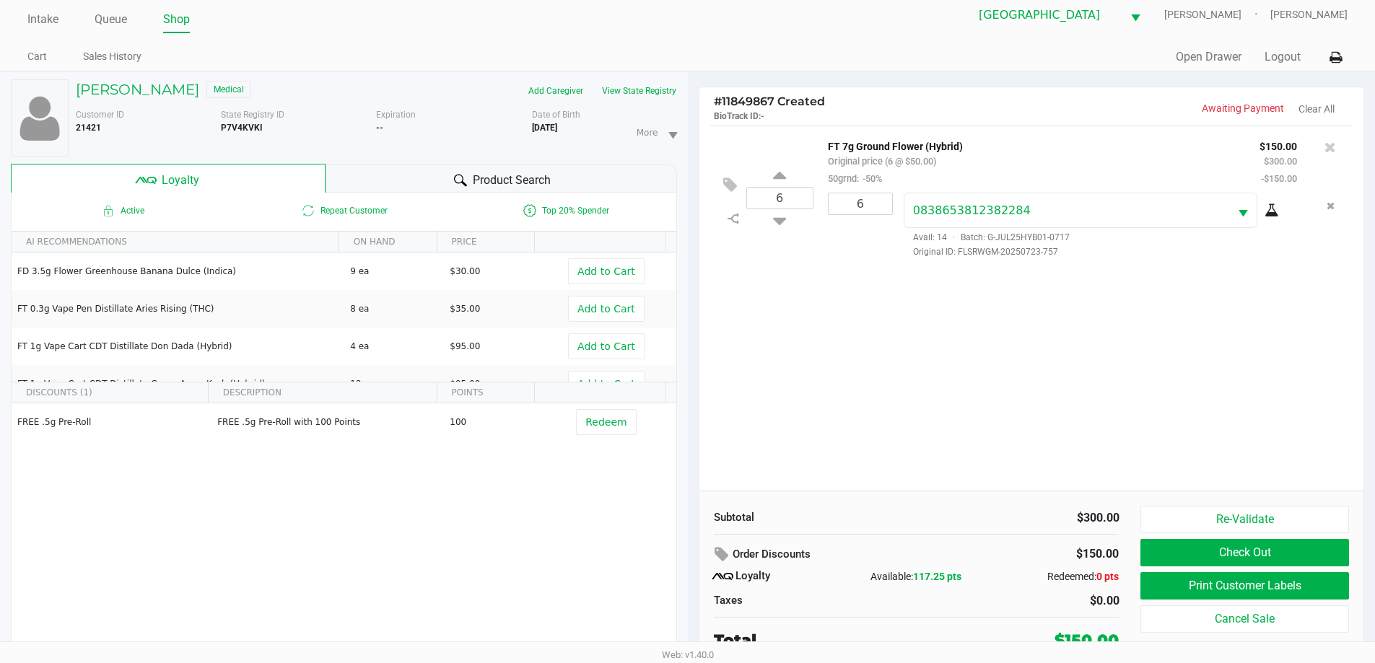
scroll to position [15, 0]
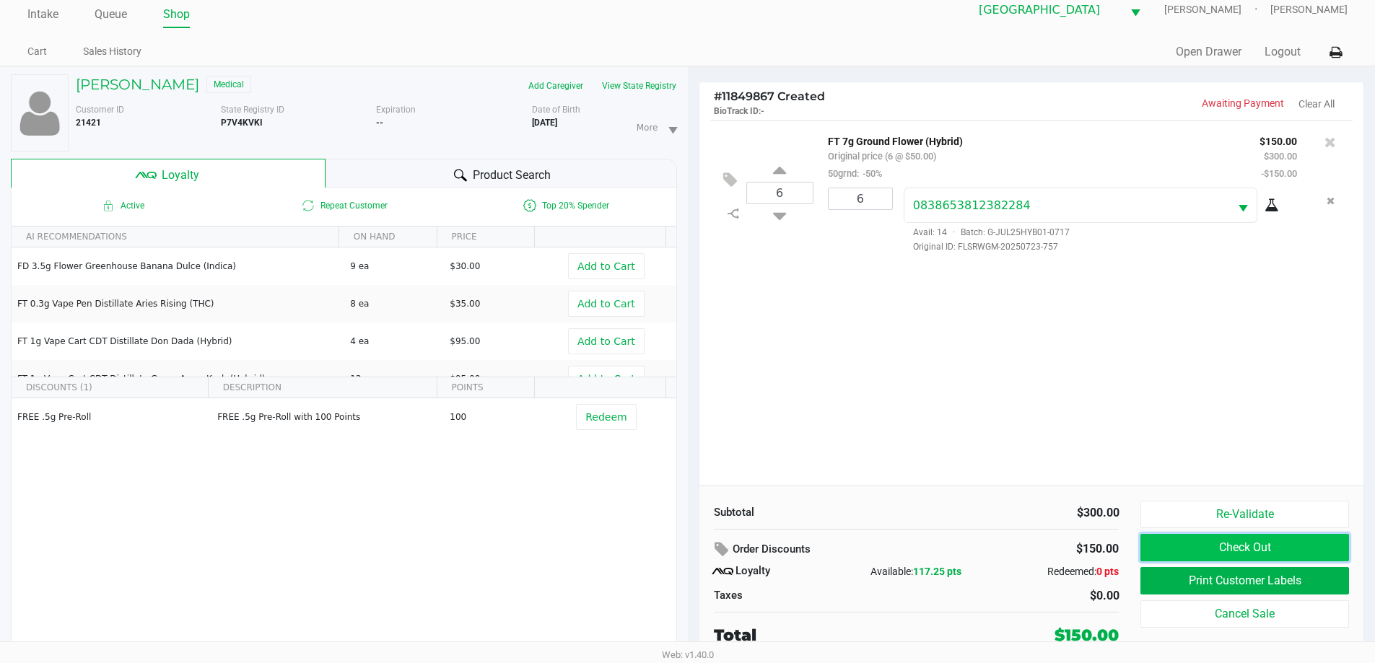
click at [1241, 548] on button "Check Out" at bounding box center [1244, 547] width 208 height 27
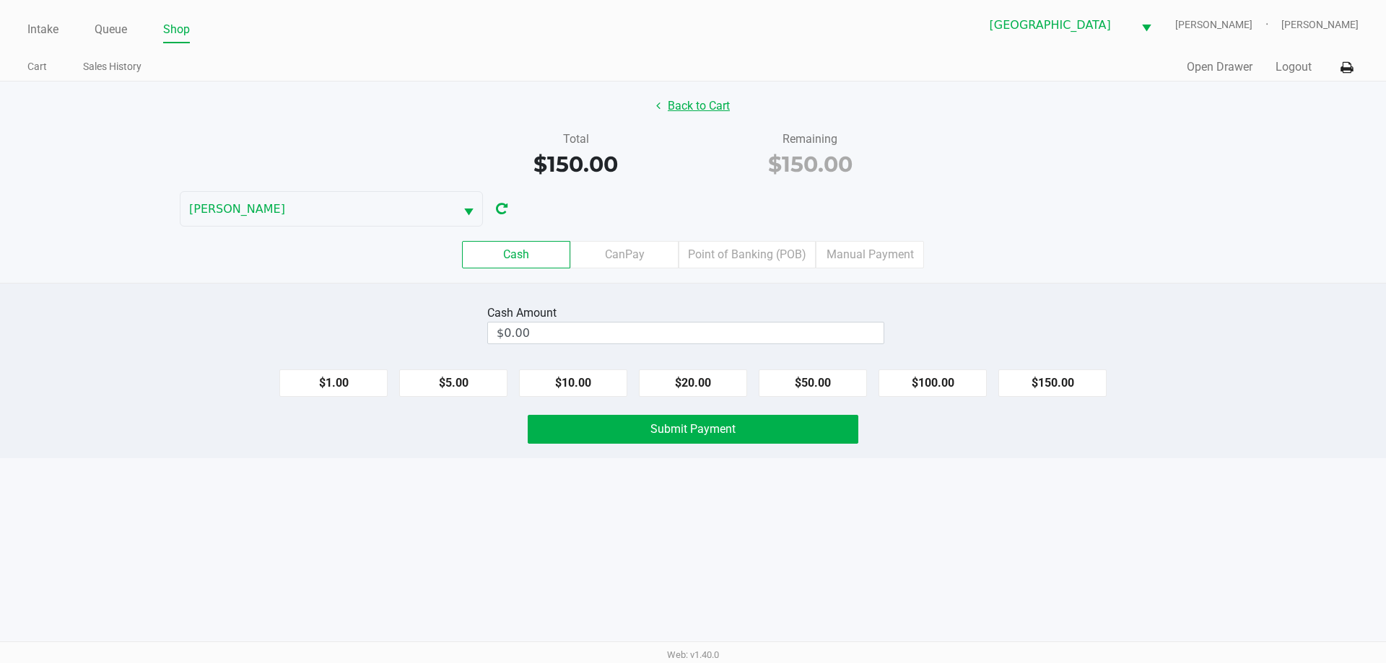
click at [705, 109] on button "Back to Cart" at bounding box center [693, 105] width 92 height 27
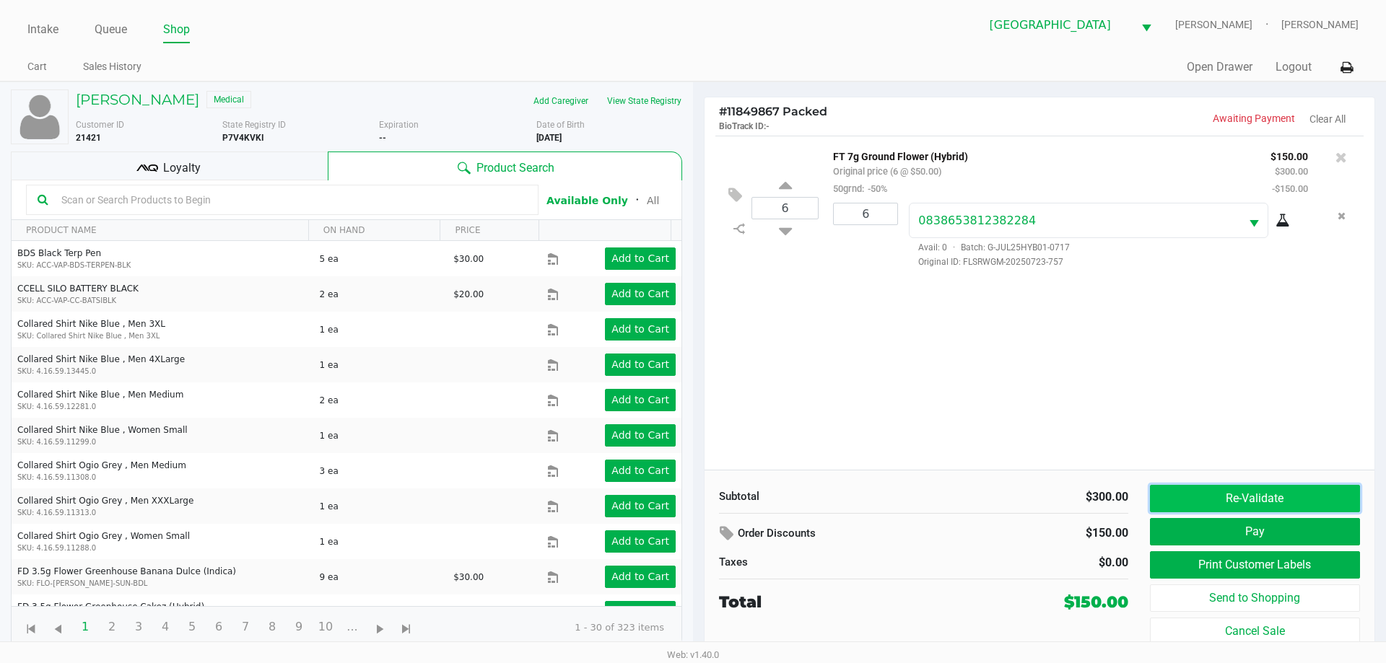
click at [1230, 500] on button "Re-Validate" at bounding box center [1255, 498] width 210 height 27
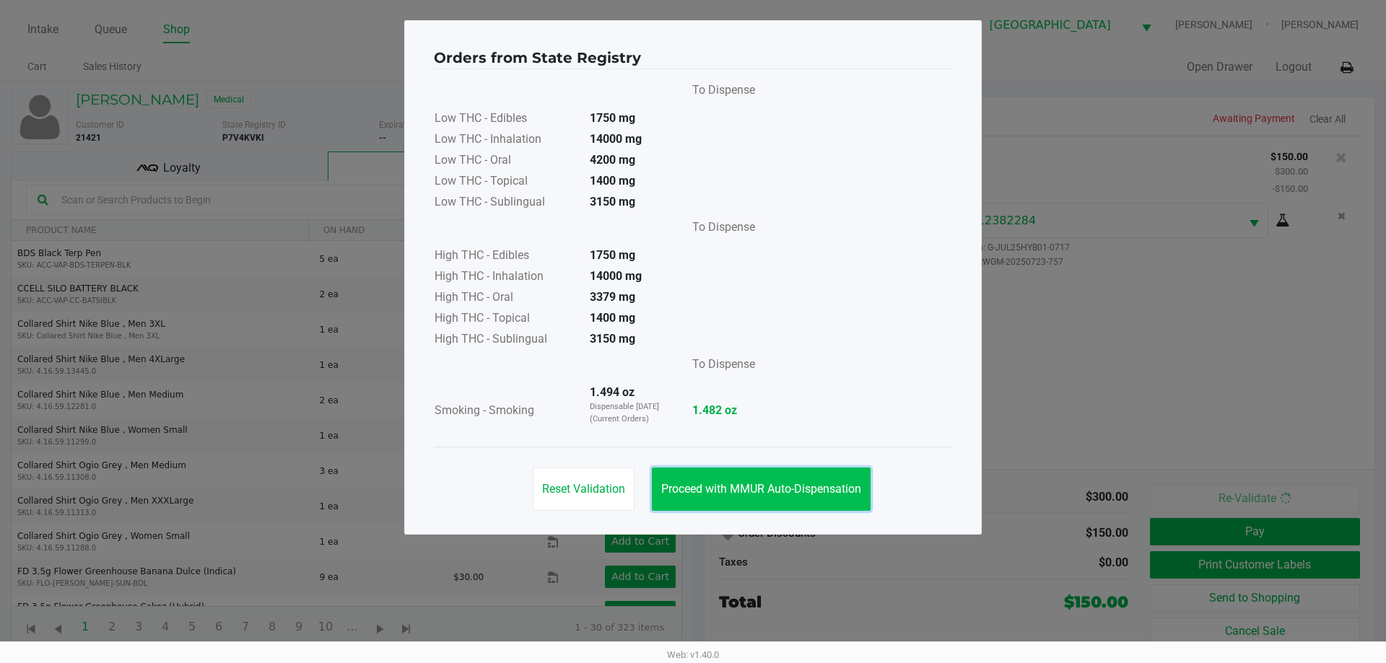
click at [753, 492] on span "Proceed with MMUR Auto-Dispensation" at bounding box center [761, 489] width 200 height 14
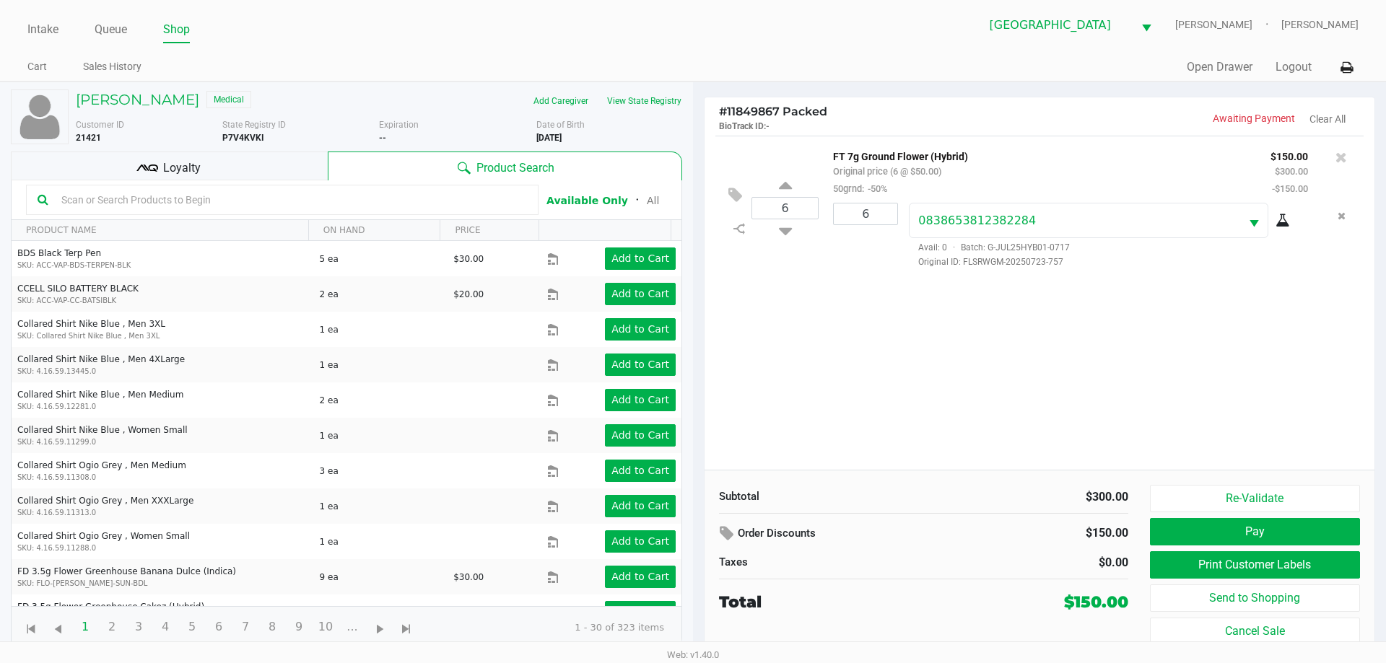
click at [380, 209] on input "text" at bounding box center [291, 200] width 471 height 22
type input "spoon"
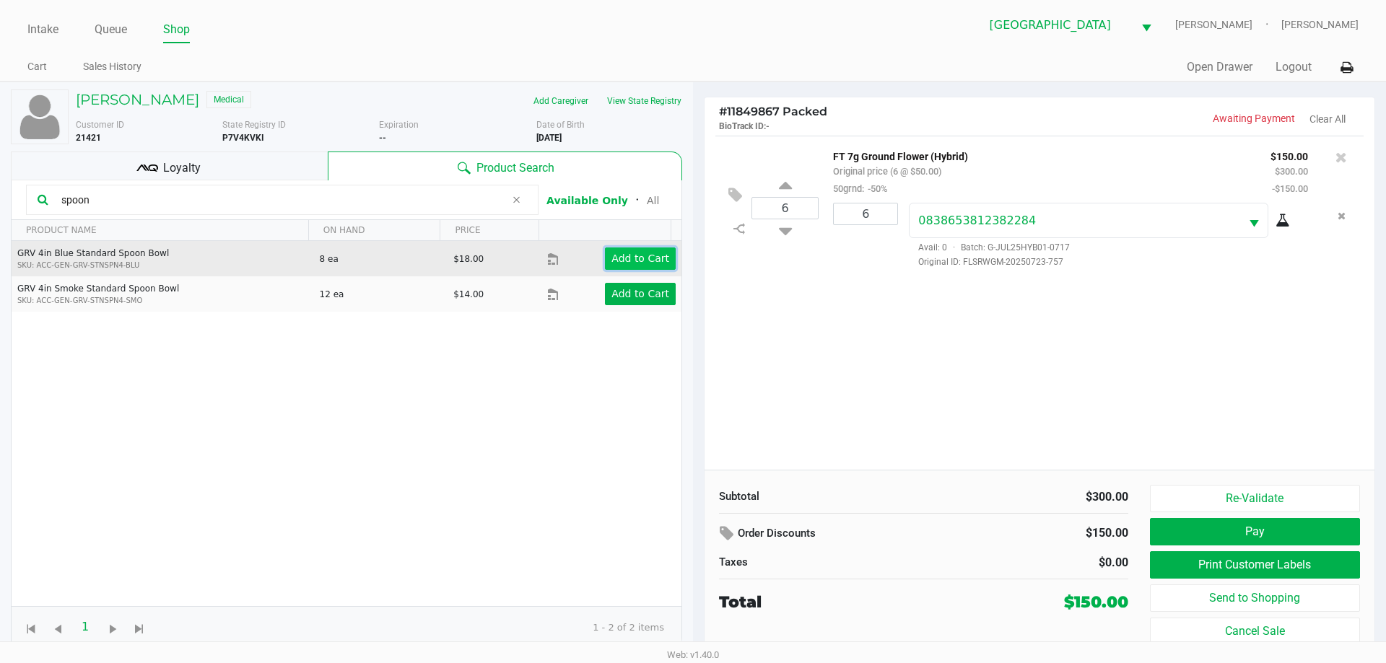
click at [656, 253] on app-button-loader "Add to Cart" at bounding box center [640, 259] width 58 height 12
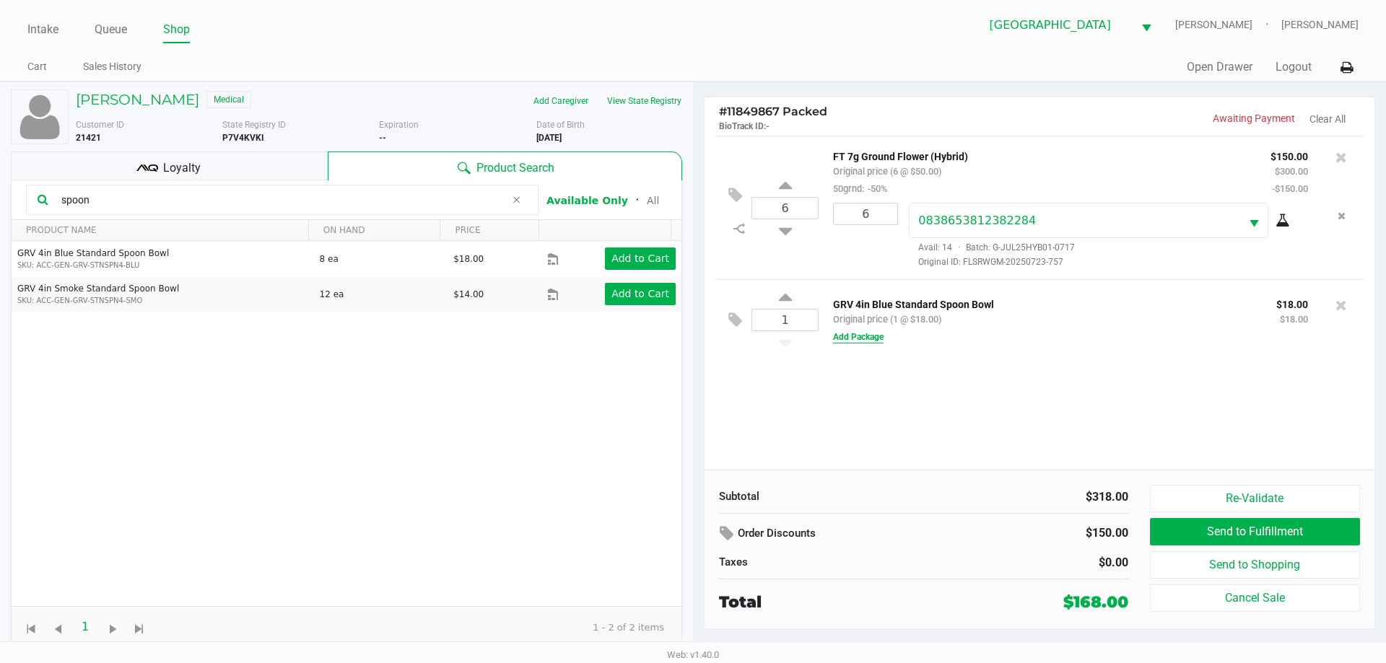
click at [871, 331] on button "Add Package" at bounding box center [858, 337] width 51 height 13
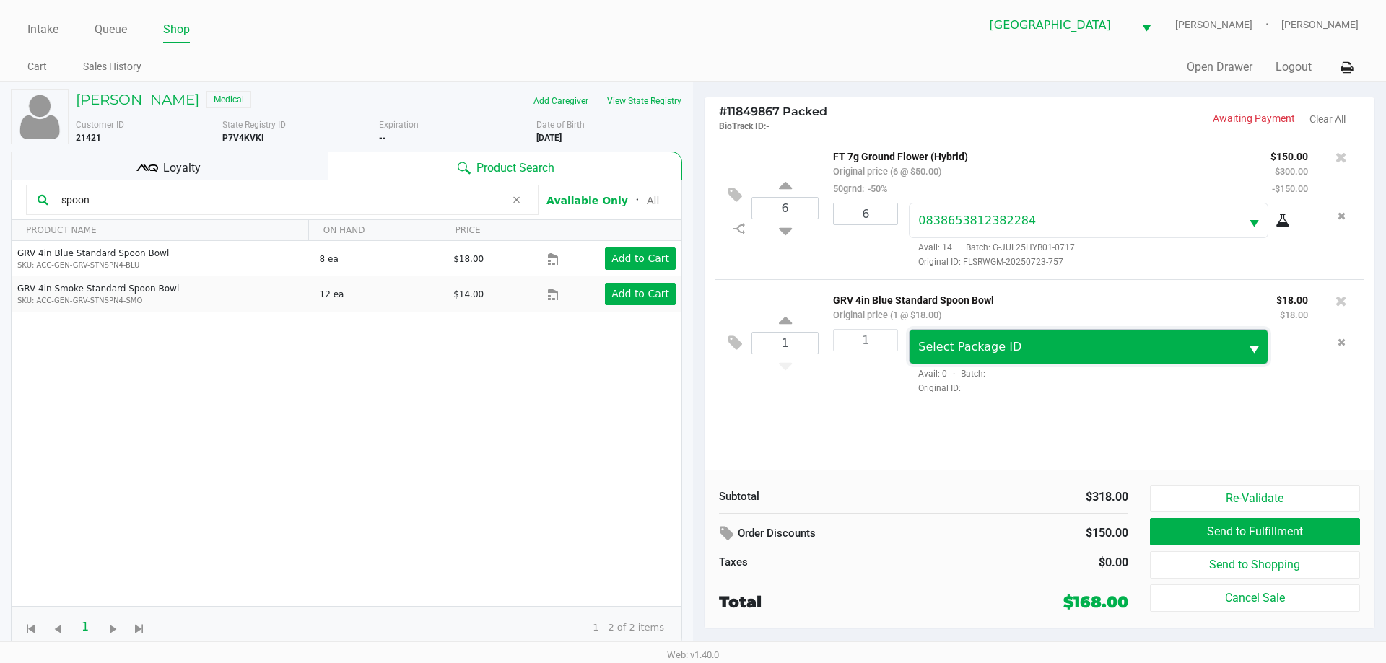
click at [1016, 352] on span "Select Package ID" at bounding box center [1074, 347] width 313 height 17
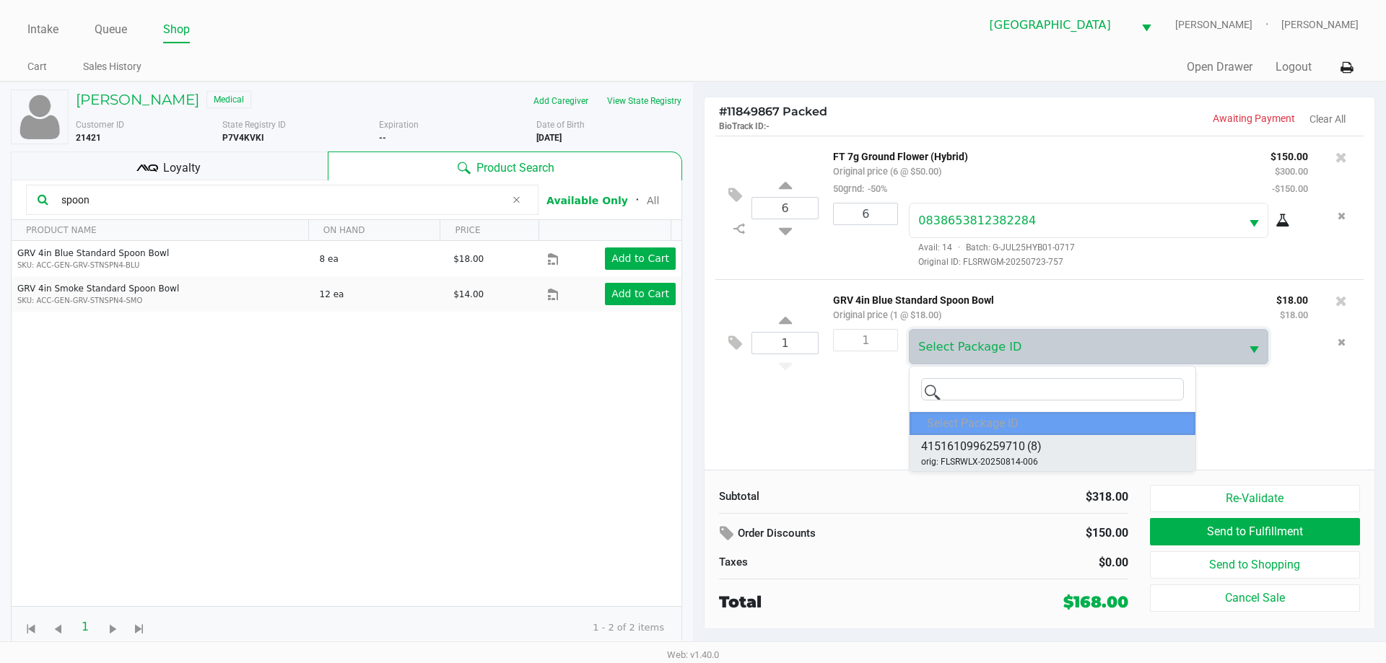
click at [1059, 451] on li "4151610996259710 (8) orig: FLSRWLX-20250814-006" at bounding box center [1052, 453] width 286 height 36
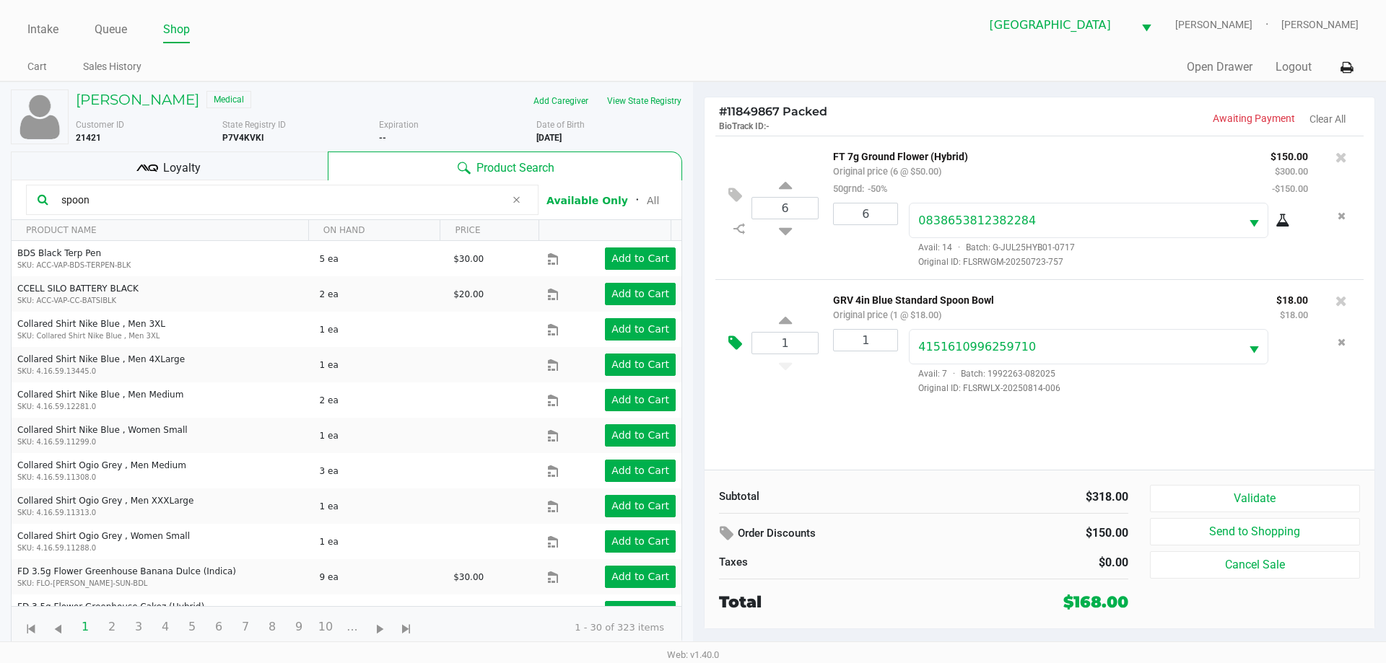
click at [733, 339] on icon at bounding box center [735, 343] width 14 height 17
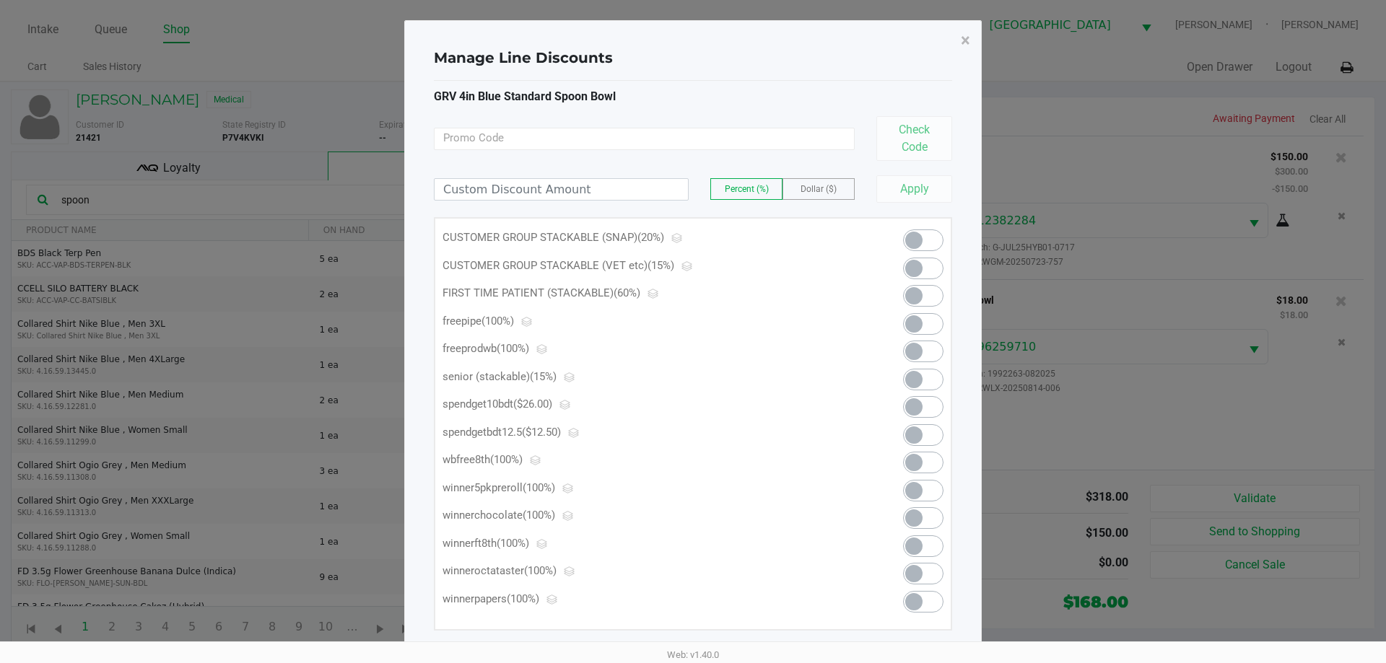
click at [923, 325] on span at bounding box center [923, 324] width 40 height 22
click at [961, 36] on span "×" at bounding box center [965, 40] width 9 height 20
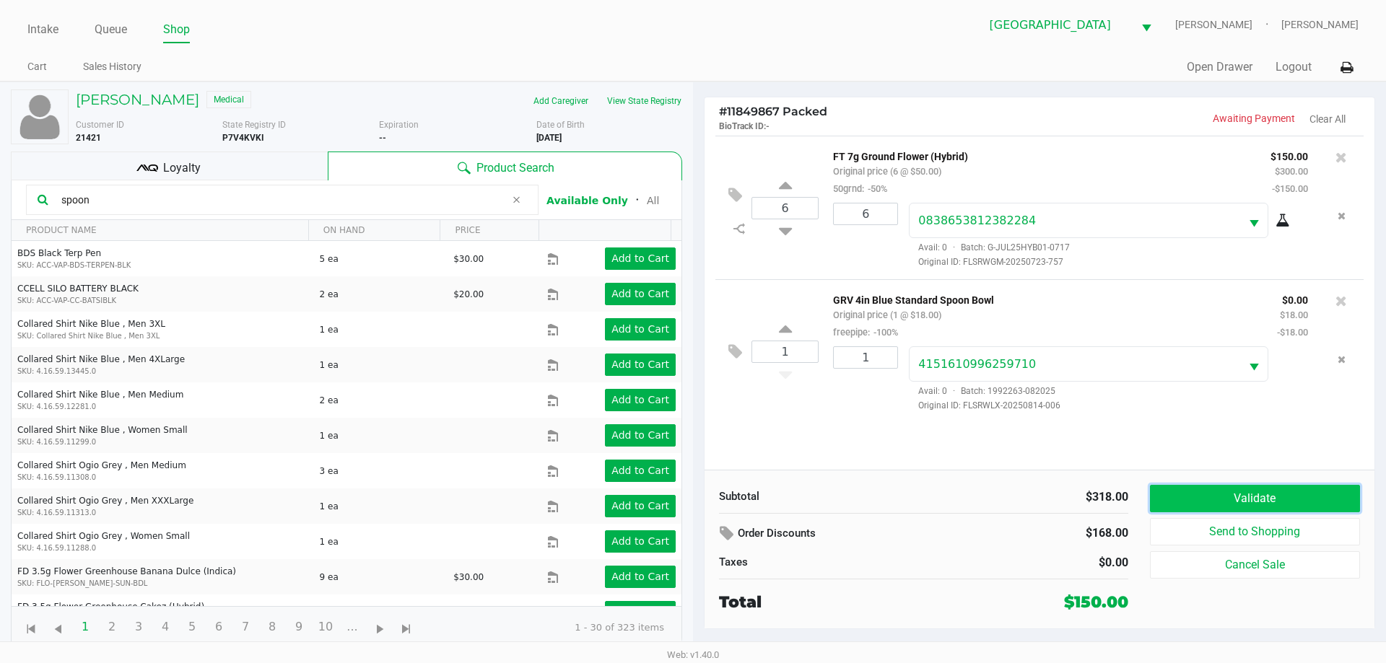
click at [1317, 495] on button "Validate" at bounding box center [1255, 498] width 210 height 27
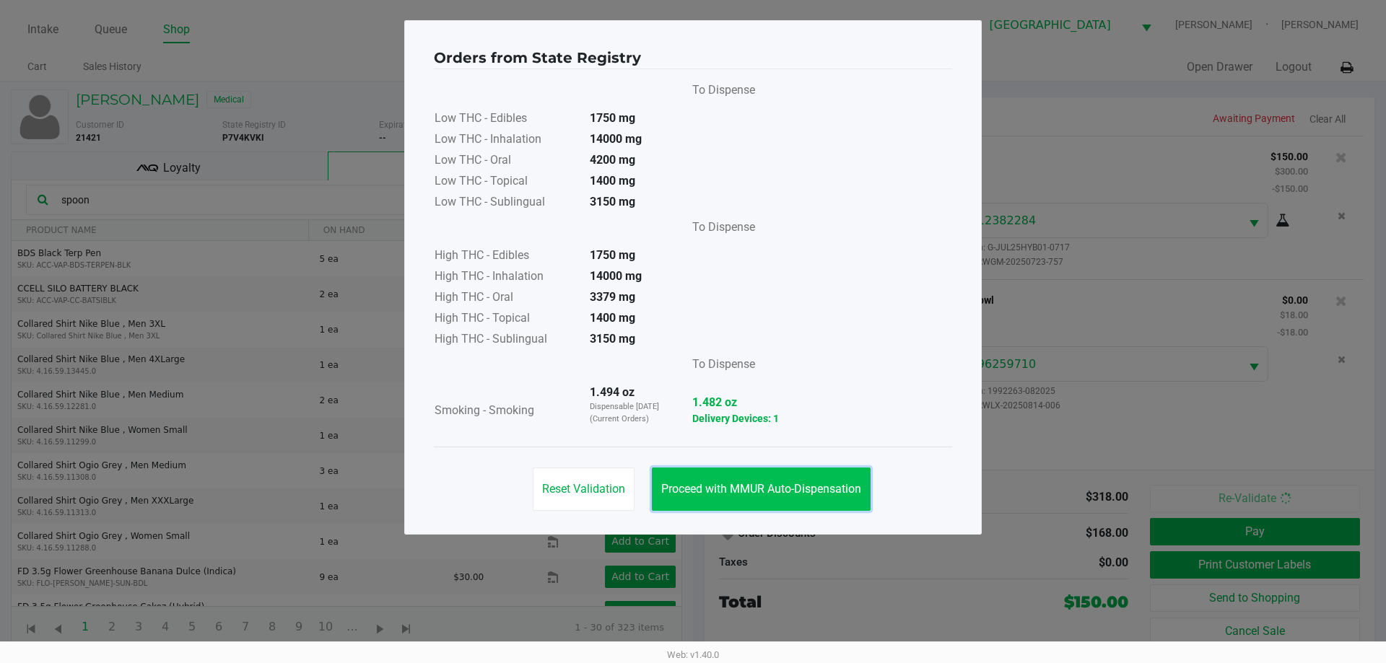
click at [842, 484] on span "Proceed with MMUR Auto-Dispensation" at bounding box center [761, 489] width 200 height 14
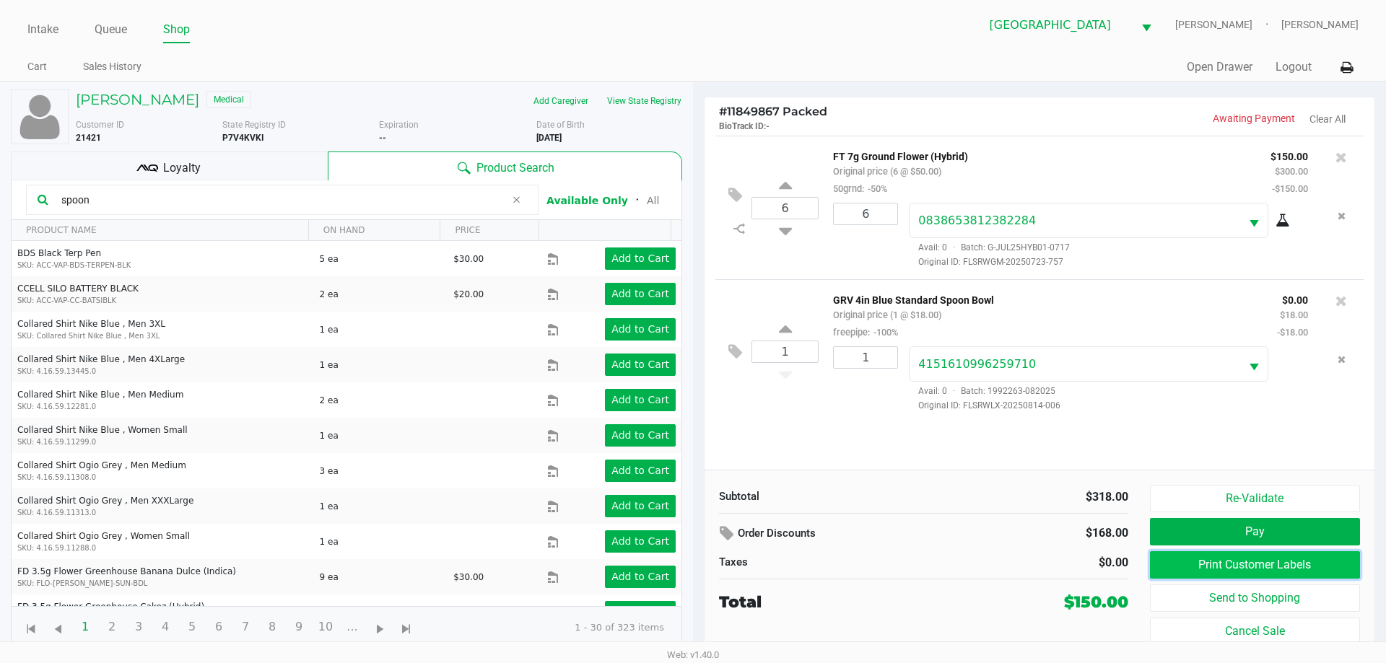
click at [1271, 563] on button "Print Customer Labels" at bounding box center [1255, 564] width 210 height 27
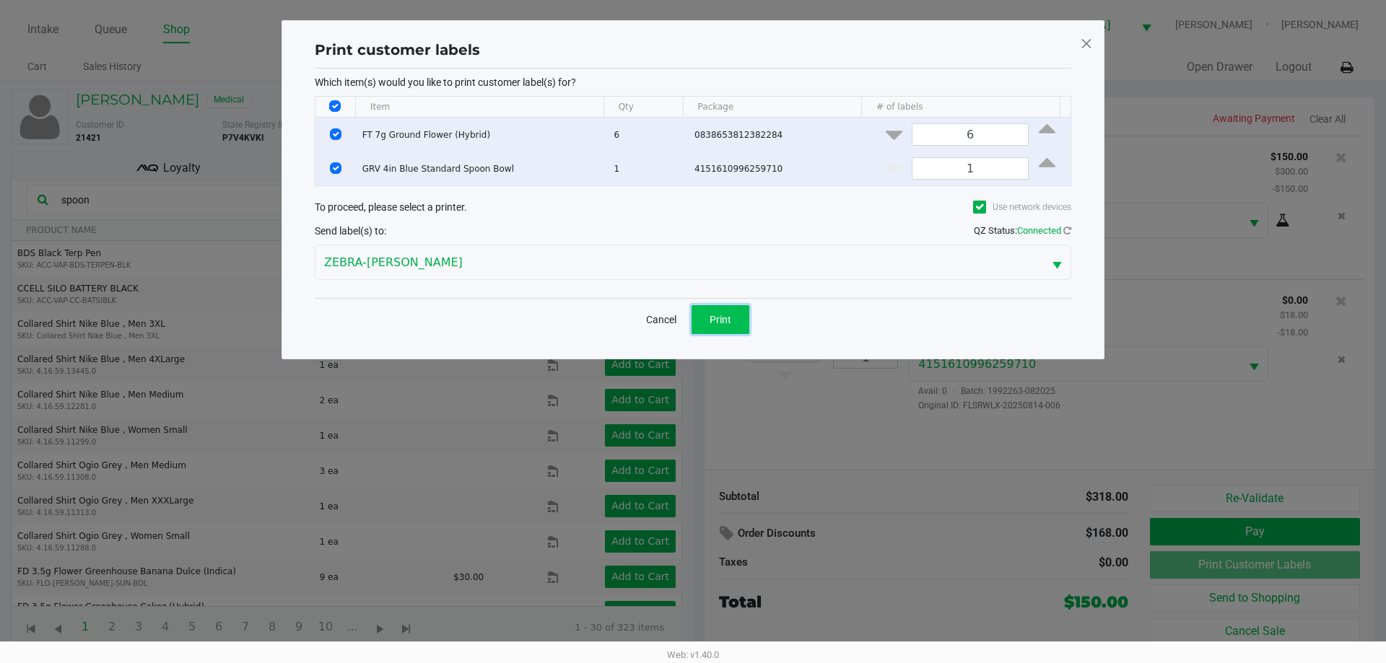
click at [726, 307] on button "Print" at bounding box center [720, 319] width 58 height 29
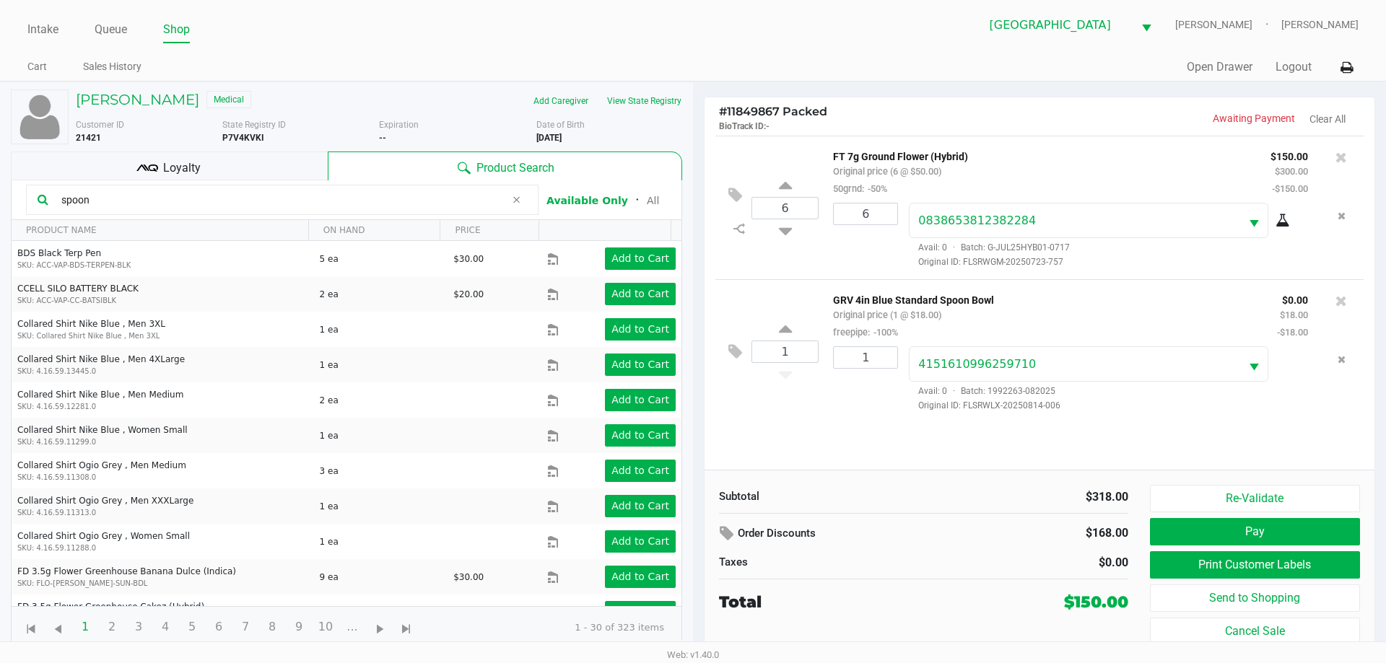
click at [1271, 541] on button "Pay" at bounding box center [1255, 531] width 210 height 27
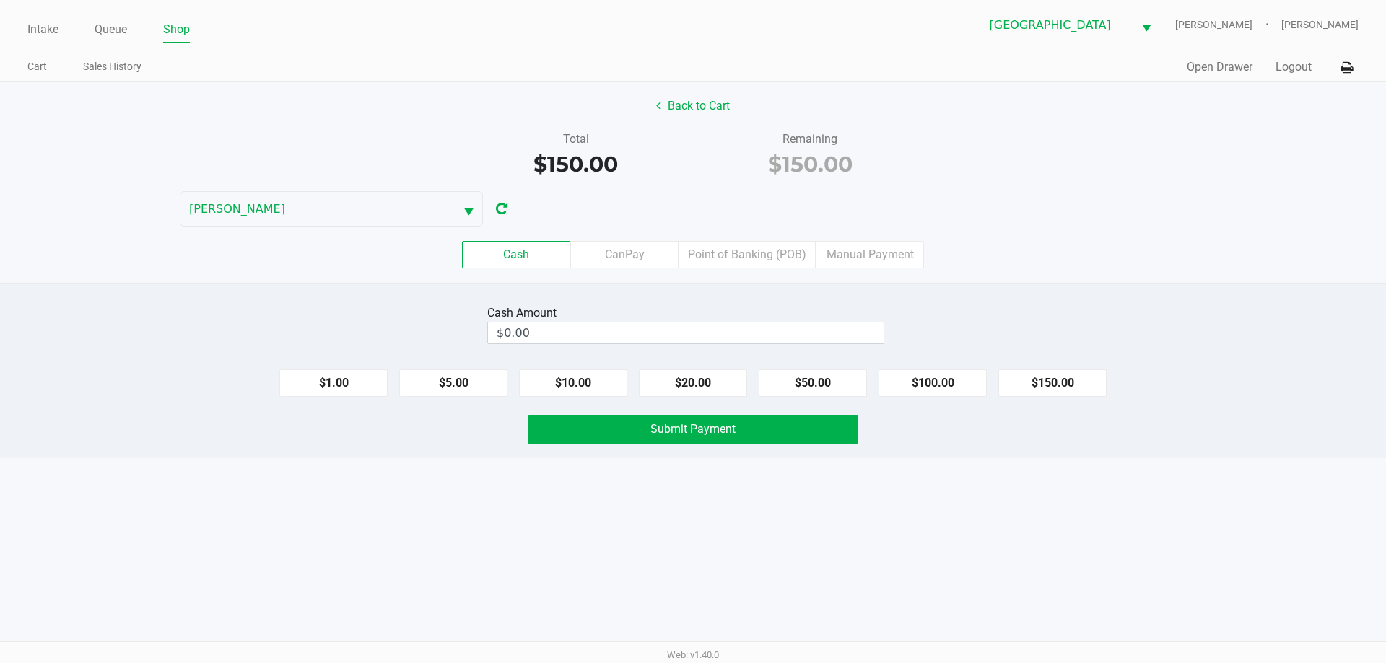
click at [729, 242] on label "Point of Banking (POB)" at bounding box center [746, 254] width 137 height 27
click at [0, 0] on 7 "Point of Banking (POB)" at bounding box center [0, 0] width 0 height 0
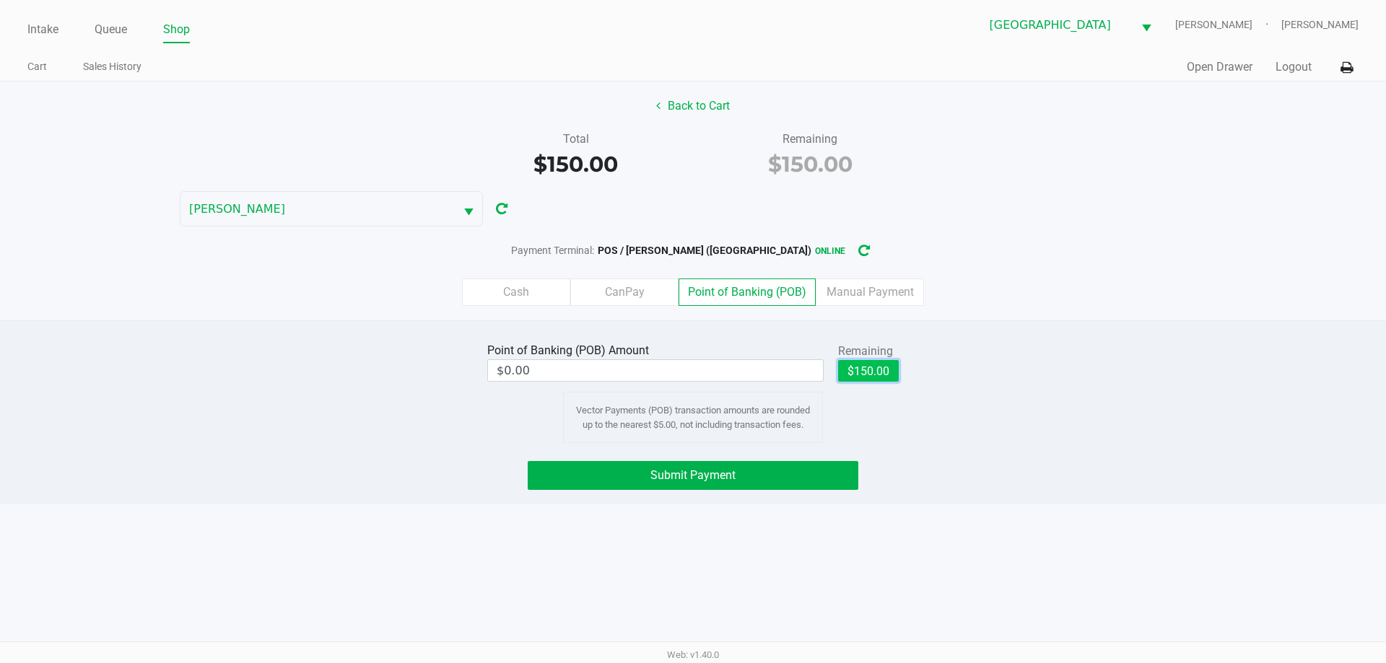
click at [872, 373] on button "$150.00" at bounding box center [868, 371] width 61 height 22
type input "$150.00"
click at [751, 485] on button "Submit Payment" at bounding box center [693, 475] width 331 height 29
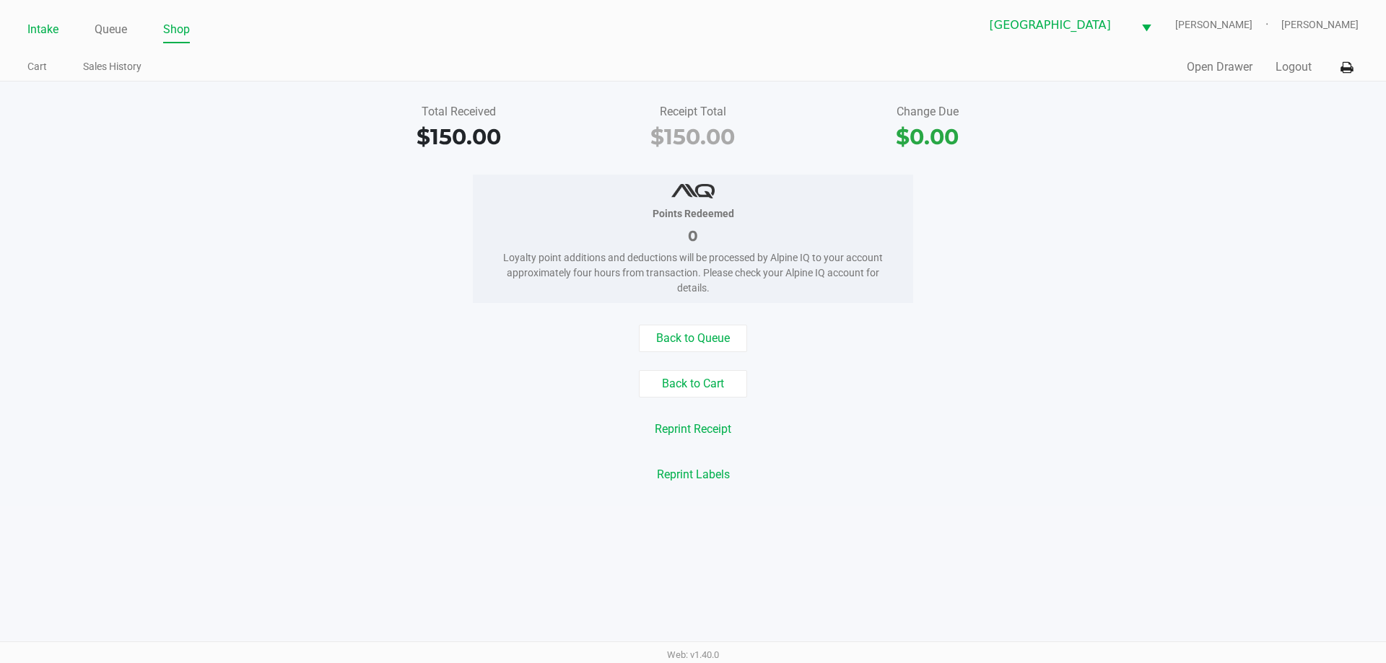
click at [45, 28] on link "Intake" at bounding box center [42, 29] width 31 height 20
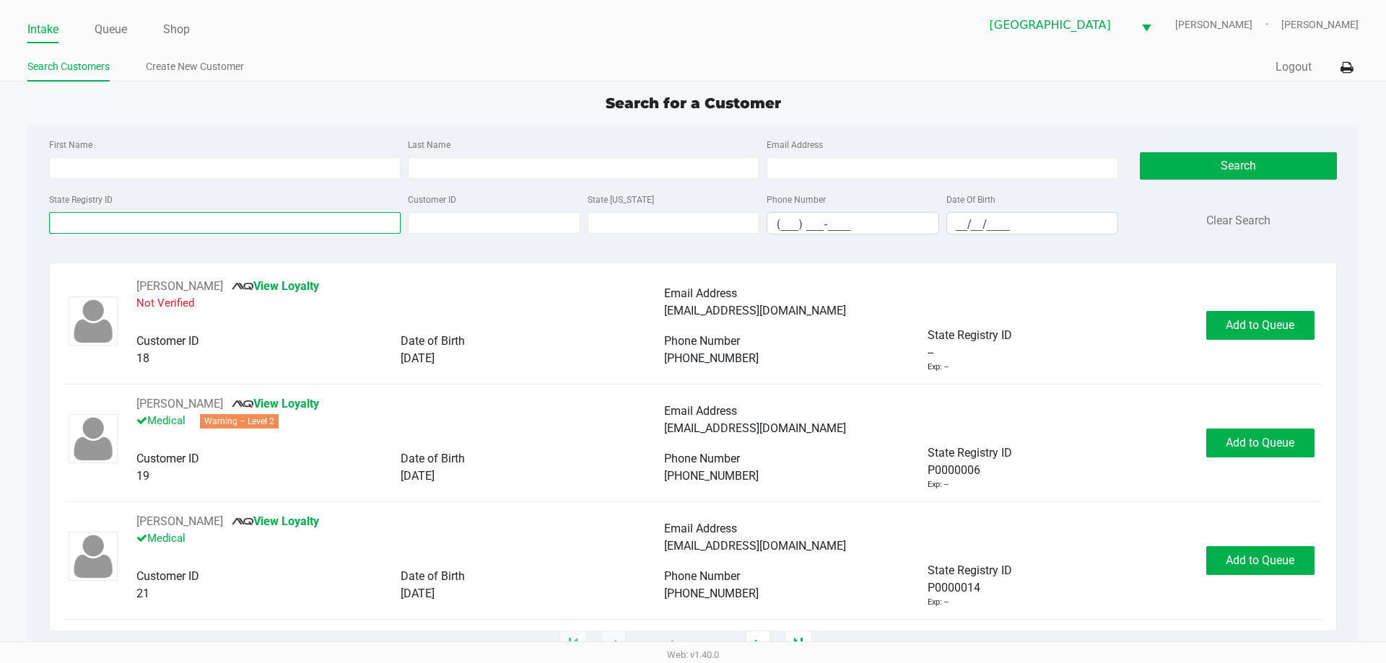
click at [305, 220] on input "State Registry ID" at bounding box center [225, 223] width 352 height 22
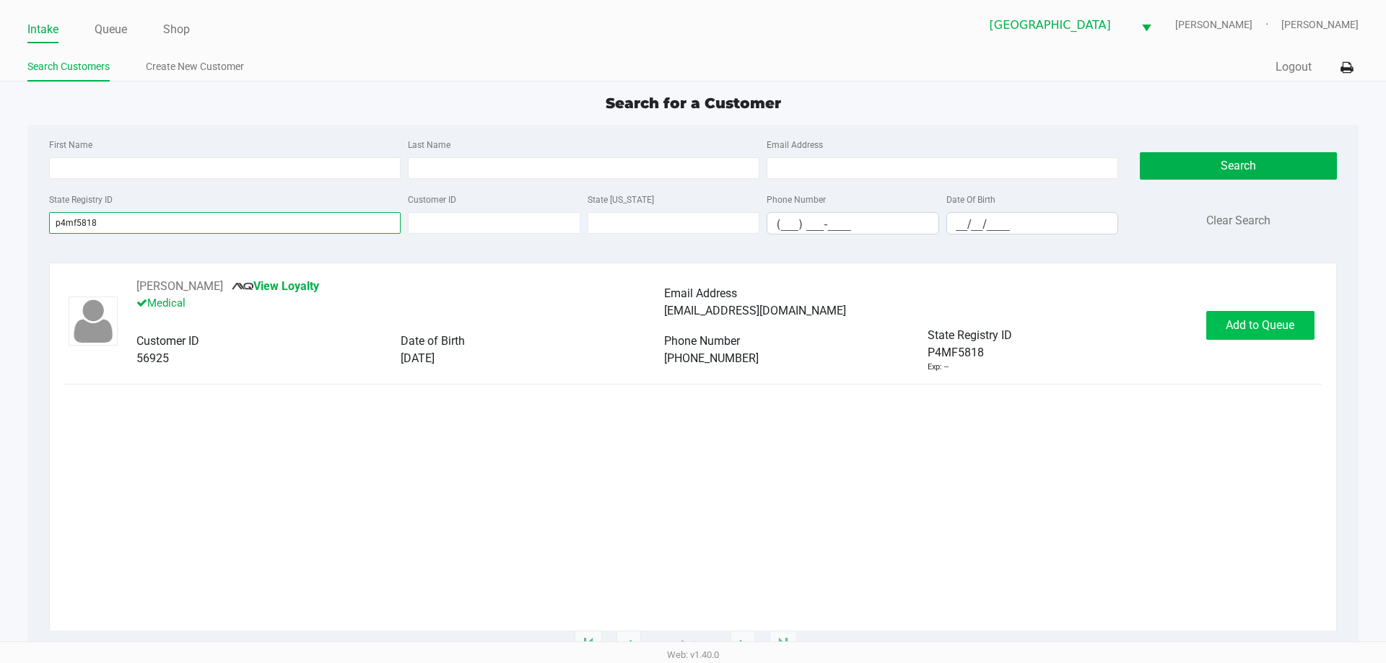
type input "p4mf5818"
click at [1273, 318] on span "Add to Queue" at bounding box center [1260, 325] width 69 height 14
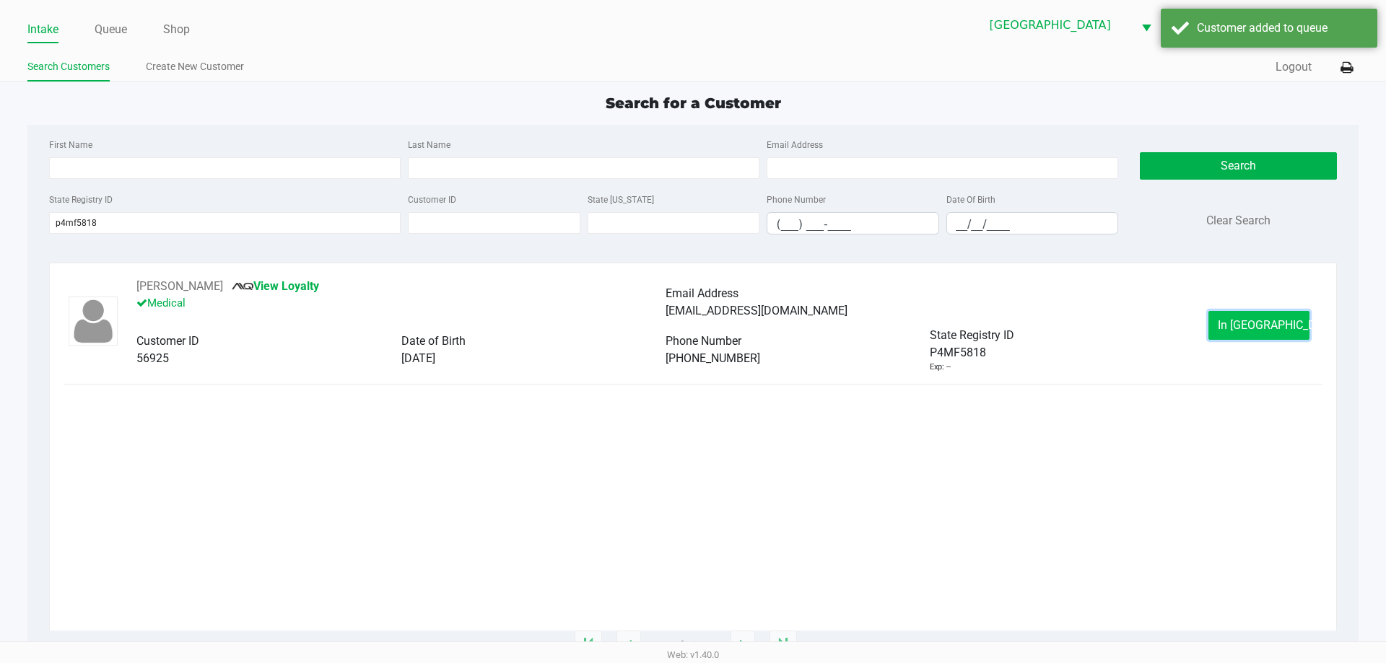
click at [1252, 320] on span "In Queue" at bounding box center [1278, 325] width 121 height 14
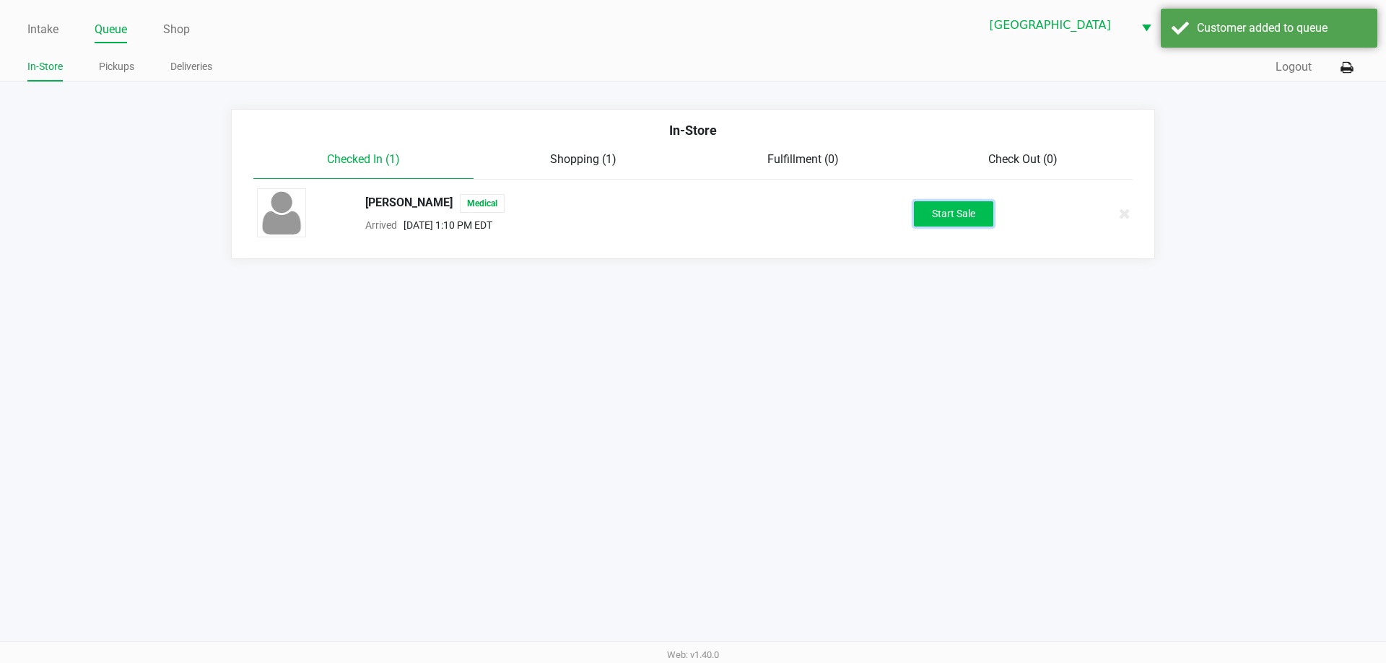
click at [985, 219] on button "Start Sale" at bounding box center [953, 213] width 79 height 25
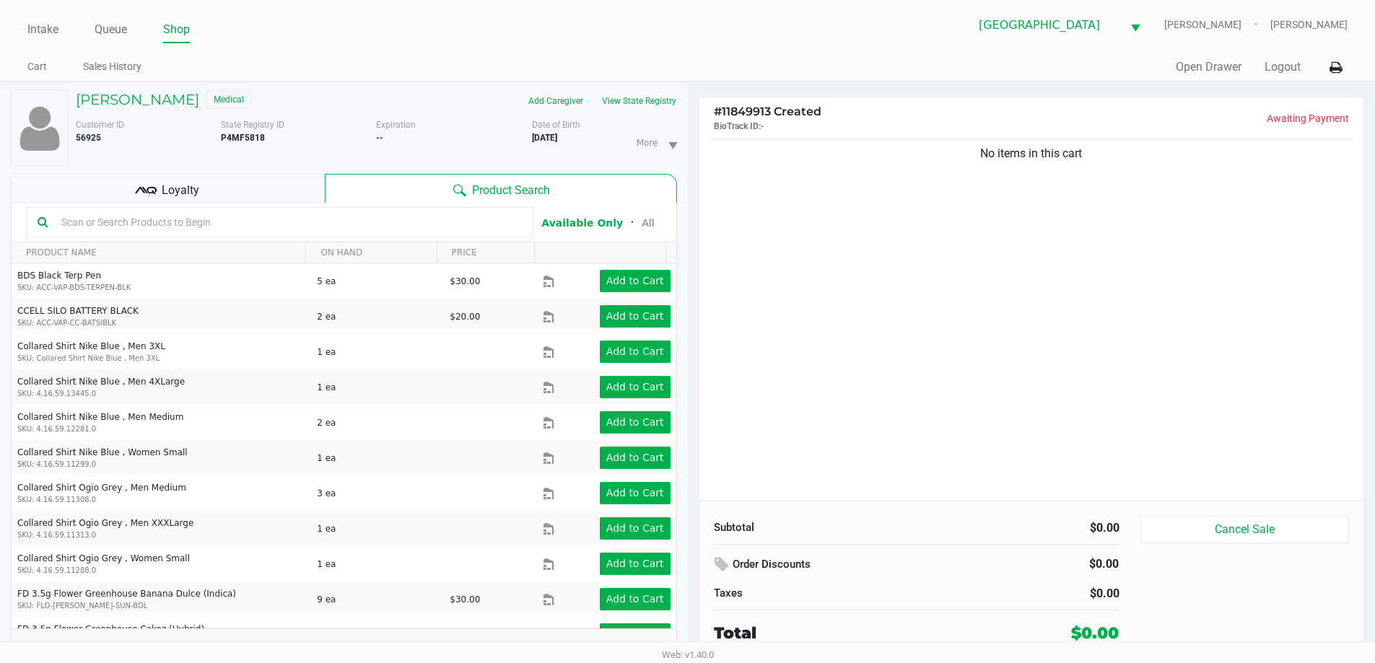
click at [258, 186] on div "Loyalty" at bounding box center [168, 188] width 314 height 29
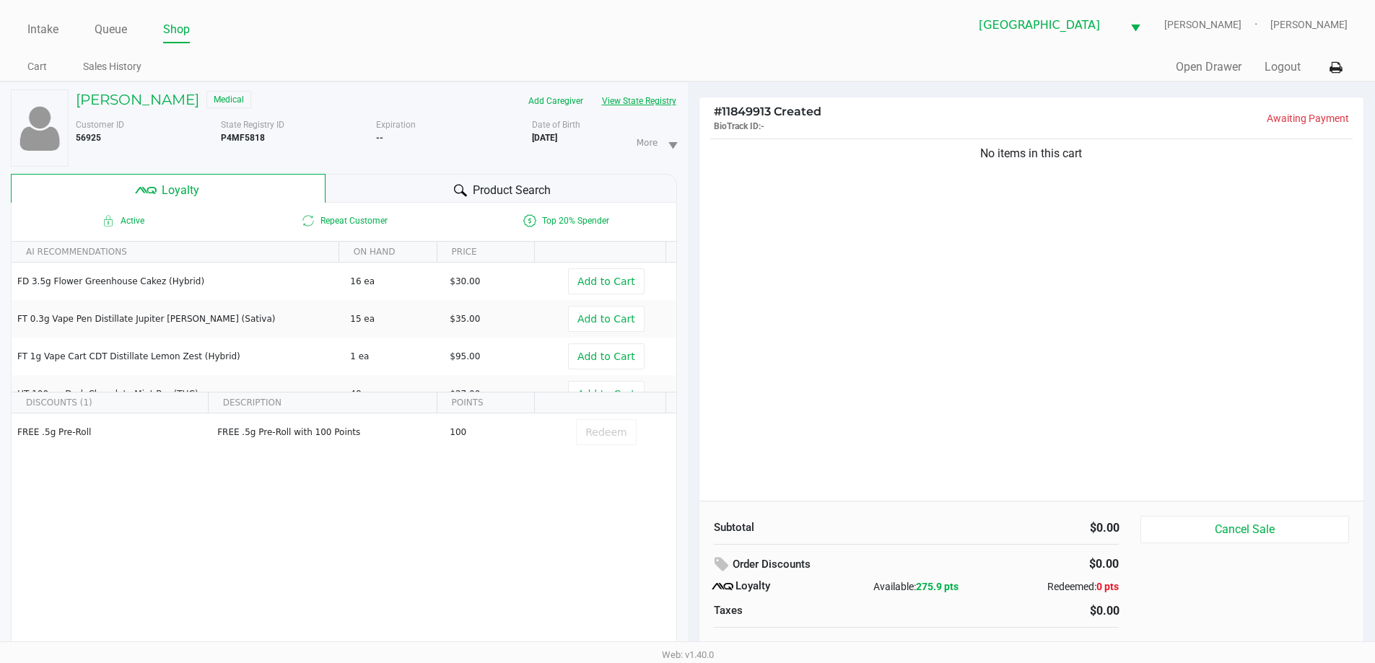
click at [664, 102] on button "View State Registry" at bounding box center [635, 100] width 84 height 23
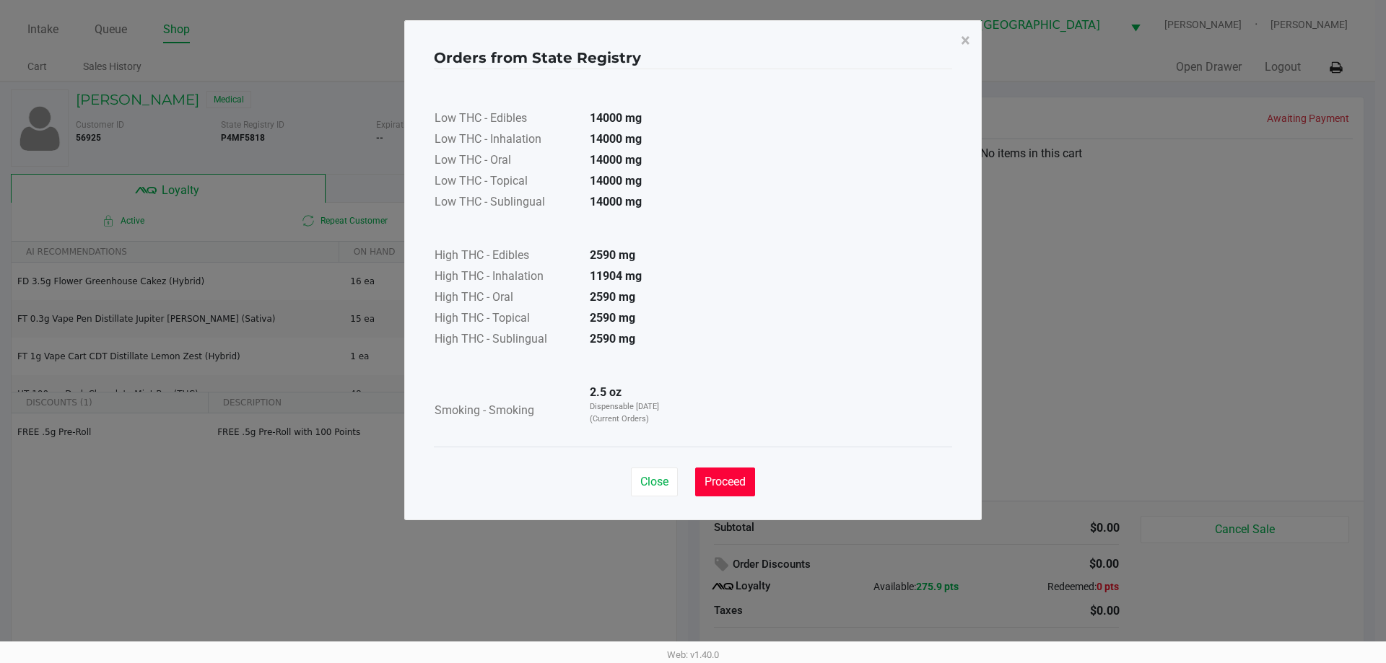
click at [722, 474] on button "Proceed" at bounding box center [725, 482] width 60 height 29
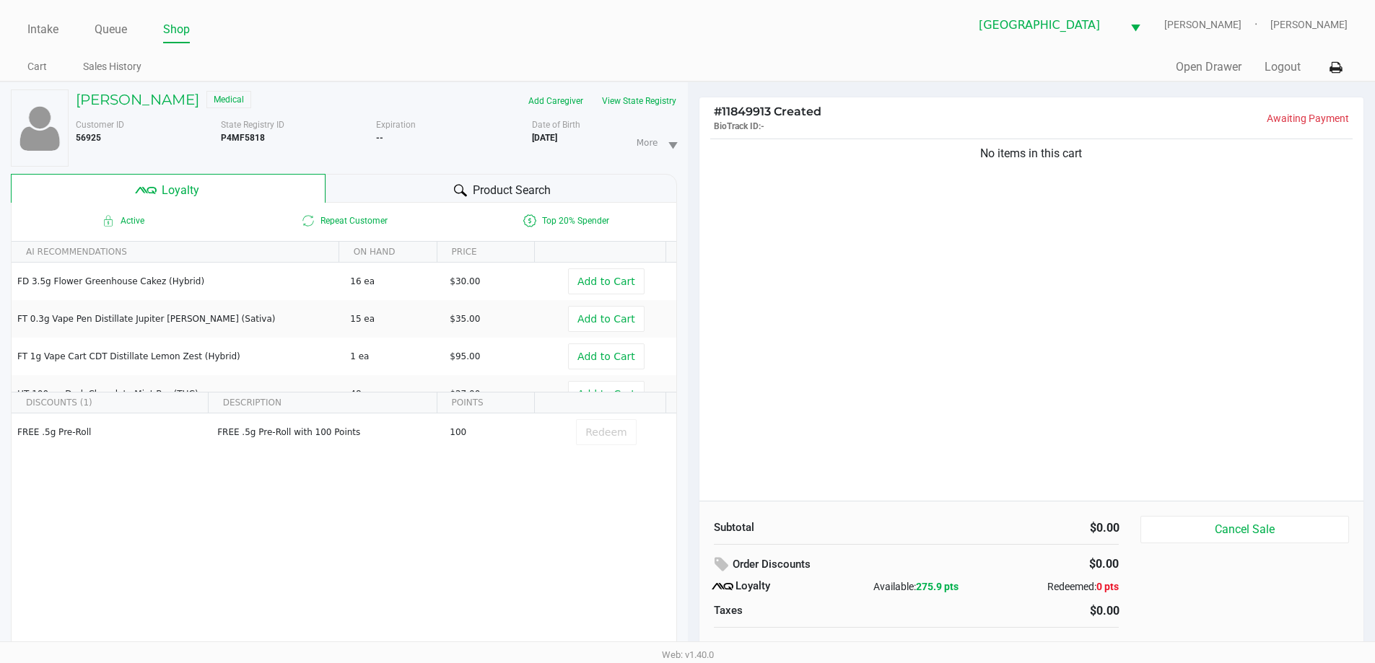
click at [725, 14] on div "North Port WC VAN-MORRISON Ericka Tutino" at bounding box center [1018, 24] width 660 height 35
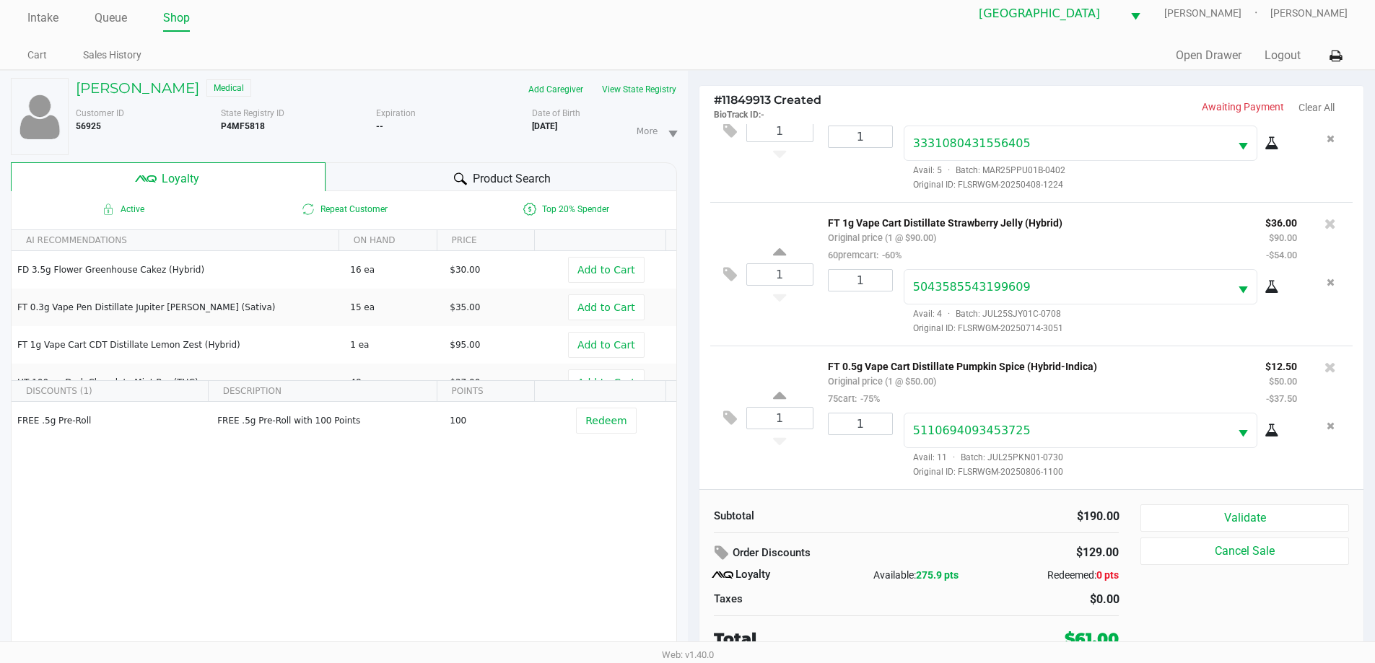
scroll to position [15, 0]
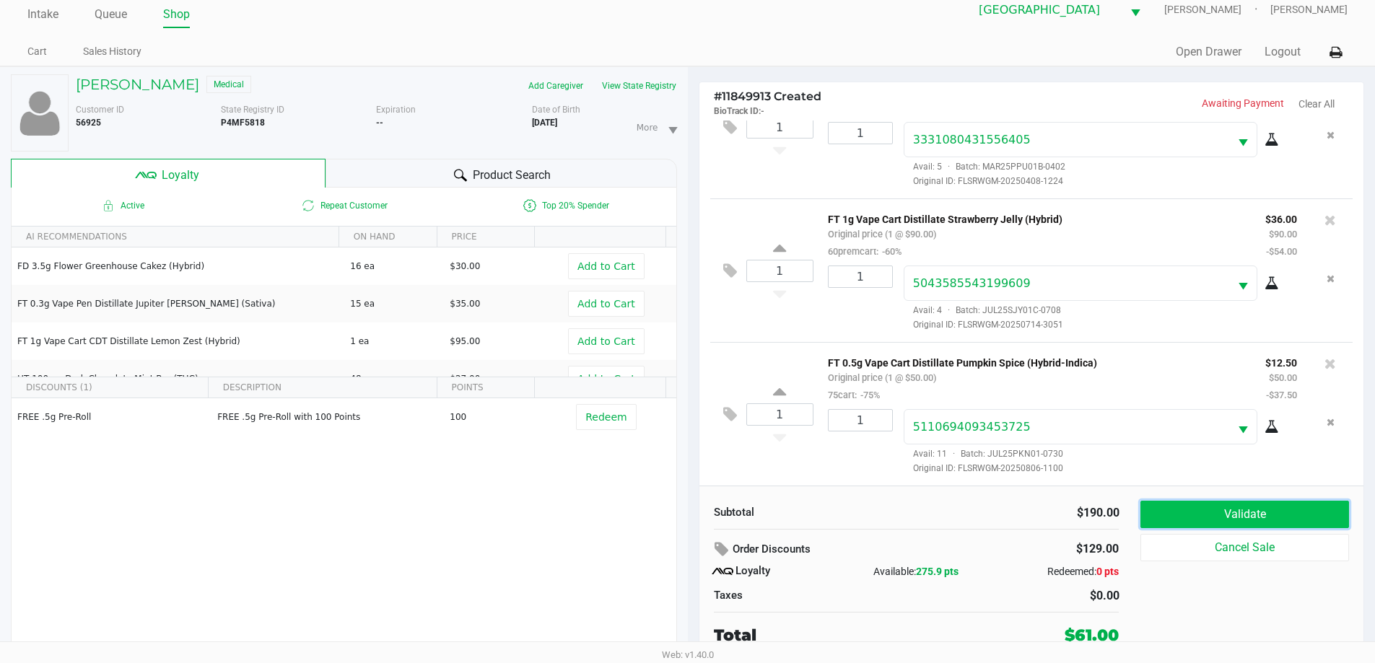
click at [1221, 512] on button "Validate" at bounding box center [1244, 514] width 208 height 27
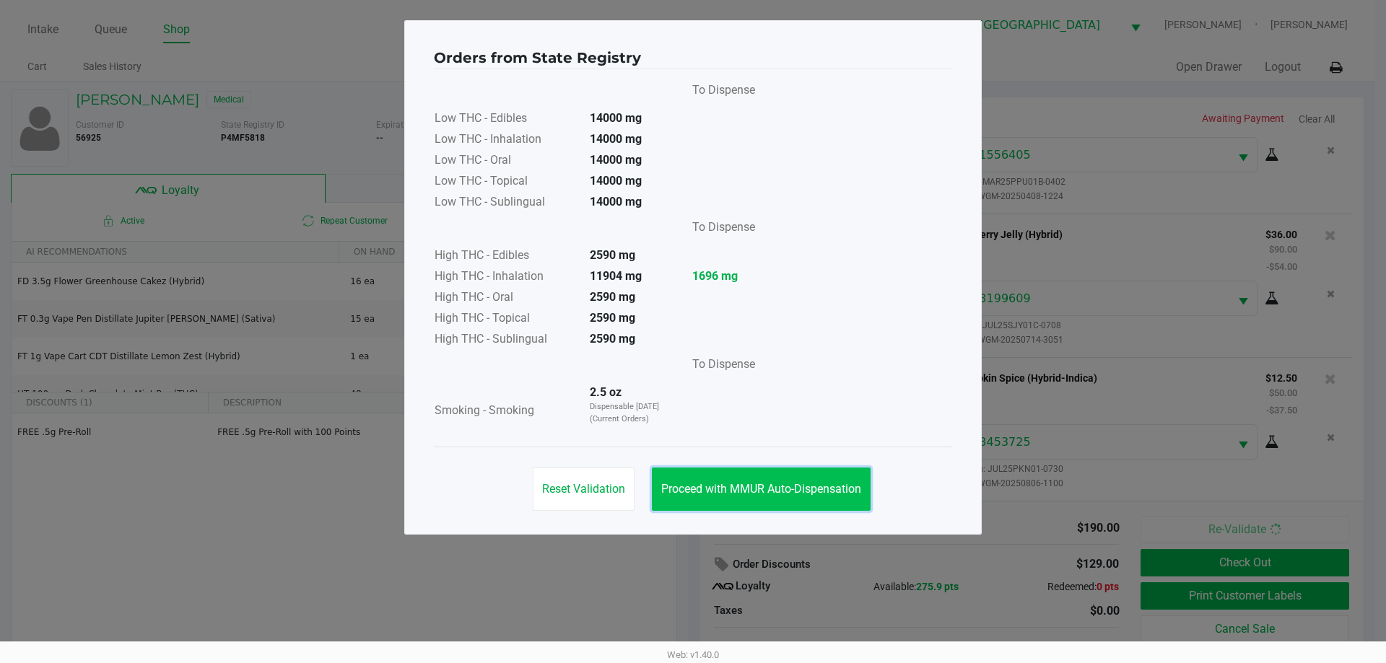
click at [797, 494] on span "Proceed with MMUR Auto-Dispensation" at bounding box center [761, 489] width 200 height 14
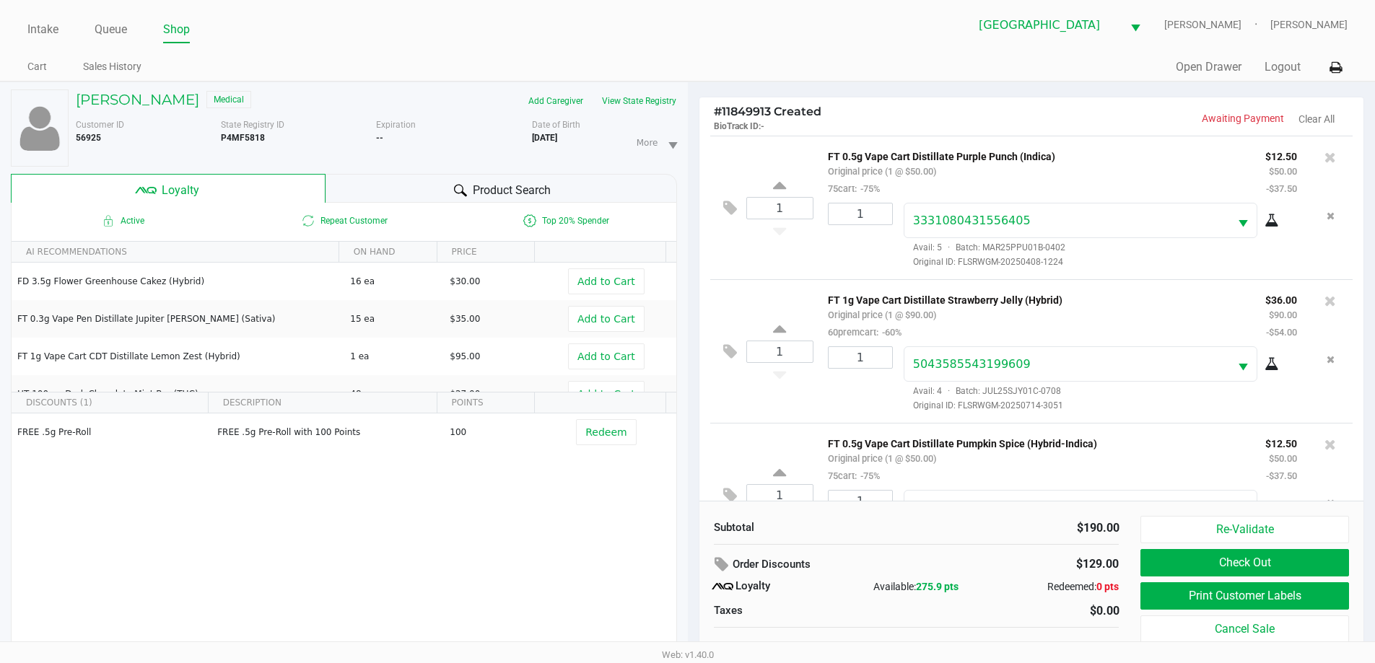
scroll to position [68, 0]
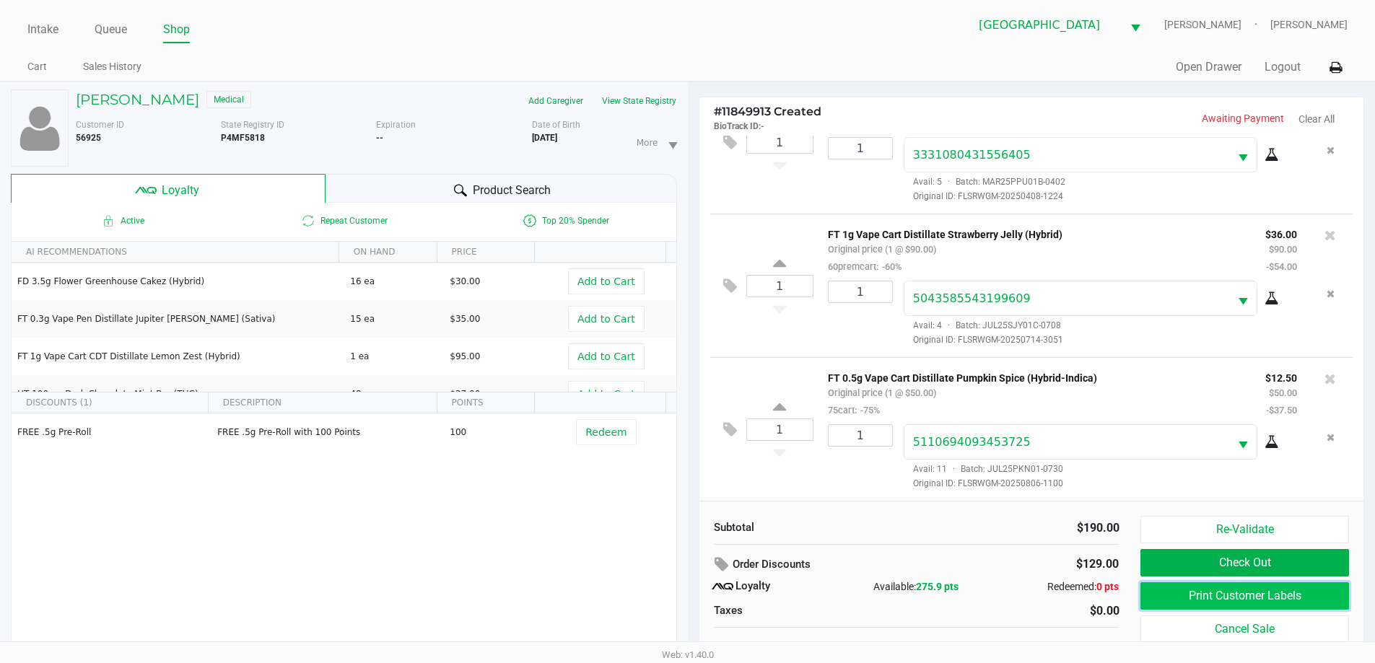
click at [1290, 595] on button "Print Customer Labels" at bounding box center [1244, 595] width 208 height 27
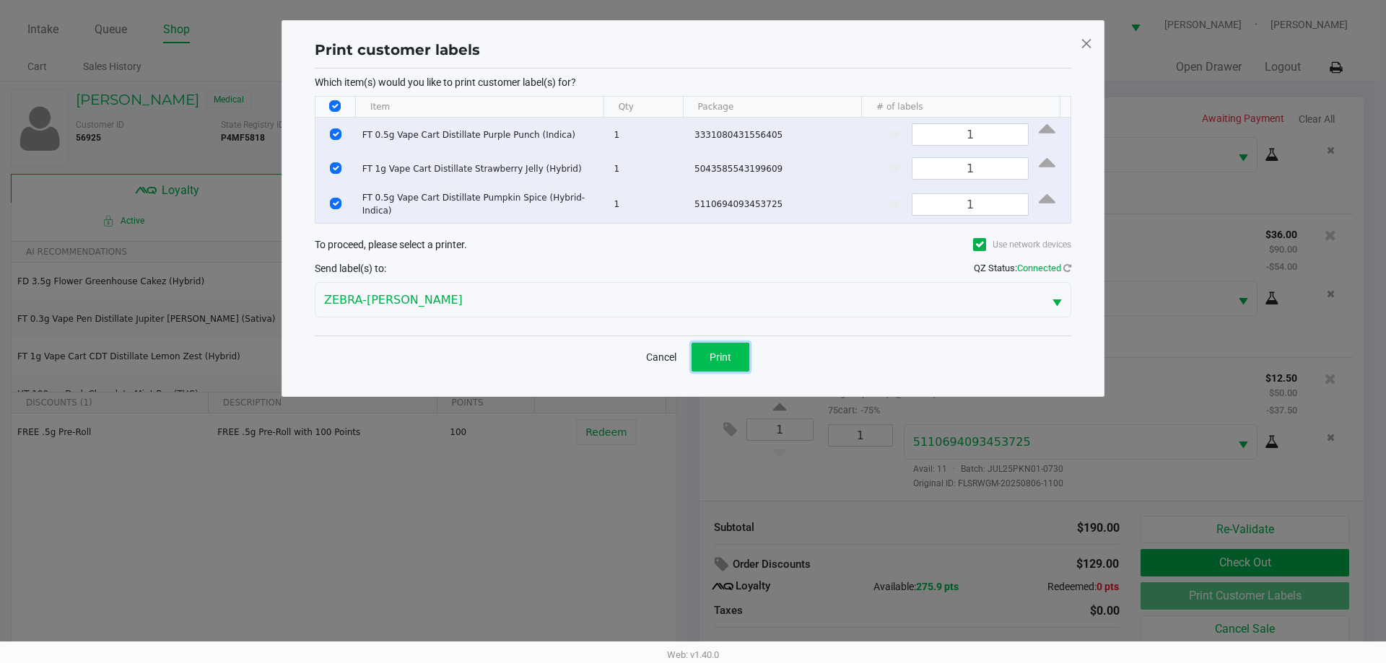
click at [732, 354] on button "Print" at bounding box center [720, 357] width 58 height 29
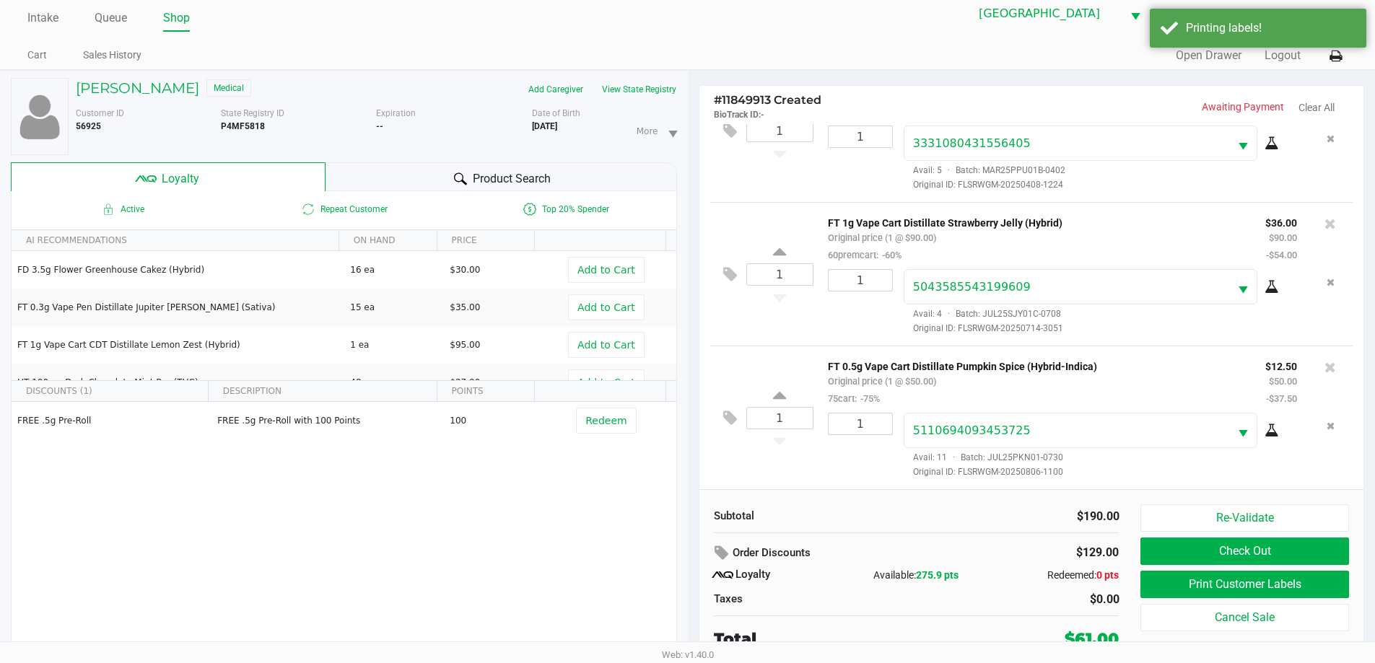
scroll to position [15, 0]
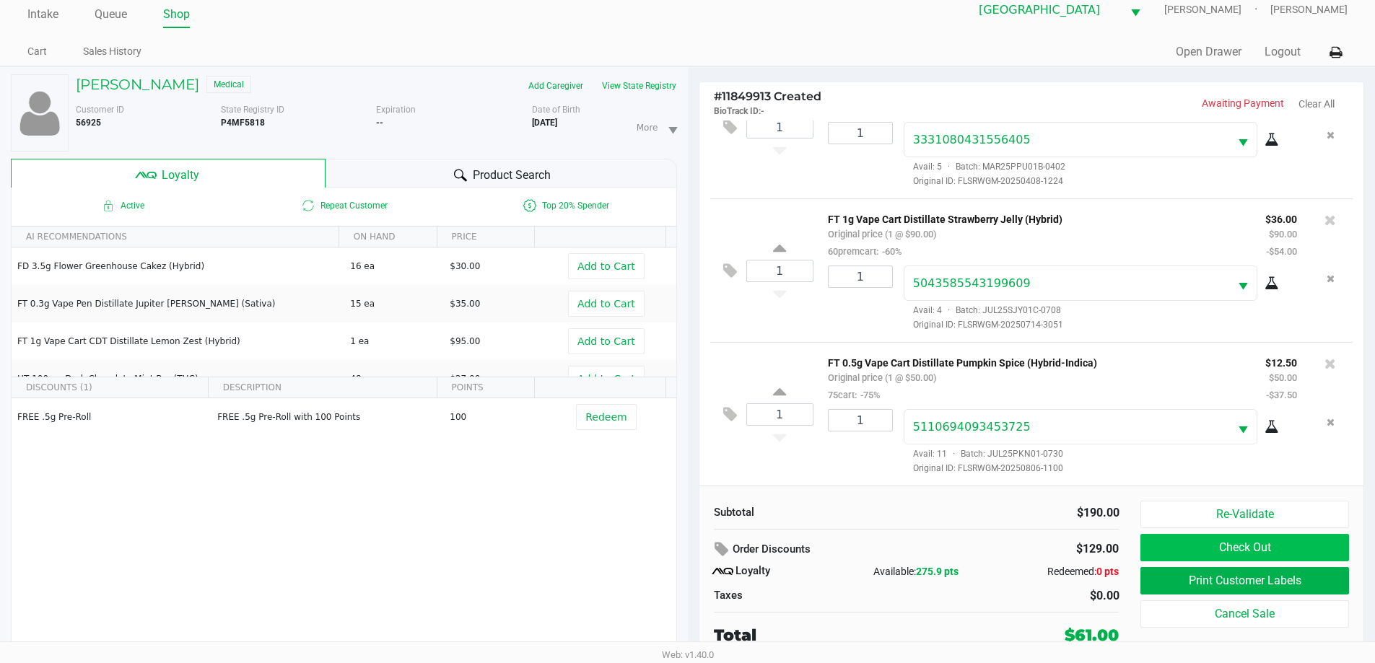
click at [1301, 546] on button "Check Out" at bounding box center [1244, 547] width 208 height 27
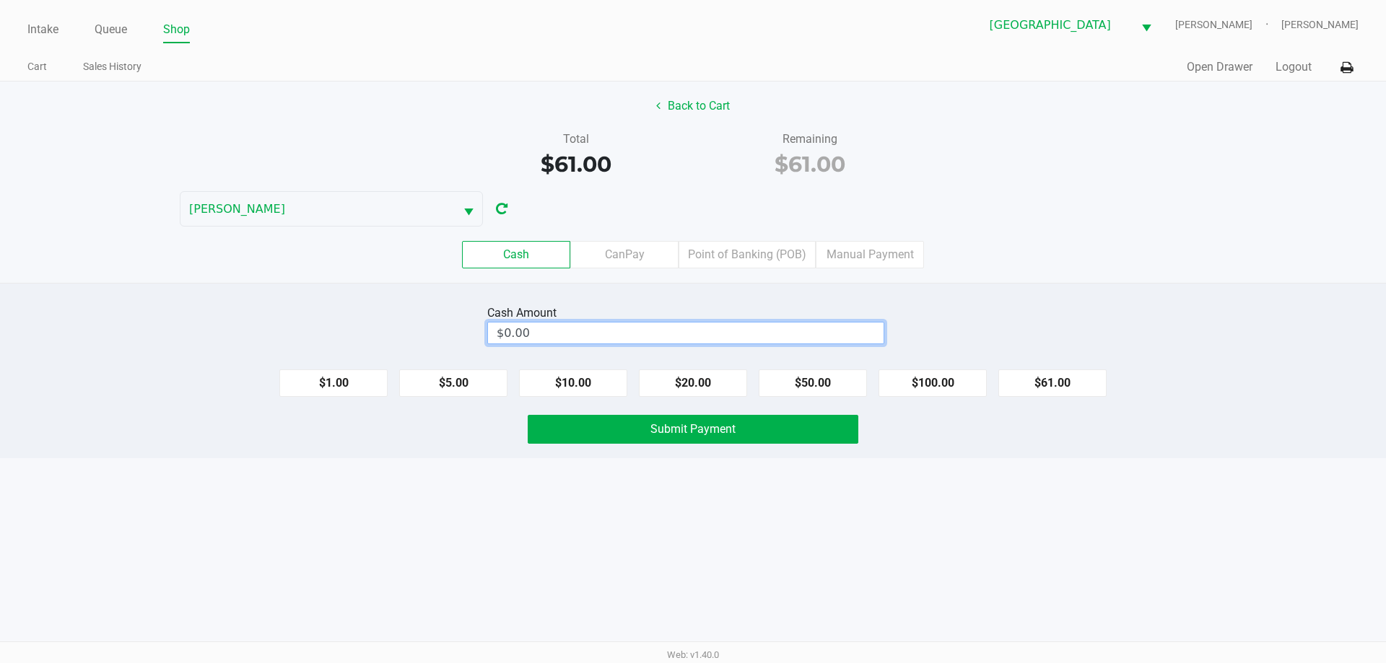
click at [764, 334] on input "$0.00" at bounding box center [686, 333] width 396 height 21
click at [761, 433] on button "Submit Payment" at bounding box center [693, 429] width 331 height 29
type input "$101.00"
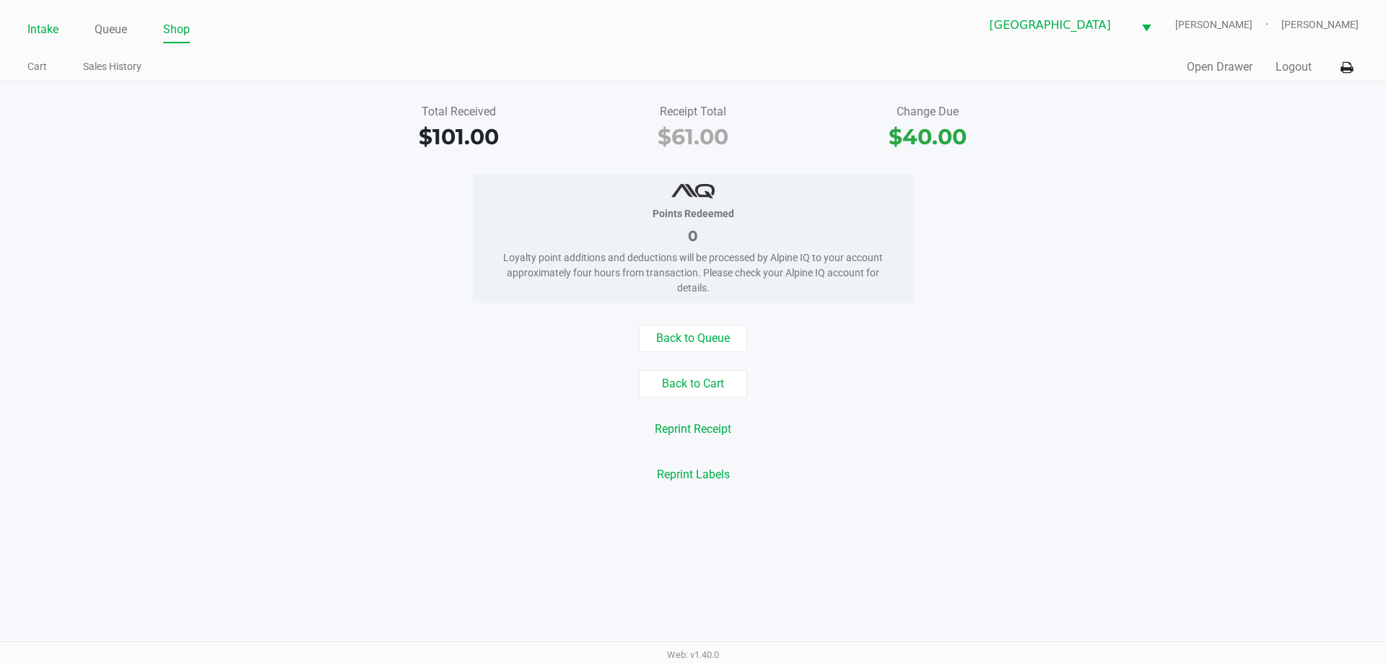
click at [43, 27] on link "Intake" at bounding box center [42, 29] width 31 height 20
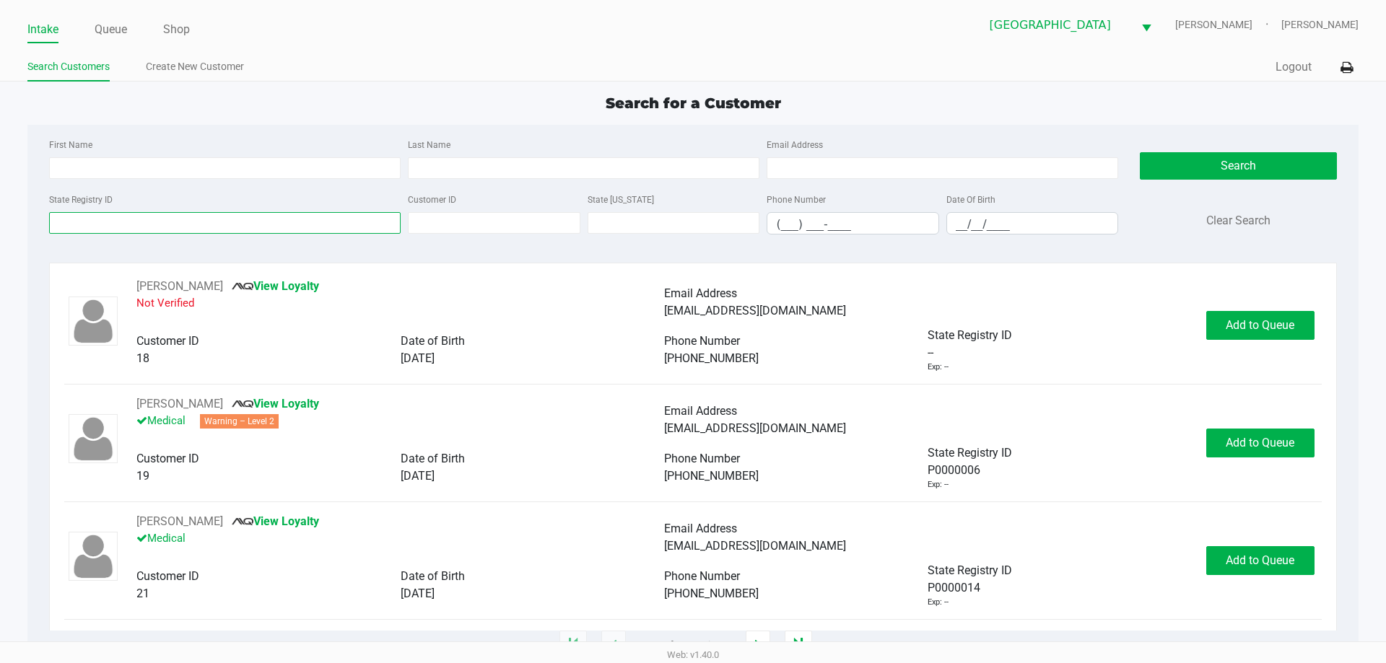
click at [295, 221] on input "State Registry ID" at bounding box center [225, 223] width 352 height 22
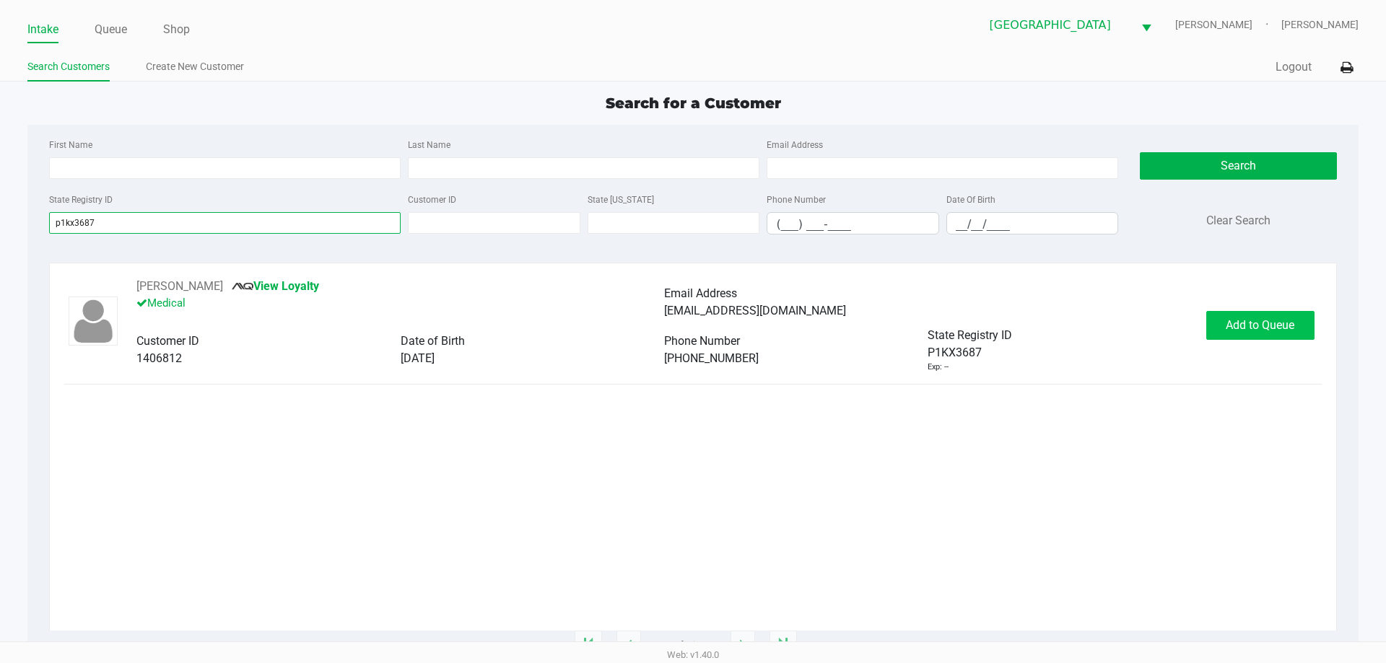
type input "p1kx3687"
click at [1280, 329] on span "Add to Queue" at bounding box center [1260, 325] width 69 height 14
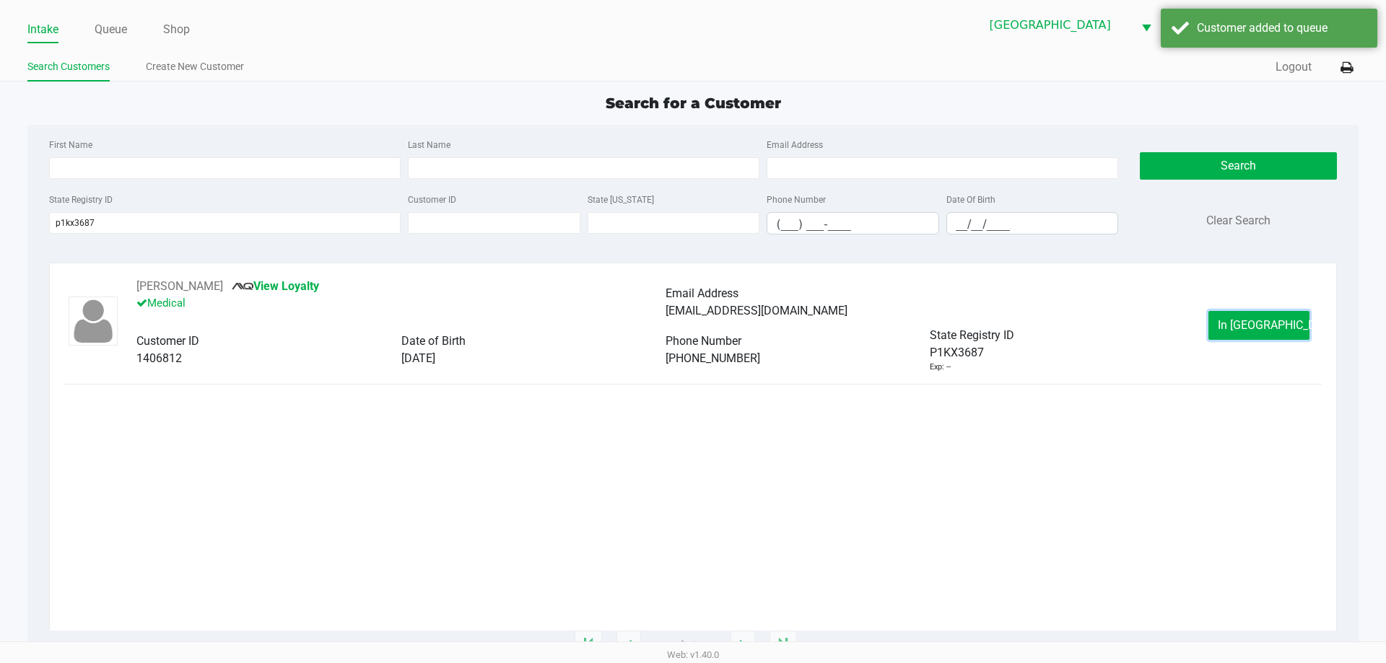
click at [1280, 329] on span "In Queue" at bounding box center [1278, 325] width 121 height 14
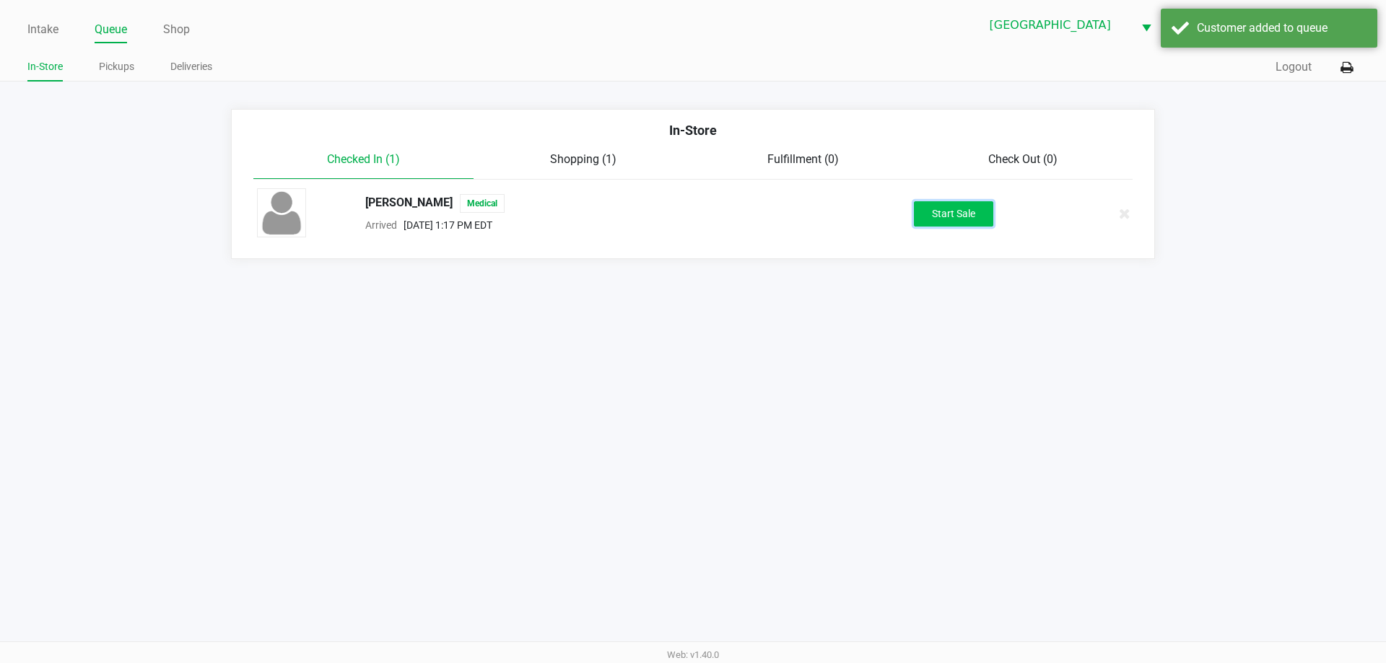
click at [956, 223] on button "Start Sale" at bounding box center [953, 213] width 79 height 25
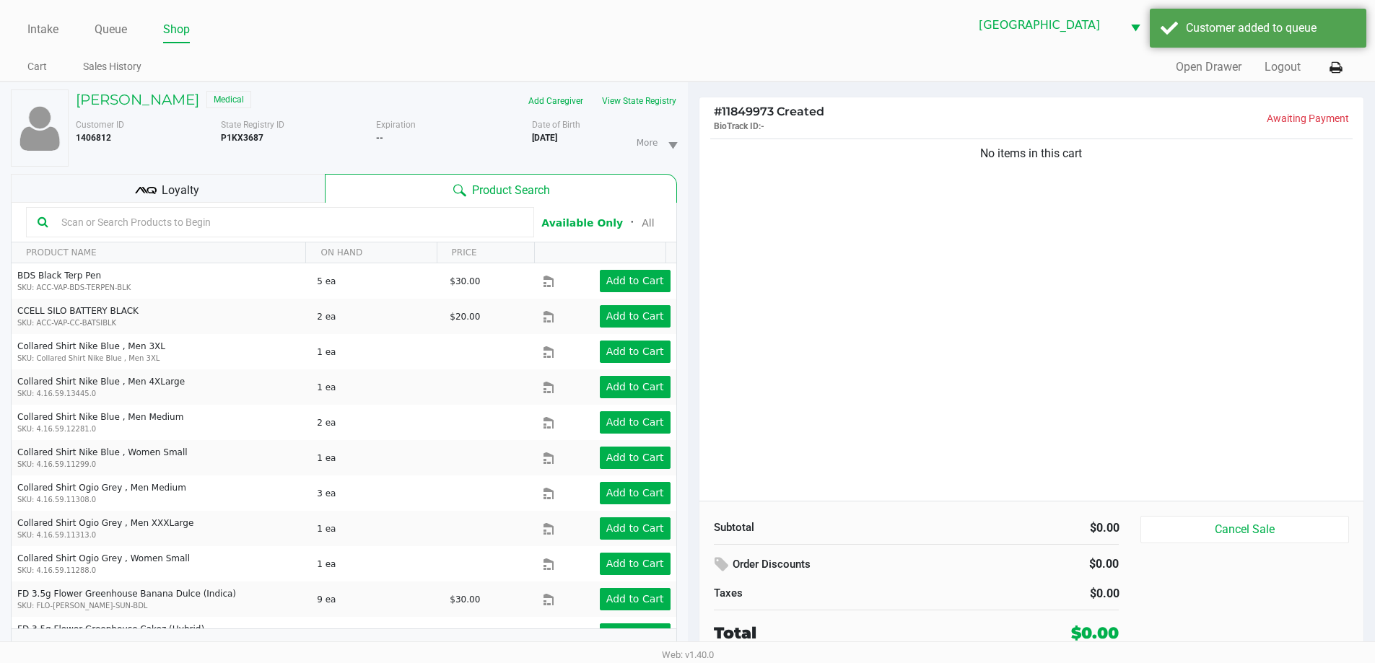
click at [268, 183] on div "Loyalty" at bounding box center [168, 188] width 314 height 29
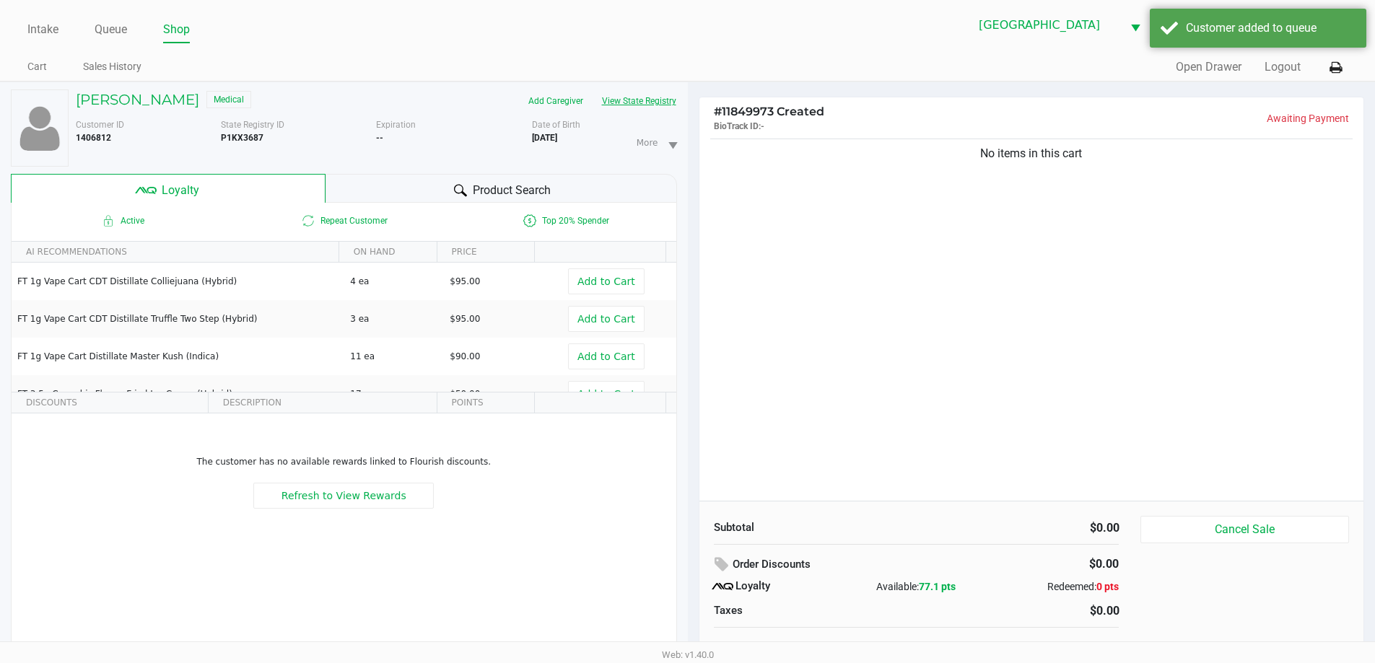
click at [659, 100] on button "View State Registry" at bounding box center [635, 100] width 84 height 23
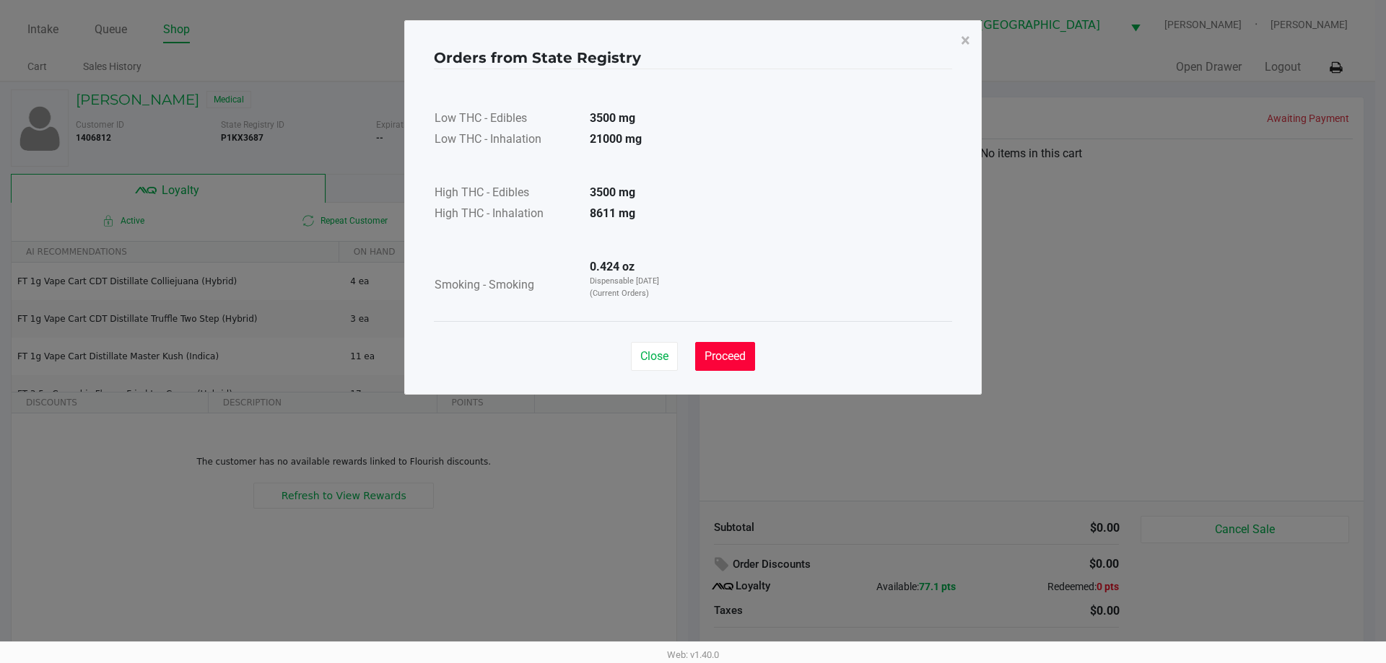
click at [725, 356] on span "Proceed" at bounding box center [724, 356] width 41 height 14
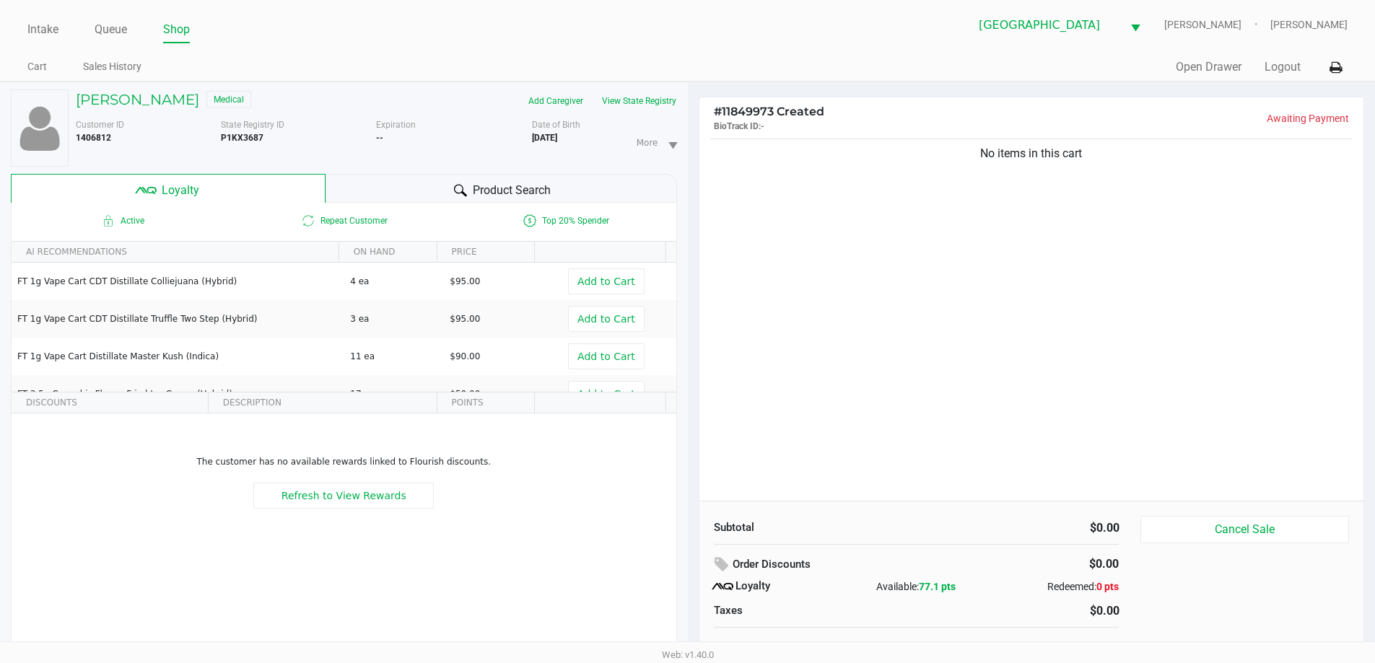
click at [704, 51] on div "Intake Queue Shop North Port WC VAN-MORRISON Ericka Tutino Cart Sales History Q…" at bounding box center [687, 41] width 1375 height 82
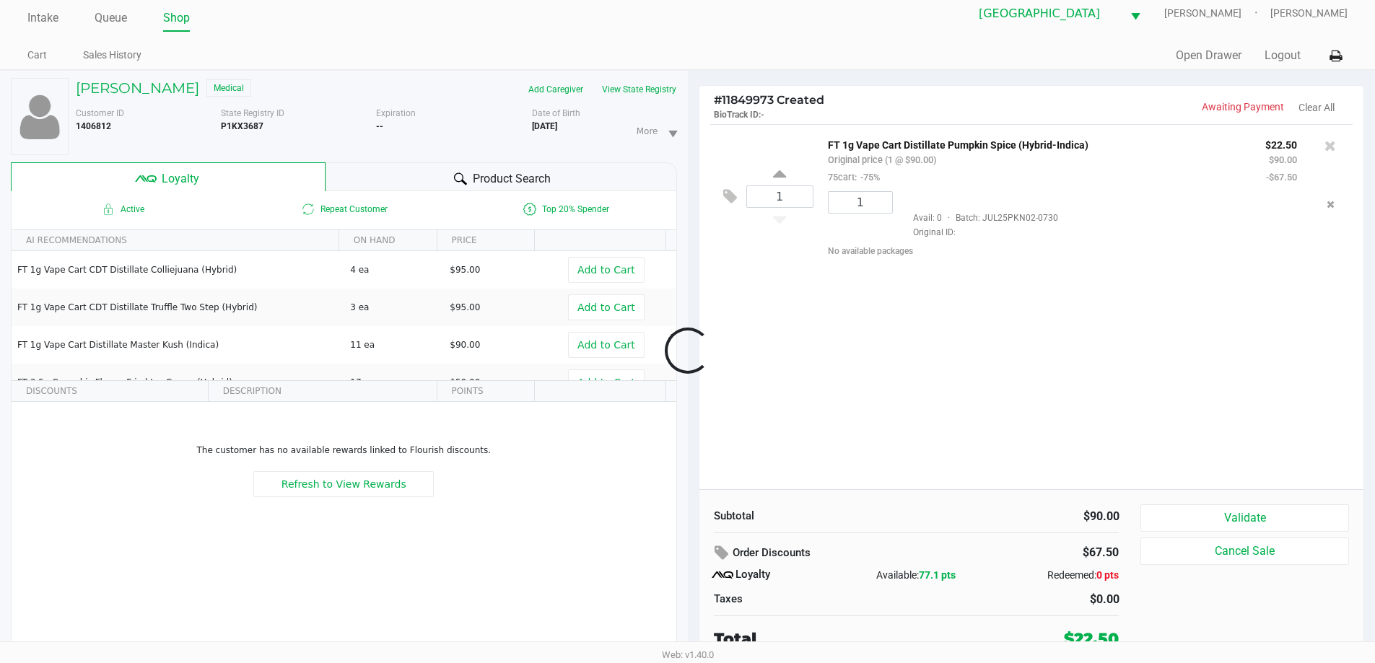
scroll to position [15, 0]
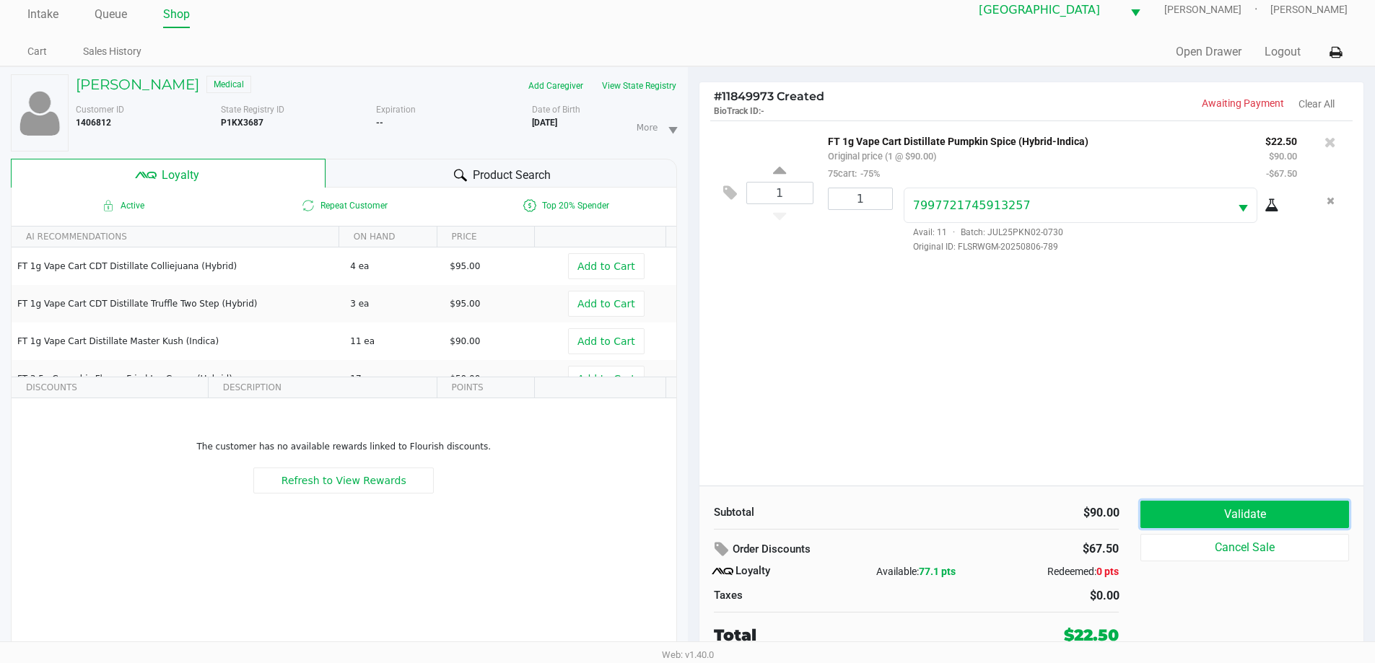
click at [1263, 517] on button "Validate" at bounding box center [1244, 514] width 208 height 27
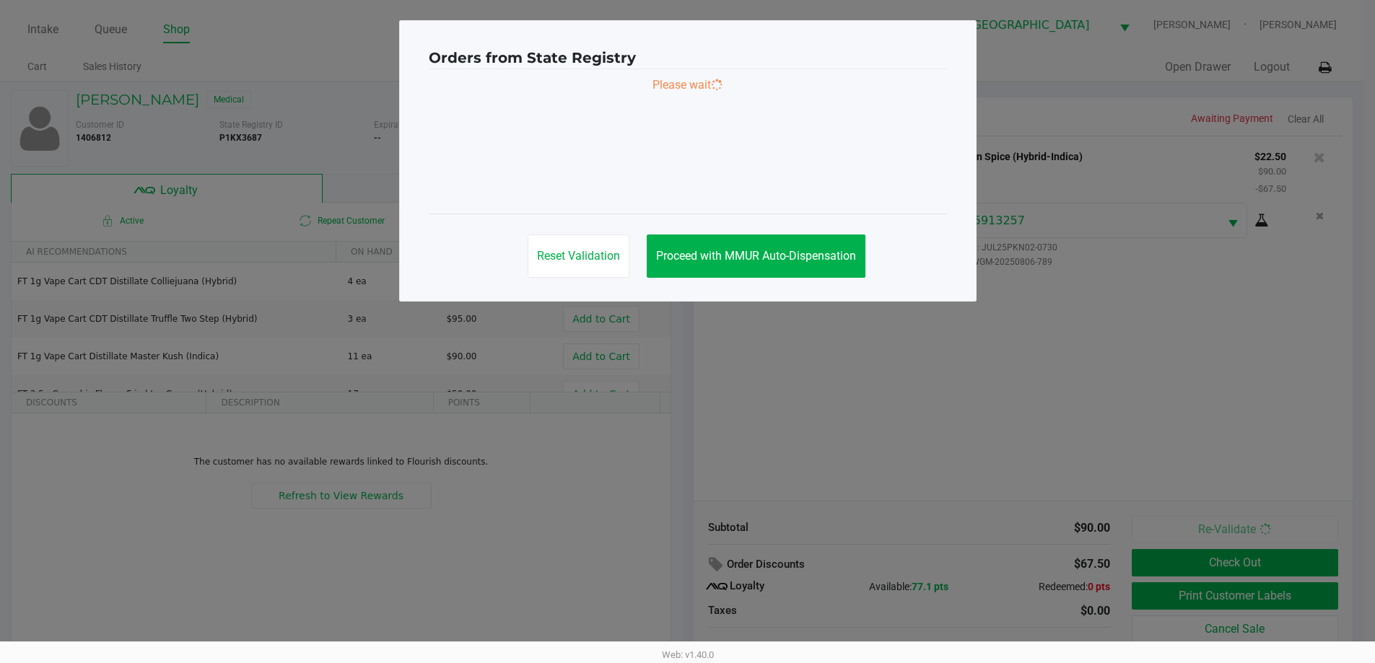
scroll to position [0, 0]
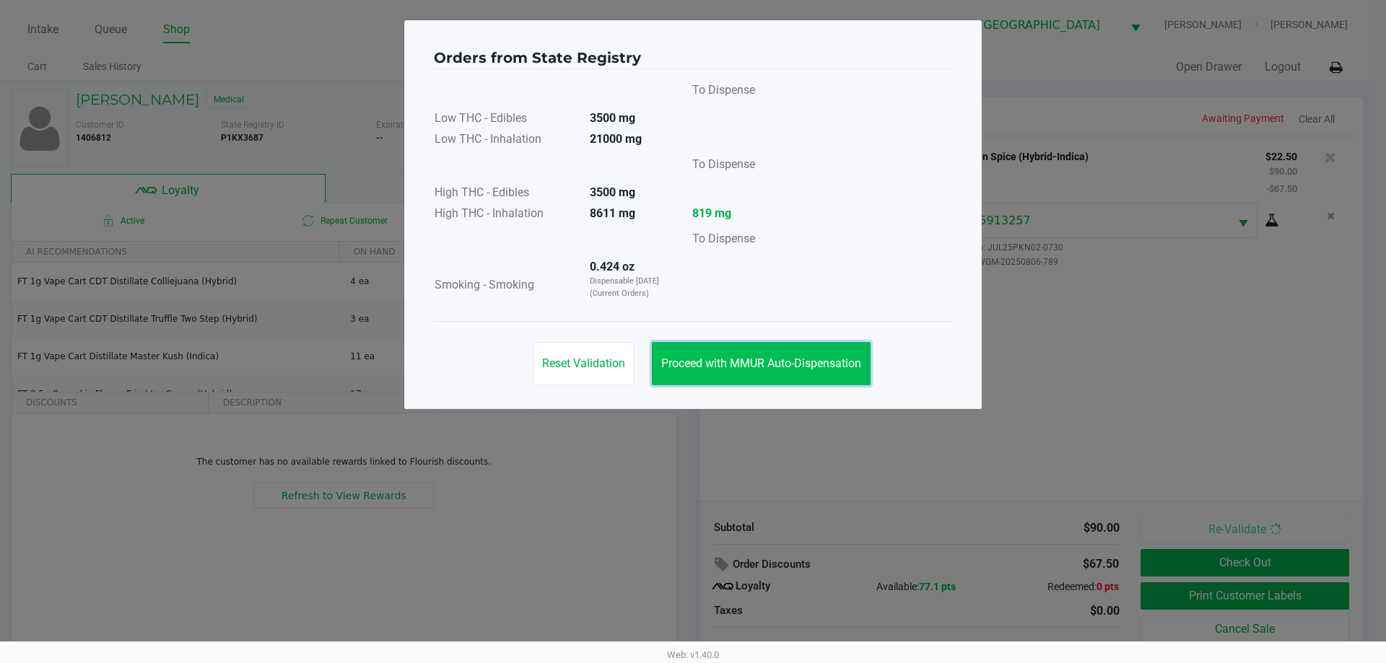
click at [804, 344] on button "Proceed with MMUR Auto-Dispensation" at bounding box center [761, 363] width 219 height 43
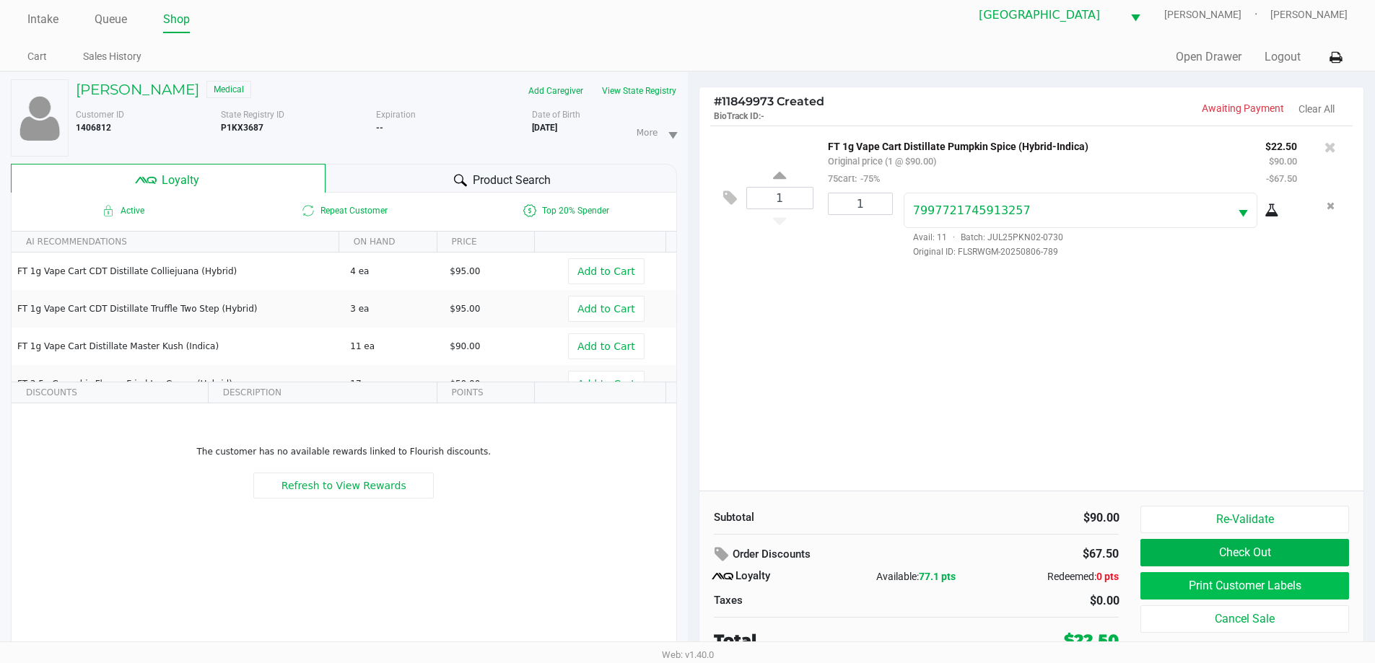
scroll to position [15, 0]
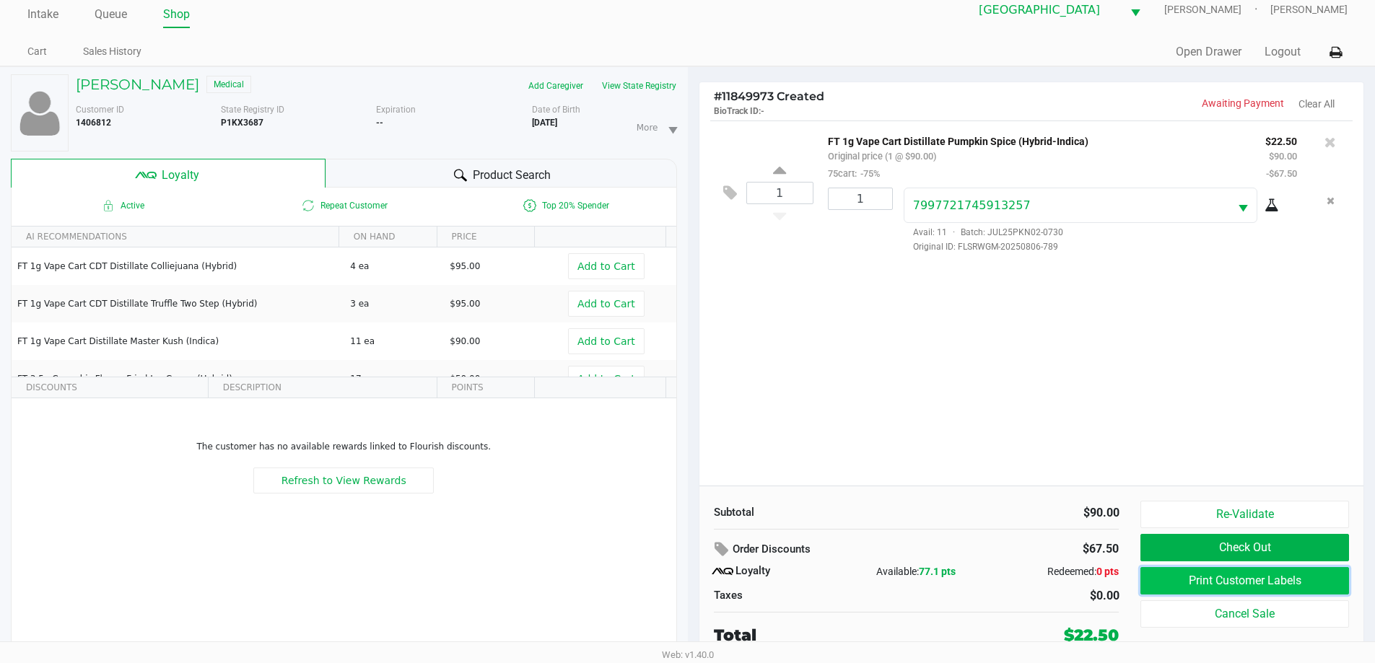
click at [1275, 583] on button "Print Customer Labels" at bounding box center [1244, 580] width 208 height 27
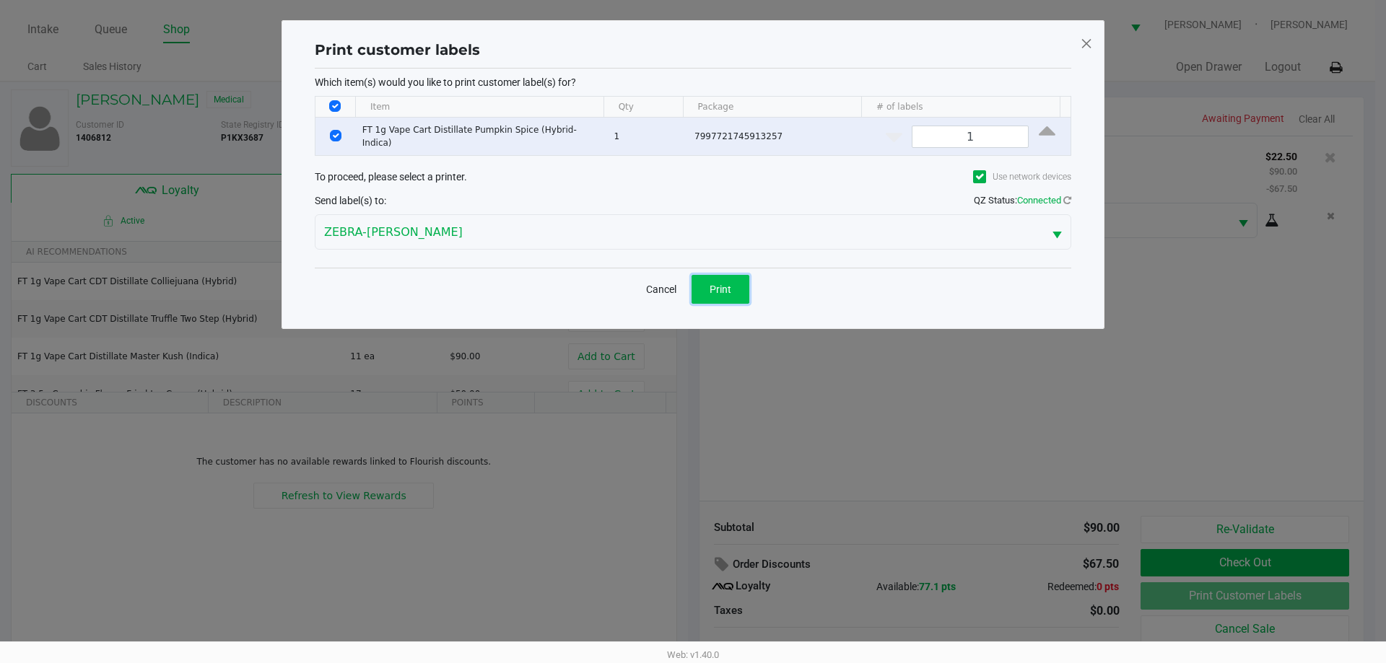
click at [726, 299] on button "Print" at bounding box center [720, 289] width 58 height 29
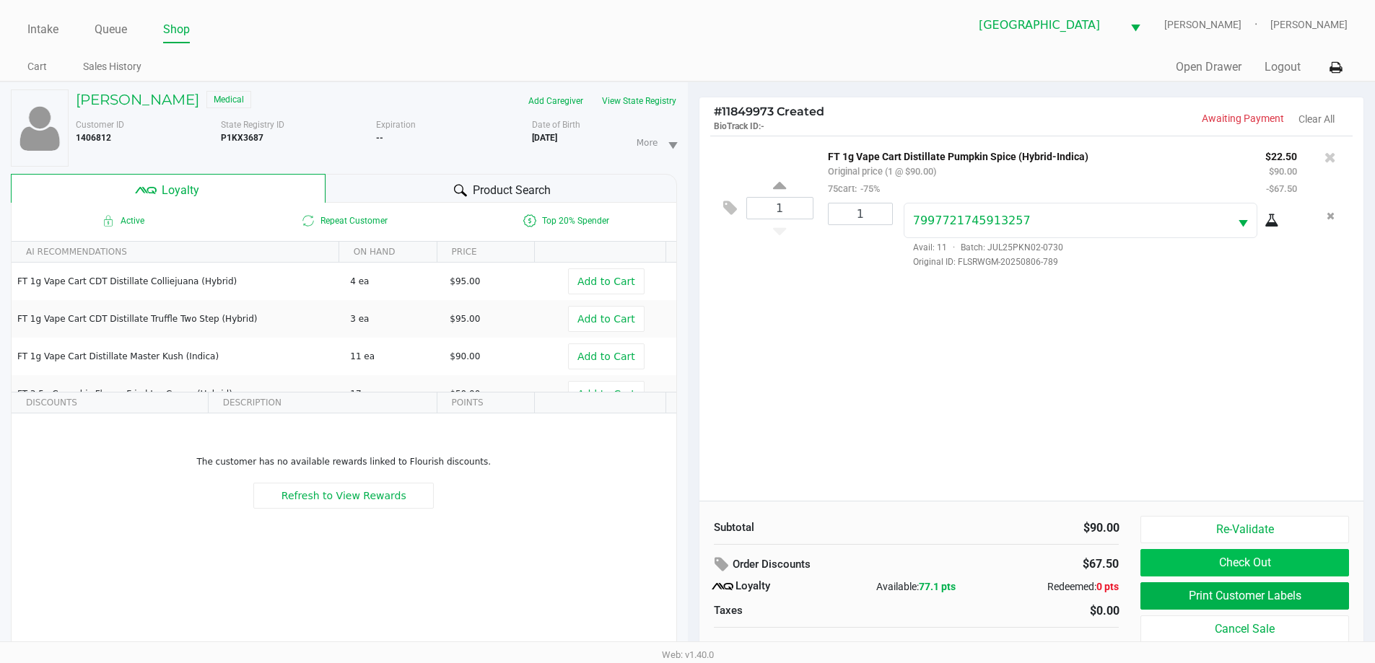
click at [1299, 569] on button "Check Out" at bounding box center [1244, 562] width 208 height 27
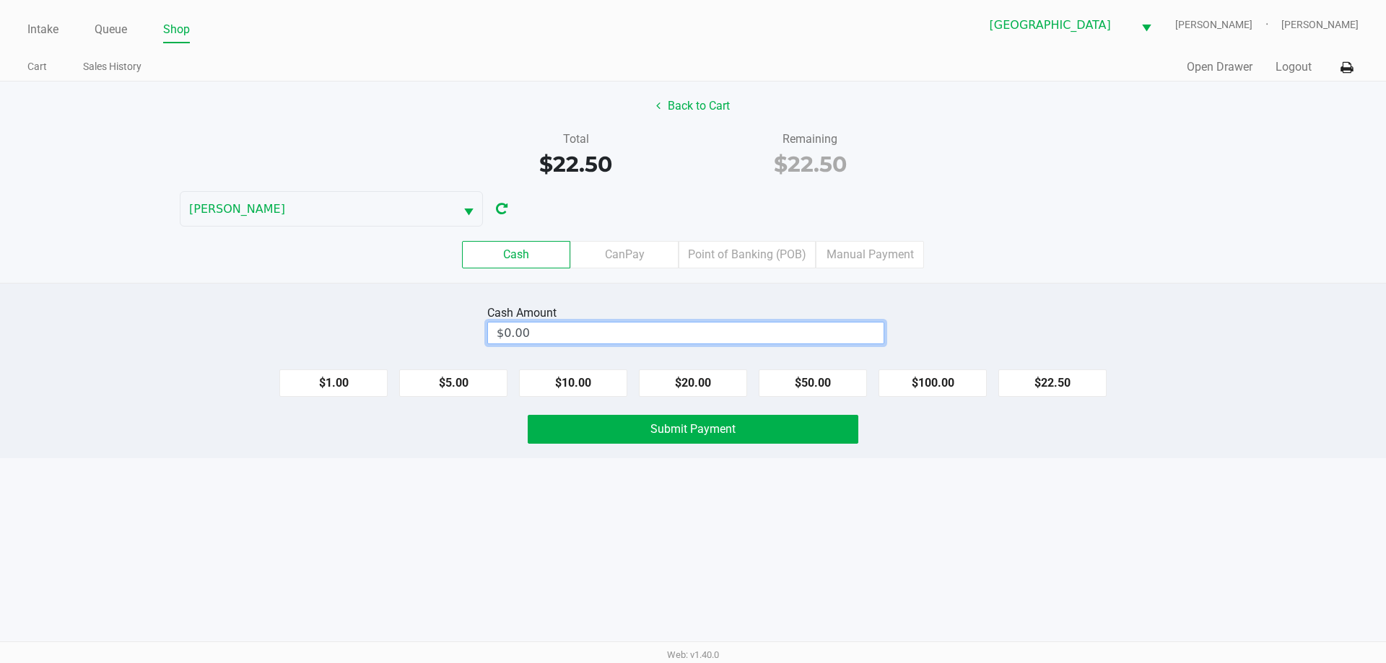
click at [746, 335] on input "$0.00" at bounding box center [686, 333] width 396 height 21
click at [763, 440] on button "Submit Payment" at bounding box center [693, 429] width 331 height 29
type input "$25.00"
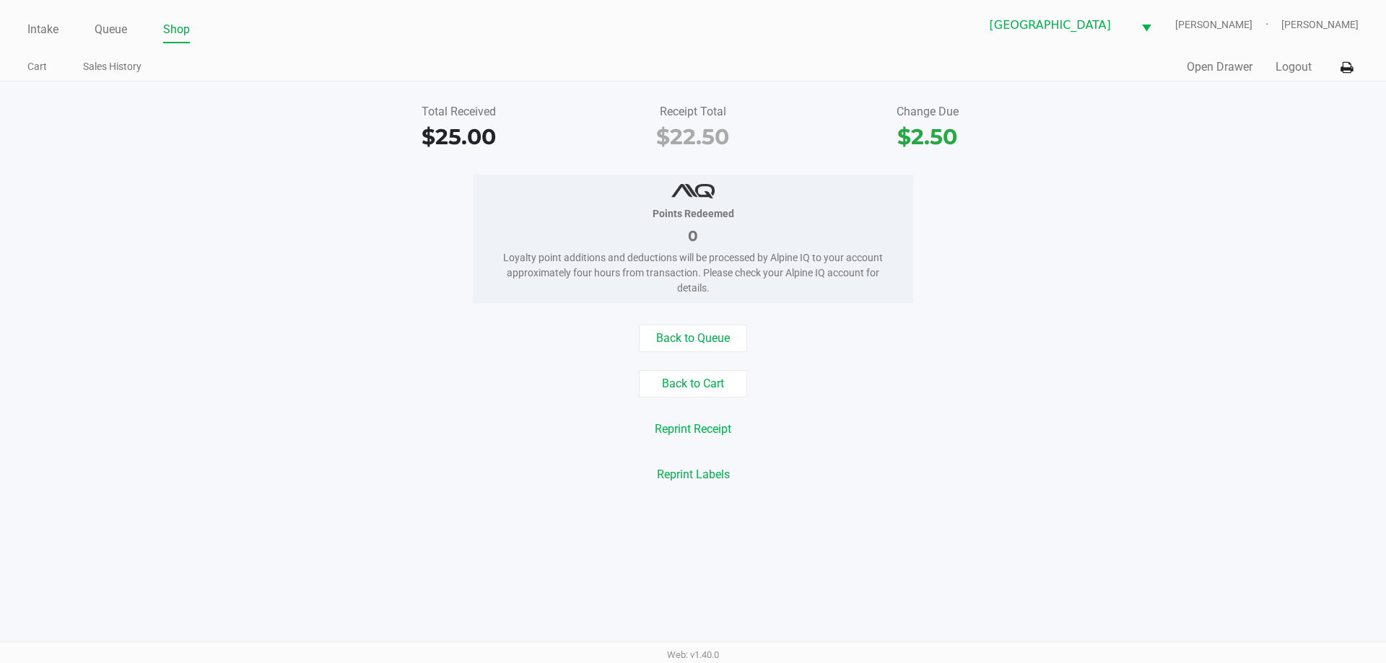
click at [46, 30] on link "Intake" at bounding box center [42, 29] width 31 height 20
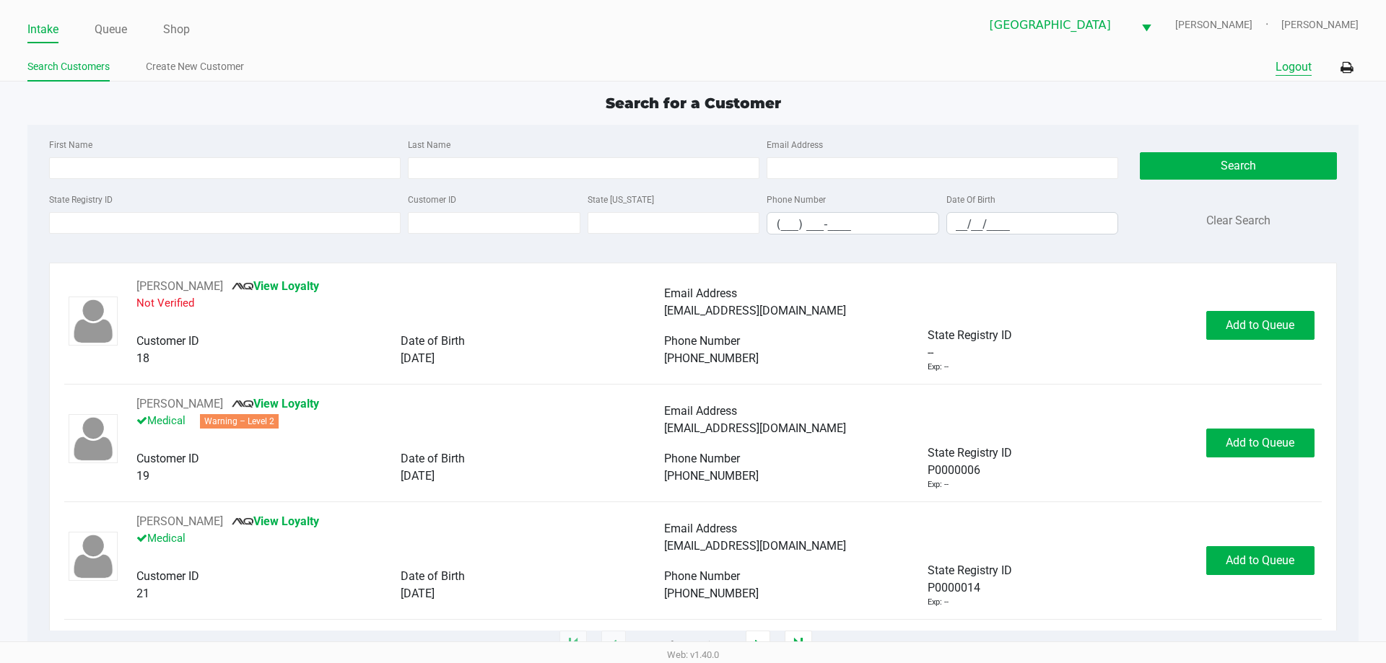
click at [1299, 61] on button "Logout" at bounding box center [1293, 66] width 36 height 17
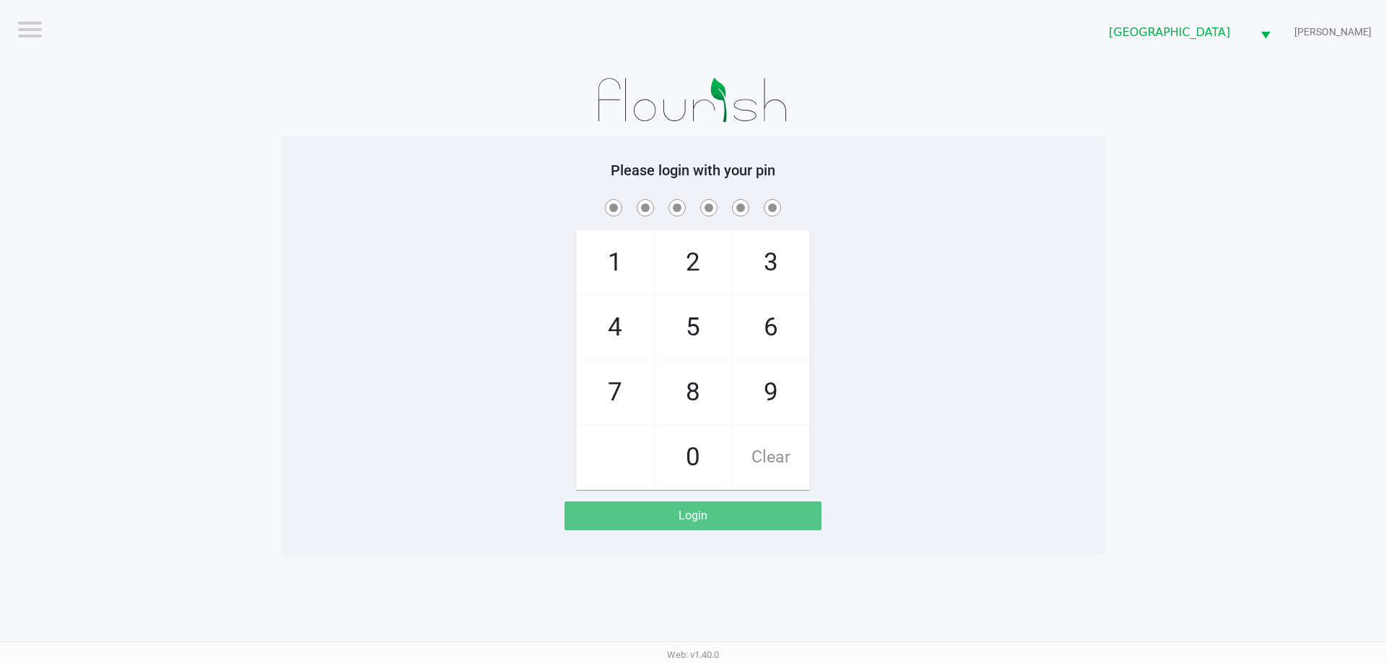
click at [637, 343] on span "4" at bounding box center [615, 328] width 77 height 64
checkbox input "true"
click at [634, 402] on span "7" at bounding box center [615, 393] width 77 height 64
checkbox input "true"
click at [684, 277] on span "2" at bounding box center [693, 263] width 77 height 64
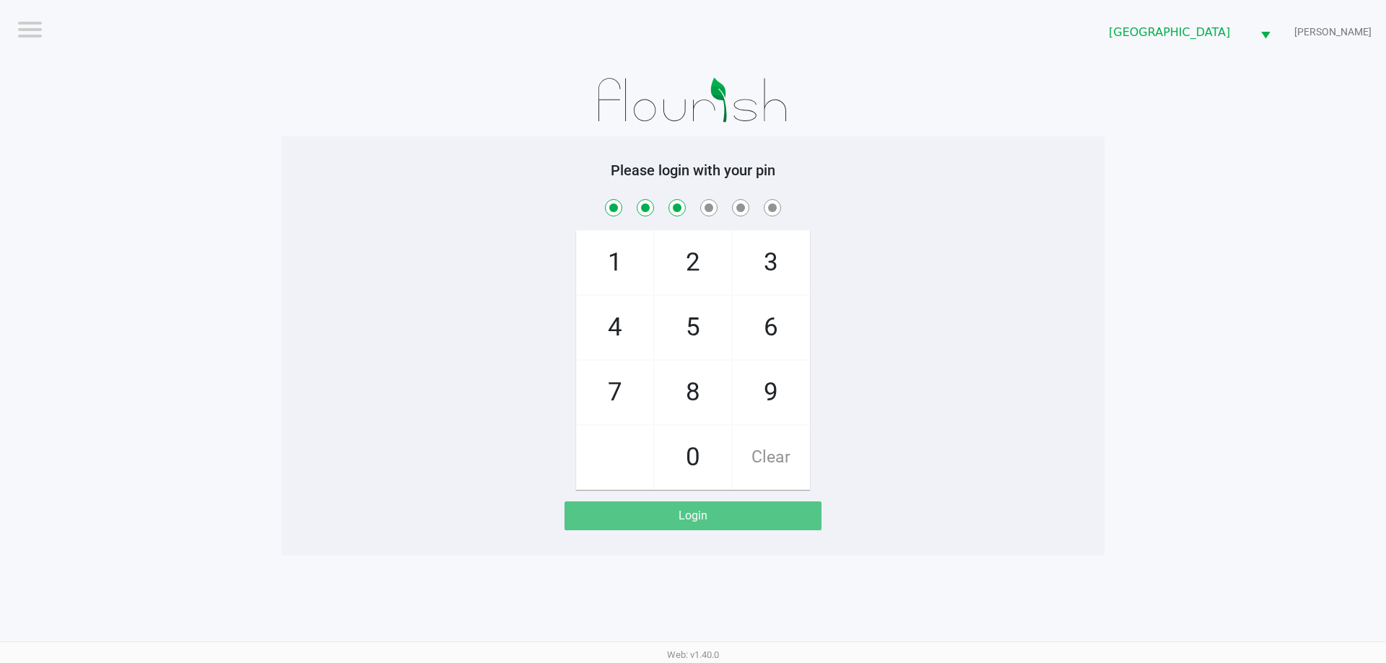
checkbox input "true"
click at [761, 316] on span "6" at bounding box center [771, 328] width 77 height 64
checkbox input "true"
click at [697, 402] on span "8" at bounding box center [693, 393] width 77 height 64
checkbox input "true"
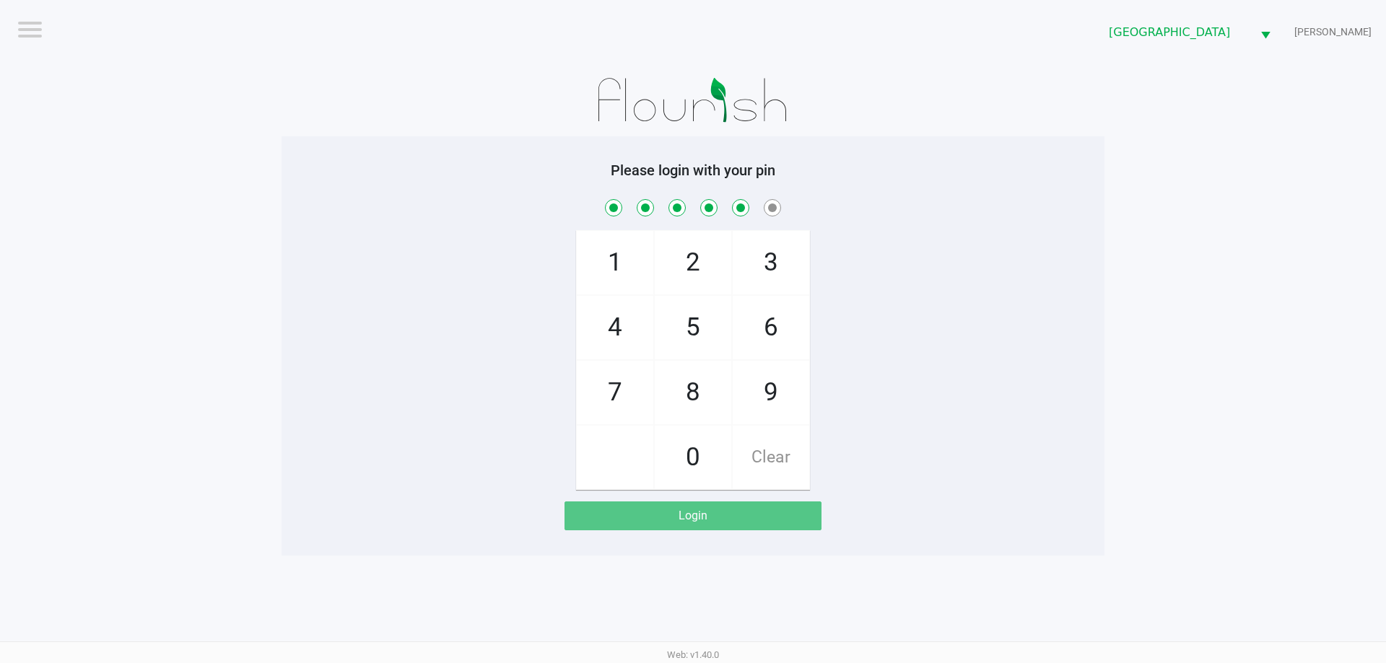
click at [695, 459] on span "0" at bounding box center [693, 458] width 77 height 64
checkbox input "true"
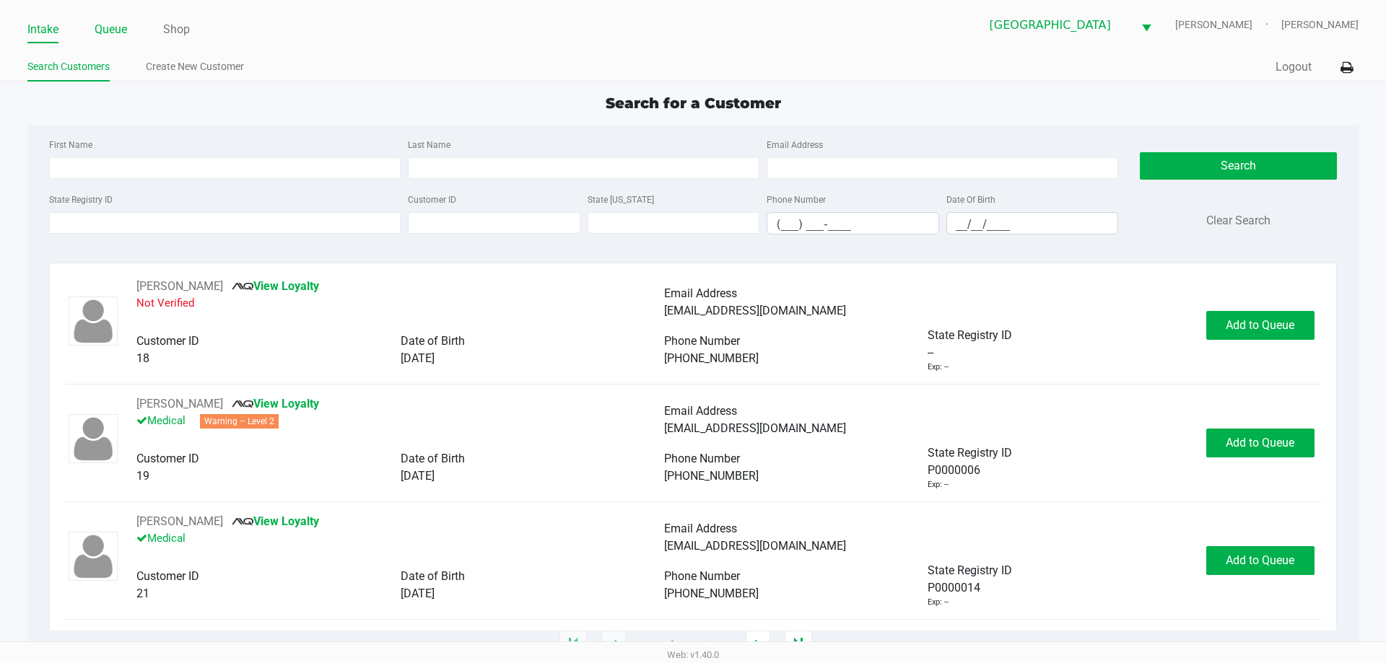
click at [113, 20] on link "Queue" at bounding box center [111, 29] width 32 height 20
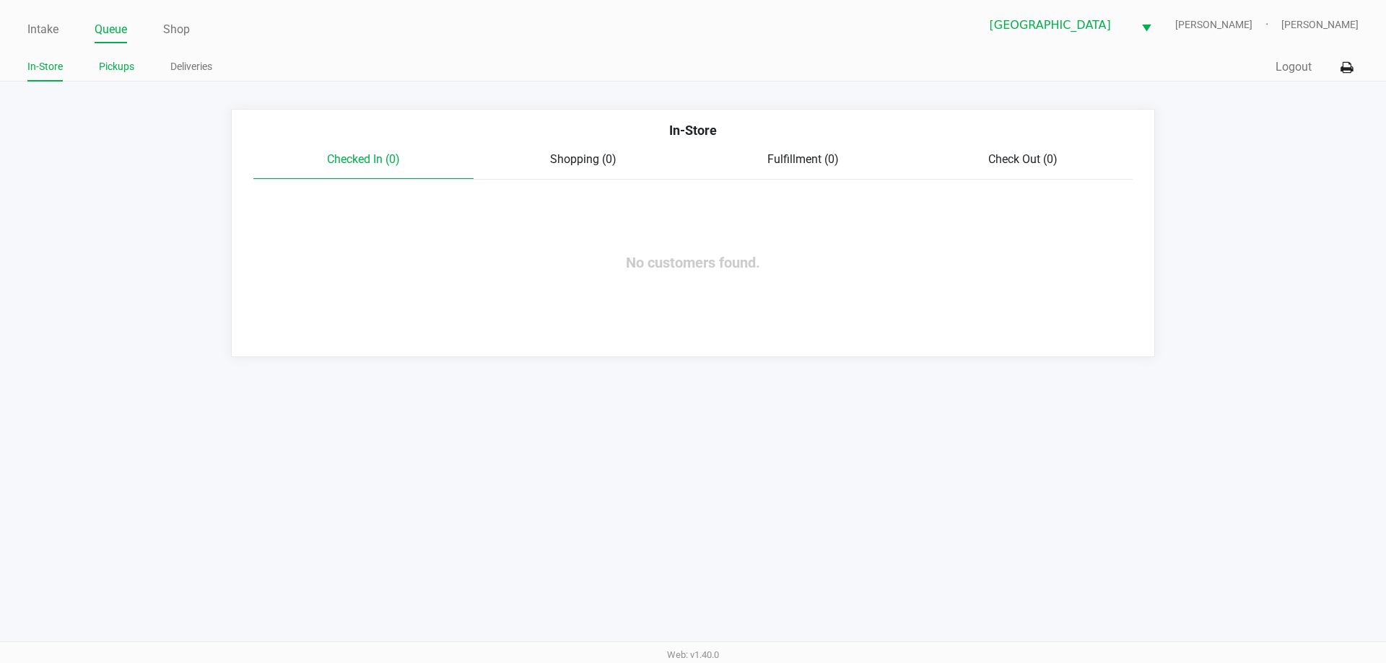
click at [126, 66] on link "Pickups" at bounding box center [116, 67] width 35 height 18
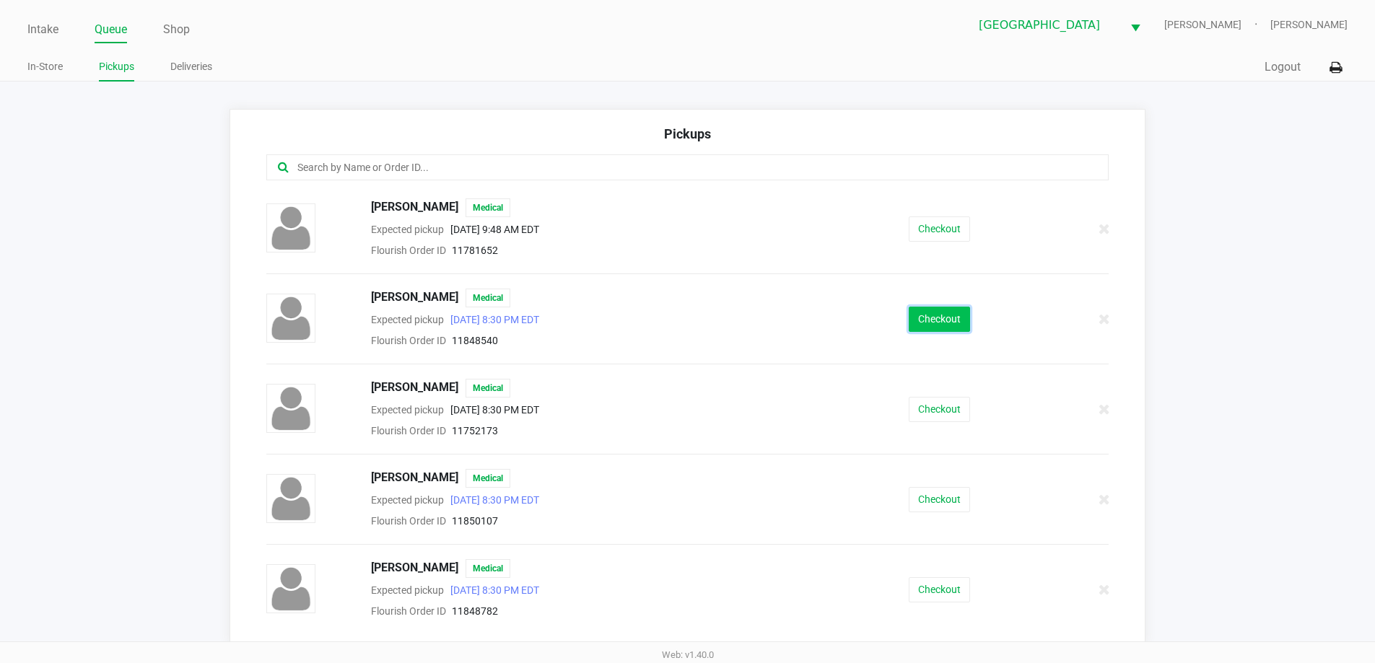
click at [946, 331] on button "Checkout" at bounding box center [939, 319] width 61 height 25
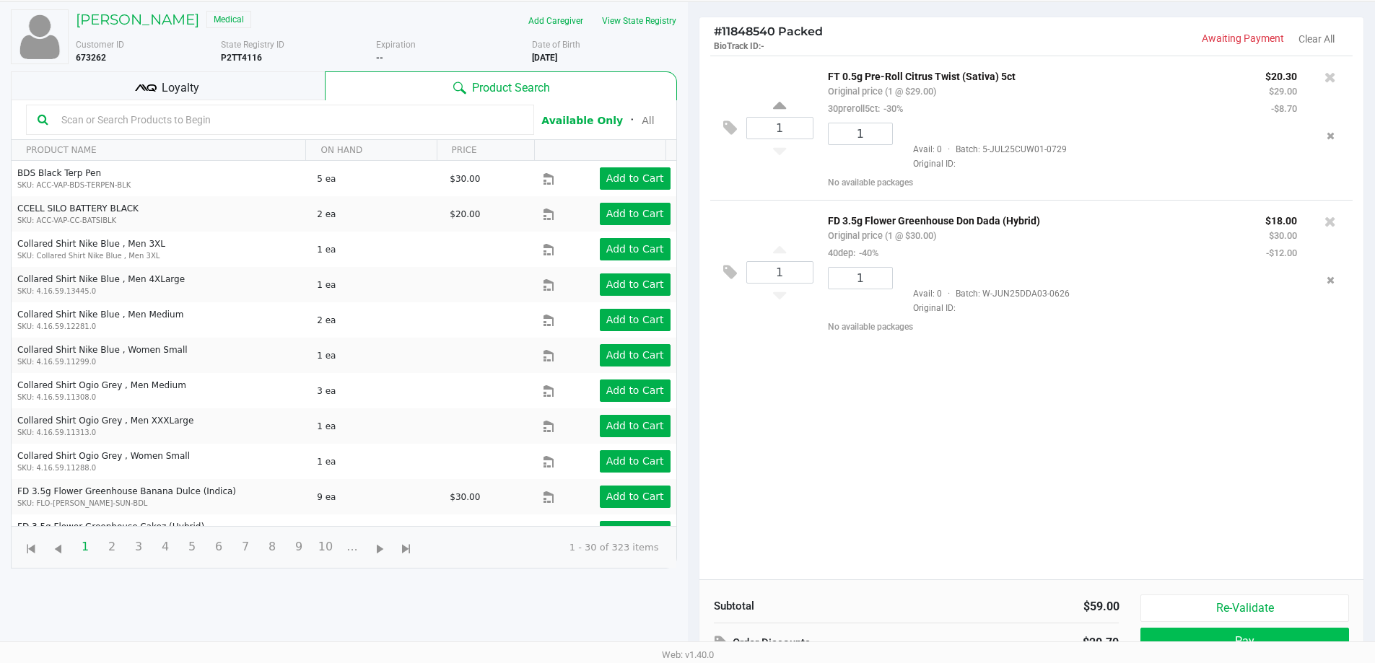
scroll to position [156, 0]
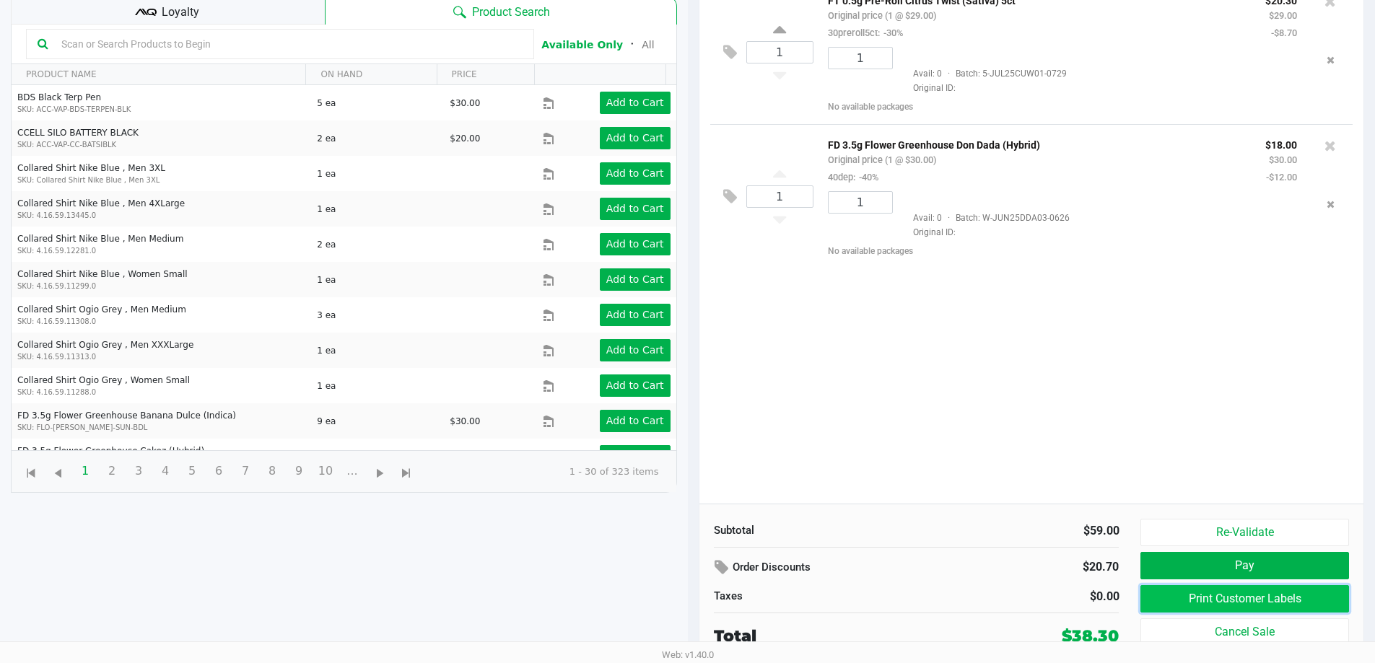
click at [1248, 600] on button "Print Customer Labels" at bounding box center [1244, 598] width 208 height 27
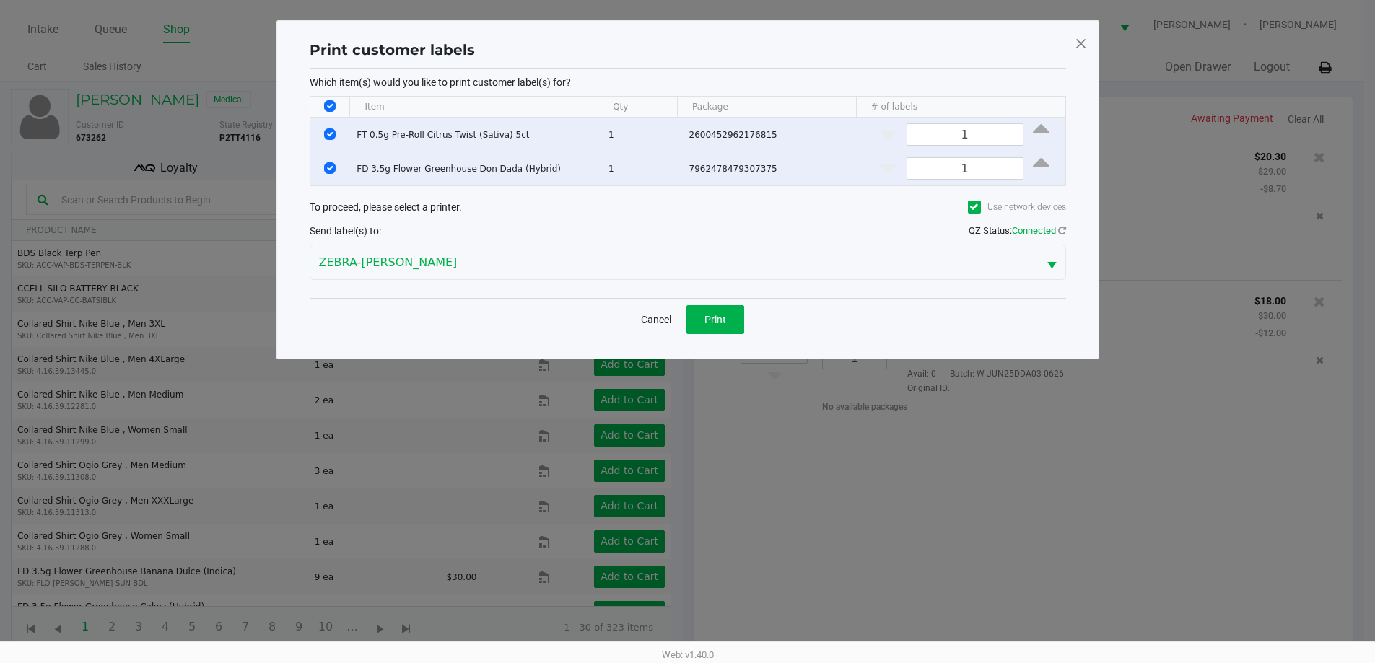
scroll to position [0, 0]
click at [722, 327] on button "Print" at bounding box center [720, 319] width 58 height 29
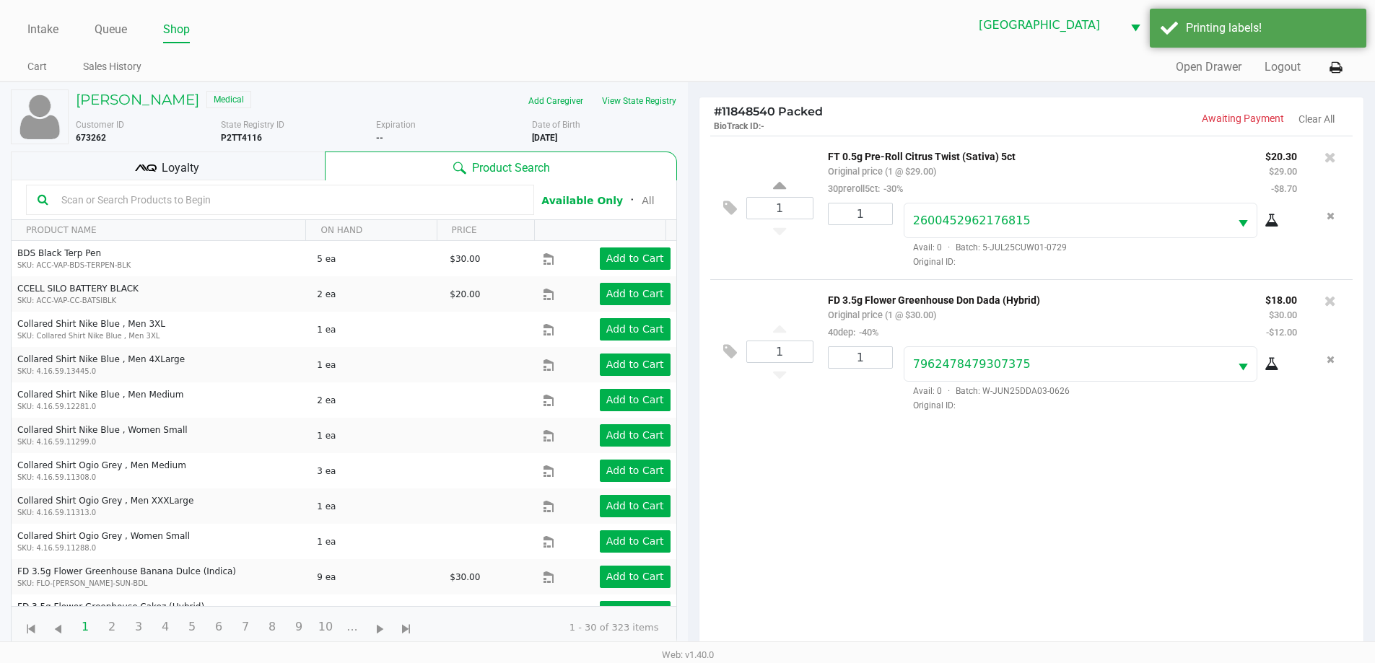
click at [254, 160] on div "Loyalty" at bounding box center [168, 166] width 314 height 29
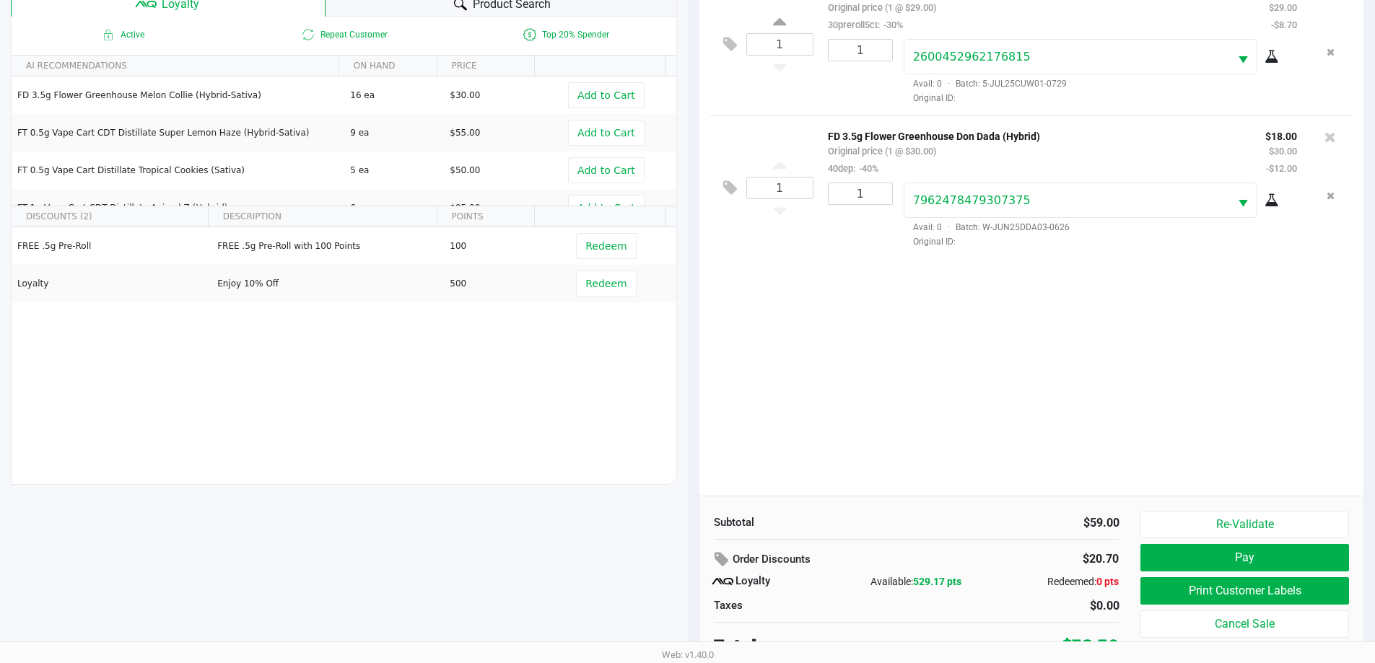
scroll to position [173, 0]
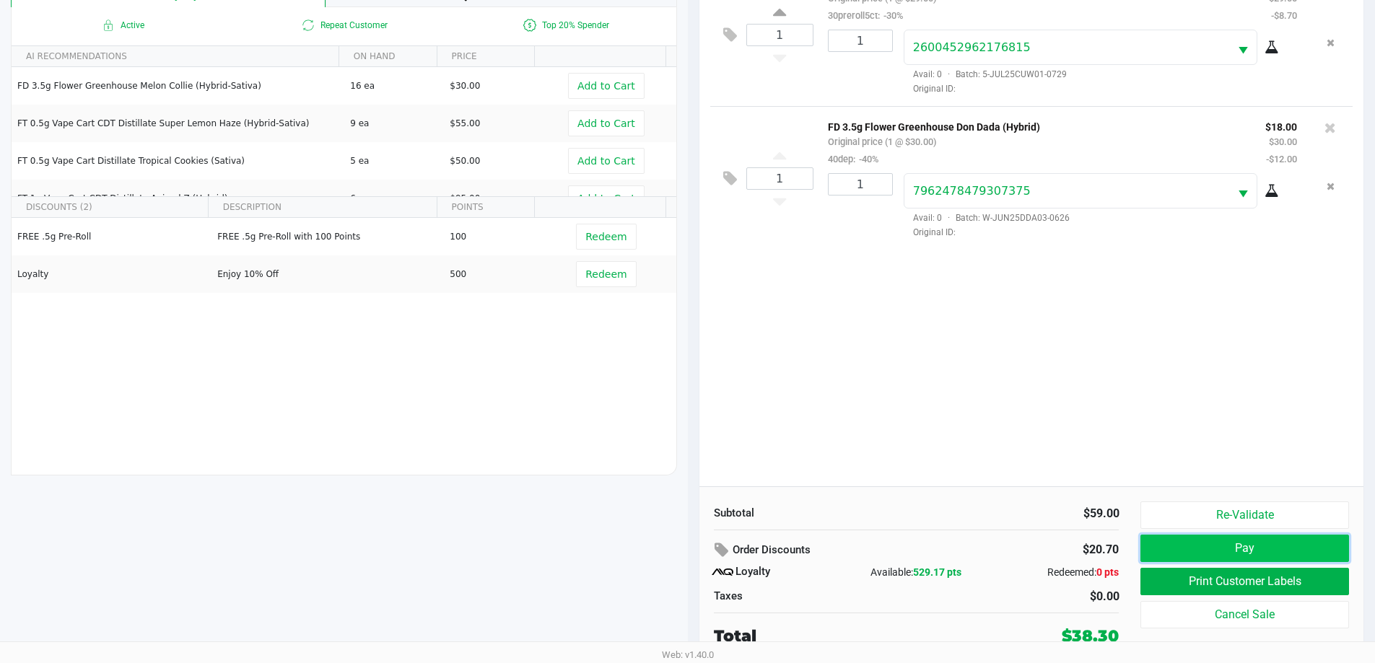
click at [1228, 551] on button "Pay" at bounding box center [1244, 548] width 208 height 27
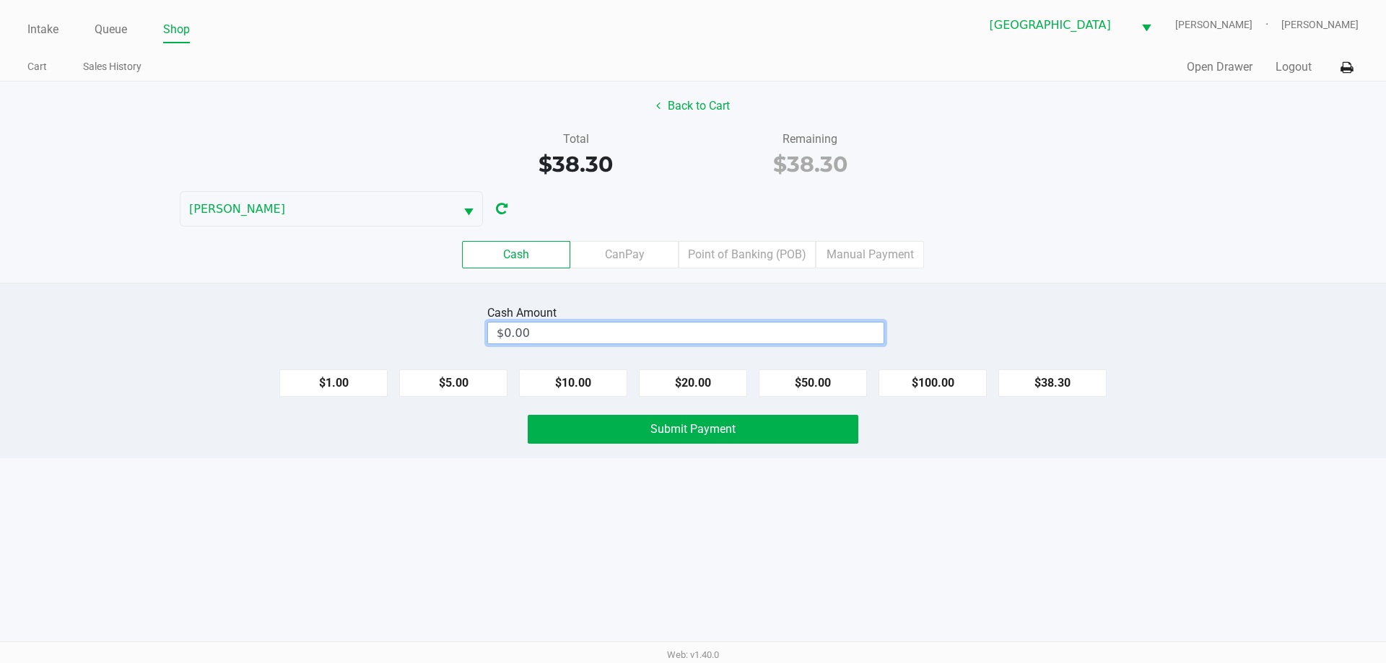
click at [771, 331] on input "$0.00" at bounding box center [686, 333] width 396 height 21
type input "$40.00"
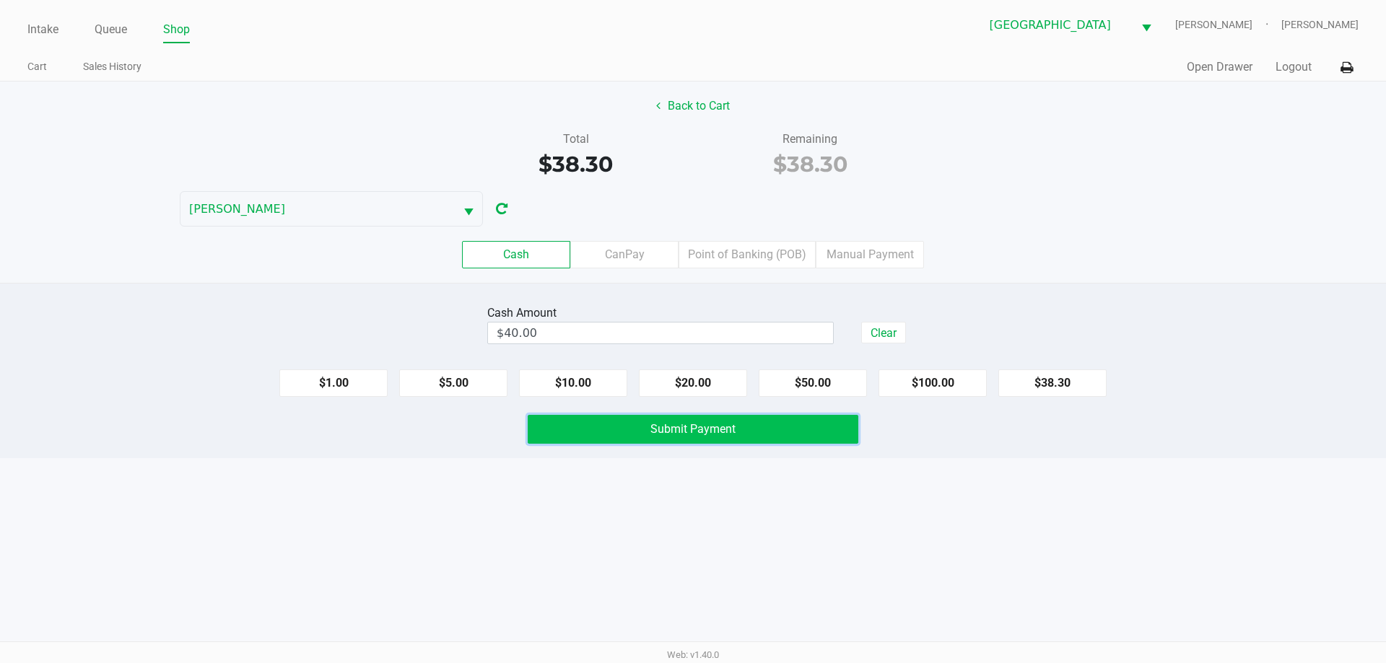
click at [772, 427] on button "Submit Payment" at bounding box center [693, 429] width 331 height 29
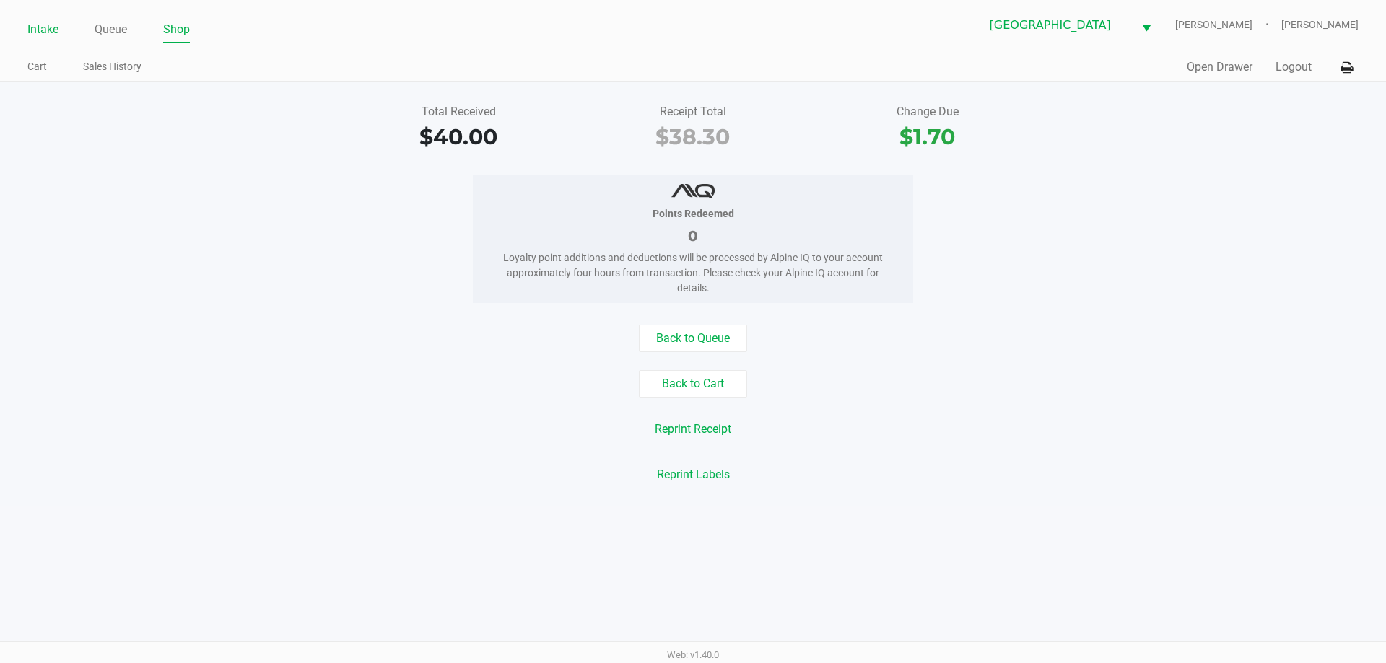
click at [42, 29] on link "Intake" at bounding box center [42, 29] width 31 height 20
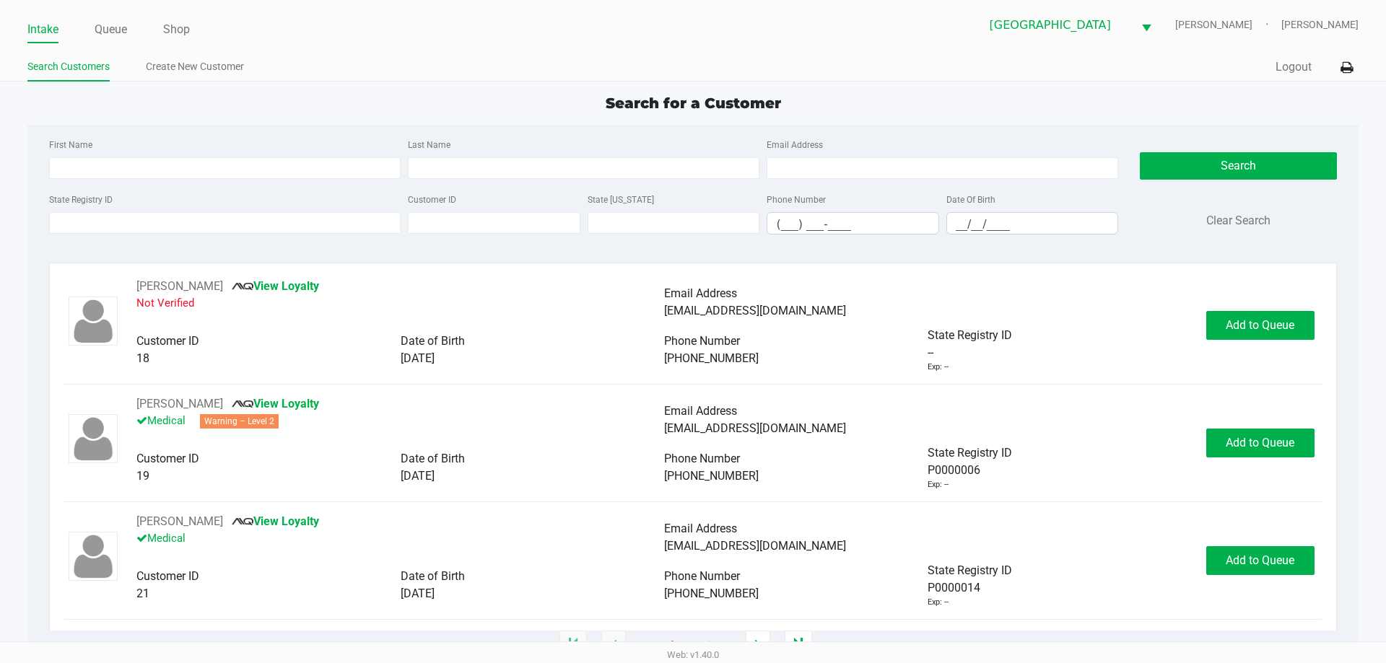
click at [907, 58] on div "Quick Sale Logout" at bounding box center [1025, 67] width 665 height 27
type input "JACCOB"
type input "DALEY"
type input "10/19/1996"
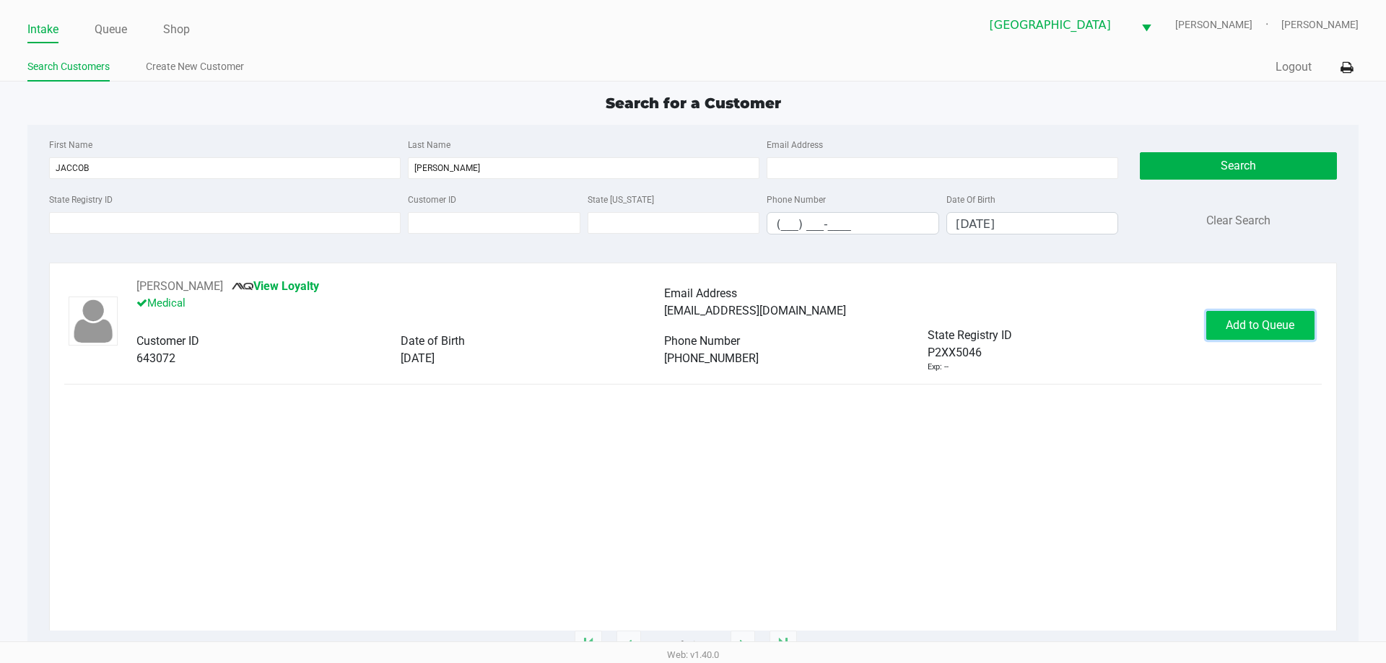
click at [1257, 329] on span "Add to Queue" at bounding box center [1260, 325] width 69 height 14
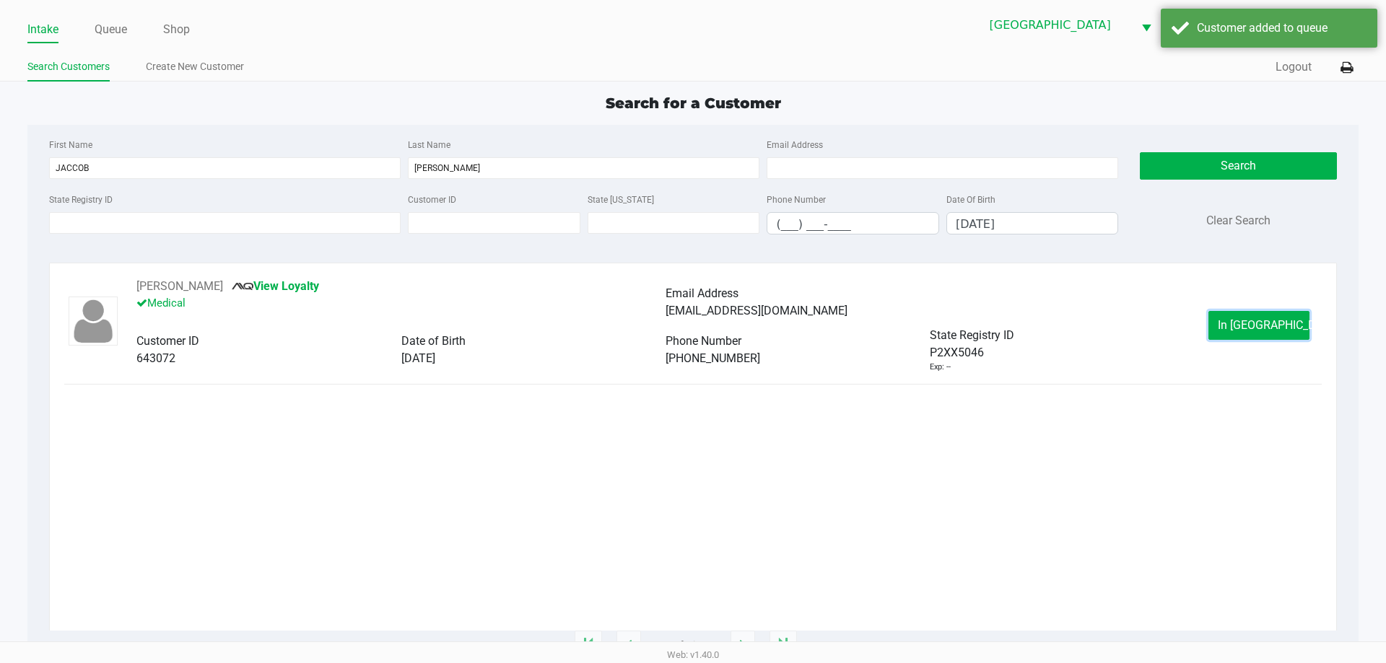
click at [1259, 328] on span "In Queue" at bounding box center [1278, 325] width 121 height 14
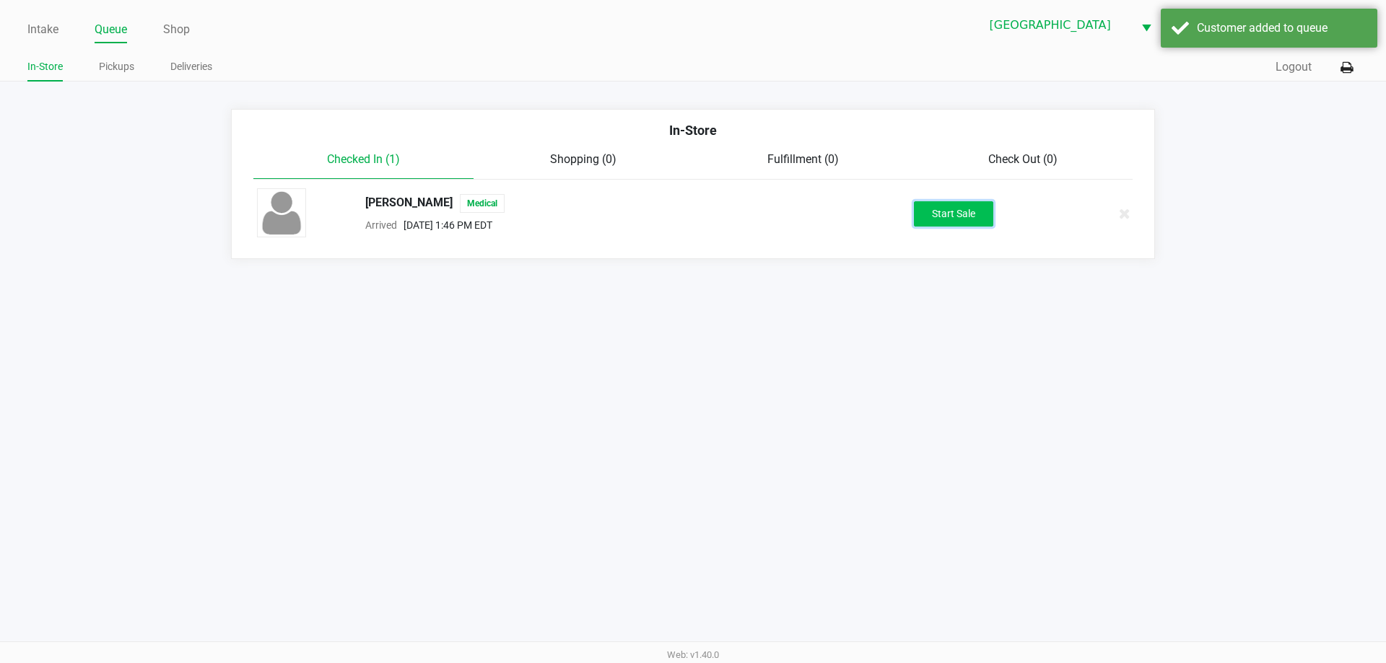
click at [953, 218] on button "Start Sale" at bounding box center [953, 213] width 79 height 25
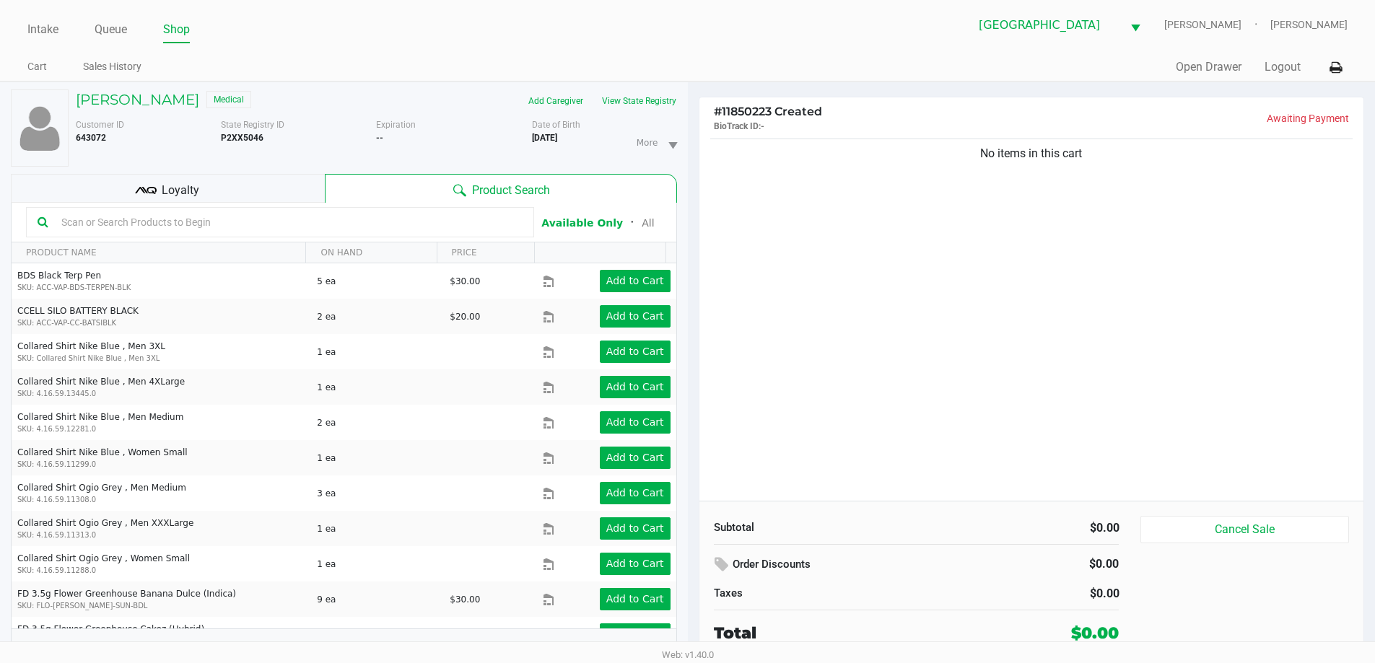
click at [289, 187] on div "Loyalty" at bounding box center [168, 188] width 314 height 29
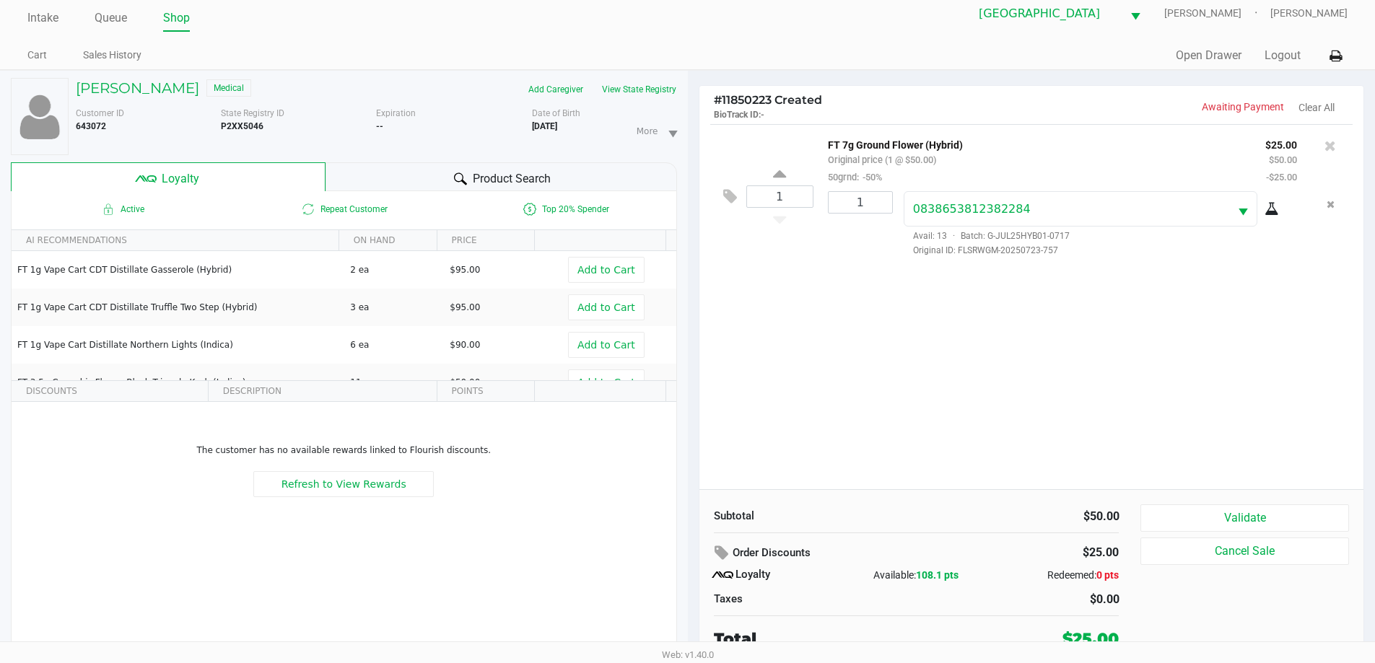
scroll to position [15, 0]
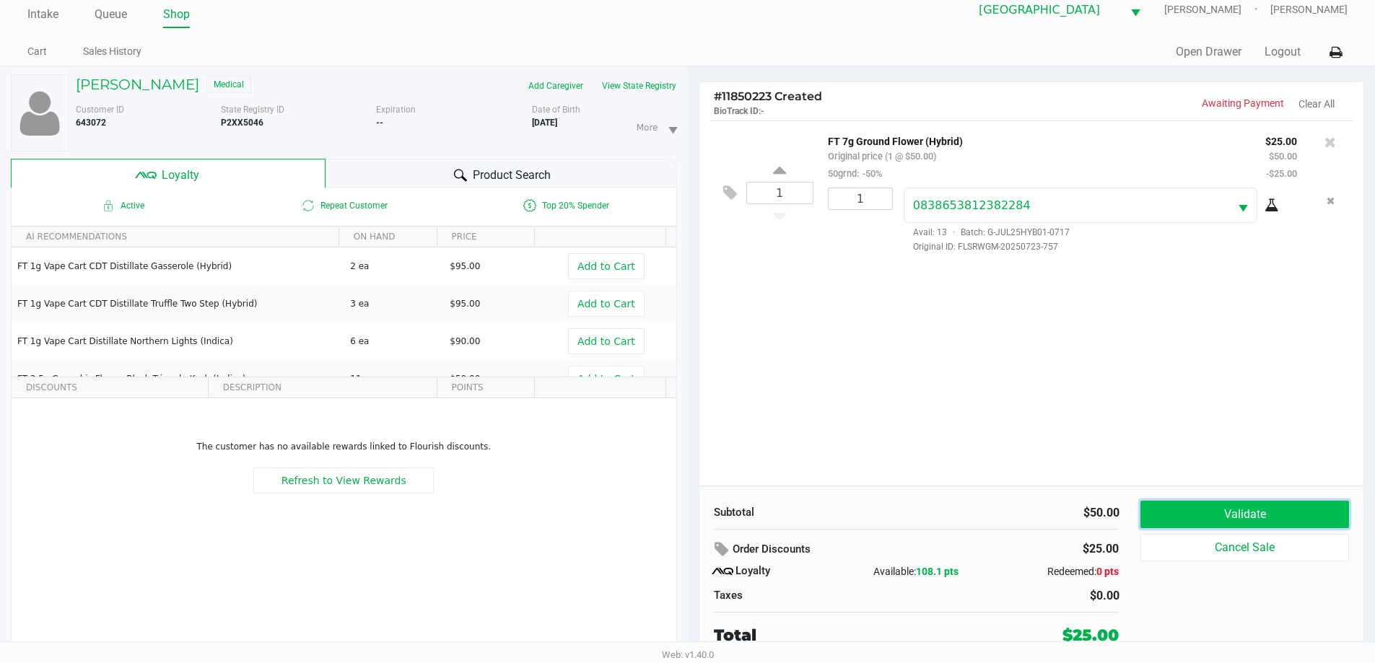
click at [1243, 520] on button "Validate" at bounding box center [1244, 514] width 208 height 27
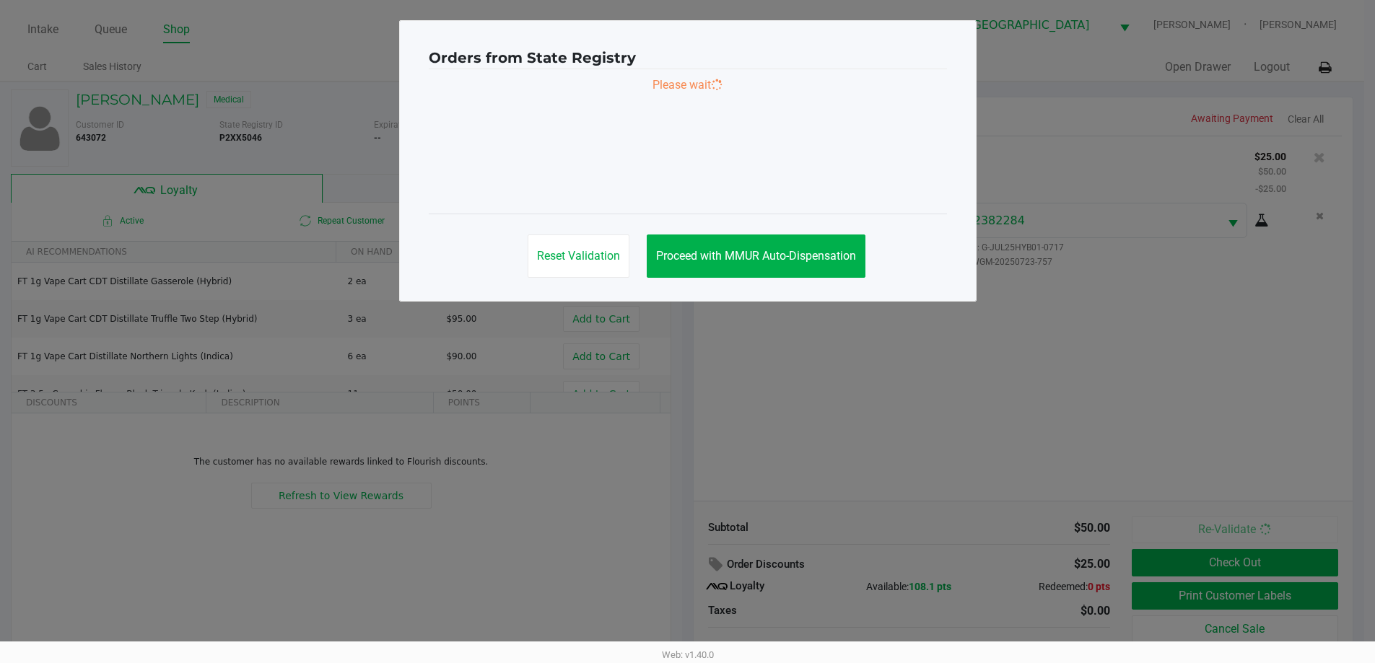
scroll to position [0, 0]
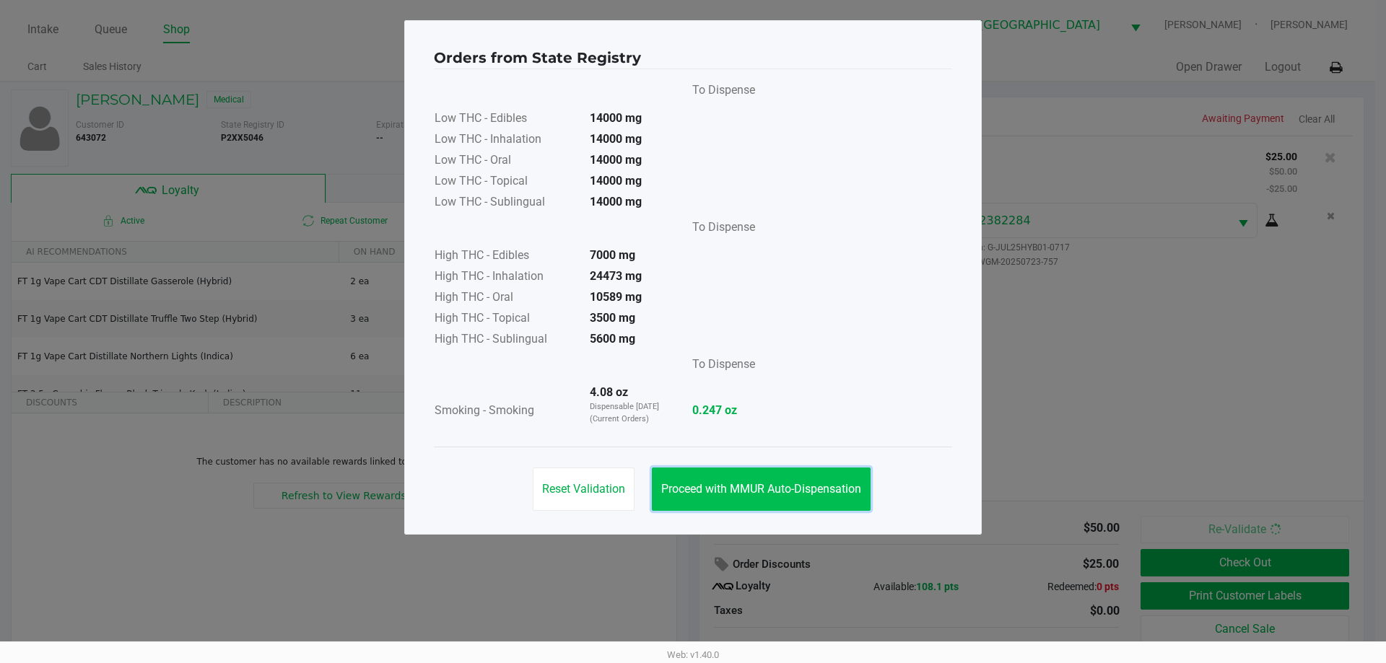
click at [759, 495] on span "Proceed with MMUR Auto-Dispensation" at bounding box center [761, 489] width 200 height 14
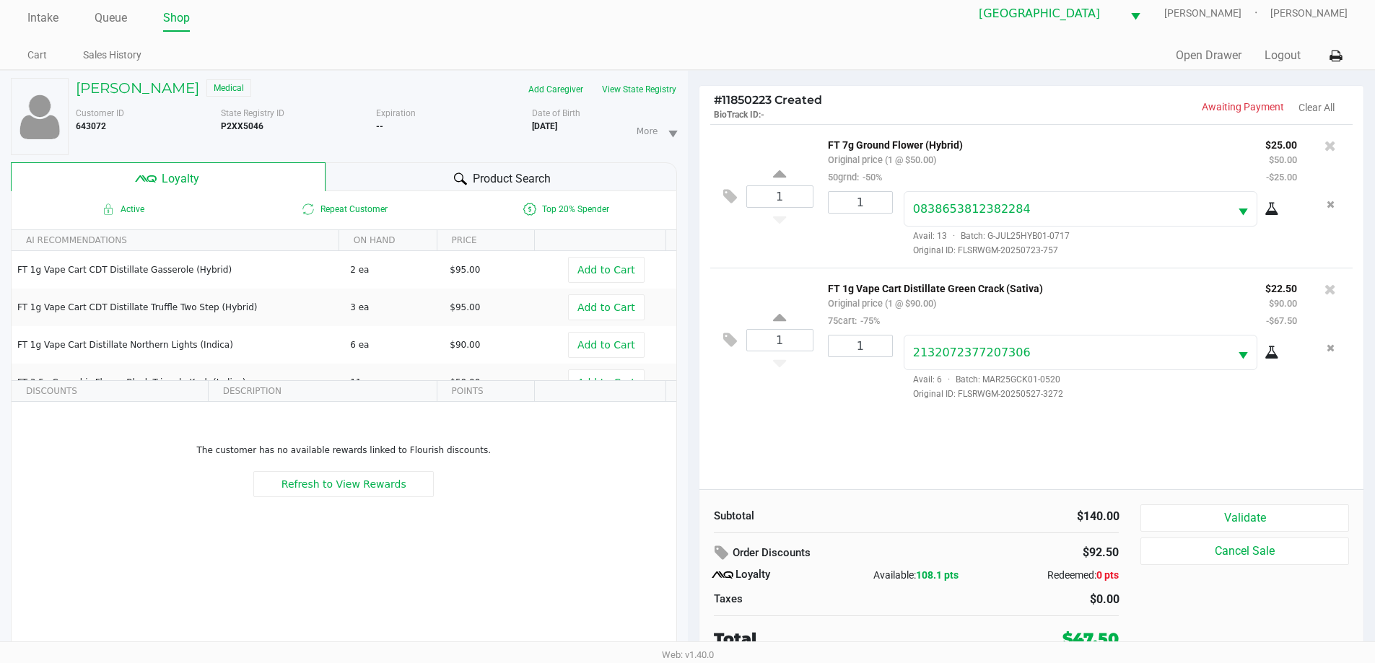
scroll to position [15, 0]
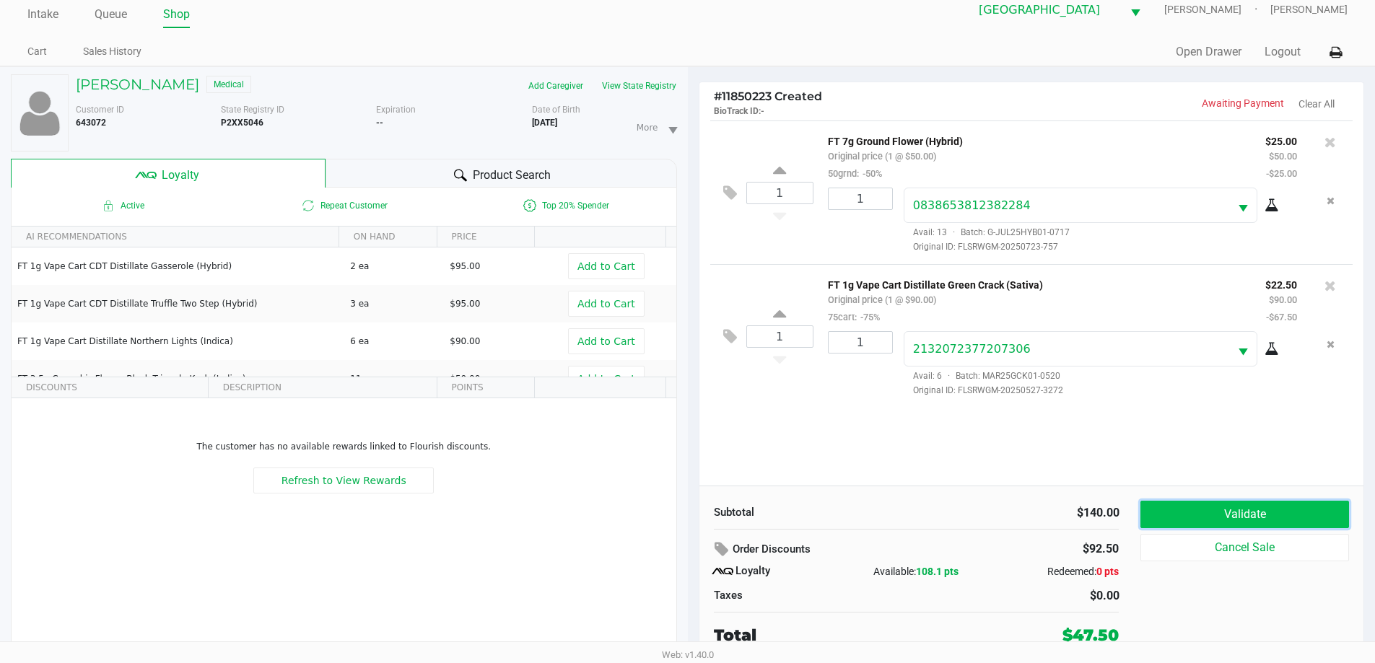
click at [1266, 513] on button "Validate" at bounding box center [1244, 514] width 208 height 27
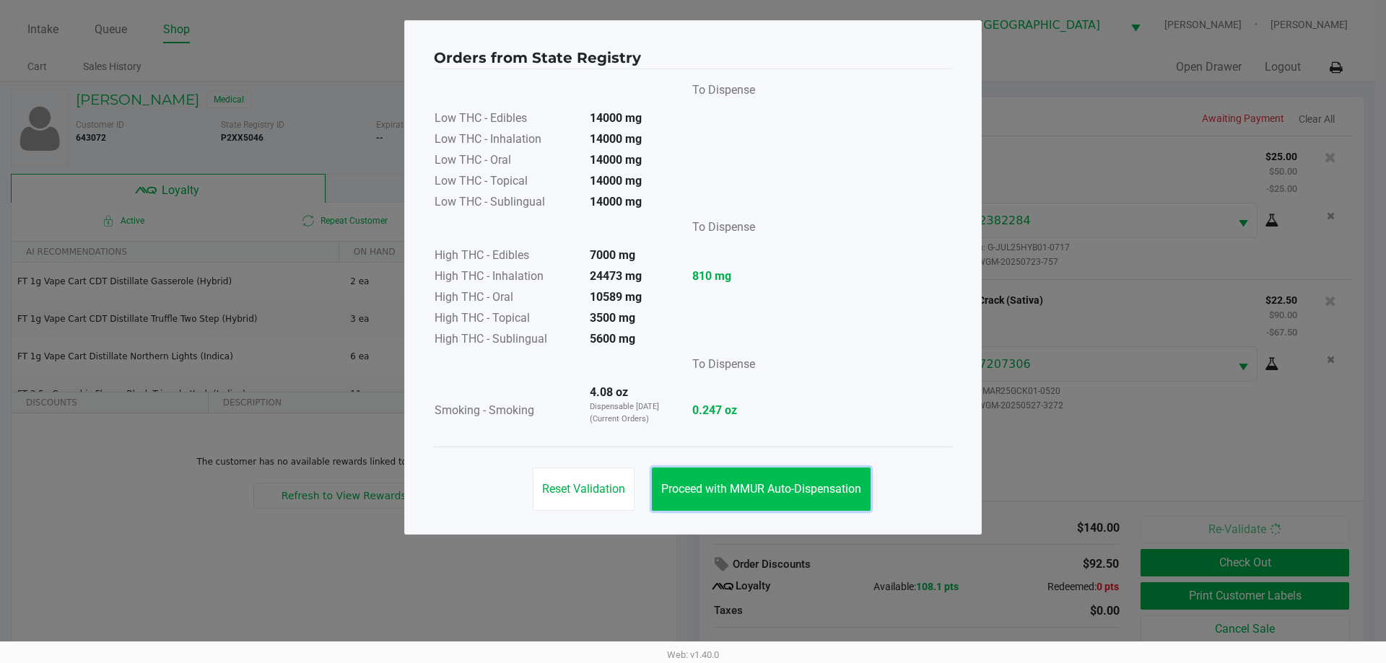
click at [707, 486] on span "Proceed with MMUR Auto-Dispensation" at bounding box center [761, 489] width 200 height 14
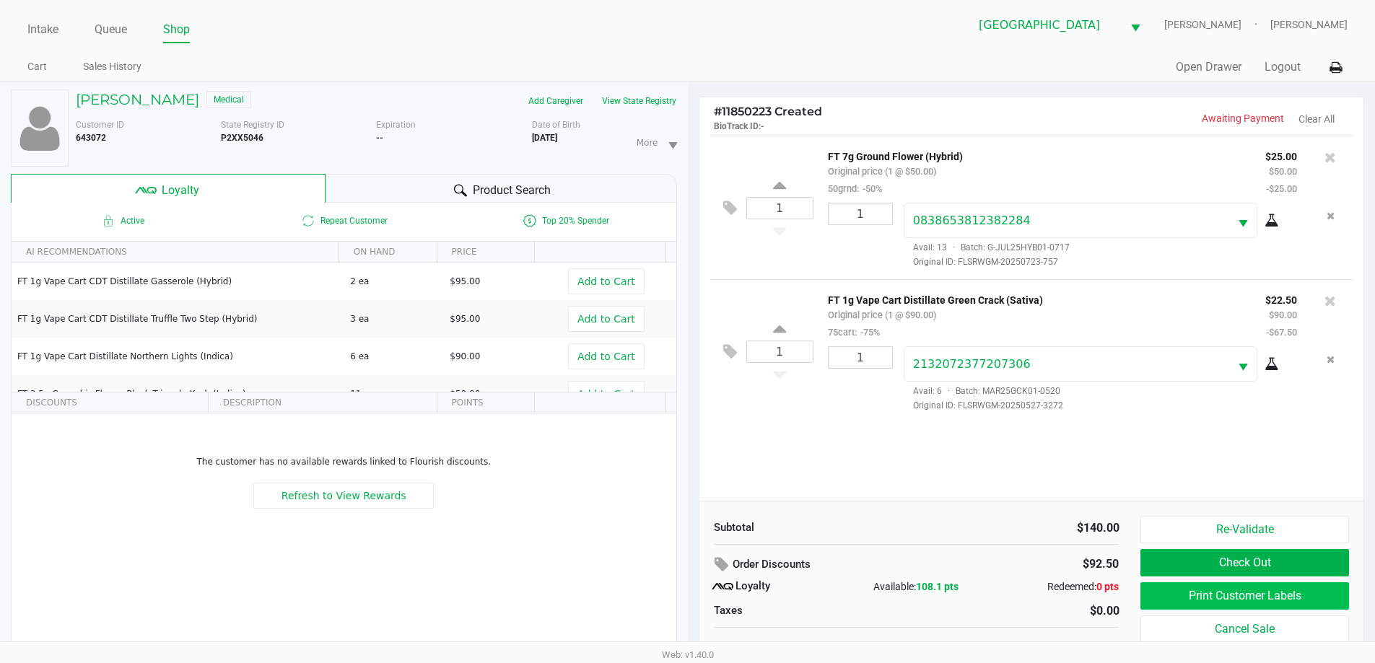
scroll to position [15, 0]
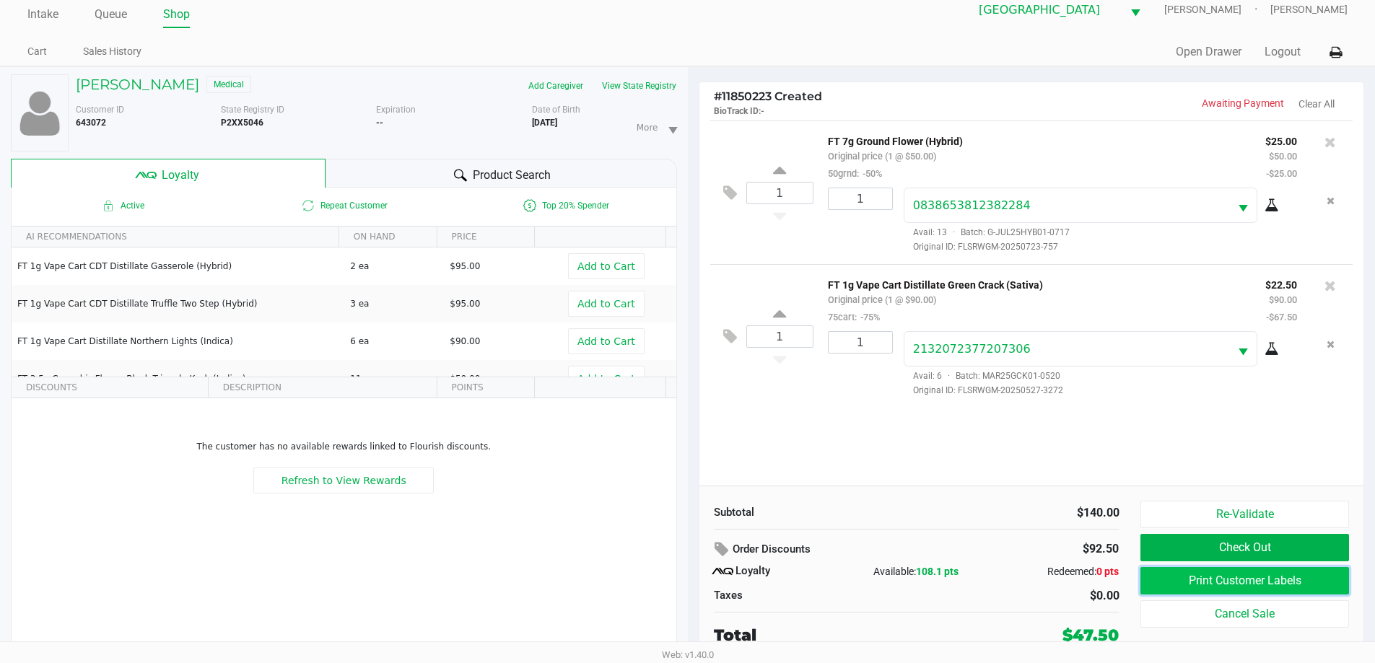
click at [1266, 587] on button "Print Customer Labels" at bounding box center [1244, 580] width 208 height 27
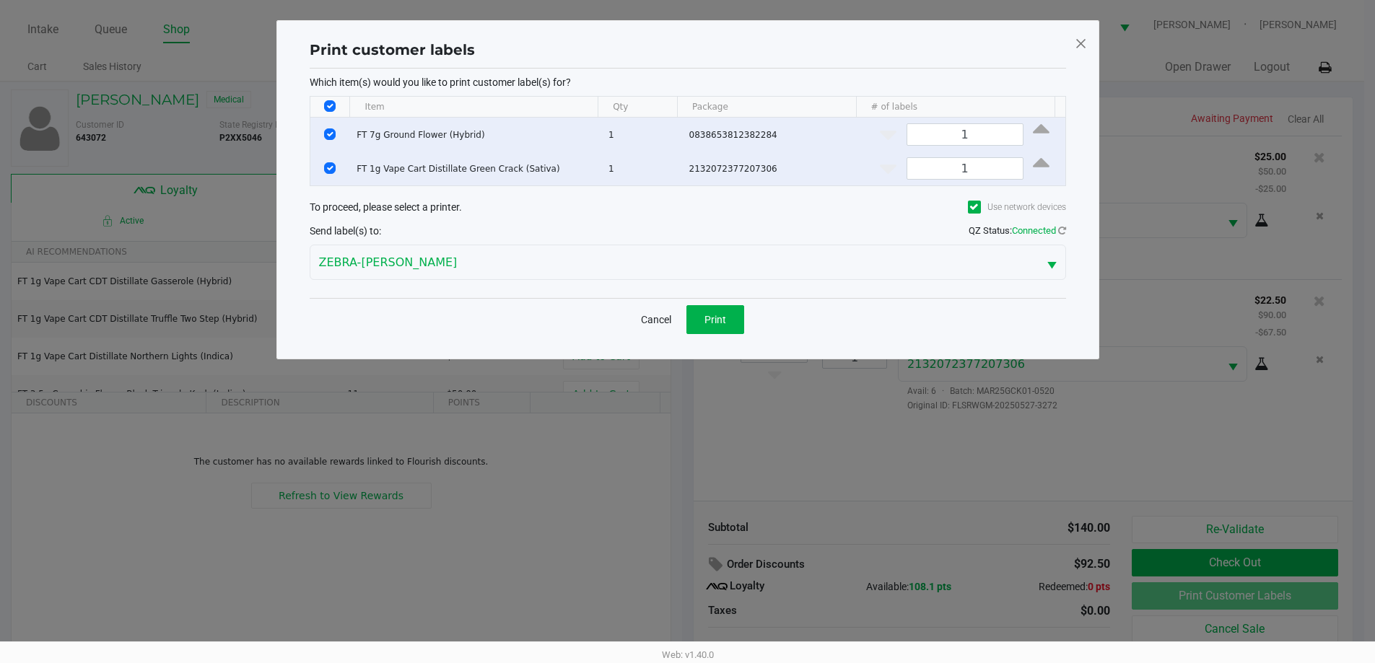
scroll to position [0, 0]
click at [730, 321] on span "Print" at bounding box center [720, 320] width 22 height 12
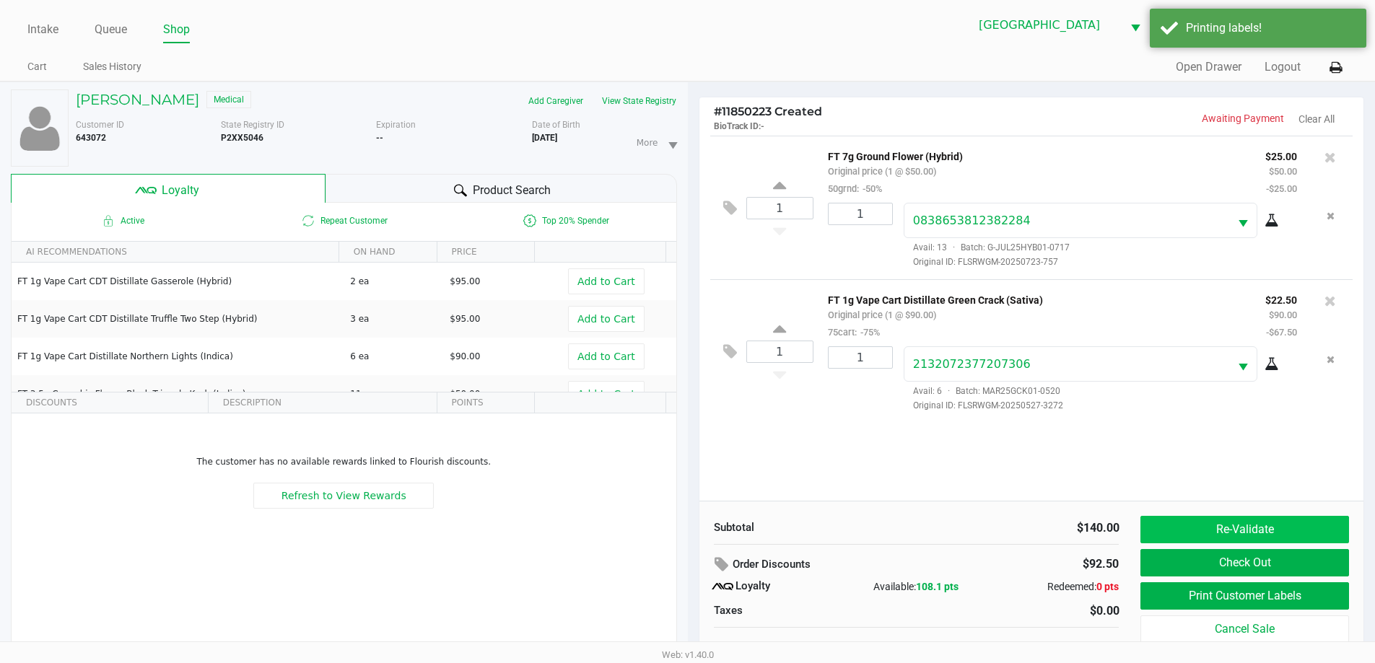
scroll to position [15, 0]
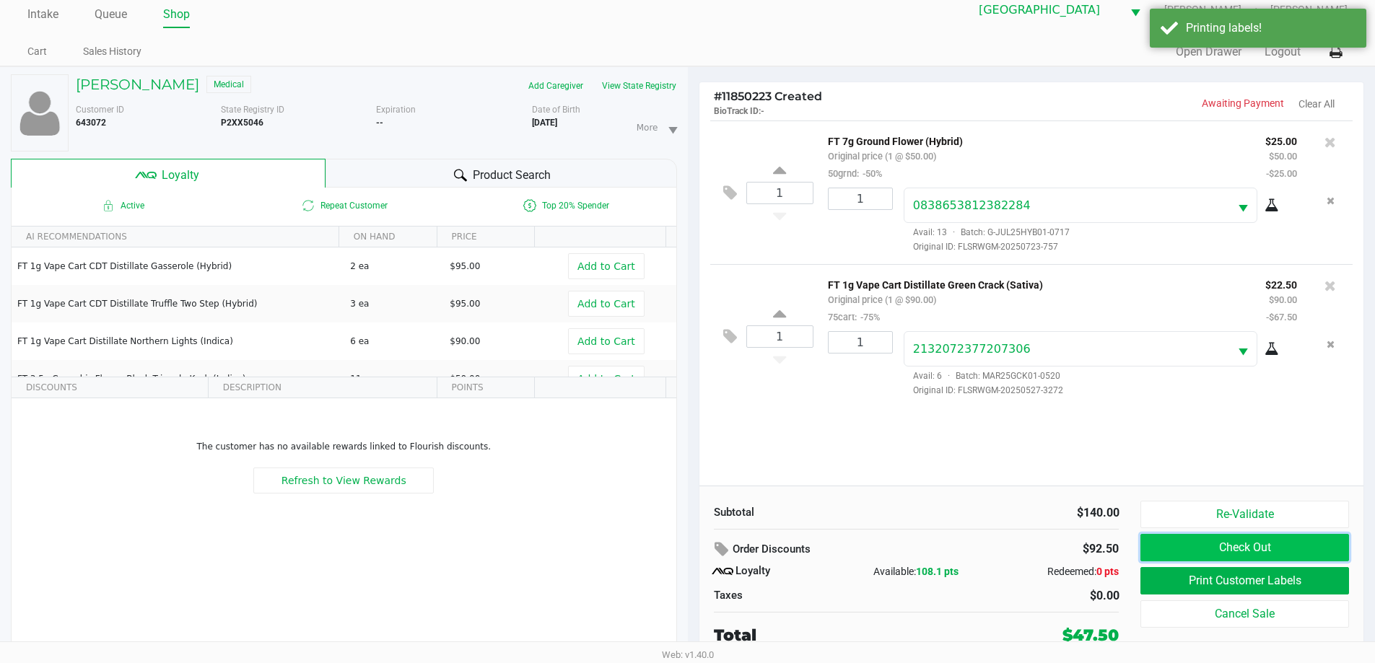
click at [1270, 545] on button "Check Out" at bounding box center [1244, 547] width 208 height 27
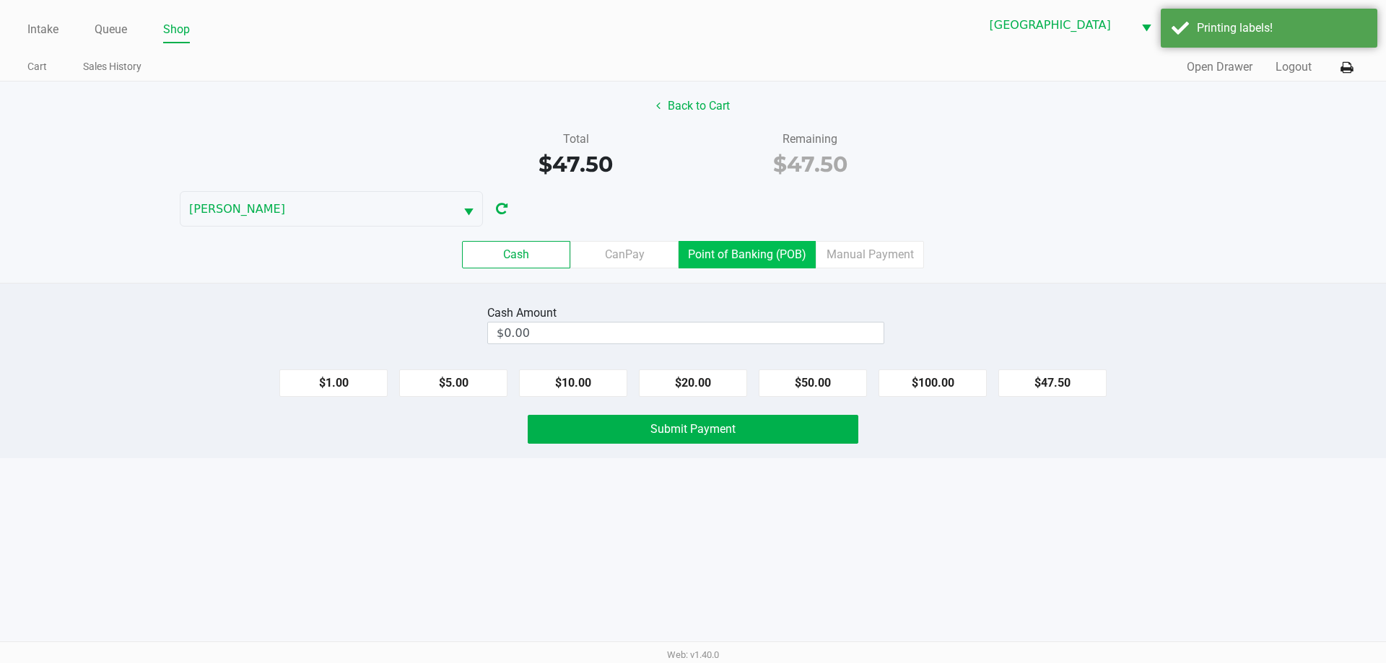
click at [769, 266] on label "Point of Banking (POB)" at bounding box center [746, 254] width 137 height 27
click at [0, 0] on 7 "Point of Banking (POB)" at bounding box center [0, 0] width 0 height 0
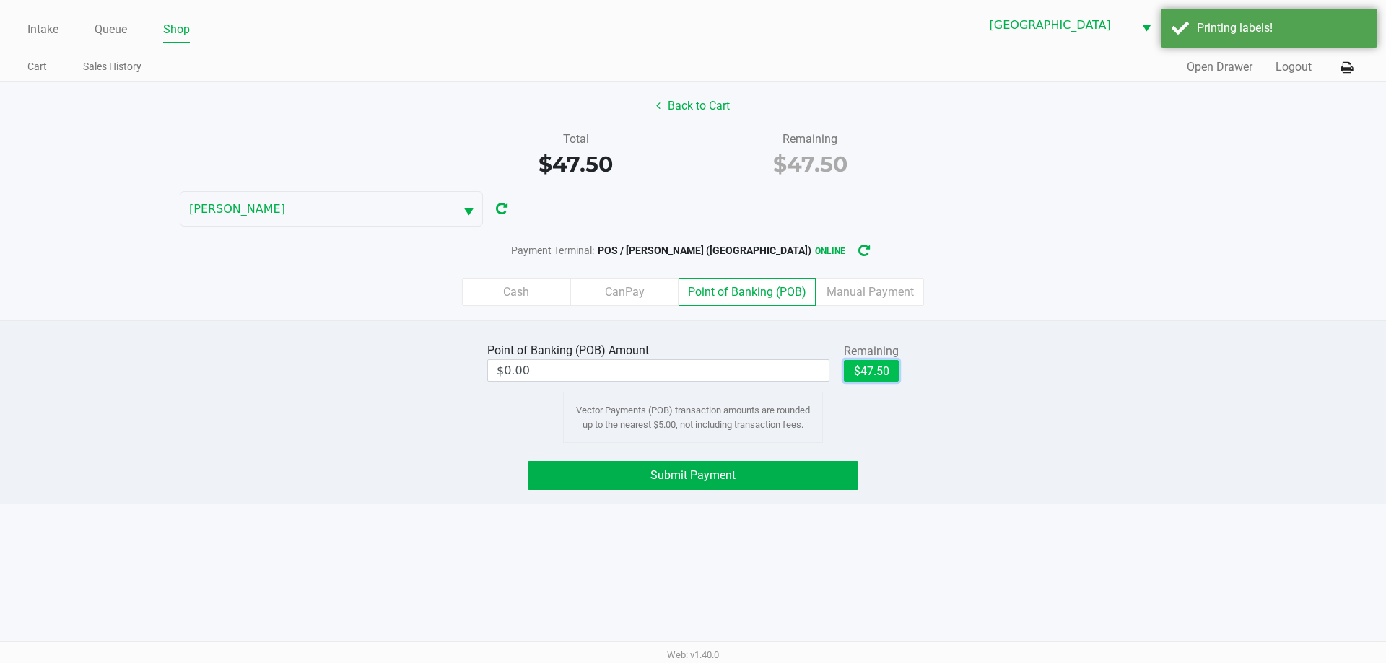
click at [893, 367] on button "$47.50" at bounding box center [871, 371] width 55 height 22
type input "$47.50"
click at [805, 476] on button "Submit Payment" at bounding box center [693, 475] width 331 height 29
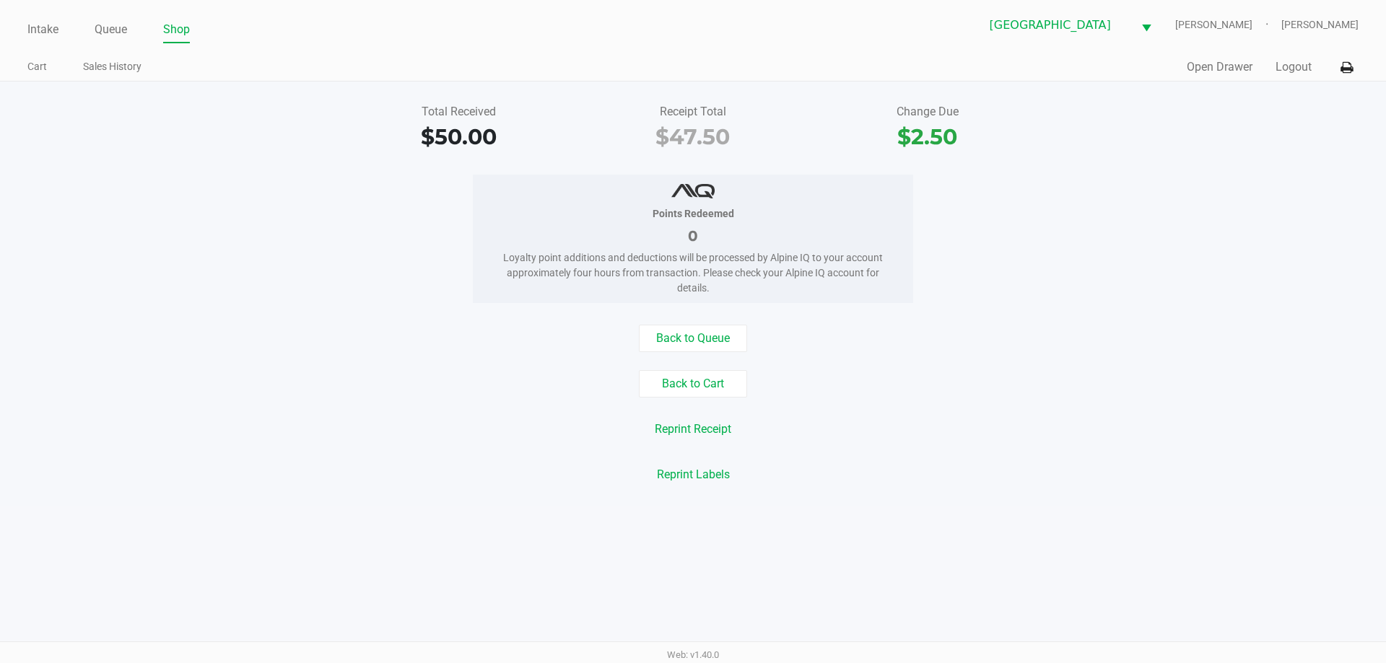
click at [35, 27] on link "Intake" at bounding box center [42, 29] width 31 height 20
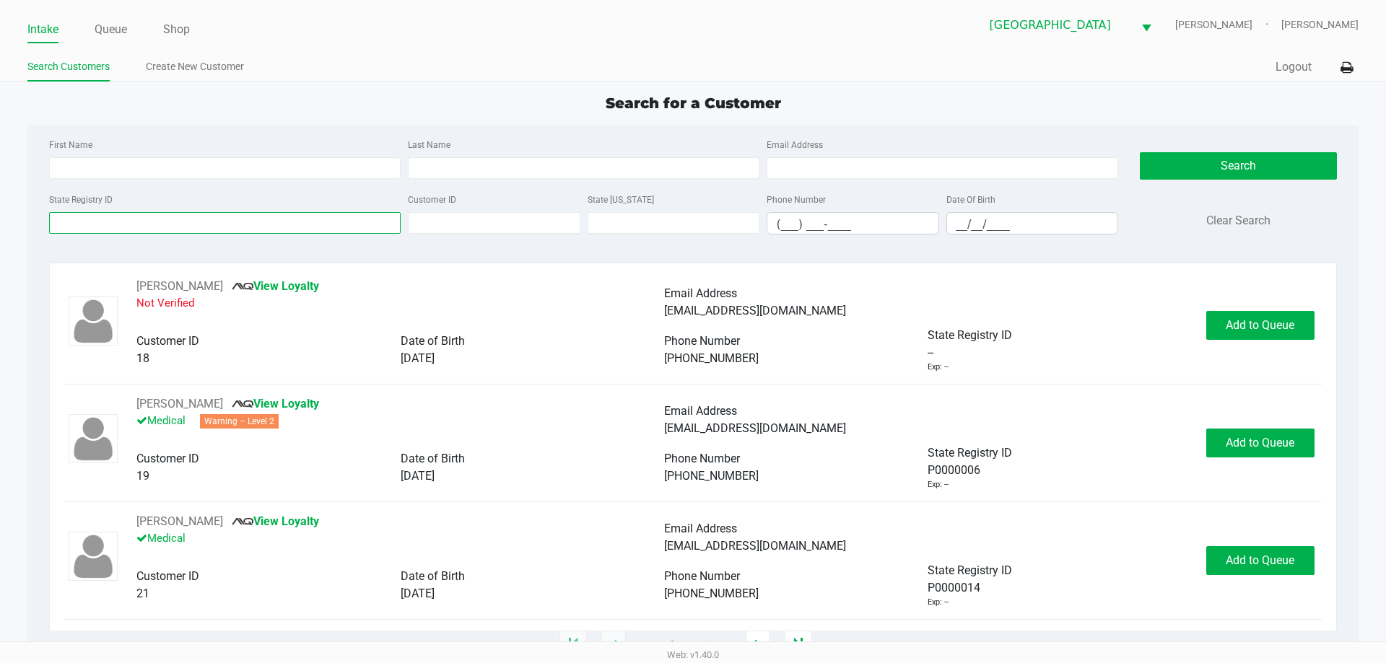
click at [333, 217] on input "State Registry ID" at bounding box center [225, 223] width 352 height 22
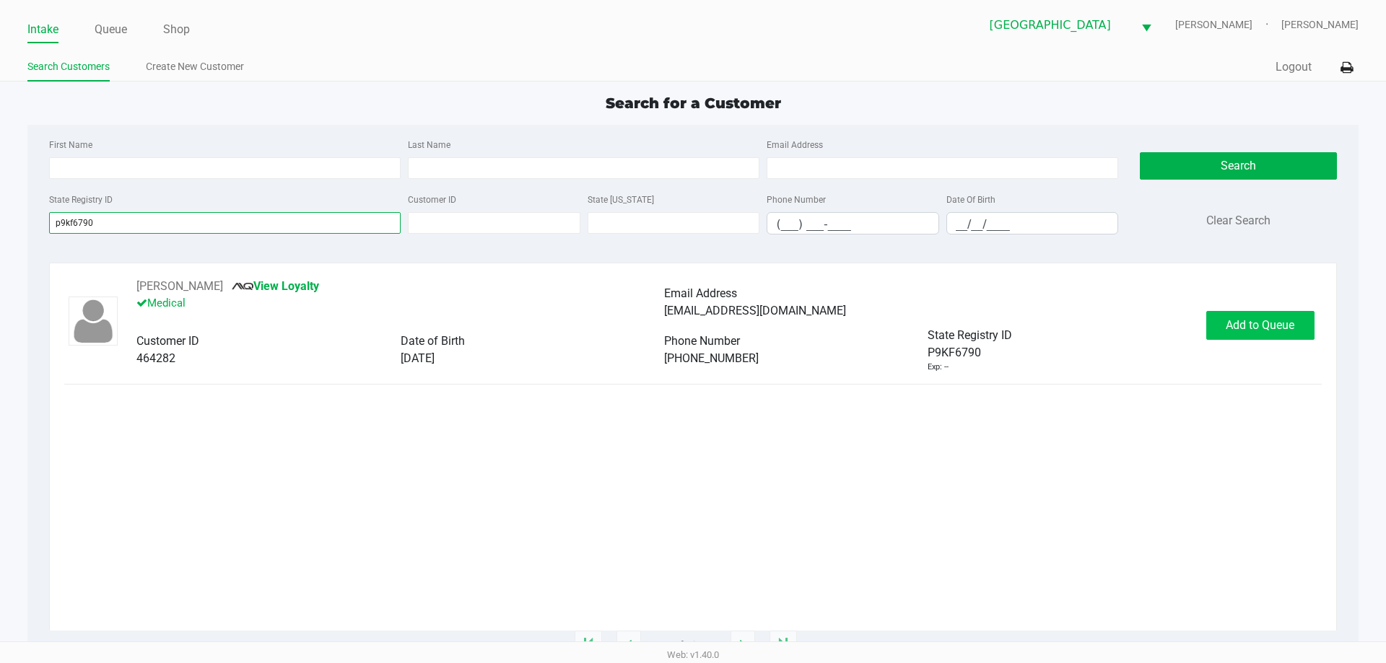
type input "p9kf6790"
click at [1258, 318] on span "Add to Queue" at bounding box center [1260, 325] width 69 height 14
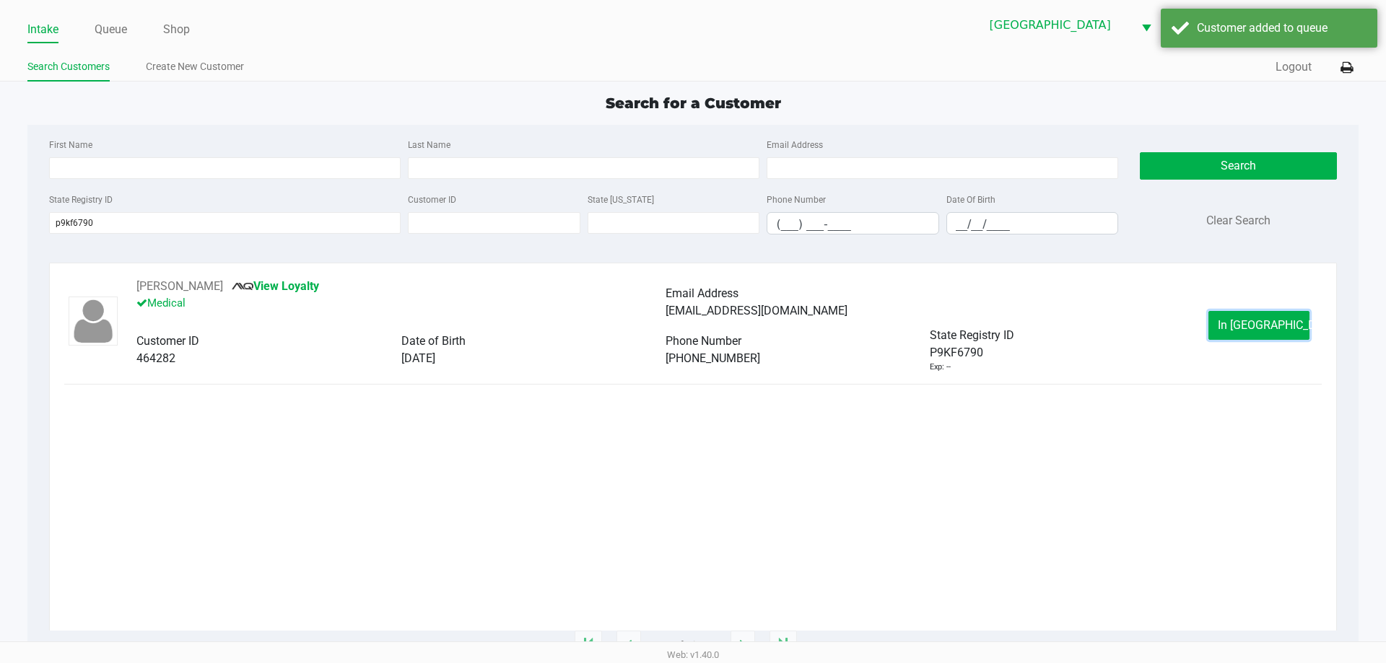
click at [1258, 318] on span "In Queue" at bounding box center [1278, 325] width 121 height 14
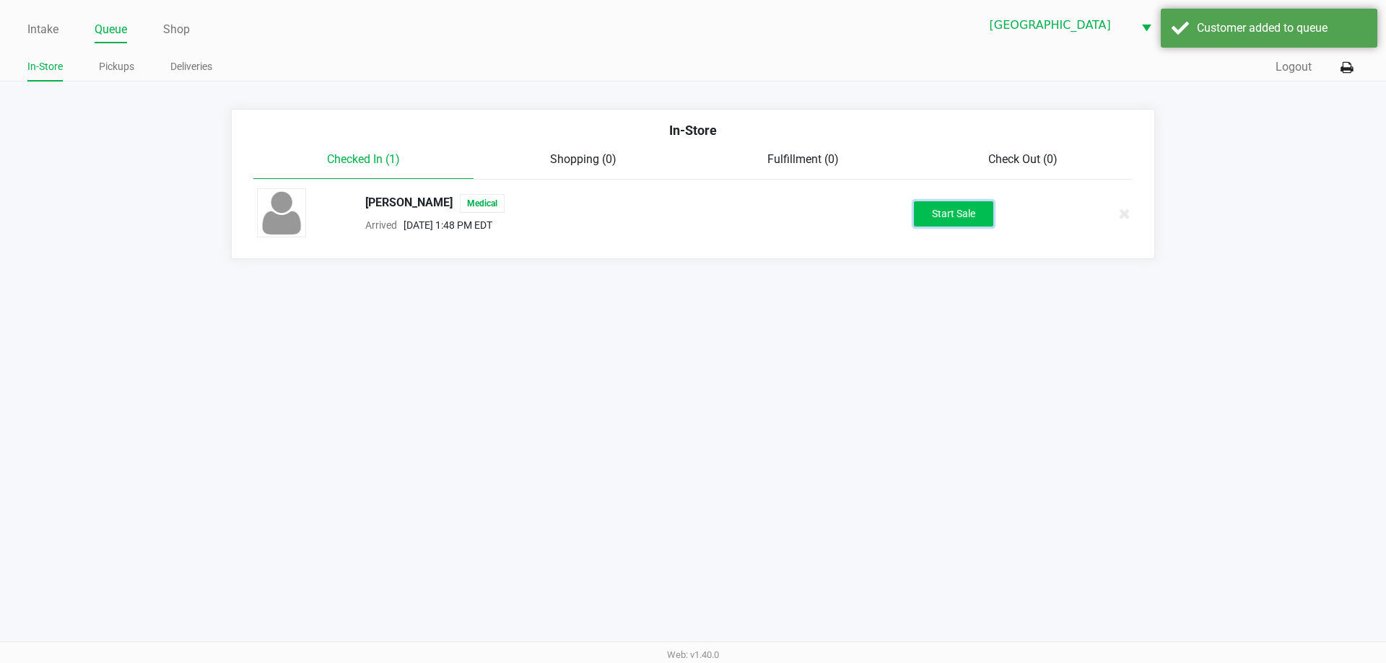
click at [974, 210] on button "Start Sale" at bounding box center [953, 213] width 79 height 25
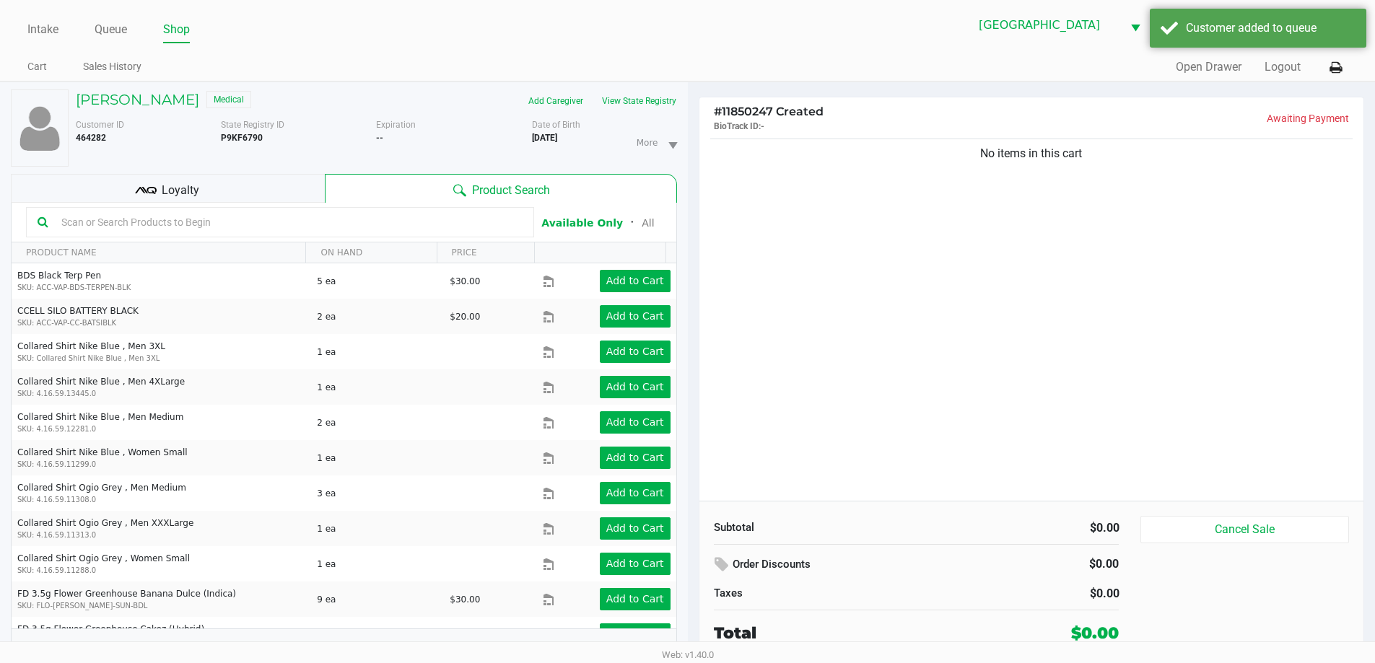
click at [230, 186] on div "Loyalty" at bounding box center [168, 188] width 314 height 29
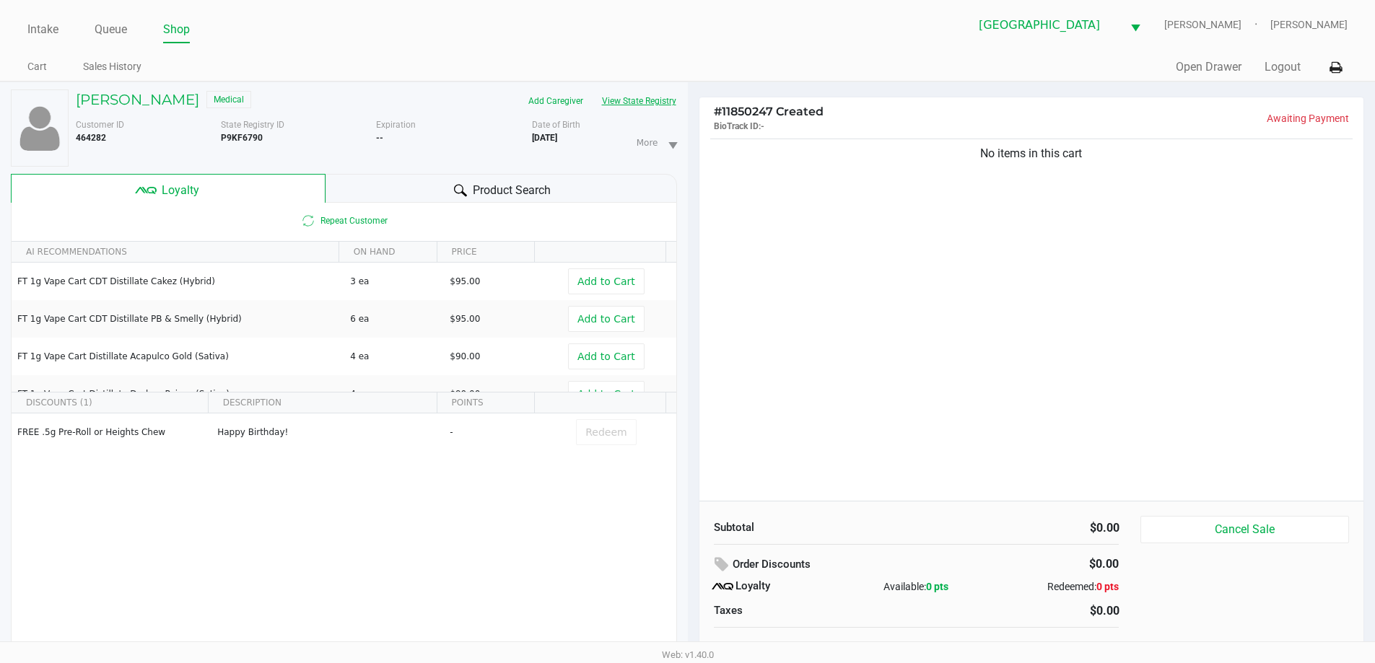
click at [663, 110] on button "View State Registry" at bounding box center [635, 100] width 84 height 23
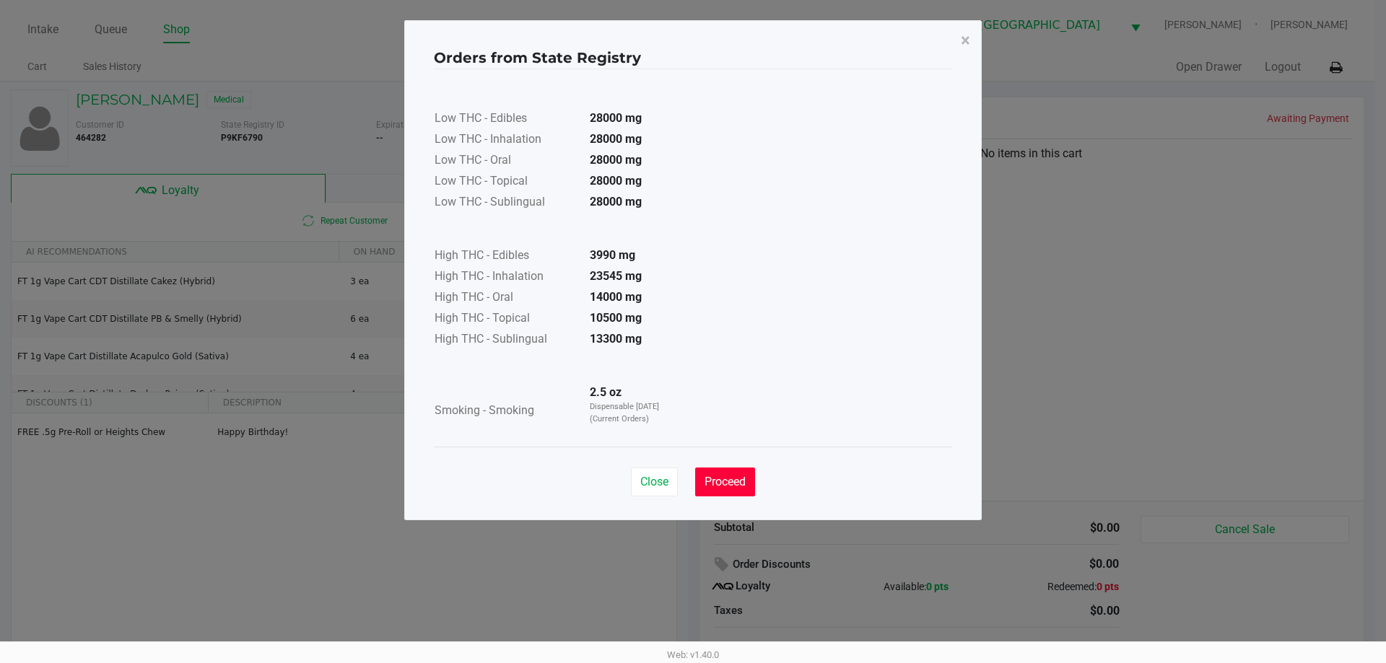
click at [746, 481] on span "Proceed" at bounding box center [724, 482] width 41 height 14
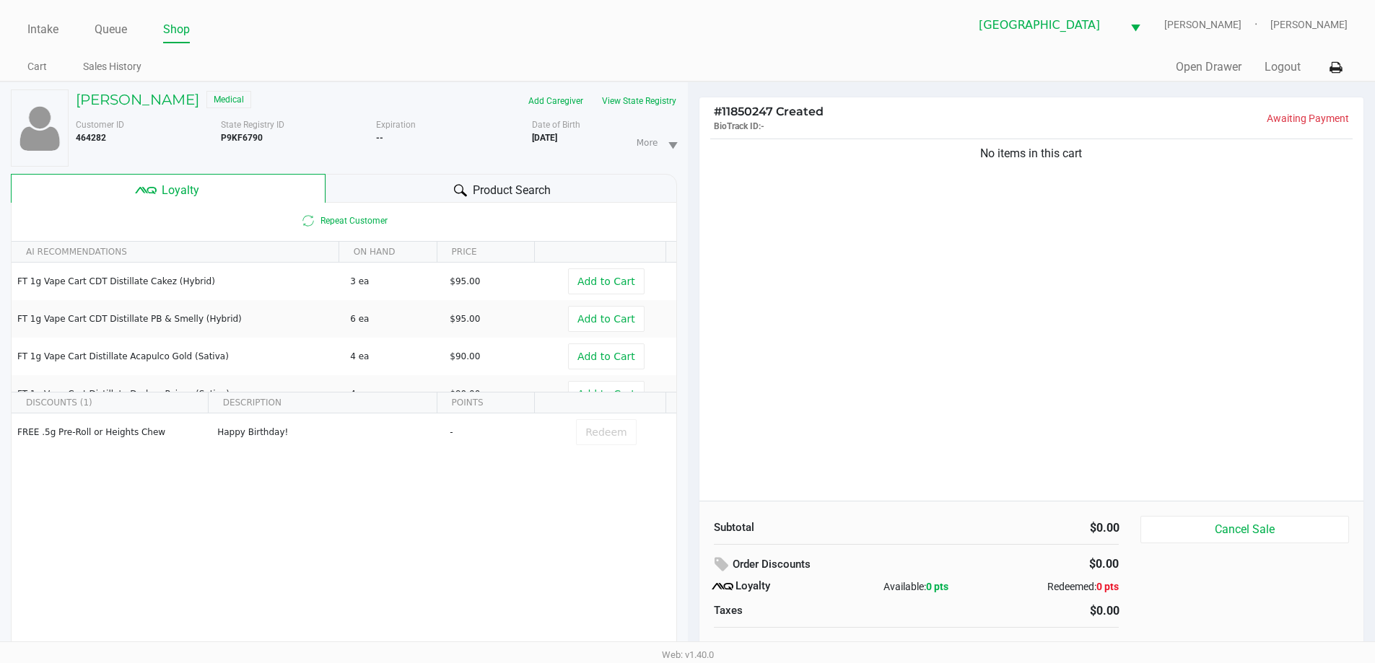
click at [614, 66] on ul "Cart Sales History" at bounding box center [357, 68] width 660 height 25
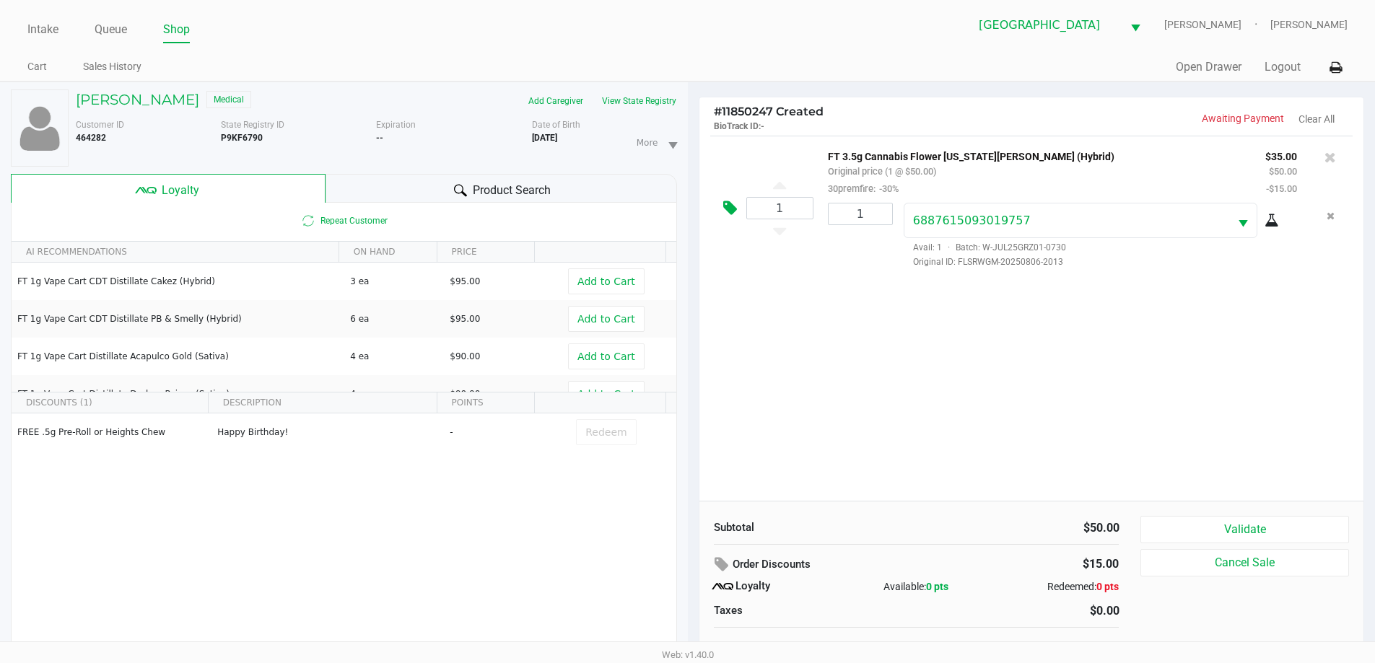
click at [736, 204] on icon at bounding box center [730, 208] width 14 height 17
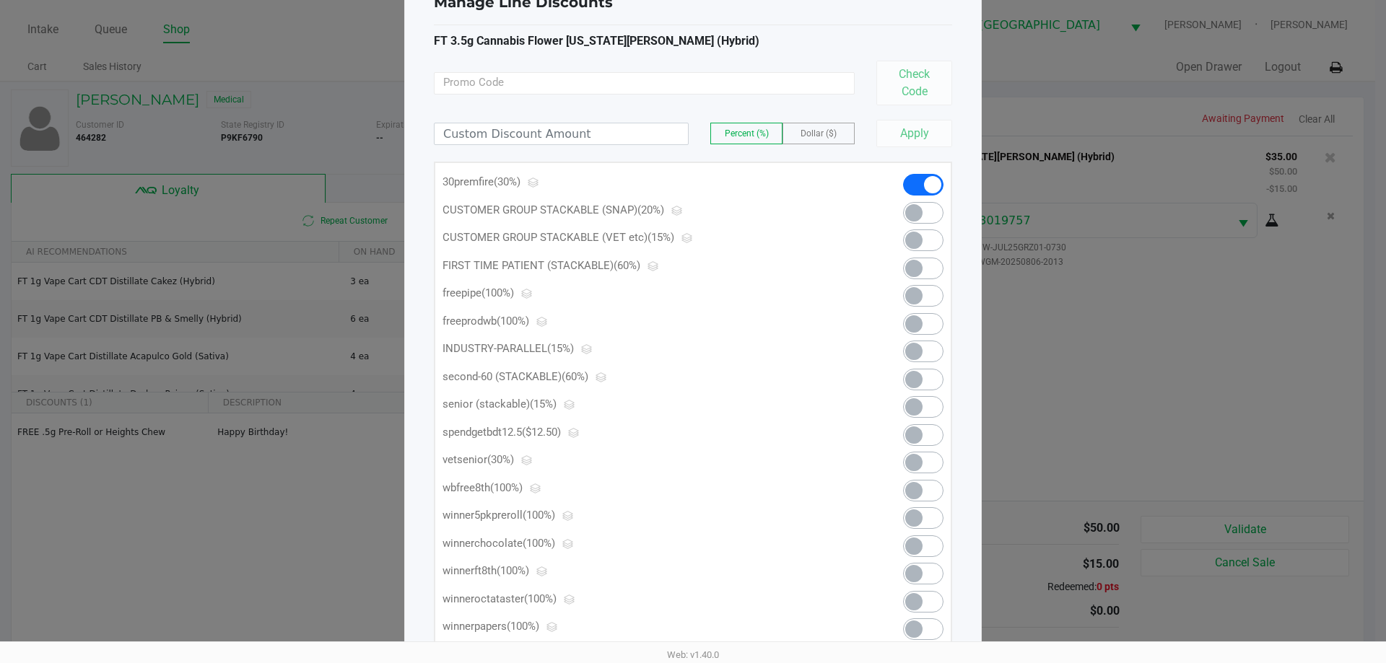
scroll to position [72, 0]
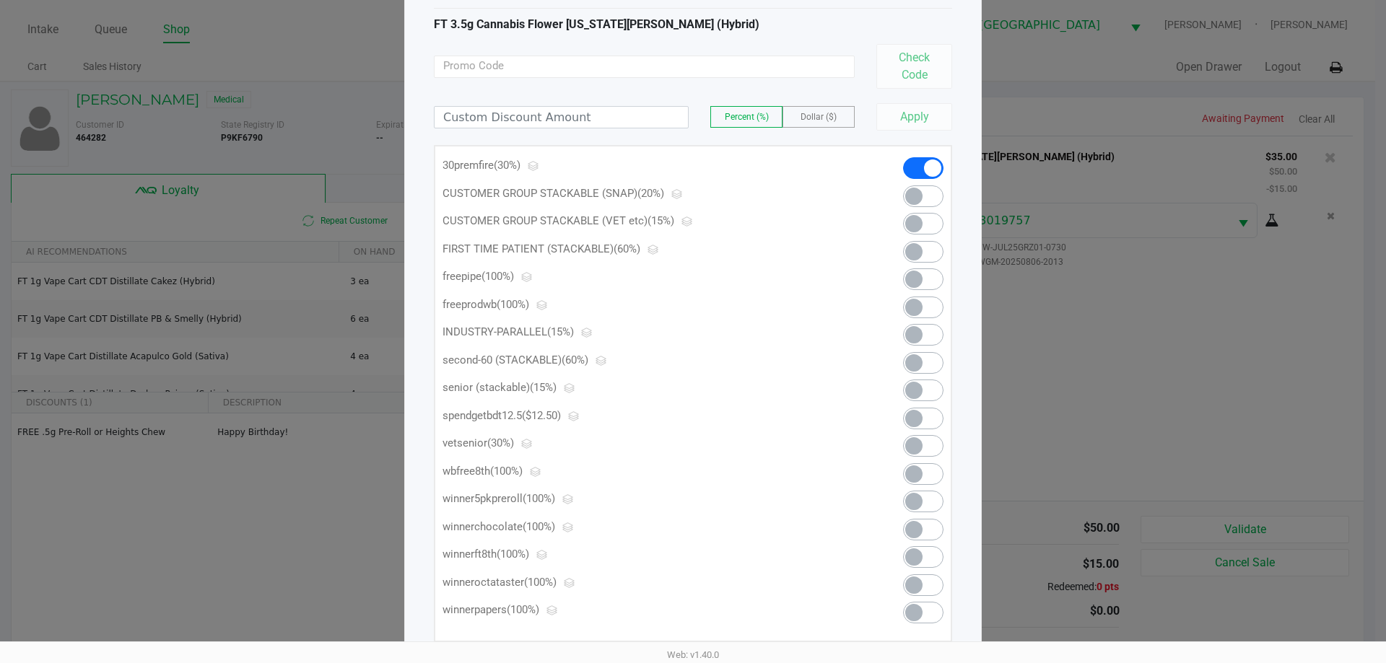
click at [920, 474] on span at bounding box center [913, 474] width 17 height 17
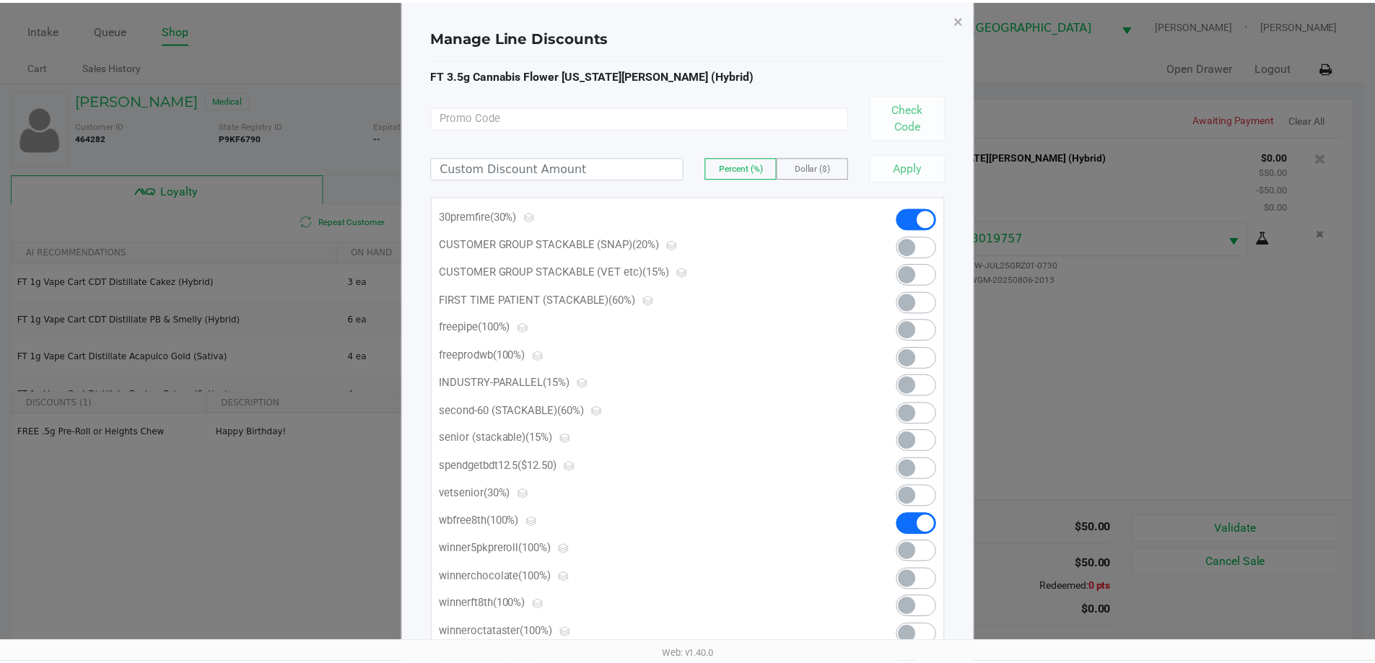
scroll to position [0, 0]
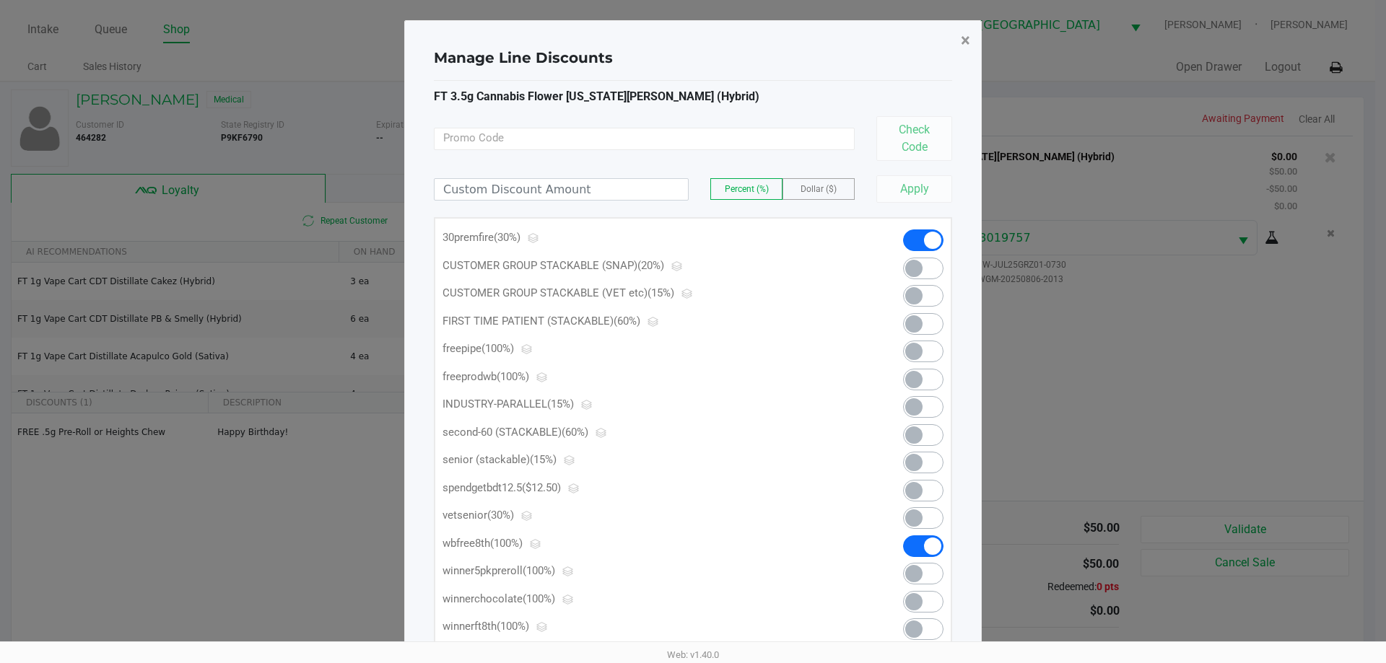
click at [963, 40] on span "×" at bounding box center [965, 40] width 9 height 20
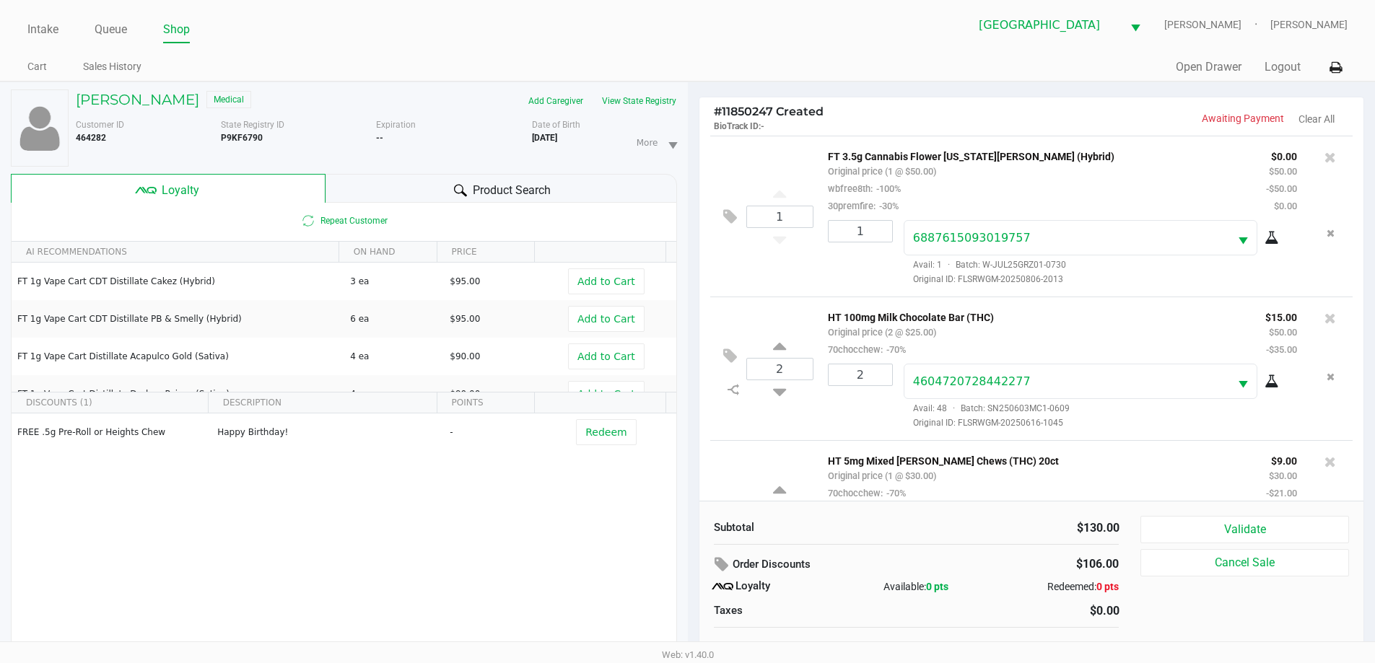
scroll to position [85, 0]
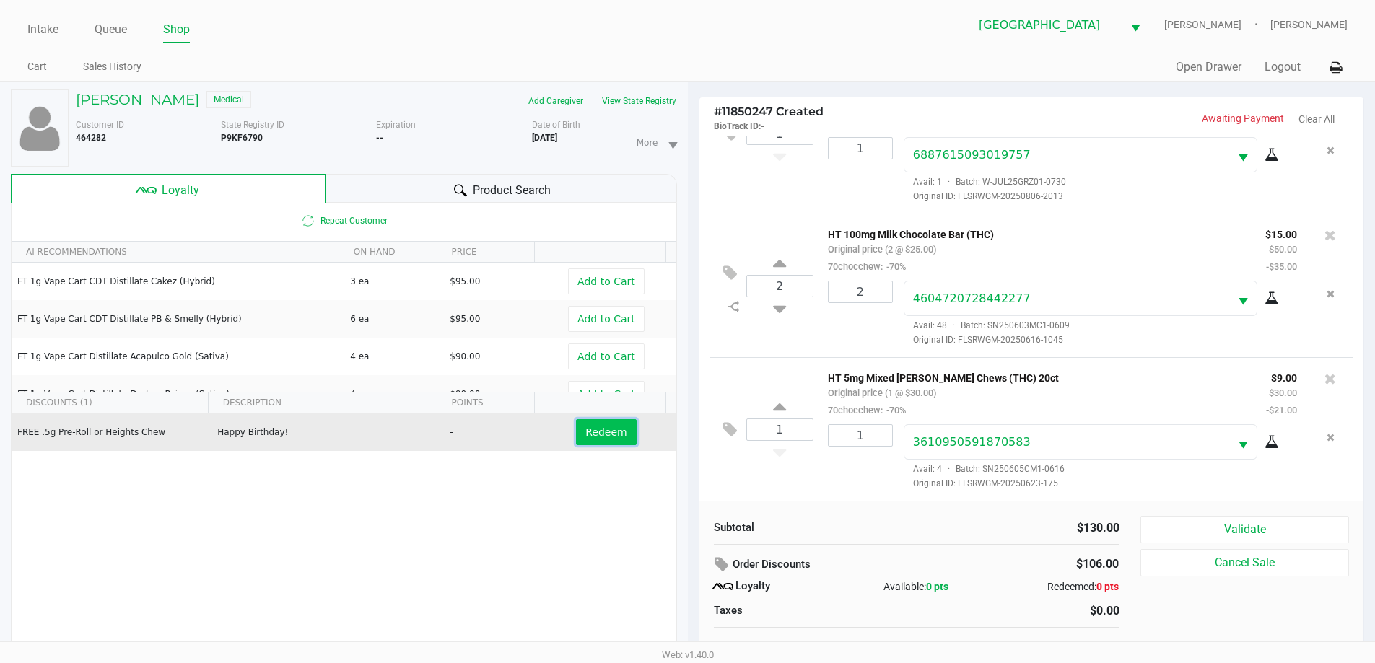
click at [612, 423] on button "Redeem" at bounding box center [606, 432] width 60 height 26
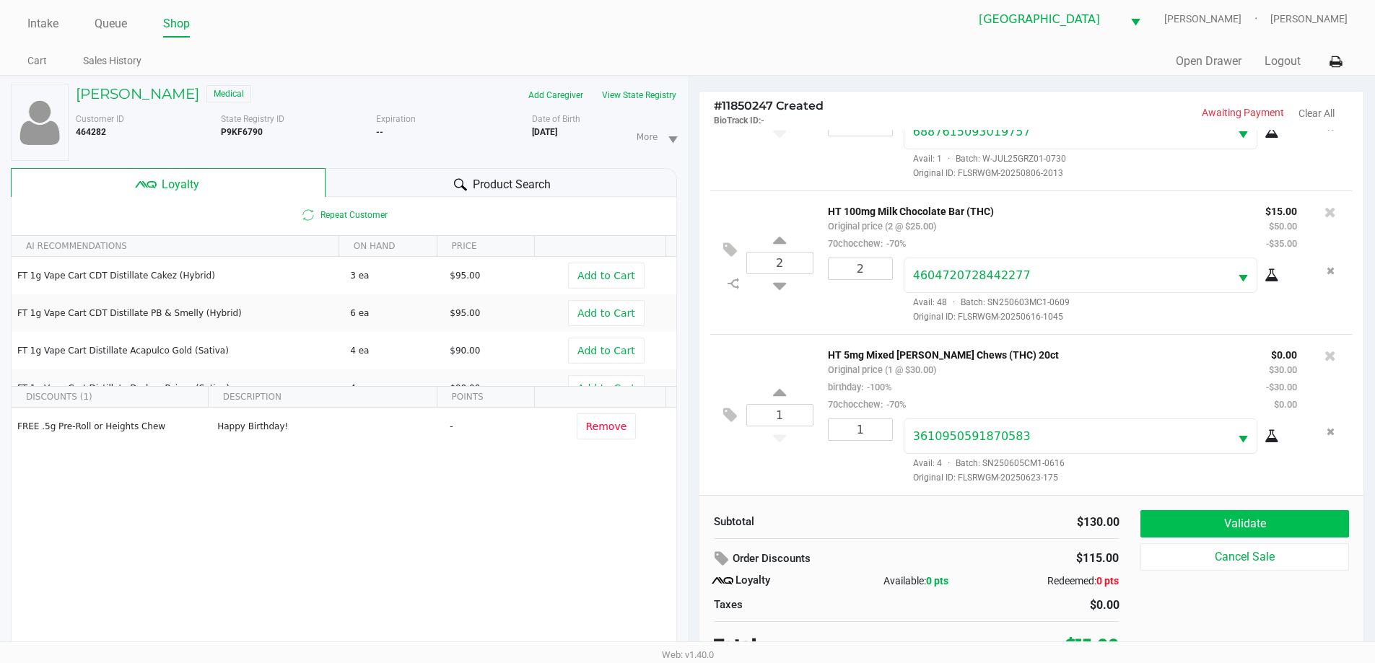
scroll to position [15, 0]
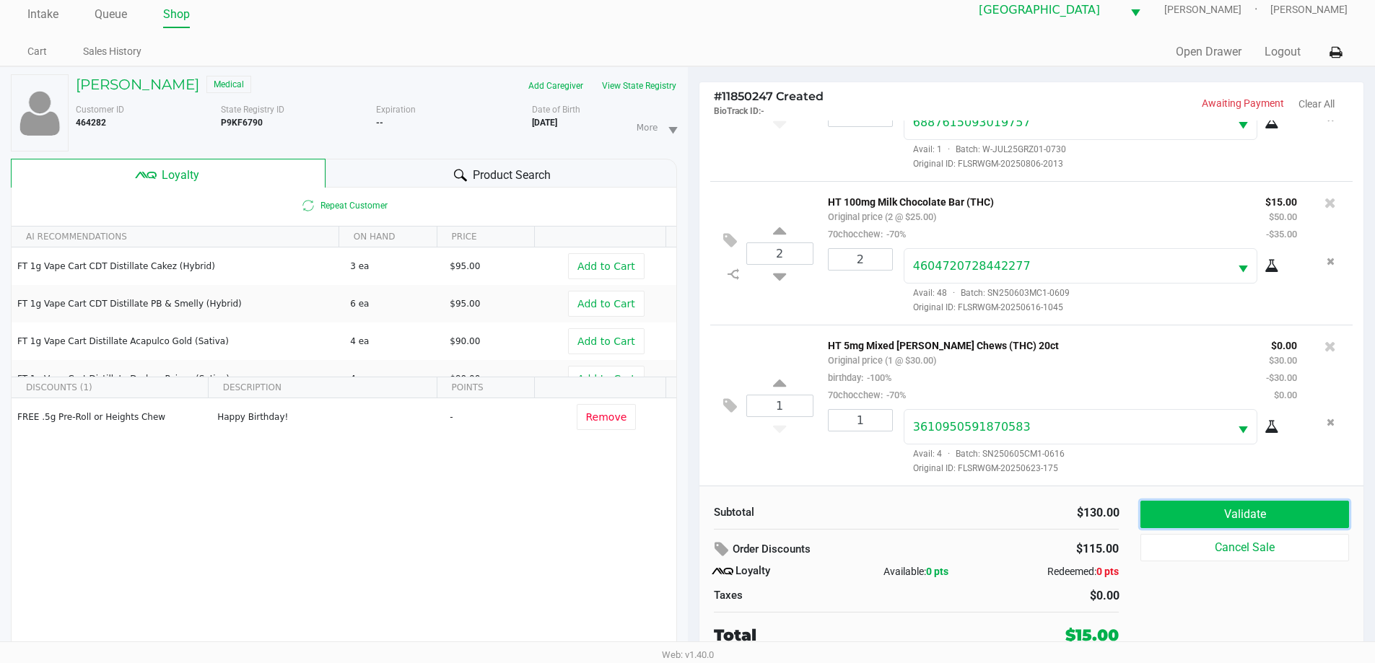
click at [1264, 523] on button "Validate" at bounding box center [1244, 514] width 208 height 27
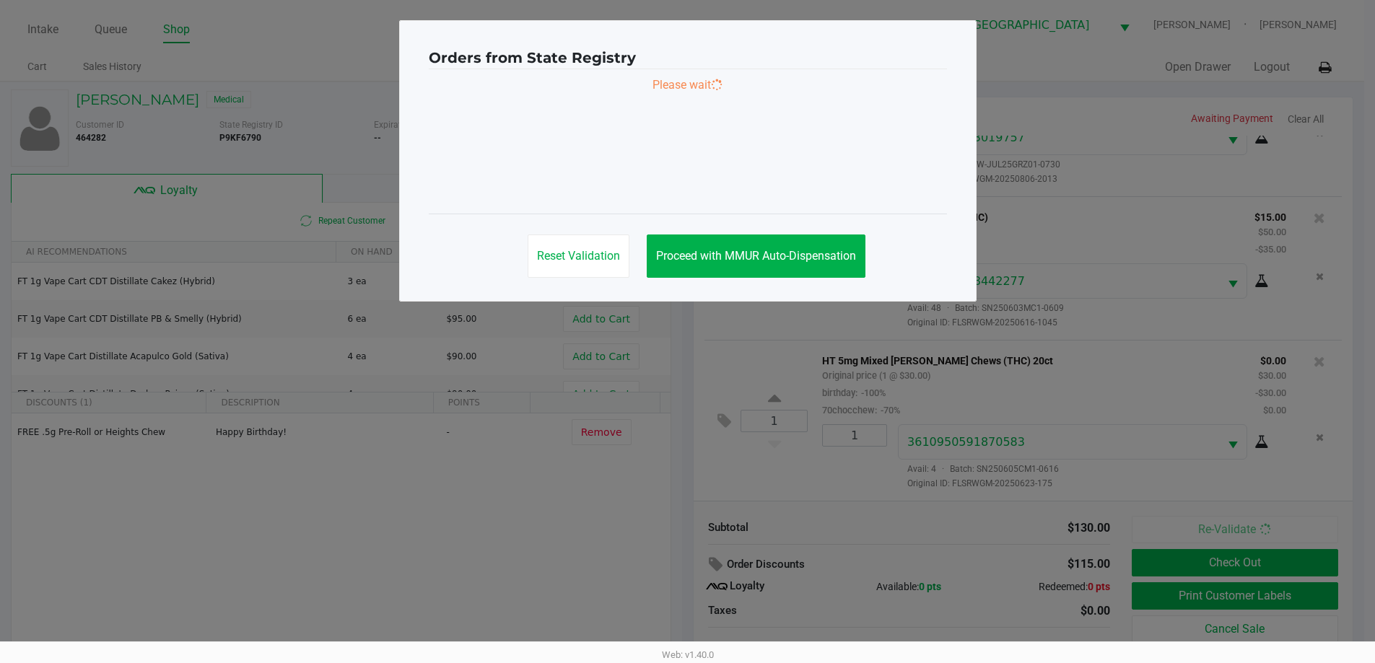
scroll to position [0, 0]
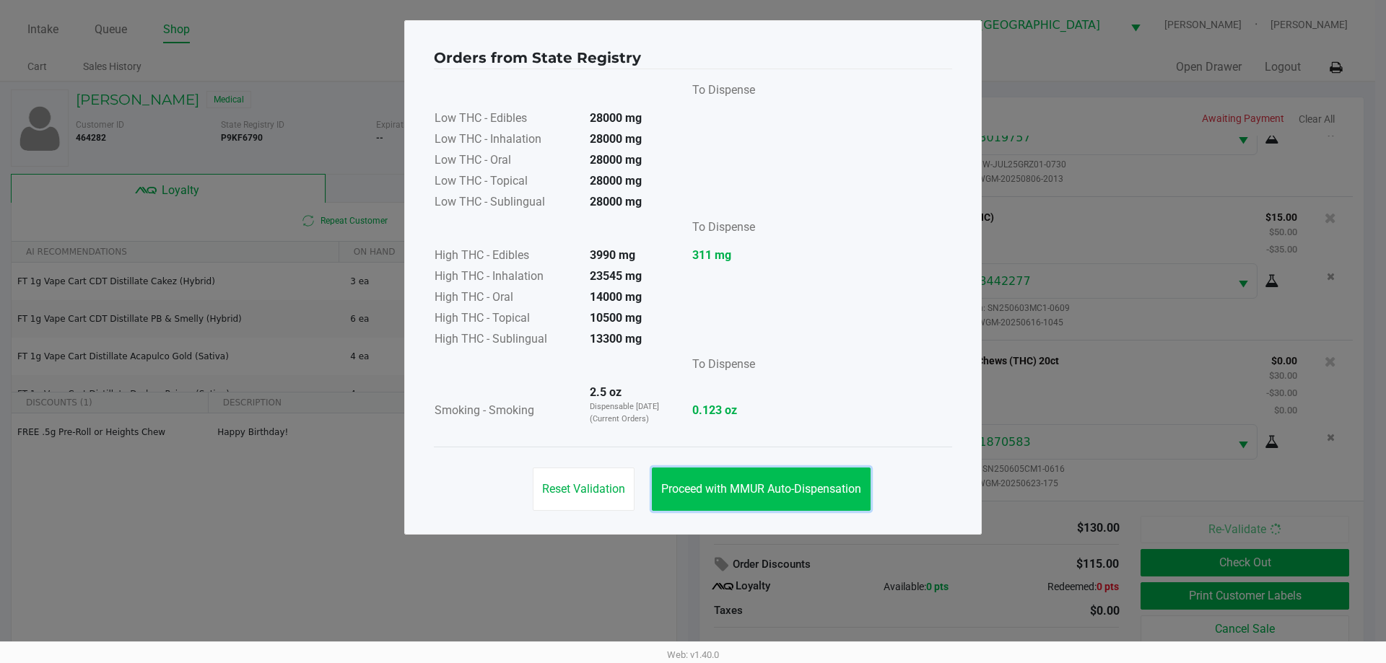
click at [795, 486] on span "Proceed with MMUR Auto-Dispensation" at bounding box center [761, 489] width 200 height 14
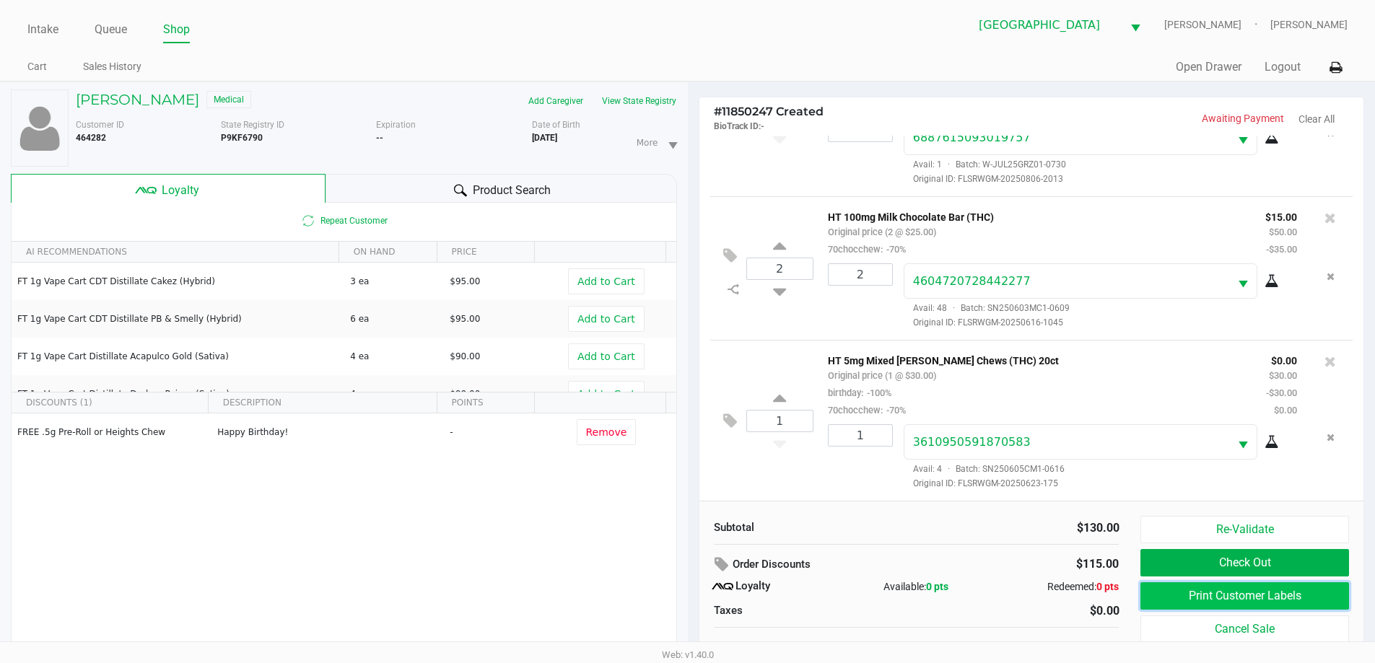
click at [1265, 598] on button "Print Customer Labels" at bounding box center [1244, 595] width 208 height 27
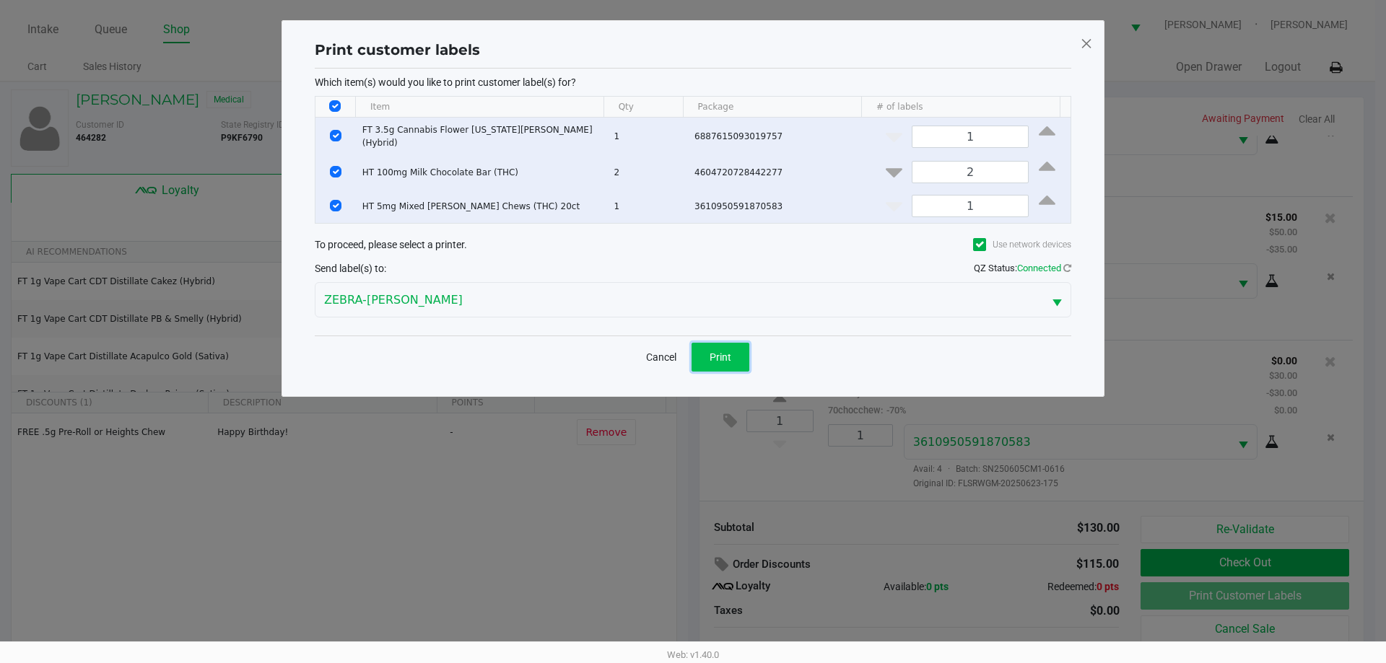
click at [728, 359] on span "Print" at bounding box center [720, 358] width 22 height 12
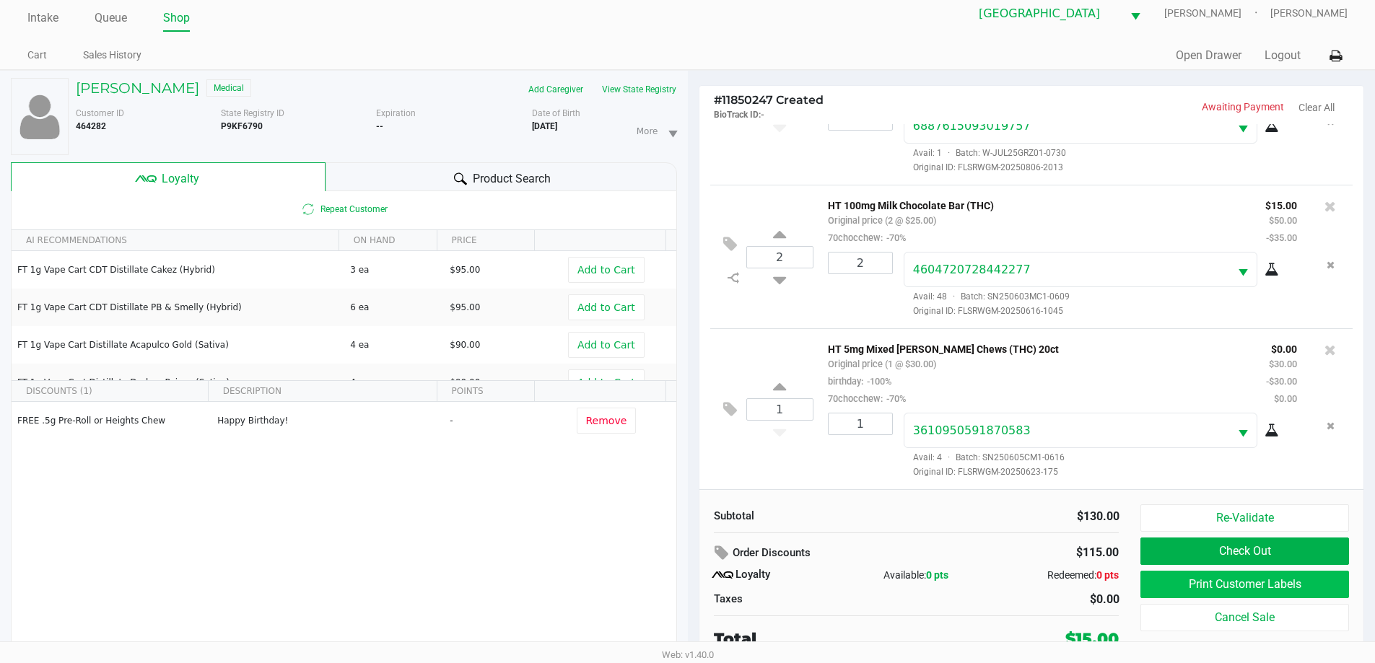
scroll to position [15, 0]
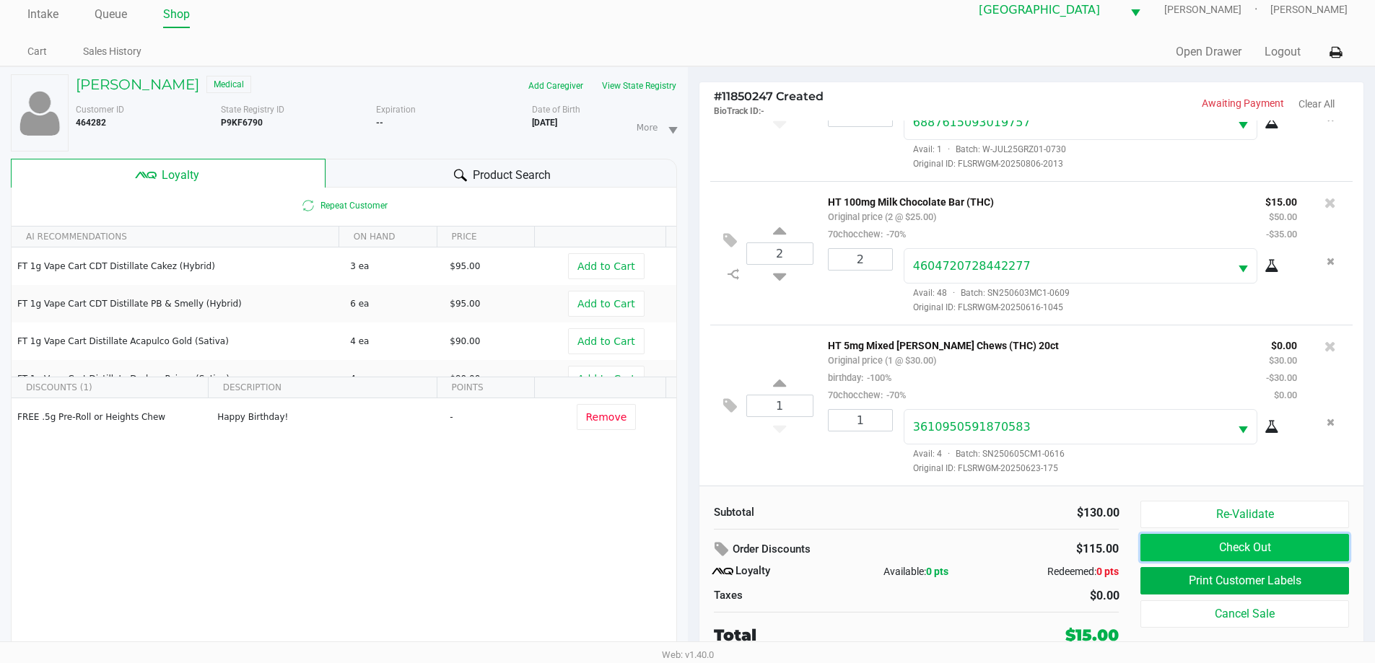
click at [1272, 549] on button "Check Out" at bounding box center [1244, 547] width 208 height 27
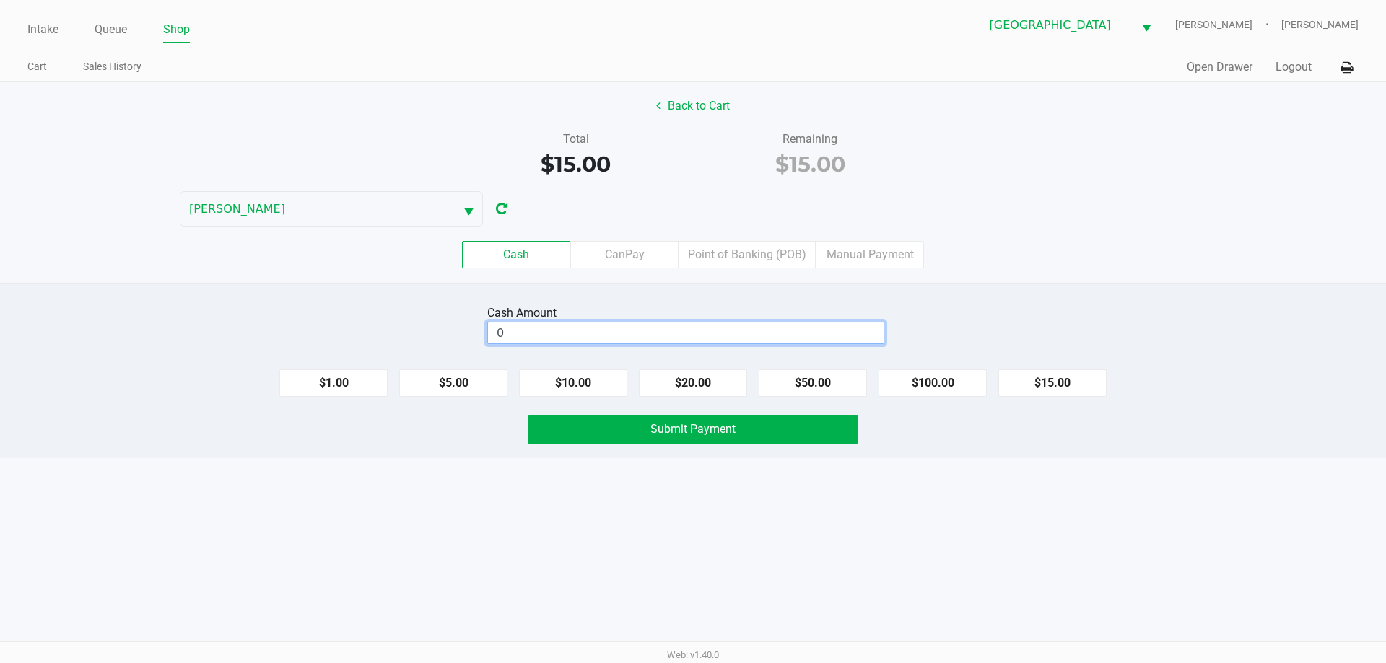
click at [724, 332] on input "0" at bounding box center [686, 333] width 396 height 21
type input "$20.00"
click at [722, 431] on span "Submit Payment" at bounding box center [692, 429] width 85 height 14
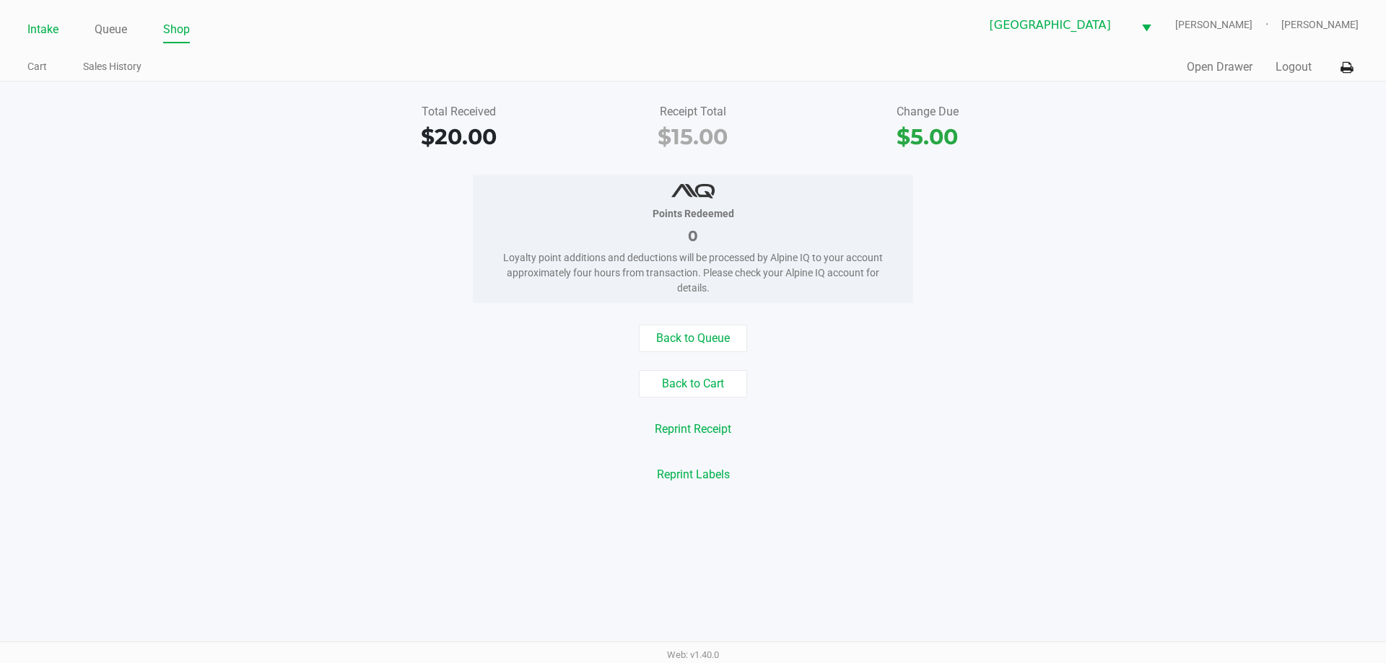
click at [56, 35] on link "Intake" at bounding box center [42, 29] width 31 height 20
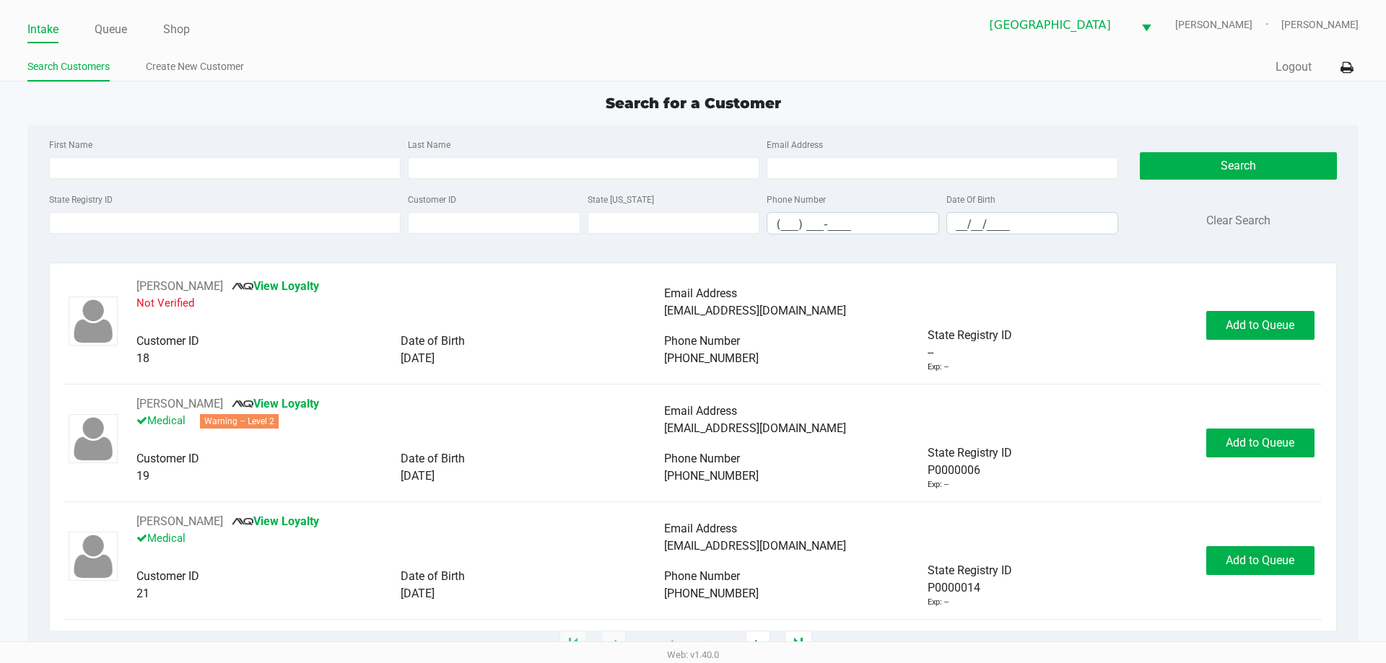
click at [861, 38] on div "North Port WC VAN-MORRISON Ericka Tutino" at bounding box center [1025, 24] width 665 height 35
click at [325, 220] on input "State Registry ID" at bounding box center [225, 223] width 352 height 22
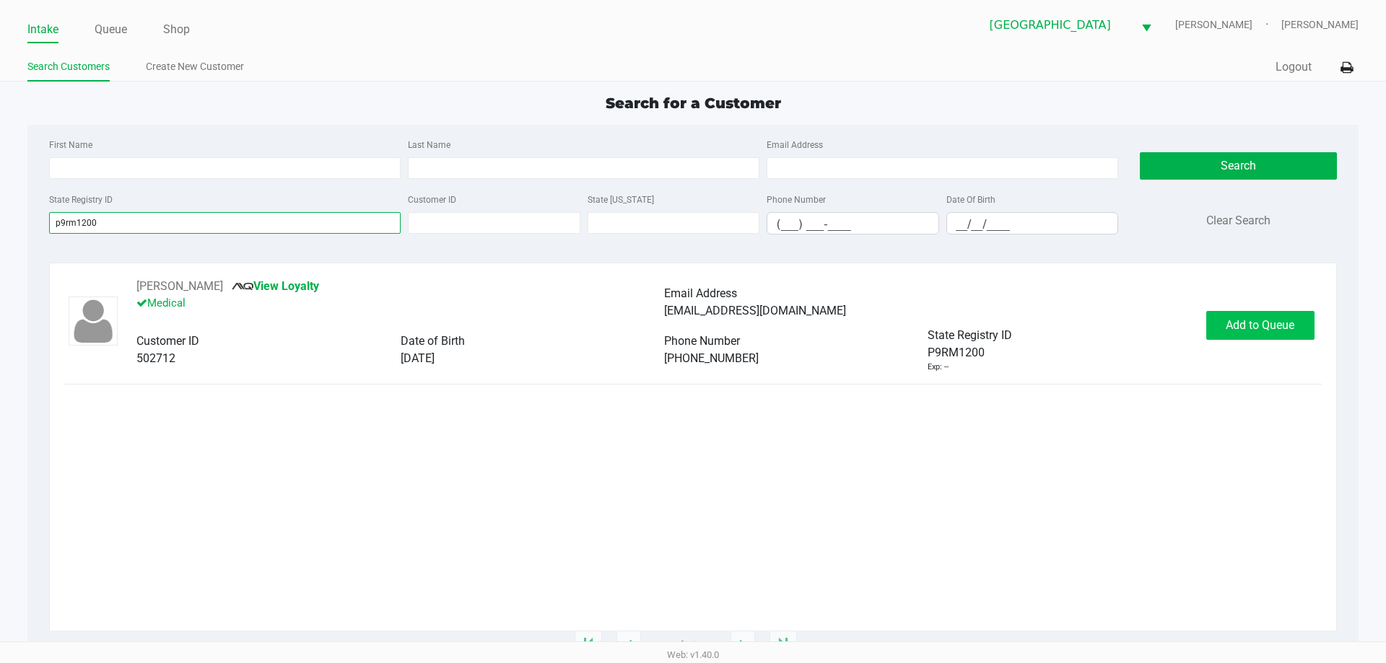
type input "p9rm1200"
click at [1280, 331] on span "Add to Queue" at bounding box center [1260, 325] width 69 height 14
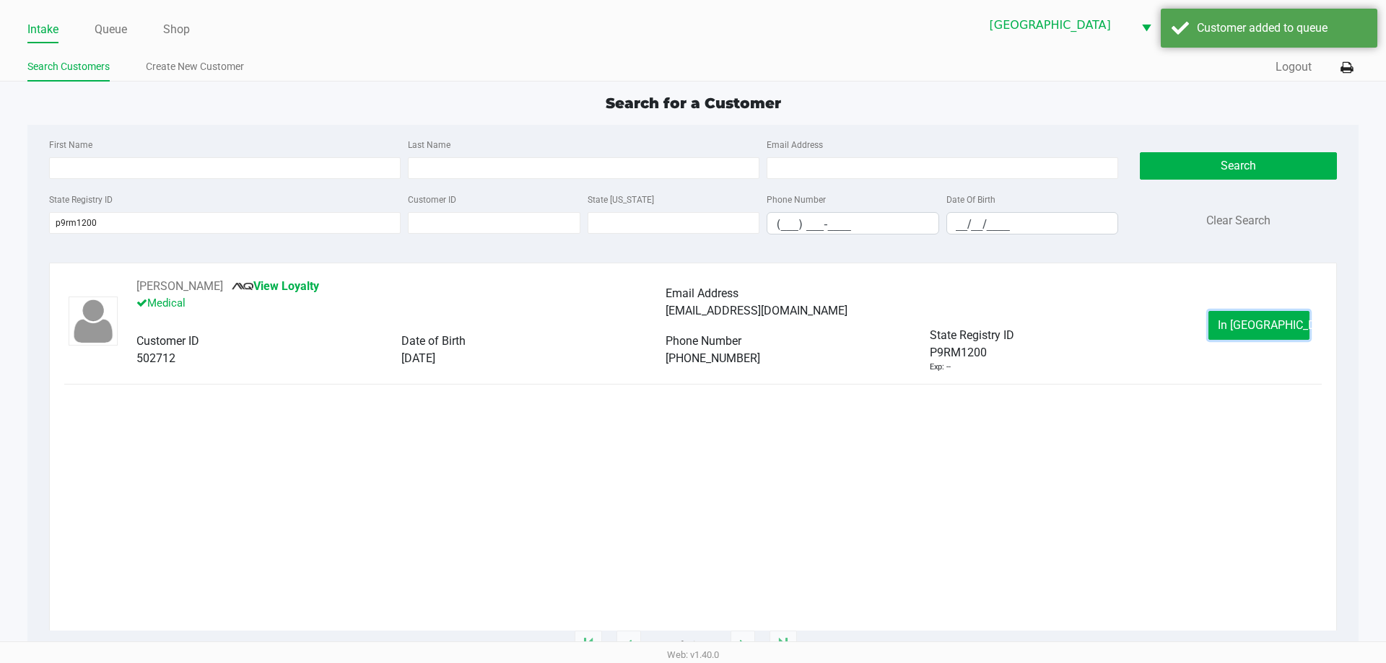
click at [1280, 331] on span "In Queue" at bounding box center [1278, 325] width 121 height 14
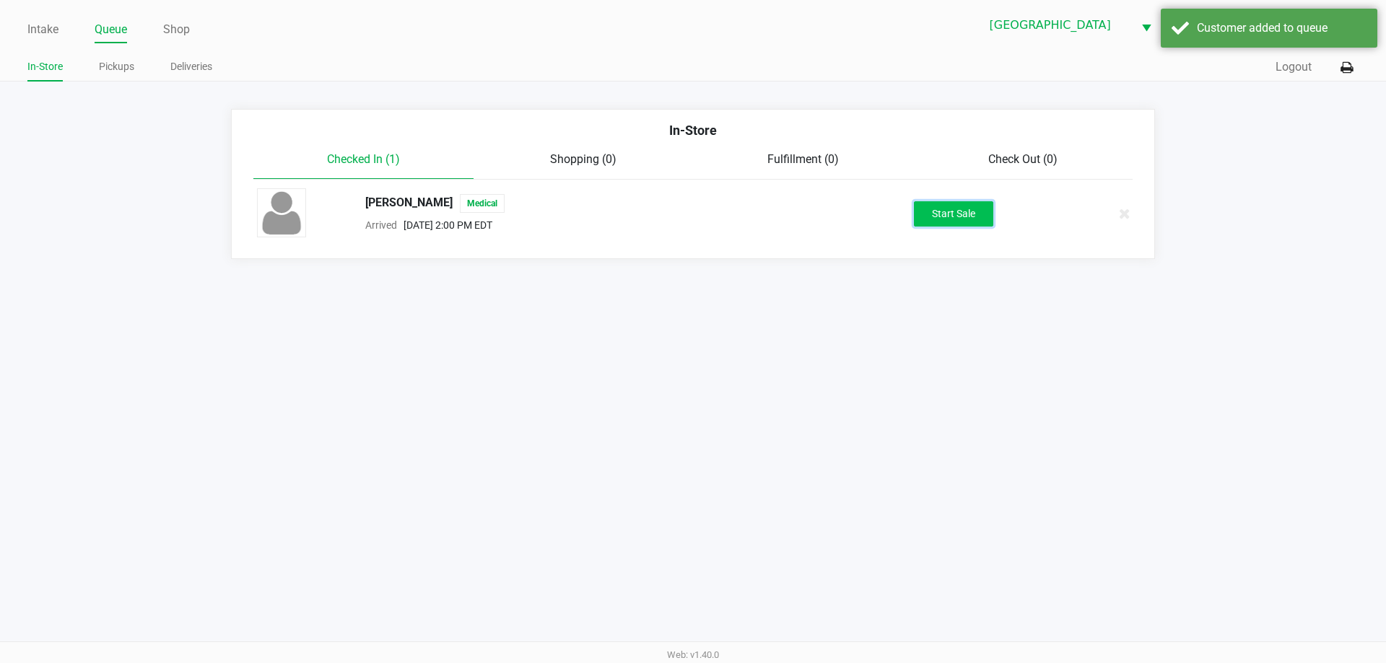
click at [965, 203] on button "Start Sale" at bounding box center [953, 213] width 79 height 25
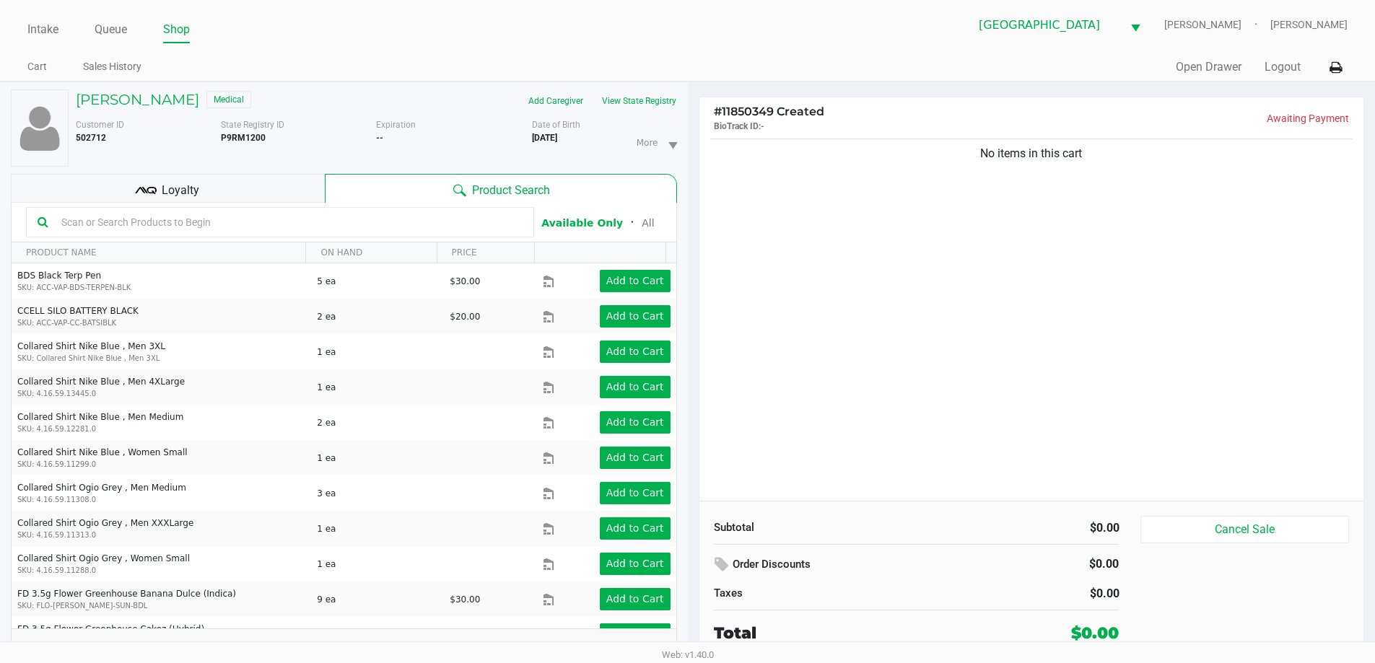
click at [240, 187] on div "Loyalty" at bounding box center [168, 188] width 314 height 29
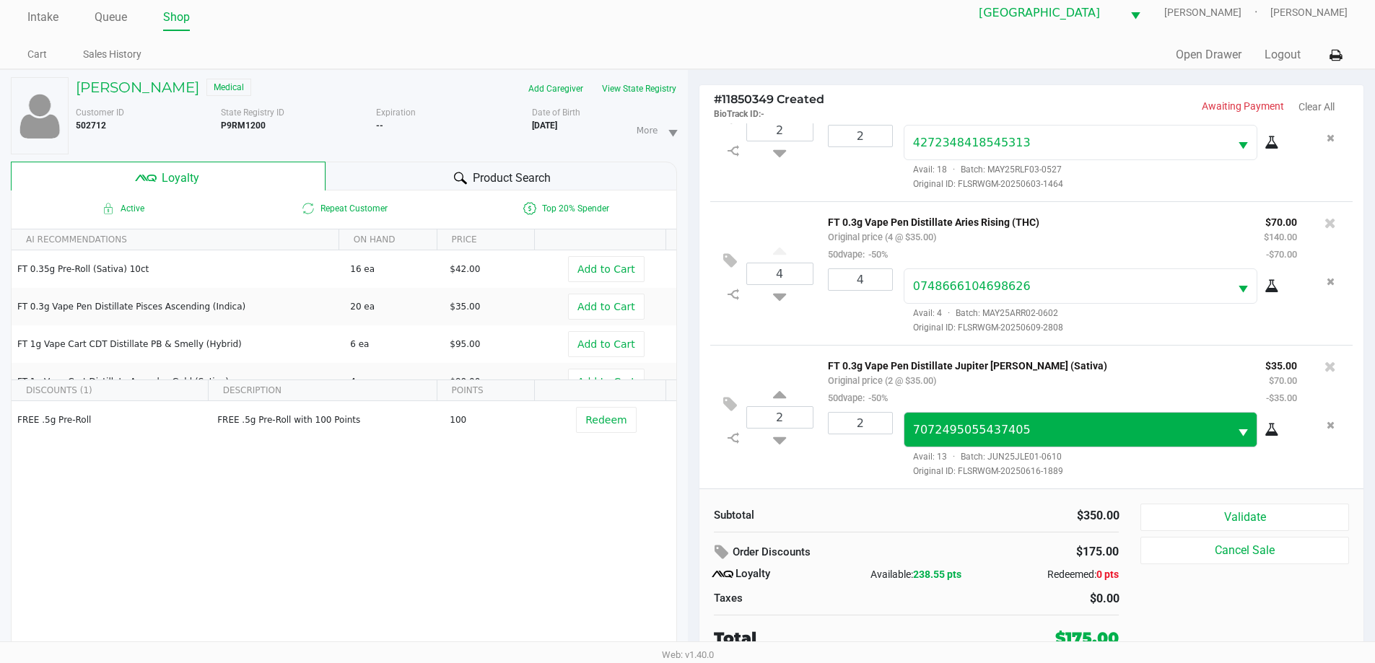
scroll to position [15, 0]
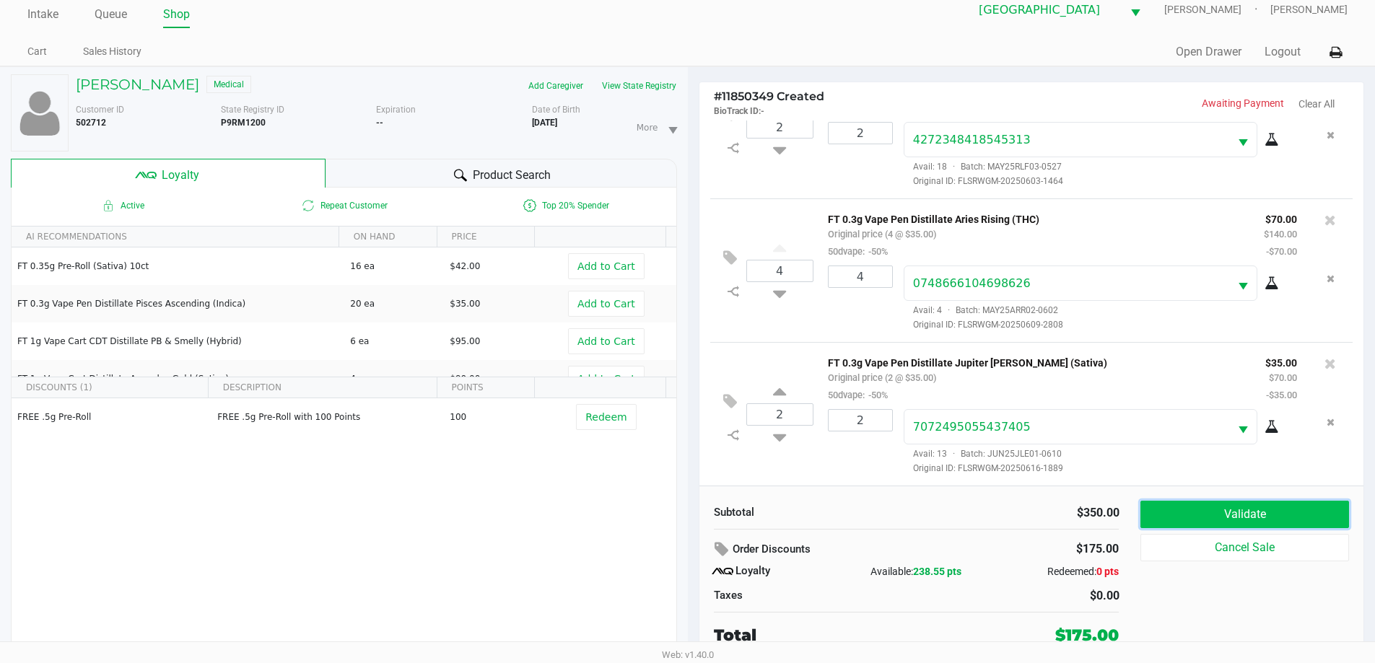
click at [1179, 504] on button "Validate" at bounding box center [1244, 514] width 208 height 27
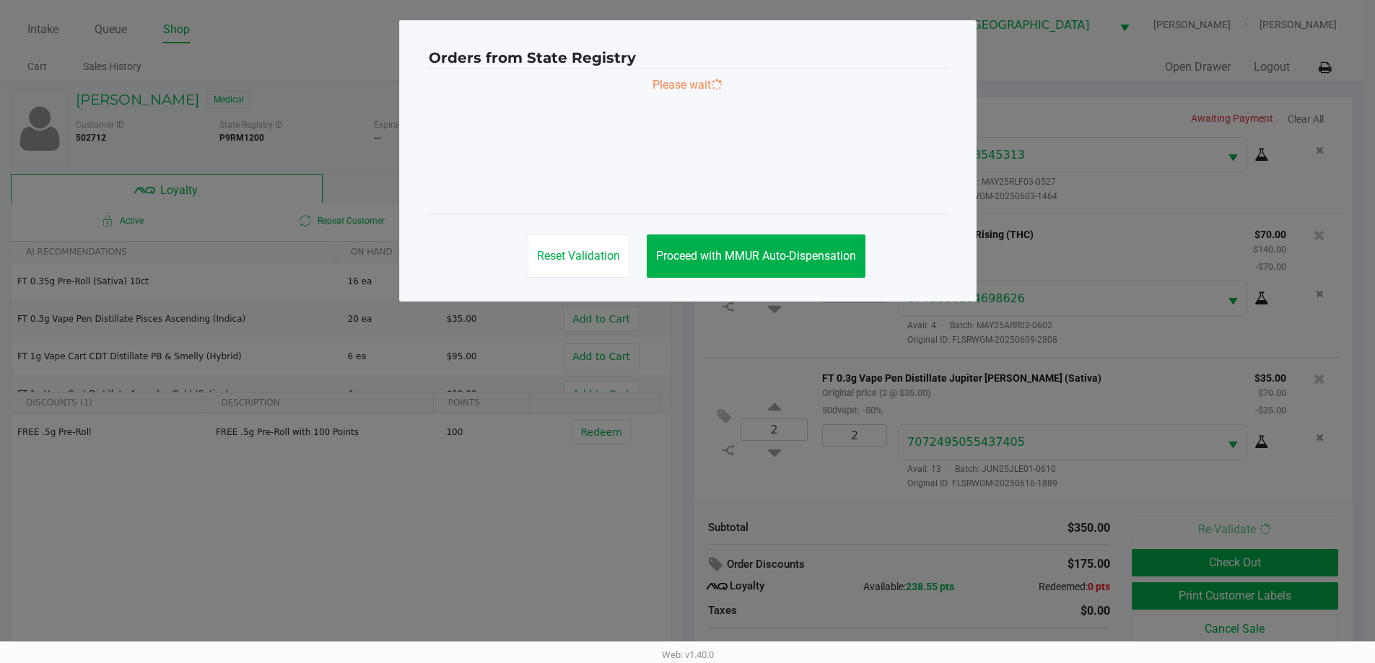
scroll to position [0, 0]
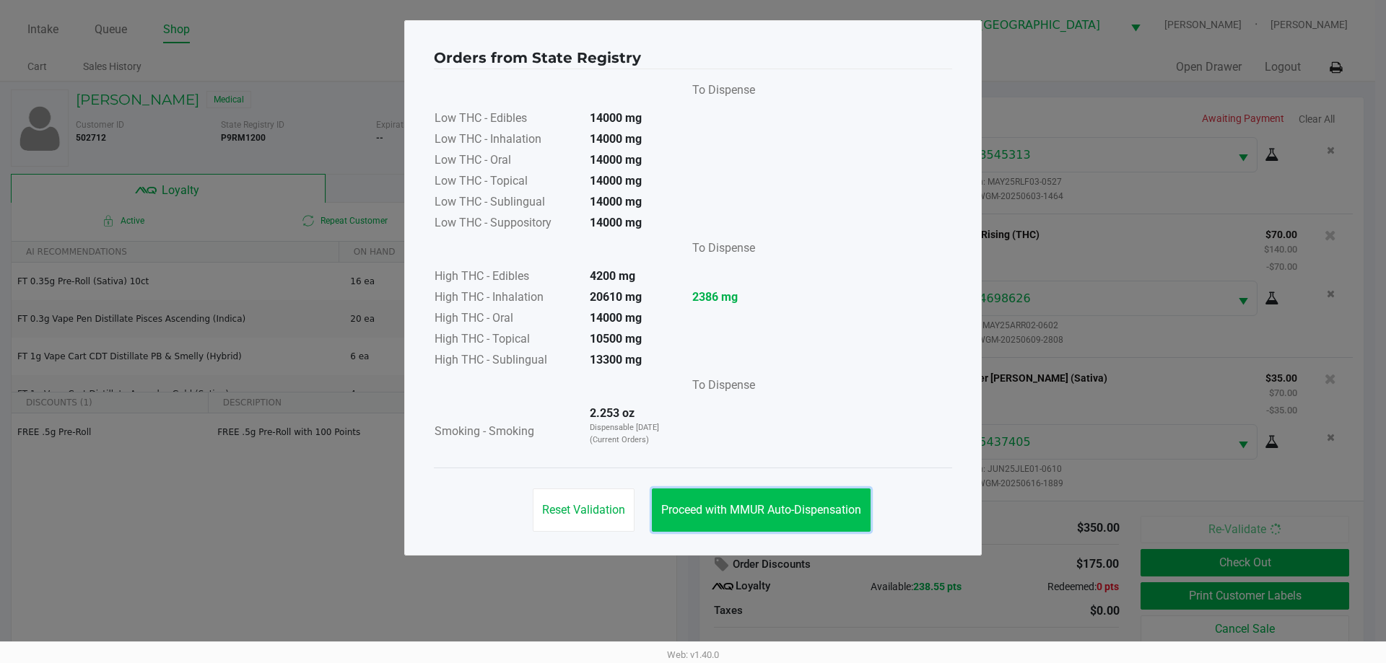
click at [756, 505] on span "Proceed with MMUR Auto-Dispensation" at bounding box center [761, 510] width 200 height 14
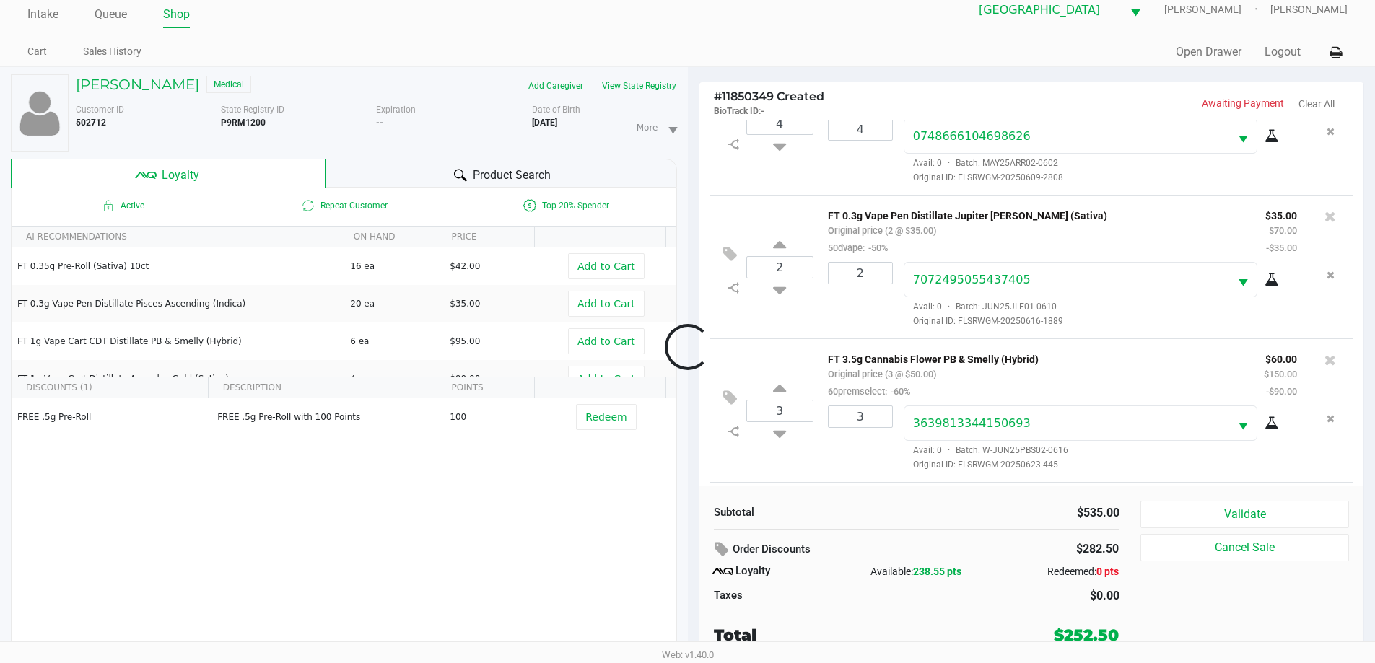
scroll to position [501, 0]
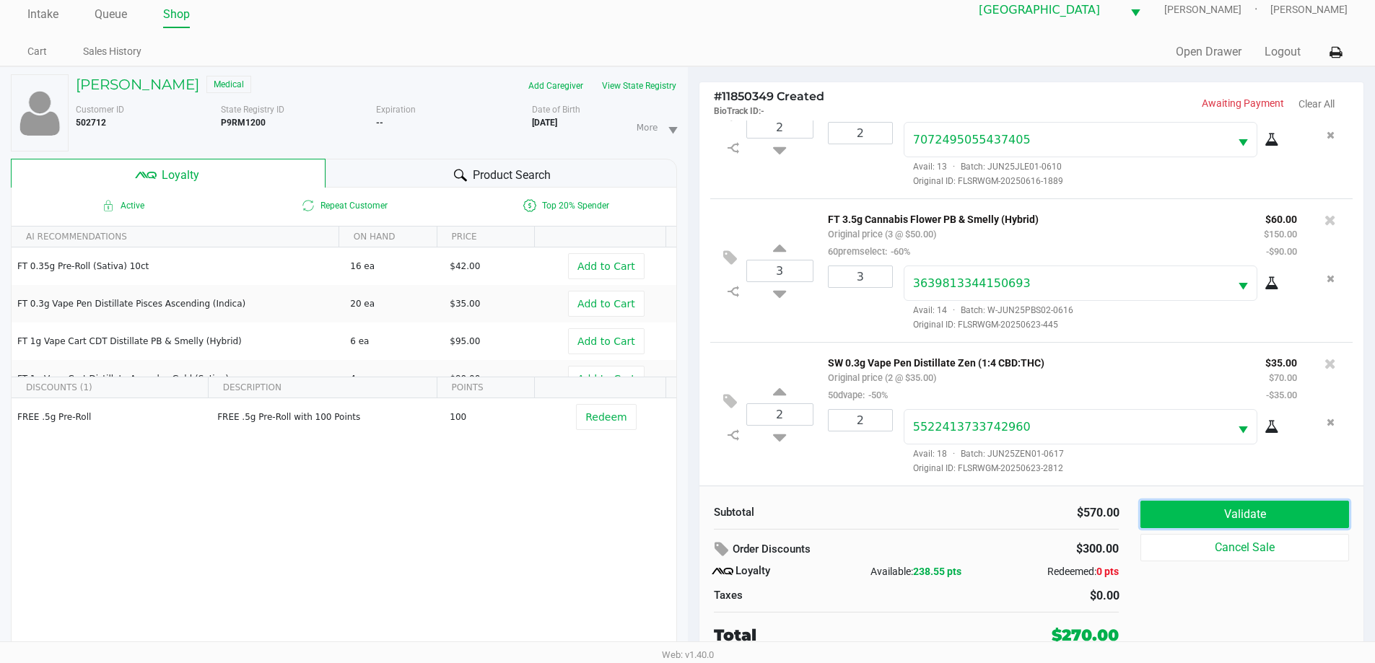
click at [1280, 518] on button "Validate" at bounding box center [1244, 514] width 208 height 27
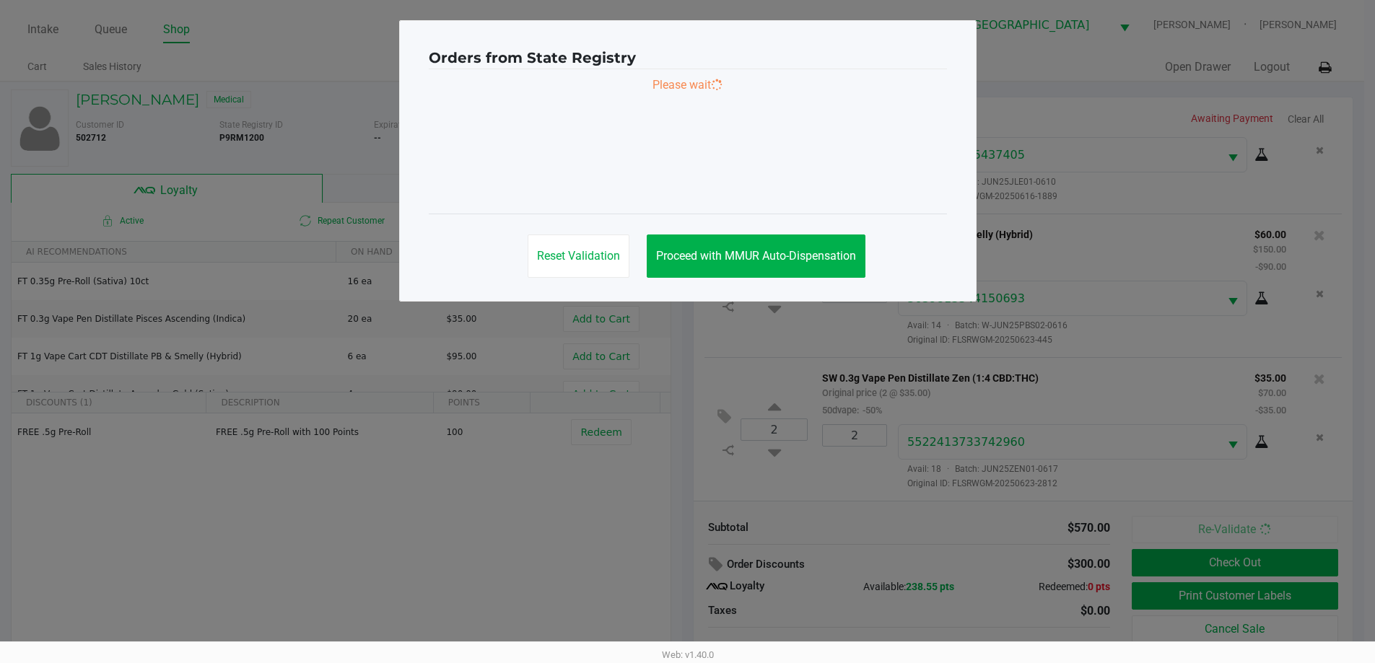
scroll to position [0, 0]
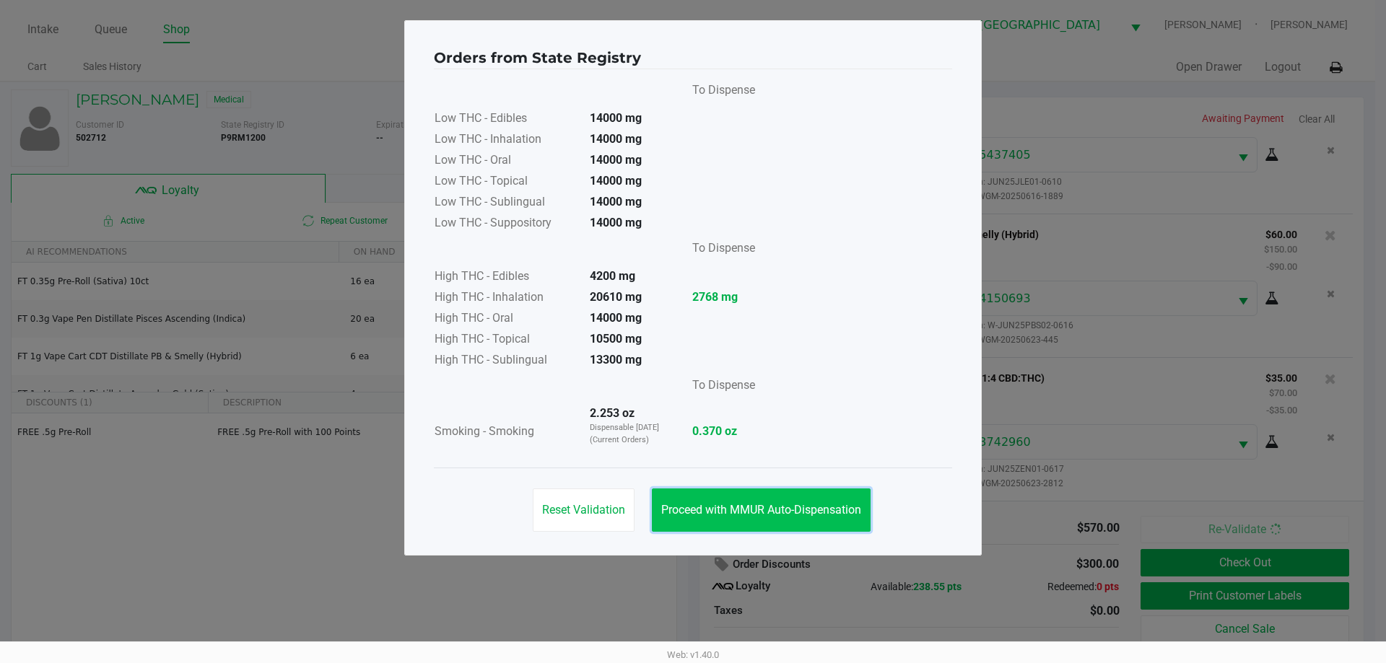
click at [780, 518] on button "Proceed with MMUR Auto-Dispensation" at bounding box center [761, 510] width 219 height 43
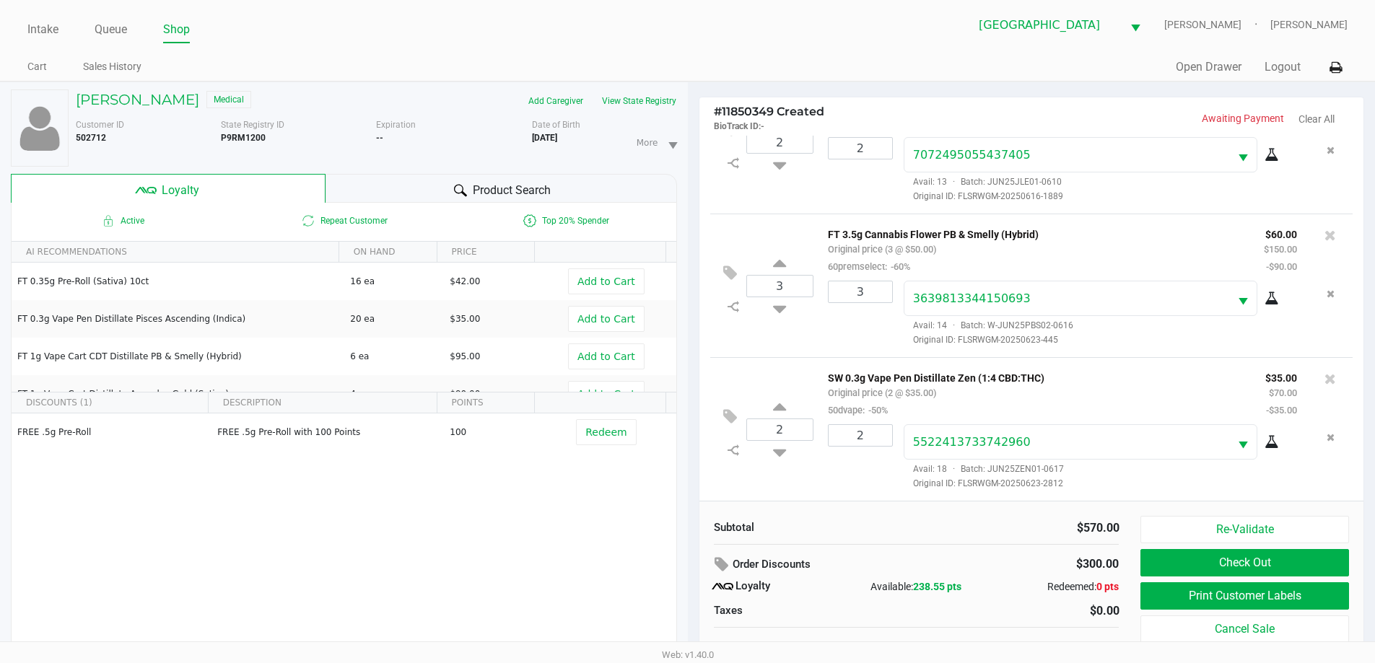
scroll to position [15, 0]
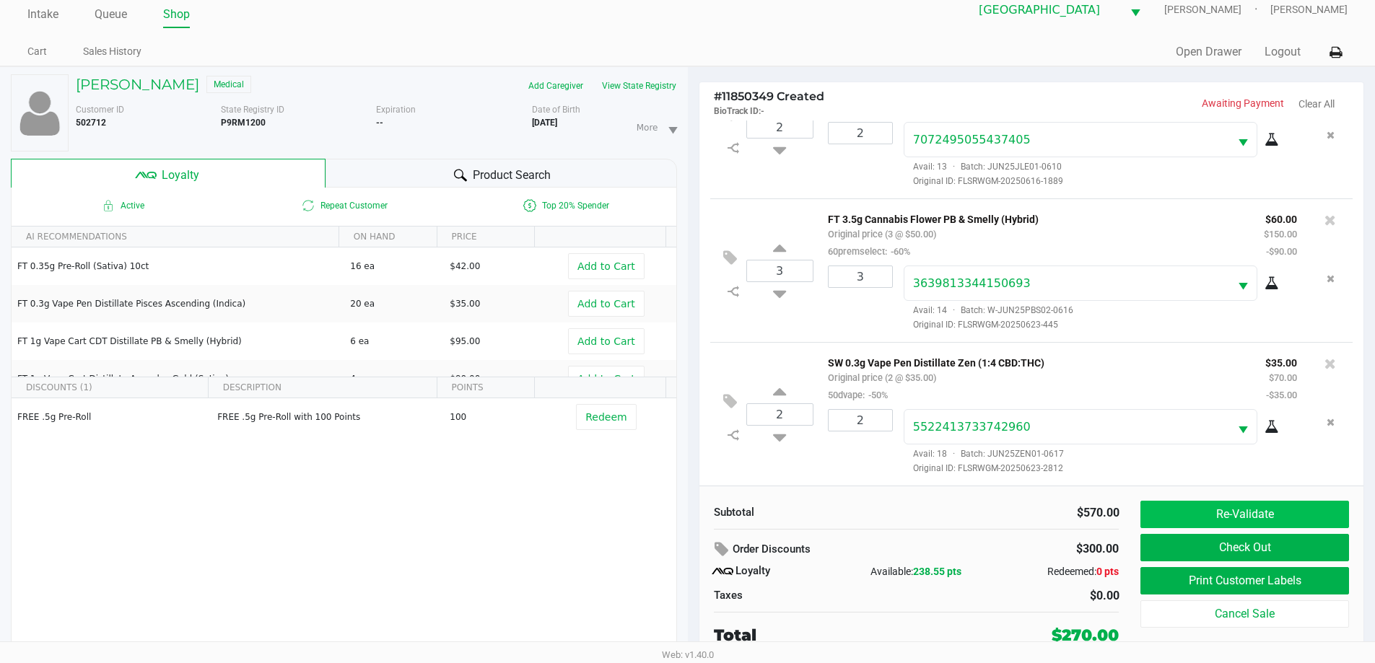
click at [1217, 512] on button "Re-Validate" at bounding box center [1244, 514] width 208 height 27
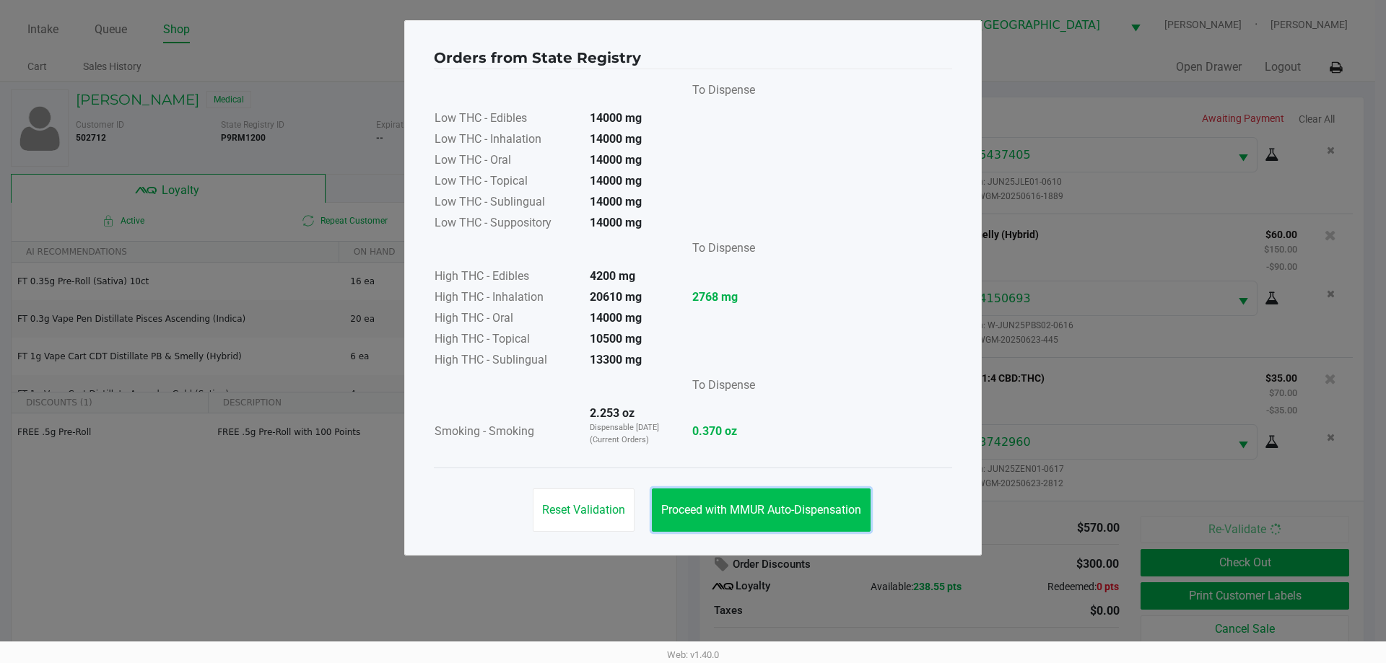
click at [775, 510] on span "Proceed with MMUR Auto-Dispensation" at bounding box center [761, 510] width 200 height 14
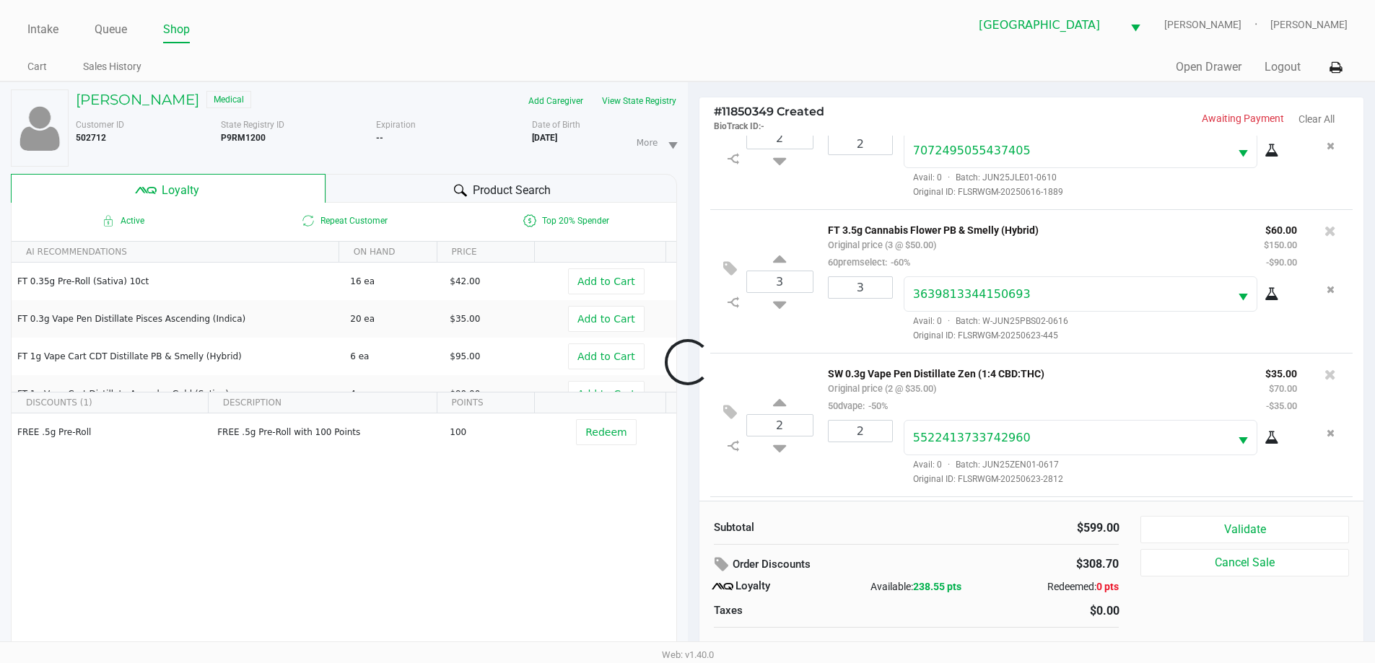
scroll to position [645, 0]
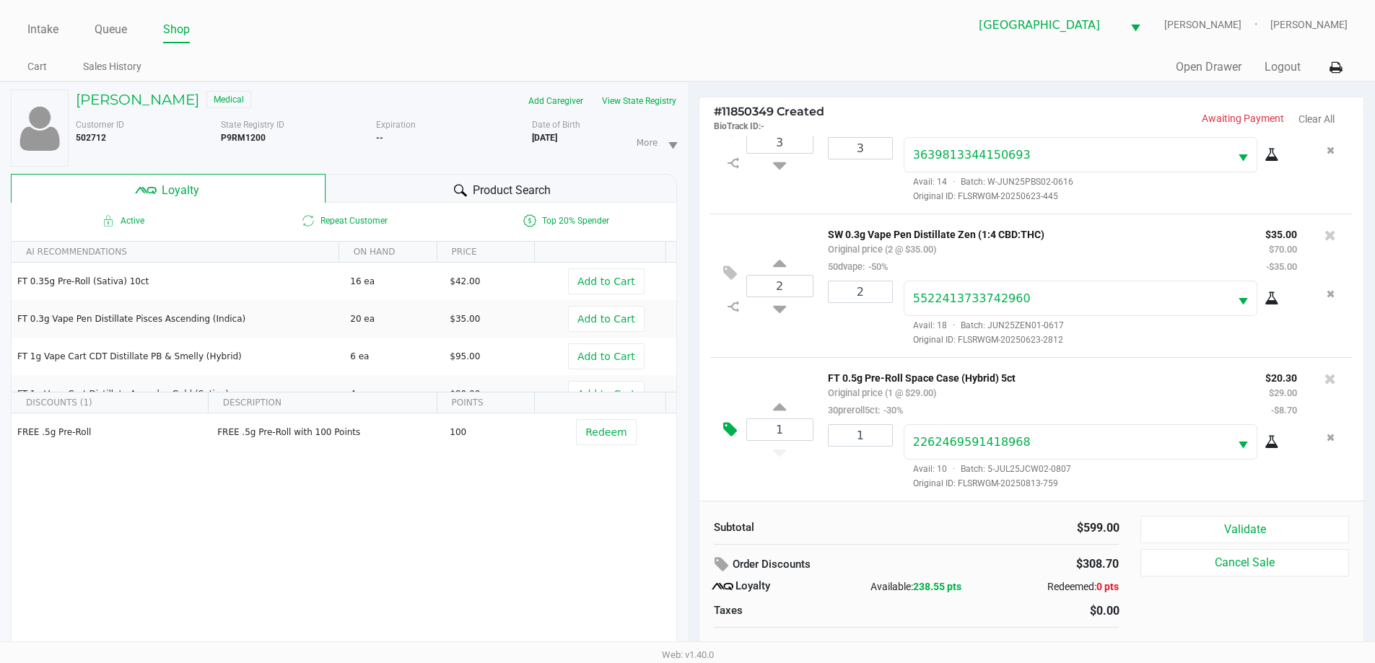
click at [730, 424] on icon at bounding box center [730, 430] width 14 height 17
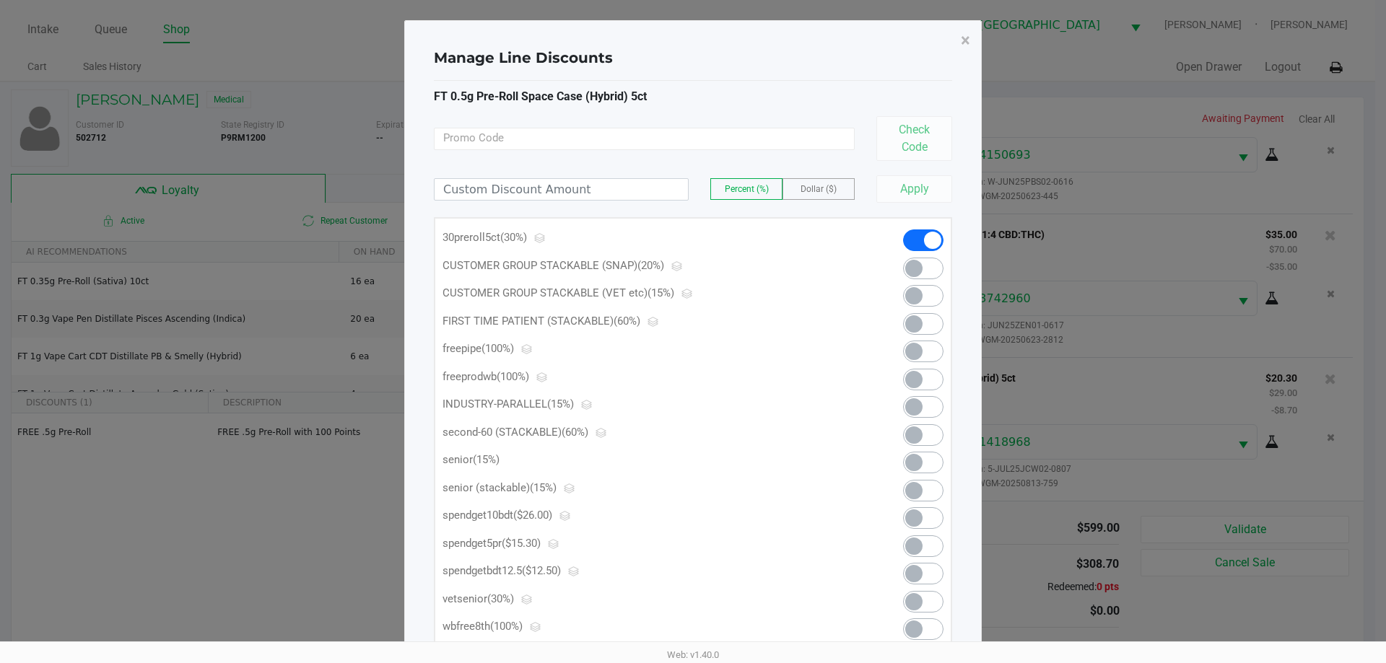
click at [915, 544] on span at bounding box center [913, 546] width 17 height 17
click at [969, 36] on span "×" at bounding box center [965, 40] width 9 height 20
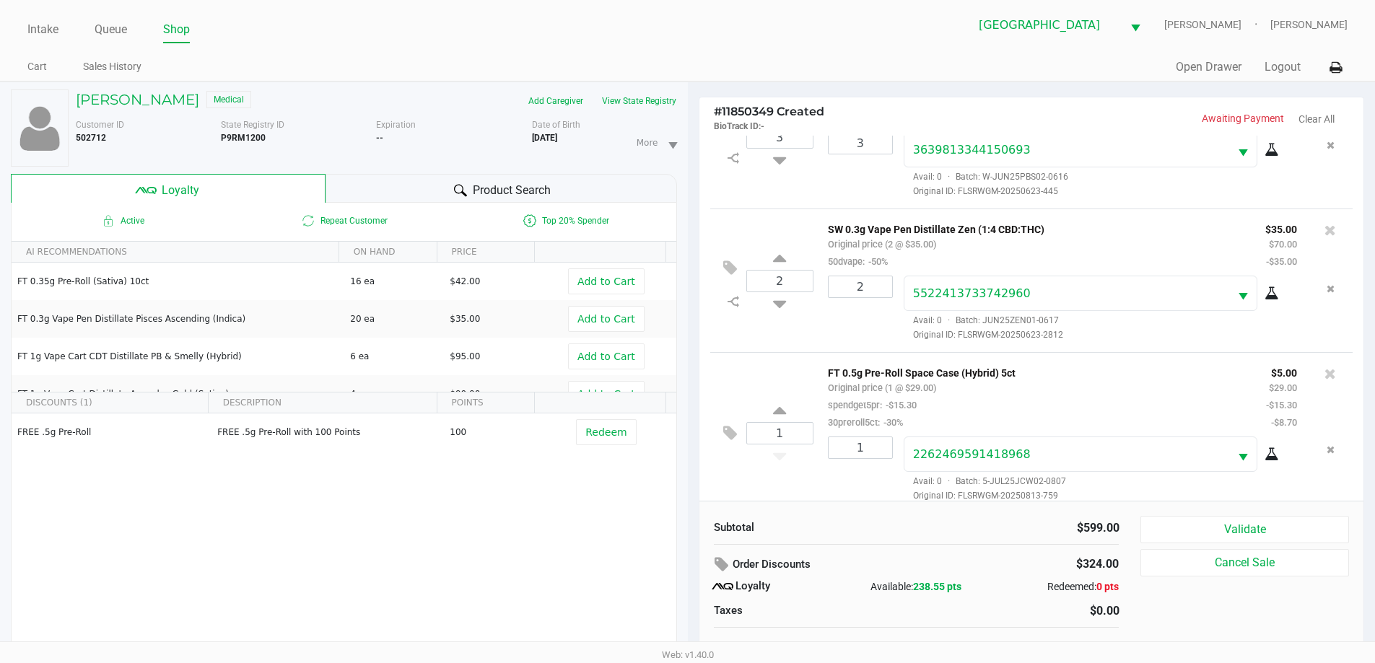
scroll to position [663, 0]
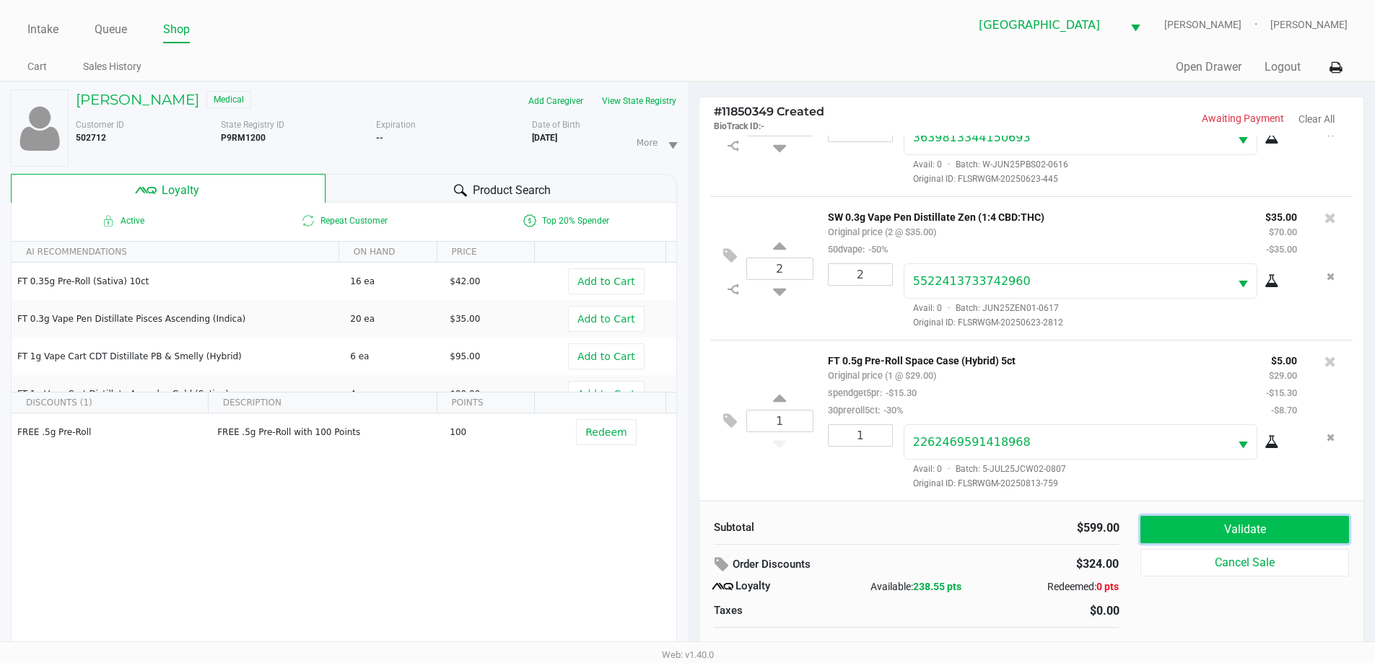
click at [1317, 529] on button "Validate" at bounding box center [1244, 529] width 208 height 27
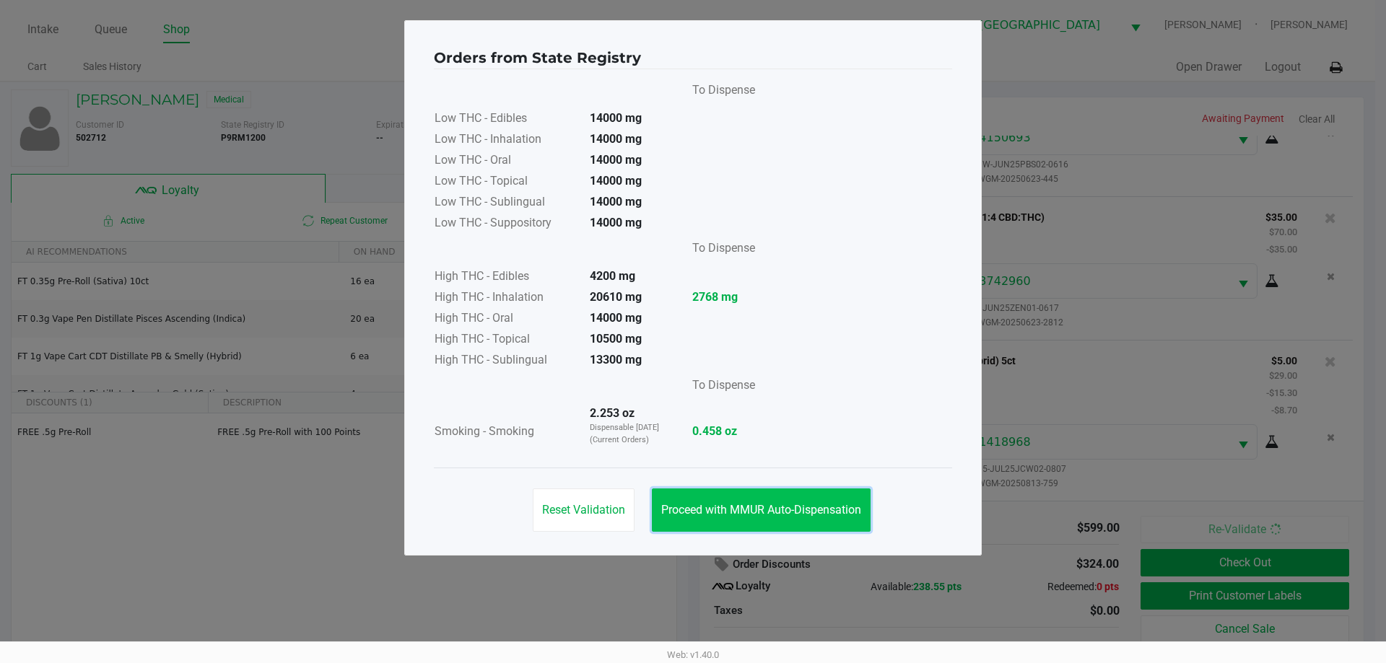
click at [839, 507] on span "Proceed with MMUR Auto-Dispensation" at bounding box center [761, 510] width 200 height 14
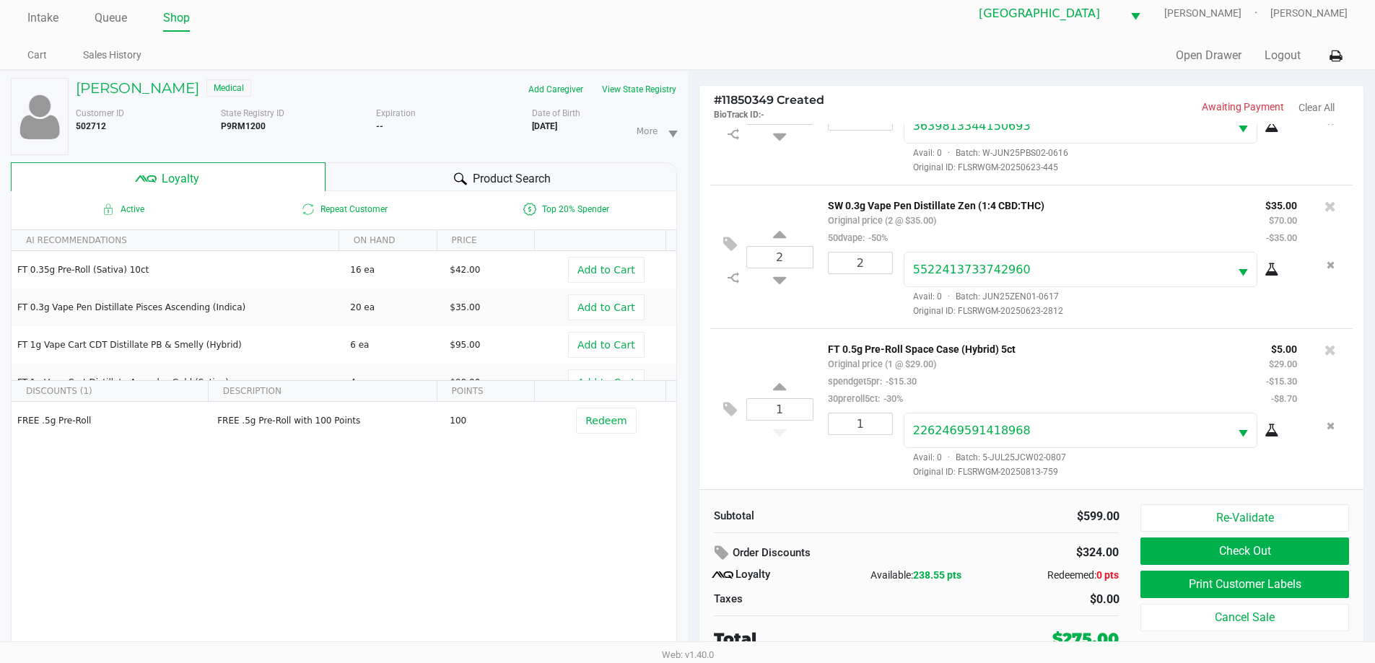
scroll to position [15, 0]
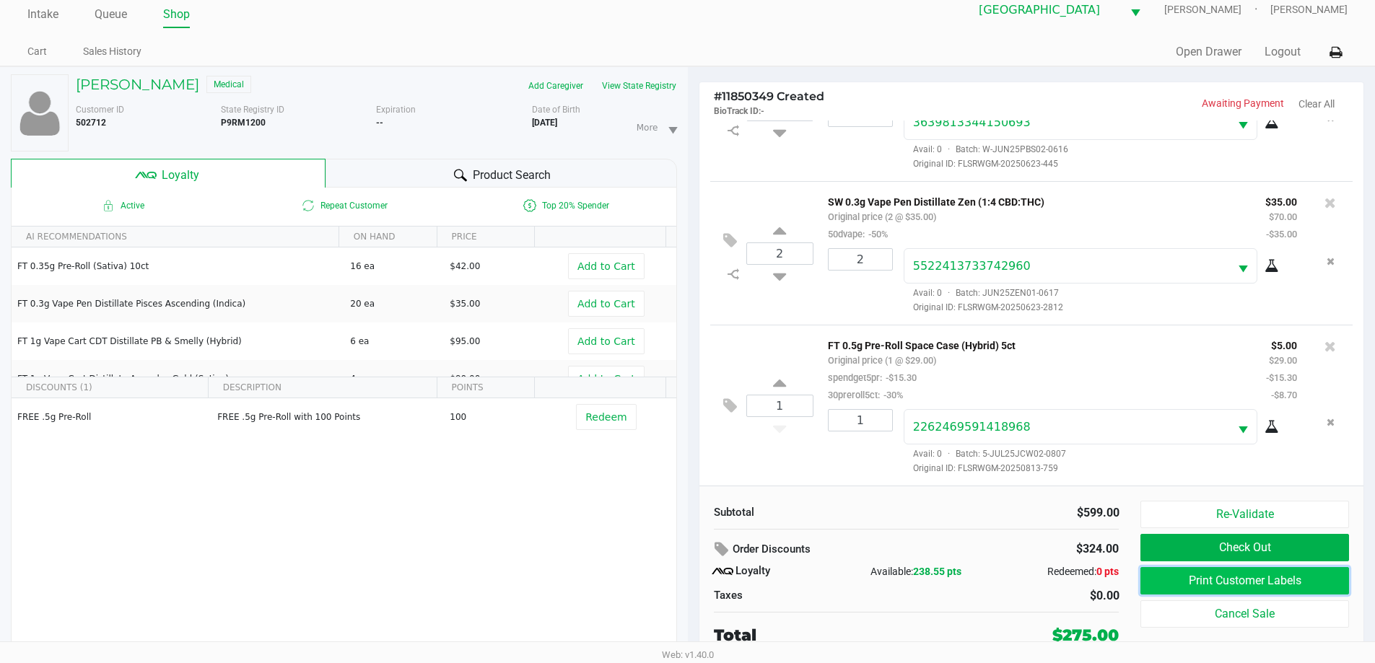
click at [1283, 582] on button "Print Customer Labels" at bounding box center [1244, 580] width 208 height 27
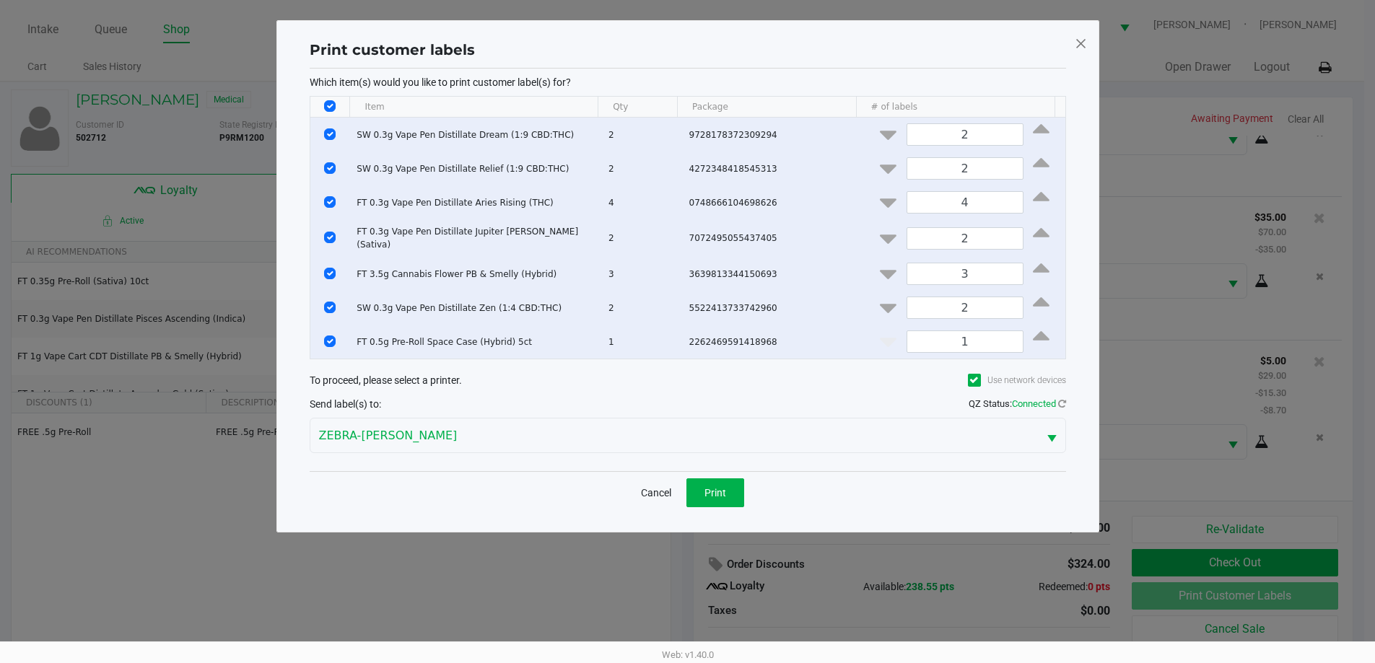
scroll to position [0, 0]
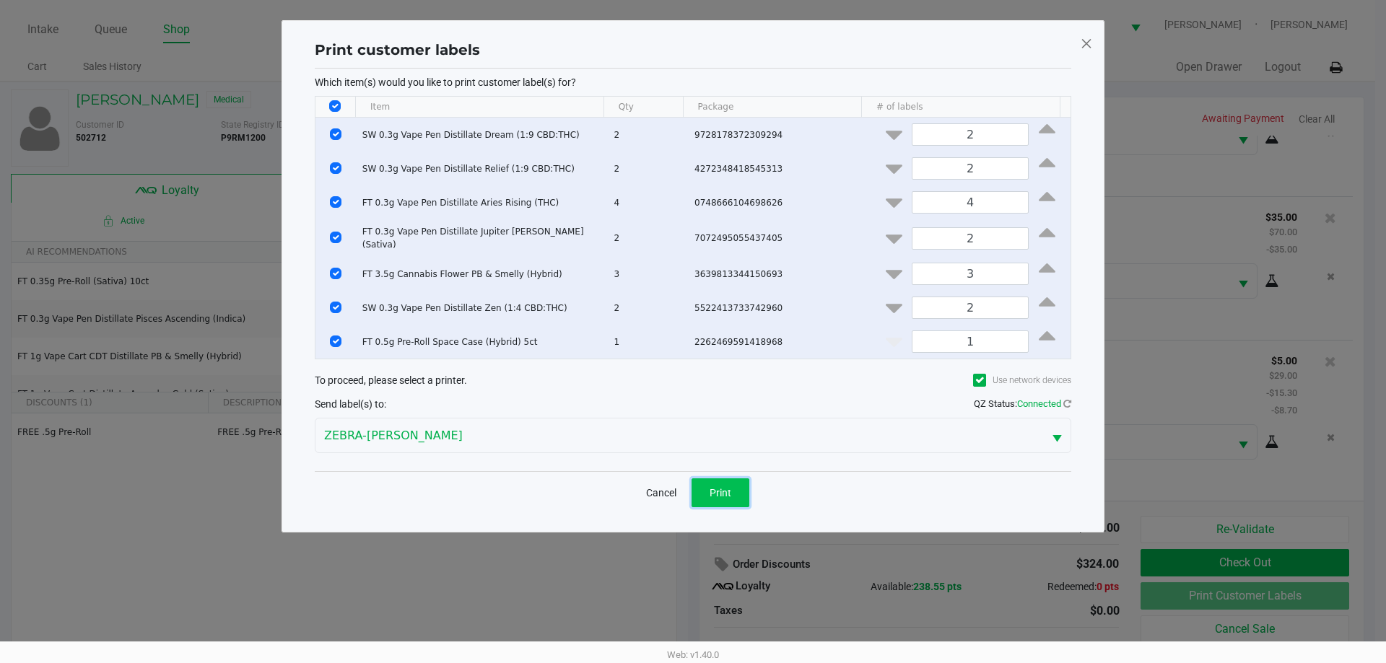
click at [738, 492] on button "Print" at bounding box center [720, 493] width 58 height 29
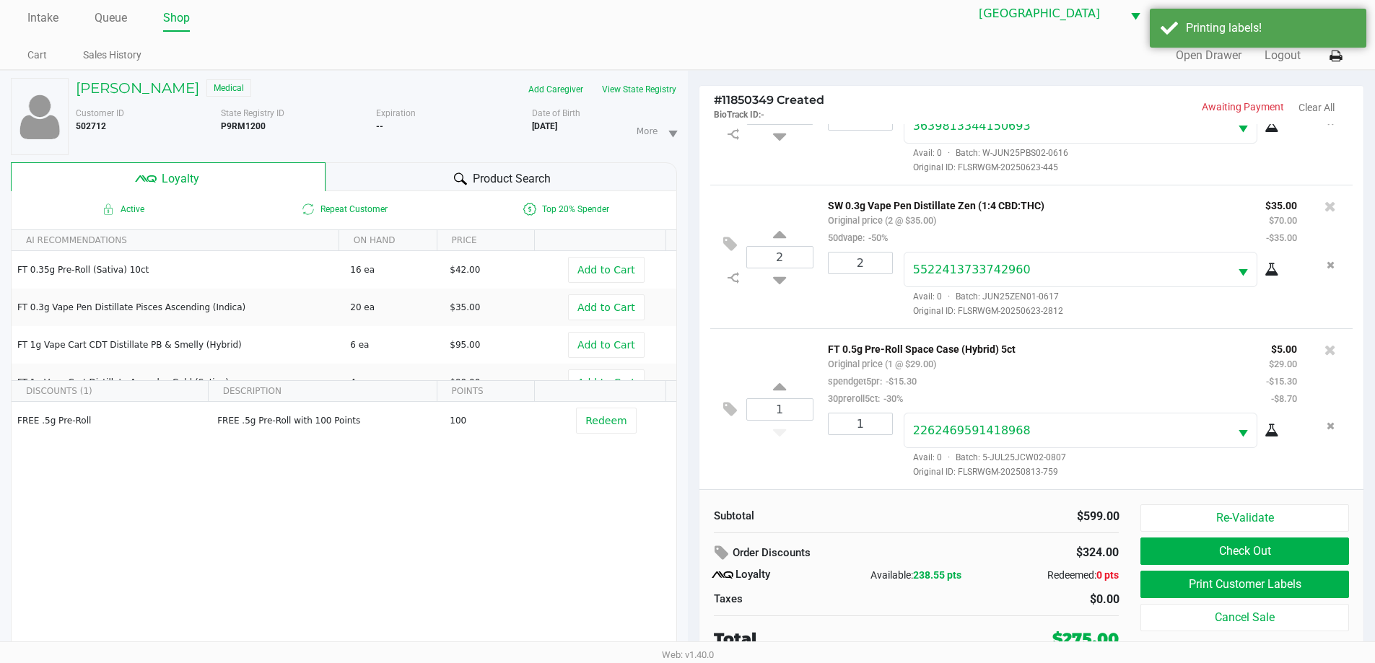
scroll to position [15, 0]
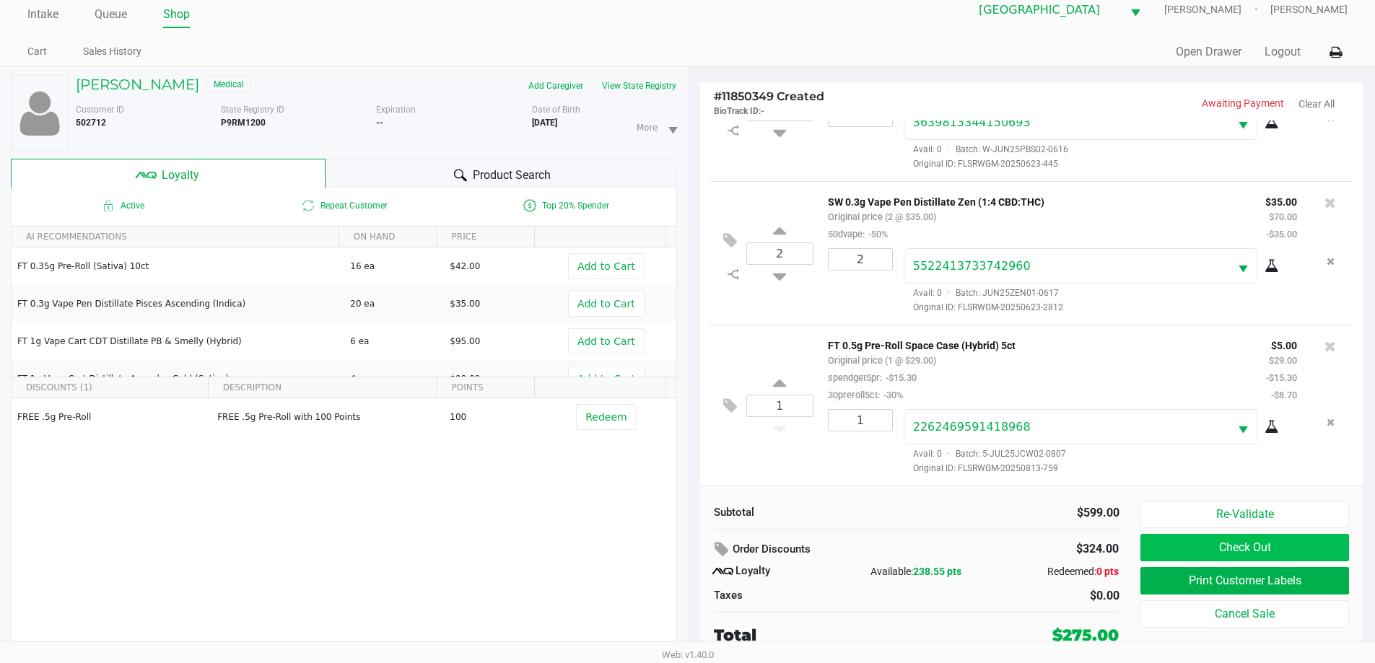
click at [1284, 552] on button "Check Out" at bounding box center [1244, 547] width 208 height 27
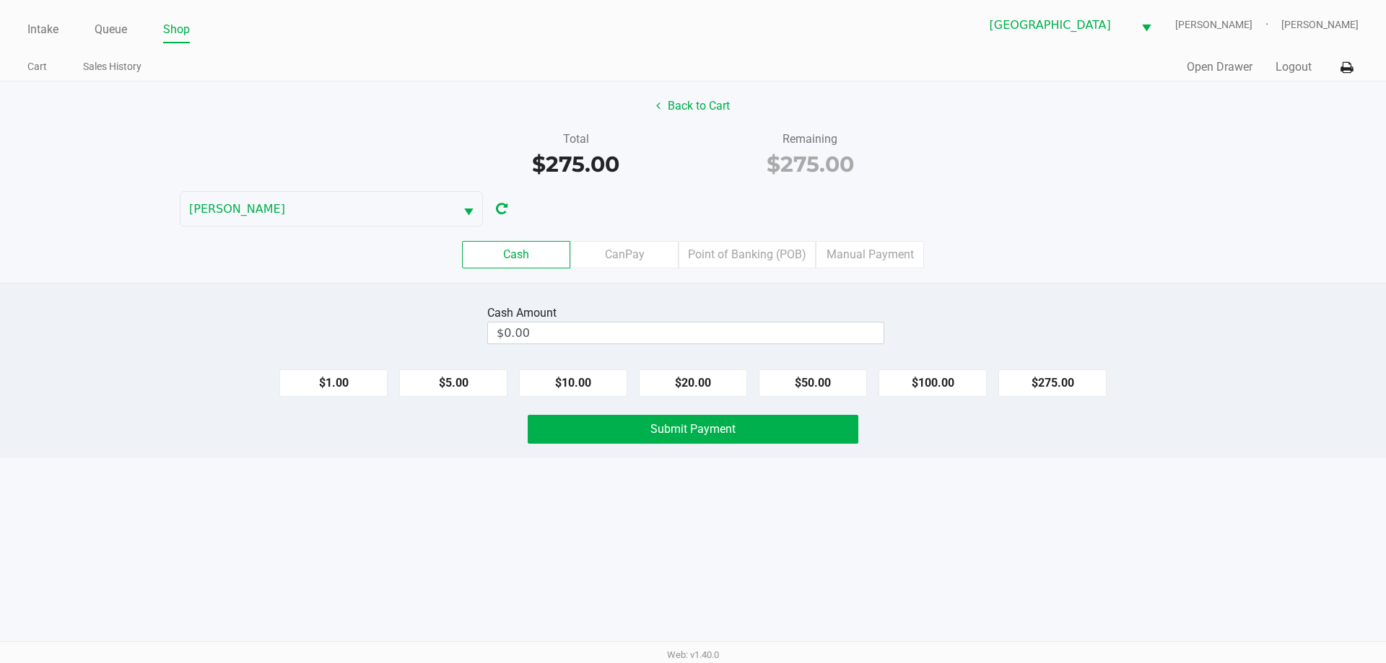
click at [1066, 390] on button "$275.00" at bounding box center [1052, 383] width 108 height 27
type input "$275.00"
click at [782, 431] on button "Submit Payment" at bounding box center [693, 429] width 331 height 29
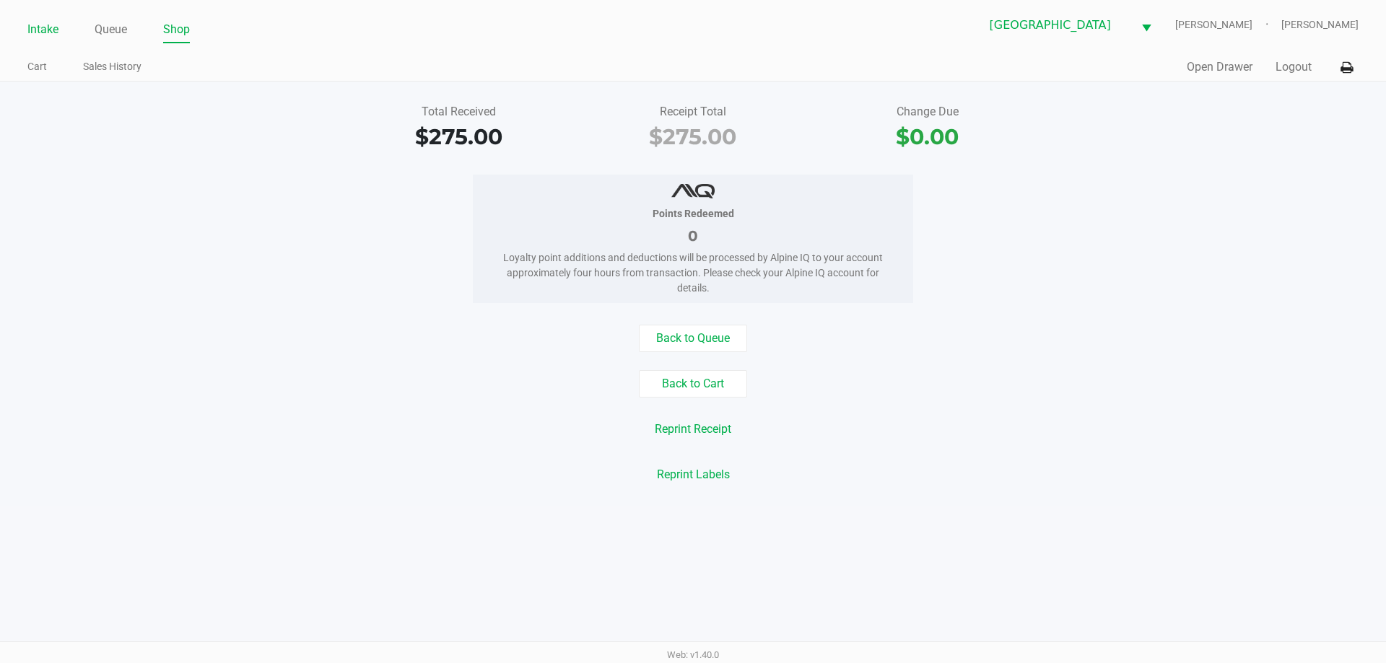
click at [58, 28] on link "Intake" at bounding box center [42, 29] width 31 height 20
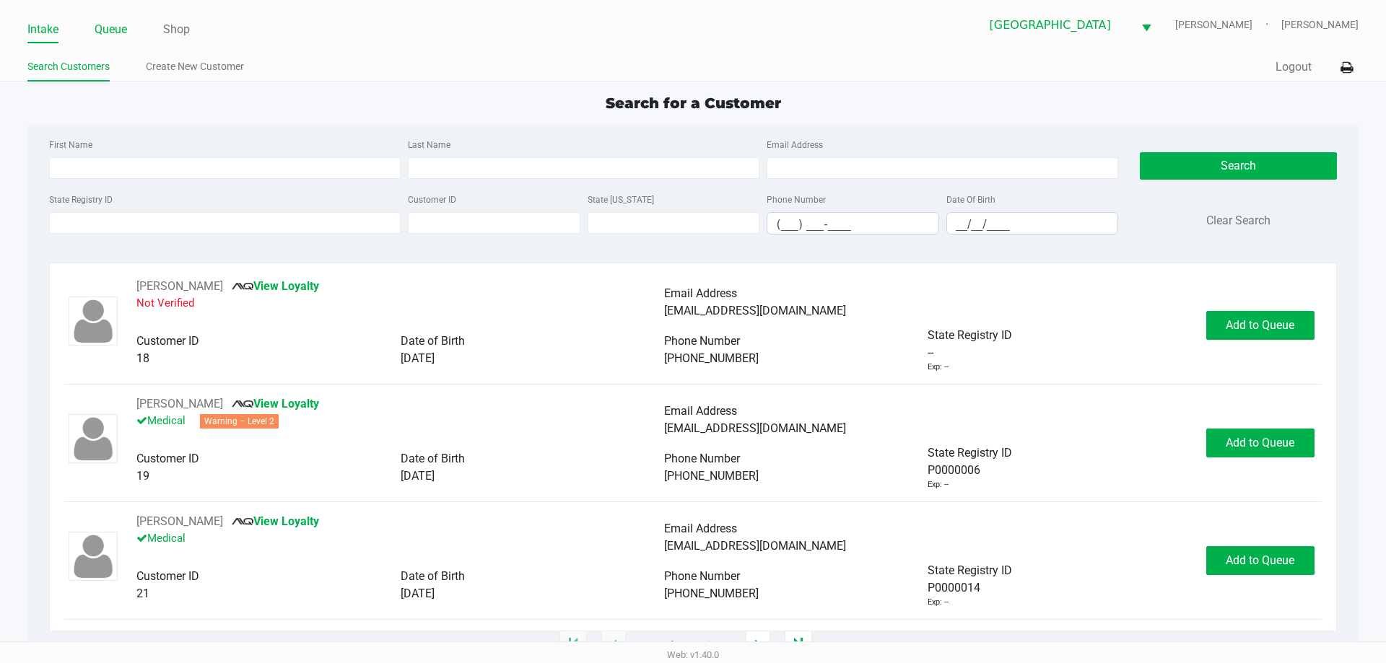
click at [108, 25] on link "Queue" at bounding box center [111, 29] width 32 height 20
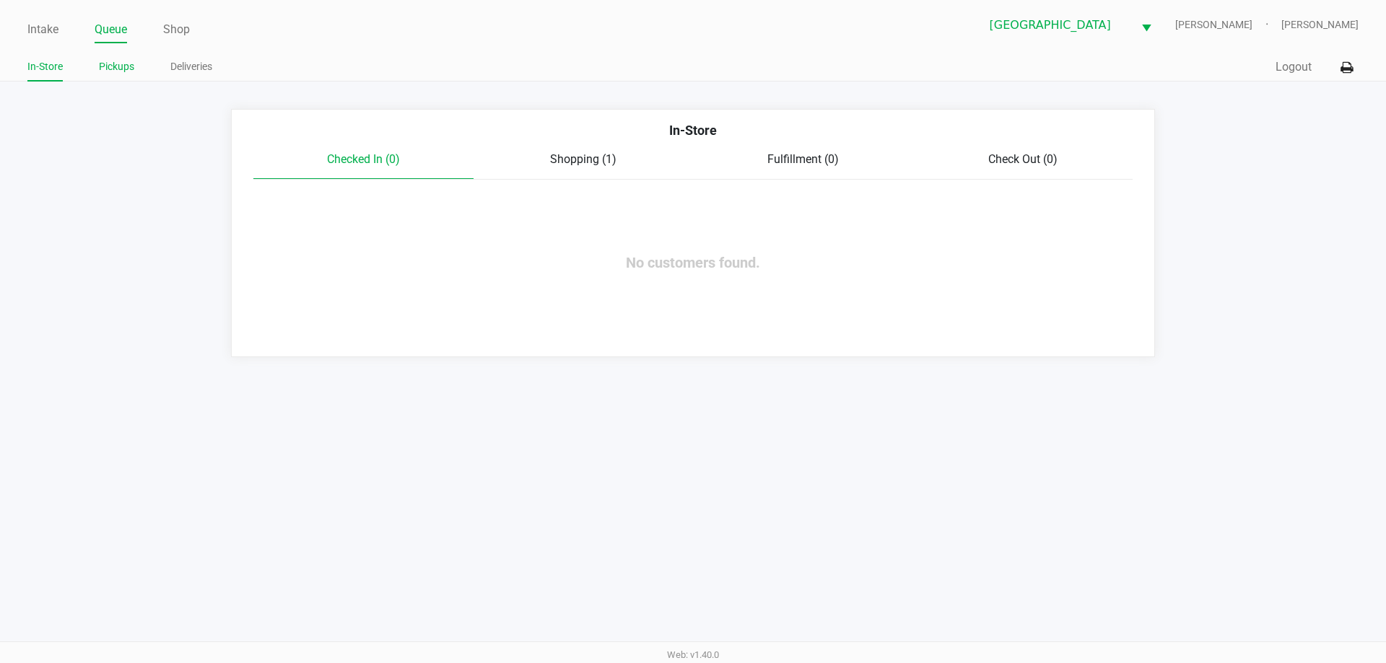
click at [119, 69] on link "Pickups" at bounding box center [116, 67] width 35 height 18
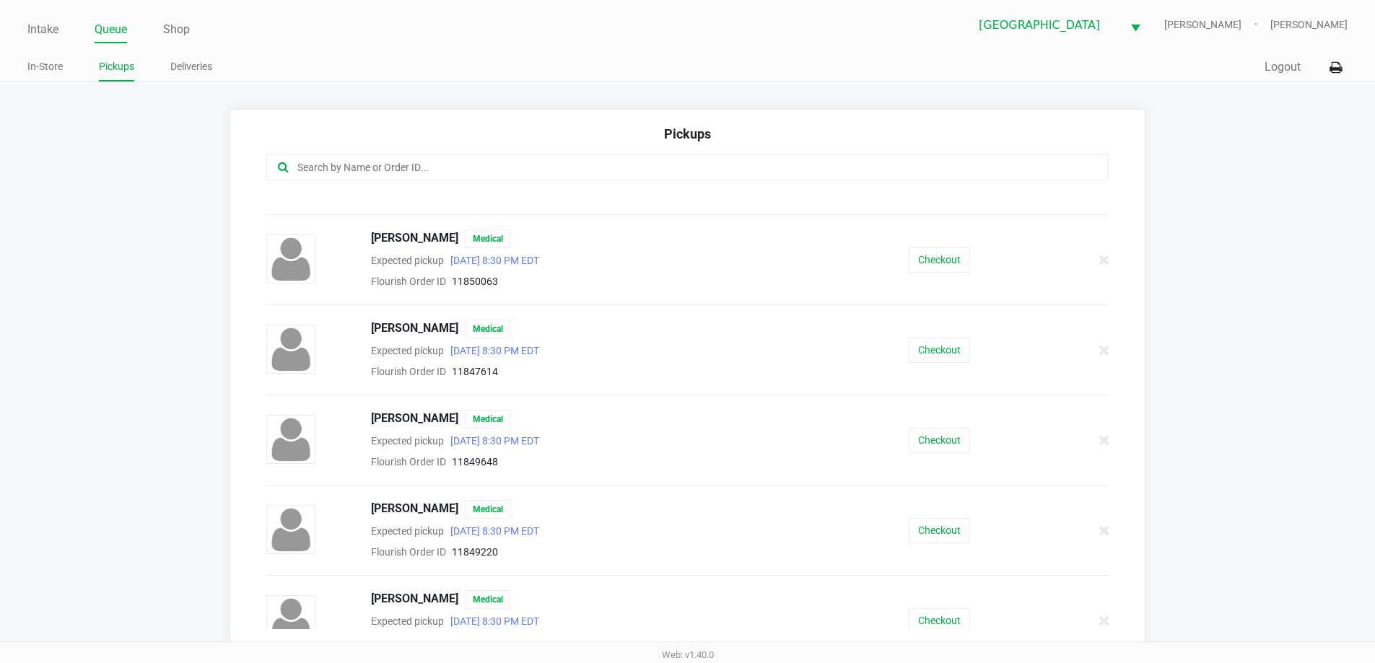
scroll to position [600, 0]
click at [911, 435] on button "Checkout" at bounding box center [939, 441] width 61 height 25
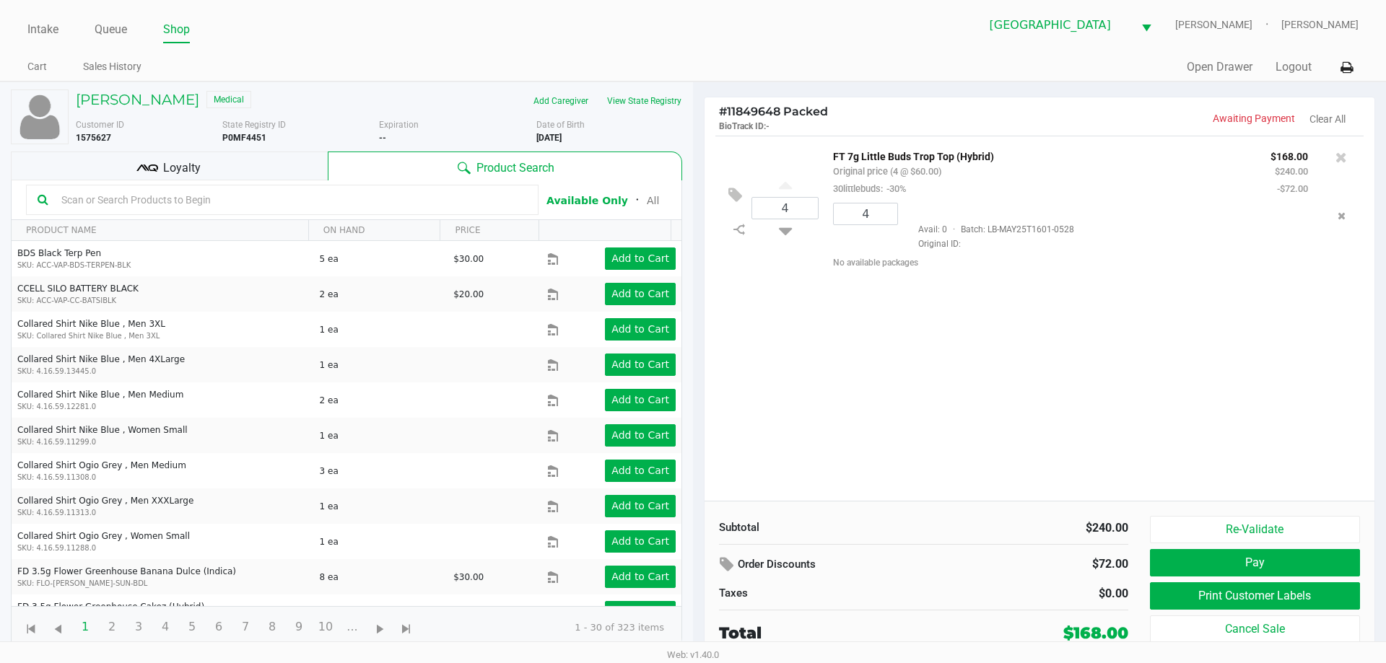
click at [278, 166] on div "Loyalty" at bounding box center [169, 166] width 317 height 29
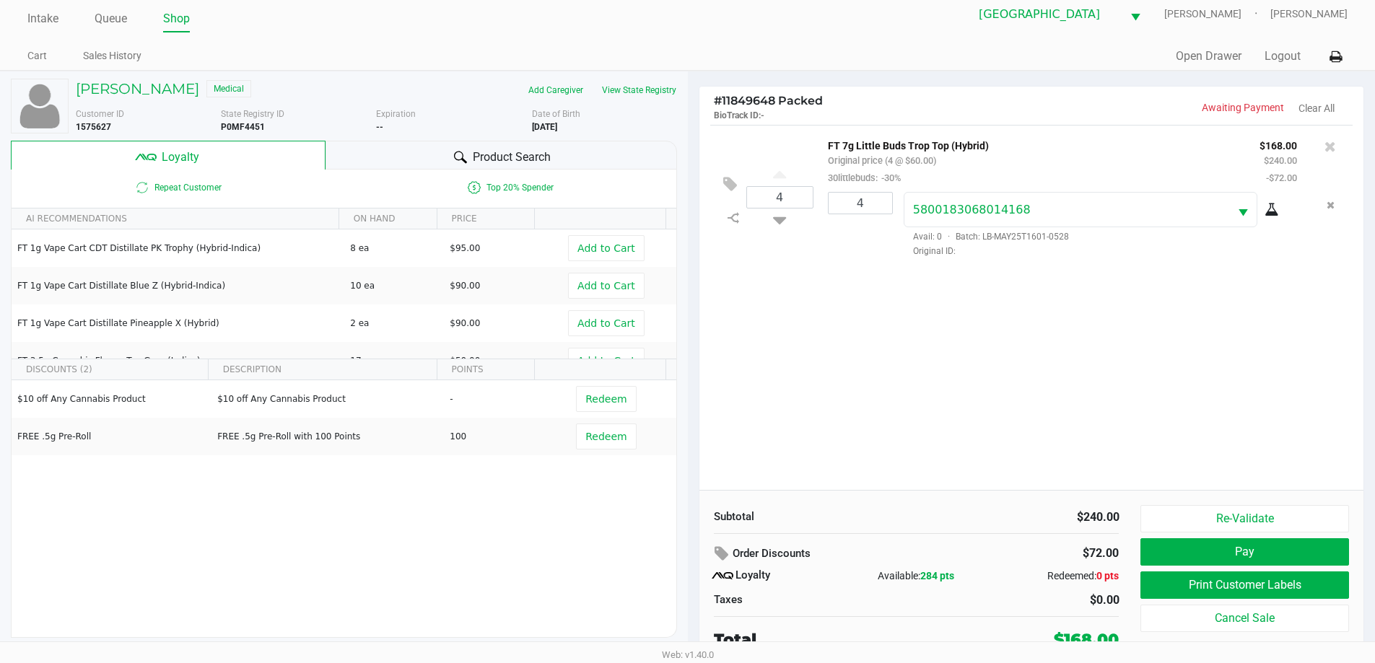
scroll to position [14, 0]
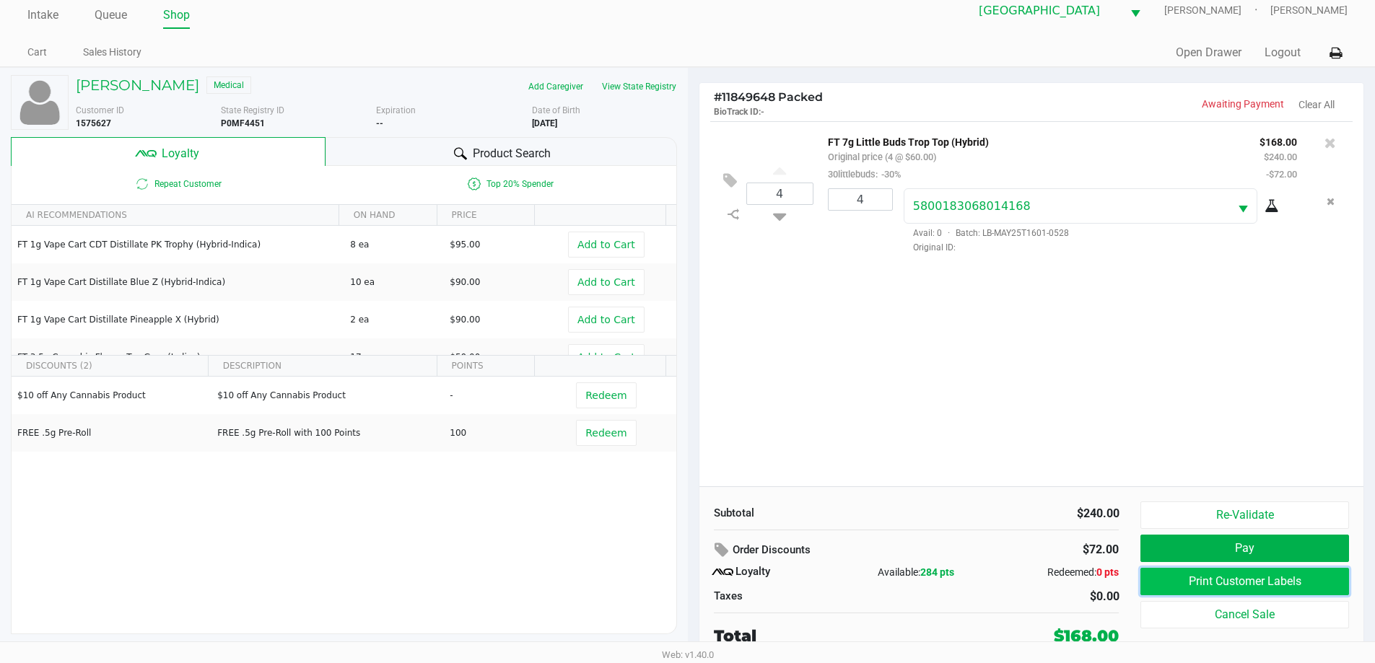
click at [1266, 580] on button "Print Customer Labels" at bounding box center [1244, 581] width 208 height 27
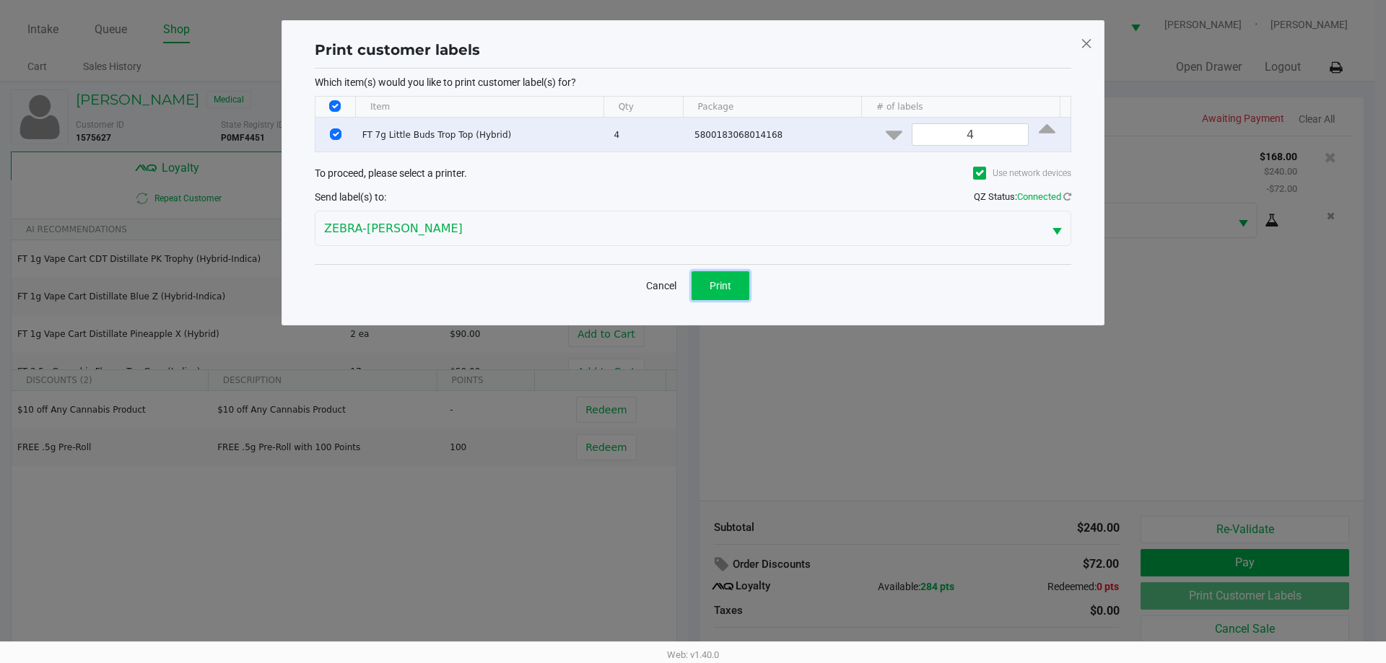
click at [732, 298] on button "Print" at bounding box center [720, 285] width 58 height 29
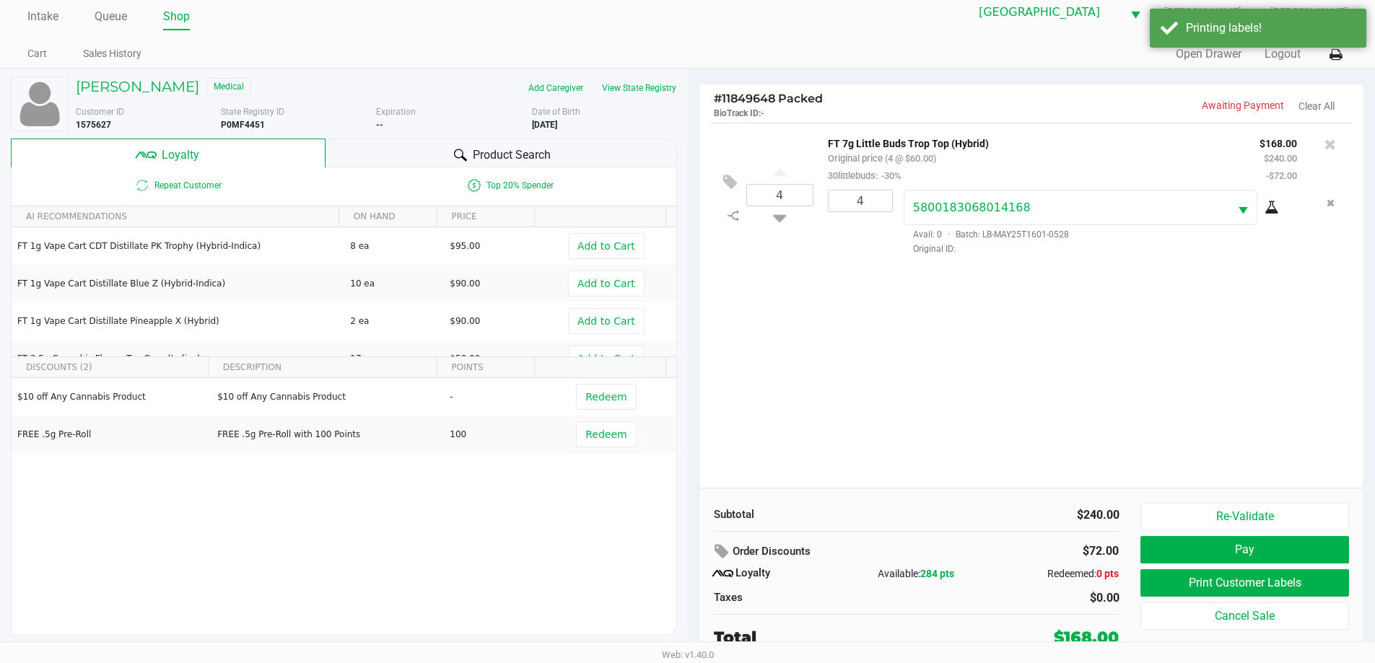
scroll to position [14, 0]
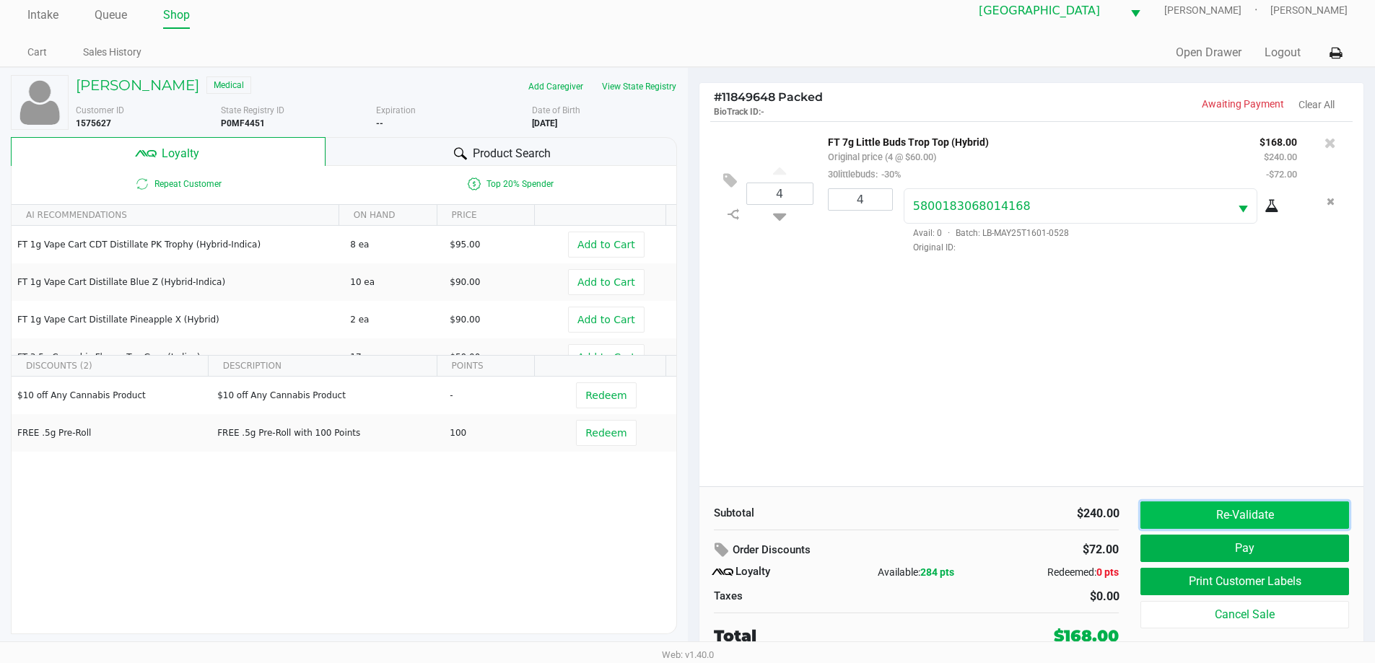
click at [1249, 521] on button "Re-Validate" at bounding box center [1244, 515] width 208 height 27
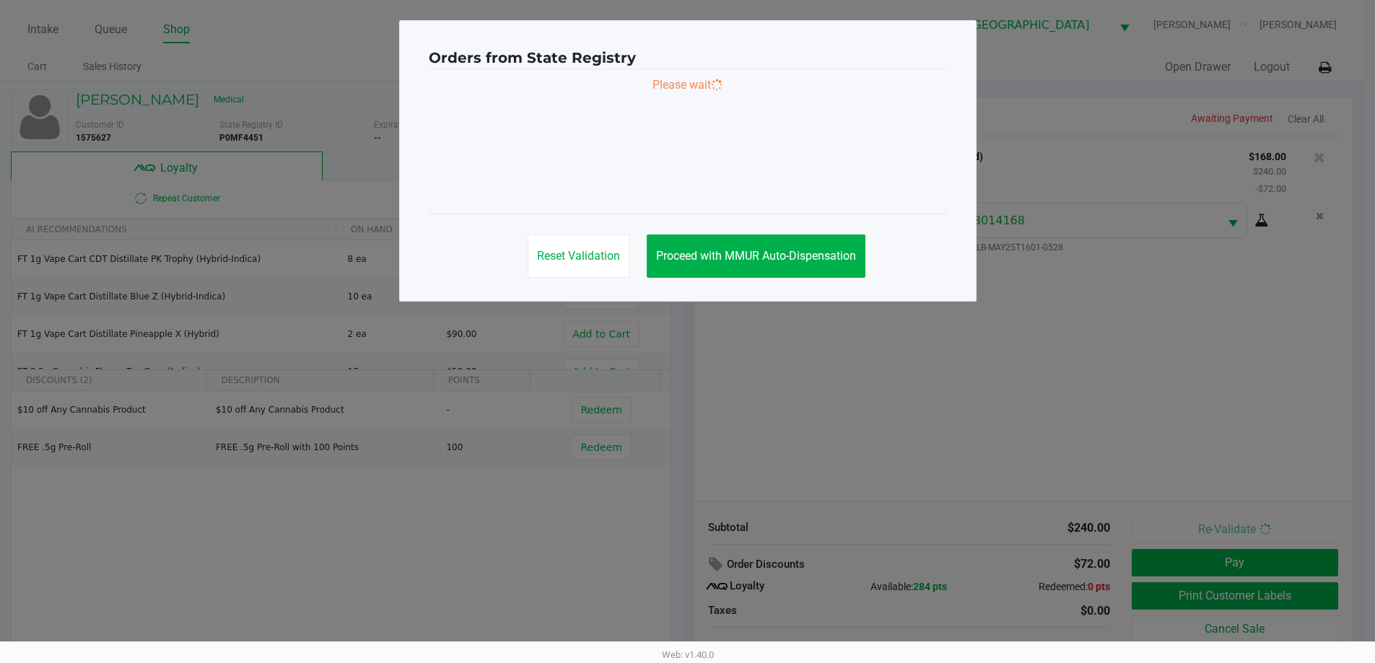
scroll to position [0, 0]
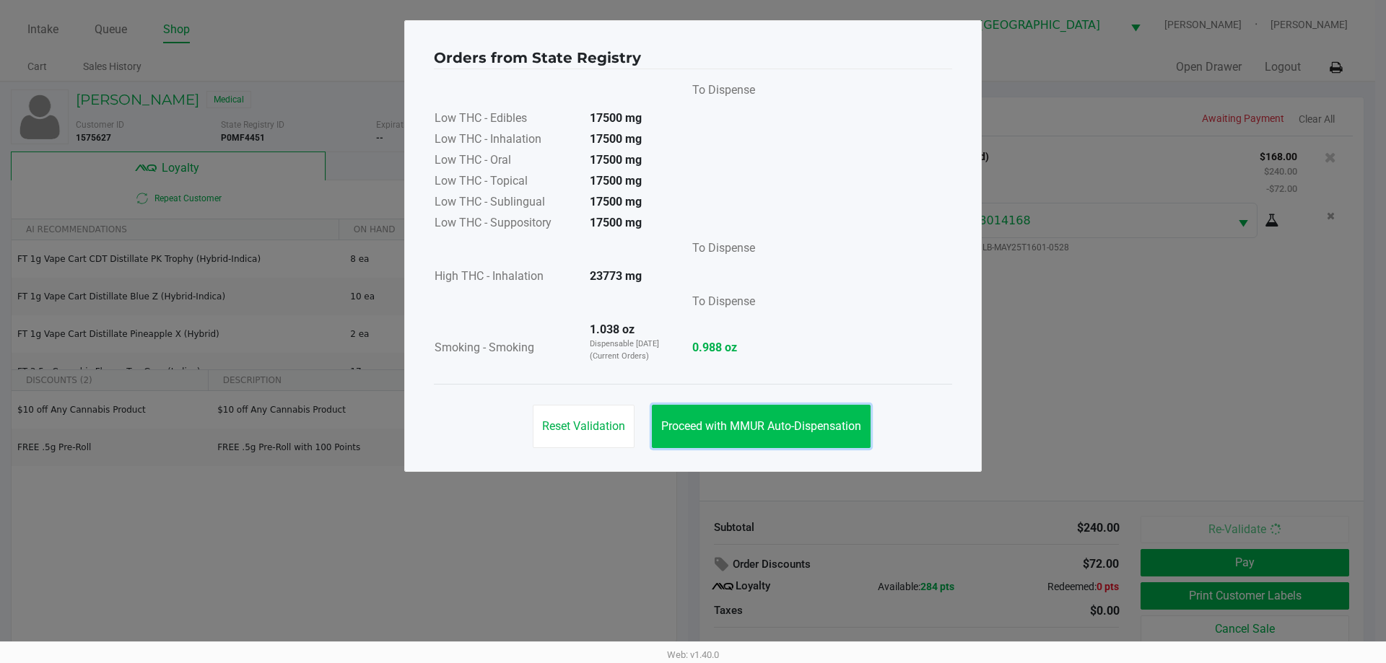
click at [829, 428] on span "Proceed with MMUR Auto-Dispensation" at bounding box center [761, 426] width 200 height 14
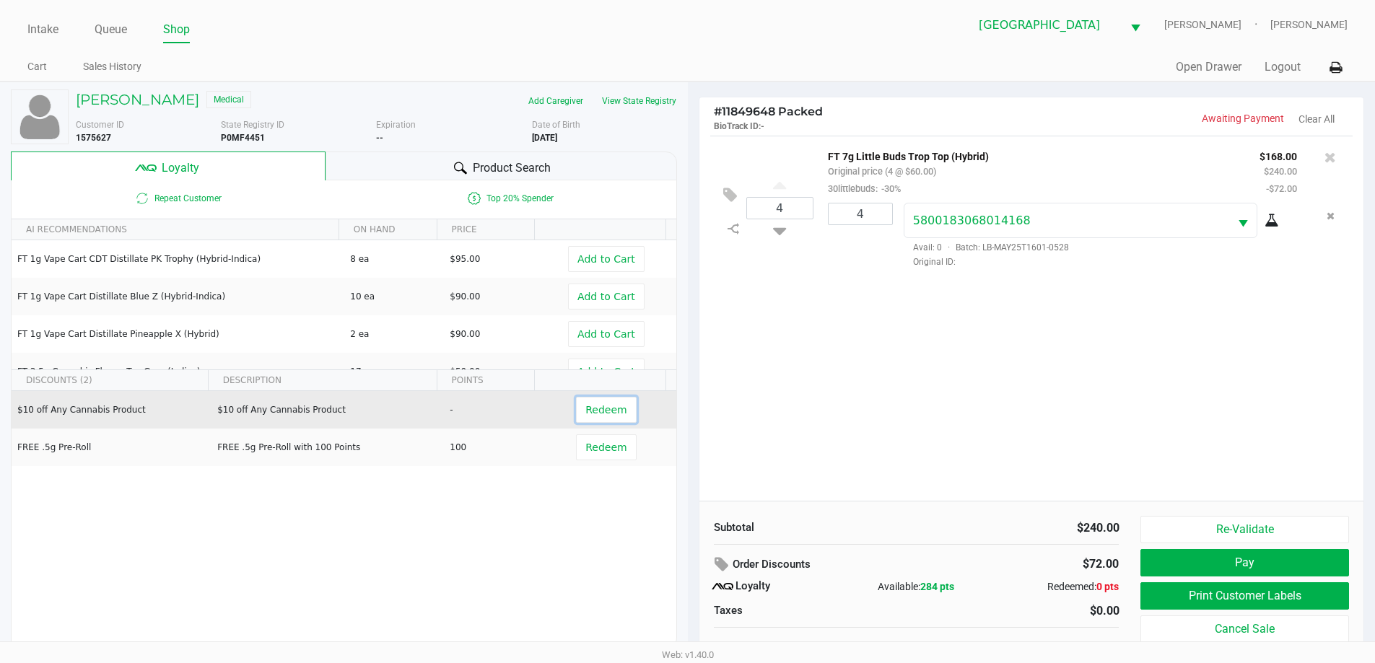
click at [615, 406] on button "Redeem" at bounding box center [606, 410] width 60 height 26
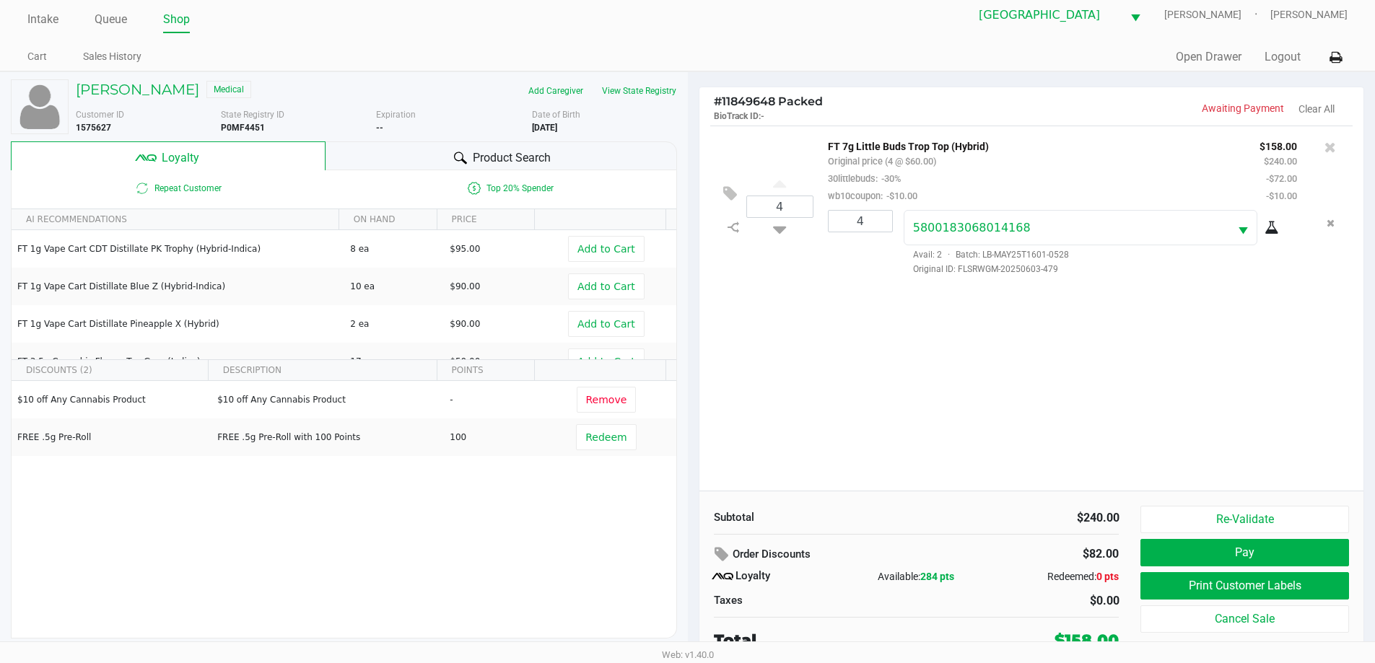
scroll to position [14, 0]
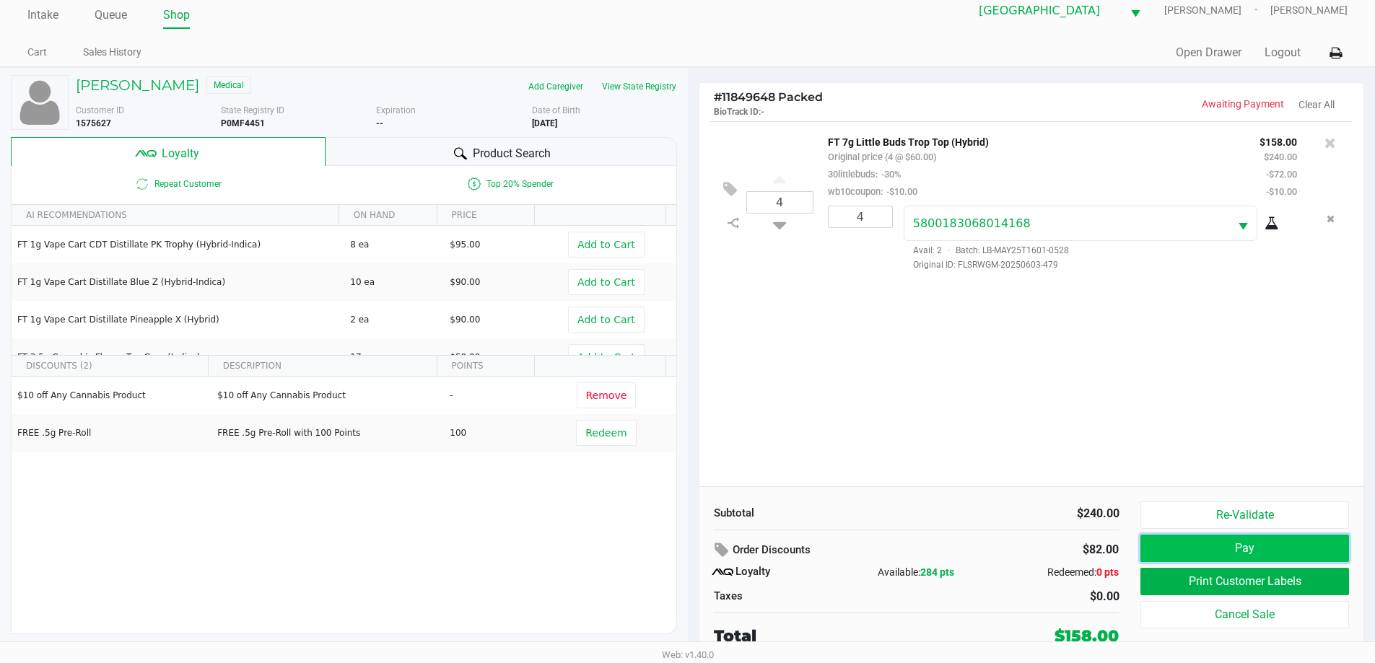
click at [1257, 545] on button "Pay" at bounding box center [1244, 548] width 208 height 27
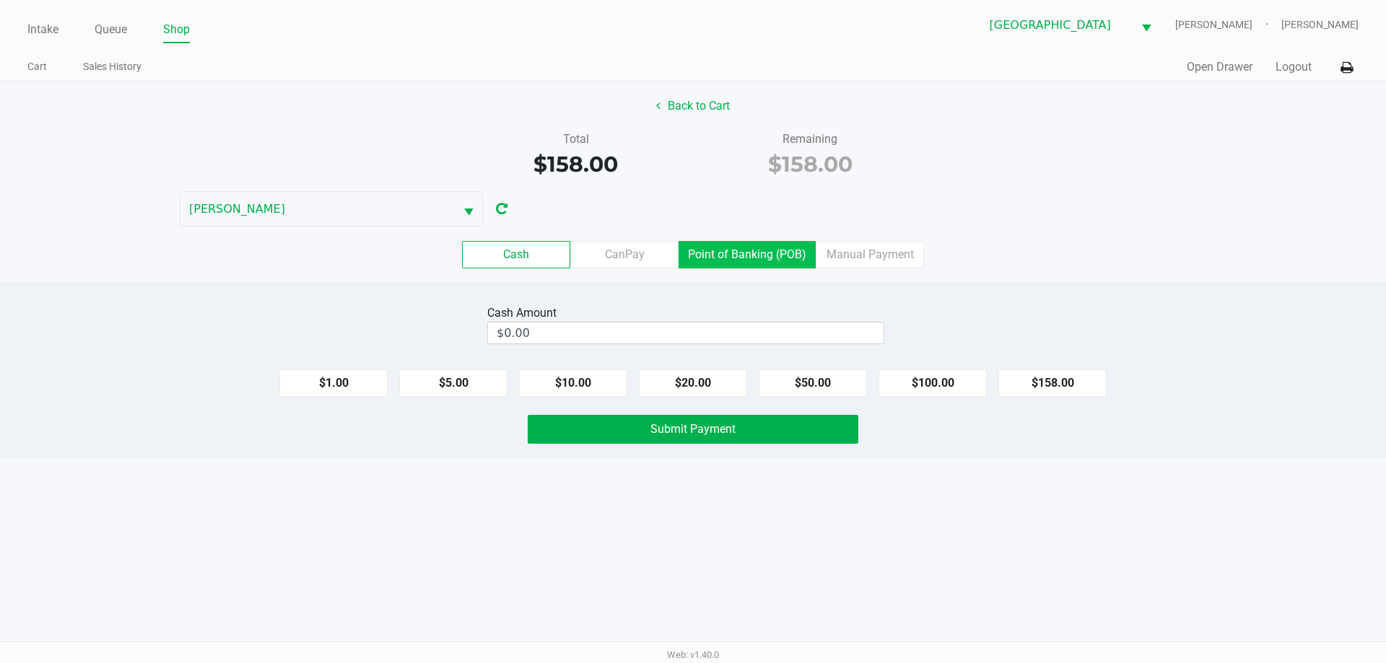
click at [766, 248] on label "Point of Banking (POB)" at bounding box center [746, 254] width 137 height 27
click at [0, 0] on 7 "Point of Banking (POB)" at bounding box center [0, 0] width 0 height 0
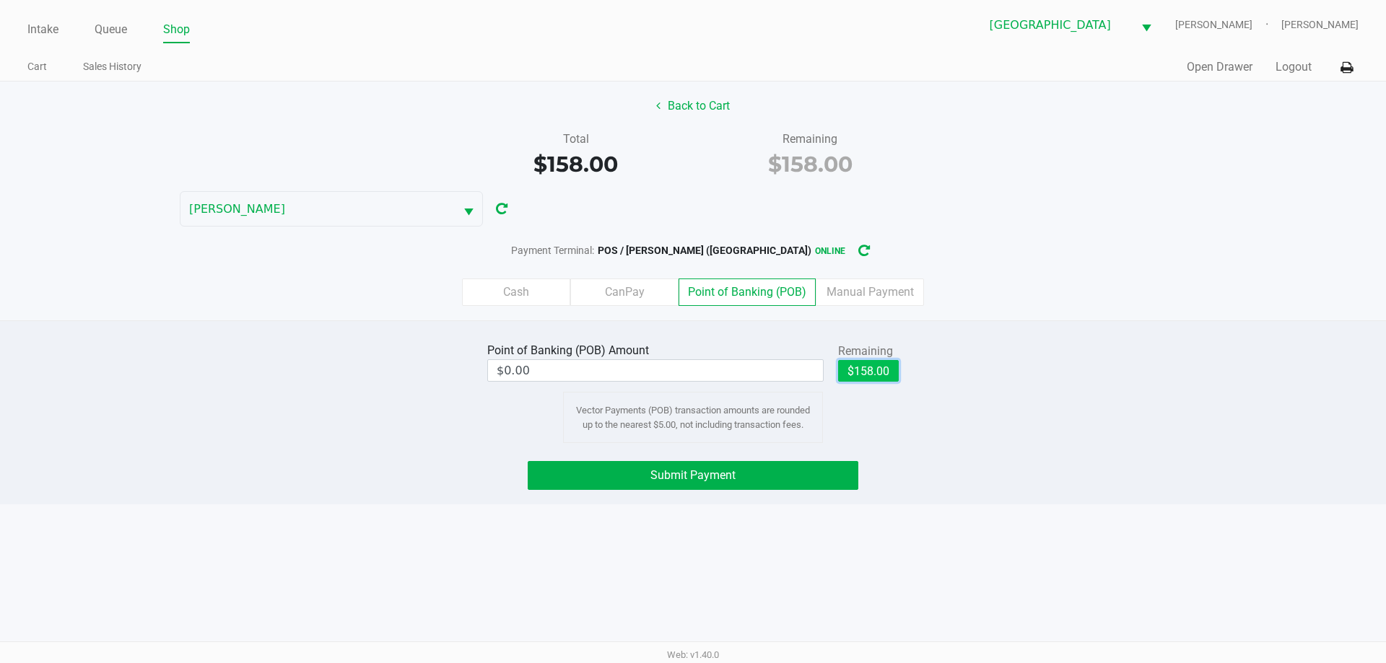
click at [896, 373] on button "$158.00" at bounding box center [868, 371] width 61 height 22
type input "$158.00"
click at [782, 476] on button "Submit Payment" at bounding box center [693, 475] width 331 height 29
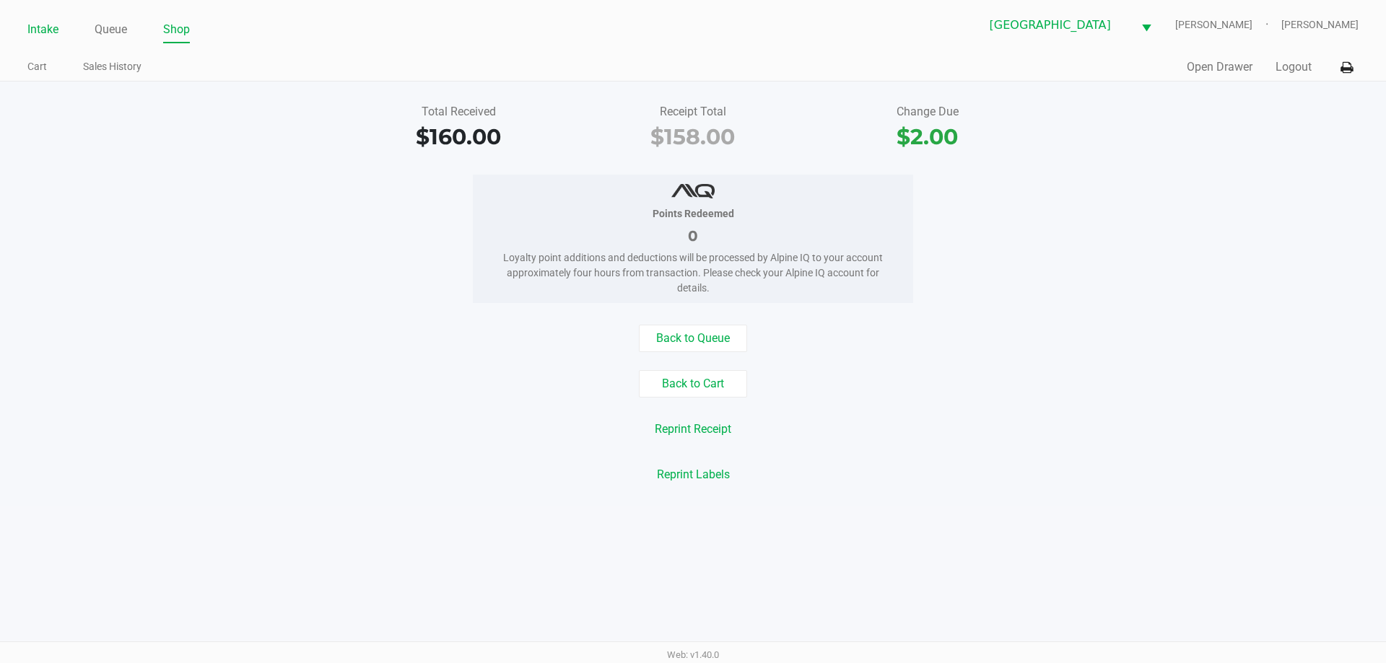
click at [49, 31] on link "Intake" at bounding box center [42, 29] width 31 height 20
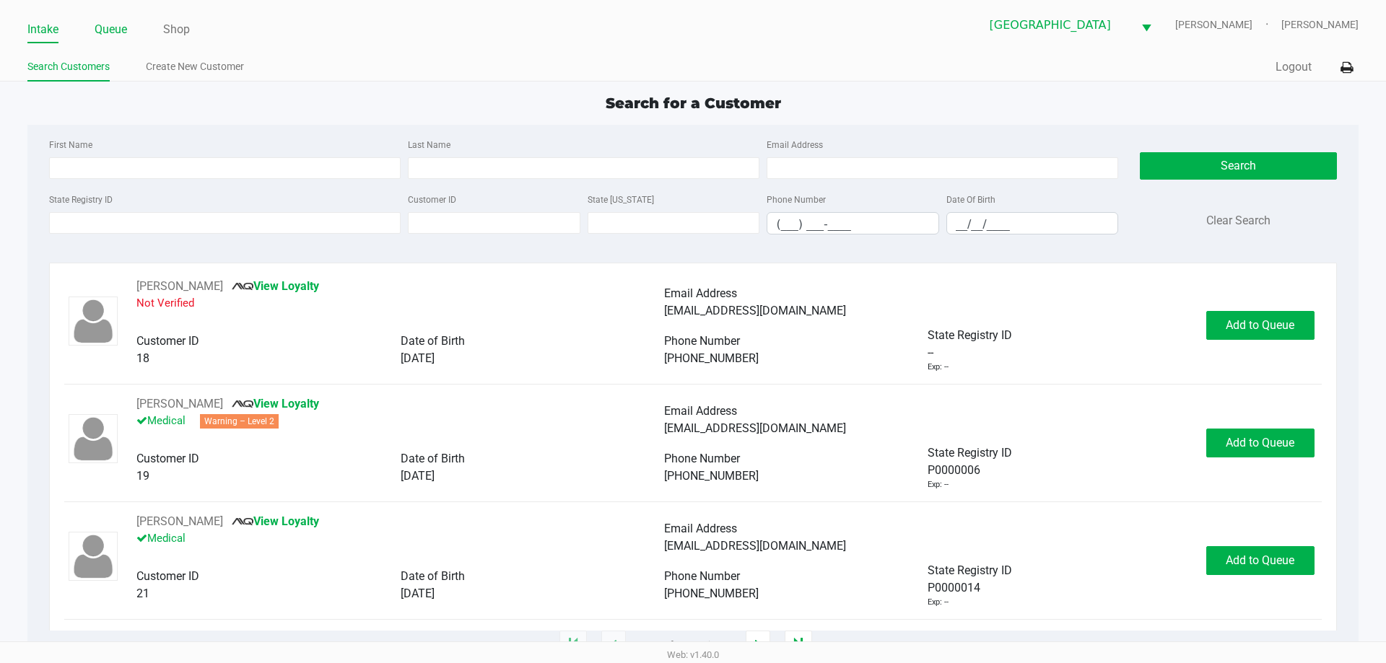
click at [113, 25] on link "Queue" at bounding box center [111, 29] width 32 height 20
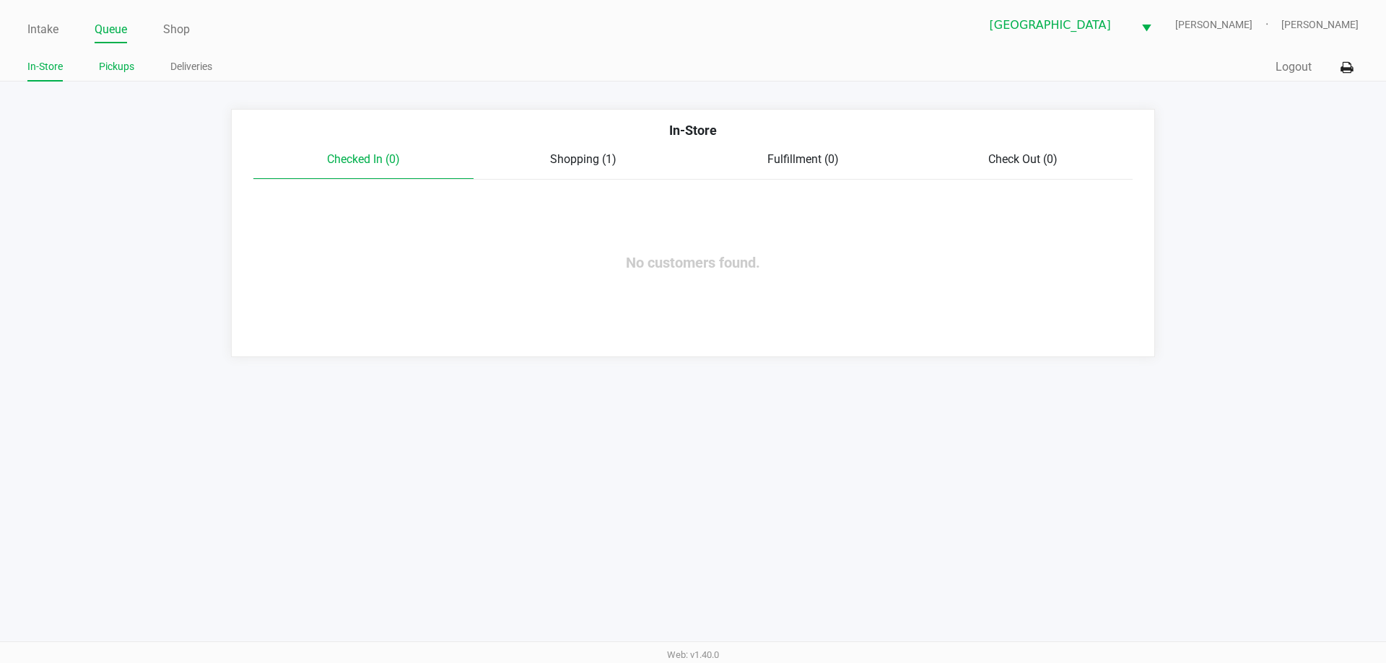
click at [123, 65] on link "Pickups" at bounding box center [116, 67] width 35 height 18
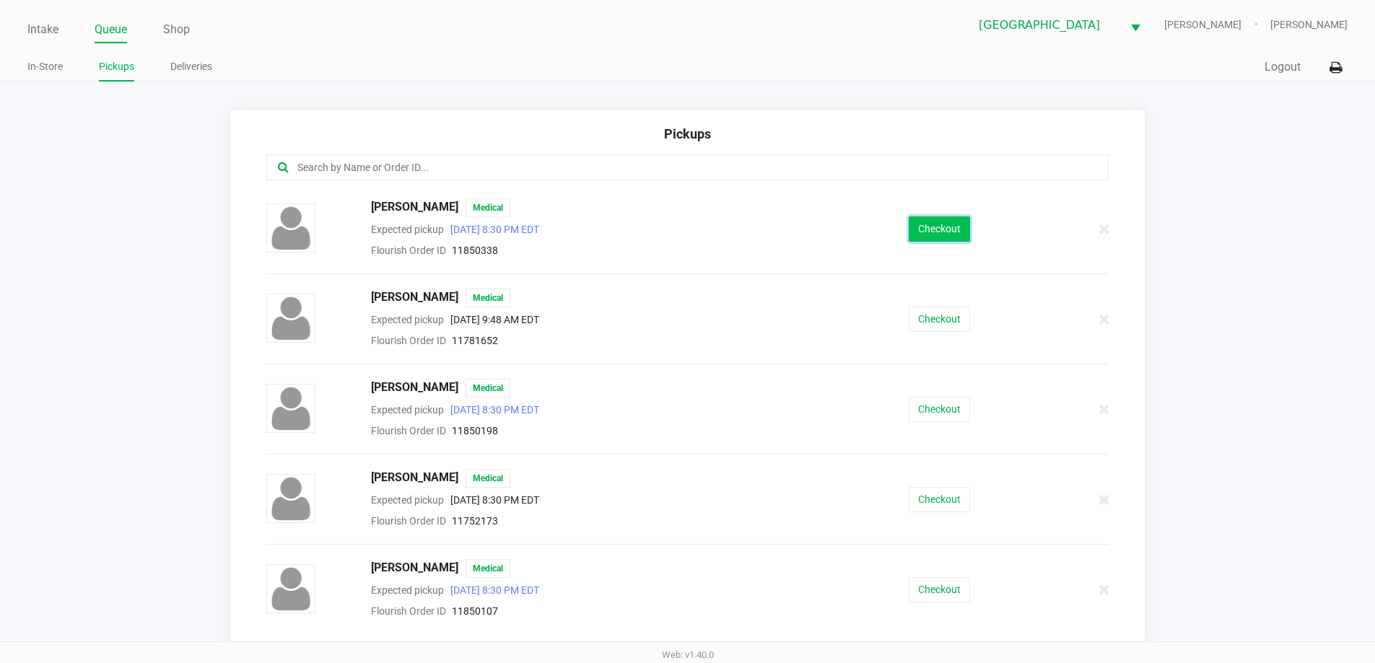
click at [939, 218] on button "Checkout" at bounding box center [939, 229] width 61 height 25
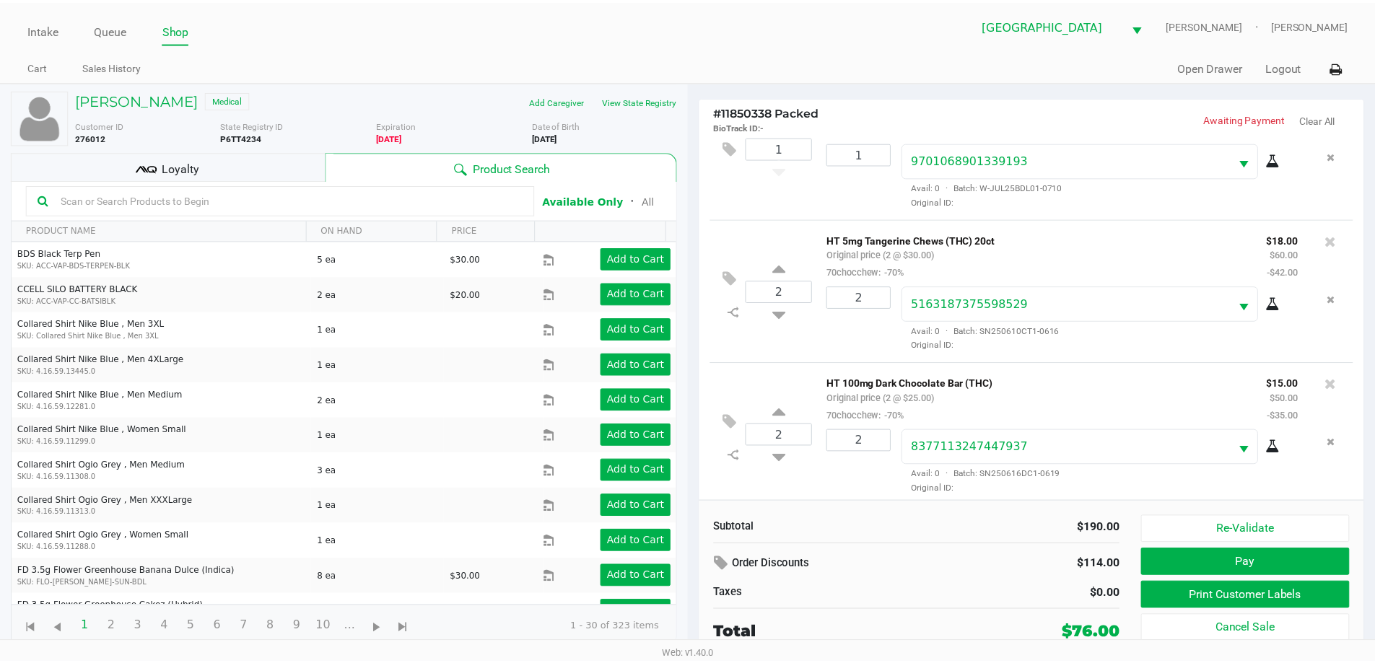
scroll to position [212, 0]
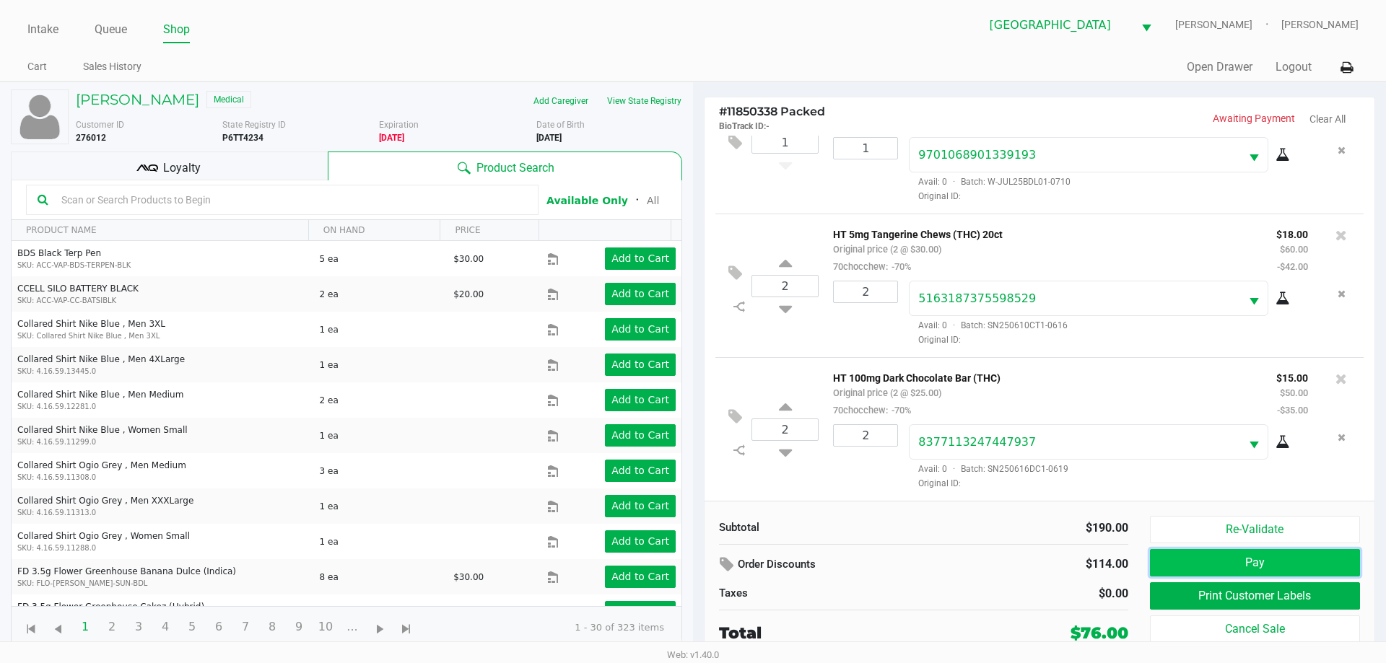
click at [1326, 570] on button "Pay" at bounding box center [1255, 562] width 210 height 27
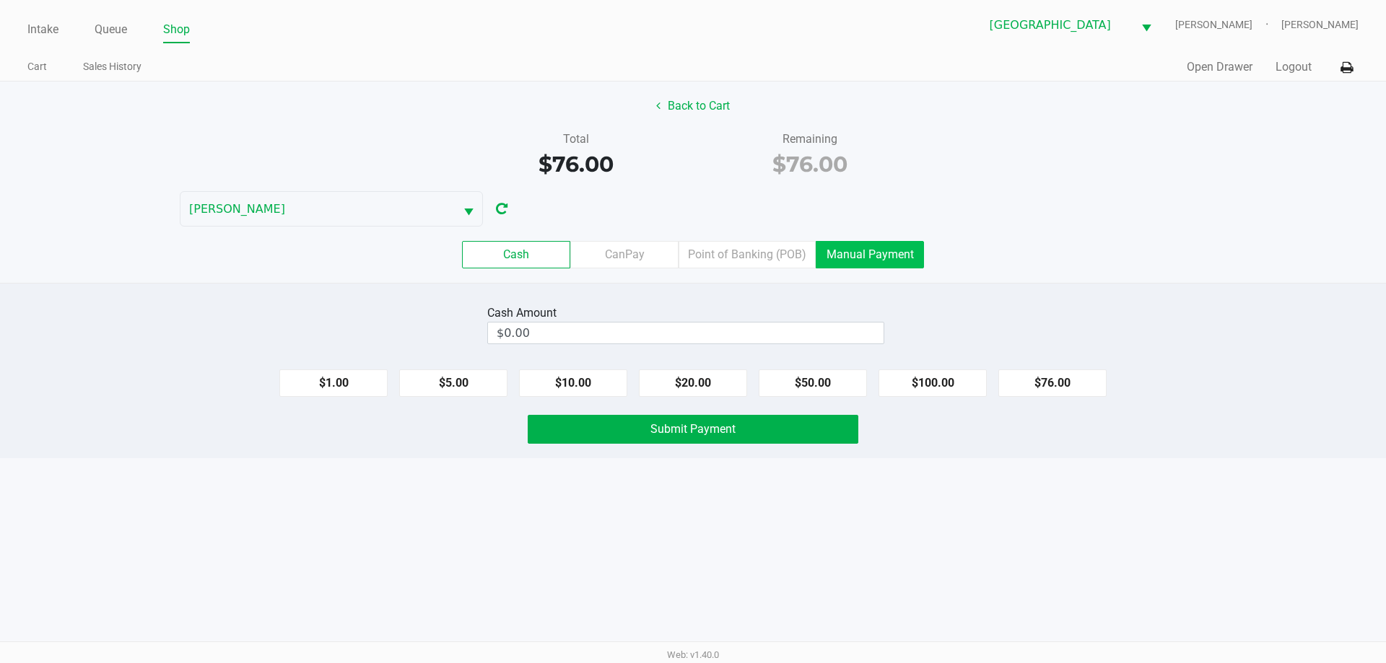
click at [882, 250] on label "Manual Payment" at bounding box center [870, 254] width 108 height 27
click at [0, 0] on 8 "Manual Payment" at bounding box center [0, 0] width 0 height 0
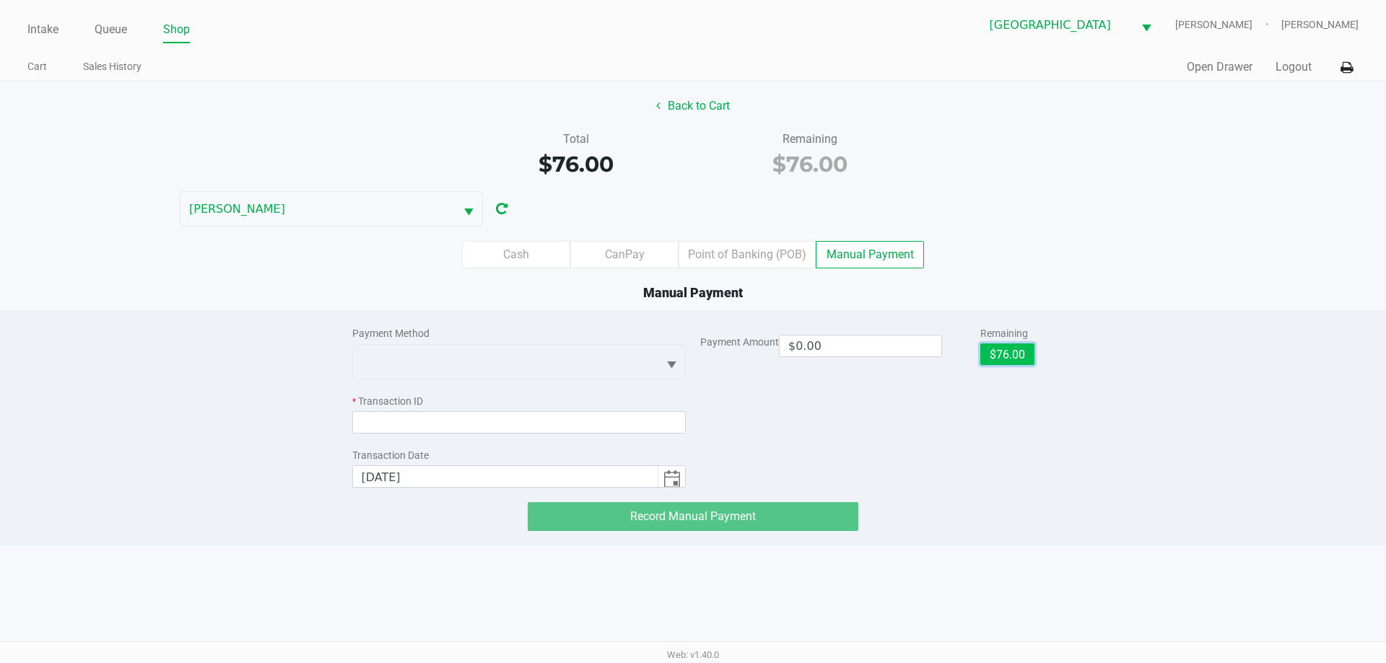
click at [1014, 361] on button "$76.00" at bounding box center [1007, 355] width 54 height 22
type input "$76.00"
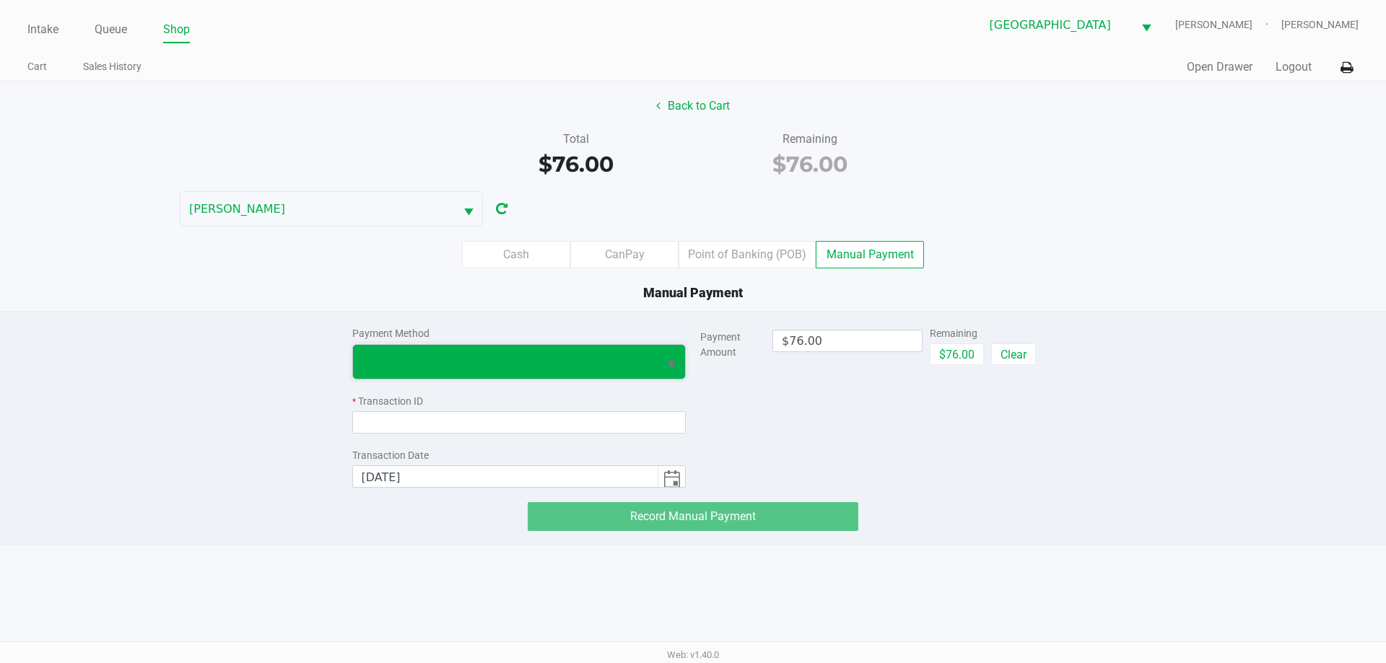
click at [629, 366] on span at bounding box center [506, 361] width 288 height 17
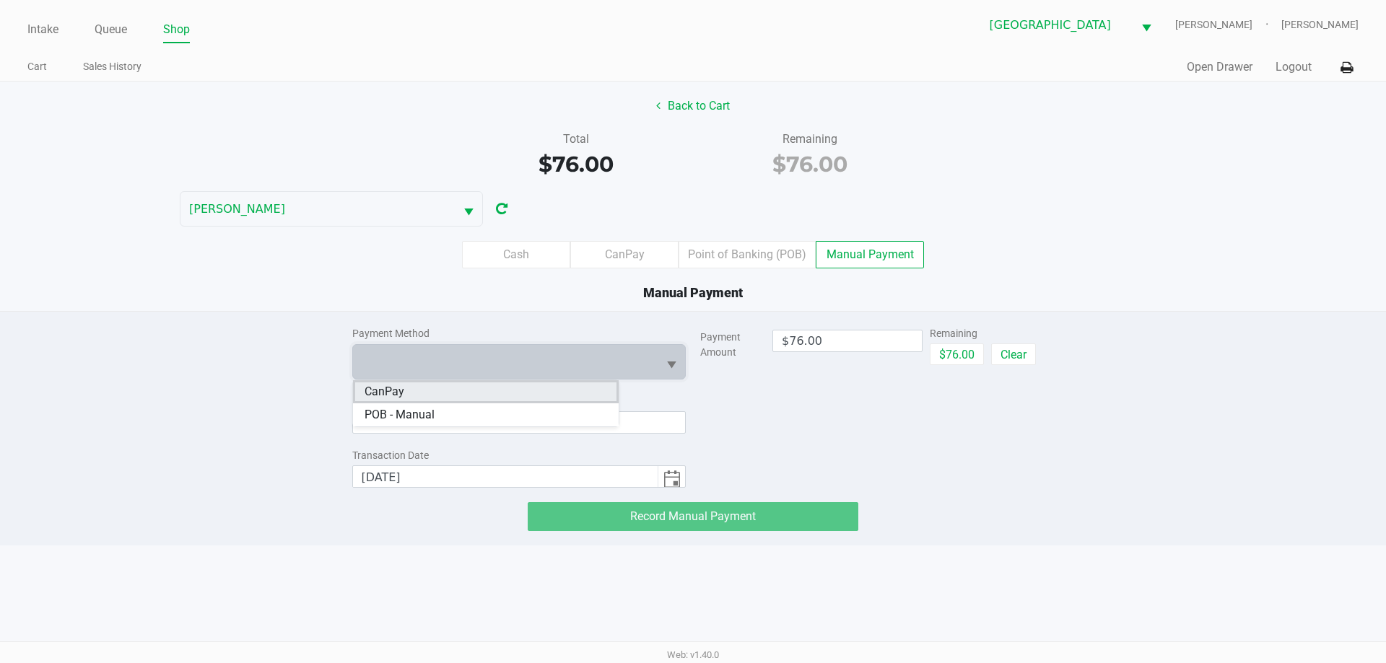
click at [463, 385] on li "CanPay" at bounding box center [486, 391] width 266 height 23
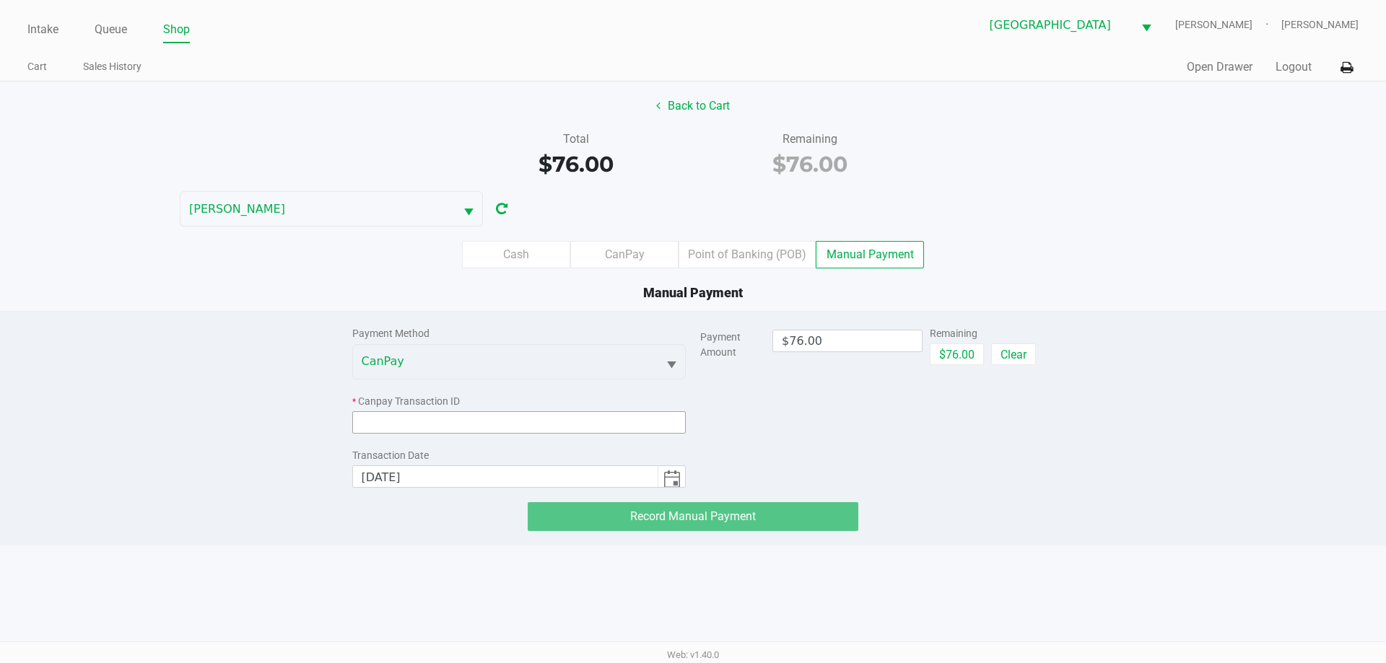
click at [463, 416] on input at bounding box center [519, 422] width 334 height 22
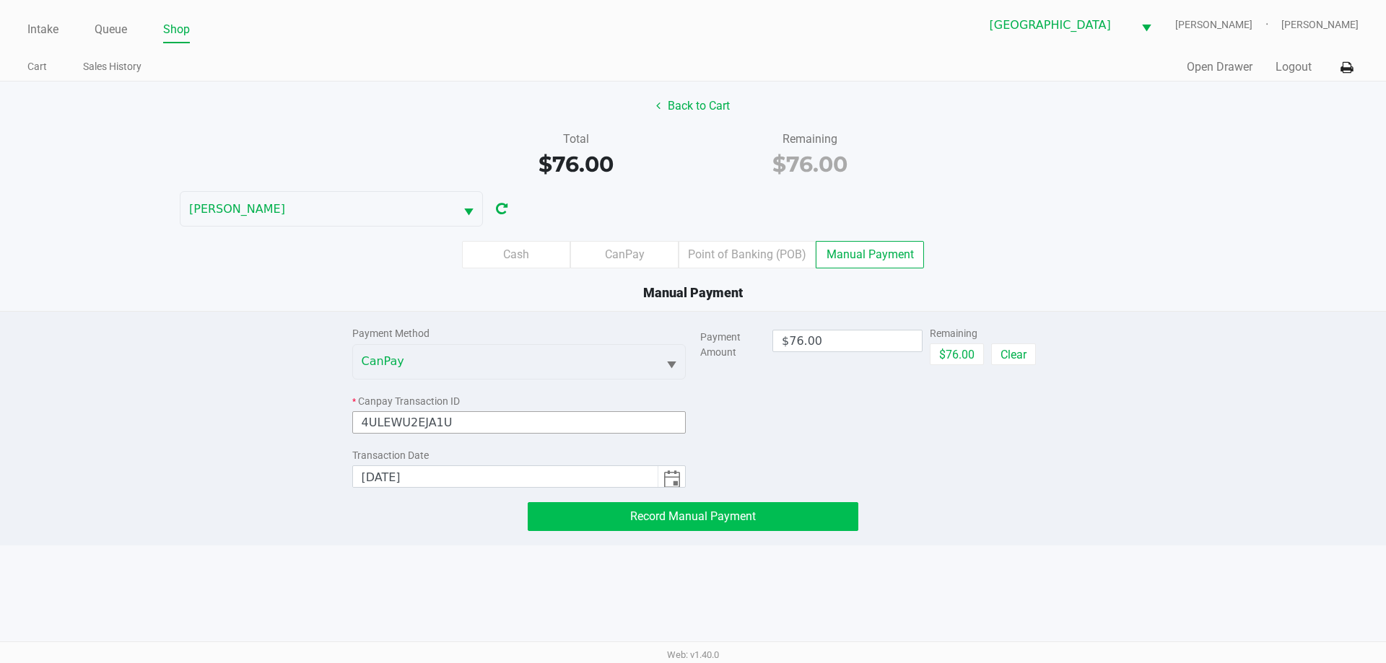
type input "4ULEWU2EJA1U"
click at [769, 514] on button "Record Manual Payment" at bounding box center [693, 516] width 331 height 29
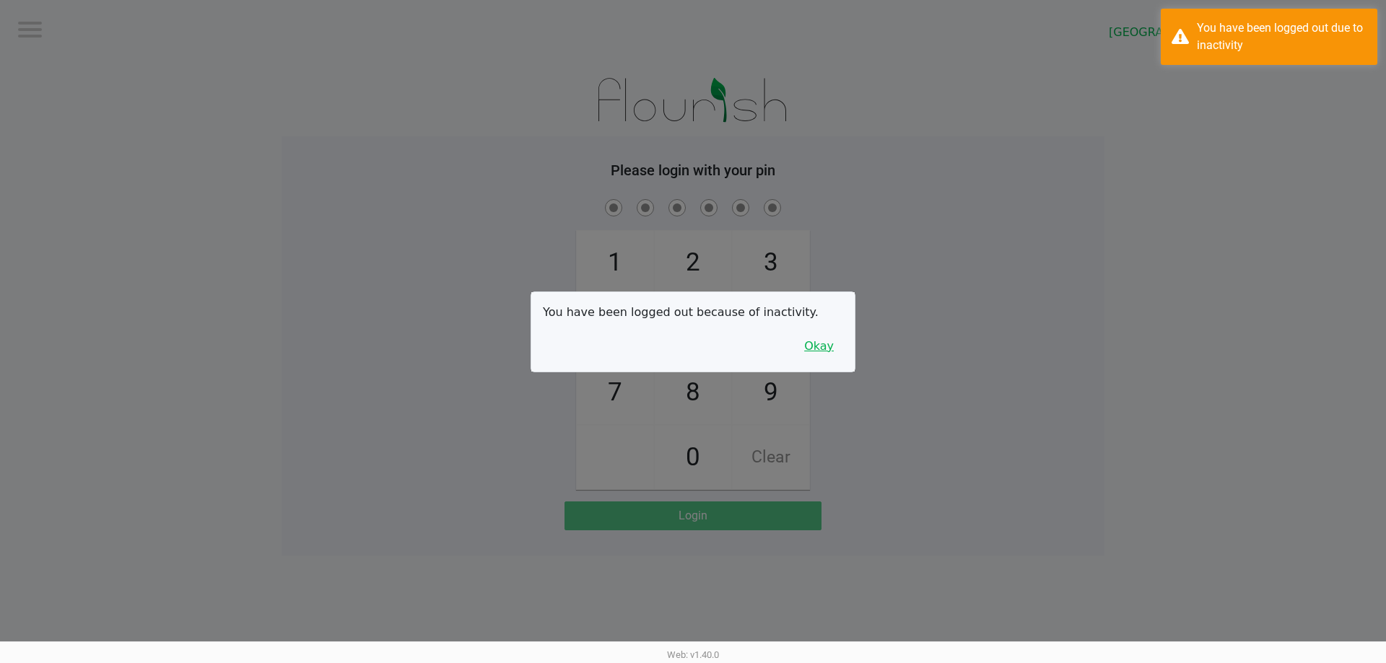
click at [826, 346] on button "Okay" at bounding box center [819, 346] width 48 height 27
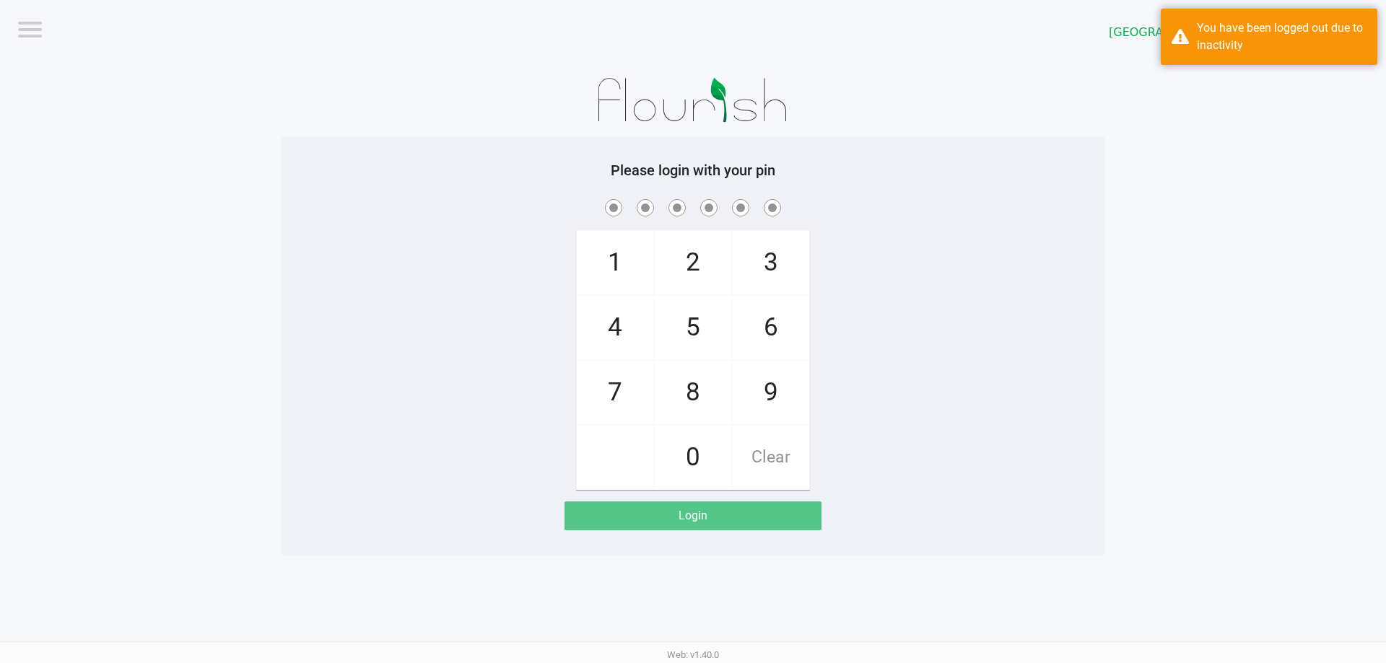
click at [611, 315] on span "4" at bounding box center [615, 328] width 77 height 64
checkbox input "true"
click at [614, 384] on span "7" at bounding box center [615, 393] width 77 height 64
checkbox input "true"
click at [695, 262] on span "2" at bounding box center [693, 263] width 77 height 64
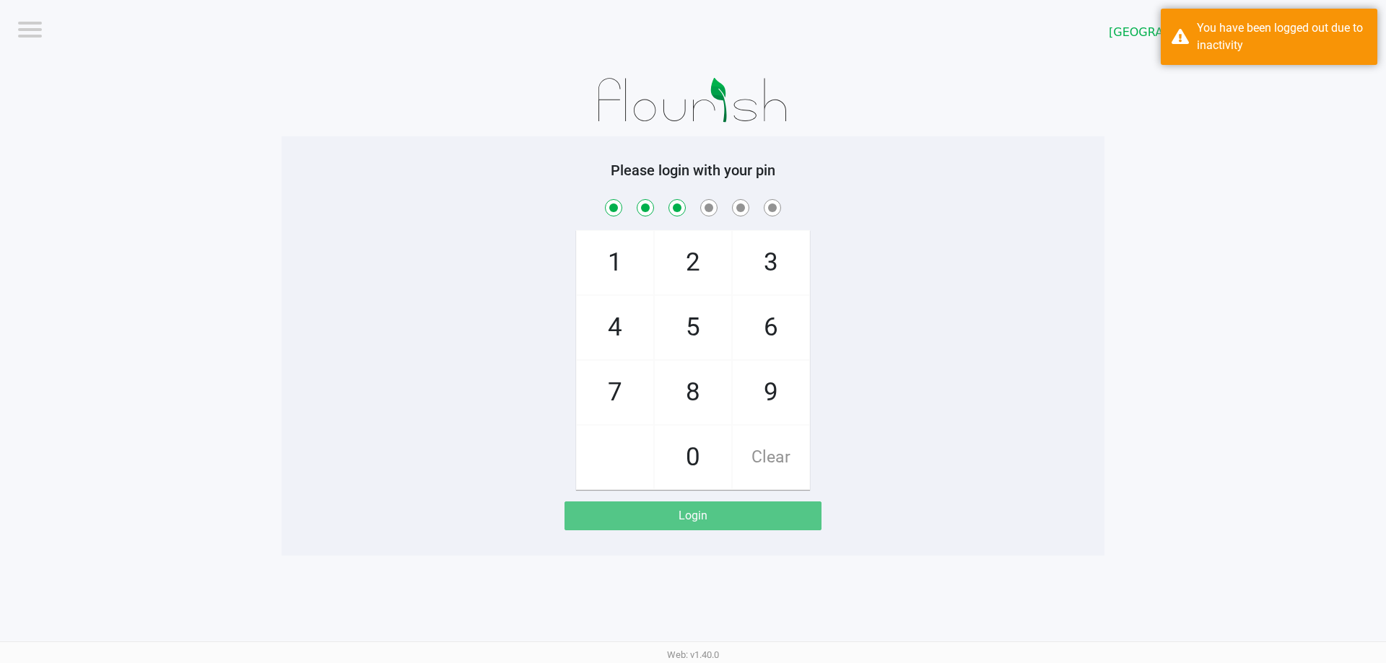
checkbox input "true"
click at [770, 321] on span "6" at bounding box center [771, 328] width 77 height 64
checkbox input "true"
click at [693, 381] on span "8" at bounding box center [693, 393] width 77 height 64
checkbox input "true"
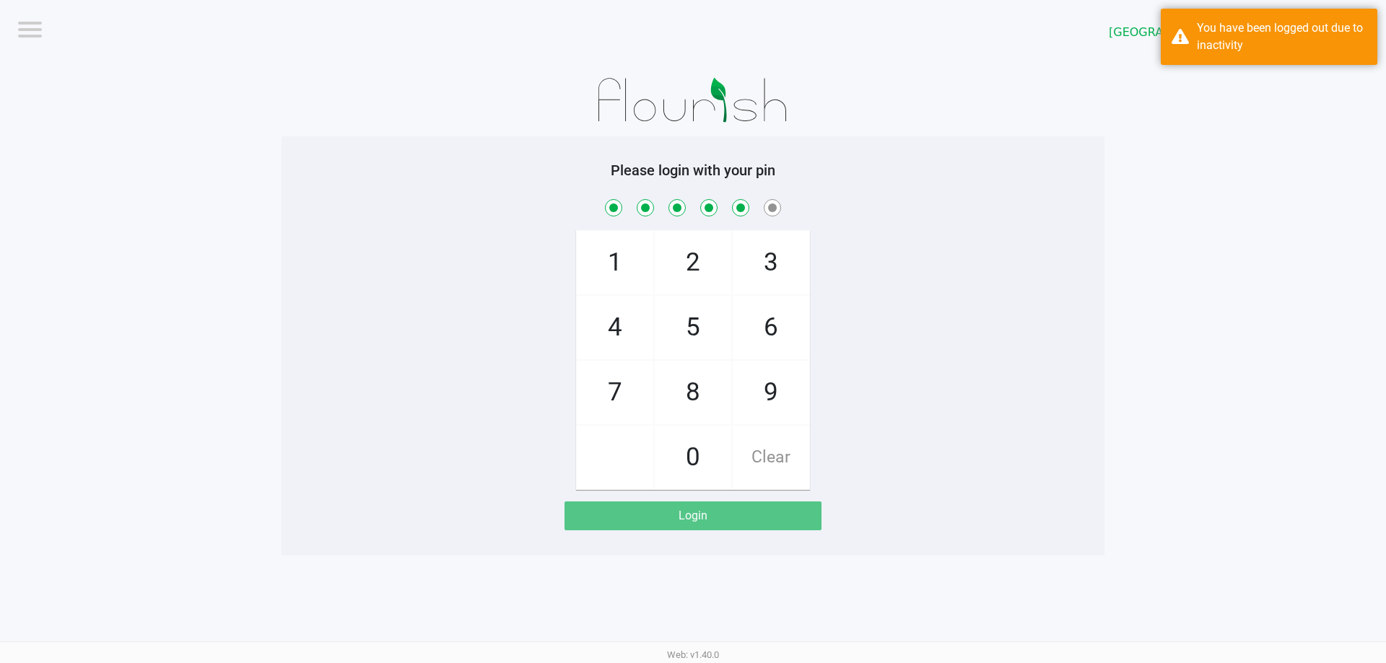
click at [694, 447] on span "0" at bounding box center [693, 458] width 77 height 64
checkbox input "true"
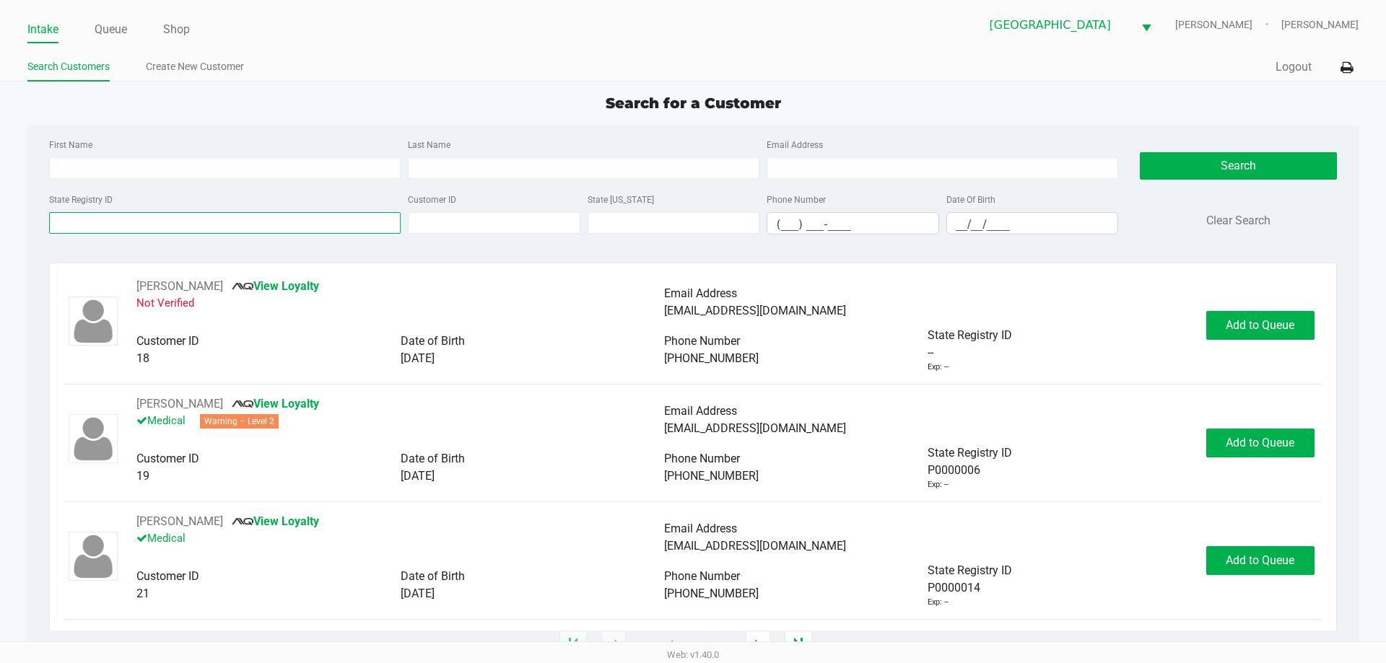
click at [217, 220] on input "State Registry ID" at bounding box center [225, 223] width 352 height 22
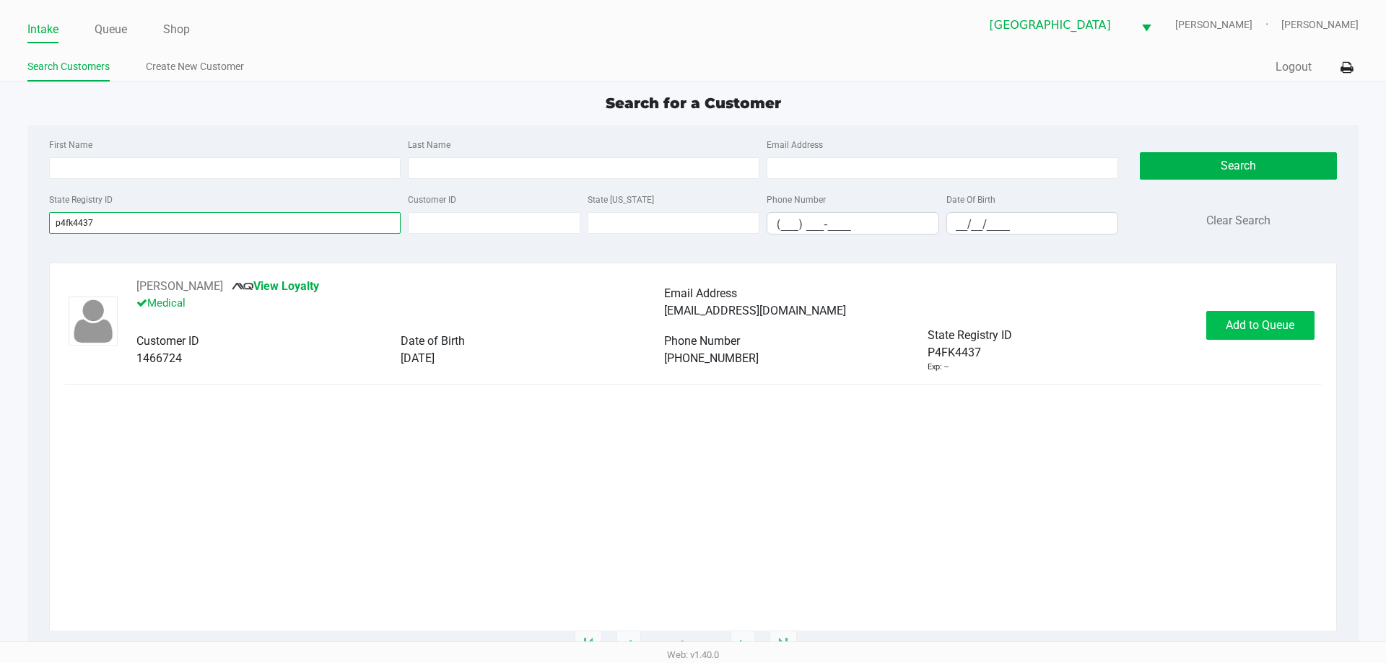
type input "p4fk4437"
click at [1281, 337] on button "Add to Queue" at bounding box center [1260, 325] width 108 height 29
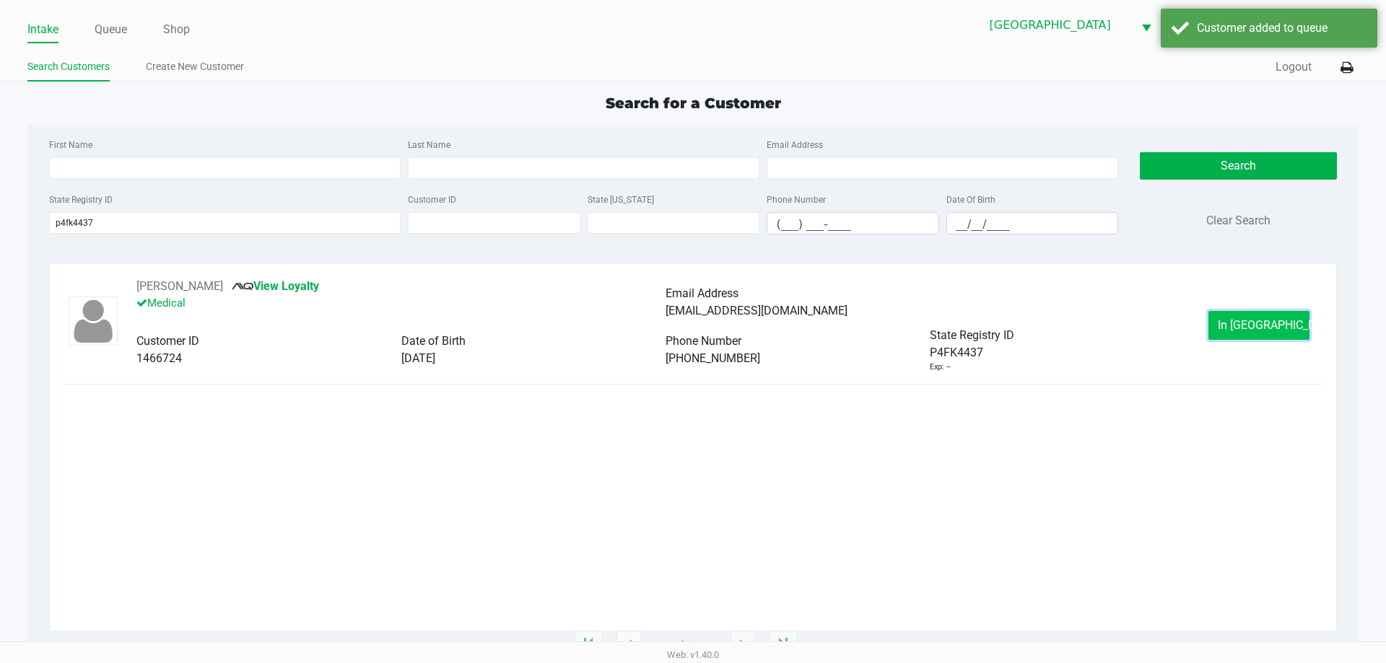
click at [1270, 322] on span "In Queue" at bounding box center [1278, 325] width 121 height 14
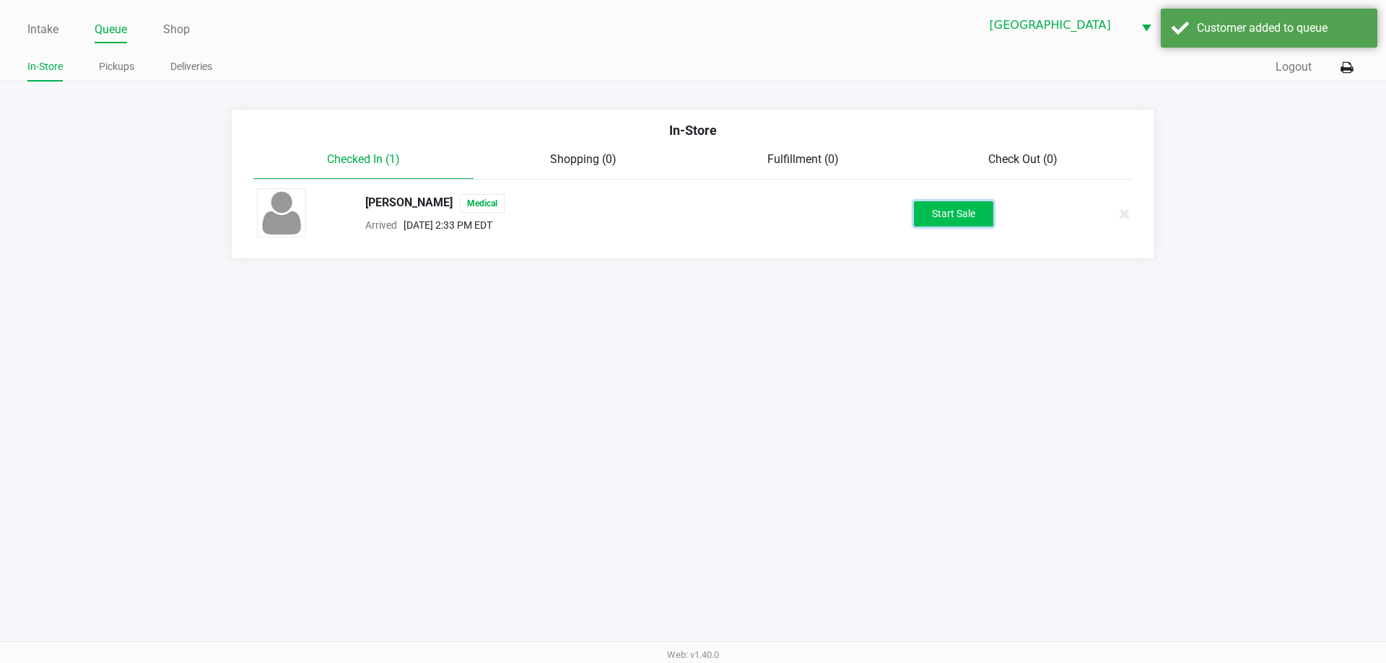
click at [961, 216] on button "Start Sale" at bounding box center [953, 213] width 79 height 25
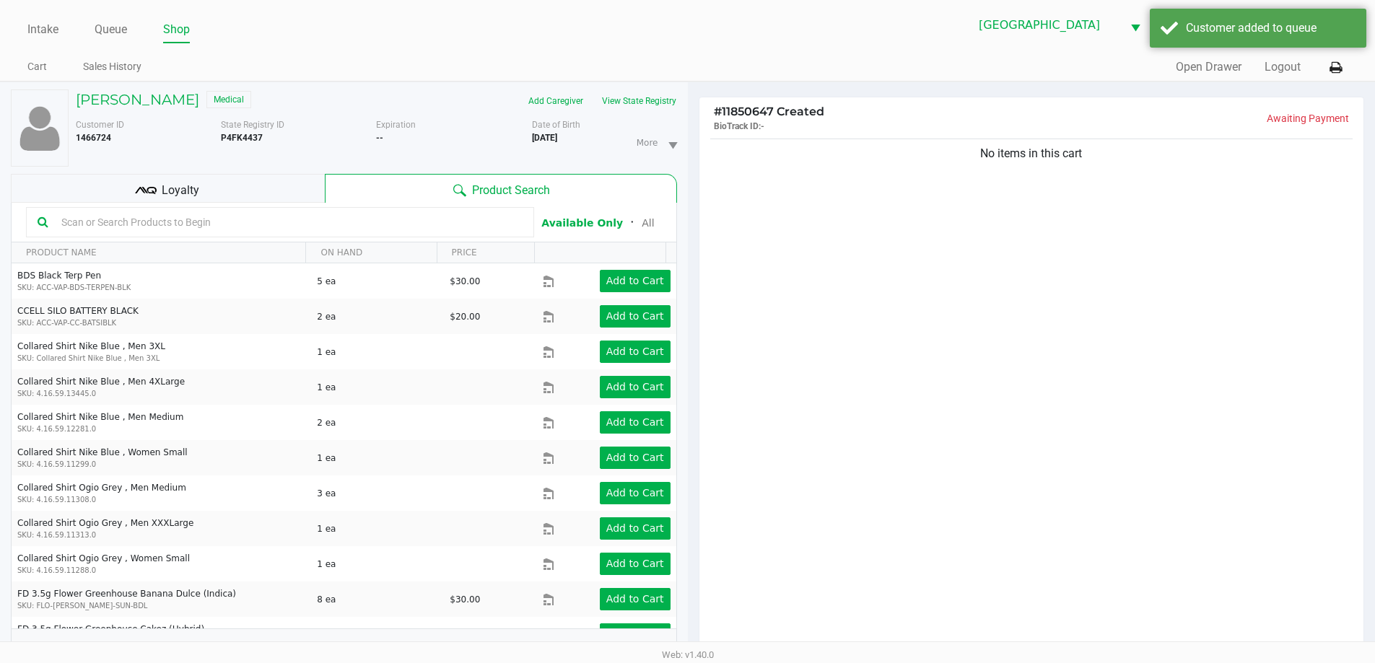
click at [267, 185] on div "Loyalty" at bounding box center [168, 188] width 314 height 29
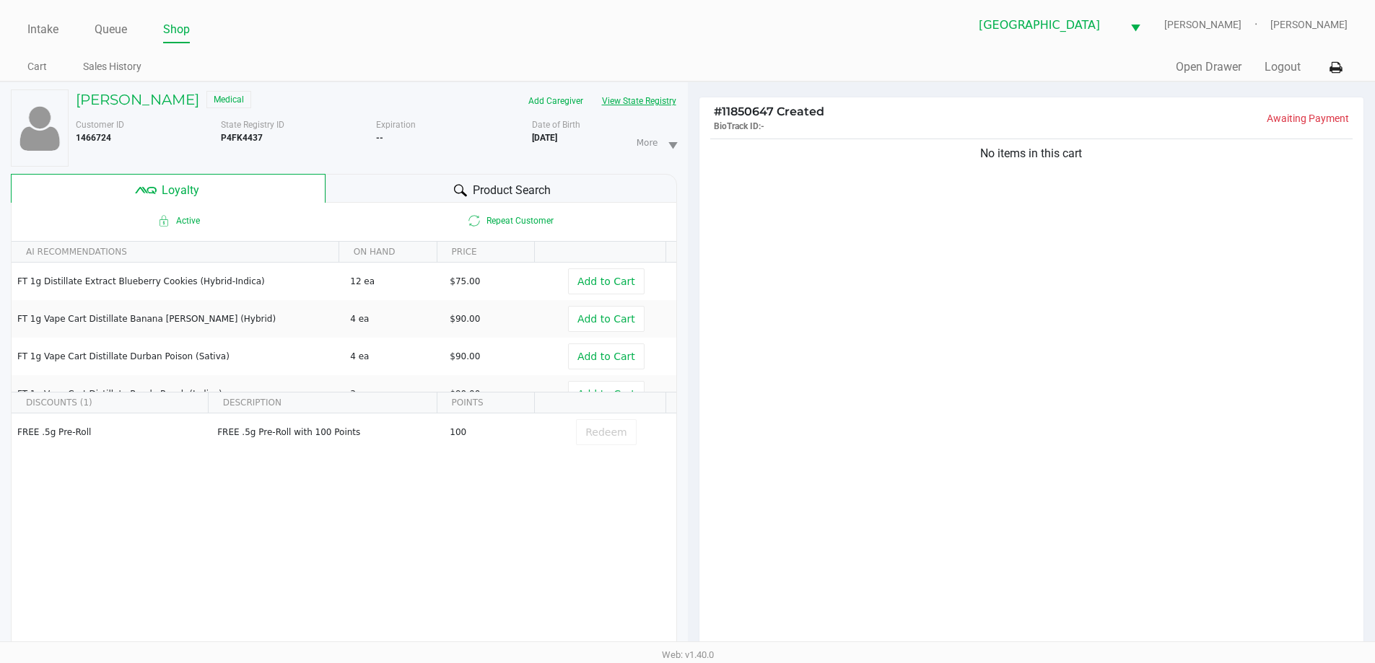
click at [658, 106] on button "View State Registry" at bounding box center [635, 100] width 84 height 23
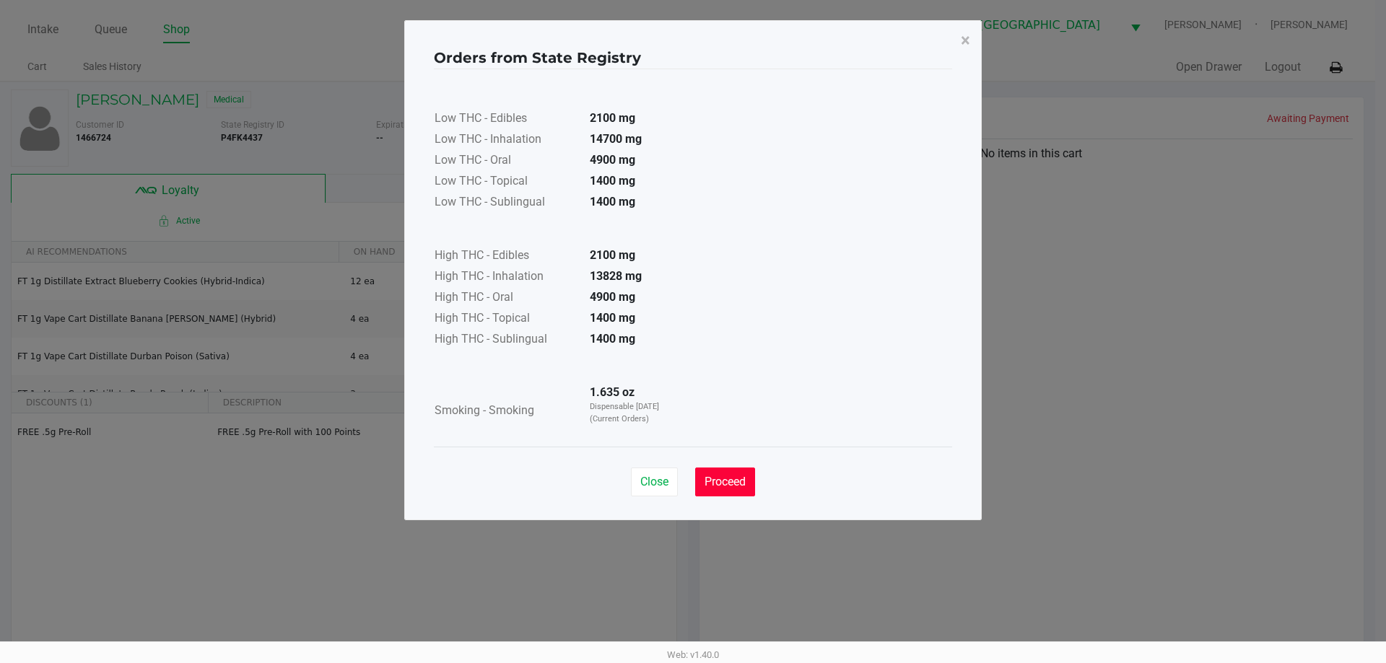
click at [732, 479] on span "Proceed" at bounding box center [724, 482] width 41 height 14
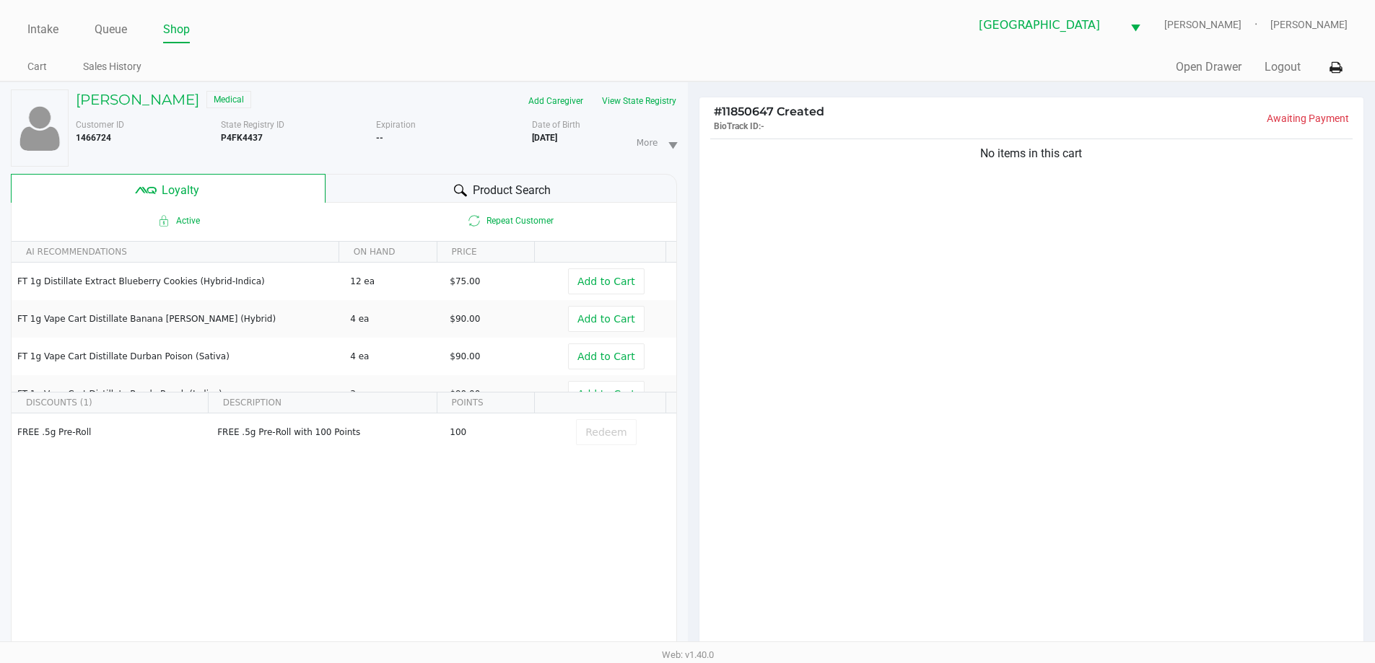
click at [782, 36] on div "North Port WC VAN-MORRISON Ericka Tutino" at bounding box center [1018, 24] width 660 height 35
click at [626, 97] on button "View State Registry" at bounding box center [635, 100] width 84 height 23
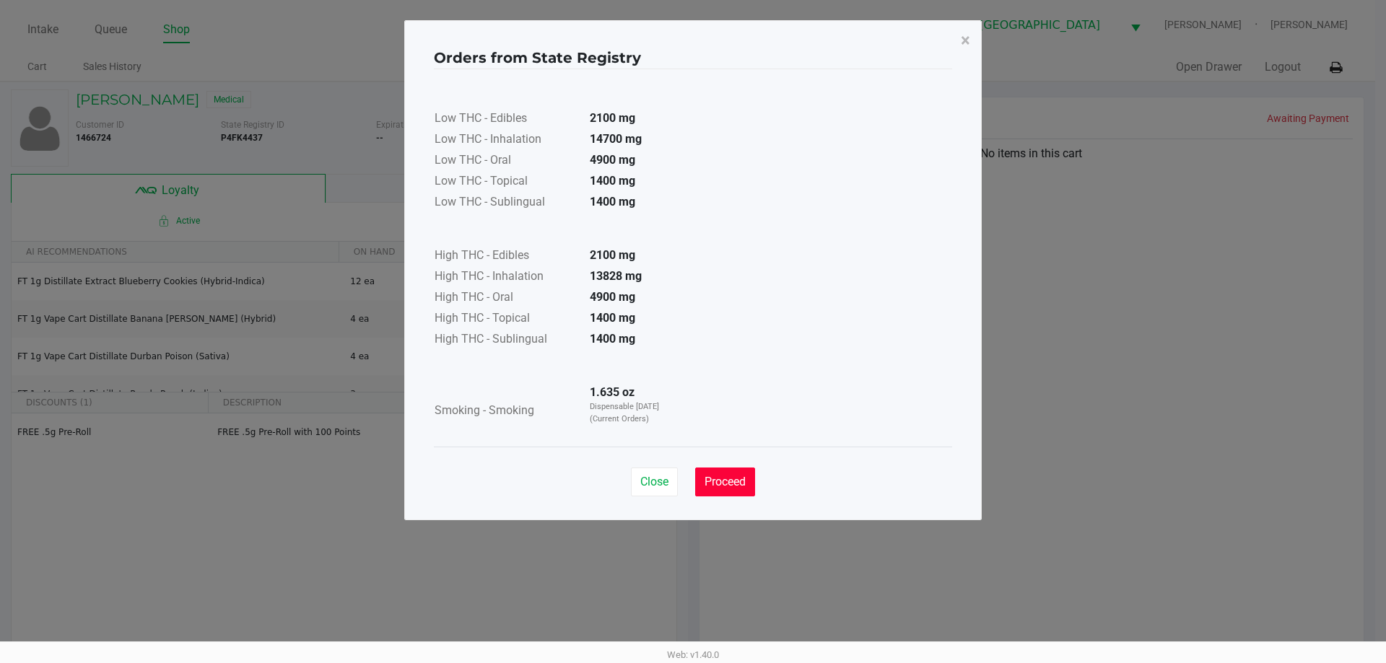
click at [718, 472] on button "Proceed" at bounding box center [725, 482] width 60 height 29
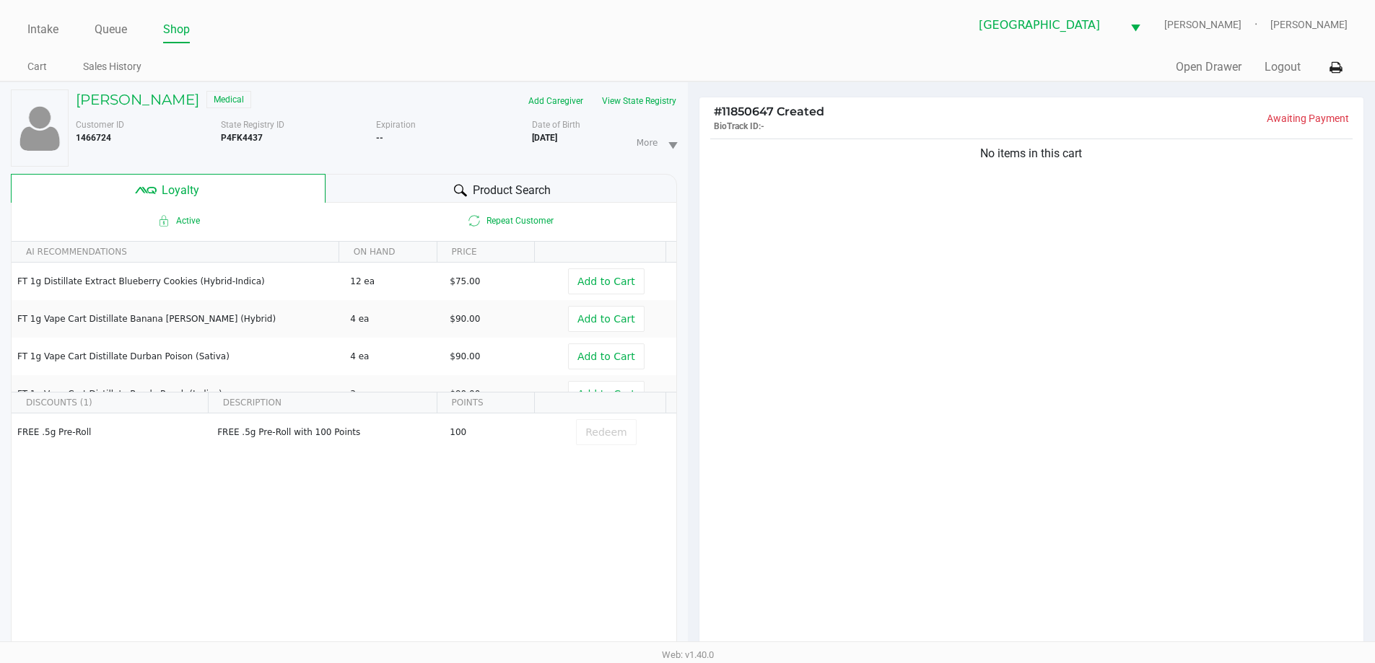
click at [681, 39] on ul "Intake Queue Shop" at bounding box center [357, 30] width 660 height 25
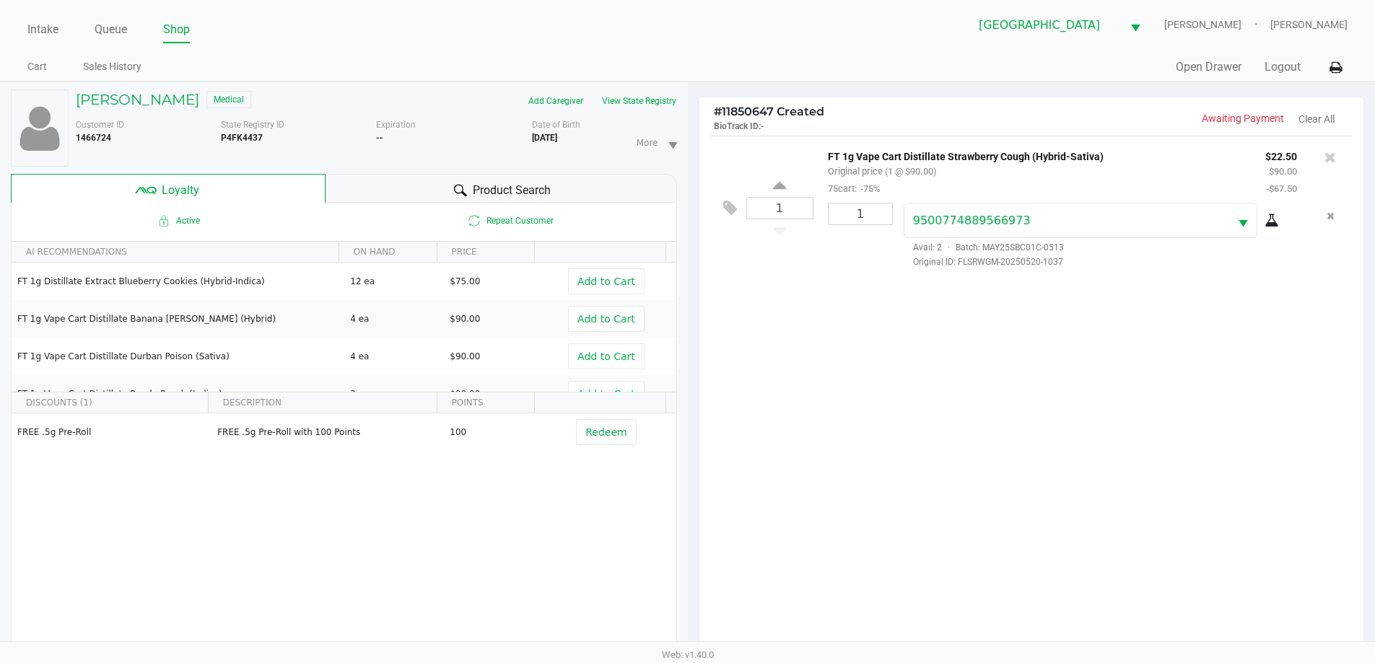
scroll to position [173, 0]
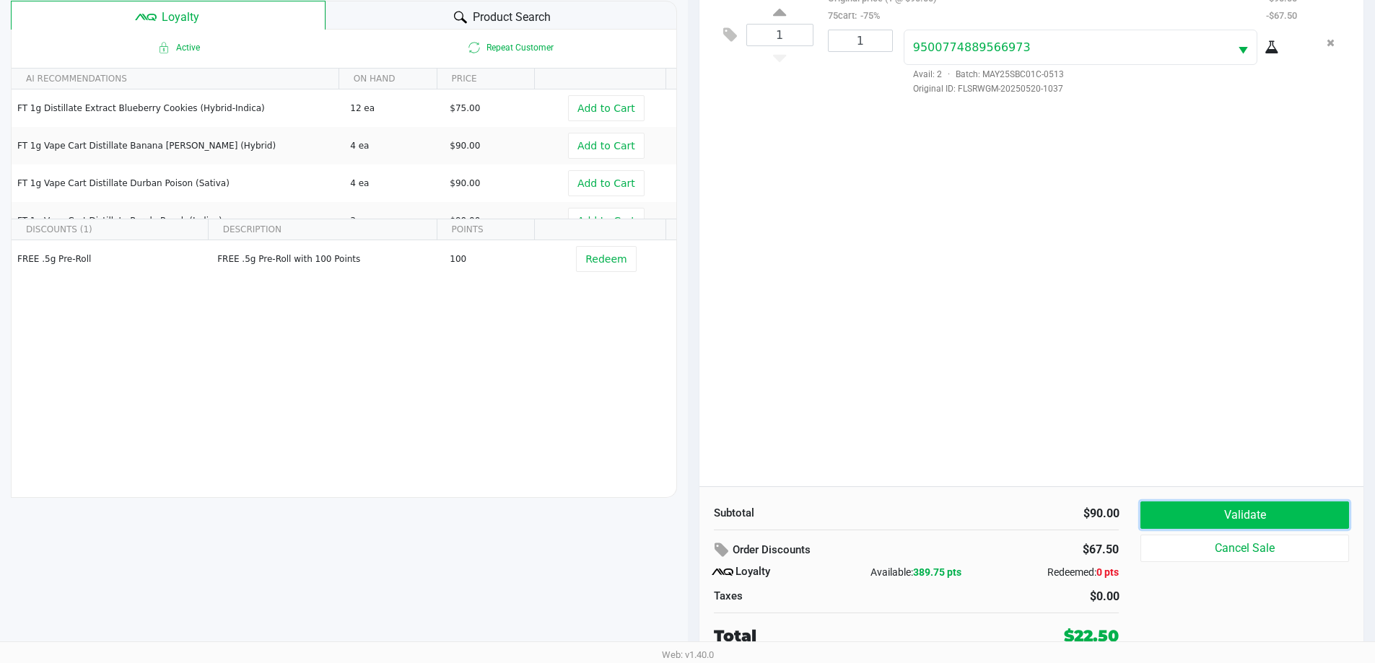
click at [1205, 503] on button "Validate" at bounding box center [1244, 515] width 208 height 27
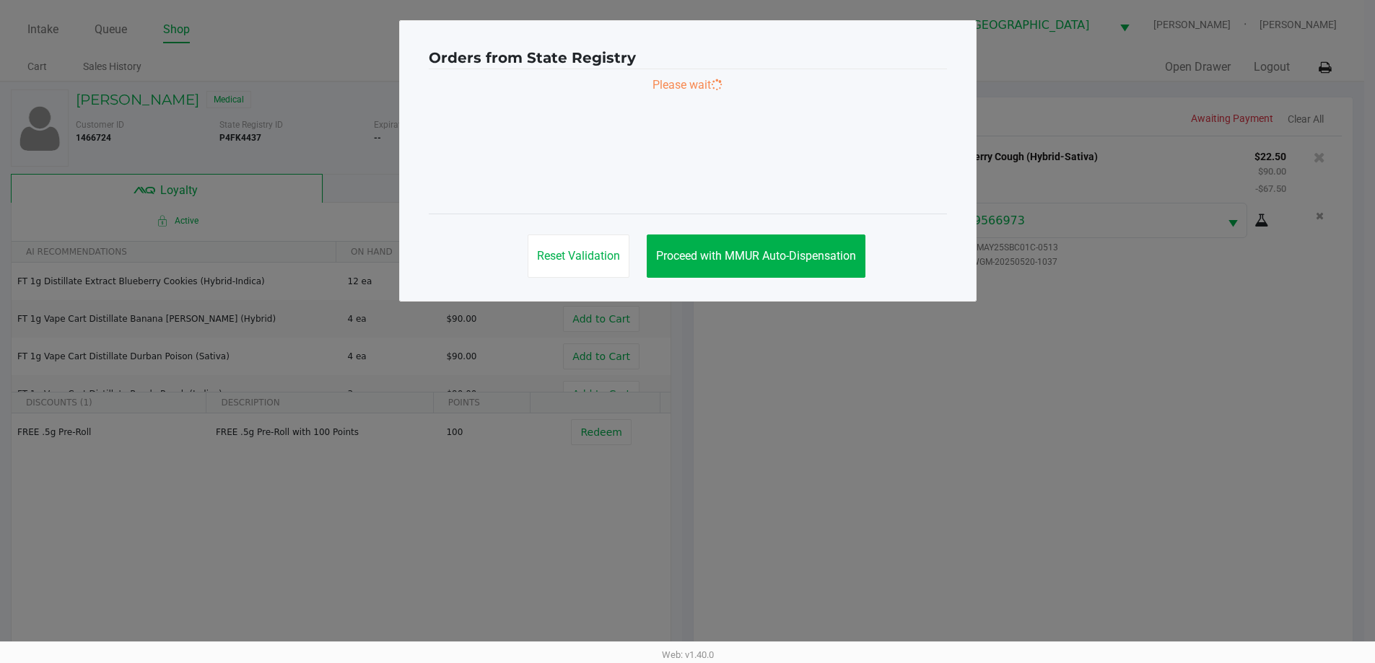
scroll to position [0, 0]
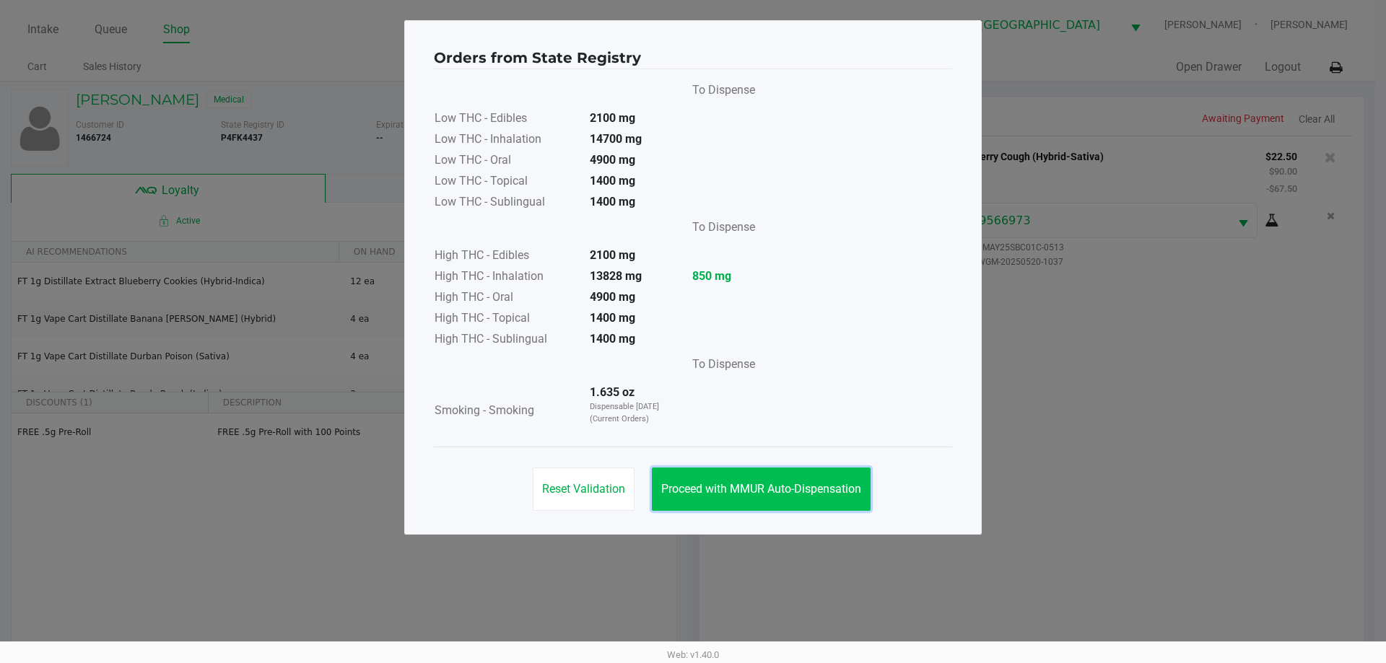
click at [742, 508] on button "Proceed with MMUR Auto-Dispensation" at bounding box center [761, 489] width 219 height 43
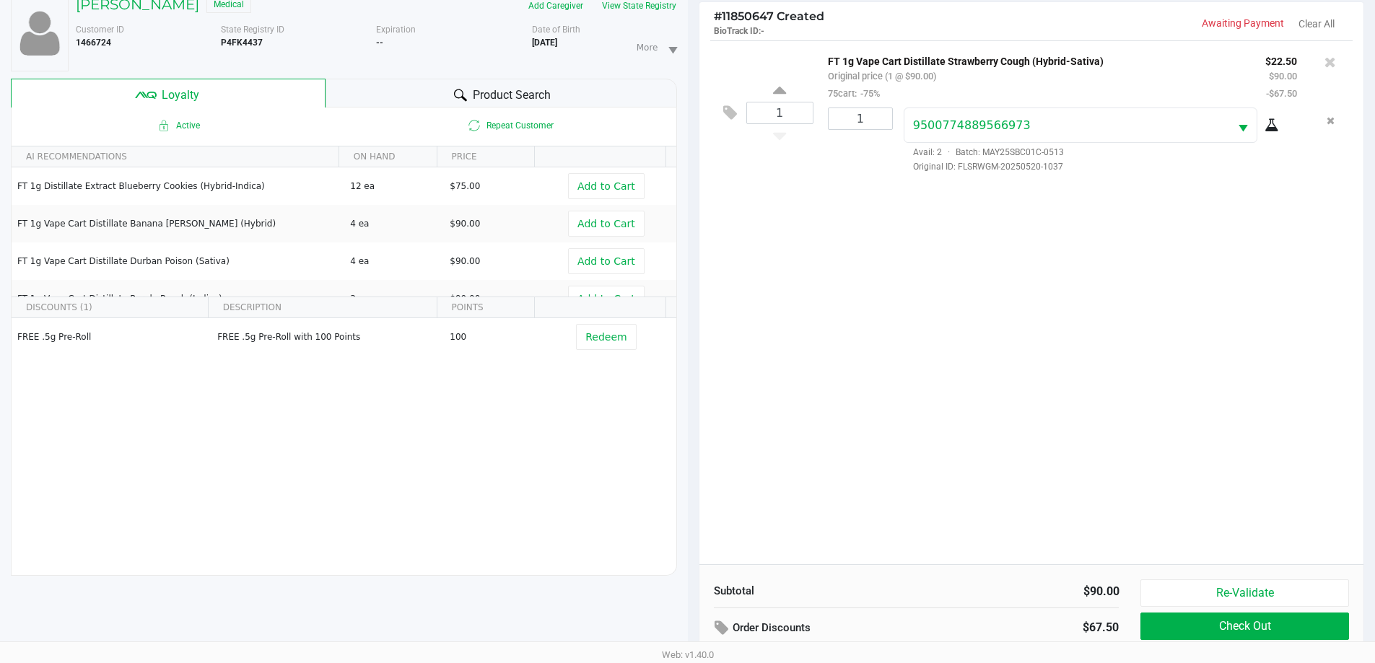
scroll to position [173, 0]
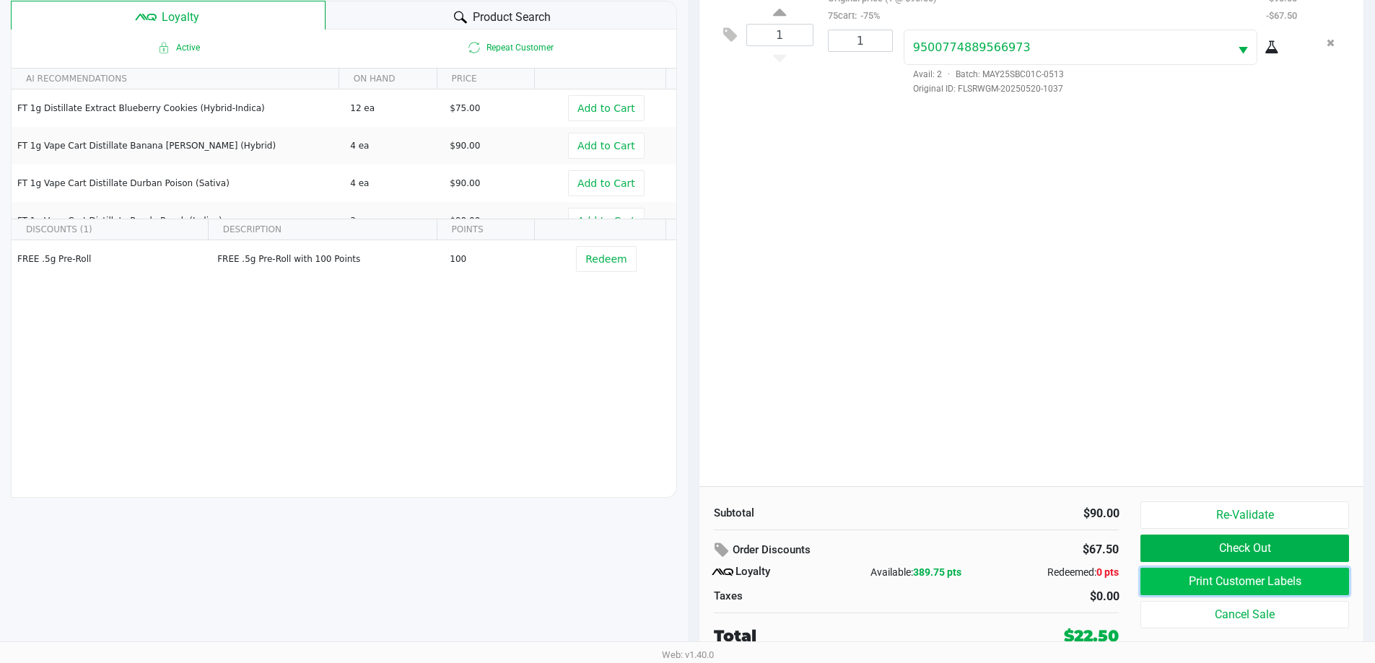
click at [1237, 572] on button "Print Customer Labels" at bounding box center [1244, 581] width 208 height 27
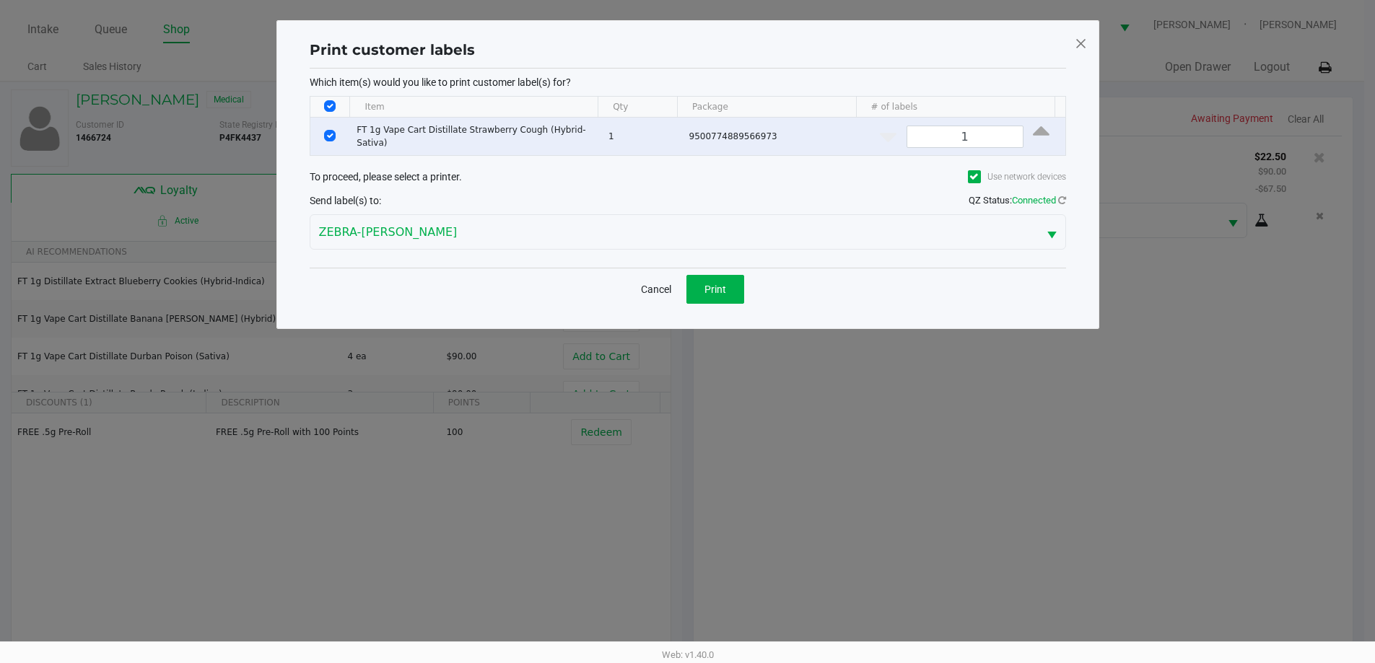
scroll to position [0, 0]
click at [728, 278] on button "Print" at bounding box center [720, 289] width 58 height 29
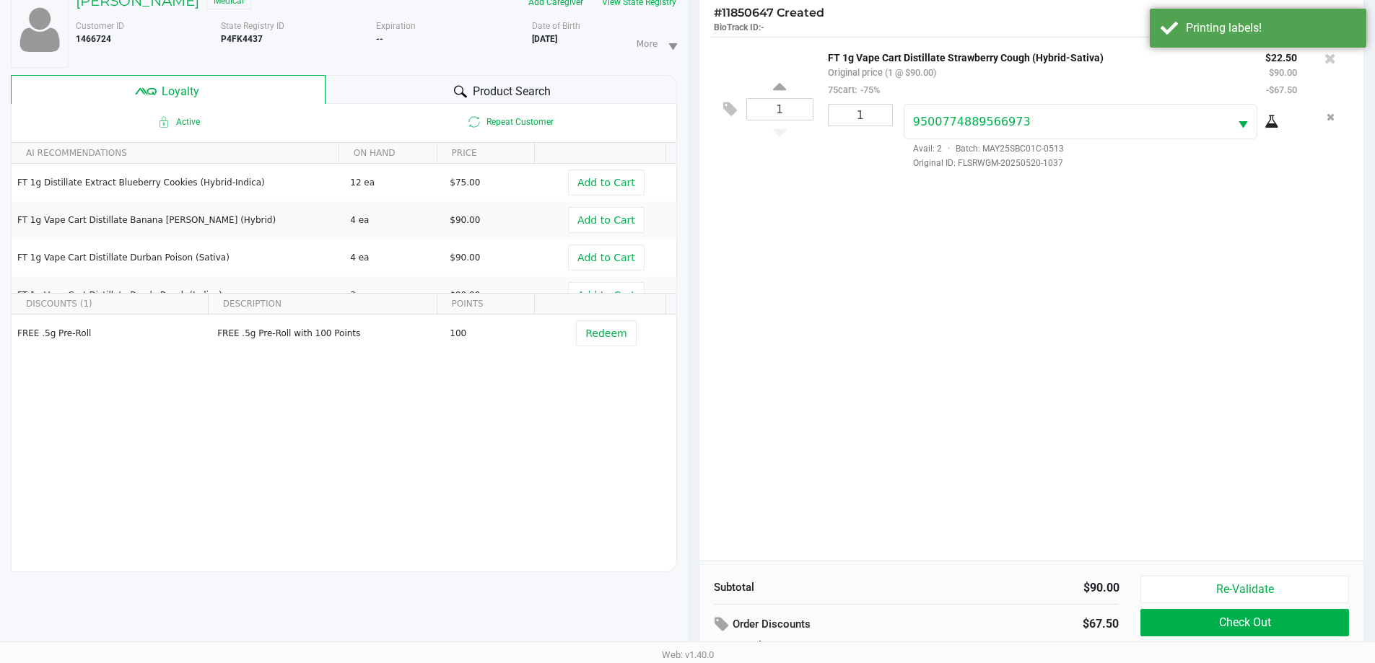
scroll to position [173, 0]
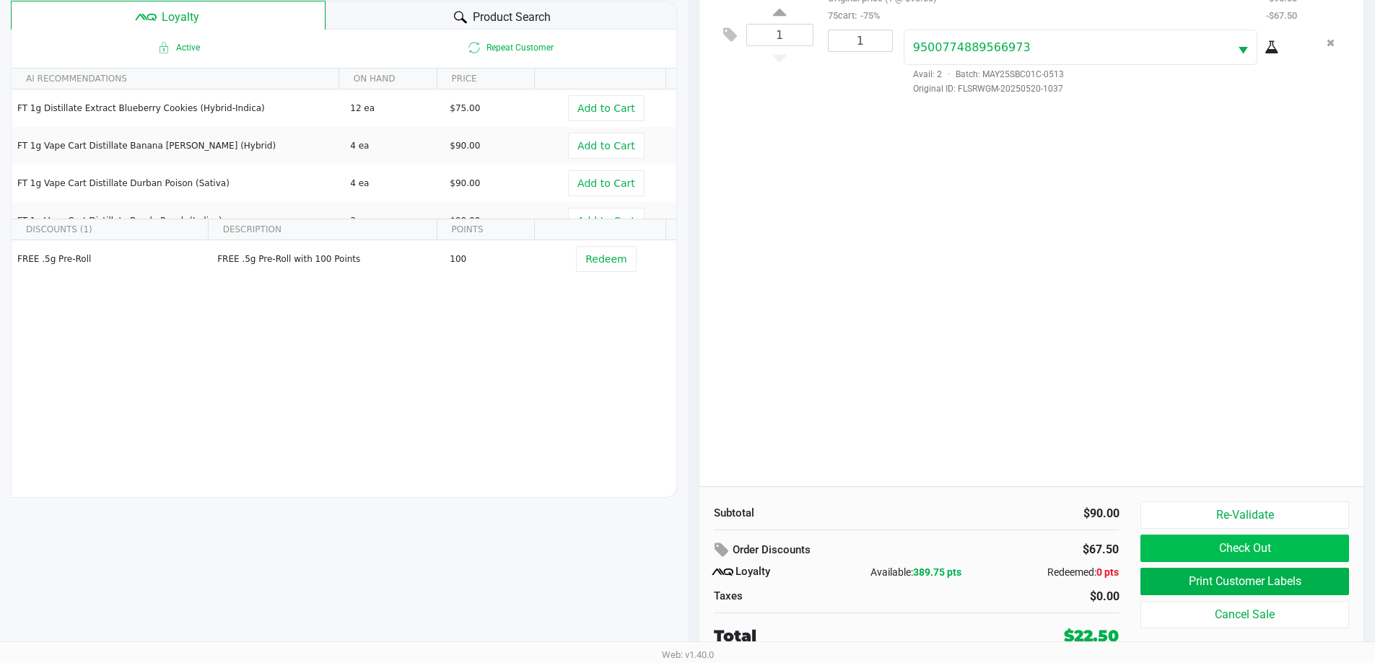
click at [1291, 556] on button "Check Out" at bounding box center [1244, 548] width 208 height 27
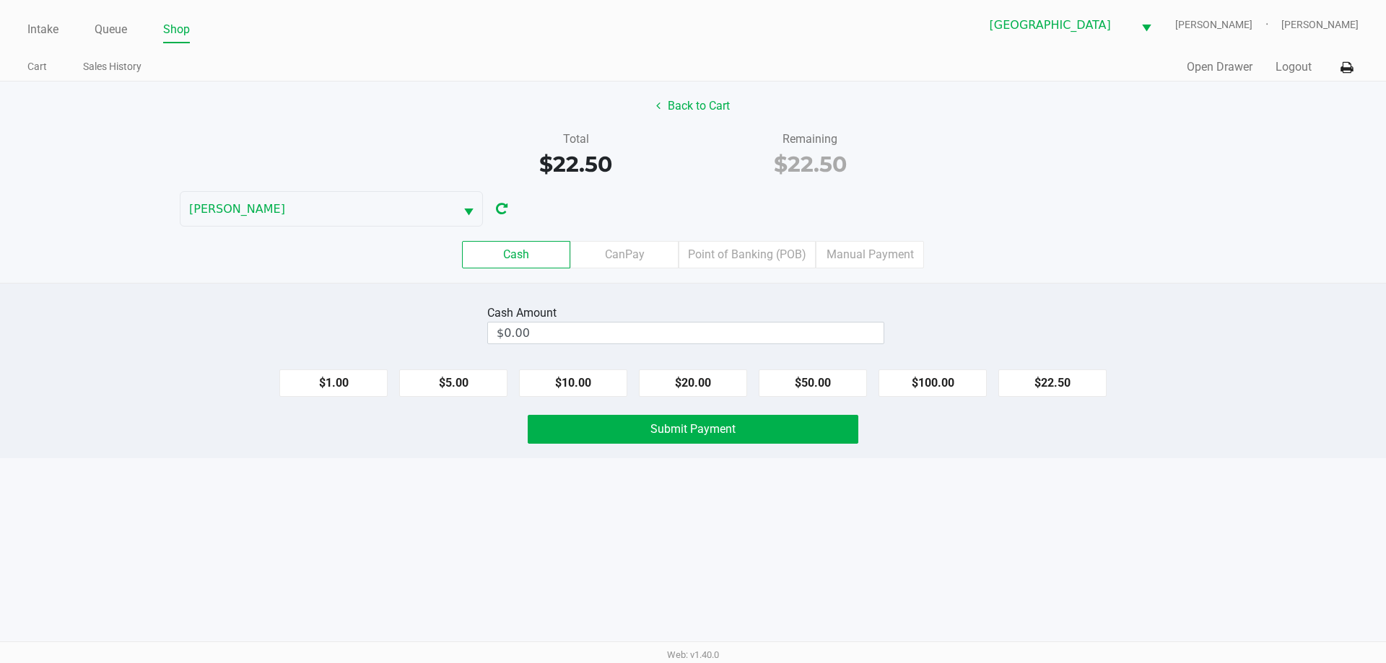
click at [1062, 384] on button "$22.50" at bounding box center [1052, 383] width 108 height 27
type input "$22.50"
click at [754, 433] on button "Submit Payment" at bounding box center [693, 429] width 331 height 29
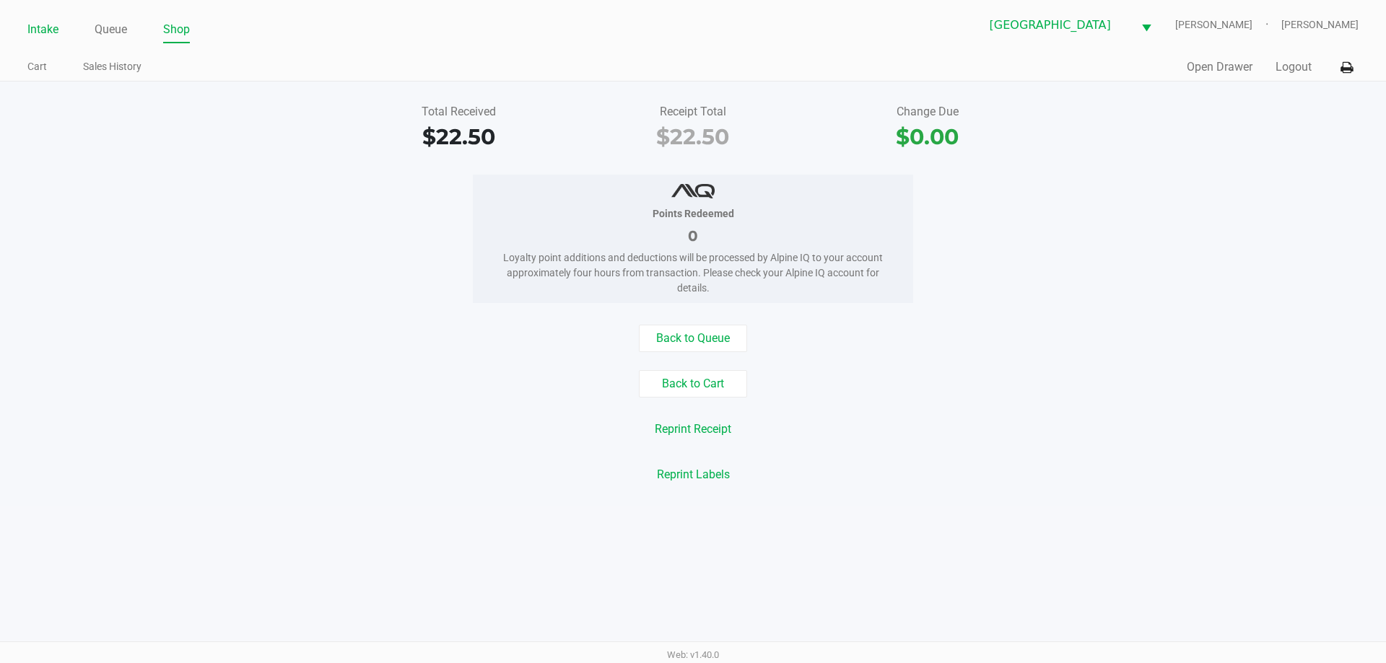
click at [41, 22] on link "Intake" at bounding box center [42, 29] width 31 height 20
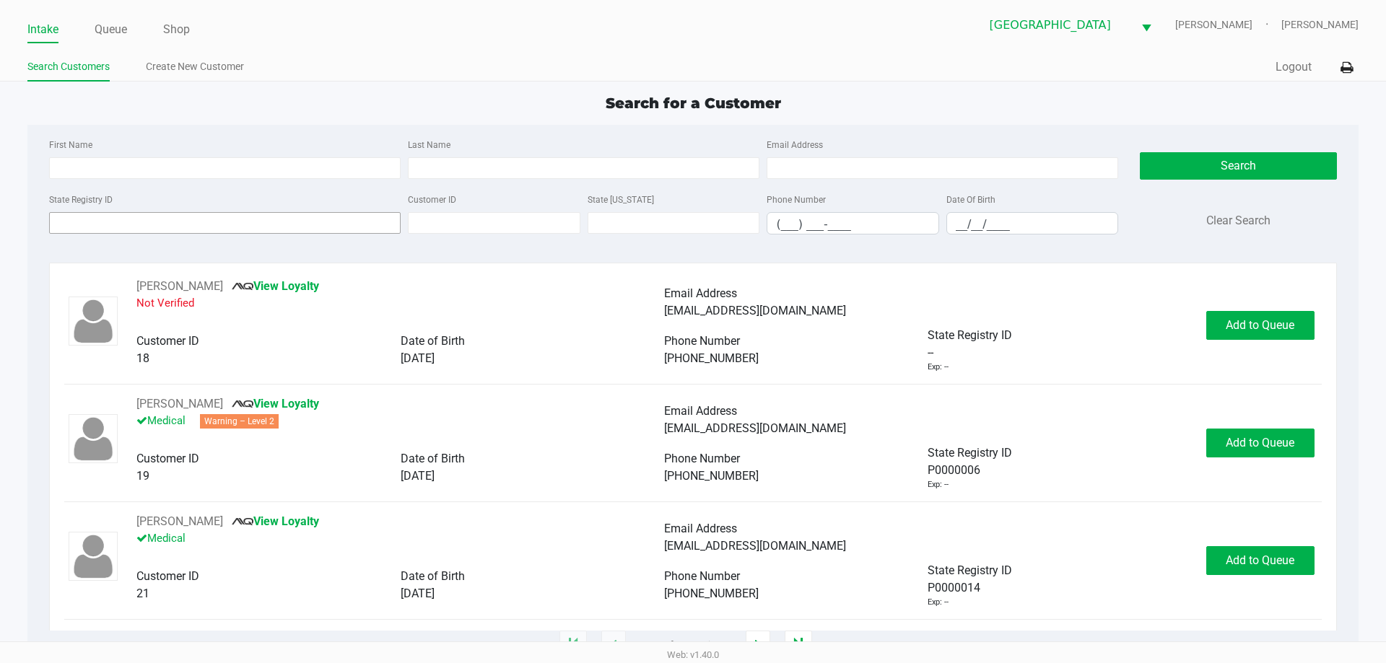
click at [243, 223] on input "State Registry ID" at bounding box center [225, 223] width 352 height 22
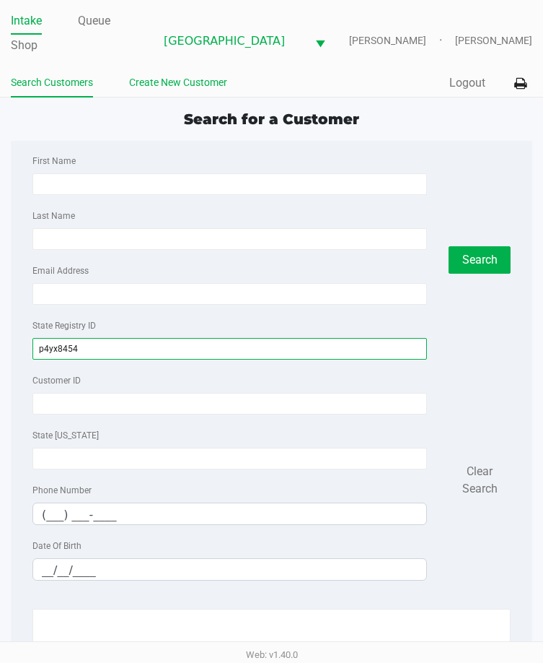
type input "p4yx8454"
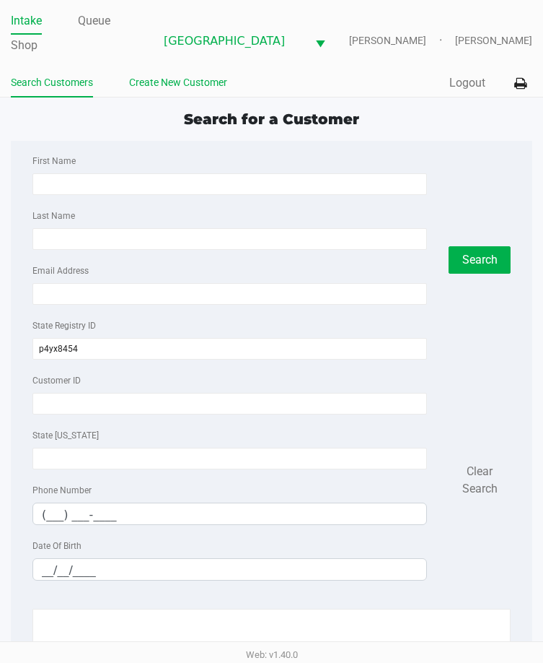
click at [182, 75] on link "Create New Customer" at bounding box center [178, 83] width 98 height 18
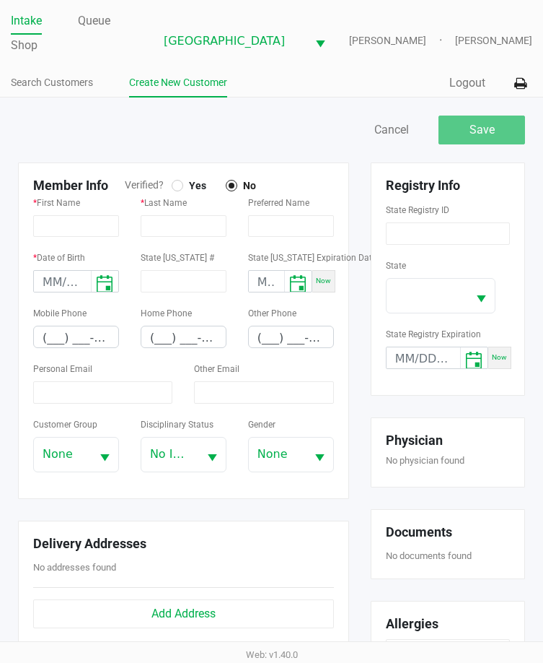
click at [178, 183] on div at bounding box center [178, 186] width 6 height 6
type input "KELLY"
type input "PAPALIA"
click at [48, 276] on input "month/day/year" at bounding box center [62, 282] width 57 height 22
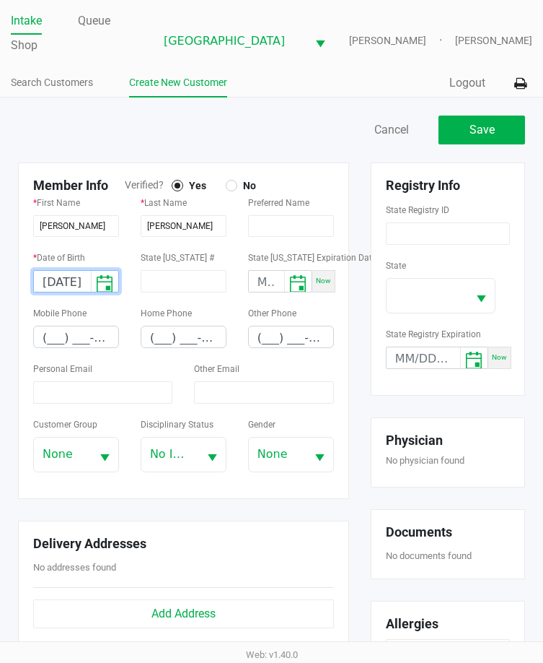
type input "03/01/1973"
click at [47, 333] on input "(___) ___-____" at bounding box center [76, 337] width 84 height 22
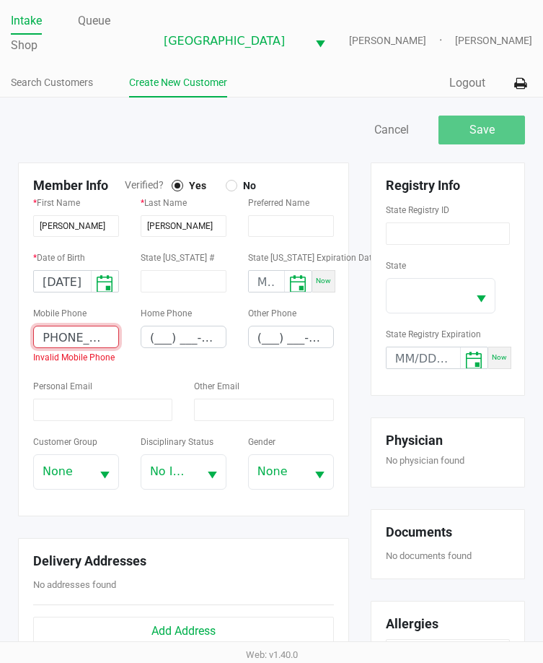
scroll to position [0, 9]
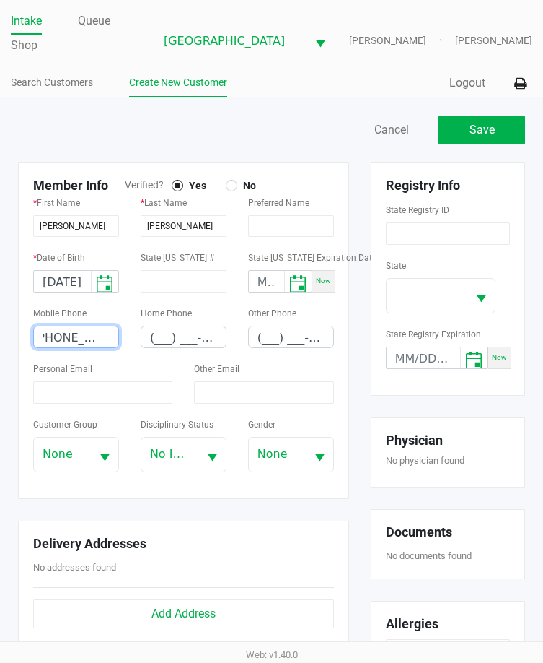
type input "(570) 428-3438"
type input "peacheyemt@gmail.com"
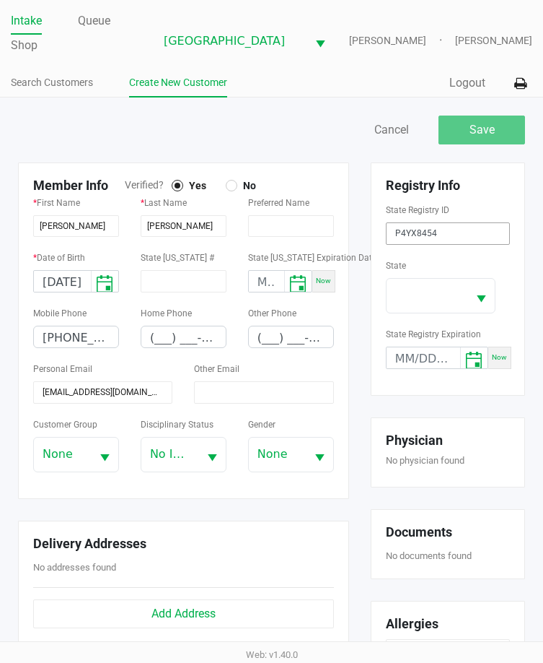
click at [397, 226] on input "P4YX8454" at bounding box center [448, 233] width 124 height 22
type input "P4YX8454"
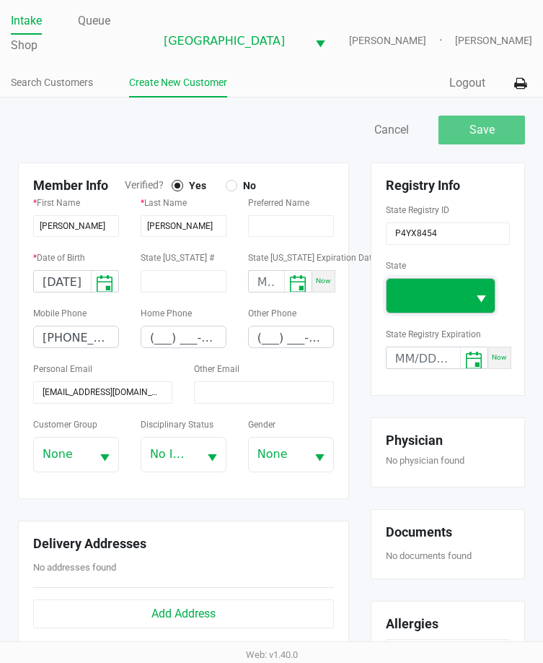
click at [465, 289] on span at bounding box center [427, 296] width 81 height 34
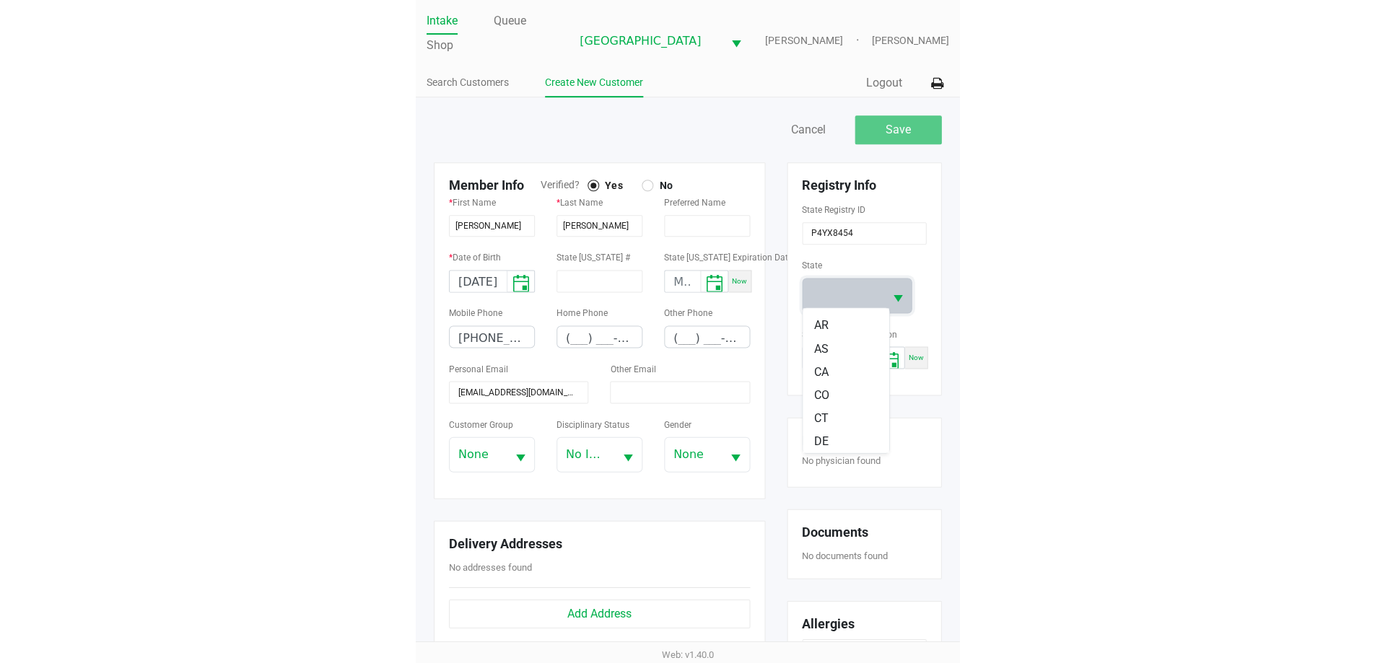
scroll to position [144, 0]
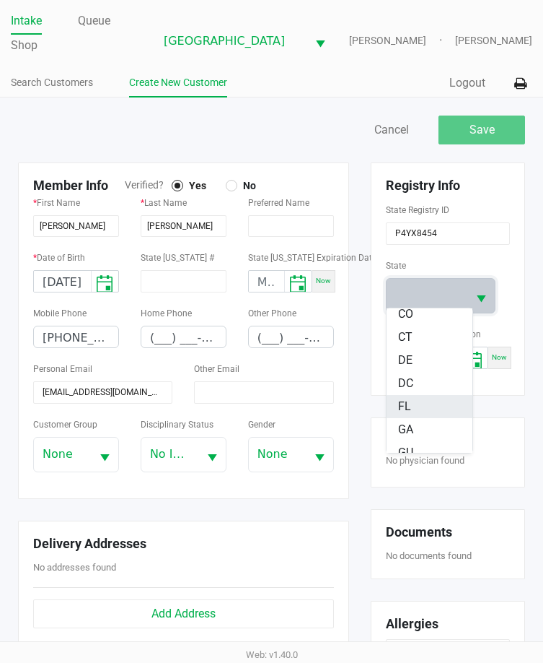
click at [423, 410] on li "FL" at bounding box center [430, 406] width 87 height 23
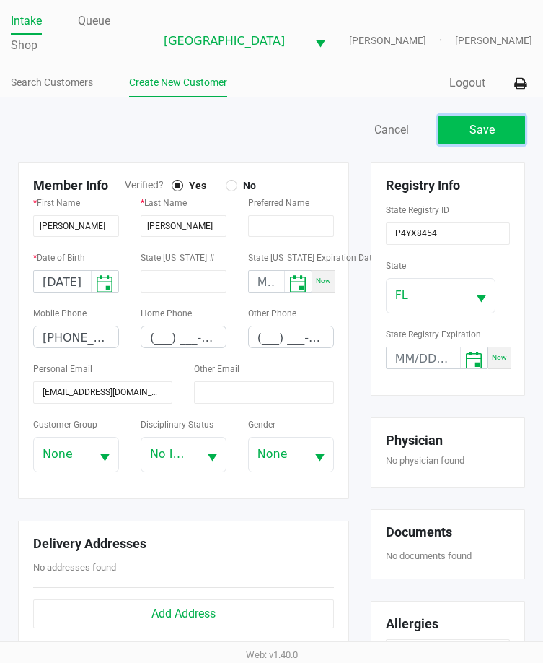
click at [485, 123] on span "Save" at bounding box center [482, 130] width 25 height 14
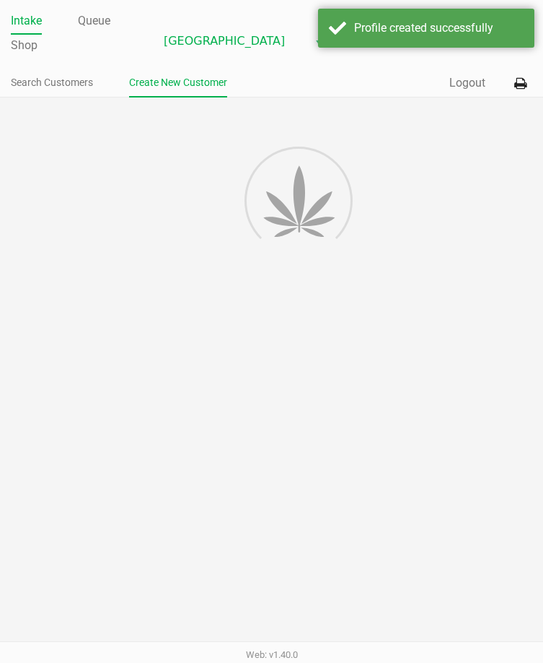
type input "---"
type input "( __) ___-____"
type input "---"
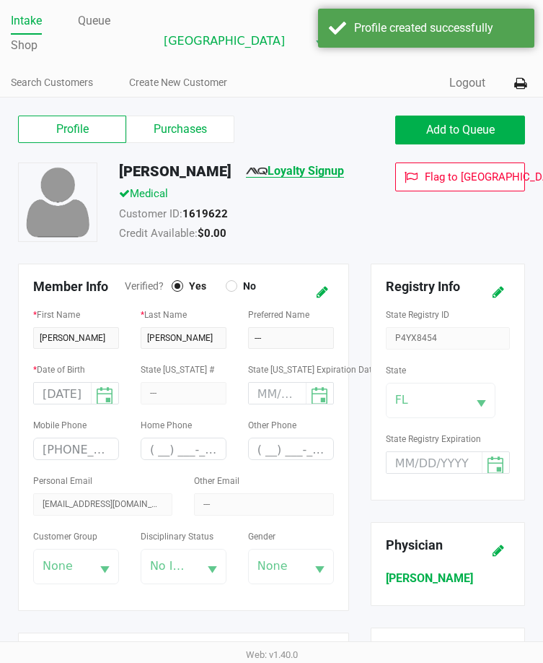
click at [305, 169] on link "Loyalty Signup" at bounding box center [295, 171] width 98 height 14
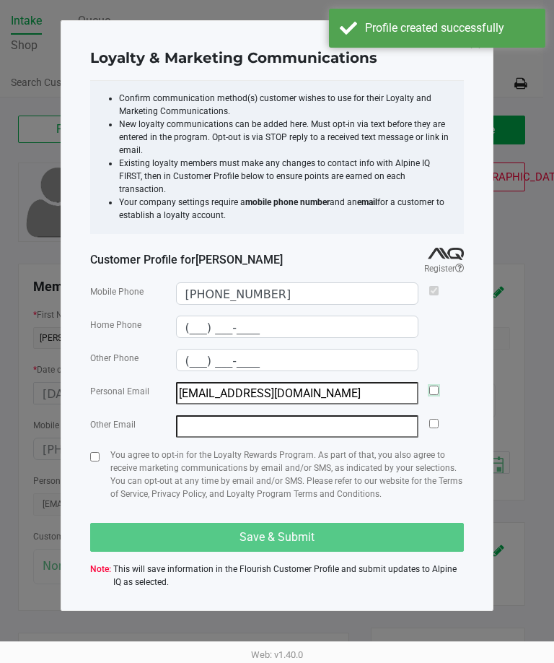
click at [432, 385] on input "checkbox" at bounding box center [433, 389] width 9 height 9
checkbox input "true"
click at [95, 452] on input "checkbox" at bounding box center [94, 456] width 9 height 9
checkbox input "true"
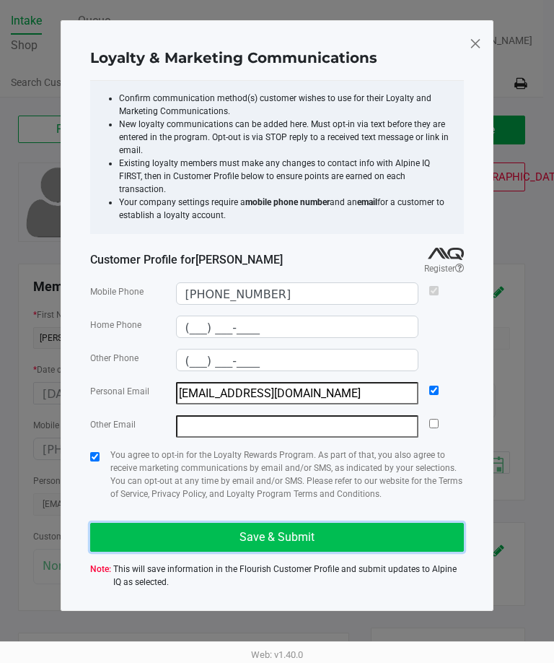
click at [205, 523] on button "Save & Submit" at bounding box center [277, 537] width 374 height 29
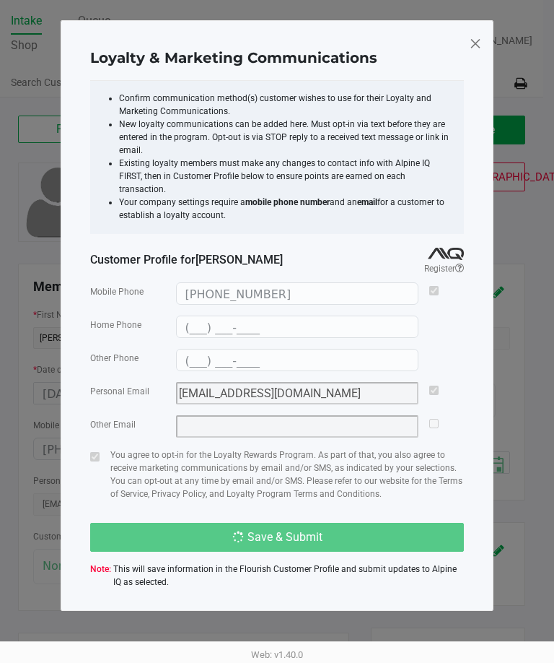
type input "(___) ___-____"
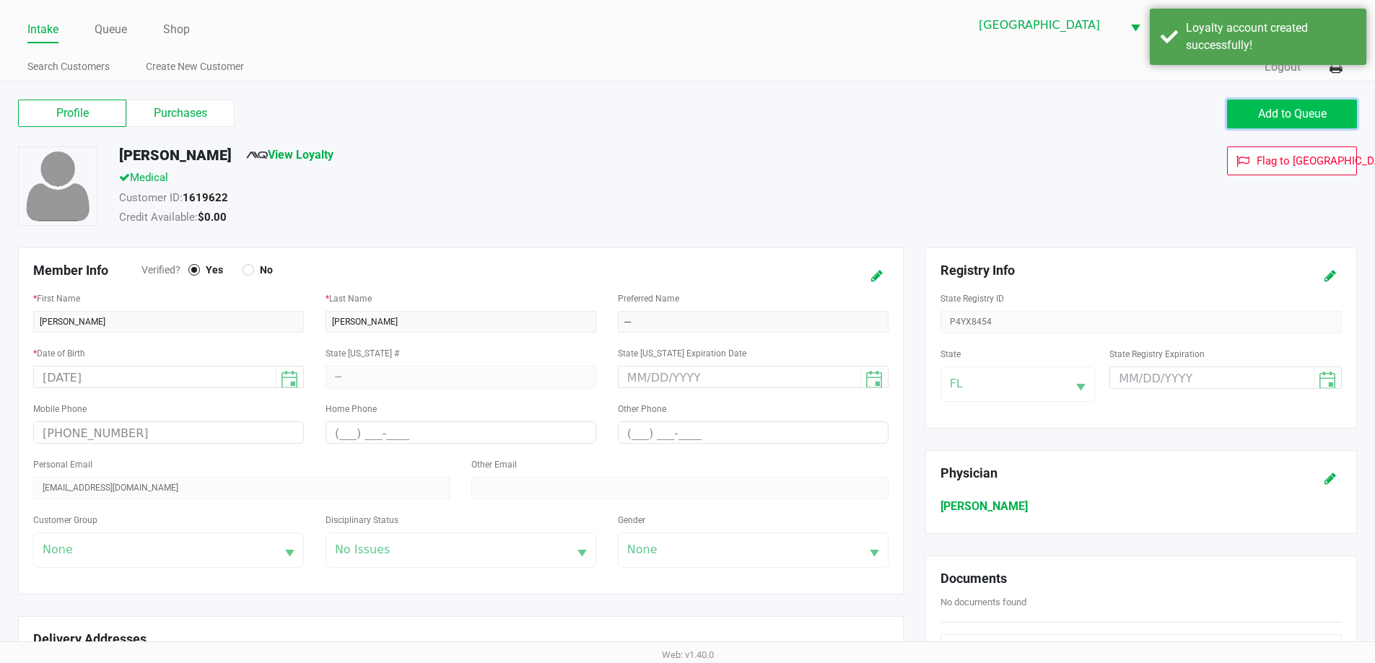
click at [1285, 107] on span "Add to Queue" at bounding box center [1292, 114] width 69 height 14
click at [110, 23] on link "Queue" at bounding box center [111, 29] width 32 height 20
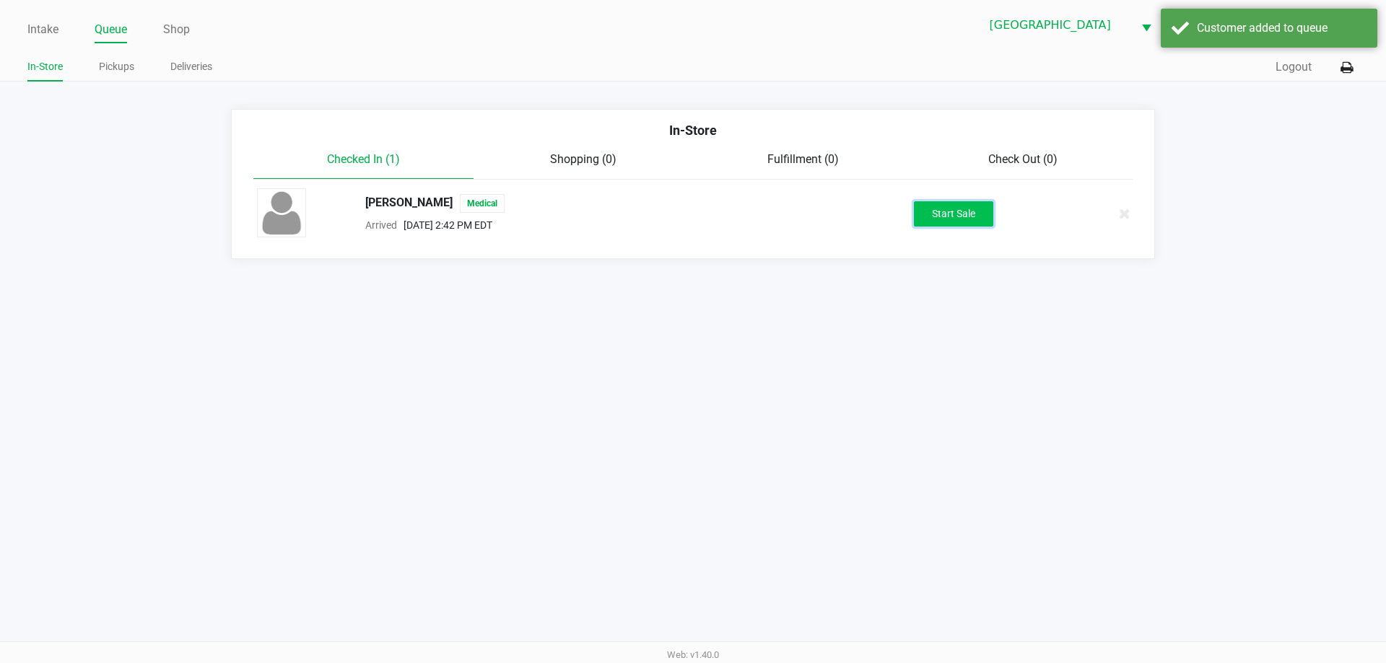
click at [940, 209] on button "Start Sale" at bounding box center [953, 213] width 79 height 25
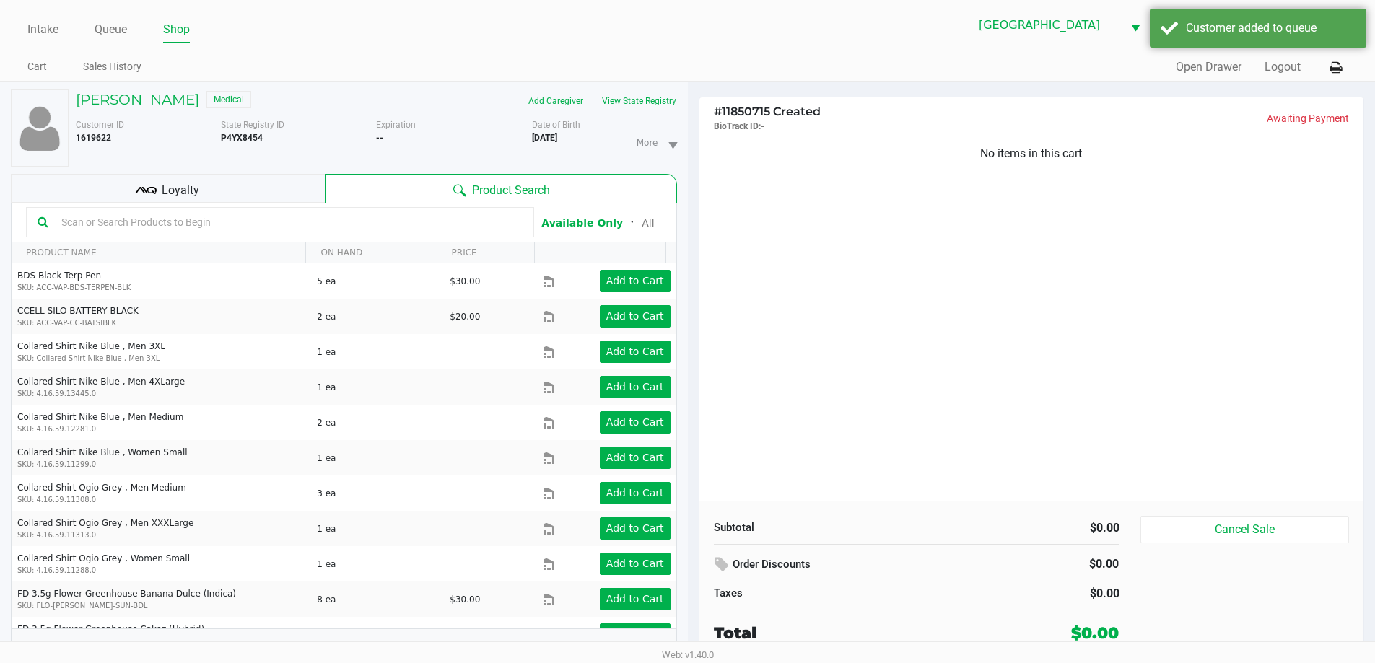
click at [237, 180] on div "Loyalty" at bounding box center [168, 188] width 314 height 29
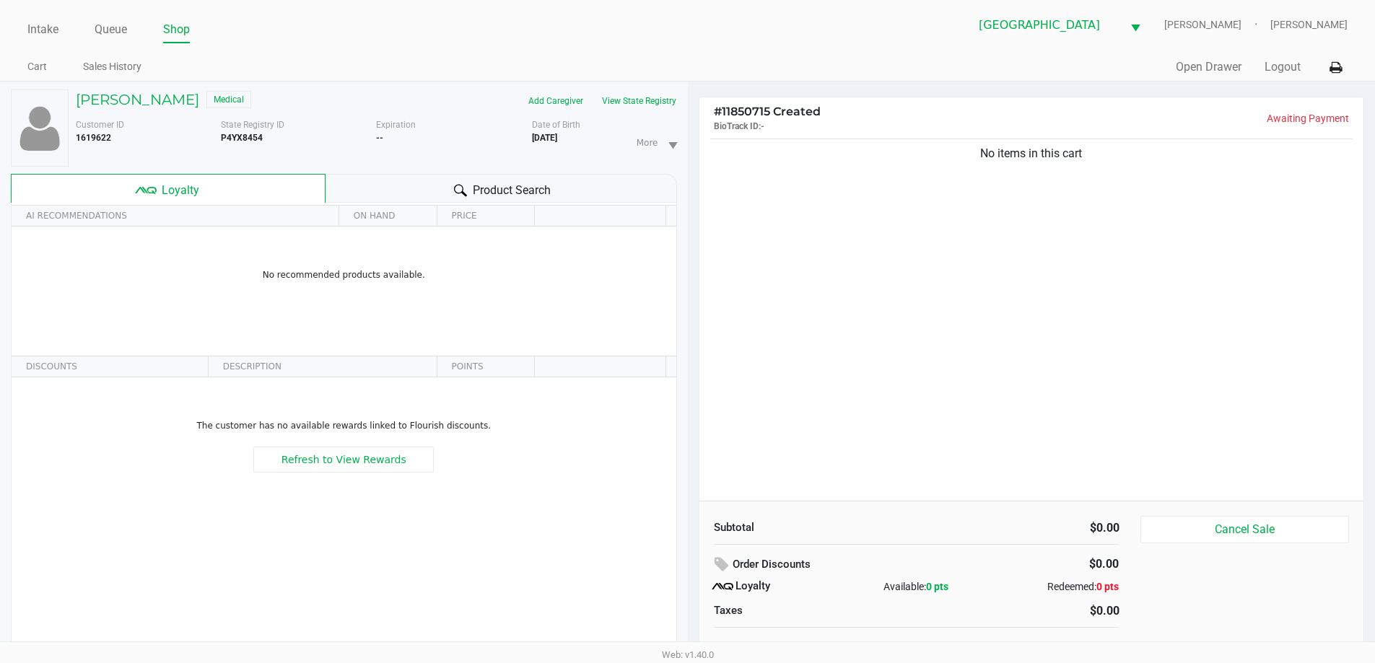
click at [655, 29] on ul "Intake Queue Shop" at bounding box center [357, 30] width 660 height 25
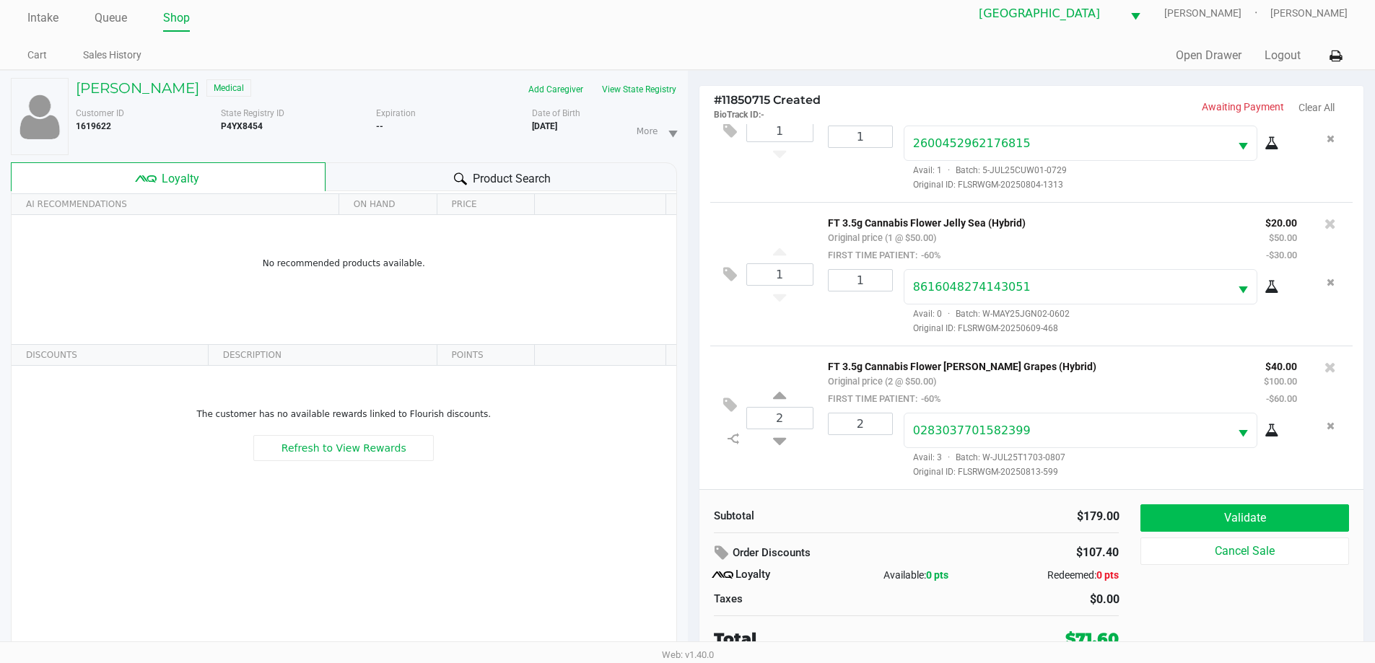
scroll to position [15, 0]
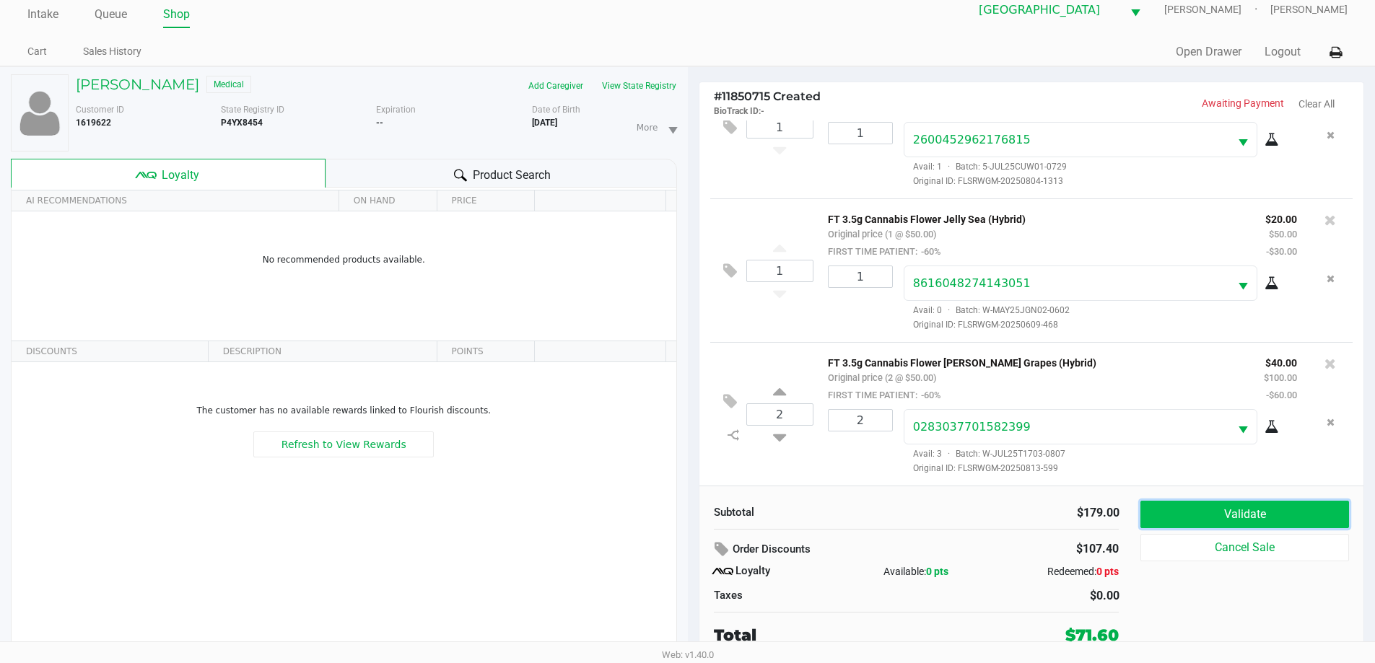
click at [1246, 520] on button "Validate" at bounding box center [1244, 514] width 208 height 27
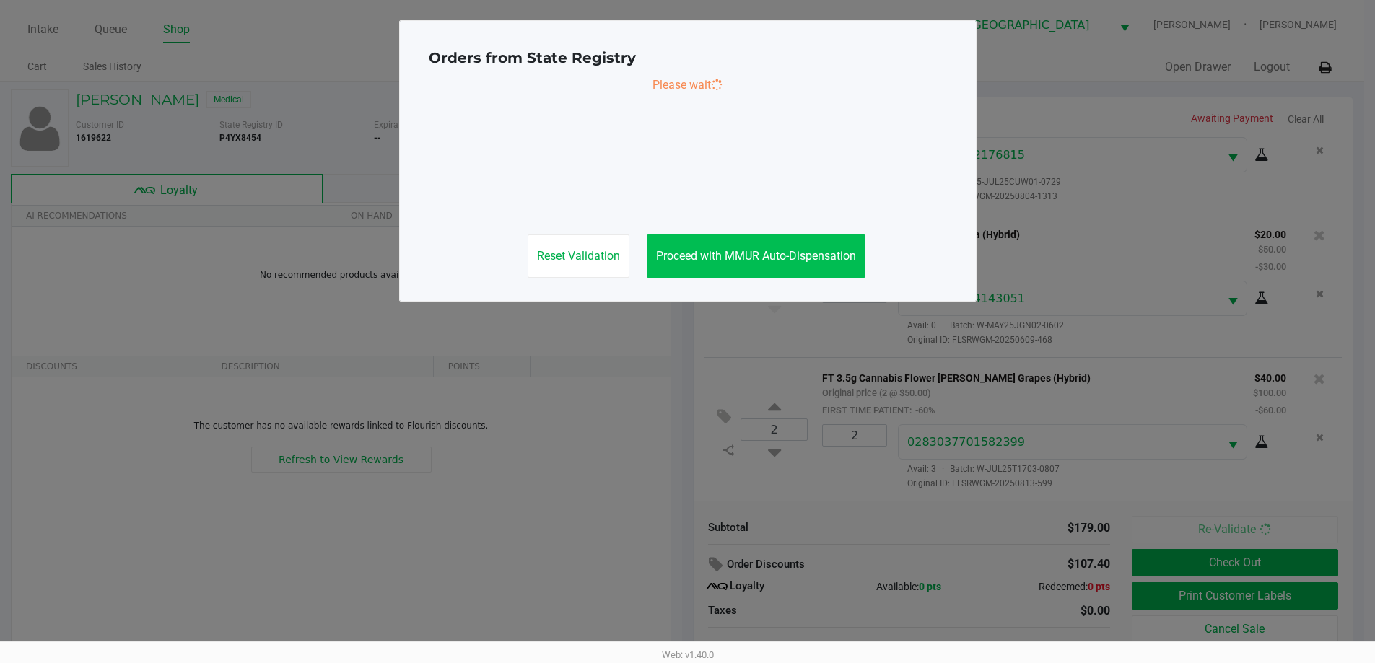
scroll to position [0, 0]
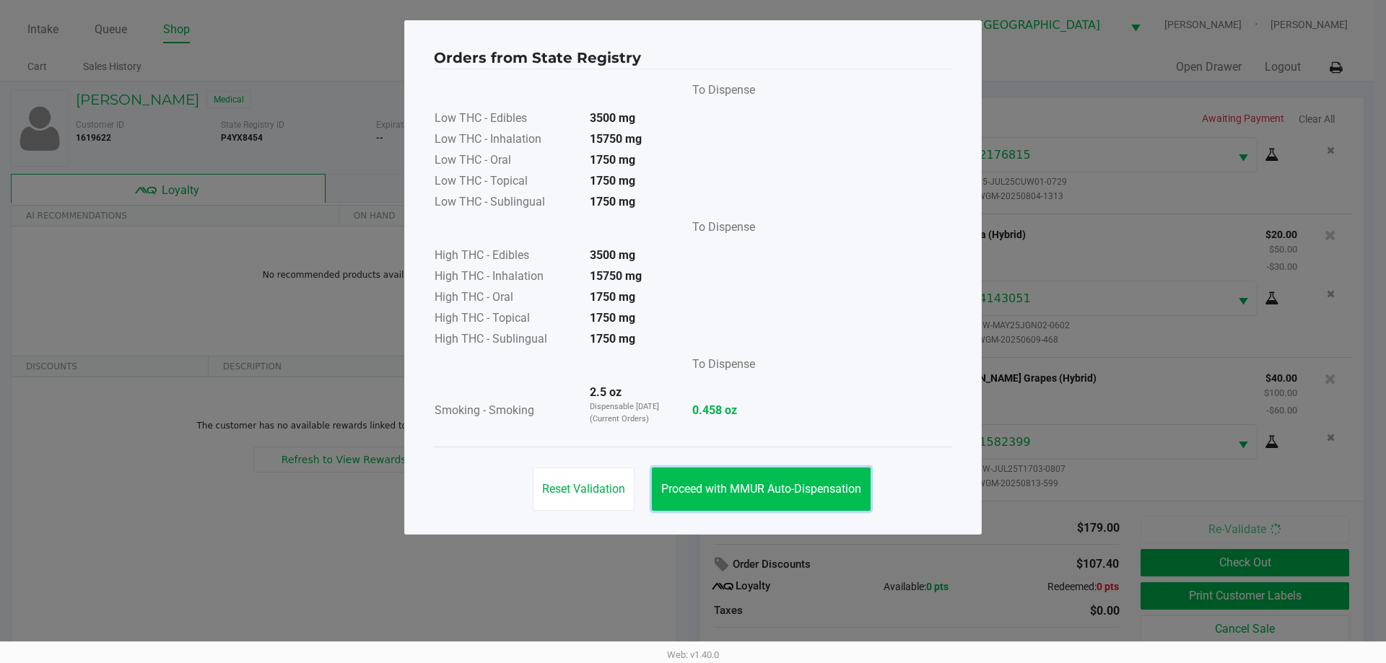
click at [825, 494] on span "Proceed with MMUR Auto-Dispensation" at bounding box center [761, 489] width 200 height 14
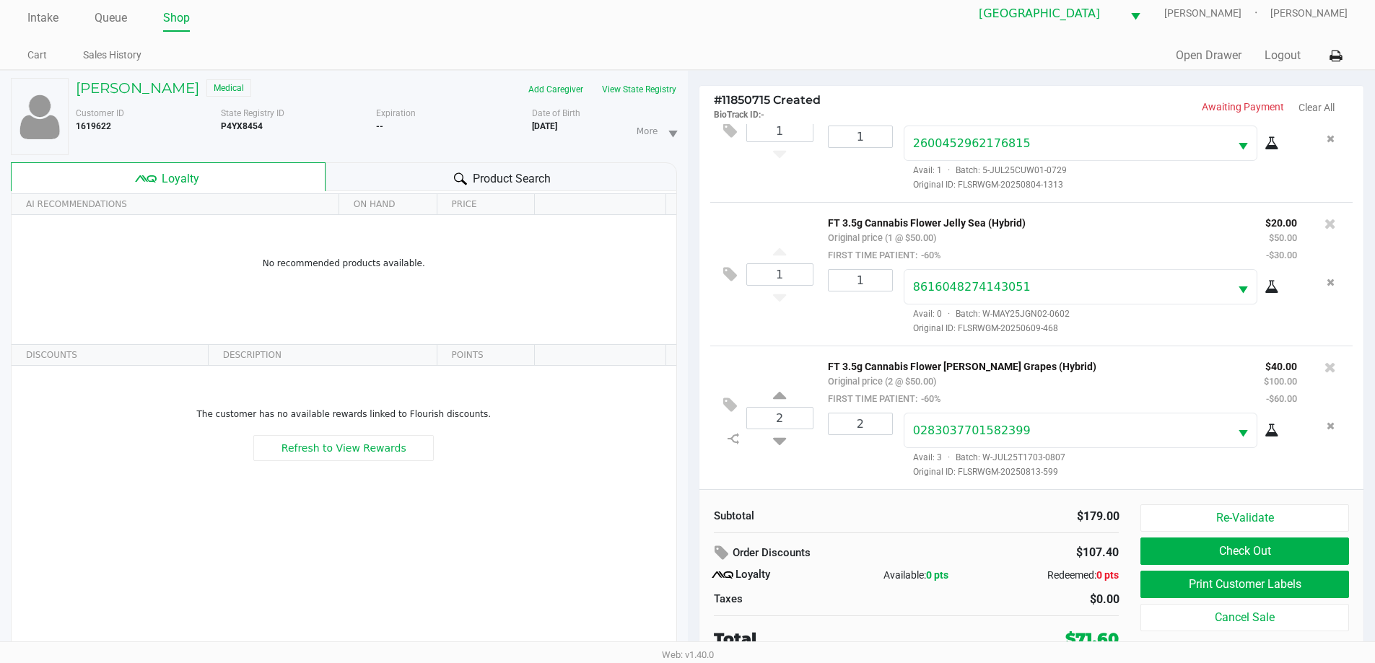
scroll to position [15, 0]
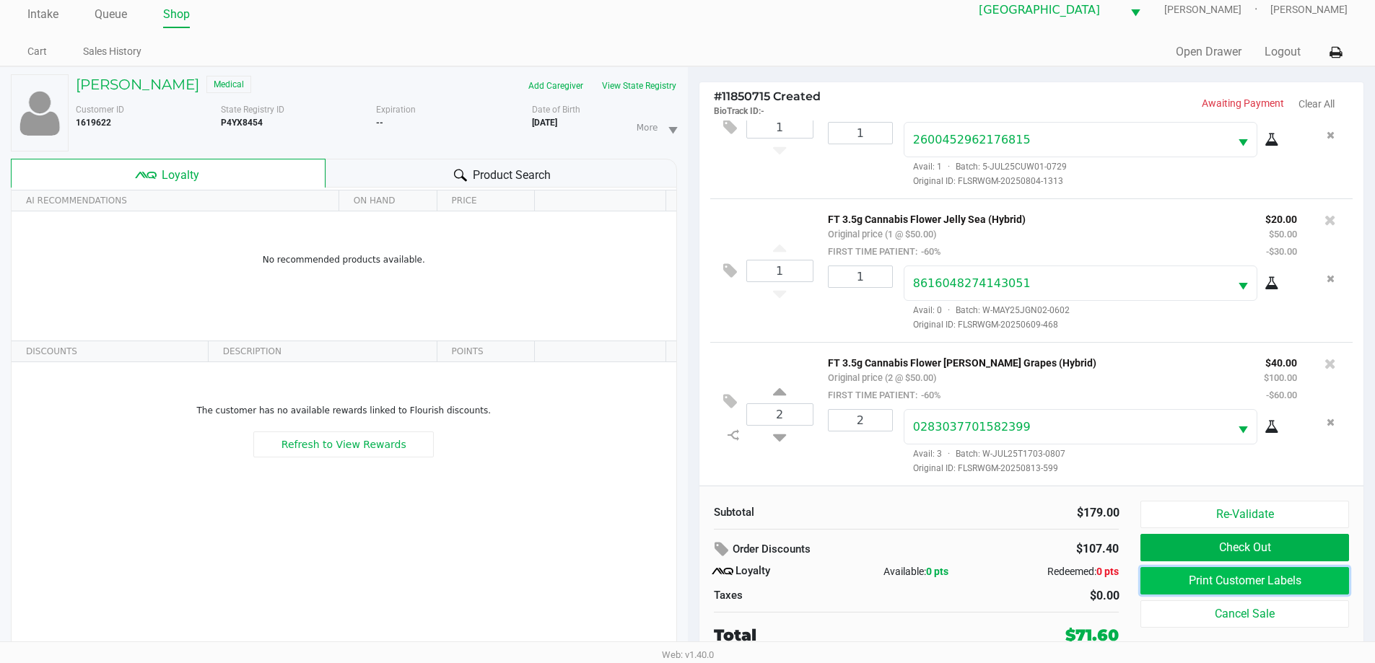
click at [1322, 573] on button "Print Customer Labels" at bounding box center [1244, 580] width 208 height 27
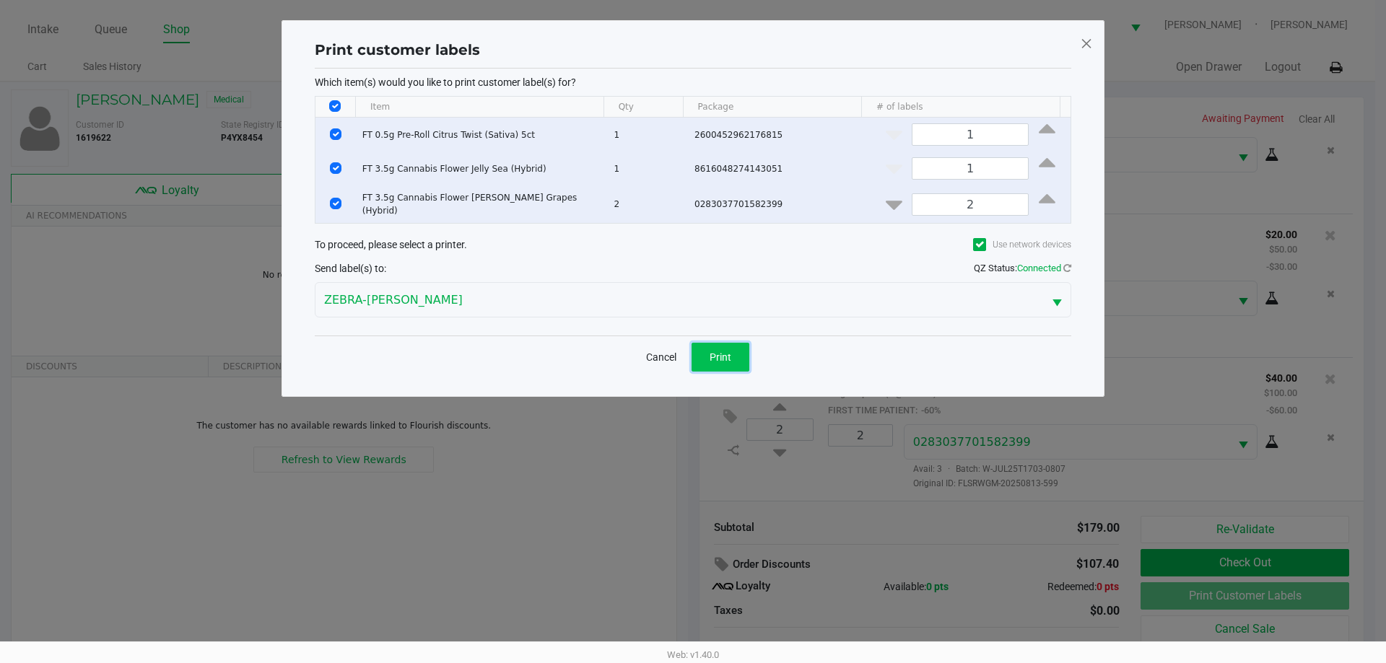
click at [728, 343] on button "Print" at bounding box center [720, 357] width 58 height 29
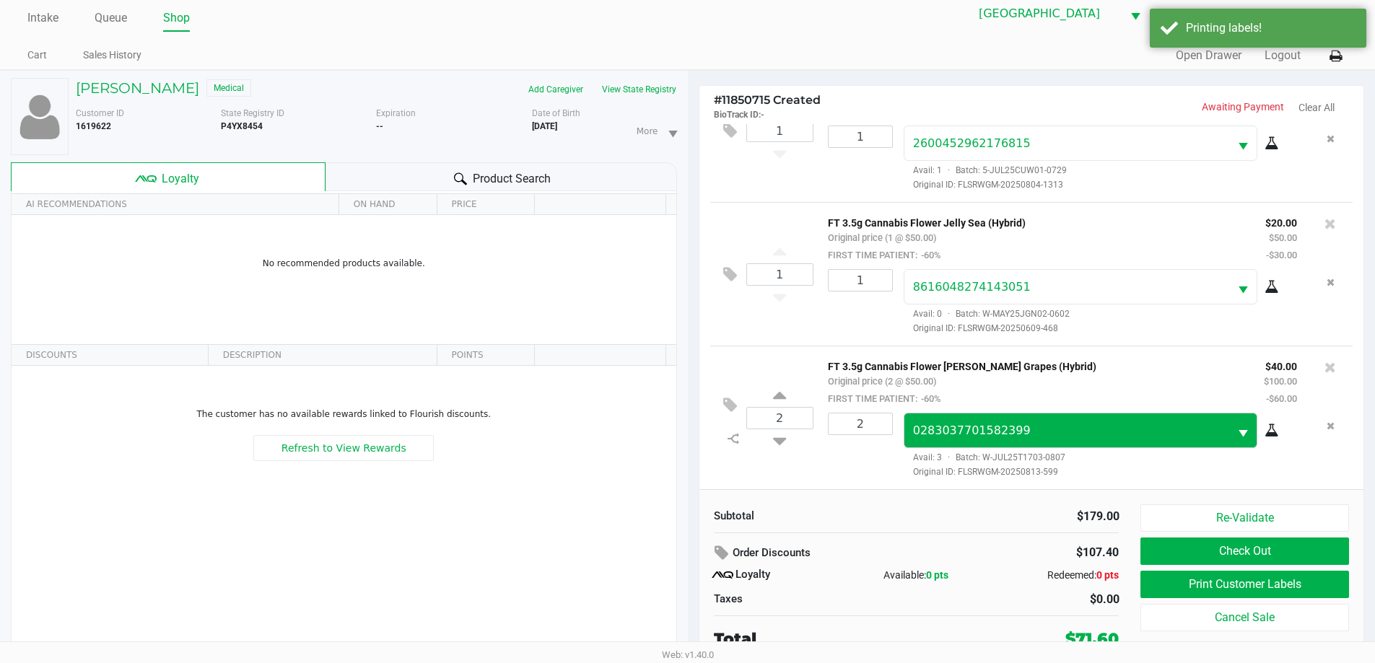
scroll to position [15, 0]
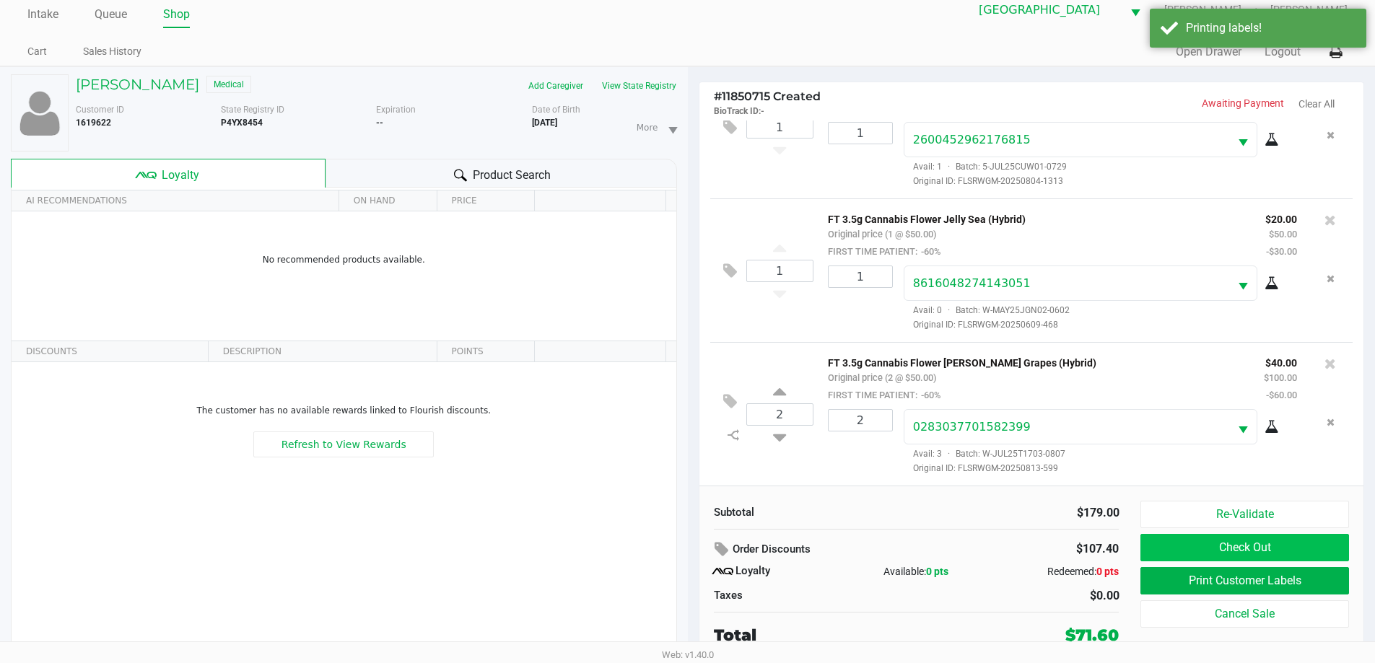
click at [1280, 555] on button "Check Out" at bounding box center [1244, 547] width 208 height 27
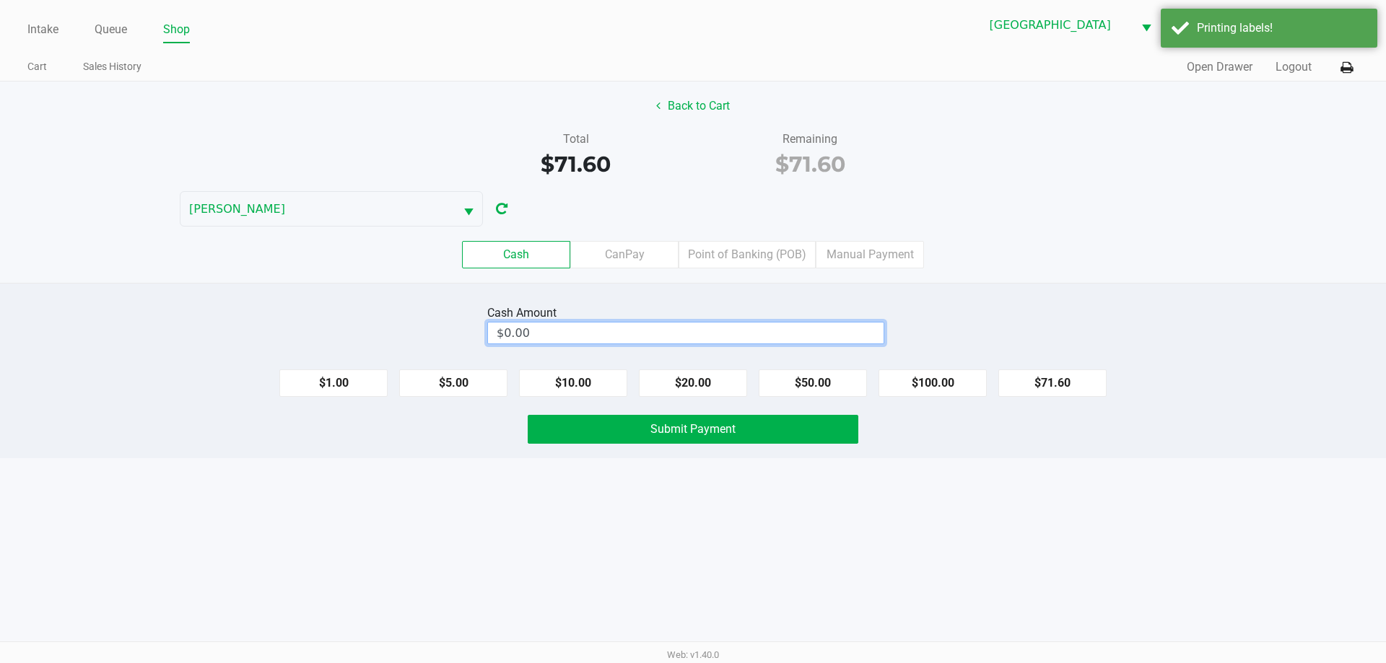
click at [730, 323] on input "$0.00" at bounding box center [686, 333] width 396 height 21
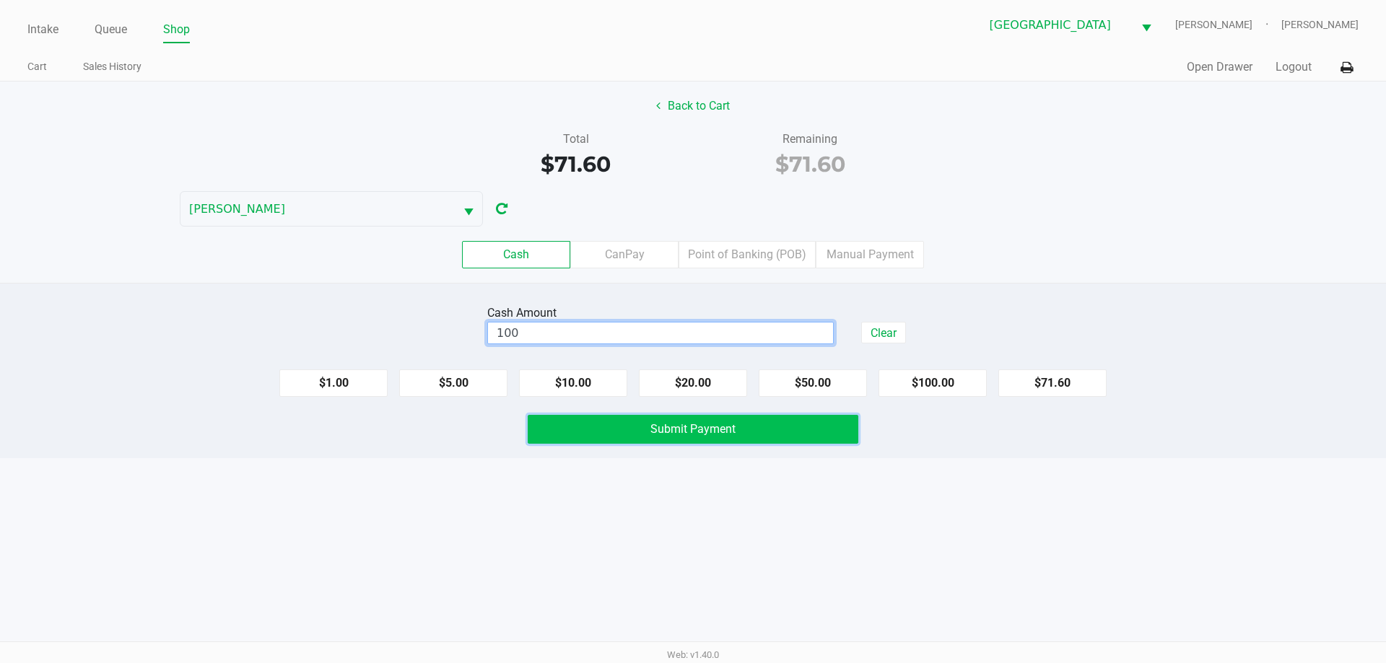
type input "$100.00"
click at [749, 428] on button "Submit Payment" at bounding box center [693, 429] width 331 height 29
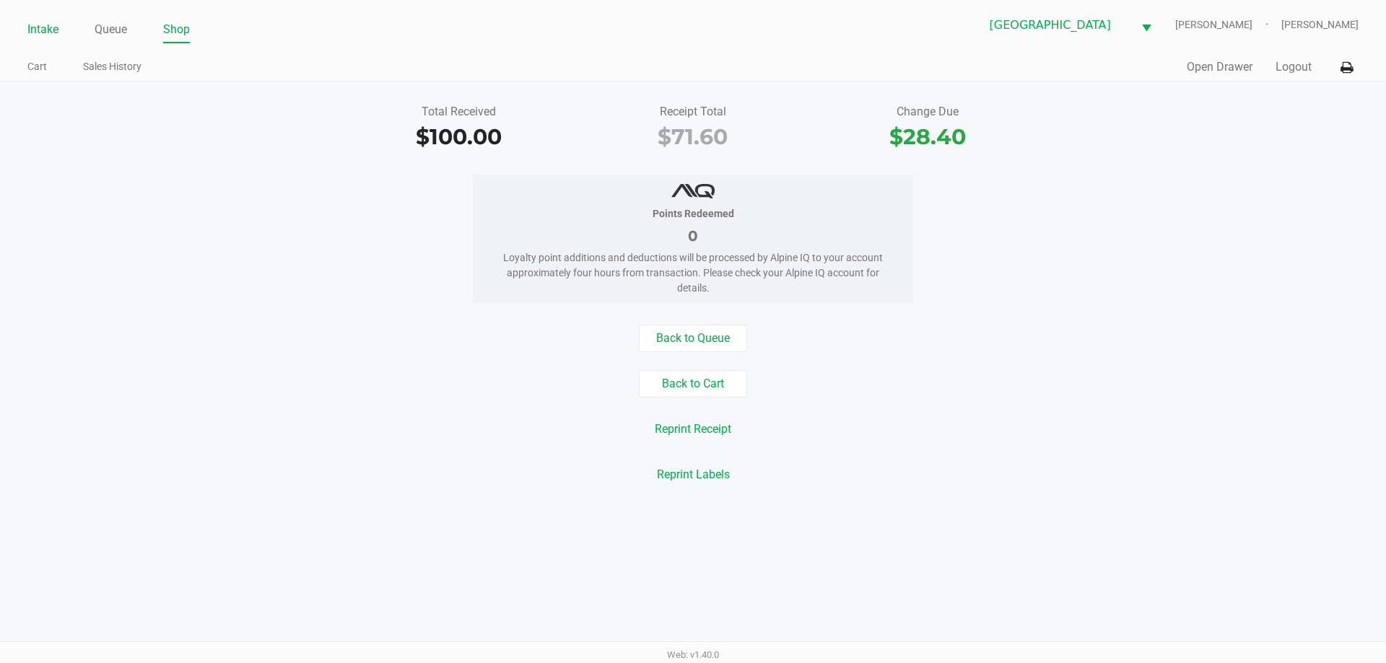
click at [52, 23] on link "Intake" at bounding box center [42, 29] width 31 height 20
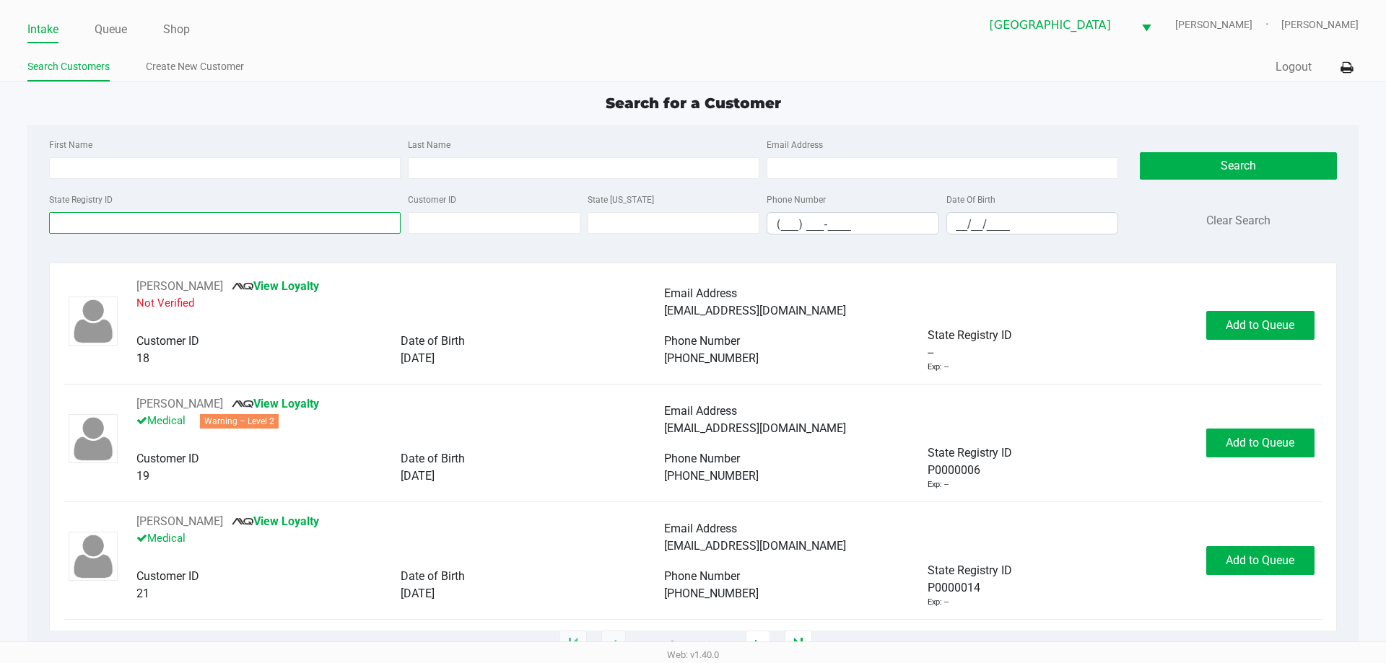
click at [231, 227] on input "State Registry ID" at bounding box center [225, 223] width 352 height 22
type input "p1"
click at [117, 30] on link "Queue" at bounding box center [111, 29] width 32 height 20
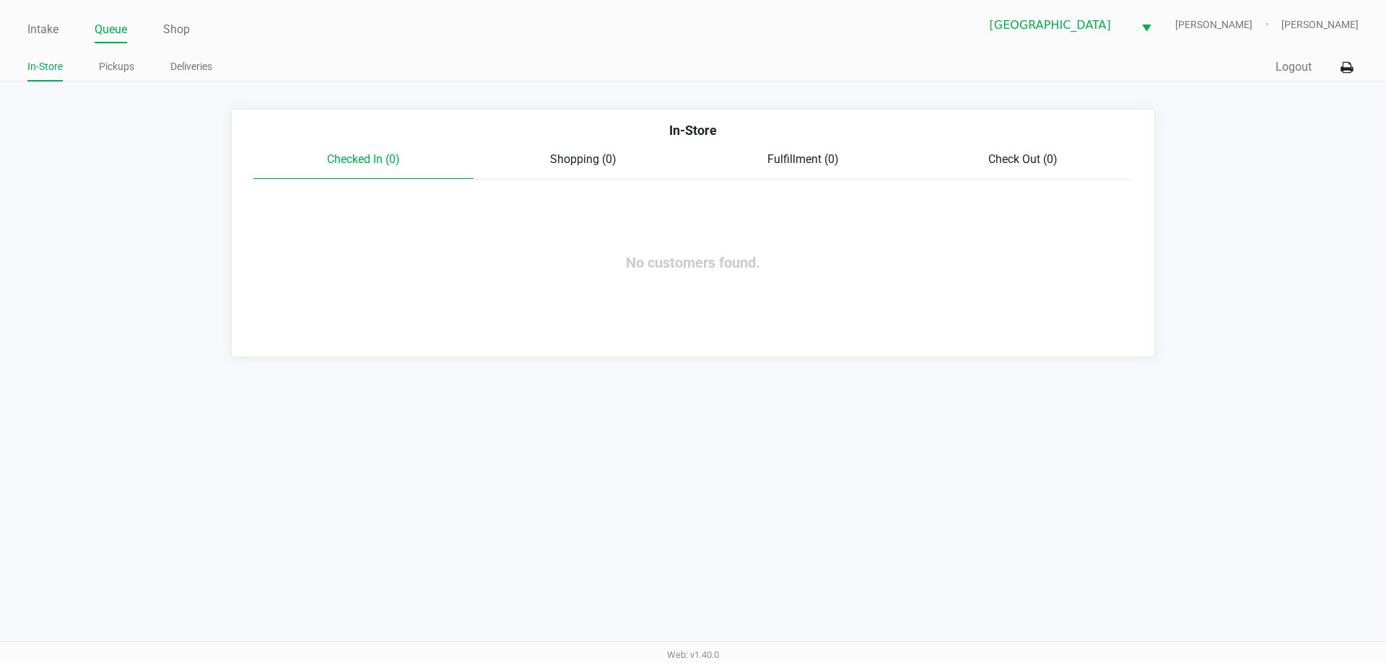
click at [114, 71] on link "Pickups" at bounding box center [116, 67] width 35 height 18
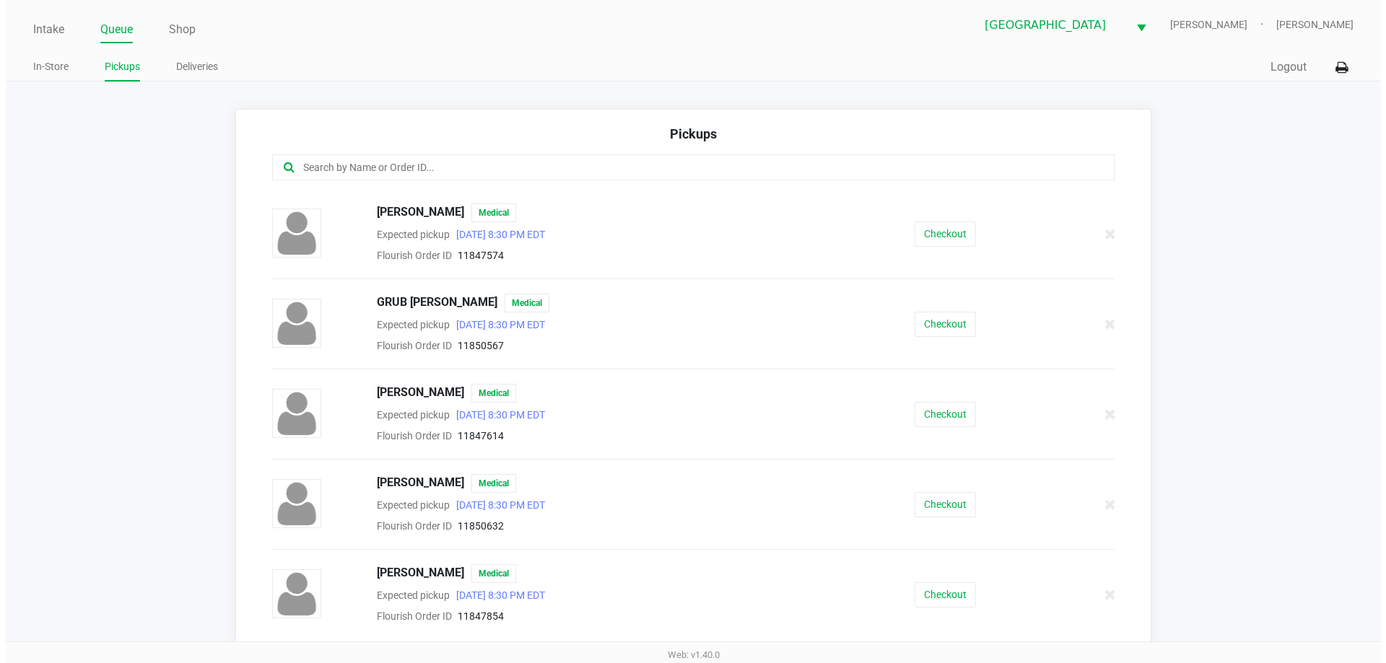
scroll to position [621, 0]
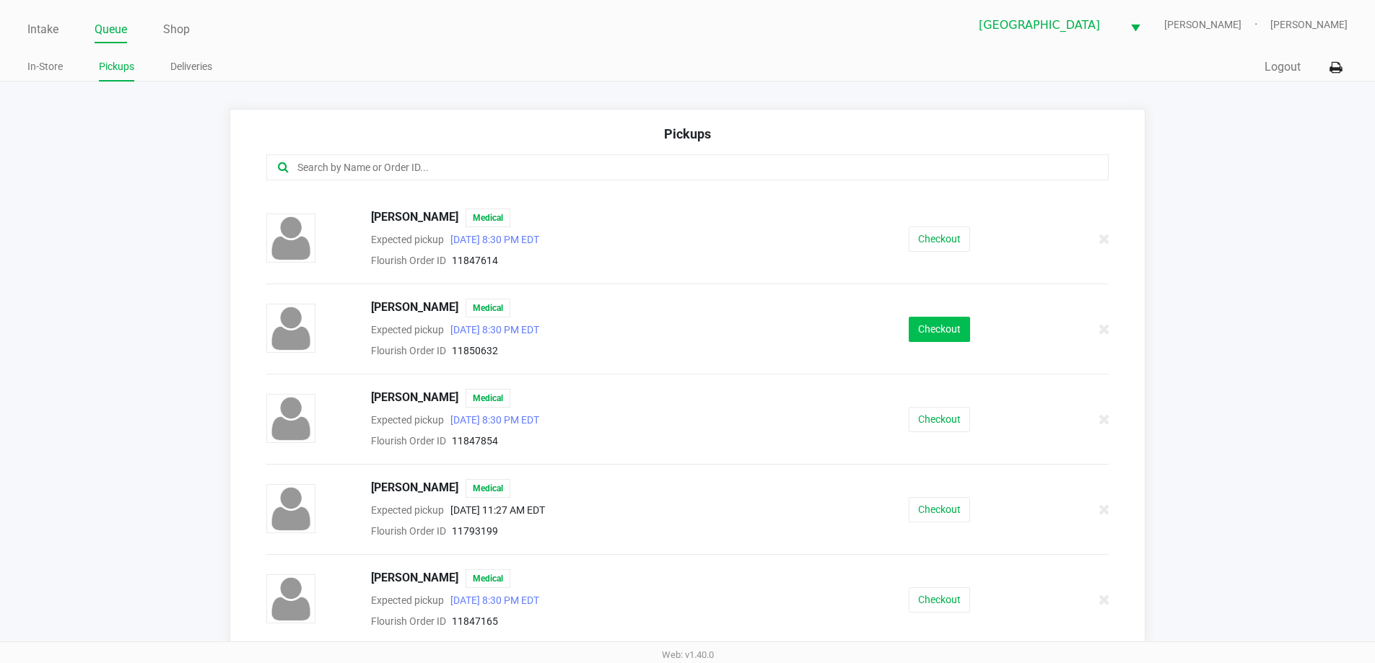
click at [934, 330] on button "Checkout" at bounding box center [939, 329] width 61 height 25
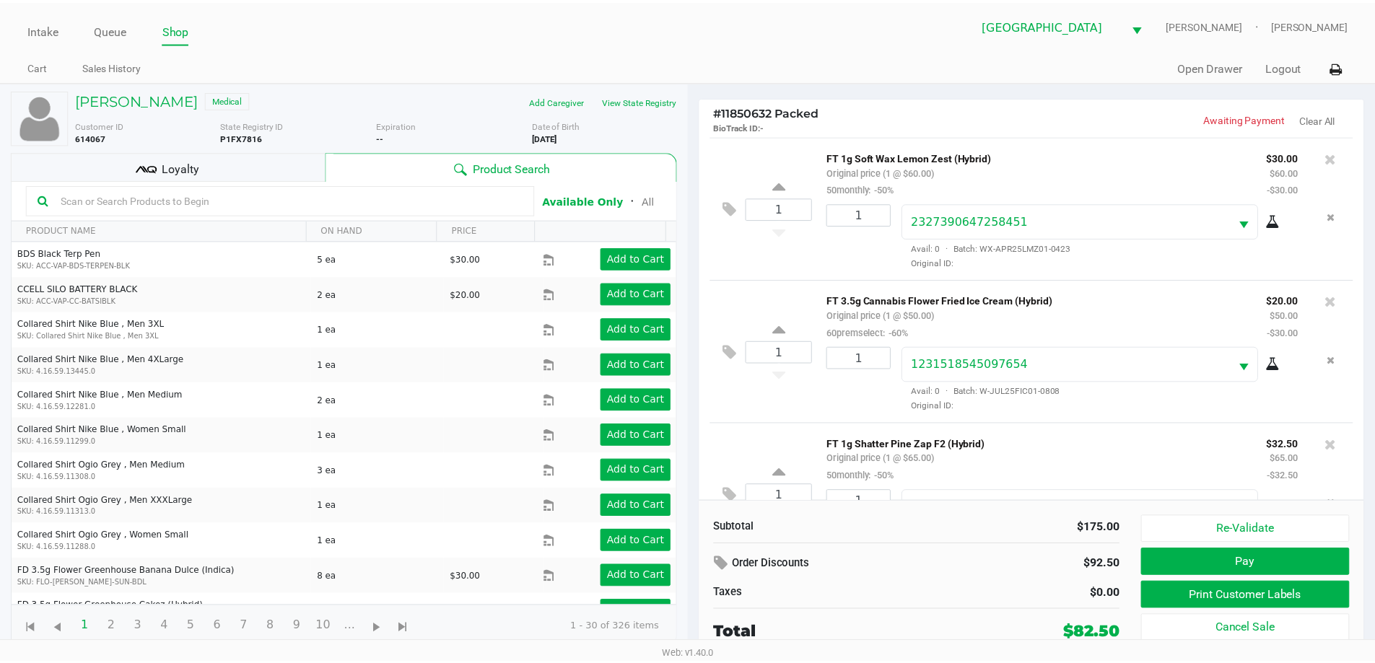
scroll to position [68, 0]
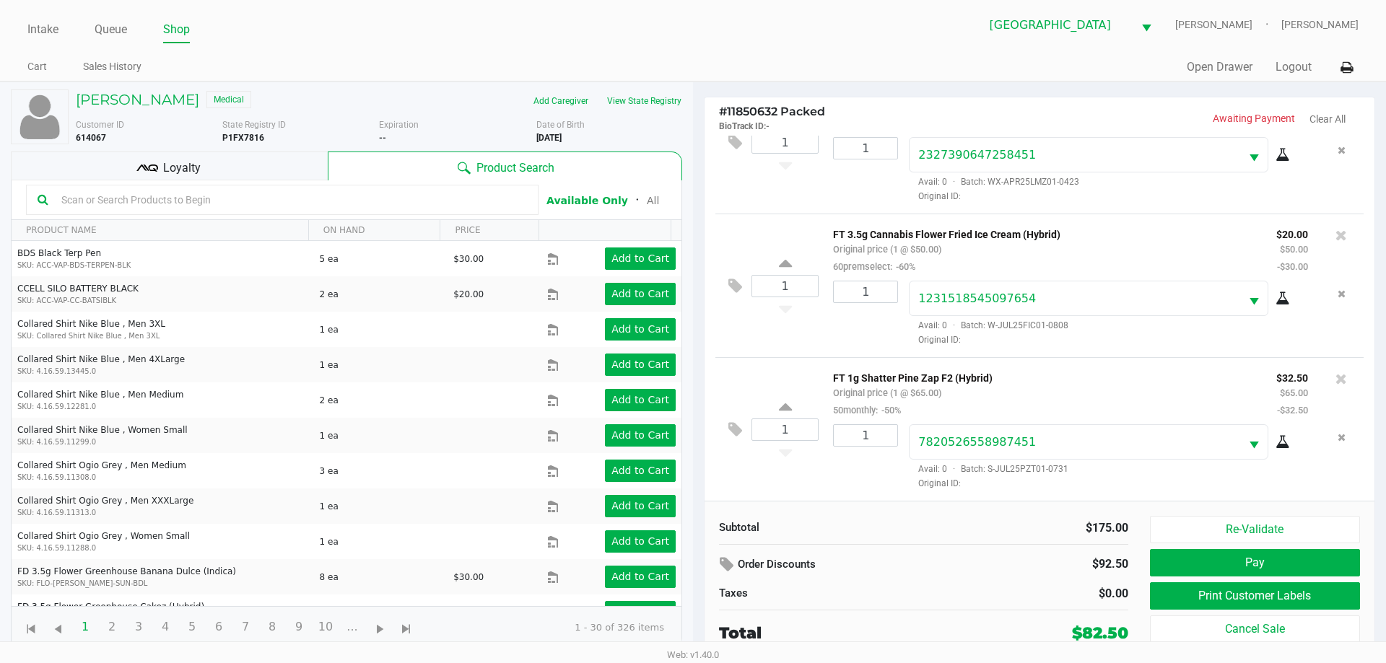
click at [271, 173] on div "Loyalty" at bounding box center [169, 166] width 317 height 29
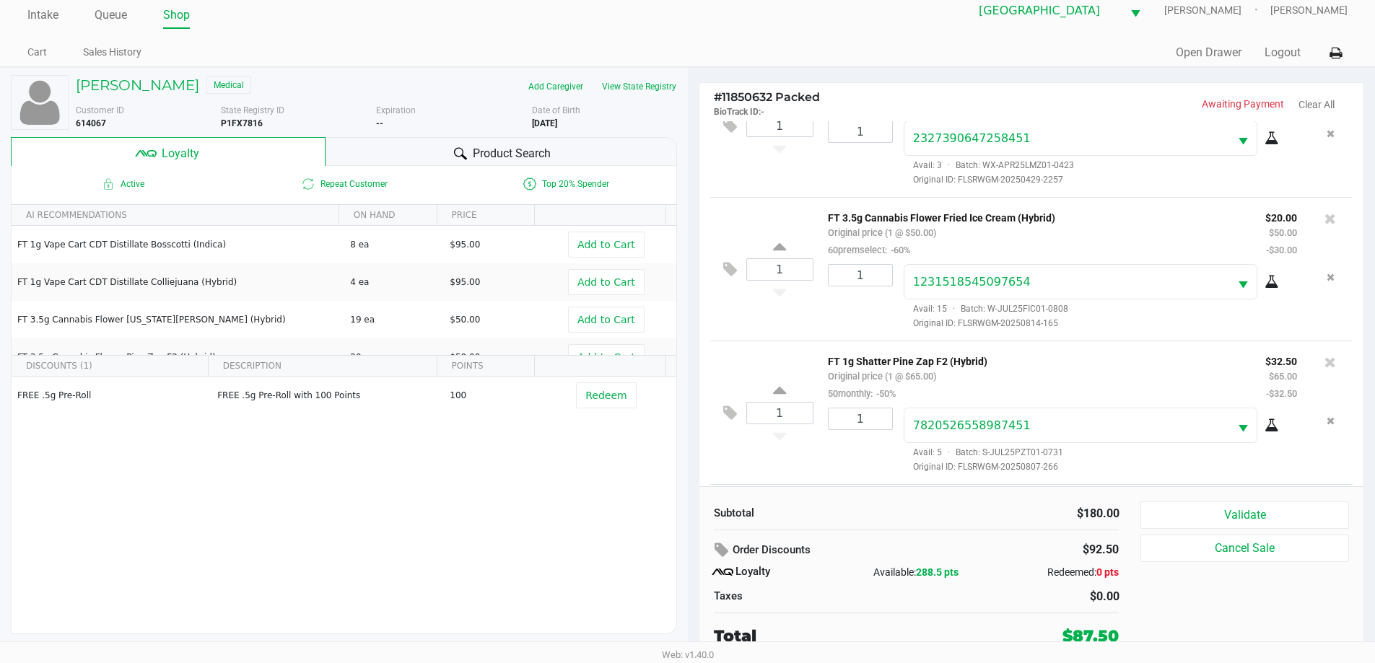
scroll to position [195, 0]
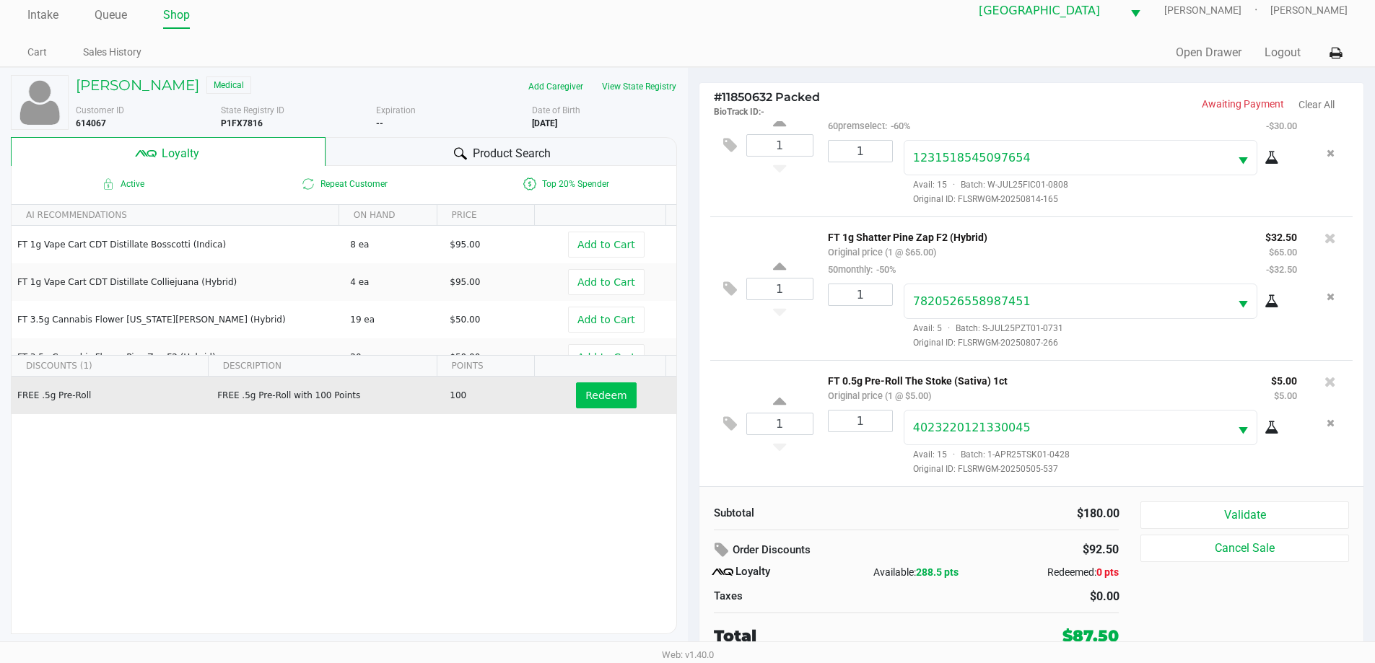
click at [605, 398] on span "Redeem" at bounding box center [605, 396] width 41 height 12
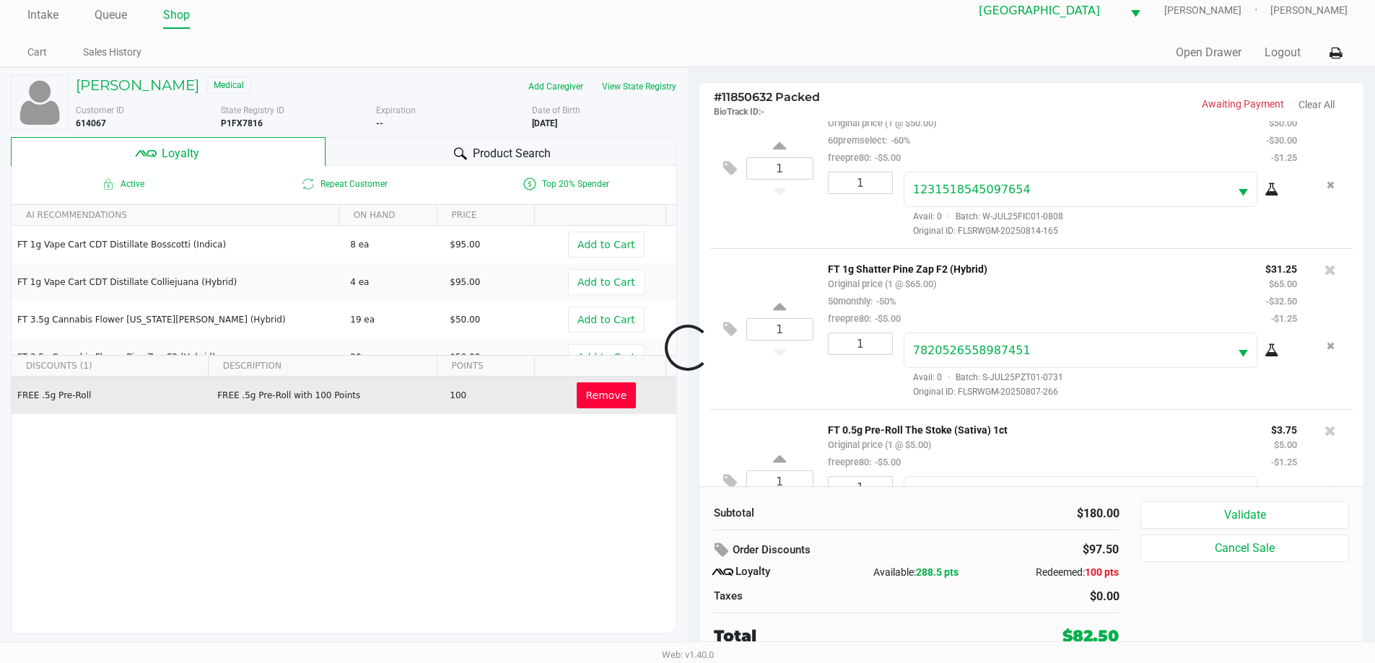
scroll to position [264, 0]
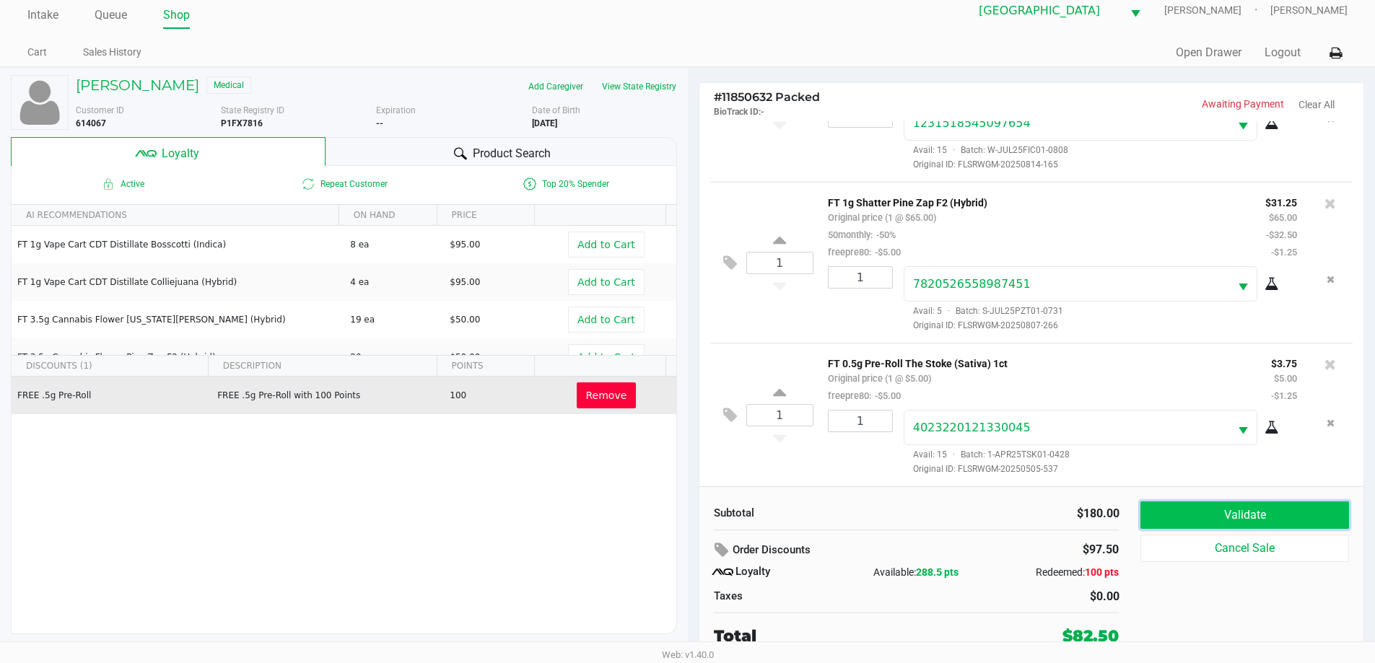
click at [1221, 518] on button "Validate" at bounding box center [1244, 515] width 208 height 27
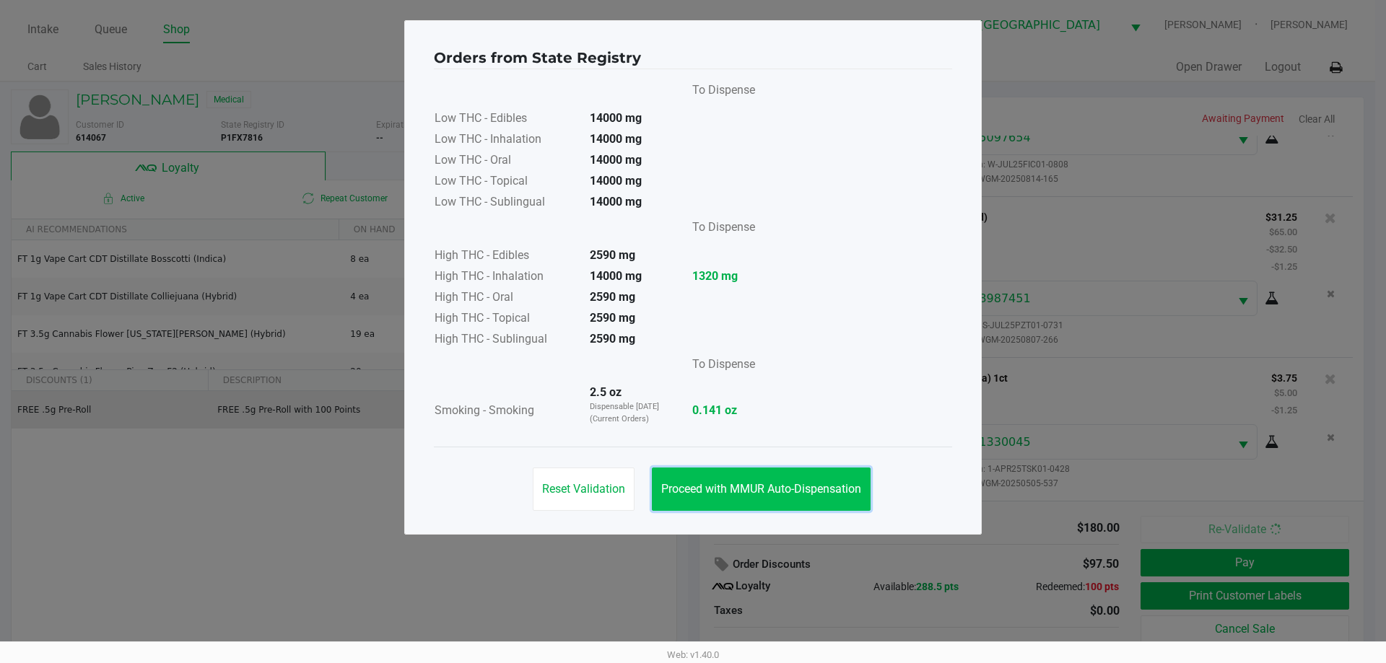
click at [746, 482] on span "Proceed with MMUR Auto-Dispensation" at bounding box center [761, 489] width 200 height 14
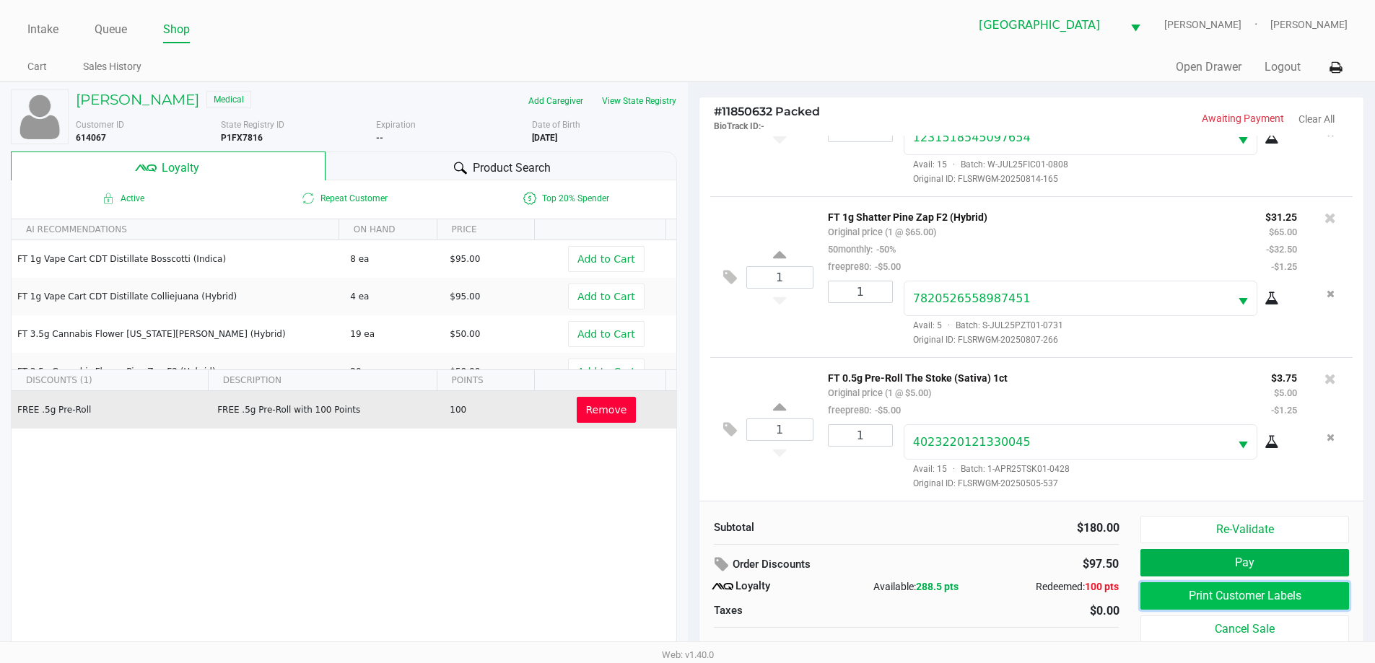
click at [1261, 593] on button "Print Customer Labels" at bounding box center [1244, 595] width 208 height 27
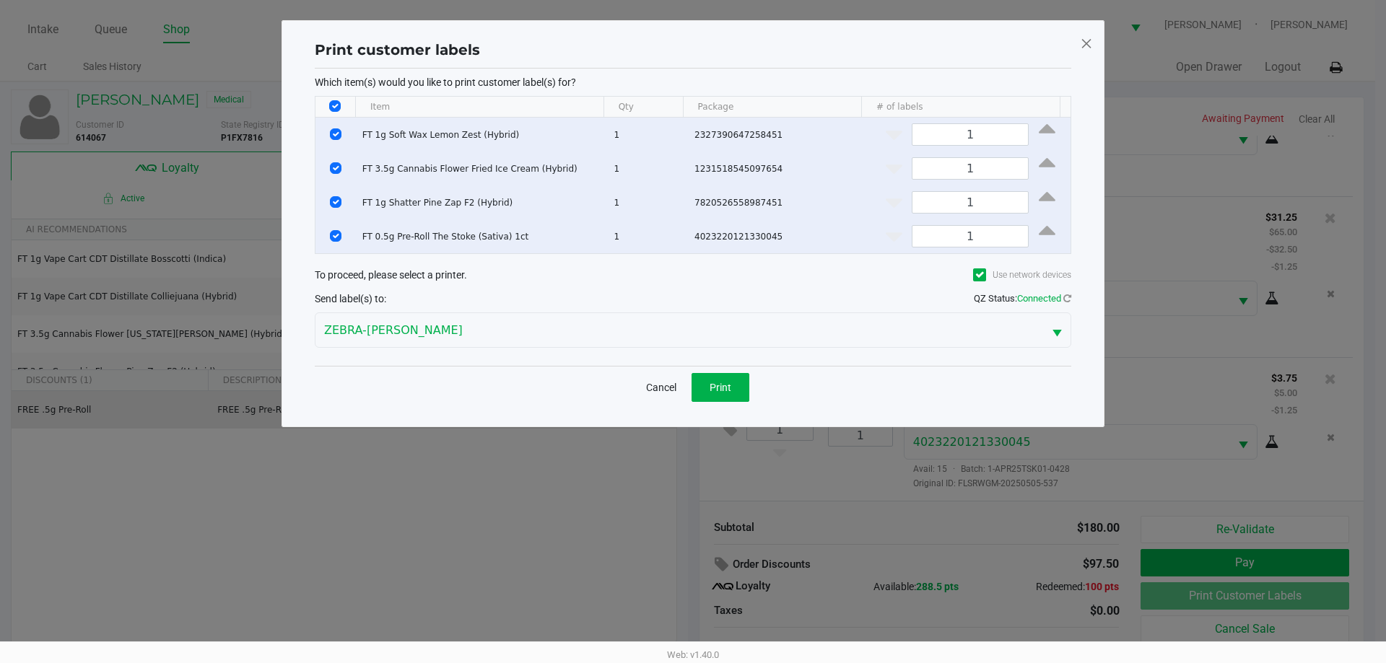
click at [333, 100] on th "Data table" at bounding box center [335, 107] width 40 height 21
click at [334, 102] on input "Select All Rows" at bounding box center [335, 106] width 12 height 12
checkbox input "false"
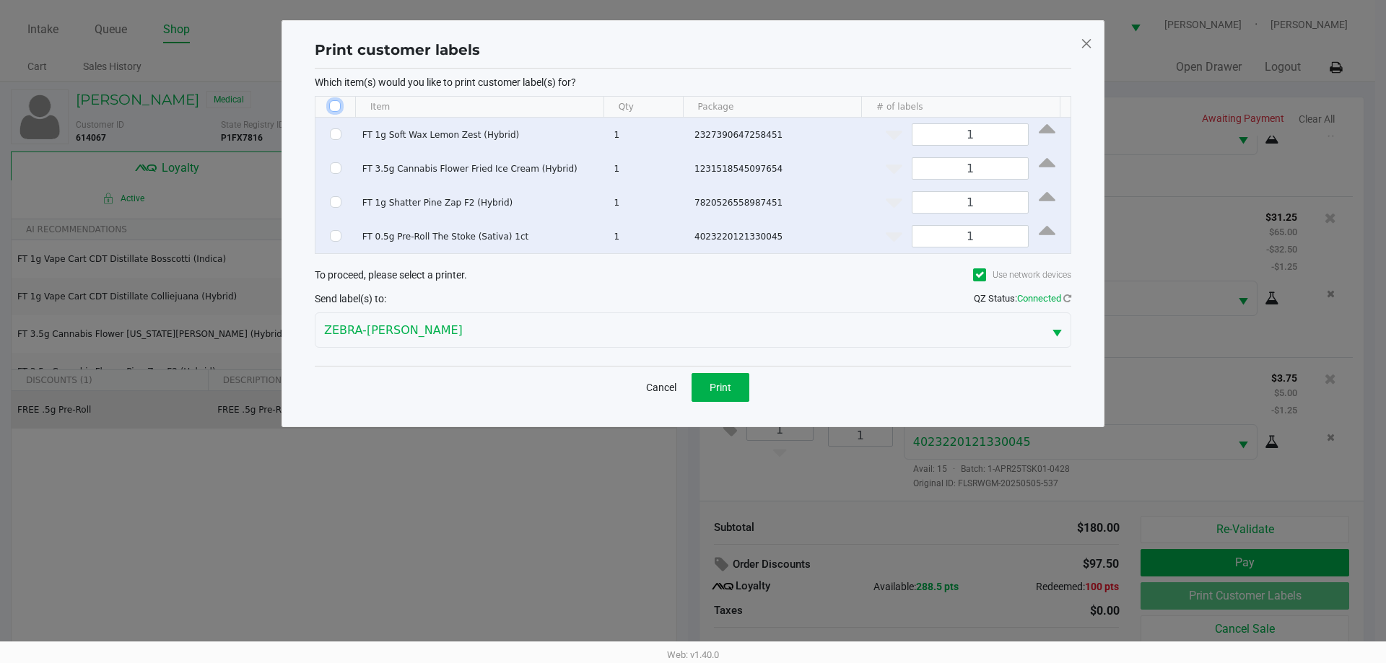
checkbox input "false"
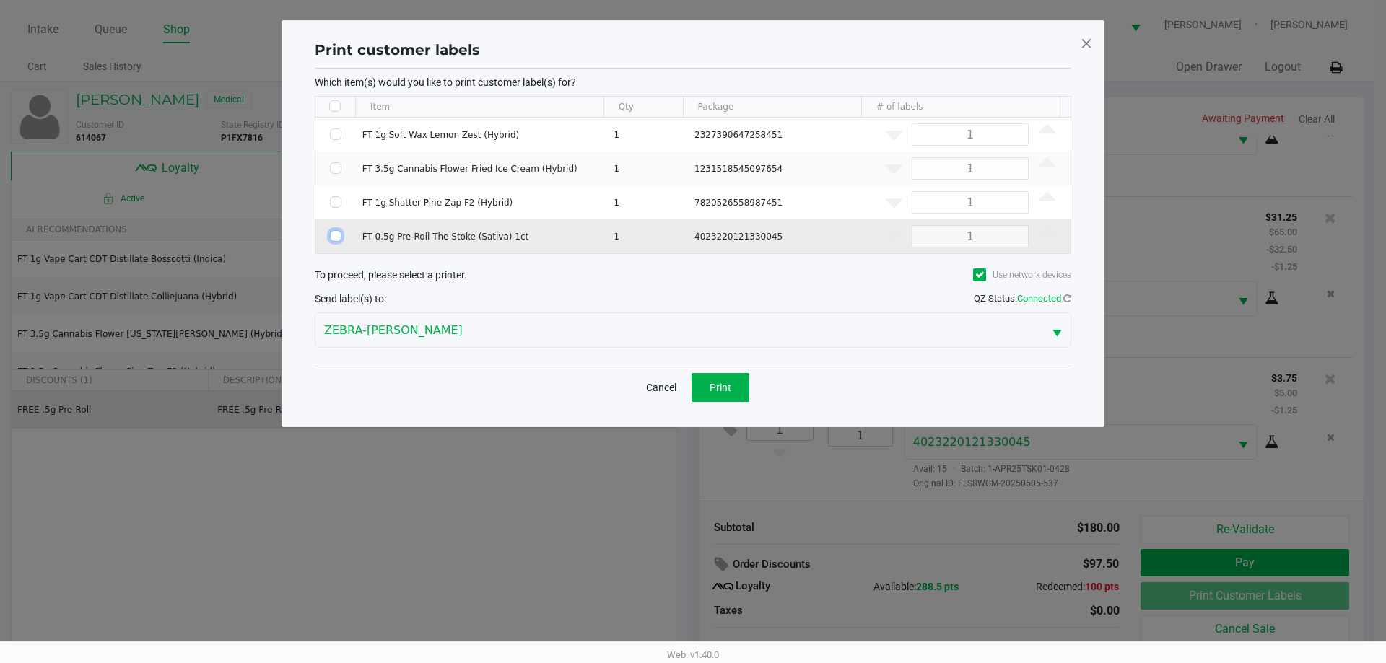
click at [333, 234] on input "Select Row" at bounding box center [336, 236] width 12 height 12
checkbox input "true"
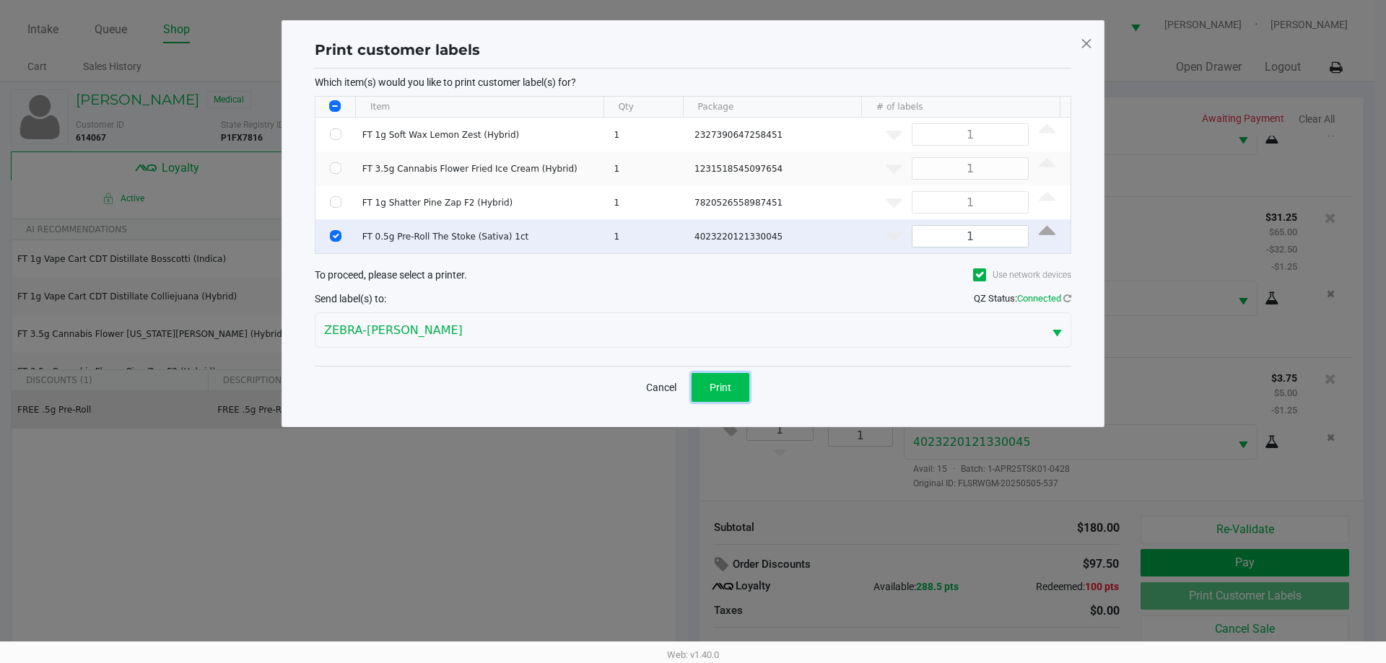
click at [740, 393] on button "Print" at bounding box center [720, 387] width 58 height 29
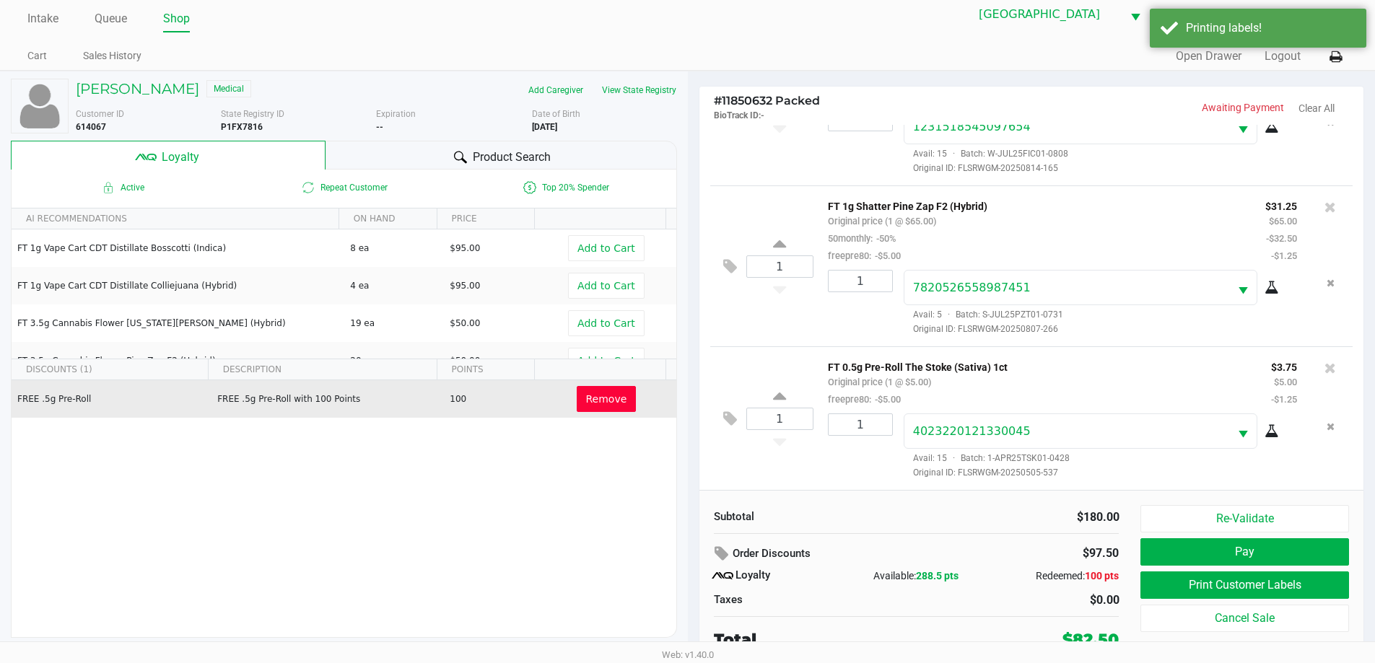
scroll to position [14, 0]
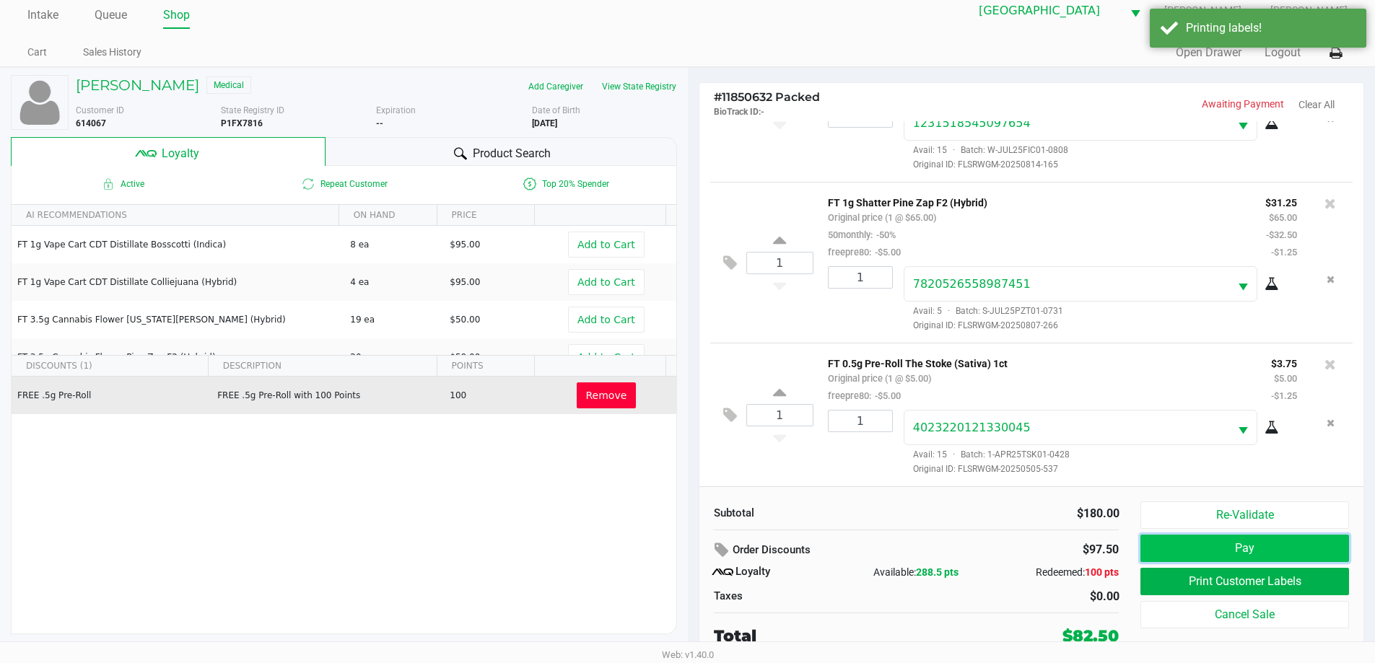
click at [1276, 543] on button "Pay" at bounding box center [1244, 548] width 208 height 27
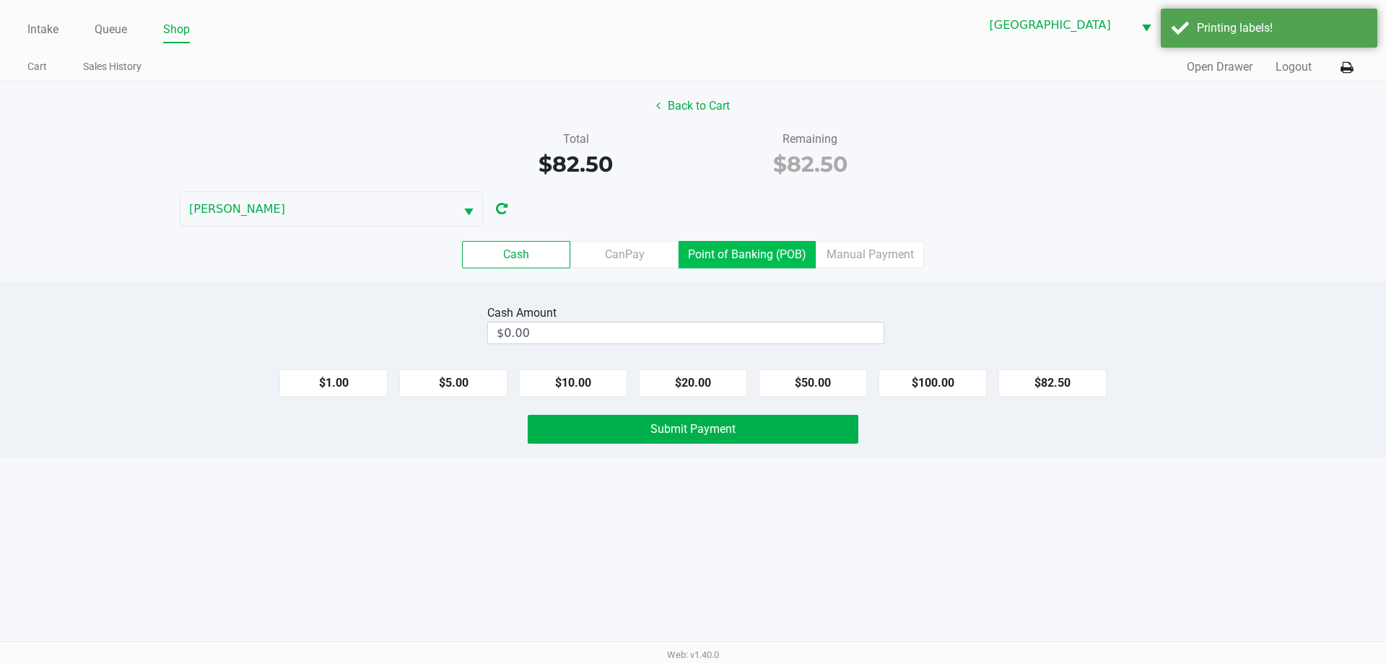
click at [718, 264] on label "Point of Banking (POB)" at bounding box center [746, 254] width 137 height 27
click at [0, 0] on 7 "Point of Banking (POB)" at bounding box center [0, 0] width 0 height 0
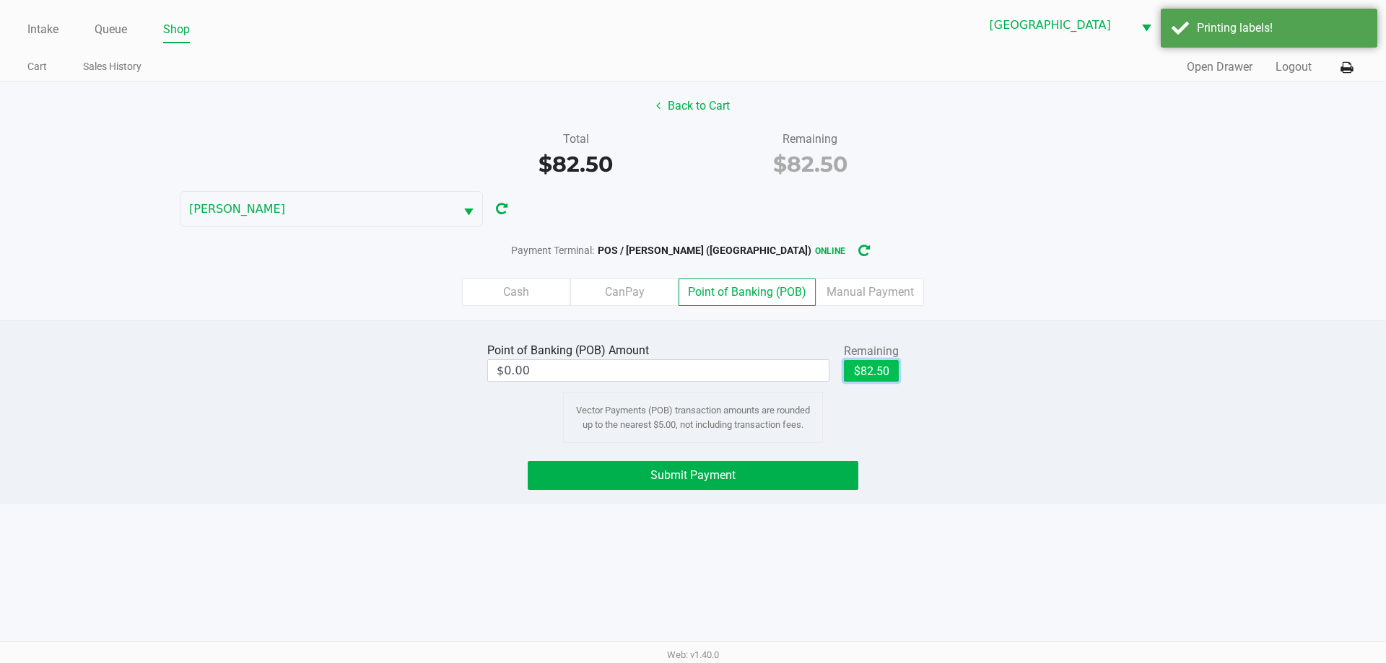
click at [884, 370] on button "$82.50" at bounding box center [871, 371] width 55 height 22
type input "$82.50"
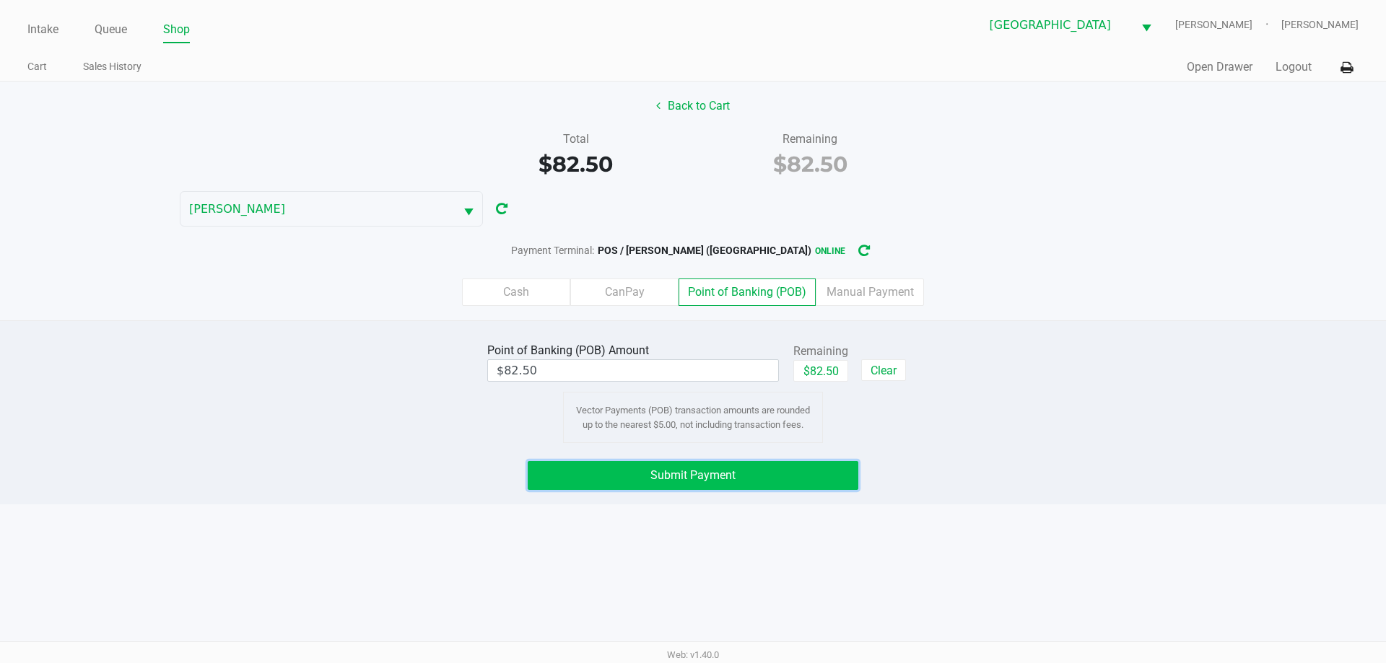
click at [821, 478] on button "Submit Payment" at bounding box center [693, 475] width 331 height 29
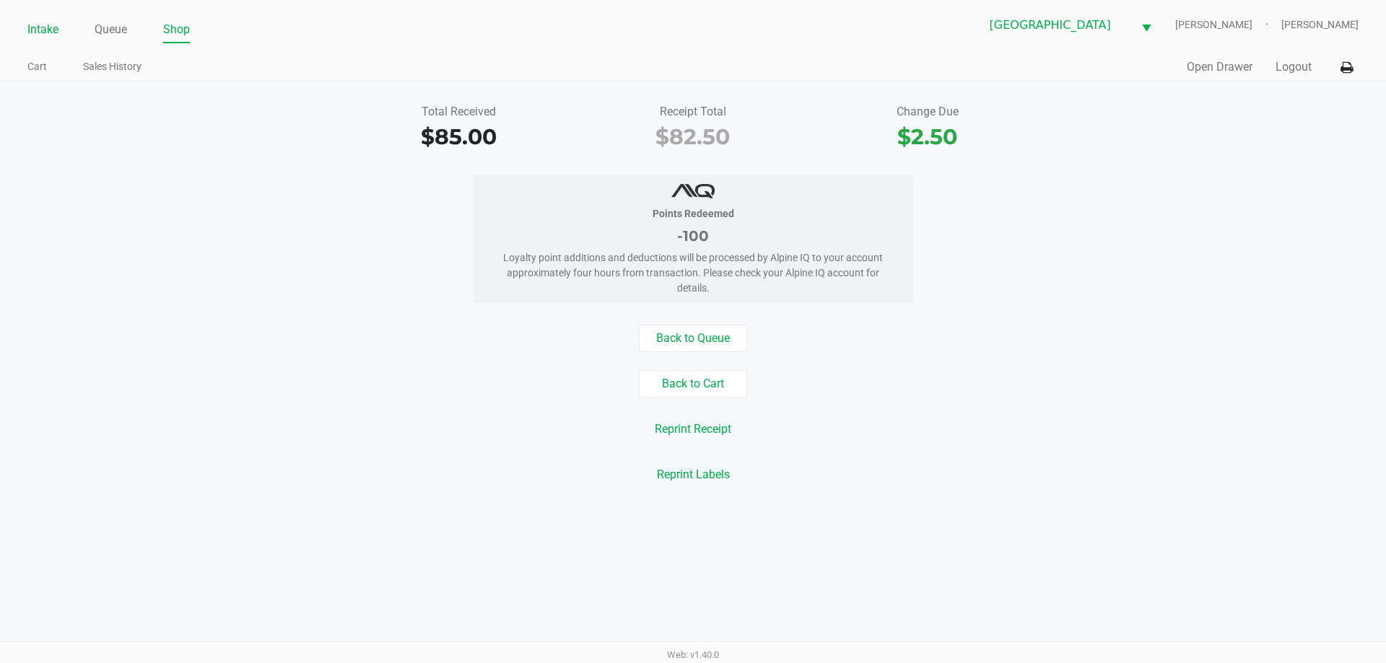
click at [47, 29] on link "Intake" at bounding box center [42, 29] width 31 height 20
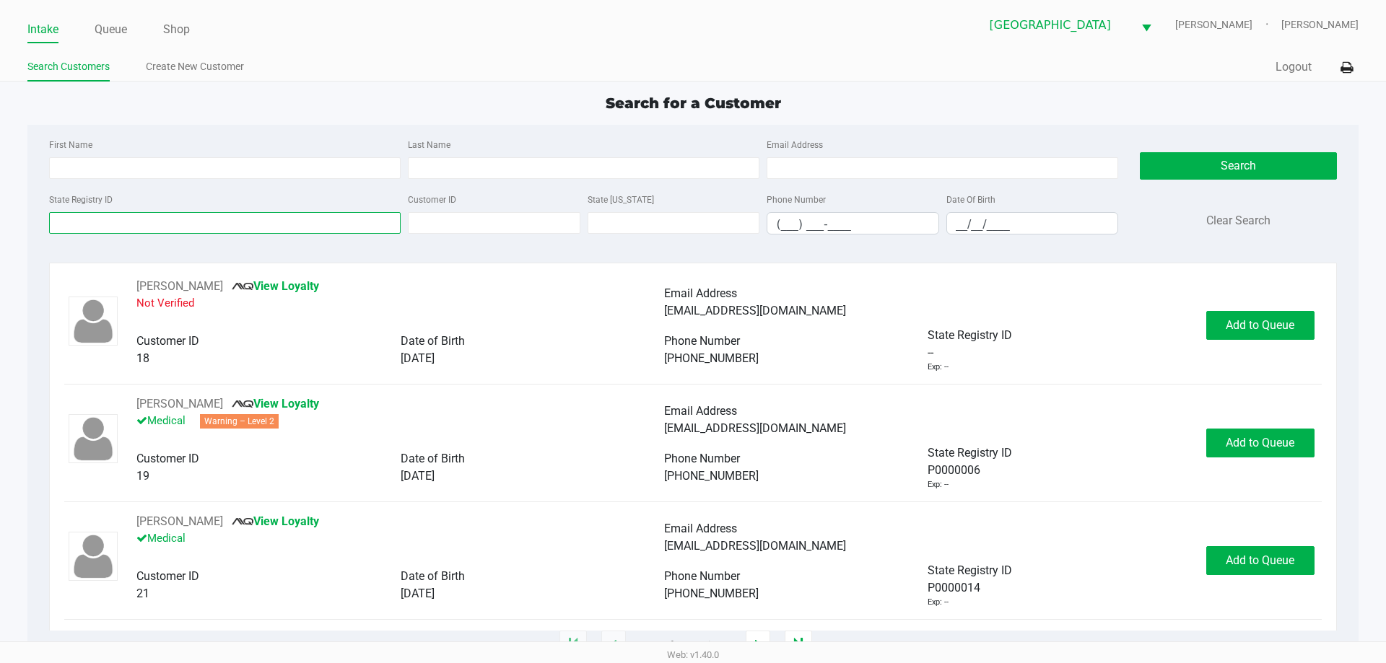
click at [244, 221] on input "State Registry ID" at bounding box center [225, 223] width 352 height 22
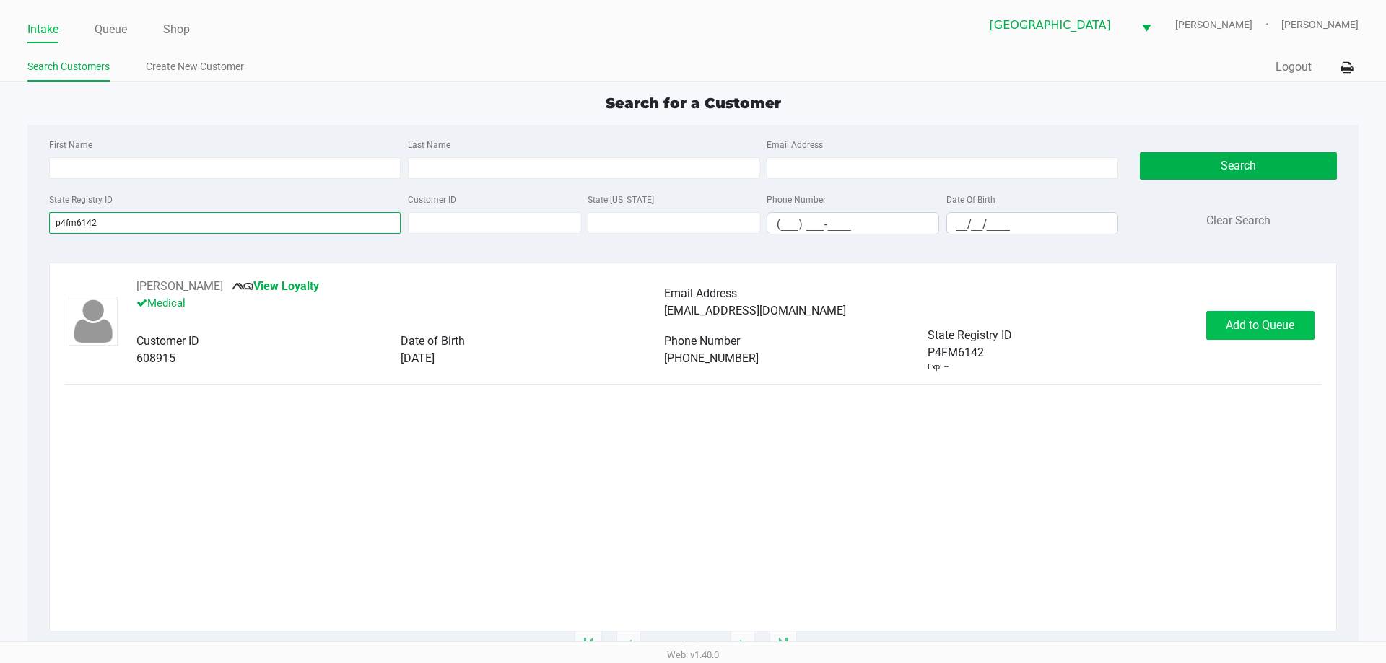
type input "p4fm6142"
click at [1293, 333] on button "Add to Queue" at bounding box center [1260, 325] width 108 height 29
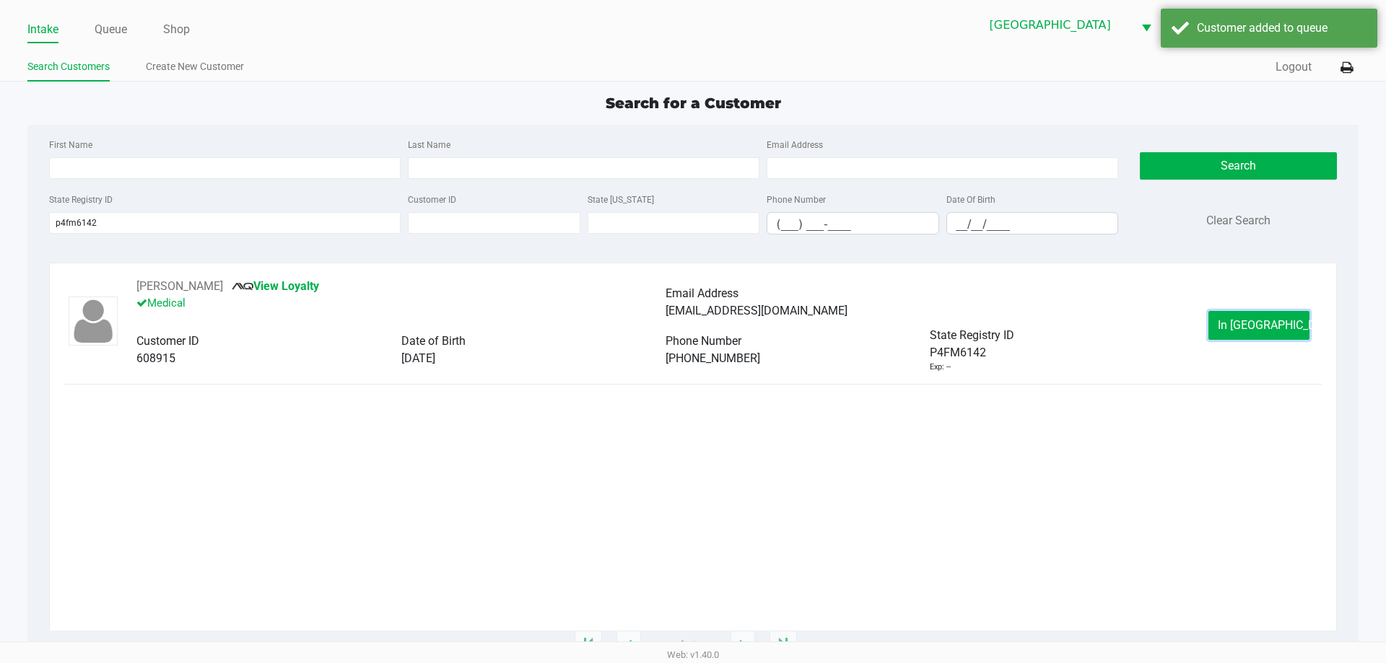
click at [1284, 332] on button "In Queue" at bounding box center [1258, 325] width 101 height 29
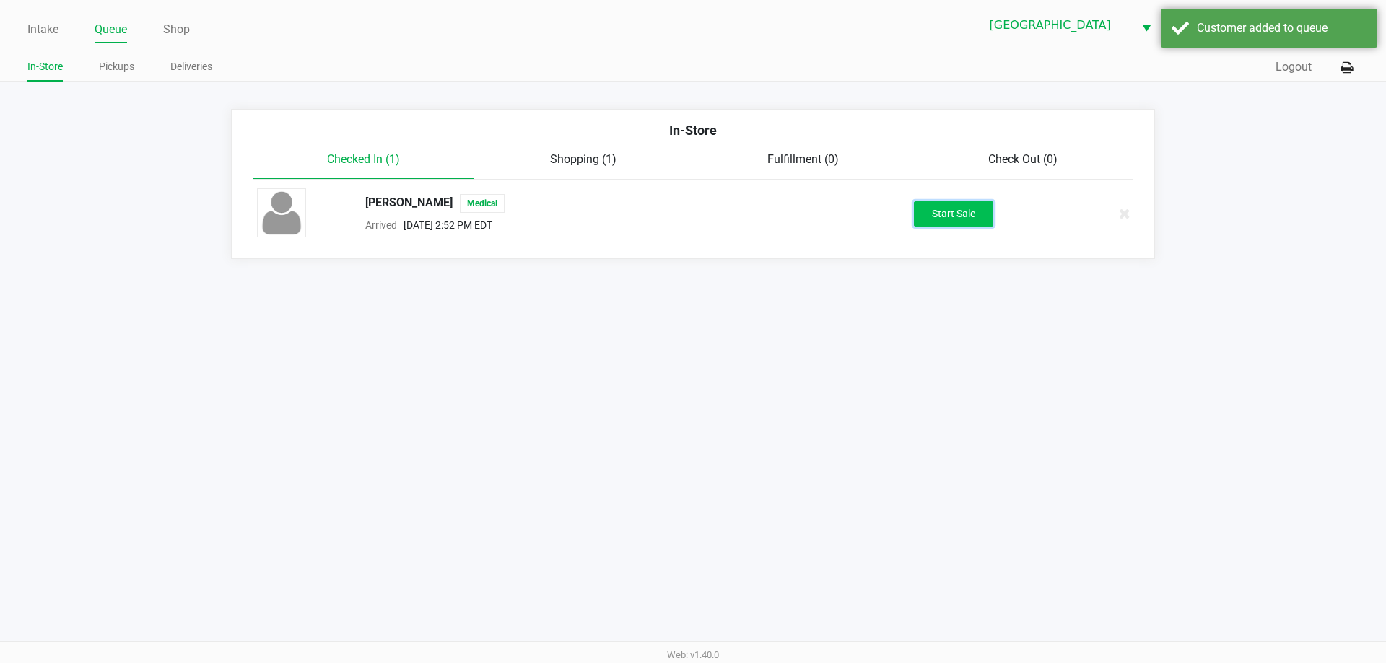
click at [981, 222] on button "Start Sale" at bounding box center [953, 213] width 79 height 25
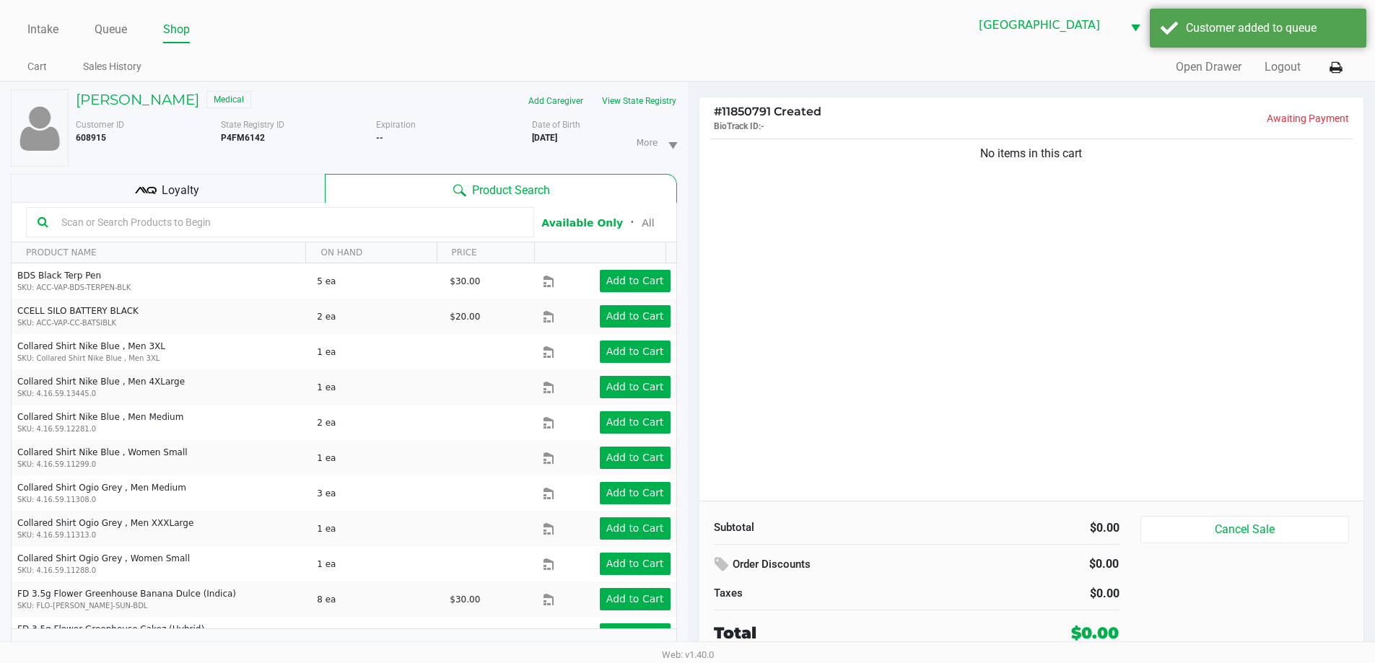
click at [299, 189] on div "Loyalty" at bounding box center [168, 188] width 314 height 29
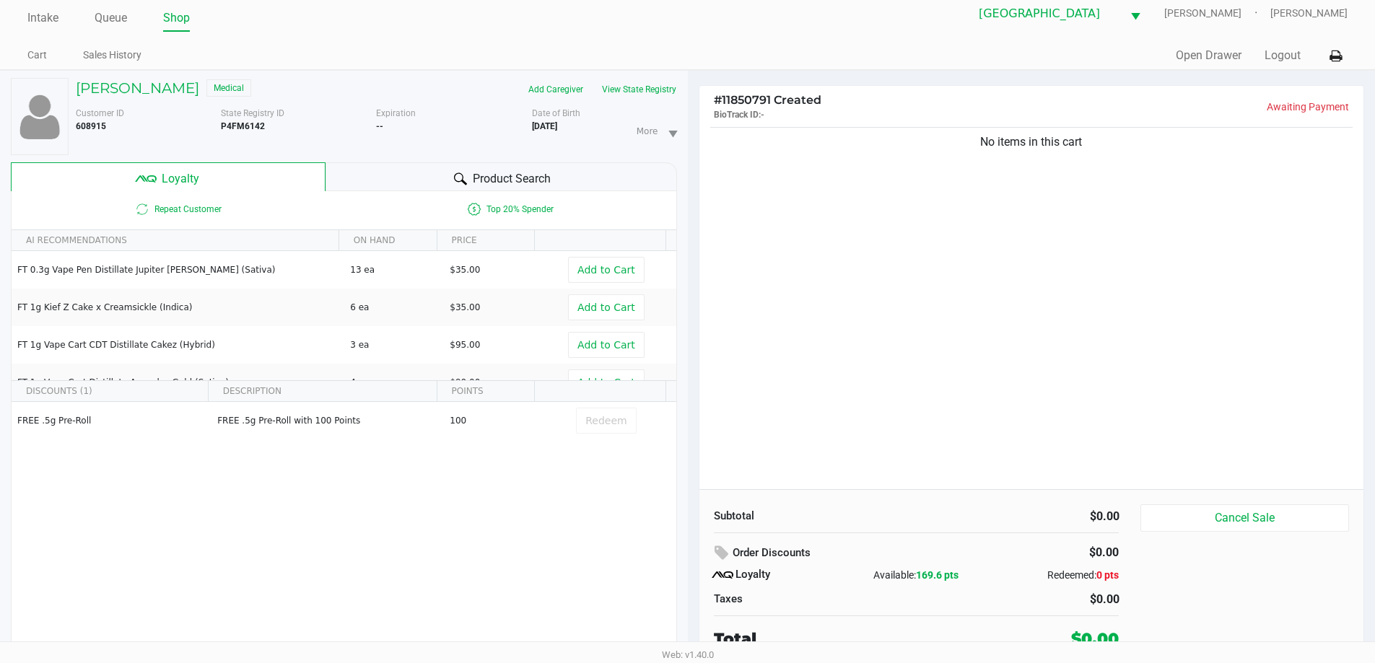
scroll to position [15, 0]
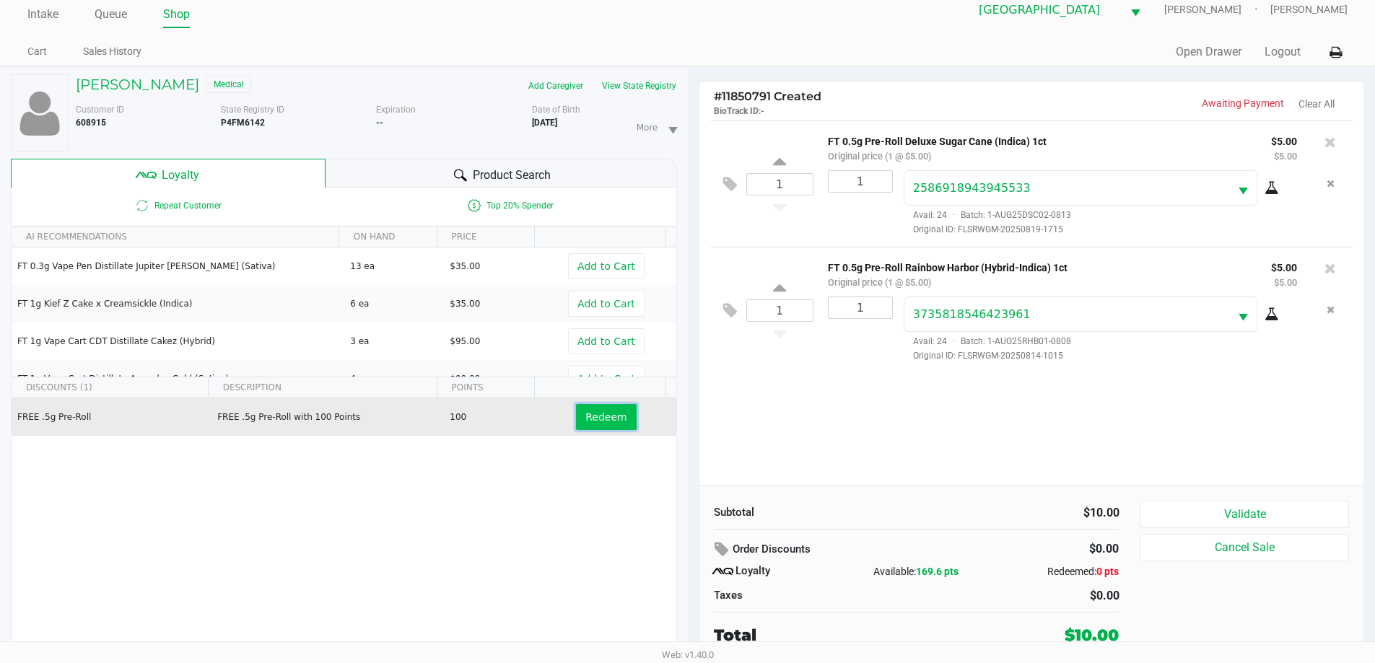
click at [607, 421] on span "Redeem" at bounding box center [605, 417] width 41 height 12
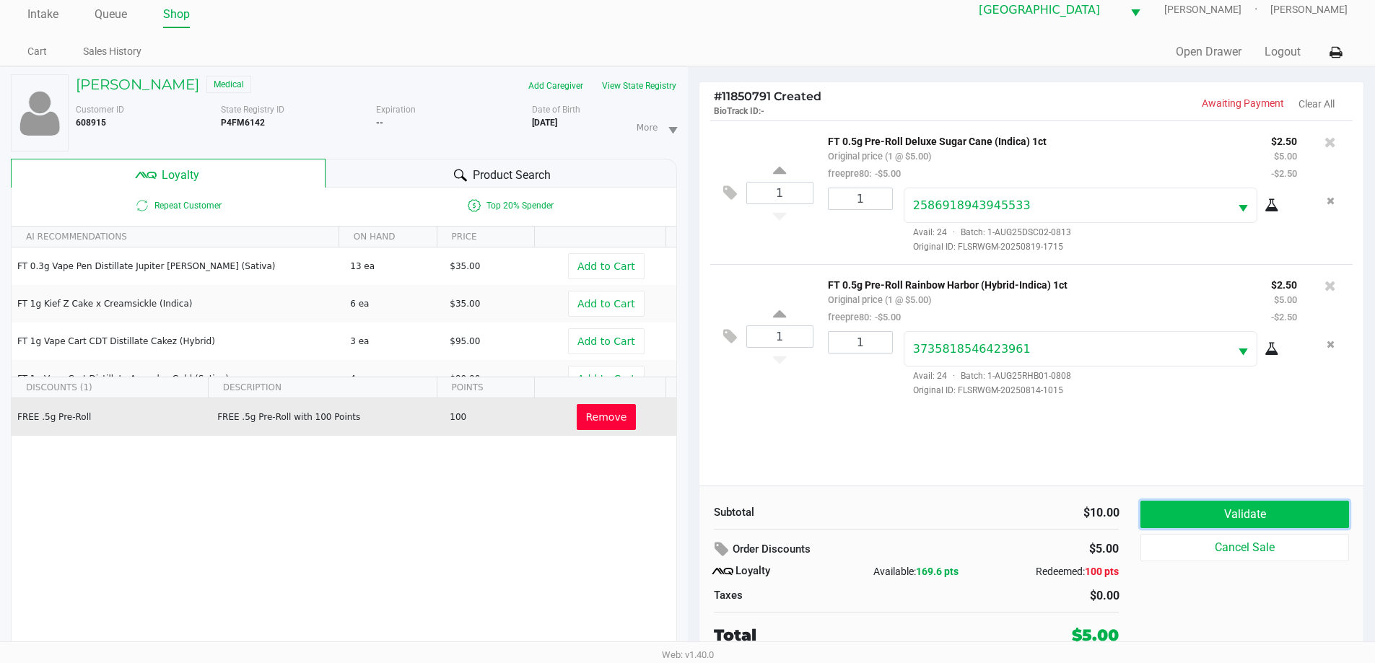
click at [1250, 512] on button "Validate" at bounding box center [1244, 514] width 208 height 27
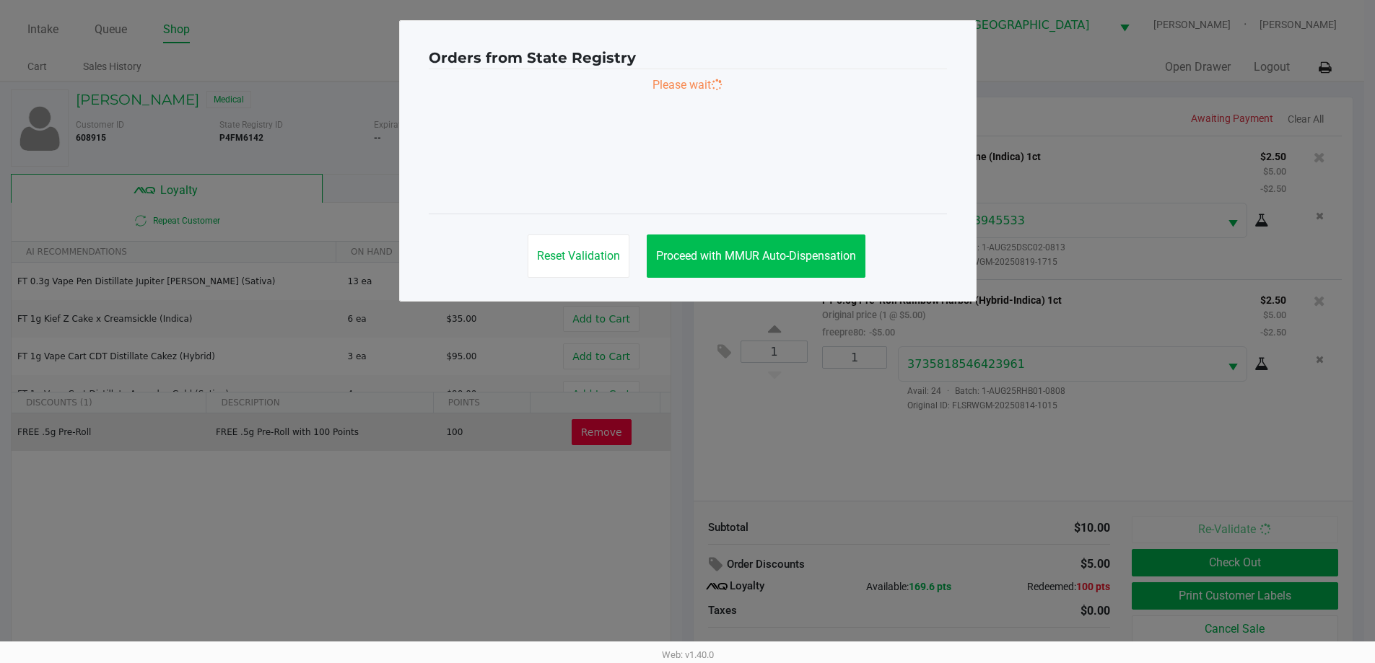
scroll to position [0, 0]
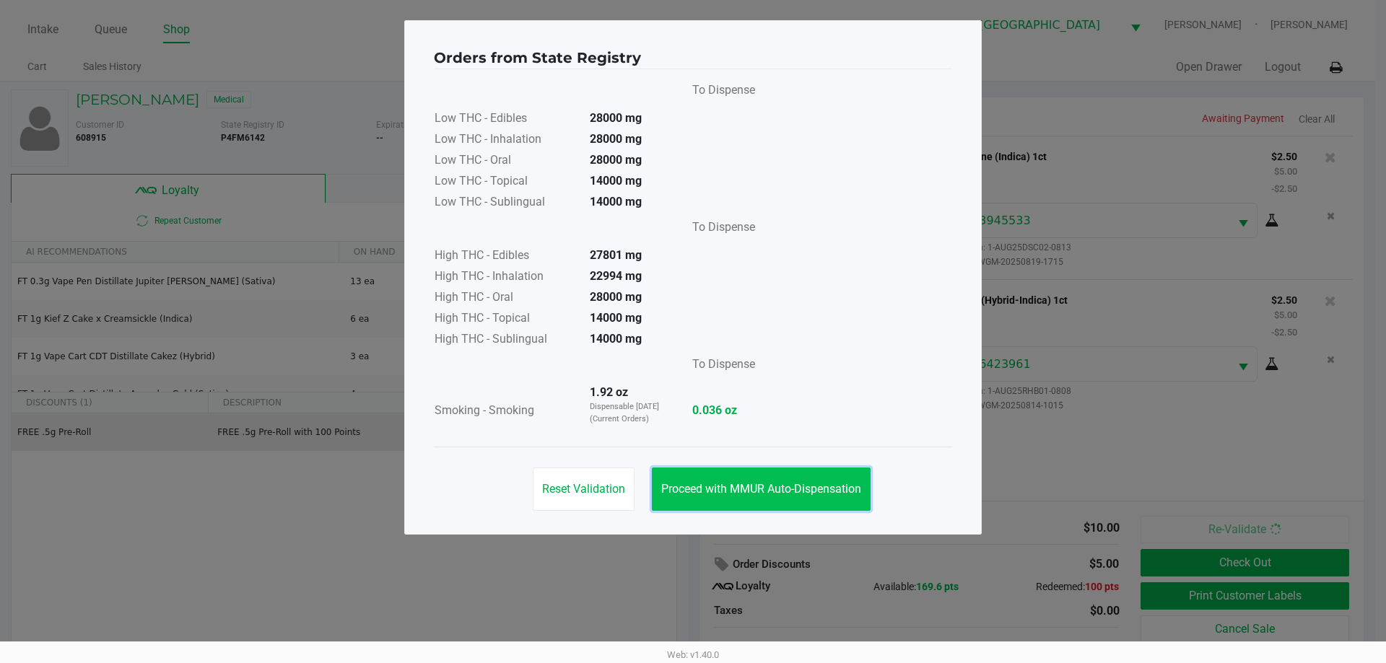
click at [693, 474] on button "Proceed with MMUR Auto-Dispensation" at bounding box center [761, 489] width 219 height 43
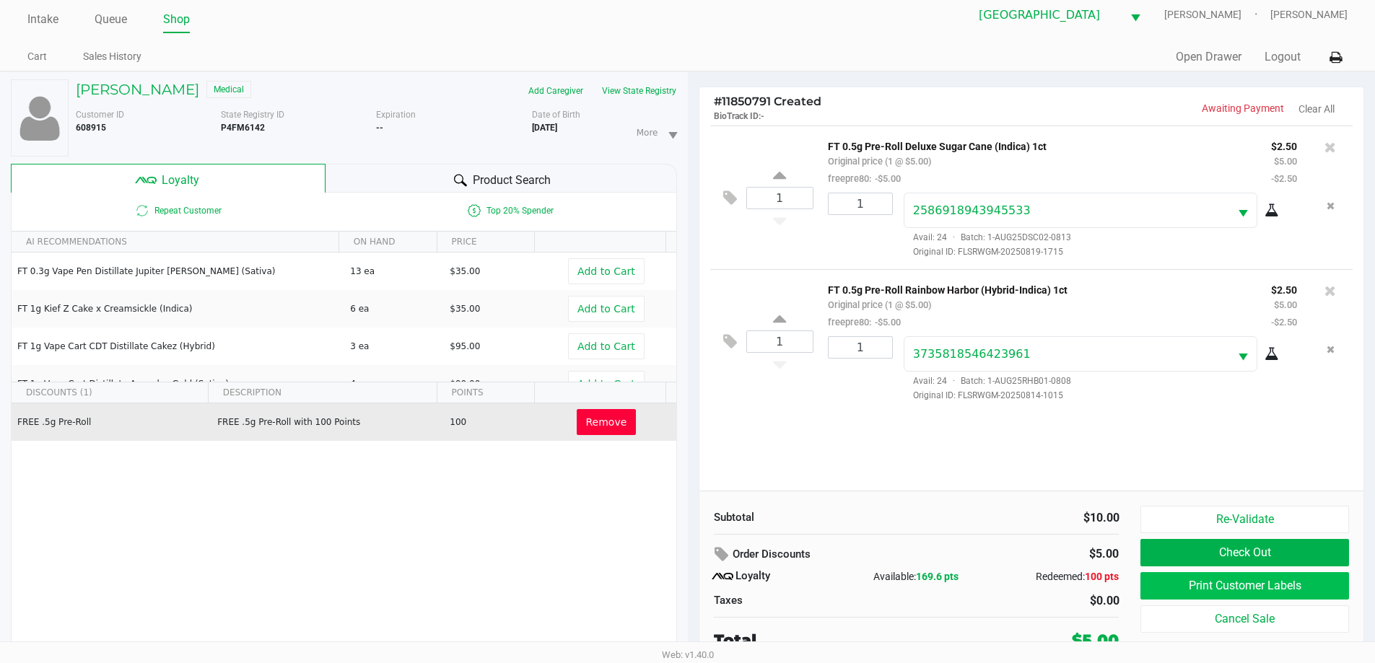
scroll to position [15, 0]
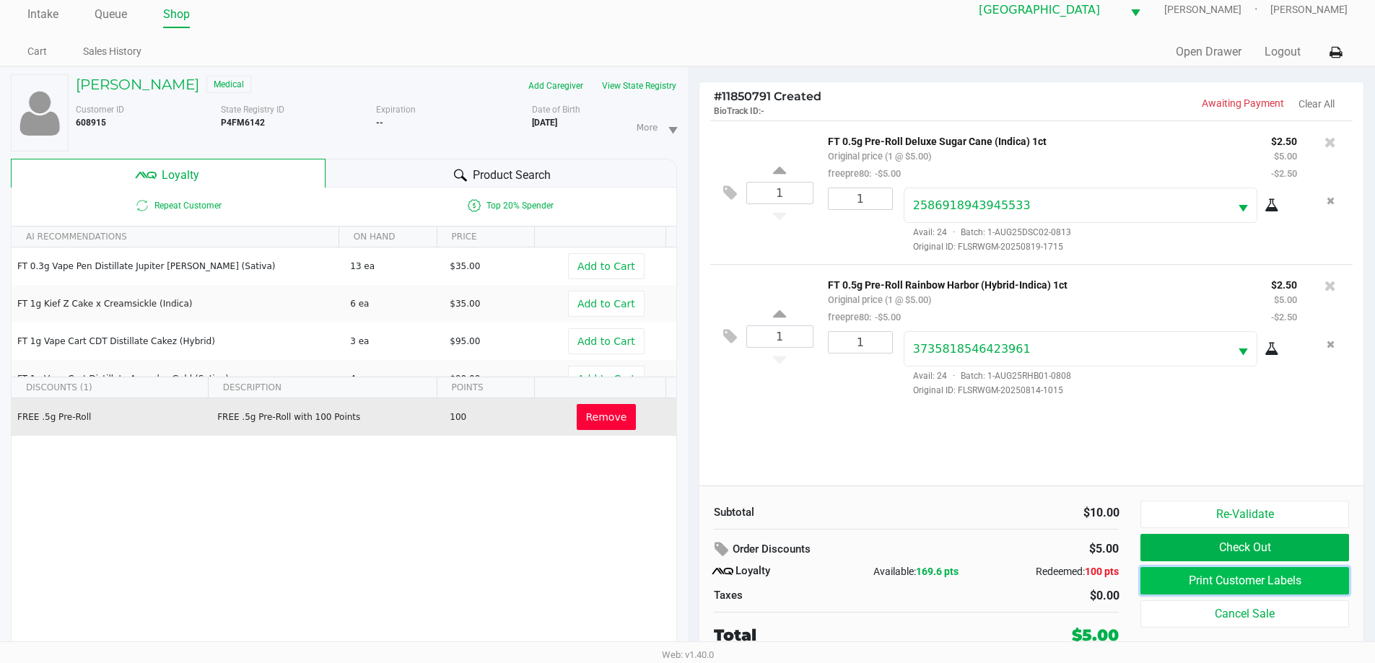
click at [1244, 585] on button "Print Customer Labels" at bounding box center [1244, 580] width 208 height 27
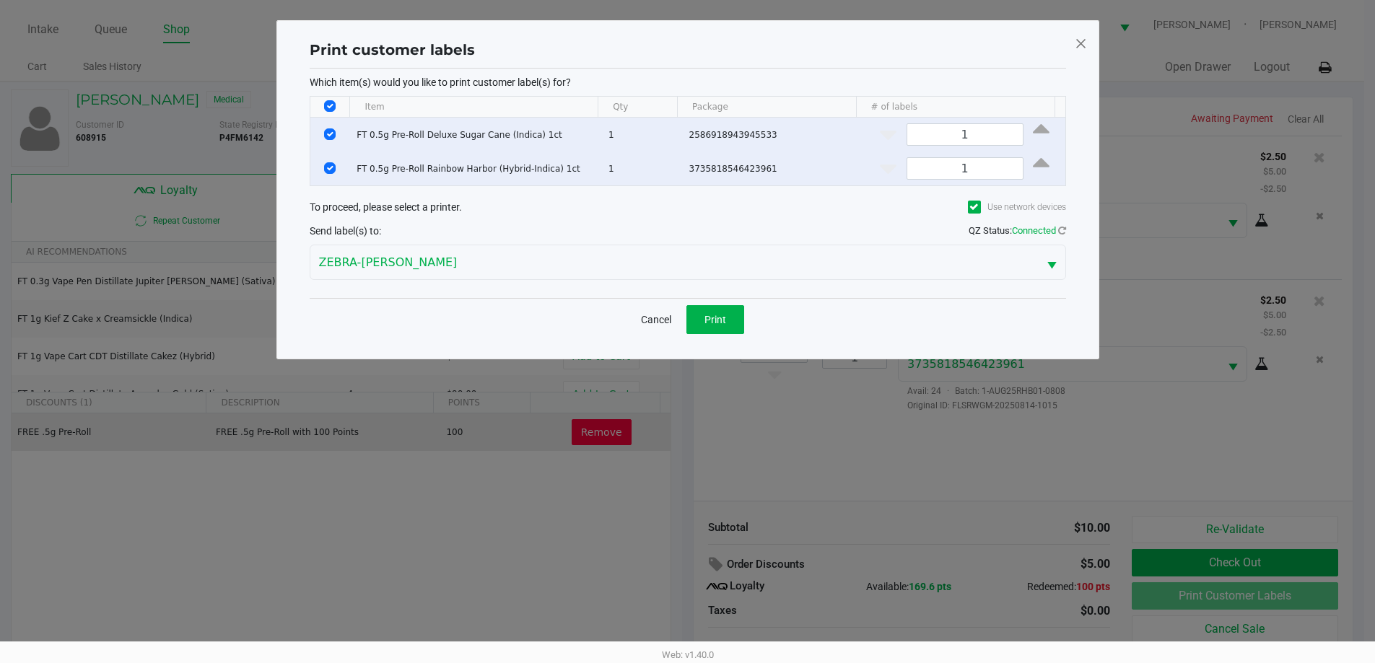
scroll to position [0, 0]
click at [723, 323] on span "Print" at bounding box center [720, 320] width 22 height 12
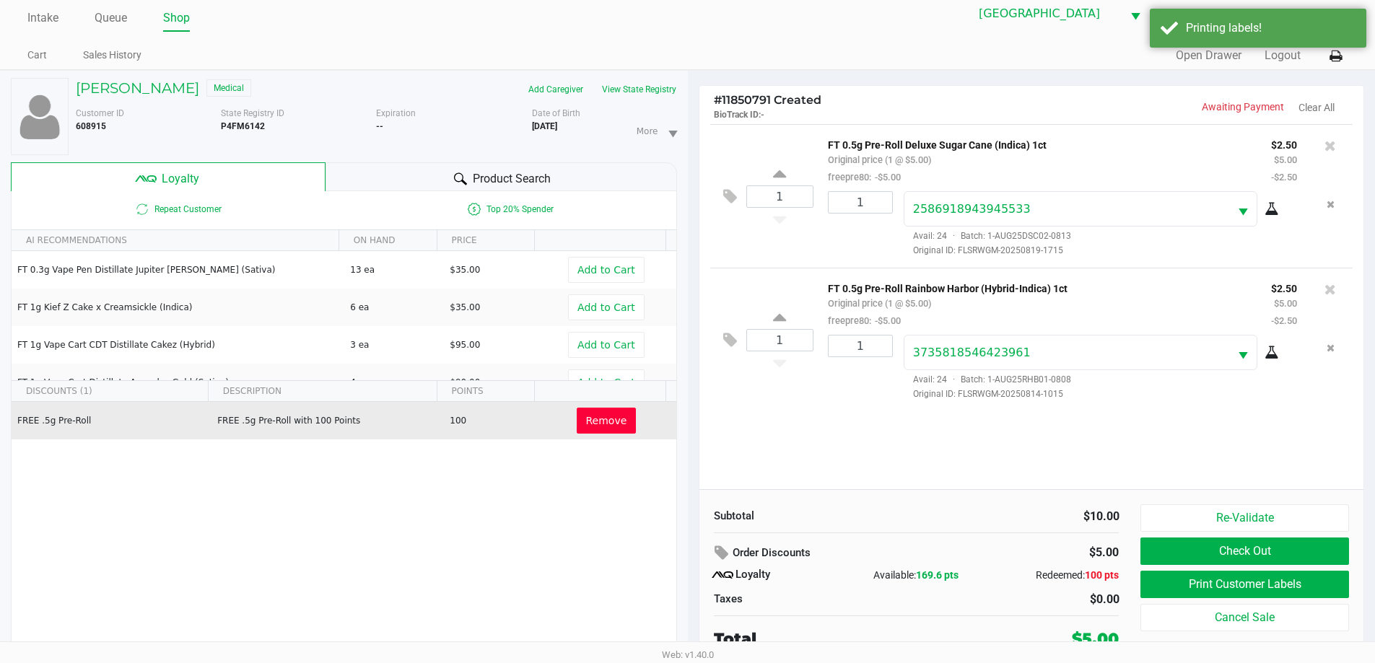
scroll to position [15, 0]
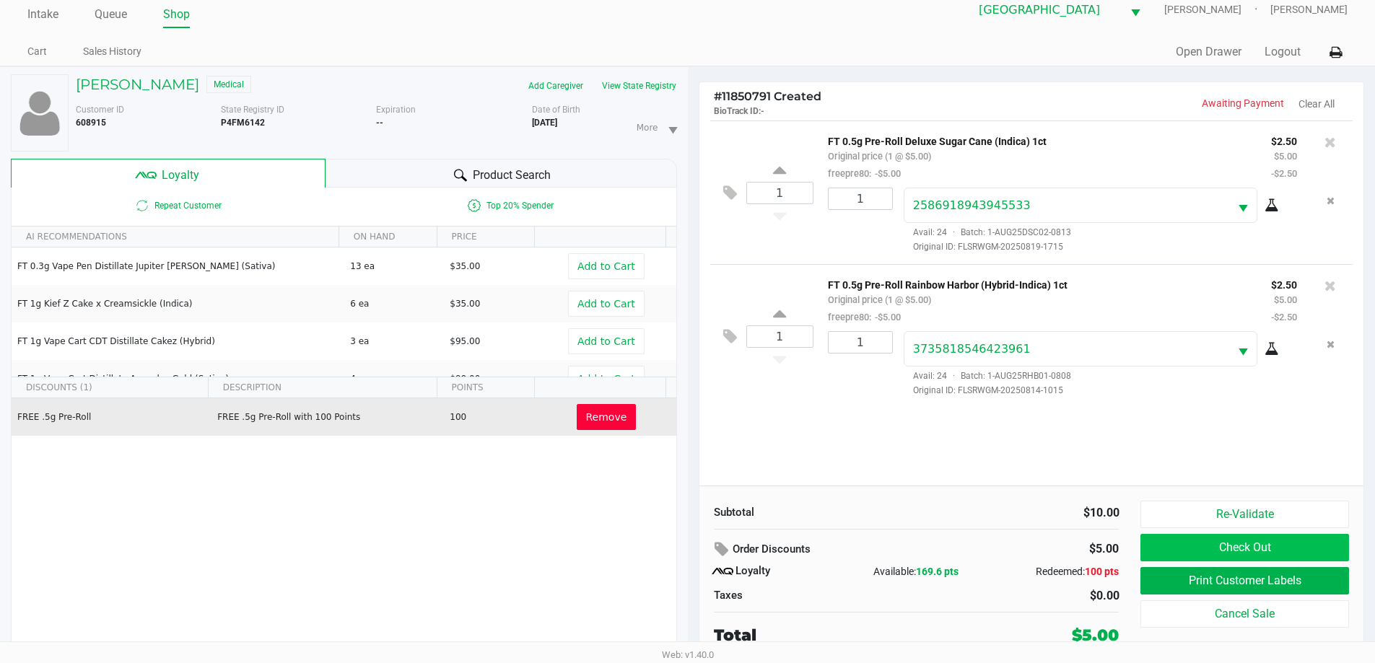
click at [1295, 554] on button "Check Out" at bounding box center [1244, 547] width 208 height 27
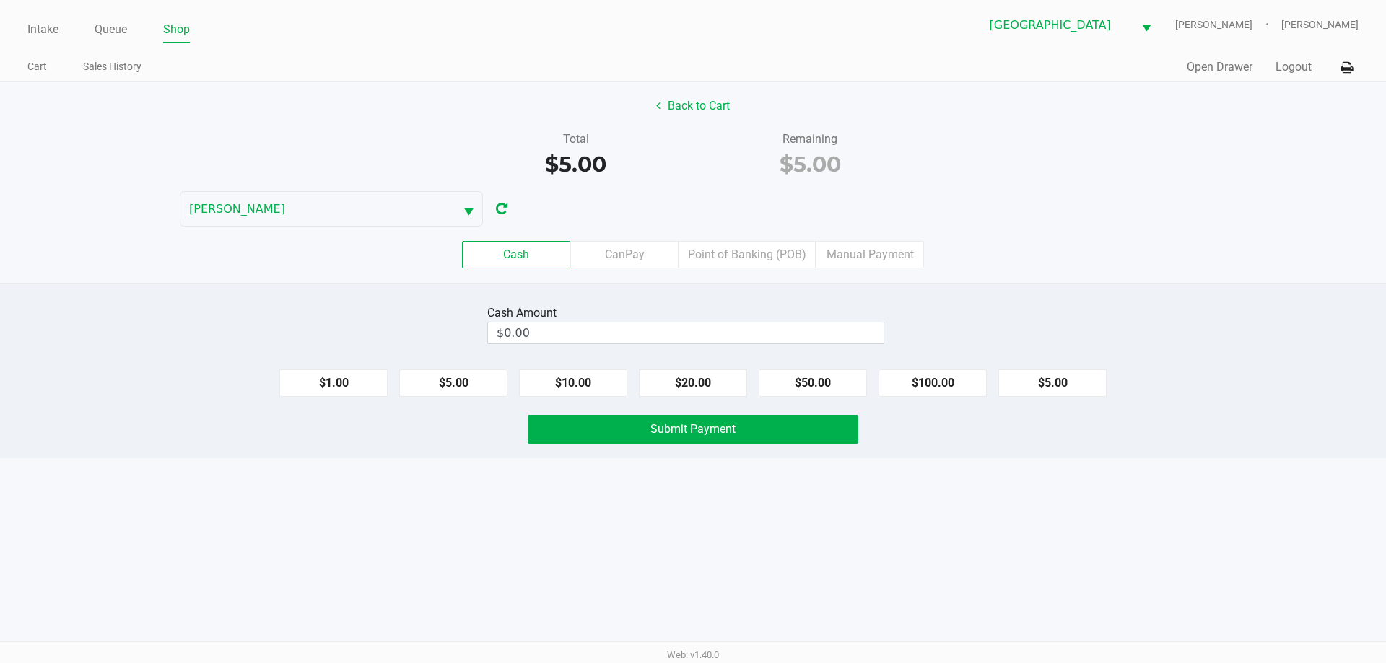
click at [765, 257] on label "Point of Banking (POB)" at bounding box center [746, 254] width 137 height 27
click at [0, 0] on 7 "Point of Banking (POB)" at bounding box center [0, 0] width 0 height 0
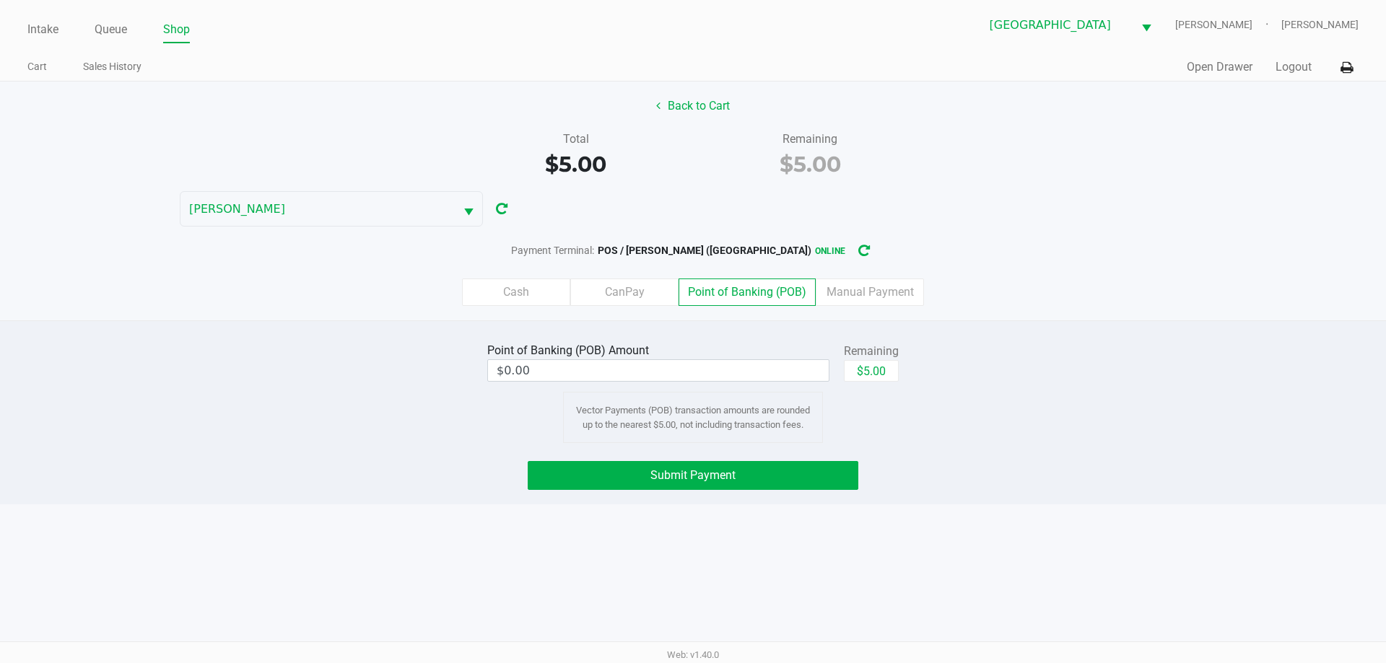
click at [889, 374] on button "$5.00" at bounding box center [871, 371] width 55 height 22
type input "$5.00"
click at [817, 474] on button "Submit Payment" at bounding box center [693, 475] width 331 height 29
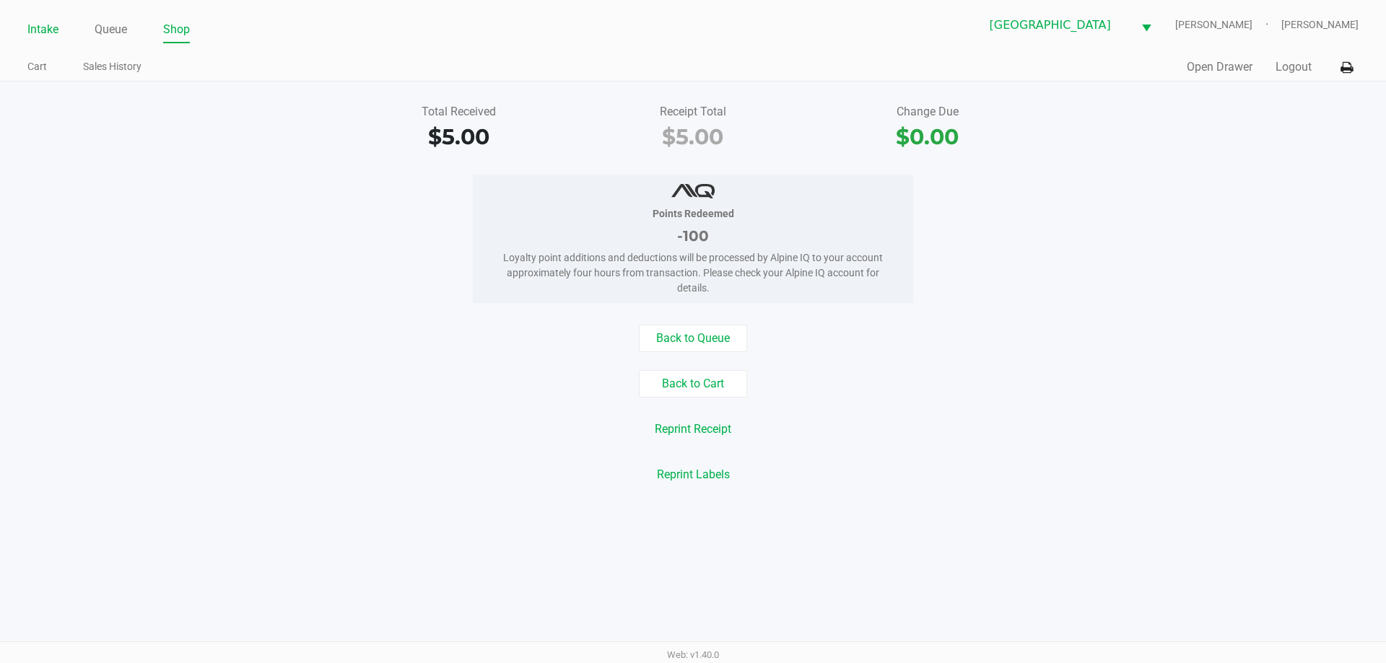
click at [34, 20] on link "Intake" at bounding box center [42, 29] width 31 height 20
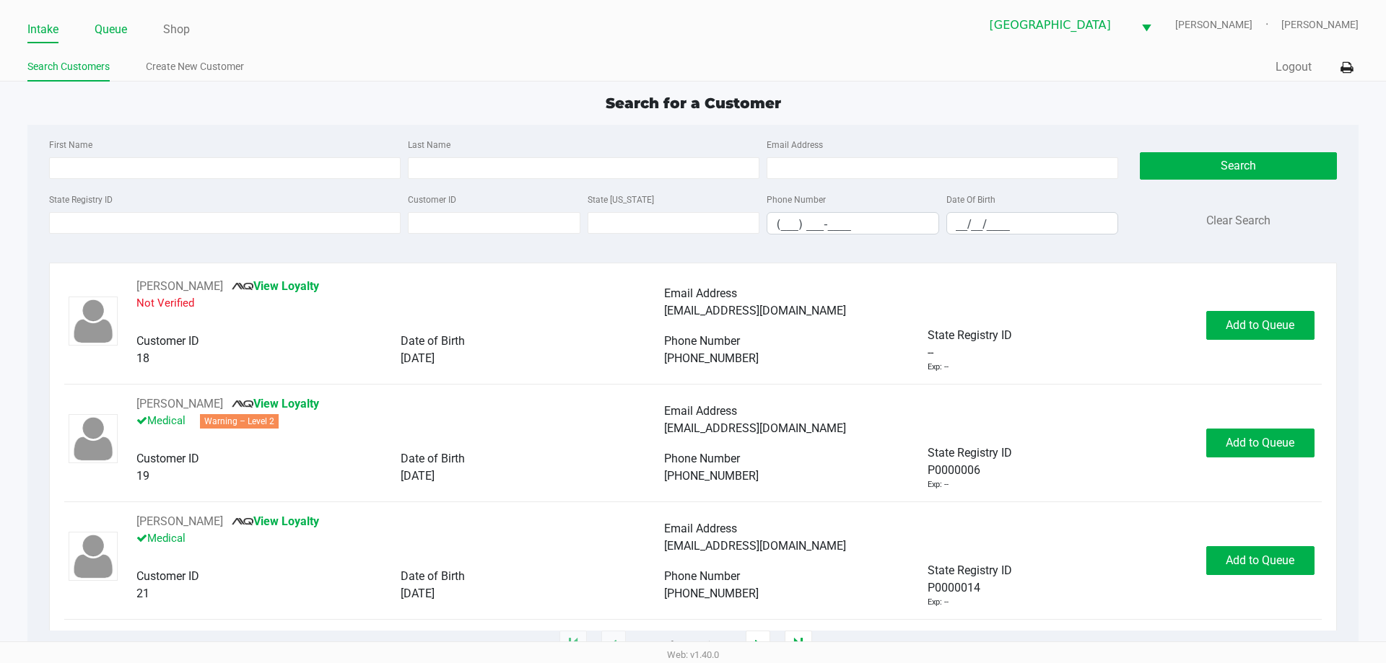
click at [97, 29] on link "Queue" at bounding box center [111, 29] width 32 height 20
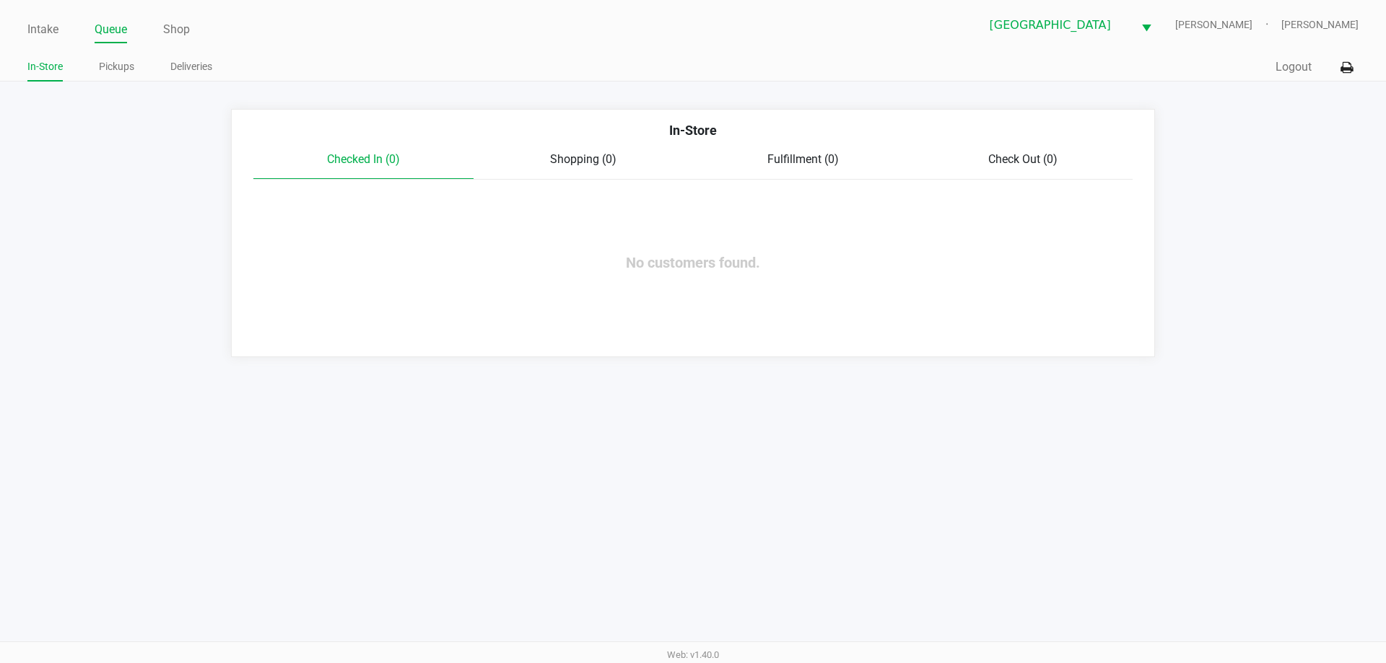
click at [113, 74] on link "Pickups" at bounding box center [116, 67] width 35 height 18
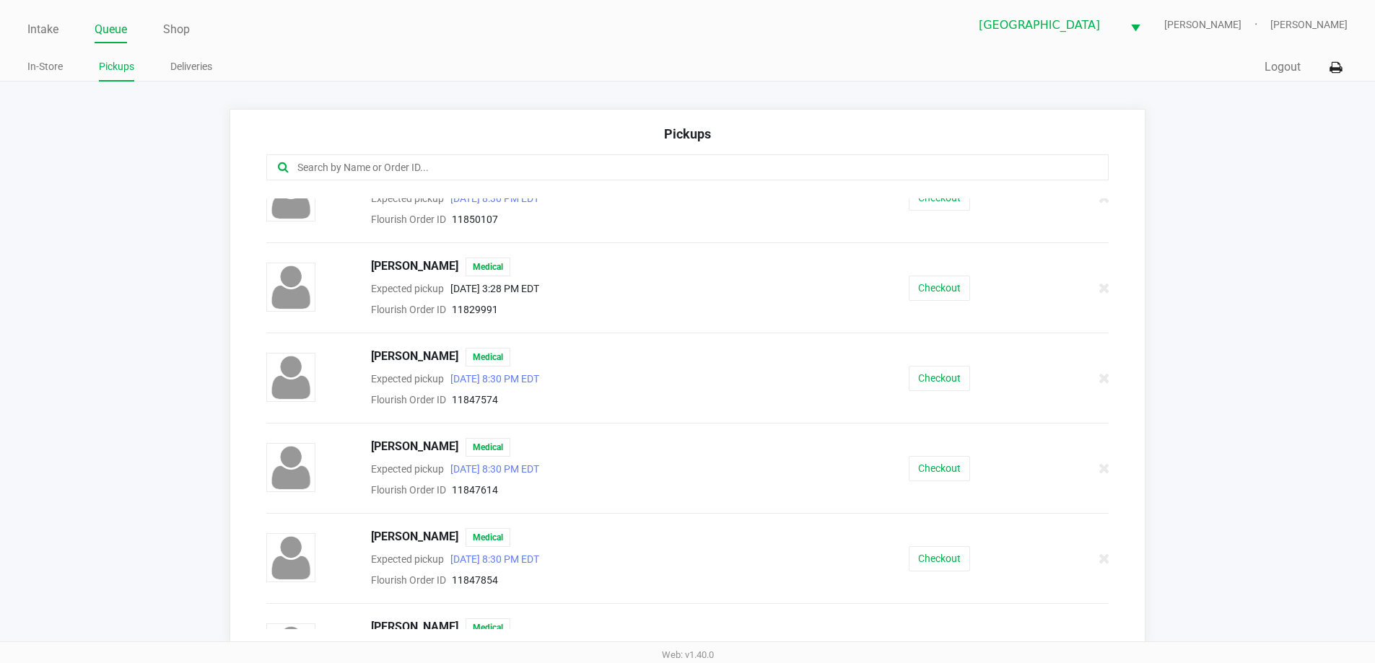
scroll to position [298, 0]
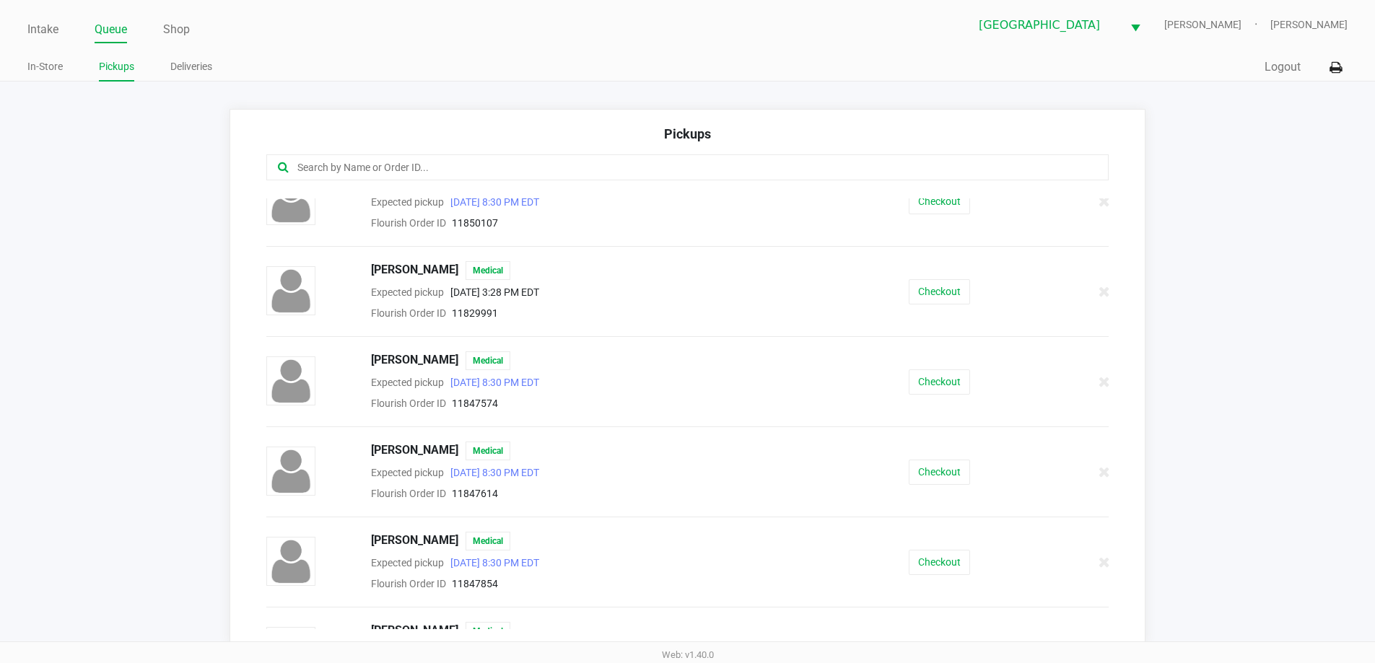
click at [950, 467] on button "Checkout" at bounding box center [939, 472] width 61 height 25
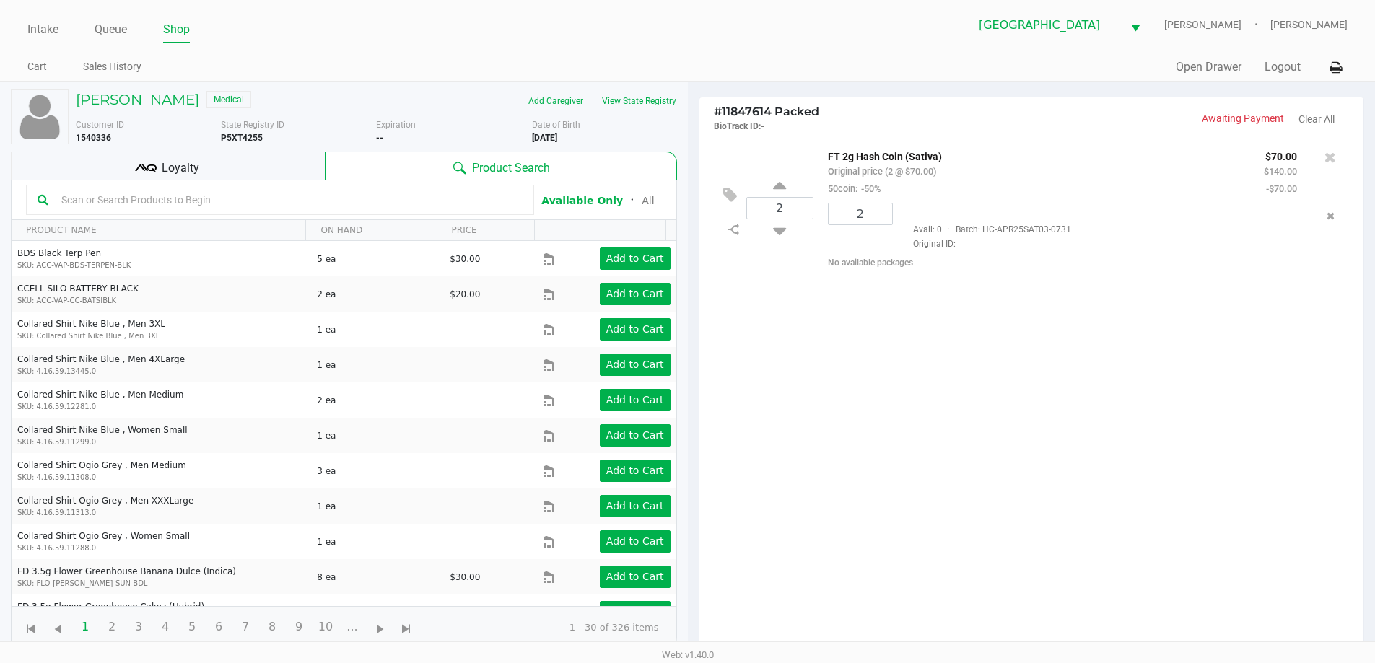
click at [254, 167] on div "Loyalty" at bounding box center [168, 166] width 314 height 29
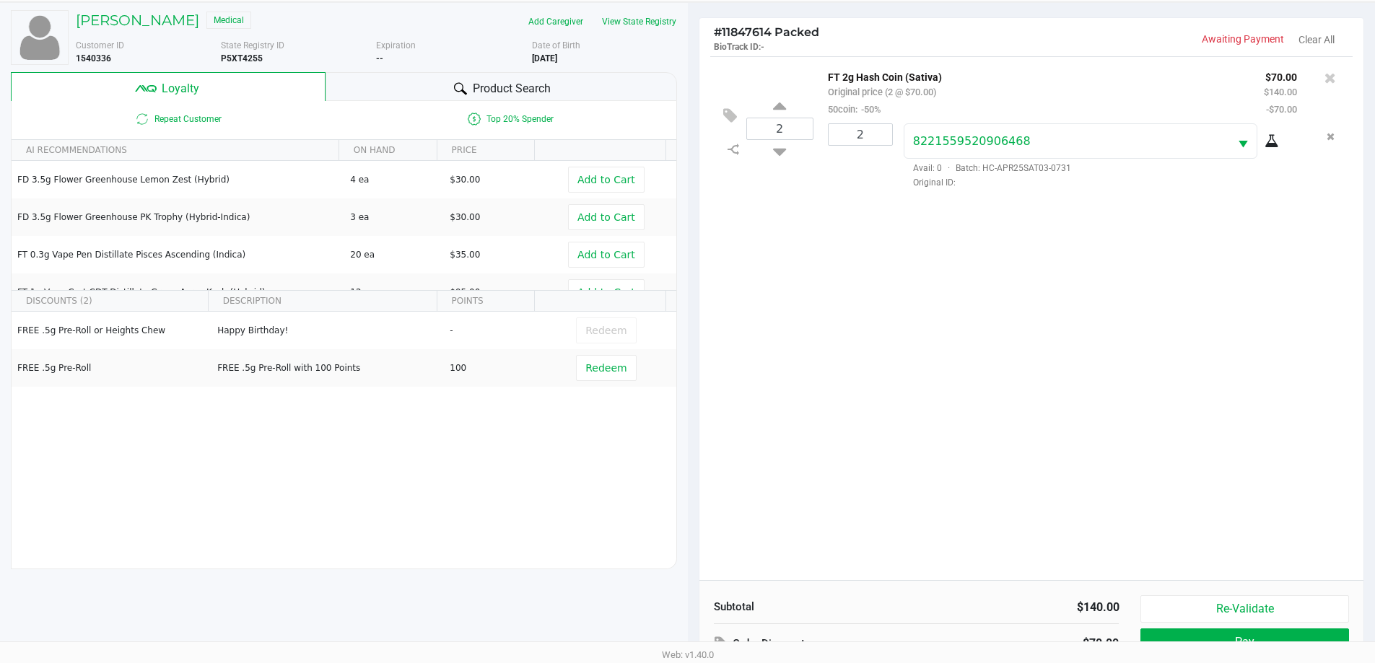
scroll to position [173, 0]
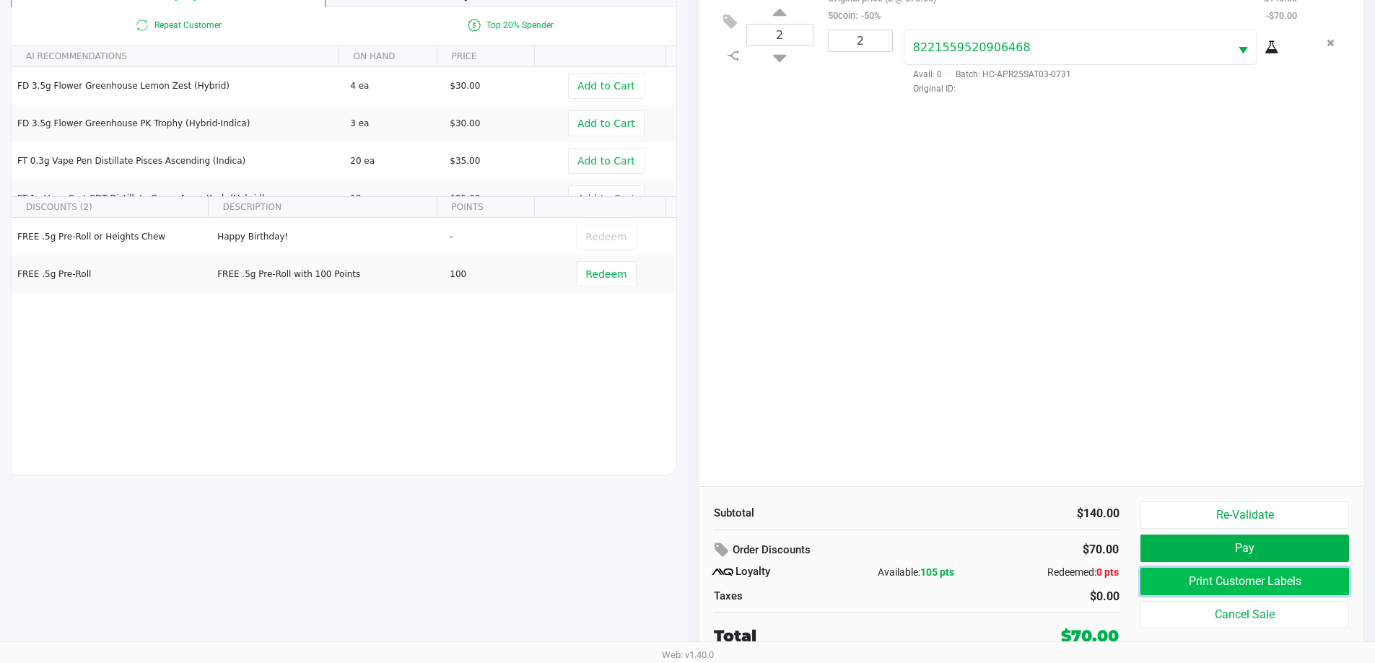
click at [1283, 579] on button "Print Customer Labels" at bounding box center [1244, 581] width 208 height 27
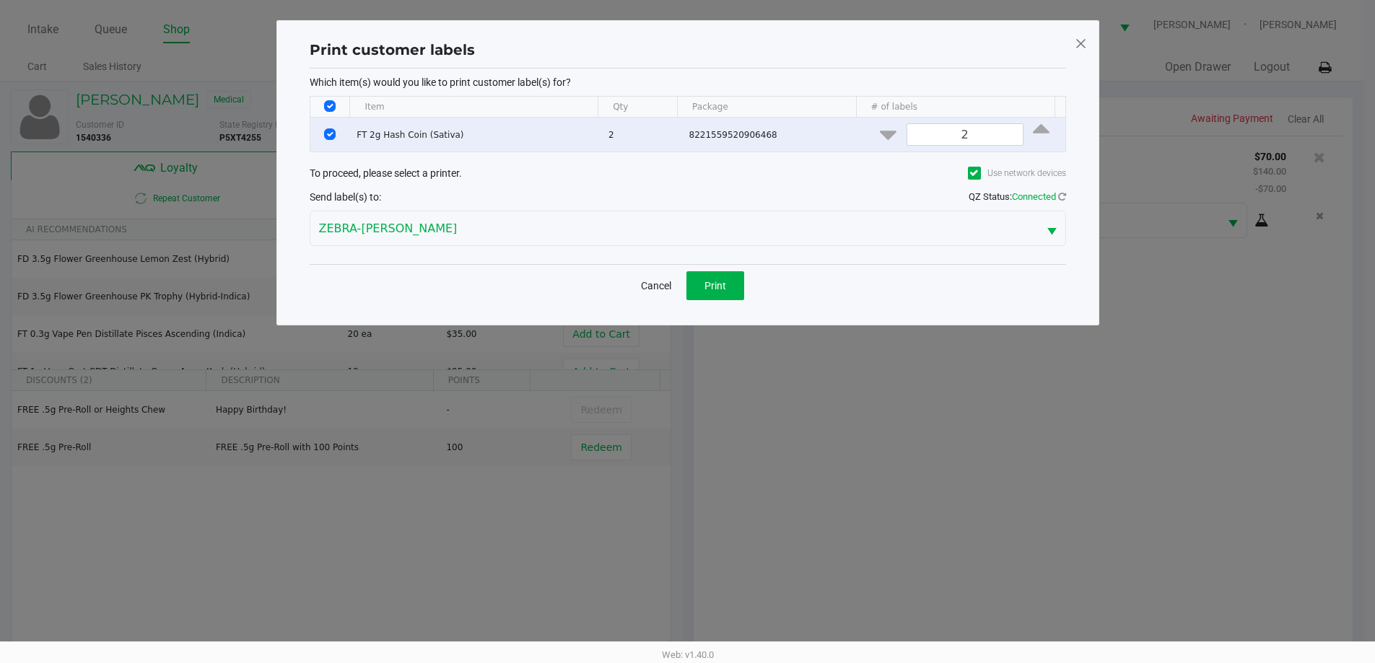
scroll to position [0, 0]
click at [720, 286] on span "Print" at bounding box center [720, 286] width 22 height 12
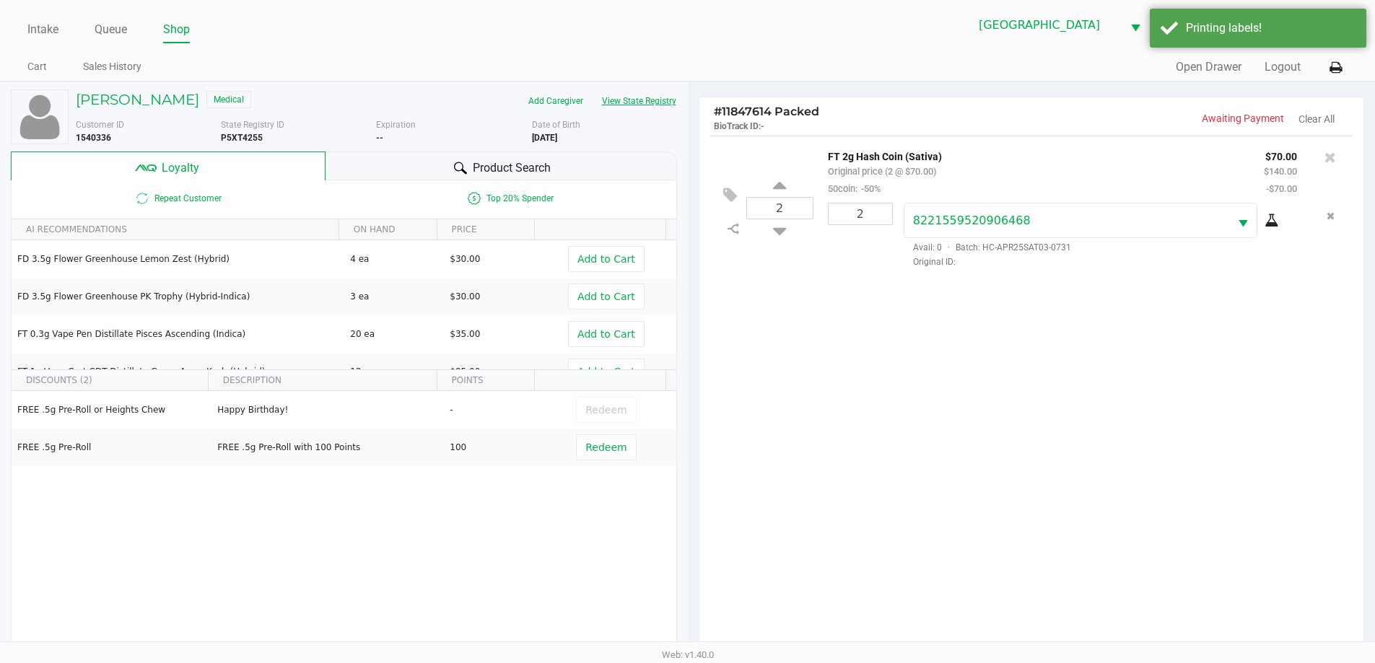
click at [664, 100] on button "View State Registry" at bounding box center [635, 100] width 84 height 23
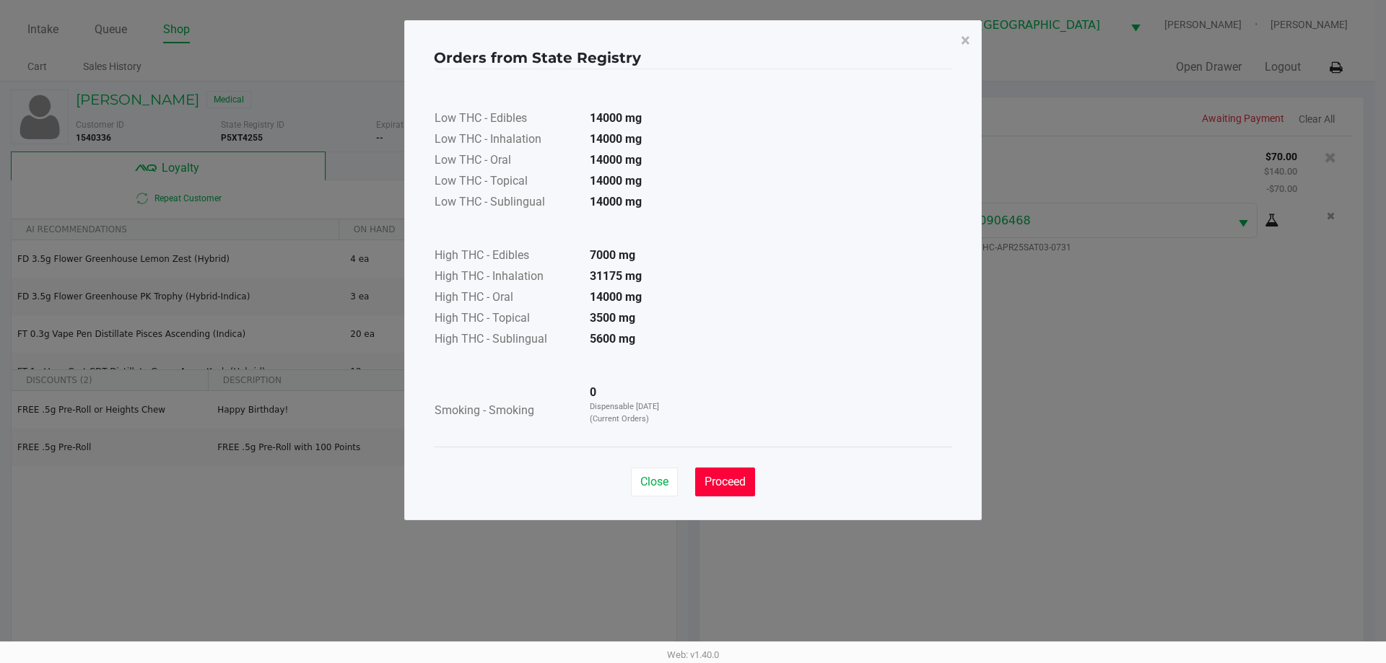
click at [741, 491] on button "Proceed" at bounding box center [725, 482] width 60 height 29
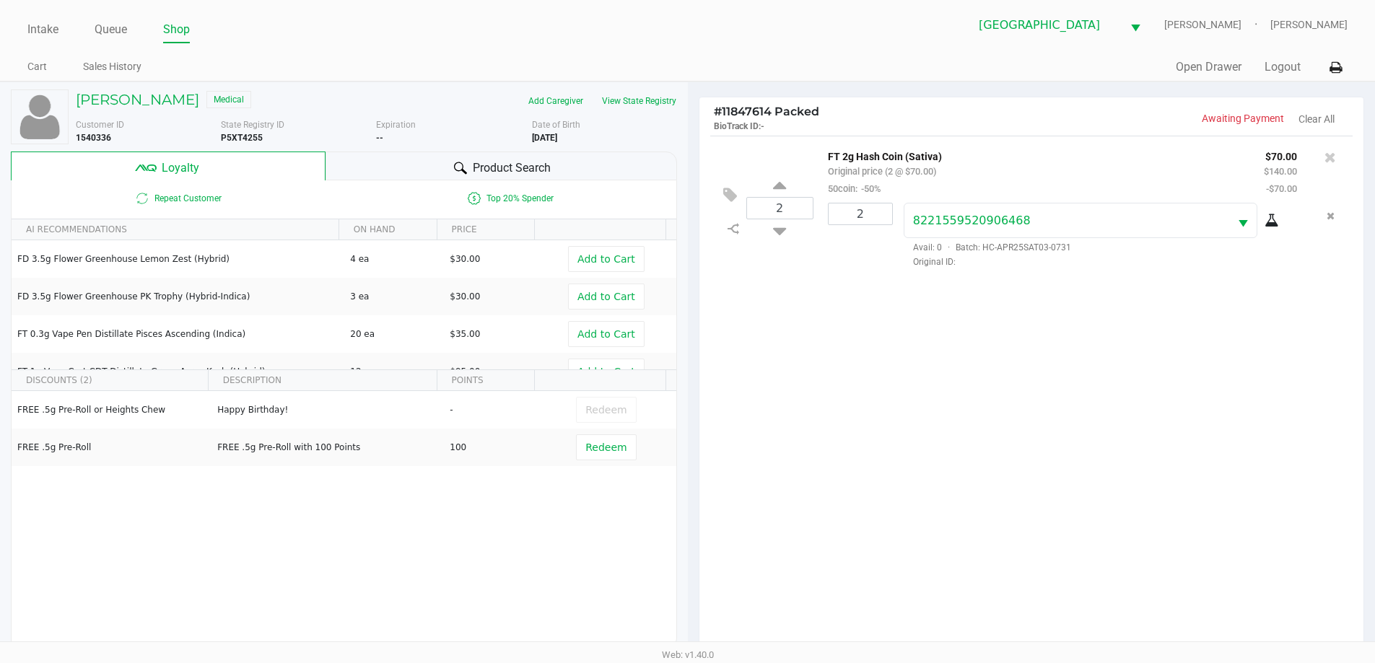
click at [677, 36] on ul "Intake Queue Shop" at bounding box center [357, 30] width 660 height 25
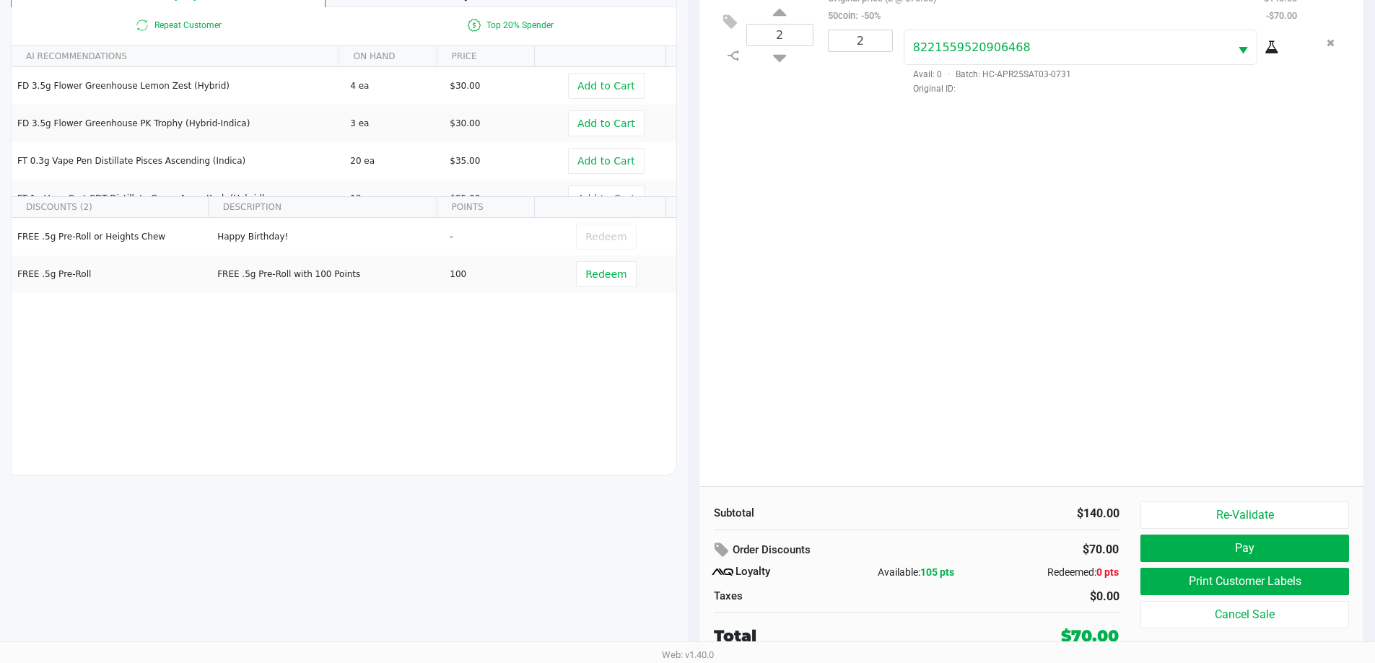
scroll to position [173, 0]
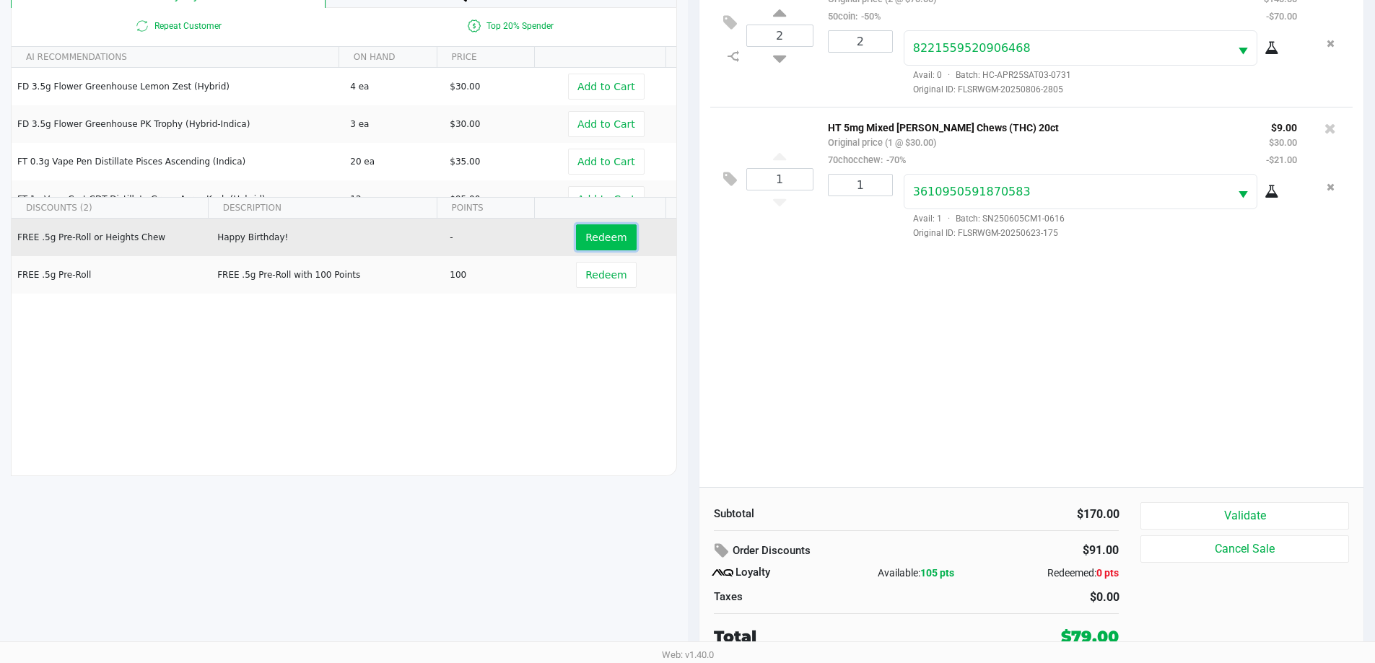
click at [596, 237] on span "Redeem" at bounding box center [605, 238] width 41 height 12
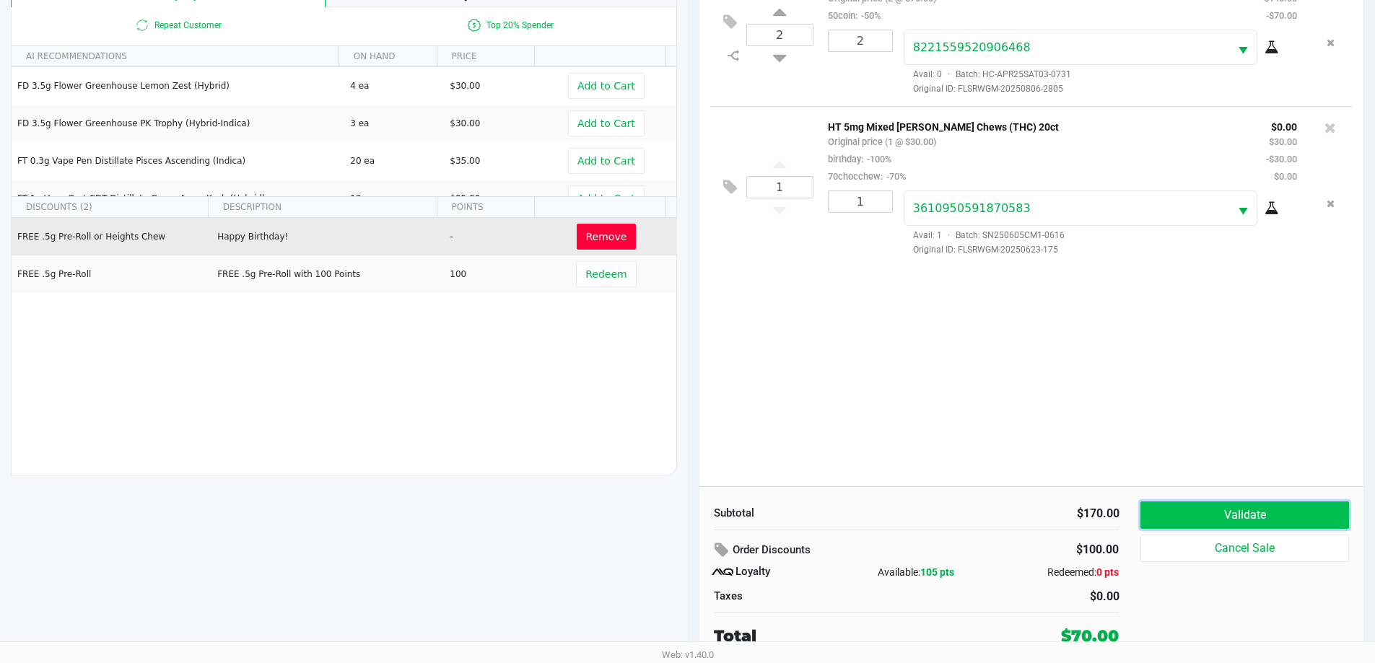
click at [1248, 514] on button "Validate" at bounding box center [1244, 515] width 208 height 27
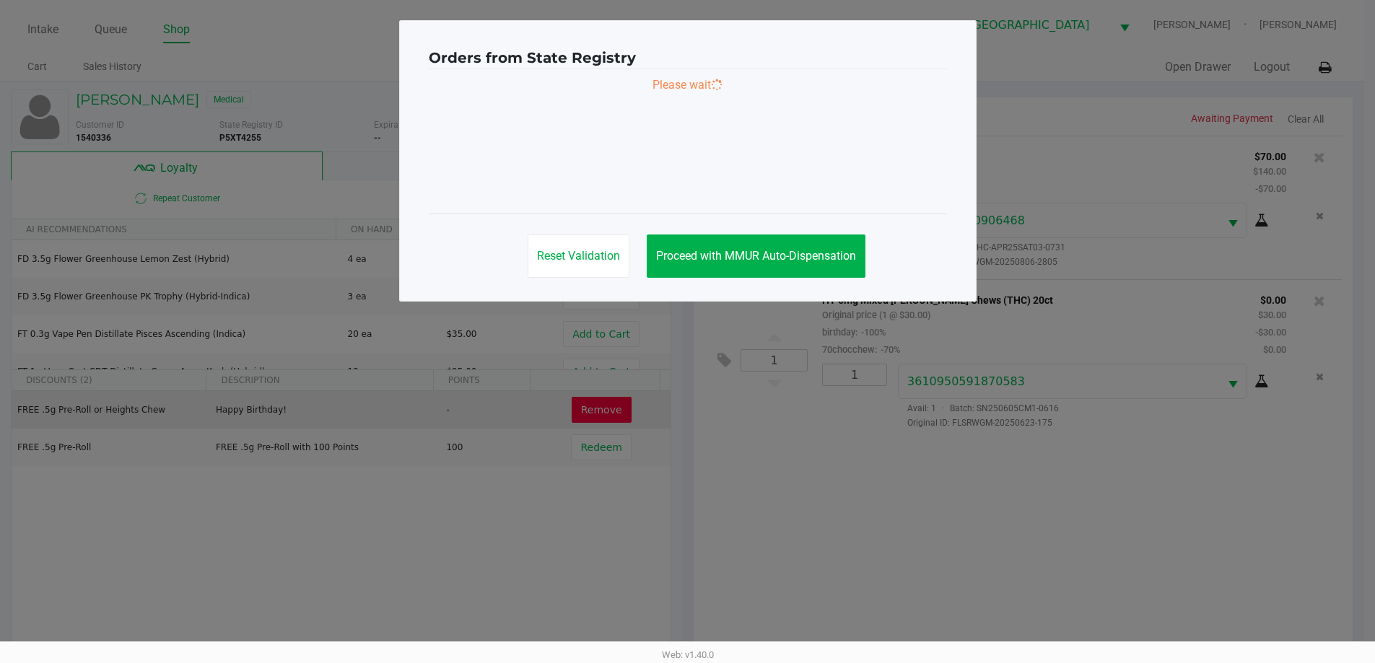
scroll to position [0, 0]
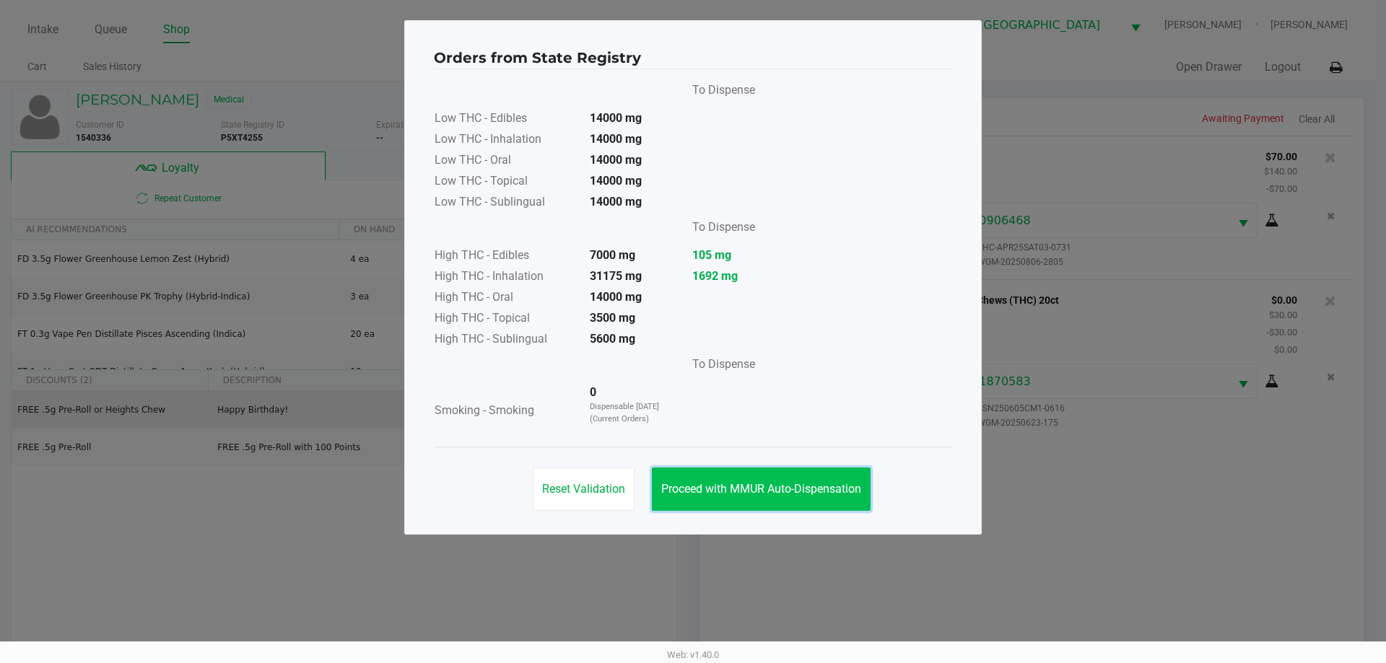
click at [826, 479] on button "Proceed with MMUR Auto-Dispensation" at bounding box center [761, 489] width 219 height 43
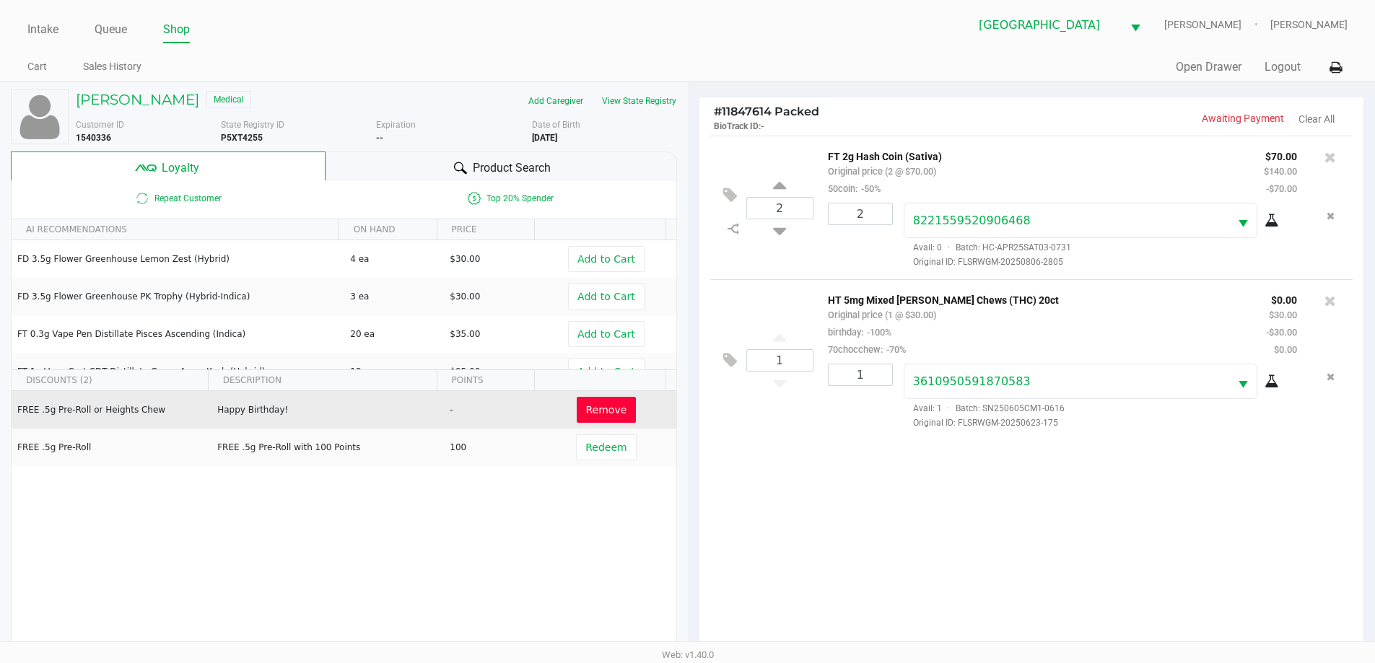
scroll to position [173, 0]
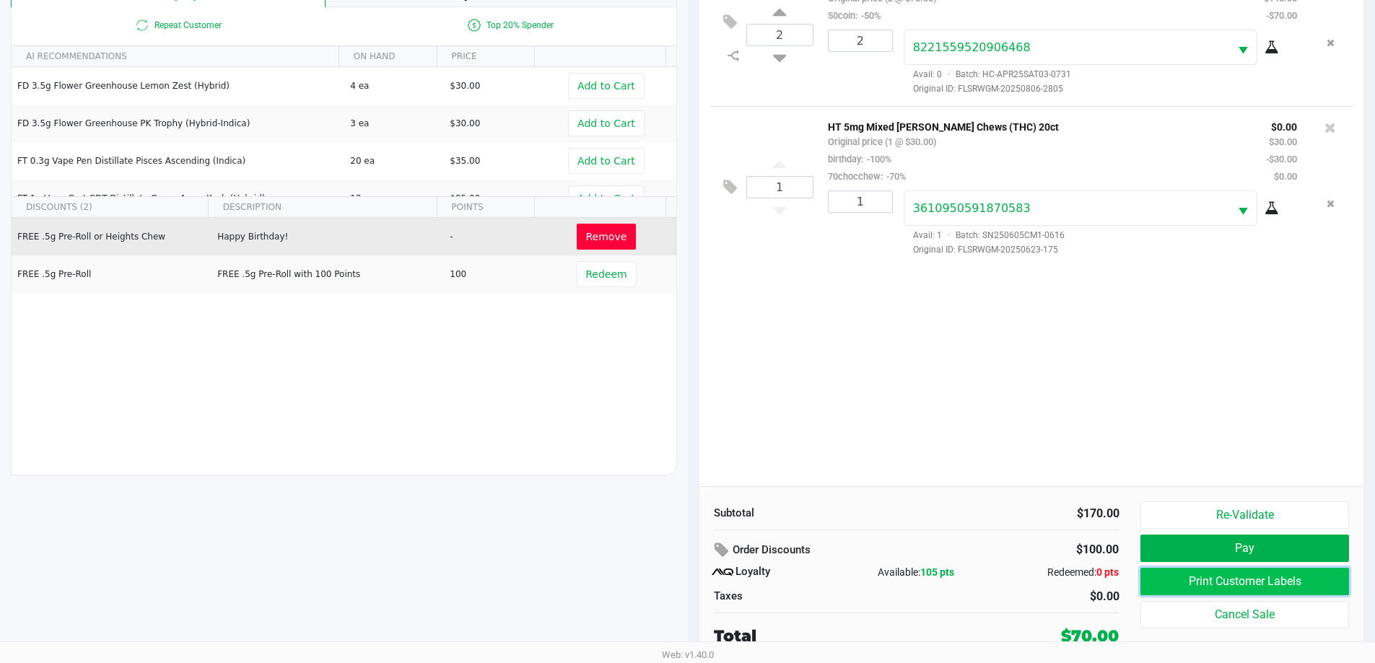
click at [1305, 584] on button "Print Customer Labels" at bounding box center [1244, 581] width 208 height 27
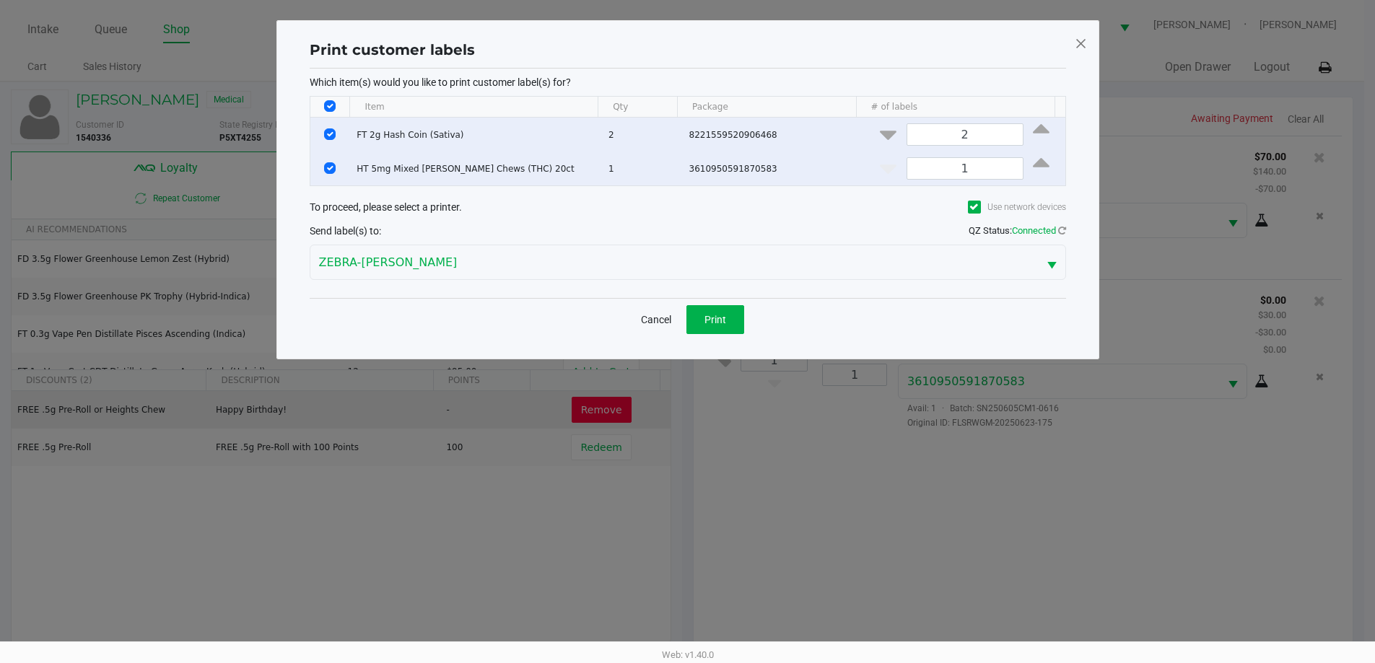
scroll to position [0, 0]
click at [336, 129] on input "Select Row" at bounding box center [336, 134] width 12 height 12
checkbox input "false"
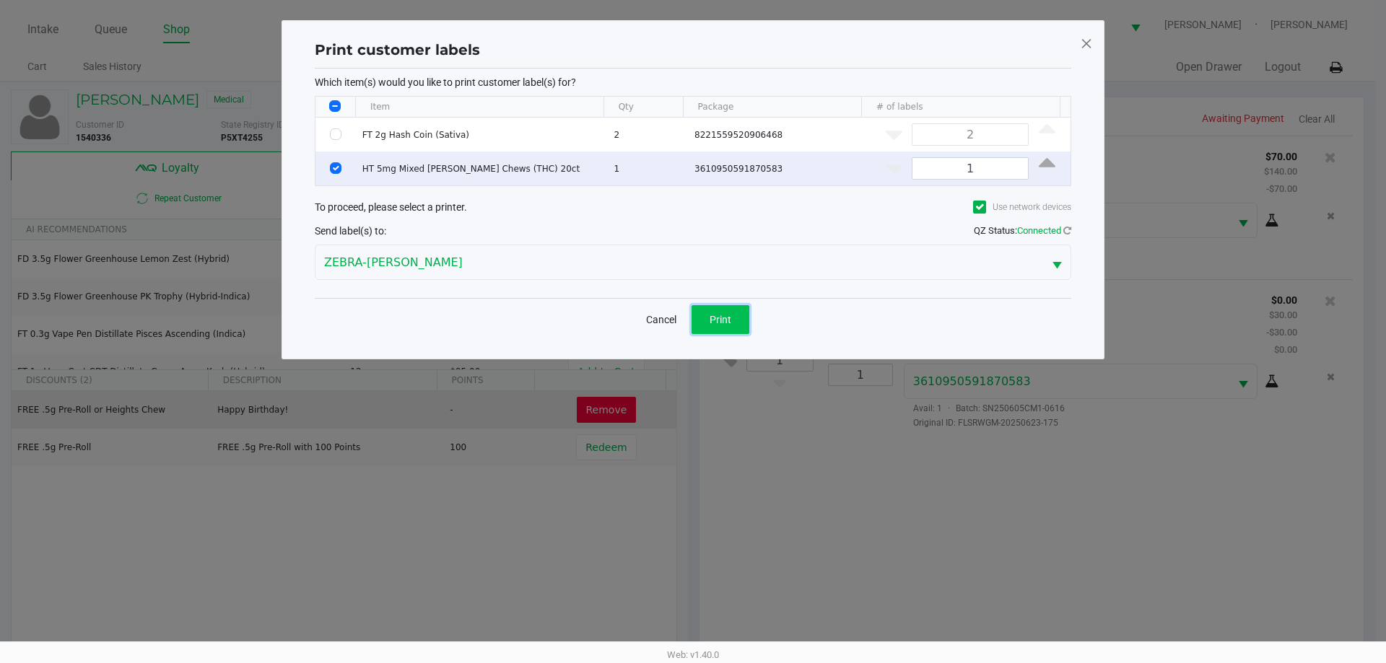
click at [730, 332] on button "Print" at bounding box center [720, 319] width 58 height 29
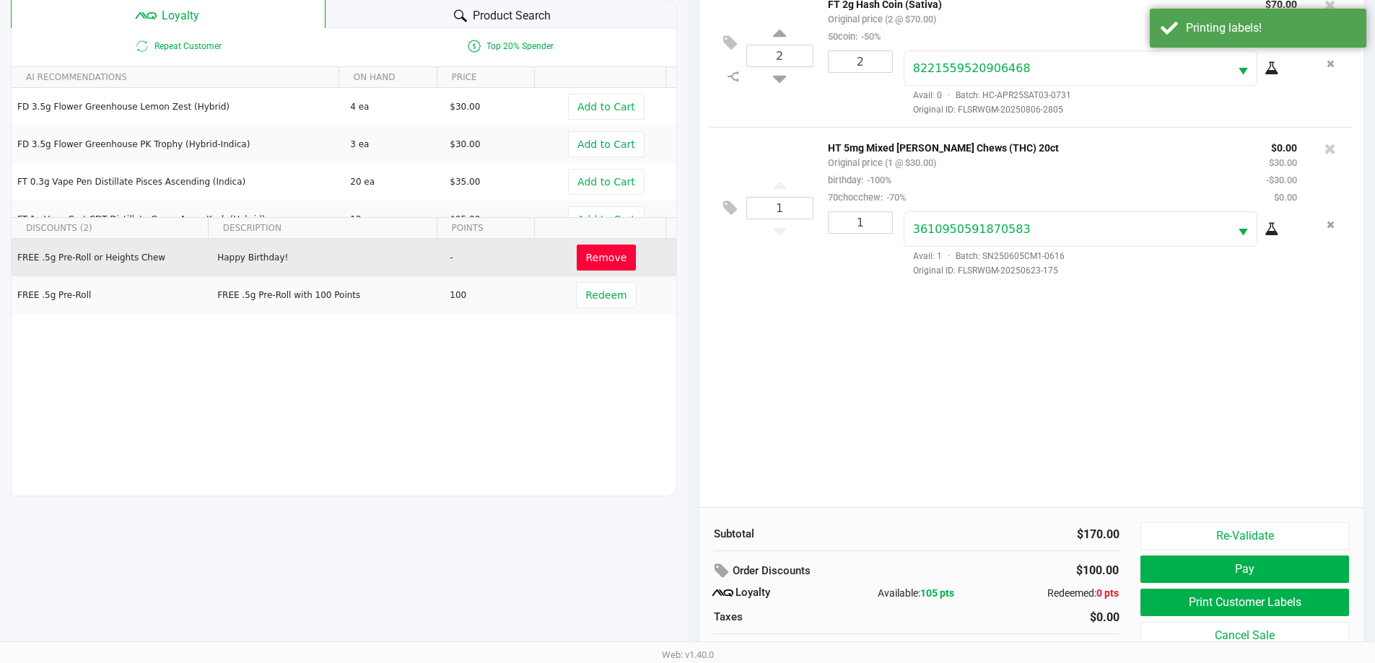
scroll to position [173, 0]
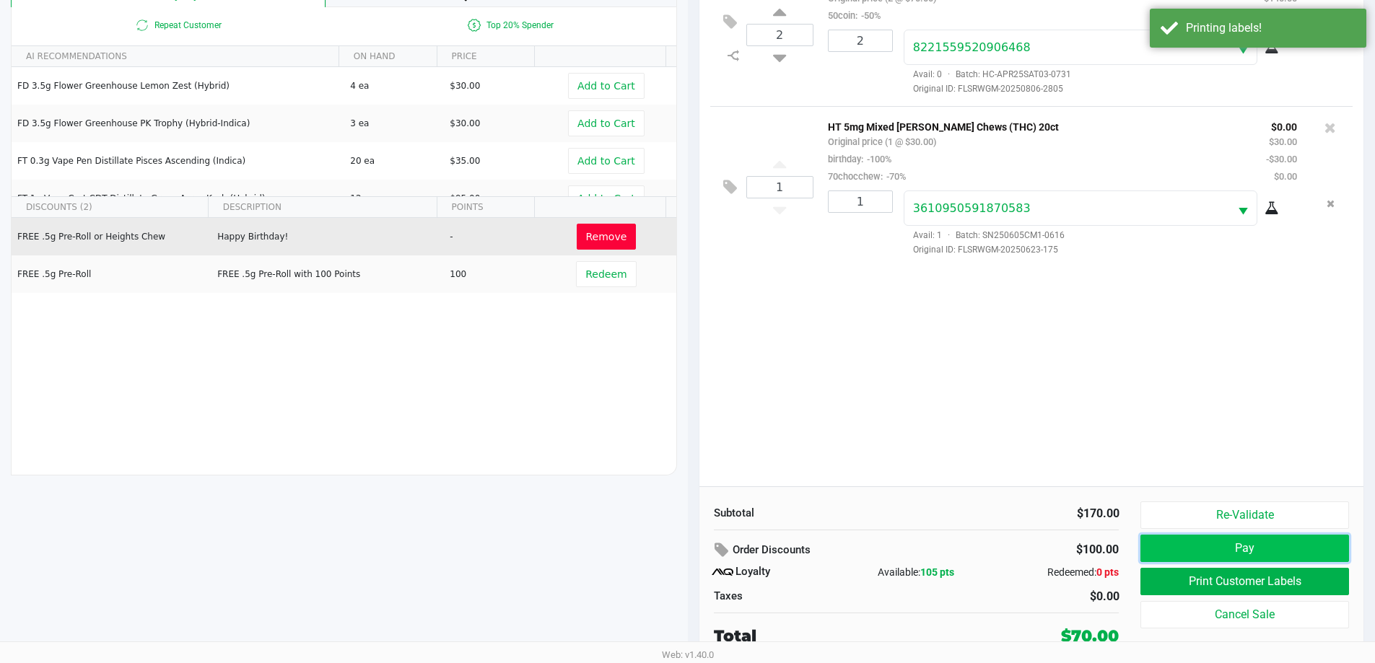
click at [1299, 555] on button "Pay" at bounding box center [1244, 548] width 208 height 27
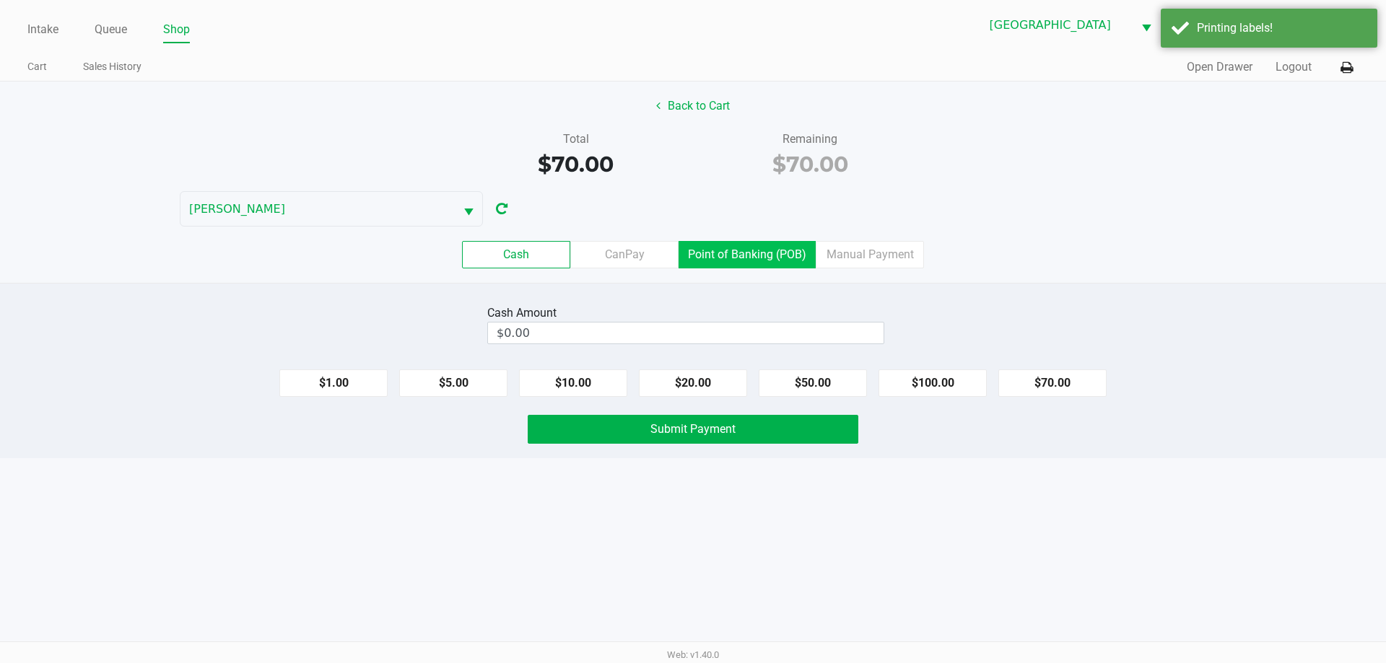
click at [771, 262] on label "Point of Banking (POB)" at bounding box center [746, 254] width 137 height 27
click at [0, 0] on 7 "Point of Banking (POB)" at bounding box center [0, 0] width 0 height 0
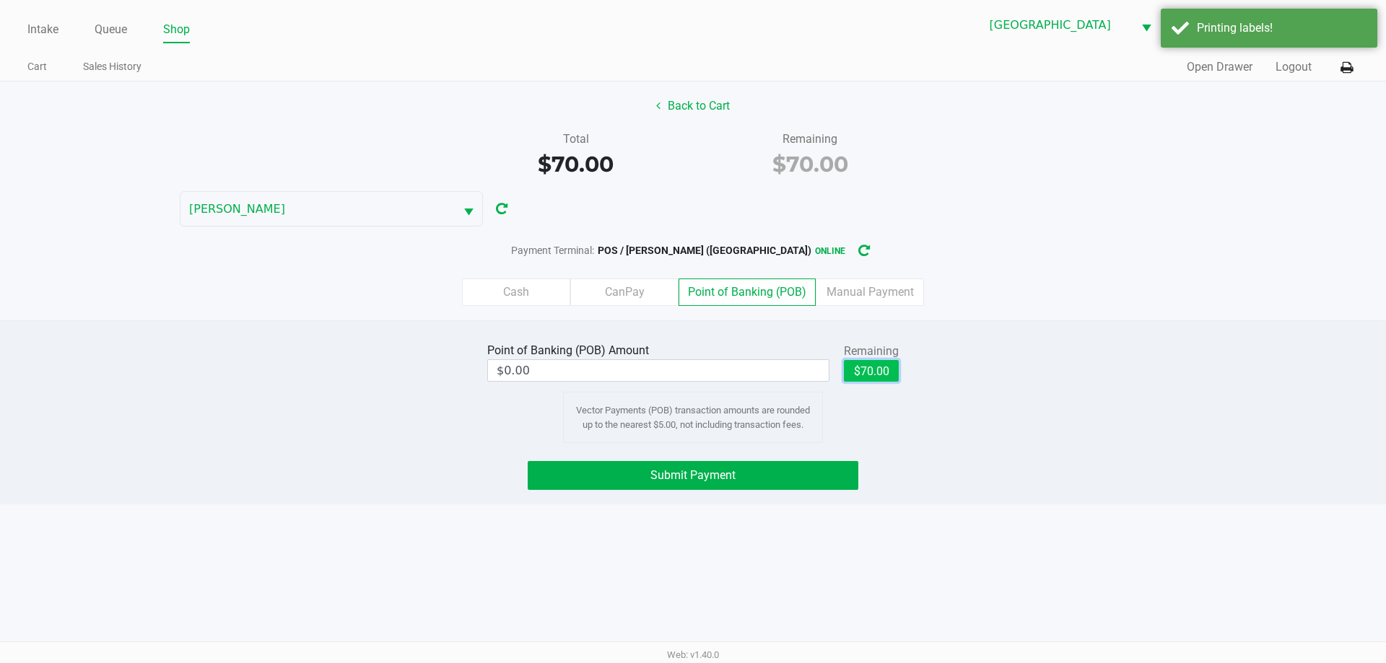
click at [873, 369] on button "$70.00" at bounding box center [871, 371] width 55 height 22
type input "$70.00"
click at [834, 470] on button "Submit Payment" at bounding box center [693, 475] width 331 height 29
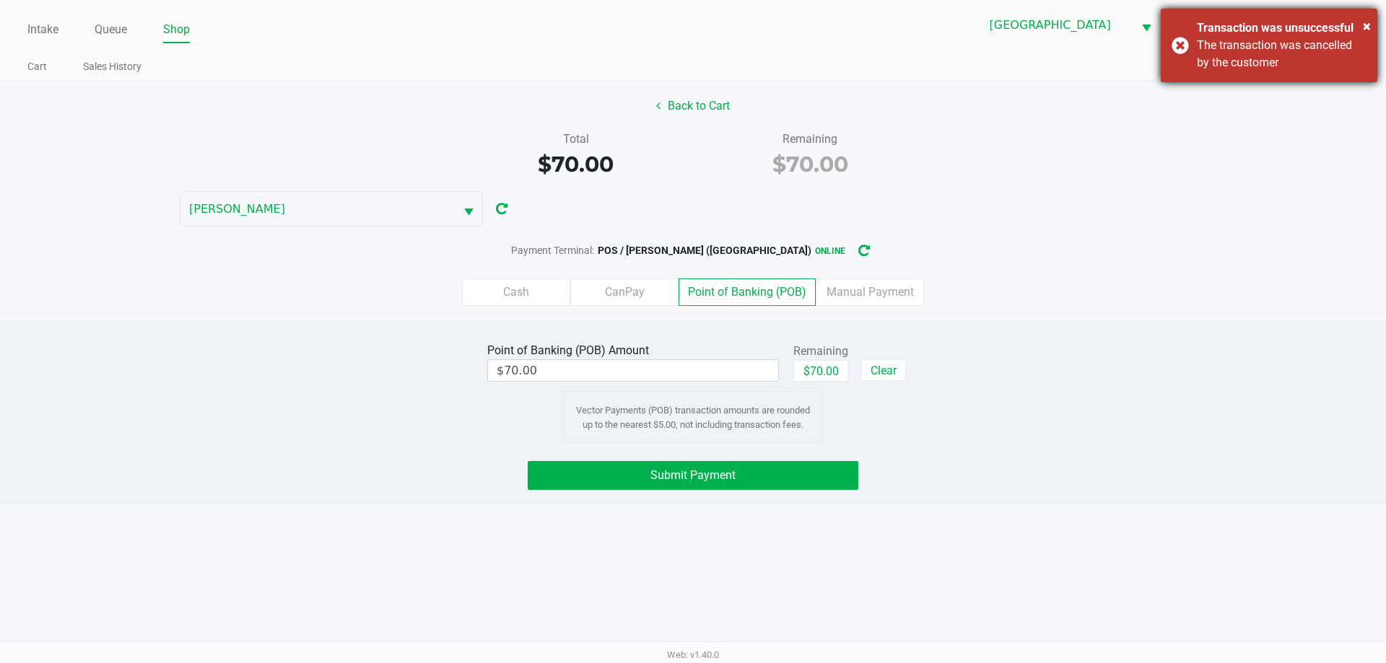
click at [1185, 51] on div "× Transaction was unsuccessful The transaction was cancelled by the customer" at bounding box center [1269, 46] width 217 height 74
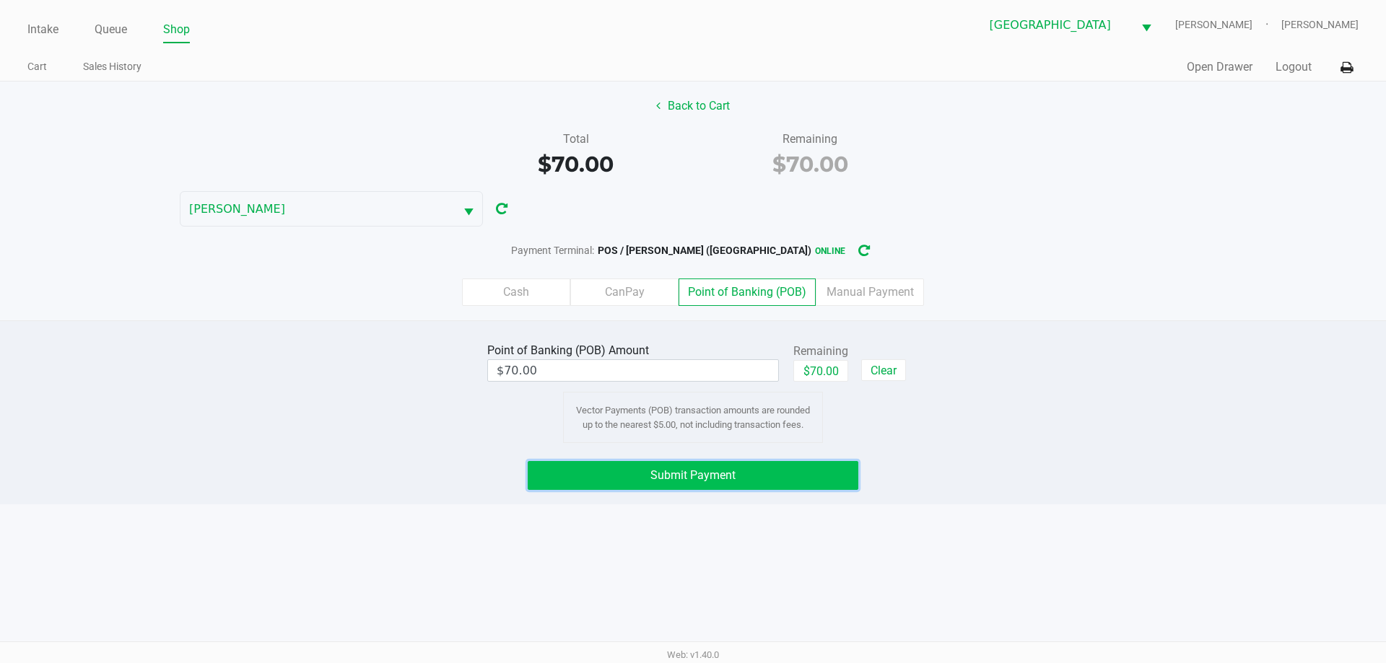
click at [786, 481] on button "Submit Payment" at bounding box center [693, 475] width 331 height 29
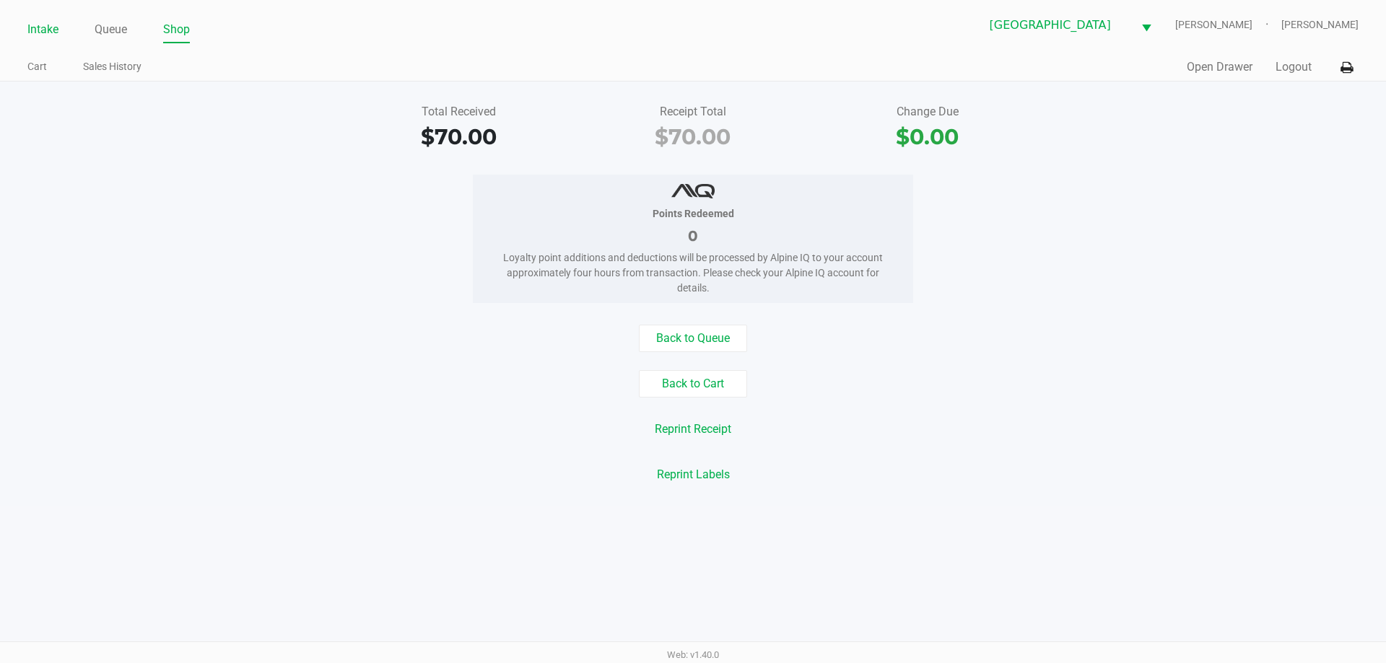
click at [40, 27] on link "Intake" at bounding box center [42, 29] width 31 height 20
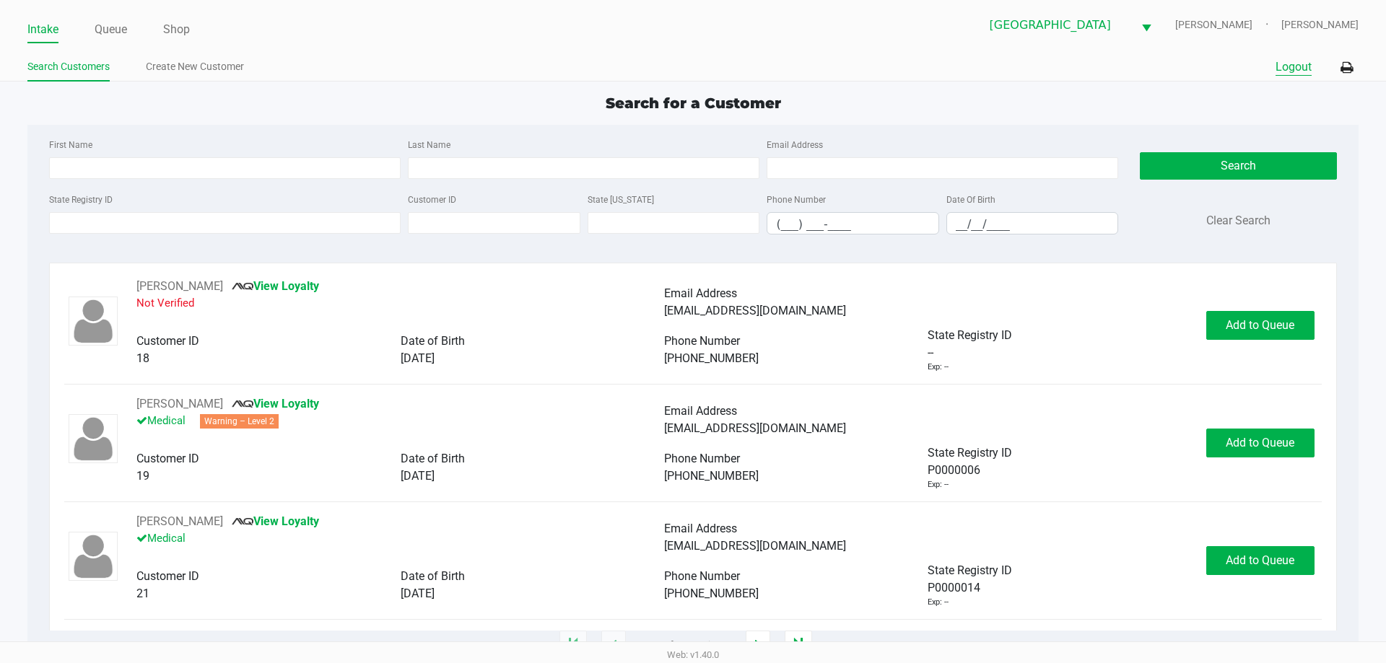
click at [1297, 71] on button "Logout" at bounding box center [1293, 66] width 36 height 17
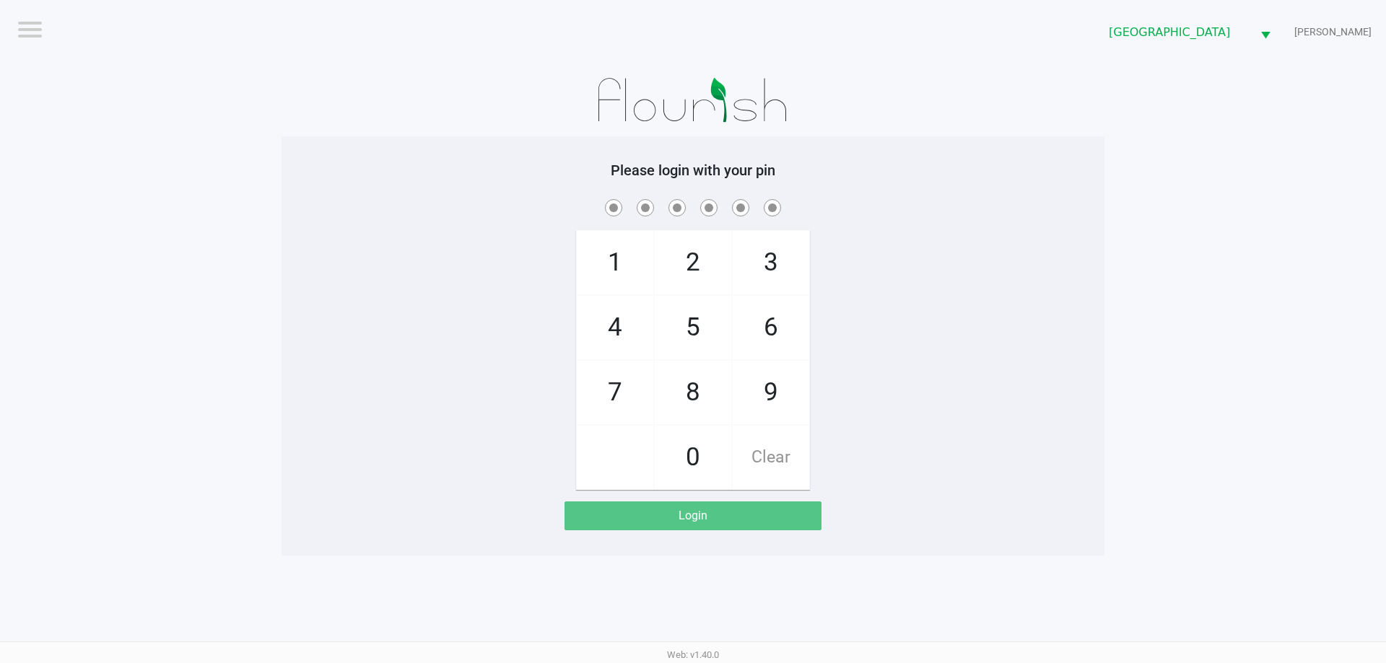
click at [614, 316] on span "4" at bounding box center [615, 328] width 77 height 64
click at [634, 385] on span "7" at bounding box center [615, 393] width 77 height 64
click at [698, 263] on span "2" at bounding box center [693, 263] width 77 height 64
click at [779, 328] on span "6" at bounding box center [771, 328] width 77 height 64
click at [695, 388] on span "8" at bounding box center [693, 393] width 77 height 64
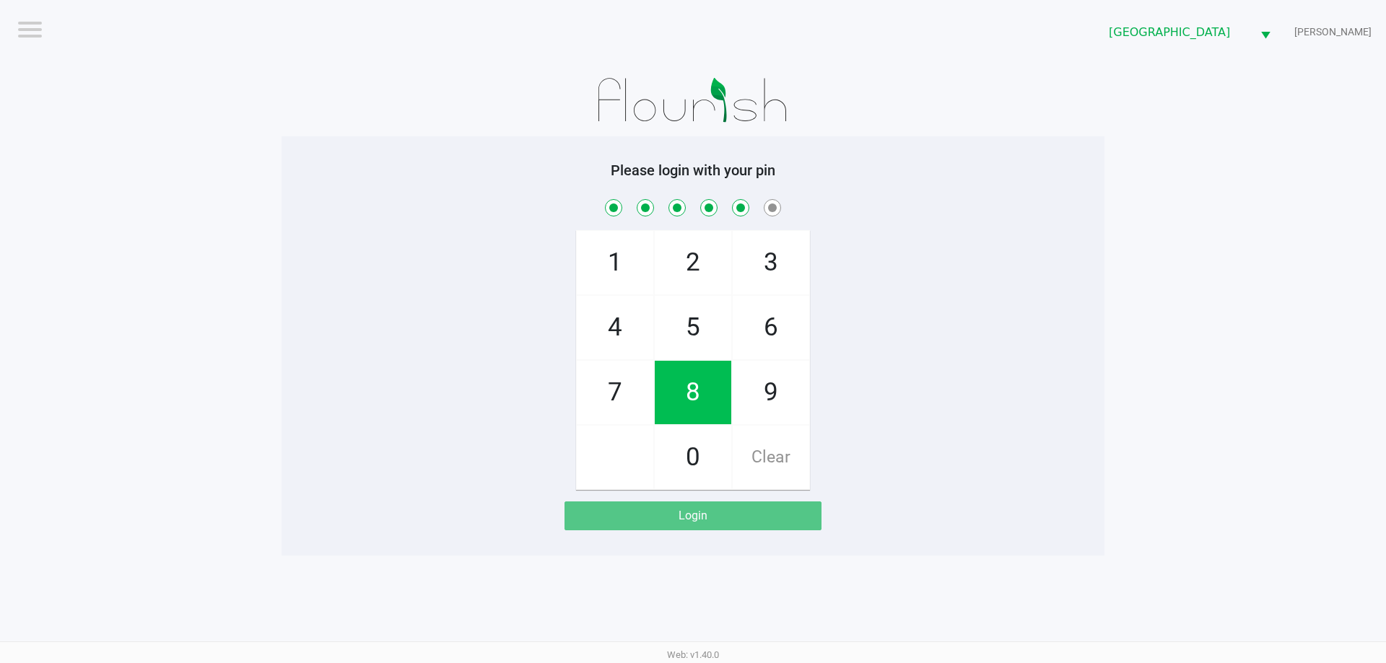
click at [693, 465] on span "0" at bounding box center [693, 458] width 77 height 64
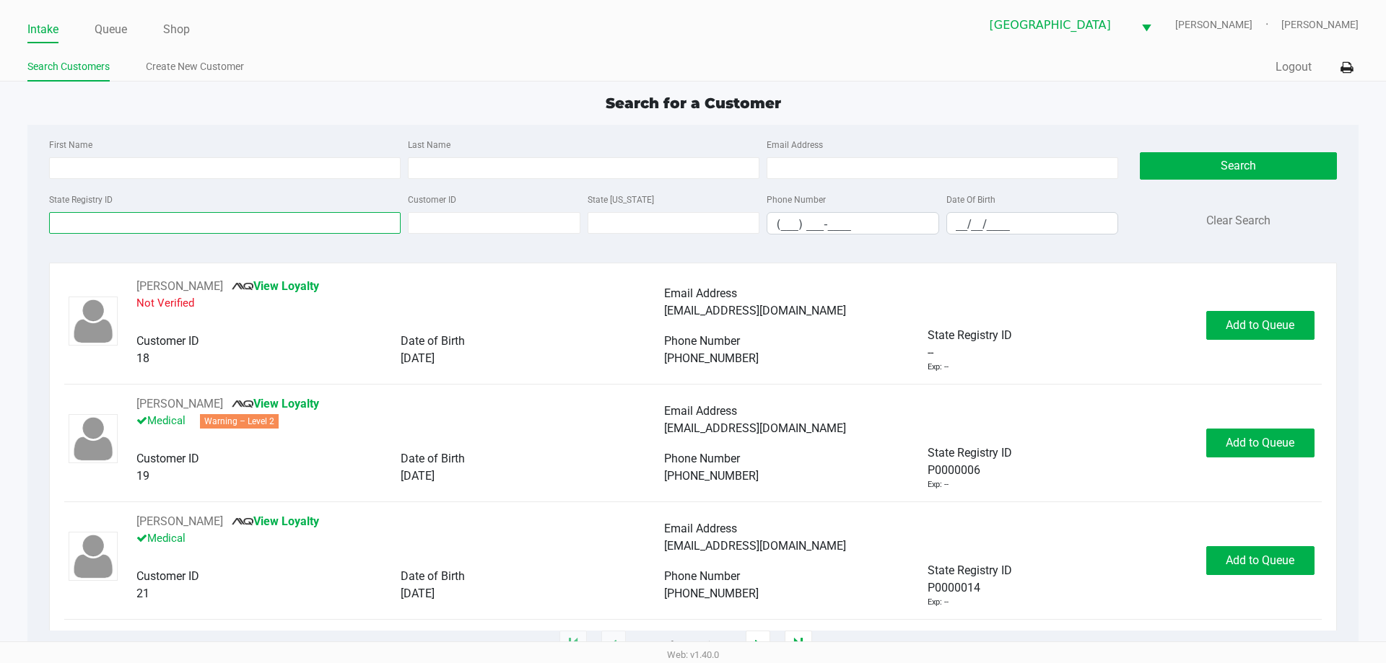
click at [224, 223] on input "State Registry ID" at bounding box center [225, 223] width 352 height 22
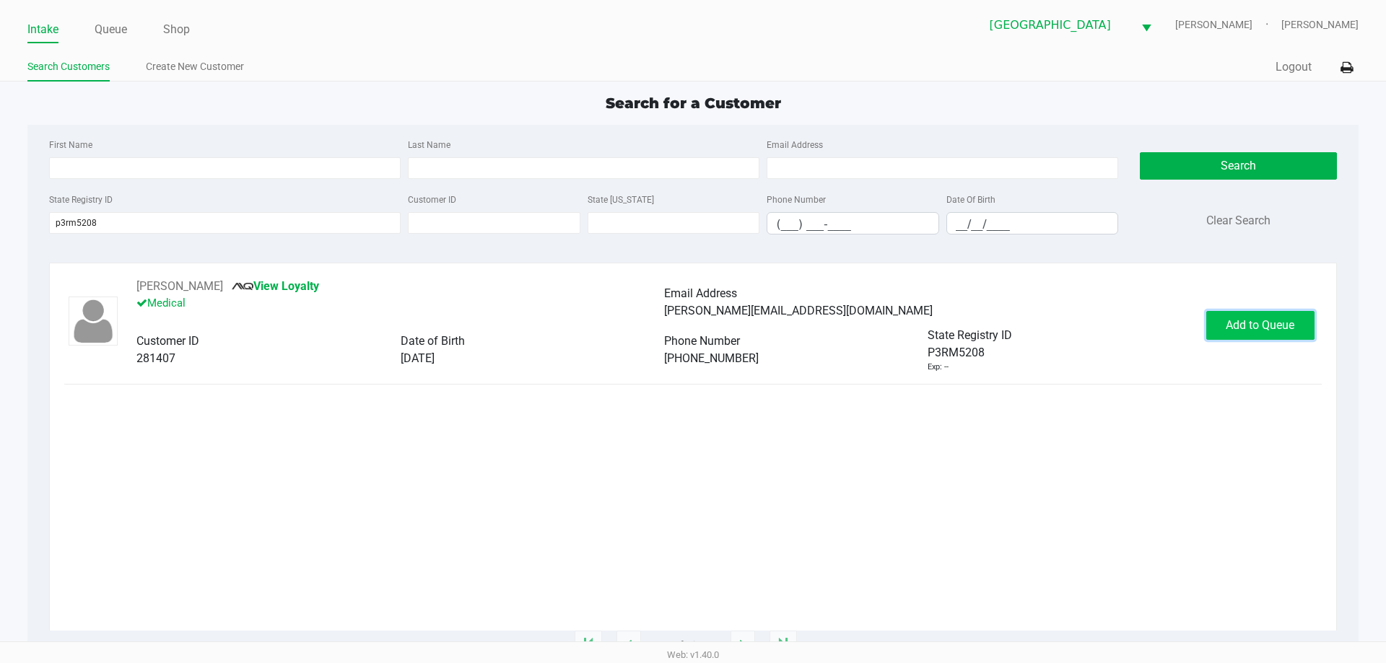
click at [1255, 320] on span "Add to Queue" at bounding box center [1260, 325] width 69 height 14
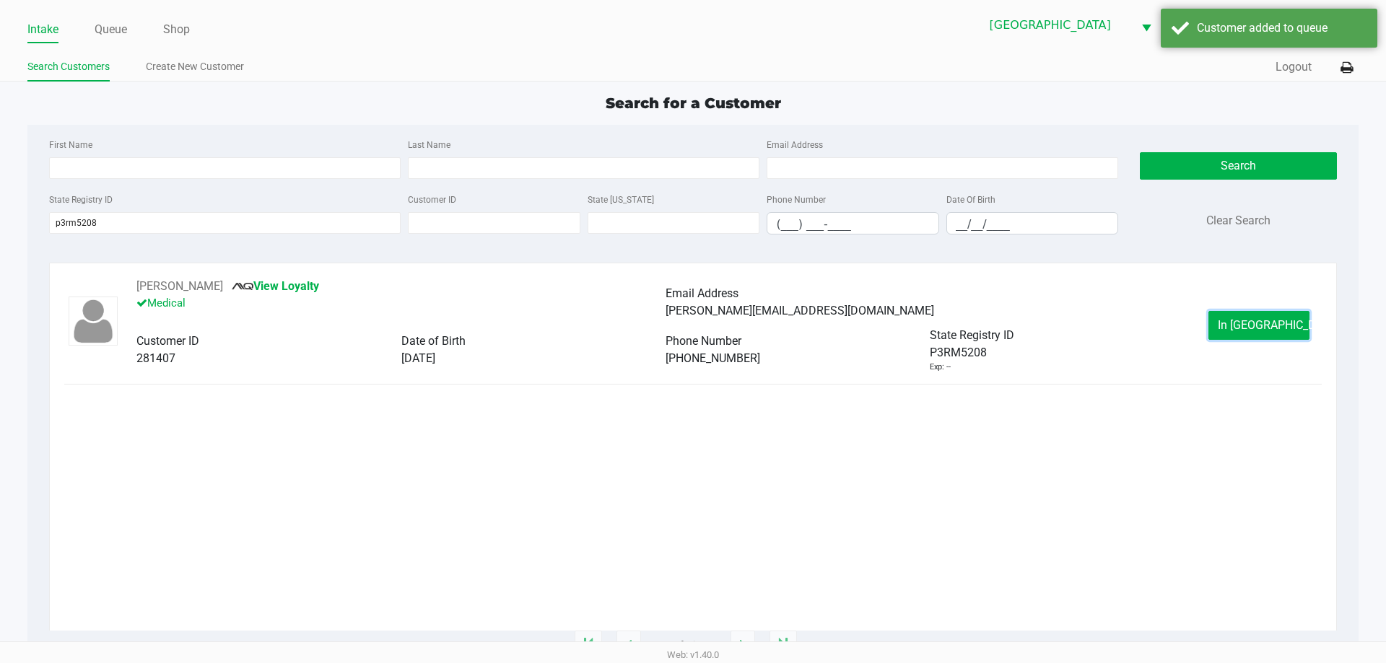
click at [1255, 320] on span "In Queue" at bounding box center [1278, 325] width 121 height 14
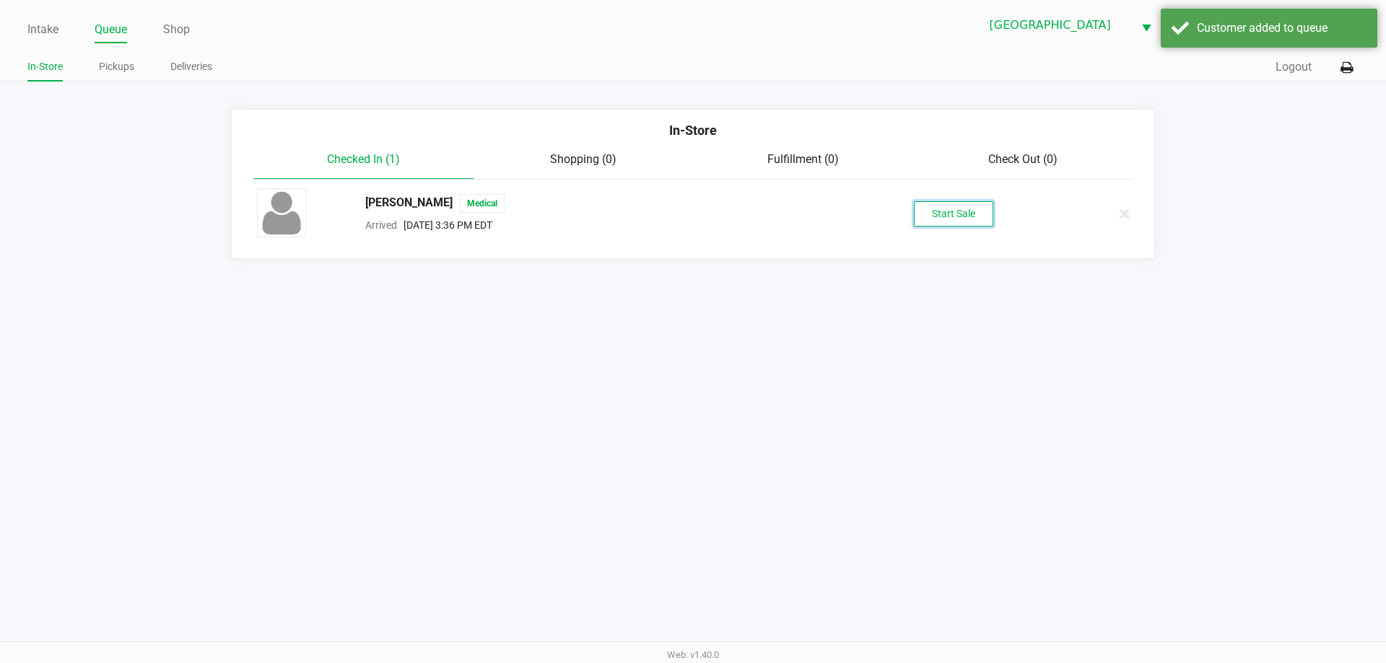
click at [974, 219] on button "Start Sale" at bounding box center [953, 213] width 79 height 25
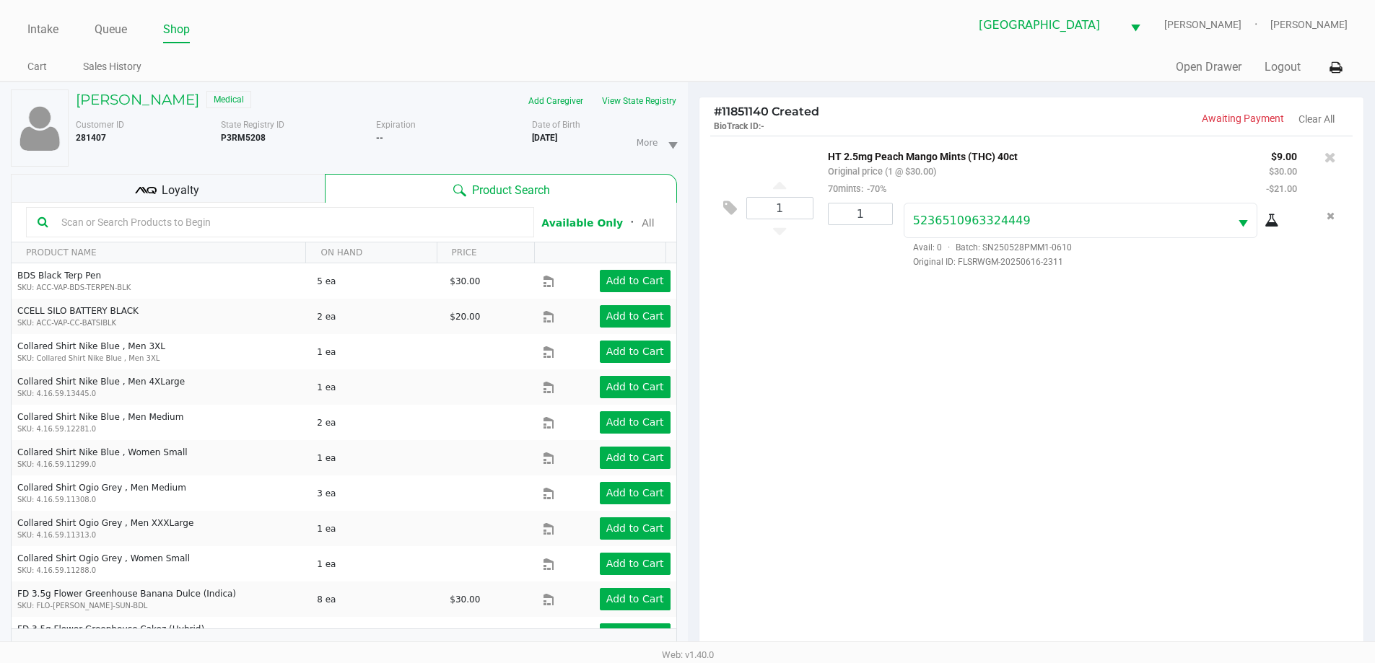
click at [257, 182] on div "Loyalty" at bounding box center [168, 188] width 314 height 29
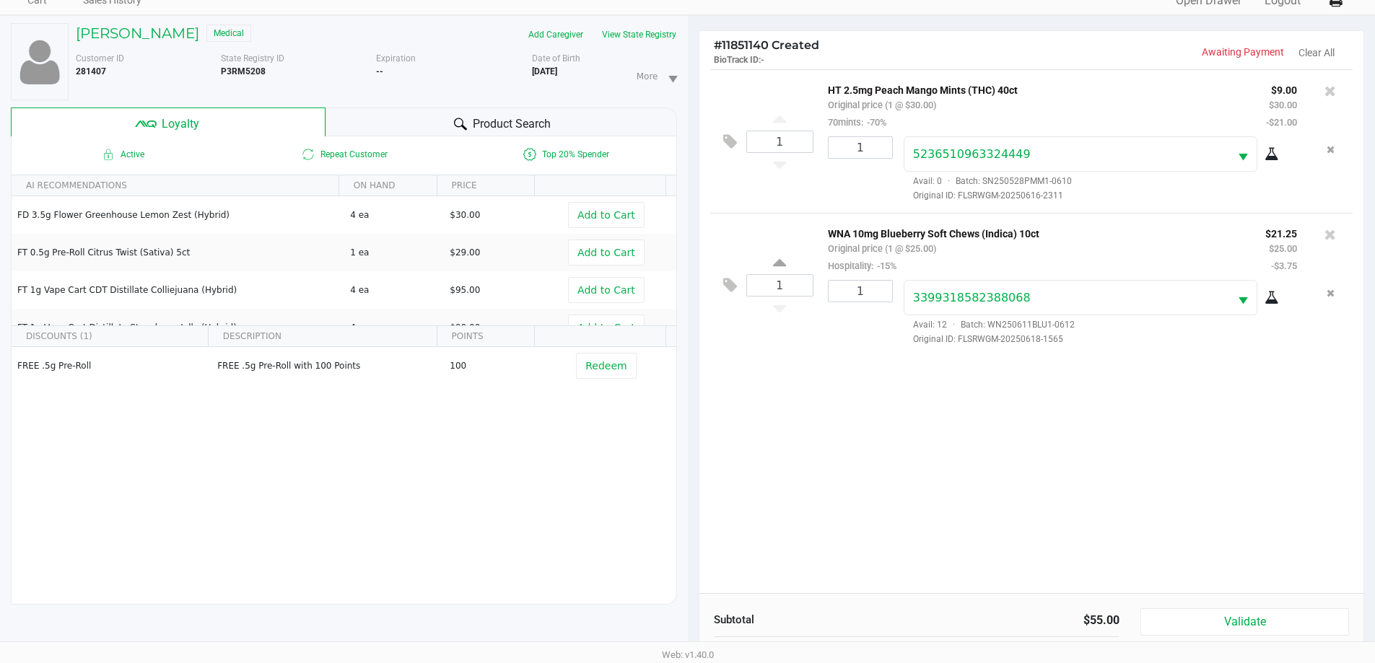
scroll to position [173, 0]
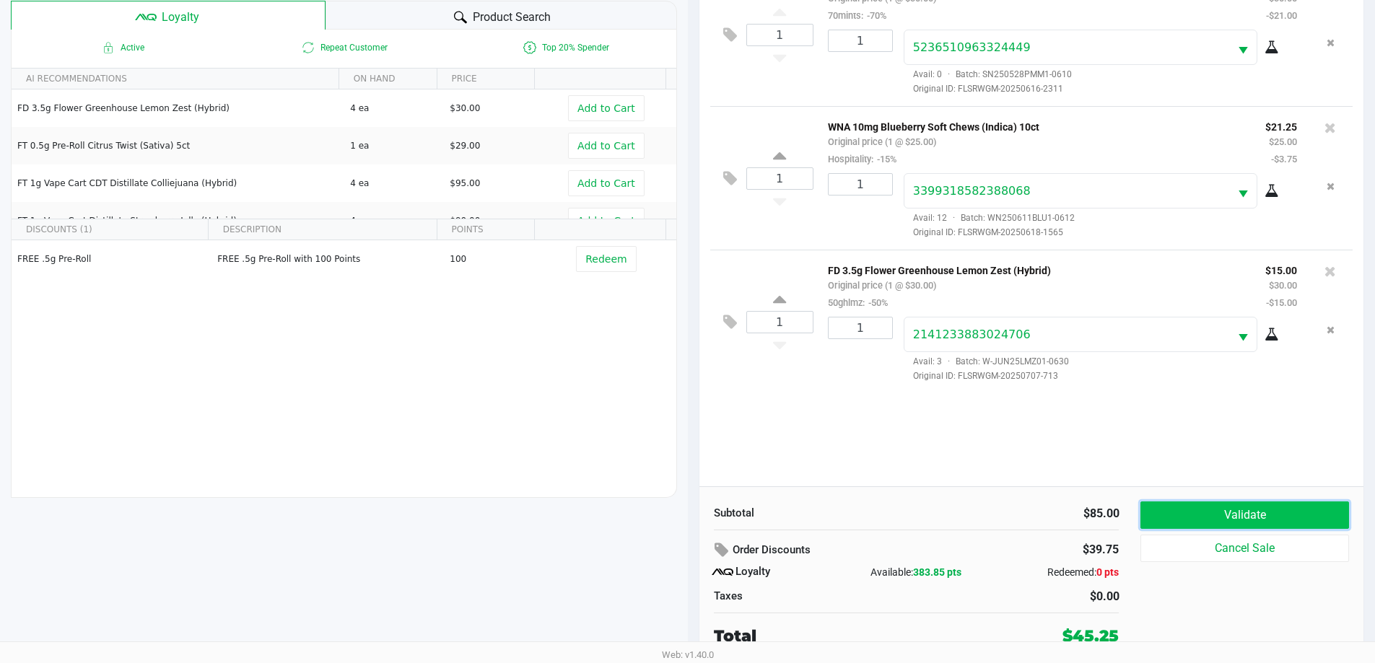
click at [1258, 502] on button "Validate" at bounding box center [1244, 515] width 208 height 27
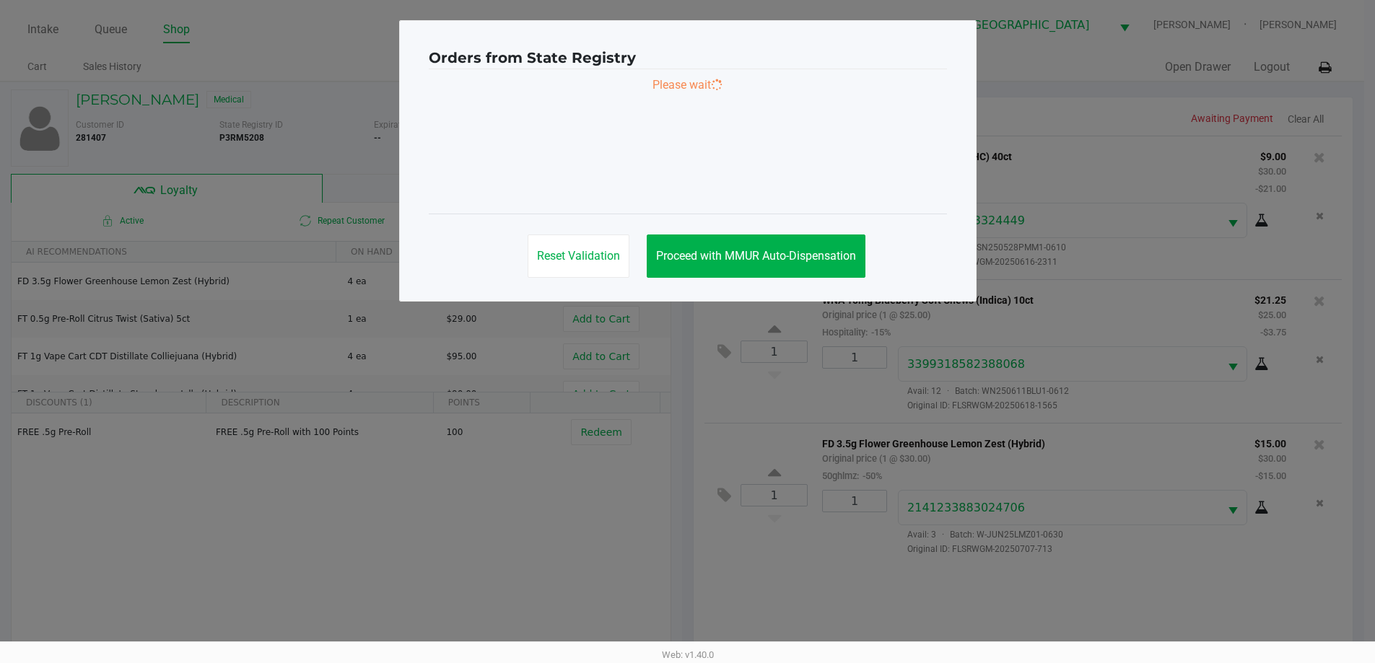
scroll to position [0, 0]
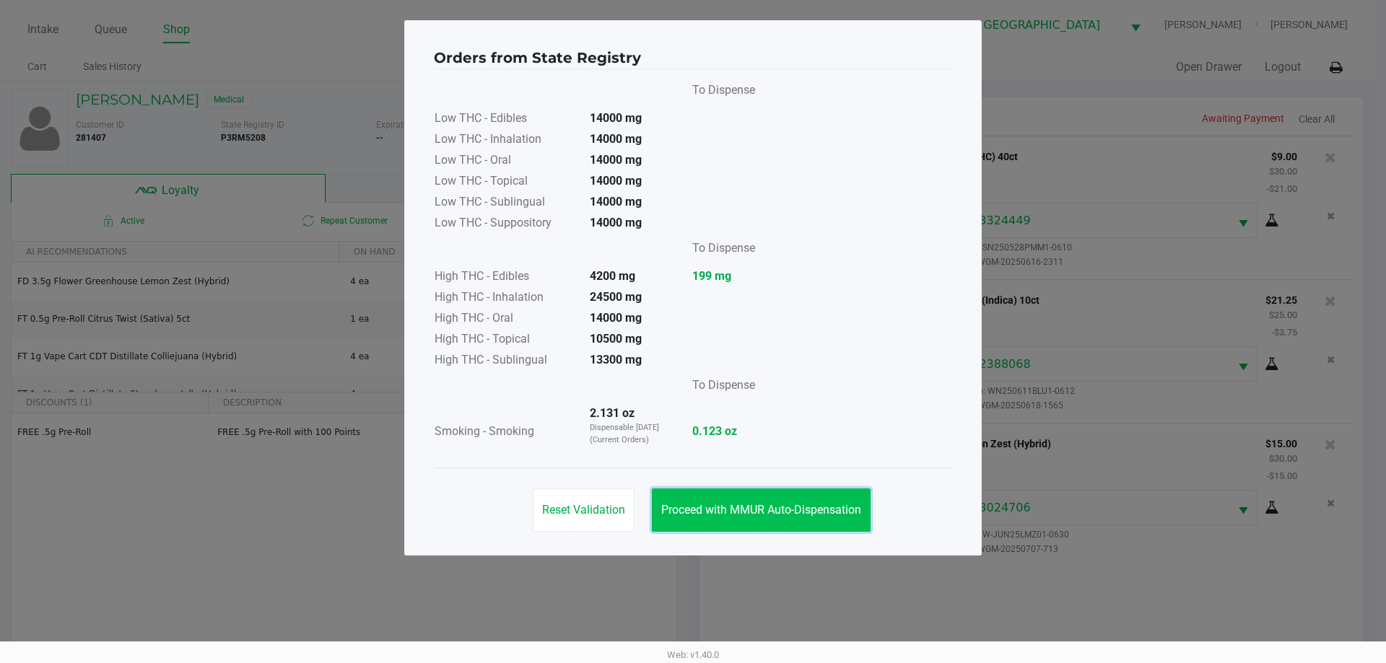
click at [826, 528] on button "Proceed with MMUR Auto-Dispensation" at bounding box center [761, 510] width 219 height 43
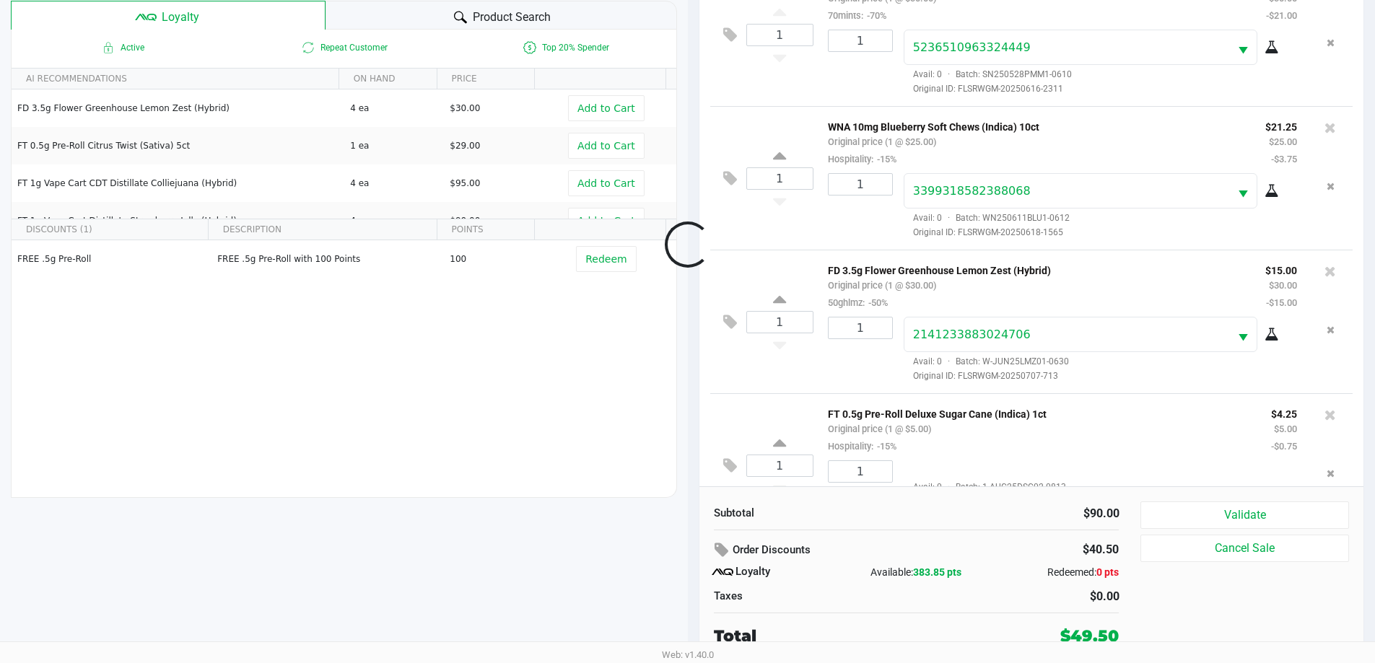
scroll to position [53, 0]
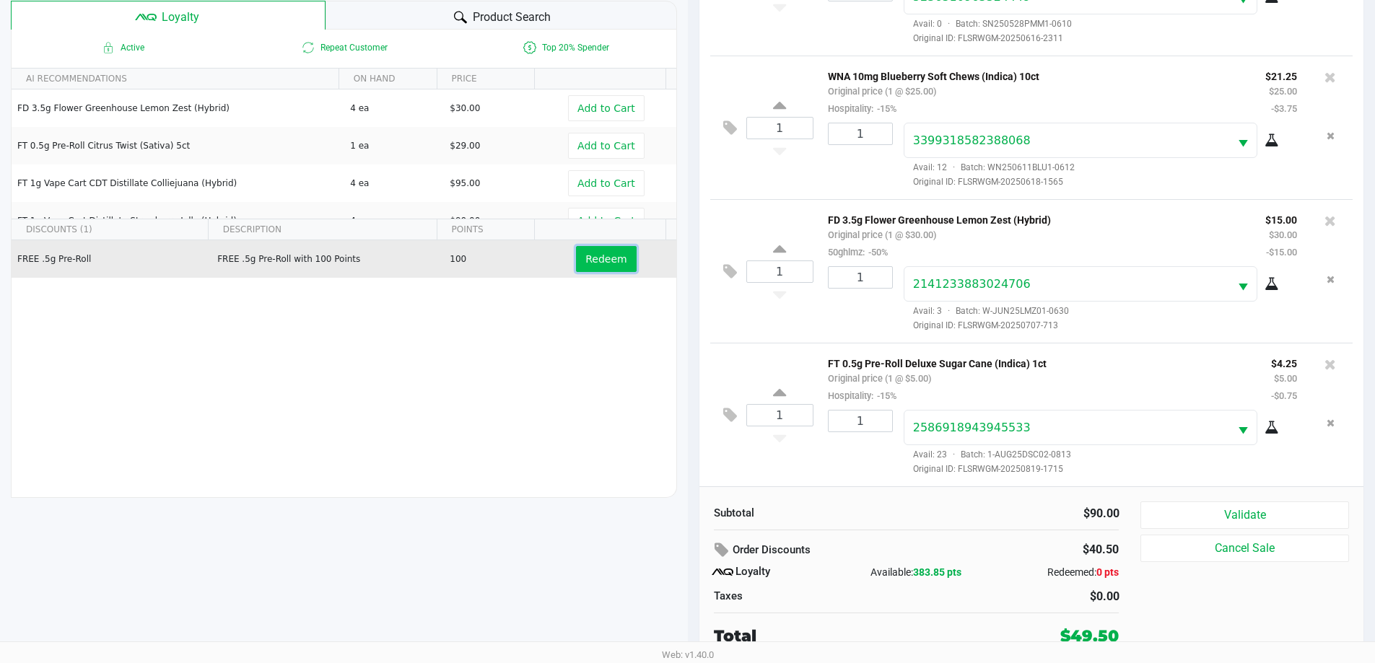
click at [585, 249] on button "Redeem" at bounding box center [606, 259] width 60 height 26
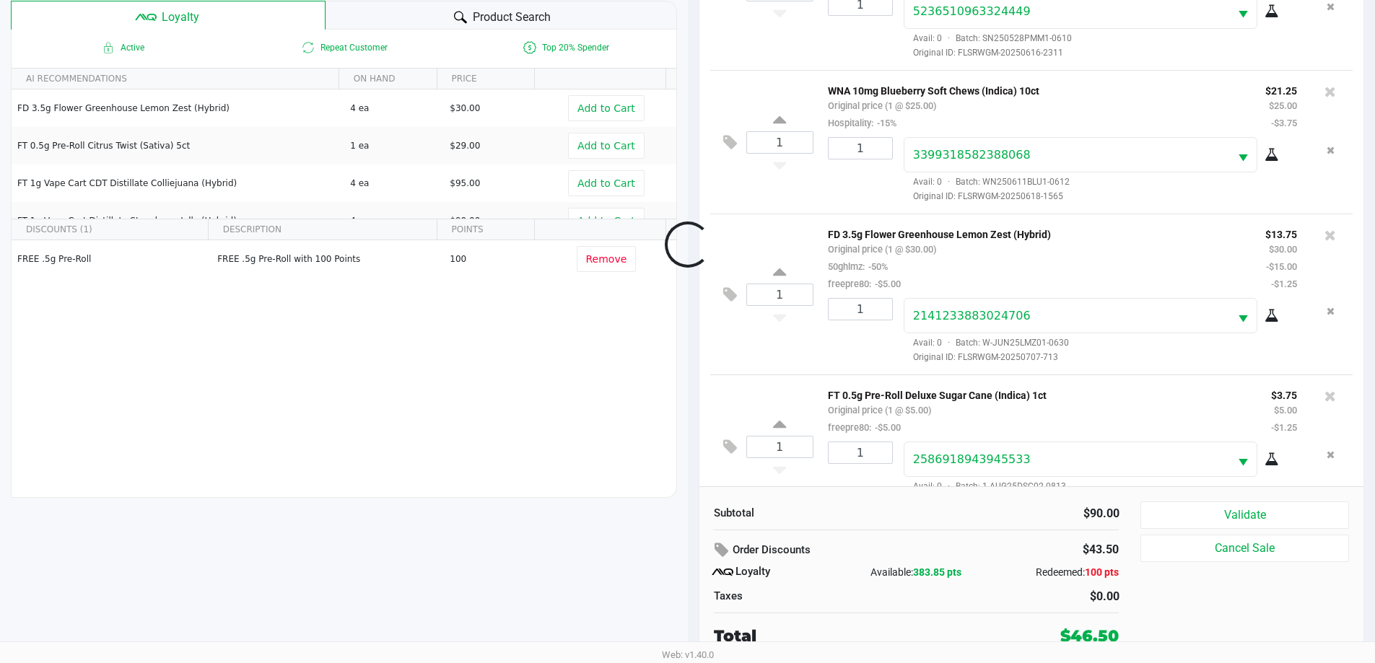
scroll to position [88, 0]
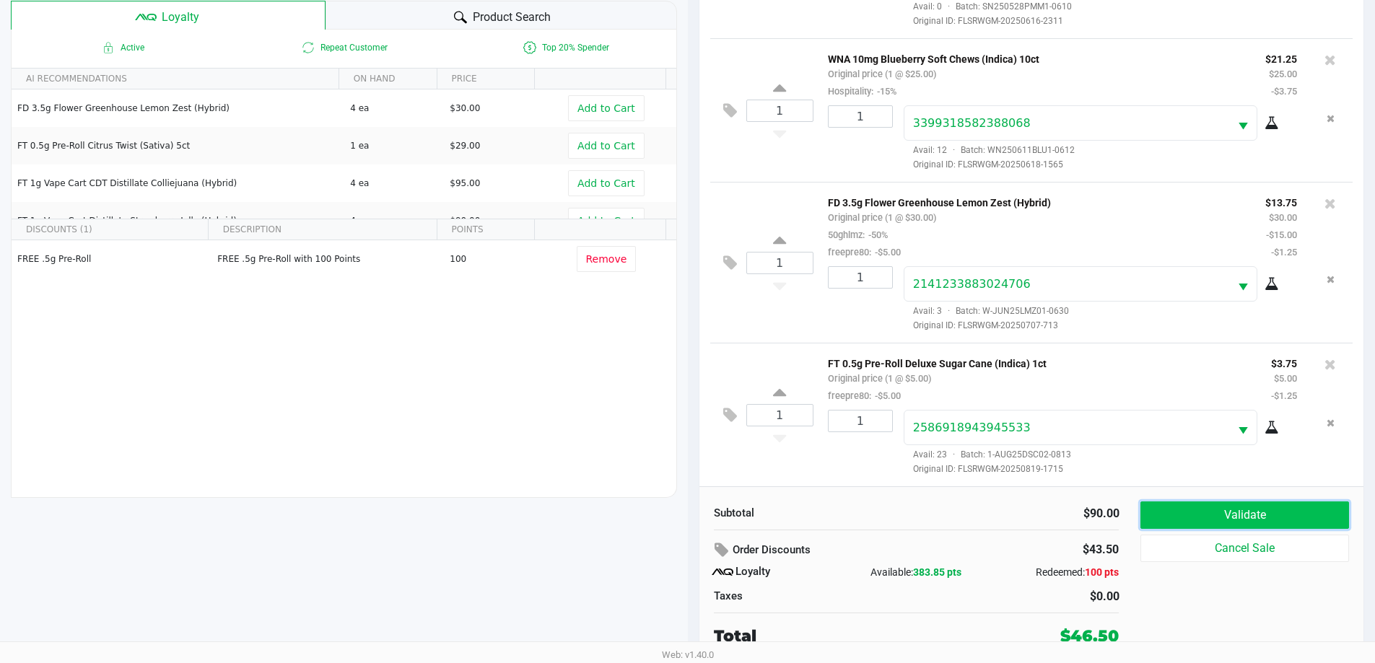
click at [1250, 515] on button "Validate" at bounding box center [1244, 515] width 208 height 27
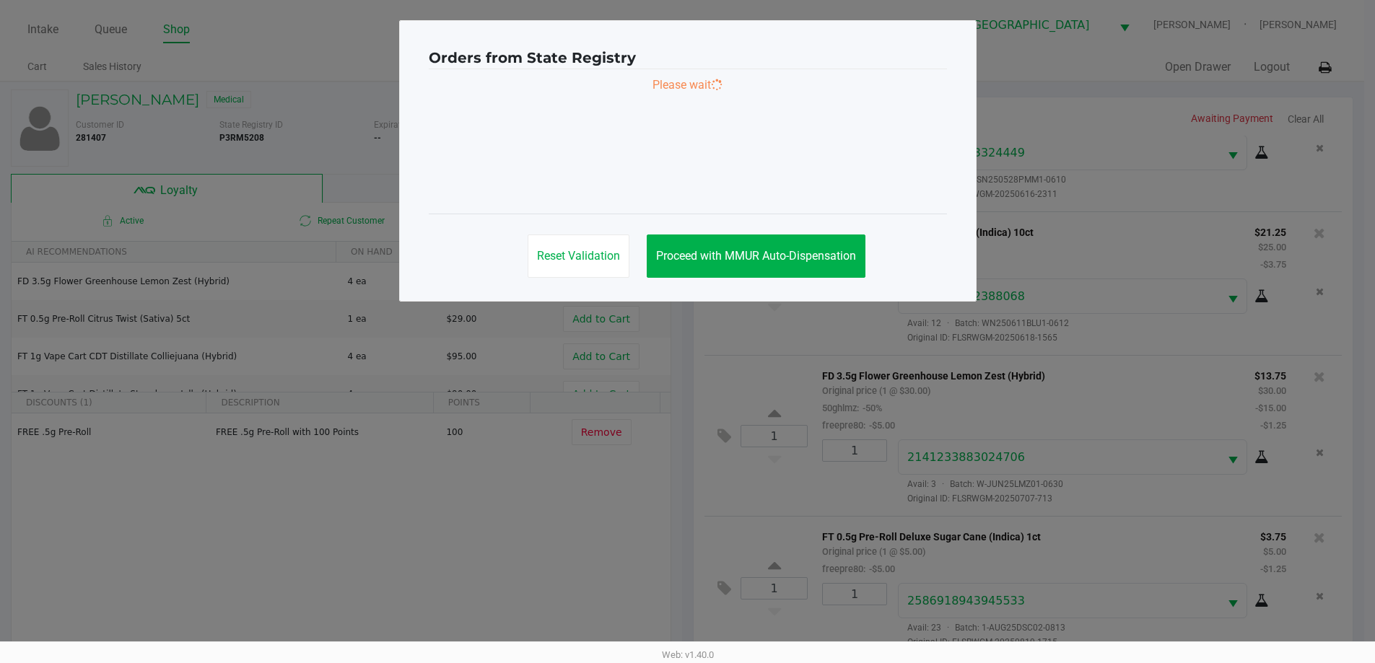
scroll to position [0, 0]
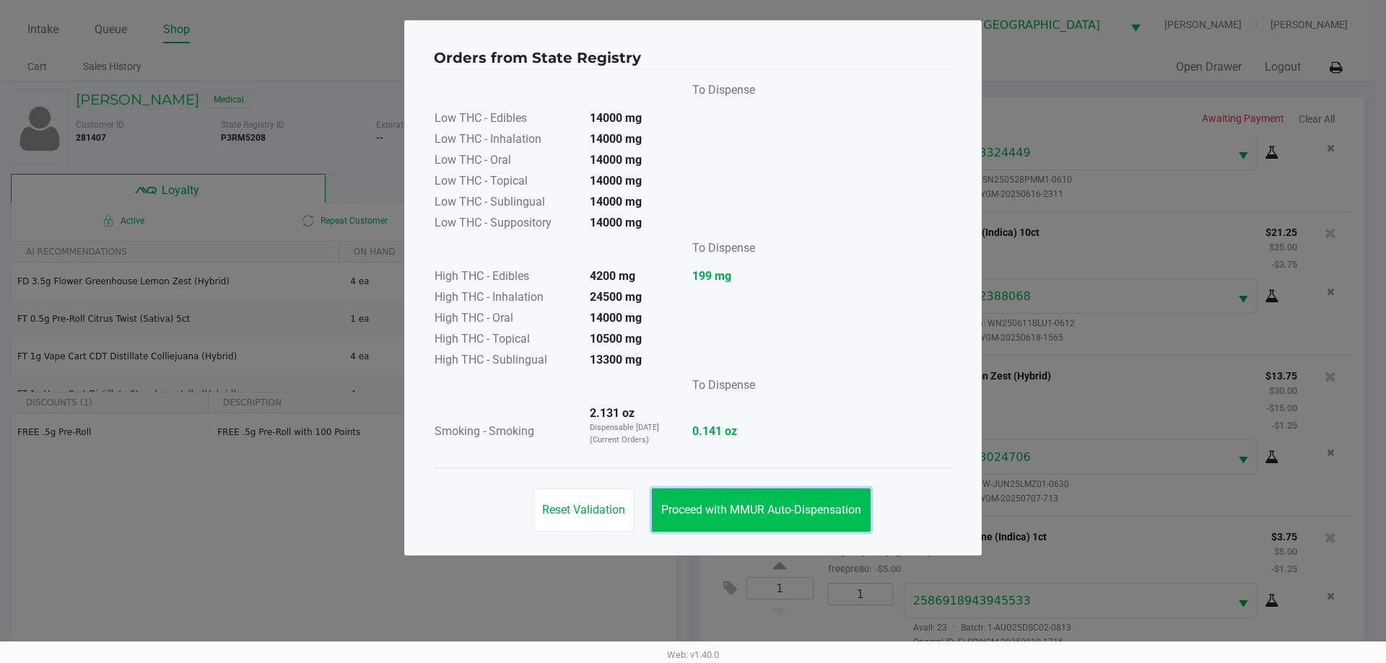
click at [786, 512] on span "Proceed with MMUR Auto-Dispensation" at bounding box center [761, 510] width 200 height 14
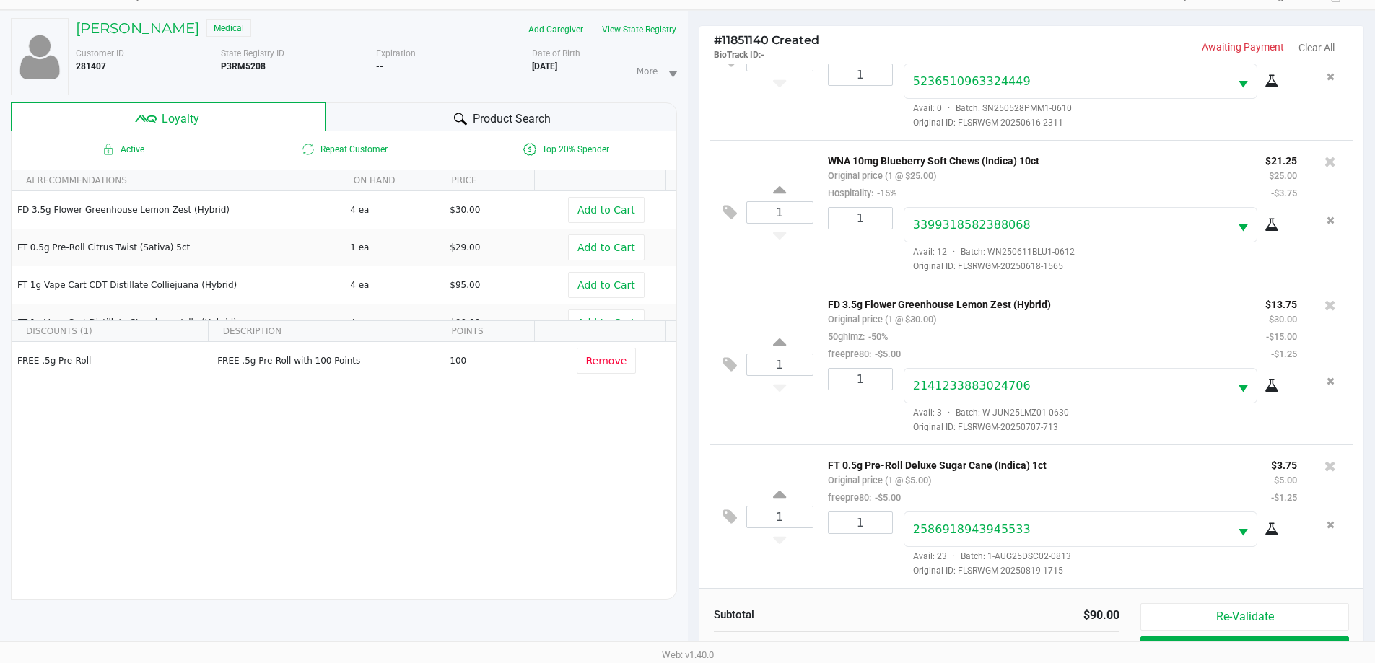
scroll to position [173, 0]
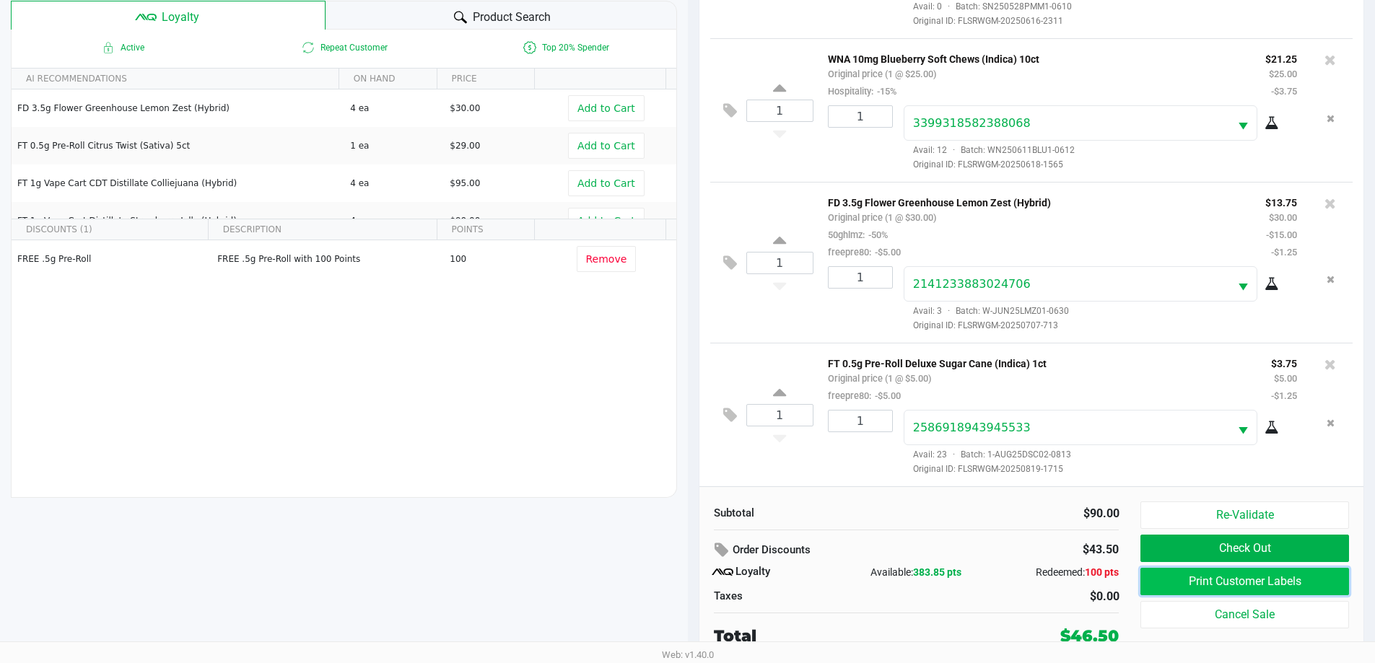
click at [1299, 584] on button "Print Customer Labels" at bounding box center [1244, 581] width 208 height 27
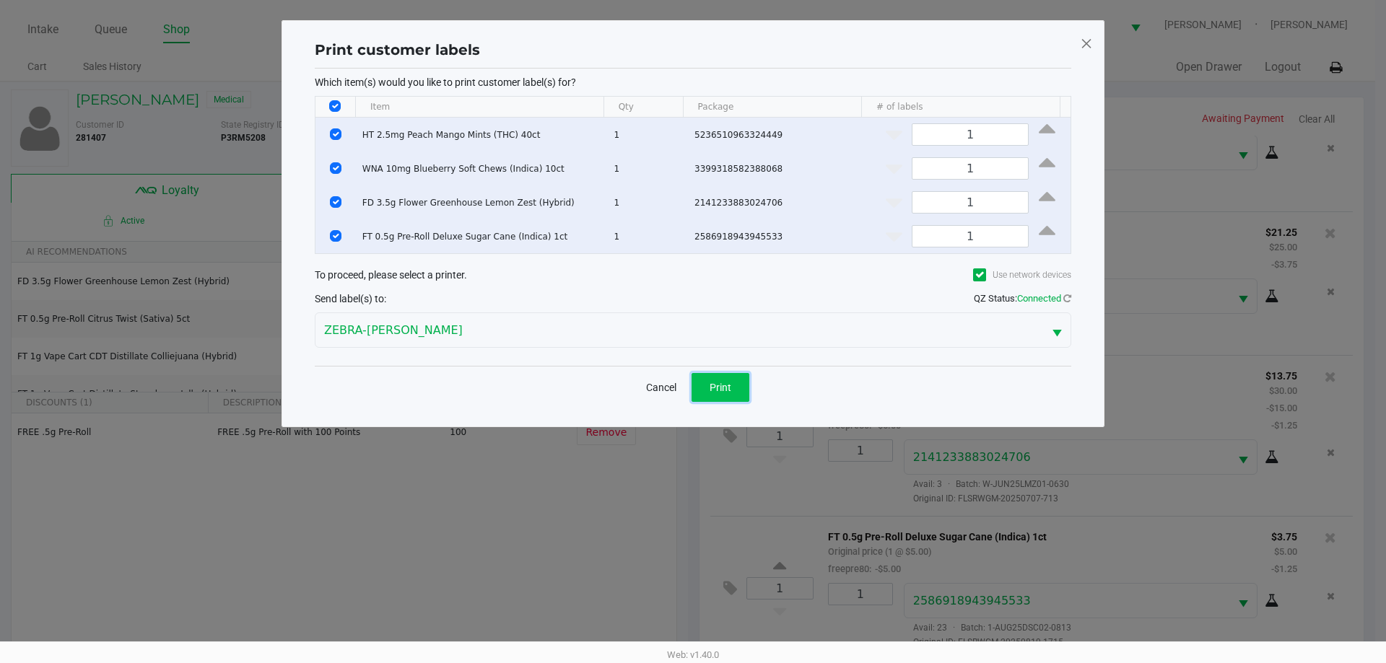
click at [715, 383] on span "Print" at bounding box center [720, 388] width 22 height 12
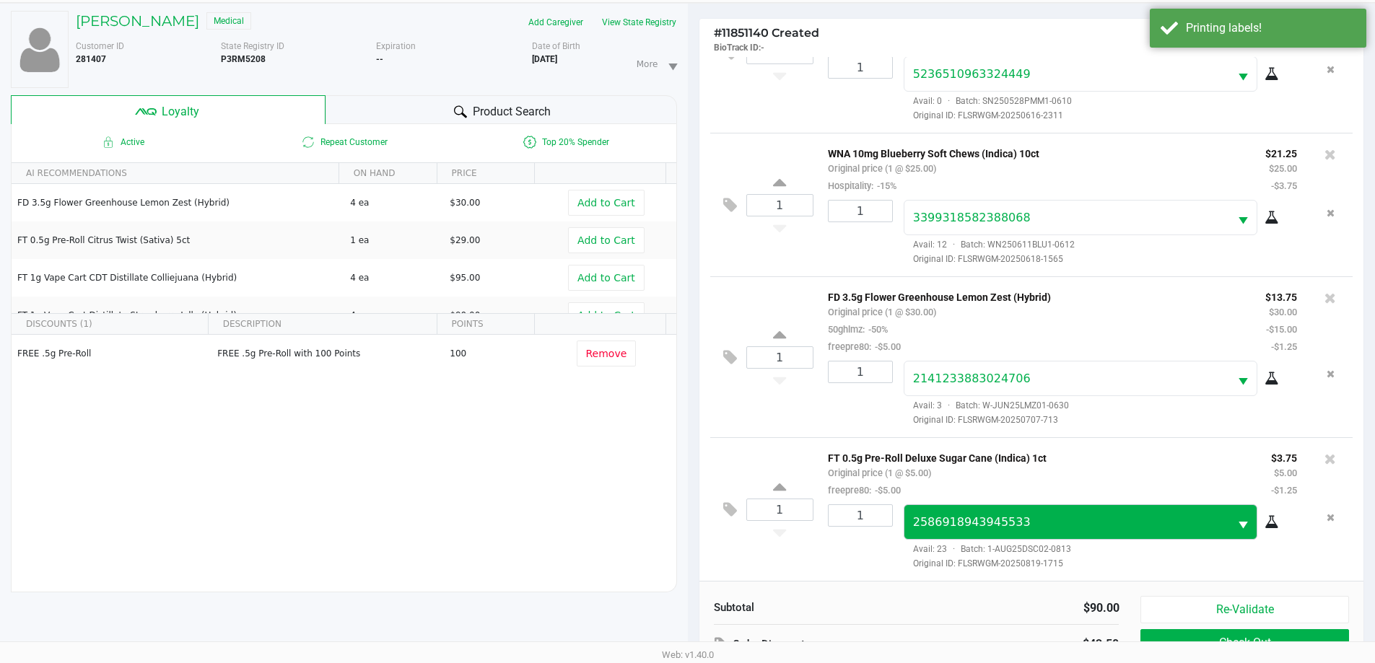
scroll to position [173, 0]
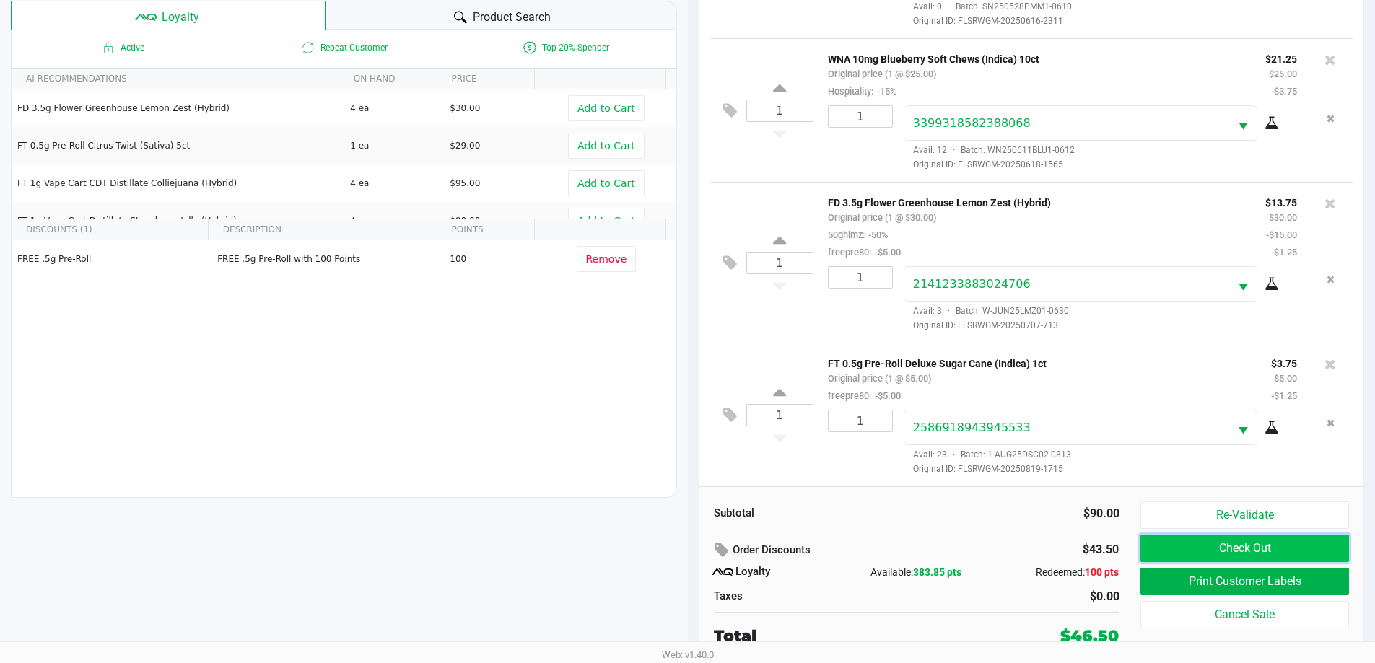
click at [1210, 546] on button "Check Out" at bounding box center [1244, 548] width 208 height 27
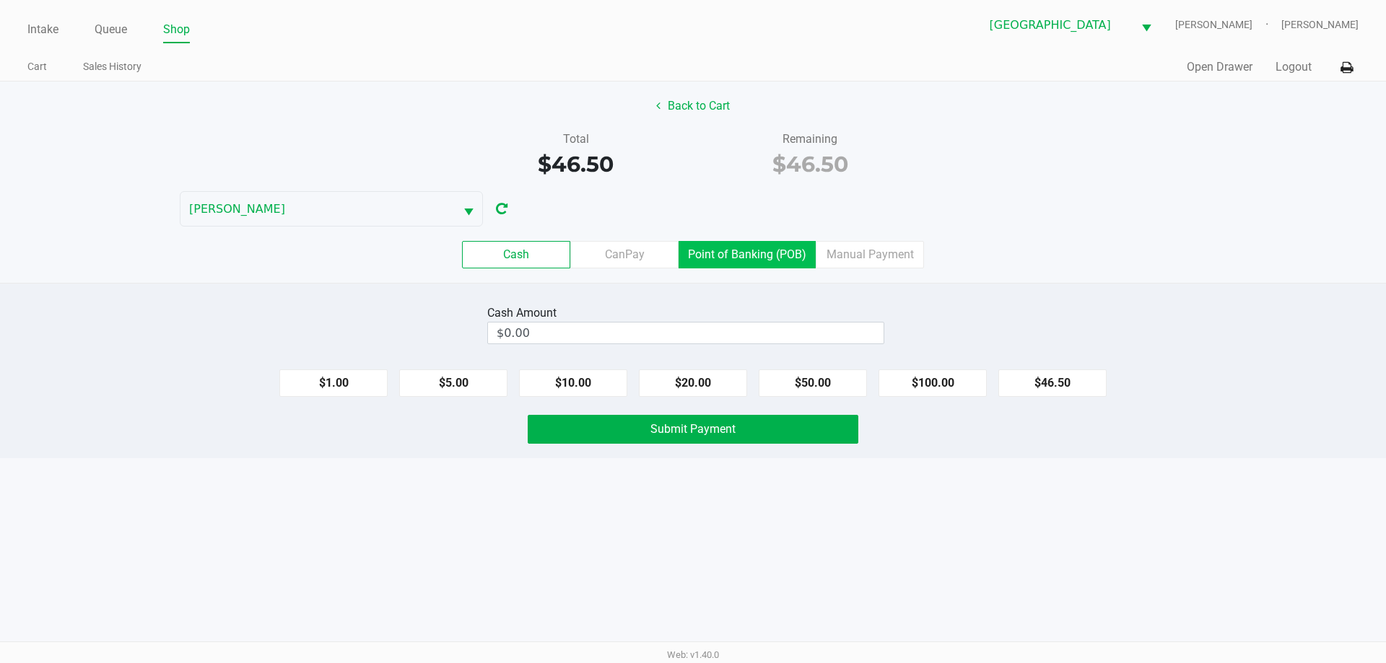
click at [738, 258] on label "Point of Banking (POB)" at bounding box center [746, 254] width 137 height 27
click at [0, 0] on 7 "Point of Banking (POB)" at bounding box center [0, 0] width 0 height 0
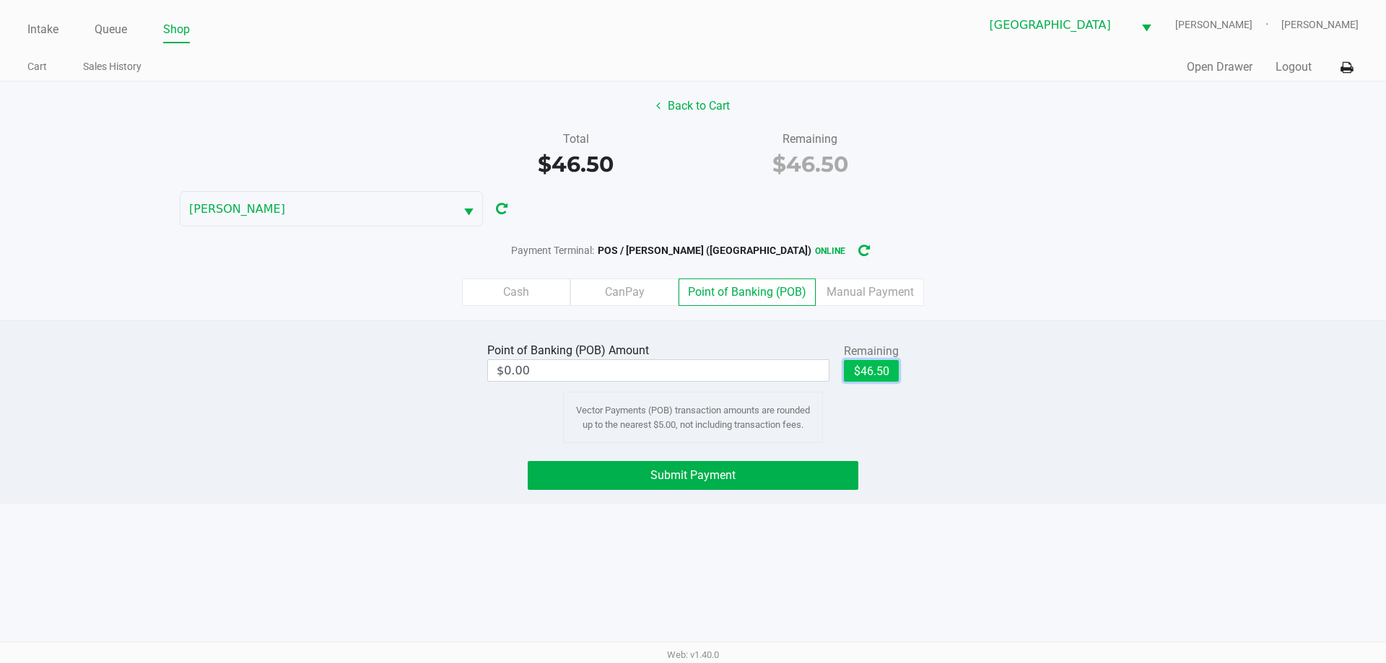
click at [886, 369] on button "$46.50" at bounding box center [871, 371] width 55 height 22
click at [823, 476] on button "Submit Payment" at bounding box center [693, 475] width 331 height 29
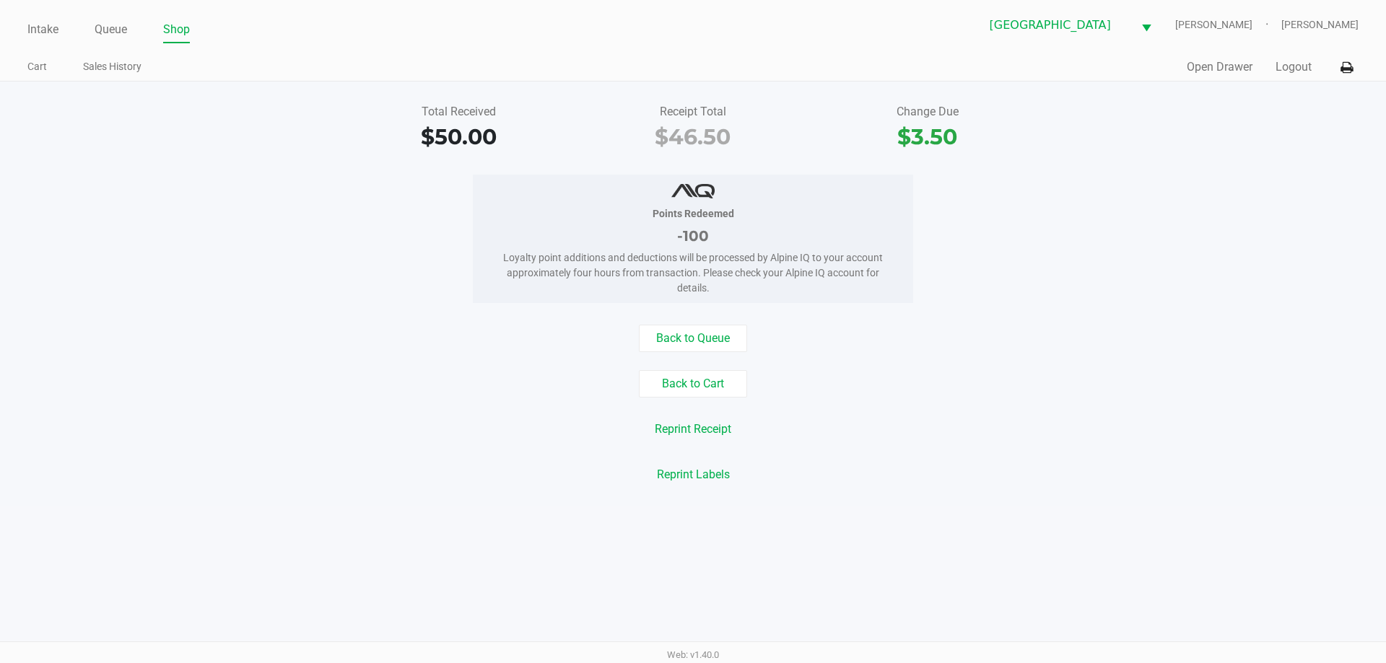
click at [45, 27] on link "Intake" at bounding box center [42, 29] width 31 height 20
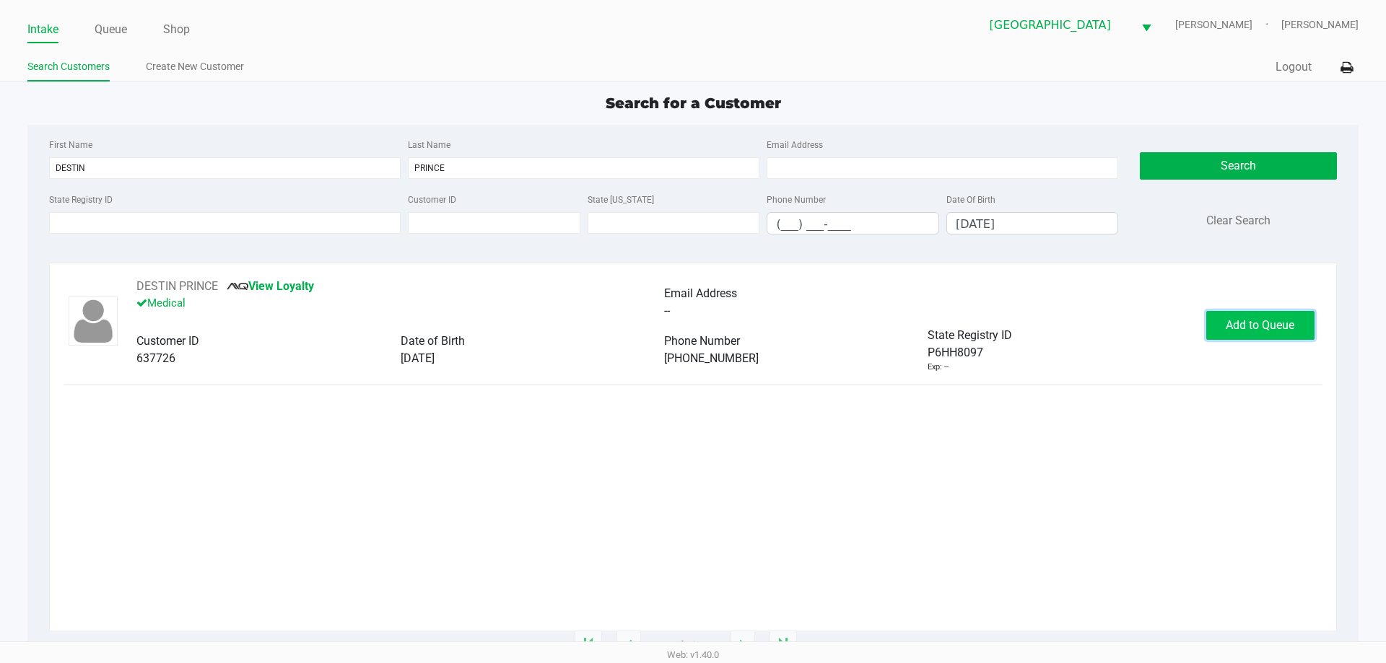
click at [1271, 316] on button "Add to Queue" at bounding box center [1260, 325] width 108 height 29
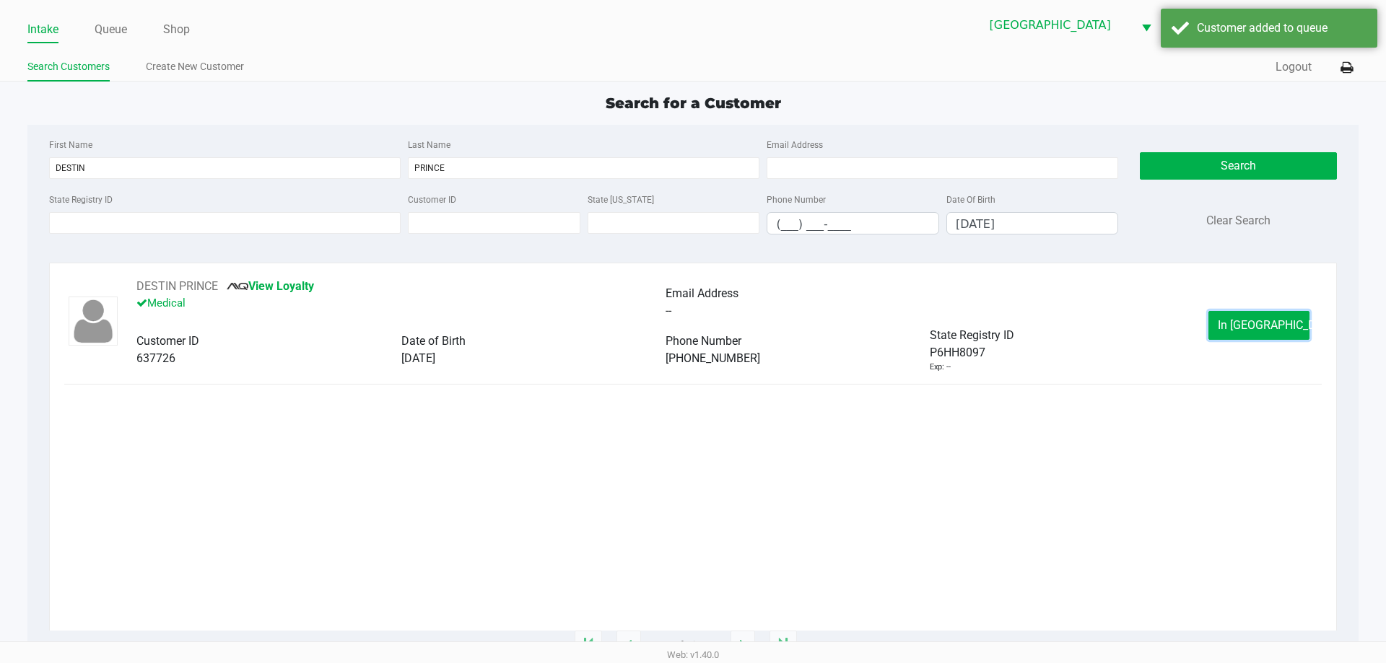
click at [1271, 316] on button "In Queue" at bounding box center [1258, 325] width 101 height 29
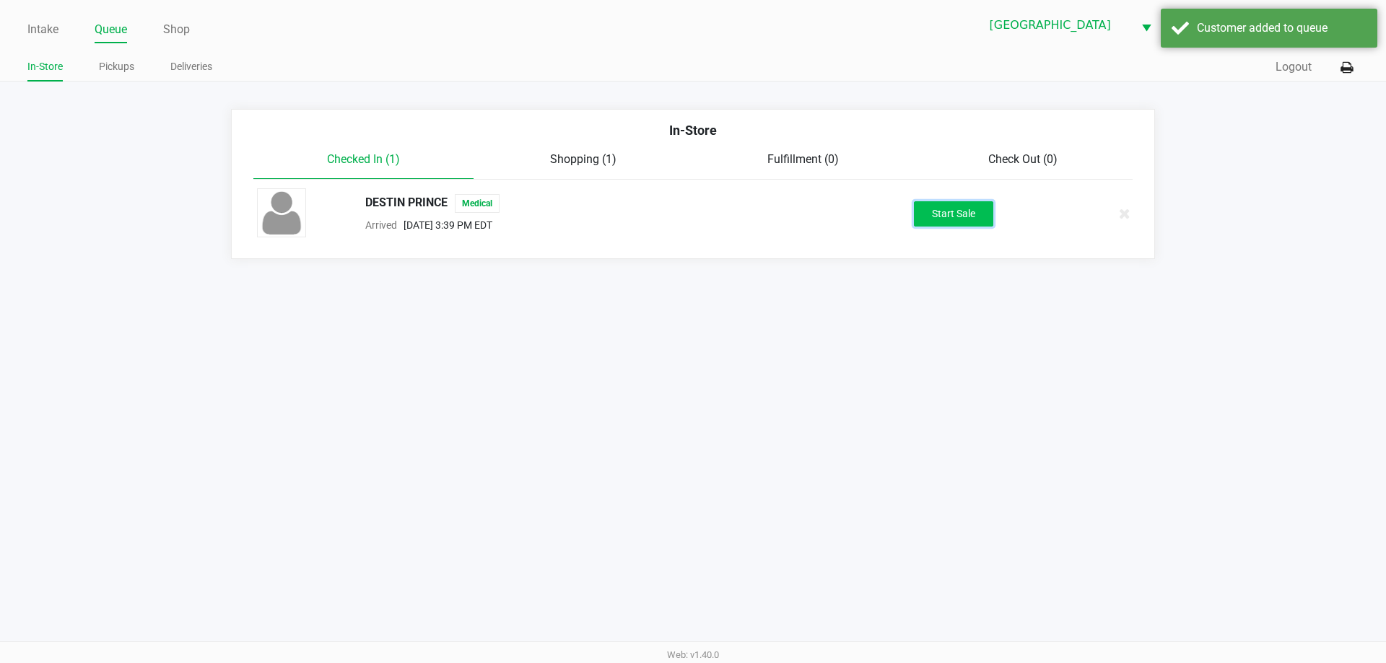
click at [942, 216] on button "Start Sale" at bounding box center [953, 213] width 79 height 25
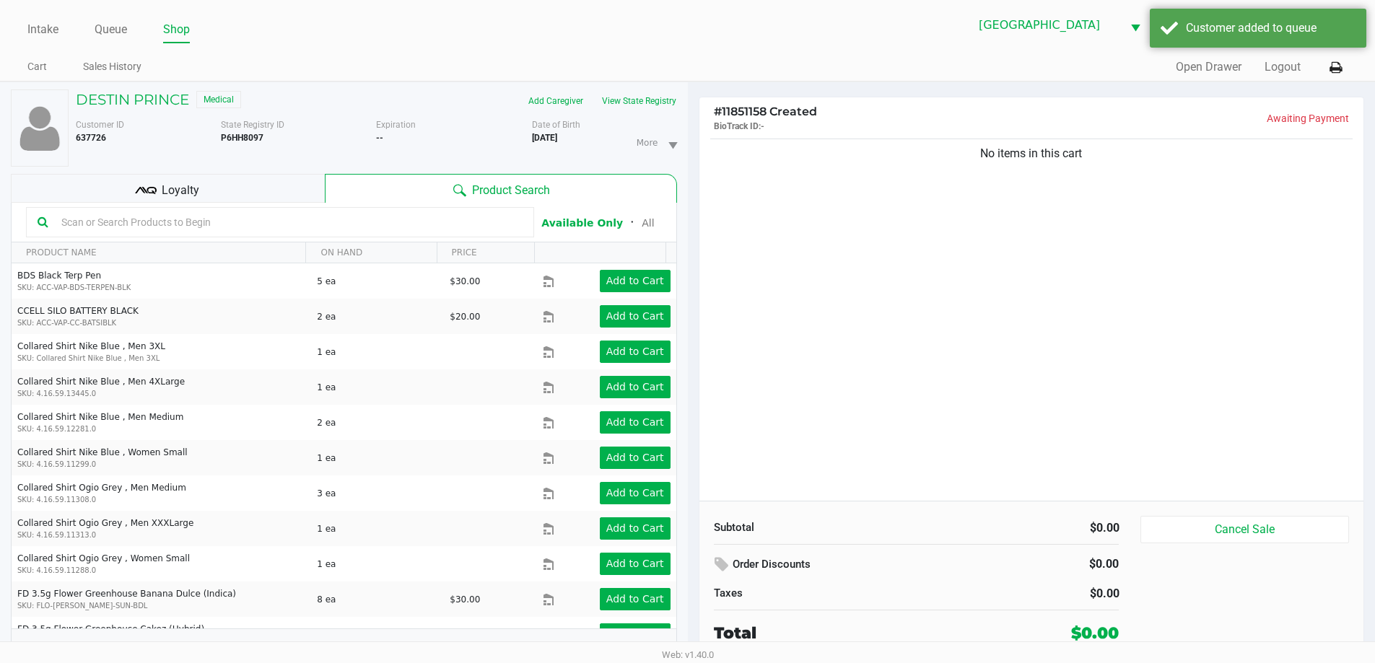
click at [249, 192] on div "Loyalty" at bounding box center [168, 188] width 314 height 29
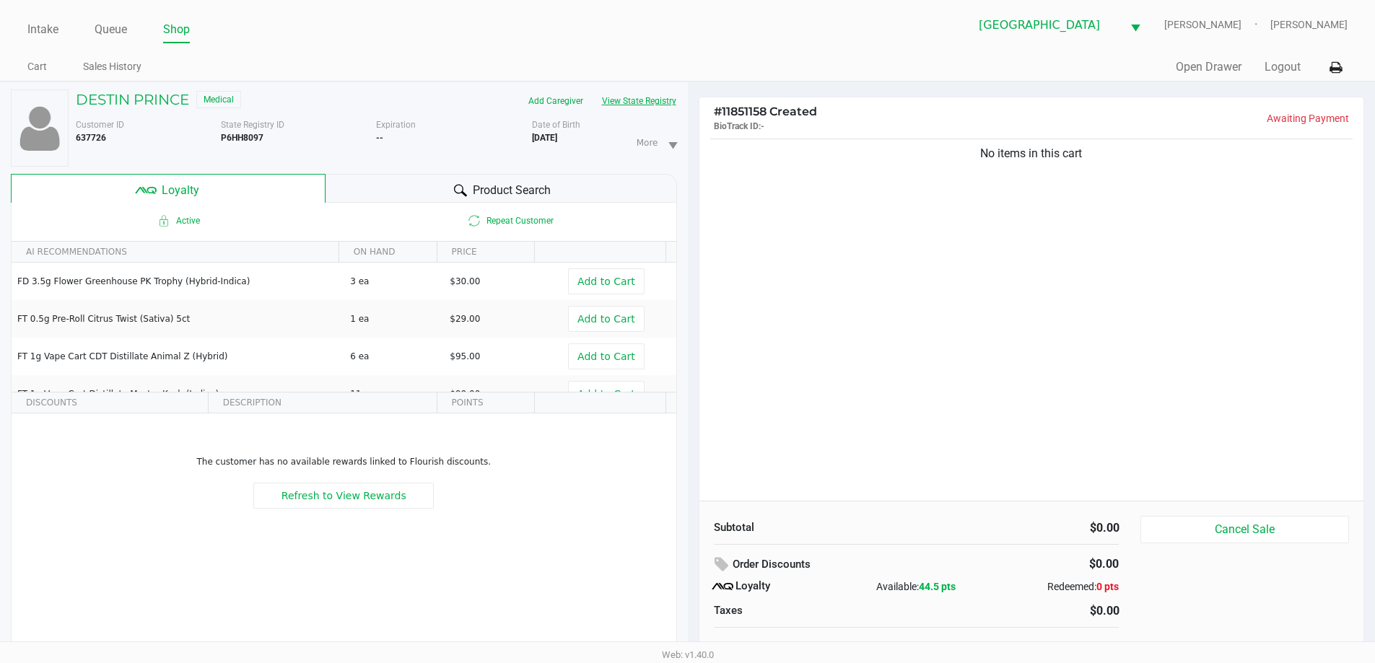
click at [662, 97] on button "View State Registry" at bounding box center [635, 100] width 84 height 23
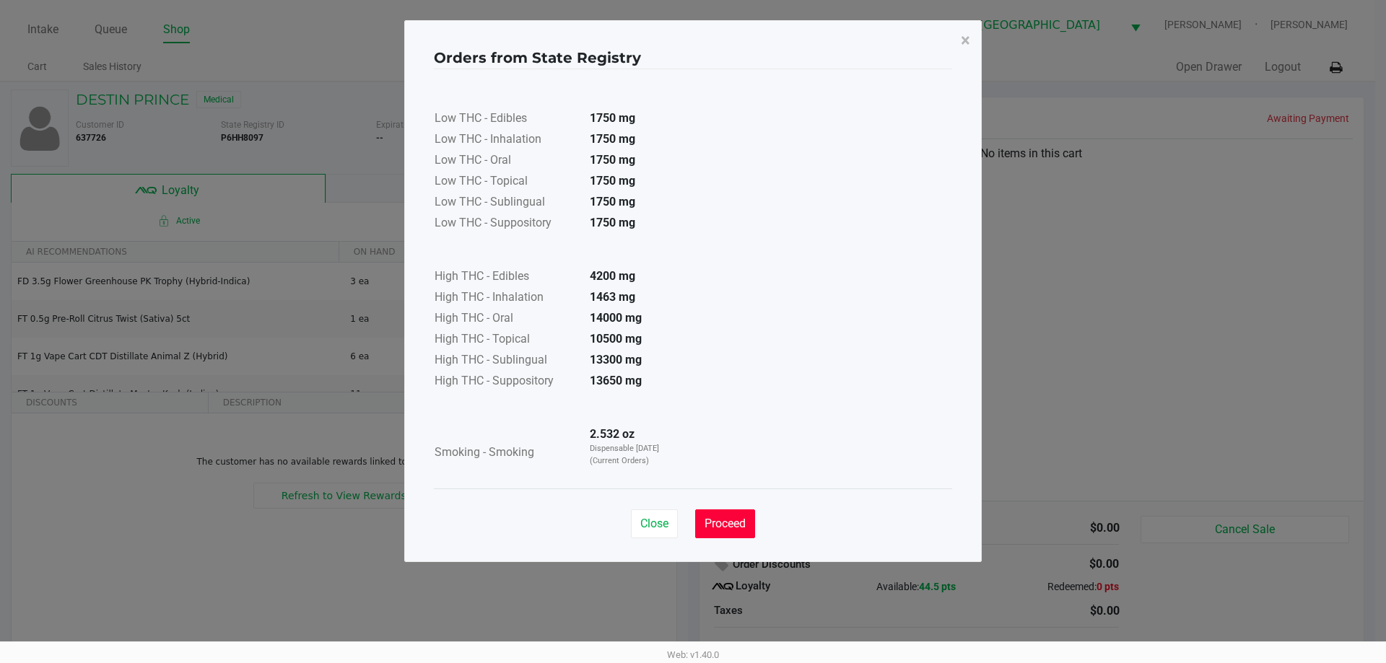
click at [747, 521] on button "Proceed" at bounding box center [725, 524] width 60 height 29
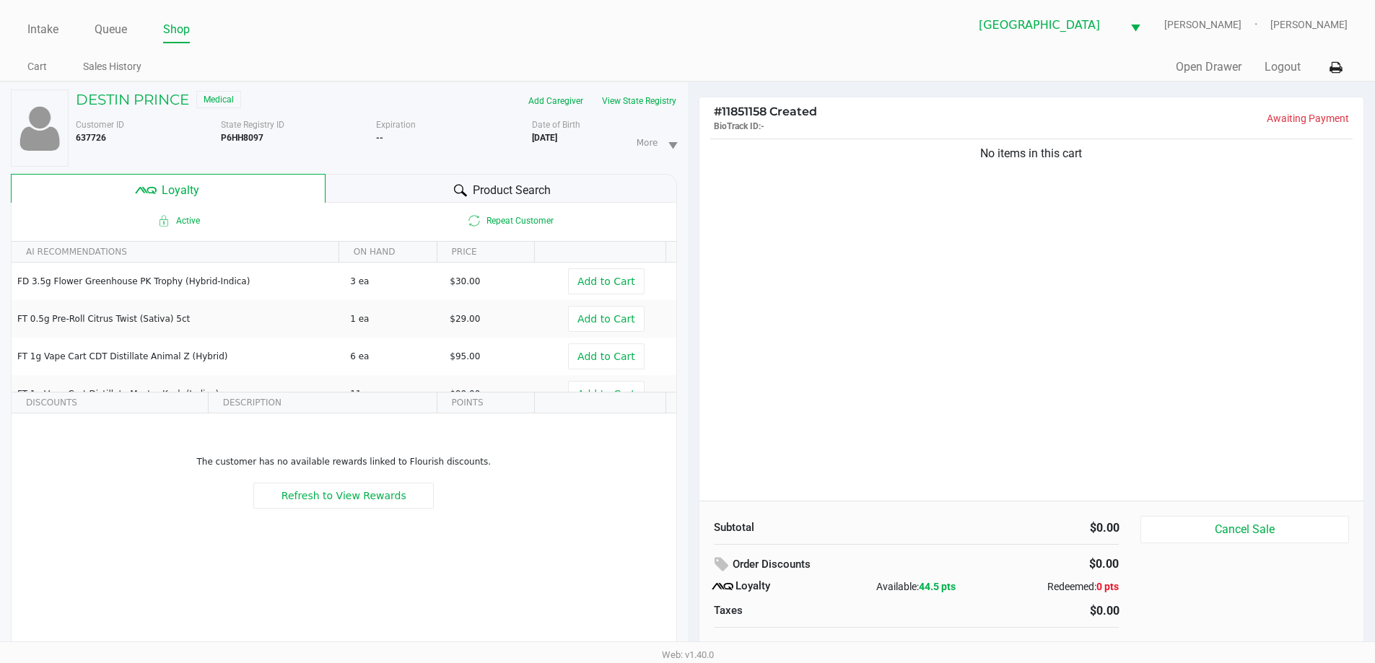
click at [800, 48] on div "Intake Queue Shop North Port WC VAN-MORRISON Ericka Tutino Cart Sales History Q…" at bounding box center [687, 41] width 1375 height 82
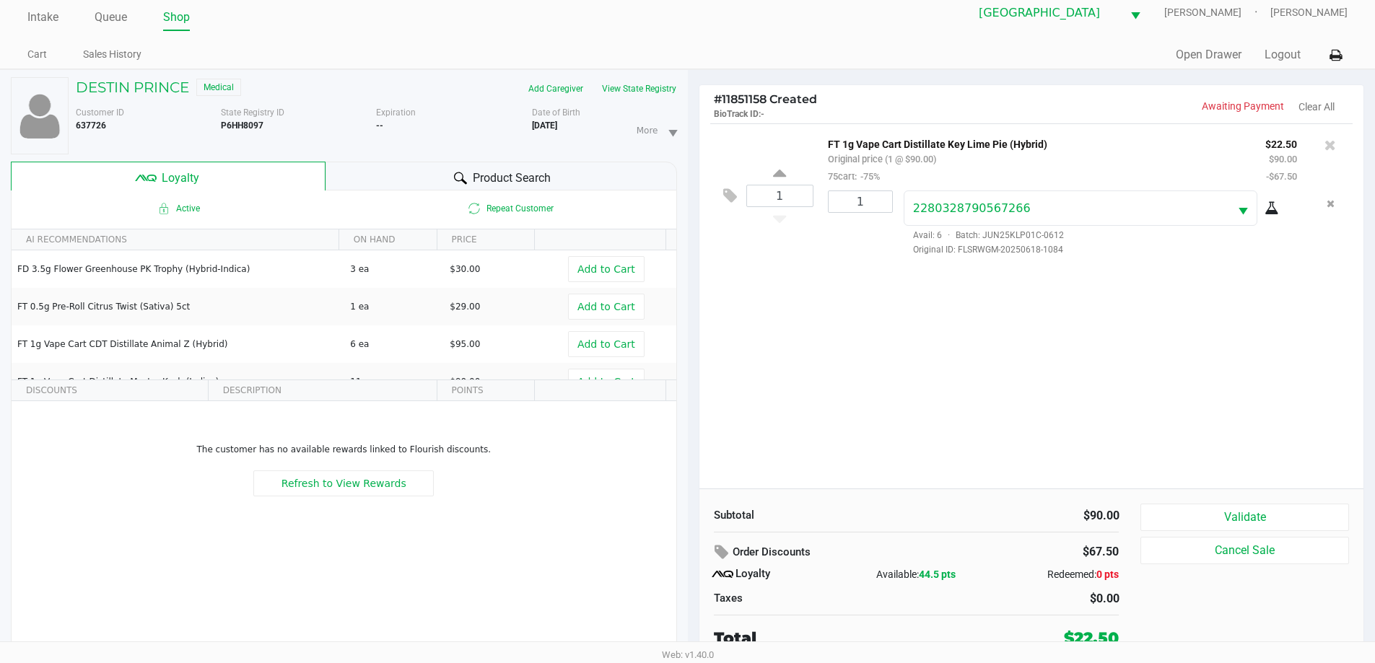
scroll to position [15, 0]
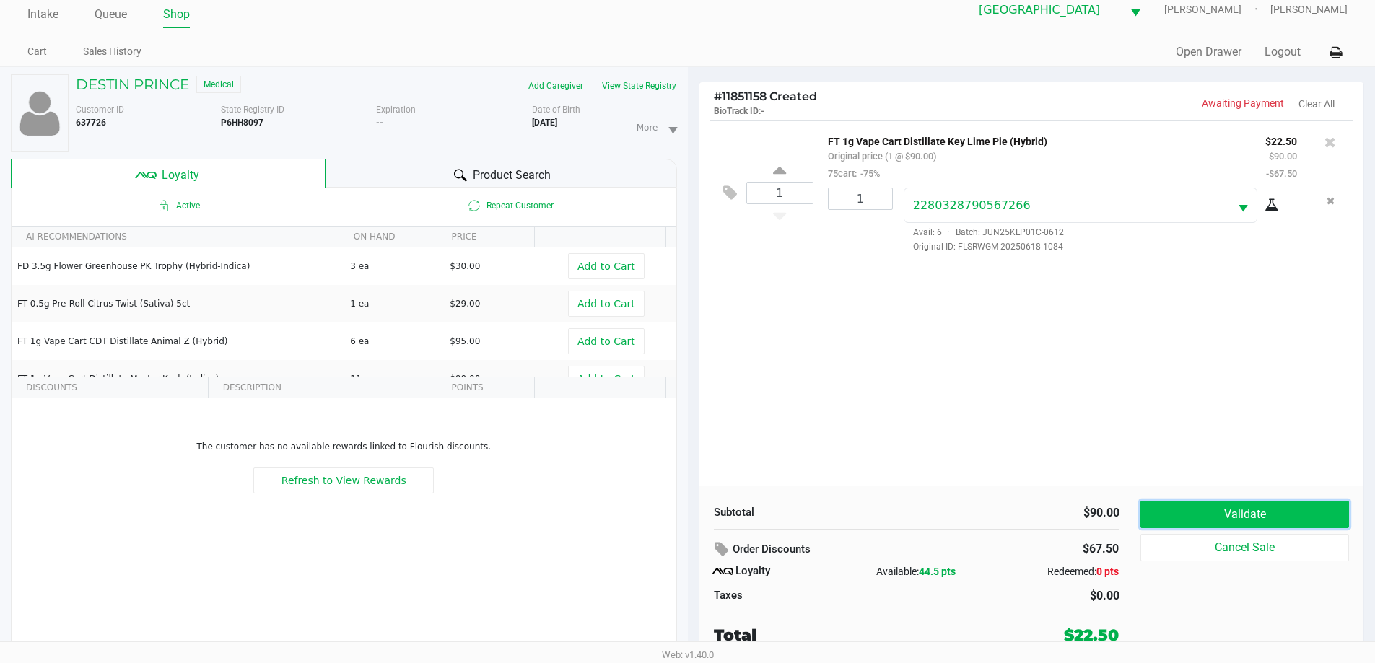
click at [1169, 513] on button "Validate" at bounding box center [1244, 514] width 208 height 27
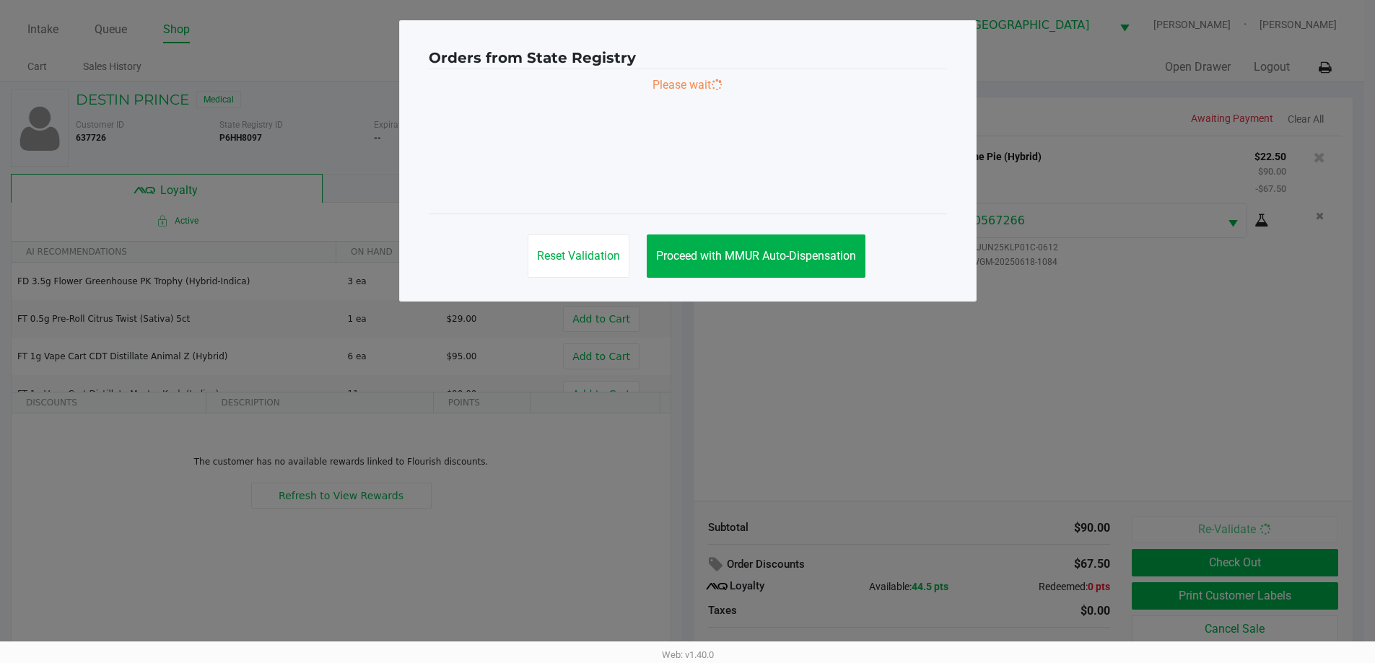
scroll to position [0, 0]
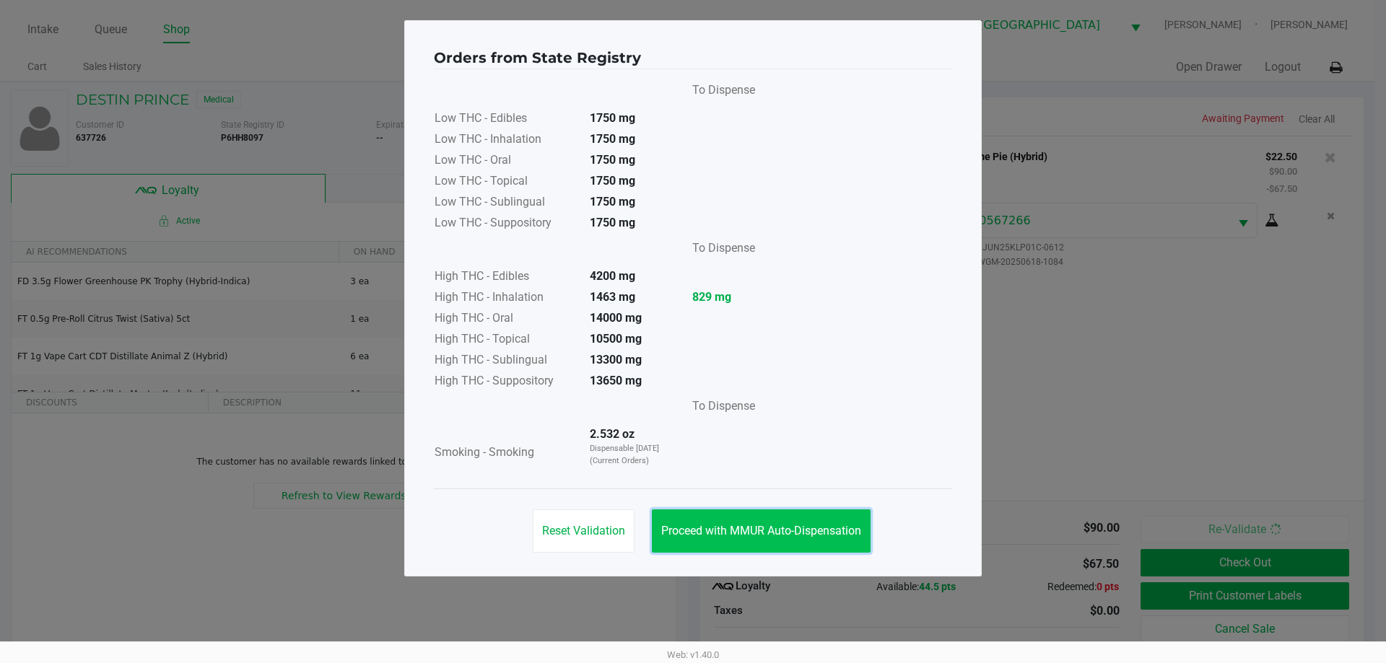
click at [821, 527] on span "Proceed with MMUR Auto-Dispensation" at bounding box center [761, 531] width 200 height 14
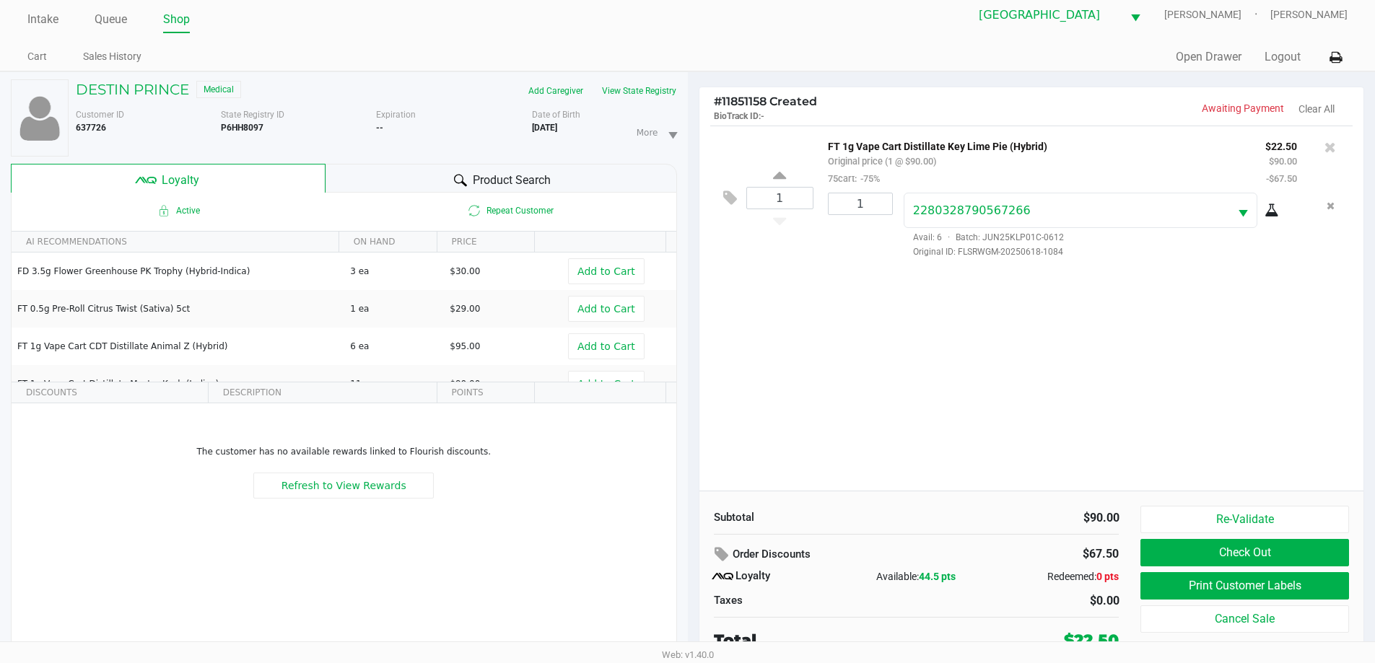
scroll to position [15, 0]
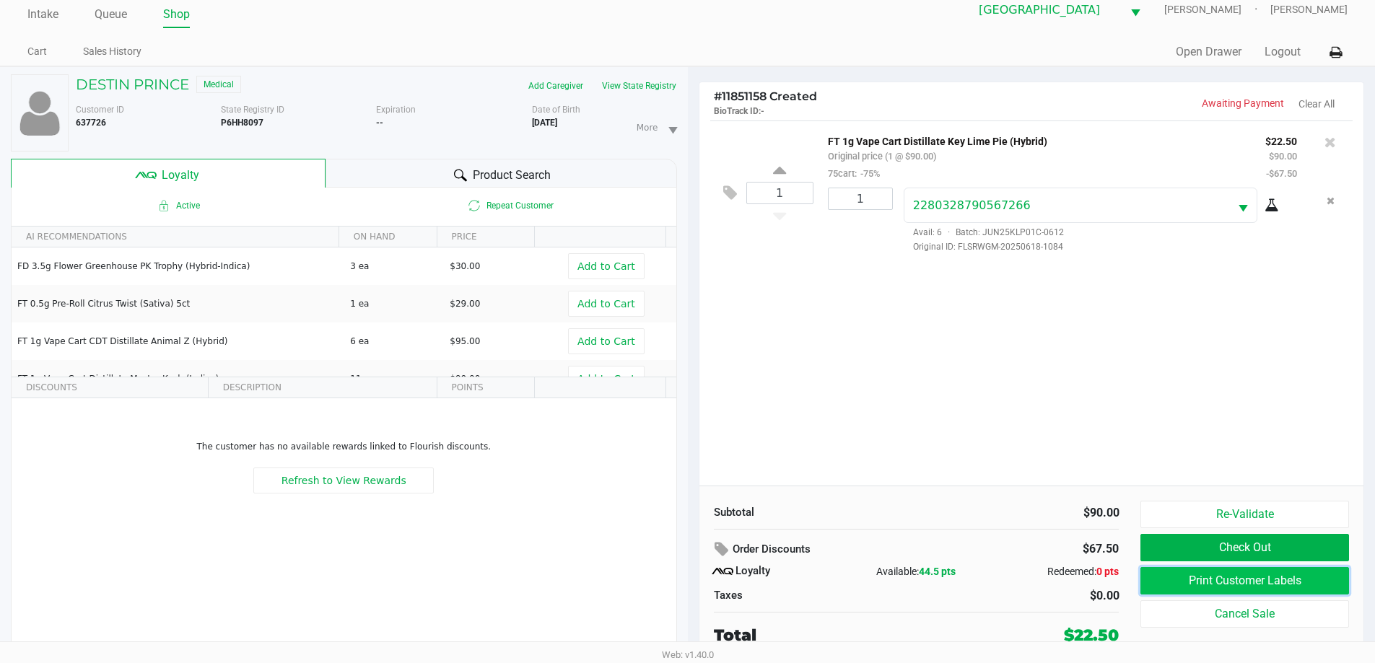
click at [1163, 584] on button "Print Customer Labels" at bounding box center [1244, 580] width 208 height 27
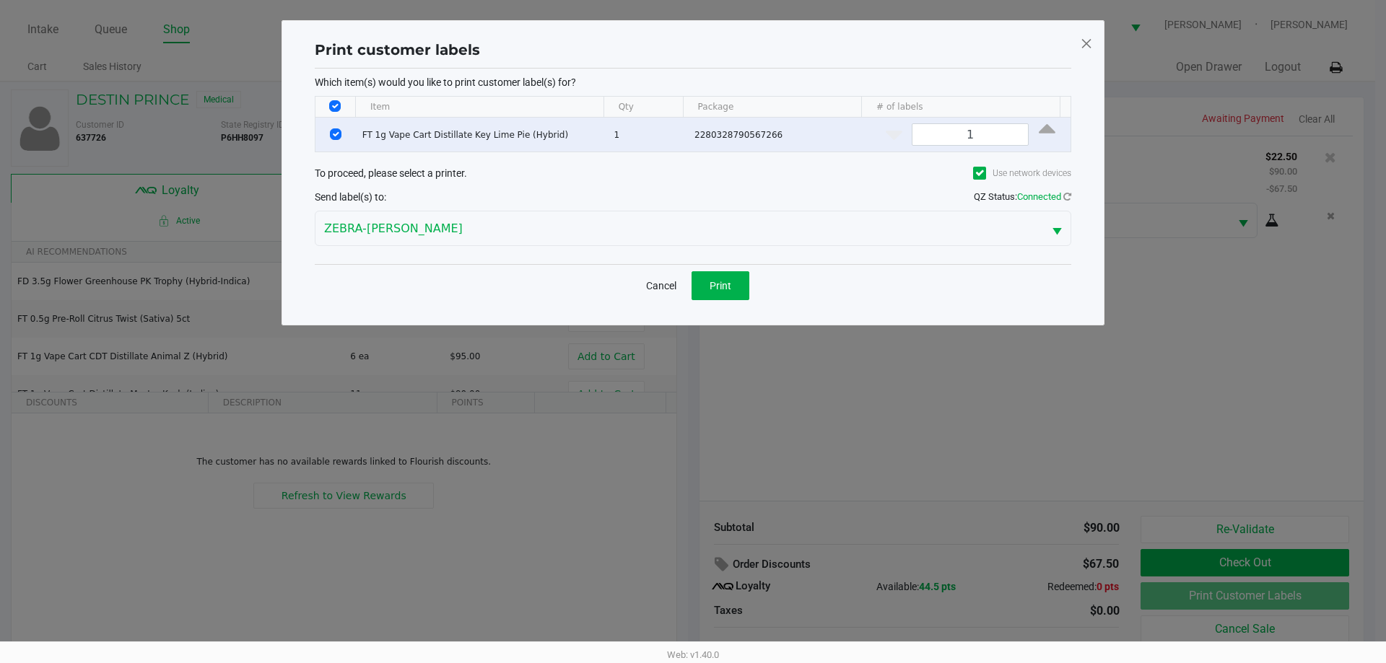
click at [716, 269] on div "Cancel Print" at bounding box center [693, 285] width 756 height 43
click at [730, 290] on span "Print" at bounding box center [720, 286] width 22 height 12
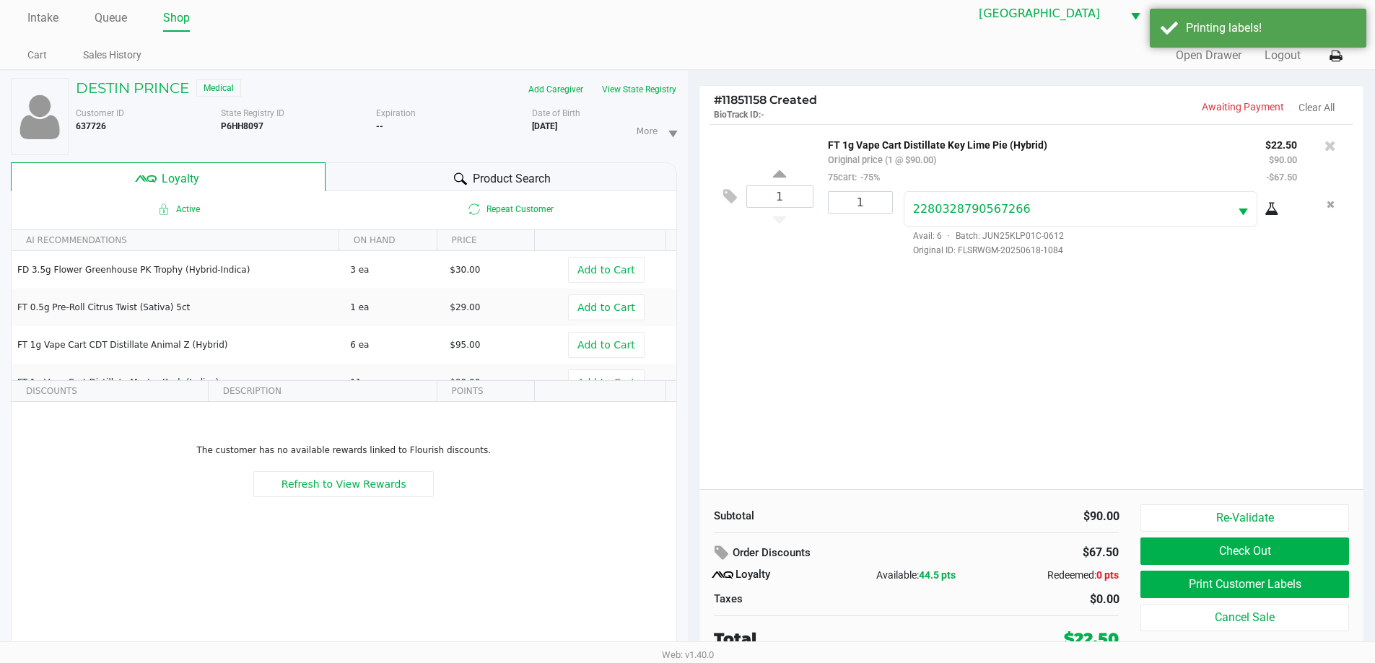
scroll to position [15, 0]
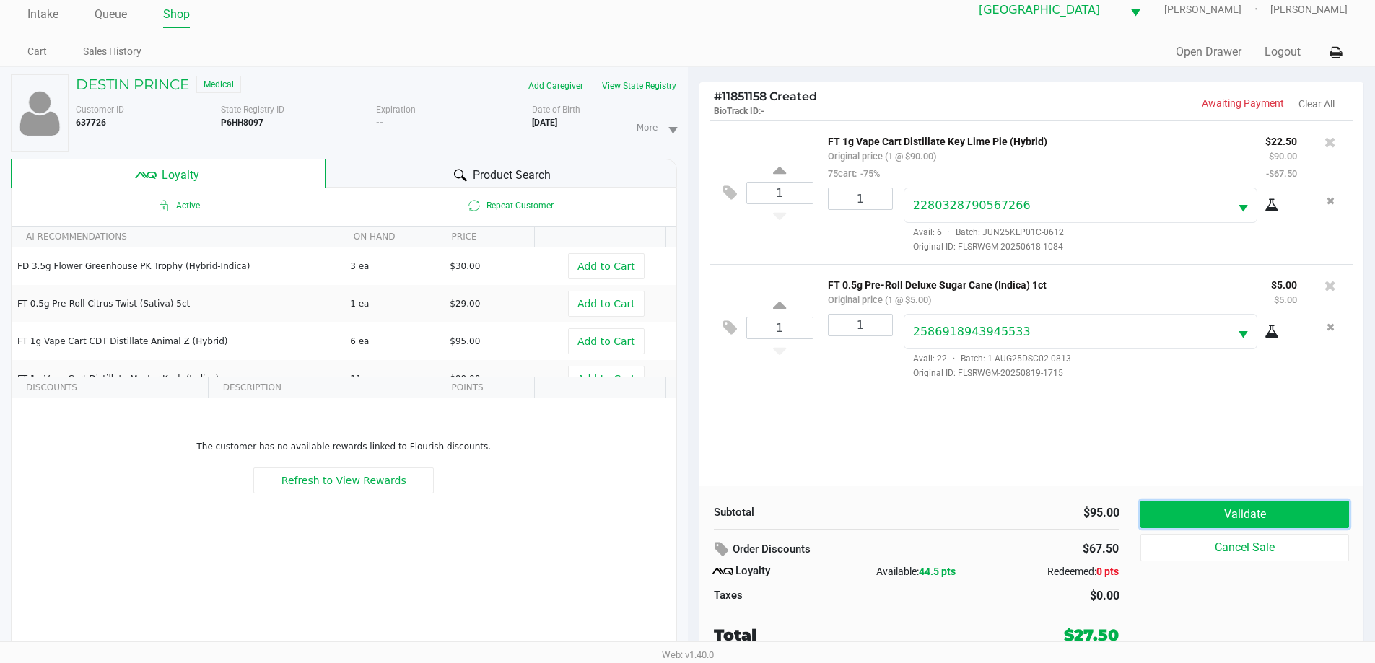
click at [1226, 514] on button "Validate" at bounding box center [1244, 514] width 208 height 27
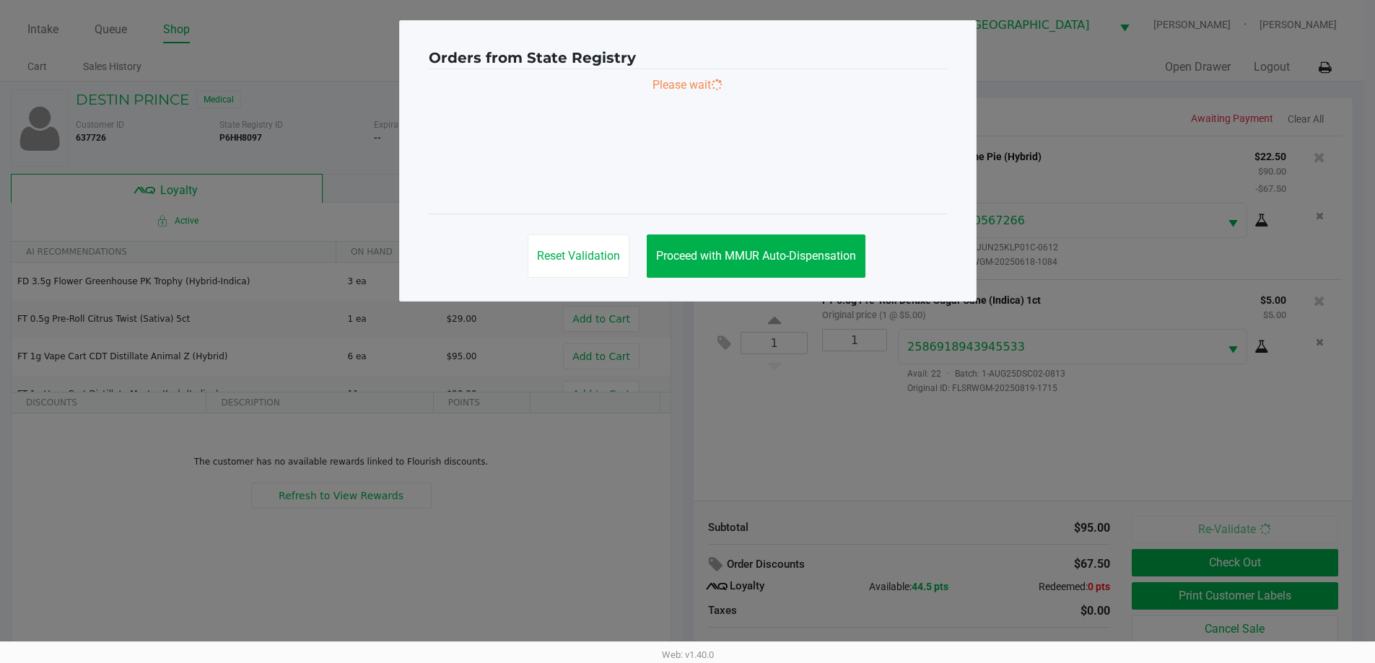
scroll to position [0, 0]
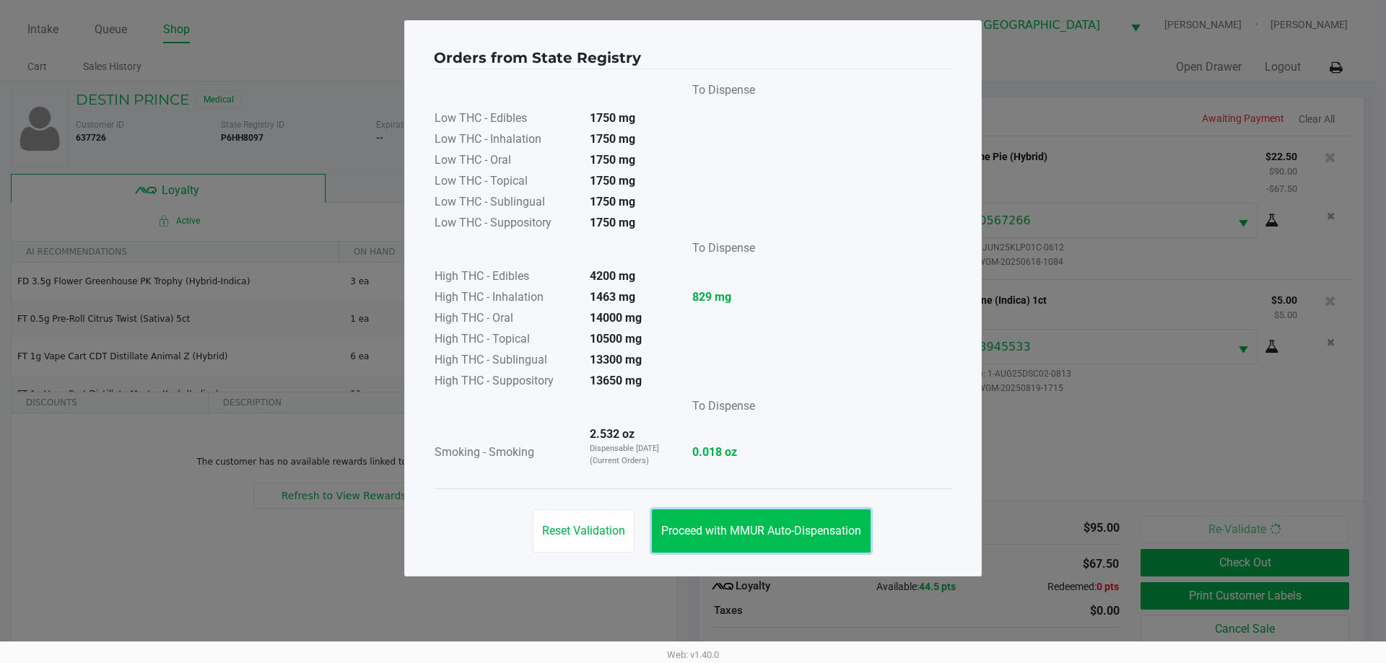
click at [794, 527] on span "Proceed with MMUR Auto-Dispensation" at bounding box center [761, 531] width 200 height 14
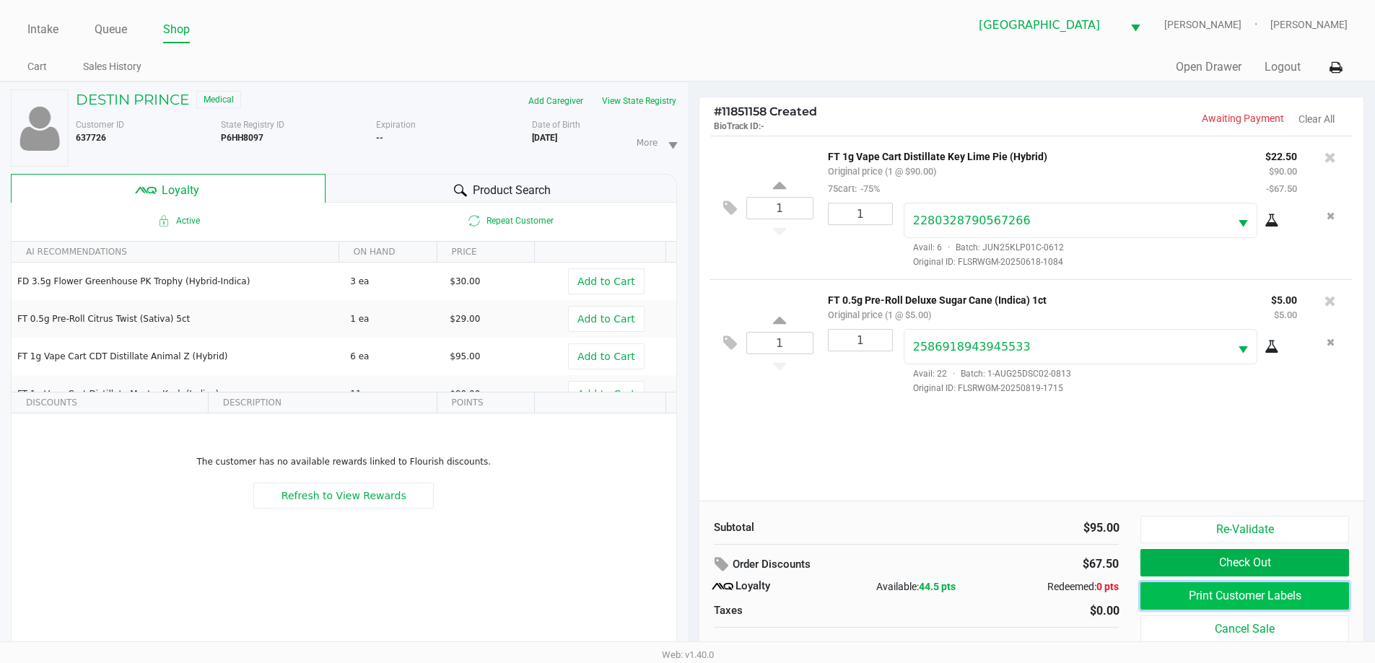
click at [1226, 601] on button "Print Customer Labels" at bounding box center [1244, 595] width 208 height 27
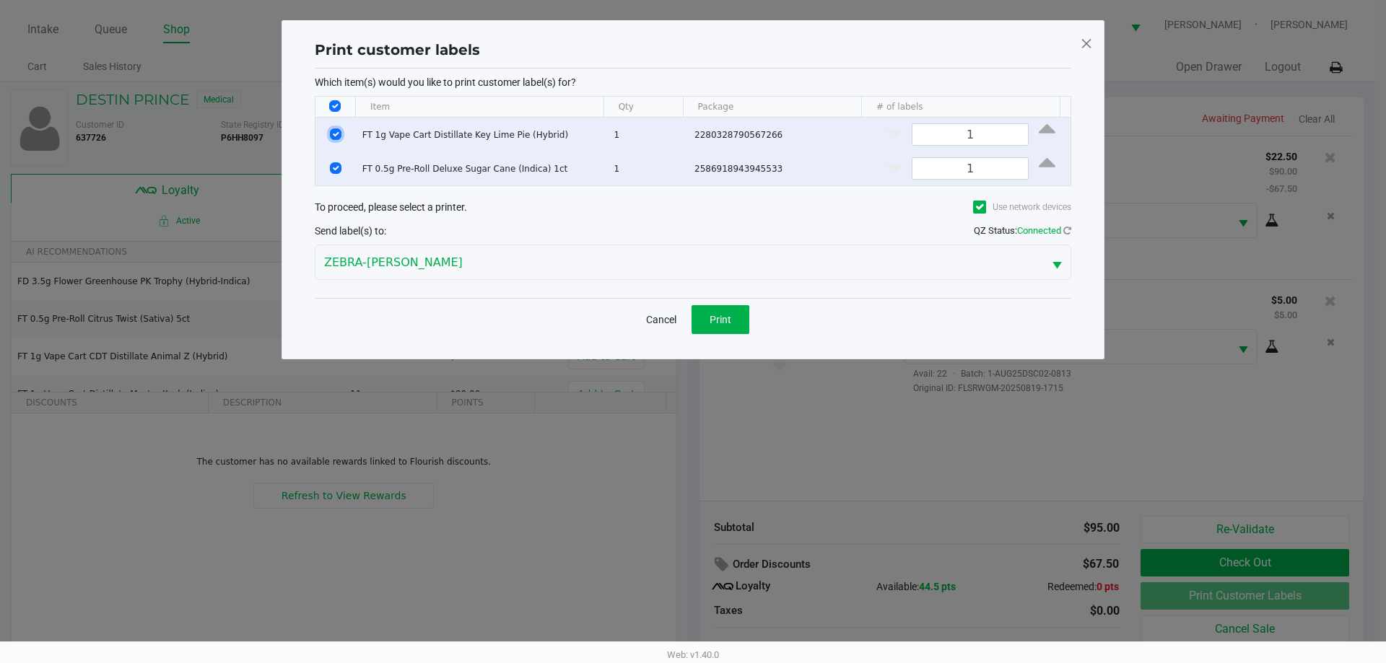
click at [330, 130] on input "Select Row" at bounding box center [336, 134] width 12 height 12
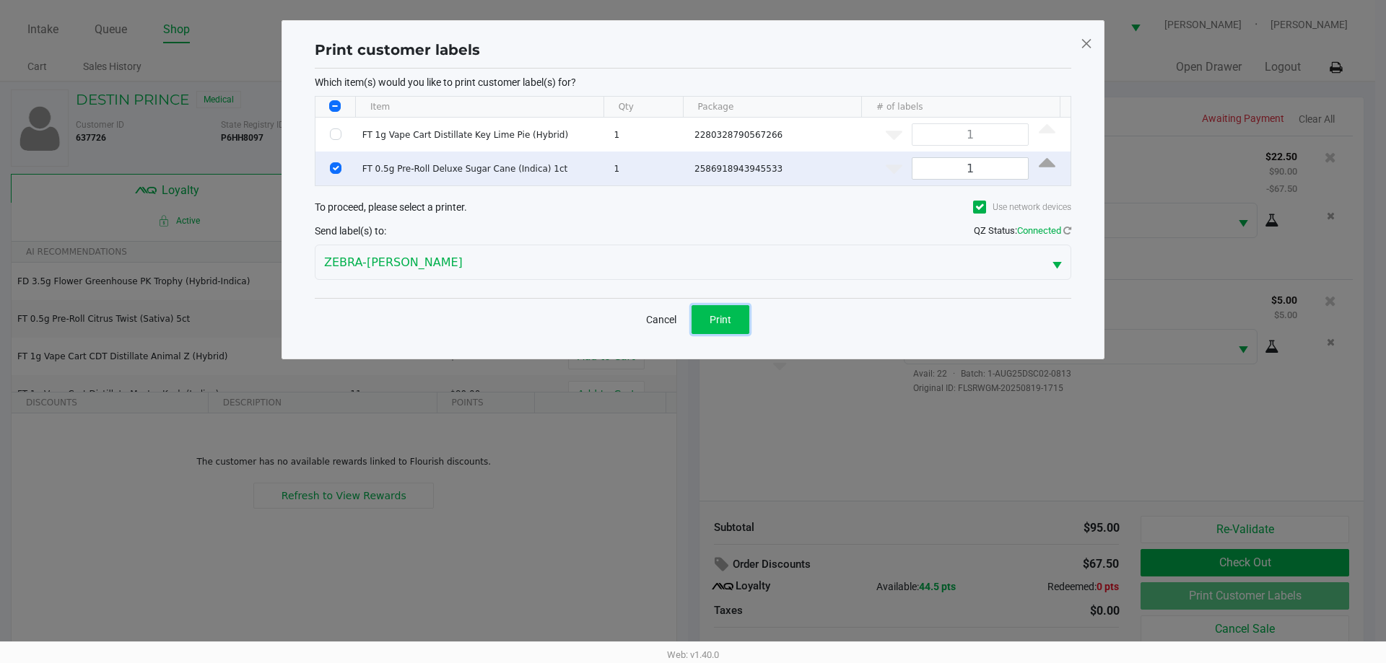
click at [711, 314] on span "Print" at bounding box center [720, 320] width 22 height 12
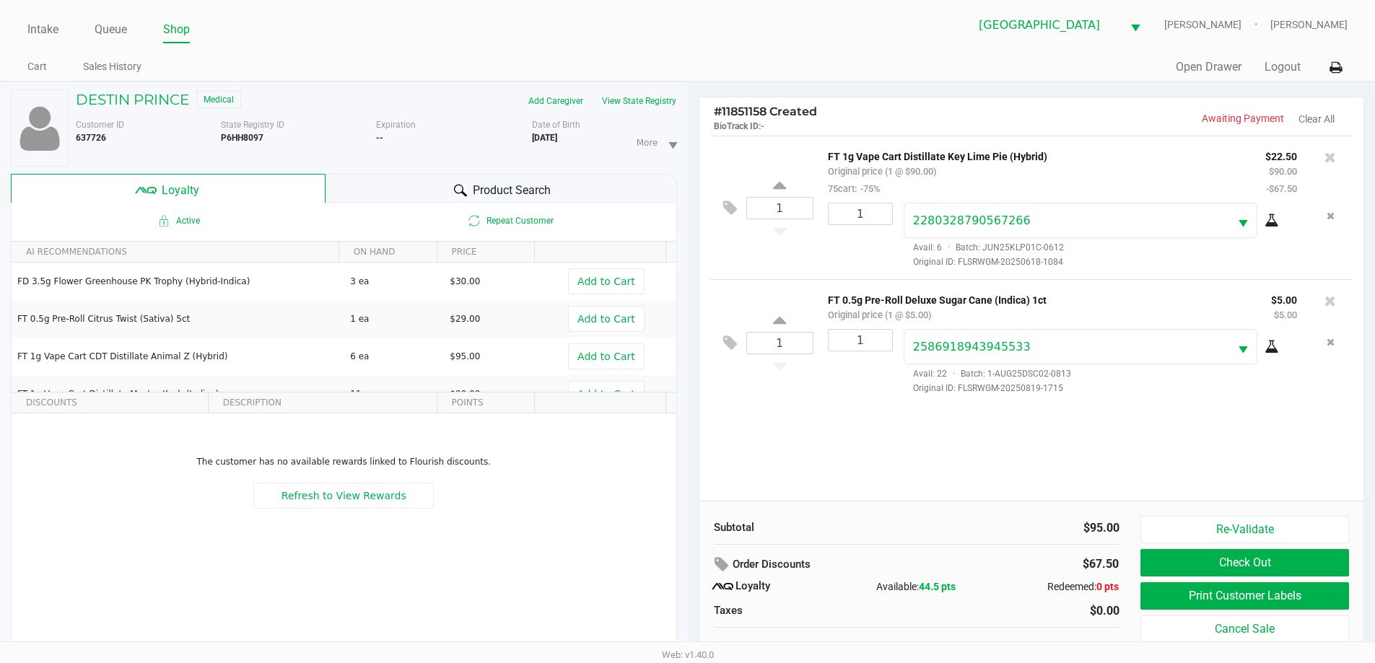
scroll to position [15, 0]
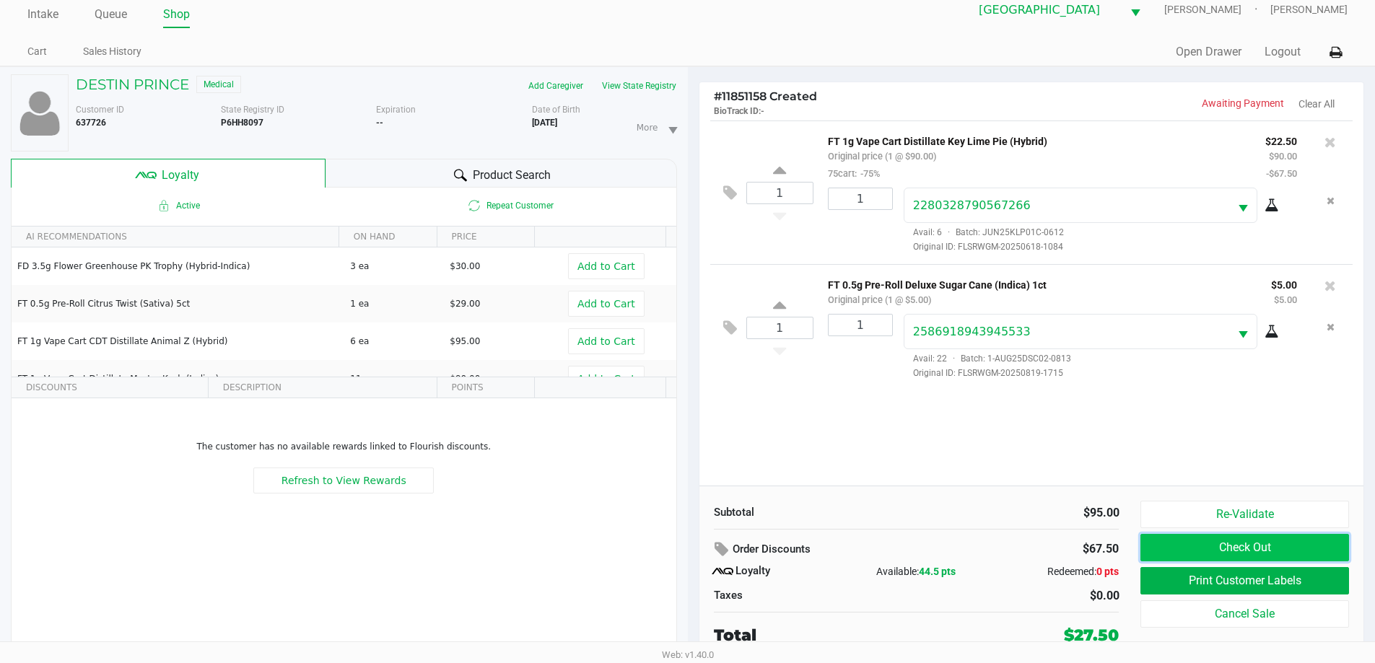
click at [1268, 550] on button "Check Out" at bounding box center [1244, 547] width 208 height 27
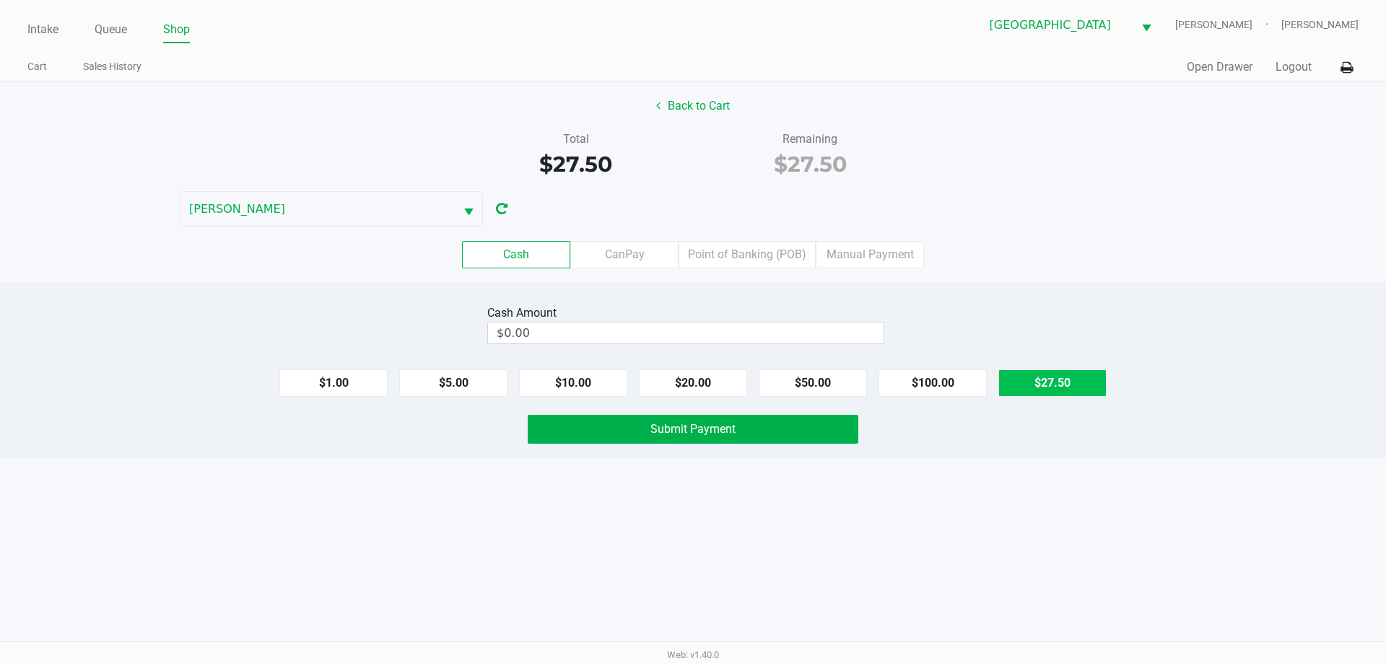
click at [1058, 377] on button "$27.50" at bounding box center [1052, 383] width 108 height 27
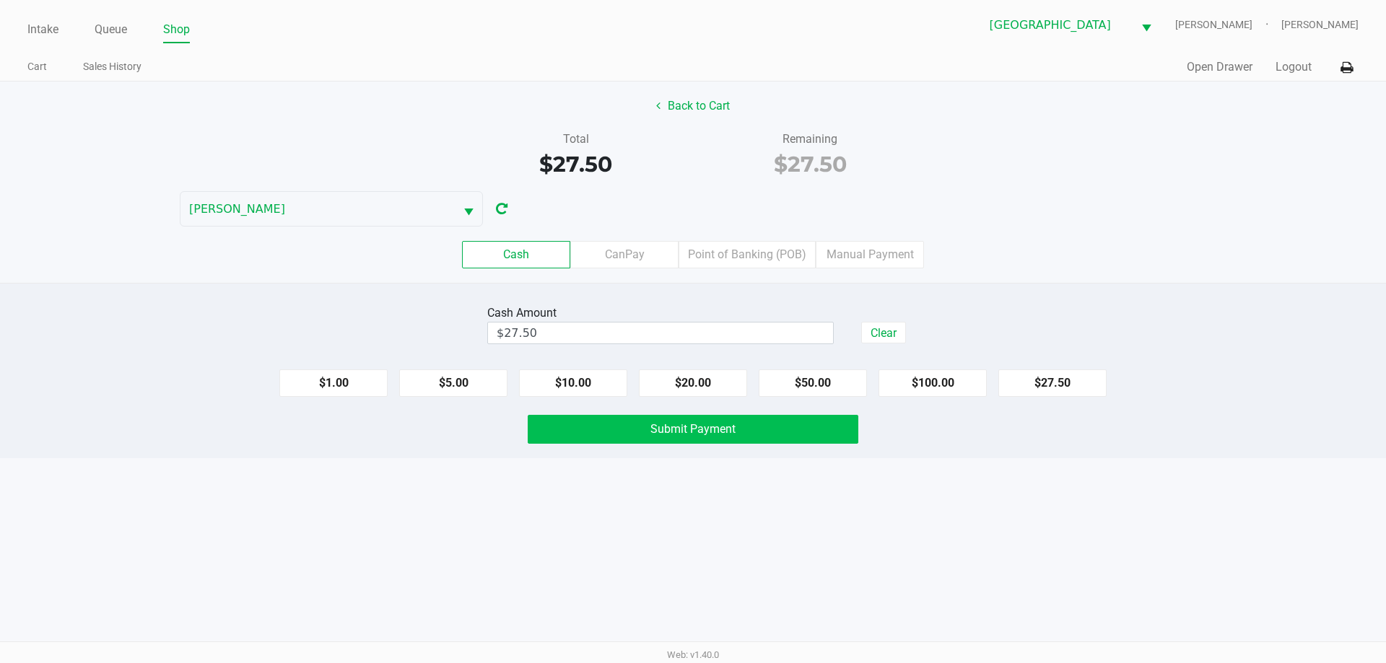
click at [722, 432] on span "Submit Payment" at bounding box center [692, 429] width 85 height 14
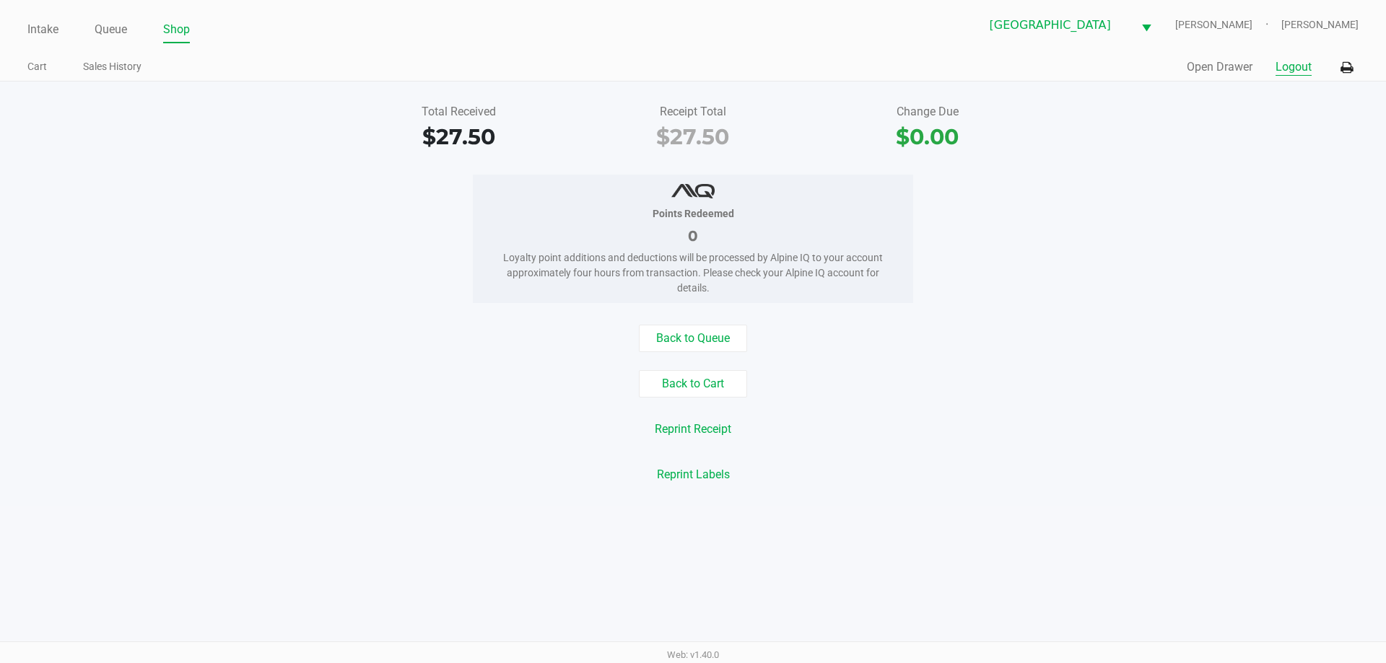
click at [1288, 73] on button "Logout" at bounding box center [1293, 66] width 36 height 17
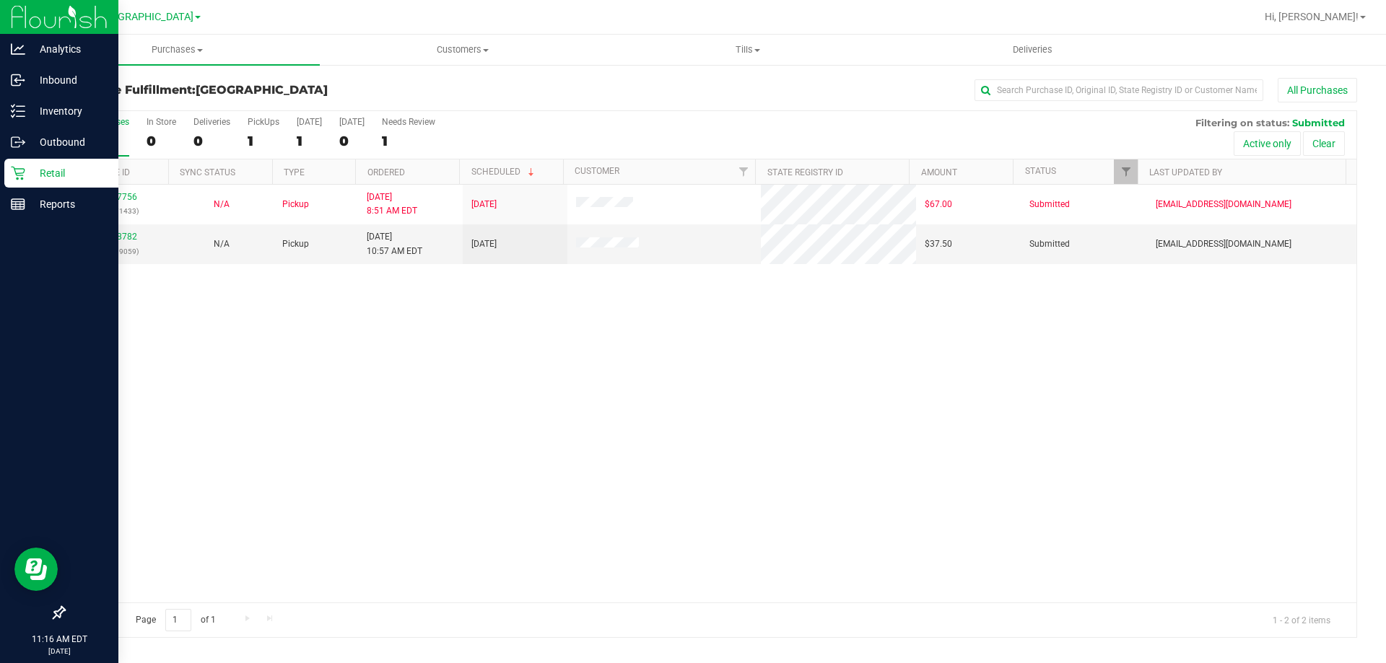
click at [25, 170] on p "Retail" at bounding box center [68, 173] width 87 height 17
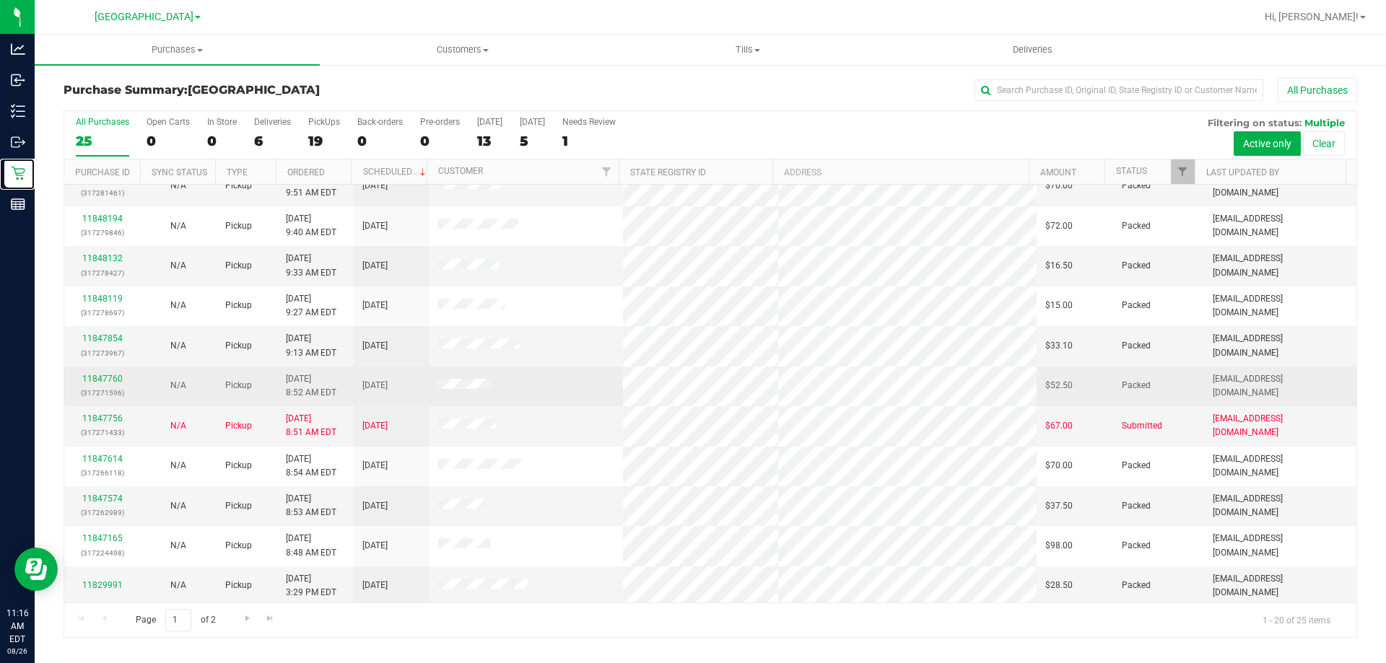
scroll to position [381, 0]
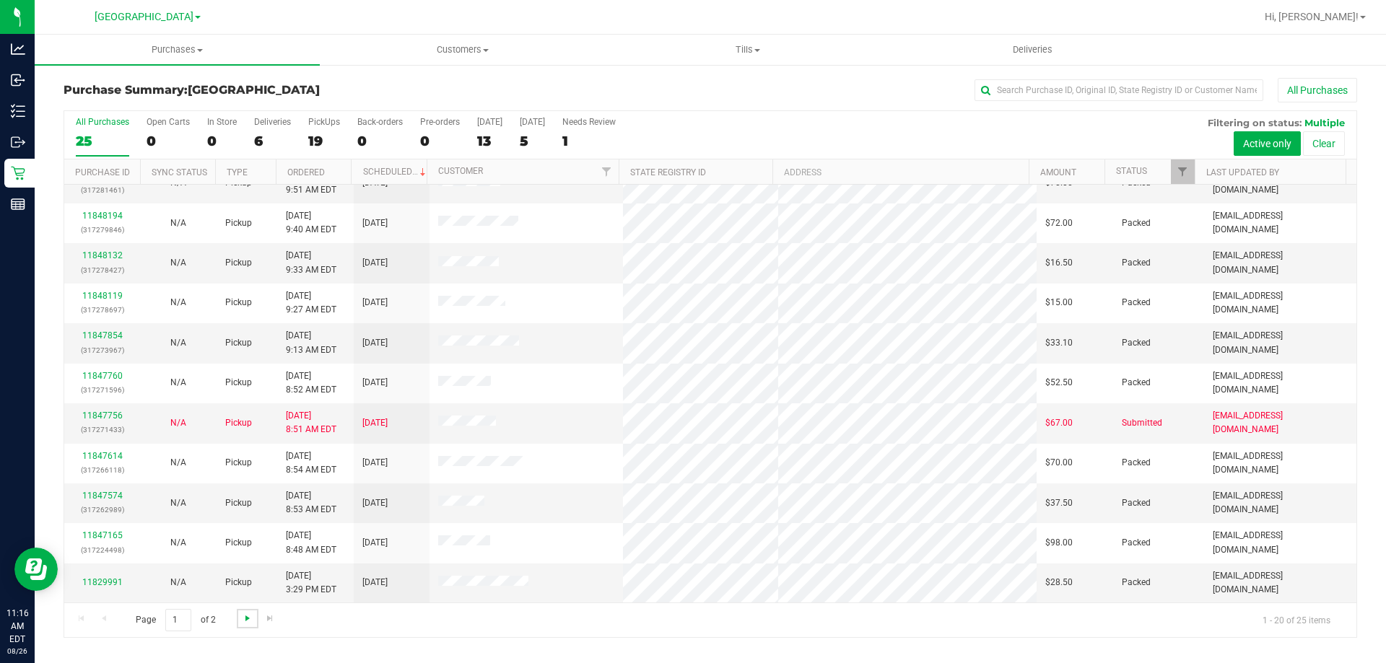
click at [245, 621] on span "Go to the next page" at bounding box center [248, 619] width 12 height 12
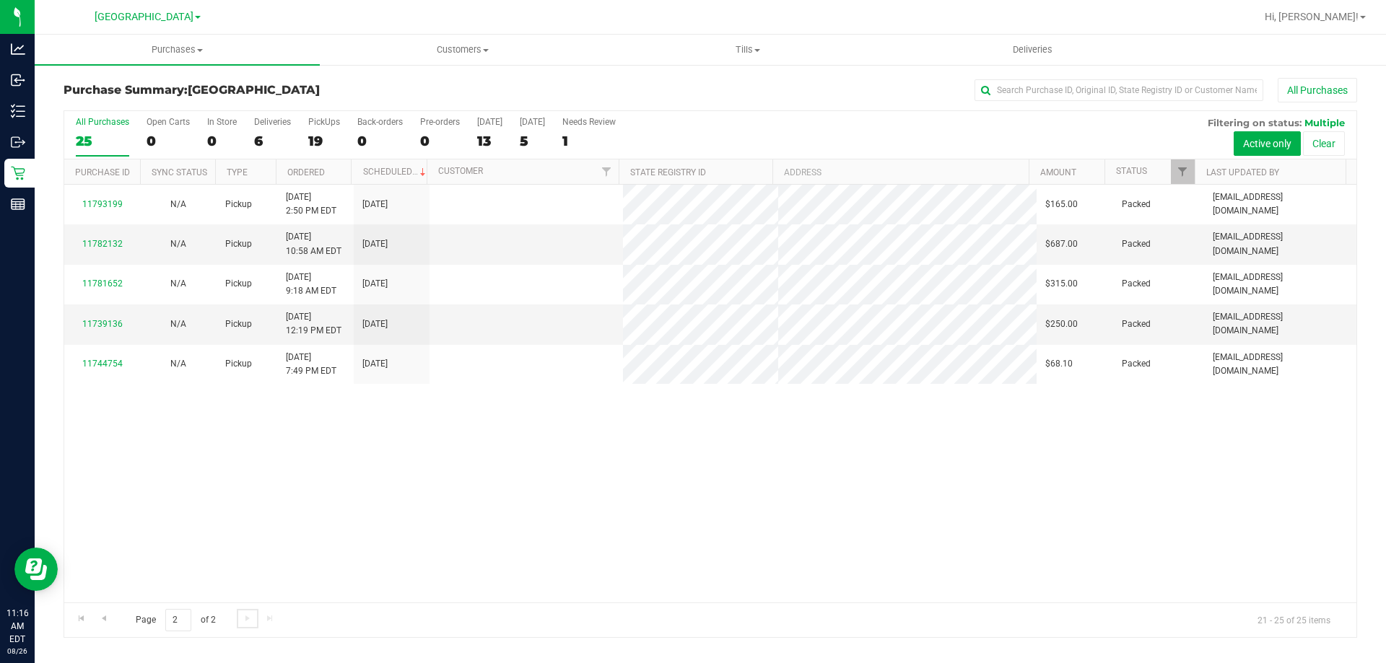
scroll to position [0, 0]
click at [107, 621] on span "Go to the previous page" at bounding box center [104, 619] width 12 height 12
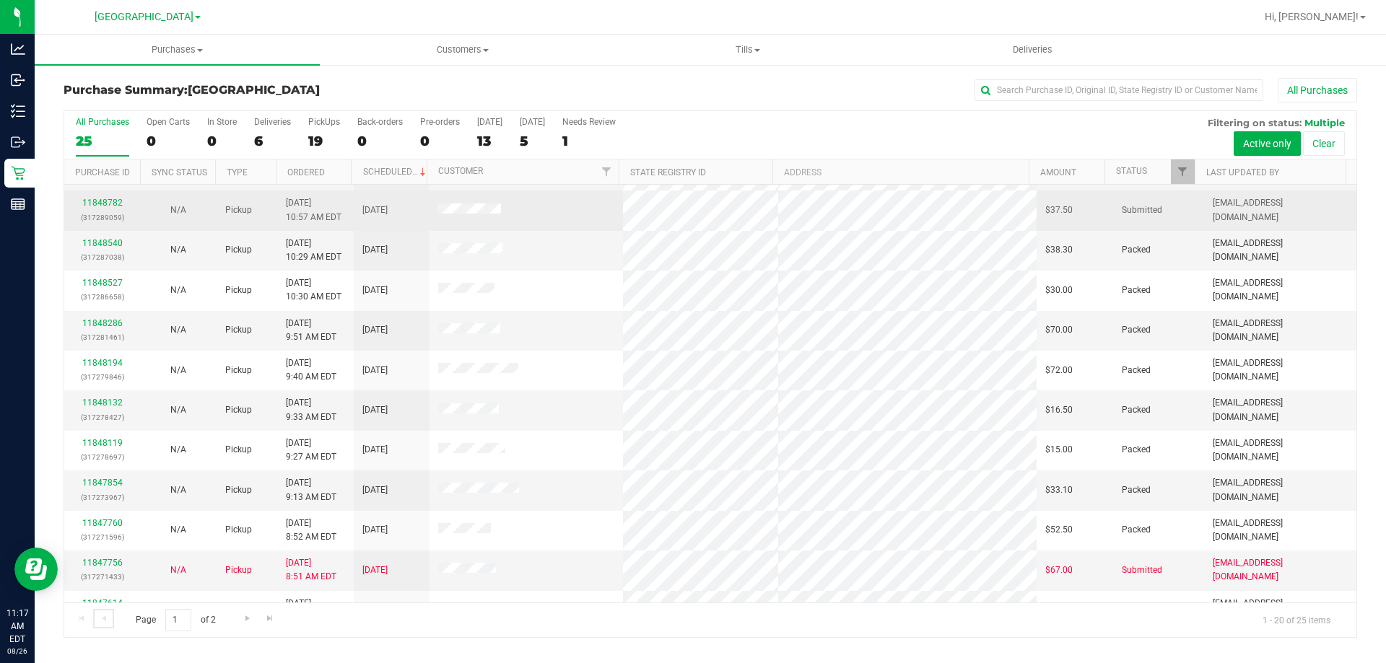
scroll to position [289, 0]
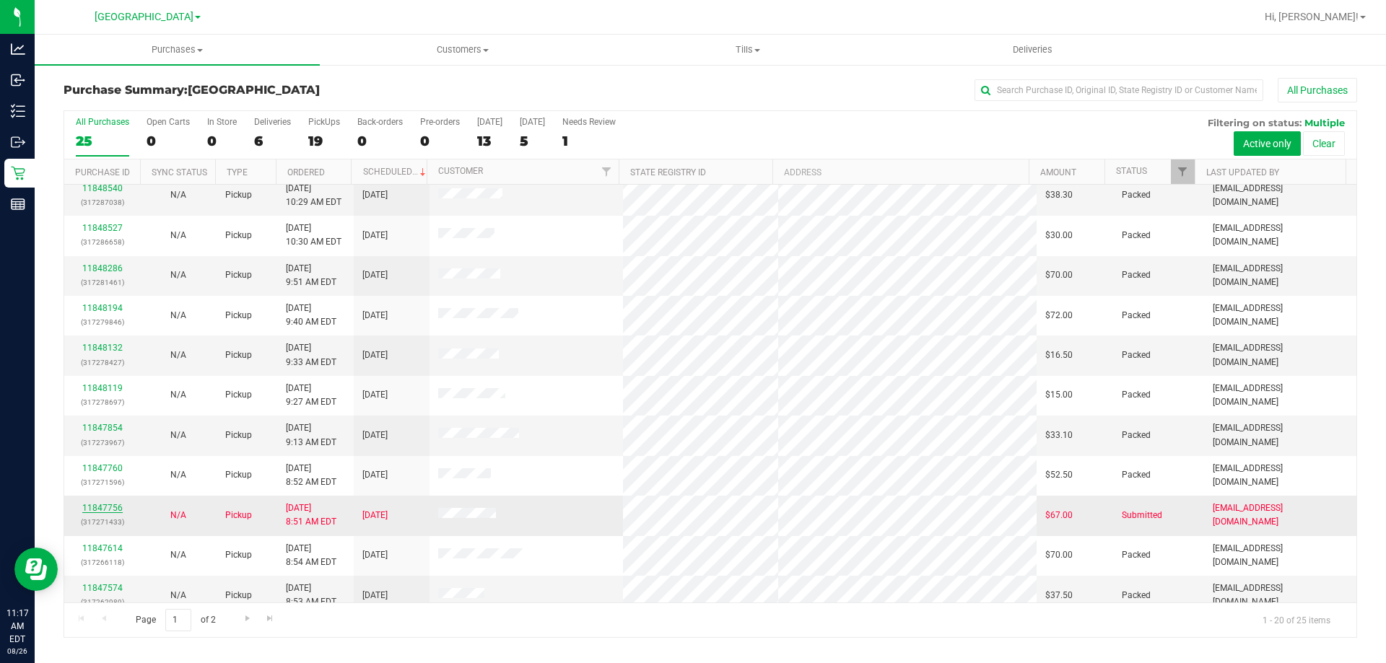
click at [105, 508] on link "11847756" at bounding box center [102, 508] width 40 height 10
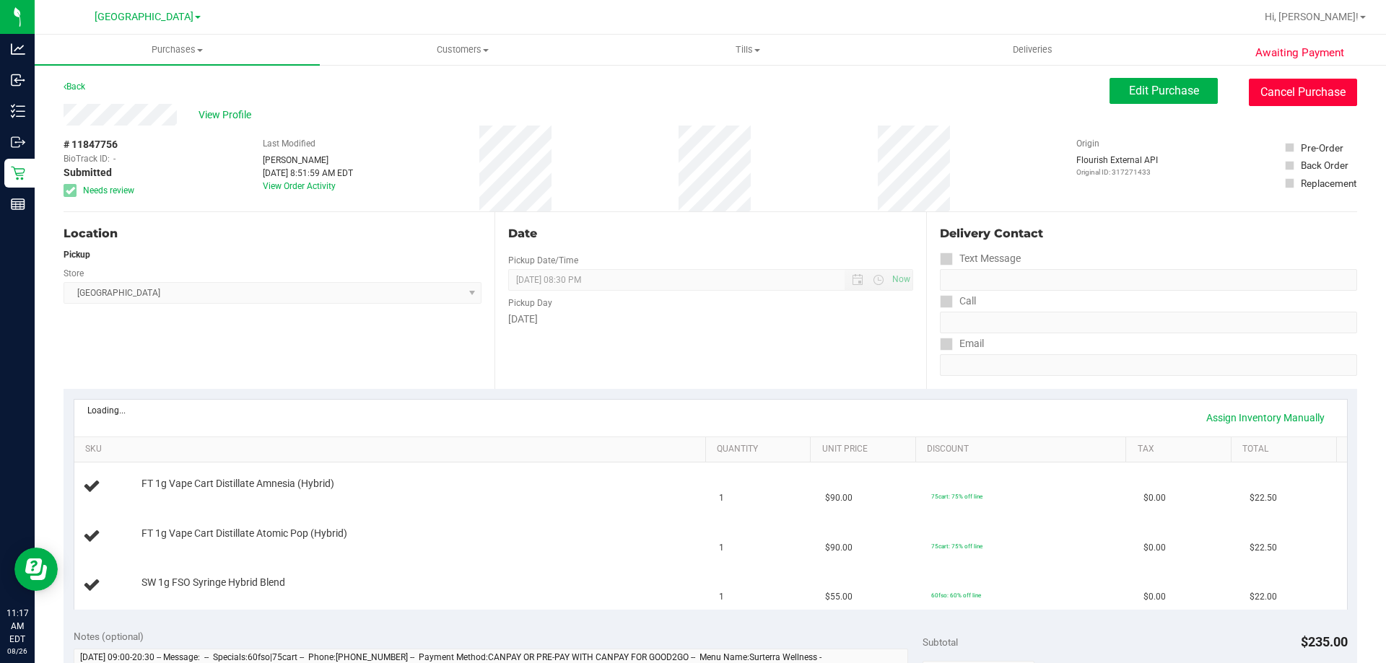
click at [1282, 103] on button "Cancel Purchase" at bounding box center [1303, 92] width 108 height 27
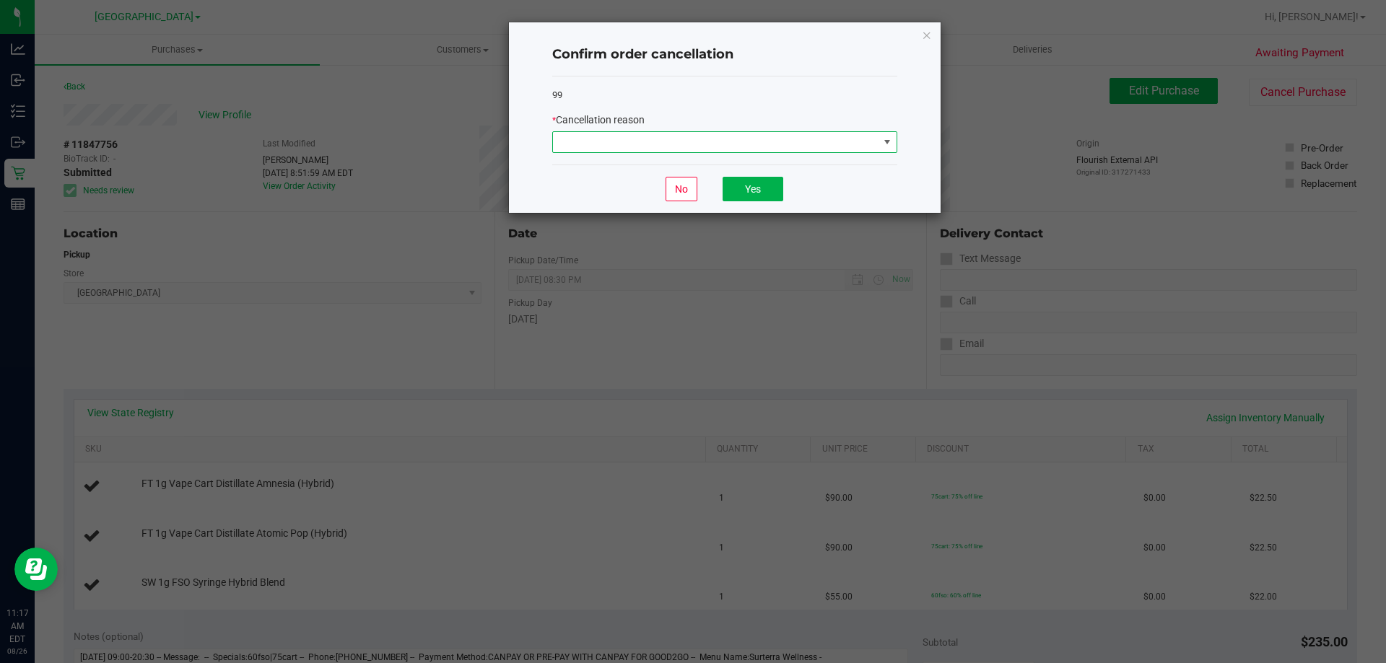
click at [865, 141] on span at bounding box center [716, 142] width 326 height 20
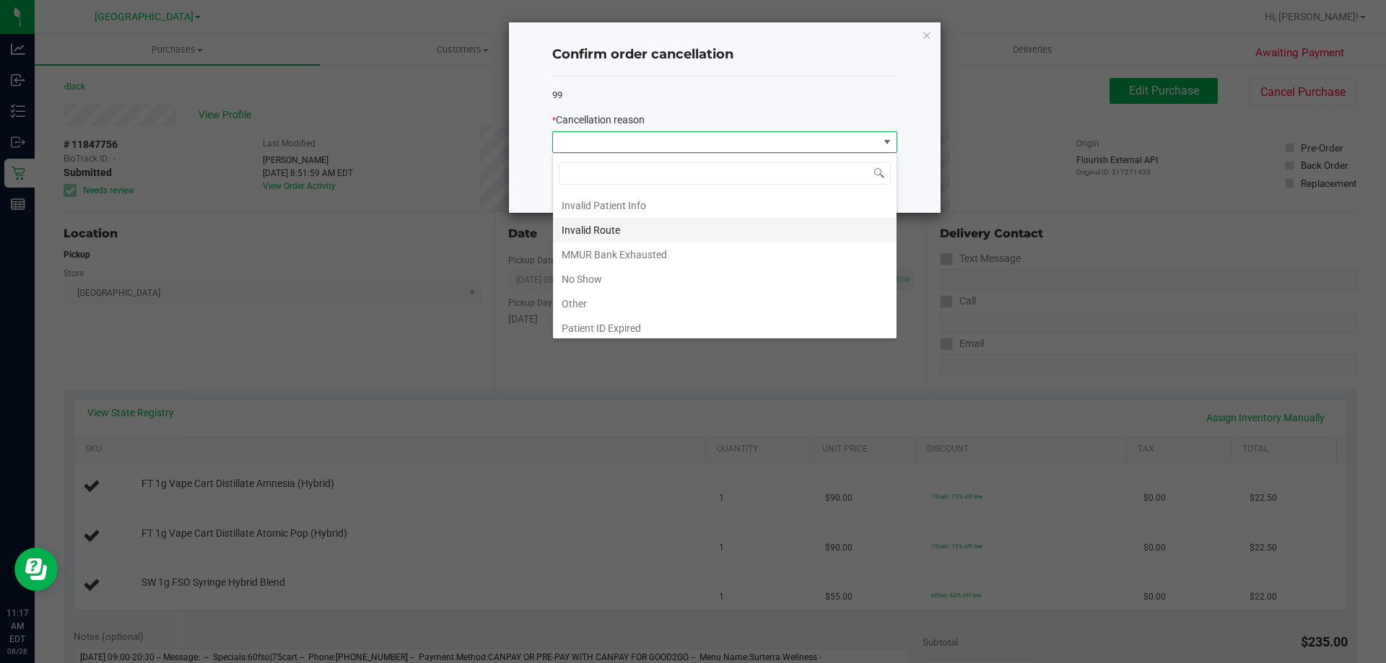
scroll to position [77, 0]
click at [722, 227] on li "MMUR Bank Exhausted" at bounding box center [725, 226] width 344 height 25
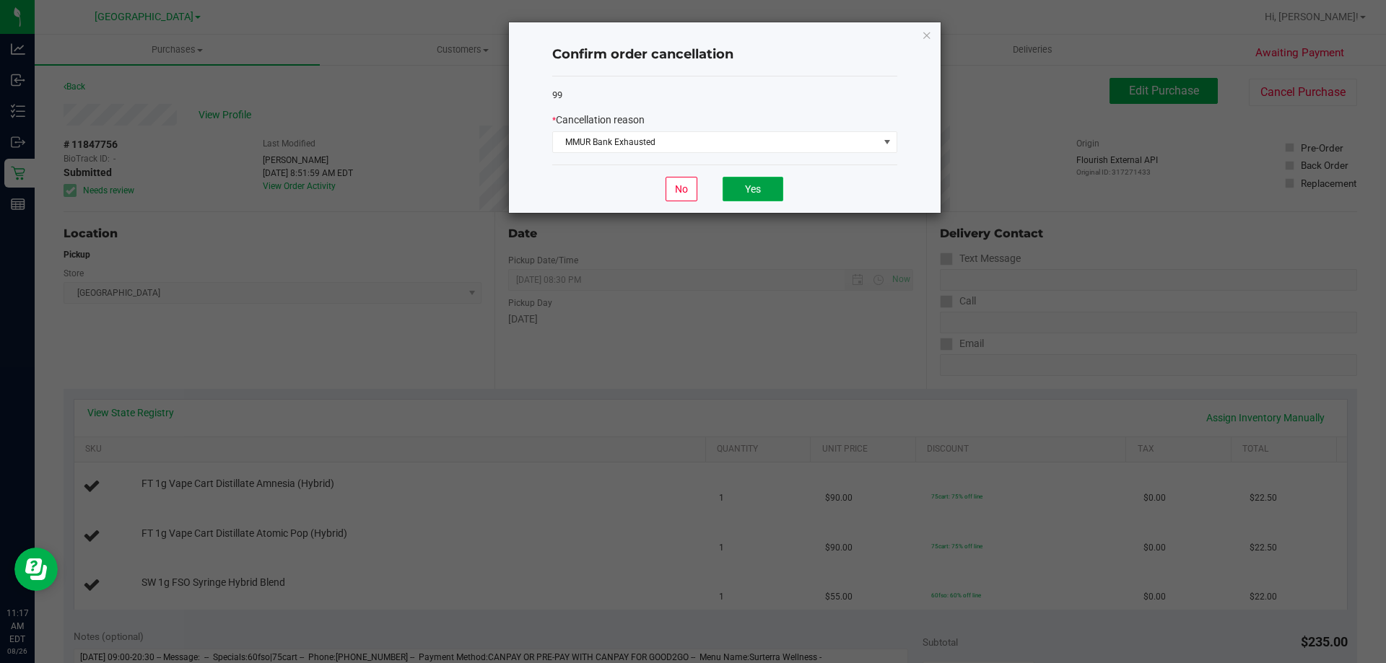
click at [755, 183] on button "Yes" at bounding box center [752, 189] width 61 height 25
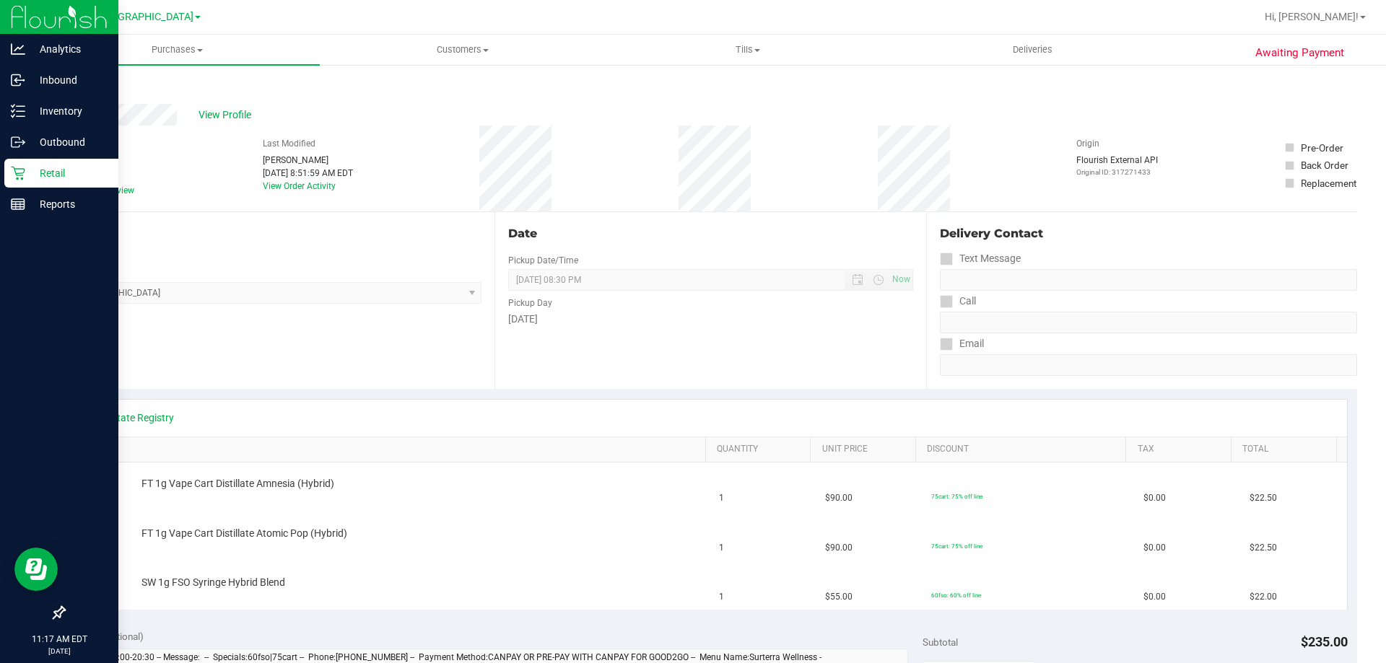
click at [51, 168] on p "Retail" at bounding box center [68, 173] width 87 height 17
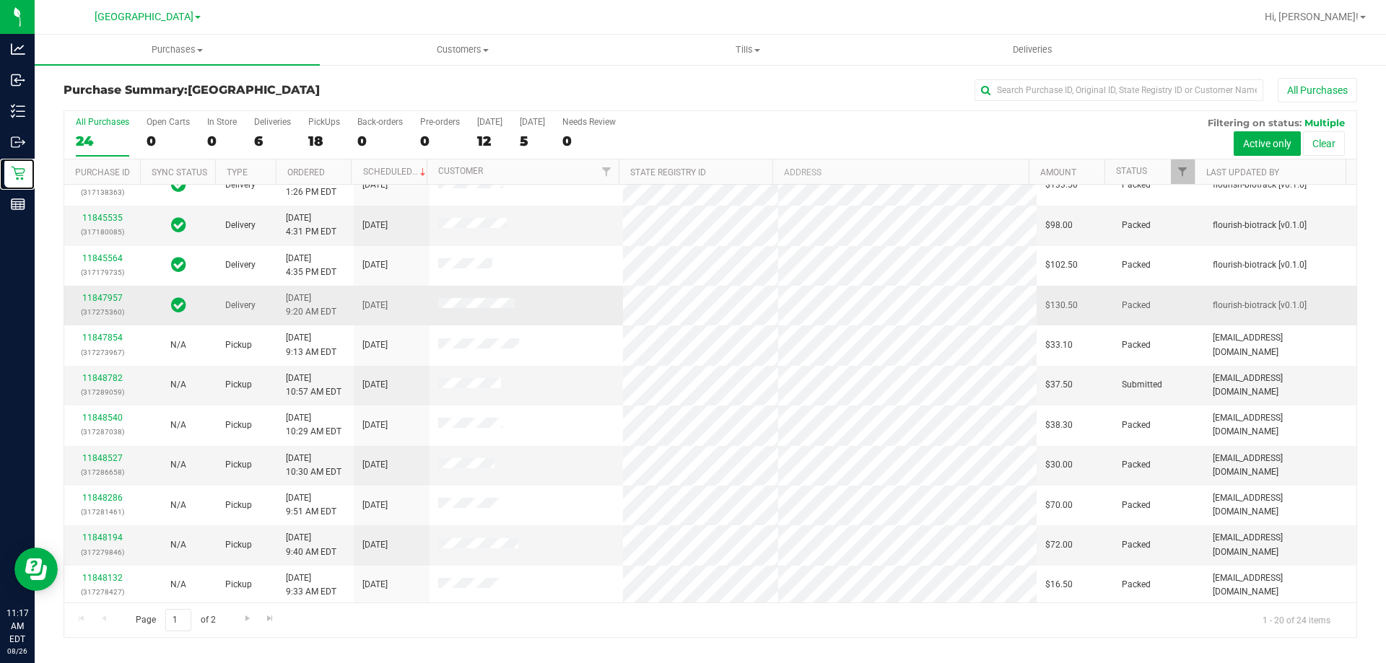
scroll to position [92, 0]
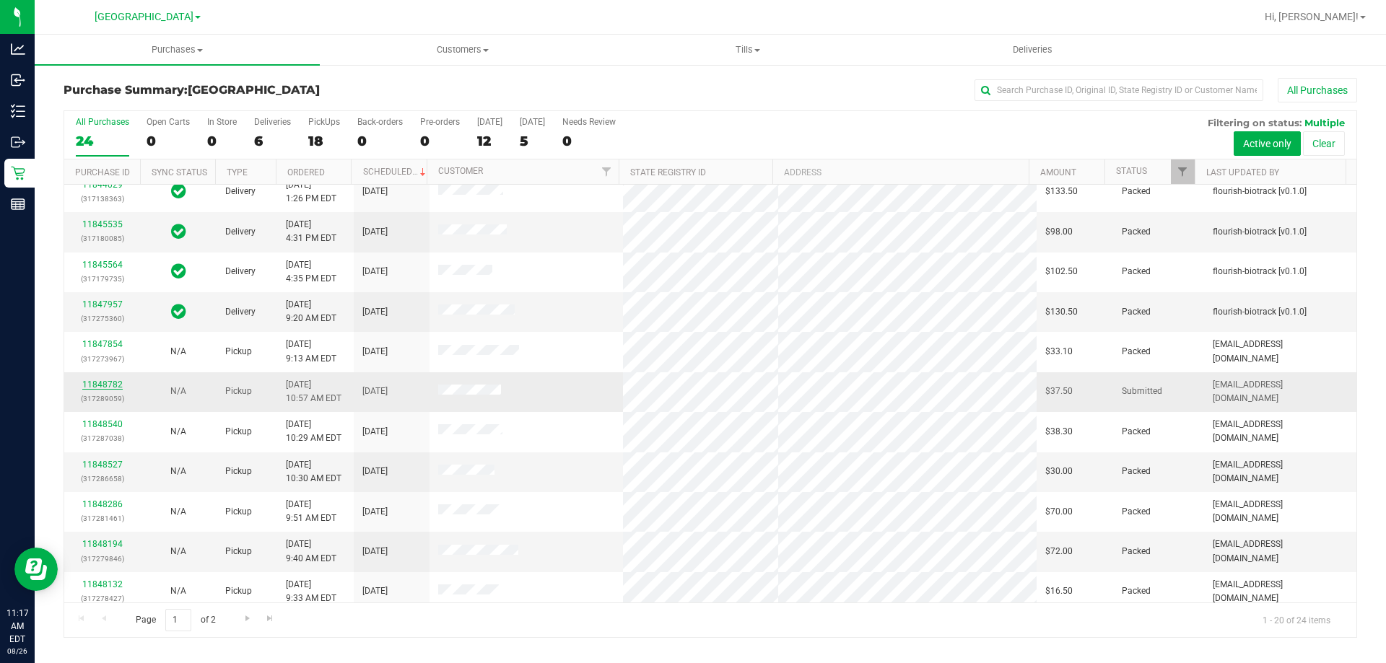
click at [112, 386] on link "11848782" at bounding box center [102, 385] width 40 height 10
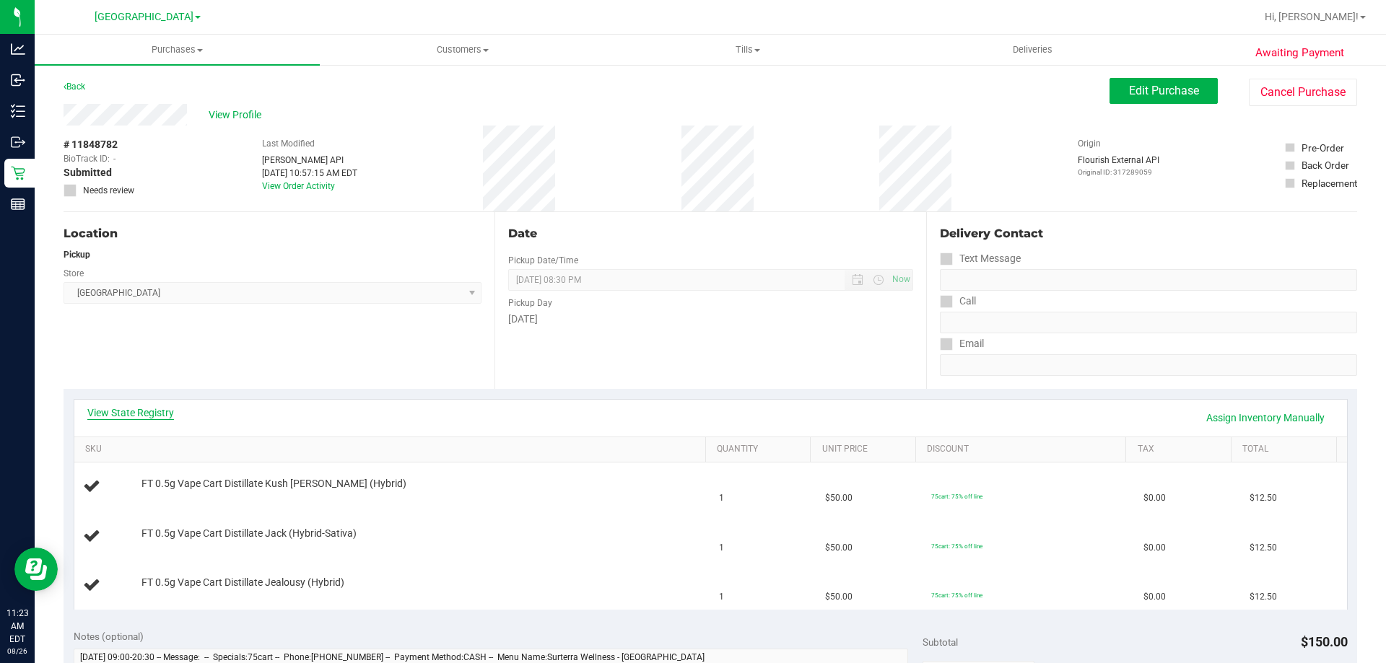
click at [157, 416] on link "View State Registry" at bounding box center [130, 413] width 87 height 14
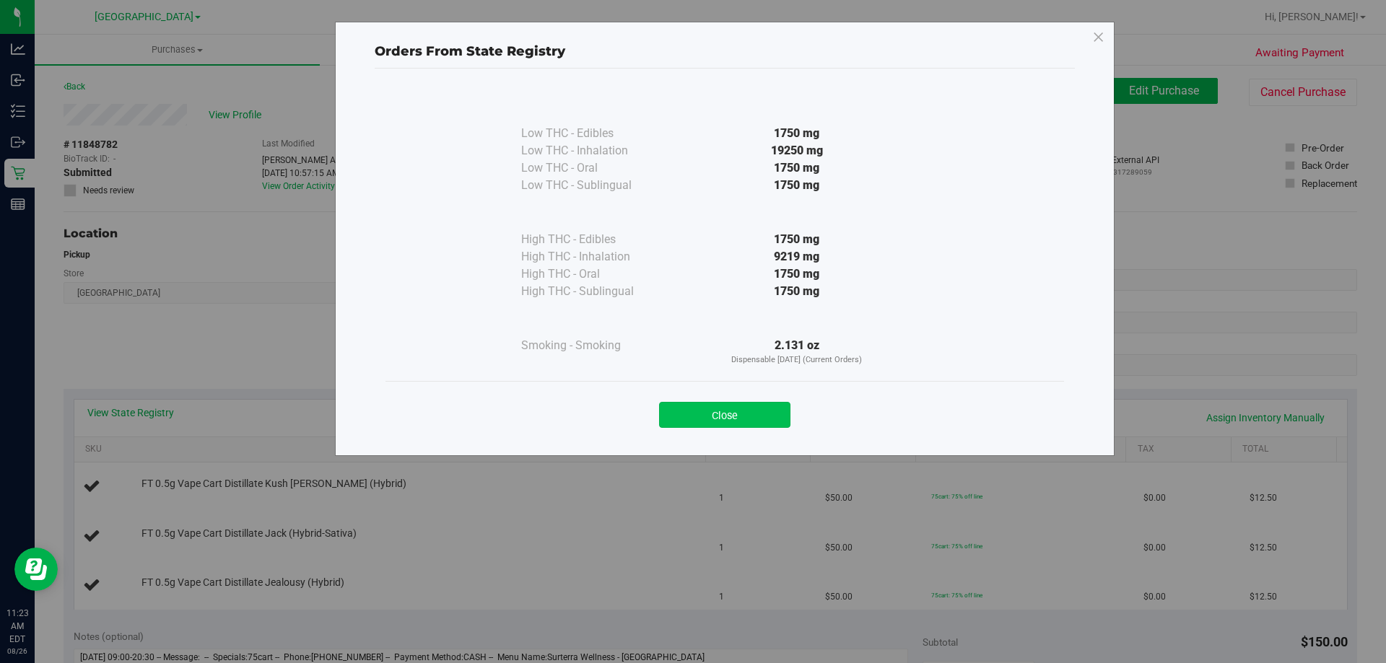
click at [728, 414] on button "Close" at bounding box center [724, 415] width 131 height 26
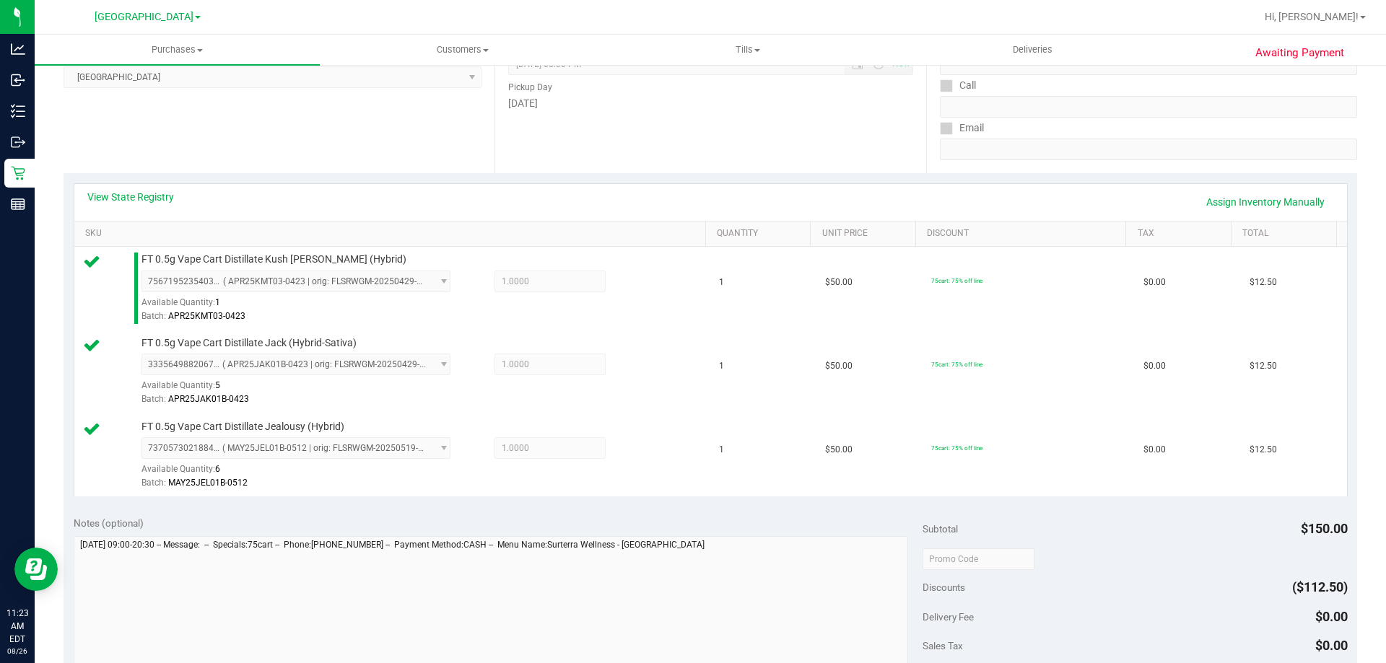
scroll to position [419, 0]
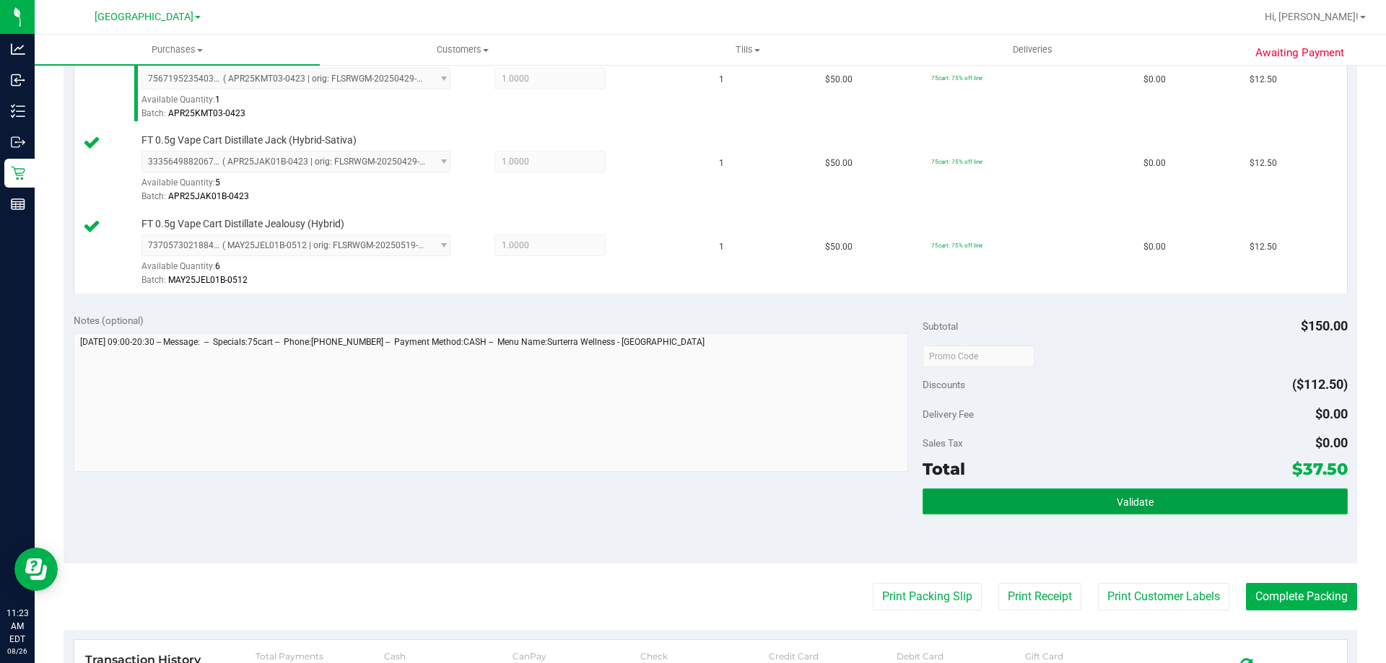
click at [1135, 494] on button "Validate" at bounding box center [1134, 502] width 424 height 26
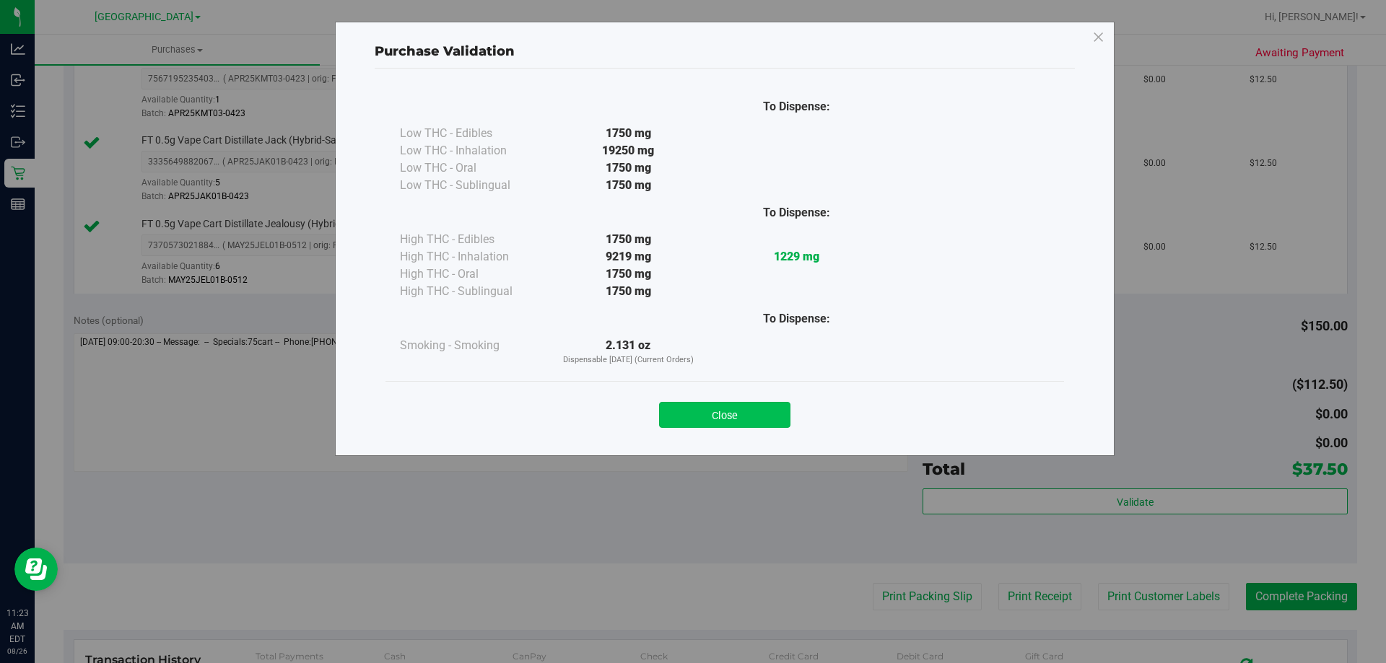
click at [743, 412] on button "Close" at bounding box center [724, 415] width 131 height 26
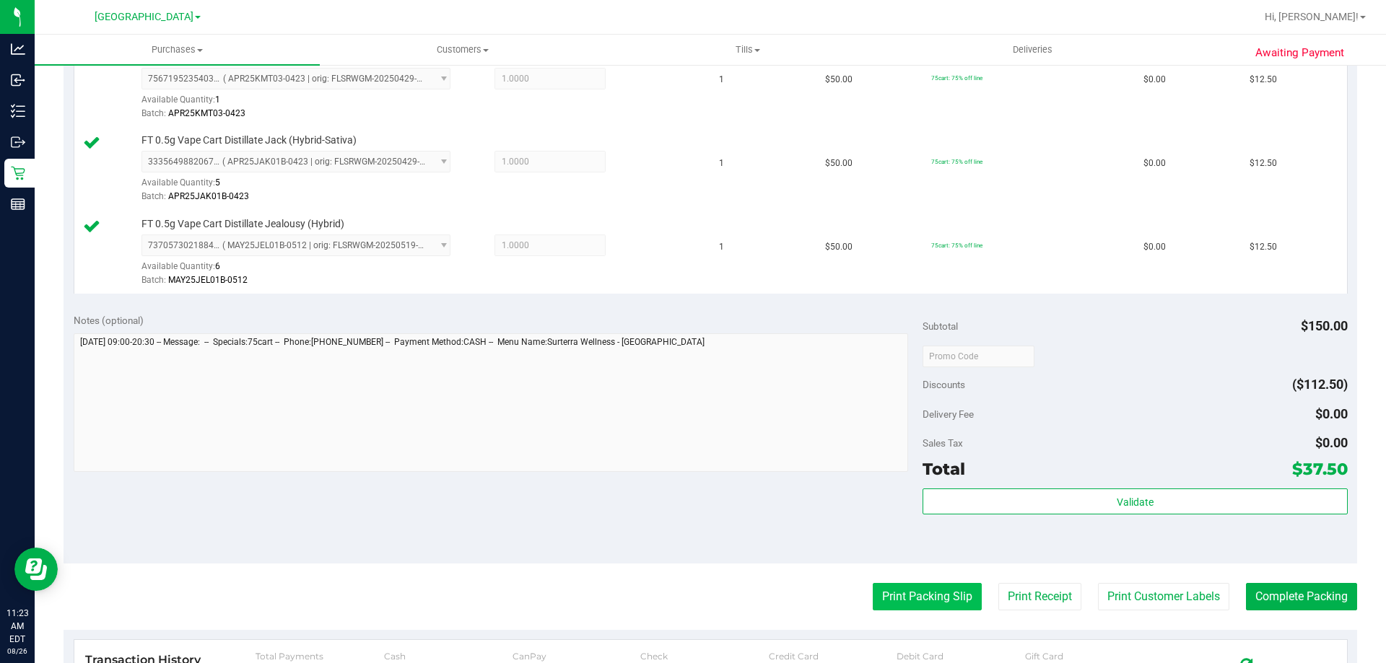
click at [918, 607] on button "Print Packing Slip" at bounding box center [927, 596] width 109 height 27
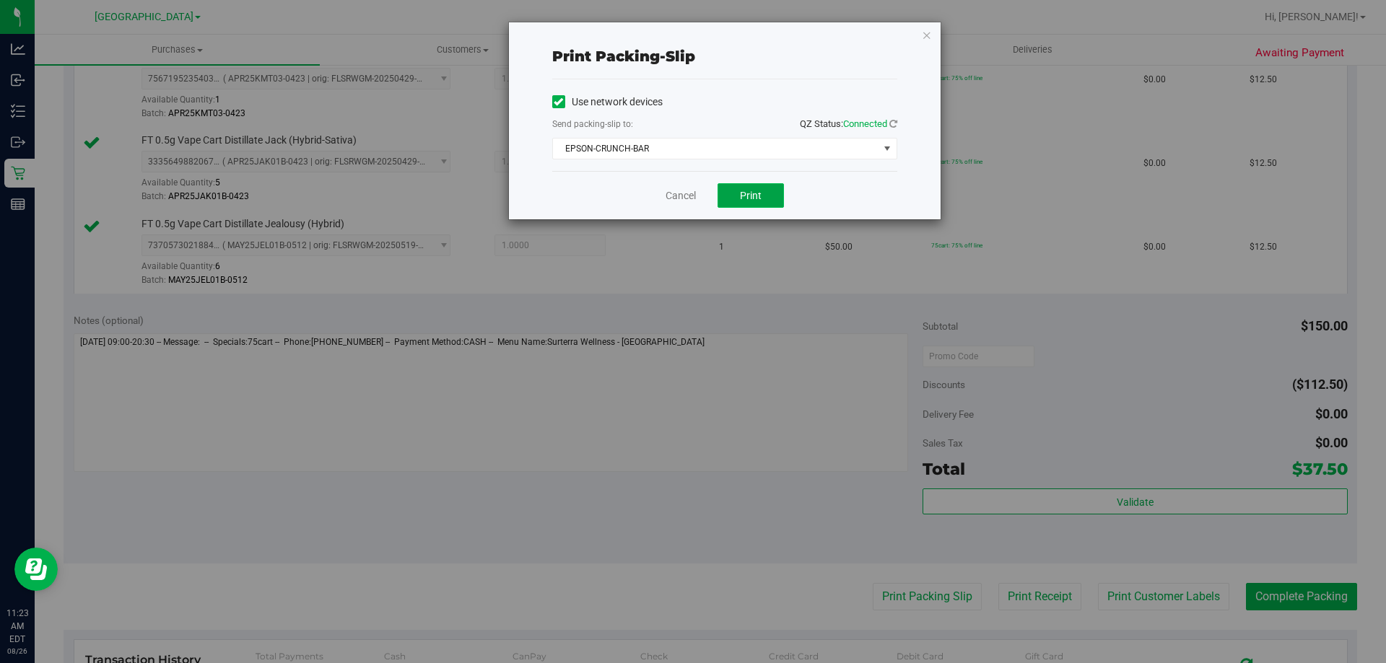
click at [742, 206] on button "Print" at bounding box center [750, 195] width 66 height 25
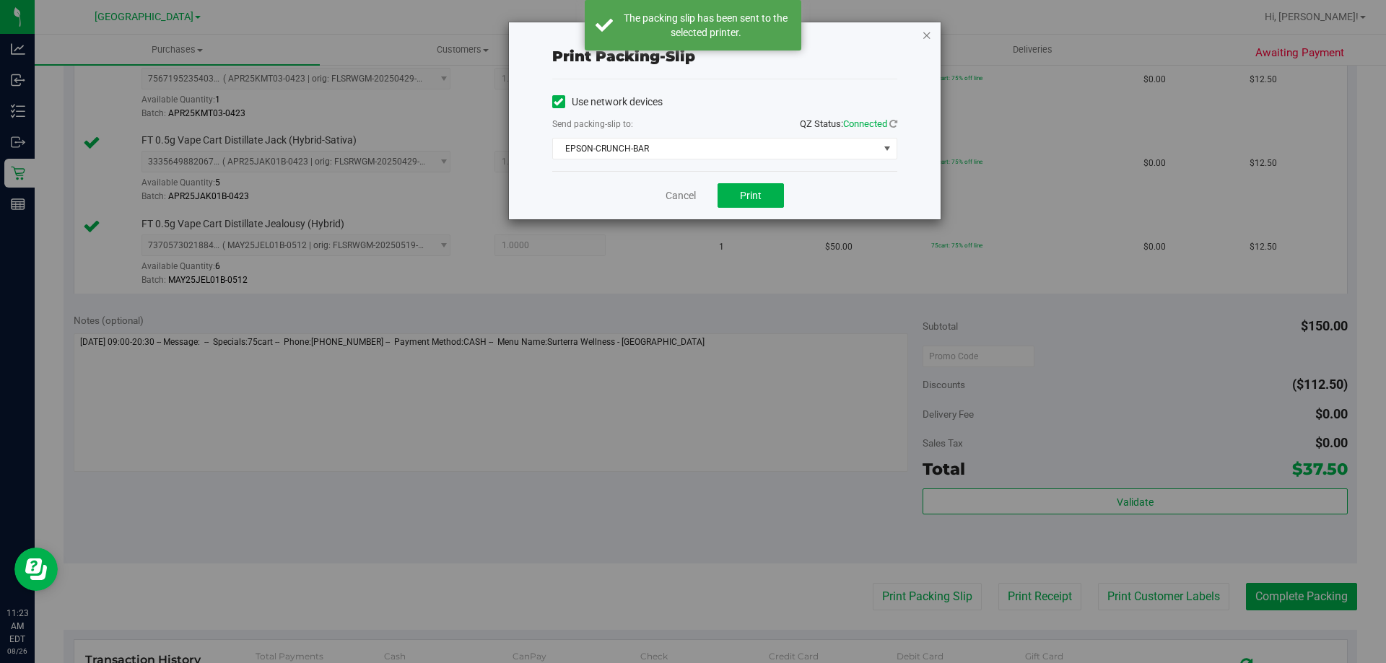
click at [922, 35] on icon "button" at bounding box center [927, 34] width 10 height 17
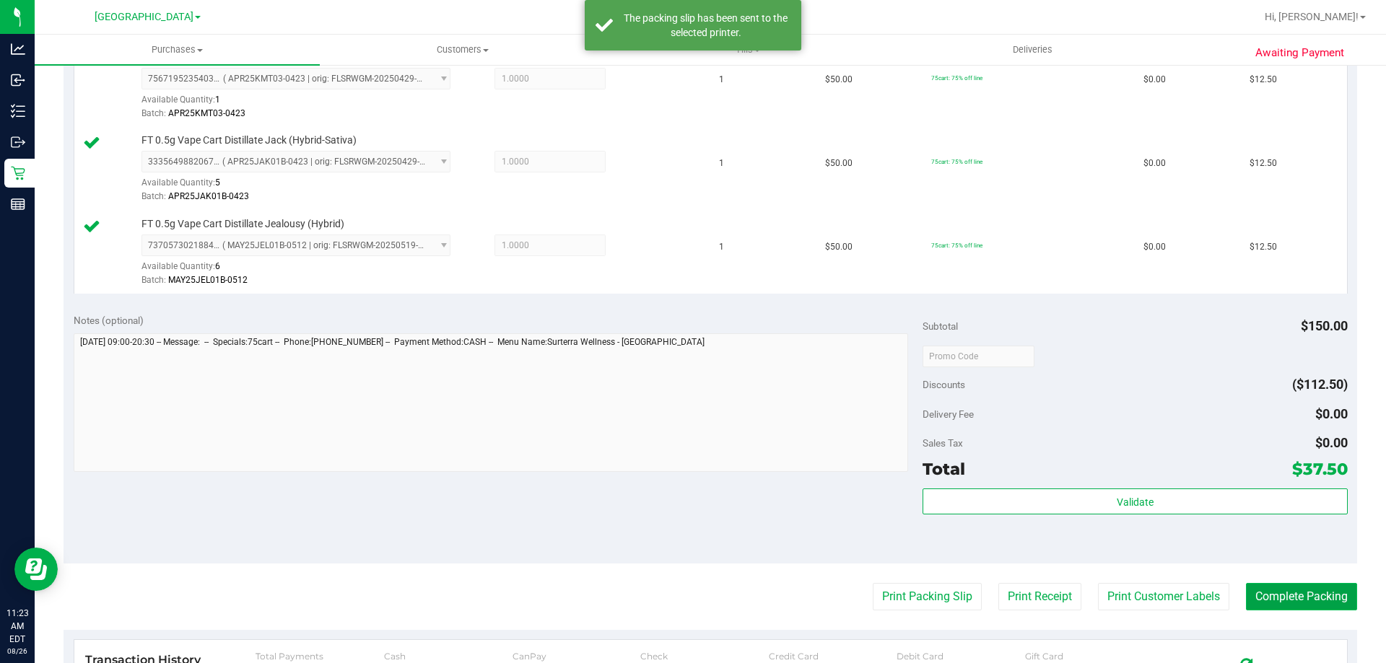
click at [1308, 587] on button "Complete Packing" at bounding box center [1301, 596] width 111 height 27
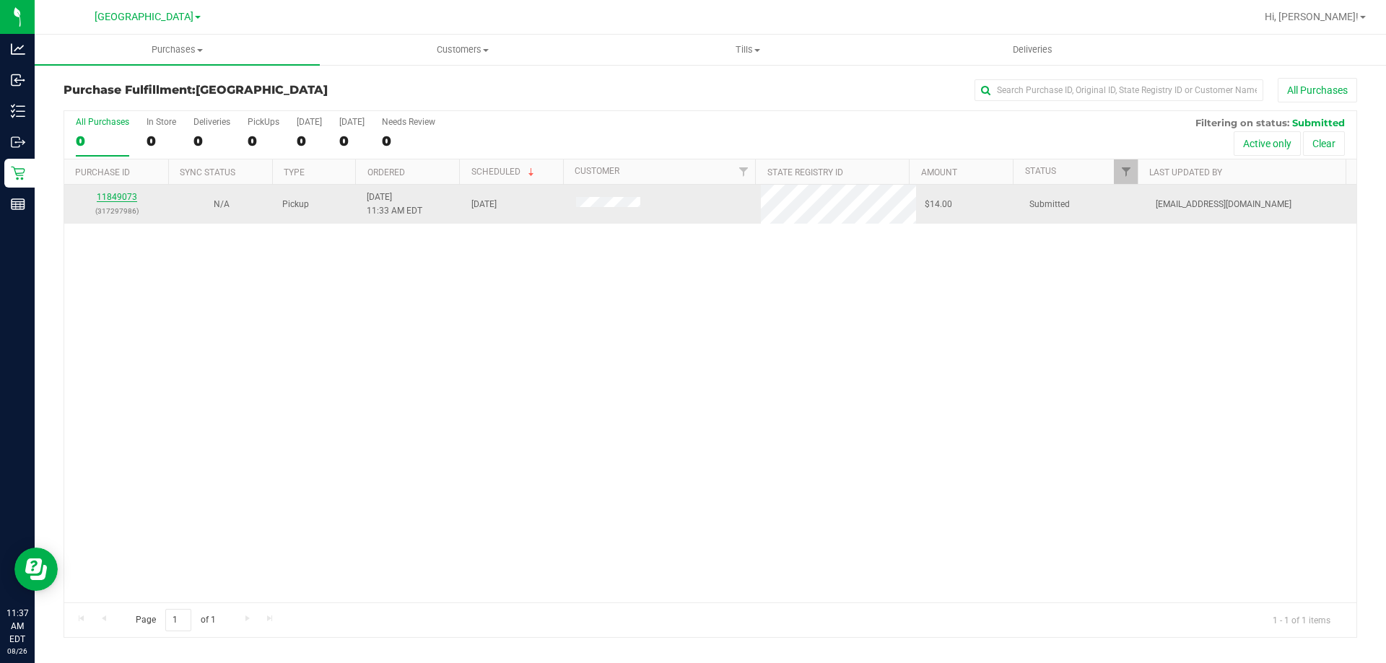
click at [115, 198] on link "11849073" at bounding box center [117, 197] width 40 height 10
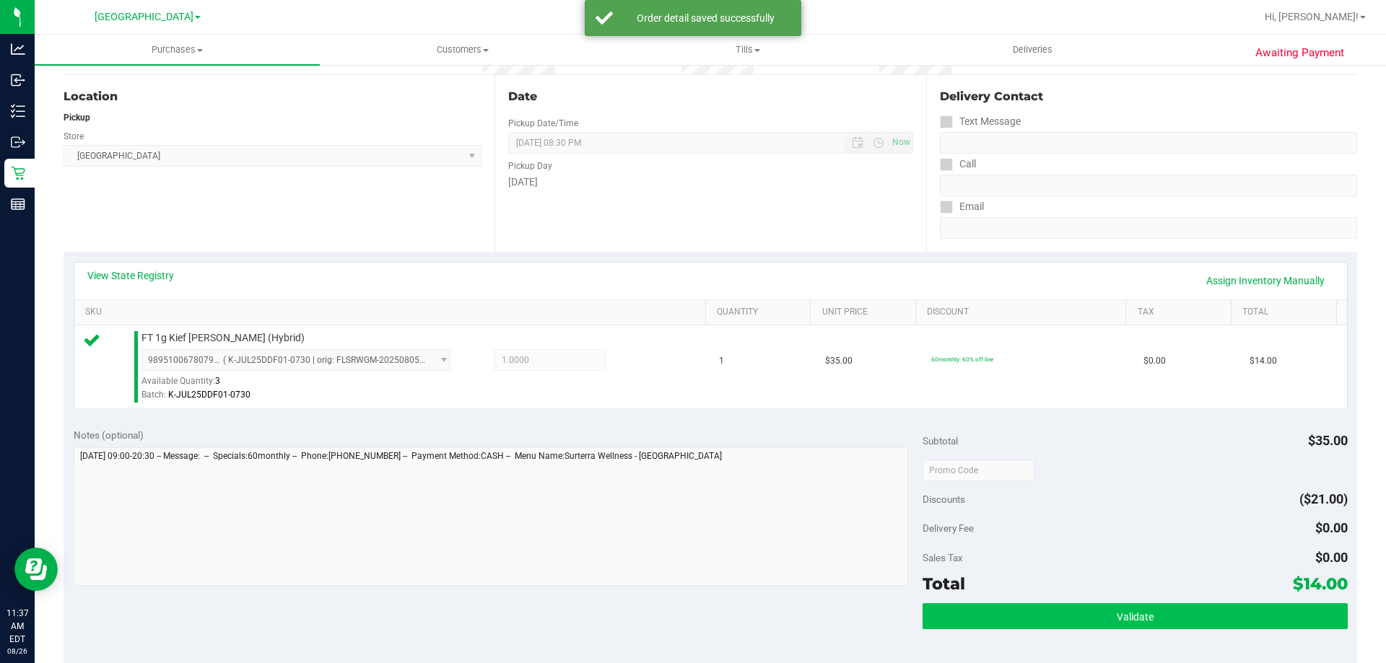
scroll to position [289, 0]
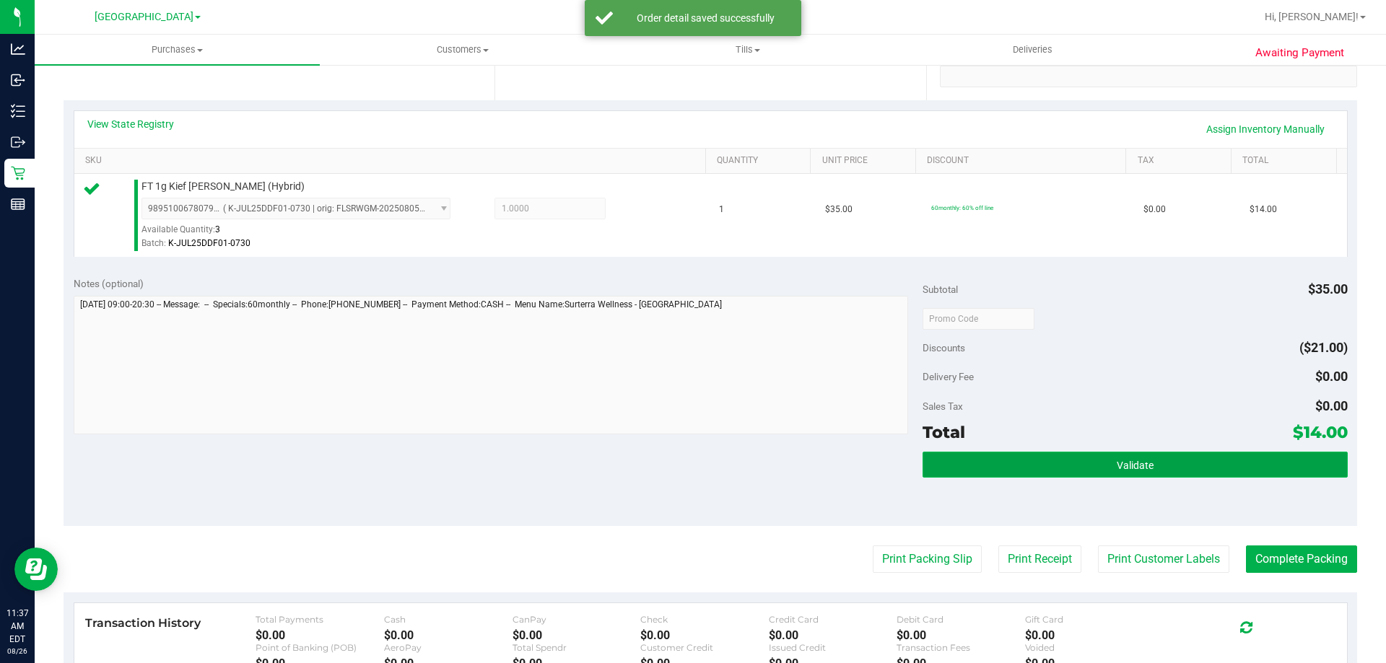
click at [1140, 470] on span "Validate" at bounding box center [1135, 466] width 37 height 12
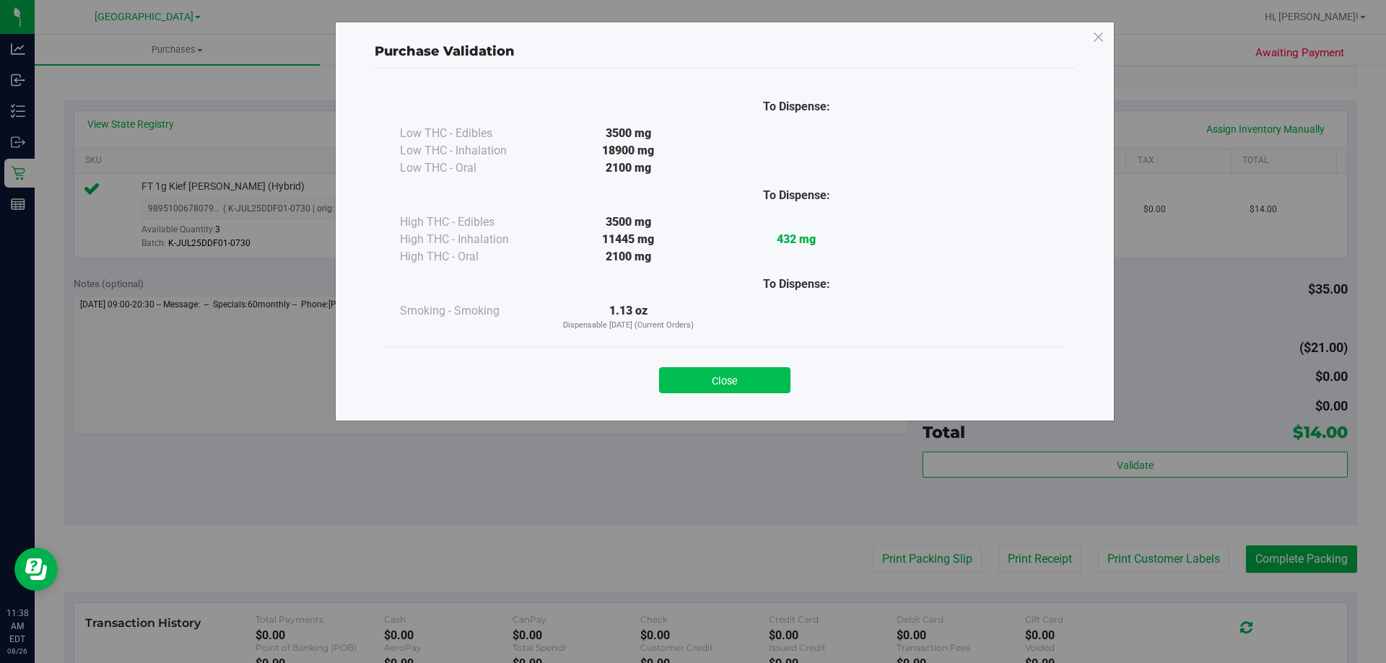
click at [747, 377] on button "Close" at bounding box center [724, 380] width 131 height 26
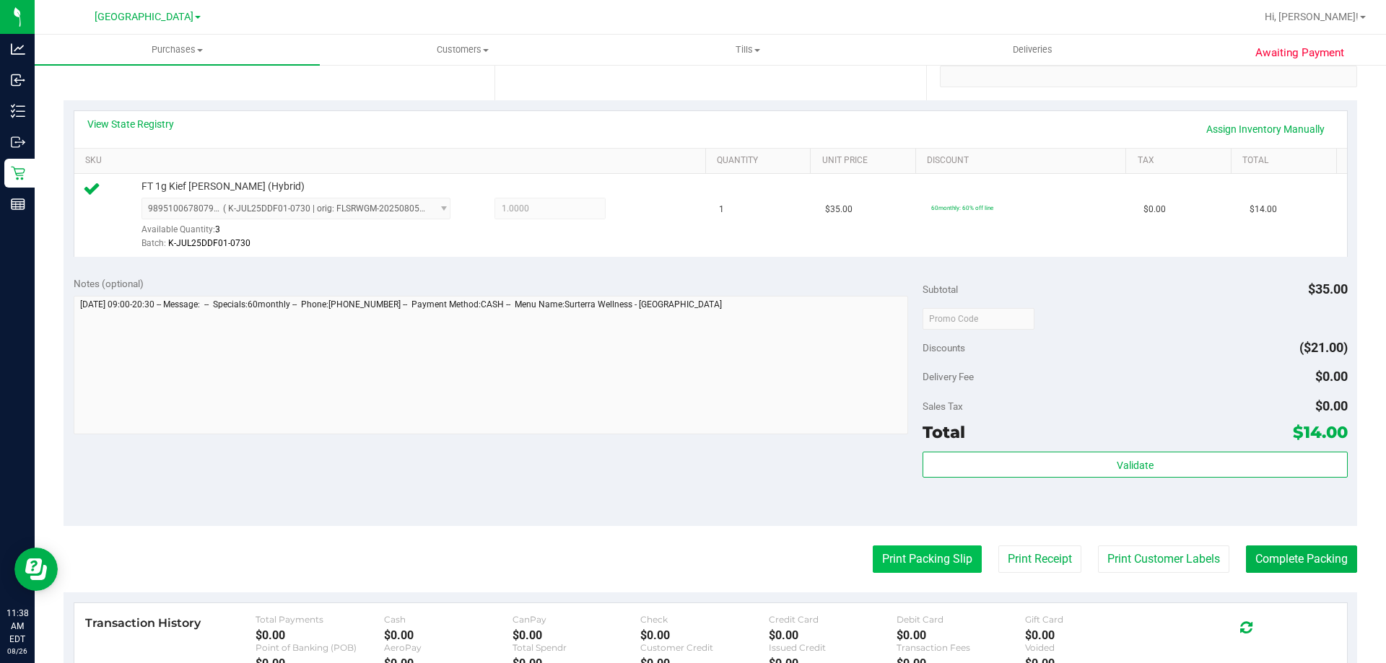
click at [930, 564] on button "Print Packing Slip" at bounding box center [927, 559] width 109 height 27
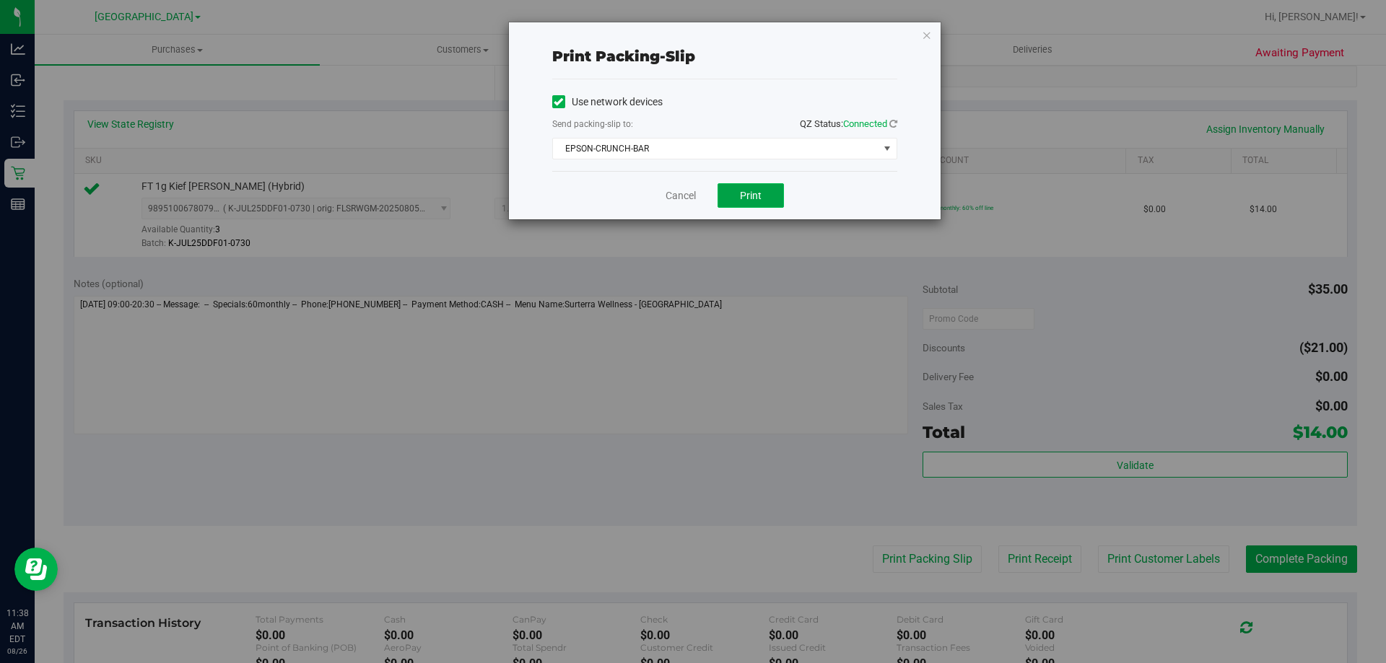
click at [757, 201] on span "Print" at bounding box center [751, 196] width 22 height 12
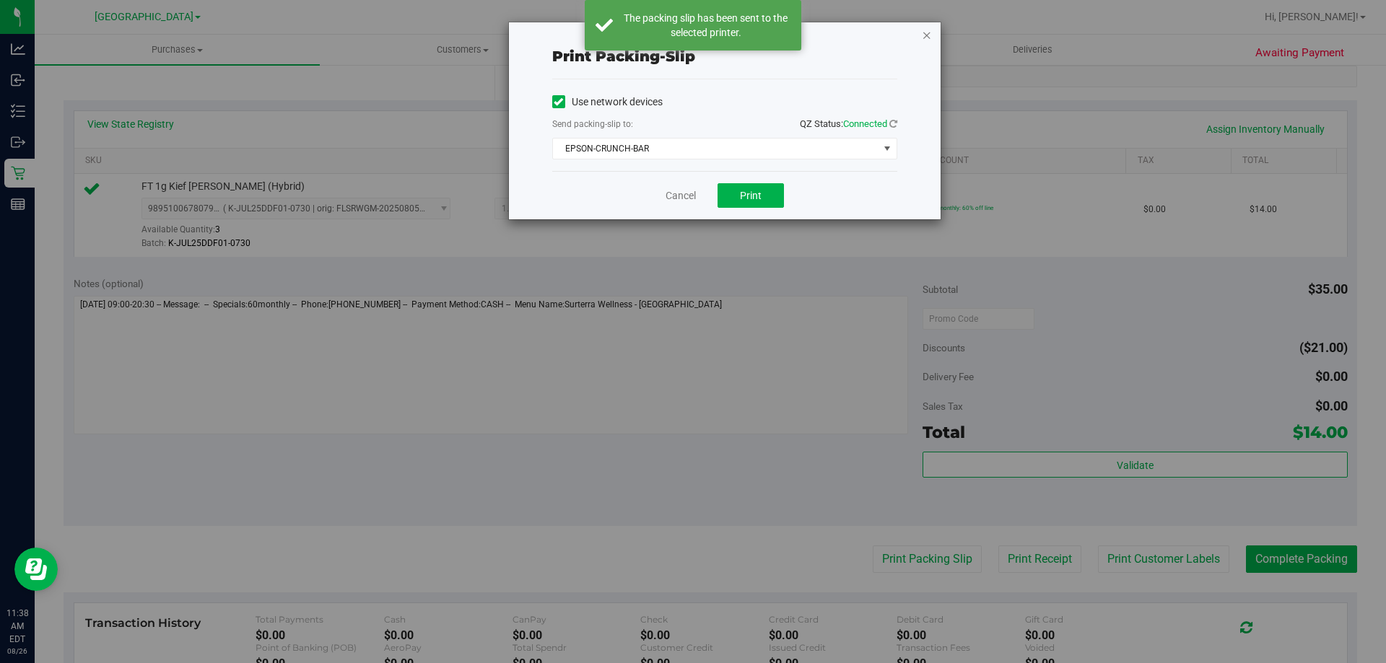
click at [926, 32] on icon "button" at bounding box center [927, 34] width 10 height 17
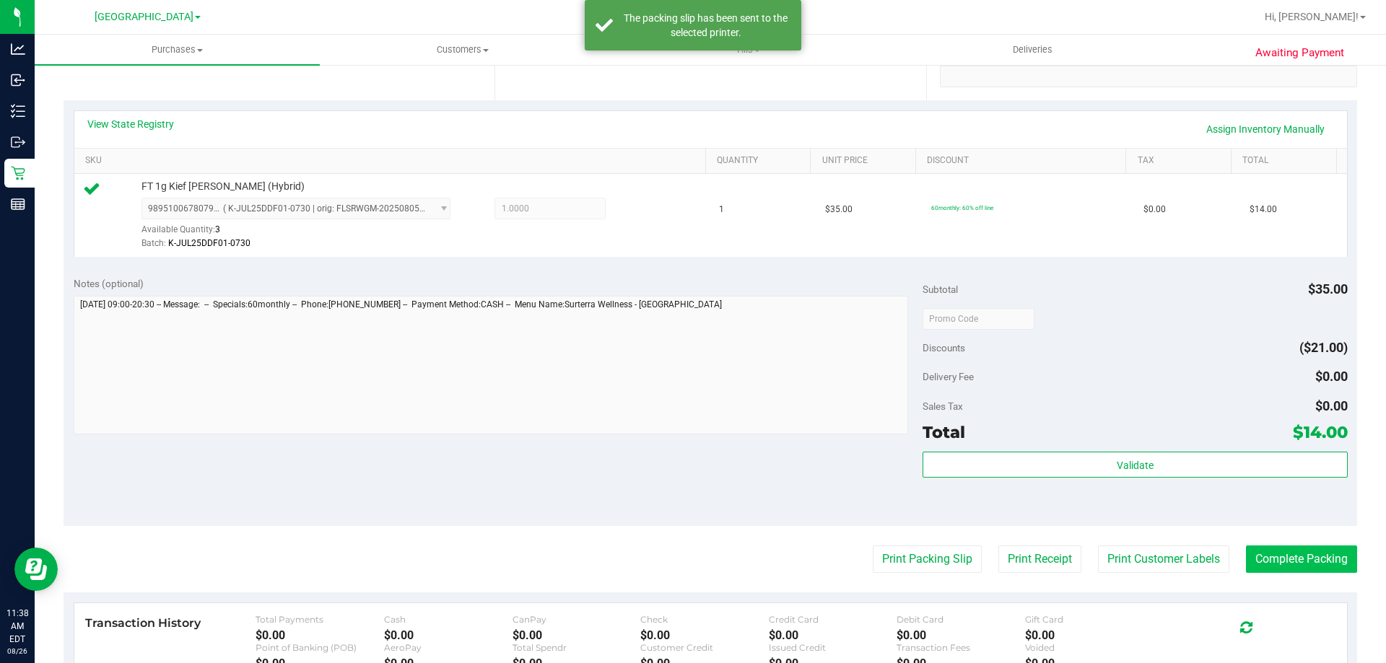
click at [1322, 557] on button "Complete Packing" at bounding box center [1301, 559] width 111 height 27
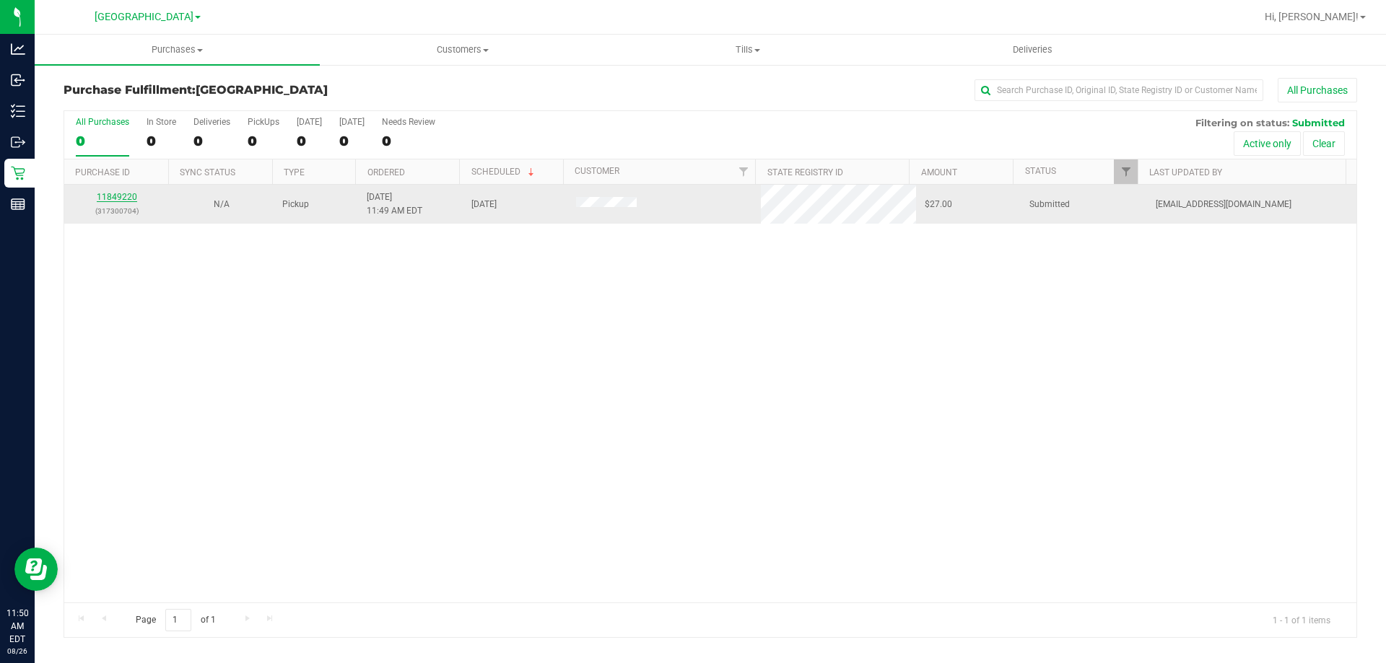
click at [104, 201] on link "11849220" at bounding box center [117, 197] width 40 height 10
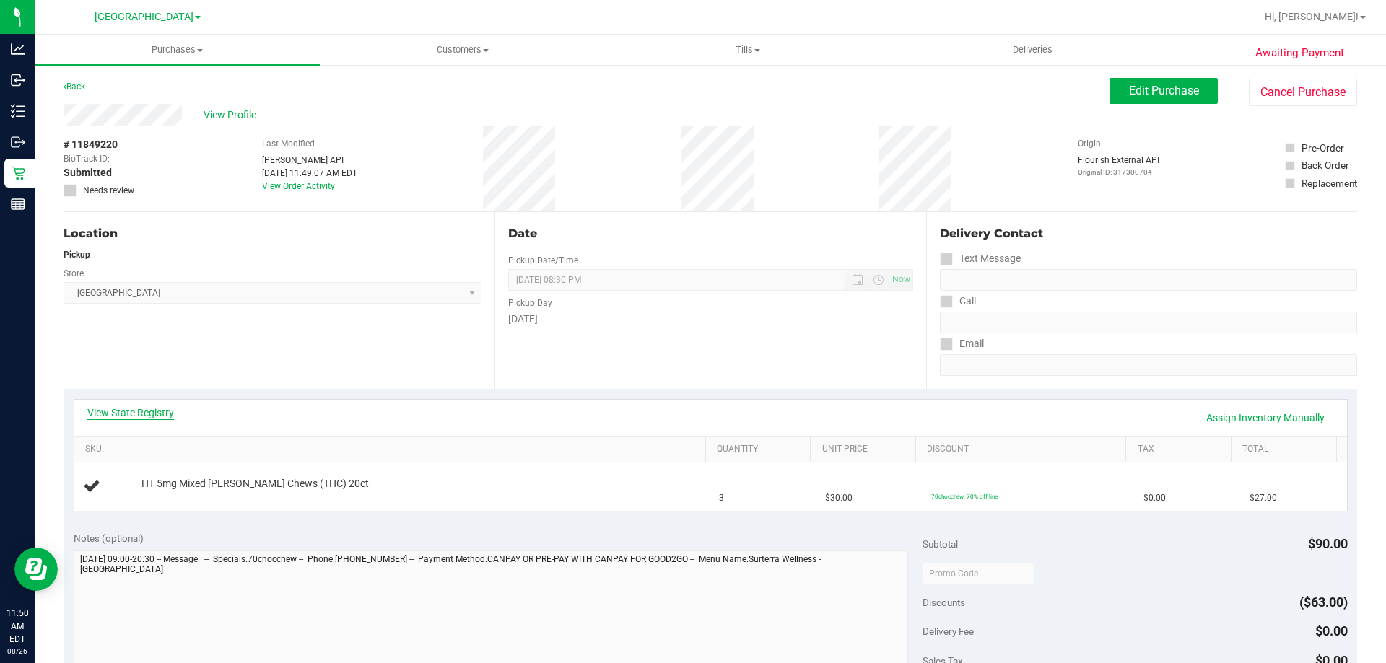
click at [164, 414] on link "View State Registry" at bounding box center [130, 413] width 87 height 14
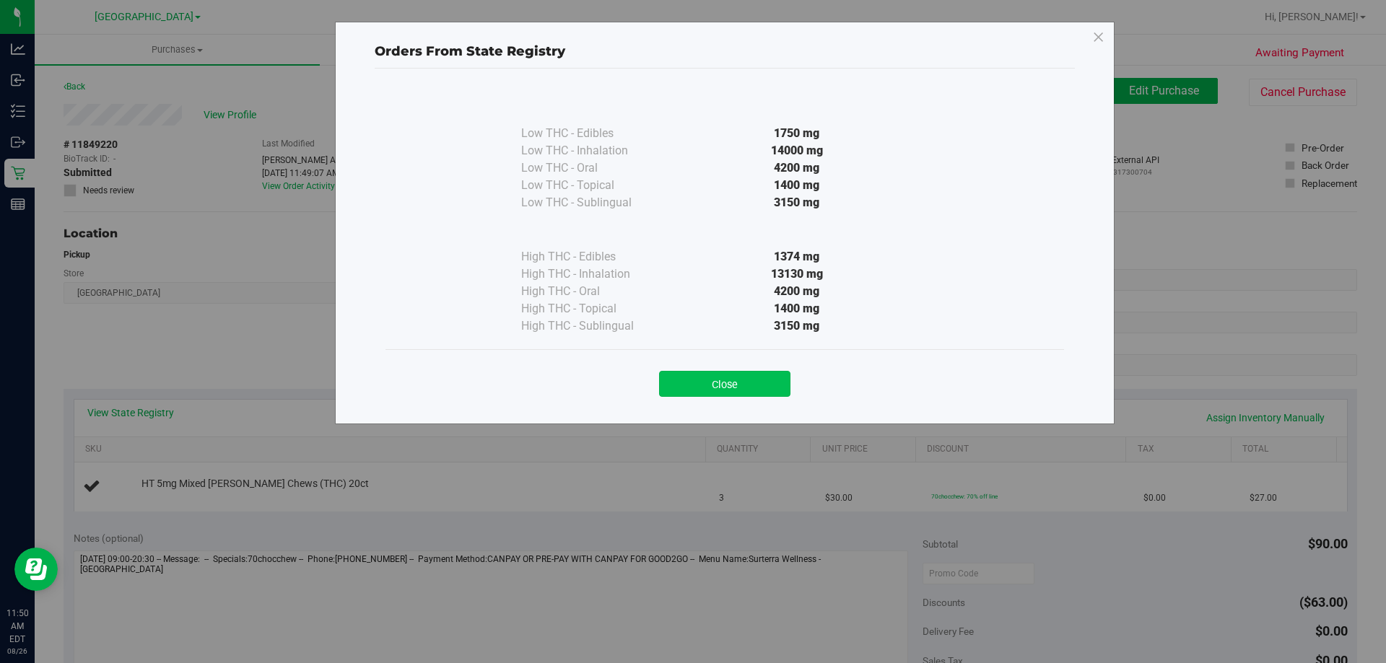
click at [731, 377] on button "Close" at bounding box center [724, 384] width 131 height 26
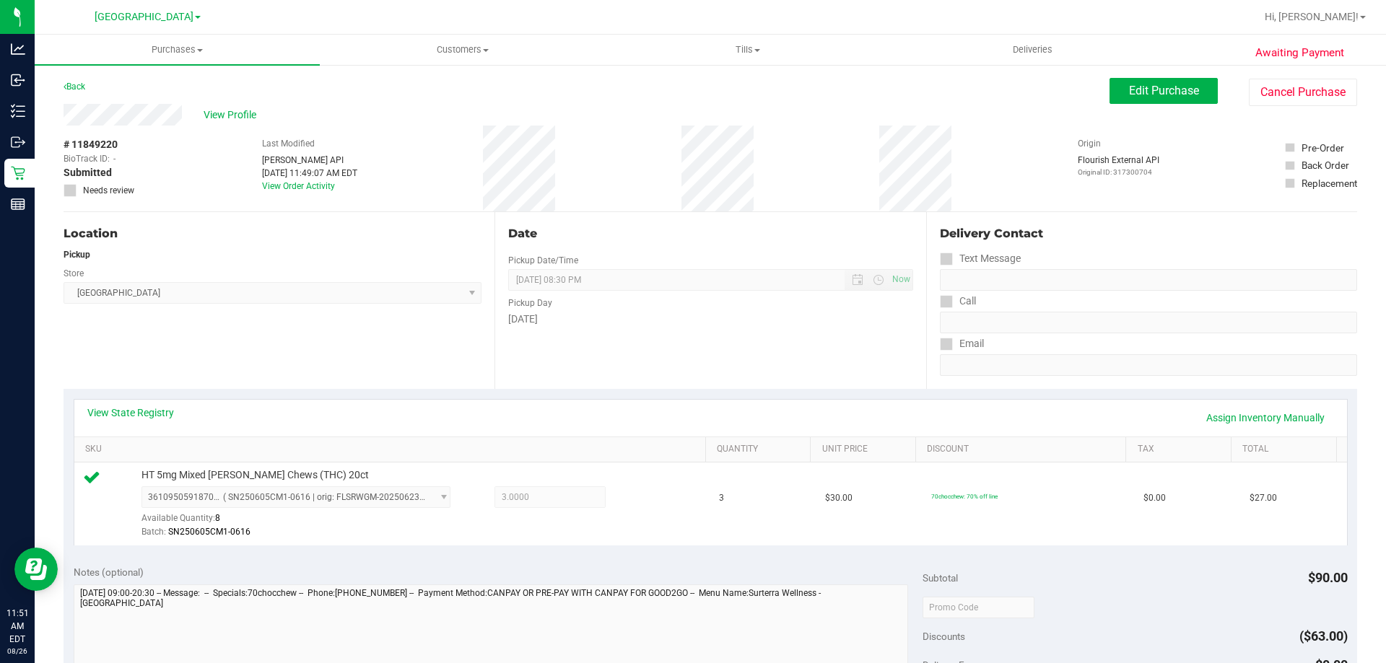
scroll to position [289, 0]
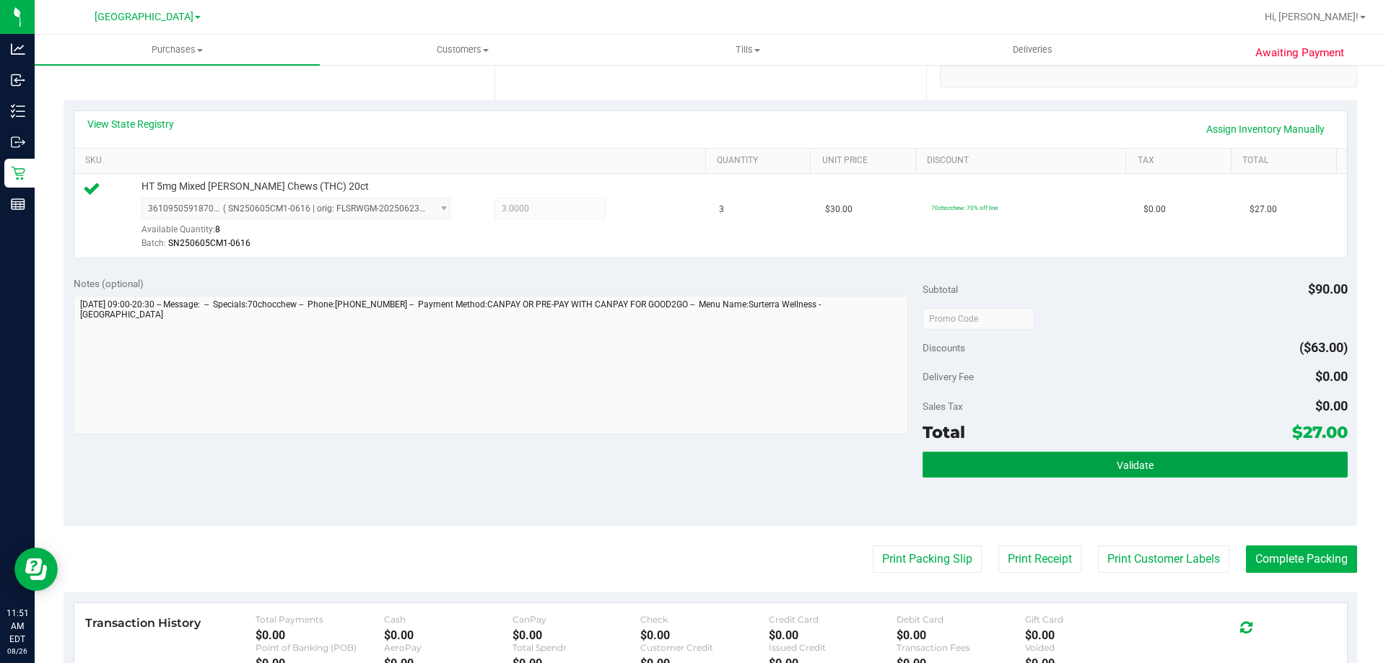
click at [1085, 461] on button "Validate" at bounding box center [1134, 465] width 424 height 26
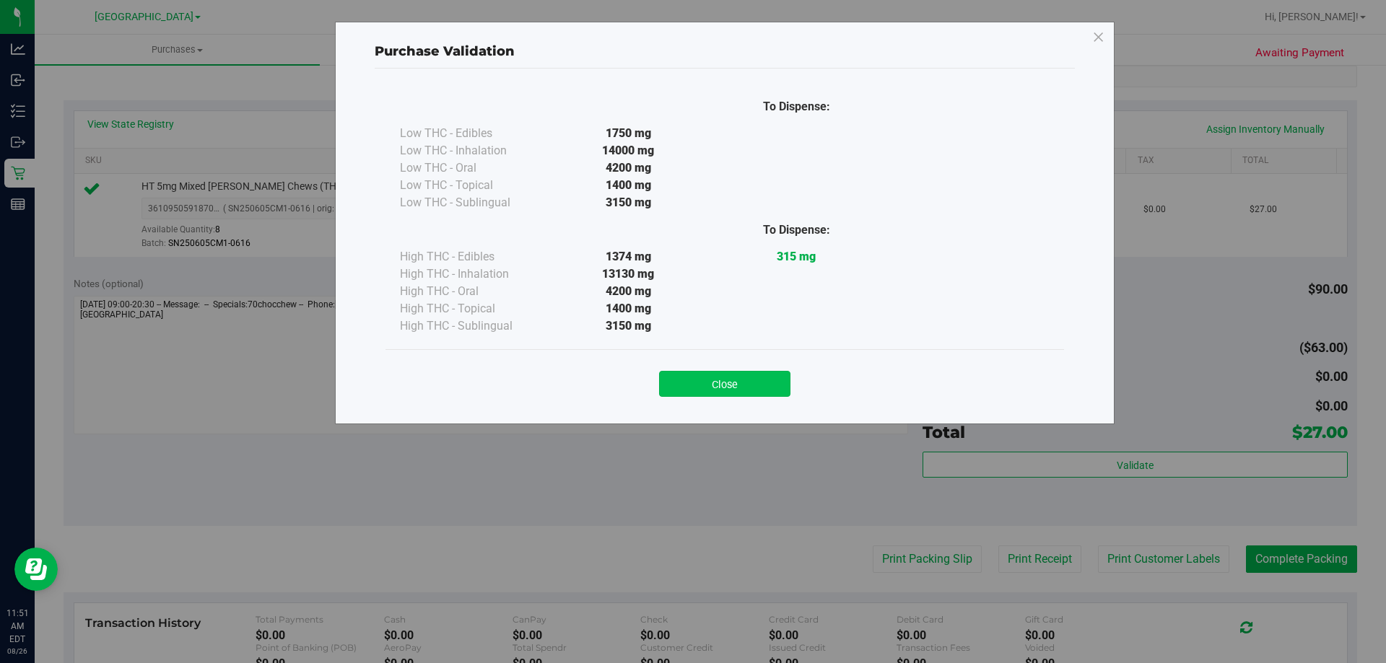
click at [725, 390] on button "Close" at bounding box center [724, 384] width 131 height 26
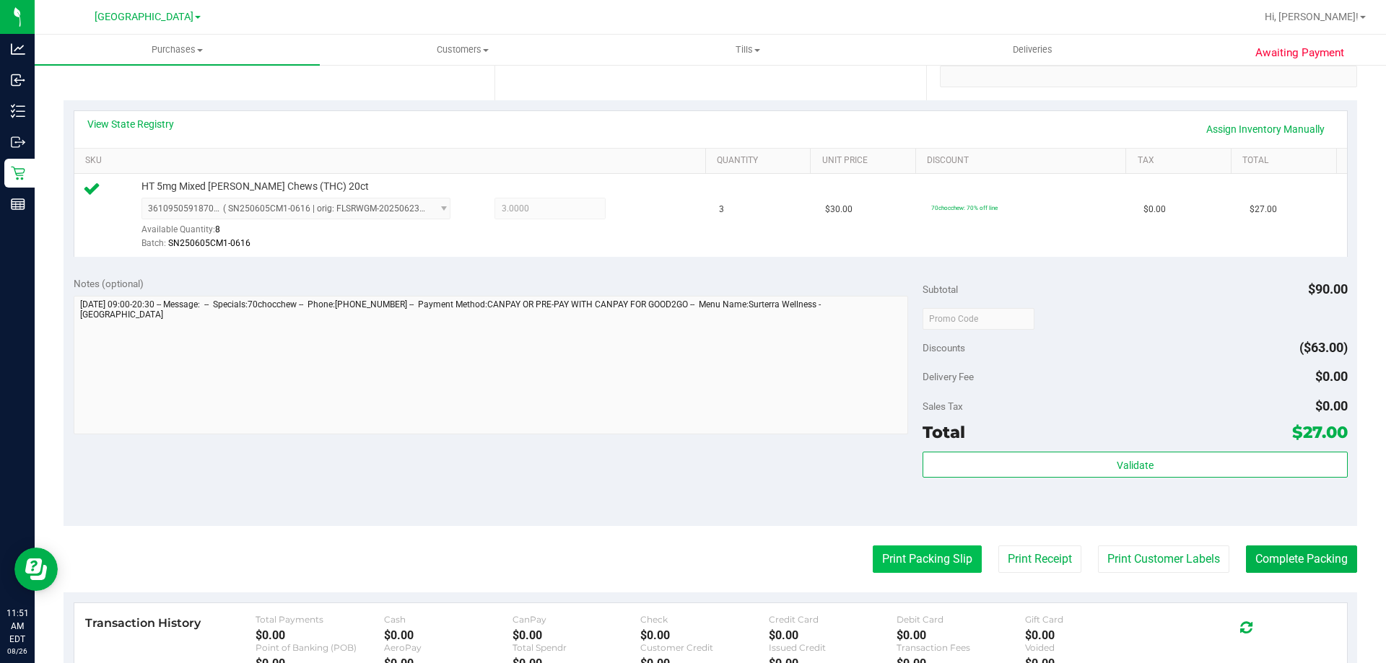
click at [904, 568] on button "Print Packing Slip" at bounding box center [927, 559] width 109 height 27
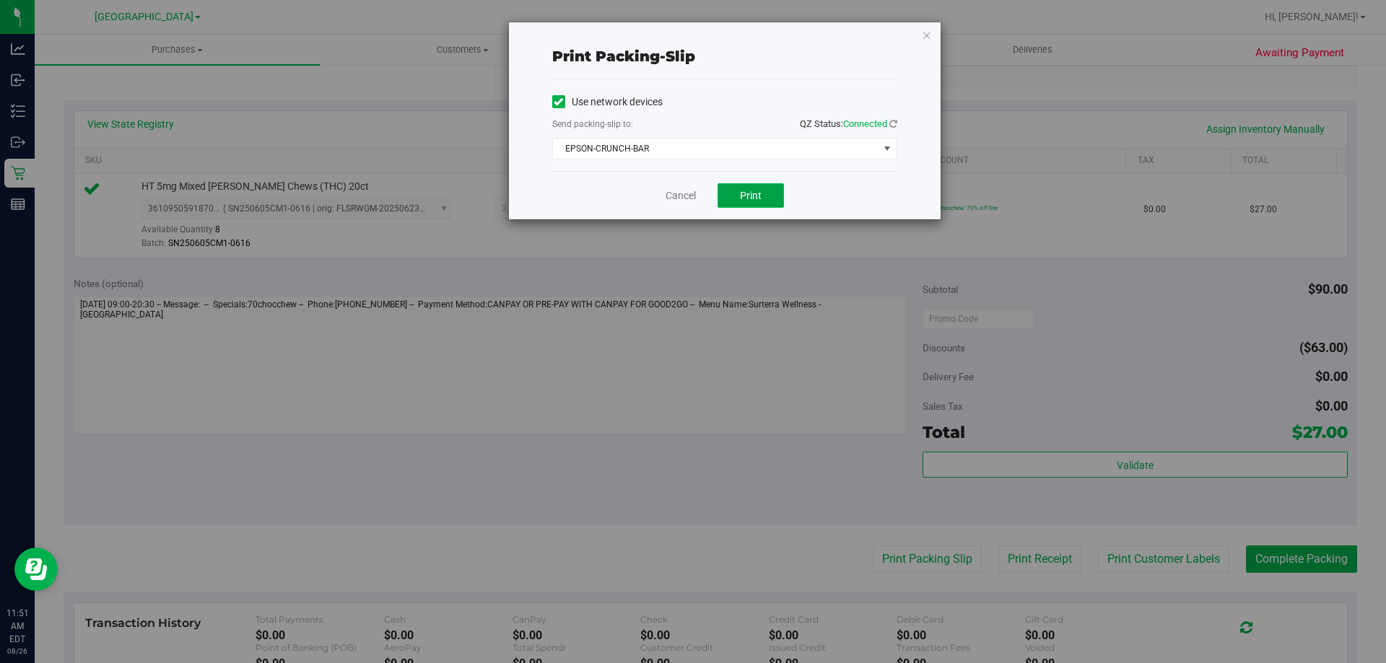
click at [766, 203] on button "Print" at bounding box center [750, 195] width 66 height 25
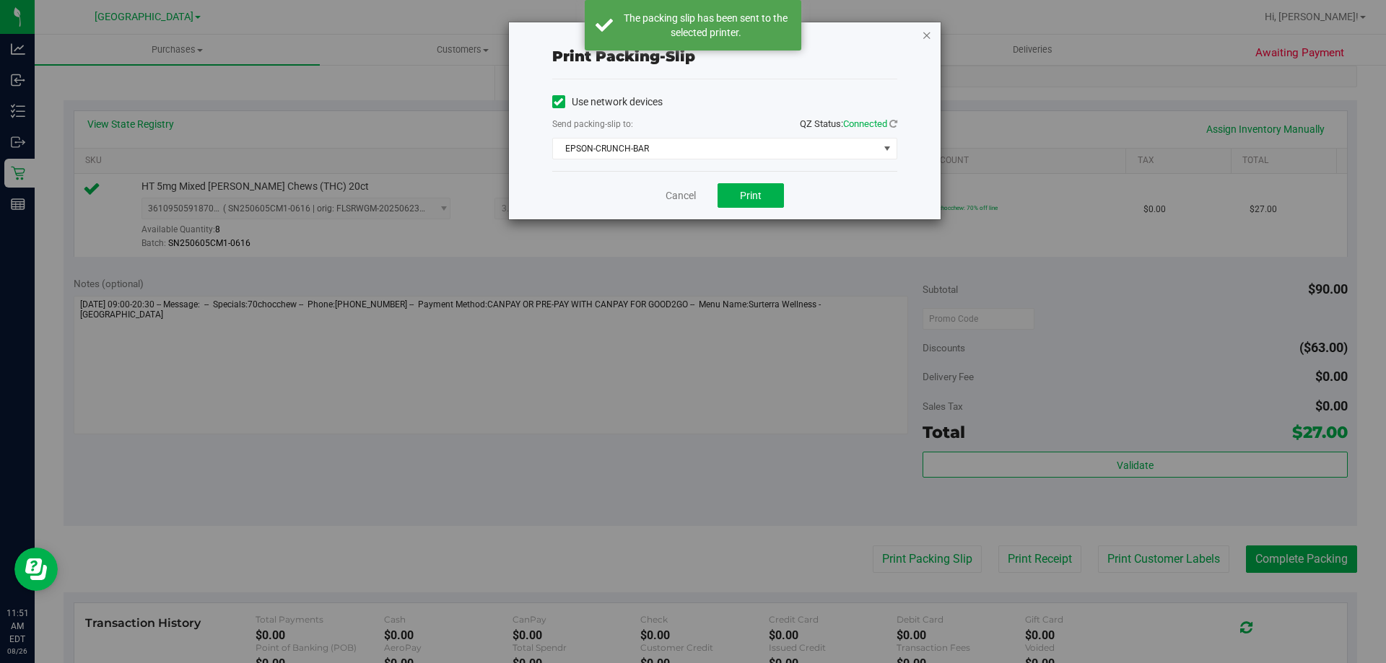
click at [924, 31] on icon "button" at bounding box center [927, 34] width 10 height 17
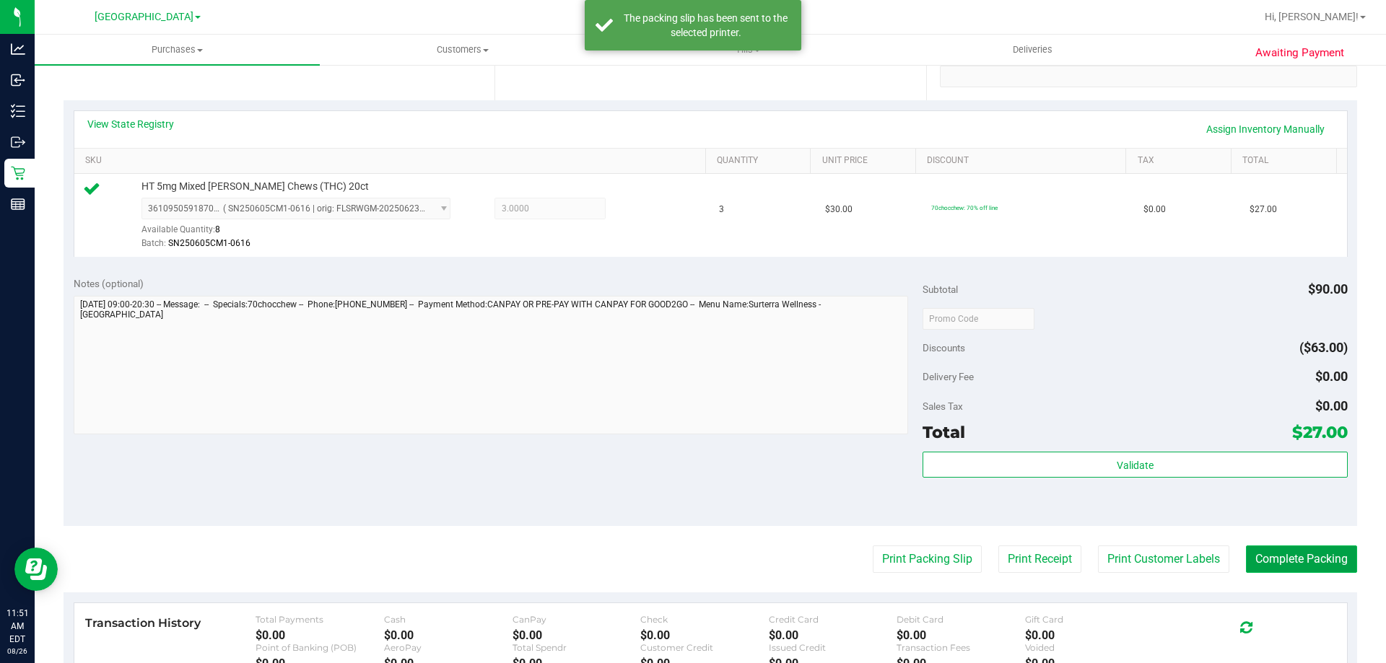
click at [1274, 567] on button "Complete Packing" at bounding box center [1301, 559] width 111 height 27
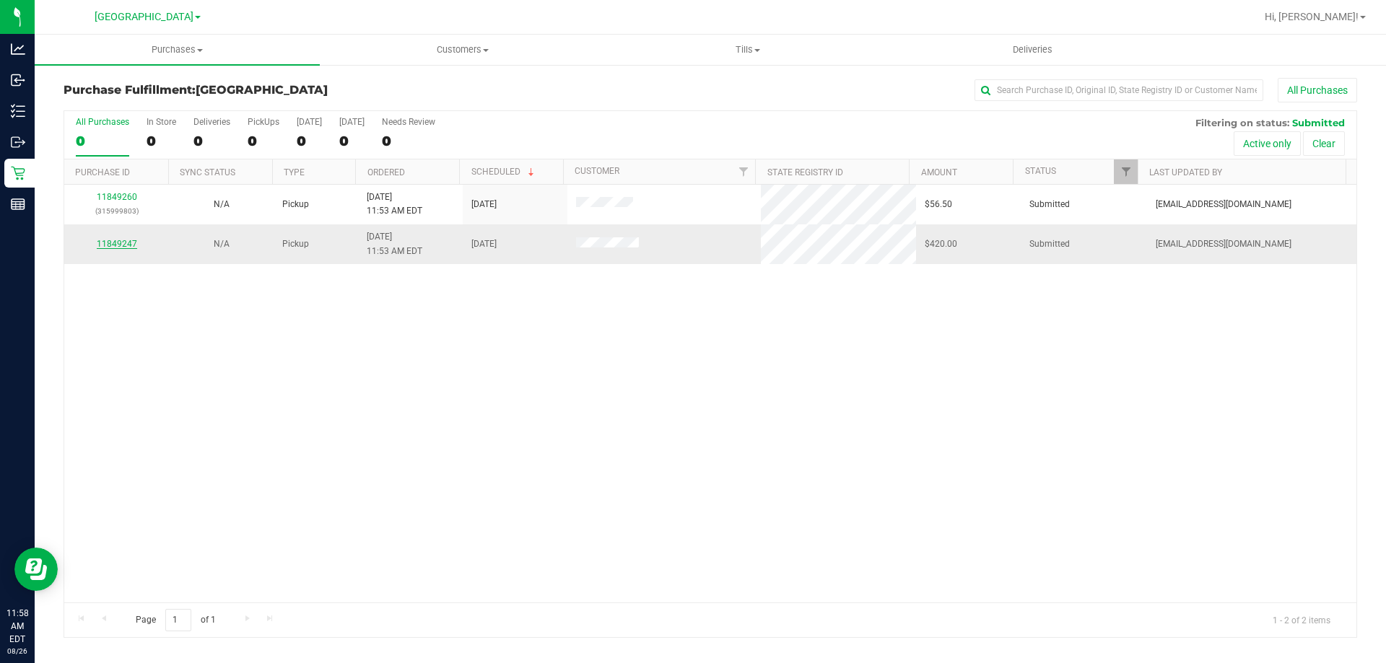
click at [125, 243] on link "11849247" at bounding box center [117, 244] width 40 height 10
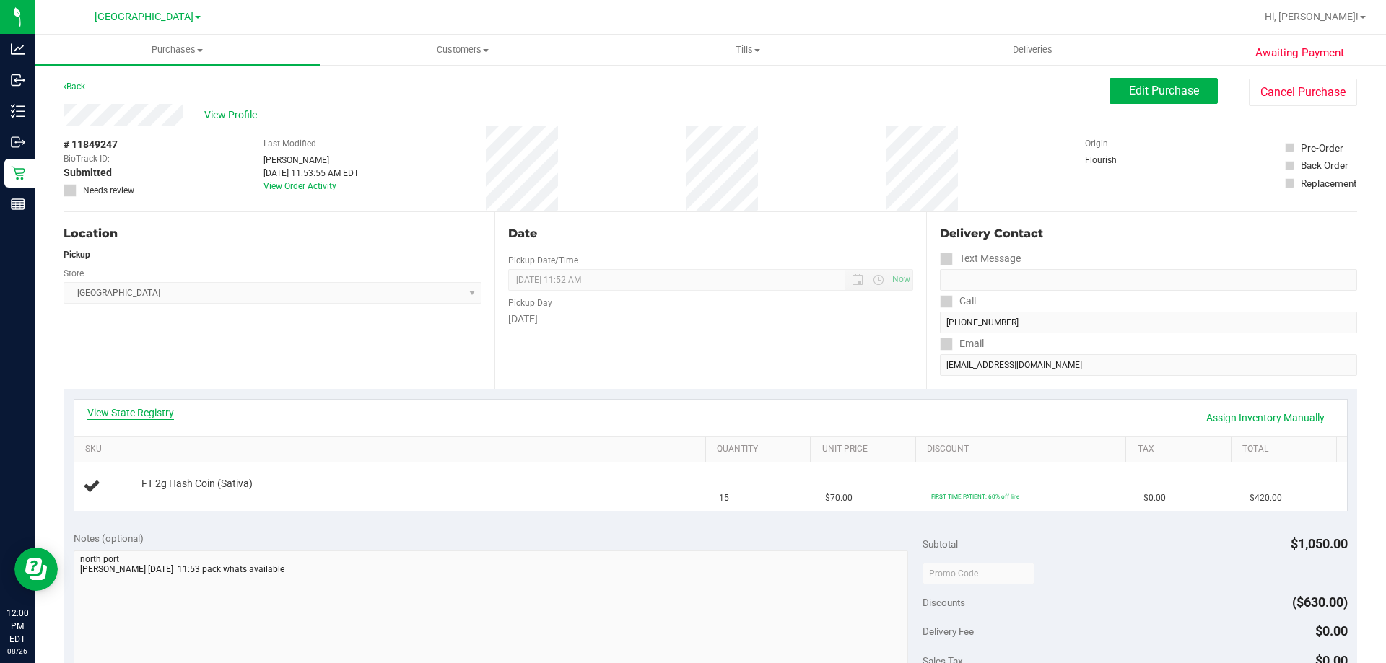
click at [118, 408] on link "View State Registry" at bounding box center [130, 413] width 87 height 14
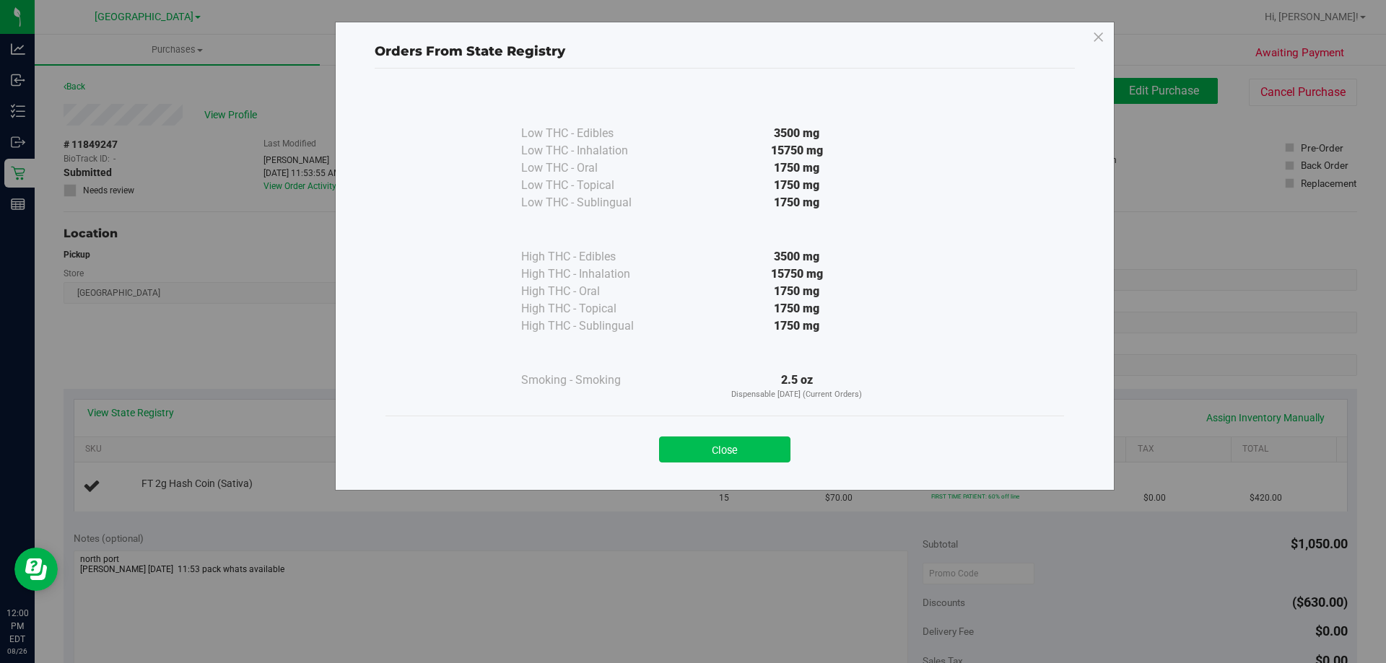
click at [763, 455] on button "Close" at bounding box center [724, 450] width 131 height 26
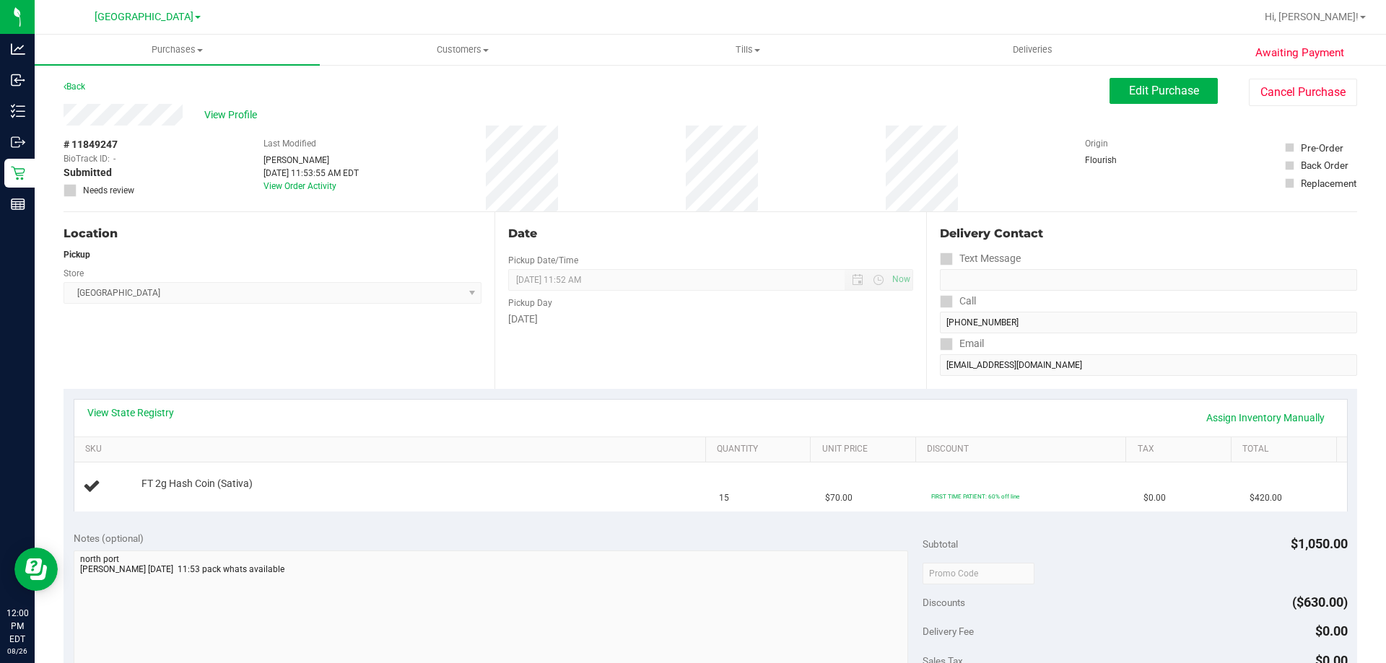
drag, startPoint x: 615, startPoint y: 78, endPoint x: 595, endPoint y: 103, distance: 31.9
click at [615, 78] on div "Back Edit Purchase Cancel Purchase" at bounding box center [710, 91] width 1293 height 26
click at [167, 413] on link "View State Registry" at bounding box center [130, 413] width 87 height 14
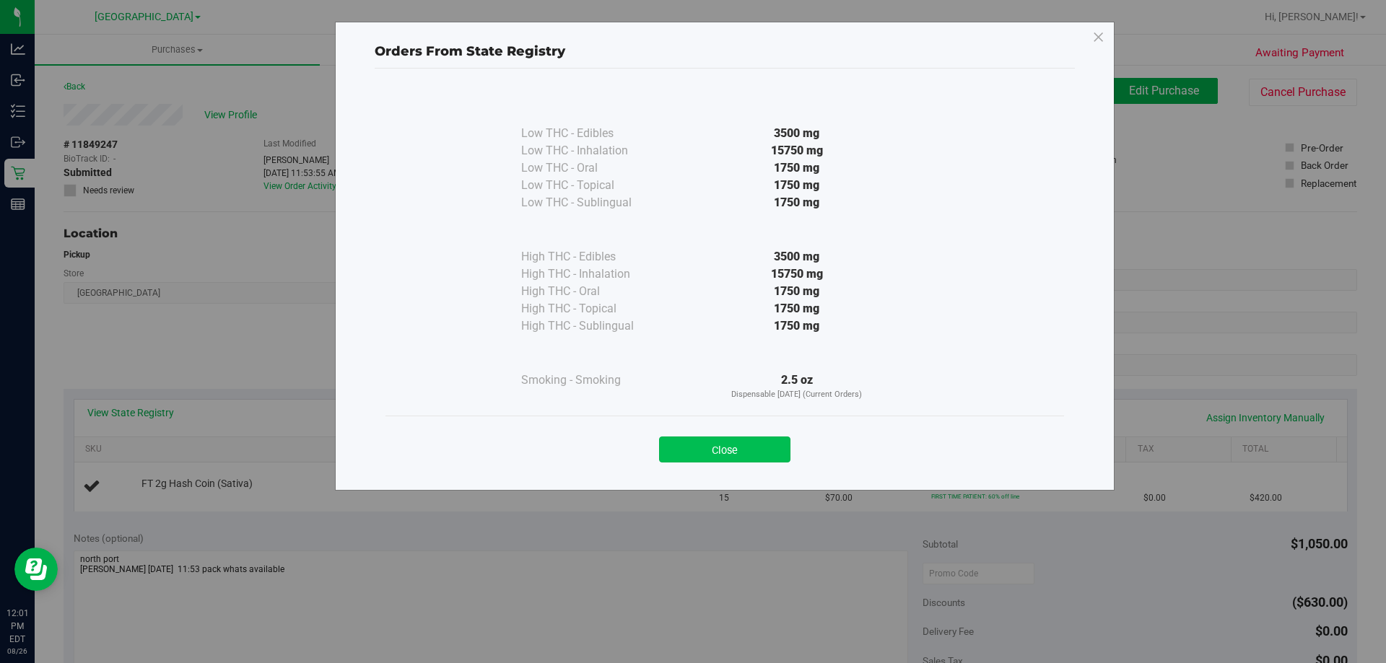
click at [730, 442] on button "Close" at bounding box center [724, 450] width 131 height 26
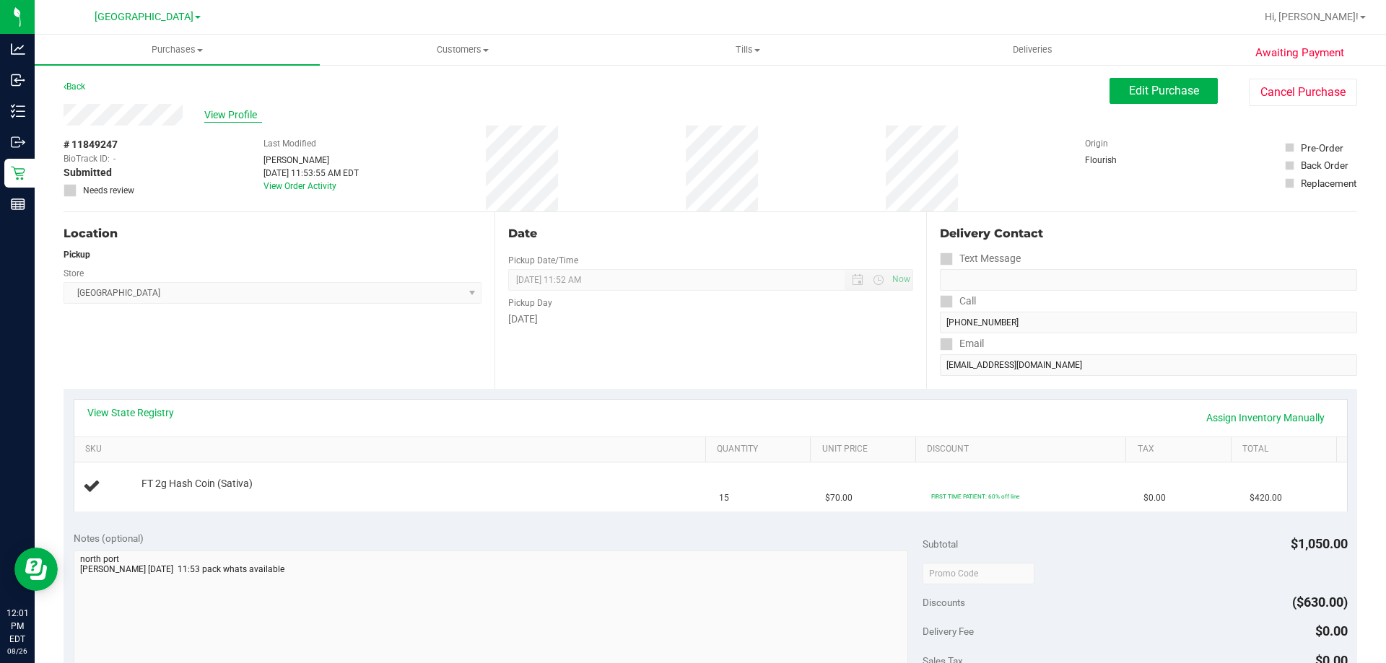
click at [240, 110] on span "View Profile" at bounding box center [233, 115] width 58 height 15
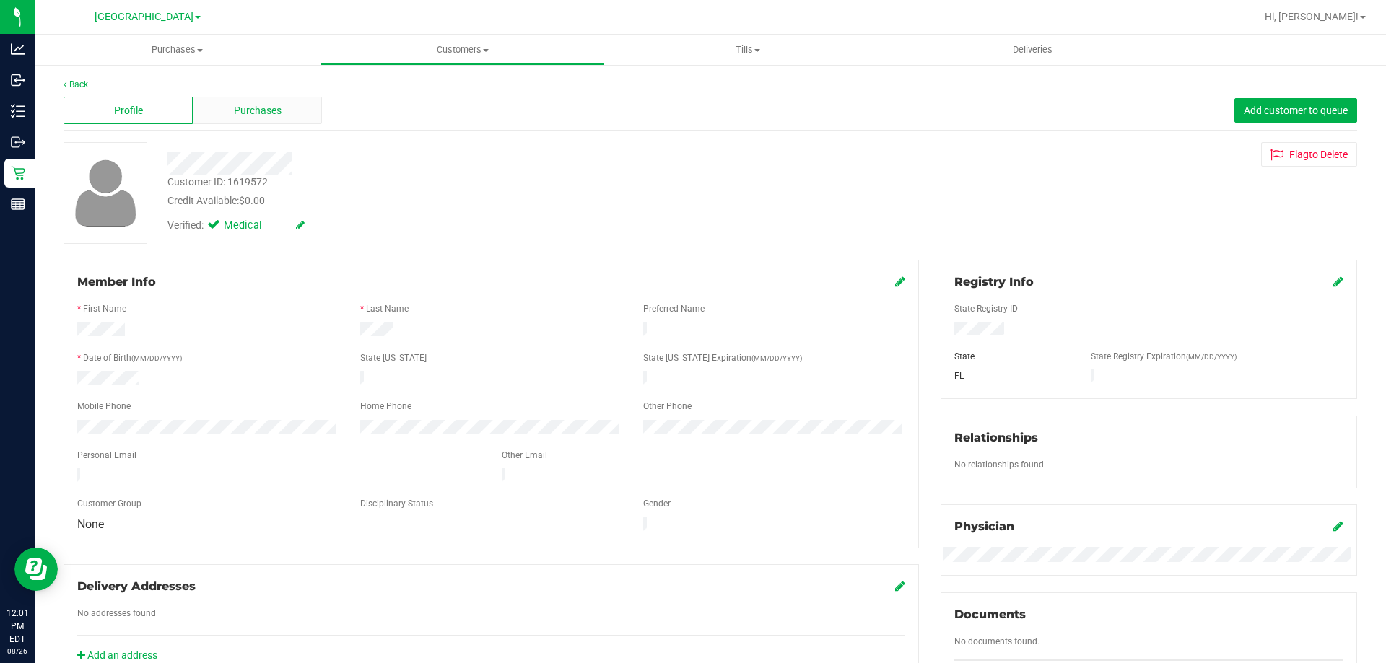
click at [236, 105] on span "Purchases" at bounding box center [258, 110] width 48 height 15
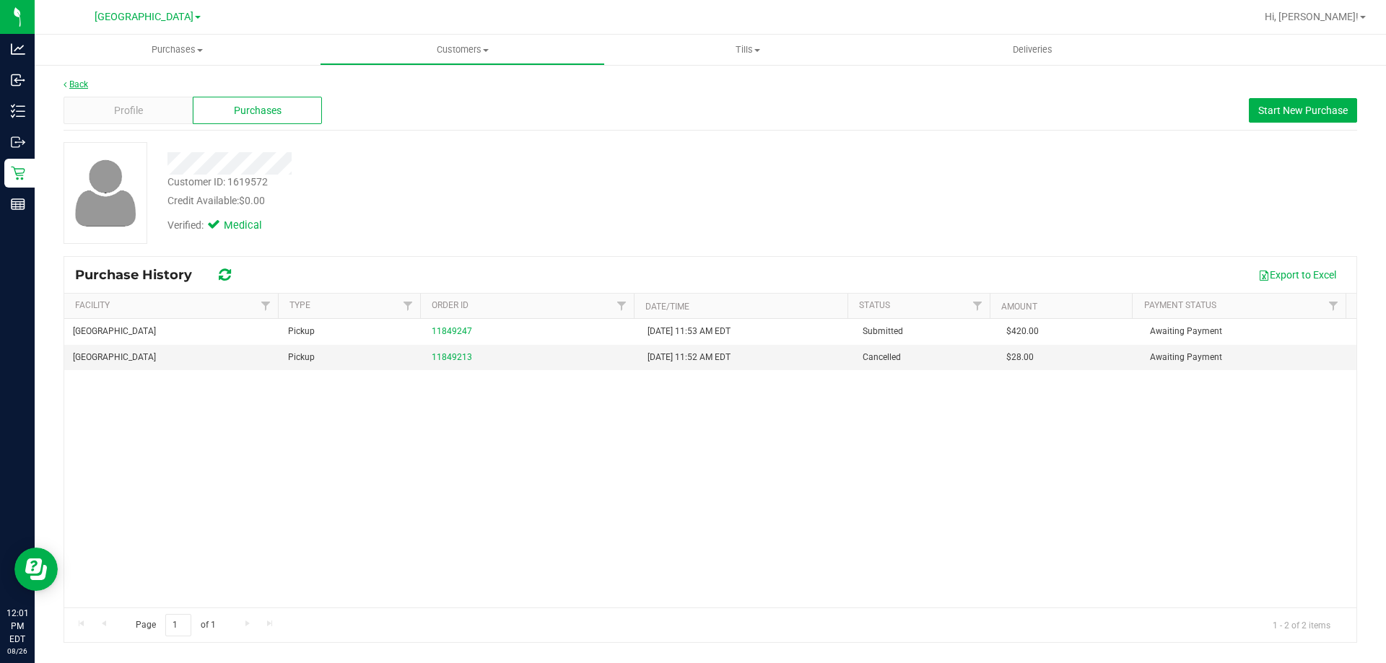
click at [71, 81] on link "Back" at bounding box center [76, 84] width 25 height 10
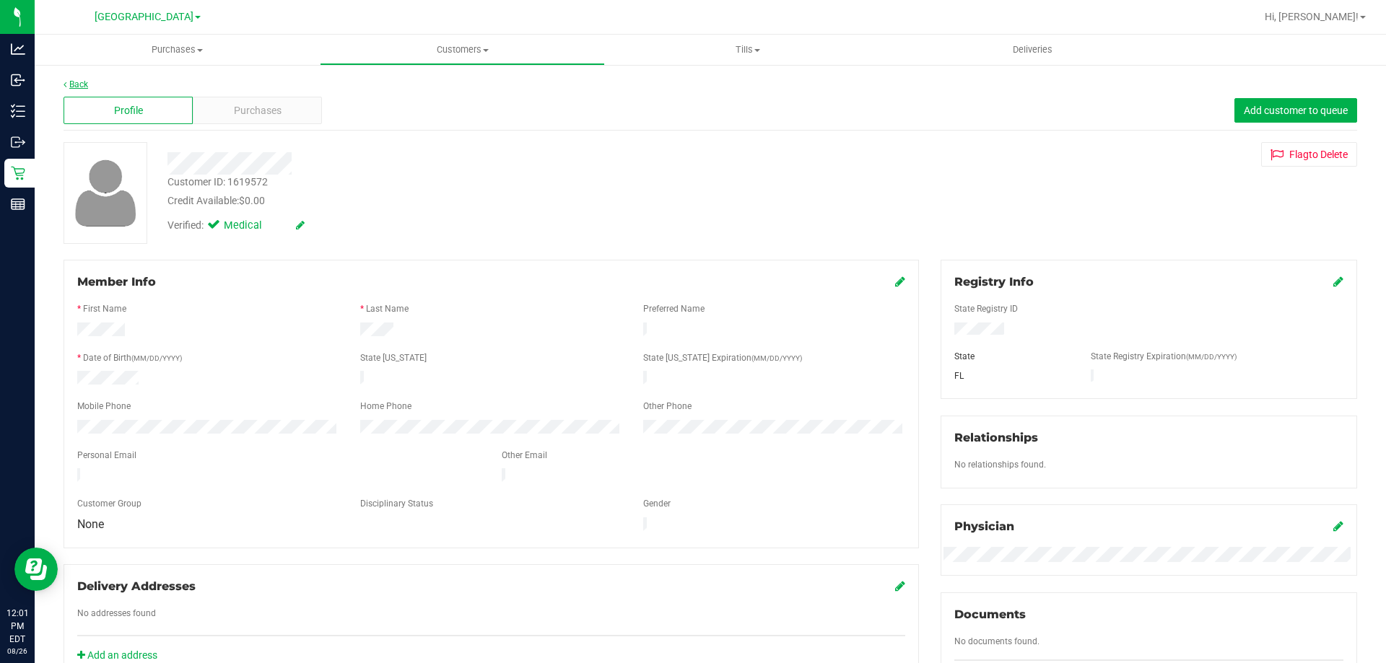
click at [74, 81] on link "Back" at bounding box center [76, 84] width 25 height 10
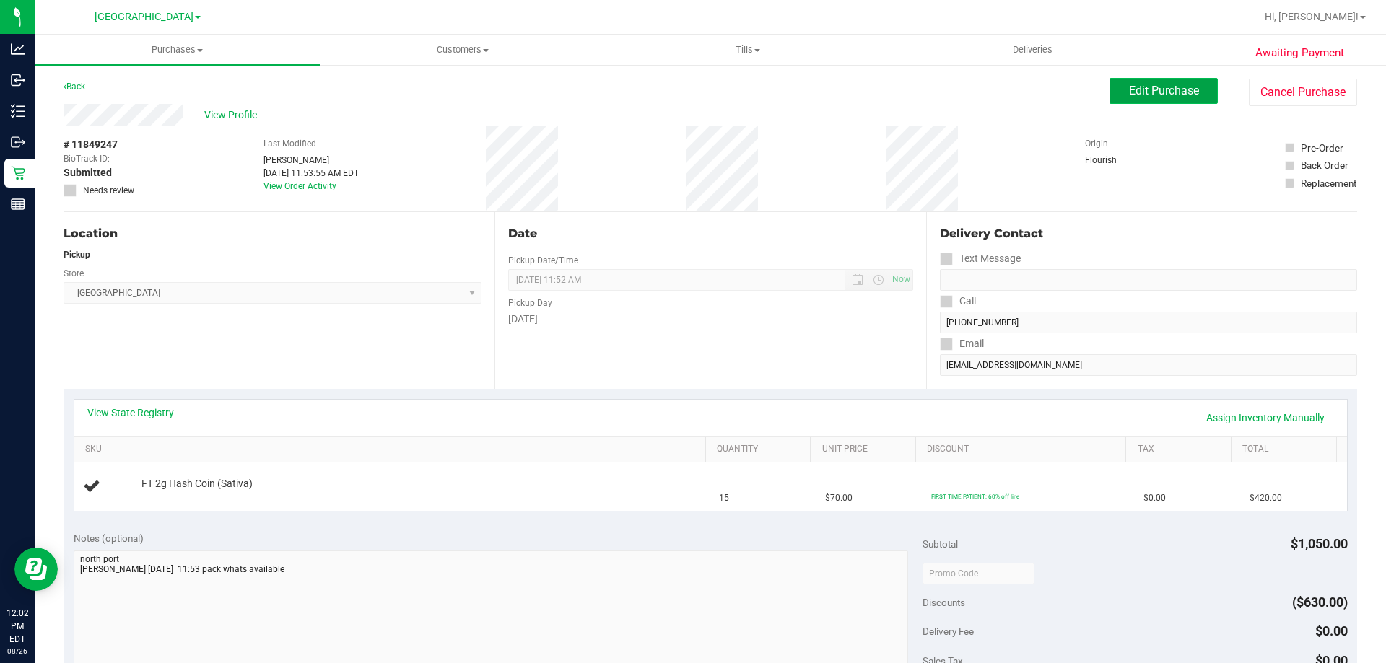
click at [1125, 83] on button "Edit Purchase" at bounding box center [1163, 91] width 108 height 26
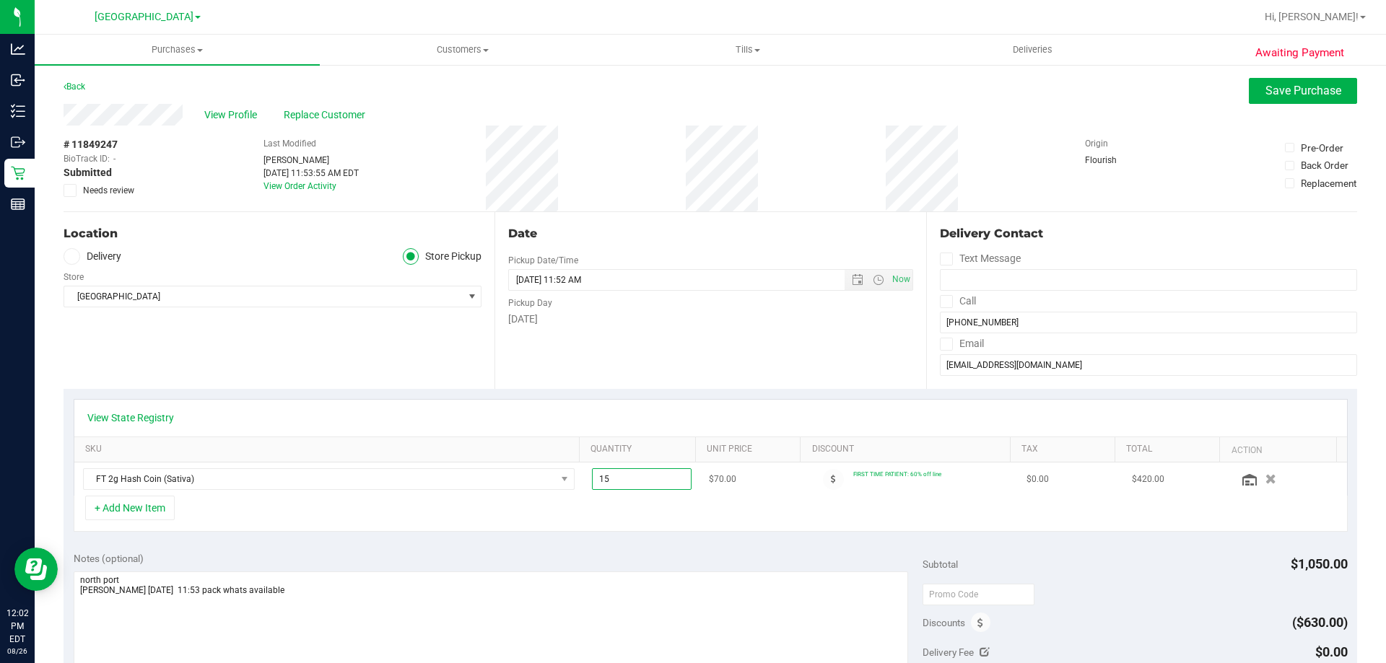
drag, startPoint x: 625, startPoint y: 482, endPoint x: 579, endPoint y: 477, distance: 46.5
click at [583, 477] on td "15.00 15" at bounding box center [642, 479] width 118 height 33
type input "6"
type input "6.00"
click at [428, 588] on textarea at bounding box center [491, 641] width 835 height 139
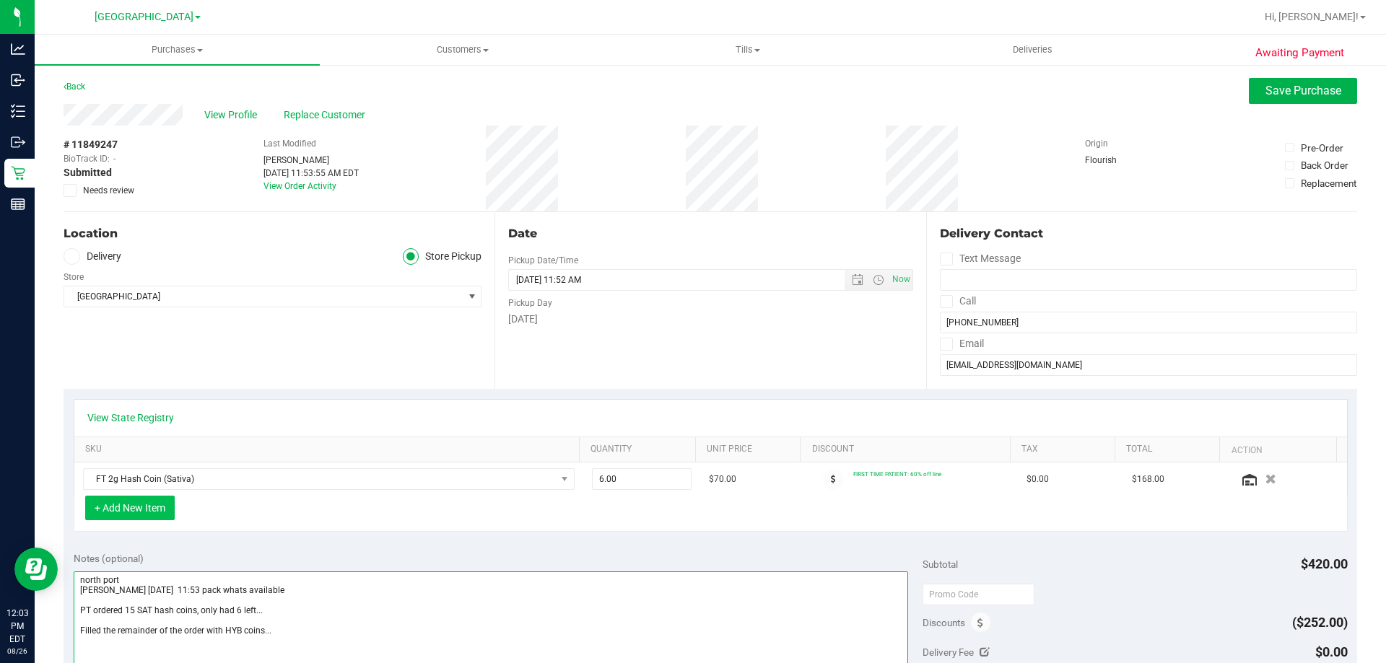
type textarea "north port todd 8/26 11:53 pack whats available PT ordered 15 SAT hash coins, o…"
click at [119, 516] on button "+ Add New Item" at bounding box center [129, 508] width 89 height 25
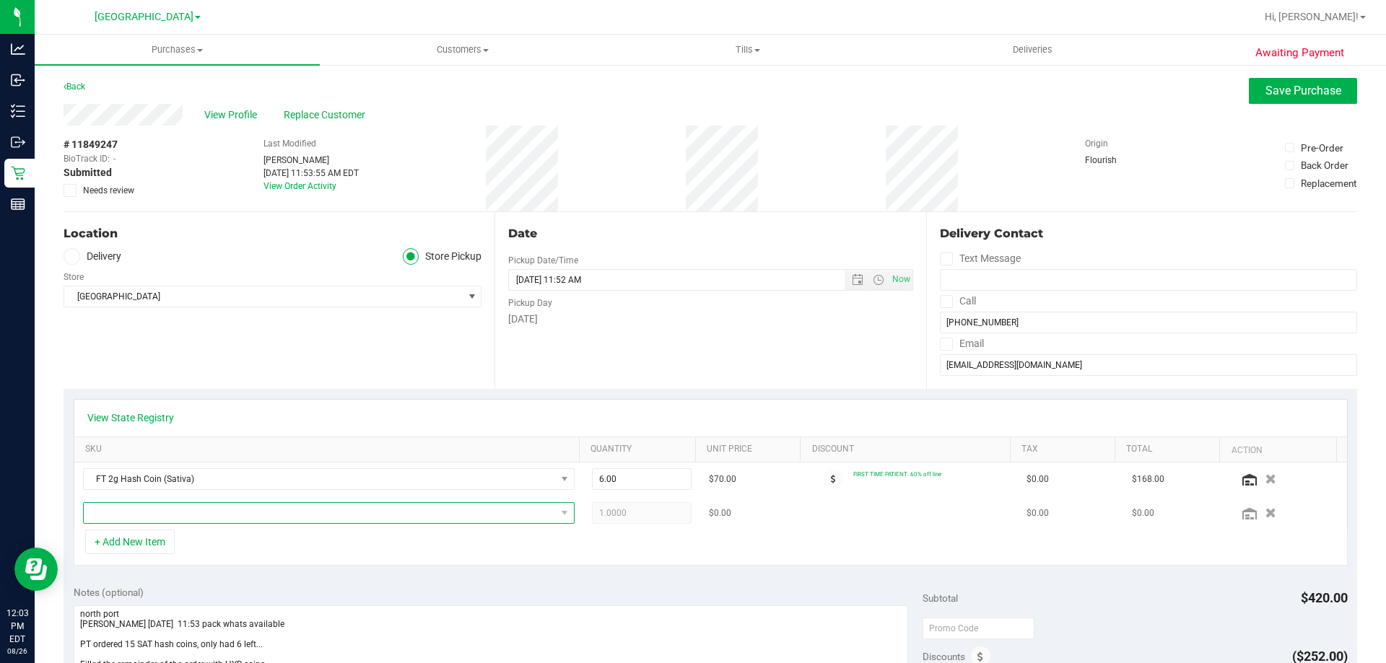
click at [124, 516] on span "NO DATA FOUND" at bounding box center [320, 513] width 472 height 20
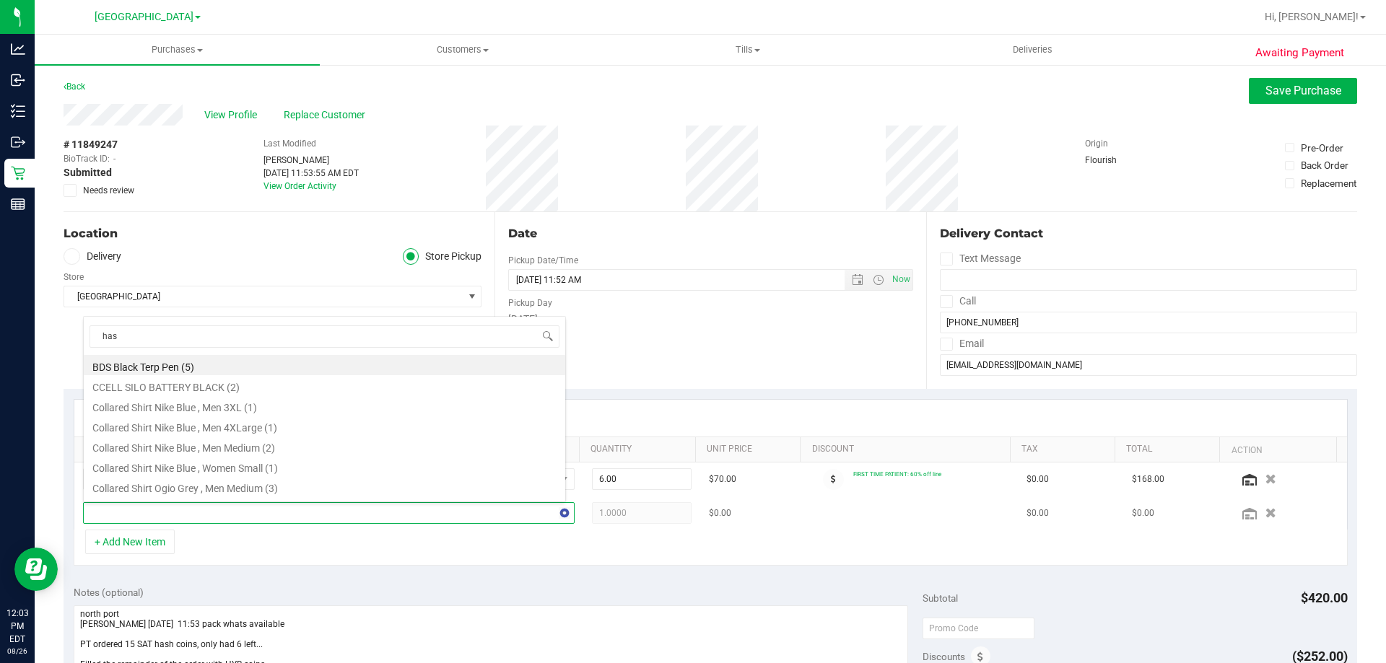
type input "hash"
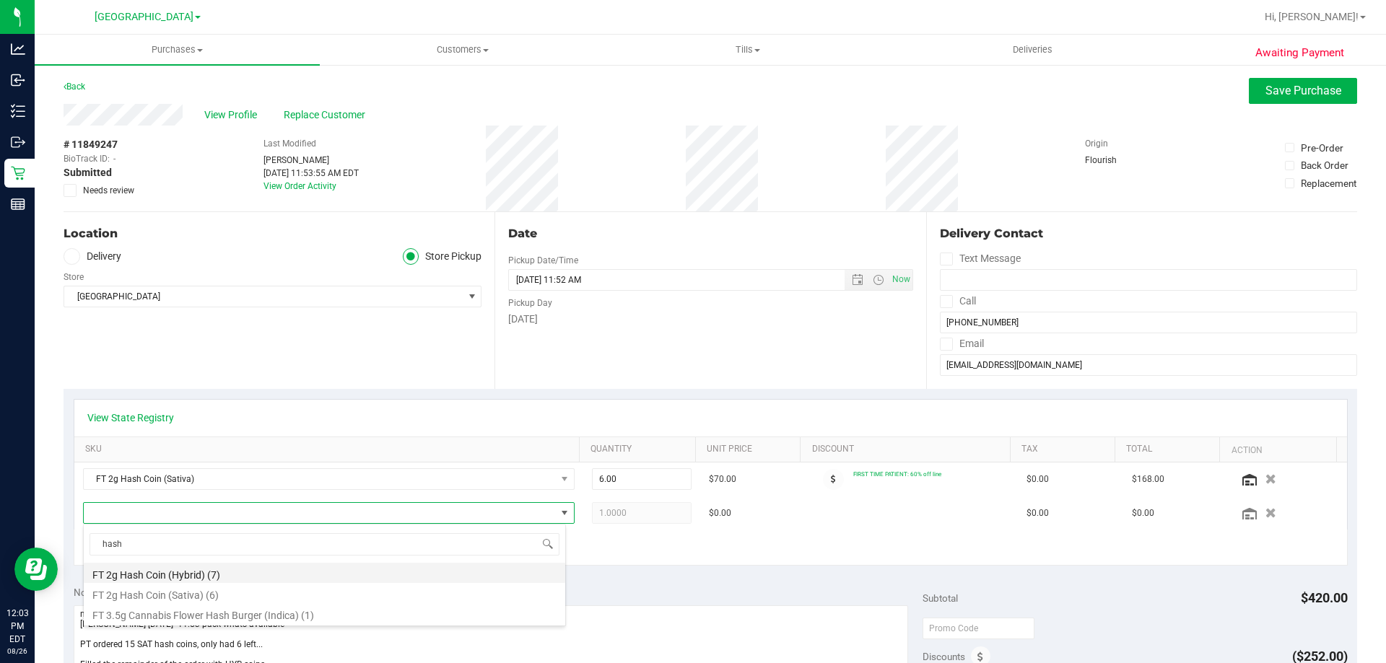
click at [176, 573] on li "FT 2g Hash Coin (Hybrid) (7)" at bounding box center [324, 573] width 481 height 20
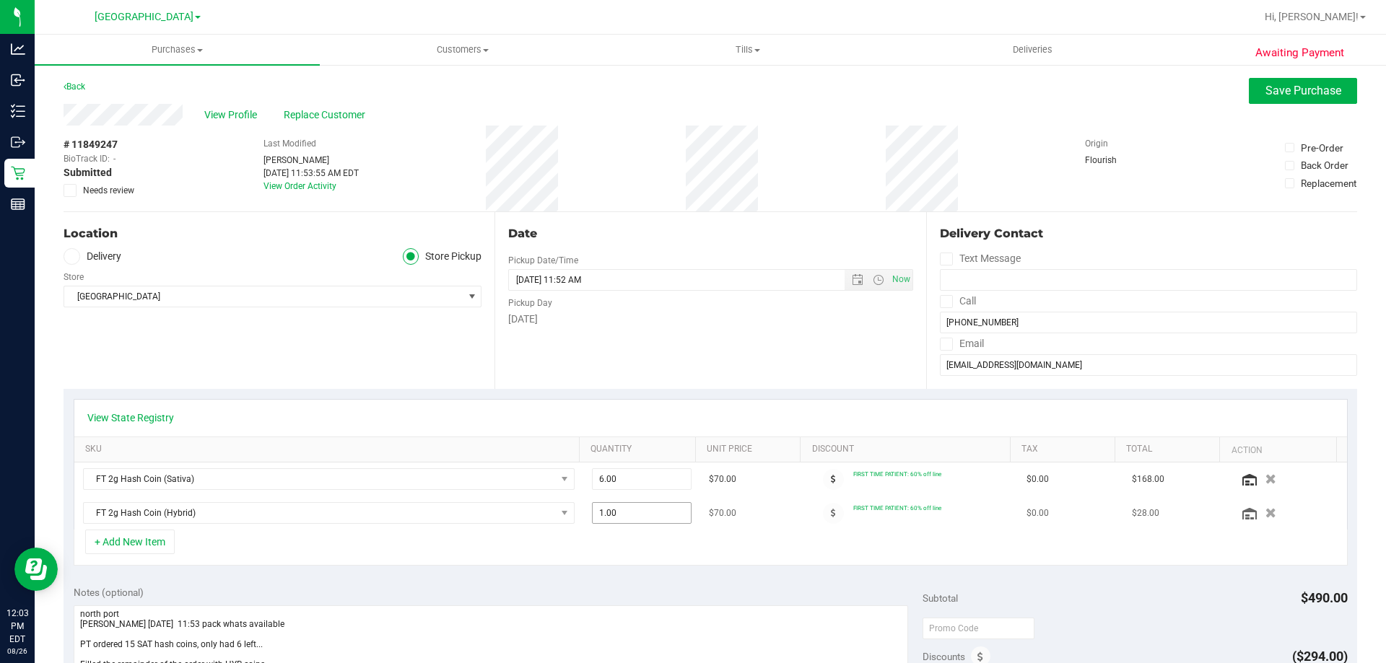
click at [622, 512] on span "1.00 1" at bounding box center [642, 513] width 100 height 22
type input "9"
type input "9.00"
click at [787, 547] on div "+ Add New Item" at bounding box center [711, 548] width 1274 height 36
click at [1288, 87] on span "Save Purchase" at bounding box center [1303, 91] width 76 height 14
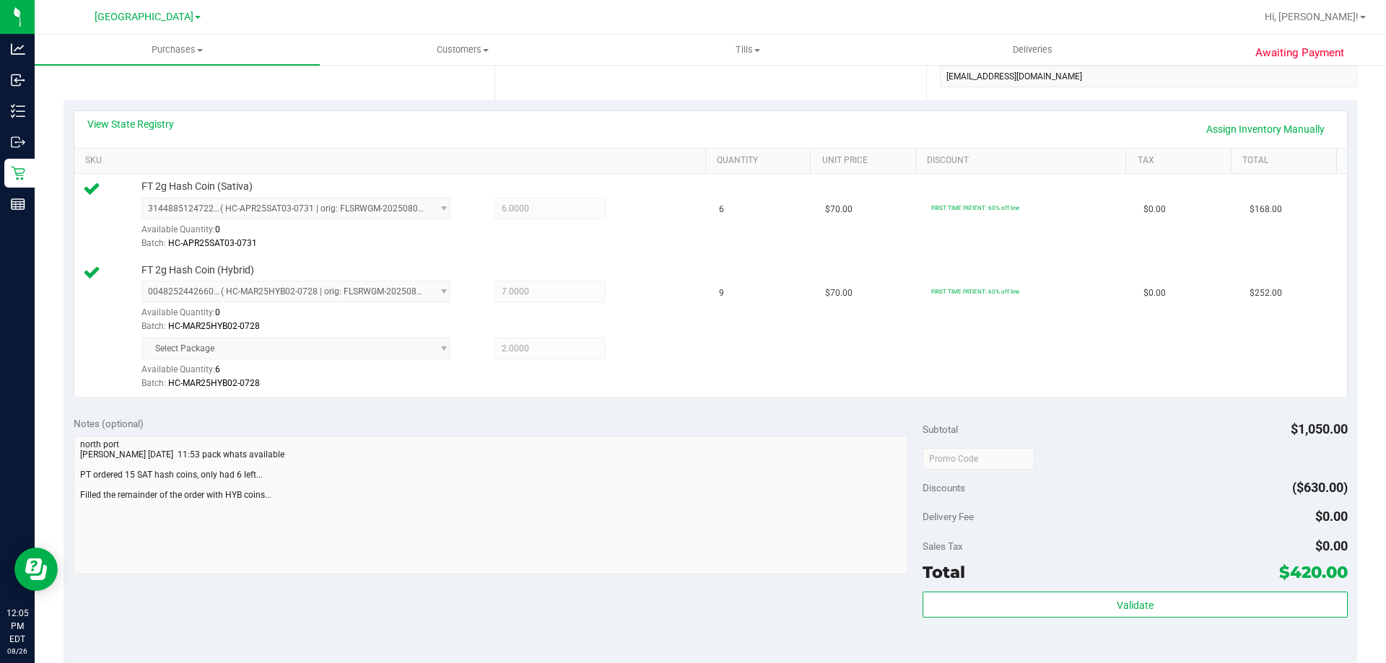
scroll to position [505, 0]
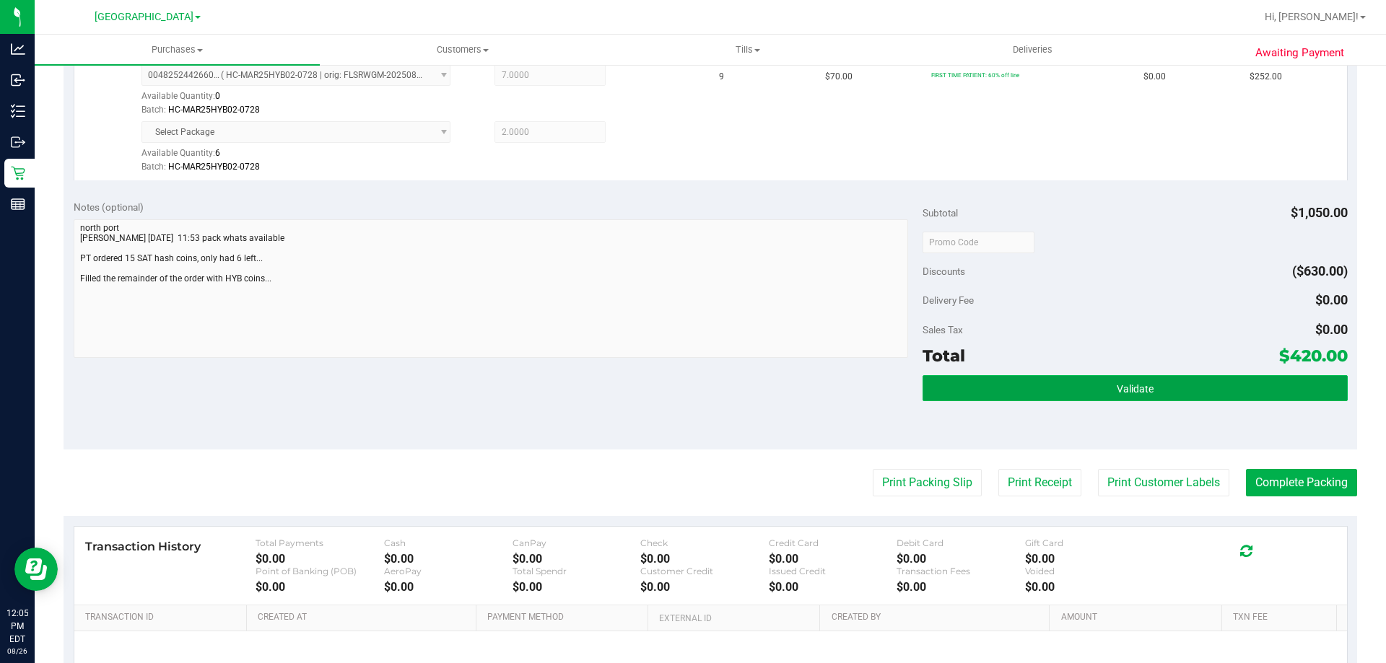
click at [1086, 390] on button "Validate" at bounding box center [1134, 388] width 424 height 26
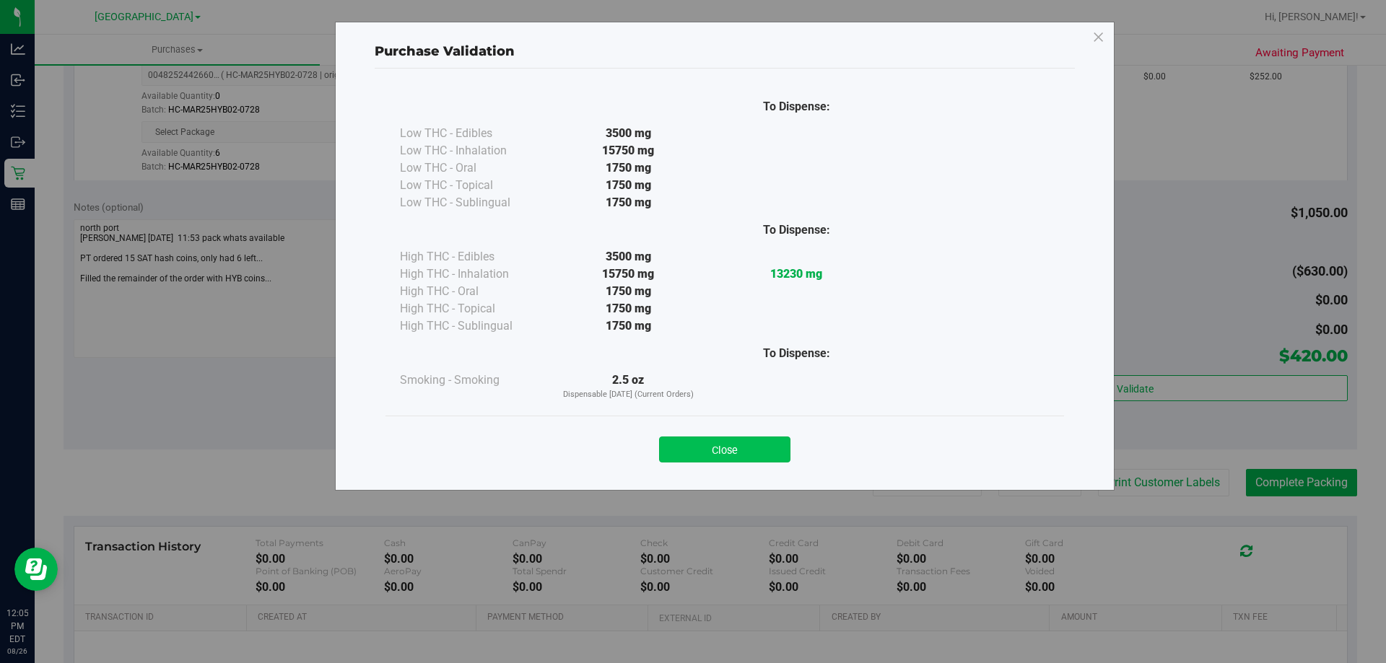
click at [760, 447] on button "Close" at bounding box center [724, 450] width 131 height 26
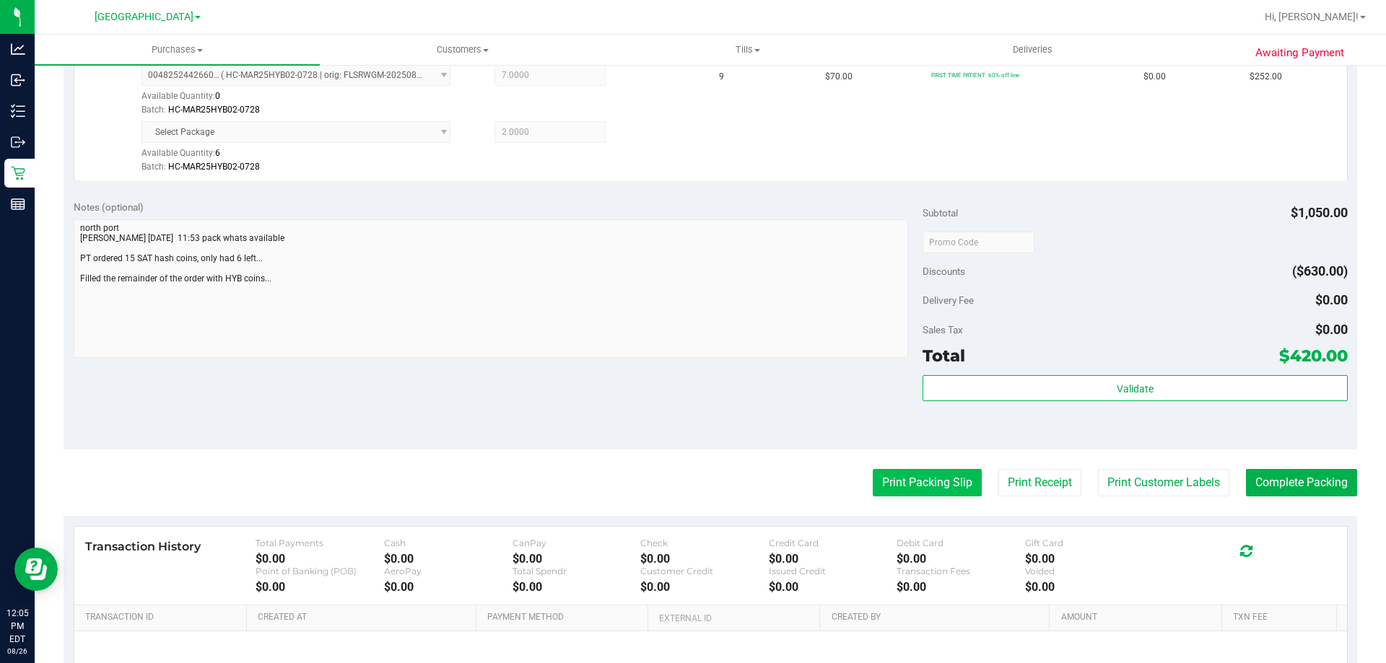
click at [924, 481] on button "Print Packing Slip" at bounding box center [927, 482] width 109 height 27
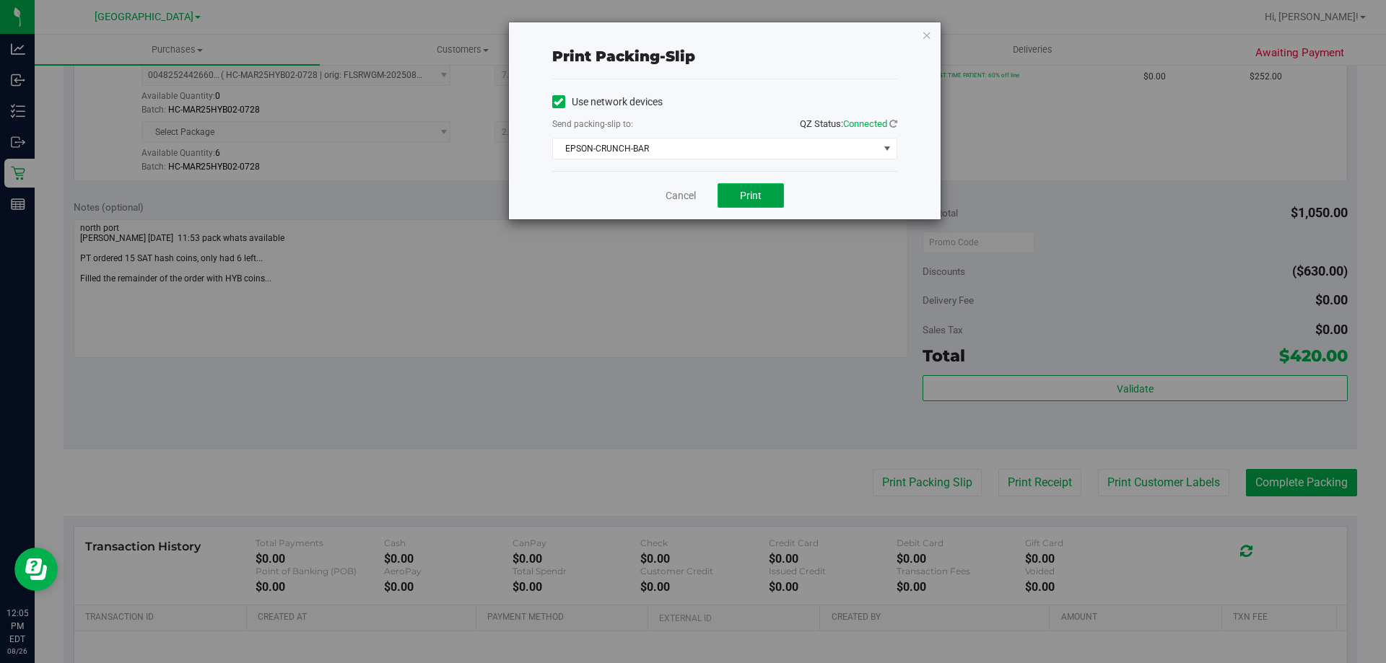
click at [760, 199] on span "Print" at bounding box center [751, 196] width 22 height 12
click at [929, 35] on icon "button" at bounding box center [927, 34] width 10 height 17
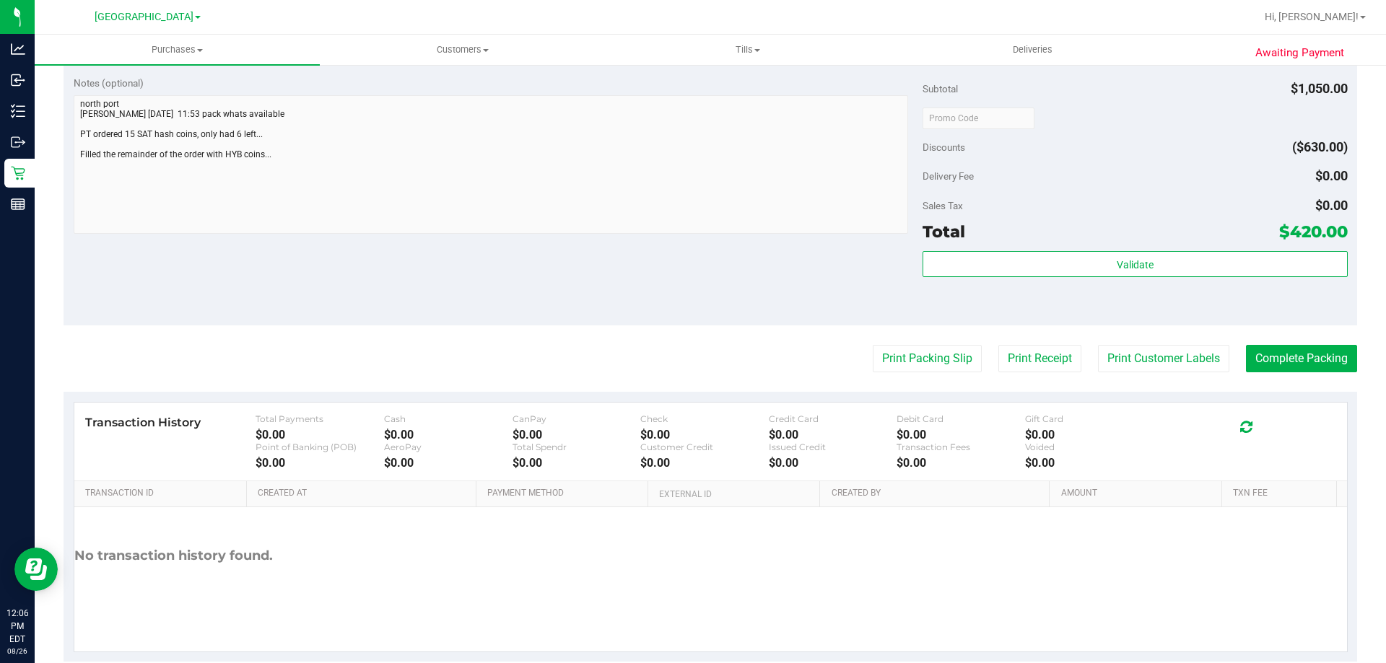
scroll to position [639, 0]
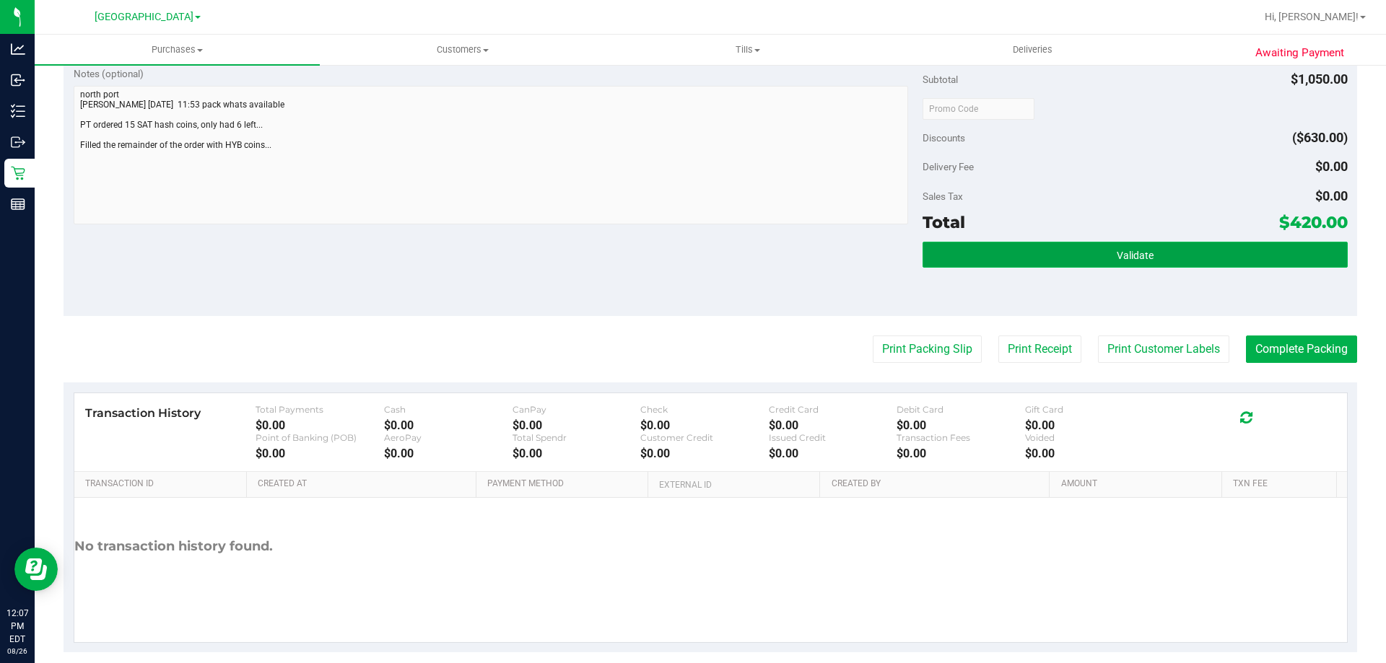
click at [1205, 255] on button "Validate" at bounding box center [1134, 255] width 424 height 26
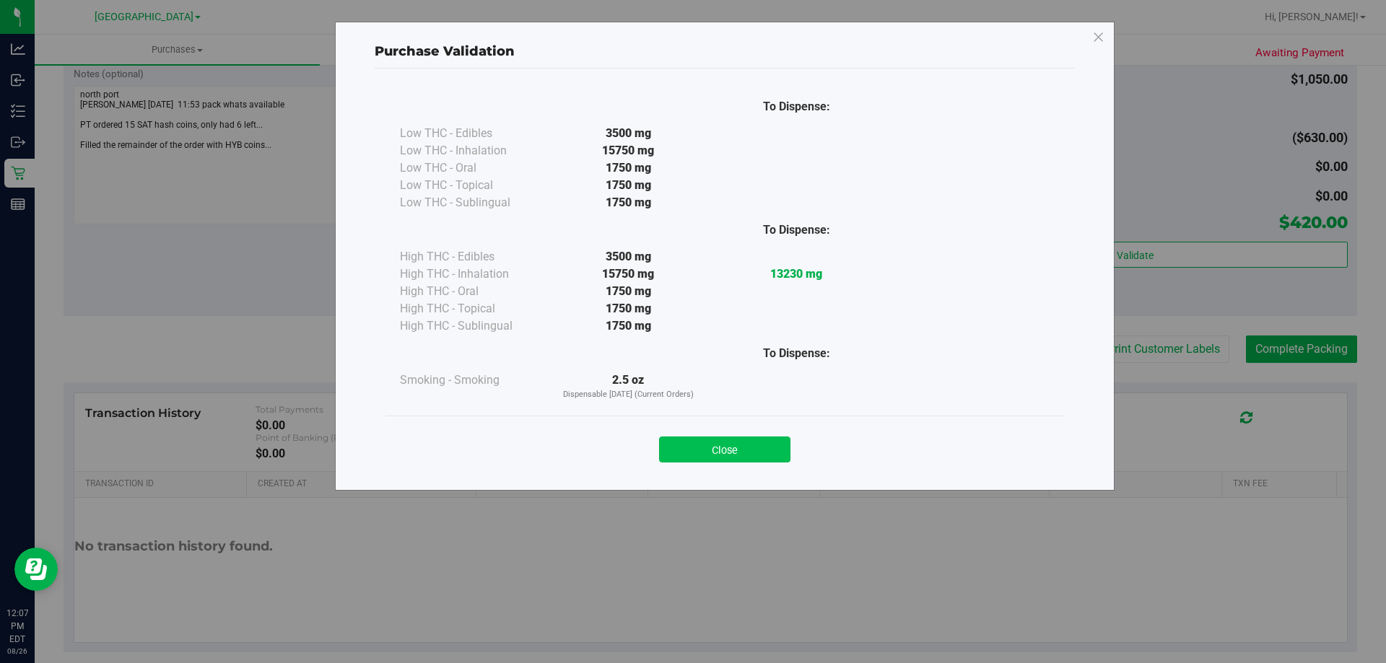
click at [721, 449] on button "Close" at bounding box center [724, 450] width 131 height 26
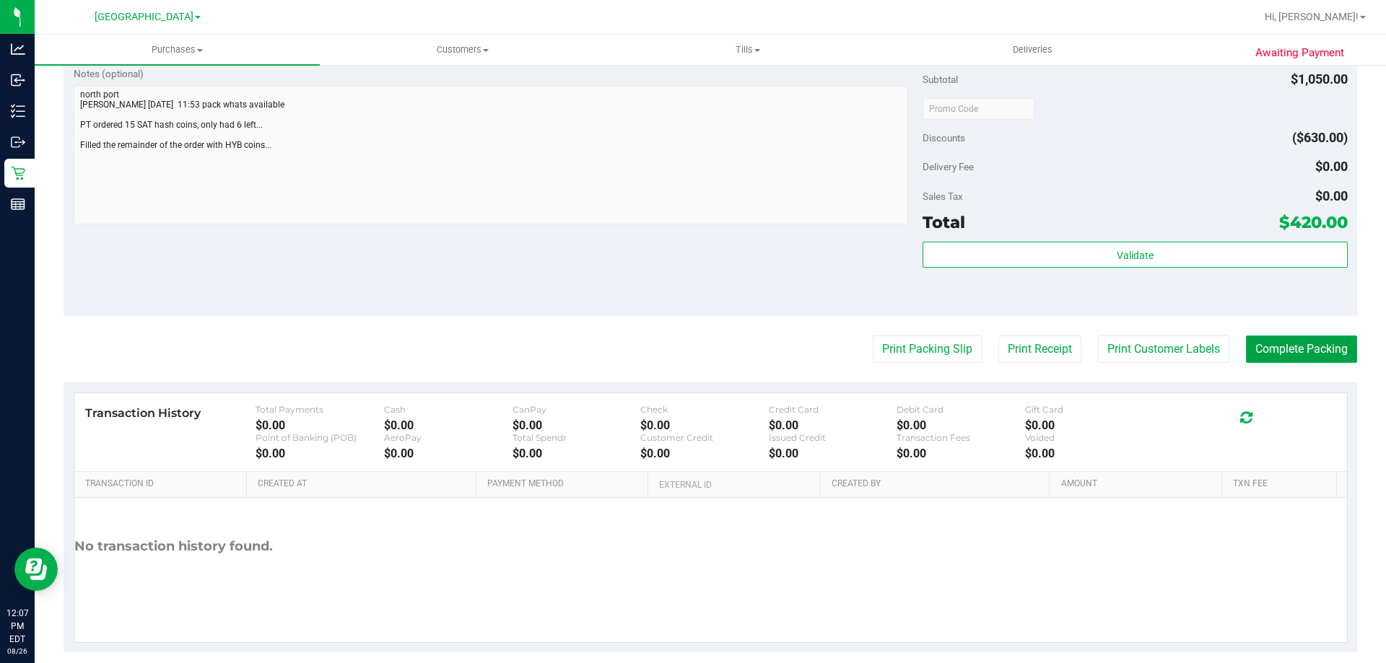
click at [1317, 344] on button "Complete Packing" at bounding box center [1301, 349] width 111 height 27
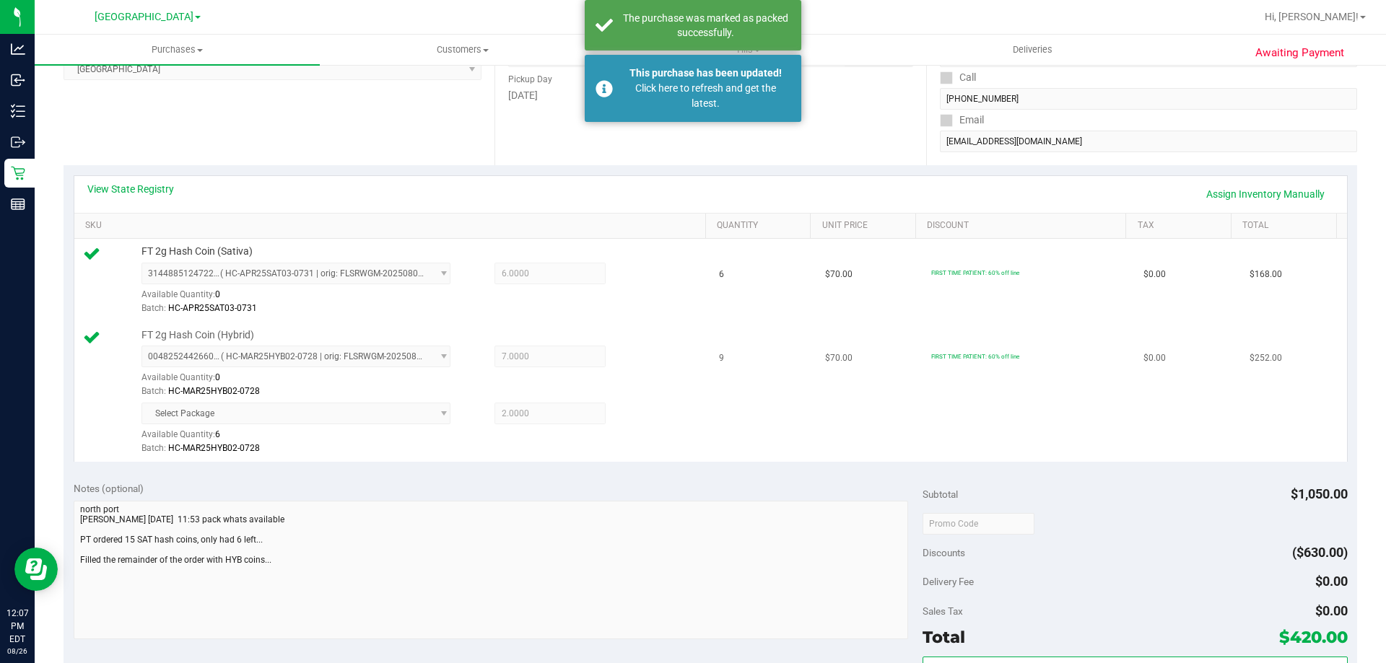
scroll to position [206, 0]
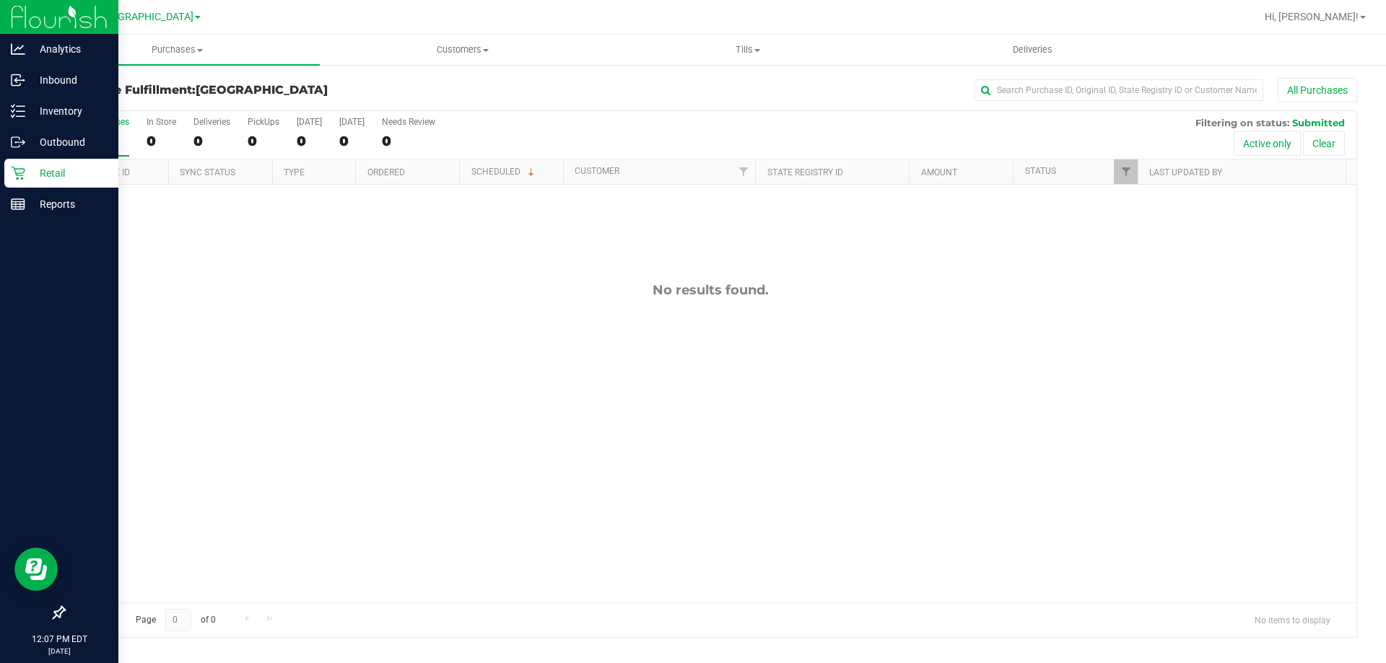
click at [38, 171] on p "Retail" at bounding box center [68, 173] width 87 height 17
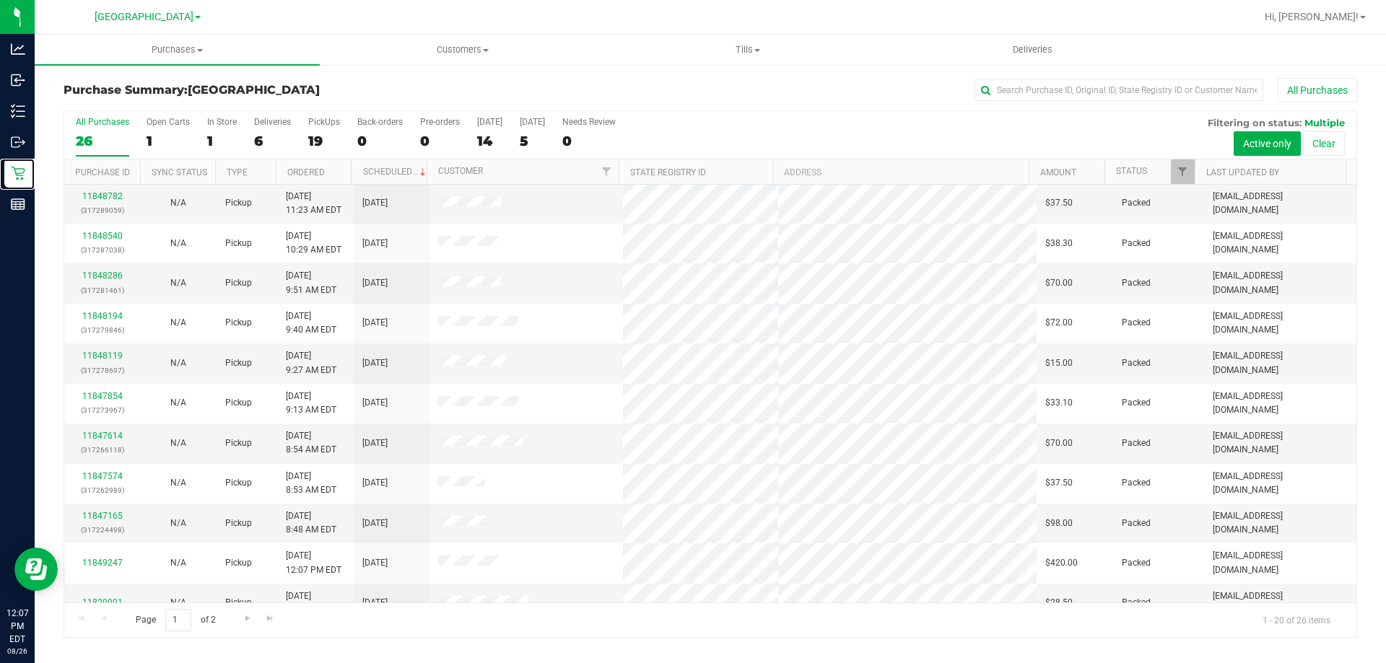
scroll to position [381, 0]
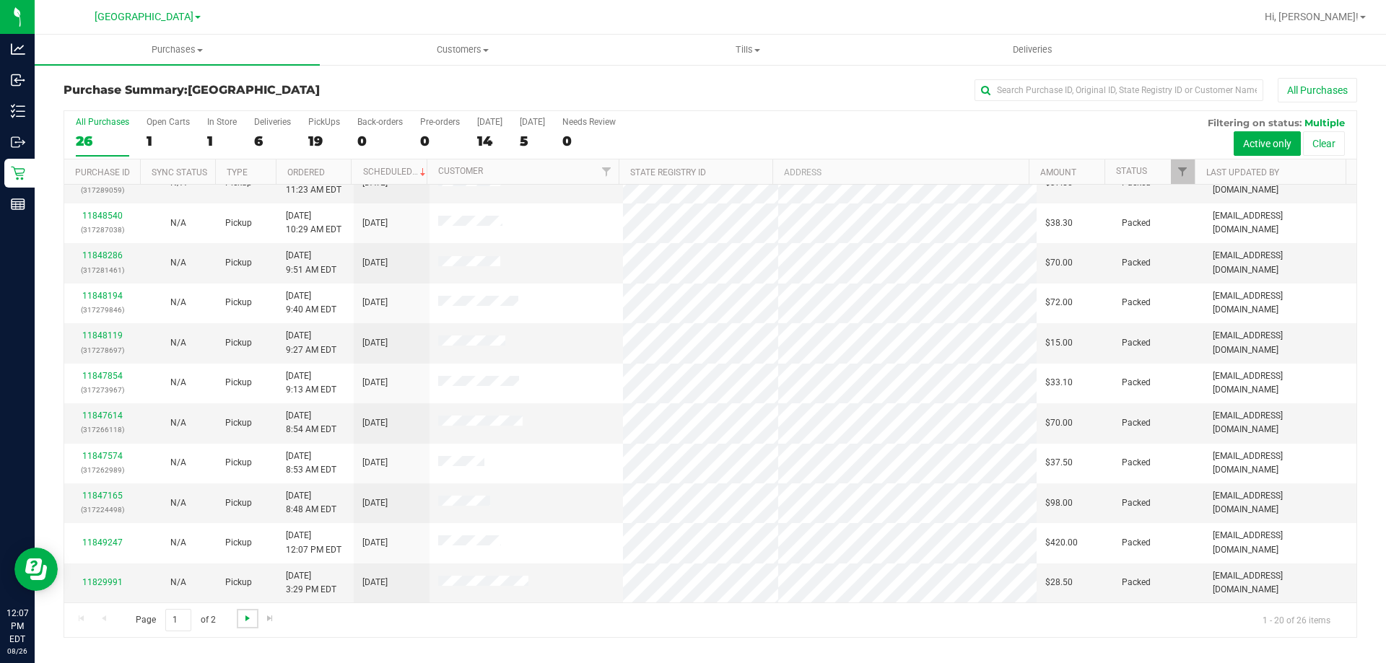
click at [243, 614] on span "Go to the next page" at bounding box center [248, 619] width 12 height 12
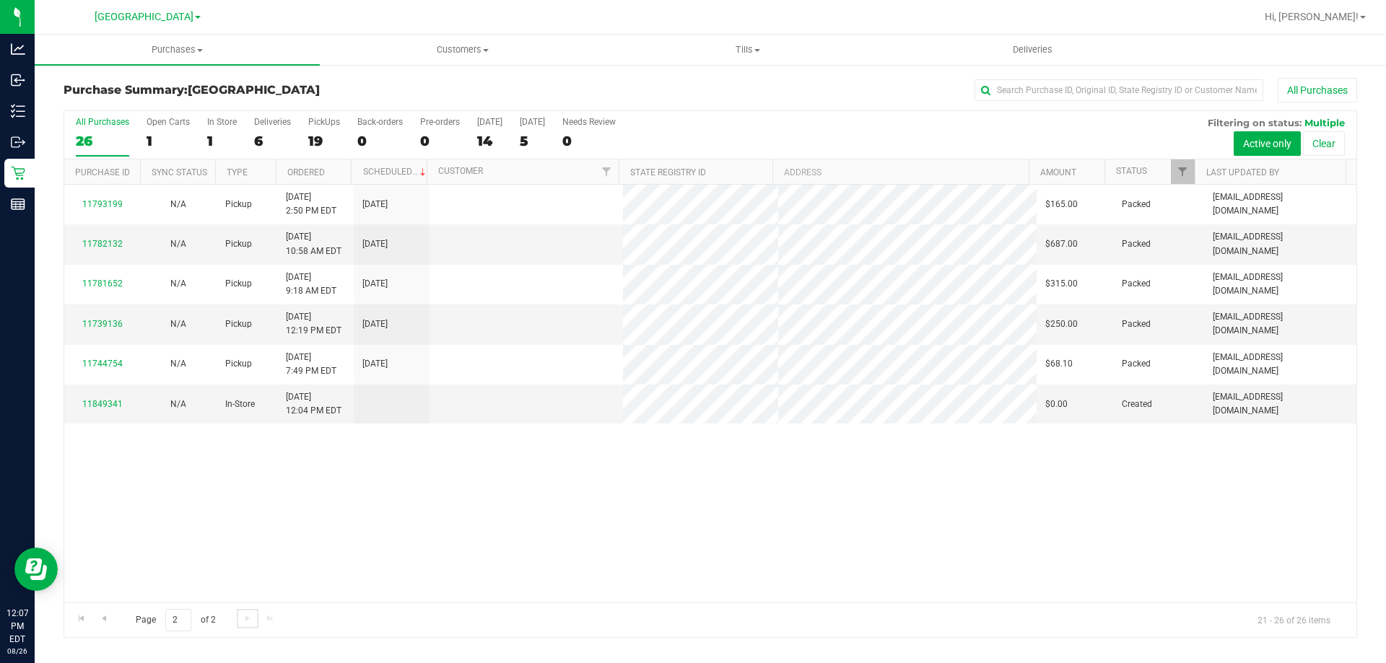
scroll to position [0, 0]
click at [108, 616] on span "Go to the previous page" at bounding box center [104, 619] width 12 height 12
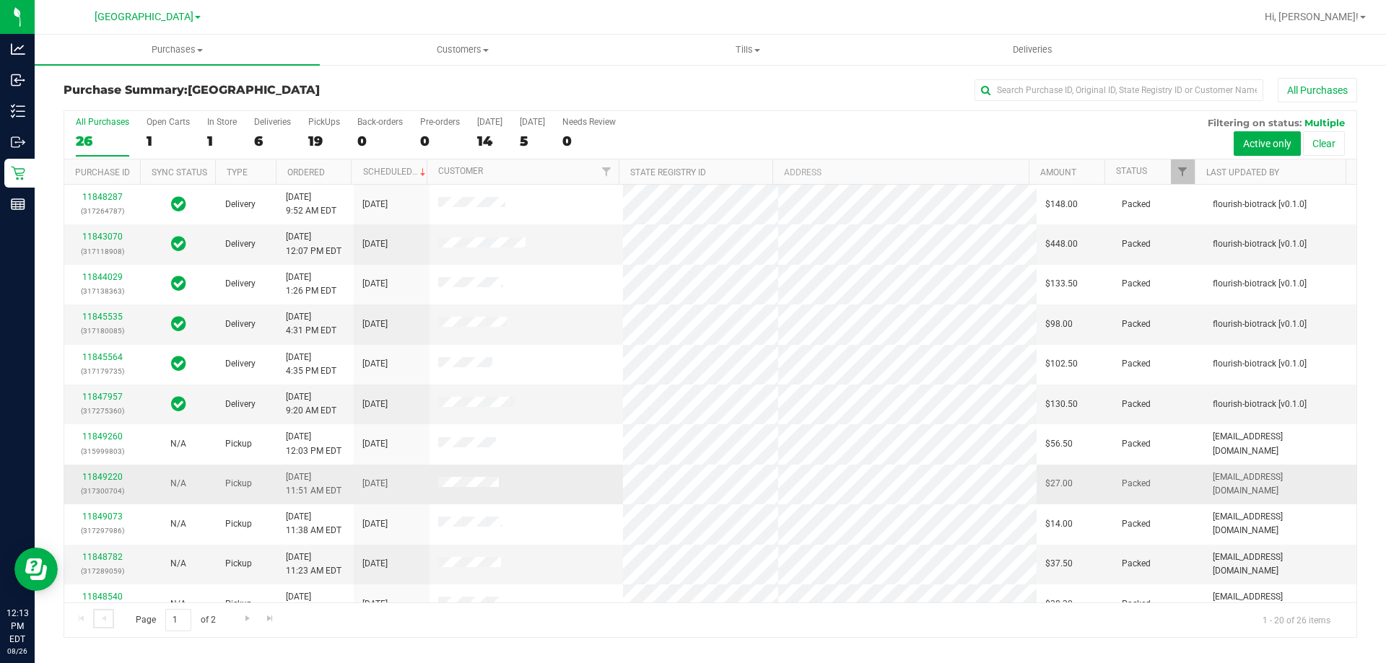
scroll to position [381, 0]
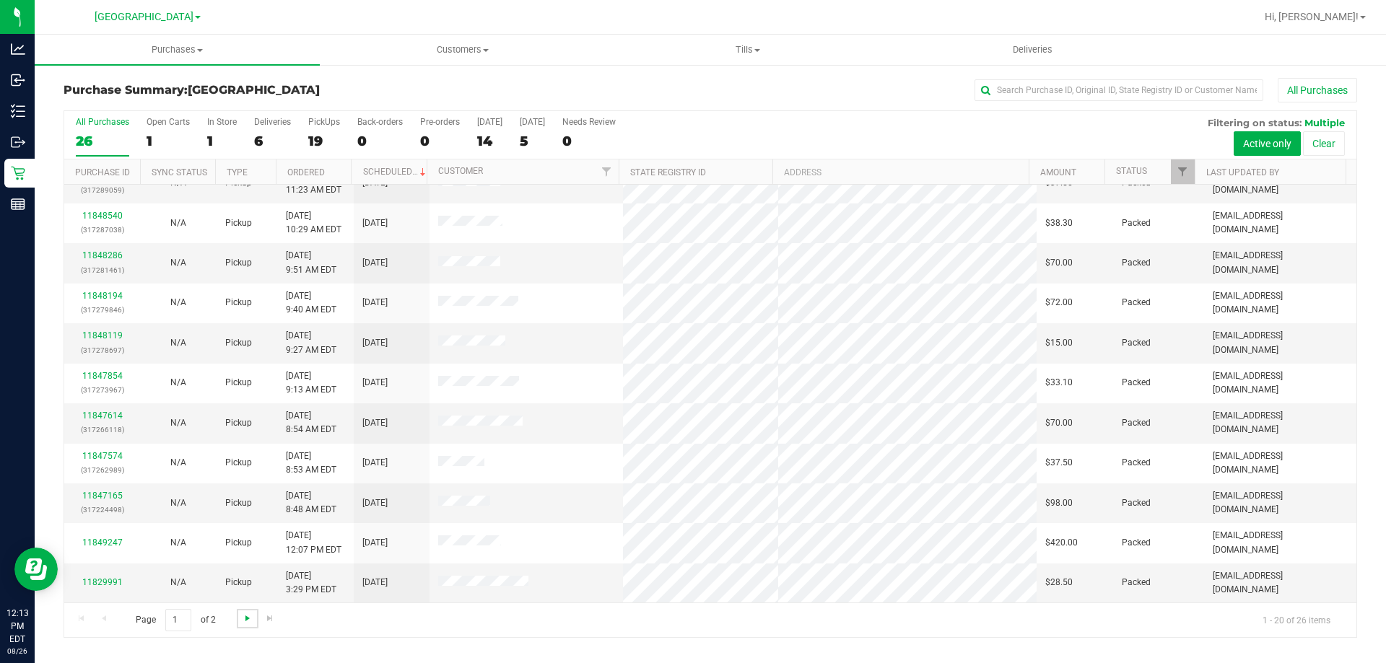
click at [243, 621] on span "Go to the next page" at bounding box center [248, 619] width 12 height 12
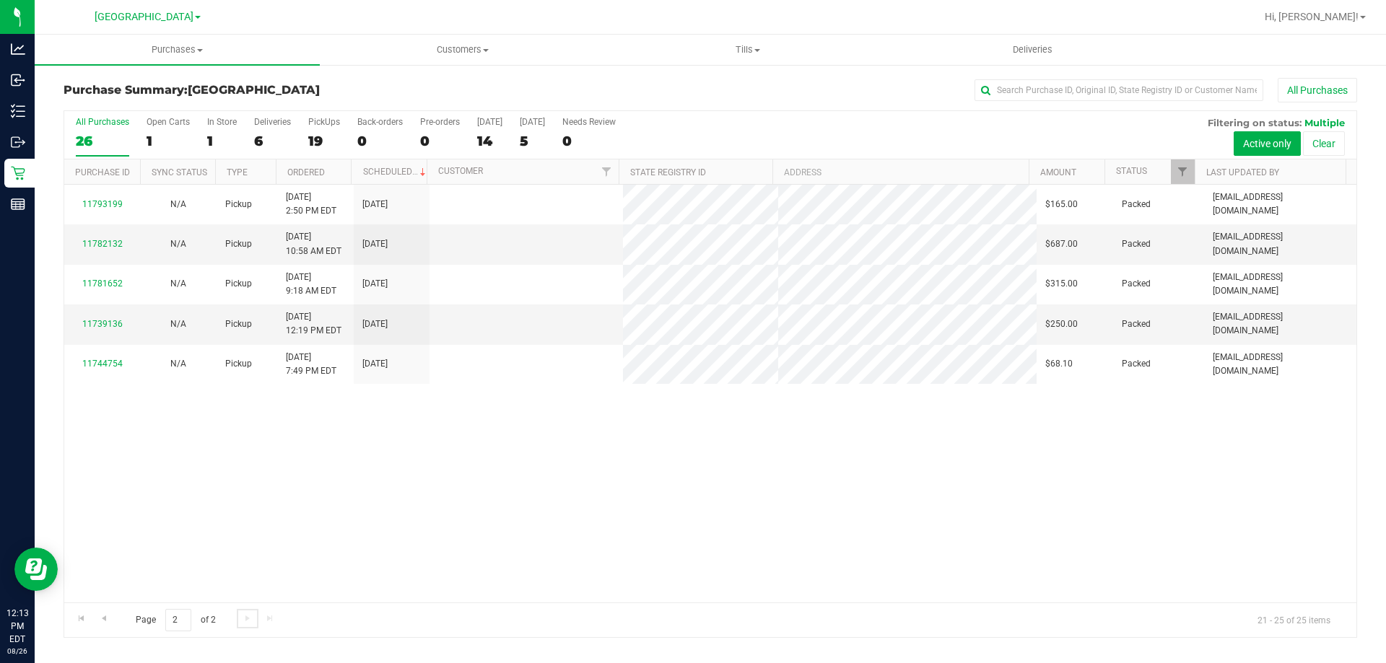
scroll to position [0, 0]
click at [102, 613] on span "Go to the previous page" at bounding box center [104, 619] width 12 height 12
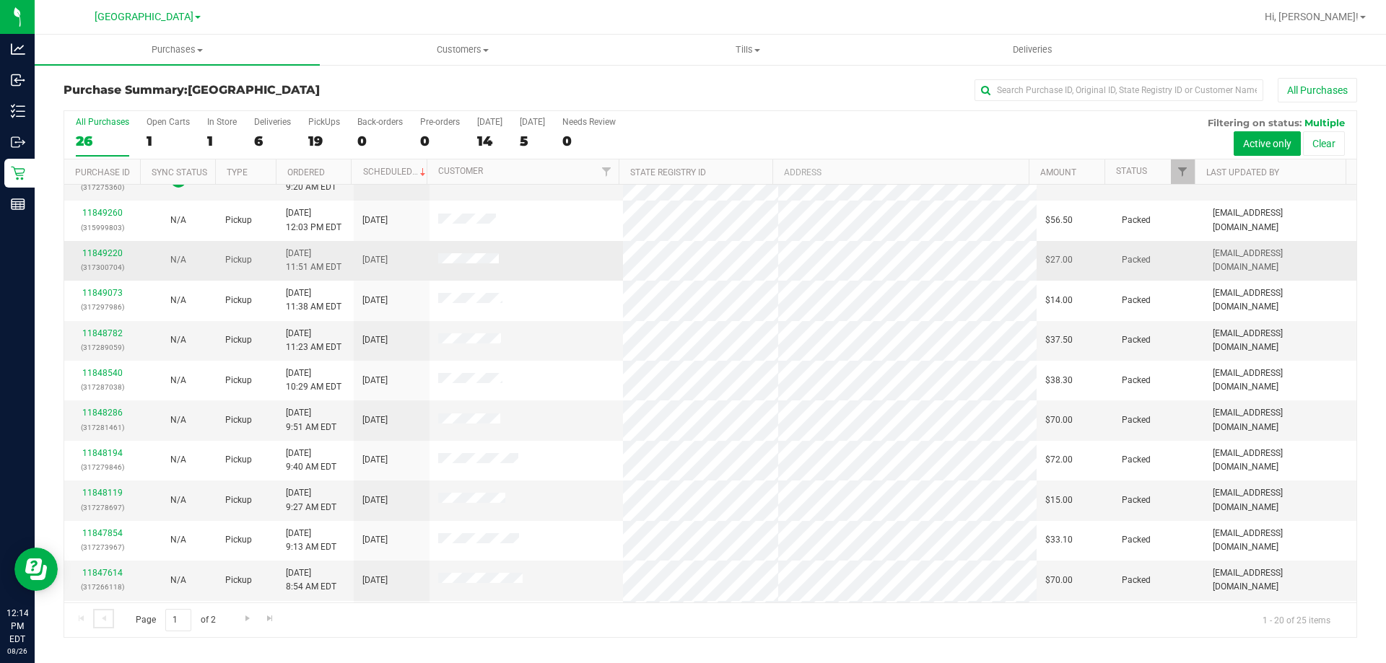
scroll to position [381, 0]
click at [243, 616] on span "Go to the next page" at bounding box center [248, 619] width 12 height 12
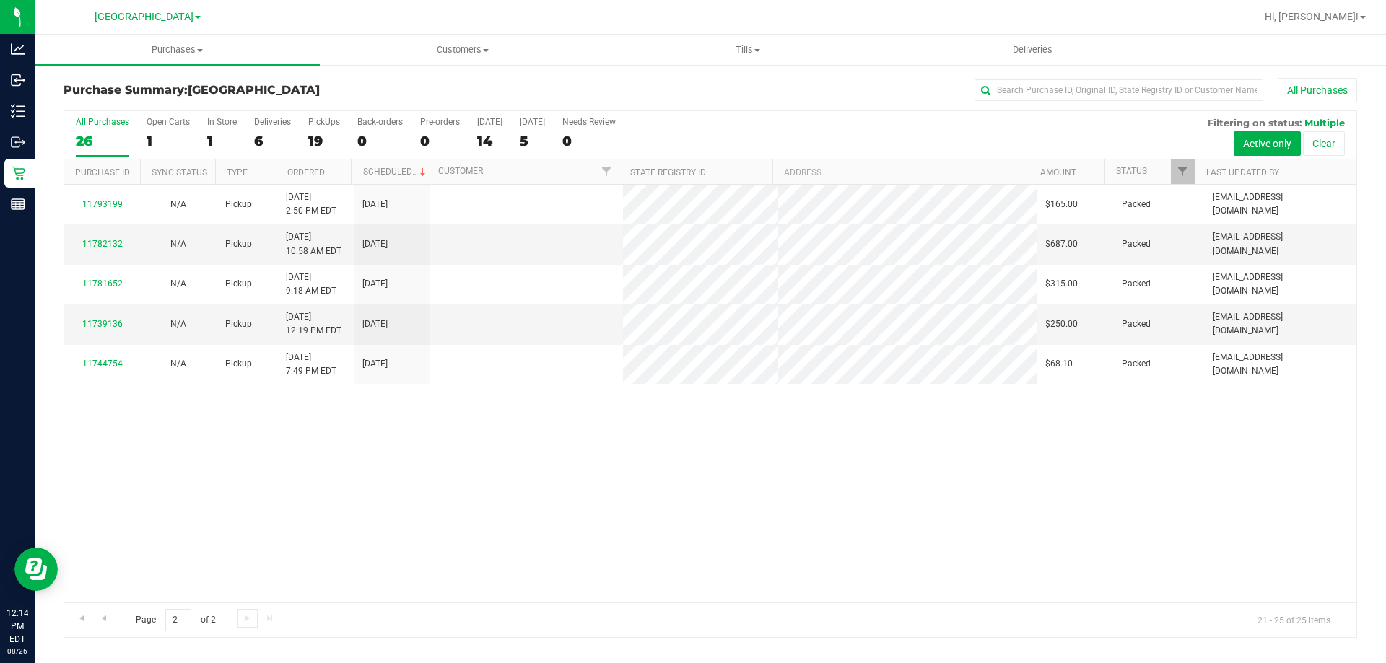
scroll to position [0, 0]
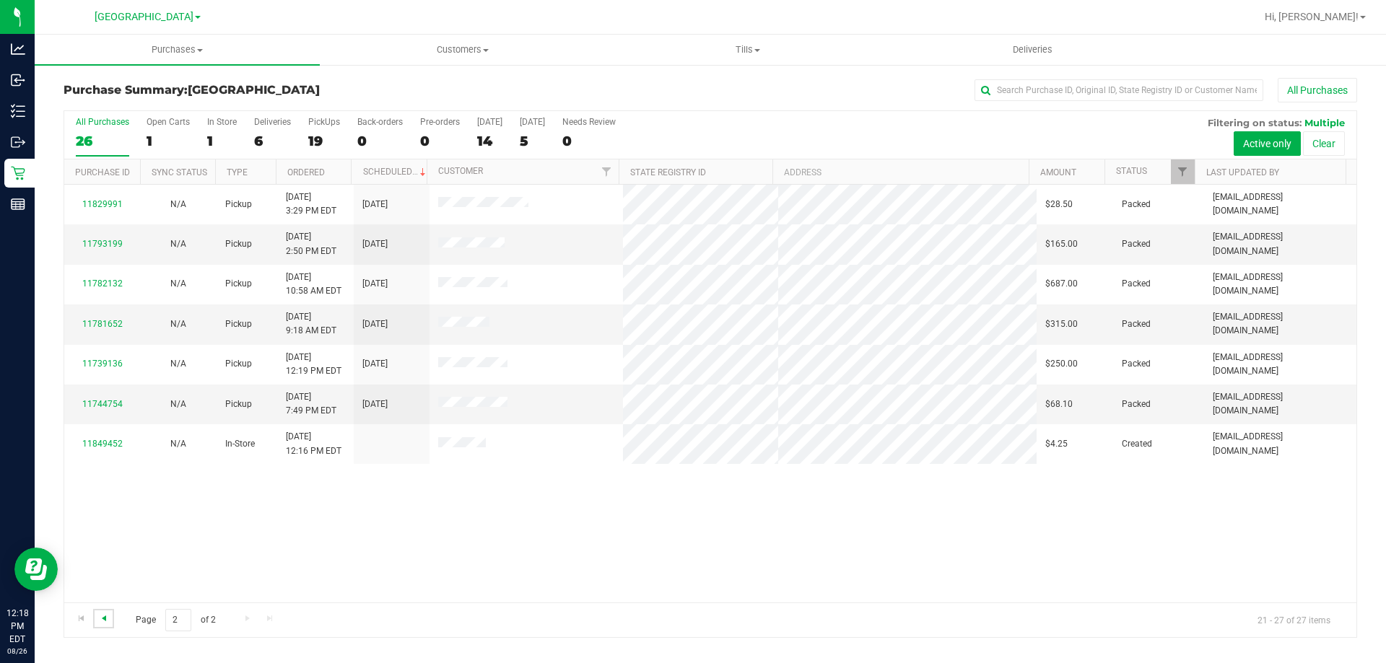
click at [105, 621] on span "Go to the previous page" at bounding box center [104, 619] width 12 height 12
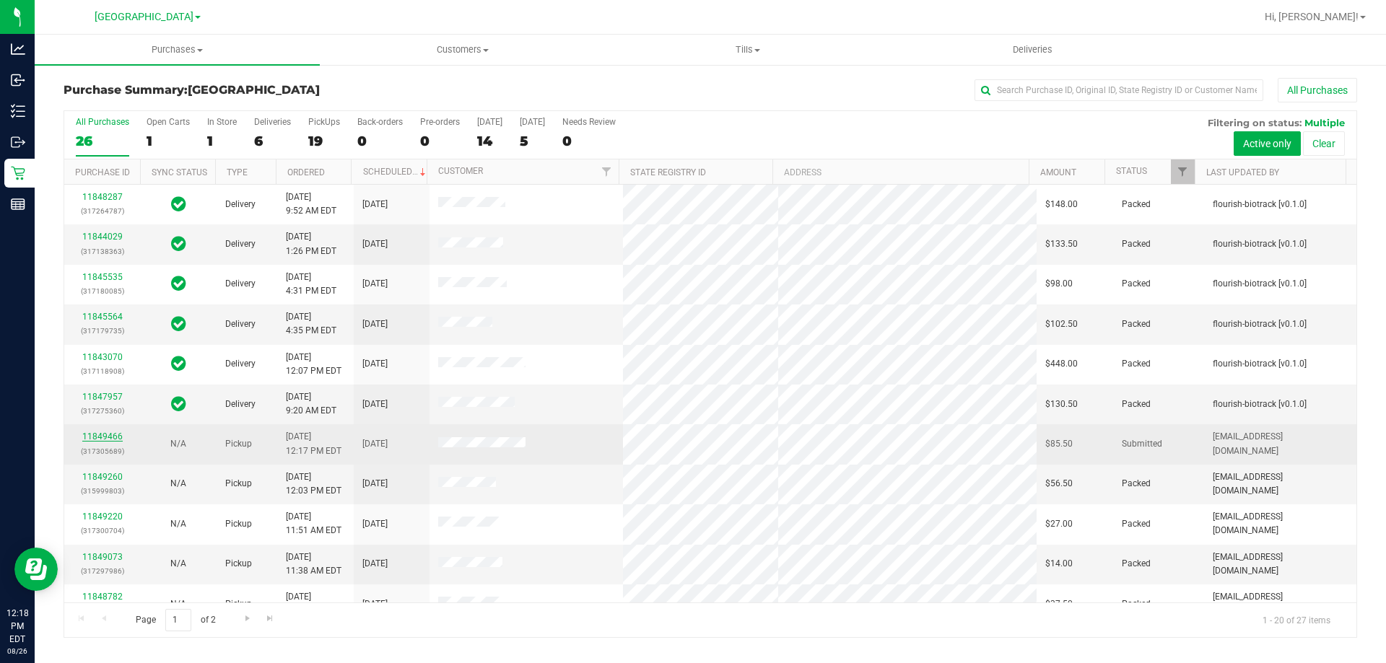
click at [102, 437] on link "11849466" at bounding box center [102, 437] width 40 height 10
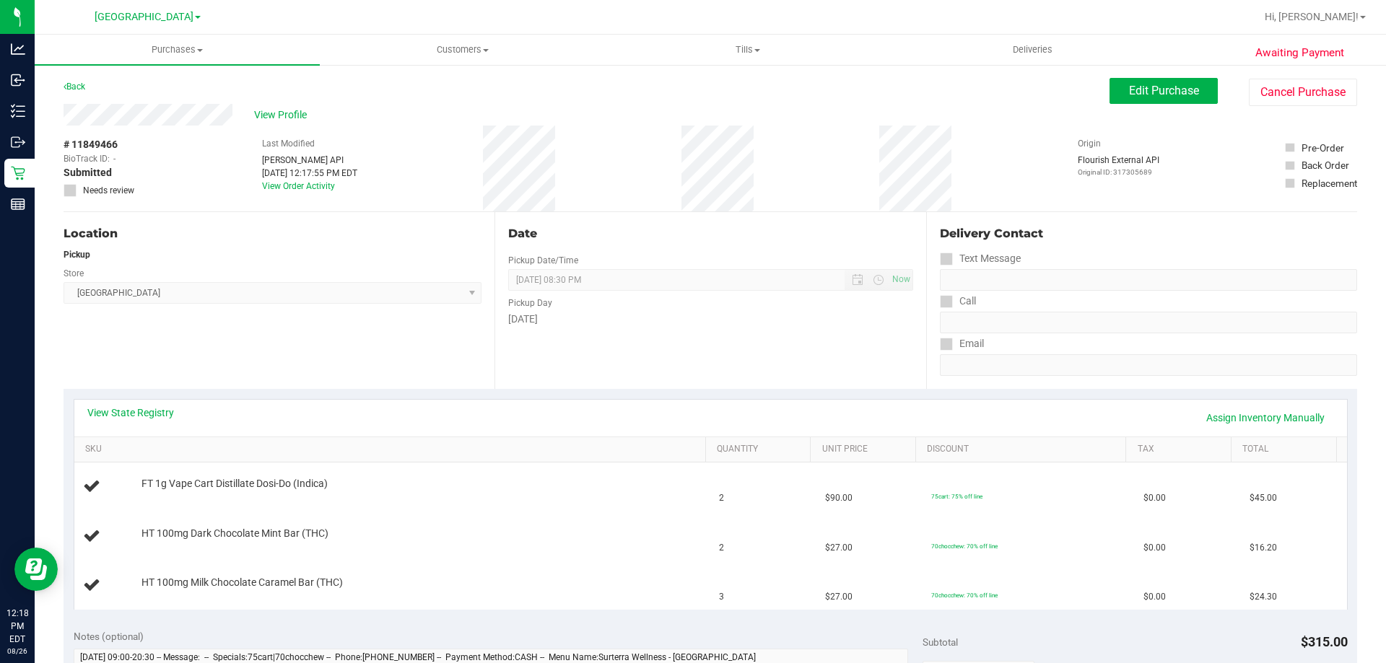
scroll to position [72, 0]
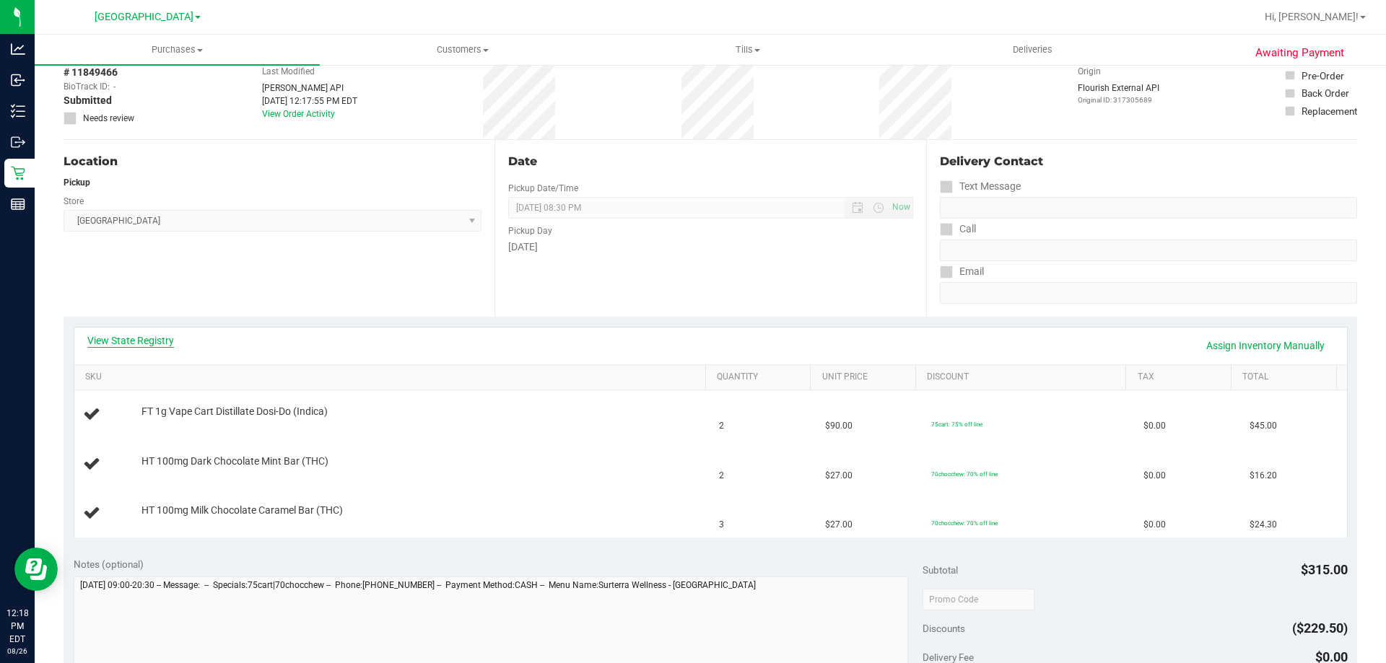
click at [147, 344] on link "View State Registry" at bounding box center [130, 340] width 87 height 14
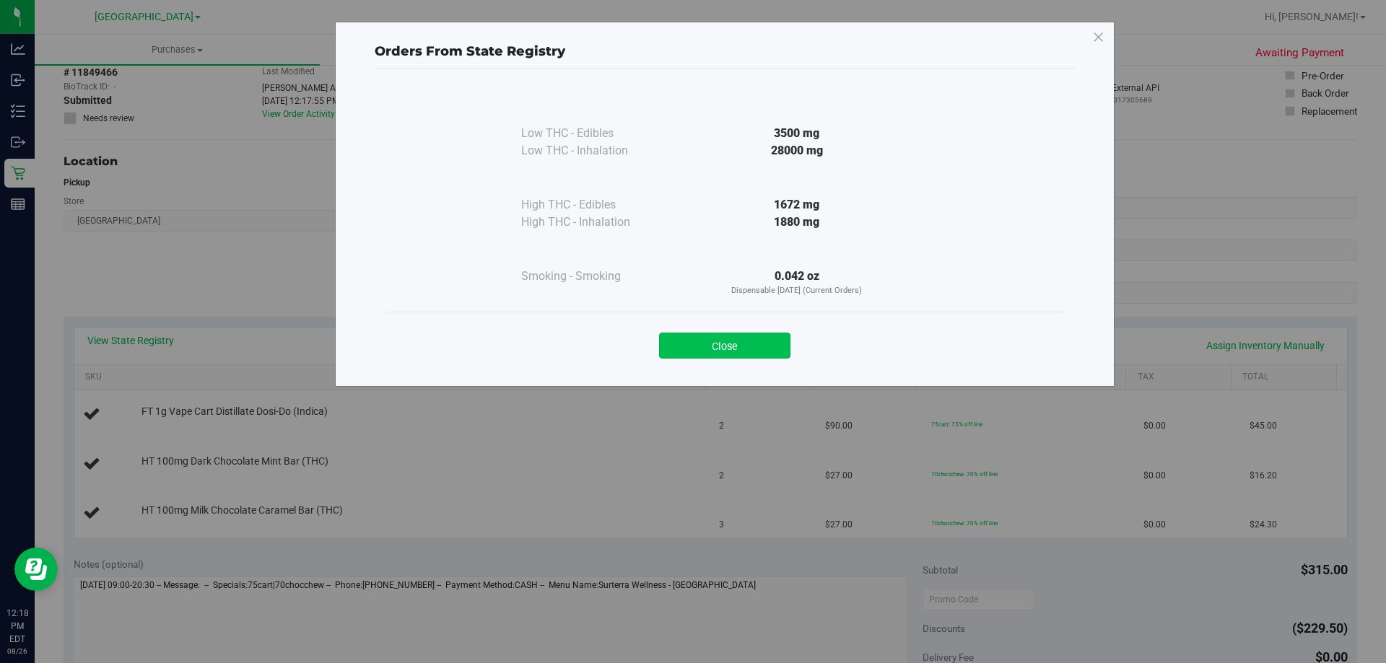
click at [727, 341] on button "Close" at bounding box center [724, 346] width 131 height 26
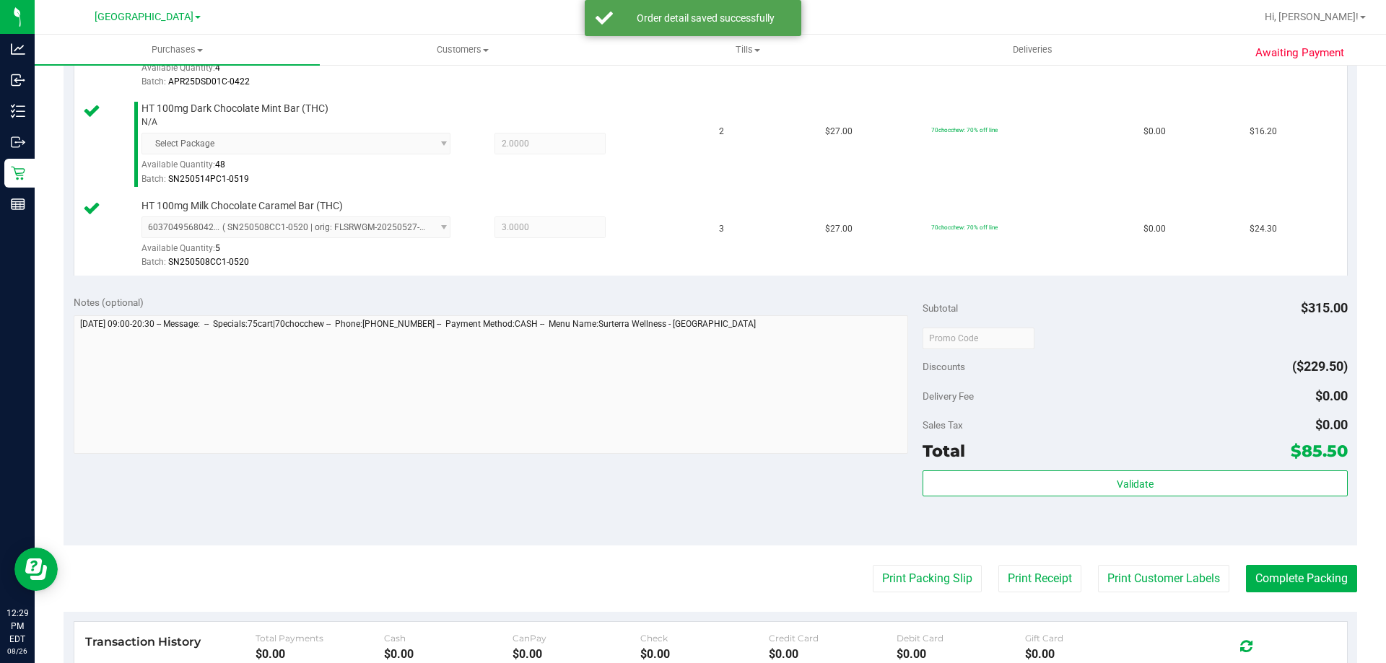
scroll to position [482, 0]
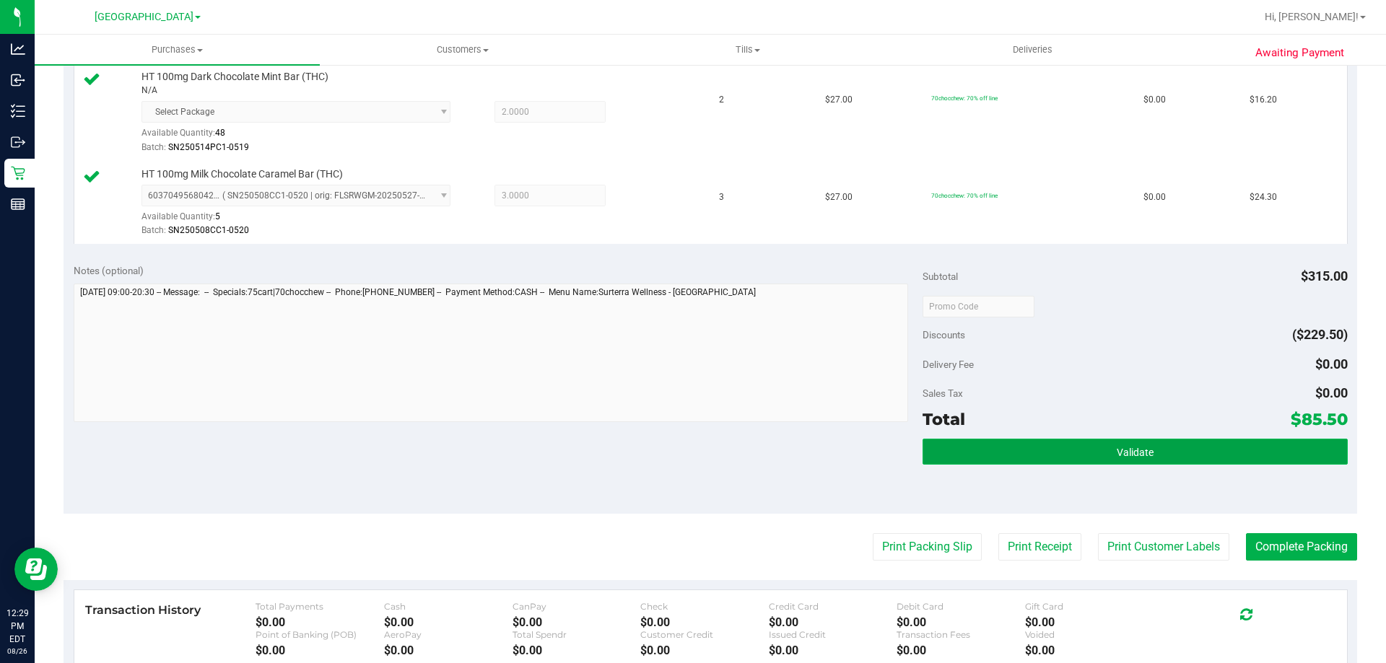
click at [1095, 461] on button "Validate" at bounding box center [1134, 452] width 424 height 26
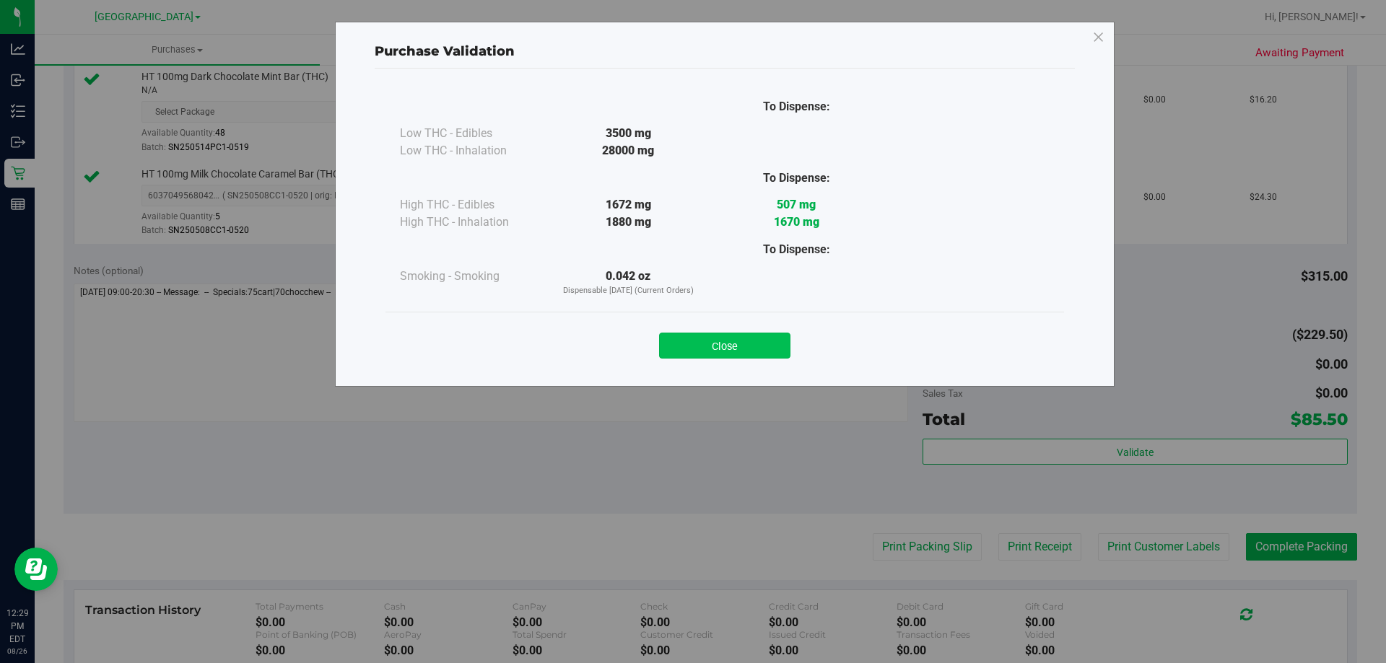
click at [735, 342] on button "Close" at bounding box center [724, 346] width 131 height 26
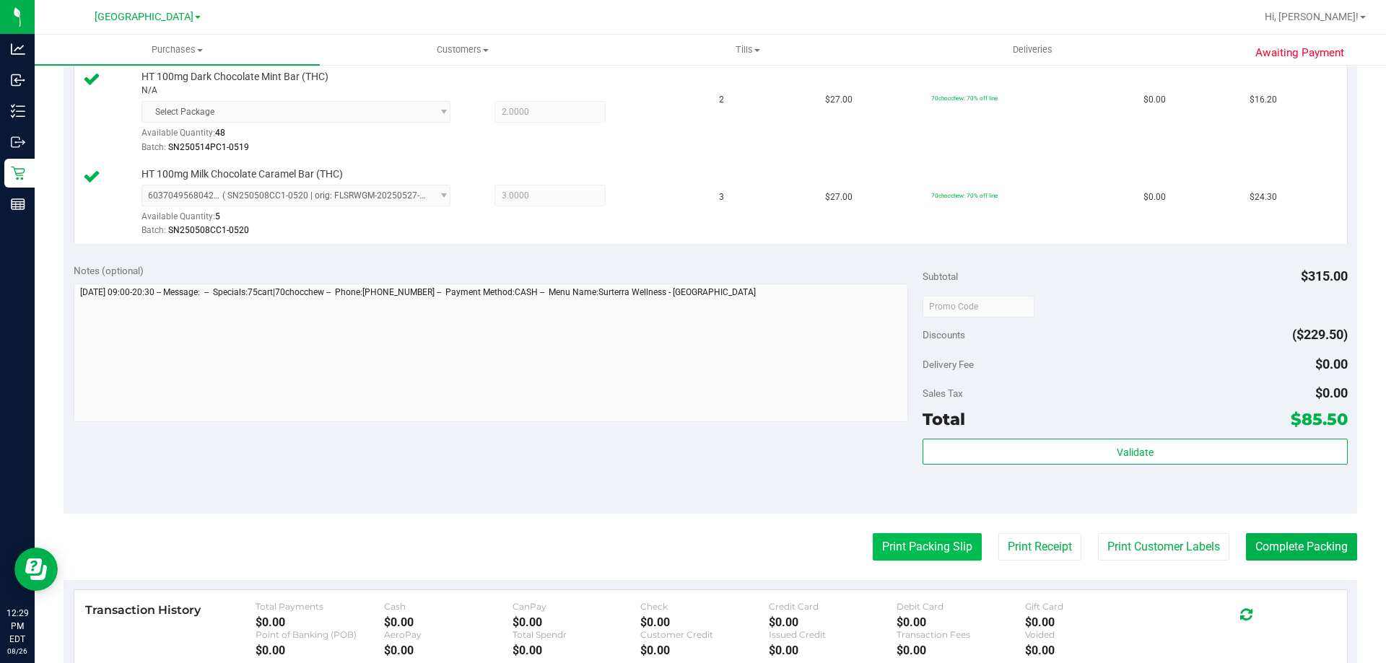
click at [934, 549] on button "Print Packing Slip" at bounding box center [927, 546] width 109 height 27
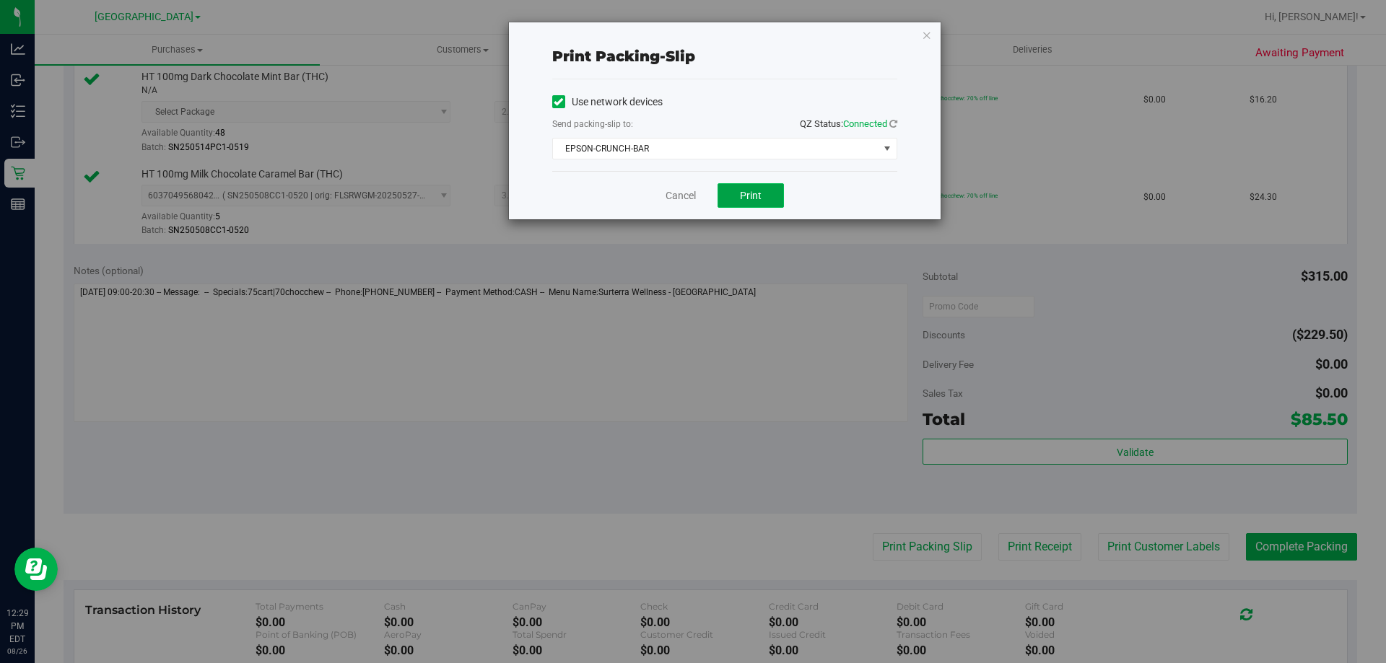
click at [748, 193] on span "Print" at bounding box center [751, 196] width 22 height 12
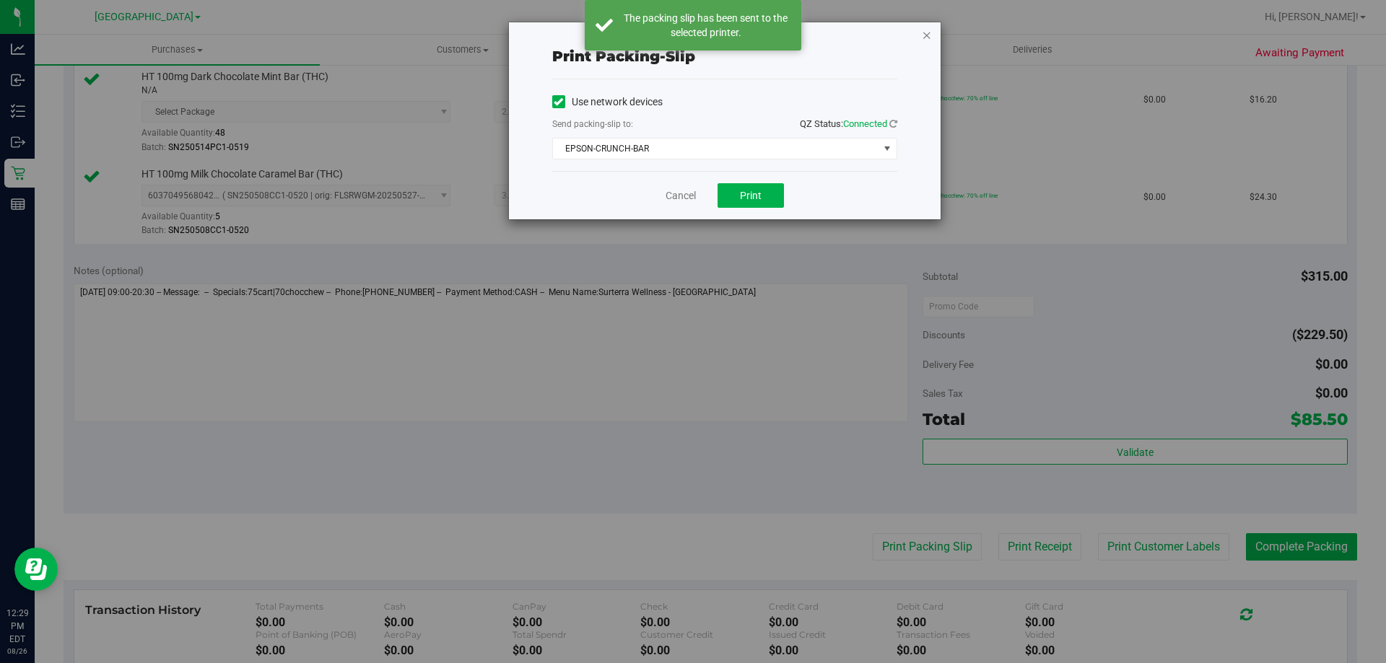
click at [926, 34] on icon "button" at bounding box center [927, 34] width 10 height 17
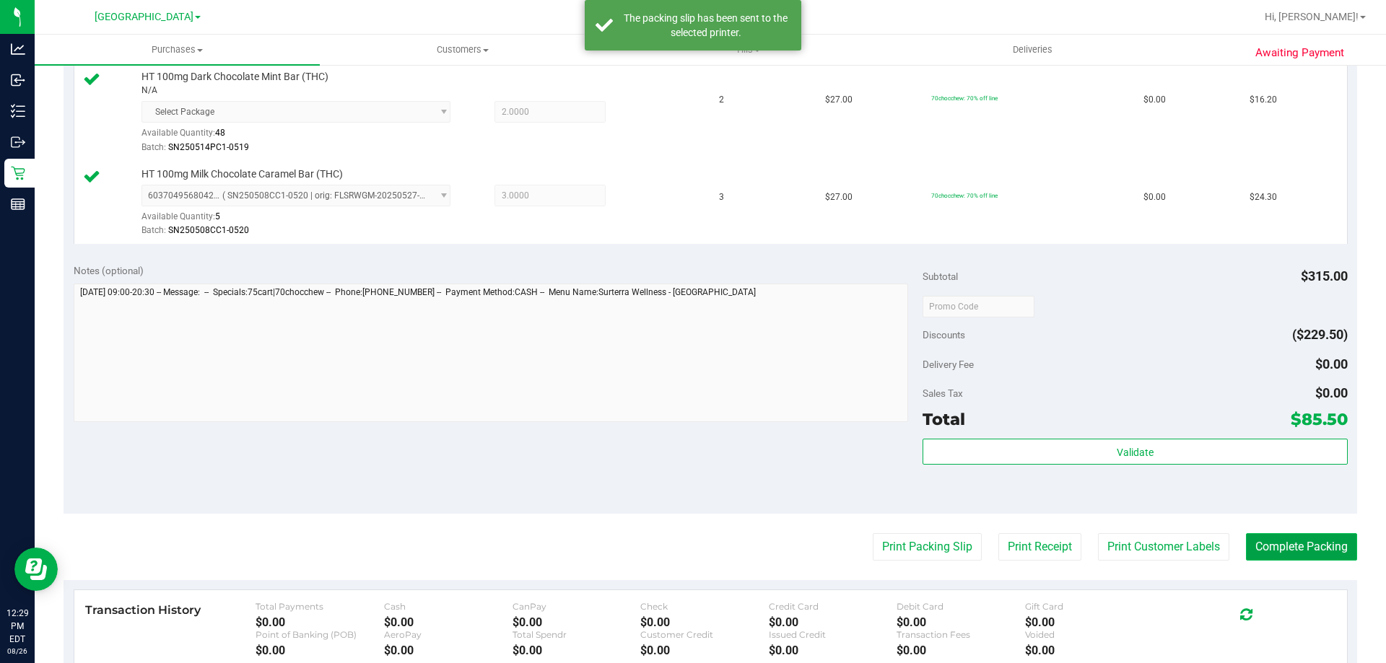
click at [1315, 548] on button "Complete Packing" at bounding box center [1301, 546] width 111 height 27
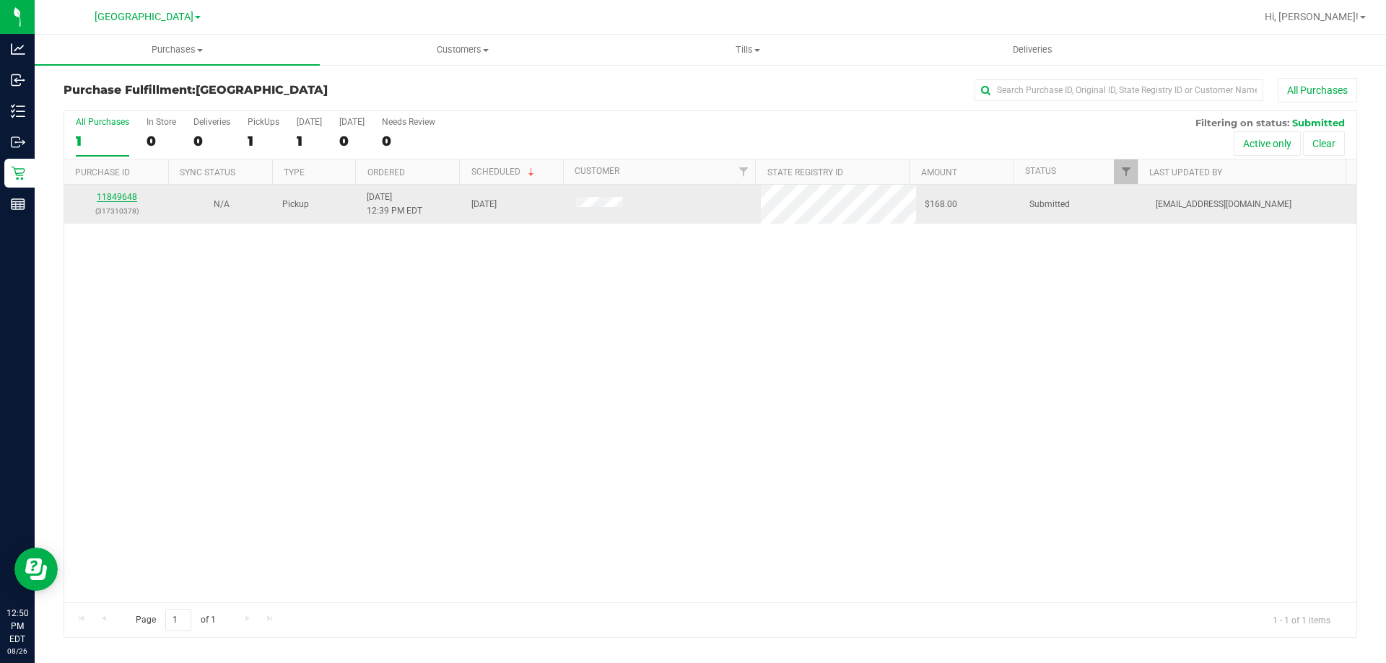
click at [122, 193] on link "11849648" at bounding box center [117, 197] width 40 height 10
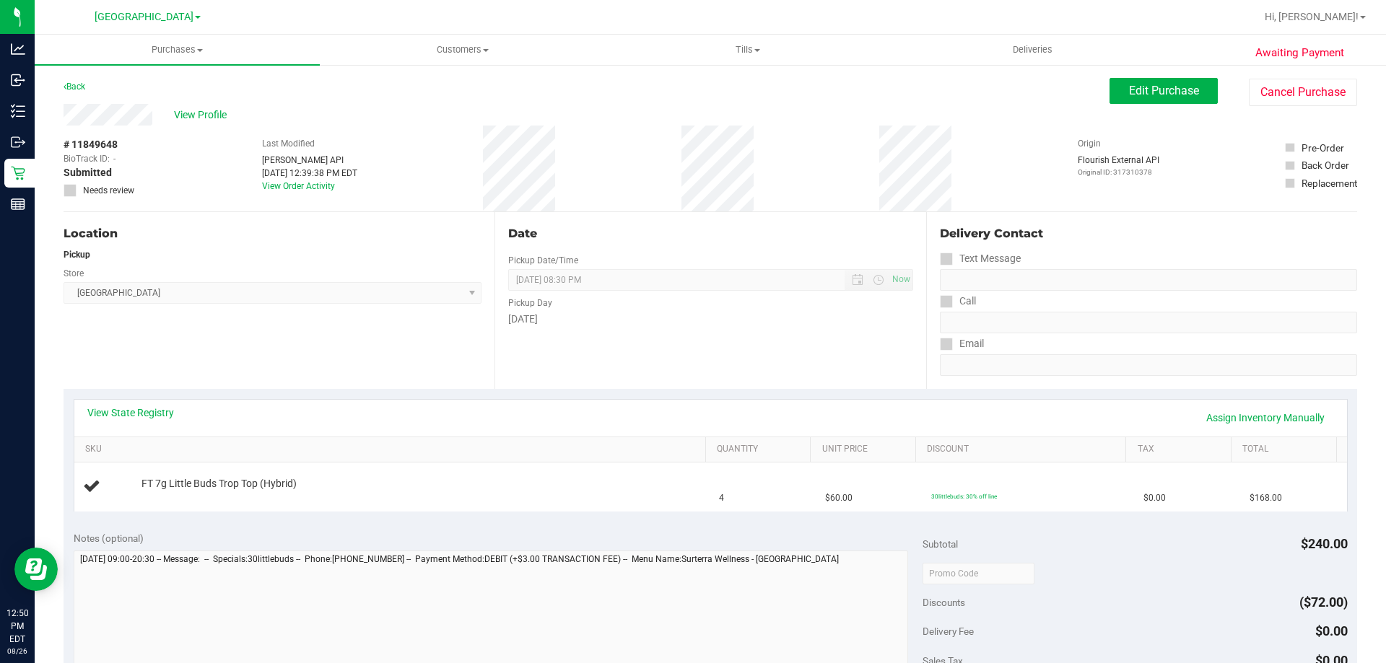
click at [138, 411] on link "View State Registry" at bounding box center [130, 413] width 87 height 14
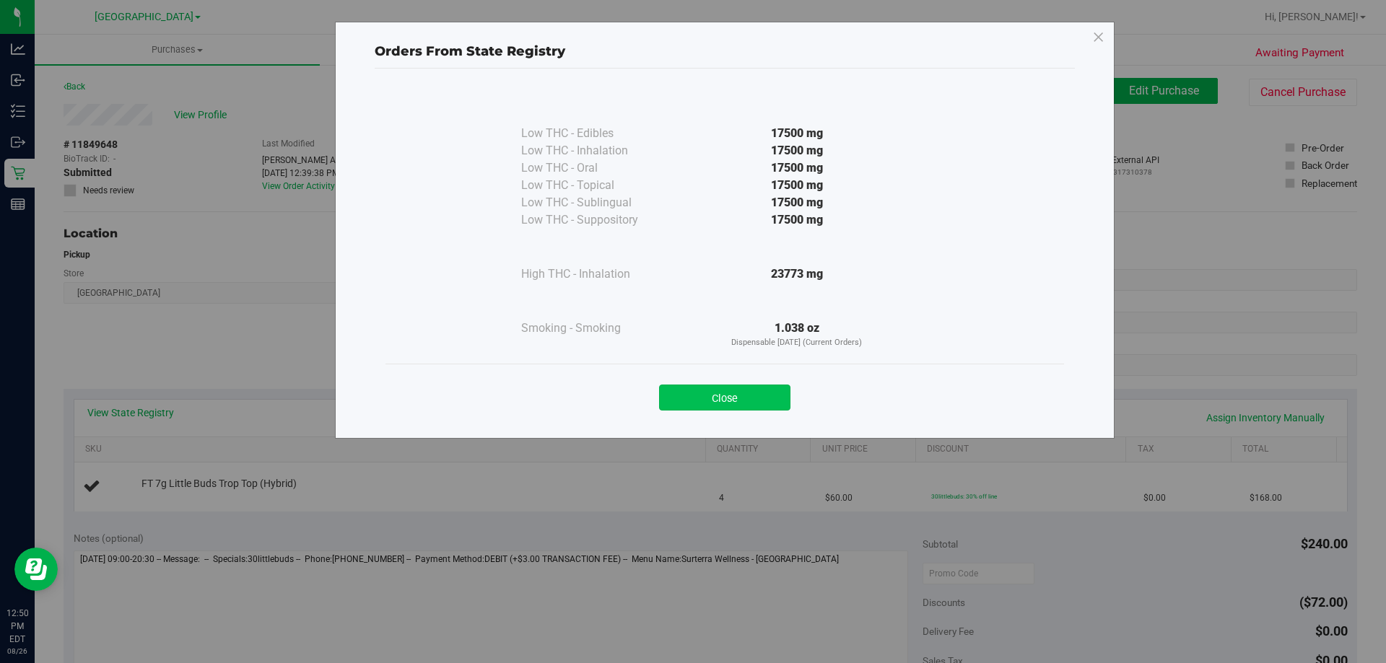
click at [712, 402] on button "Close" at bounding box center [724, 398] width 131 height 26
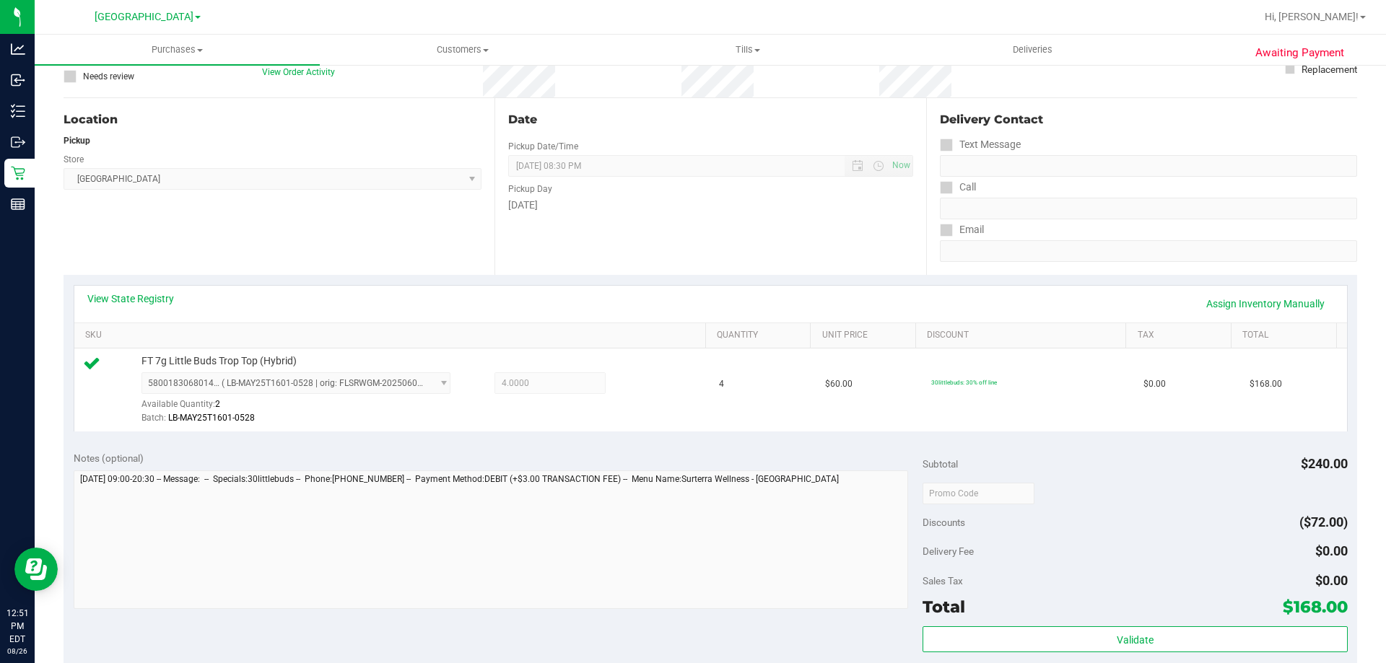
scroll to position [336, 0]
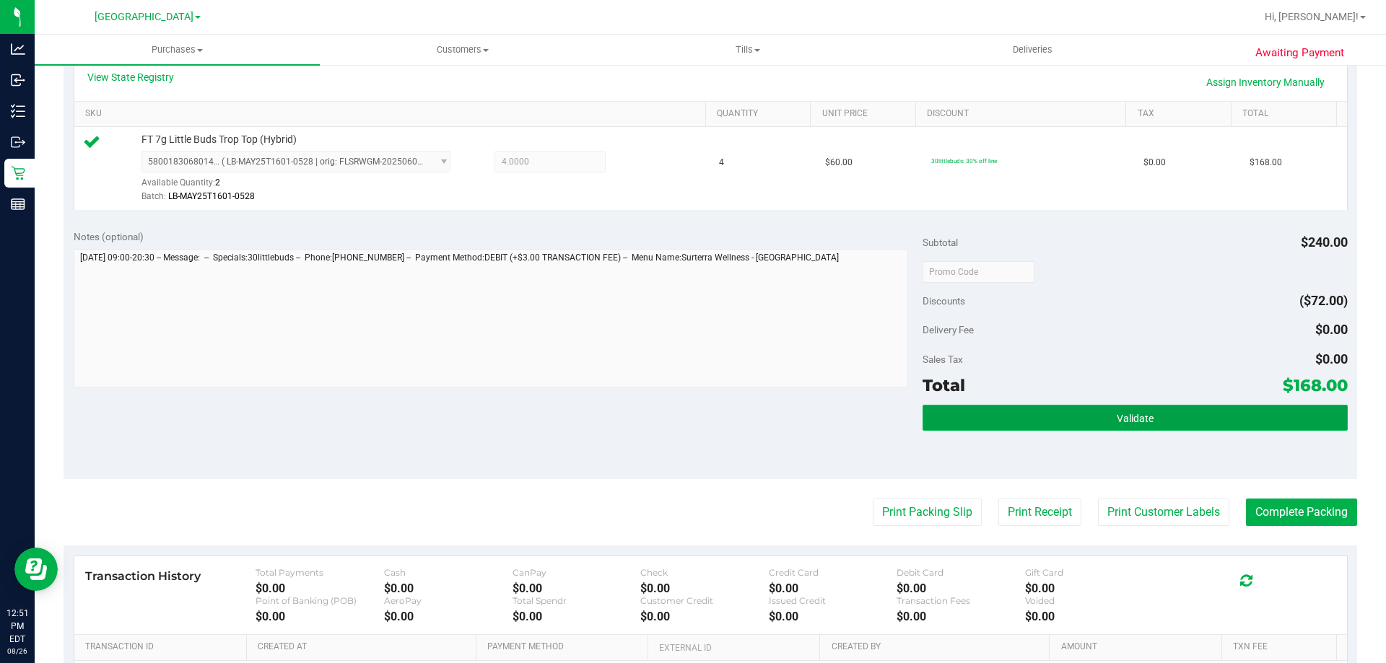
click at [1143, 415] on span "Validate" at bounding box center [1135, 419] width 37 height 12
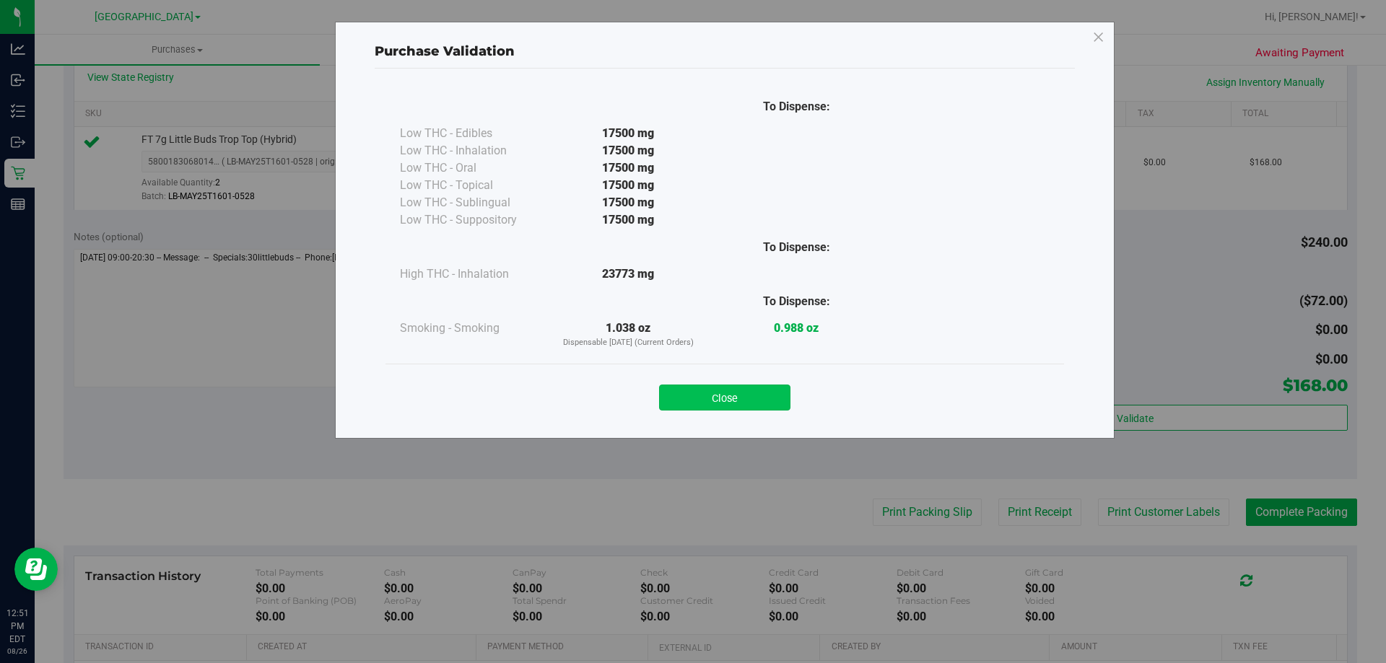
click at [745, 388] on button "Close" at bounding box center [724, 398] width 131 height 26
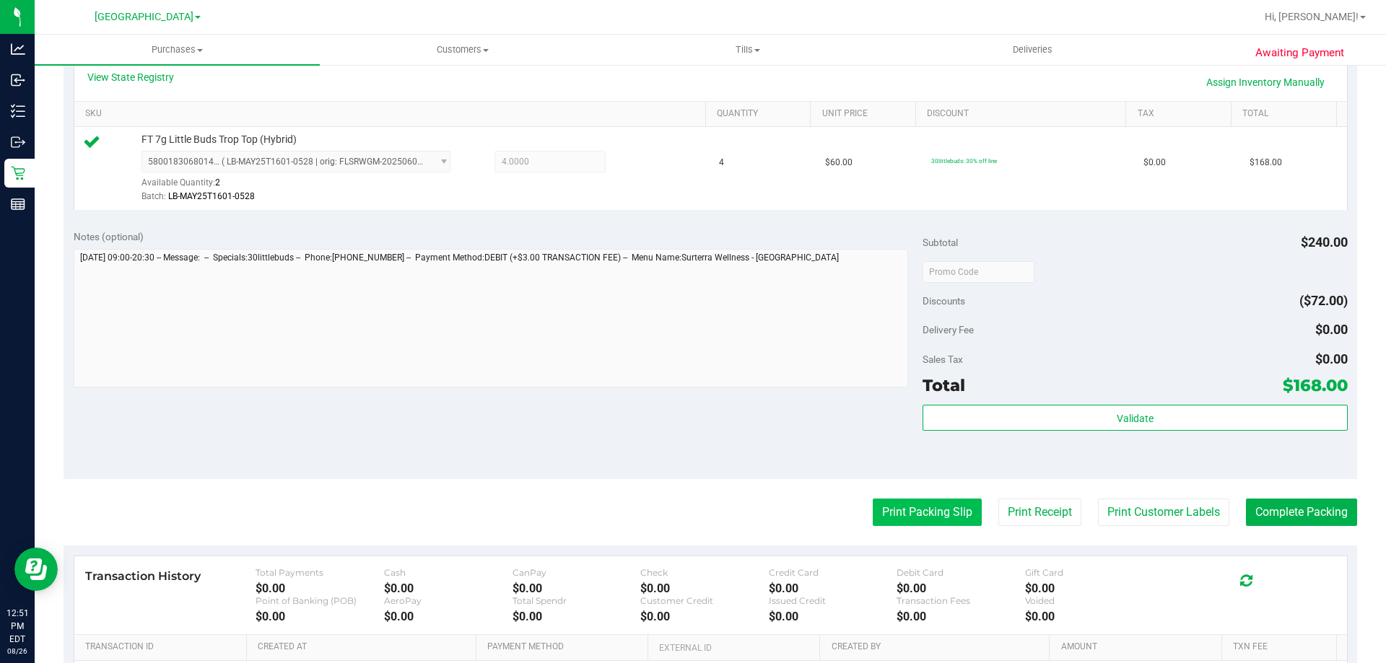
click at [925, 522] on button "Print Packing Slip" at bounding box center [927, 512] width 109 height 27
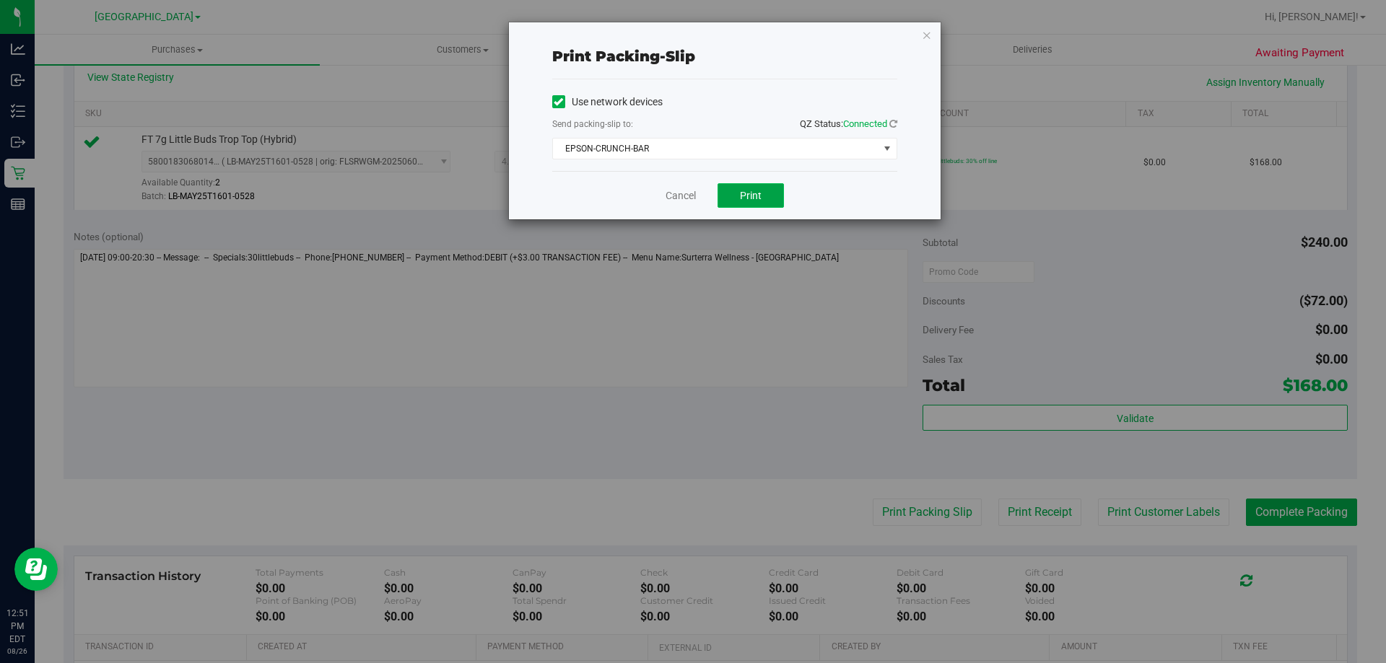
click at [759, 190] on span "Print" at bounding box center [751, 196] width 22 height 12
click at [928, 32] on icon "button" at bounding box center [927, 34] width 10 height 17
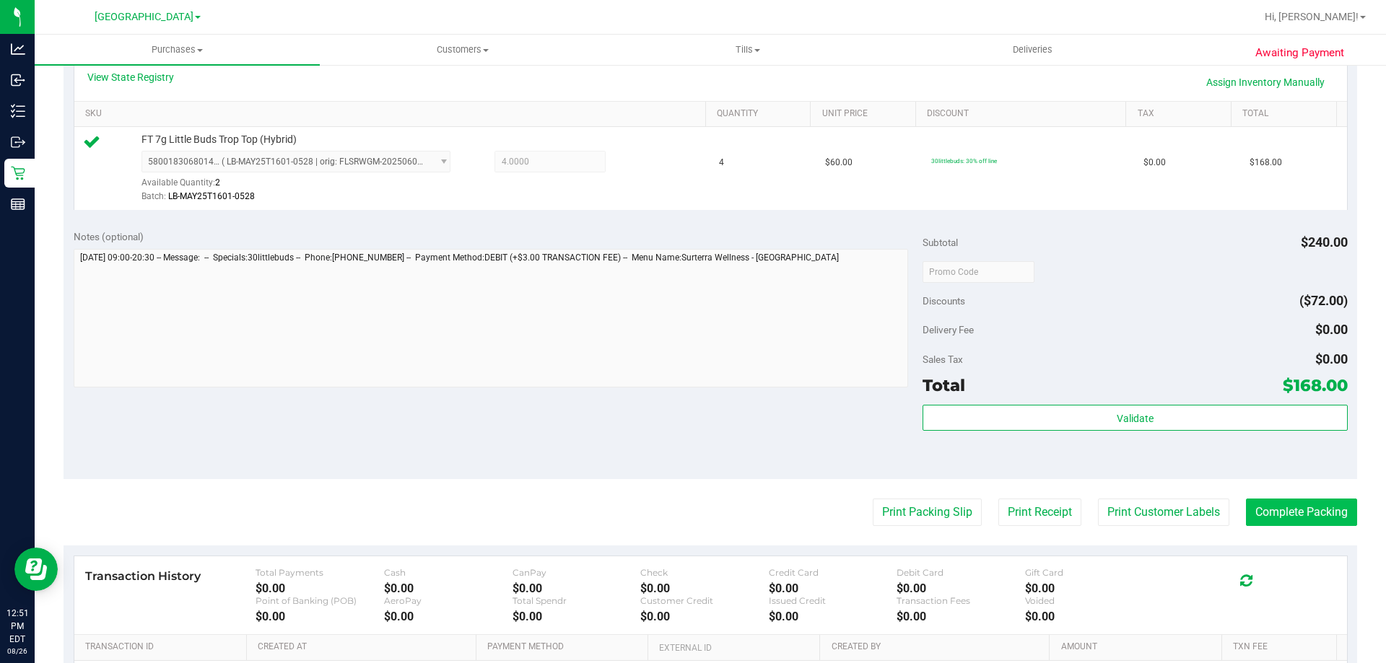
click at [1294, 512] on button "Complete Packing" at bounding box center [1301, 512] width 111 height 27
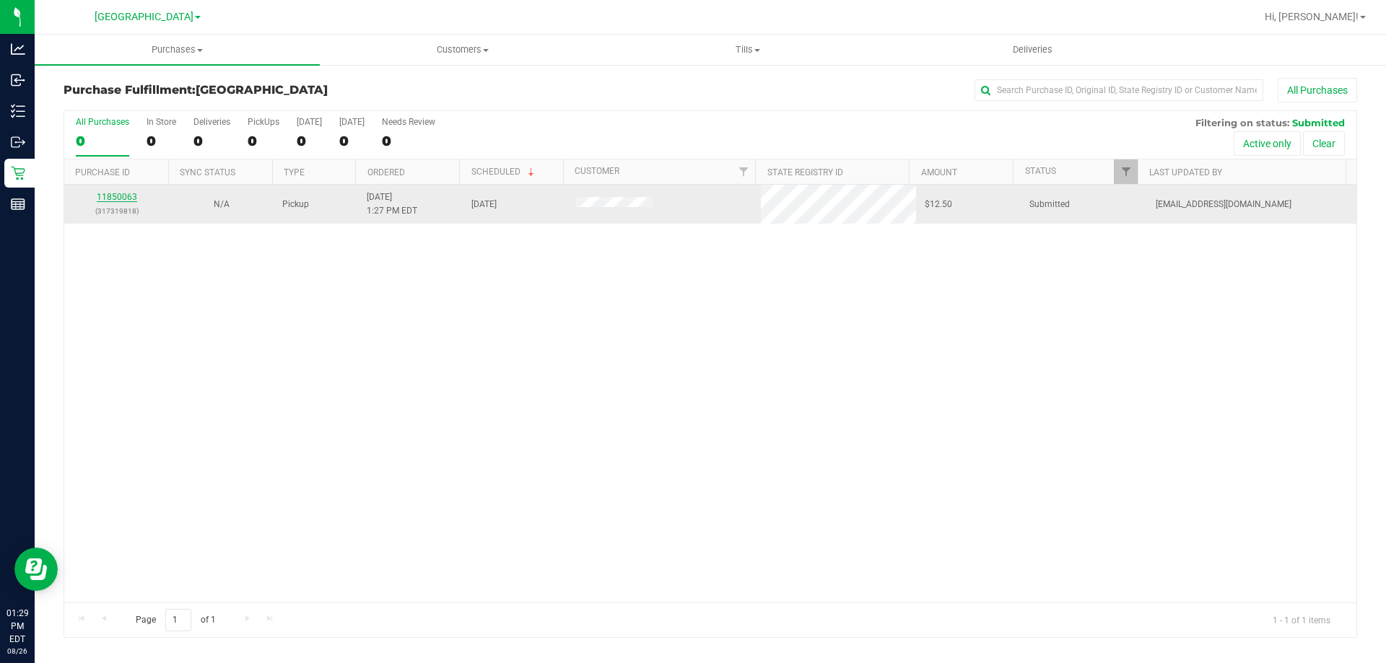
click at [112, 198] on link "11850063" at bounding box center [117, 197] width 40 height 10
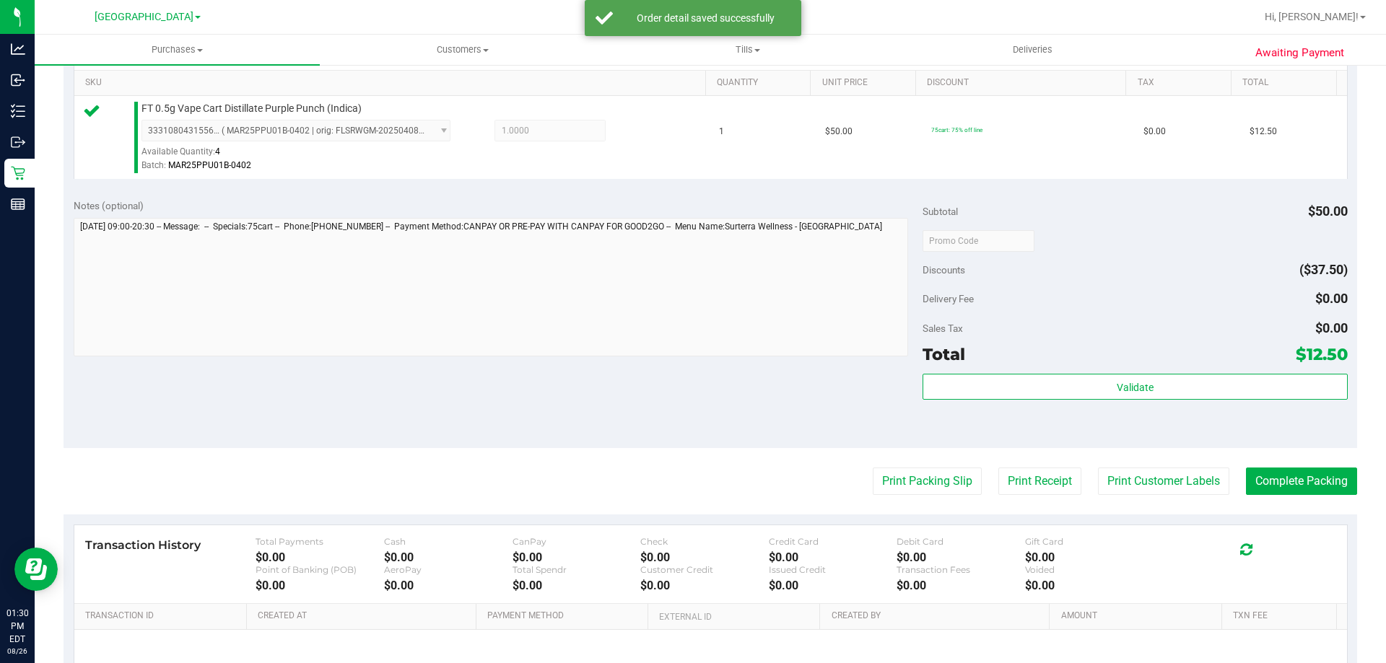
scroll to position [375, 0]
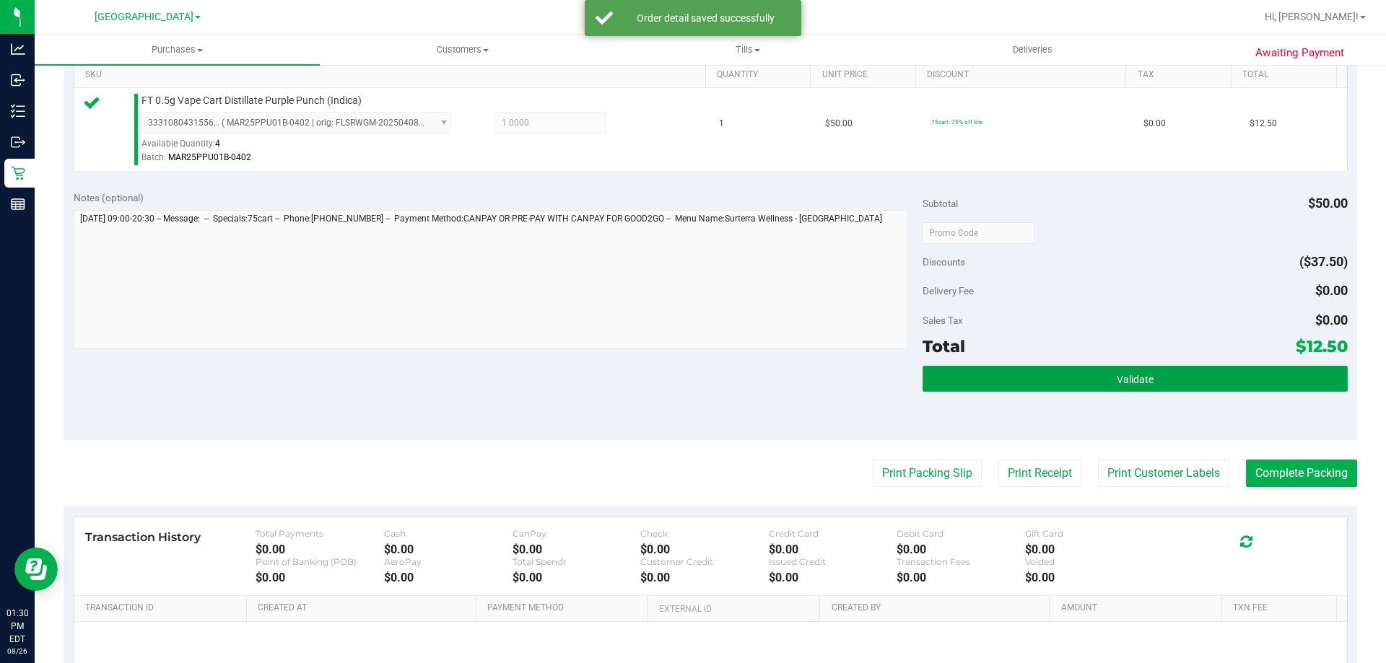
click at [1107, 386] on button "Validate" at bounding box center [1134, 379] width 424 height 26
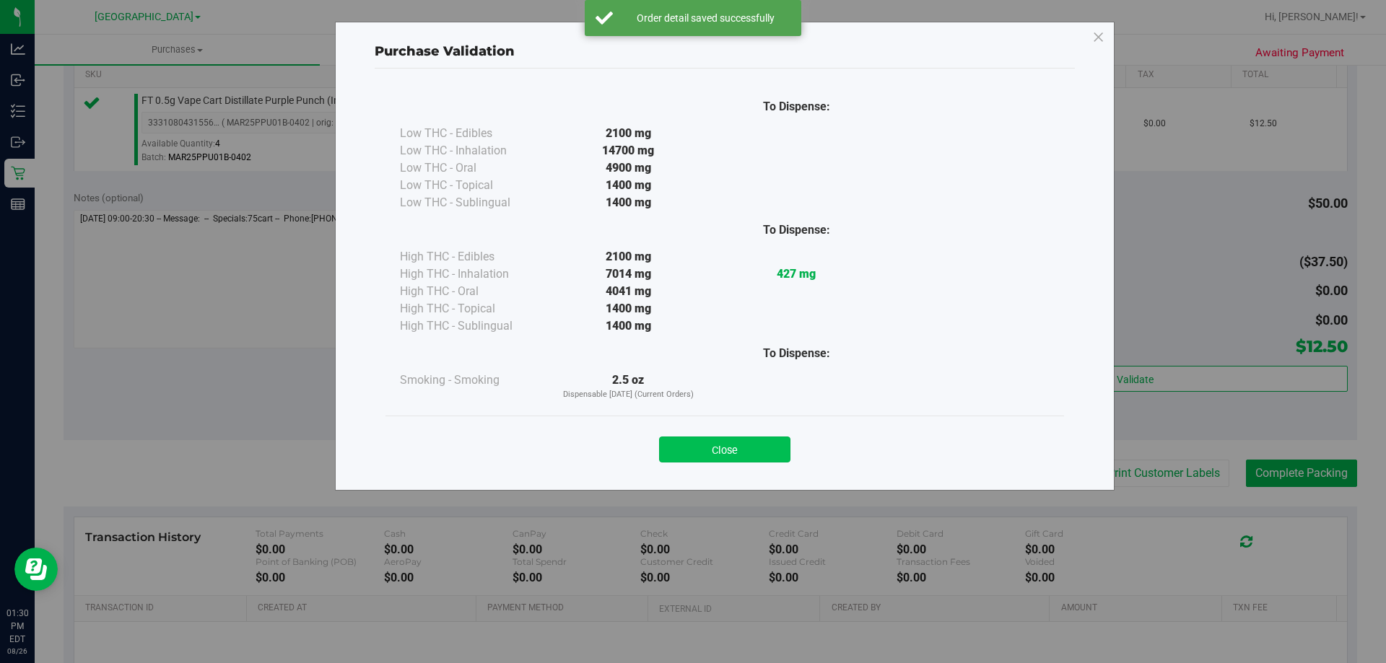
click at [761, 449] on button "Close" at bounding box center [724, 450] width 131 height 26
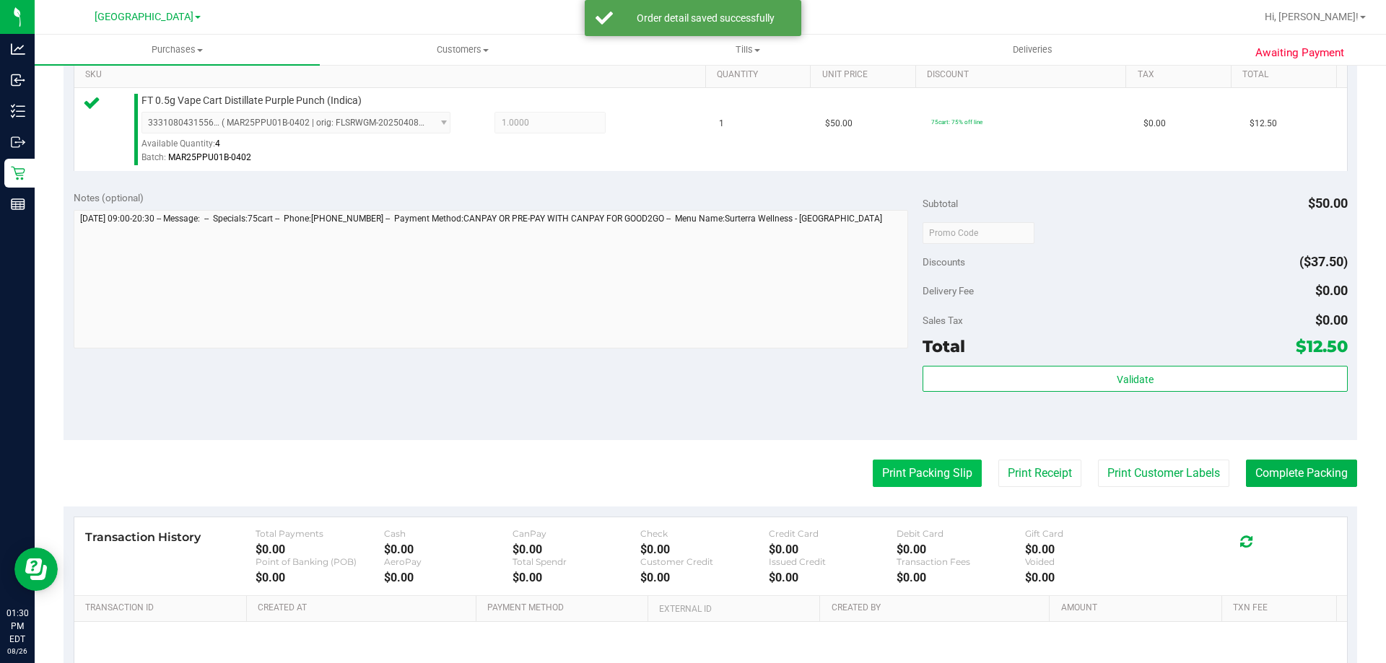
click at [922, 480] on button "Print Packing Slip" at bounding box center [927, 473] width 109 height 27
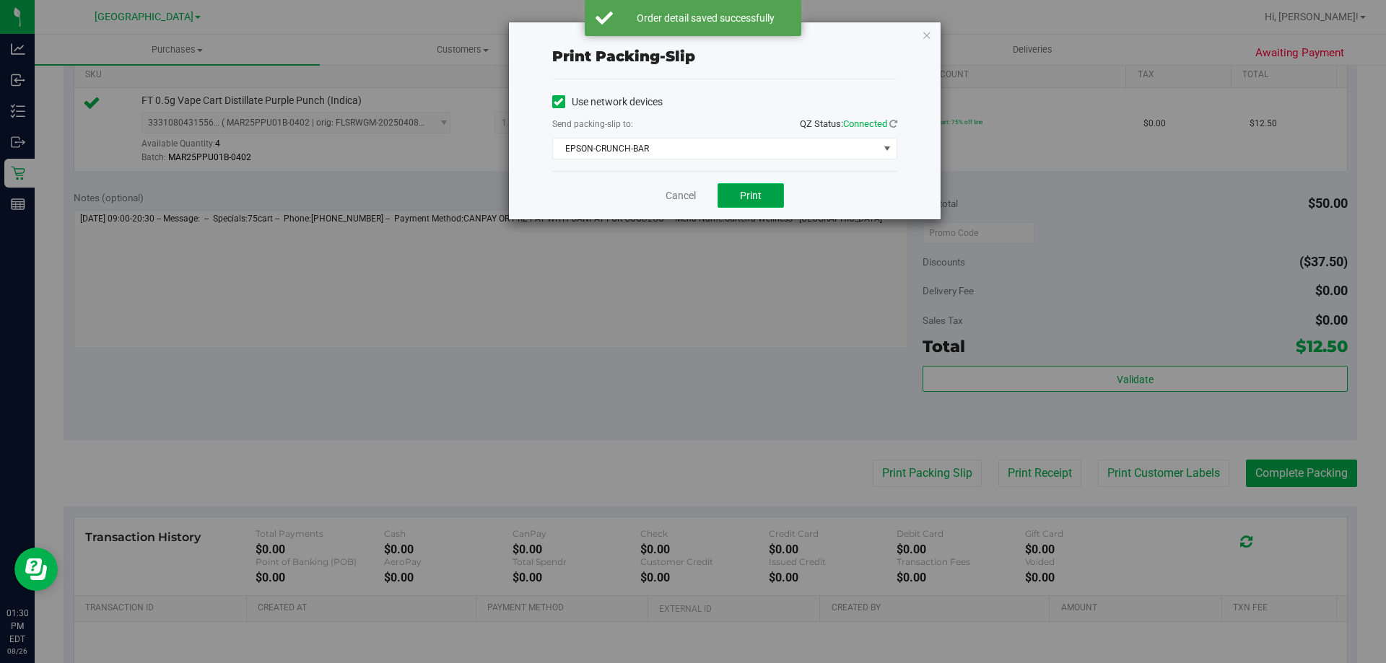
click at [769, 189] on button "Print" at bounding box center [750, 195] width 66 height 25
click at [922, 35] on icon "button" at bounding box center [927, 34] width 10 height 17
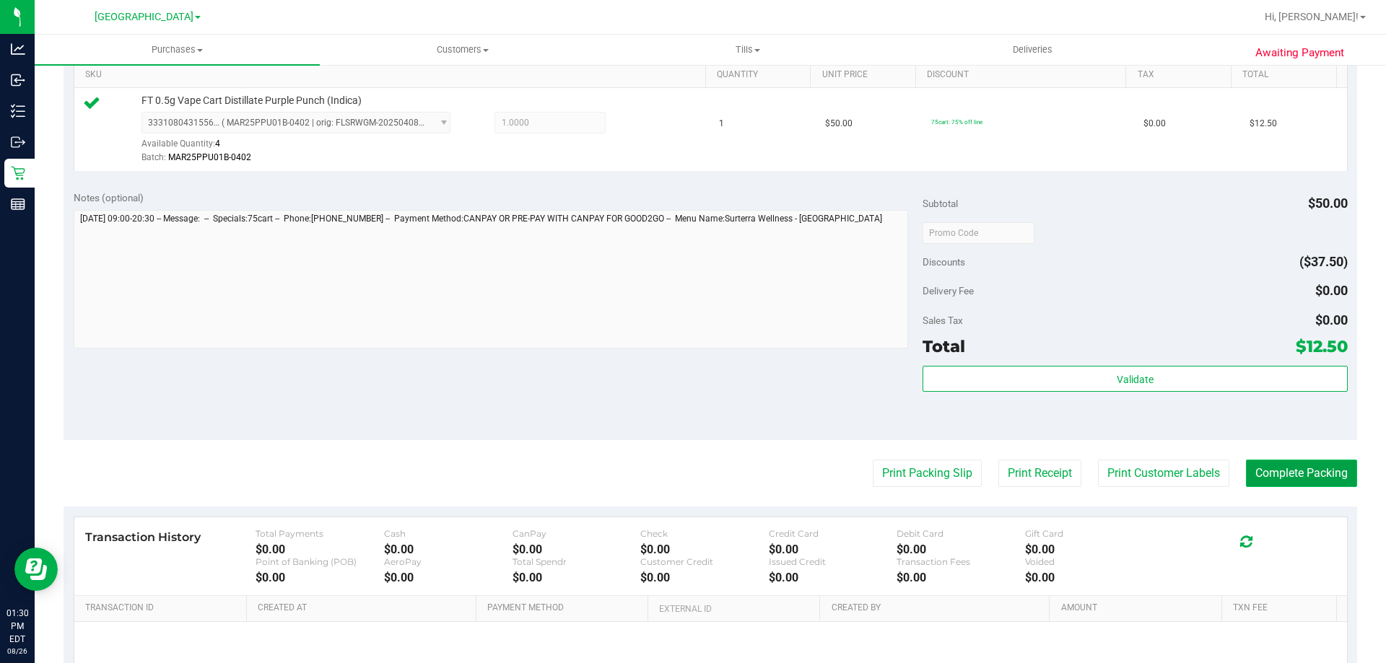
click at [1295, 471] on button "Complete Packing" at bounding box center [1301, 473] width 111 height 27
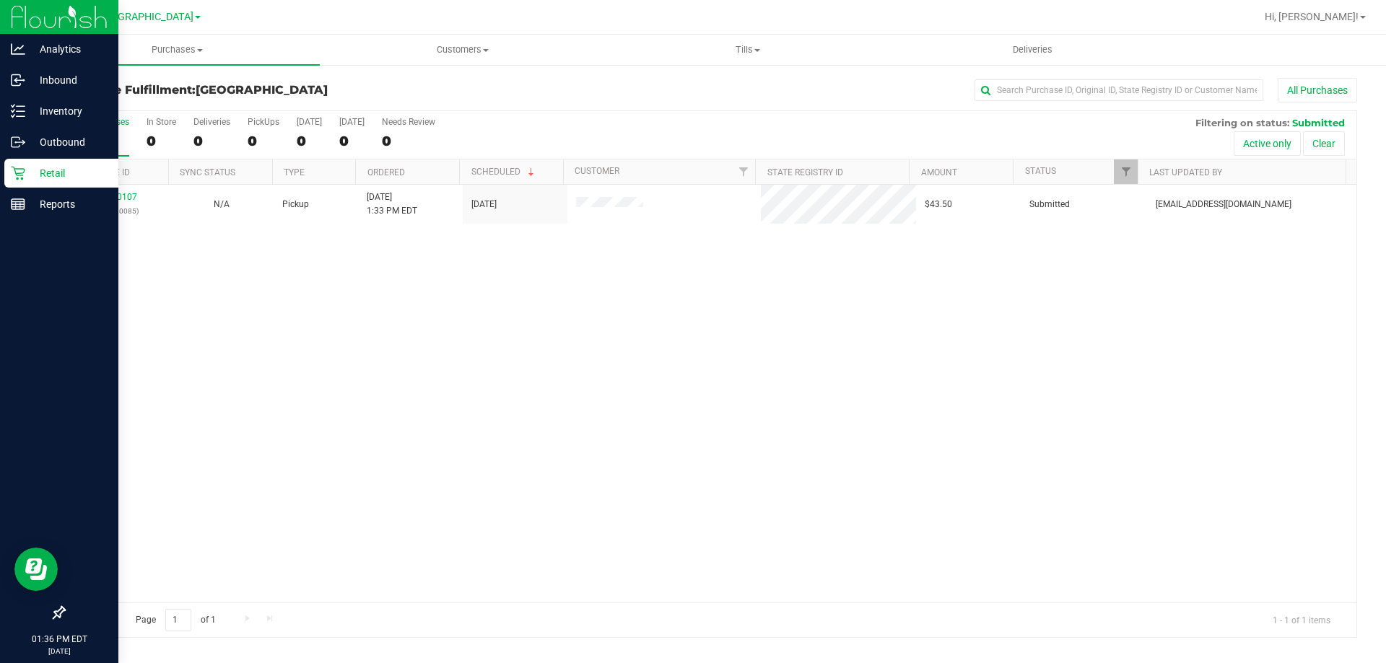
click at [38, 167] on p "Retail" at bounding box center [68, 173] width 87 height 17
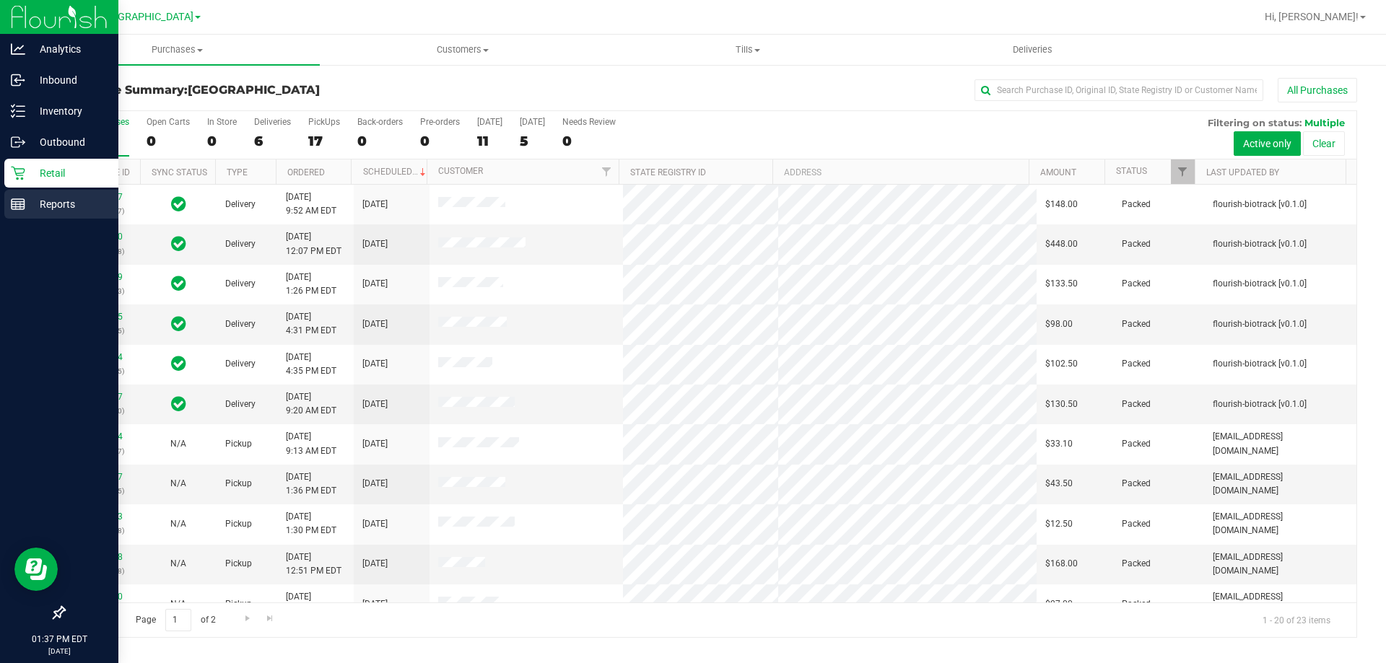
click at [49, 209] on p "Reports" at bounding box center [68, 204] width 87 height 17
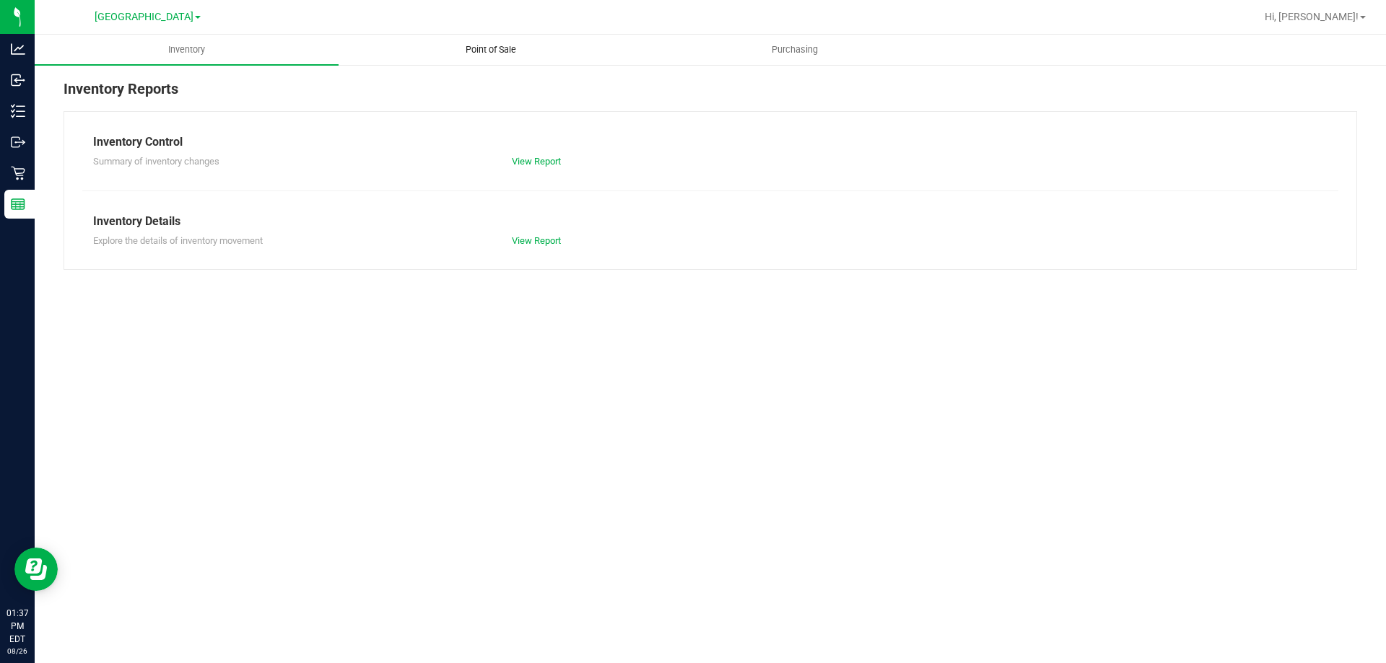
click at [476, 38] on uib-tab-heading "Point of Sale" at bounding box center [490, 49] width 302 height 29
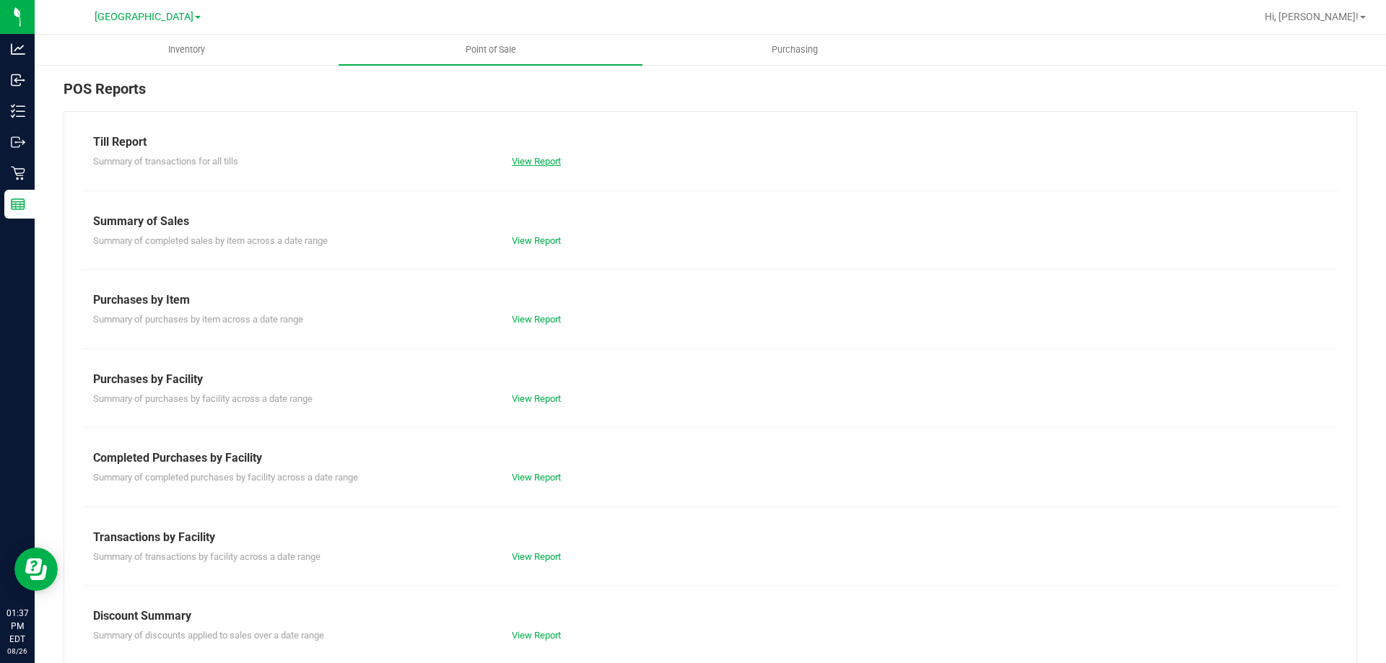
click at [520, 165] on link "View Report" at bounding box center [536, 161] width 49 height 11
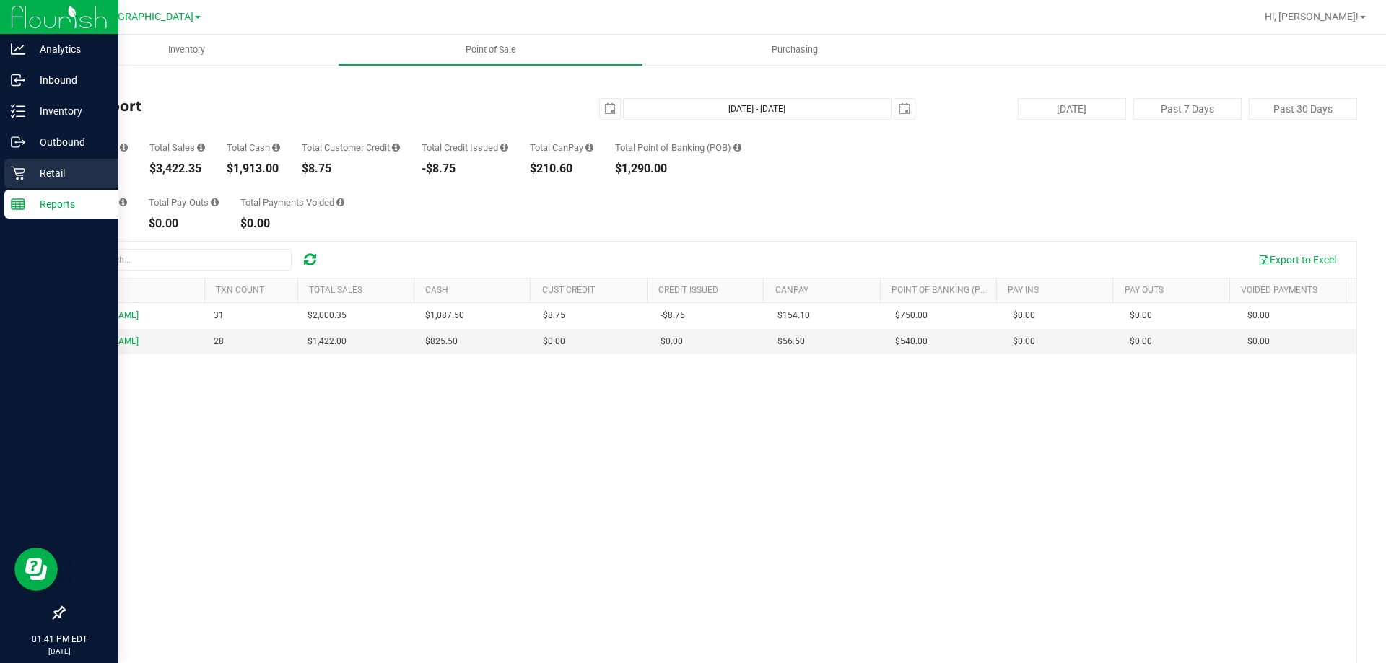
click at [40, 180] on p "Retail" at bounding box center [68, 173] width 87 height 17
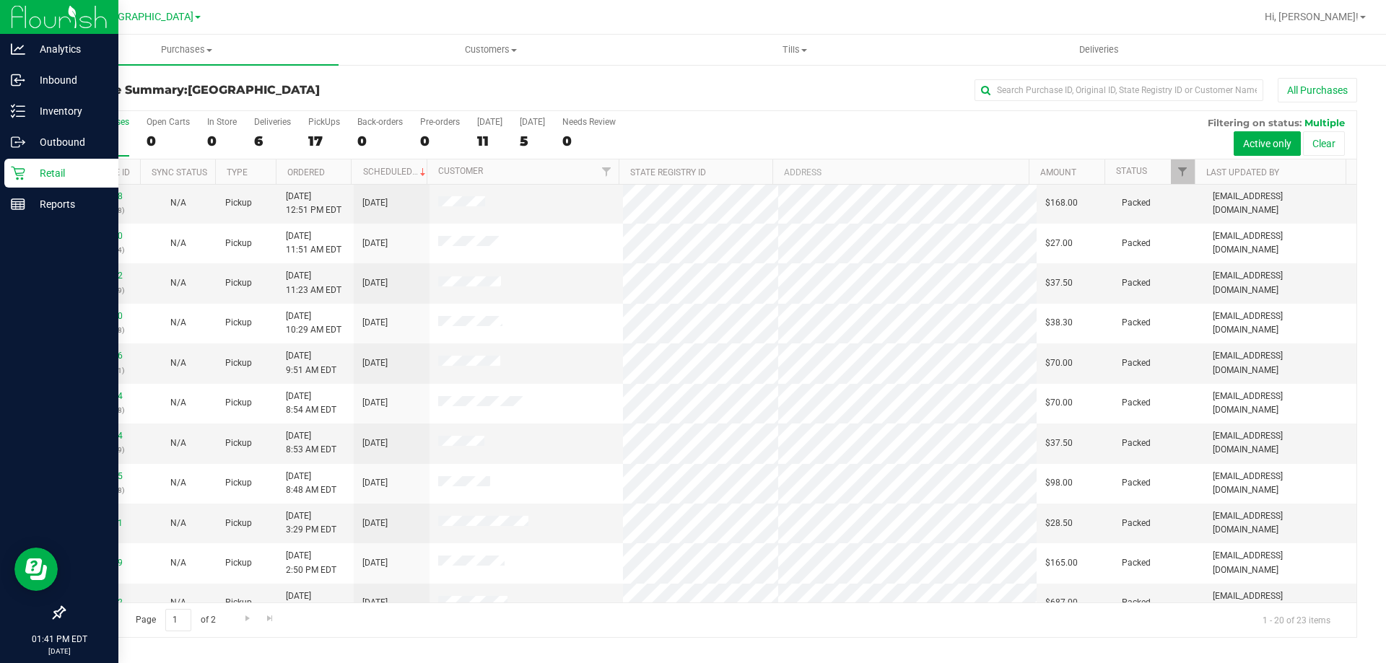
scroll to position [381, 0]
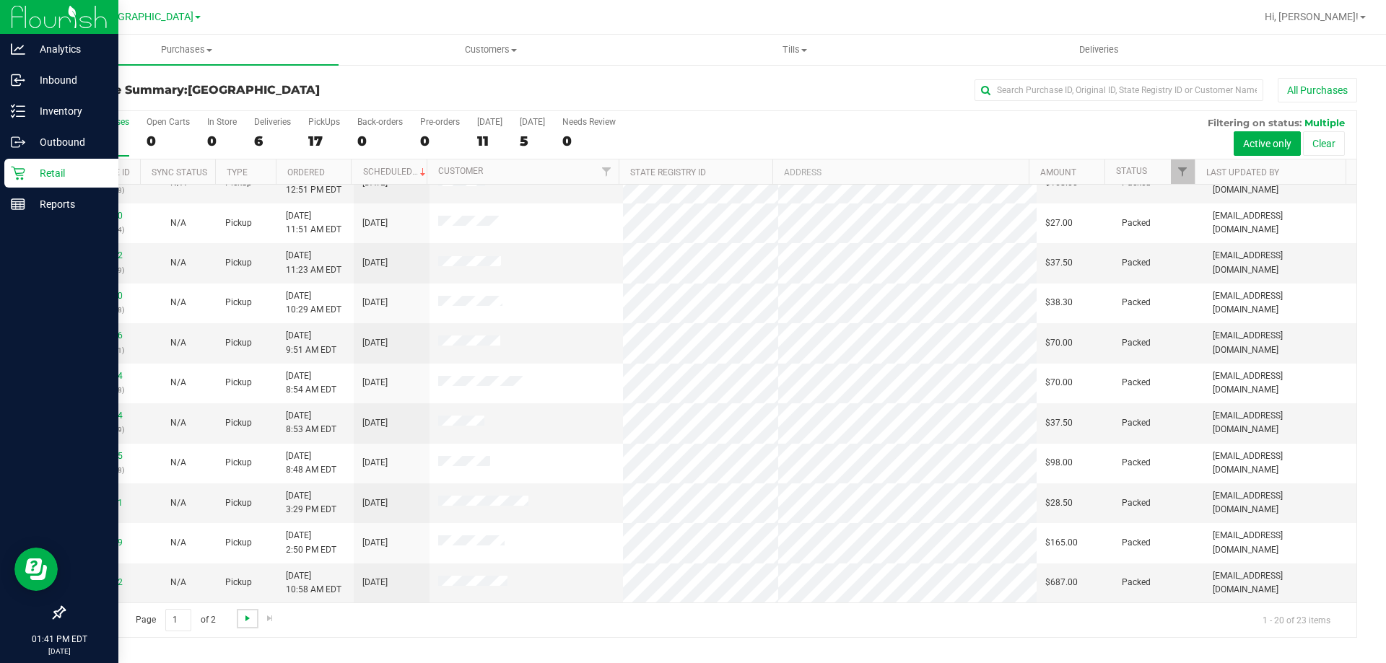
click at [245, 621] on span "Go to the next page" at bounding box center [248, 619] width 12 height 12
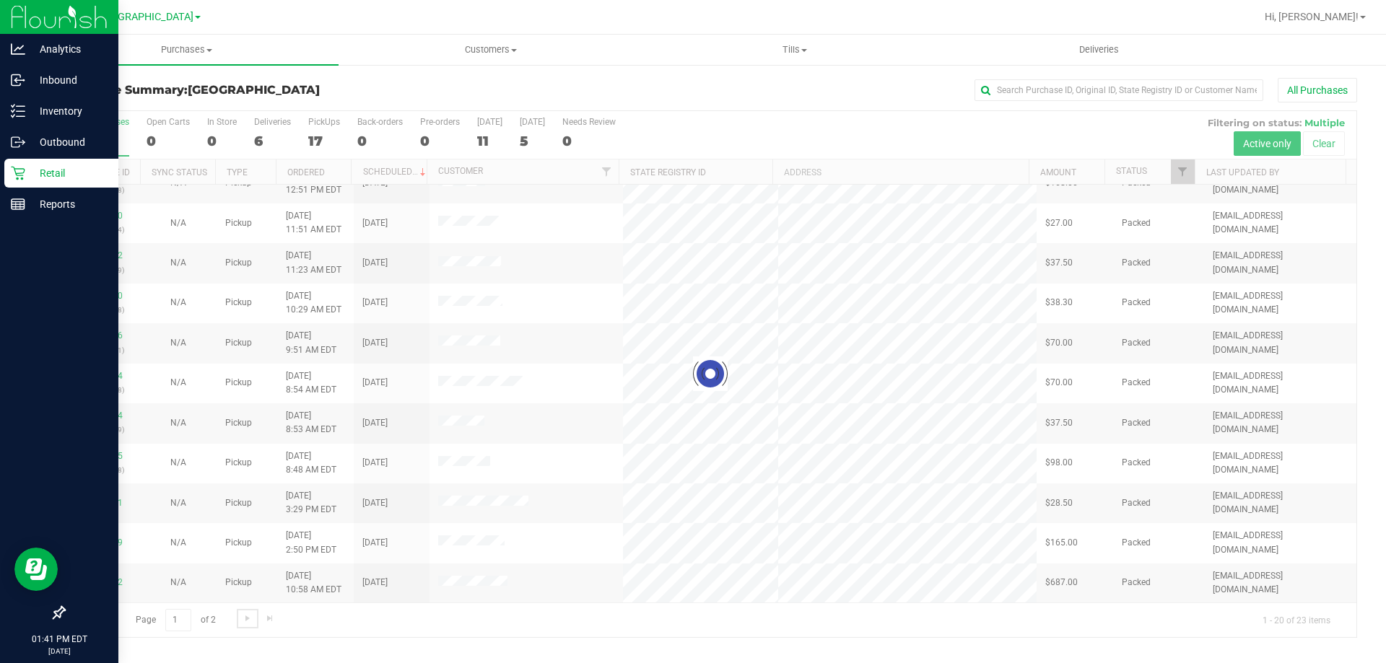
scroll to position [0, 0]
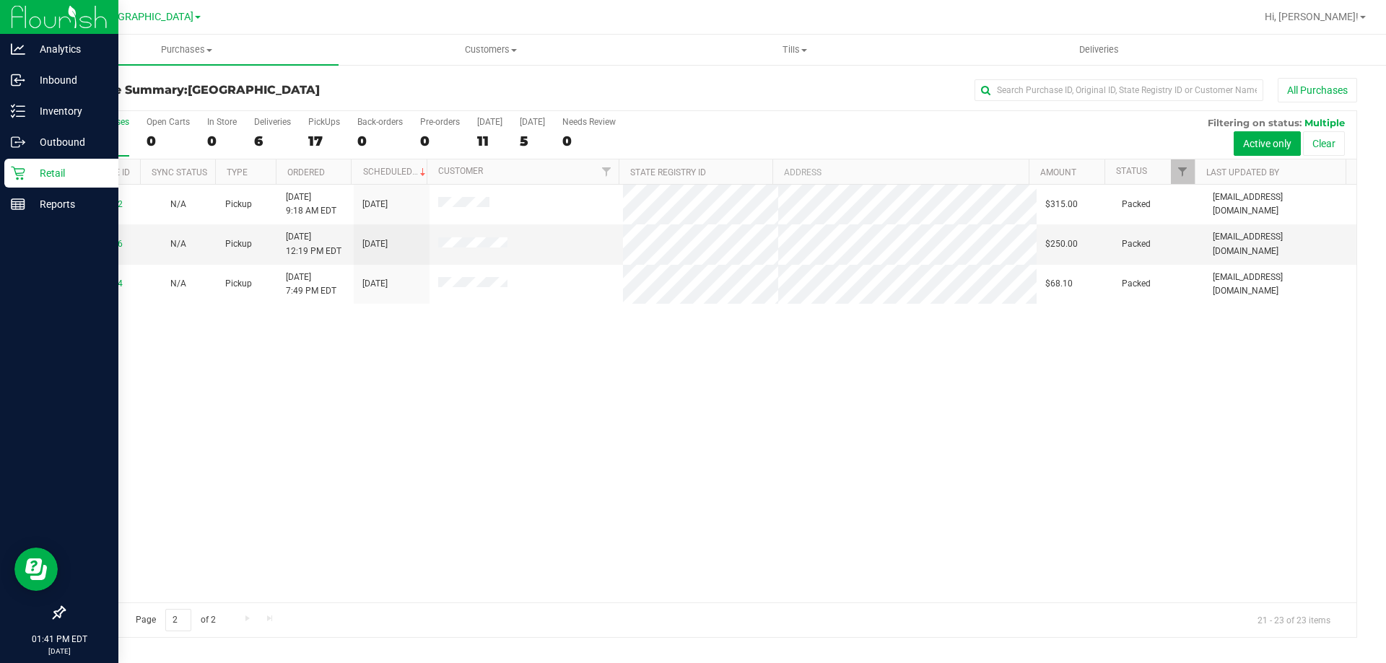
click at [103, 624] on span "Go to the previous page" at bounding box center [104, 619] width 12 height 12
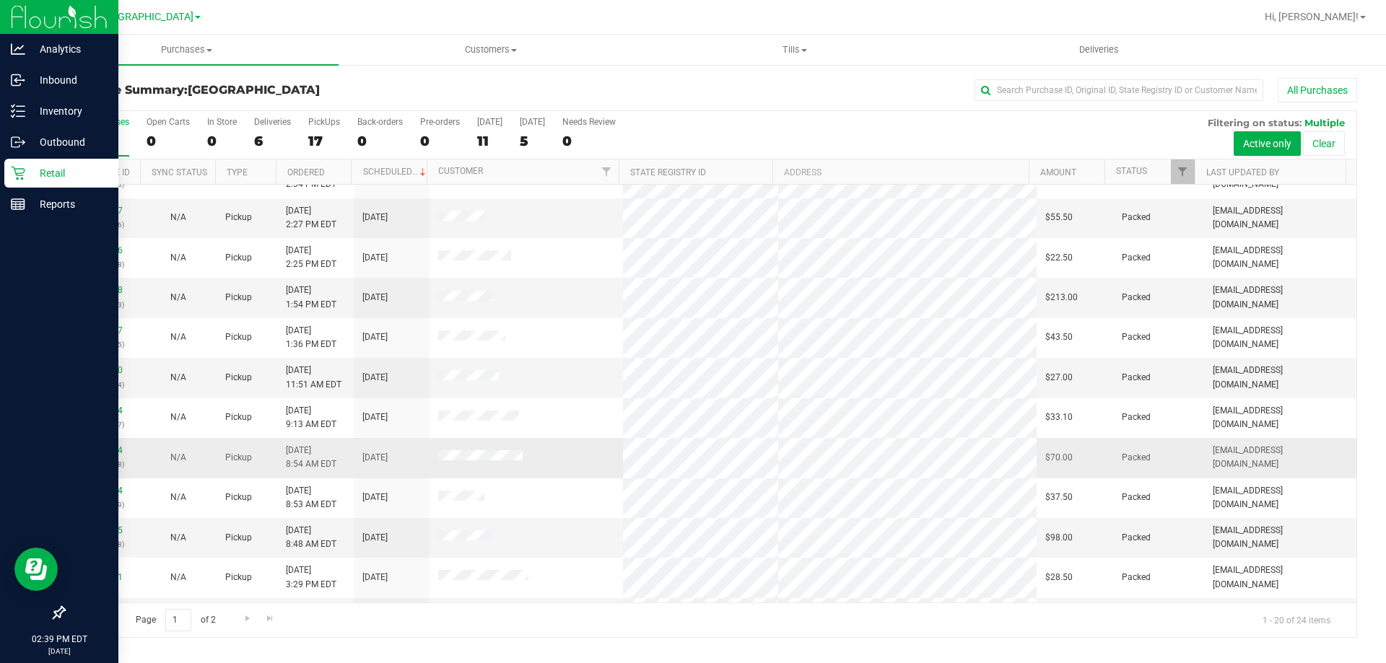
scroll to position [381, 0]
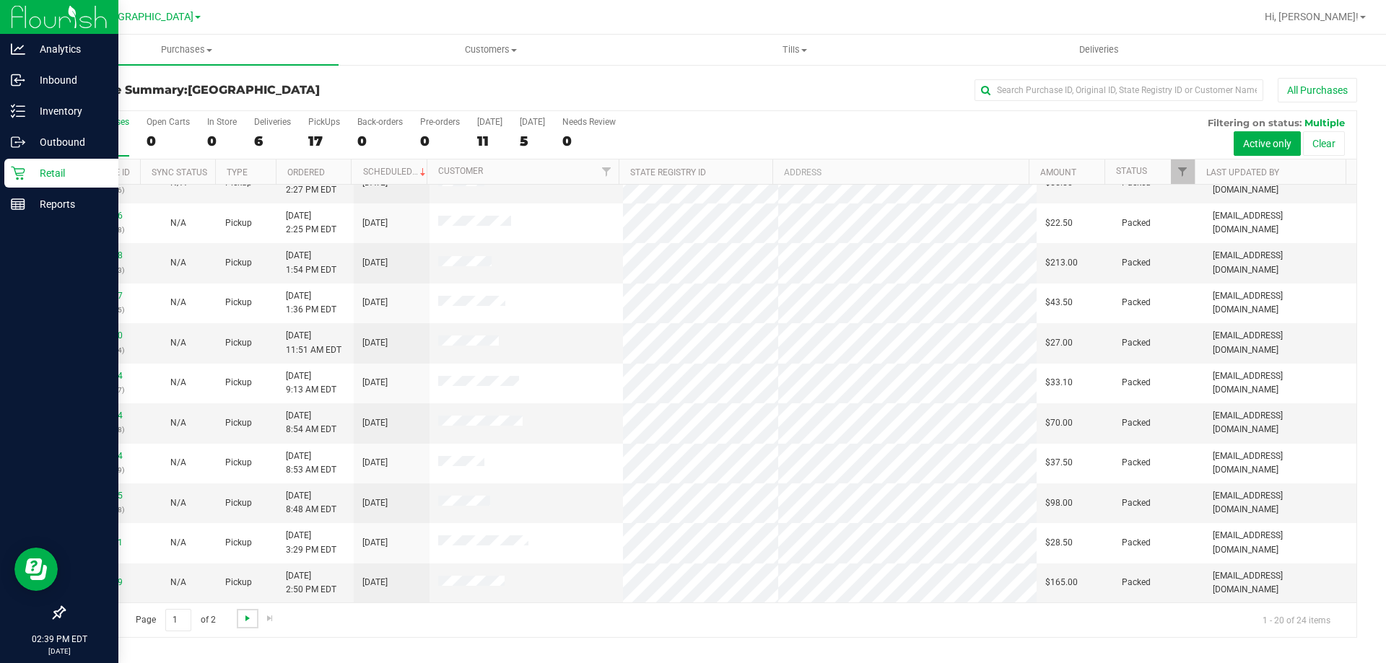
click at [247, 622] on span "Go to the next page" at bounding box center [248, 619] width 12 height 12
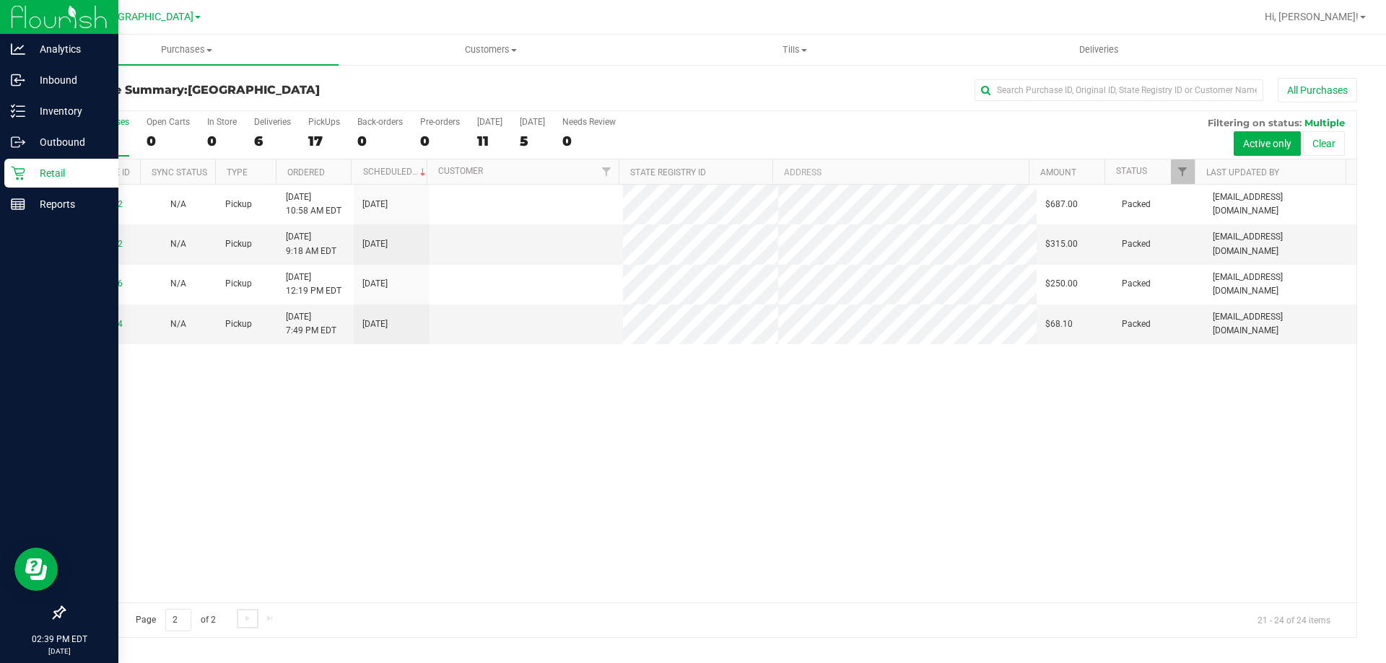
scroll to position [0, 0]
click at [266, 140] on div "6" at bounding box center [272, 141] width 37 height 17
click at [0, 0] on input "Deliveries 6" at bounding box center [0, 0] width 0 height 0
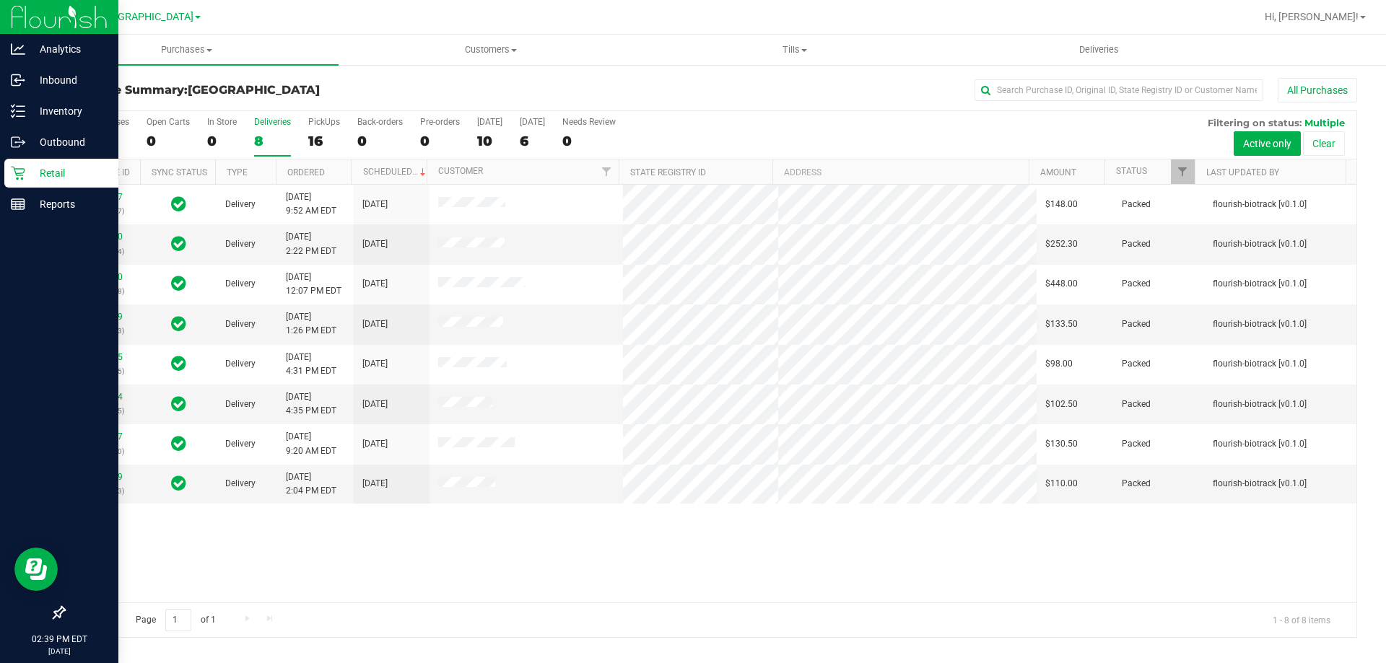
click at [23, 167] on icon at bounding box center [18, 173] width 14 height 14
click at [46, 146] on p "Outbound" at bounding box center [68, 142] width 87 height 17
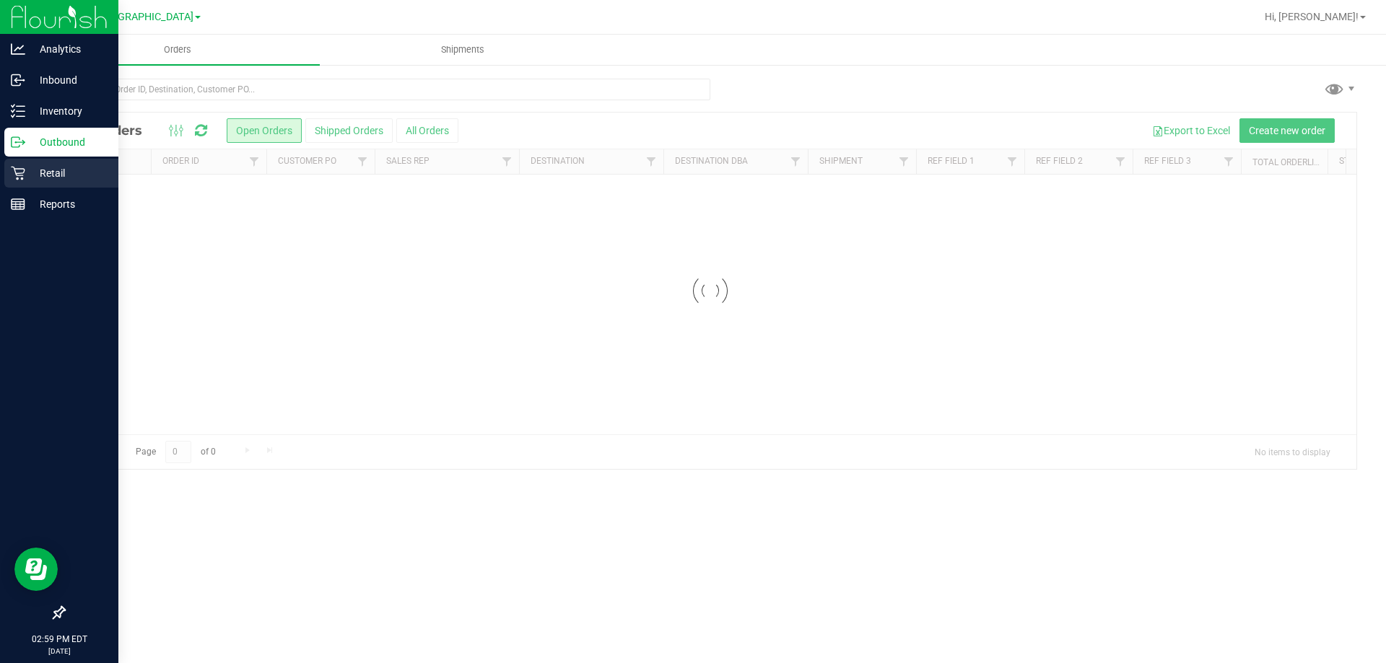
click at [51, 178] on p "Retail" at bounding box center [68, 173] width 87 height 17
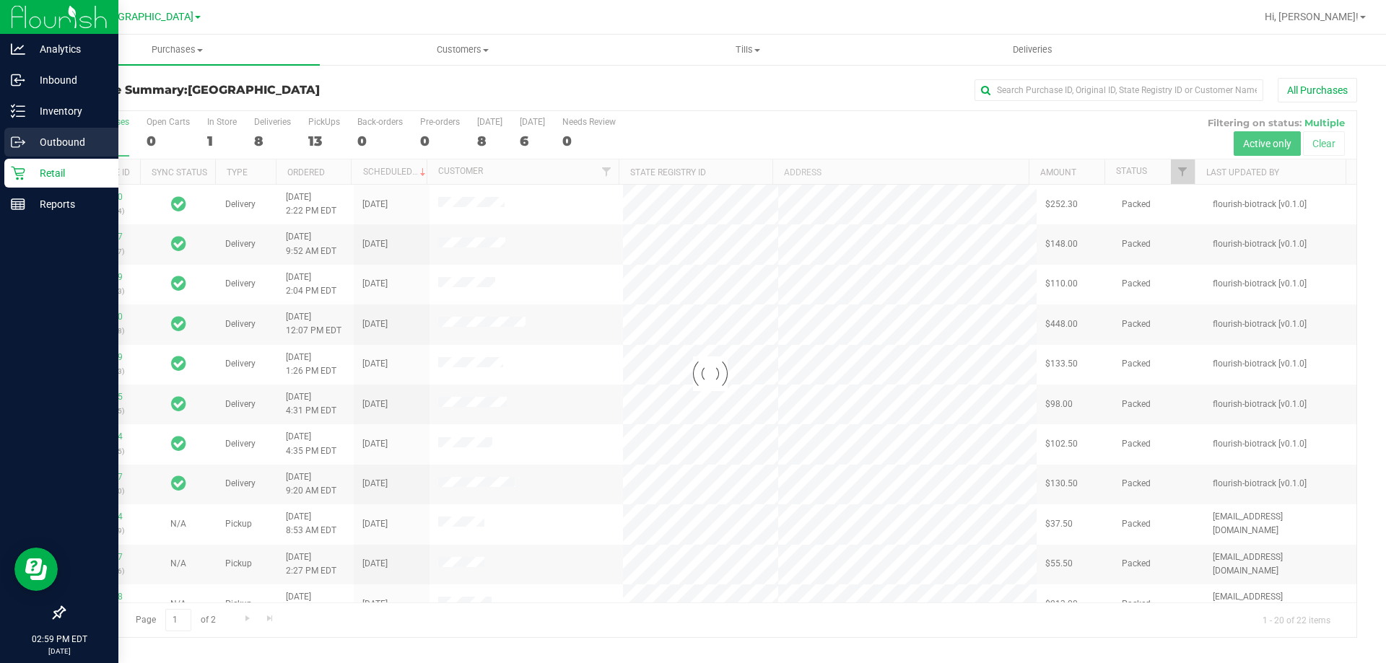
click at [47, 137] on p "Outbound" at bounding box center [68, 142] width 87 height 17
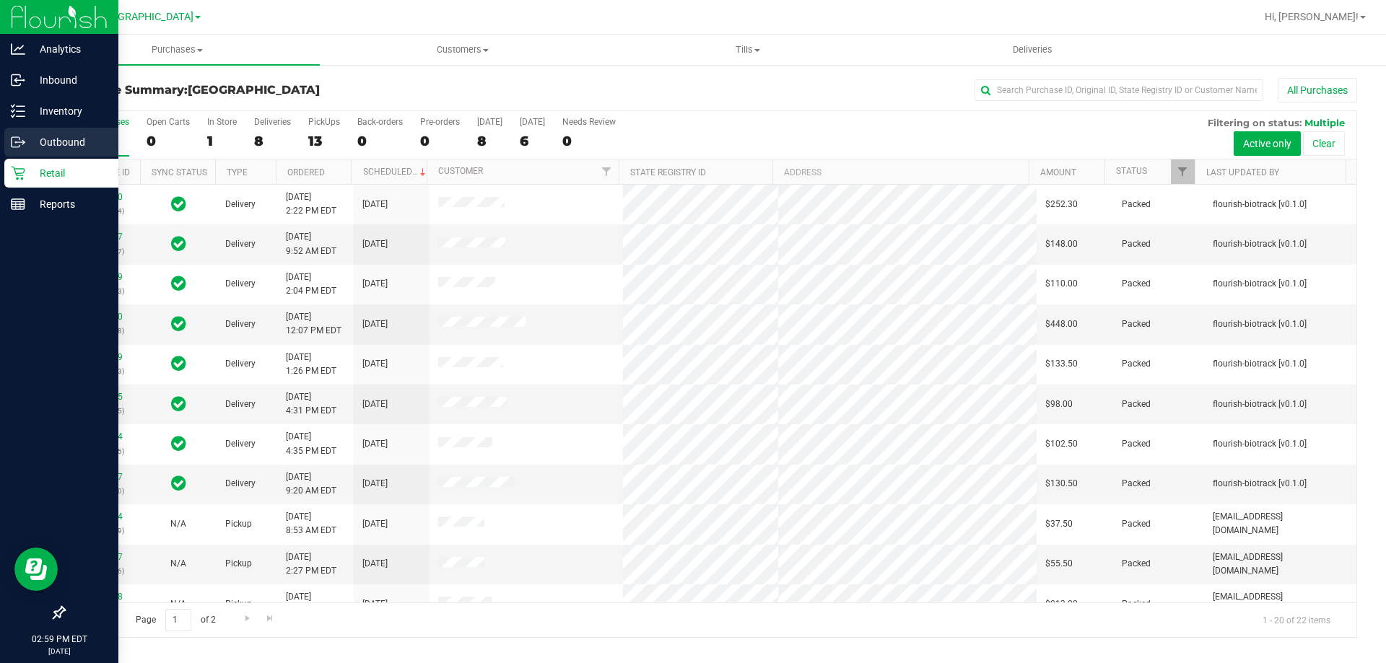
click at [47, 137] on p "Outbound" at bounding box center [68, 142] width 87 height 17
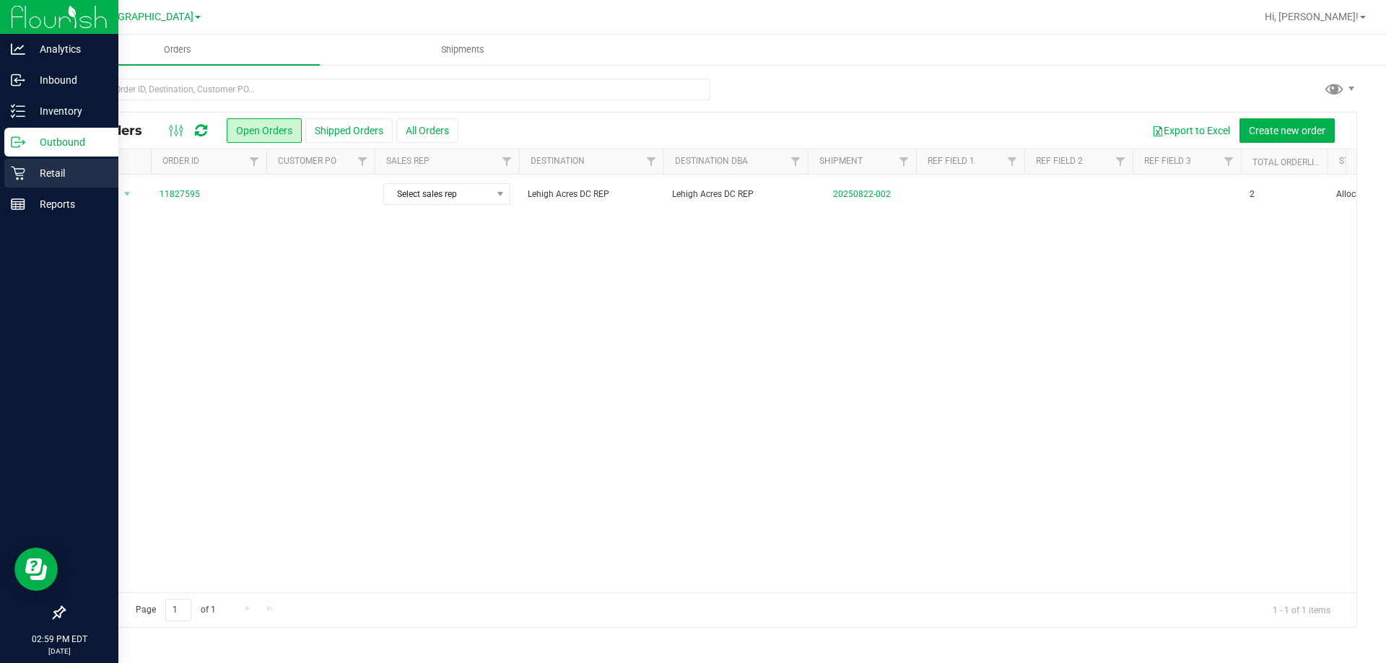
click at [36, 177] on p "Retail" at bounding box center [68, 173] width 87 height 17
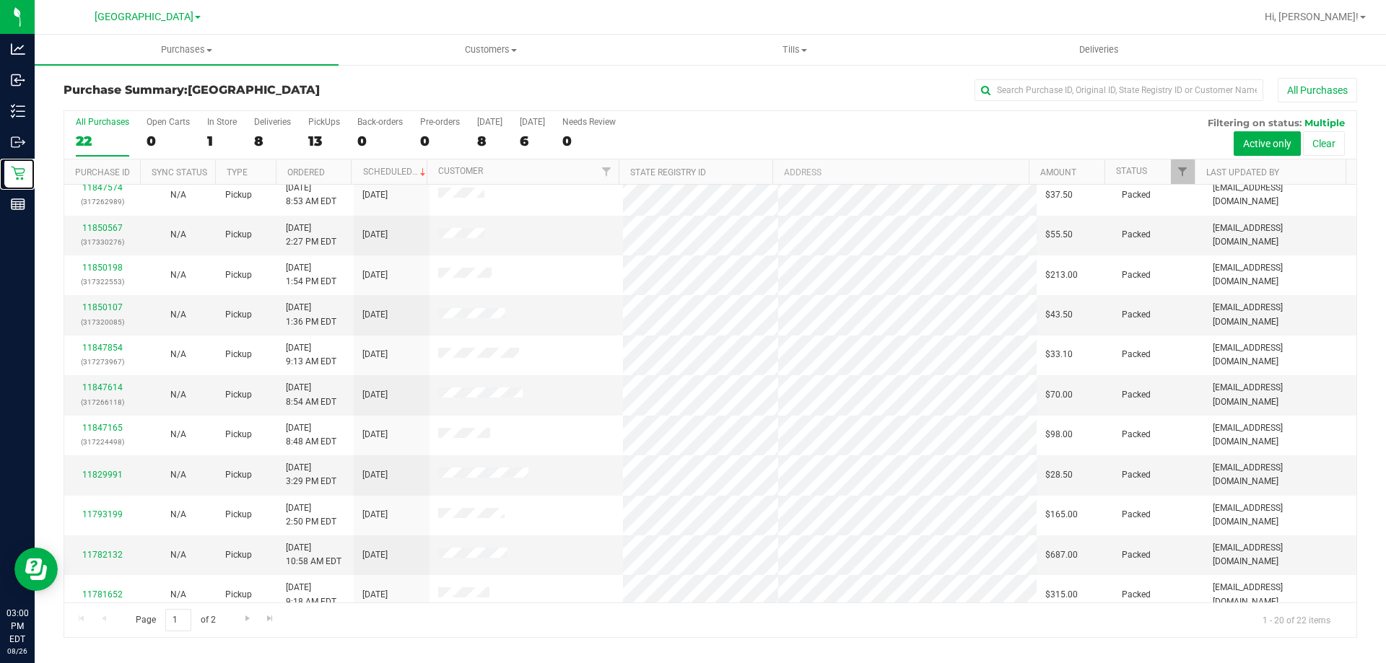
scroll to position [381, 0]
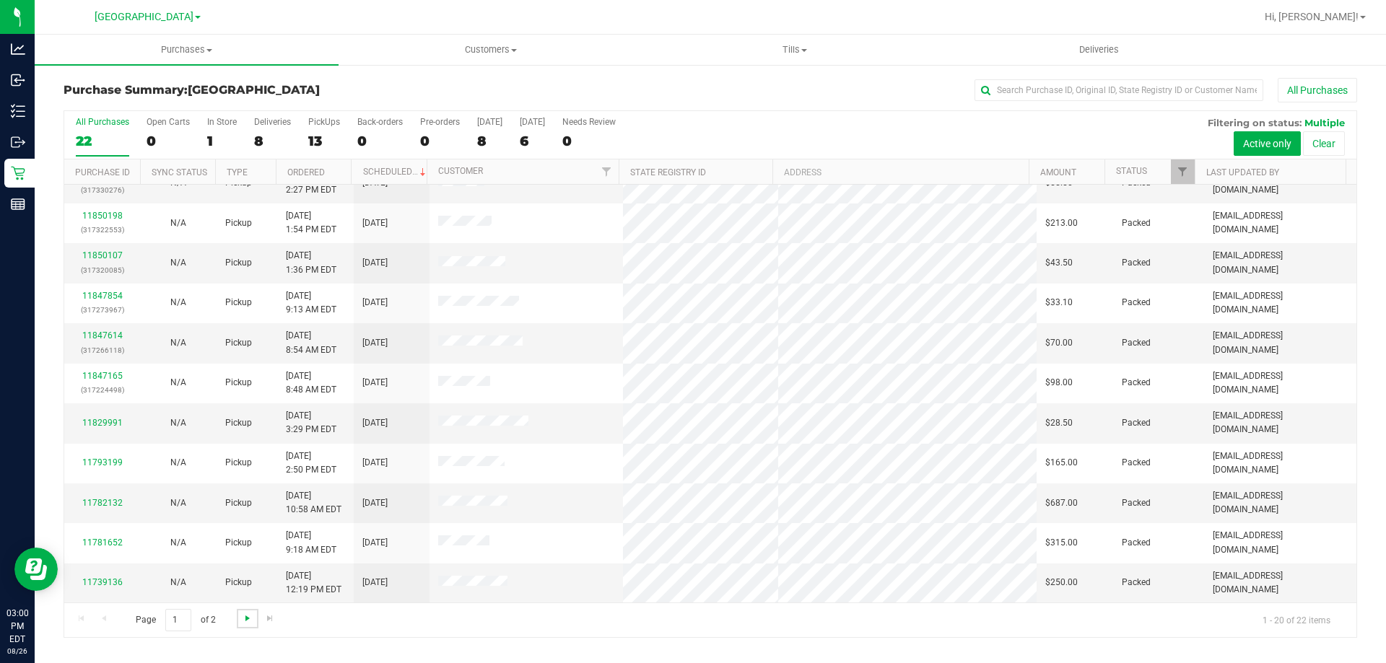
click at [242, 624] on span "Go to the next page" at bounding box center [248, 619] width 12 height 12
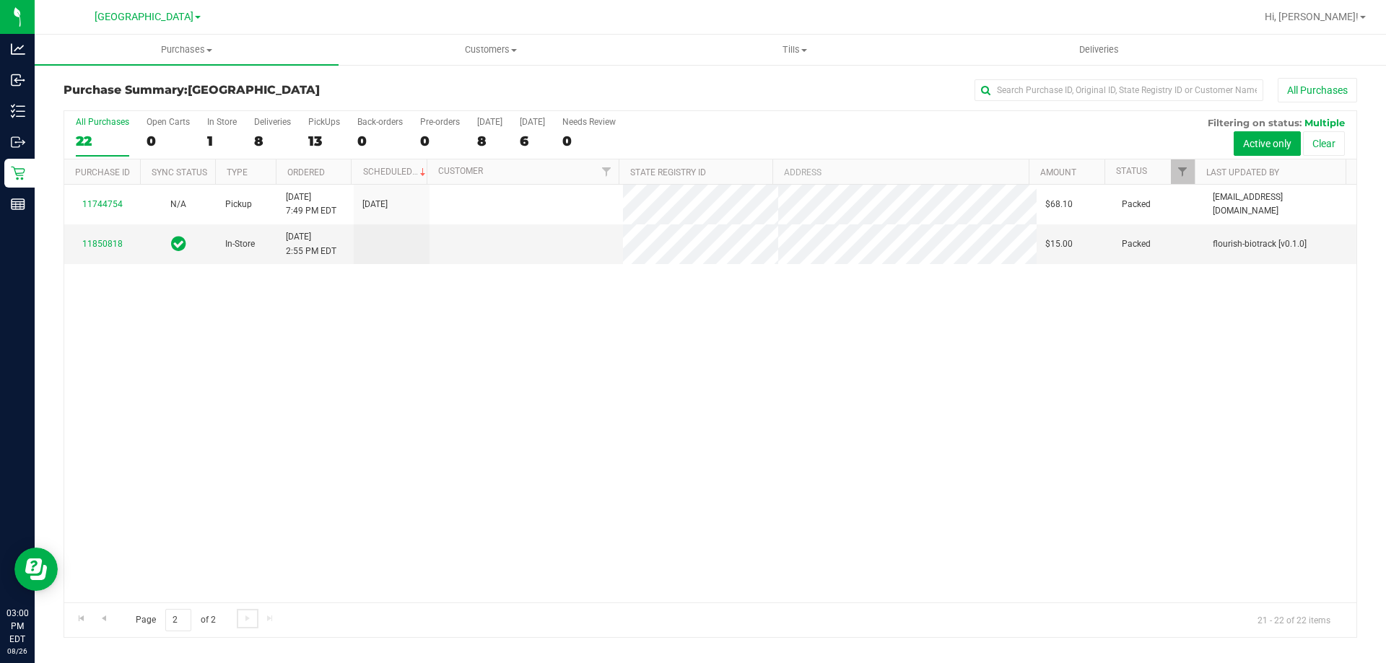
scroll to position [0, 0]
click at [102, 621] on span "Go to the previous page" at bounding box center [104, 619] width 12 height 12
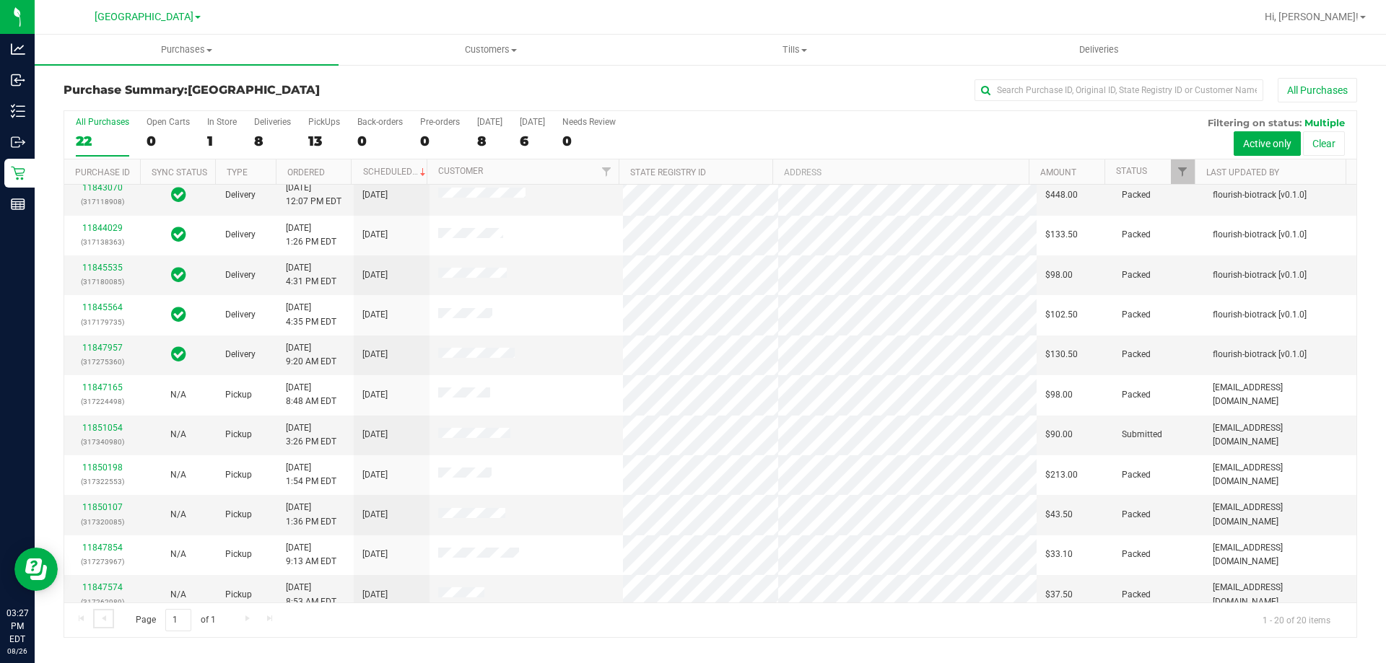
scroll to position [144, 0]
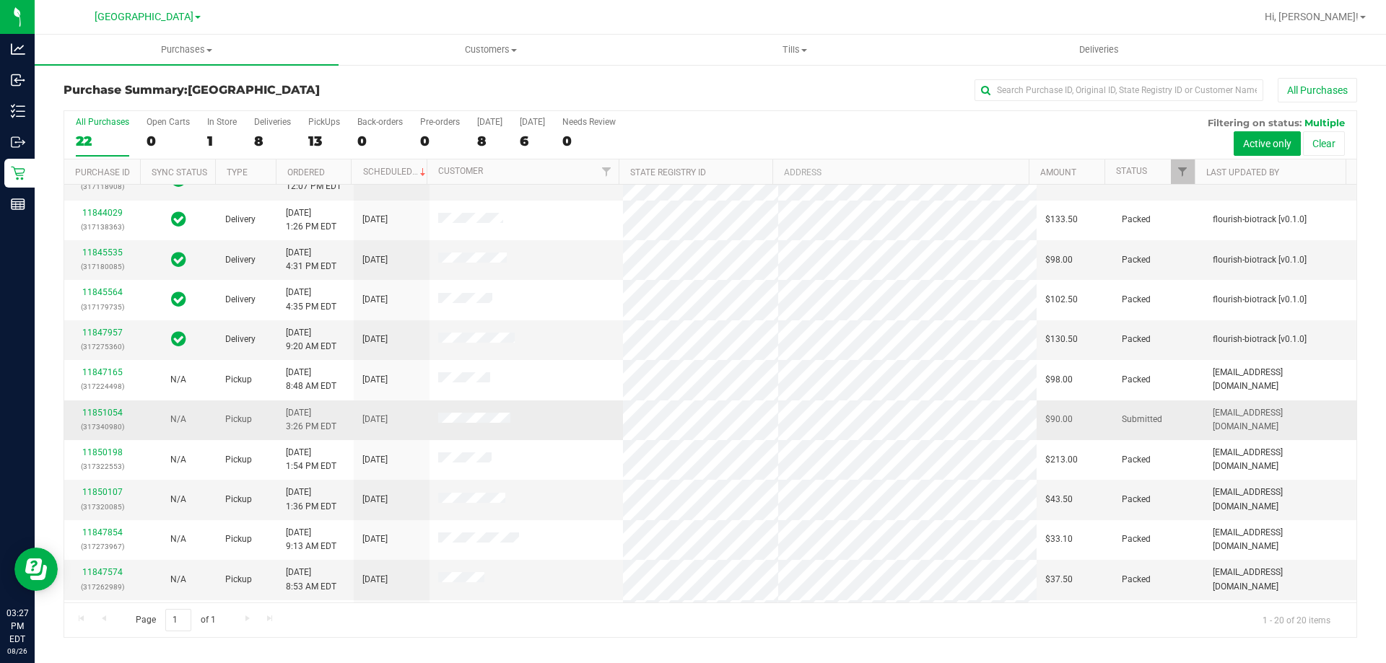
click at [97, 419] on div "11851054 (317340980)" at bounding box center [102, 419] width 58 height 27
click at [109, 413] on link "11851054" at bounding box center [102, 413] width 40 height 10
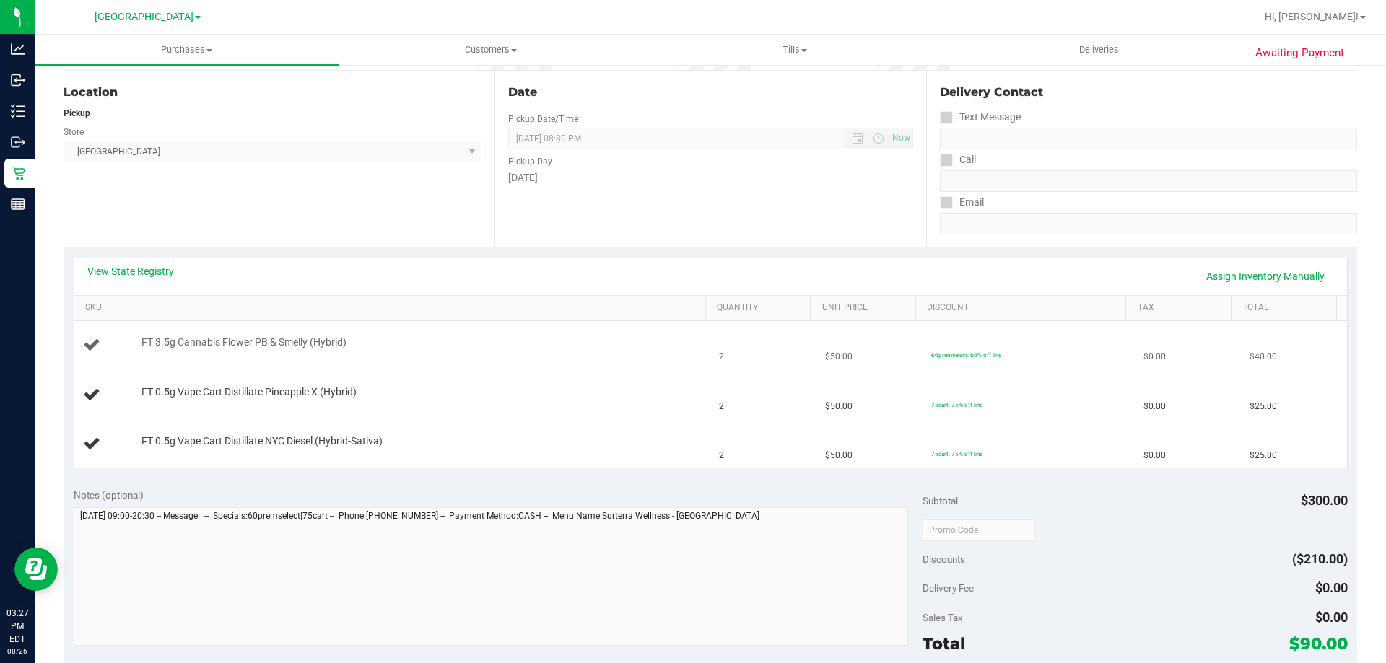
scroll to position [144, 0]
click at [149, 265] on link "View State Registry" at bounding box center [130, 268] width 87 height 14
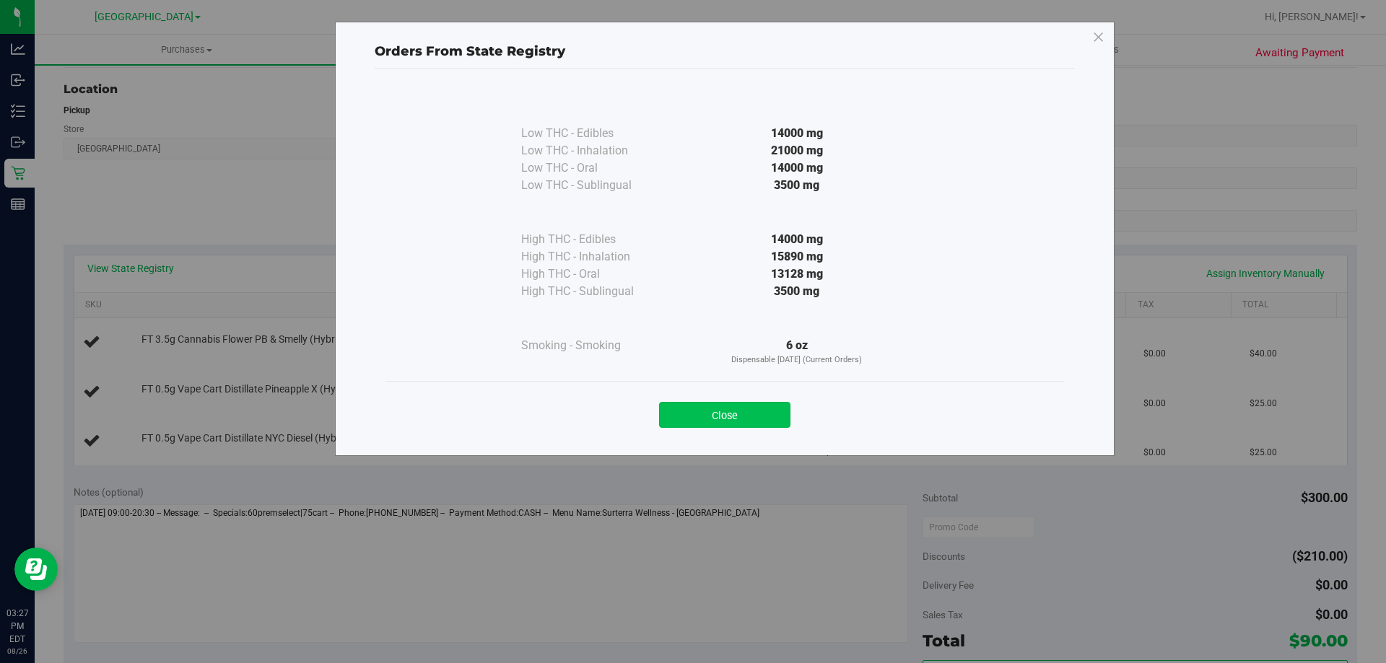
click at [755, 413] on button "Close" at bounding box center [724, 415] width 131 height 26
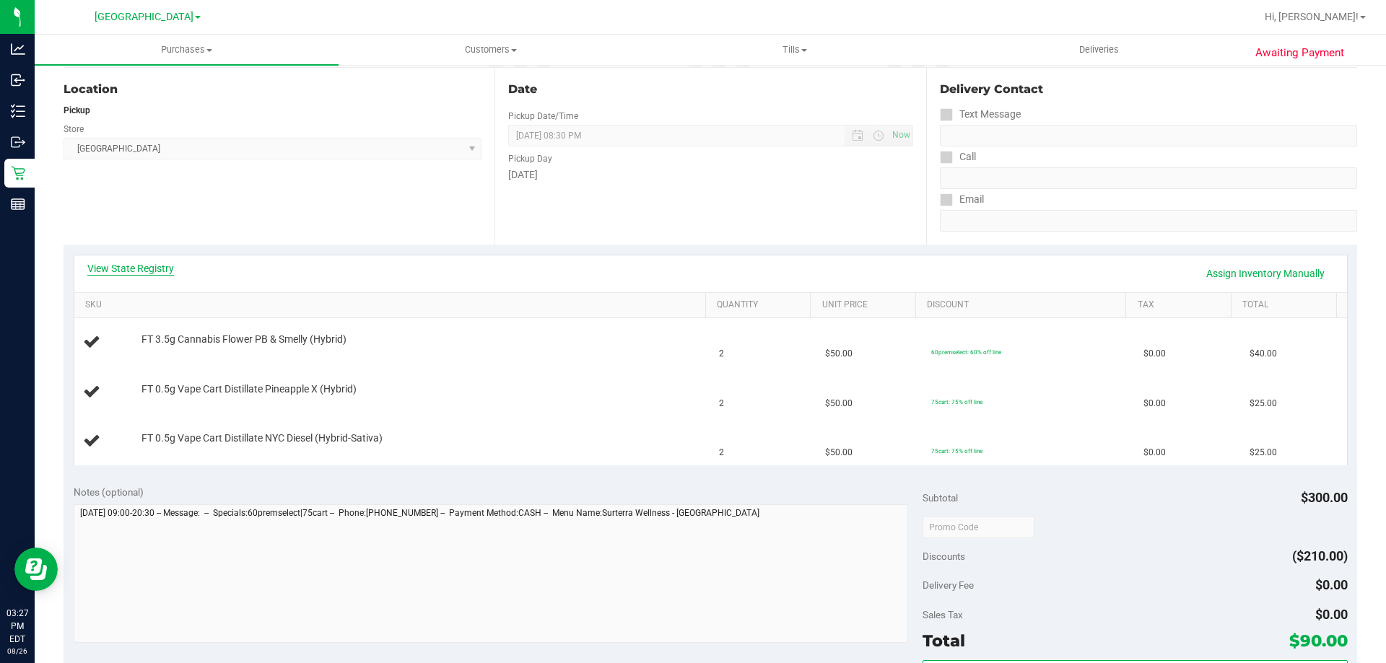
click at [147, 270] on link "View State Registry" at bounding box center [130, 268] width 87 height 14
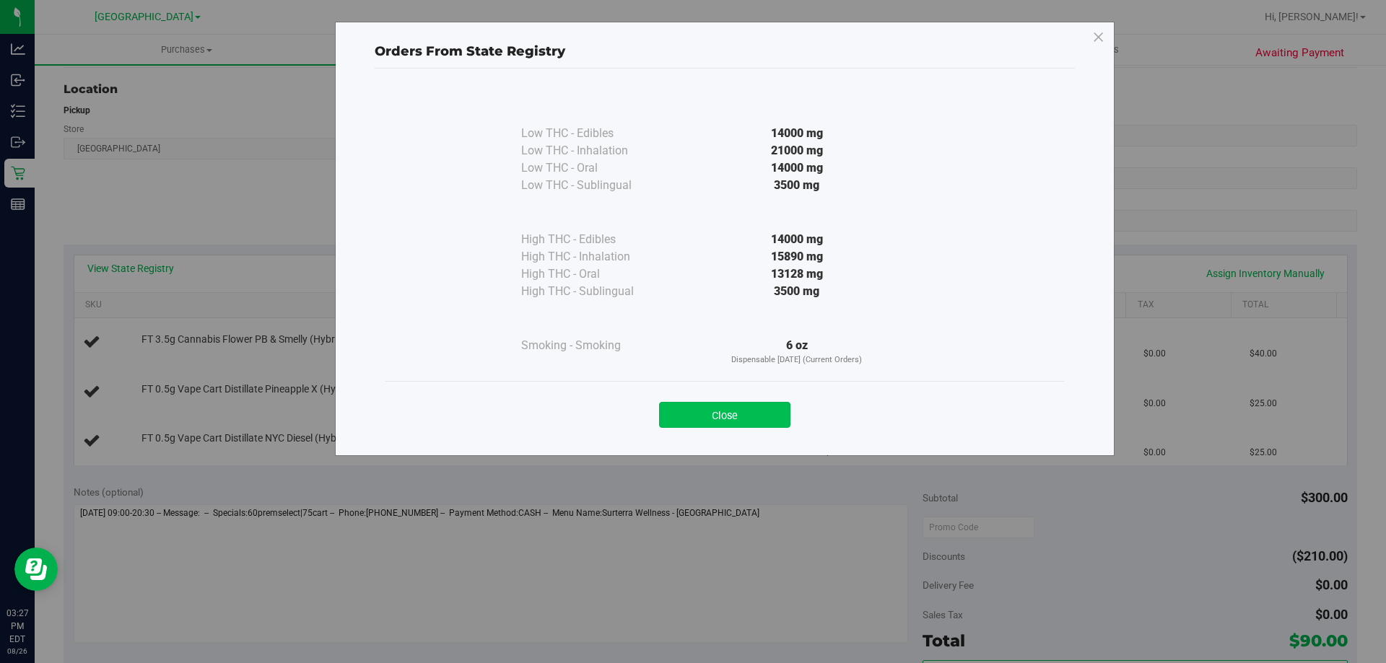
click at [731, 414] on button "Close" at bounding box center [724, 415] width 131 height 26
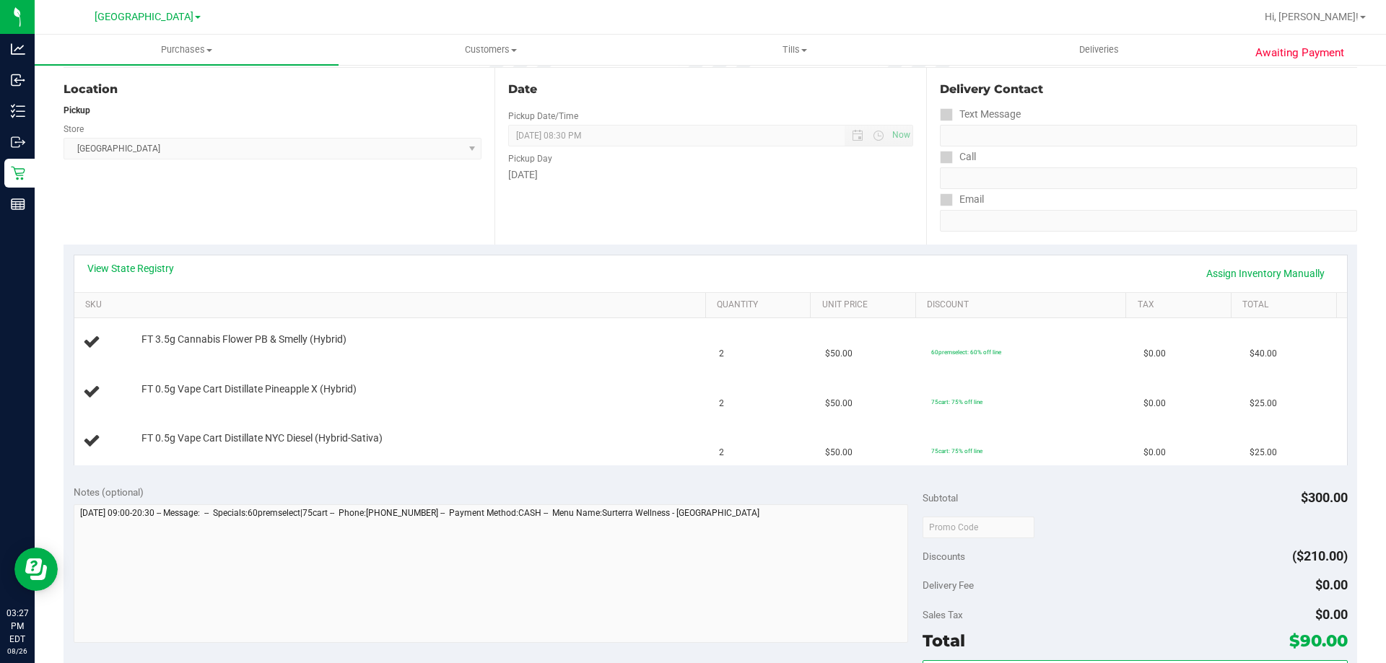
click at [655, 210] on div "Date Pickup Date/Time 08/26/2025 Now 08/26/2025 08:30 PM Now Pickup Day Tuesday" at bounding box center [709, 156] width 431 height 177
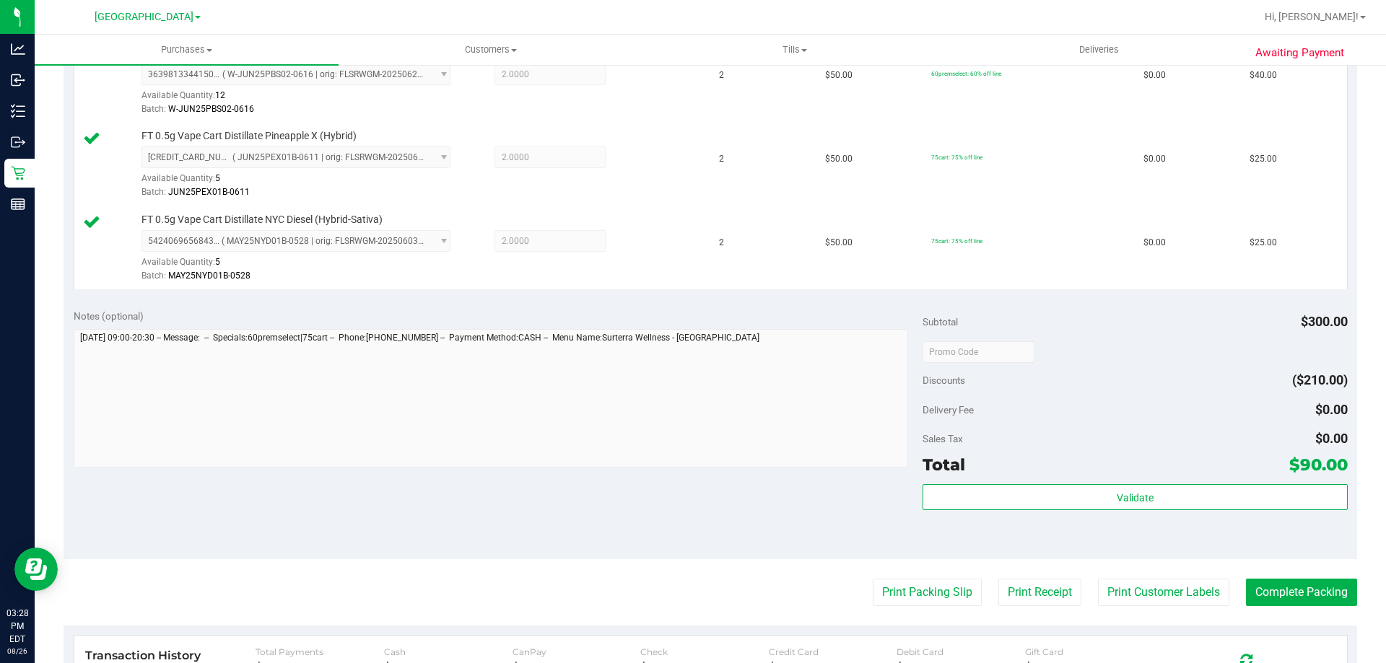
scroll to position [433, 0]
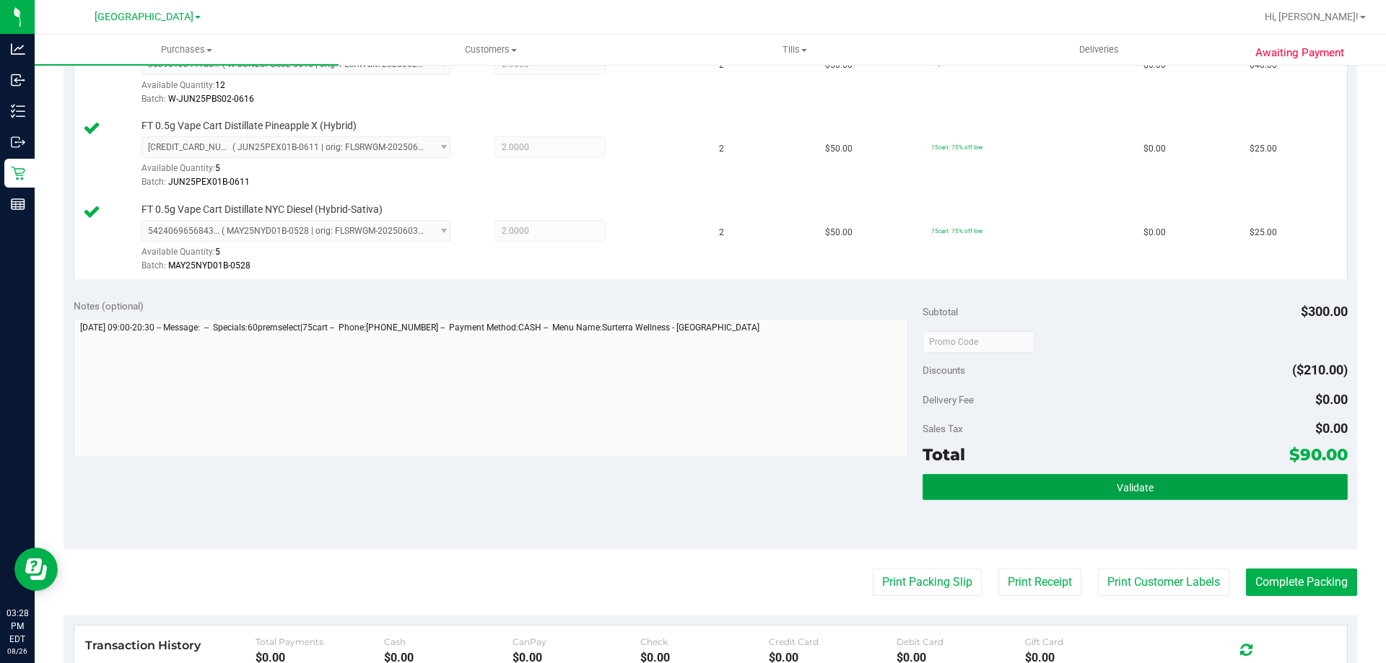
click at [1105, 478] on button "Validate" at bounding box center [1134, 487] width 424 height 26
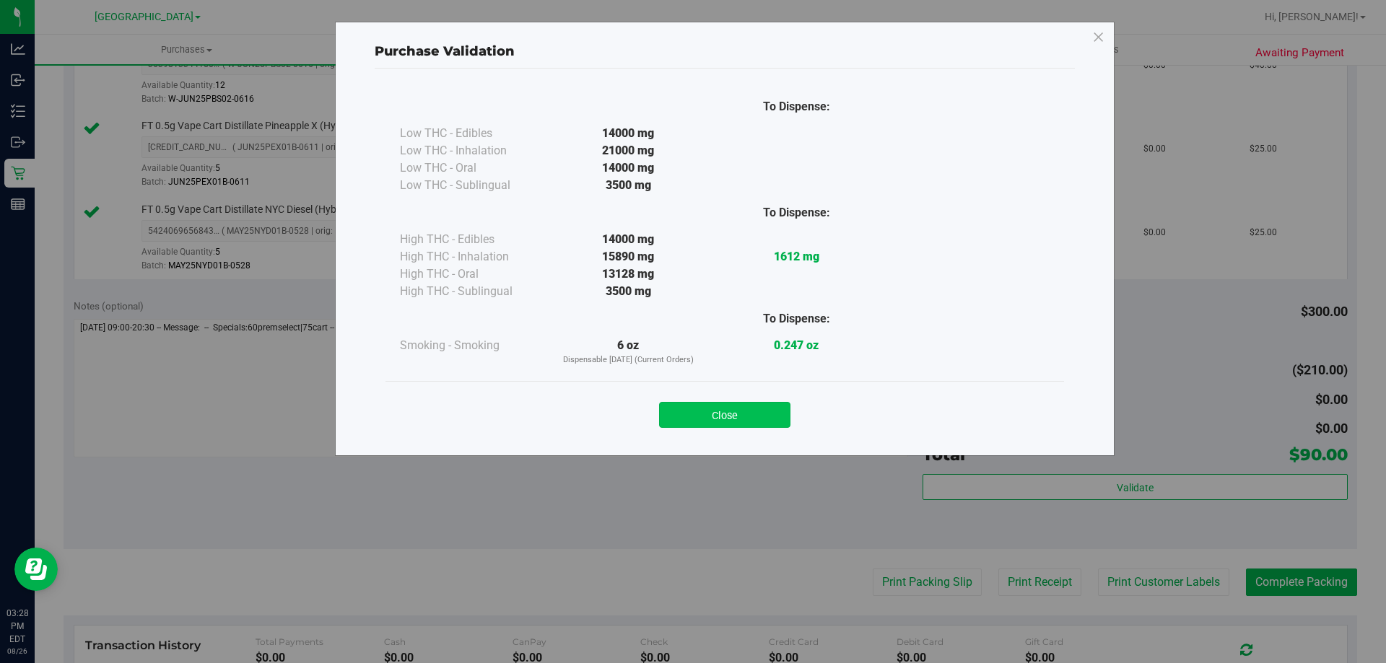
click at [766, 416] on button "Close" at bounding box center [724, 415] width 131 height 26
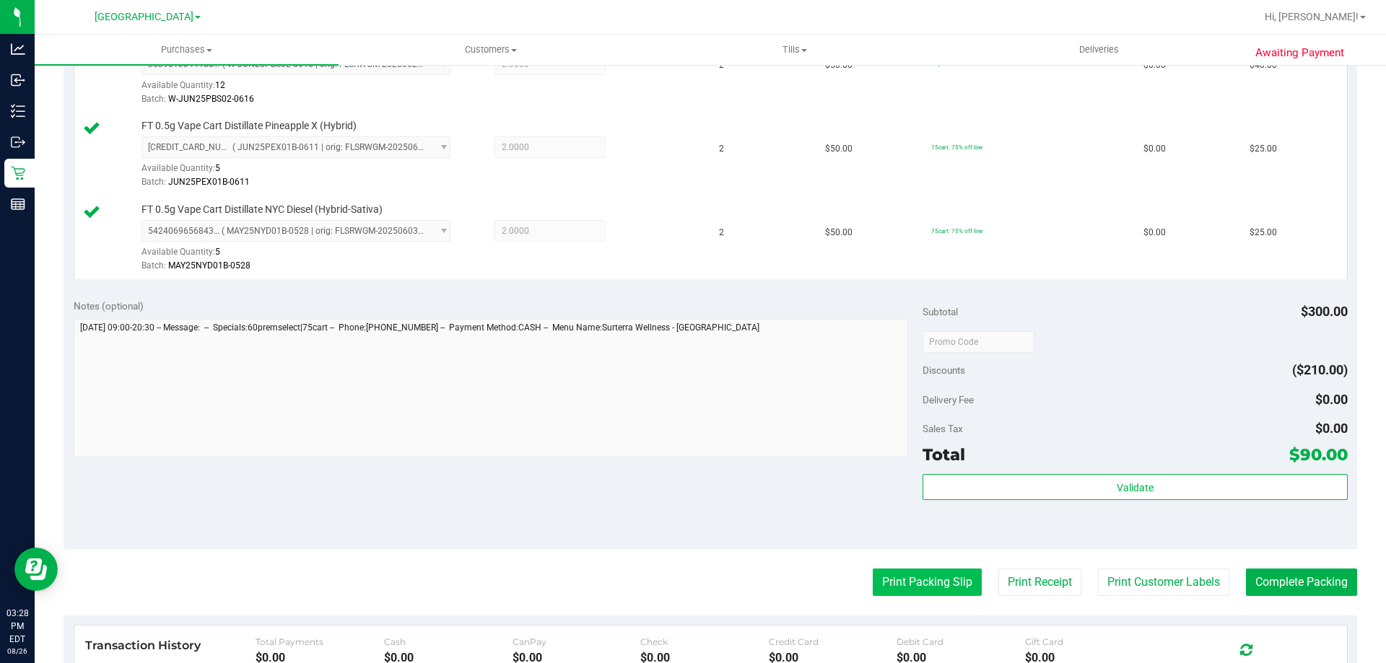
click at [902, 587] on button "Print Packing Slip" at bounding box center [927, 582] width 109 height 27
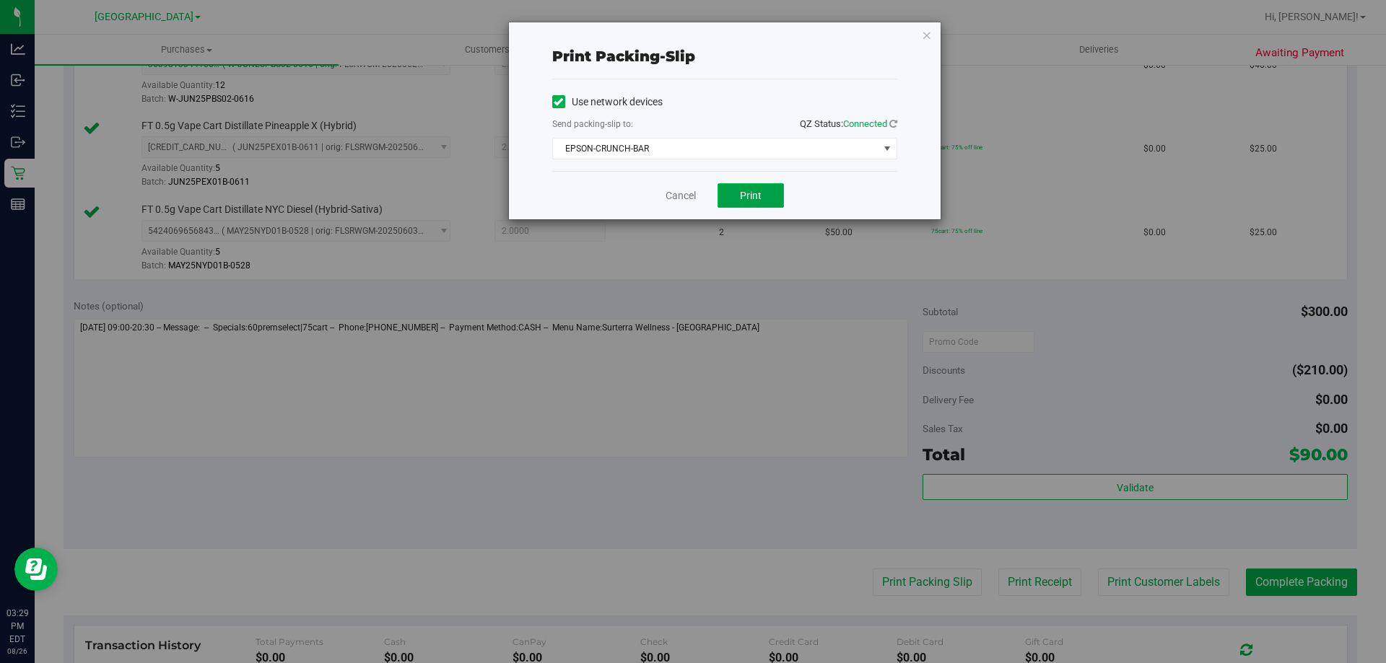
click at [751, 190] on span "Print" at bounding box center [751, 196] width 22 height 12
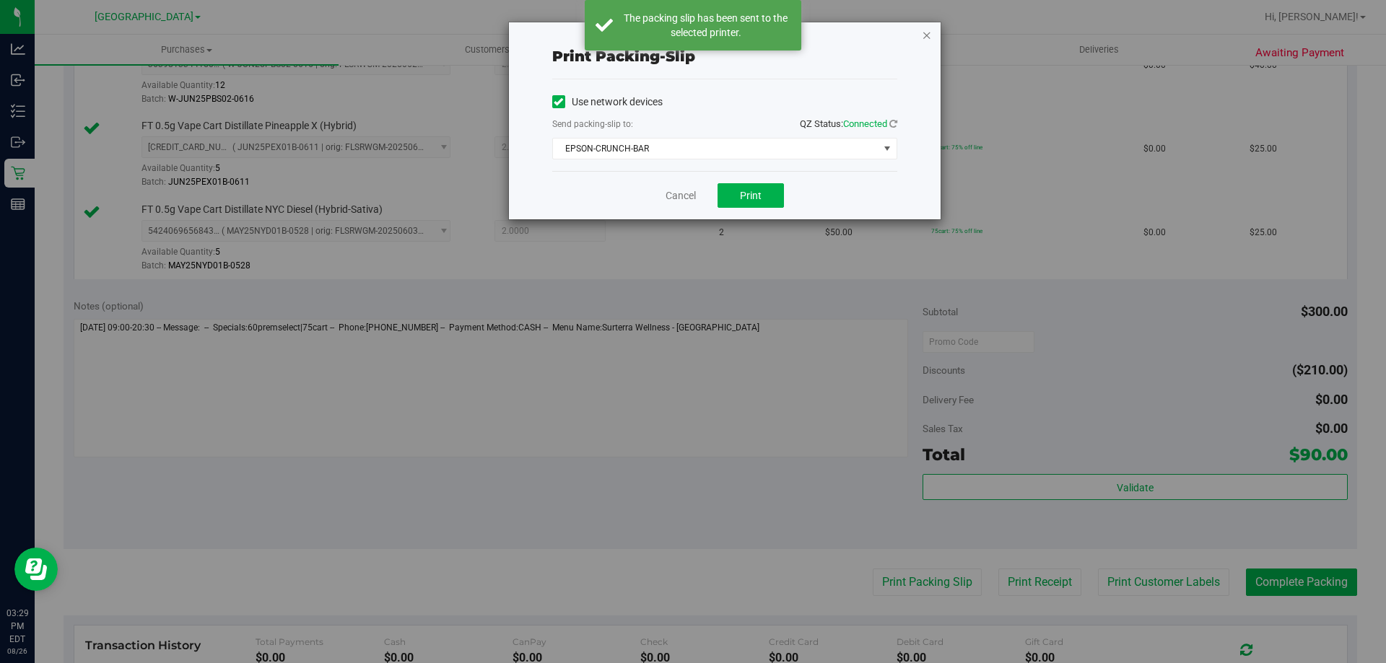
click at [924, 33] on icon "button" at bounding box center [927, 34] width 10 height 17
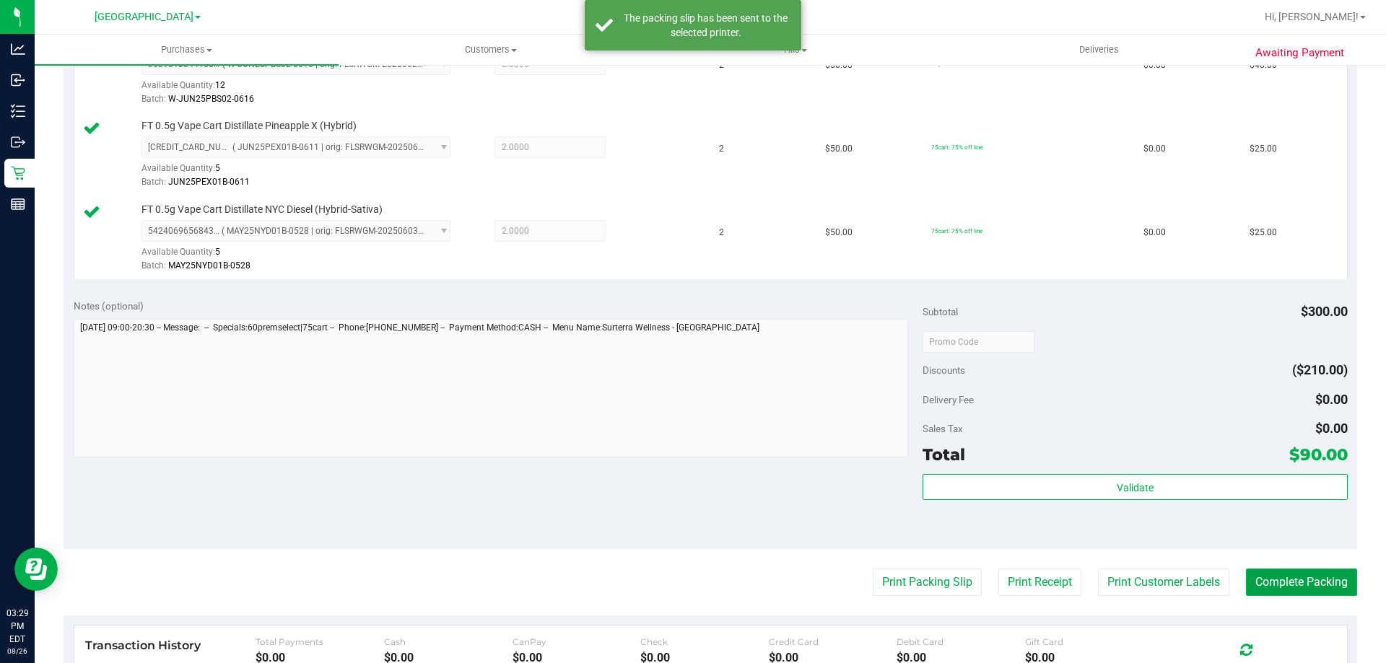
click at [1301, 582] on button "Complete Packing" at bounding box center [1301, 582] width 111 height 27
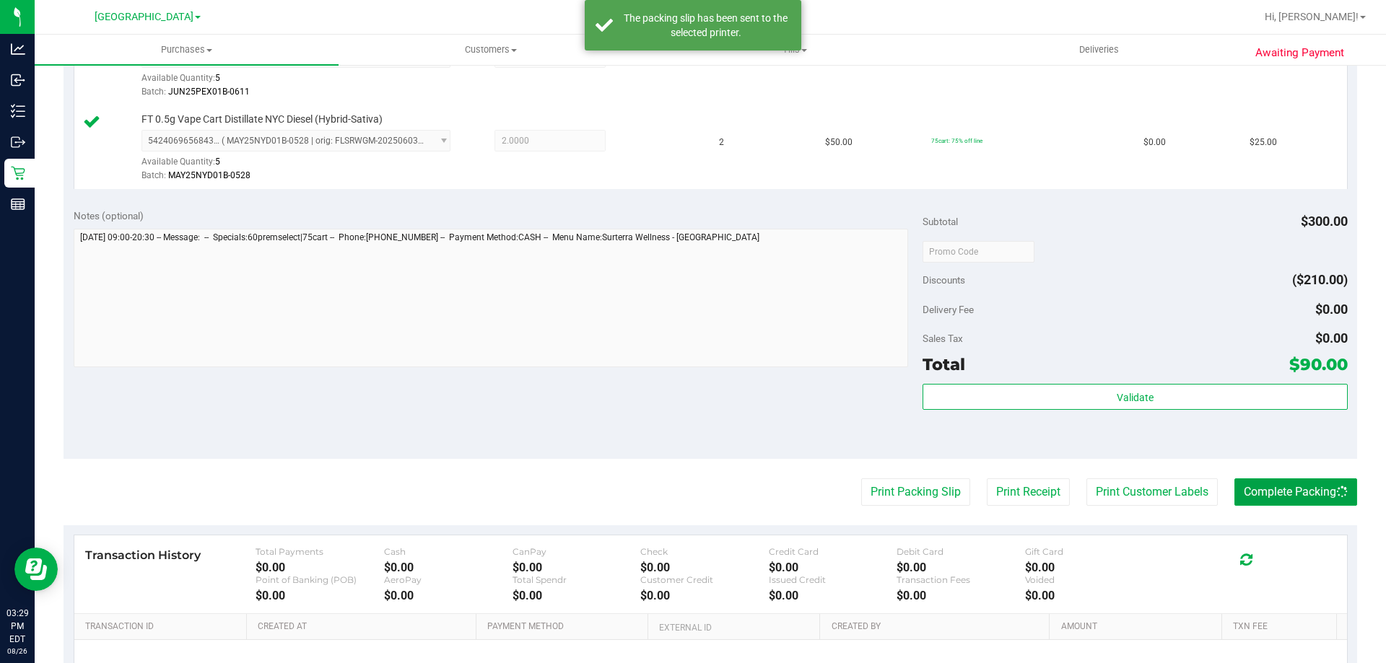
scroll to position [684, 0]
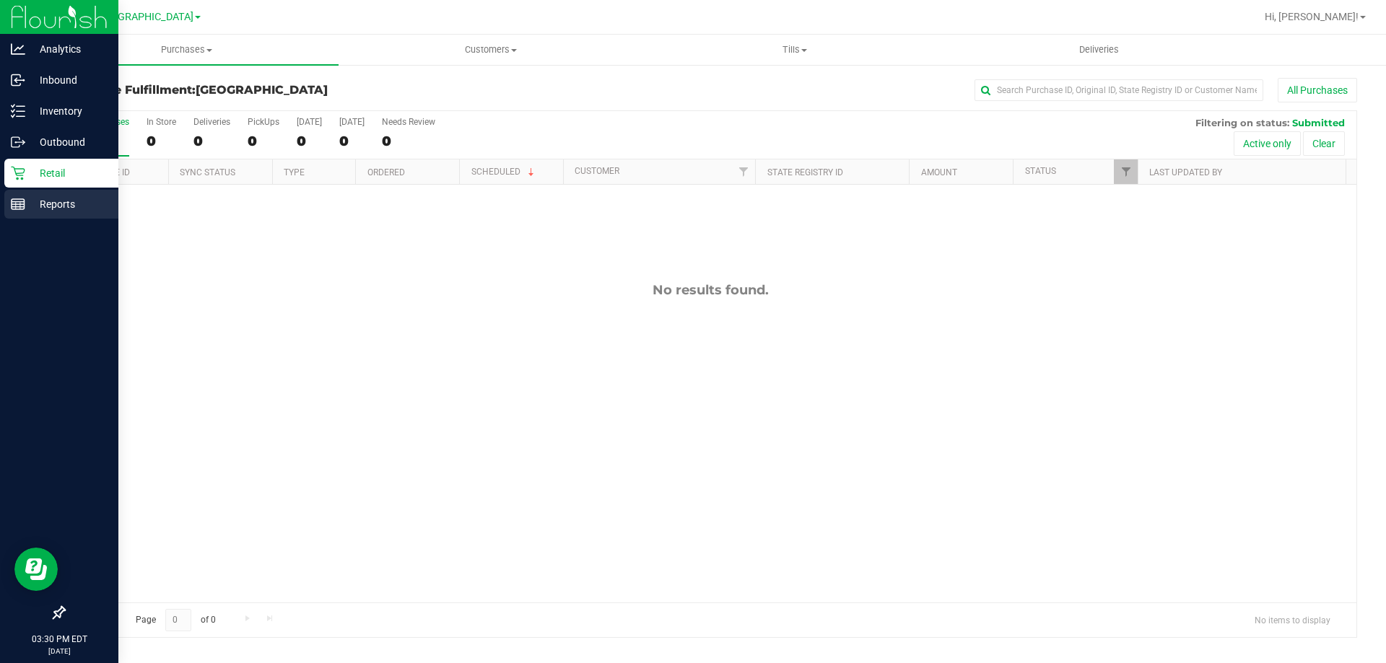
click at [66, 203] on p "Reports" at bounding box center [68, 204] width 87 height 17
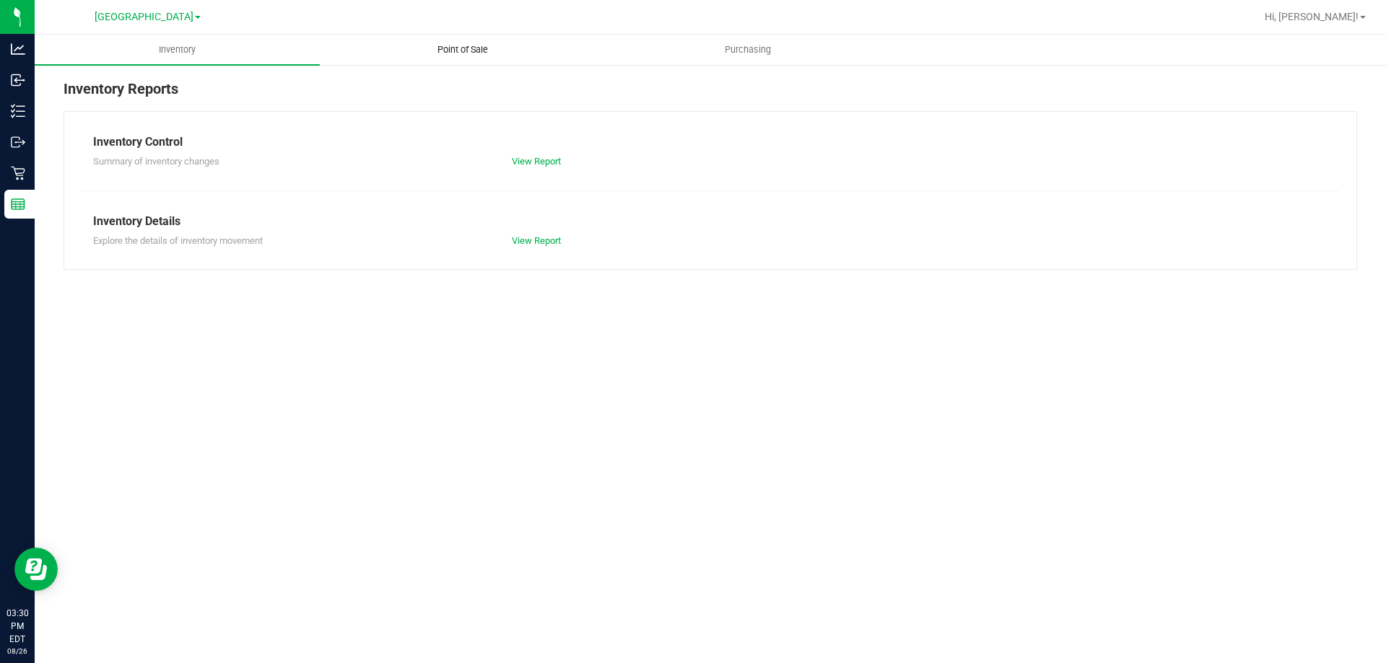
click at [471, 54] on span "Point of Sale" at bounding box center [462, 49] width 89 height 13
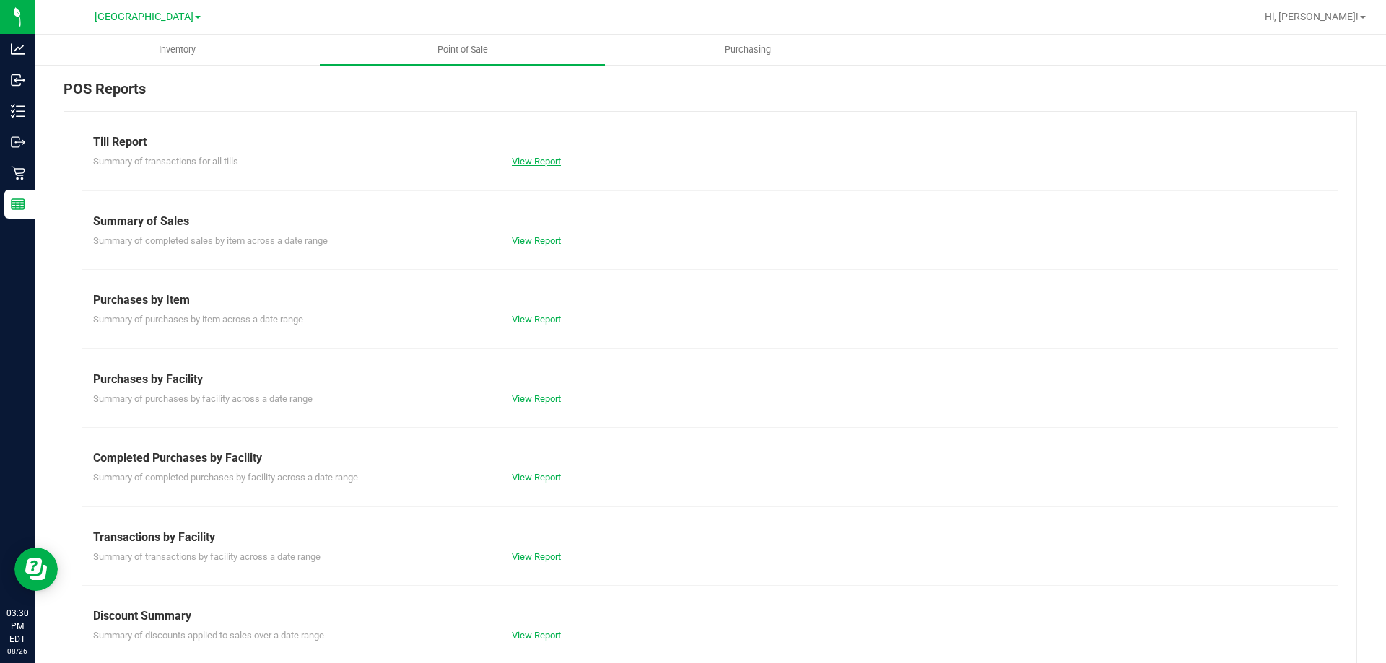
click at [544, 165] on link "View Report" at bounding box center [536, 161] width 49 height 11
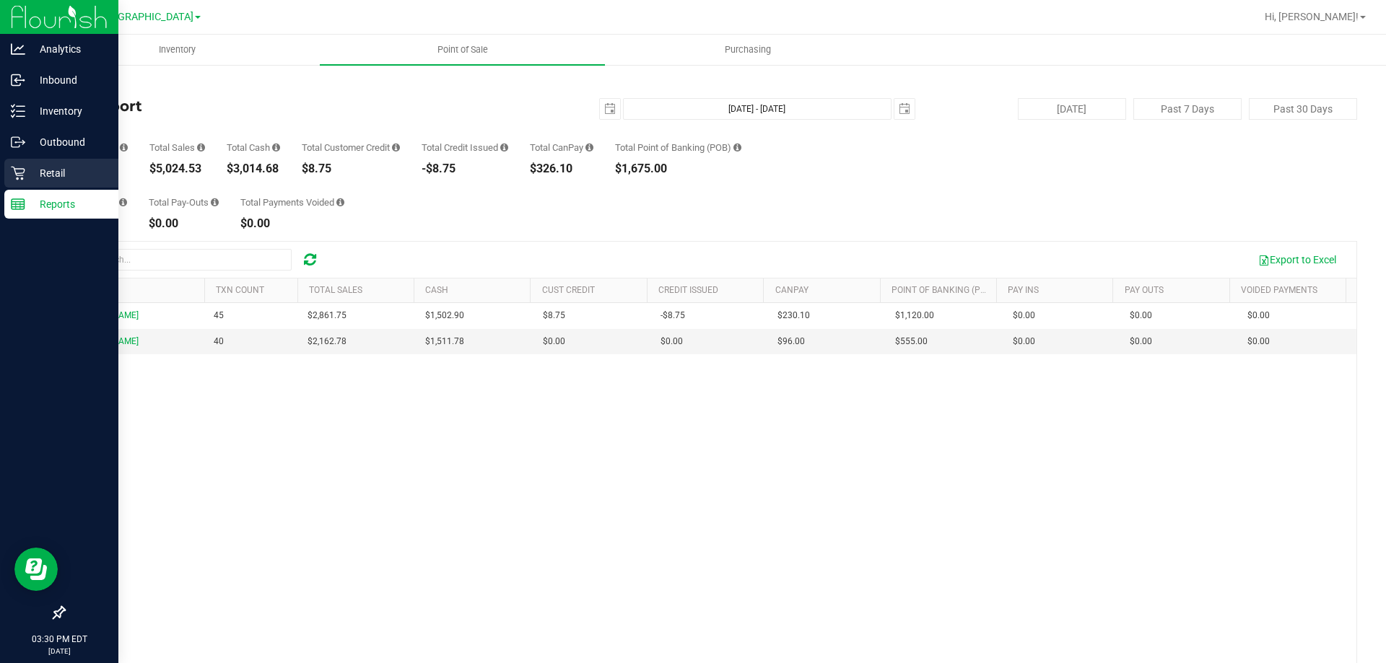
click at [42, 167] on p "Retail" at bounding box center [68, 173] width 87 height 17
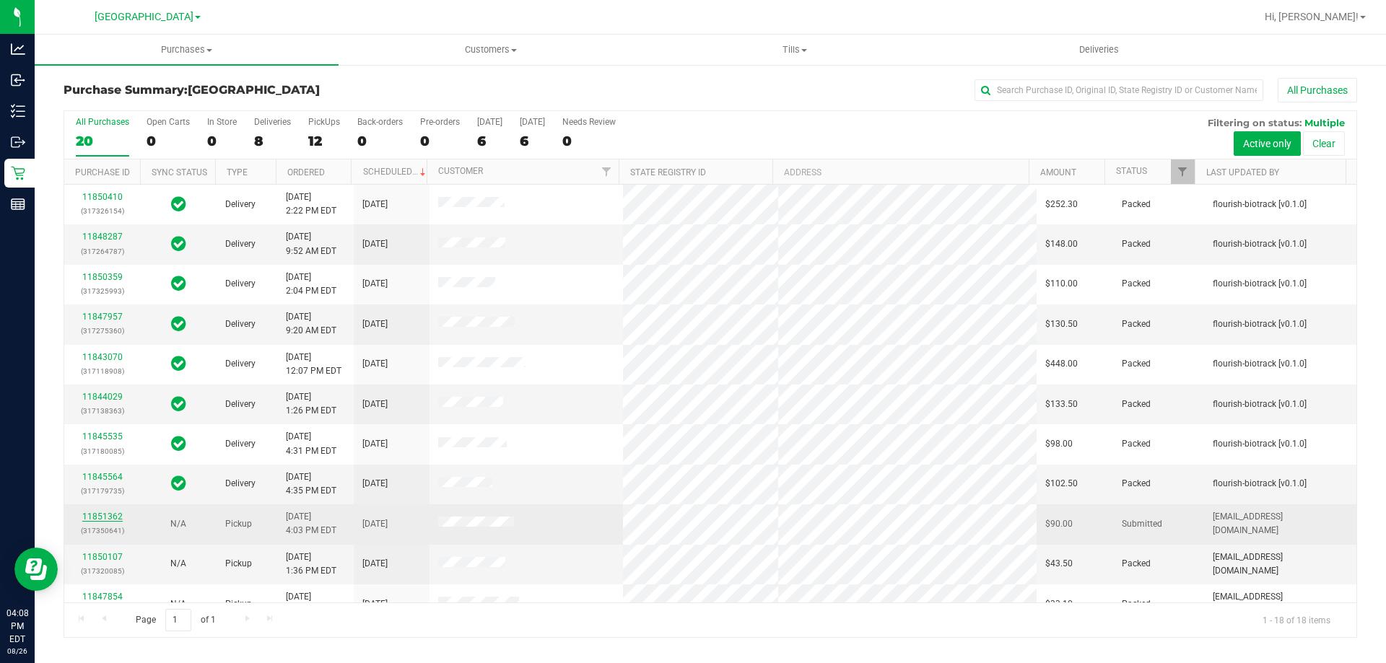
click at [107, 515] on link "11851362" at bounding box center [102, 517] width 40 height 10
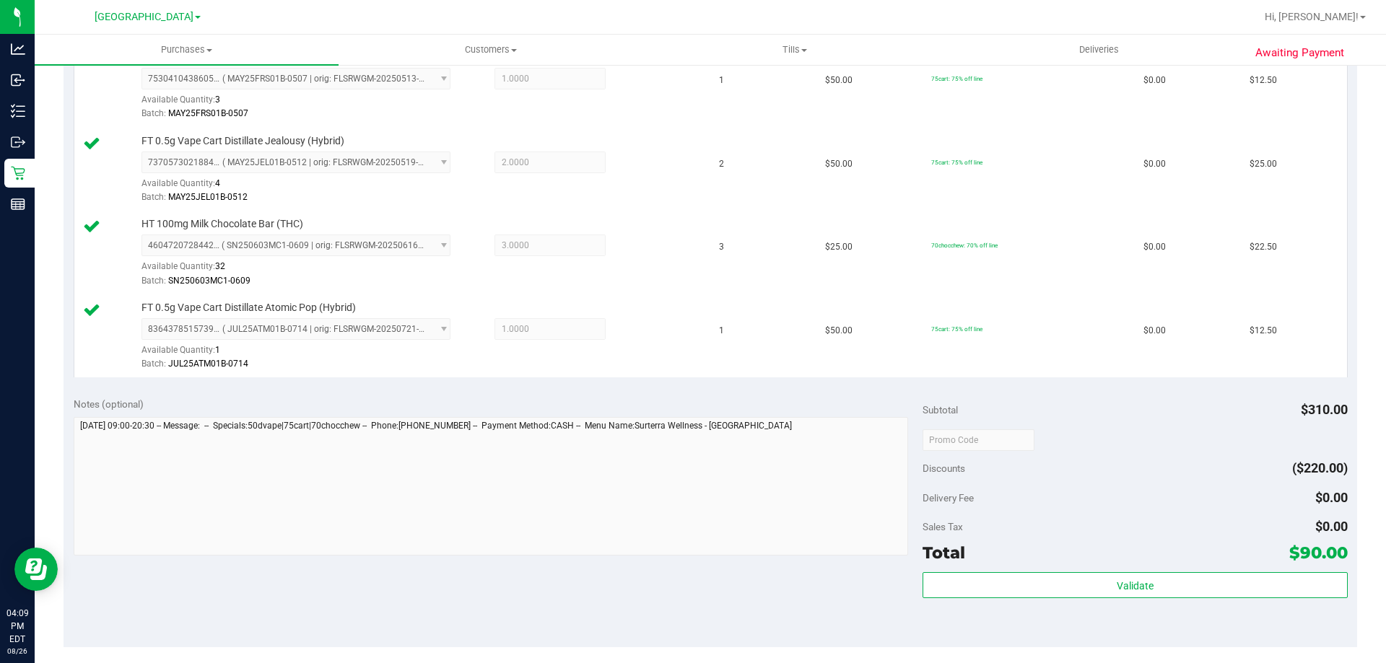
scroll to position [502, 0]
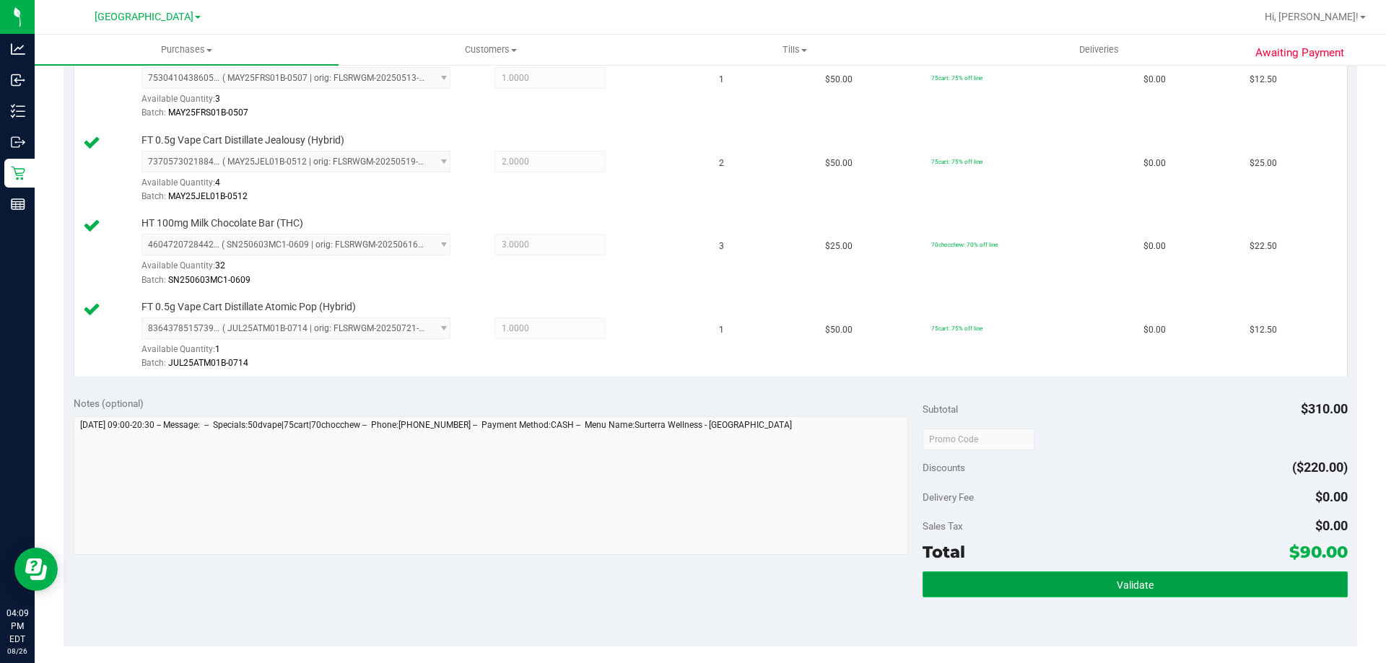
click at [1158, 593] on button "Validate" at bounding box center [1134, 585] width 424 height 26
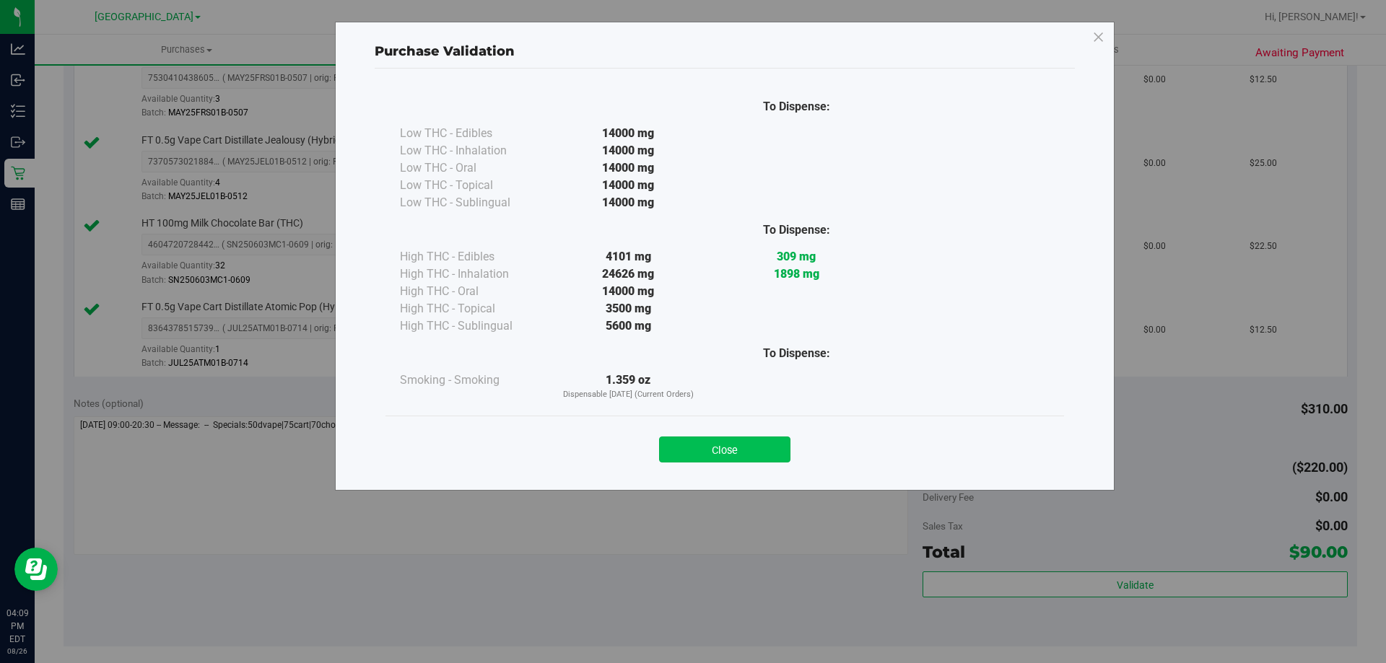
click at [739, 451] on button "Close" at bounding box center [724, 450] width 131 height 26
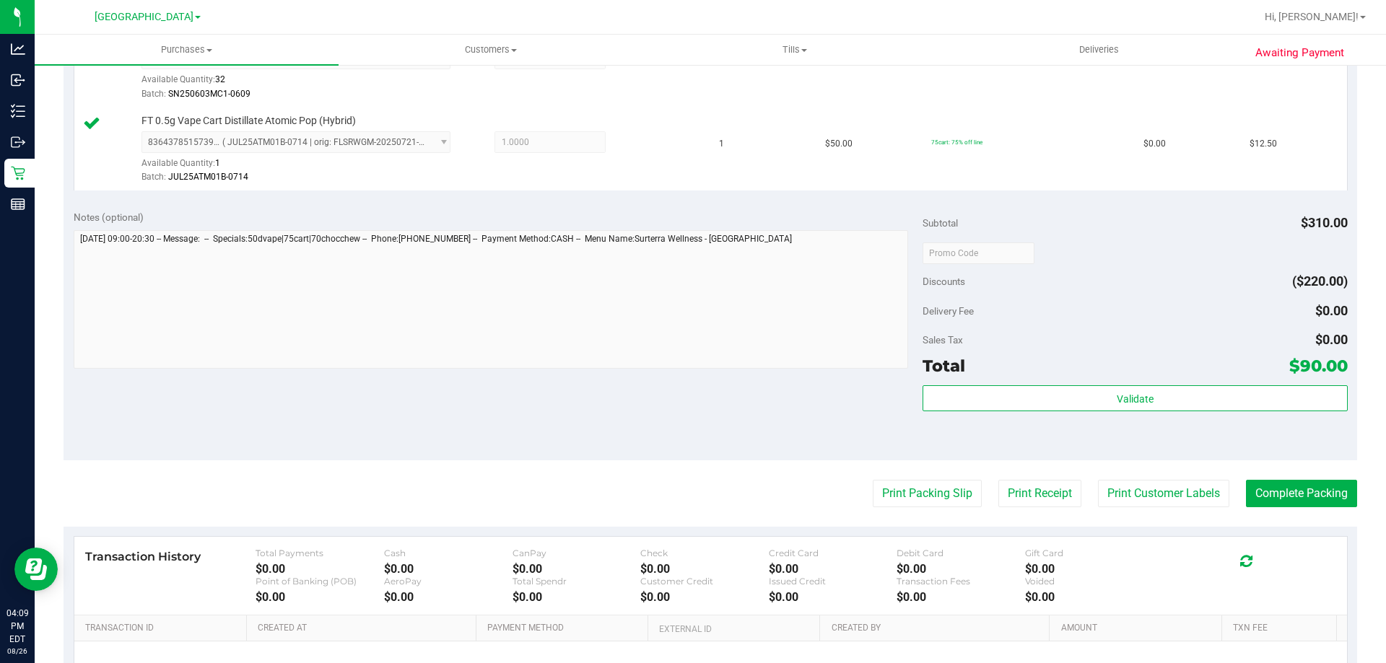
scroll to position [851, 0]
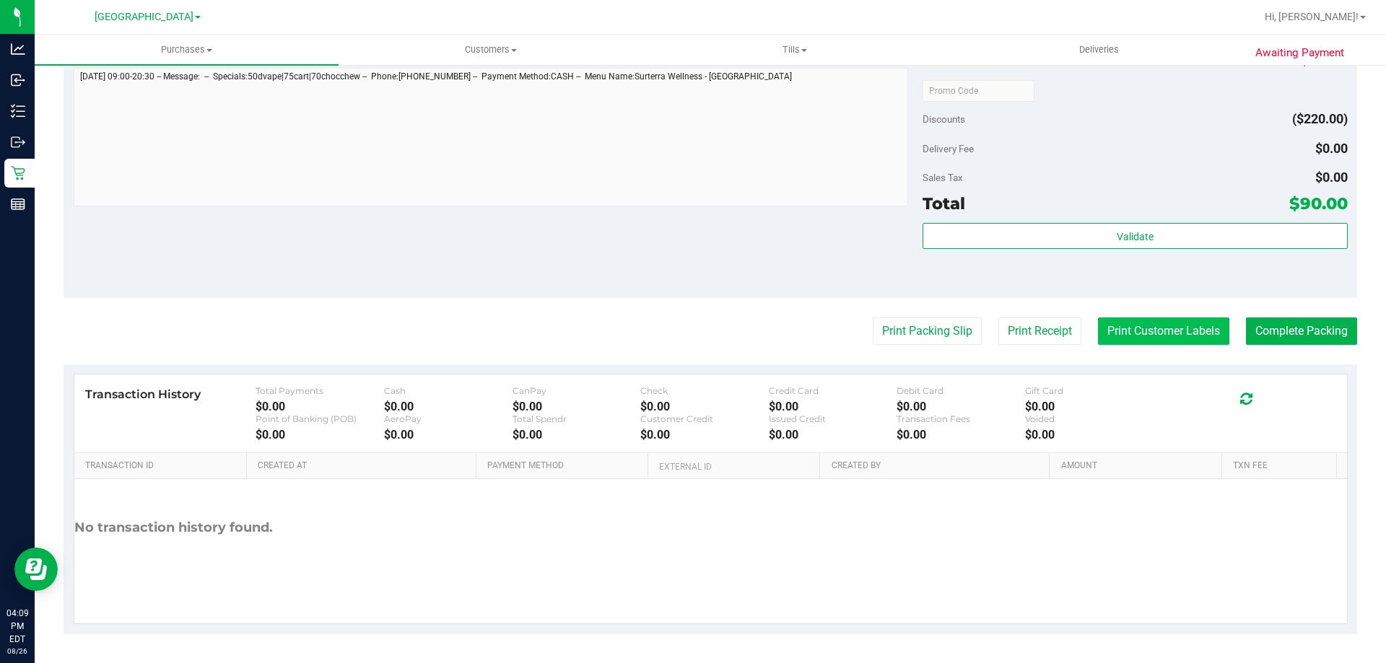
click at [1151, 321] on button "Print Customer Labels" at bounding box center [1163, 331] width 131 height 27
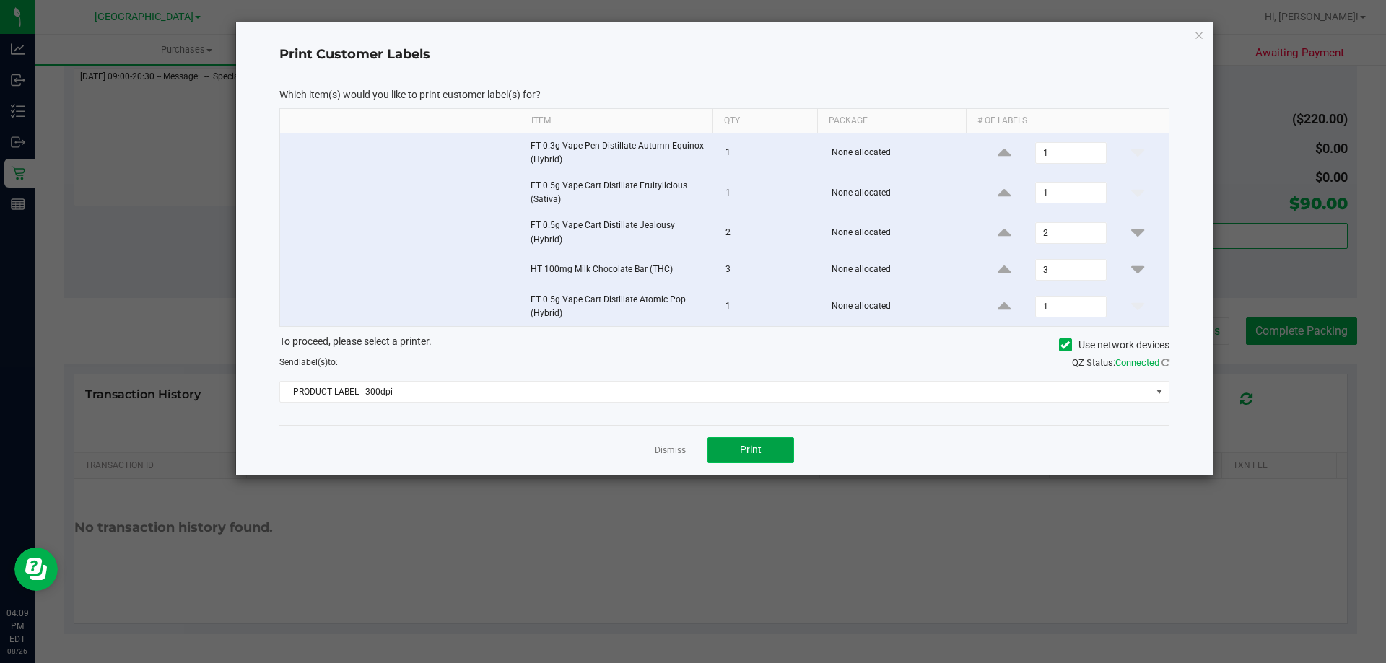
click at [722, 446] on button "Print" at bounding box center [750, 450] width 87 height 26
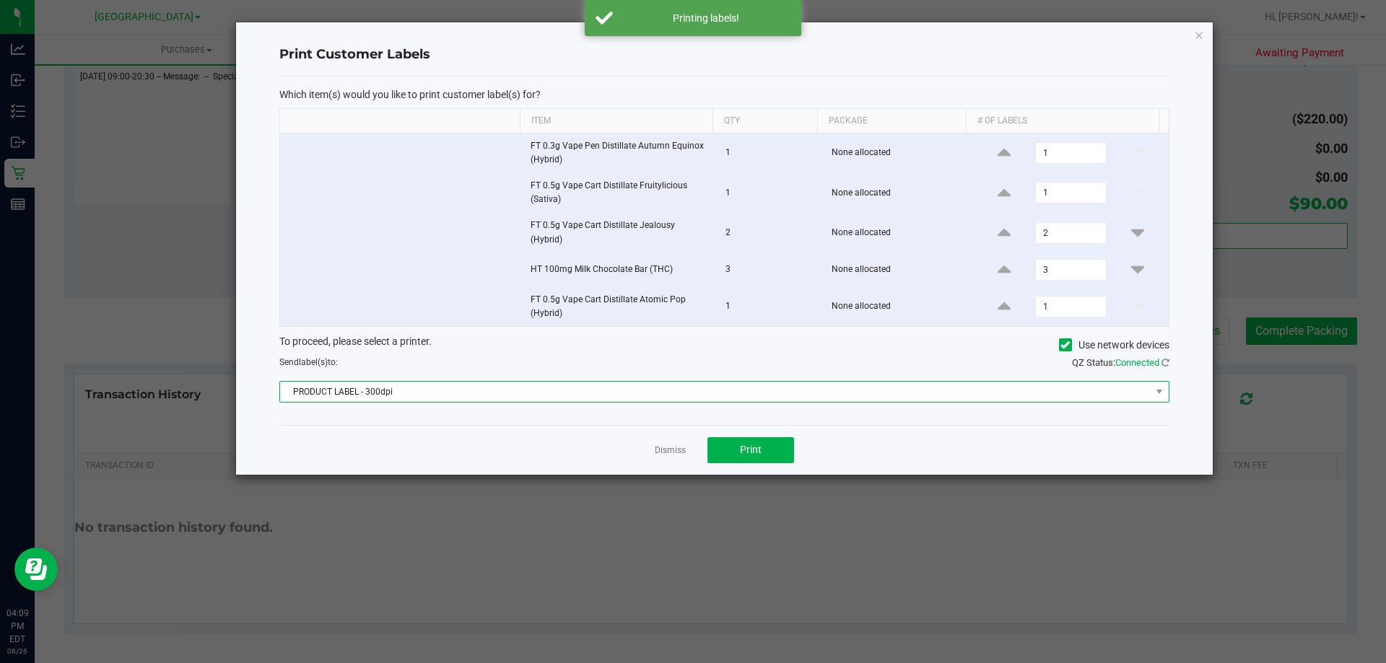
click at [680, 382] on span "PRODUCT LABEL - 300dpi" at bounding box center [715, 392] width 870 height 20
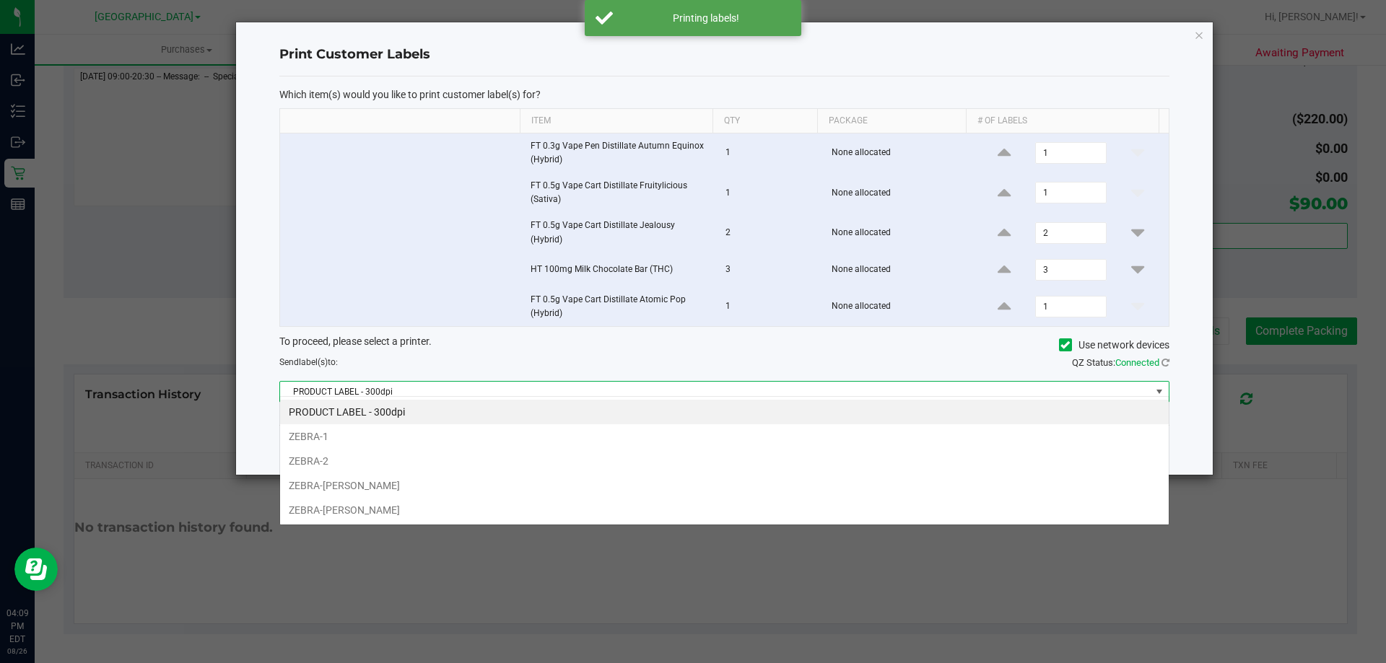
scroll to position [22, 889]
click at [422, 479] on li "ZEBRA-DAVID-COOK" at bounding box center [724, 485] width 888 height 25
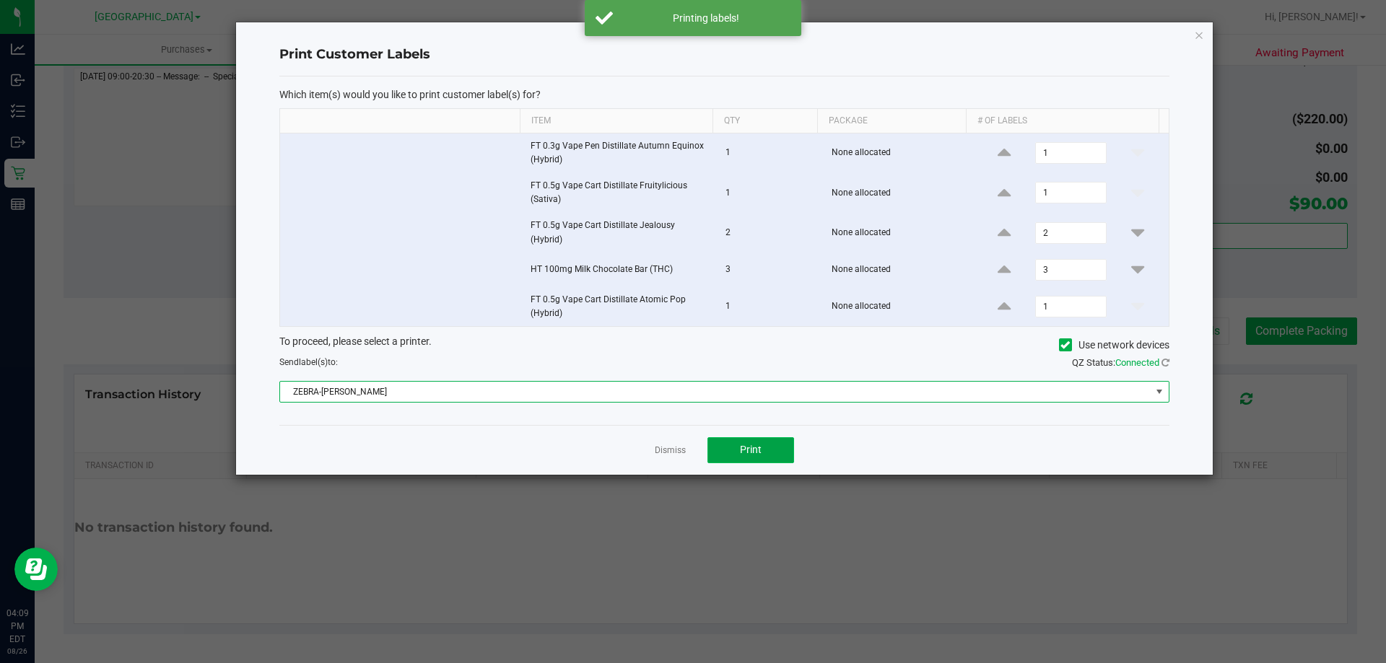
click at [754, 437] on button "Print" at bounding box center [750, 450] width 87 height 26
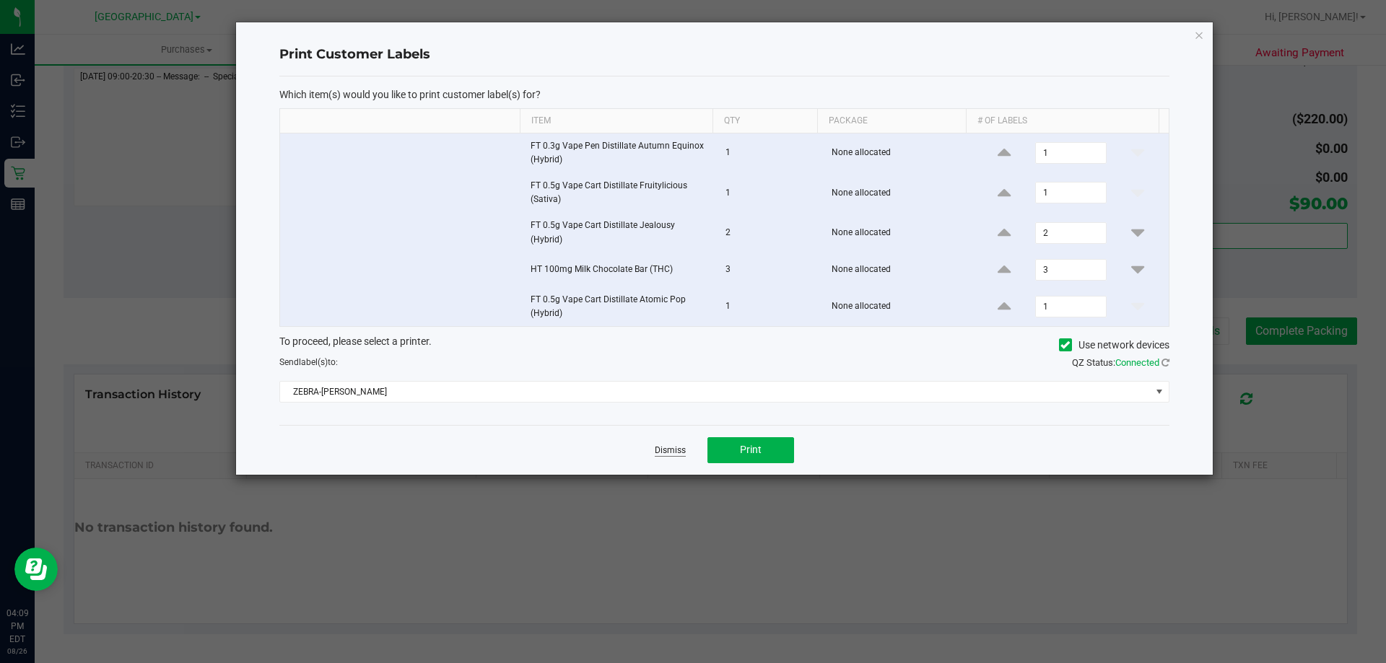
click at [665, 448] on link "Dismiss" at bounding box center [670, 451] width 31 height 12
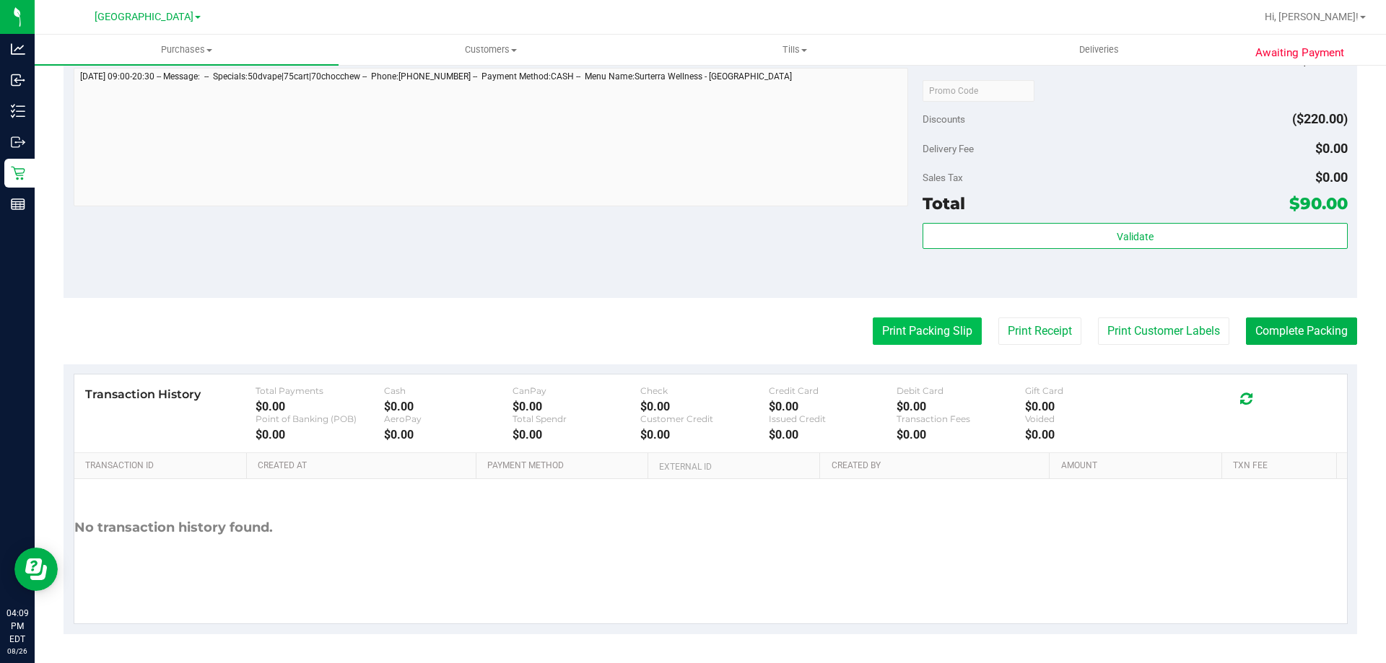
click at [879, 339] on button "Print Packing Slip" at bounding box center [927, 331] width 109 height 27
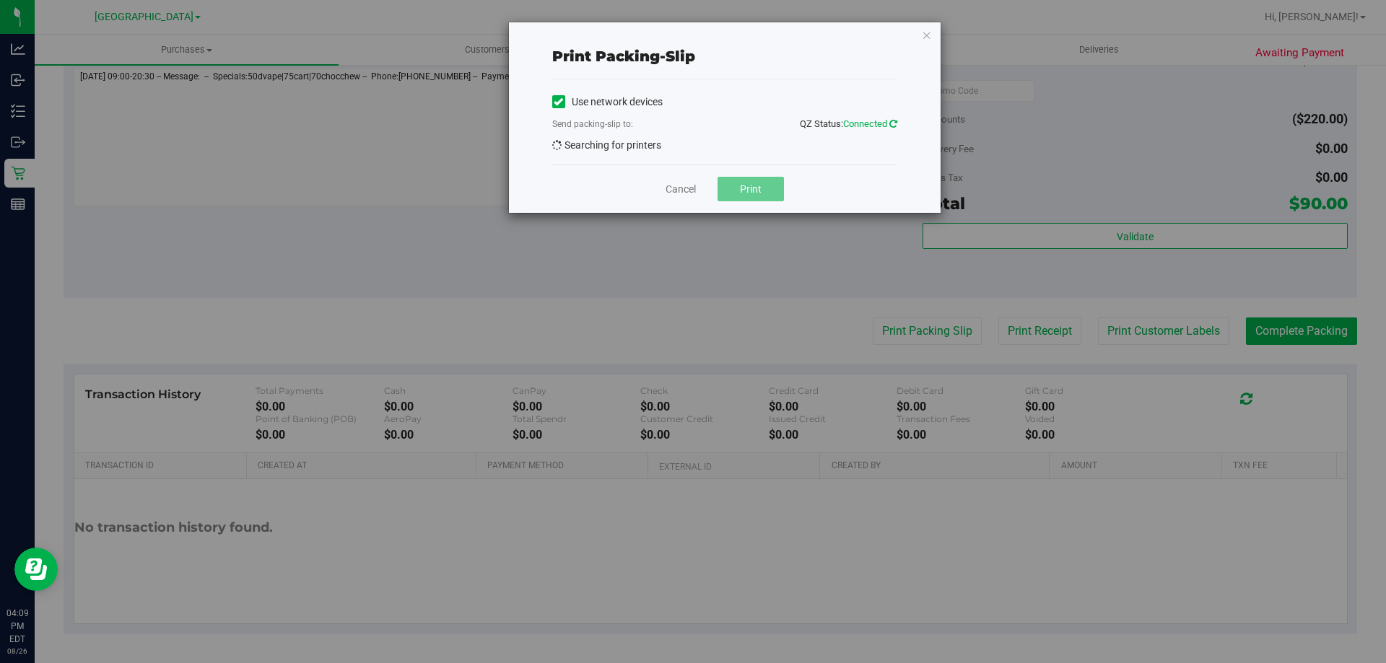
click at [893, 123] on icon at bounding box center [893, 123] width 8 height 9
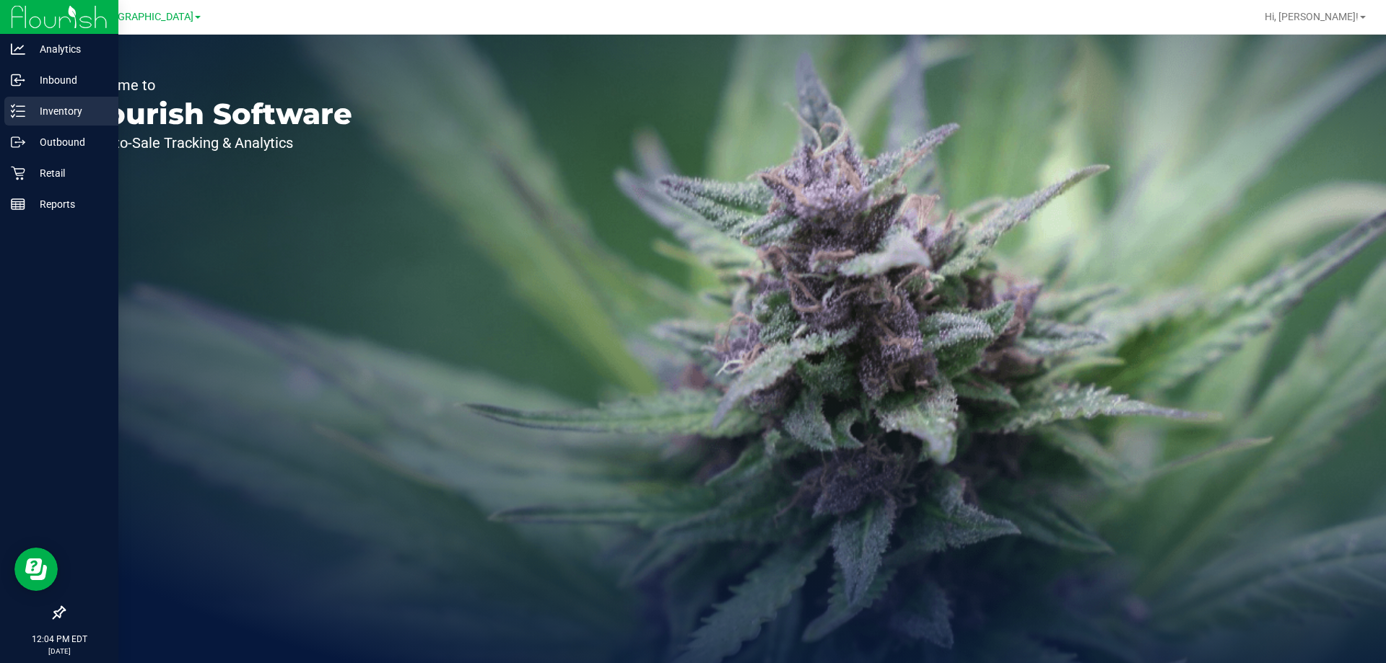
click at [63, 118] on p "Inventory" at bounding box center [68, 110] width 87 height 17
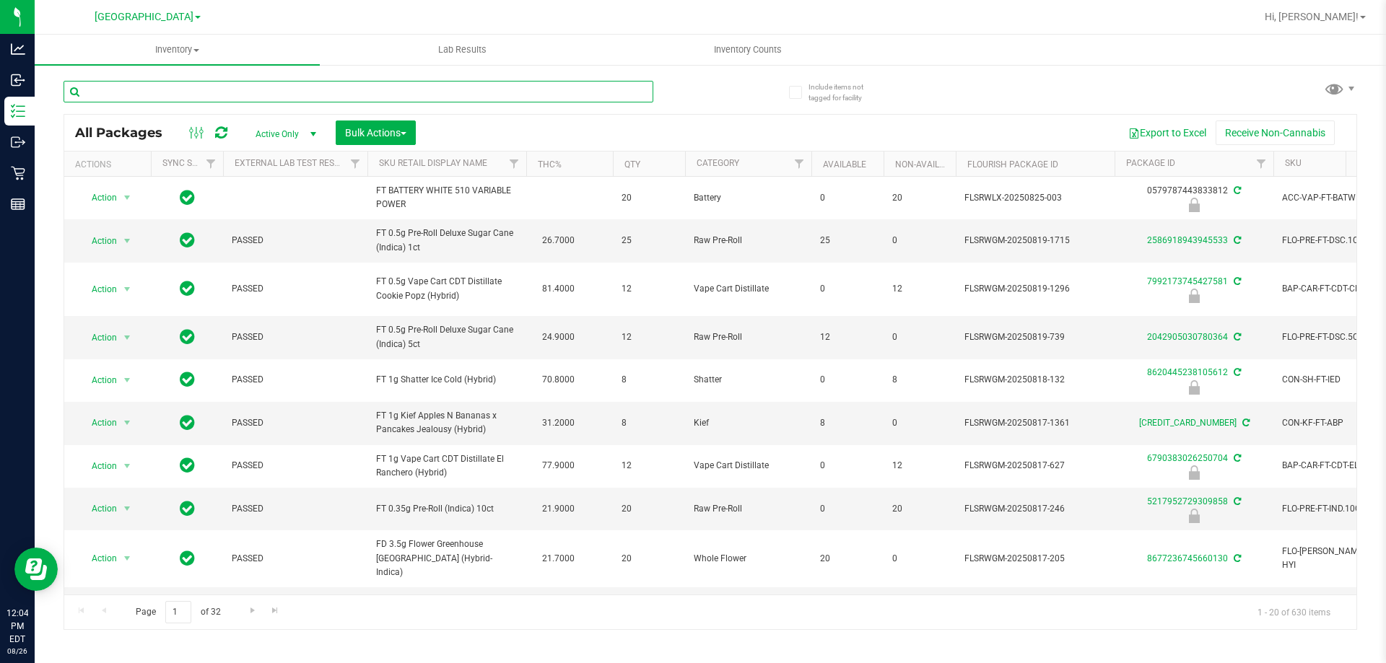
click at [395, 95] on input "text" at bounding box center [359, 92] width 590 height 22
type input "6065733706291397"
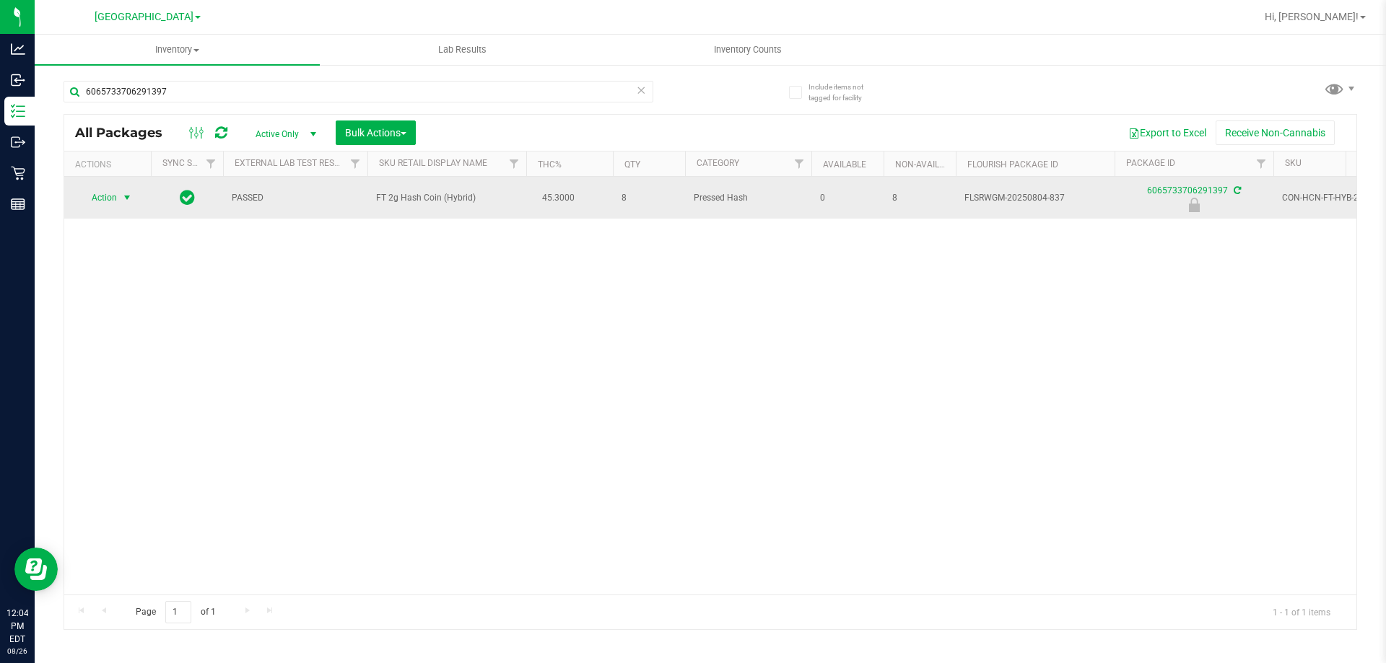
click at [110, 198] on span "Action" at bounding box center [98, 198] width 39 height 20
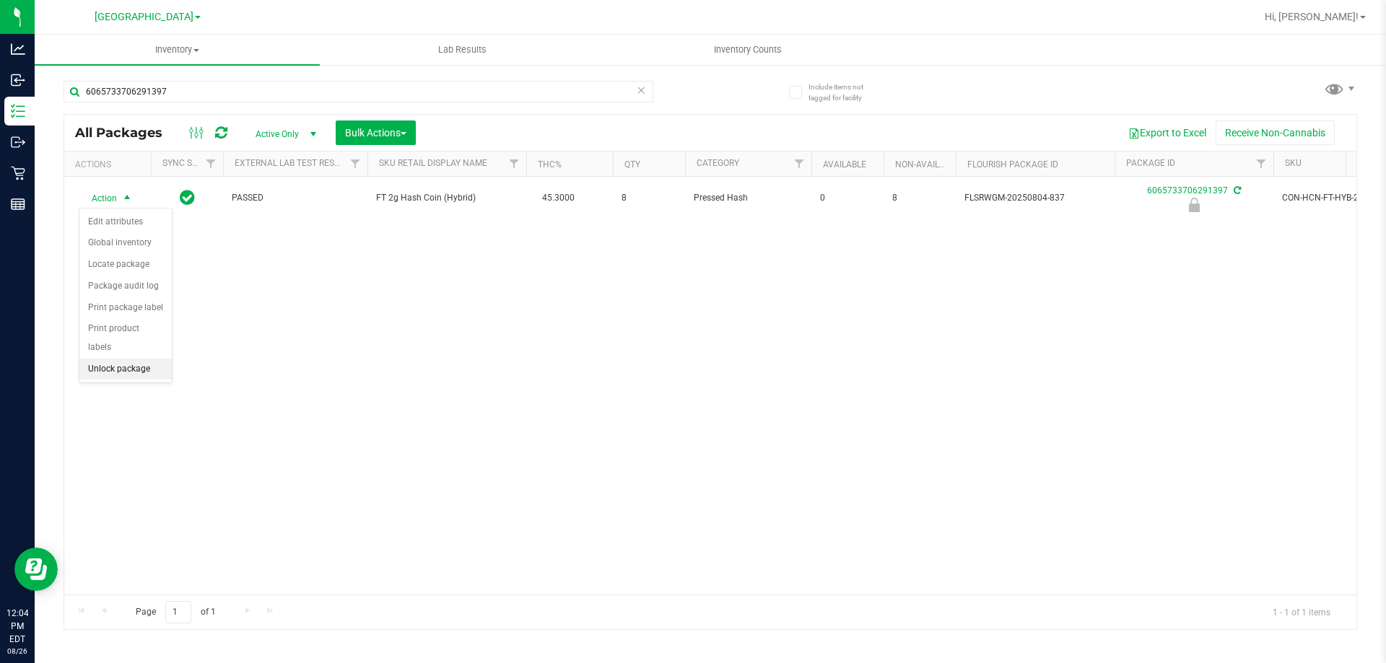
click at [133, 359] on li "Unlock package" at bounding box center [125, 370] width 92 height 22
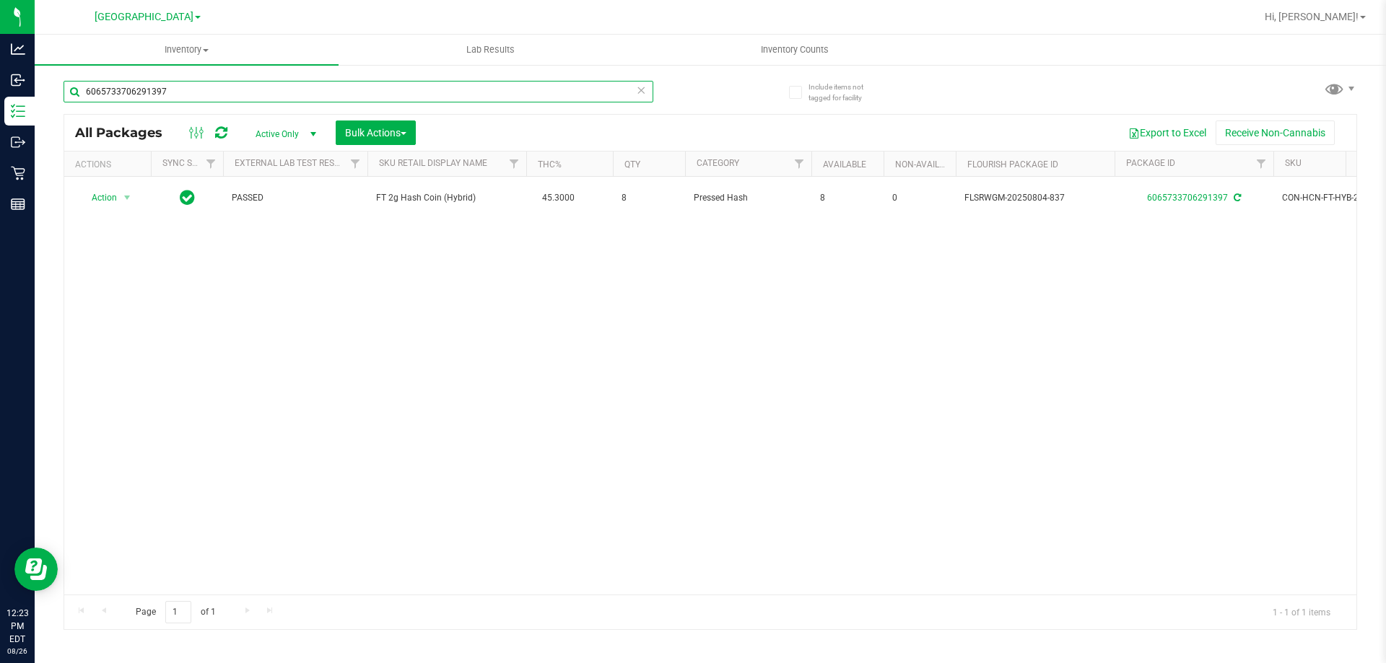
click at [260, 87] on input "6065733706291397" at bounding box center [359, 92] width 590 height 22
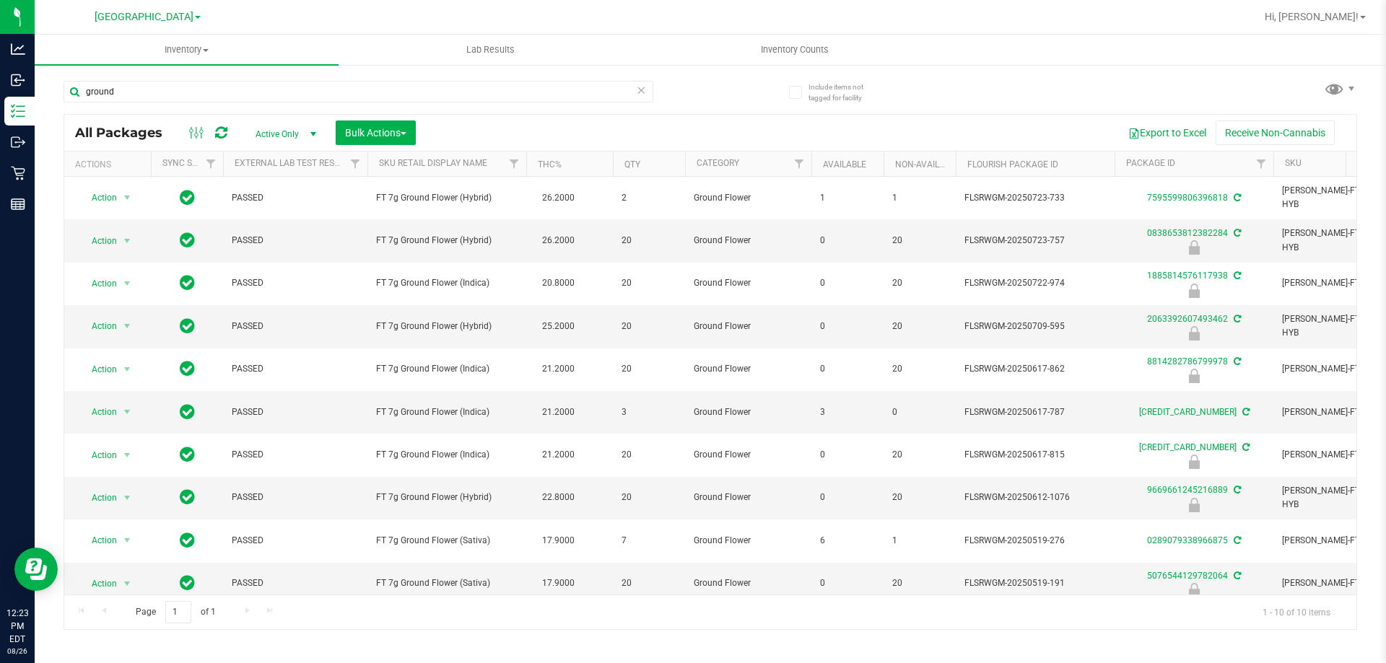
click at [499, 162] on th "Sku Retail Display Name" at bounding box center [446, 164] width 159 height 25
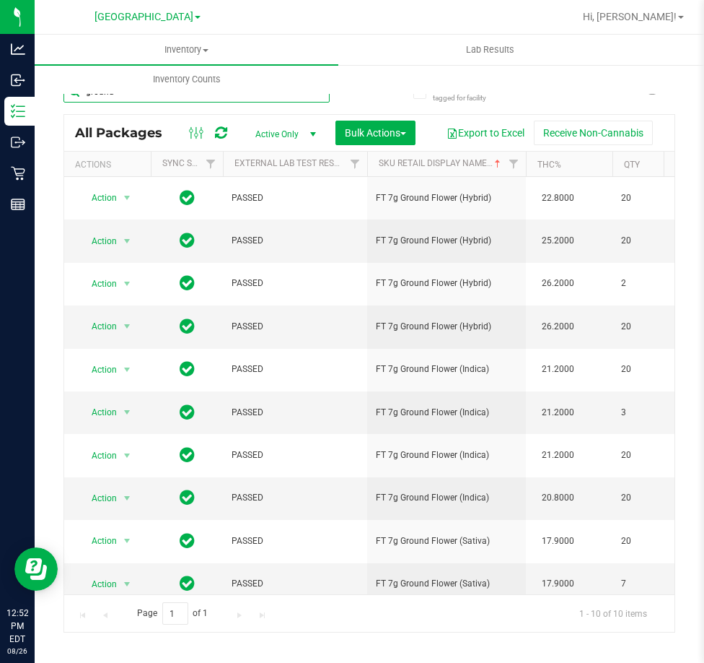
click at [244, 100] on input "ground" at bounding box center [197, 92] width 266 height 22
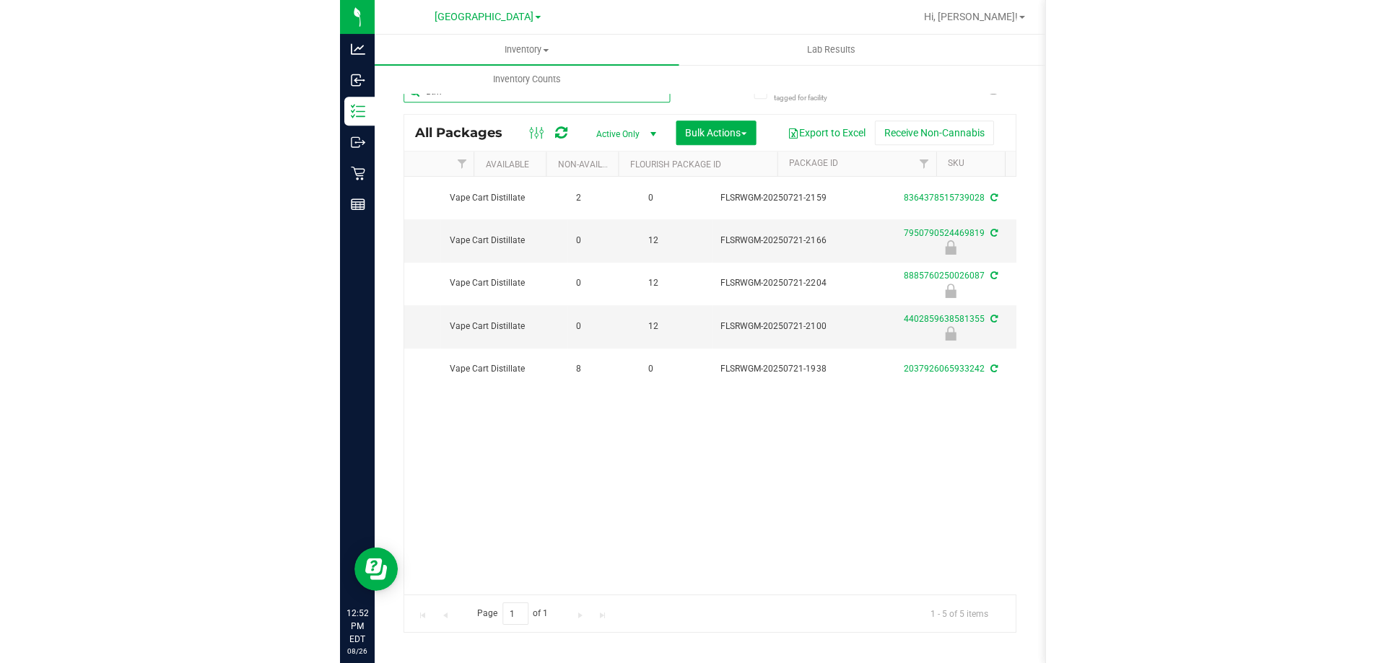
scroll to position [0, 577]
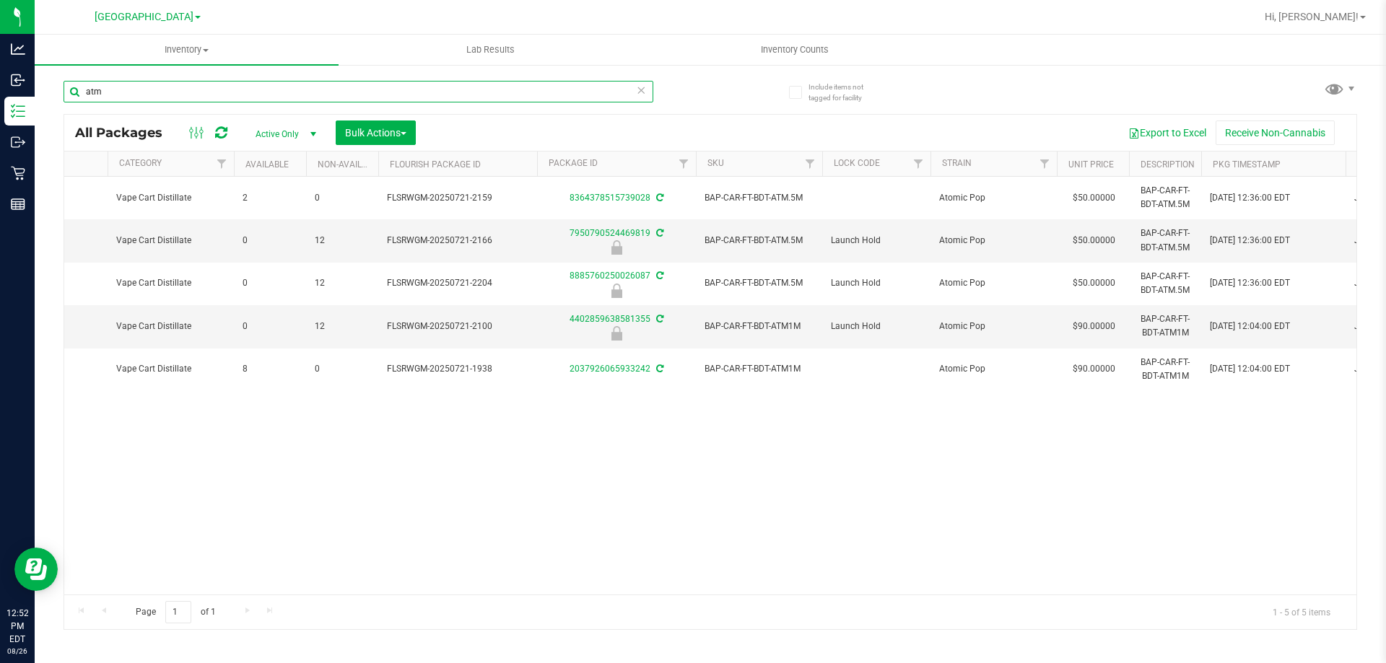
type input "atm"
drag, startPoint x: 894, startPoint y: 594, endPoint x: 854, endPoint y: 594, distance: 40.4
click at [854, 595] on div "Page 1 of 1 1 - 5 of 5 items" at bounding box center [710, 612] width 1292 height 35
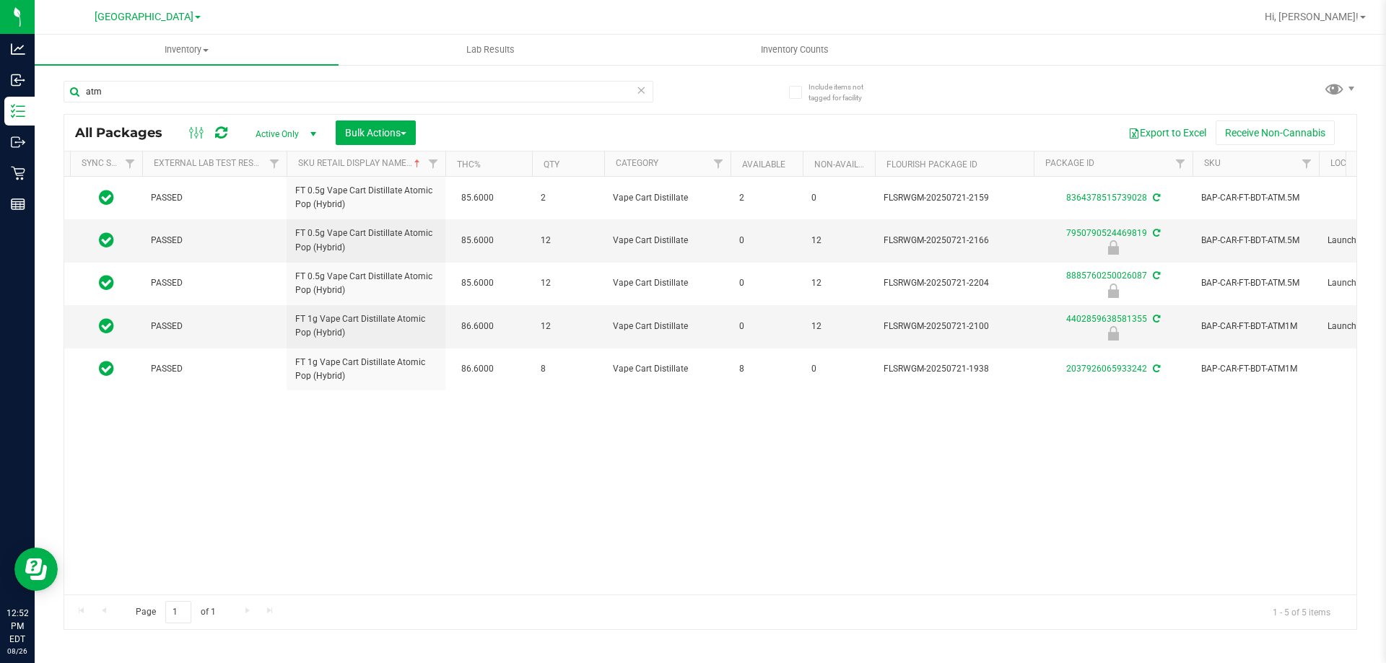
scroll to position [0, 0]
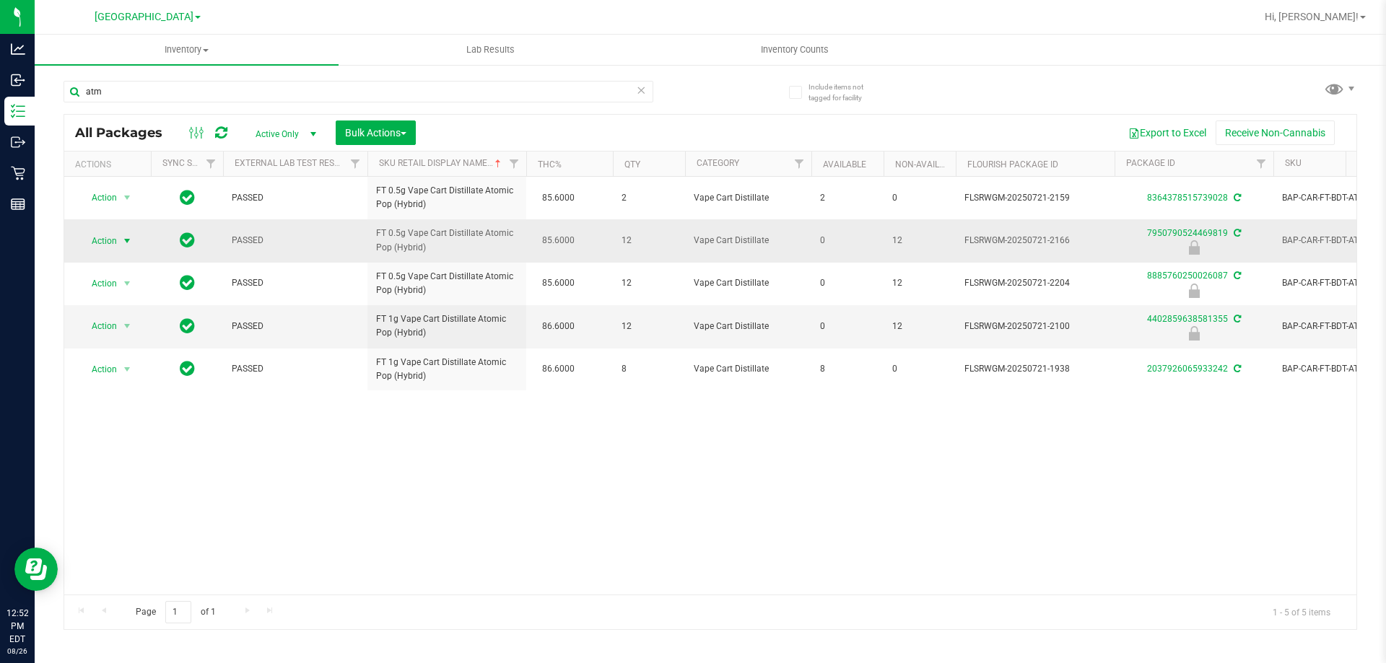
click at [113, 237] on span "Action" at bounding box center [98, 241] width 39 height 20
click at [100, 401] on li "Unlock package" at bounding box center [125, 412] width 92 height 22
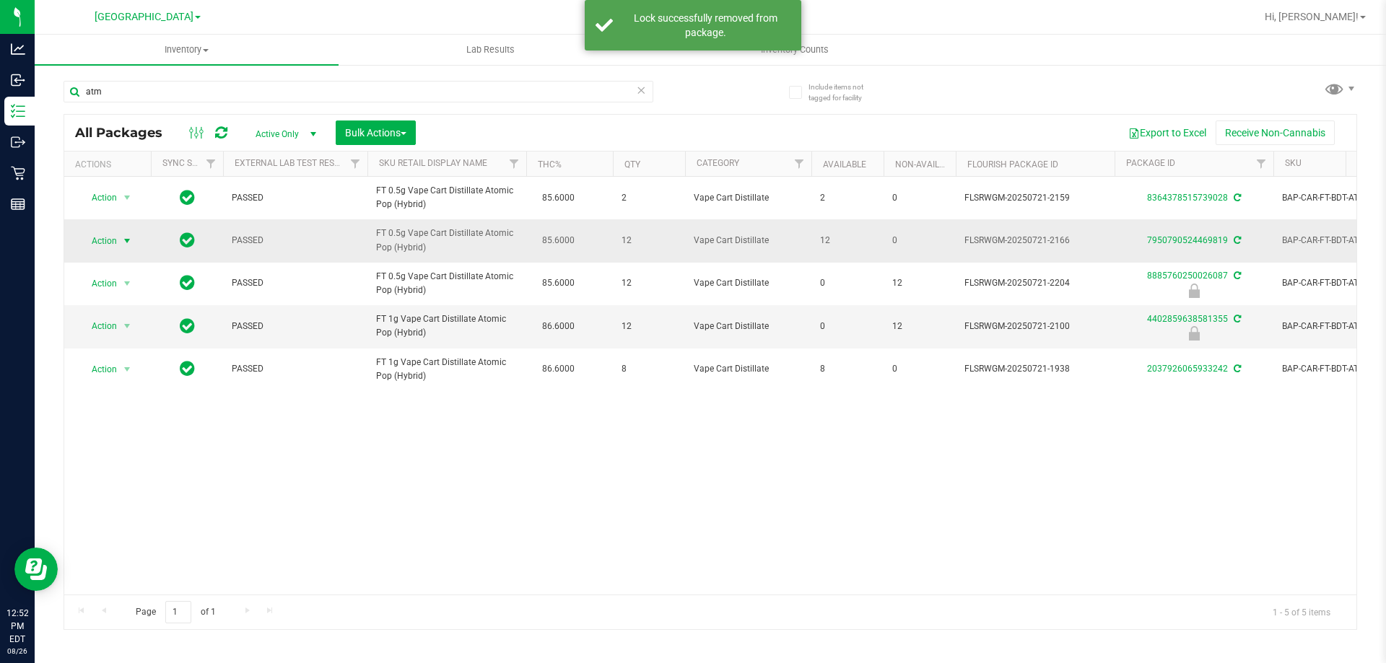
click at [113, 236] on span "Action" at bounding box center [98, 241] width 39 height 20
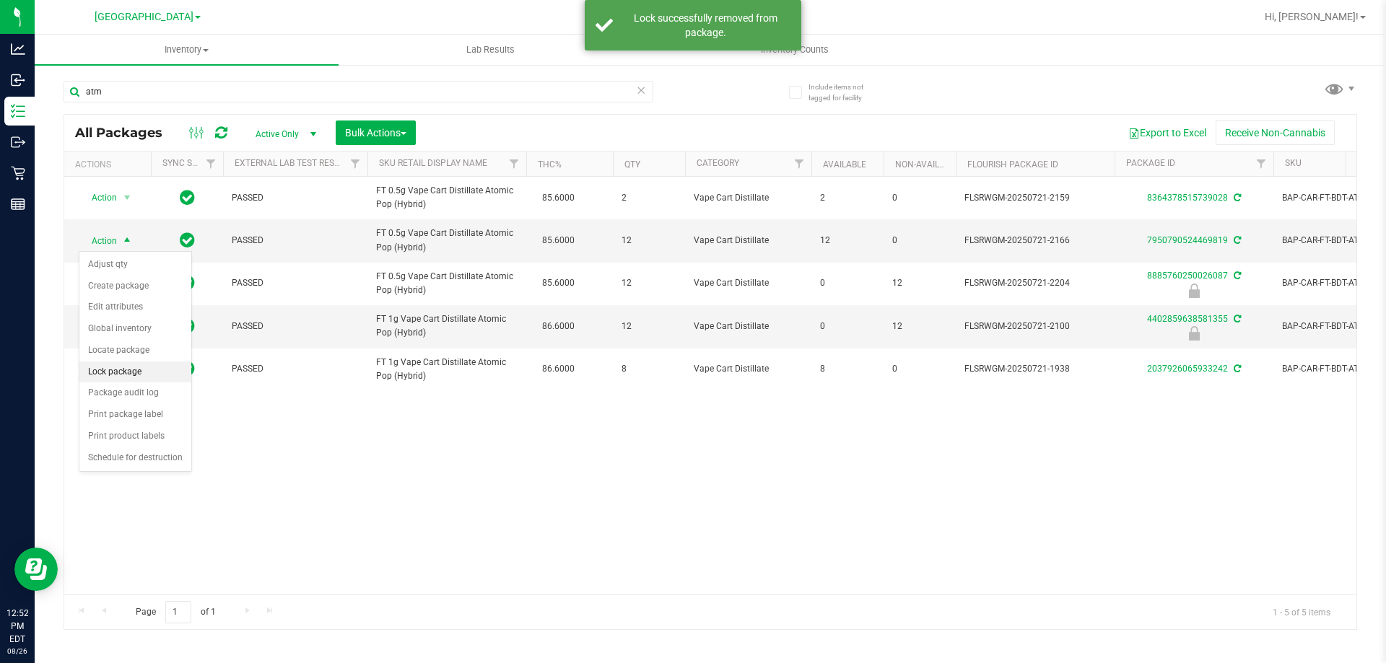
click at [106, 370] on li "Lock package" at bounding box center [135, 373] width 112 height 22
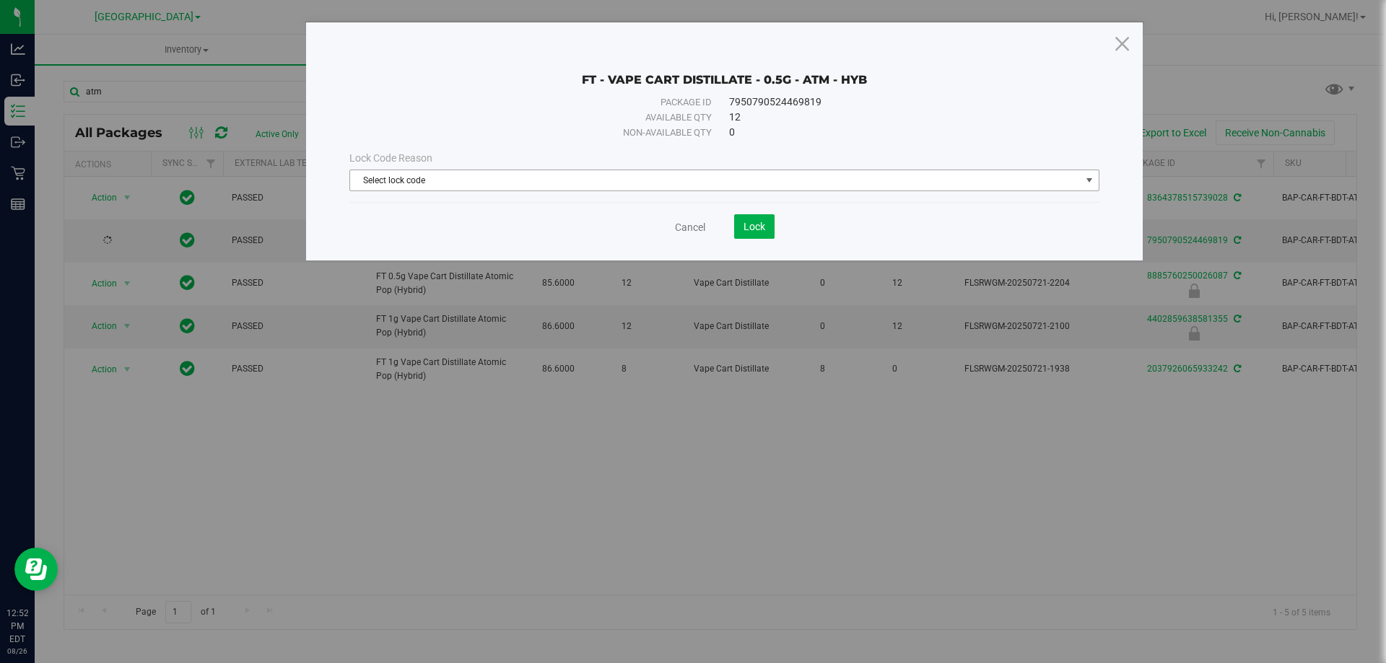
click at [572, 185] on span "Select lock code" at bounding box center [715, 180] width 730 height 20
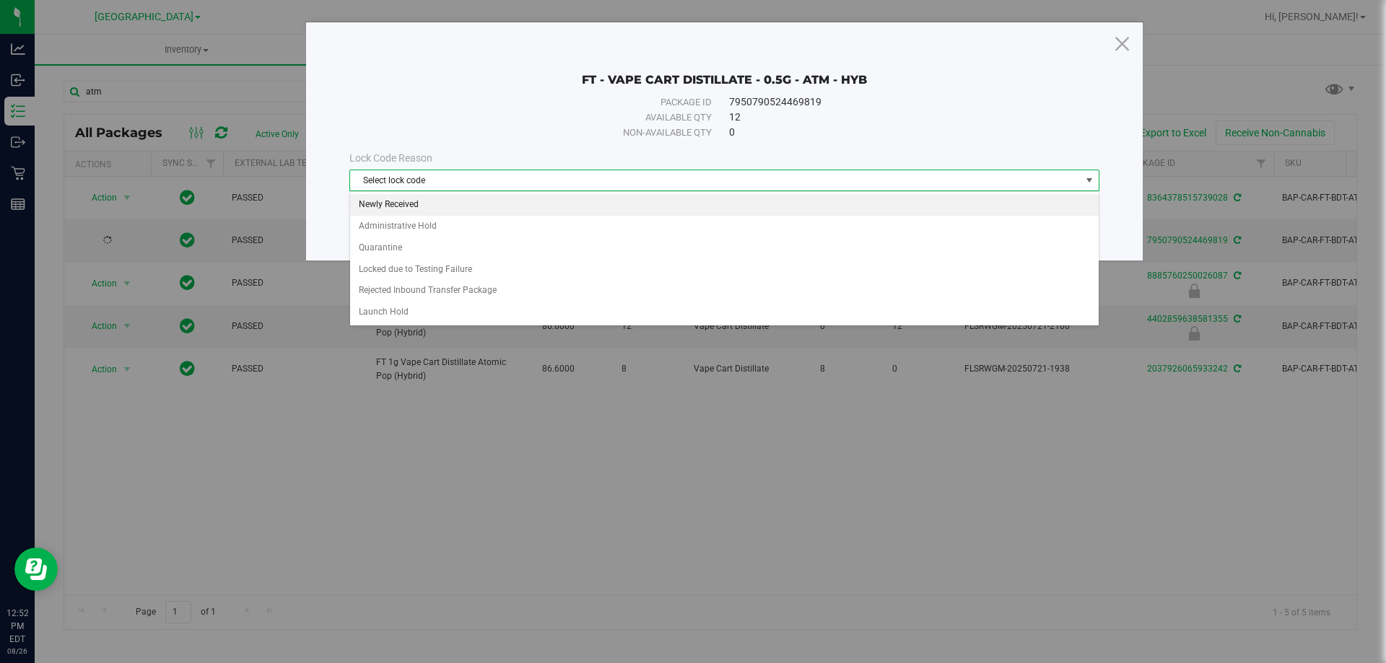
click at [533, 211] on li "Newly Received" at bounding box center [724, 205] width 748 height 22
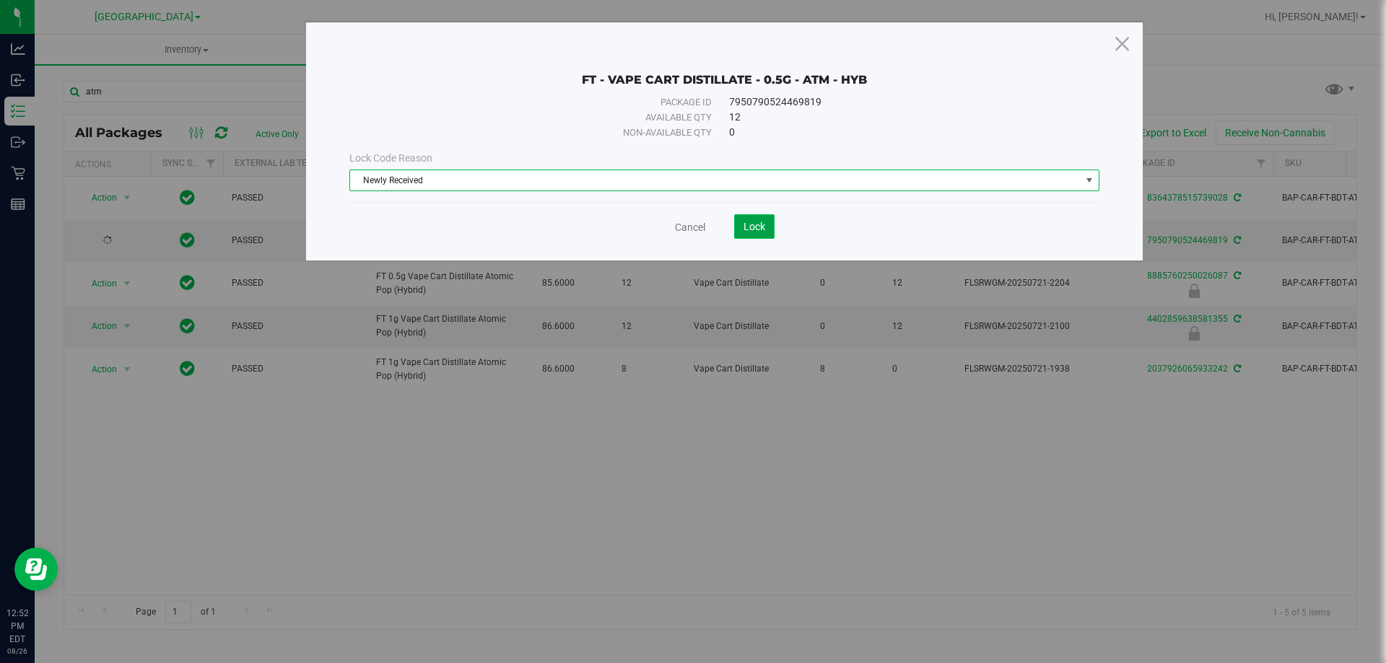
click at [766, 228] on button "Lock" at bounding box center [754, 226] width 40 height 25
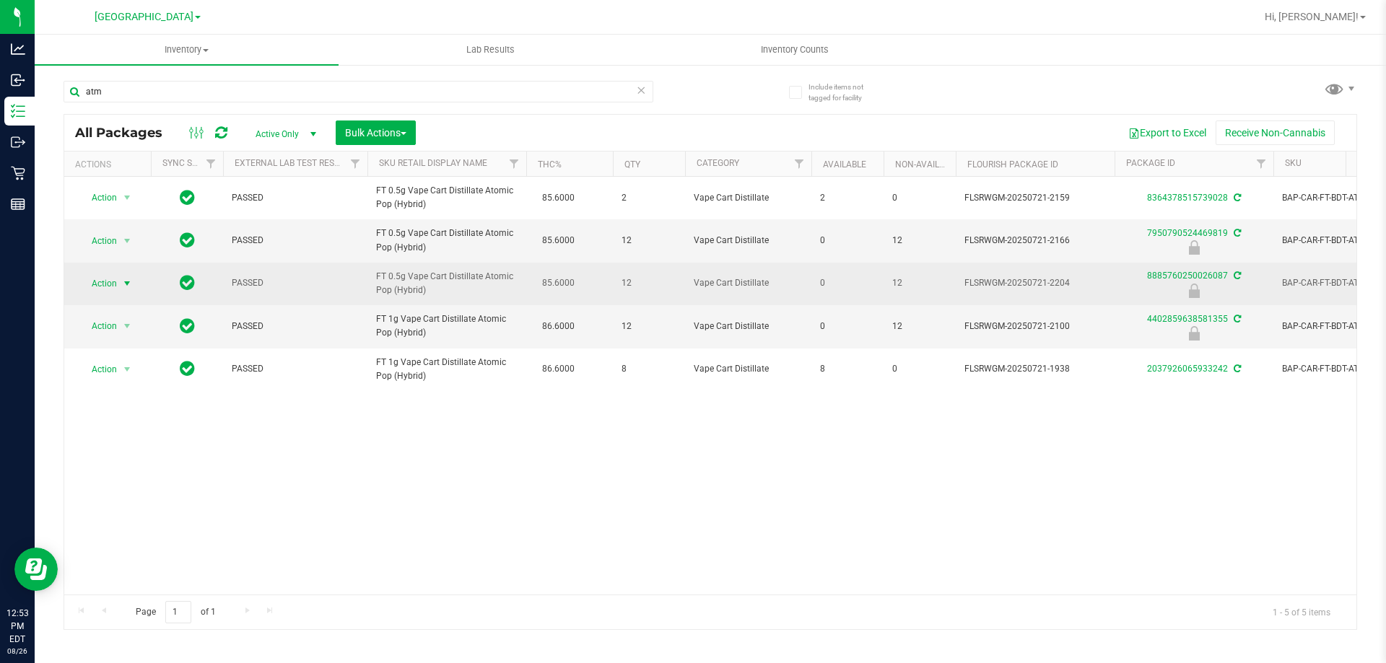
click at [98, 282] on span "Action" at bounding box center [98, 284] width 39 height 20
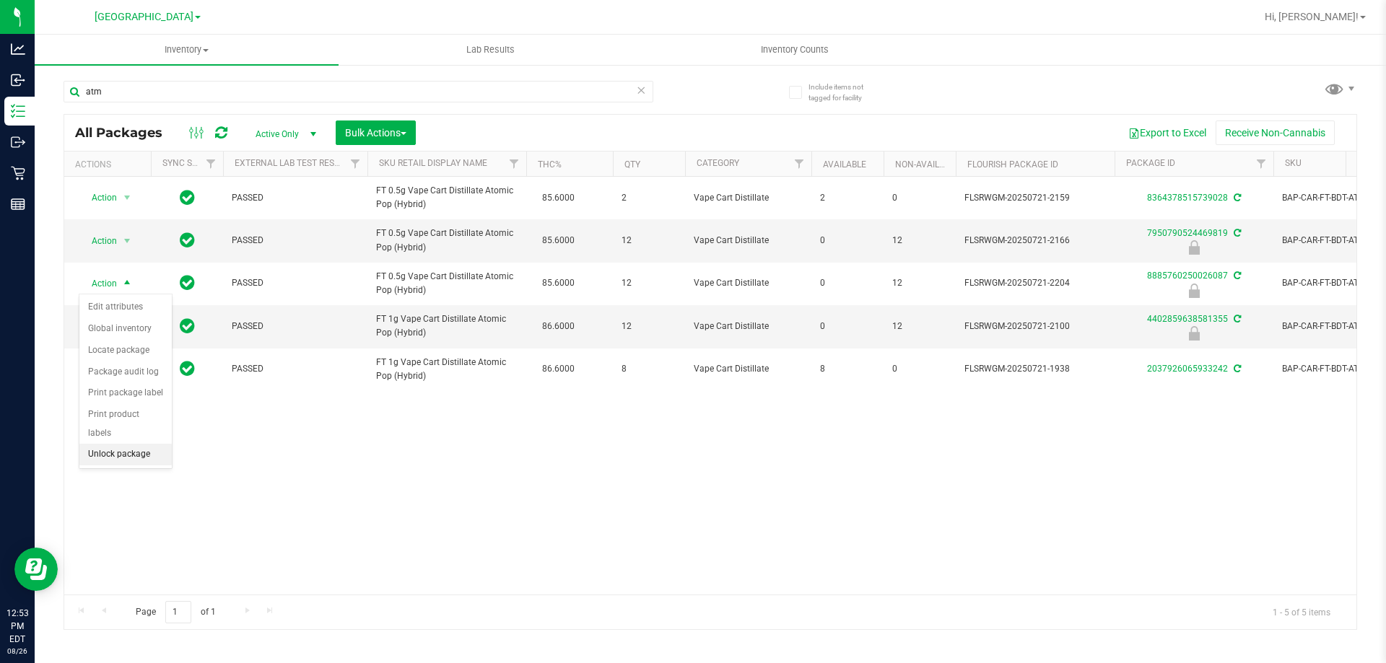
click at [115, 444] on li "Unlock package" at bounding box center [125, 455] width 92 height 22
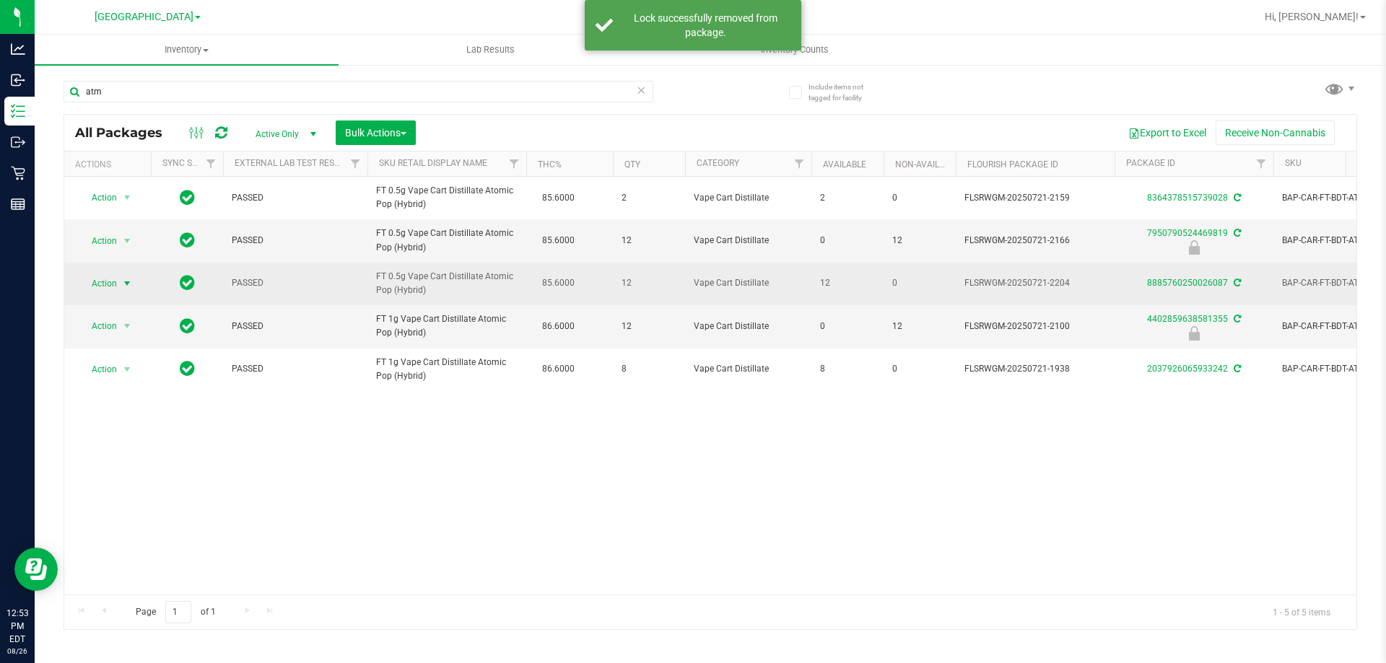
click at [115, 281] on span "Action" at bounding box center [98, 284] width 39 height 20
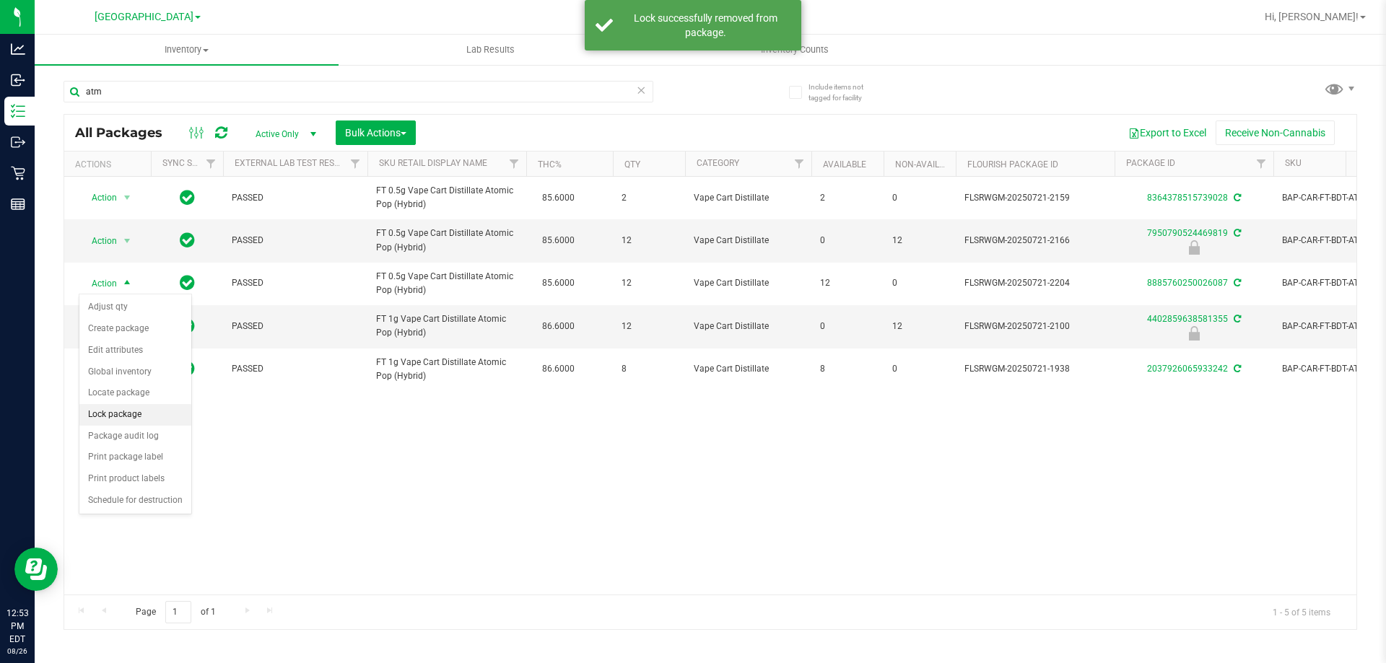
click at [113, 406] on li "Lock package" at bounding box center [135, 415] width 112 height 22
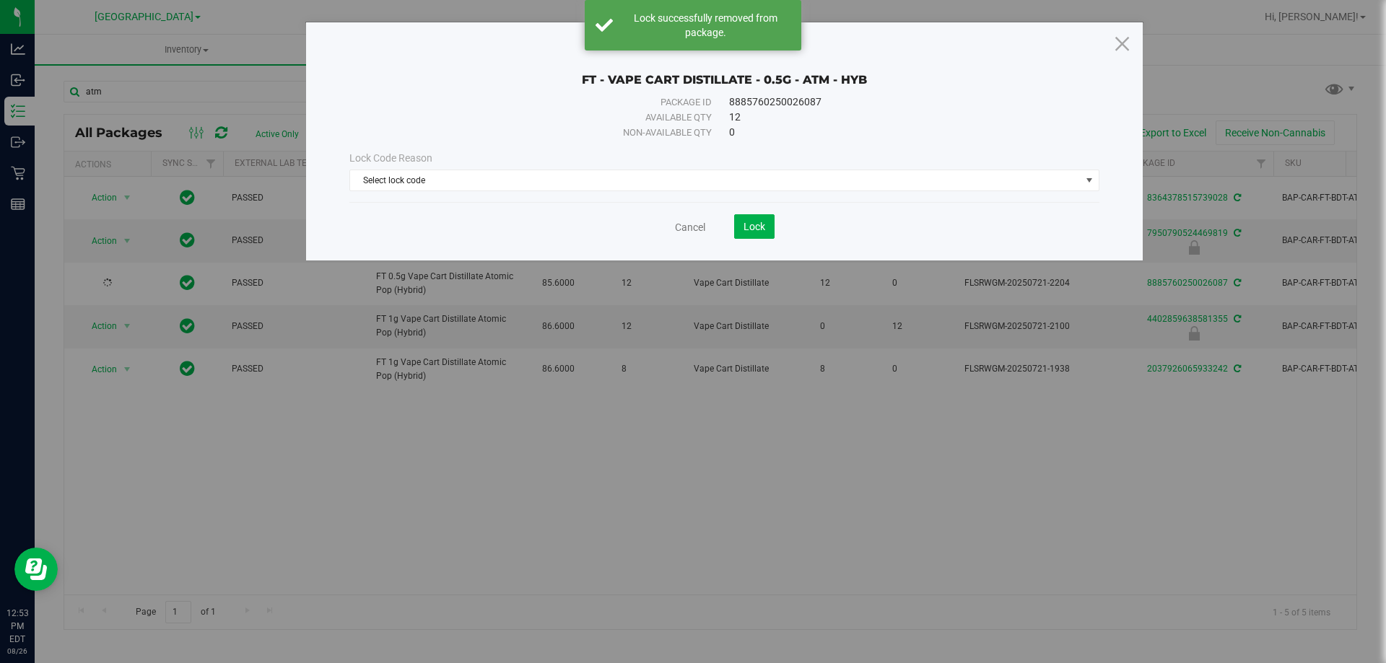
click at [588, 169] on div "Lock Code Reason Select lock code Select lock code Newly Received Administrativ…" at bounding box center [725, 171] width 772 height 40
click at [588, 171] on span "Select lock code" at bounding box center [715, 180] width 730 height 20
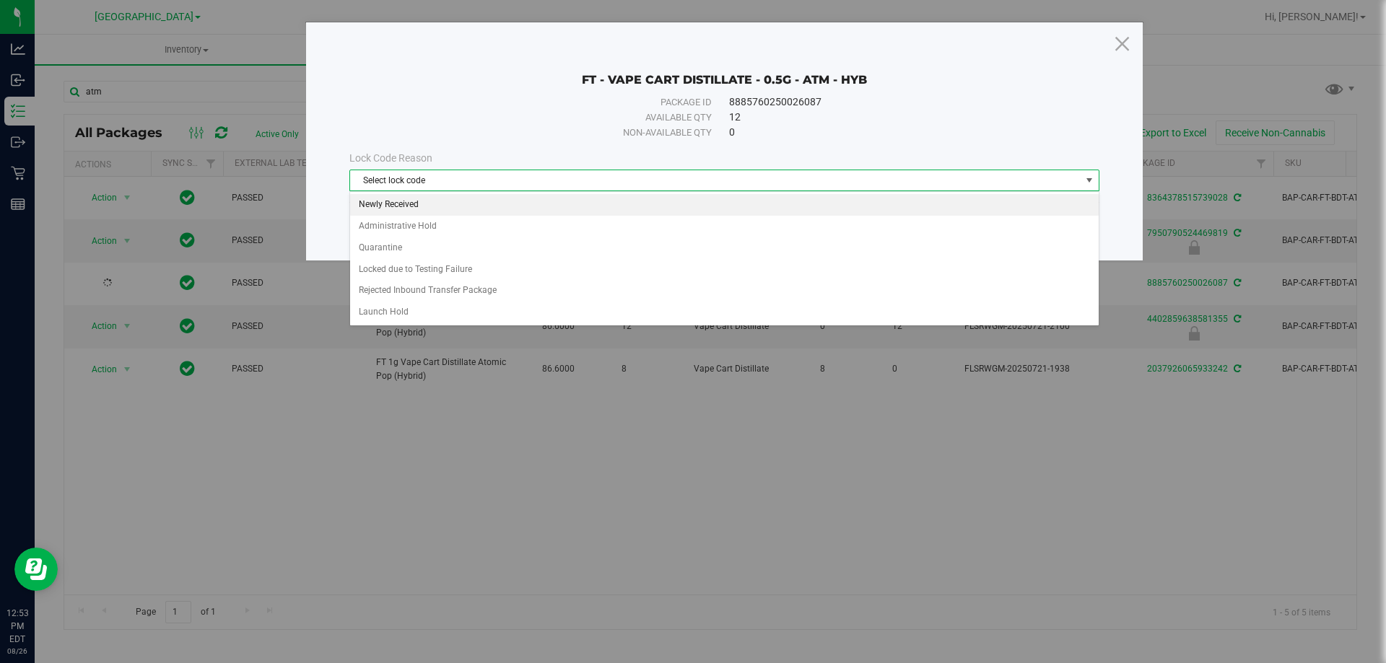
click at [551, 196] on li "Newly Received" at bounding box center [724, 205] width 748 height 22
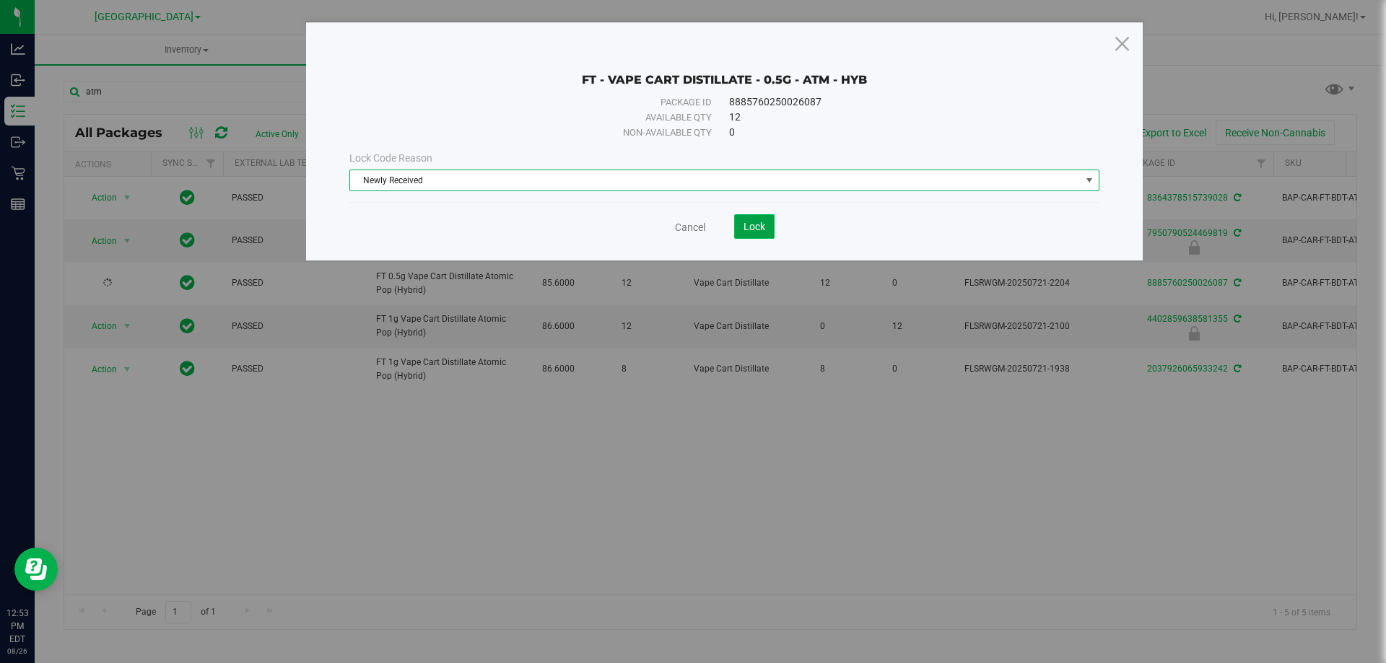
click at [759, 227] on span "Lock" at bounding box center [754, 227] width 22 height 12
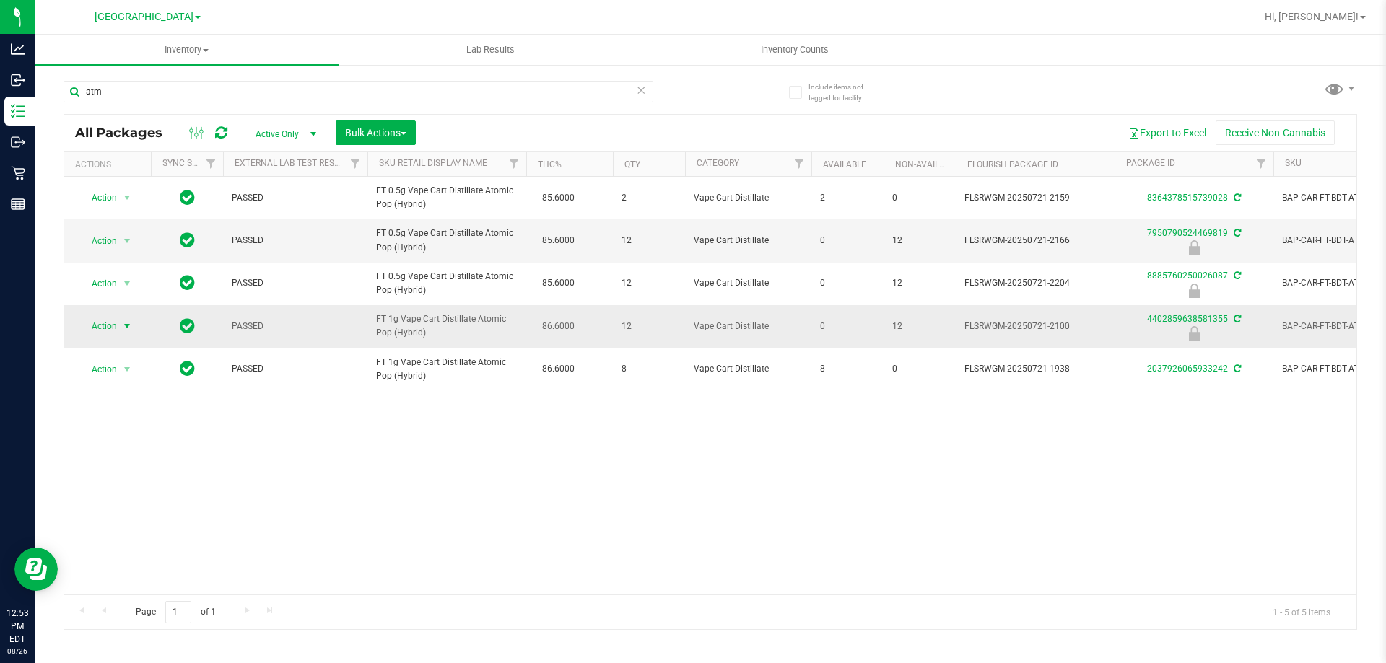
click at [125, 325] on span "select" at bounding box center [127, 326] width 12 height 12
click at [123, 487] on li "Unlock package" at bounding box center [125, 498] width 92 height 22
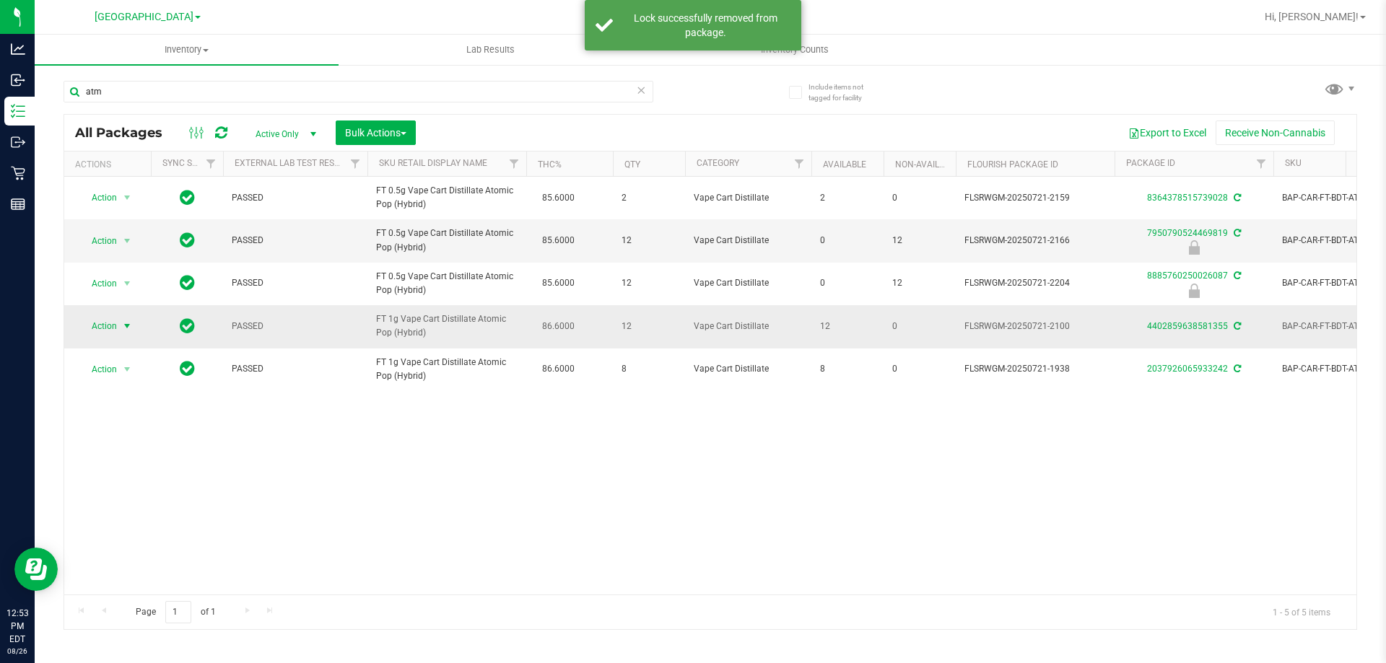
click at [108, 326] on span "Action" at bounding box center [98, 326] width 39 height 20
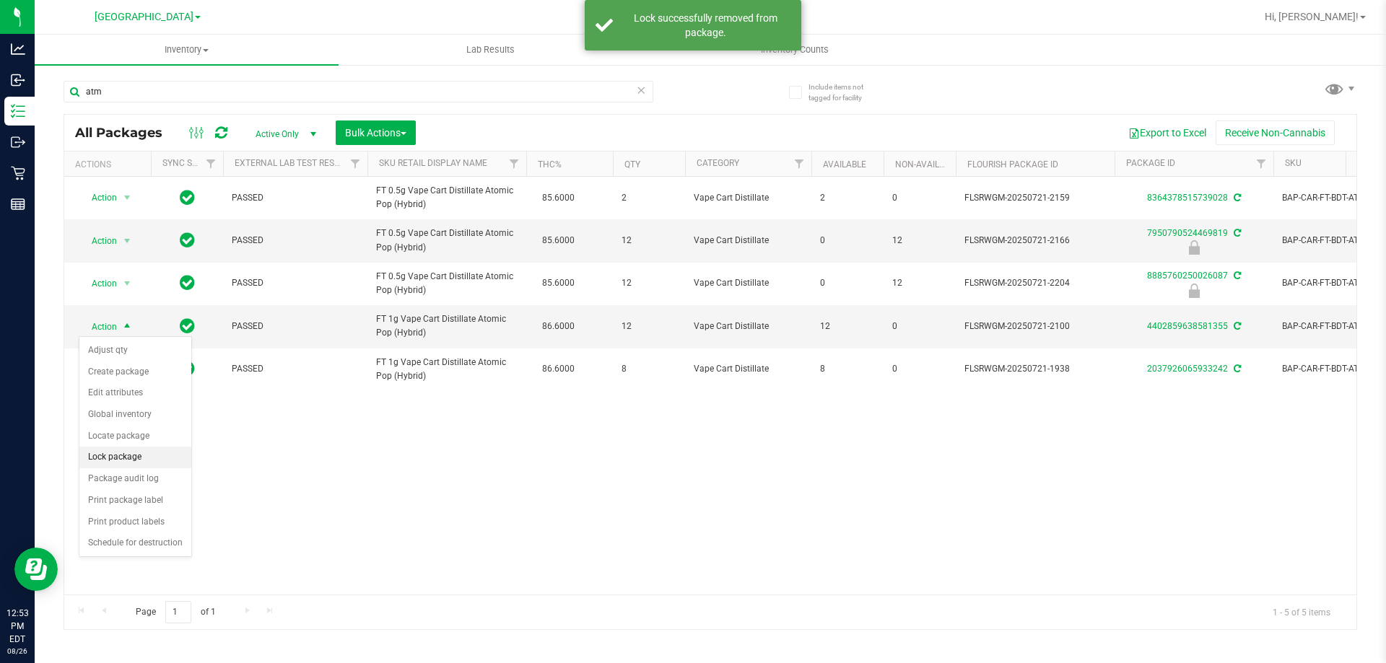
click at [122, 458] on li "Lock package" at bounding box center [135, 458] width 112 height 22
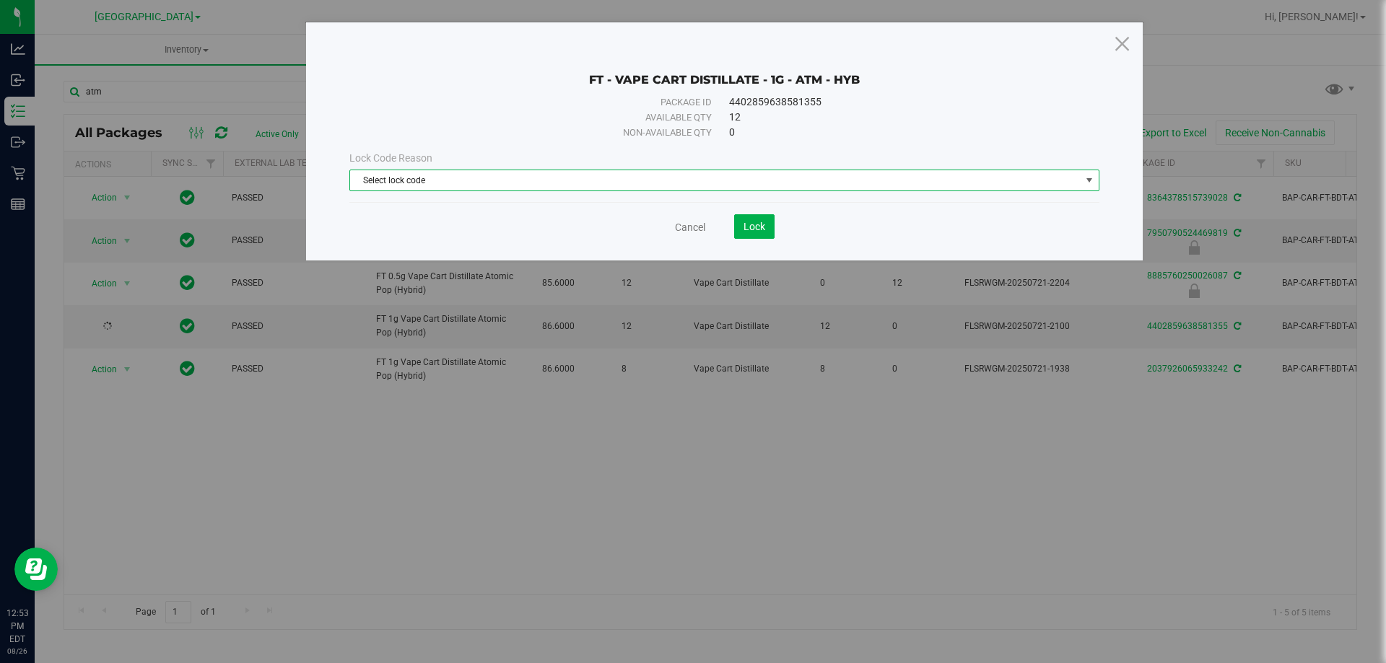
click at [605, 188] on span "Select lock code" at bounding box center [715, 180] width 730 height 20
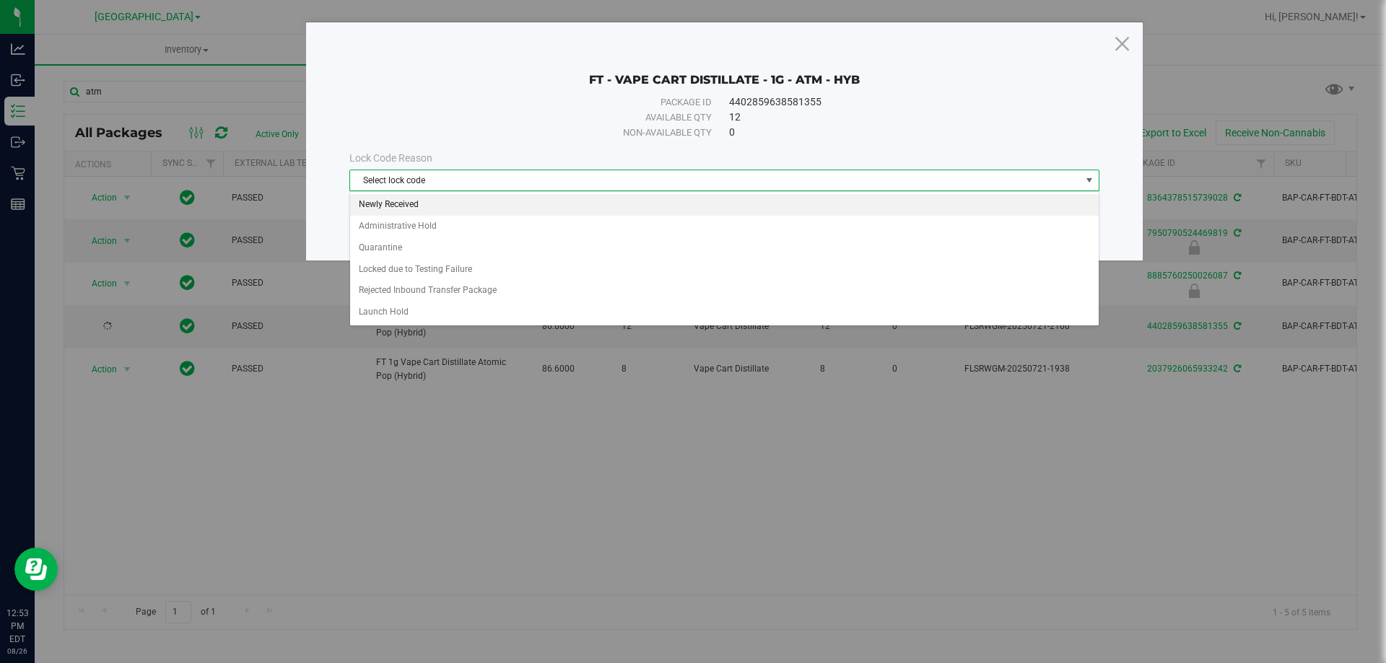
click at [567, 209] on li "Newly Received" at bounding box center [724, 205] width 748 height 22
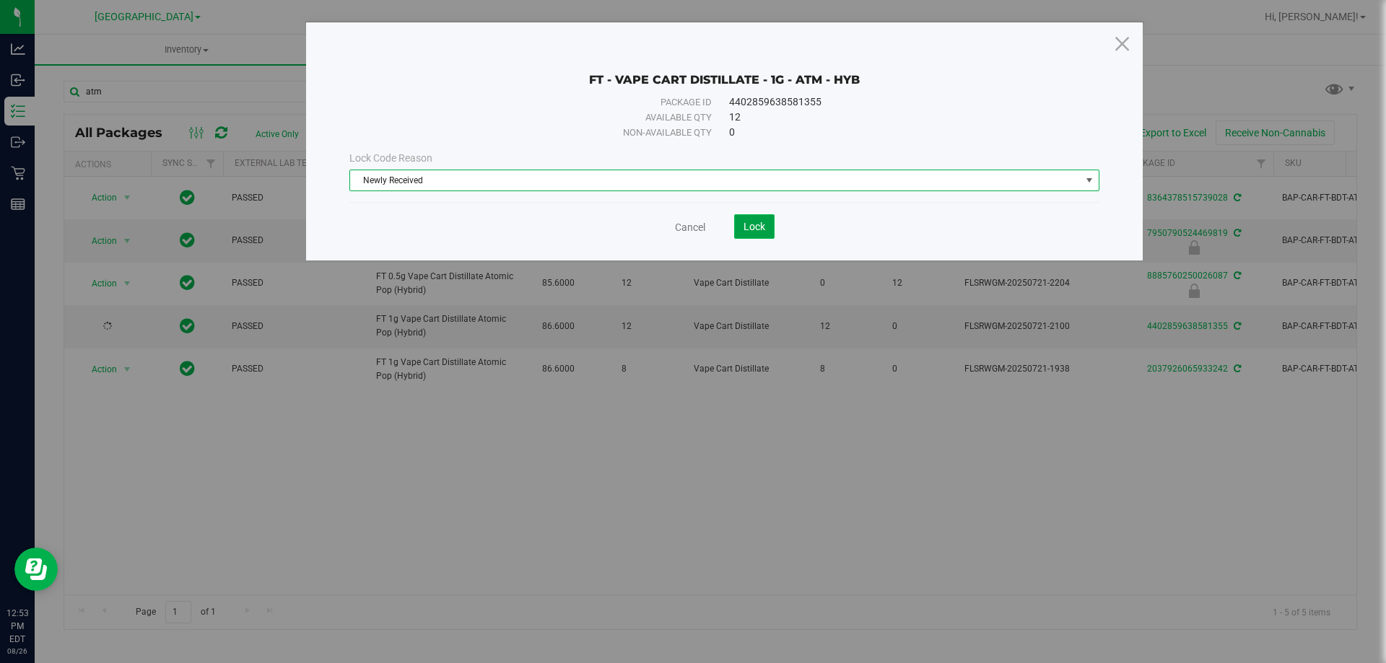
click at [772, 228] on button "Lock" at bounding box center [754, 226] width 40 height 25
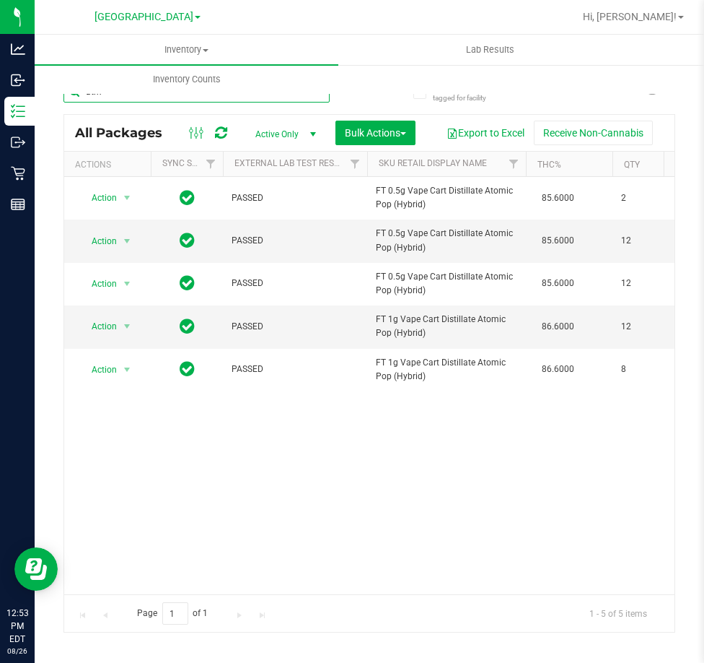
click at [202, 99] on input "atm" at bounding box center [197, 92] width 266 height 22
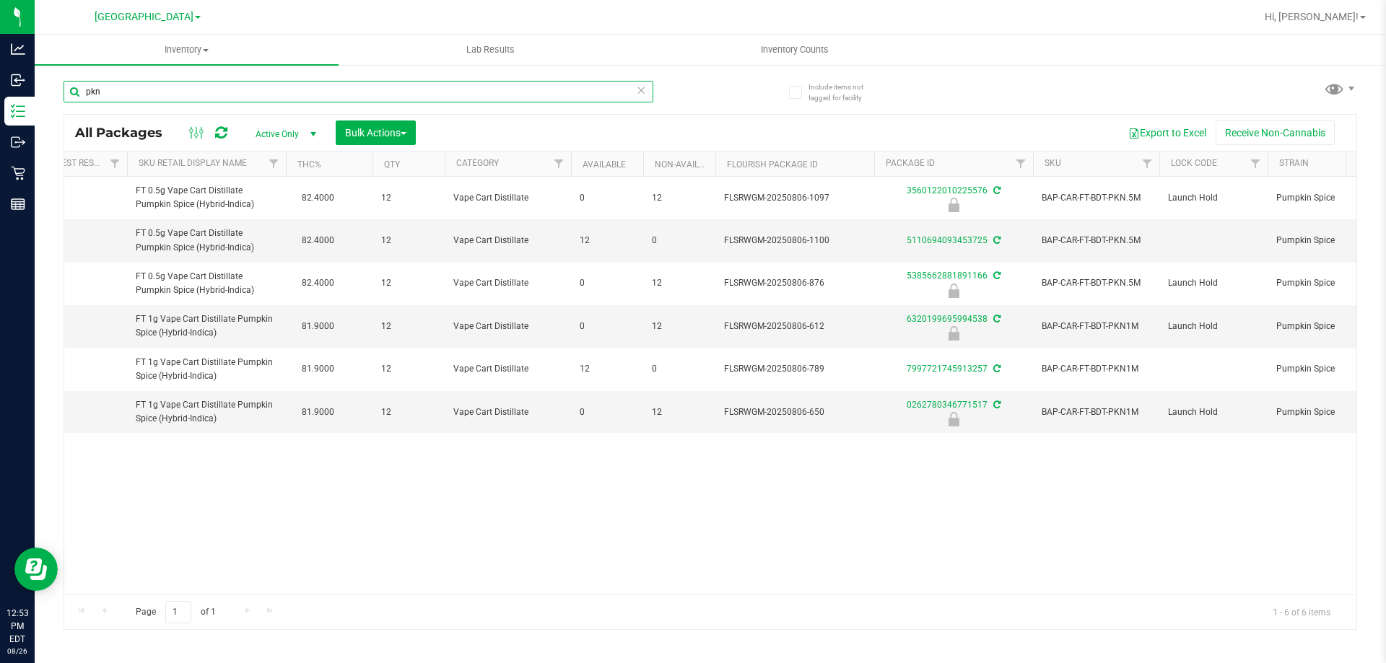
scroll to position [0, 253]
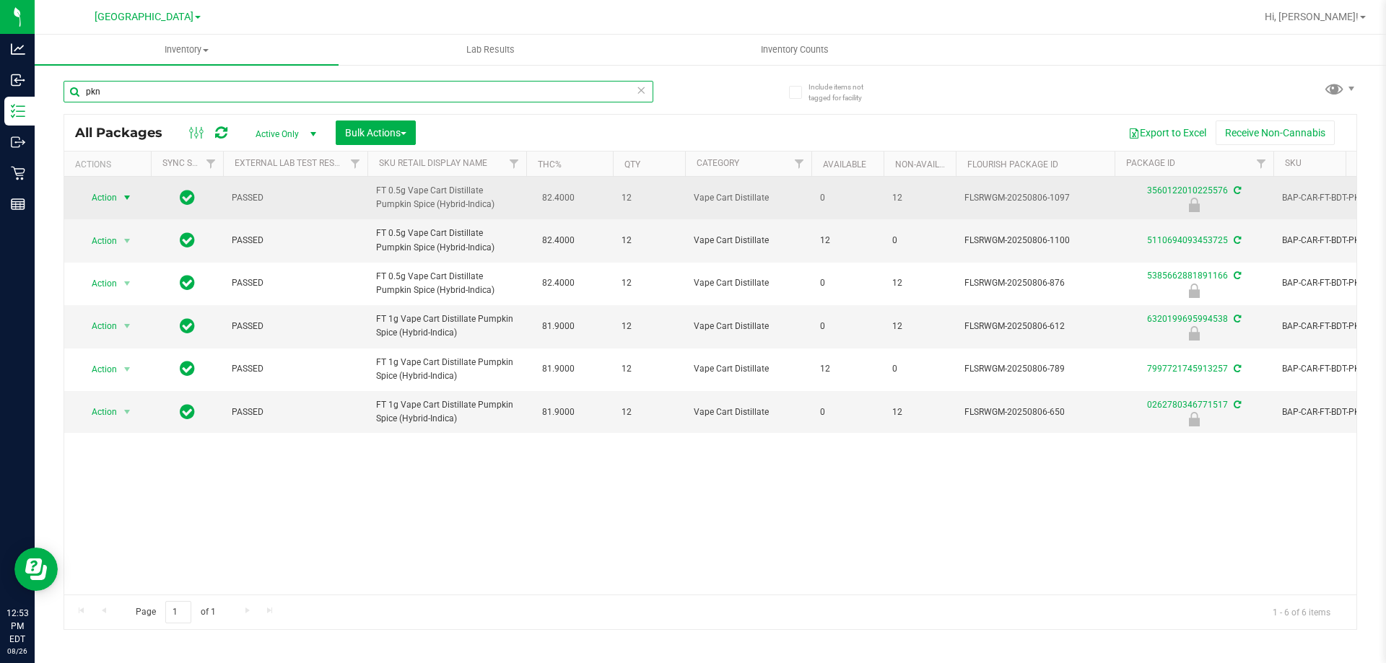
type input "pkn"
click at [118, 196] on span "select" at bounding box center [127, 198] width 18 height 20
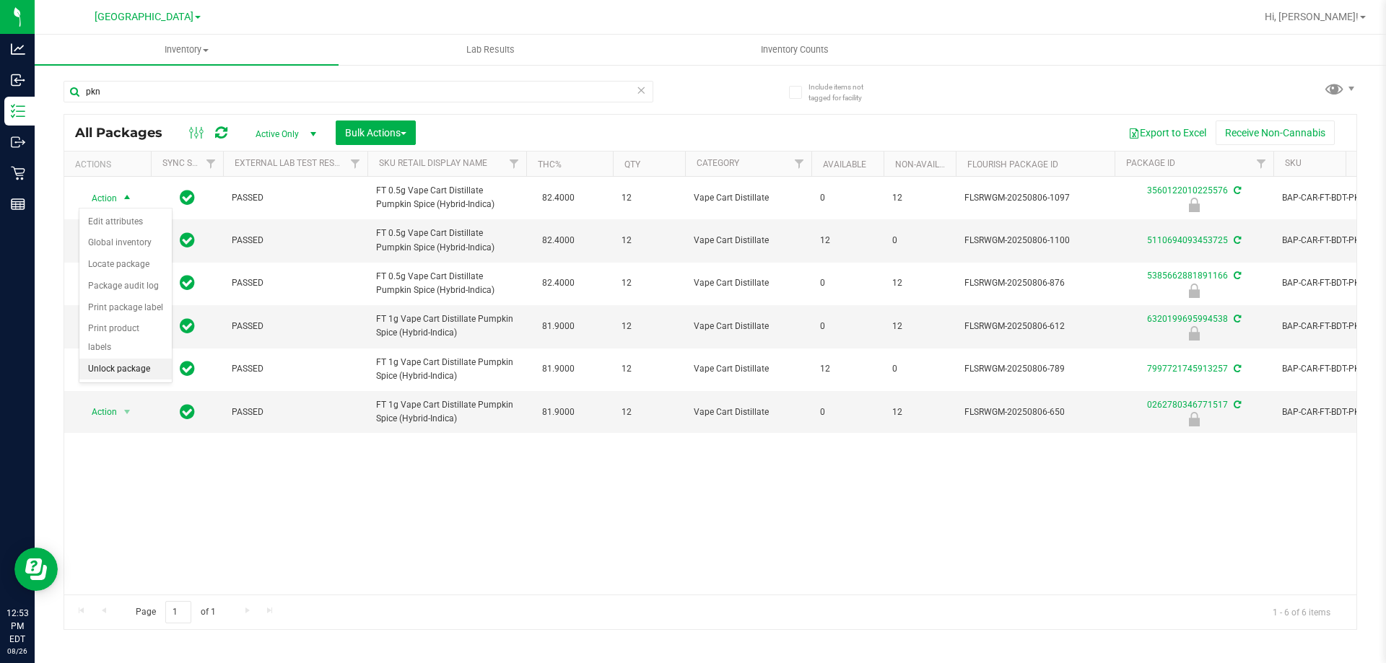
click at [108, 359] on li "Unlock package" at bounding box center [125, 370] width 92 height 22
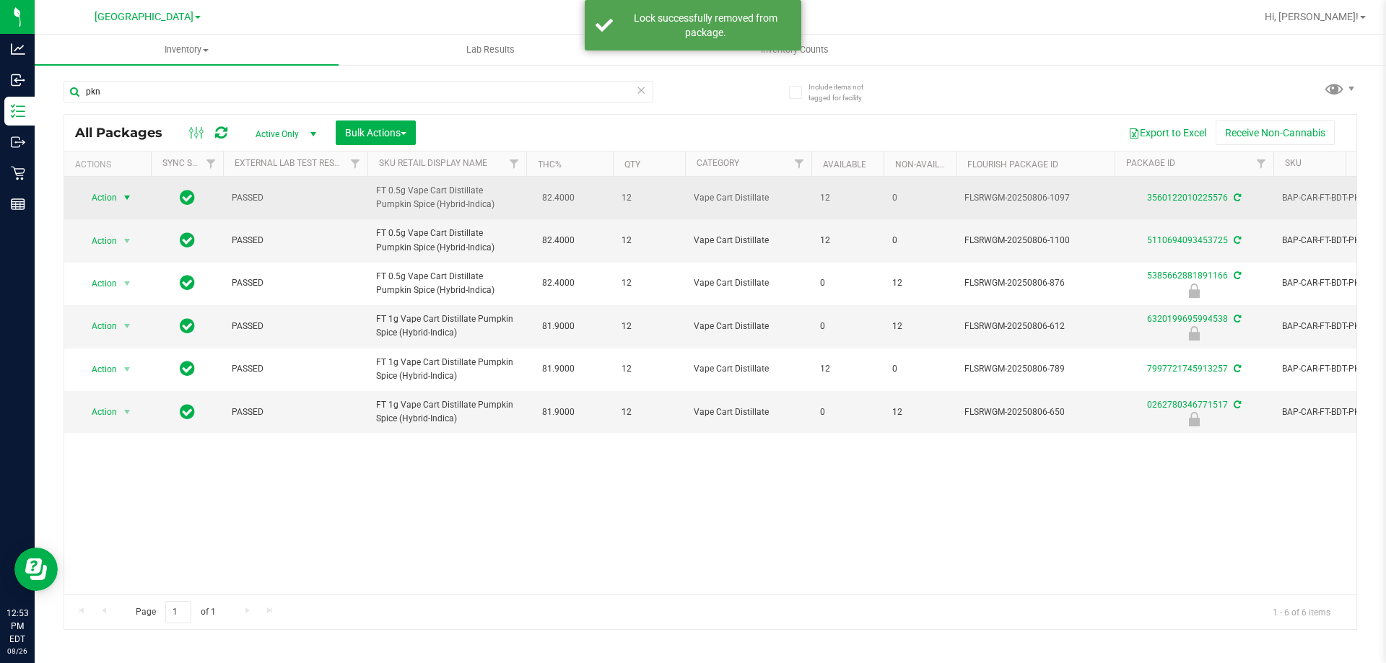
click at [110, 195] on span "Action" at bounding box center [98, 198] width 39 height 20
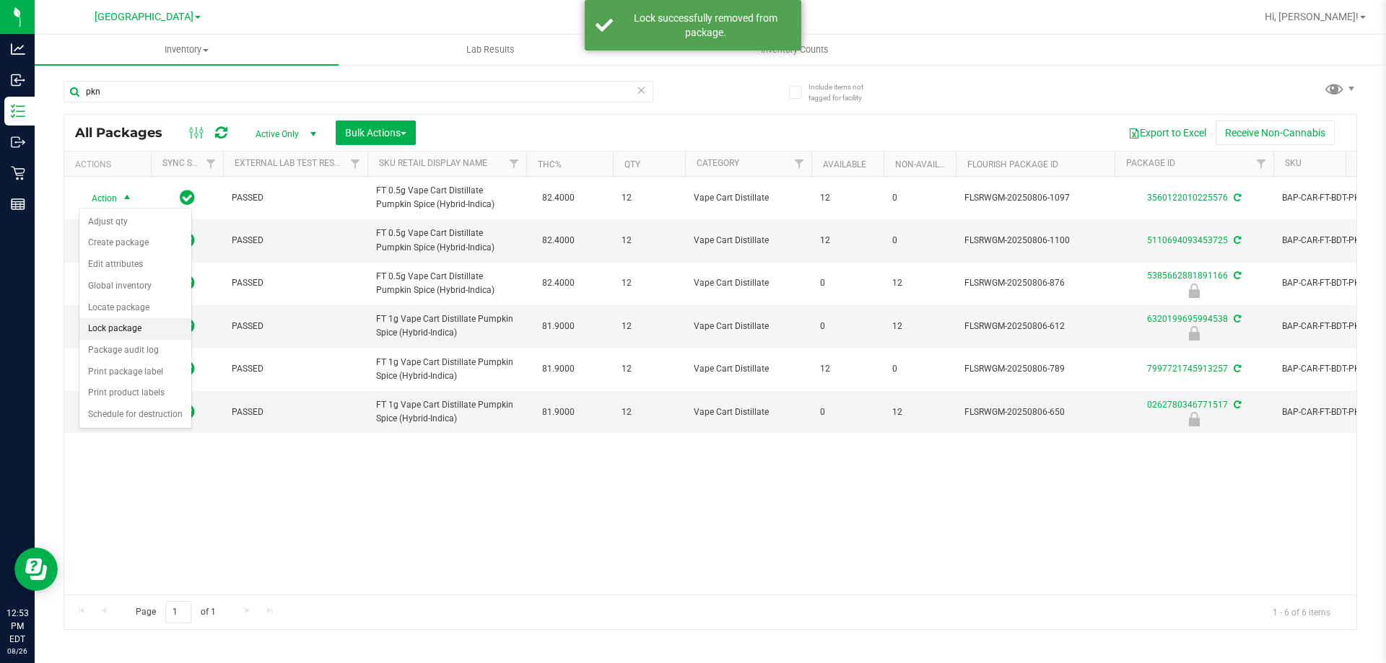
click at [128, 328] on li "Lock package" at bounding box center [135, 329] width 112 height 22
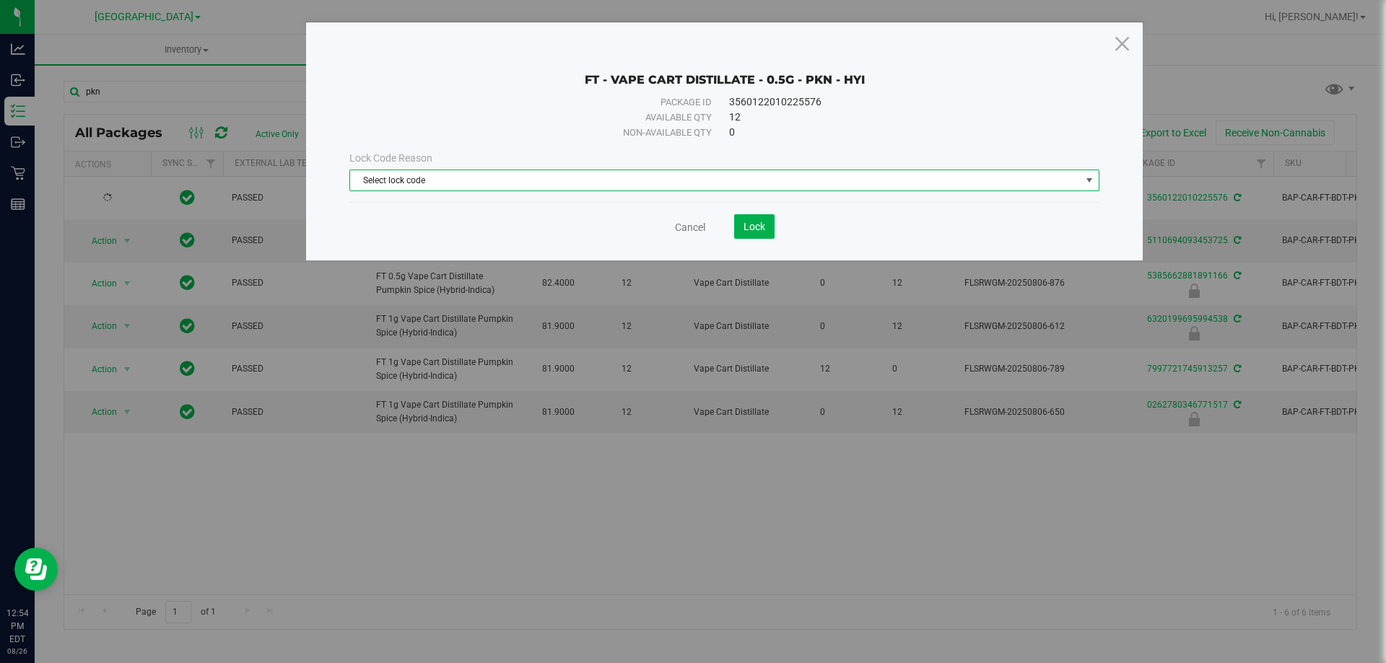
click at [565, 185] on span "Select lock code" at bounding box center [715, 180] width 730 height 20
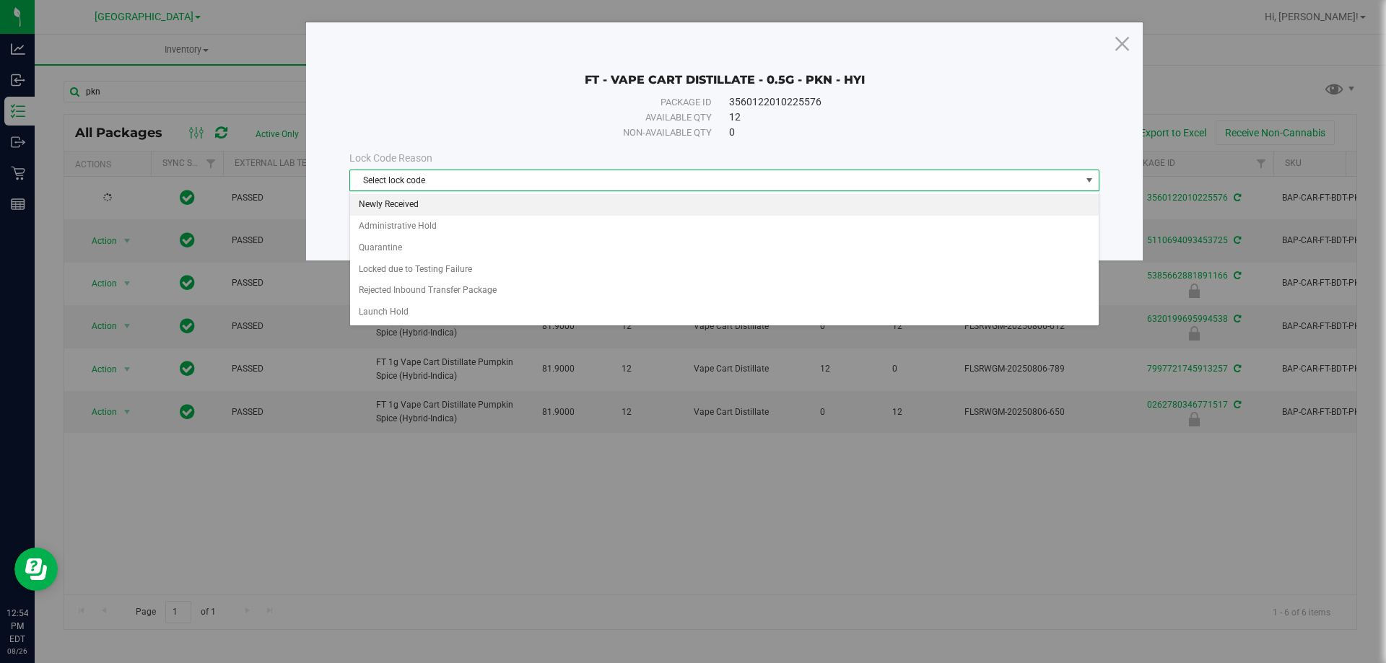
click at [562, 199] on li "Newly Received" at bounding box center [724, 205] width 748 height 22
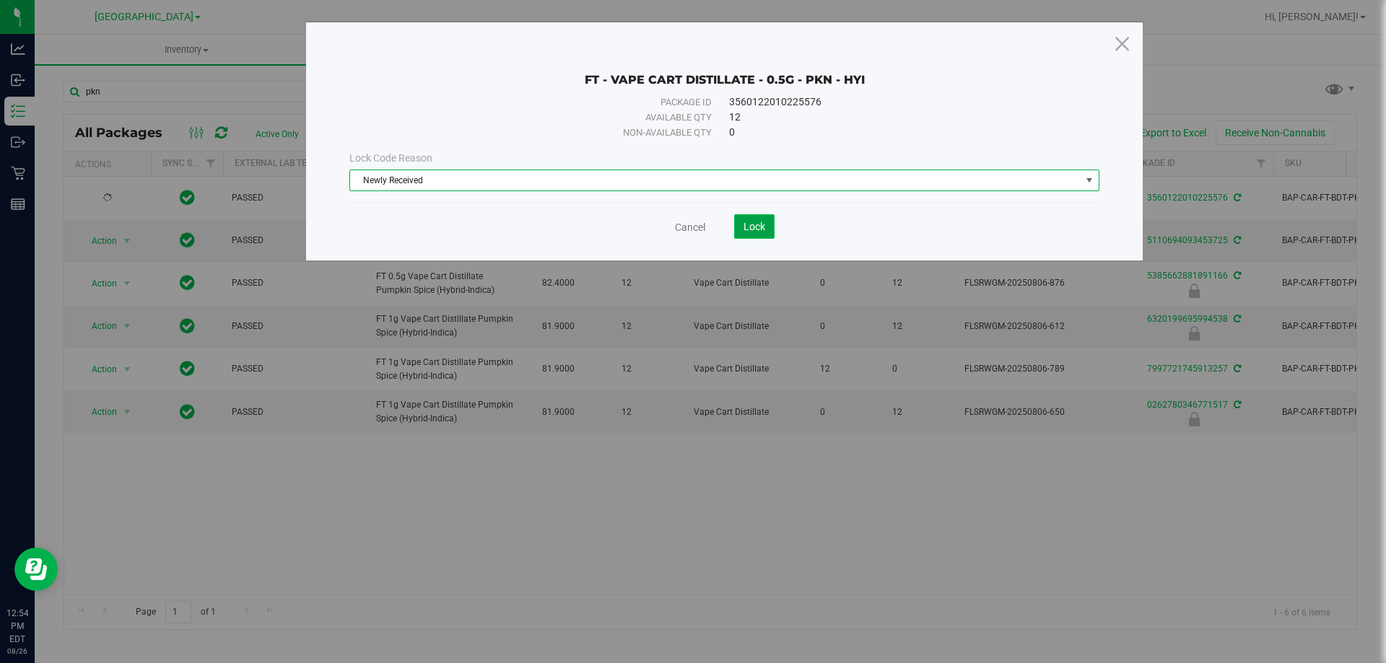
click at [741, 222] on button "Lock" at bounding box center [754, 226] width 40 height 25
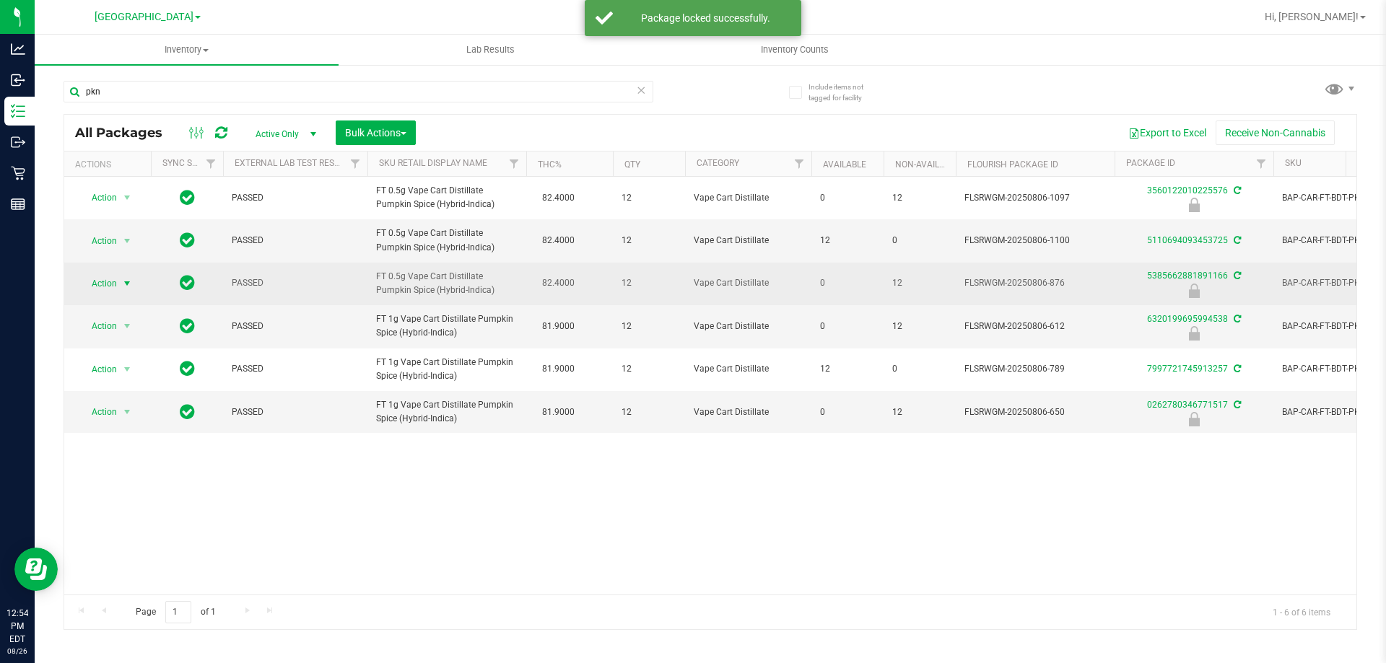
click at [118, 282] on span "select" at bounding box center [127, 284] width 18 height 20
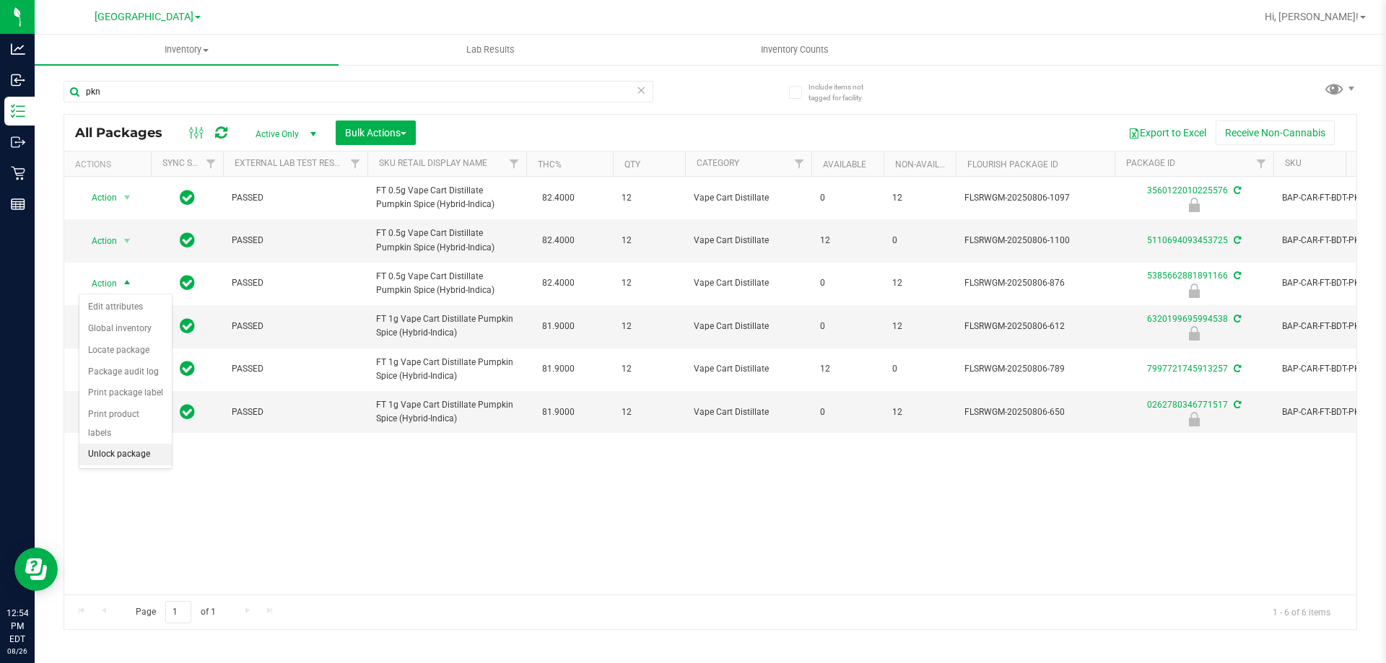
click at [139, 444] on li "Unlock package" at bounding box center [125, 455] width 92 height 22
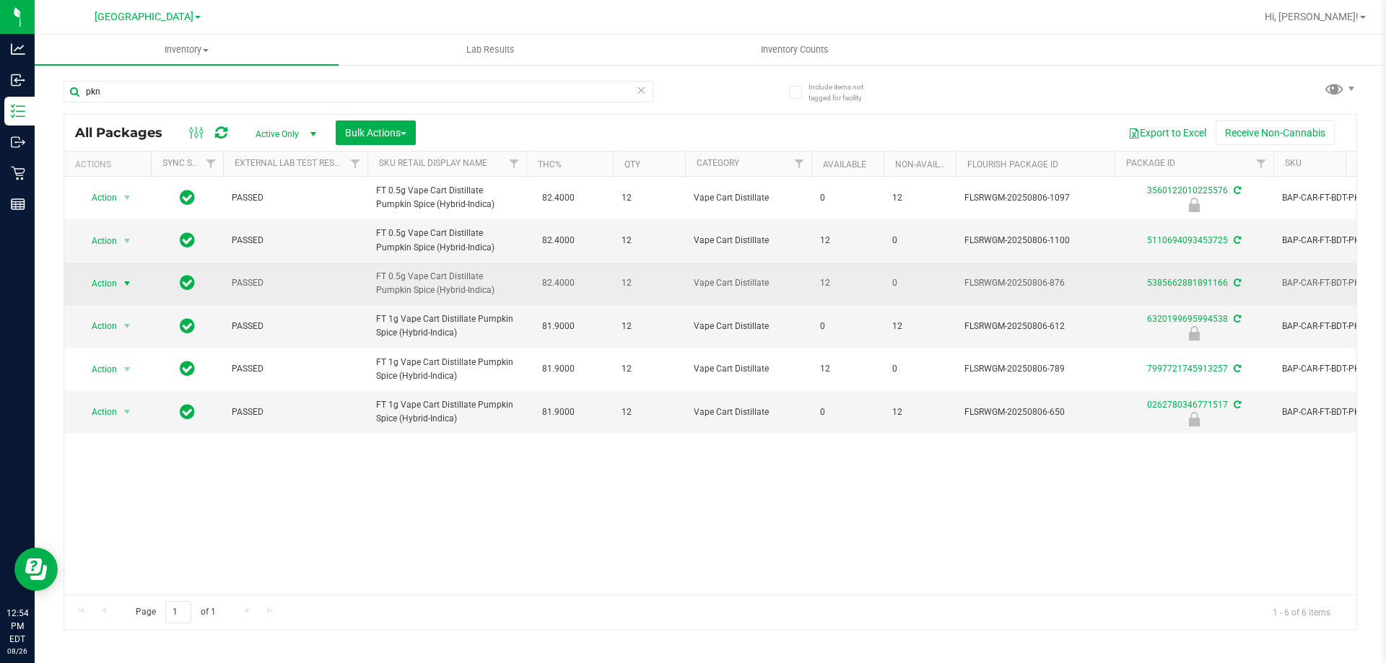
click at [112, 285] on span "Action" at bounding box center [98, 284] width 39 height 20
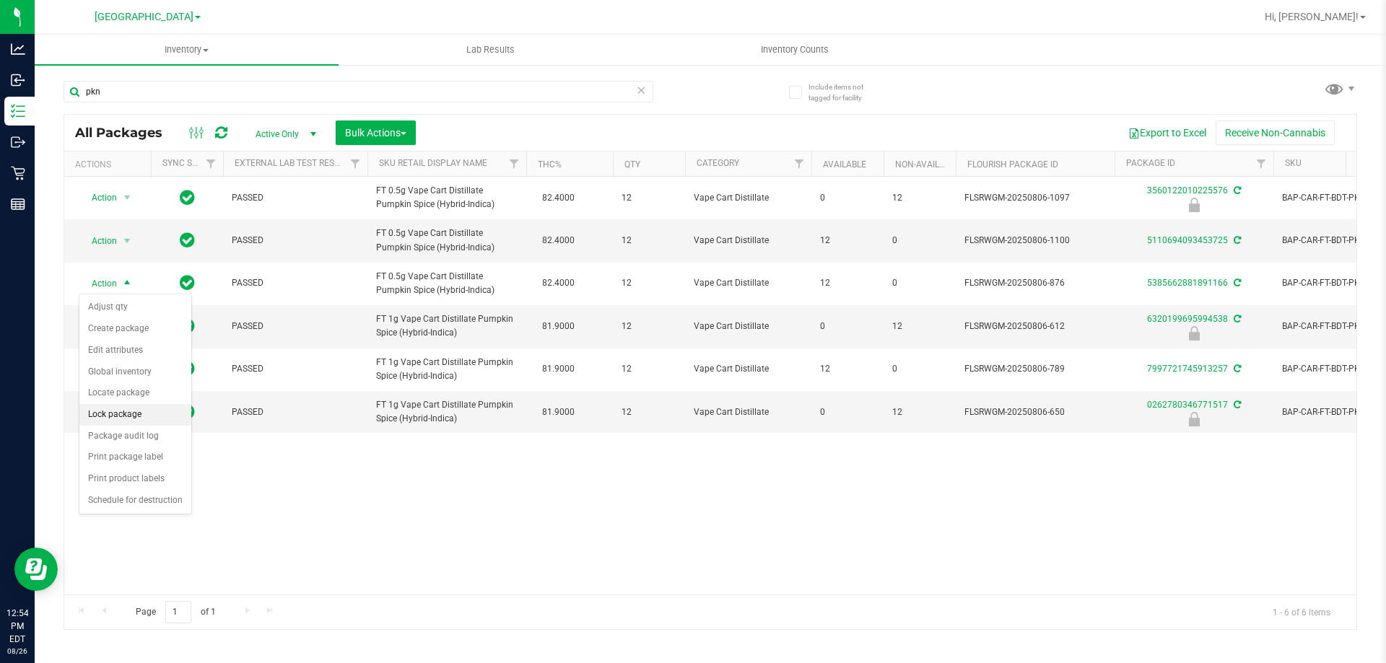
click at [116, 409] on li "Lock package" at bounding box center [135, 415] width 112 height 22
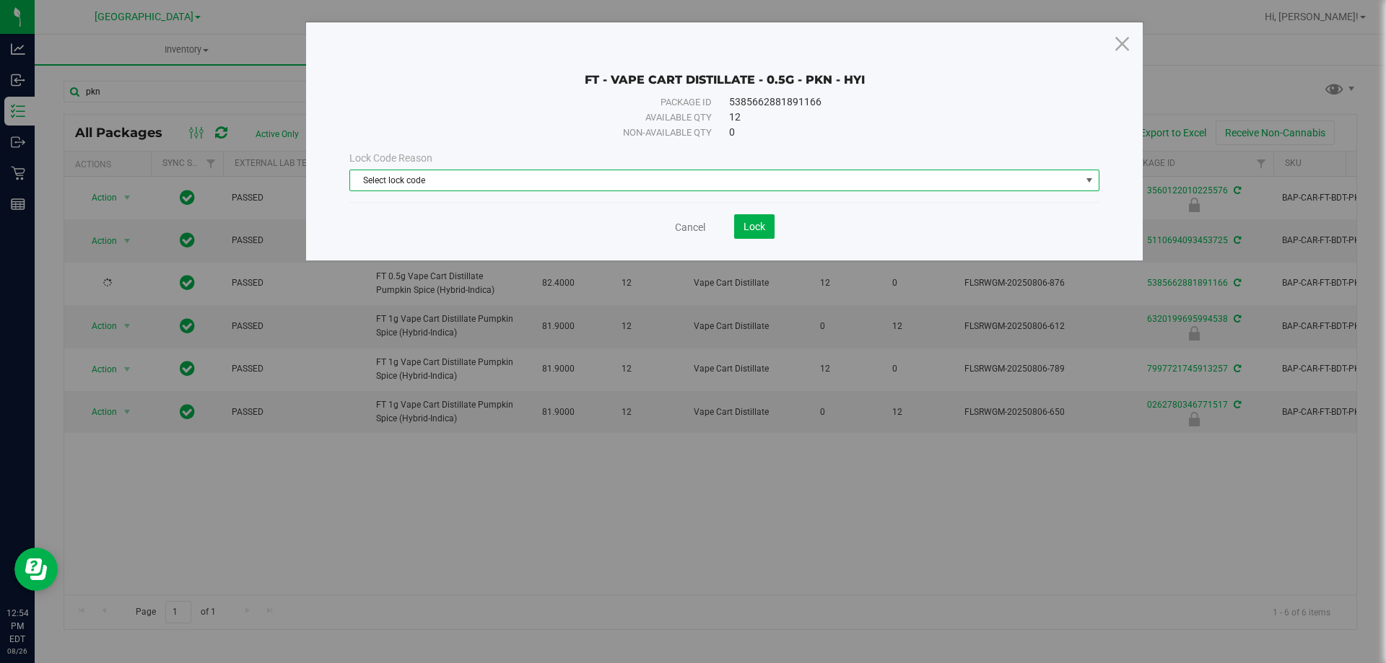
click at [466, 182] on span "Select lock code" at bounding box center [715, 180] width 730 height 20
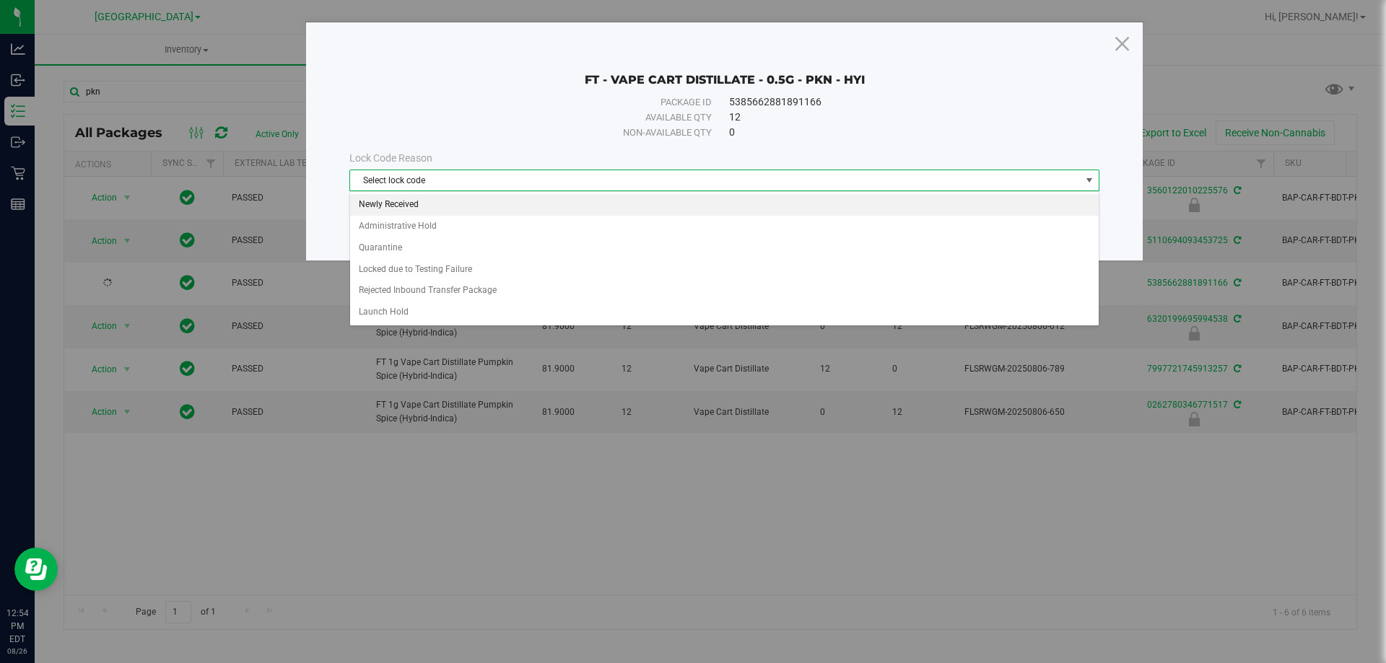
click at [457, 203] on li "Newly Received" at bounding box center [724, 205] width 748 height 22
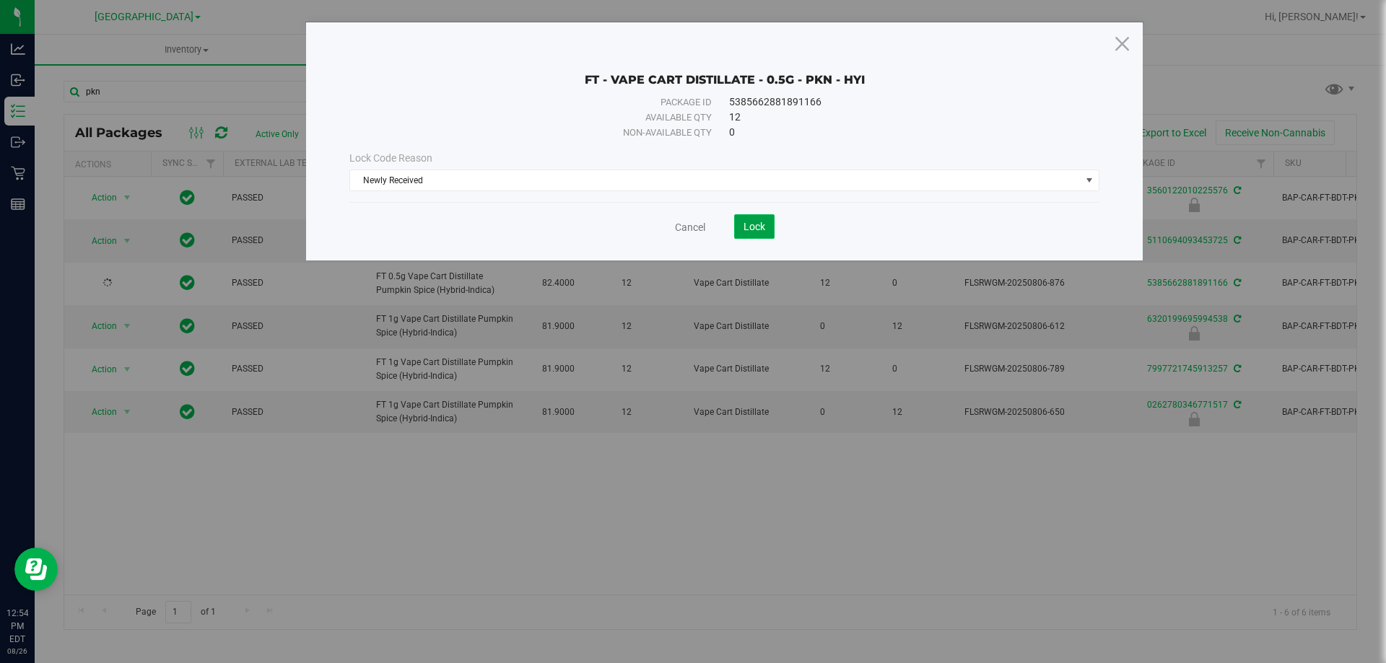
click at [756, 227] on span "Lock" at bounding box center [754, 227] width 22 height 12
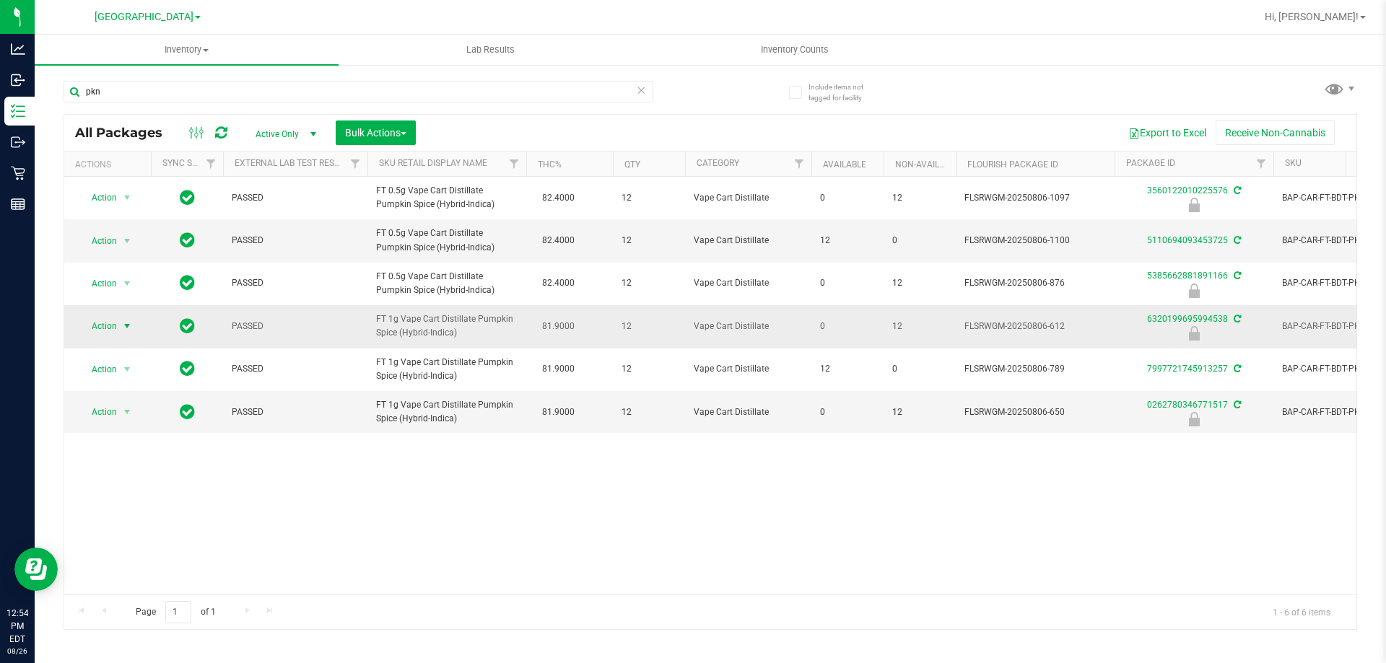
click at [118, 325] on span "select" at bounding box center [127, 326] width 18 height 20
click at [118, 487] on li "Unlock package" at bounding box center [125, 498] width 92 height 22
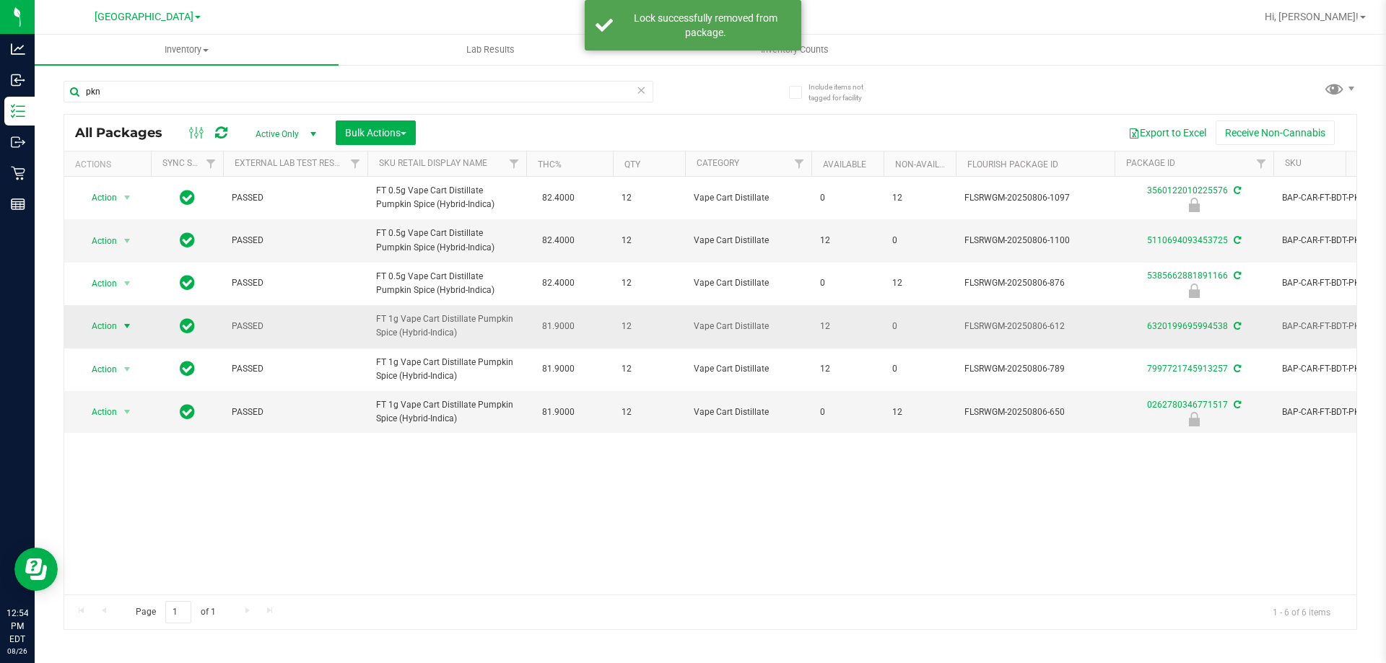
click at [101, 325] on span "Action" at bounding box center [98, 326] width 39 height 20
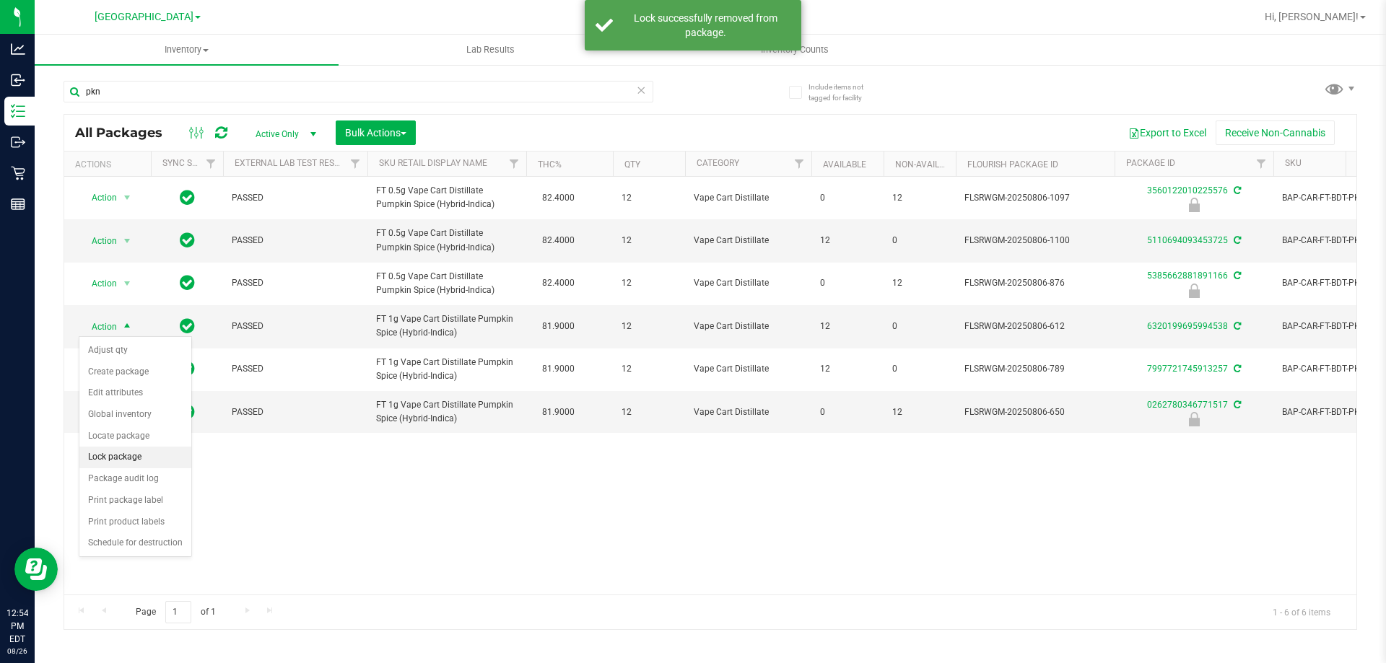
click at [113, 450] on li "Lock package" at bounding box center [135, 458] width 112 height 22
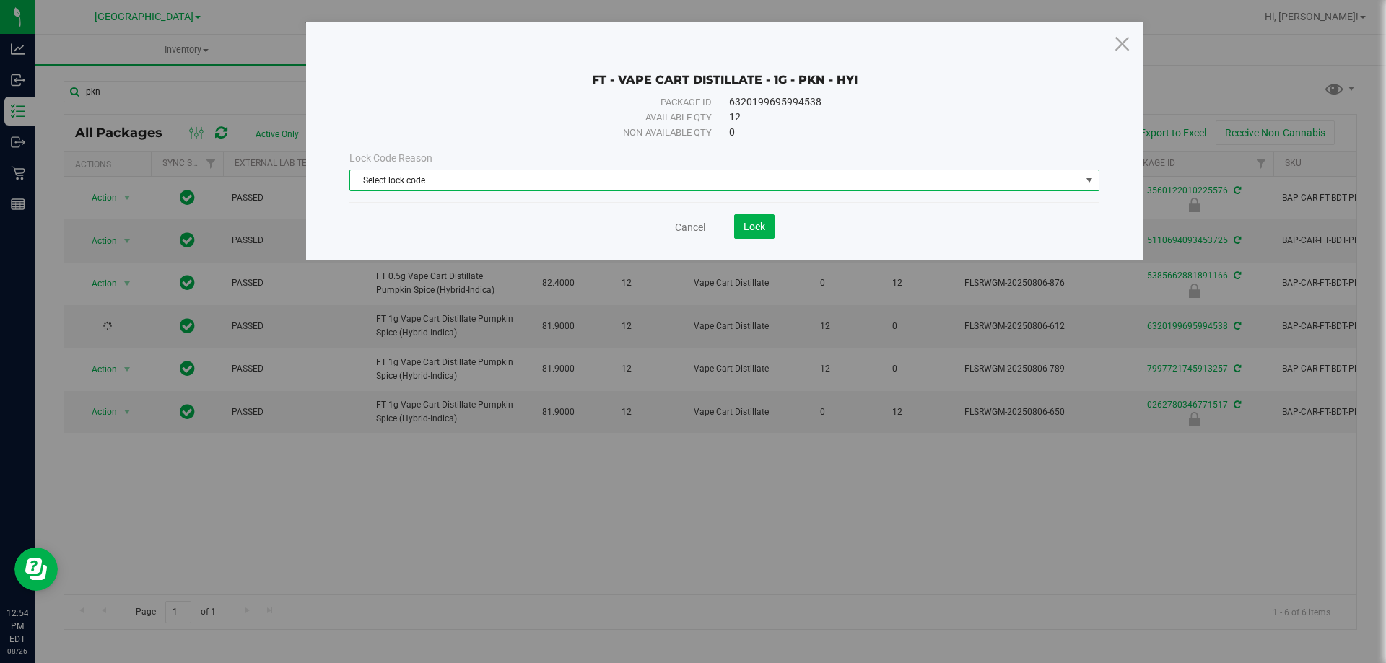
click at [490, 178] on span "Select lock code" at bounding box center [715, 180] width 730 height 20
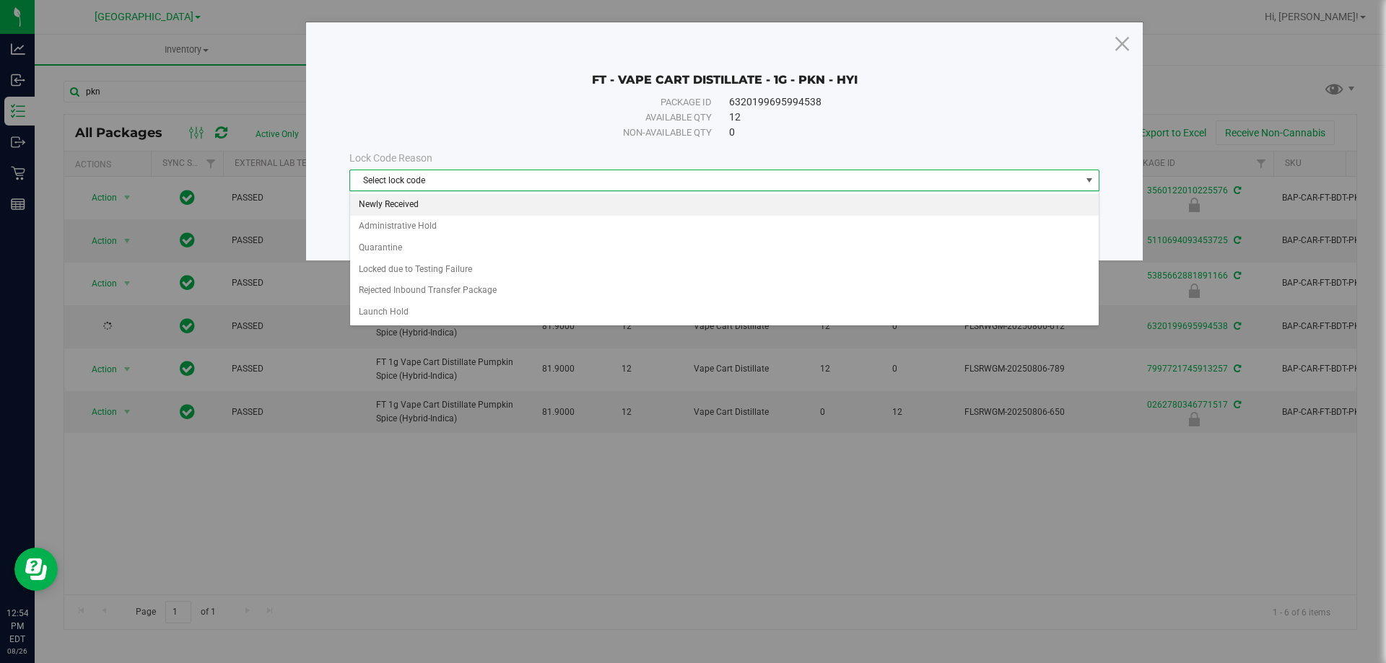
click at [473, 202] on li "Newly Received" at bounding box center [724, 205] width 748 height 22
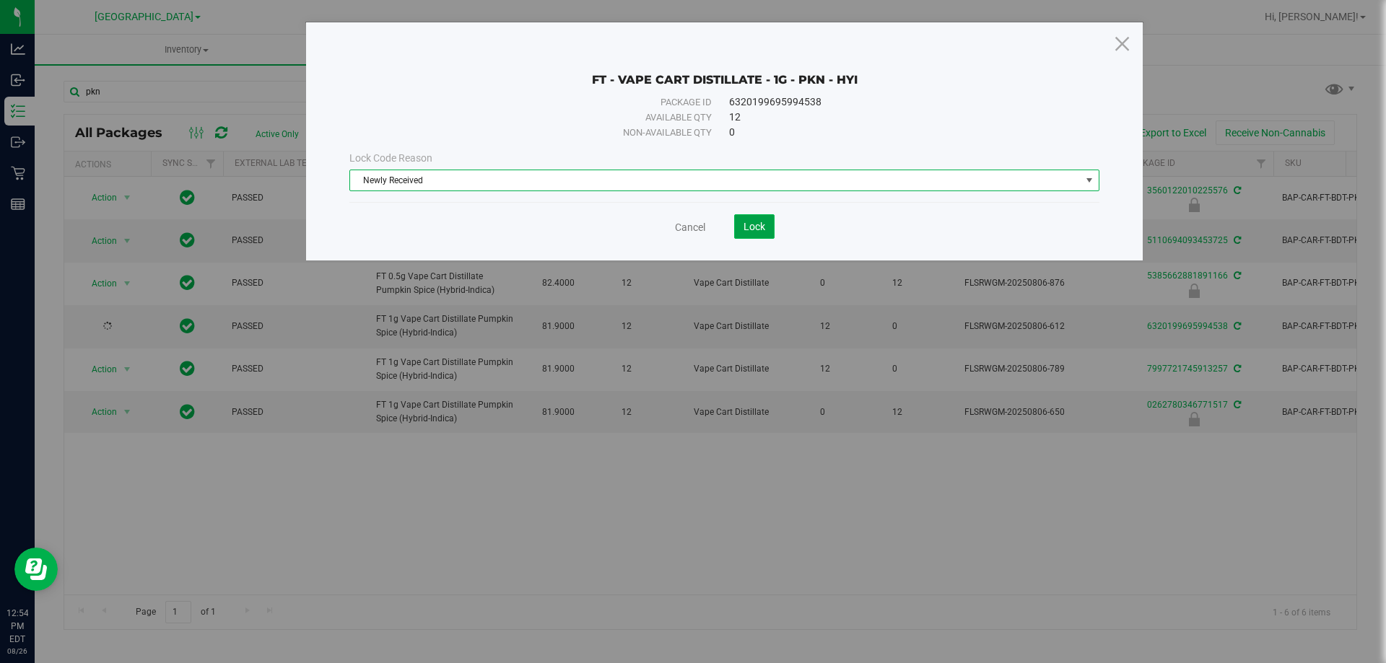
click at [763, 221] on span "Lock" at bounding box center [754, 227] width 22 height 12
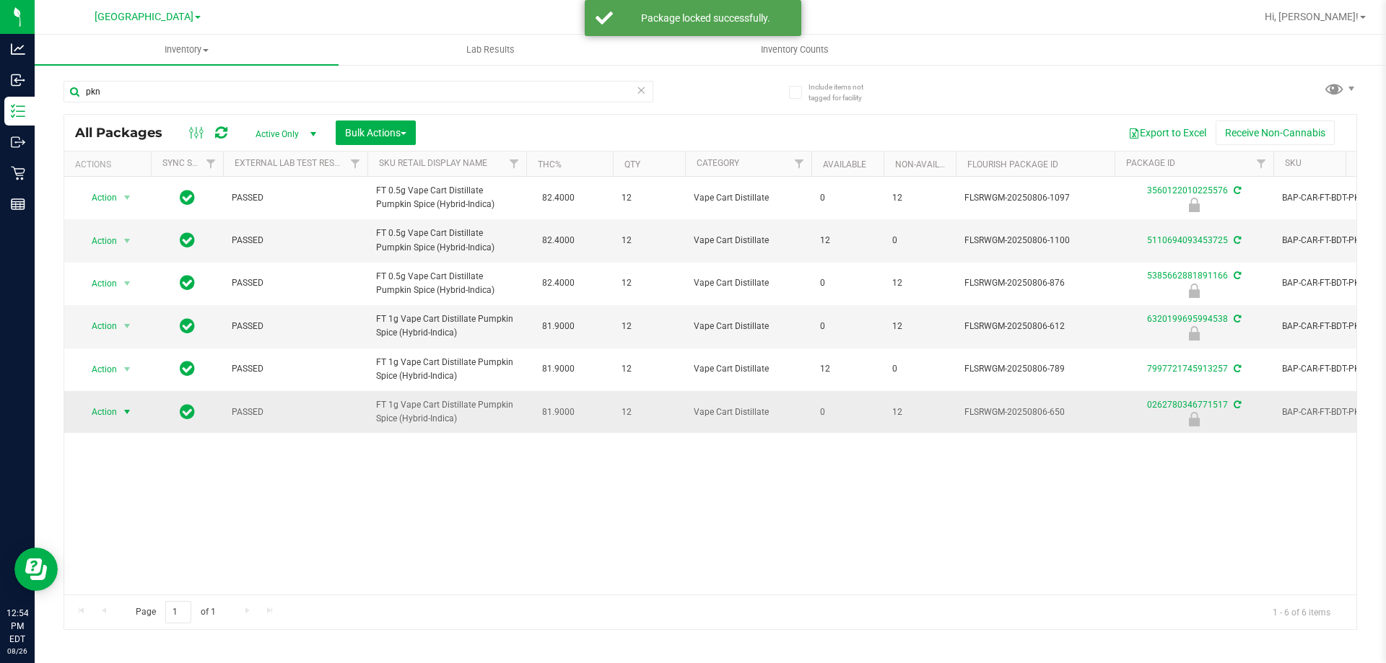
click at [102, 405] on span "Action" at bounding box center [98, 412] width 39 height 20
click at [110, 573] on li "Unlock package" at bounding box center [125, 584] width 92 height 22
click at [114, 409] on span "Action" at bounding box center [98, 412] width 39 height 20
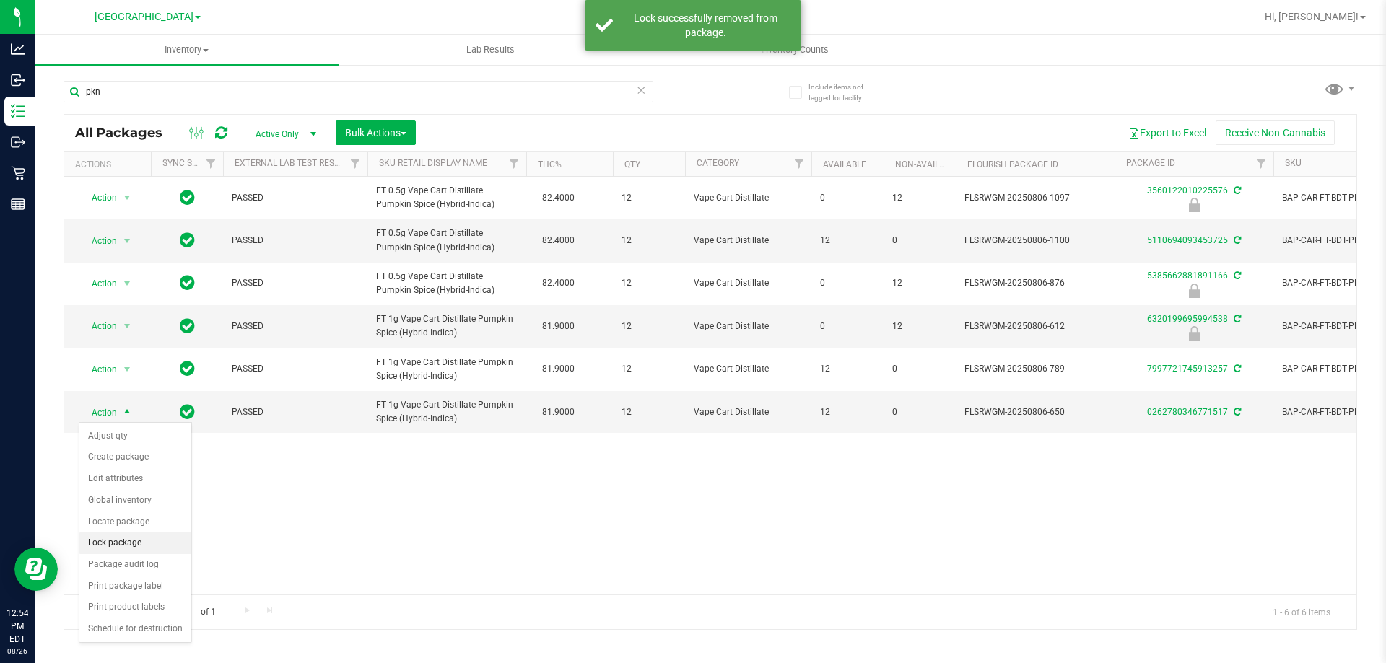
click at [131, 548] on li "Lock package" at bounding box center [135, 544] width 112 height 22
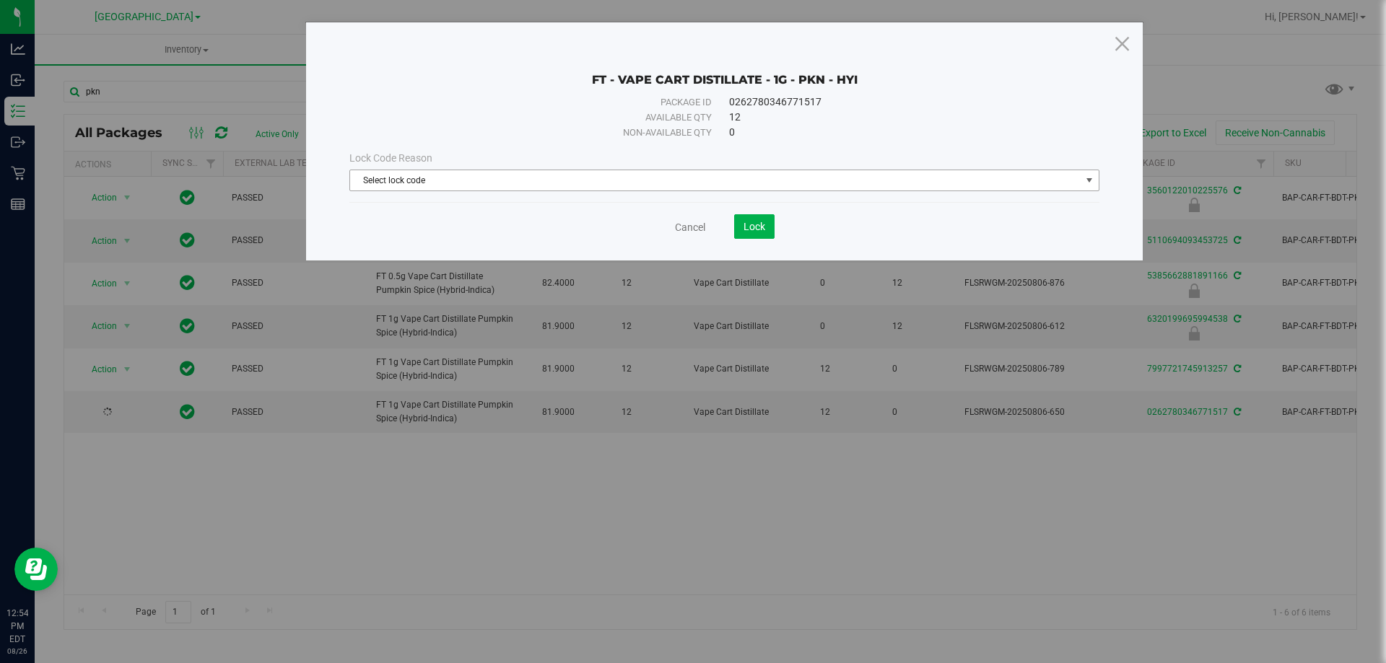
click at [665, 183] on span "Select lock code" at bounding box center [715, 180] width 730 height 20
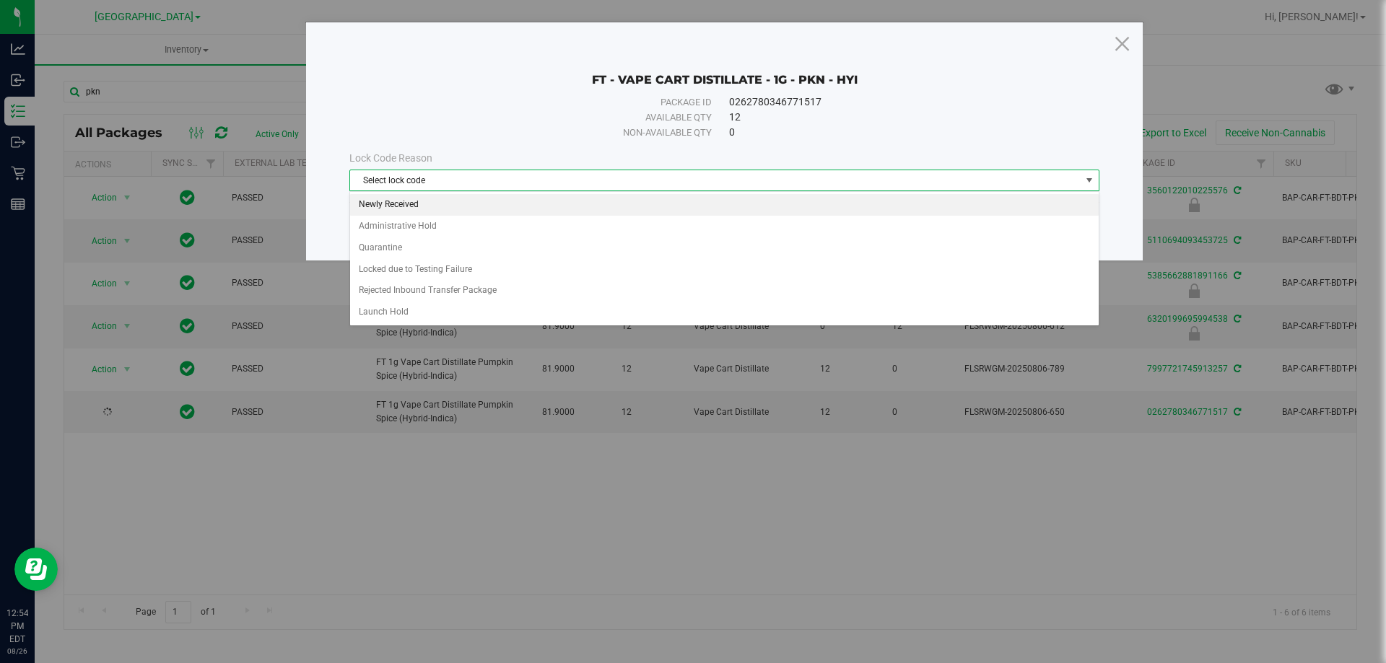
click at [614, 201] on li "Newly Received" at bounding box center [724, 205] width 748 height 22
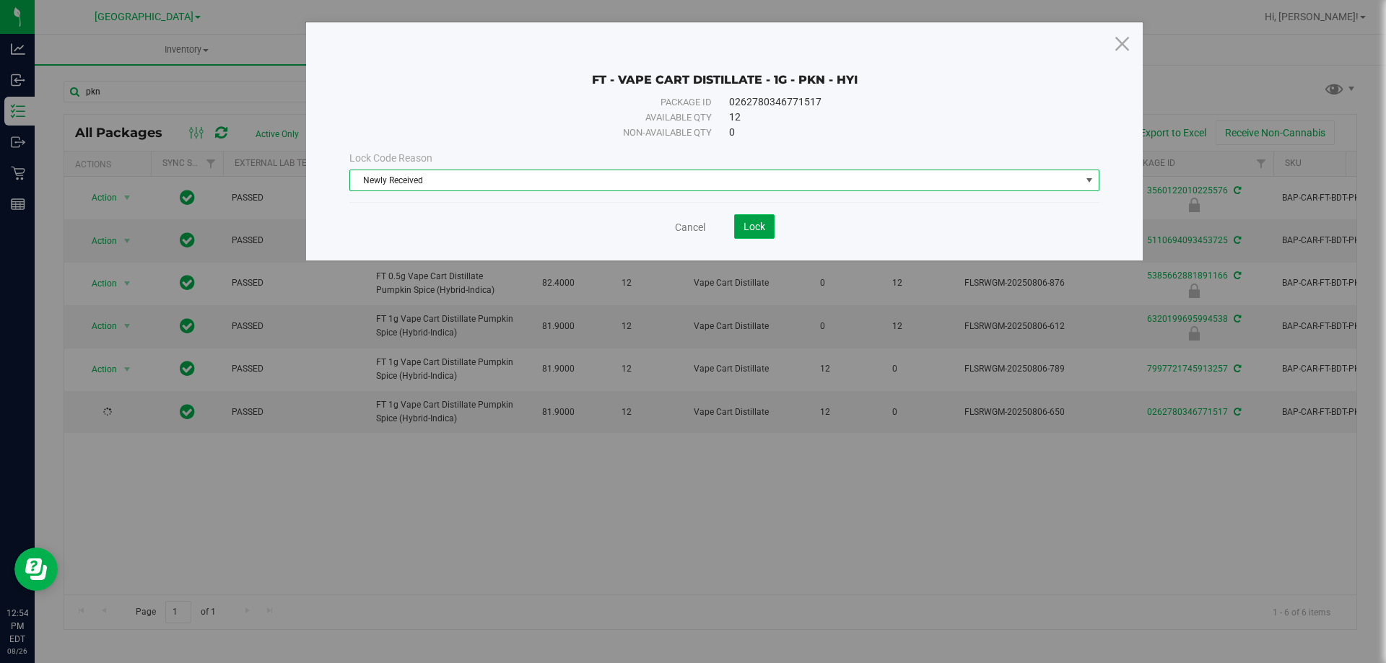
click at [748, 224] on span "Lock" at bounding box center [754, 227] width 22 height 12
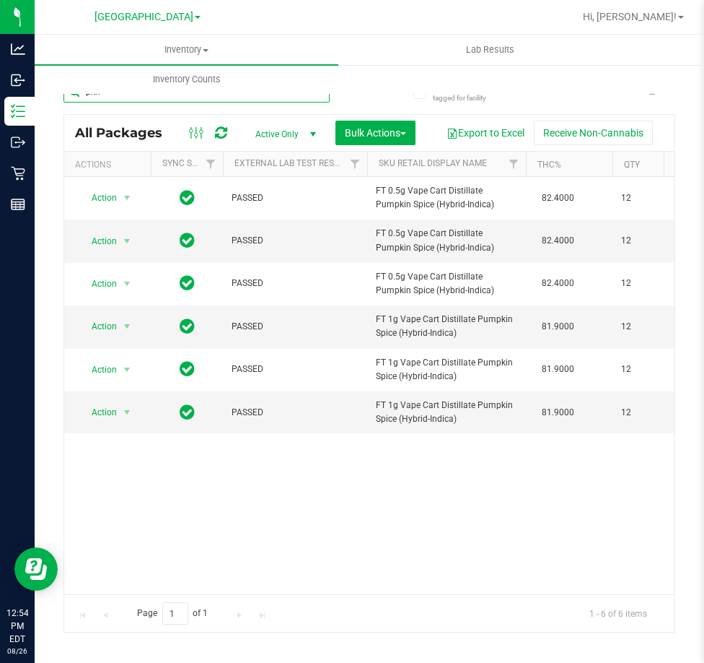
click at [178, 101] on input "pkn" at bounding box center [197, 92] width 266 height 22
type input "p"
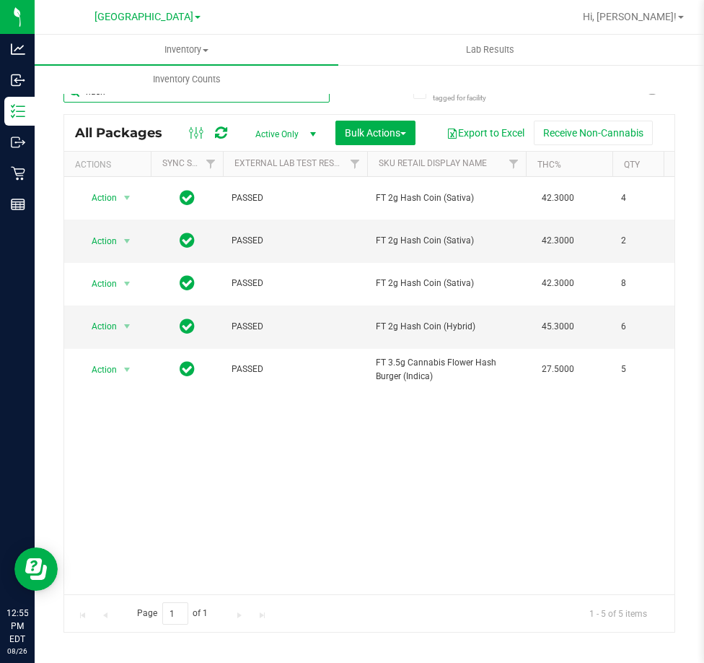
click at [136, 97] on input "hash" at bounding box center [197, 92] width 266 height 22
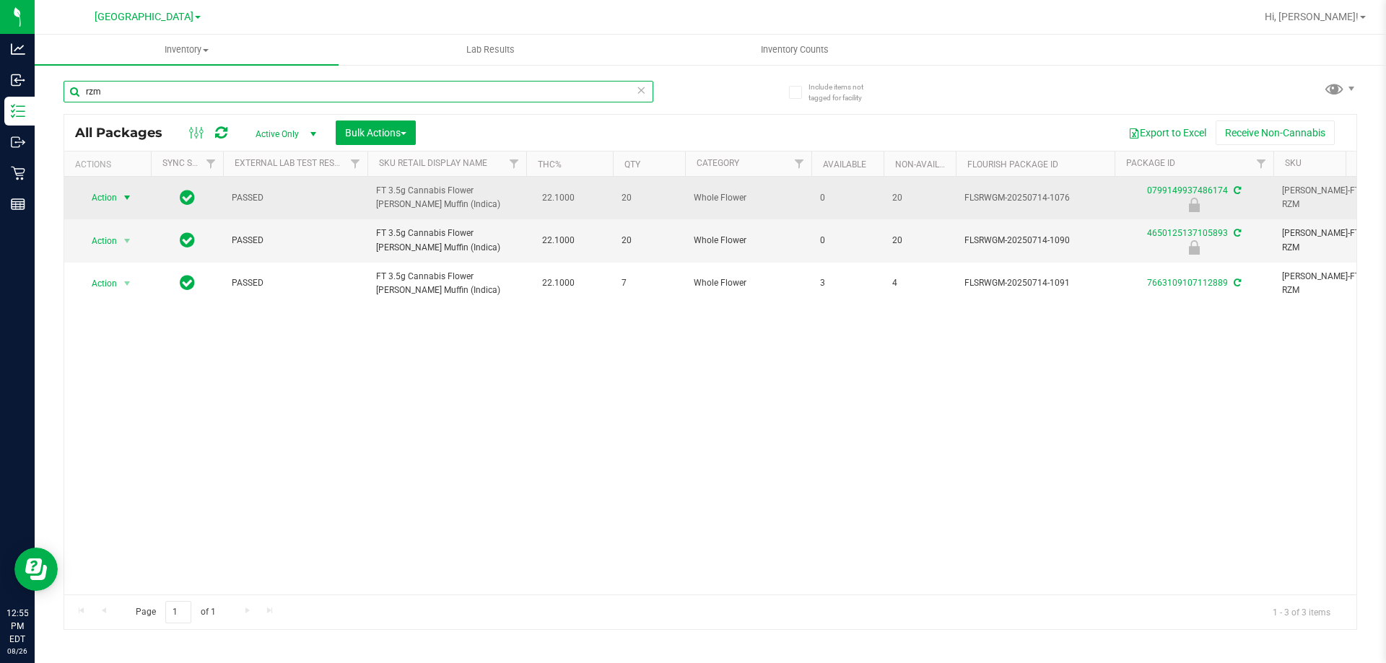
type input "rzm"
click at [110, 193] on span "Action" at bounding box center [98, 198] width 39 height 20
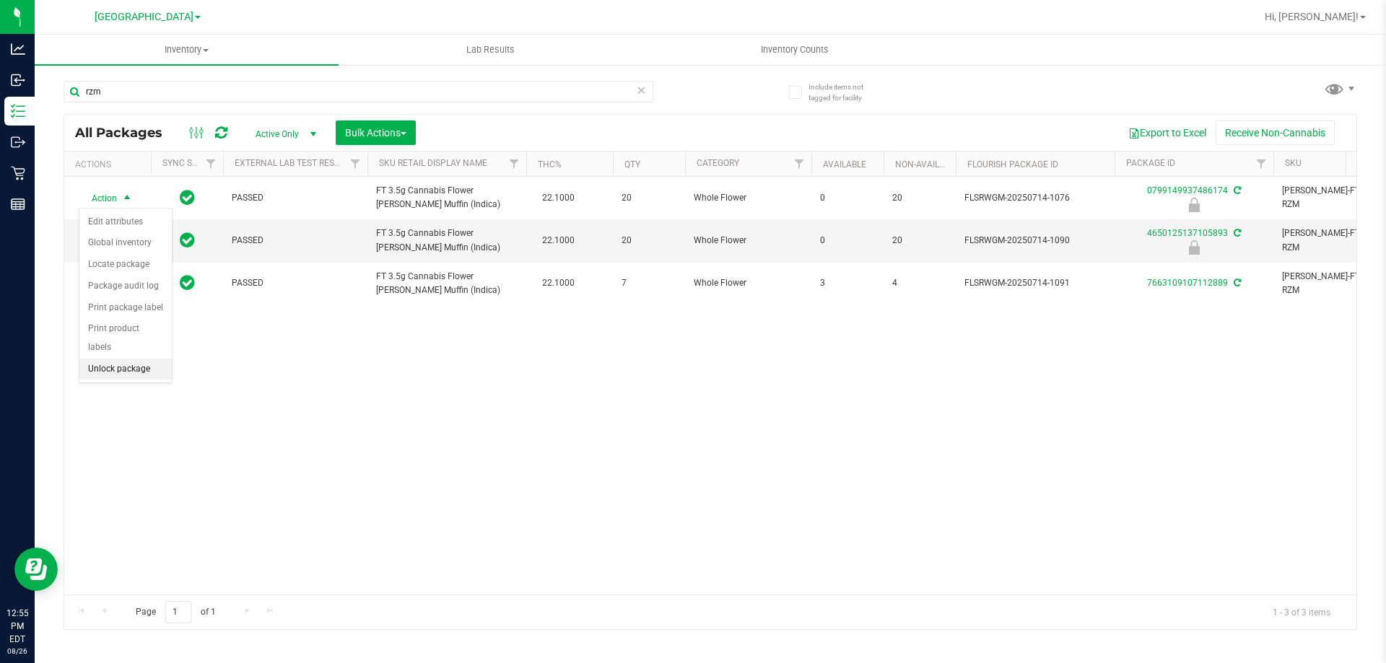
click at [111, 359] on li "Unlock package" at bounding box center [125, 370] width 92 height 22
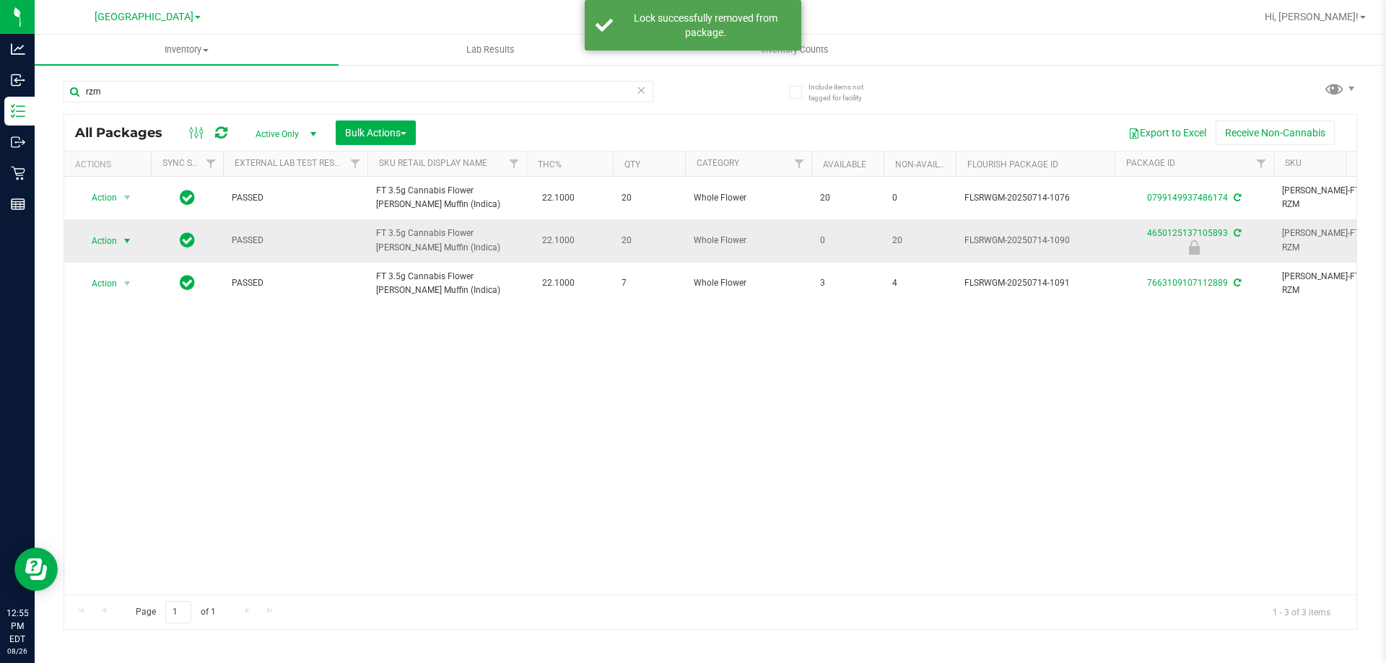
click at [123, 240] on span "select" at bounding box center [127, 241] width 12 height 12
click at [118, 401] on li "Unlock package" at bounding box center [125, 412] width 92 height 22
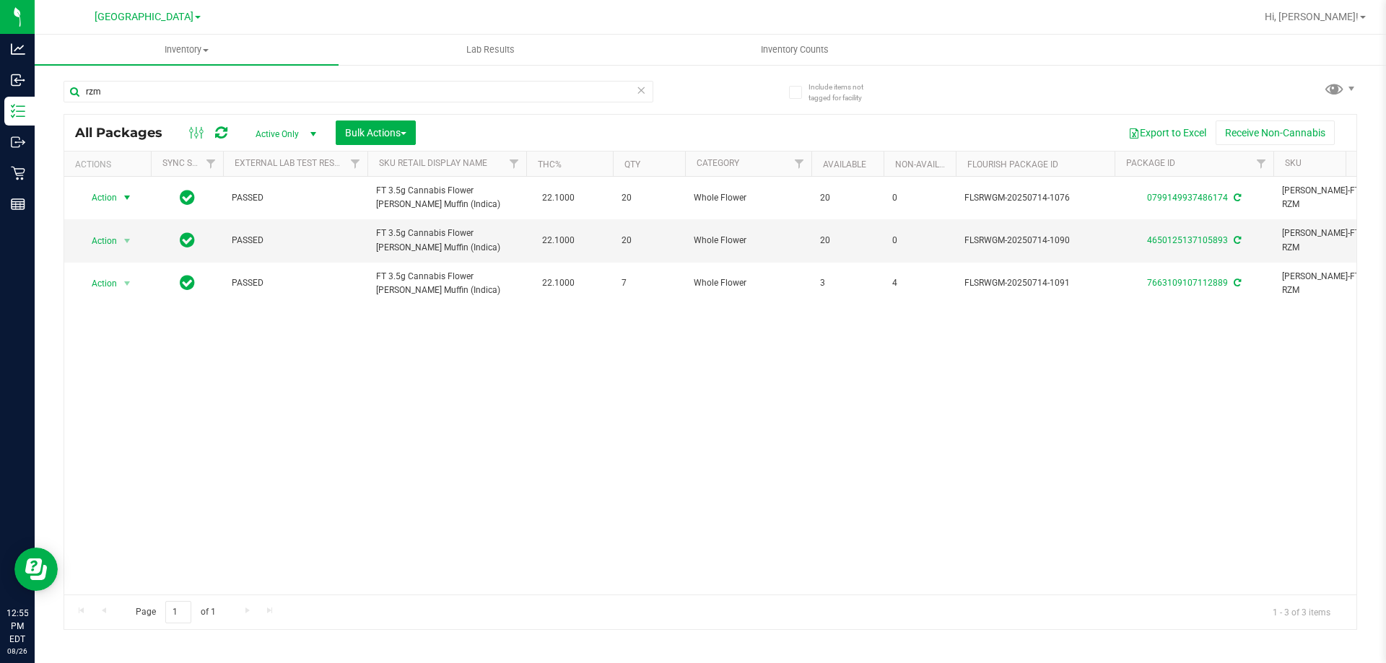
click at [114, 198] on span "Action" at bounding box center [98, 198] width 39 height 20
click at [121, 326] on li "Lock package" at bounding box center [135, 329] width 112 height 22
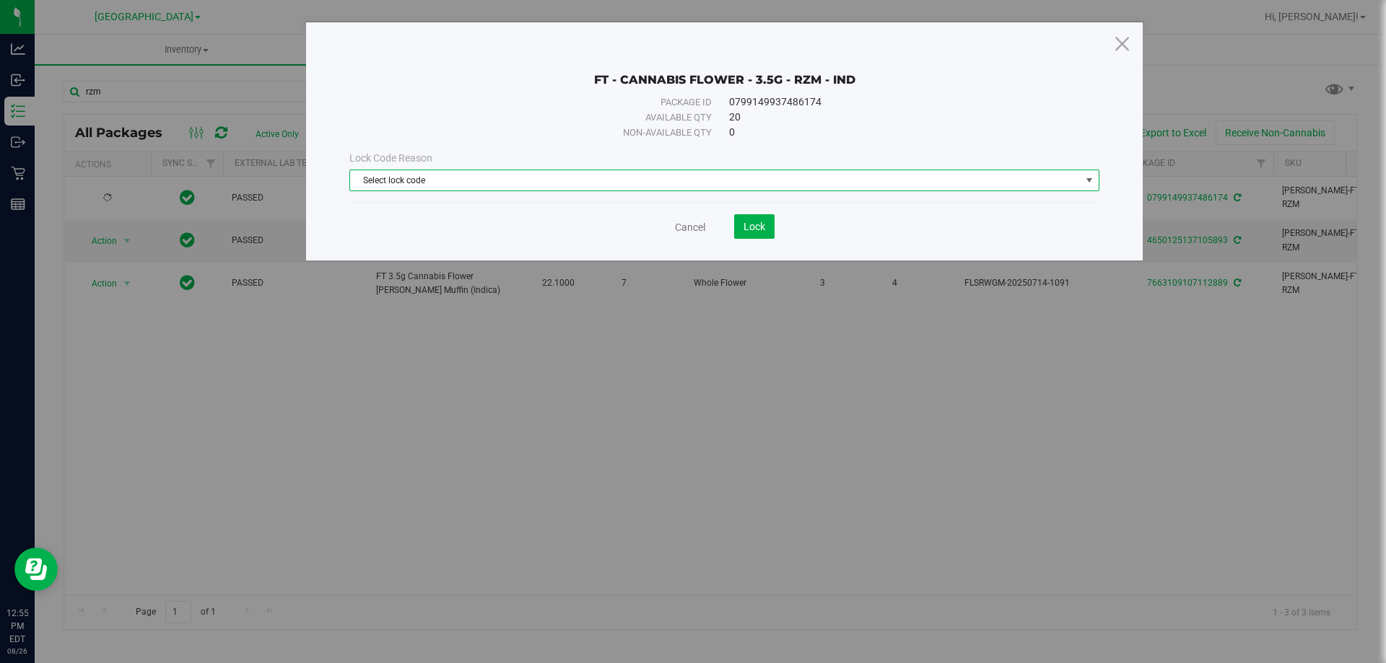
click at [688, 177] on span "Select lock code" at bounding box center [715, 180] width 730 height 20
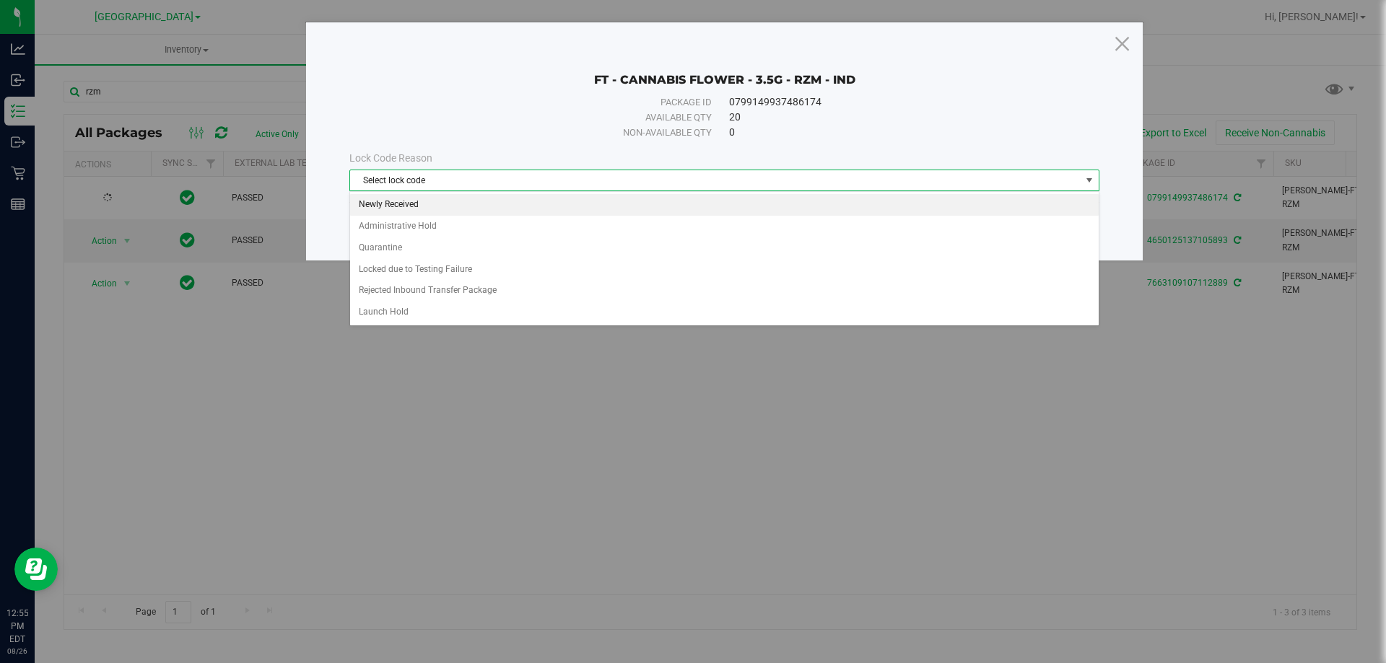
click at [581, 201] on li "Newly Received" at bounding box center [724, 205] width 748 height 22
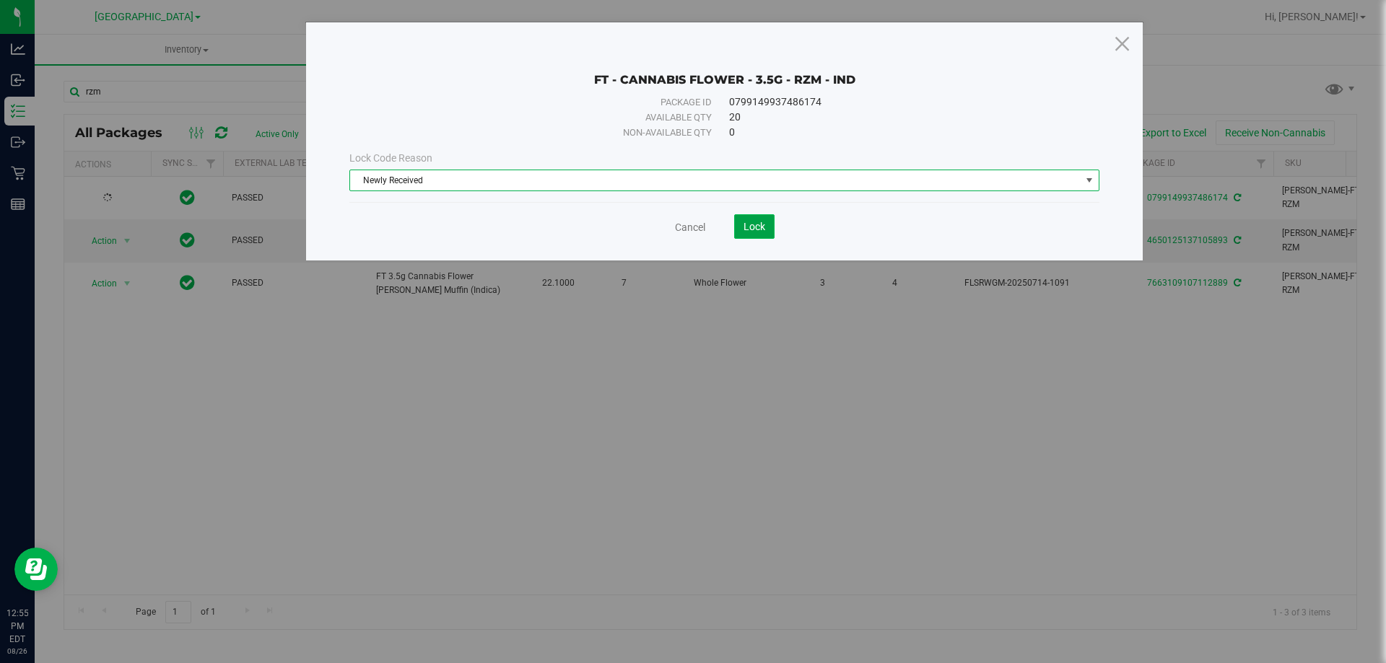
click at [752, 222] on span "Lock" at bounding box center [754, 227] width 22 height 12
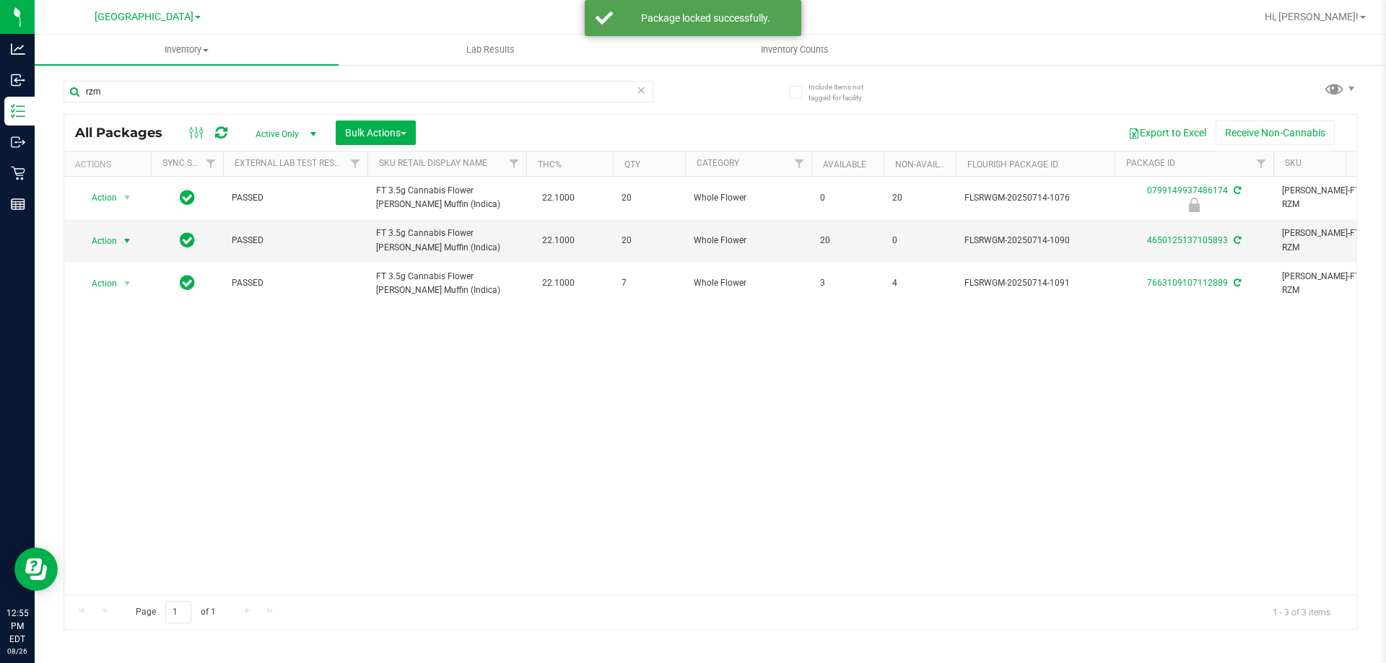
click at [126, 240] on span "select" at bounding box center [127, 241] width 12 height 12
click at [124, 365] on li "Lock package" at bounding box center [135, 373] width 112 height 22
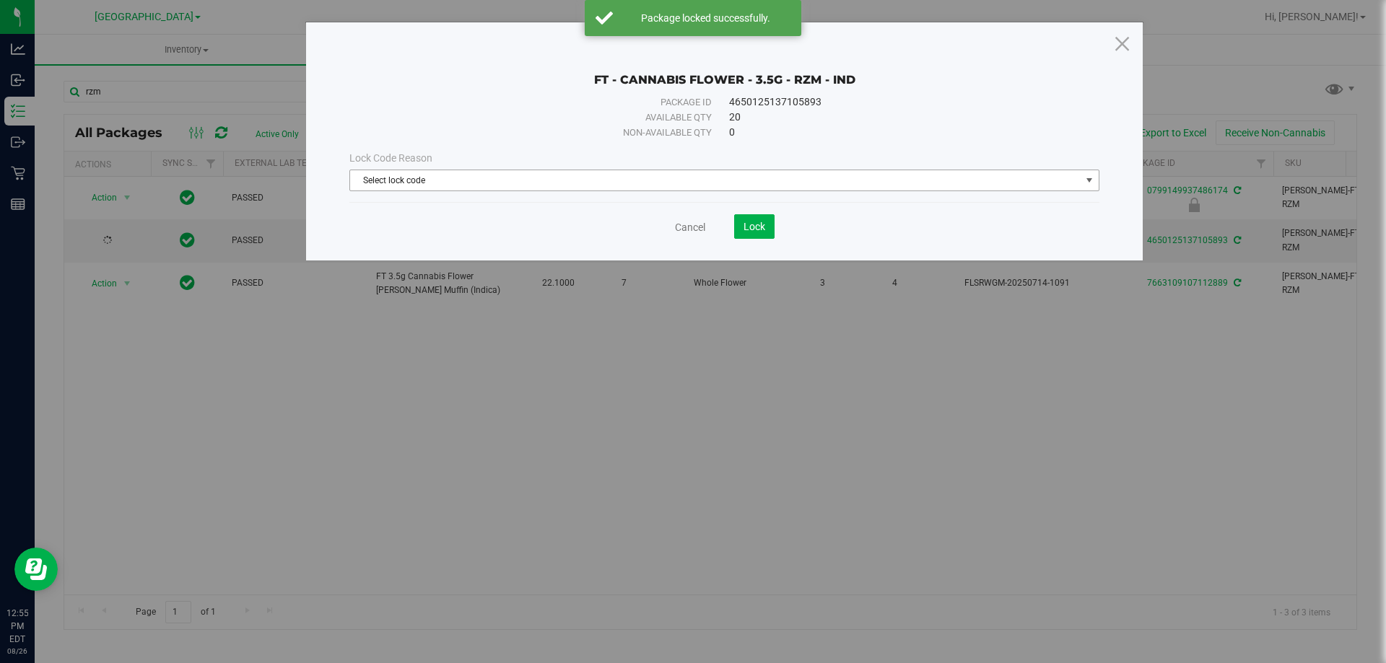
click at [660, 188] on span "Select lock code" at bounding box center [715, 180] width 730 height 20
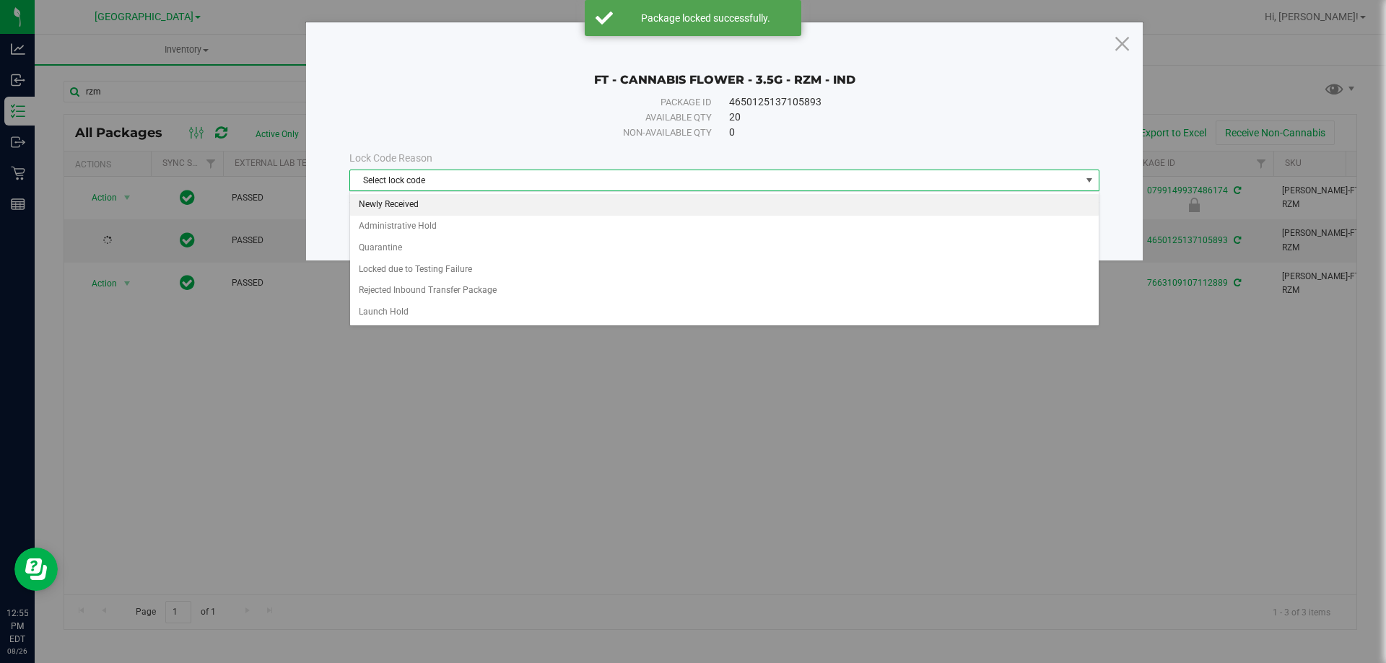
click at [547, 206] on li "Newly Received" at bounding box center [724, 205] width 748 height 22
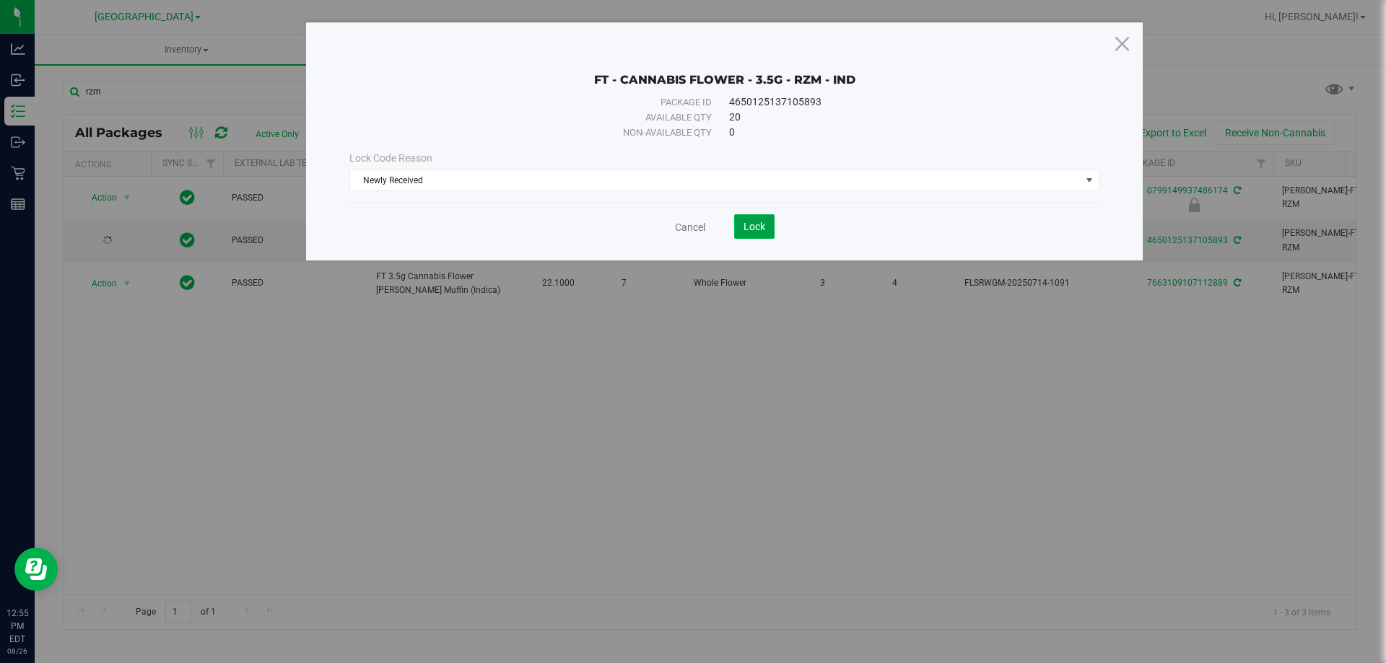
click at [759, 227] on span "Lock" at bounding box center [754, 227] width 22 height 12
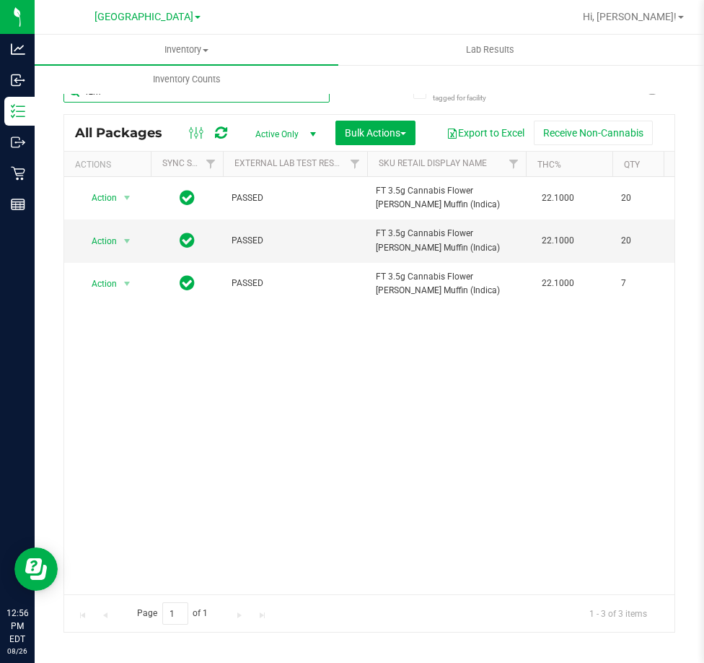
click at [136, 95] on input "rzm" at bounding box center [197, 92] width 266 height 22
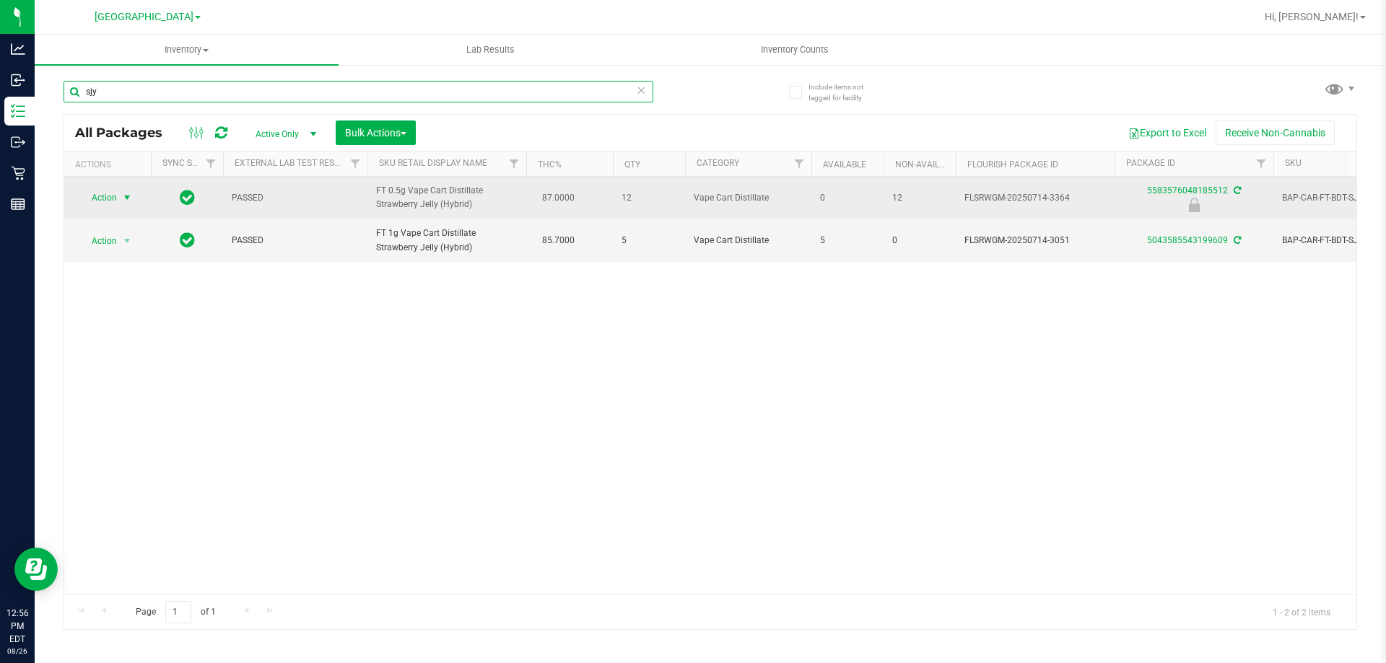
type input "sjy"
click at [119, 196] on span "select" at bounding box center [127, 198] width 18 height 20
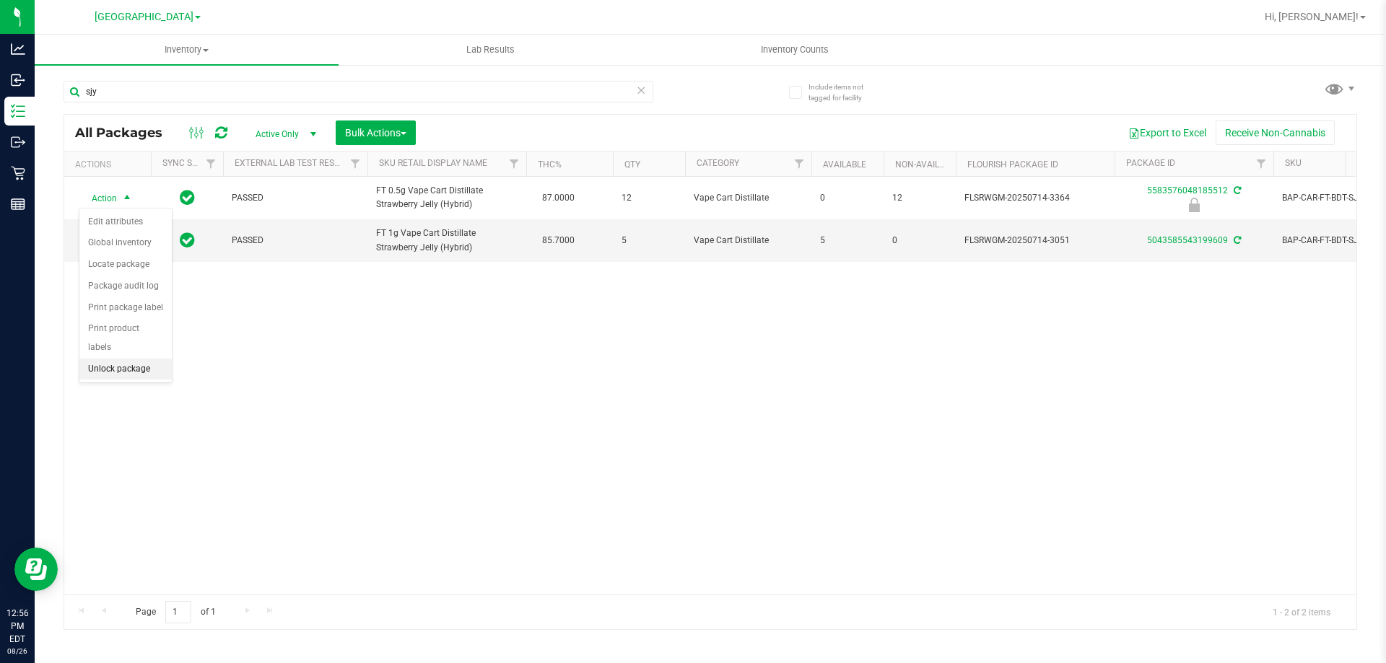
click at [136, 359] on li "Unlock package" at bounding box center [125, 370] width 92 height 22
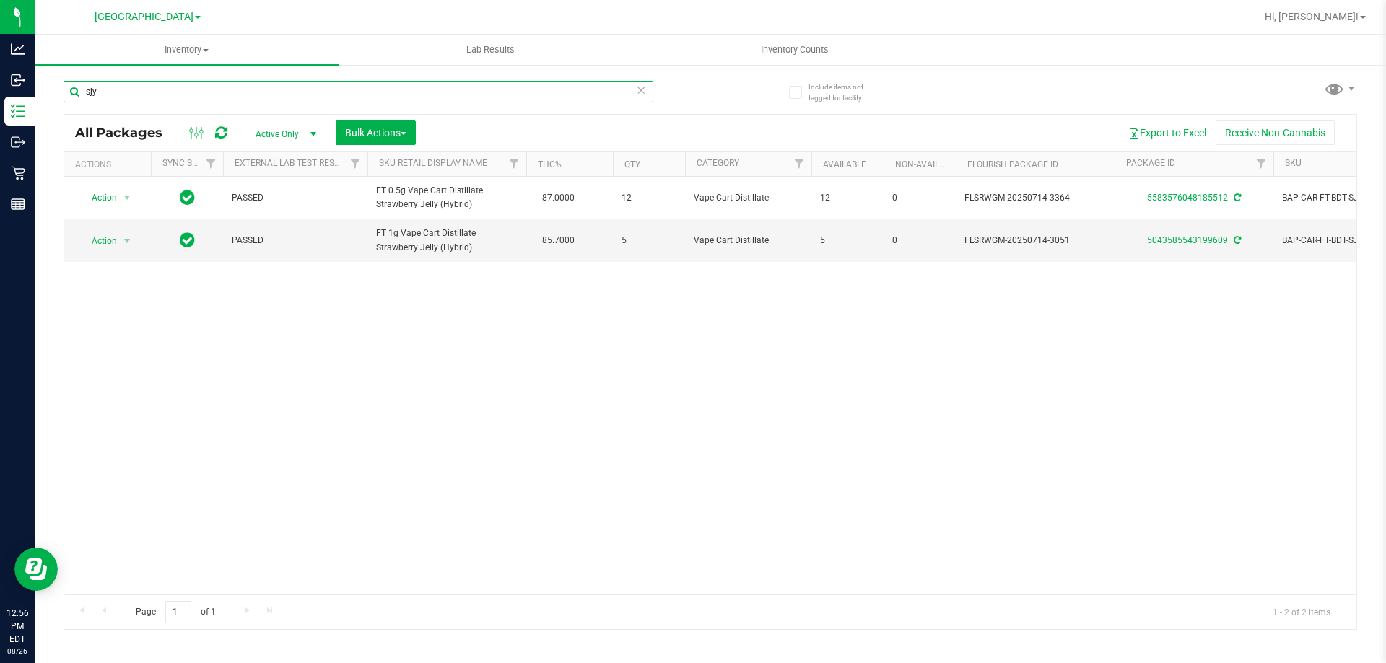
click at [362, 95] on input "sjy" at bounding box center [359, 92] width 590 height 22
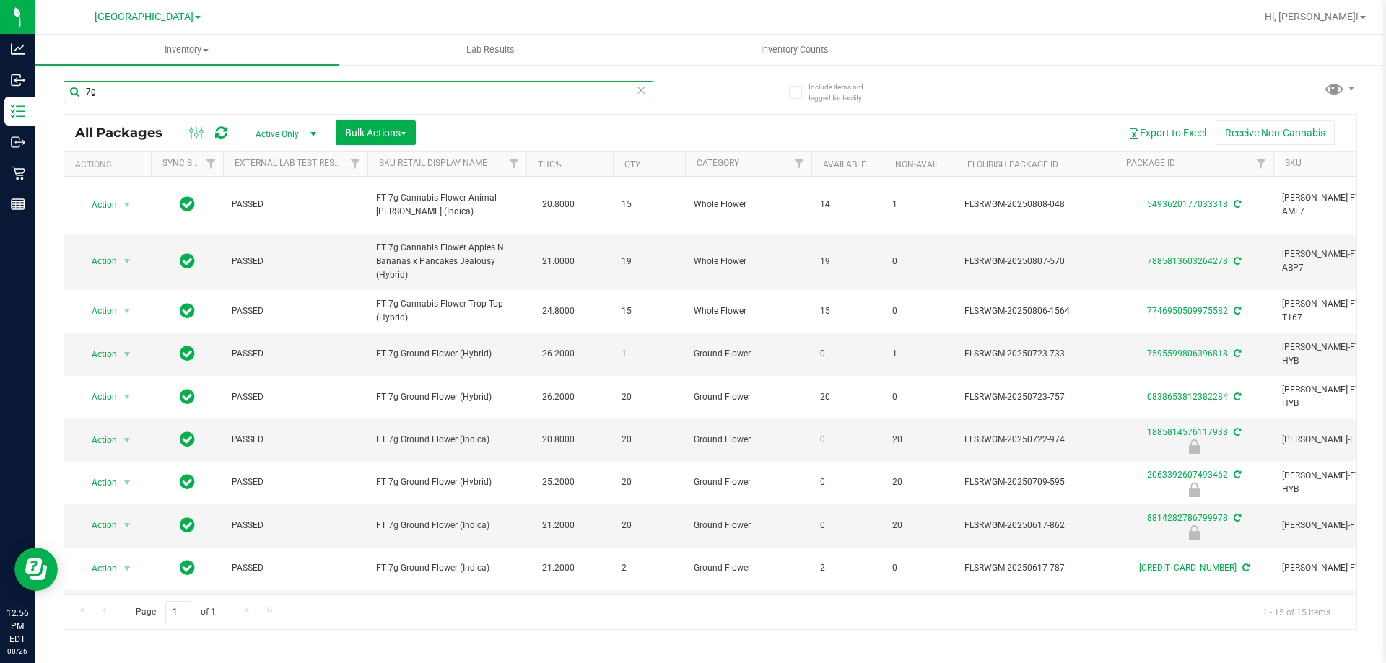
type input "7g"
click at [500, 161] on th "Sku Retail Display Name" at bounding box center [446, 164] width 159 height 25
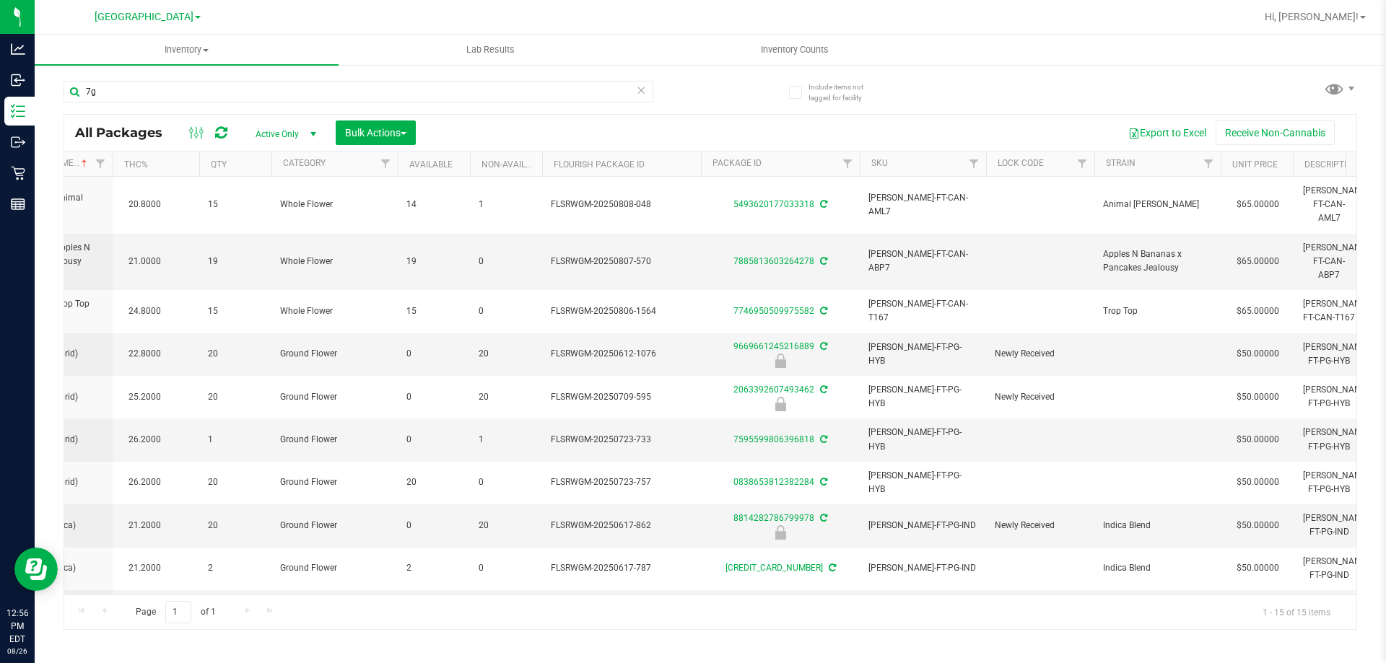
scroll to position [0, 144]
